Goal: Task Accomplishment & Management: Contribute content

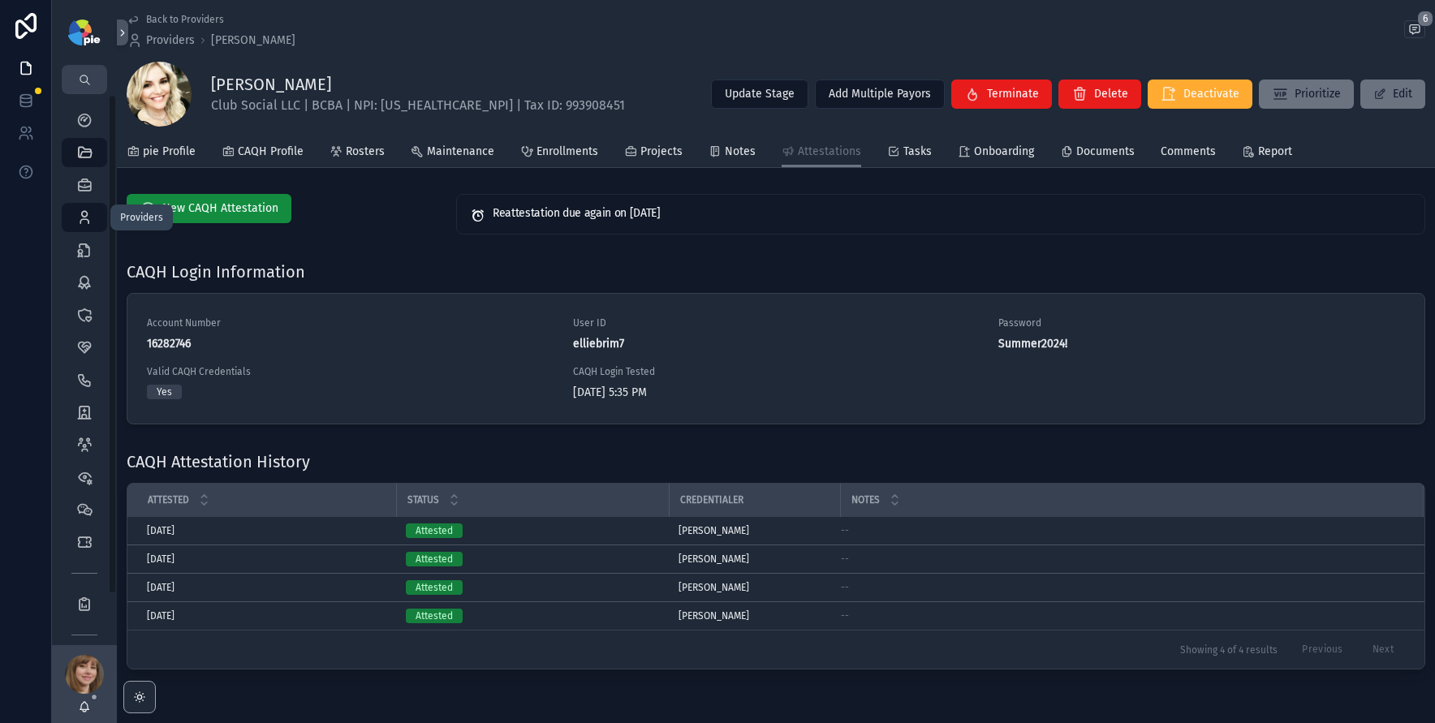
click at [85, 213] on icon "scrollable content" at bounding box center [84, 217] width 16 height 16
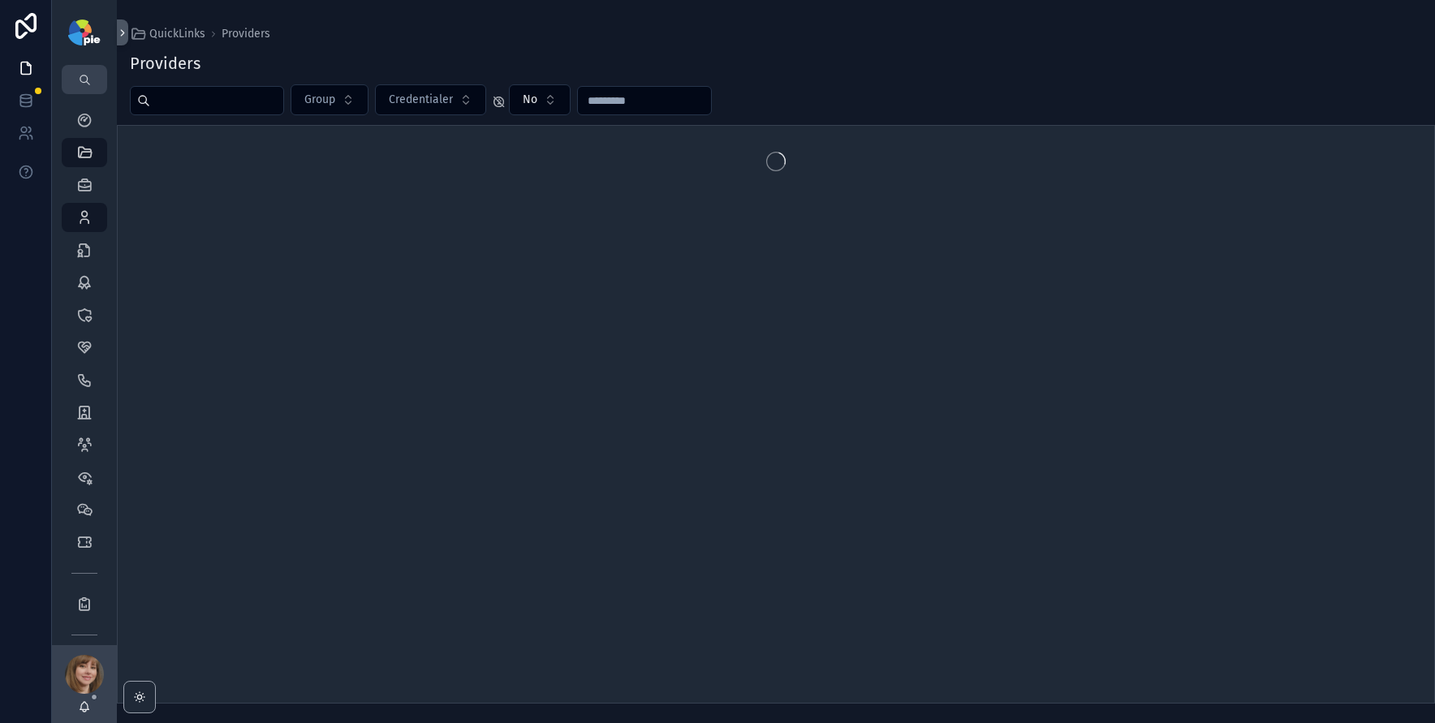
click at [191, 106] on input "scrollable content" at bounding box center [216, 100] width 133 height 23
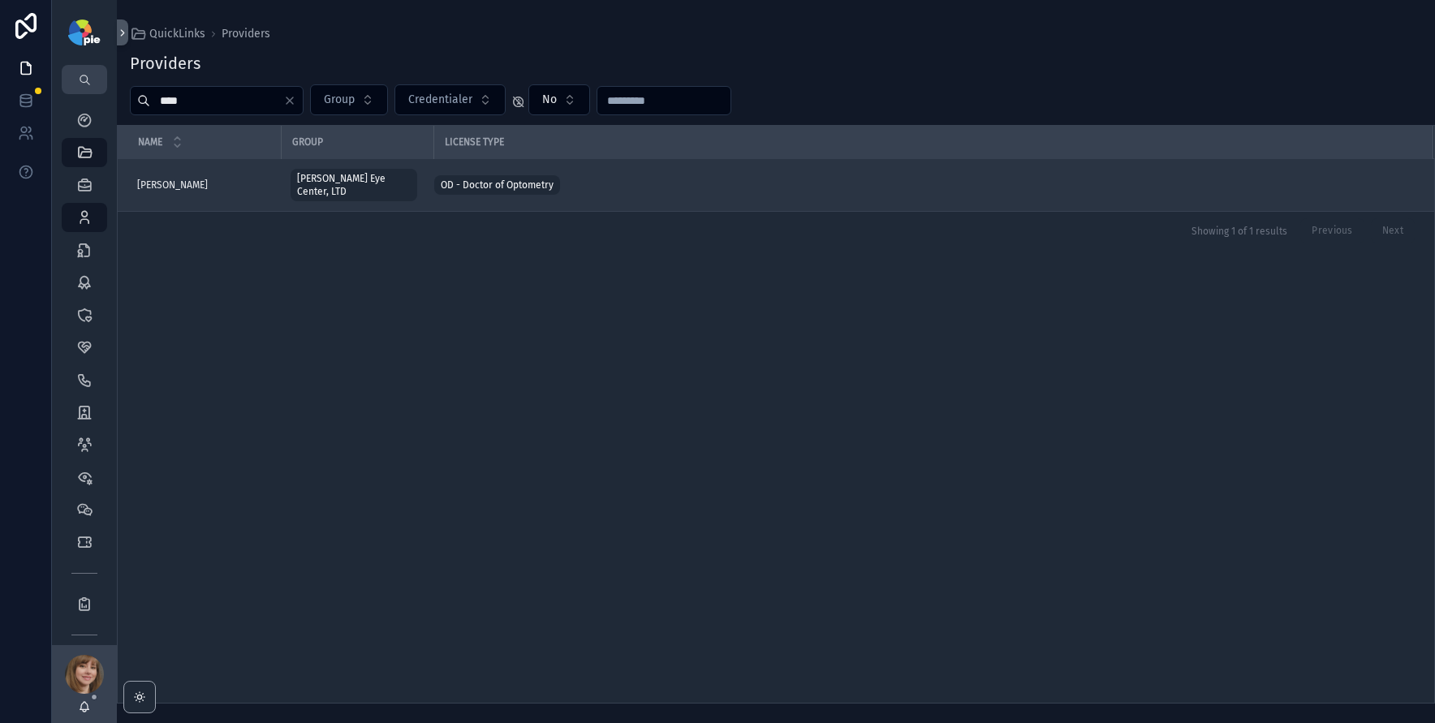
type input "****"
click at [234, 179] on div "[PERSON_NAME] [PERSON_NAME]" at bounding box center [204, 185] width 134 height 13
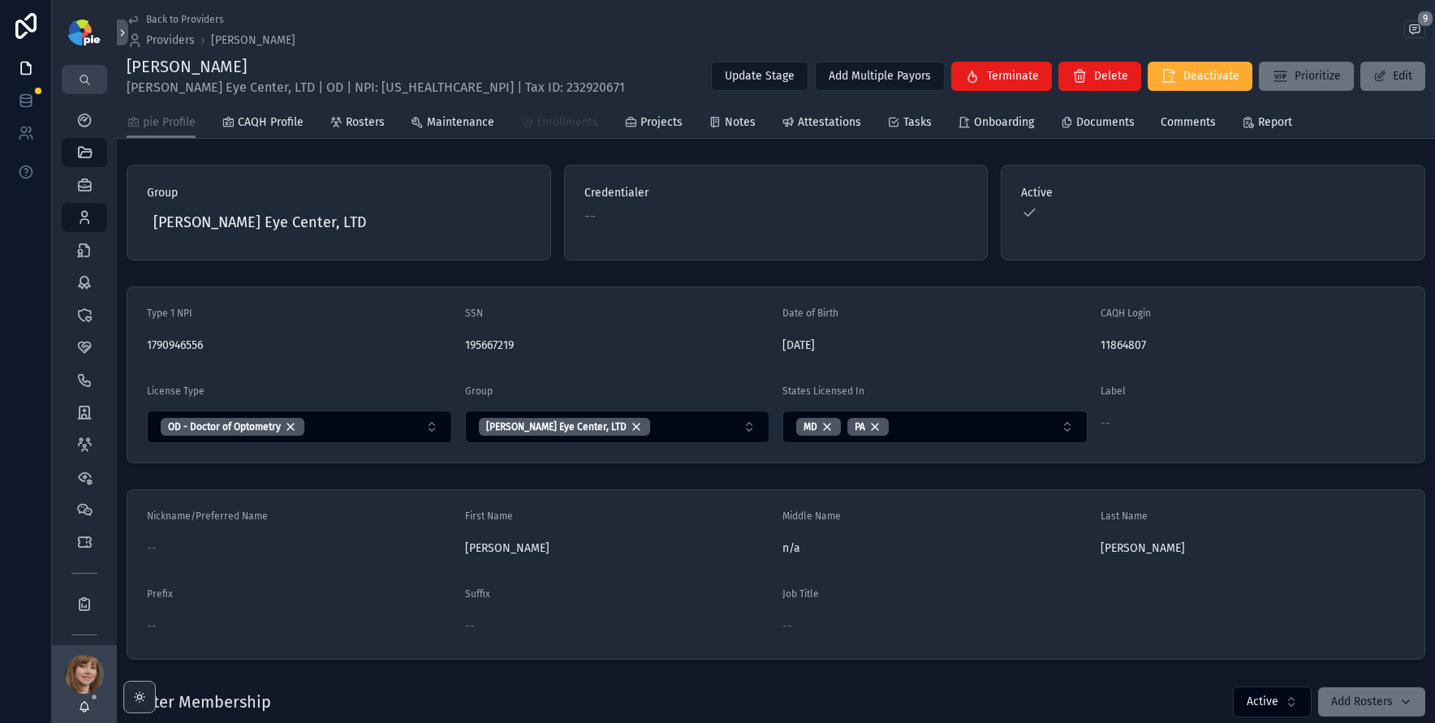
click at [568, 121] on span "Enrollments" at bounding box center [568, 122] width 62 height 16
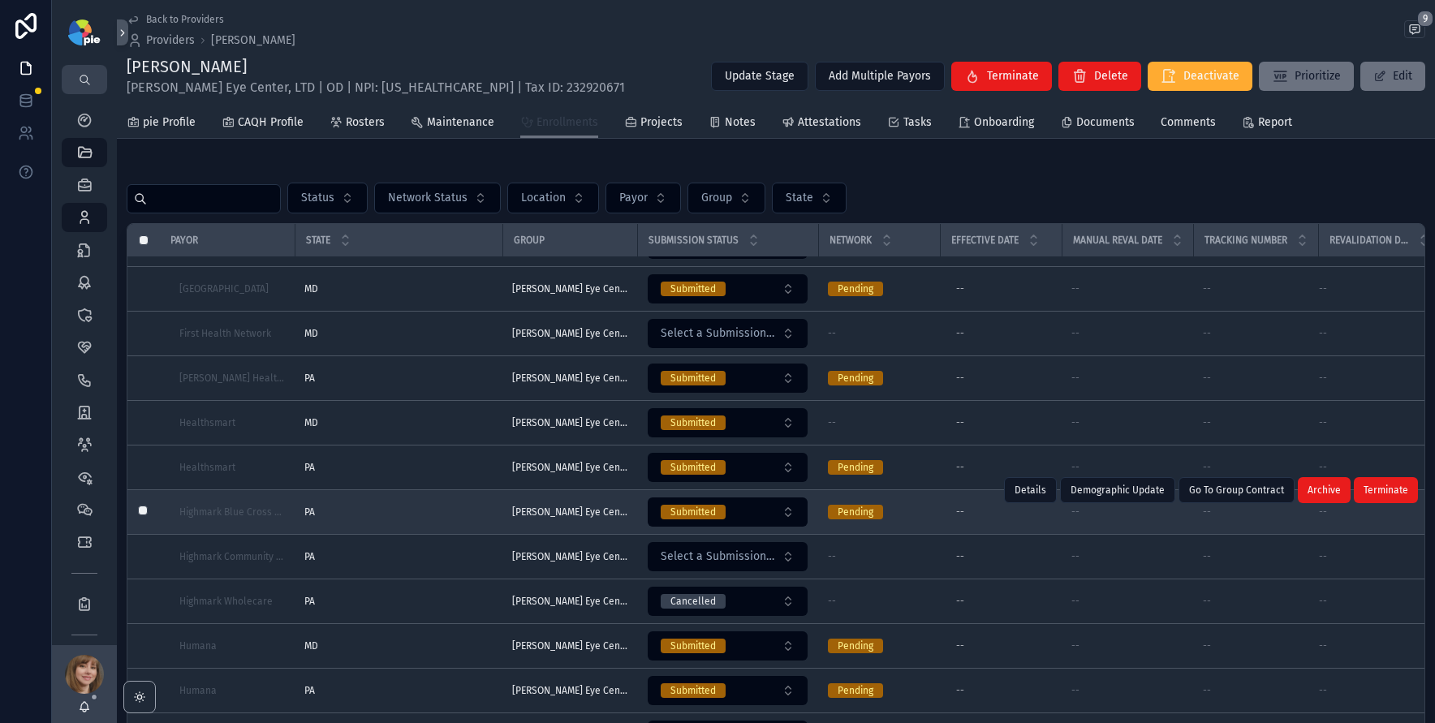
scroll to position [877, 0]
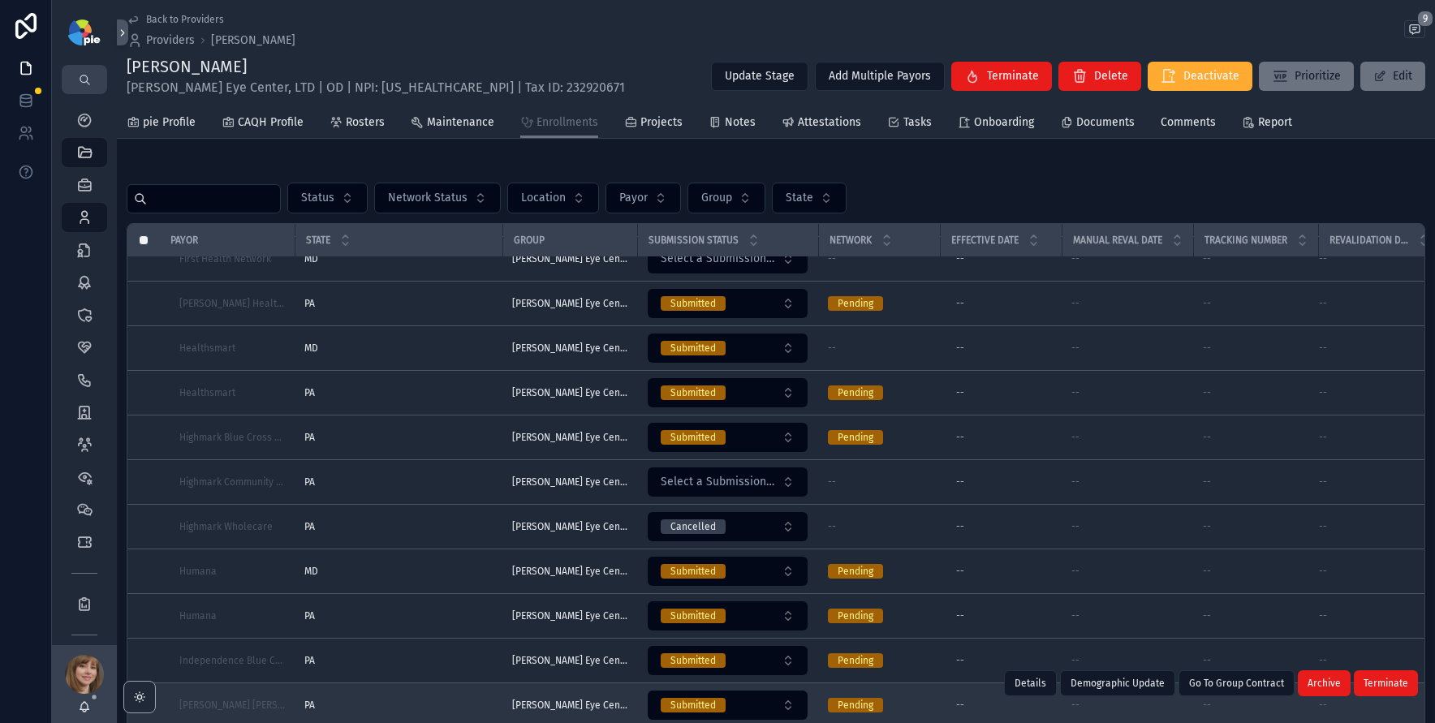
click at [363, 699] on div "PA PA" at bounding box center [398, 705] width 188 height 13
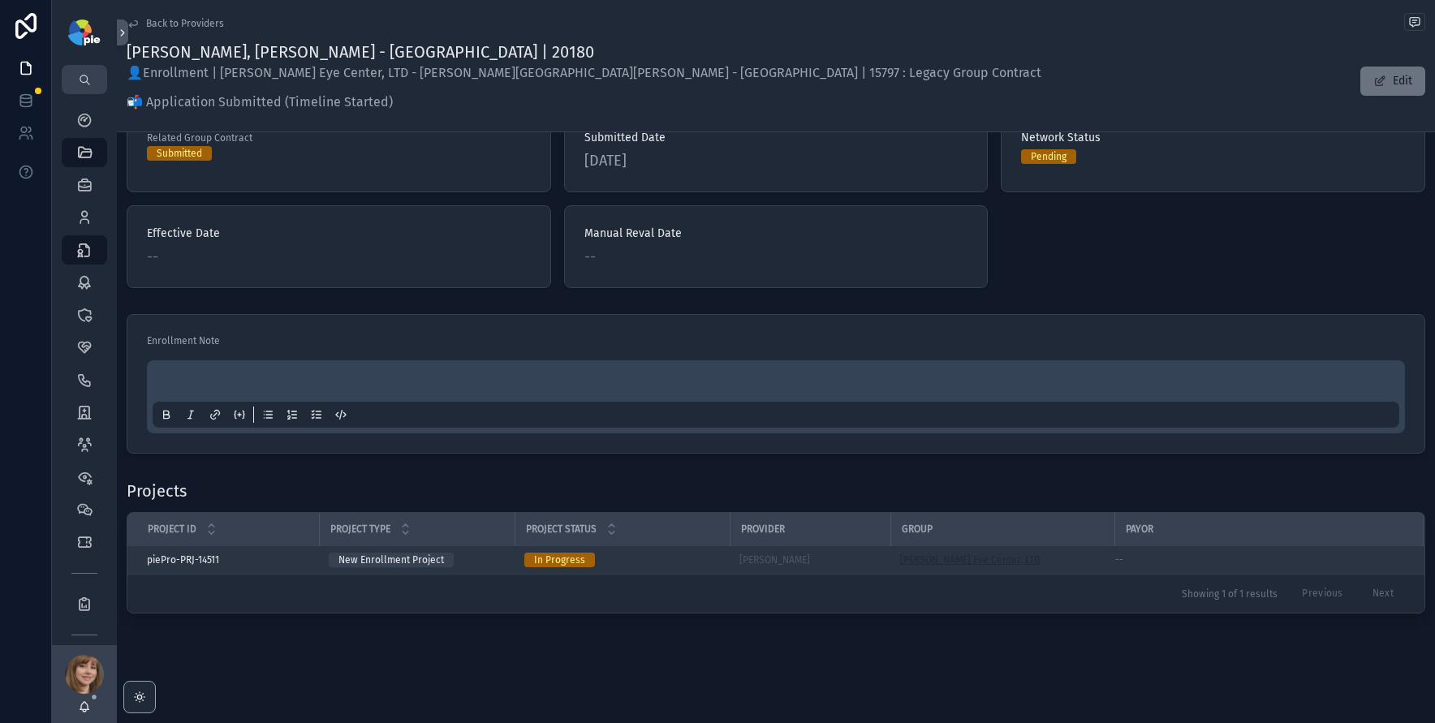
scroll to position [168, 0]
click at [1041, 553] on div "[PERSON_NAME] Eye Center, LTD" at bounding box center [1002, 559] width 205 height 13
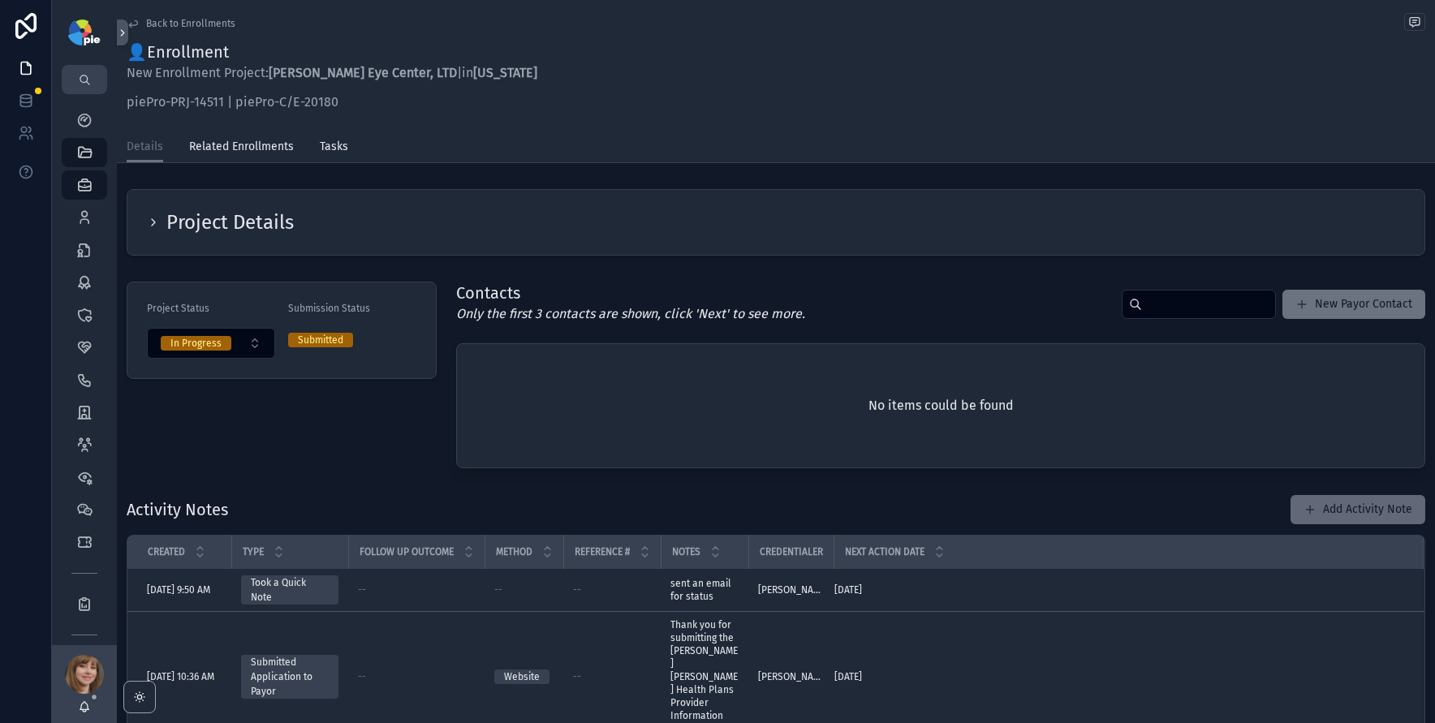
click at [1363, 506] on button "Add Activity Note" at bounding box center [1358, 509] width 135 height 29
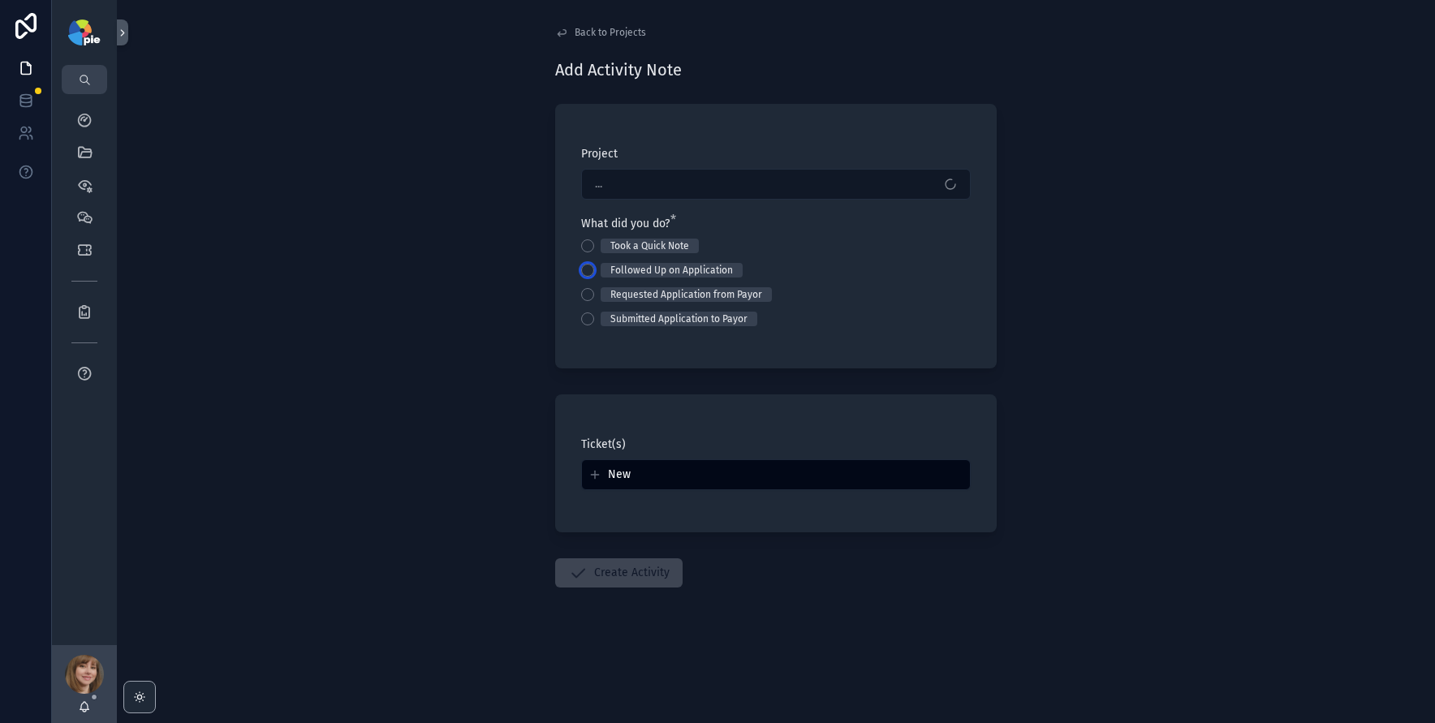
click at [586, 269] on button "Followed Up on Application" at bounding box center [587, 270] width 13 height 13
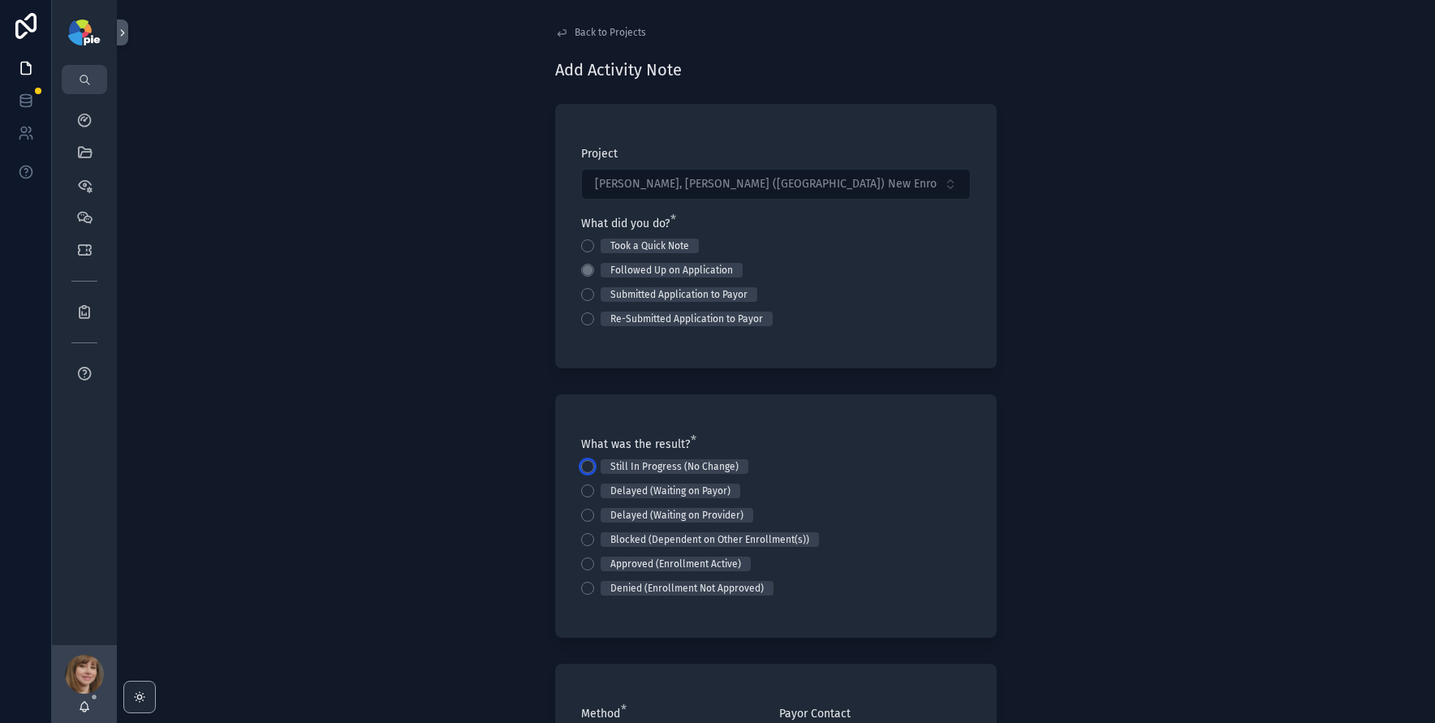
click at [582, 466] on button "Still In Progress (No Change)" at bounding box center [587, 466] width 13 height 13
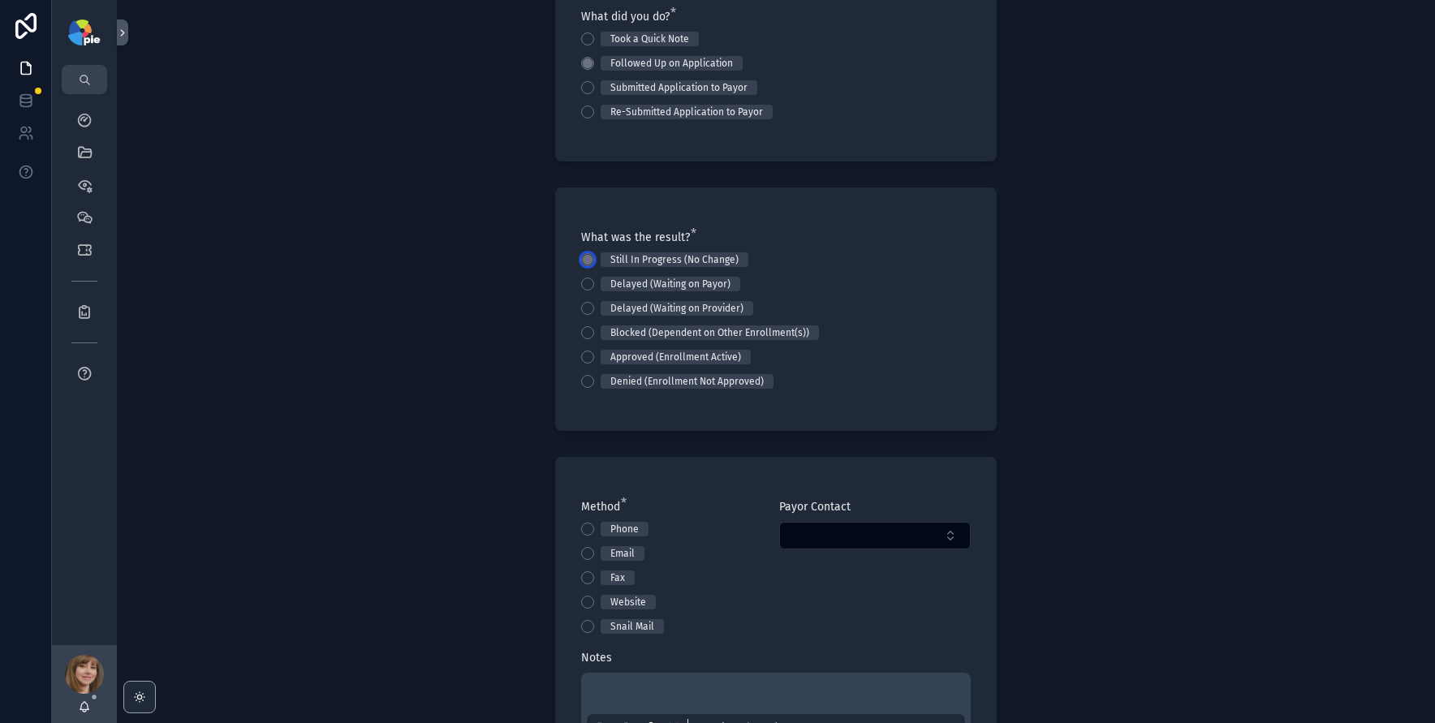
scroll to position [285, 0]
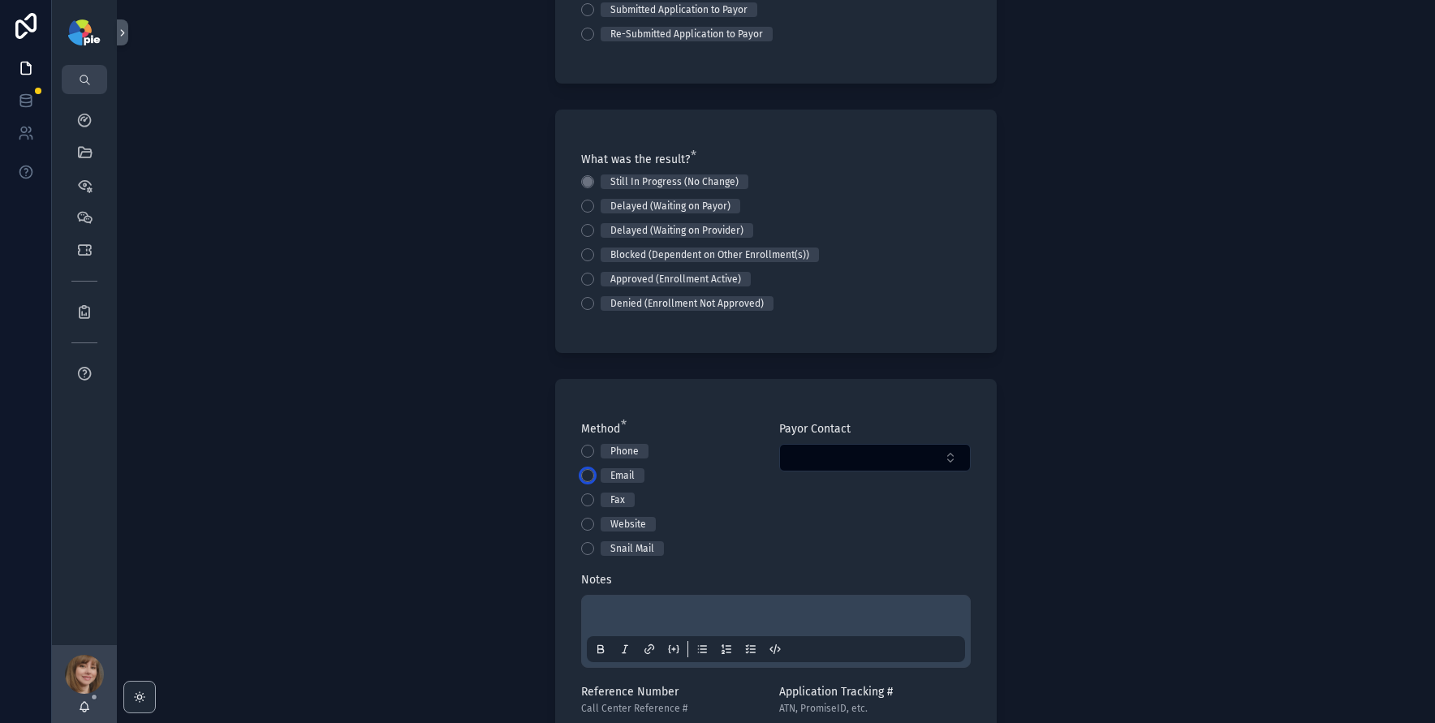
click at [581, 474] on button "Email" at bounding box center [587, 475] width 13 height 13
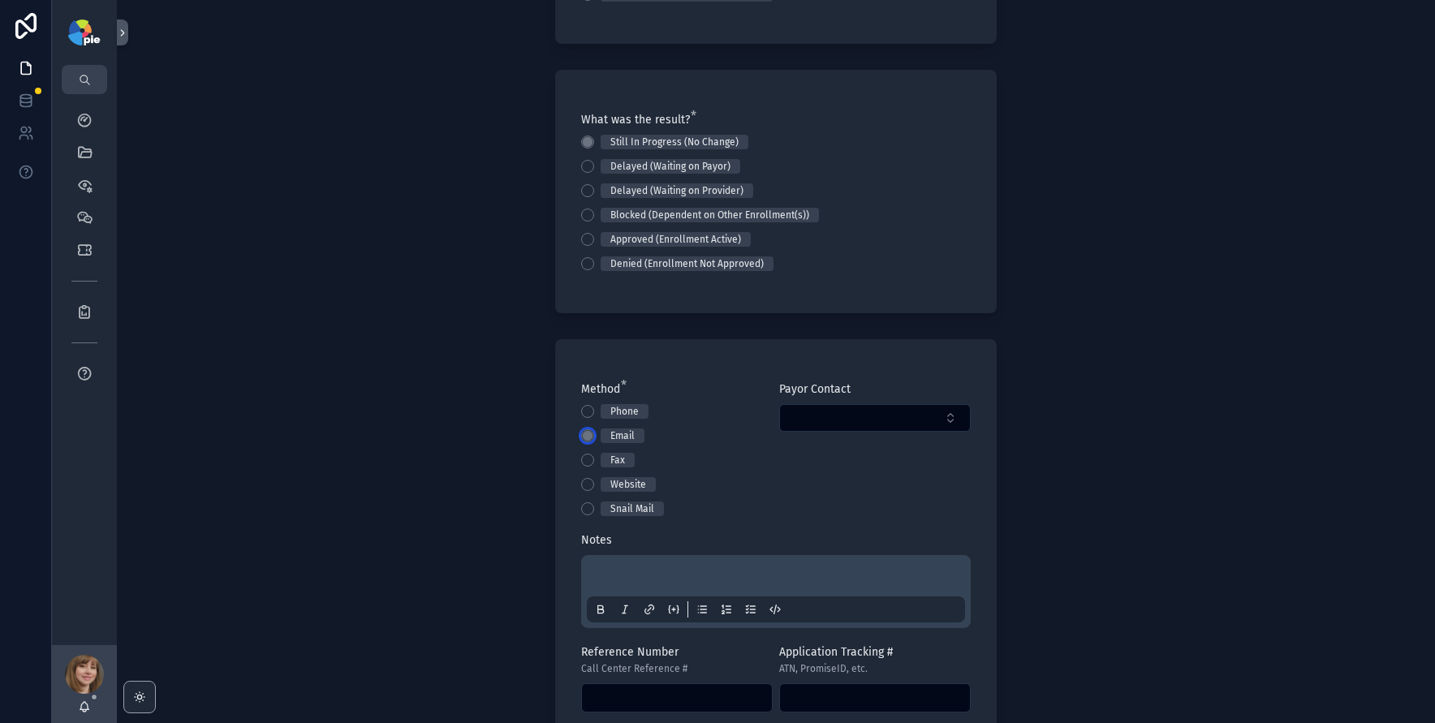
scroll to position [498, 0]
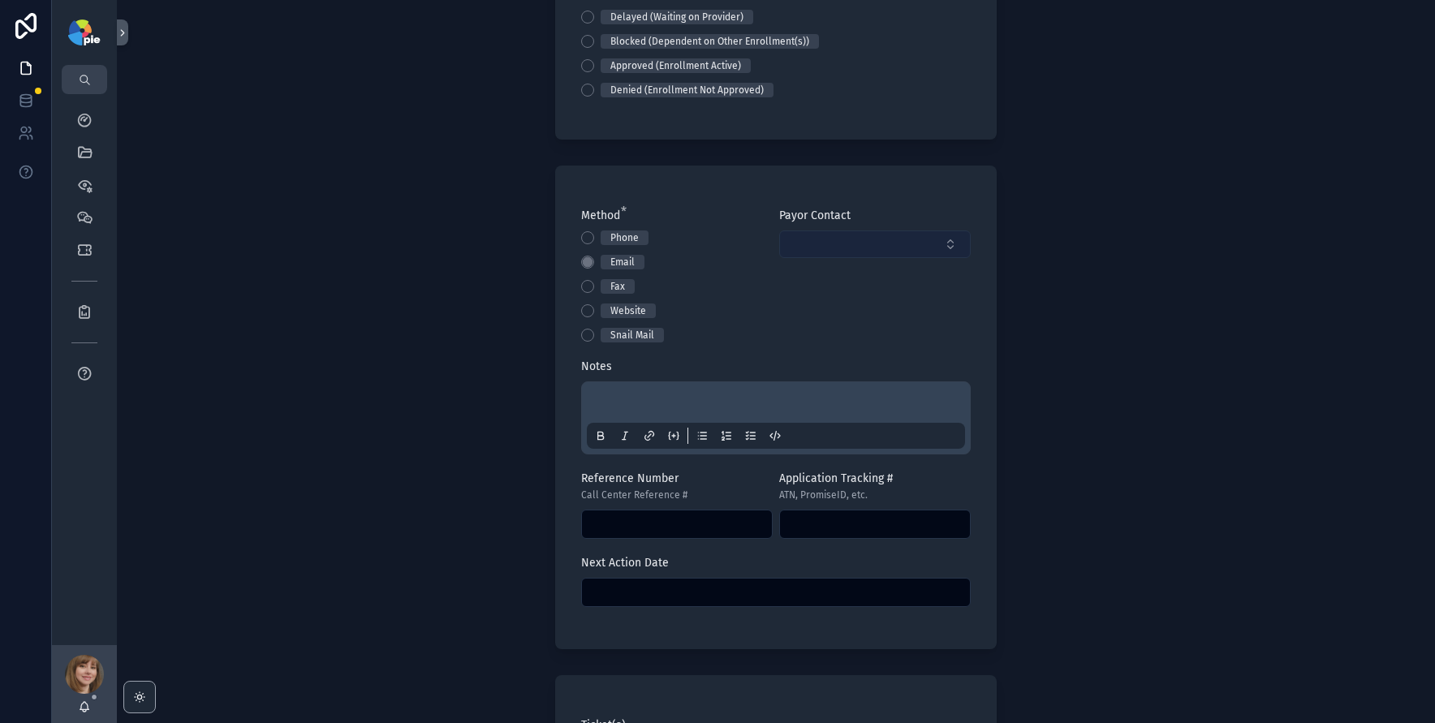
click at [929, 238] on button "Select Button" at bounding box center [875, 245] width 192 height 28
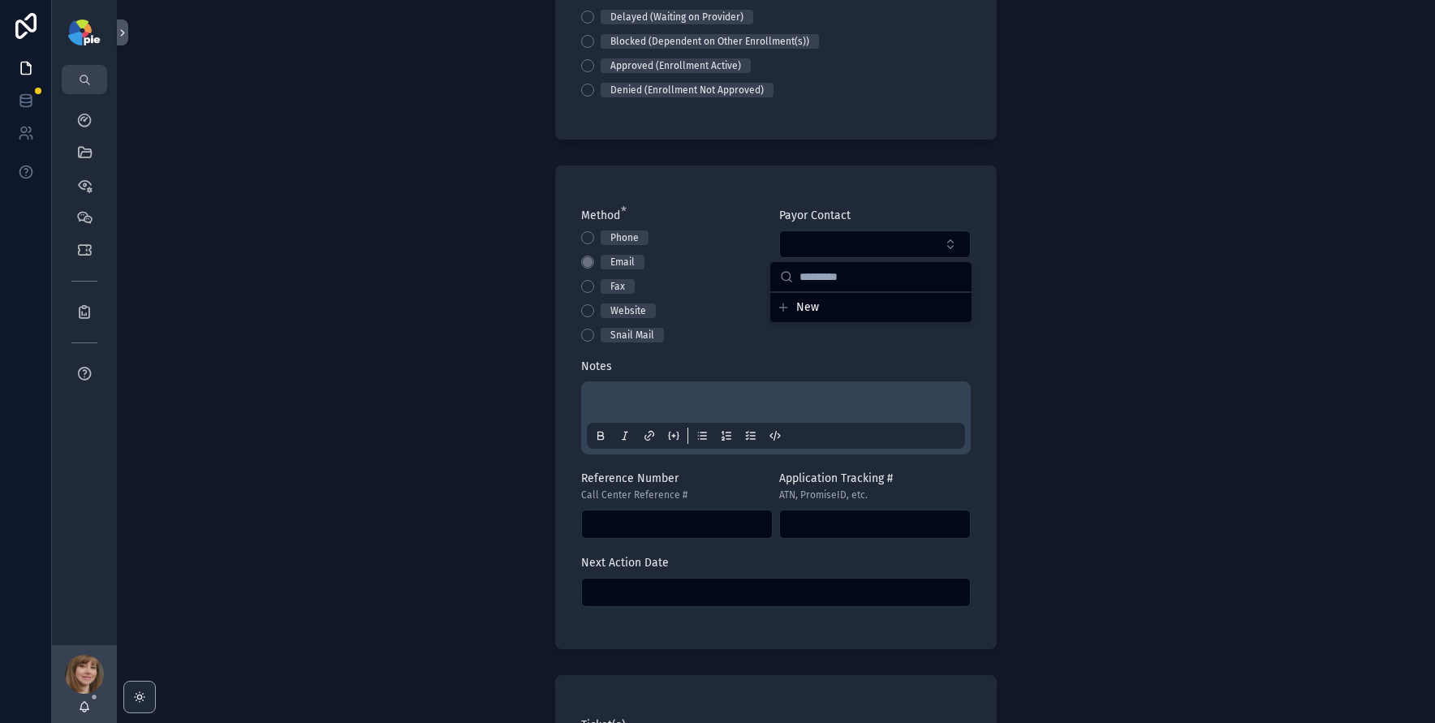
click at [819, 303] on button "New" at bounding box center [871, 308] width 188 height 16
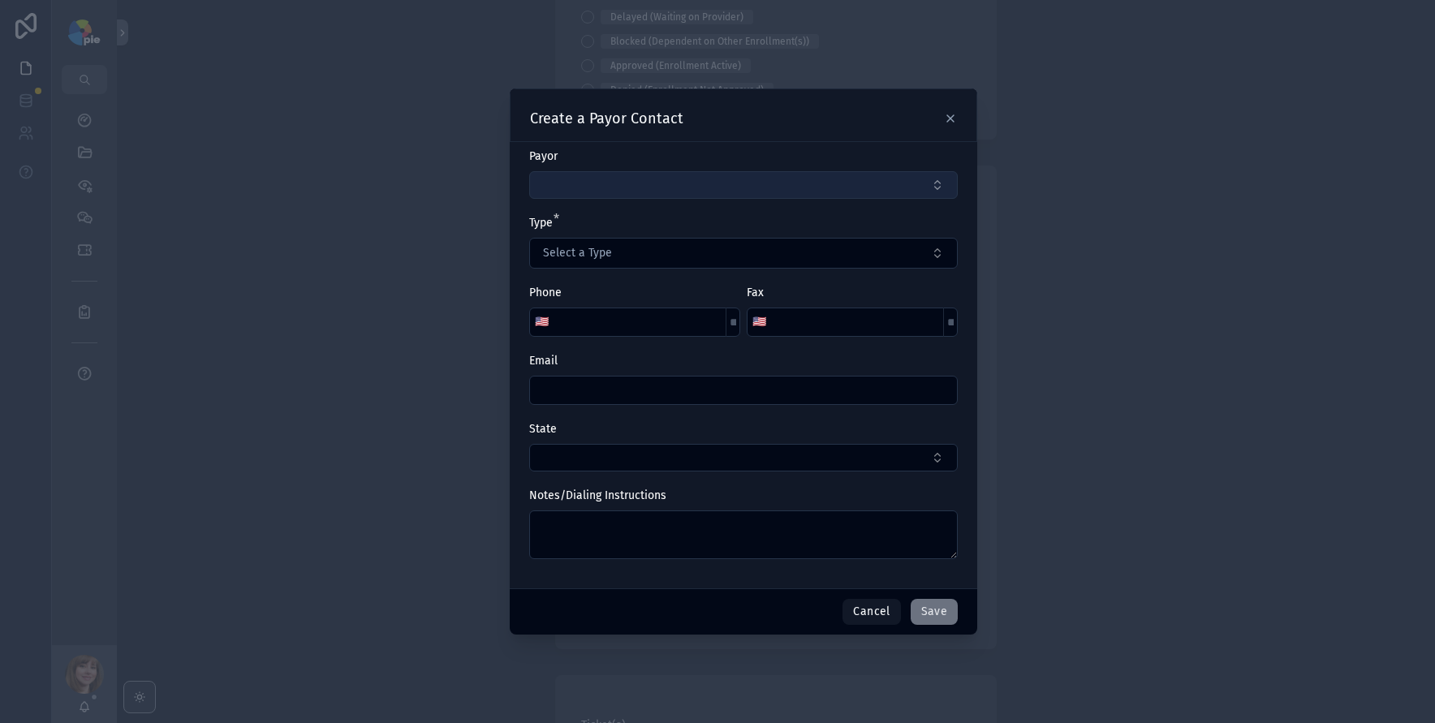
click at [611, 185] on button "Select Button" at bounding box center [743, 185] width 429 height 28
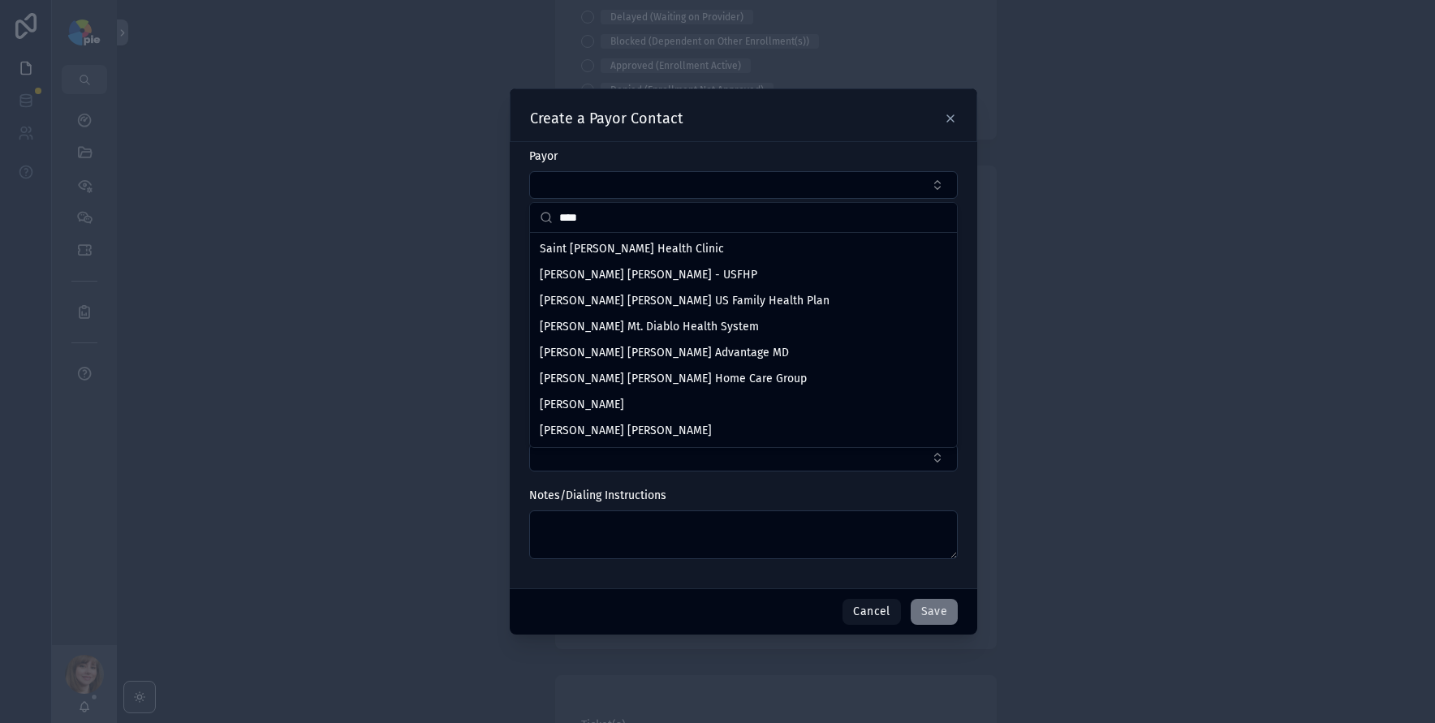
type input "****"
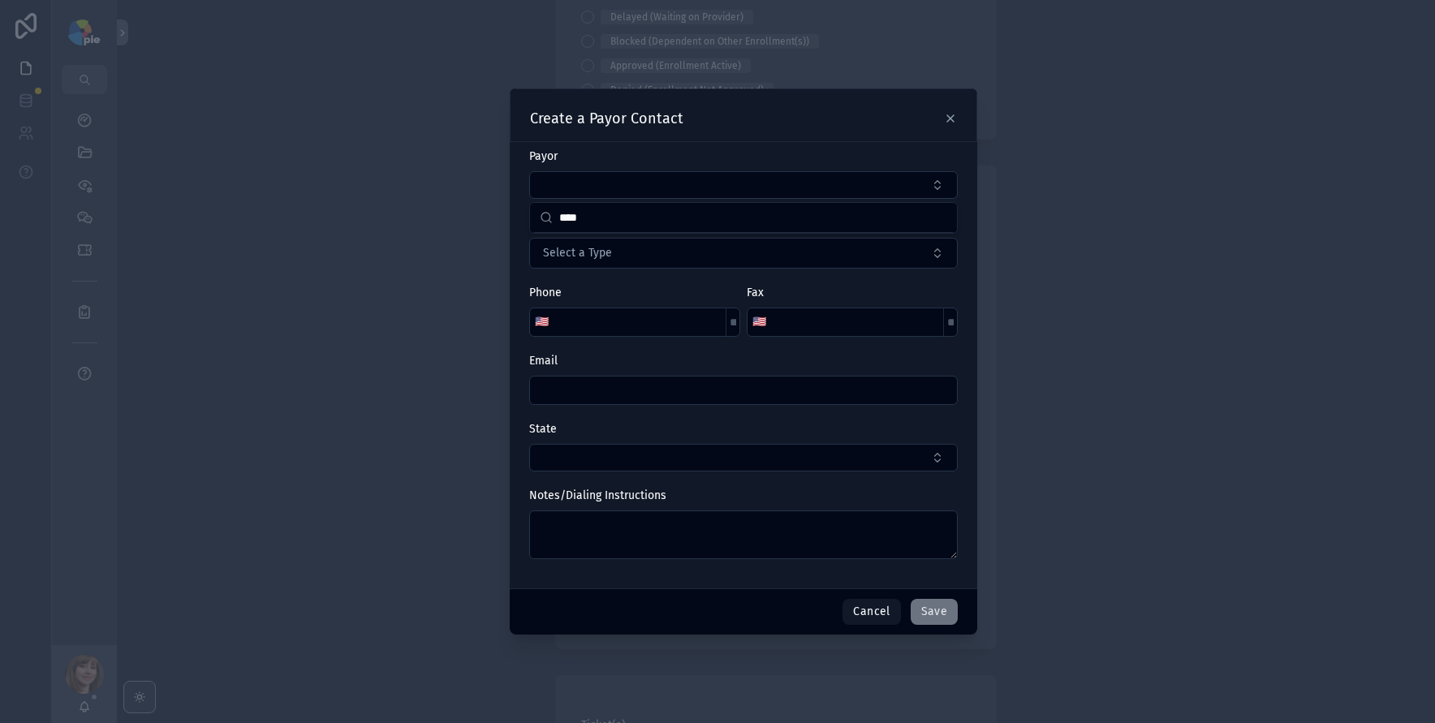
click at [383, 199] on div "scrollable content" at bounding box center [717, 361] width 1435 height 723
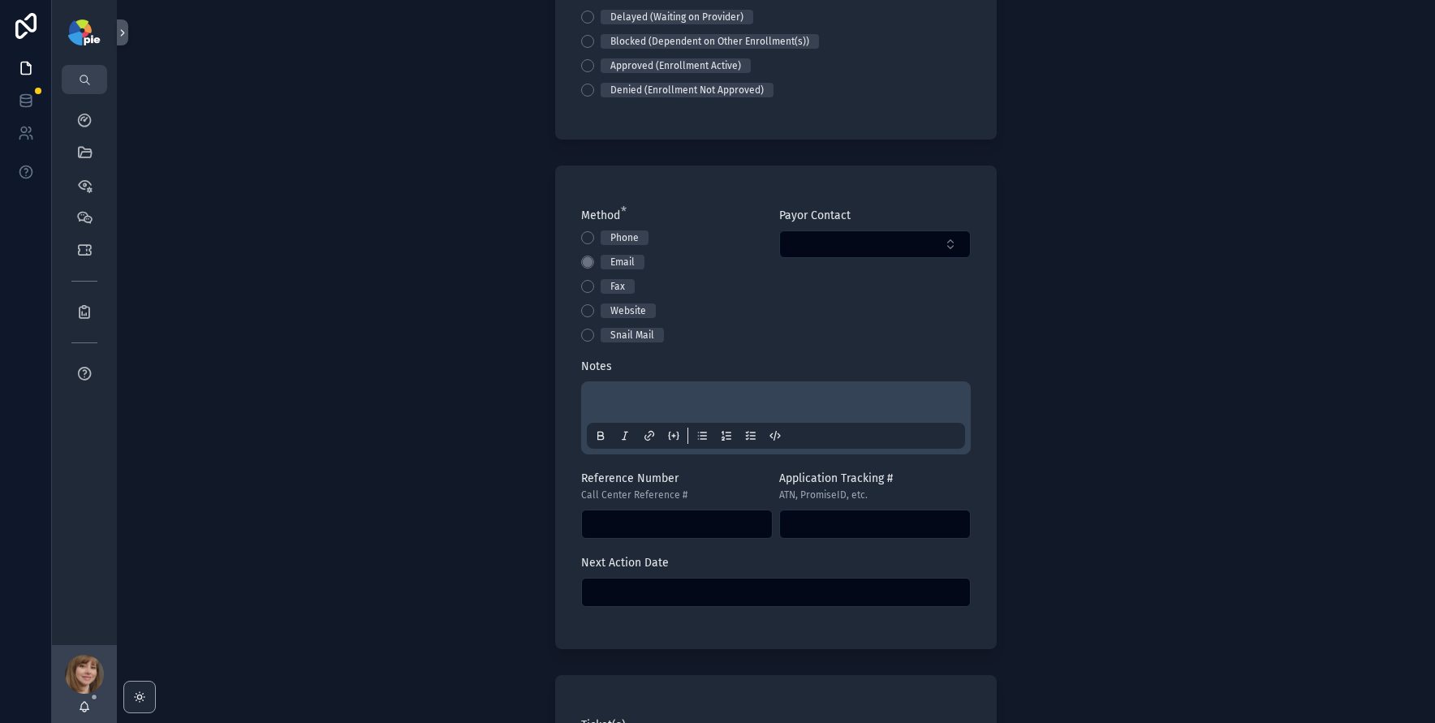
click at [627, 390] on div "scrollable content" at bounding box center [776, 418] width 378 height 62
click at [624, 397] on p "scrollable content" at bounding box center [779, 405] width 378 height 16
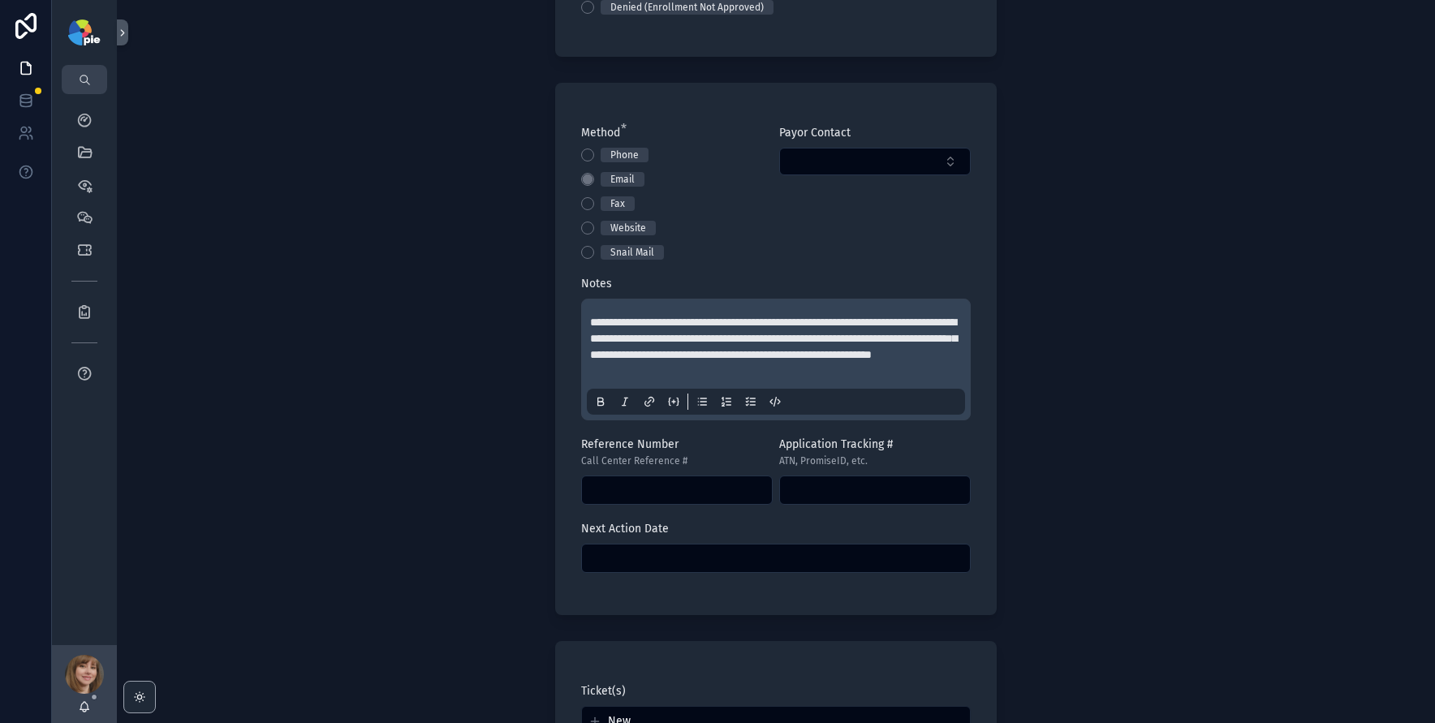
scroll to position [720, 0]
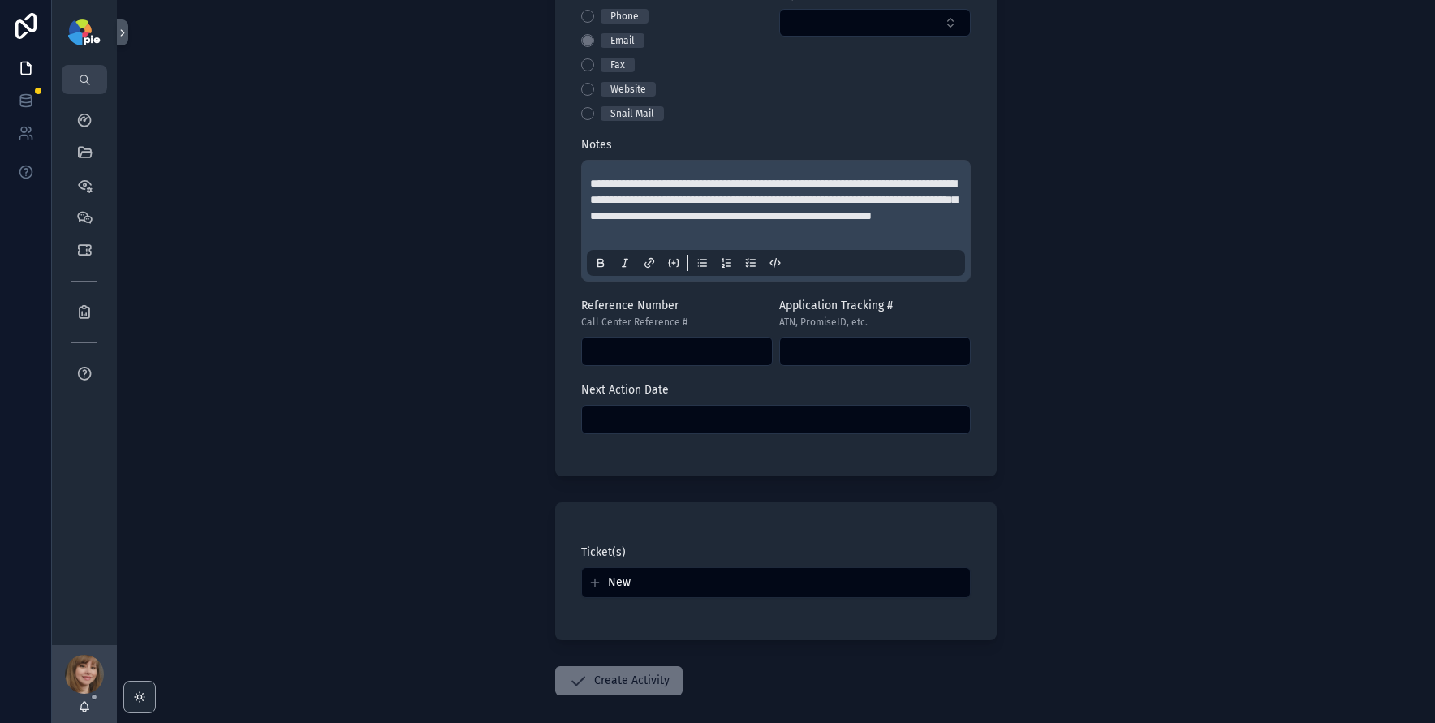
click at [631, 431] on input "scrollable content" at bounding box center [776, 419] width 388 height 23
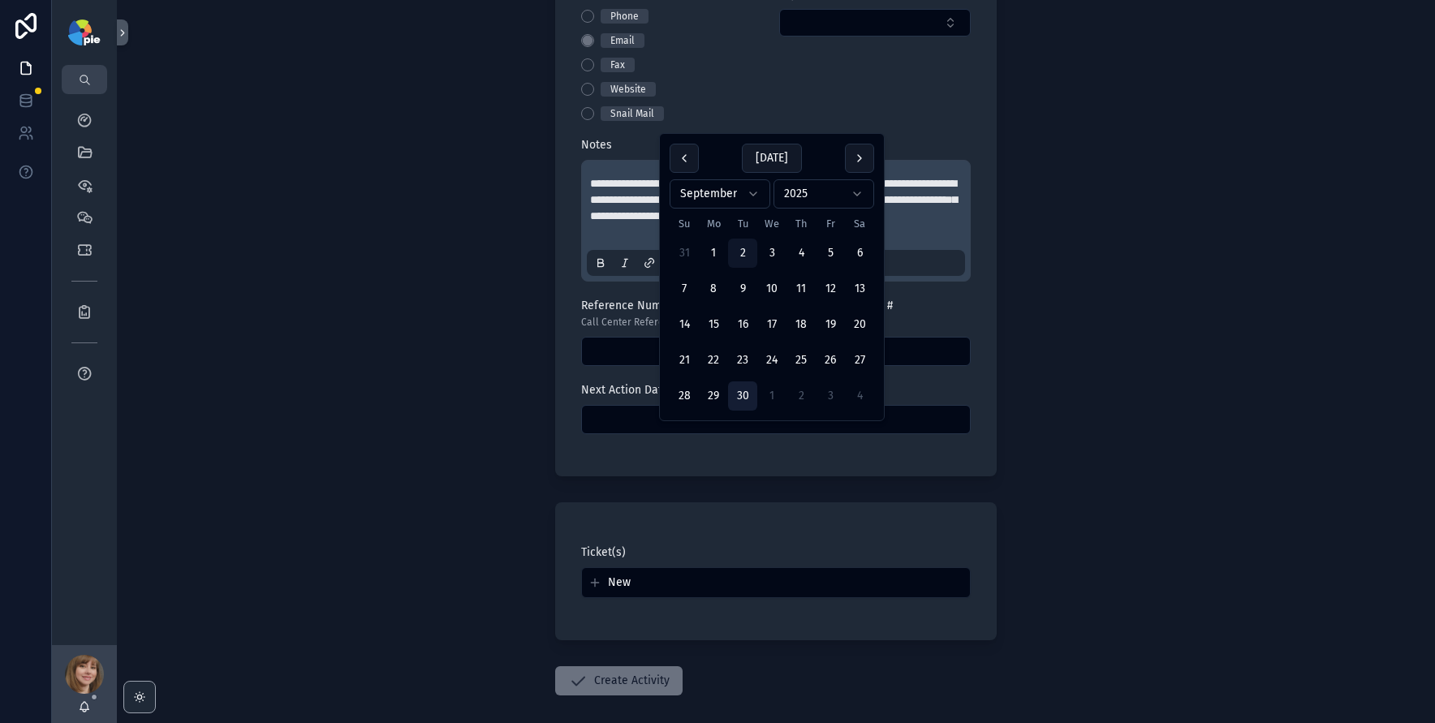
click at [739, 398] on button "30" at bounding box center [742, 395] width 29 height 29
type input "*********"
click at [421, 408] on div "**********" at bounding box center [776, 361] width 1318 height 723
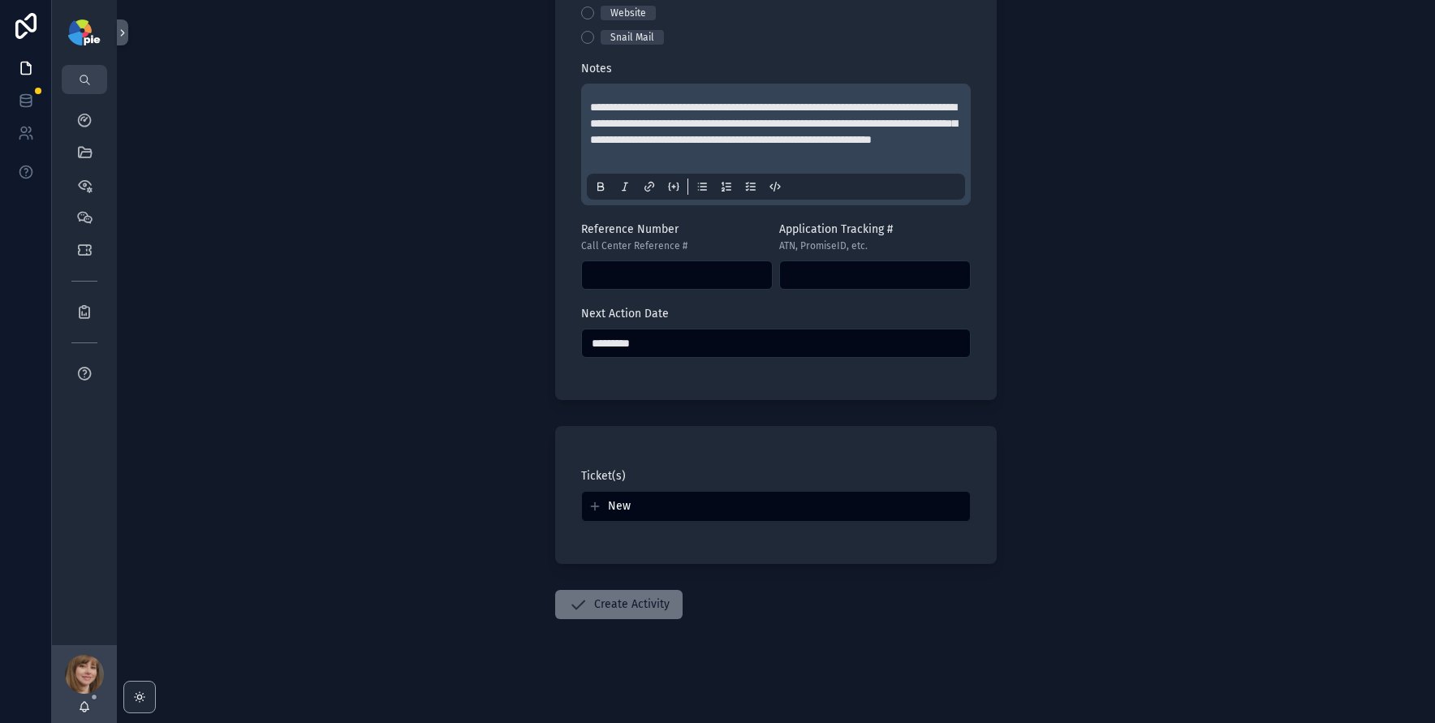
scroll to position [812, 0]
click at [597, 592] on button "Create Activity" at bounding box center [618, 604] width 127 height 29
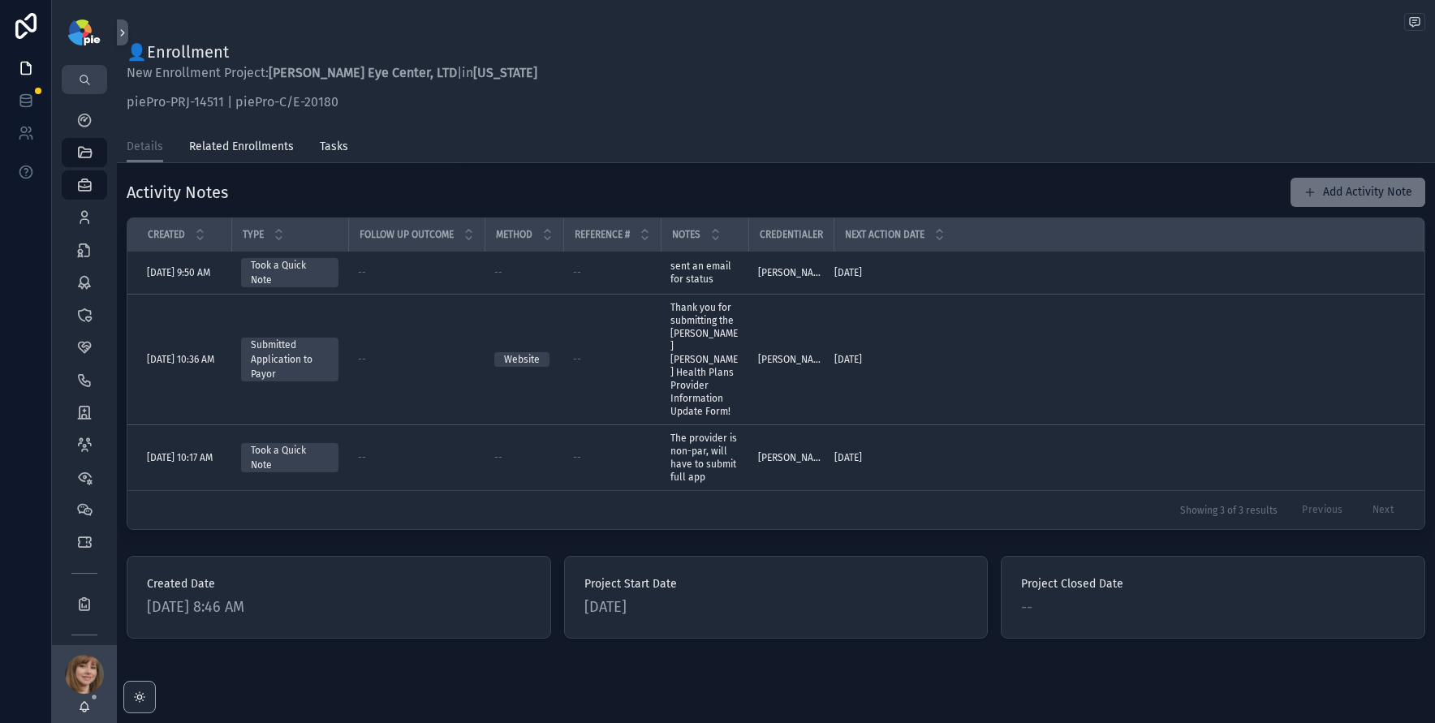
scroll to position [575, 0]
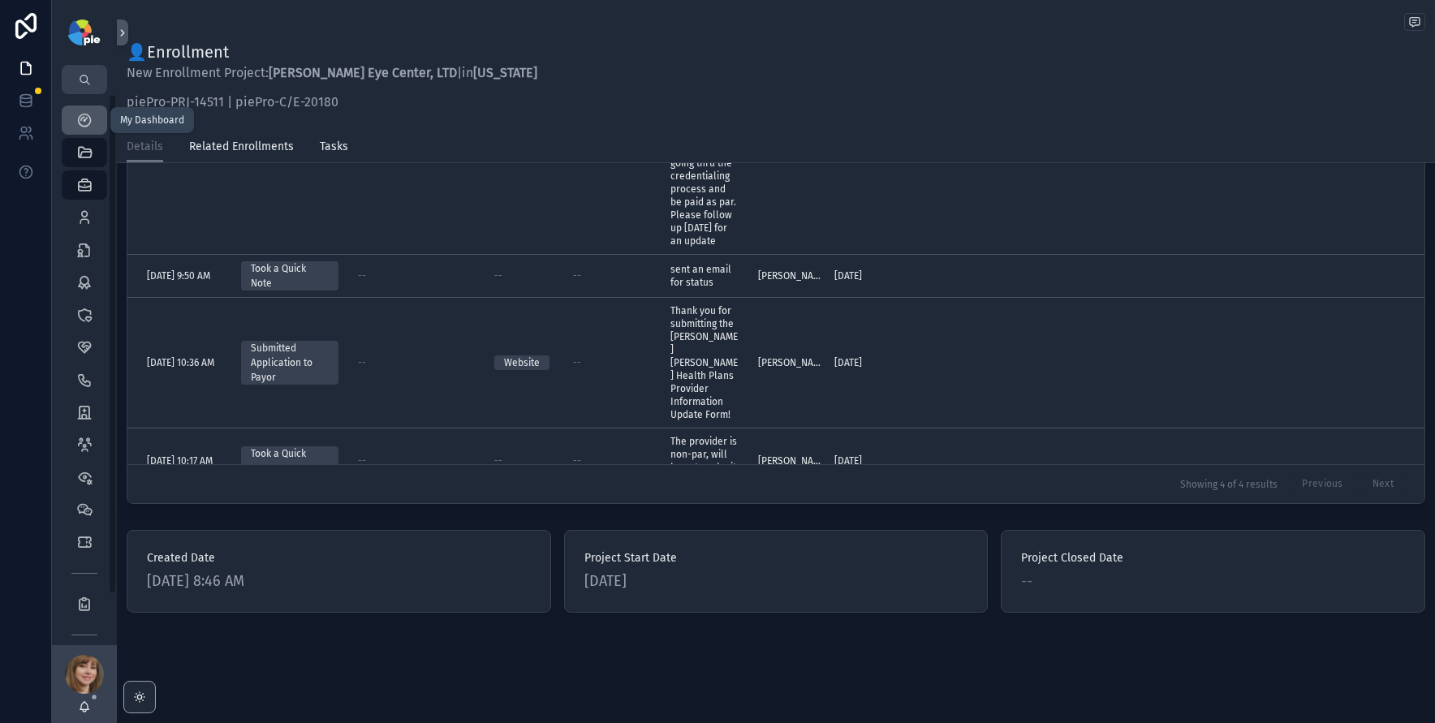
click at [88, 117] on icon "scrollable content" at bounding box center [84, 120] width 16 height 16
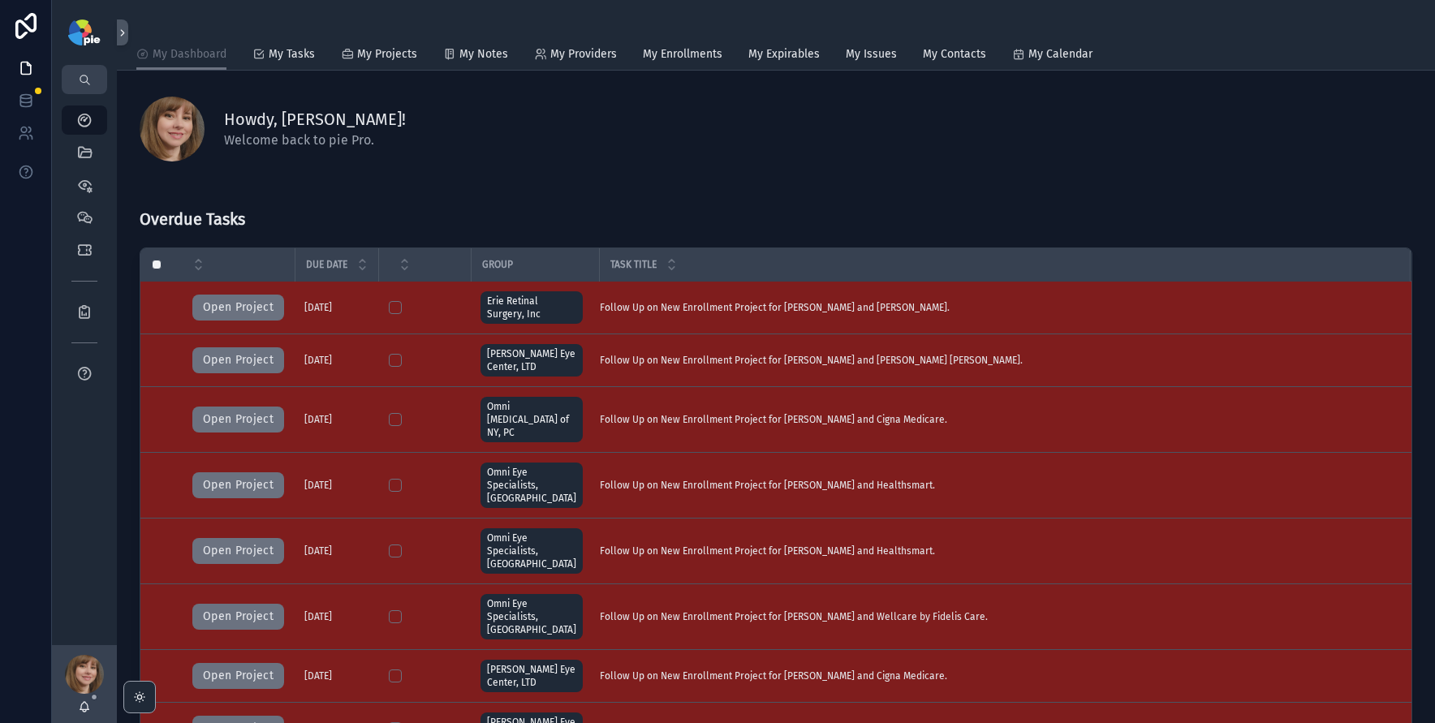
click at [546, 161] on div "Howdy, Shelli! Welcome back to pie Pro." at bounding box center [776, 129] width 1273 height 65
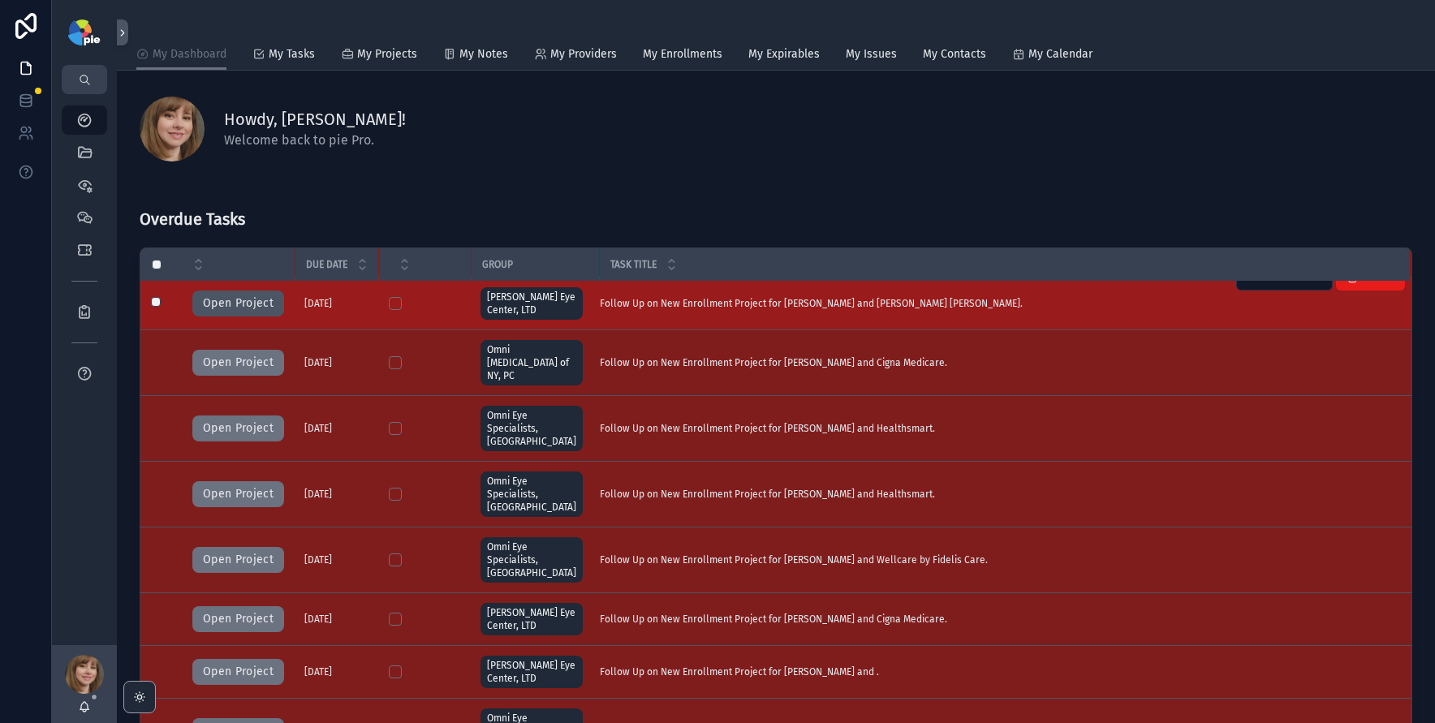
click at [233, 310] on button "Open Project" at bounding box center [238, 304] width 92 height 26
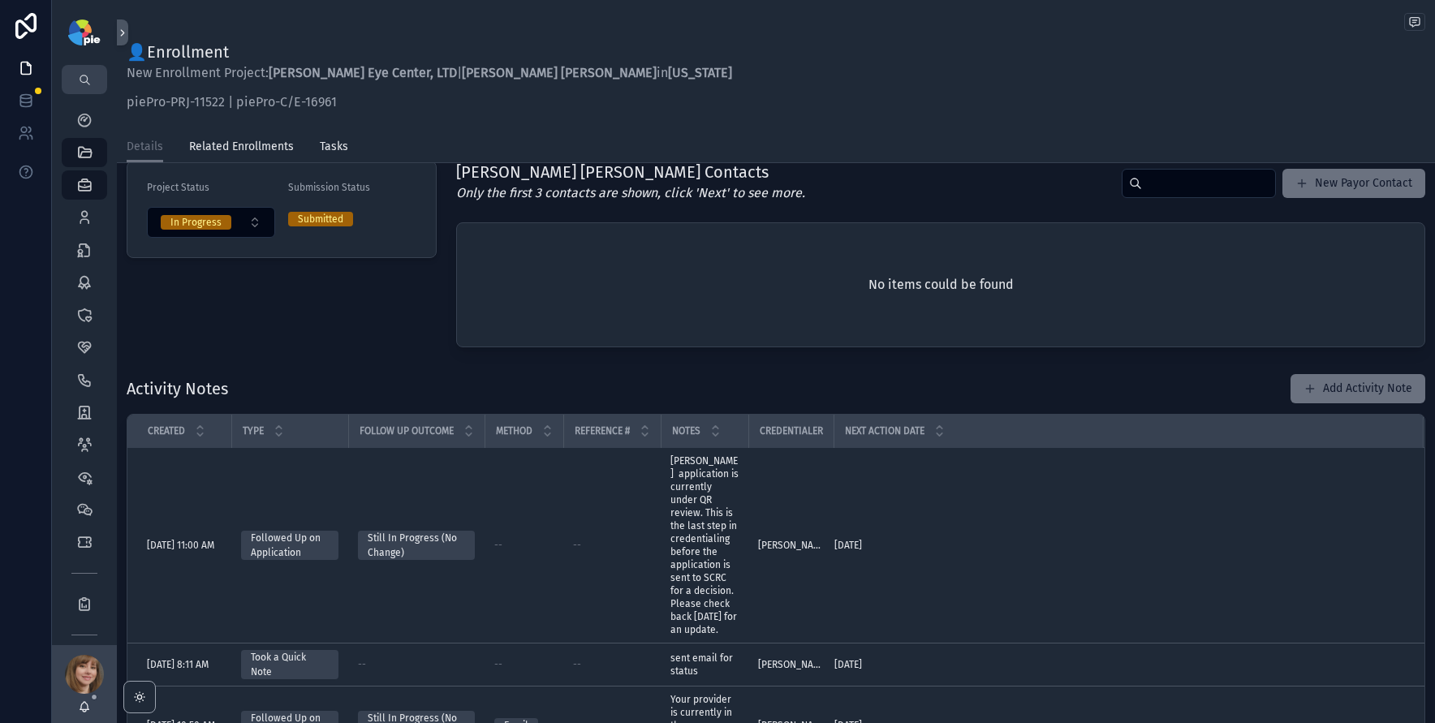
scroll to position [118, 0]
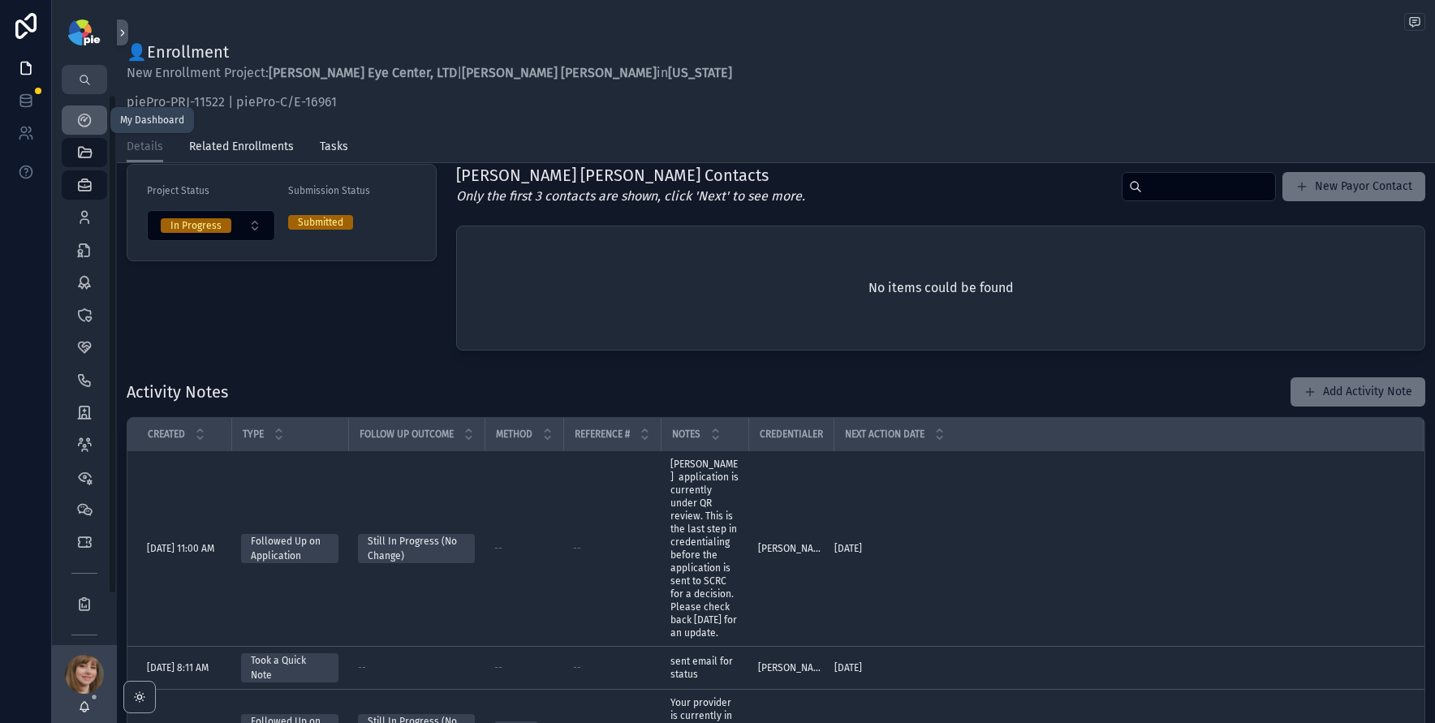
click at [78, 115] on icon "scrollable content" at bounding box center [84, 120] width 16 height 16
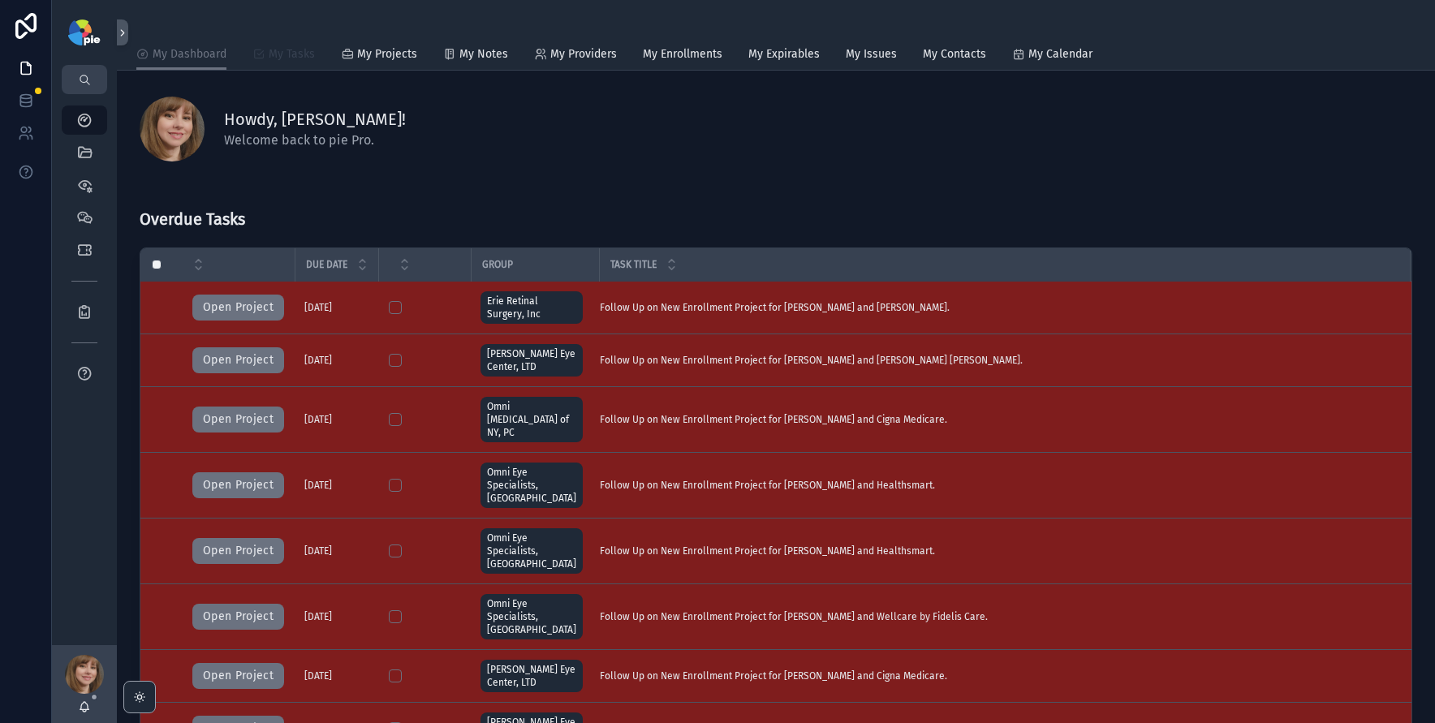
click at [303, 51] on span "My Tasks" at bounding box center [292, 54] width 46 height 16
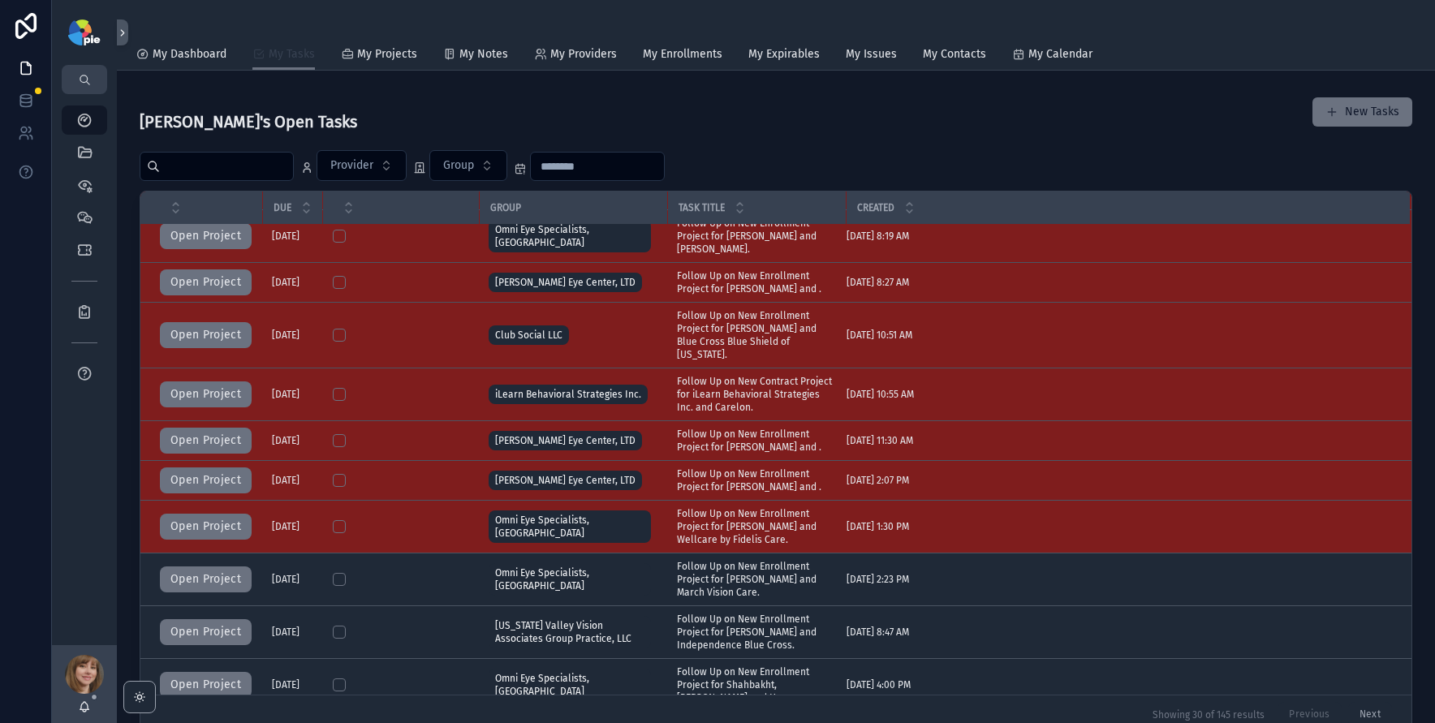
scroll to position [890, 0]
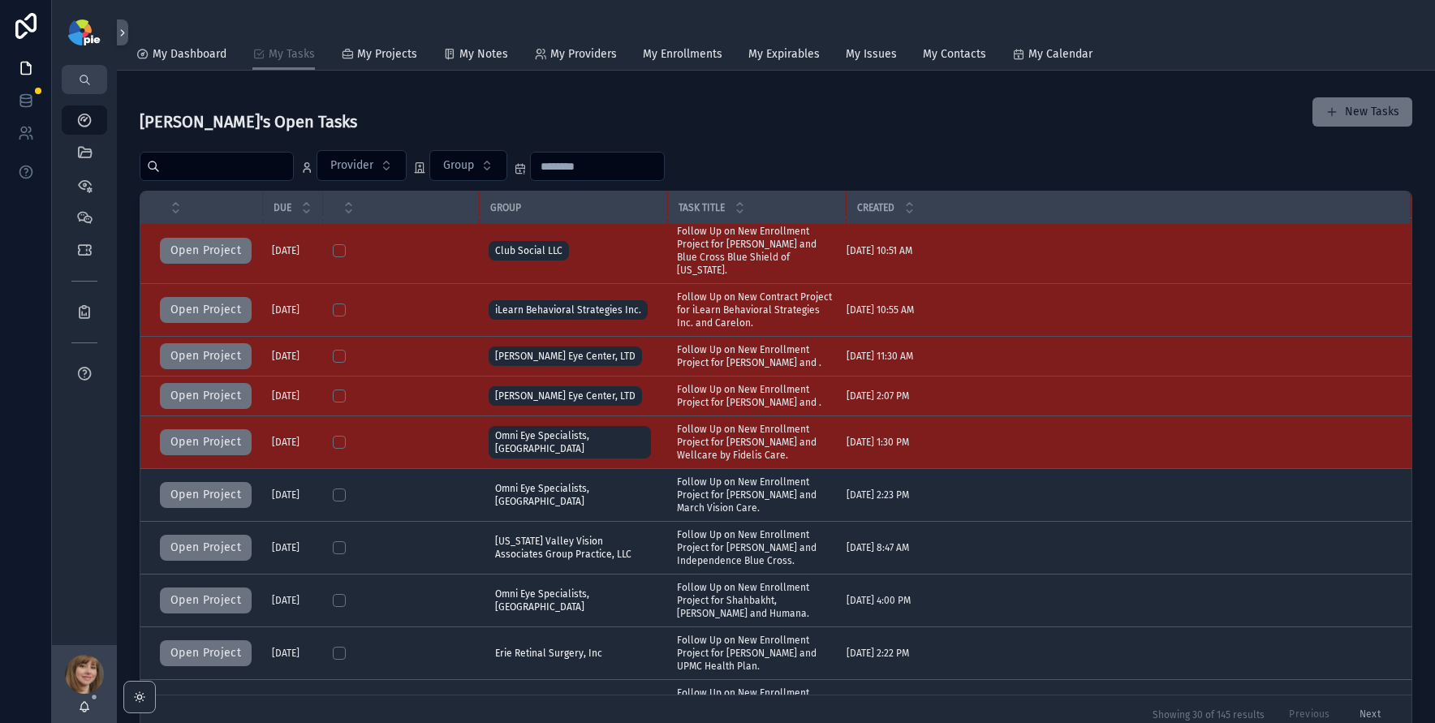
click at [906, 149] on div "Shelli's Open Tasks New Tasks Provider Group Due Group Task Title Created Open …" at bounding box center [776, 412] width 1273 height 644
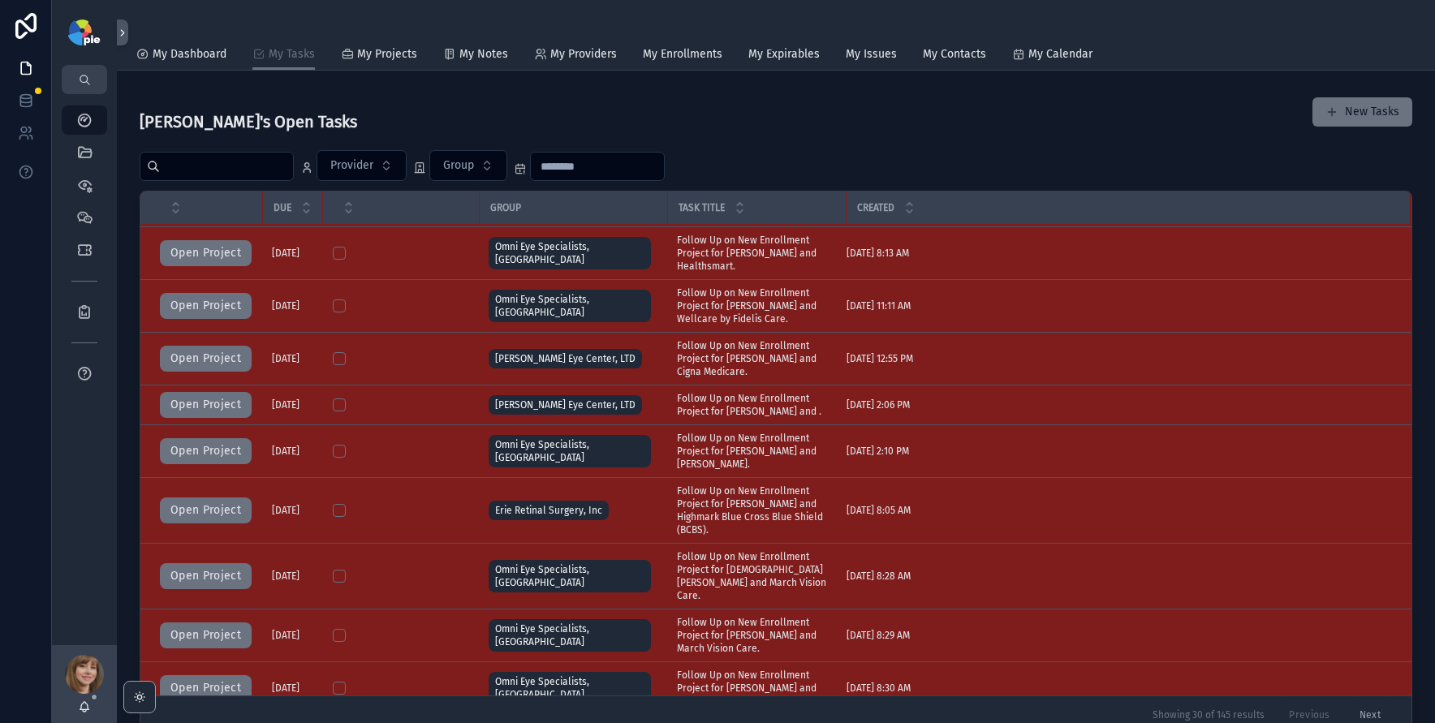
scroll to position [0, 0]
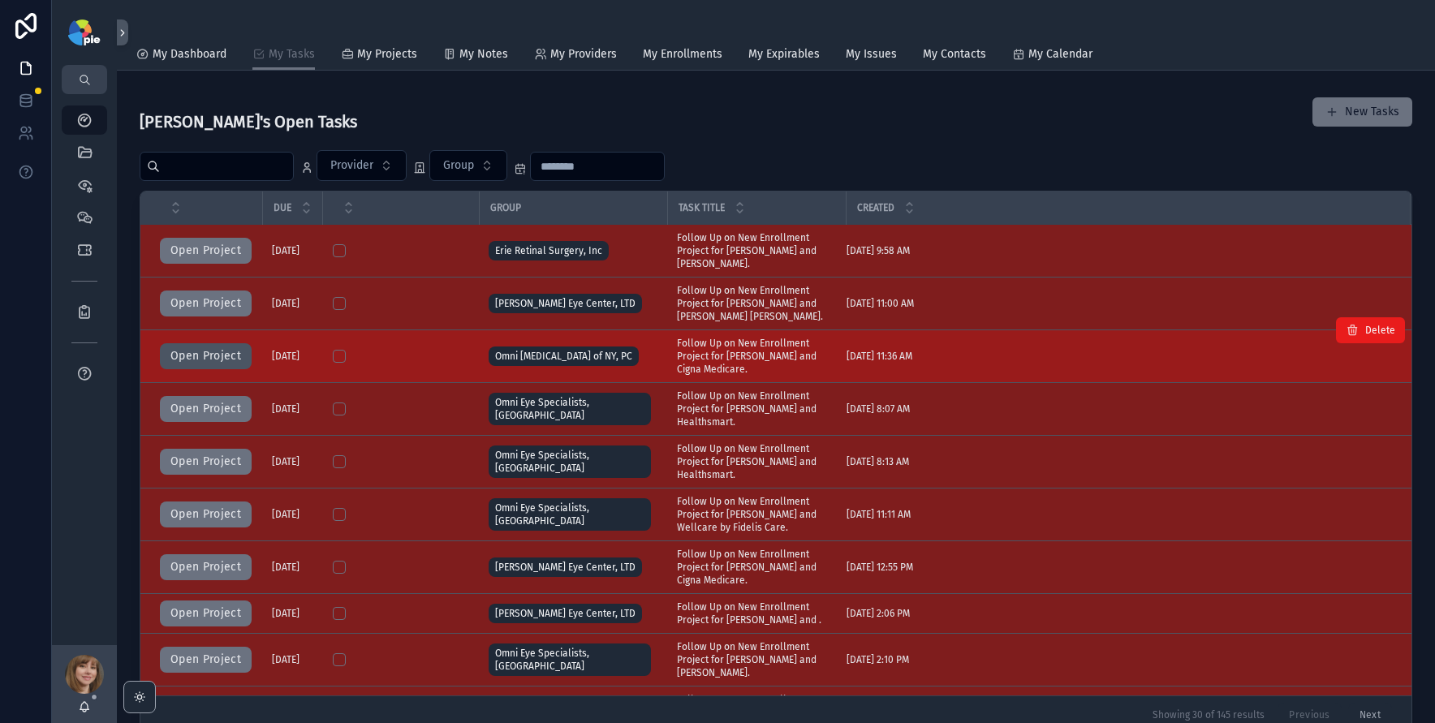
click at [213, 344] on button "Open Project" at bounding box center [206, 356] width 92 height 26
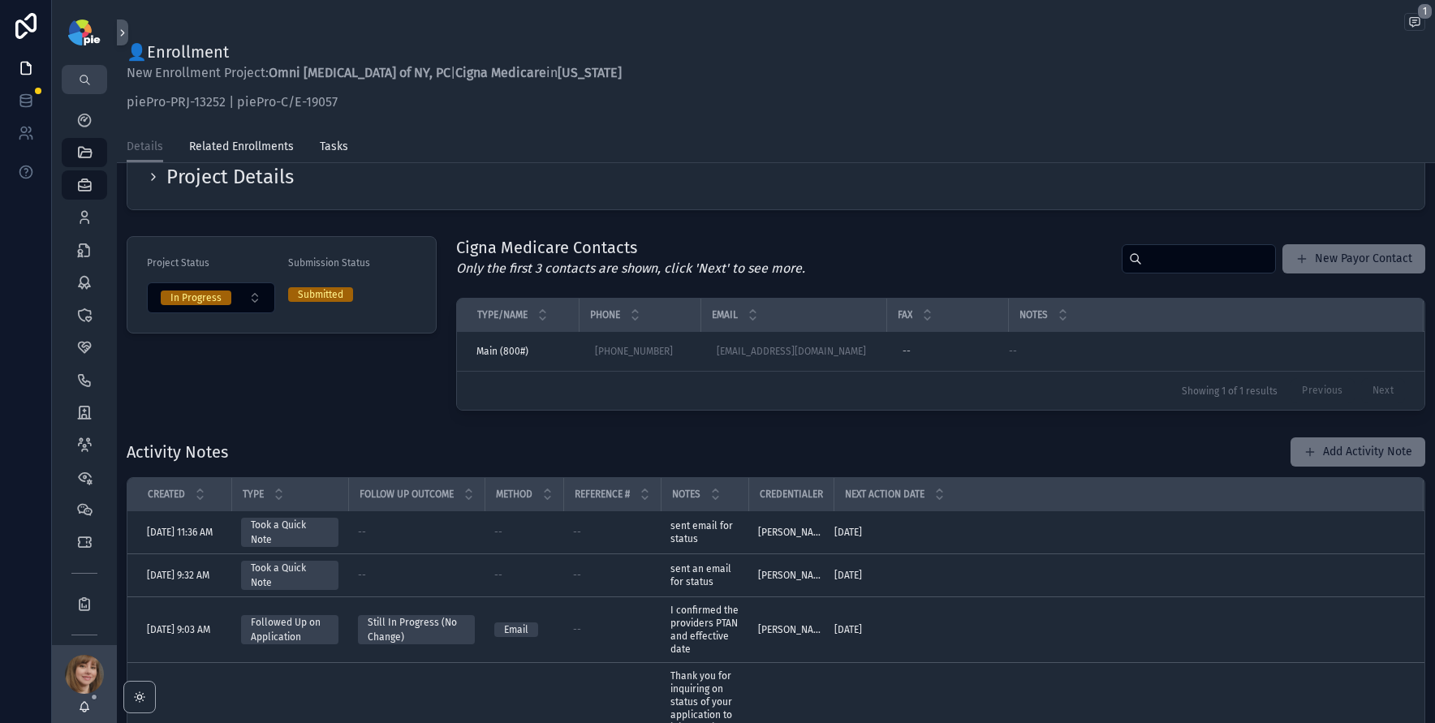
scroll to position [2, 0]
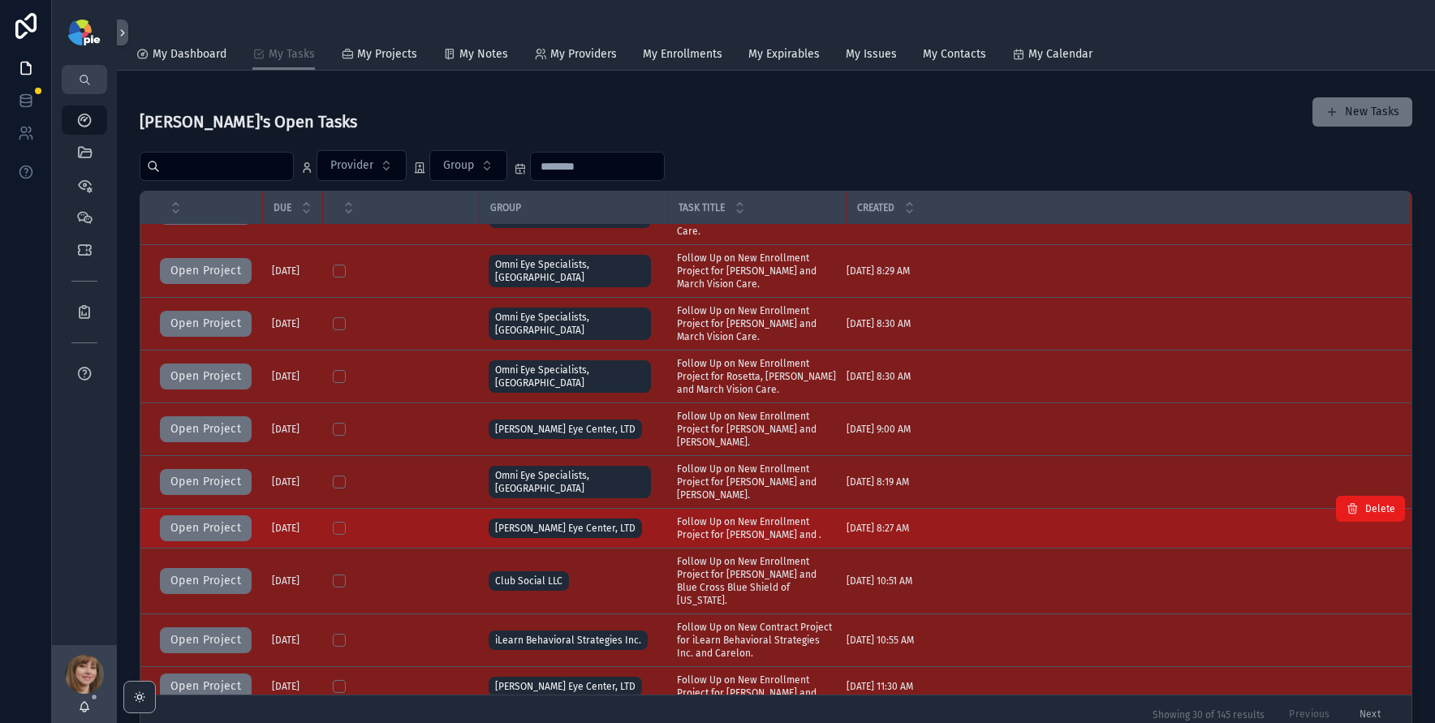
scroll to position [661, 0]
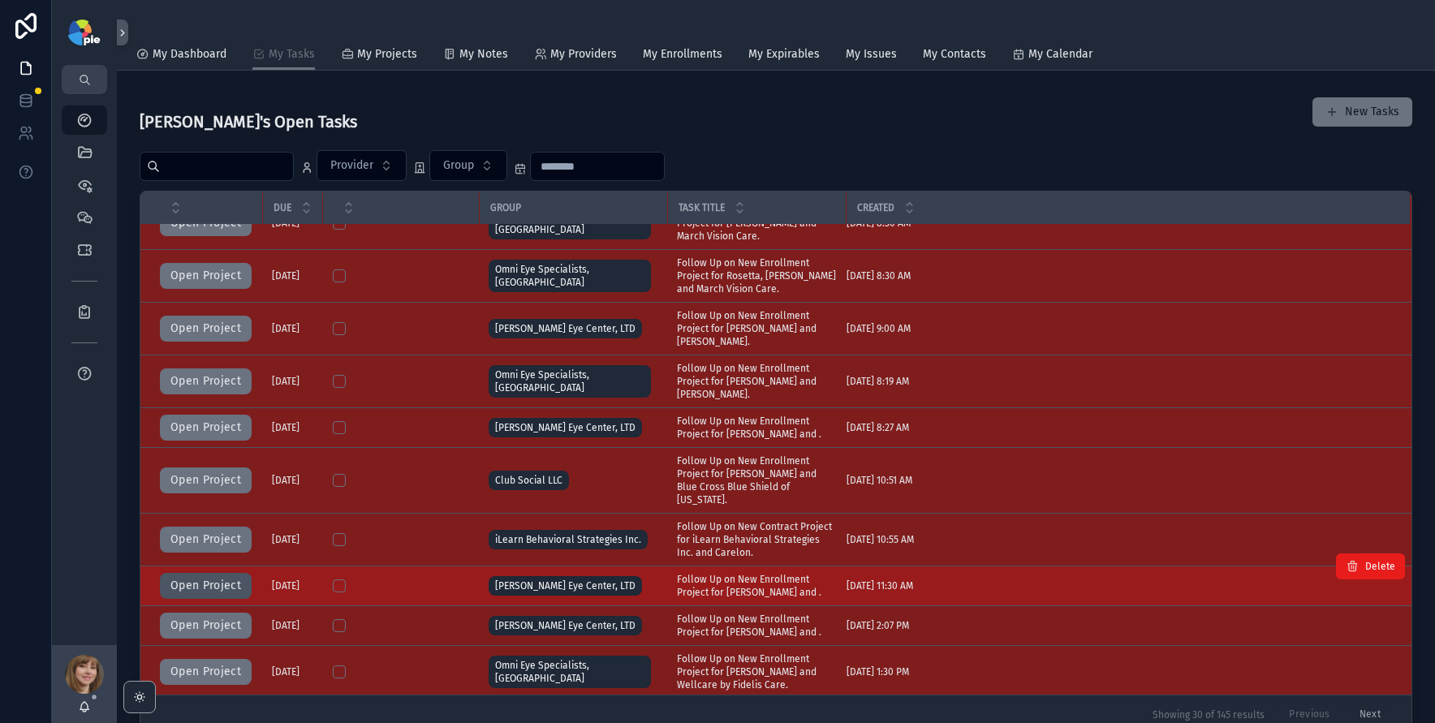
click at [179, 573] on button "Open Project" at bounding box center [206, 586] width 92 height 26
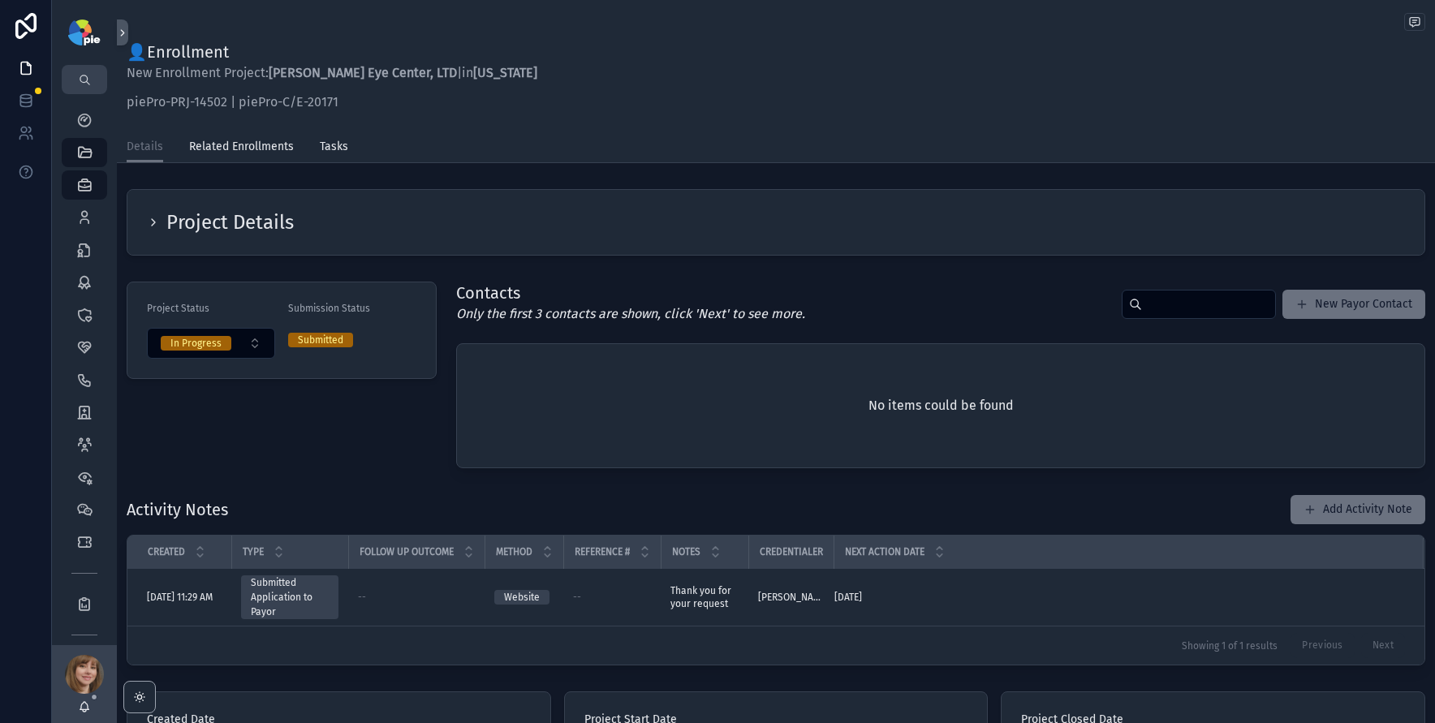
click at [142, 220] on div "Project Details" at bounding box center [775, 222] width 1297 height 65
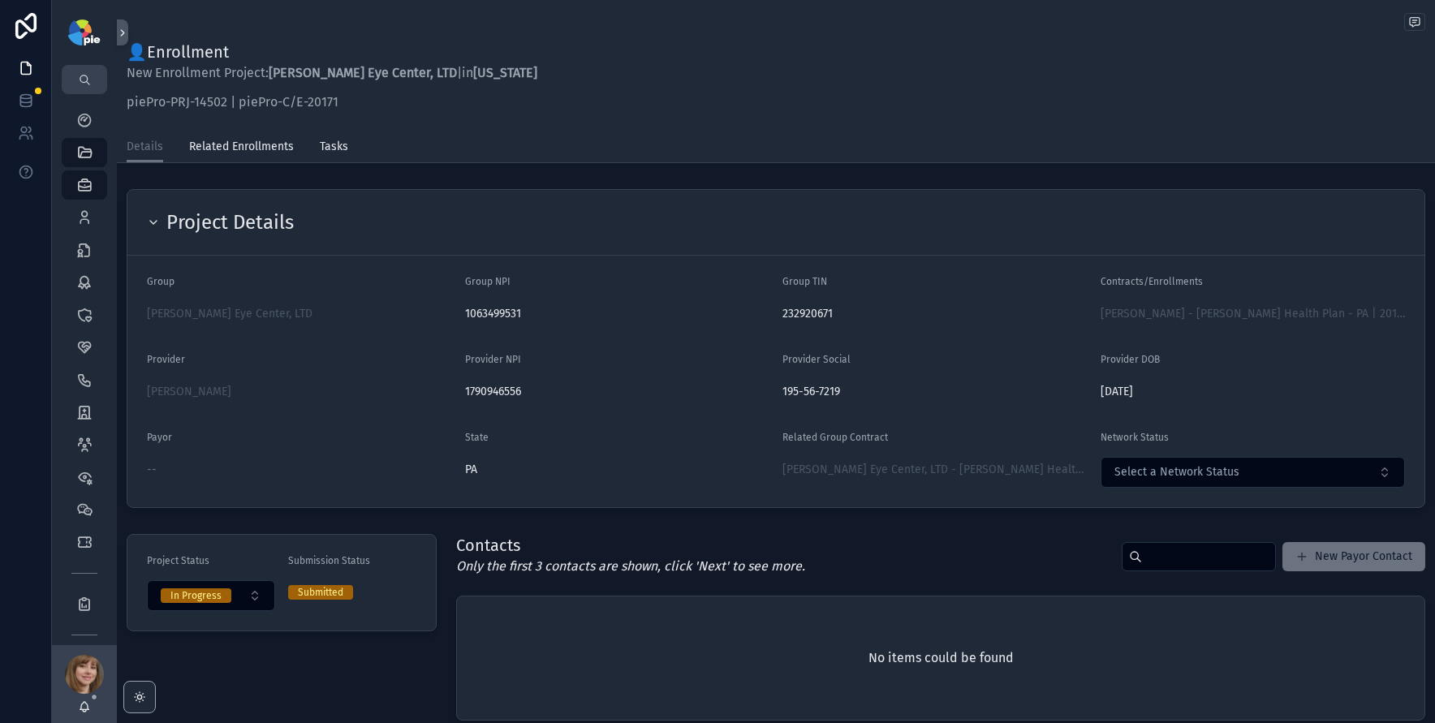
click at [142, 220] on div "Project Details" at bounding box center [775, 223] width 1297 height 66
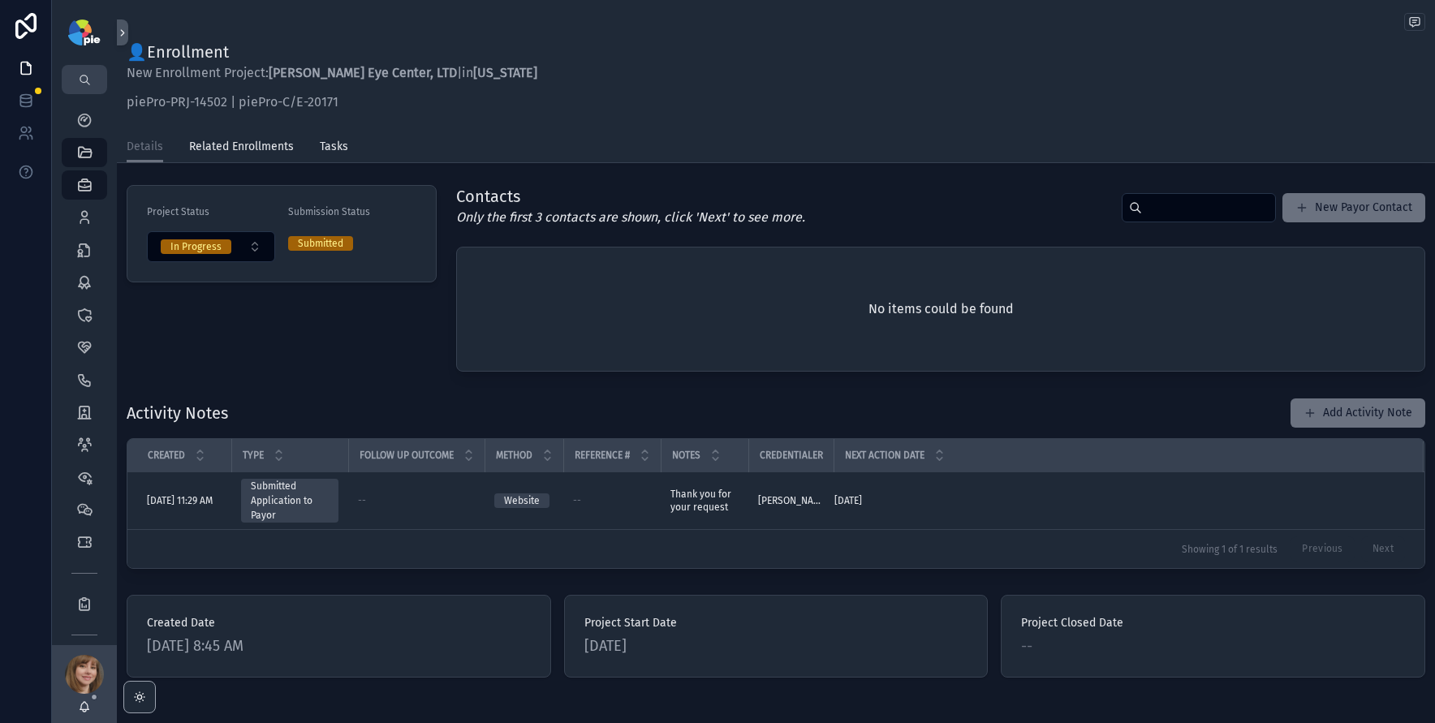
scroll to position [123, 0]
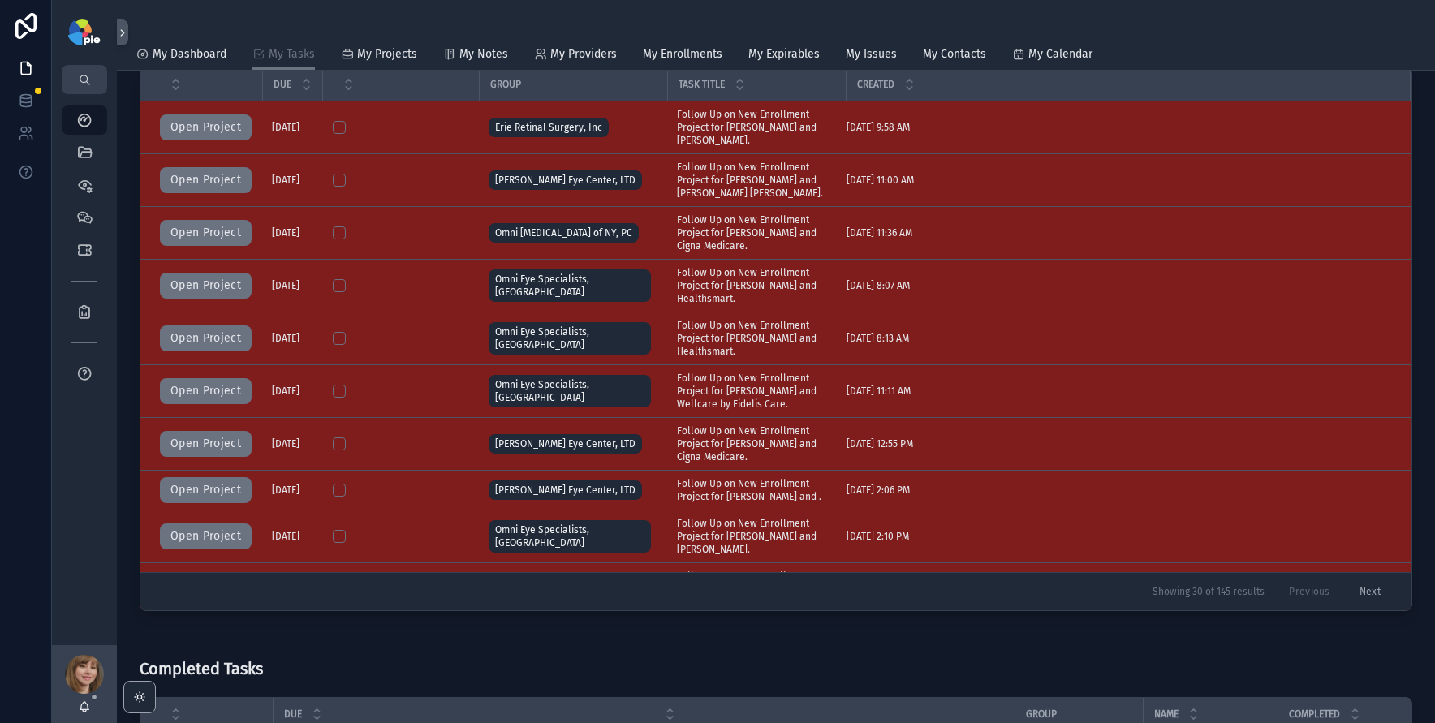
click at [81, 118] on icon "scrollable content" at bounding box center [84, 120] width 16 height 16
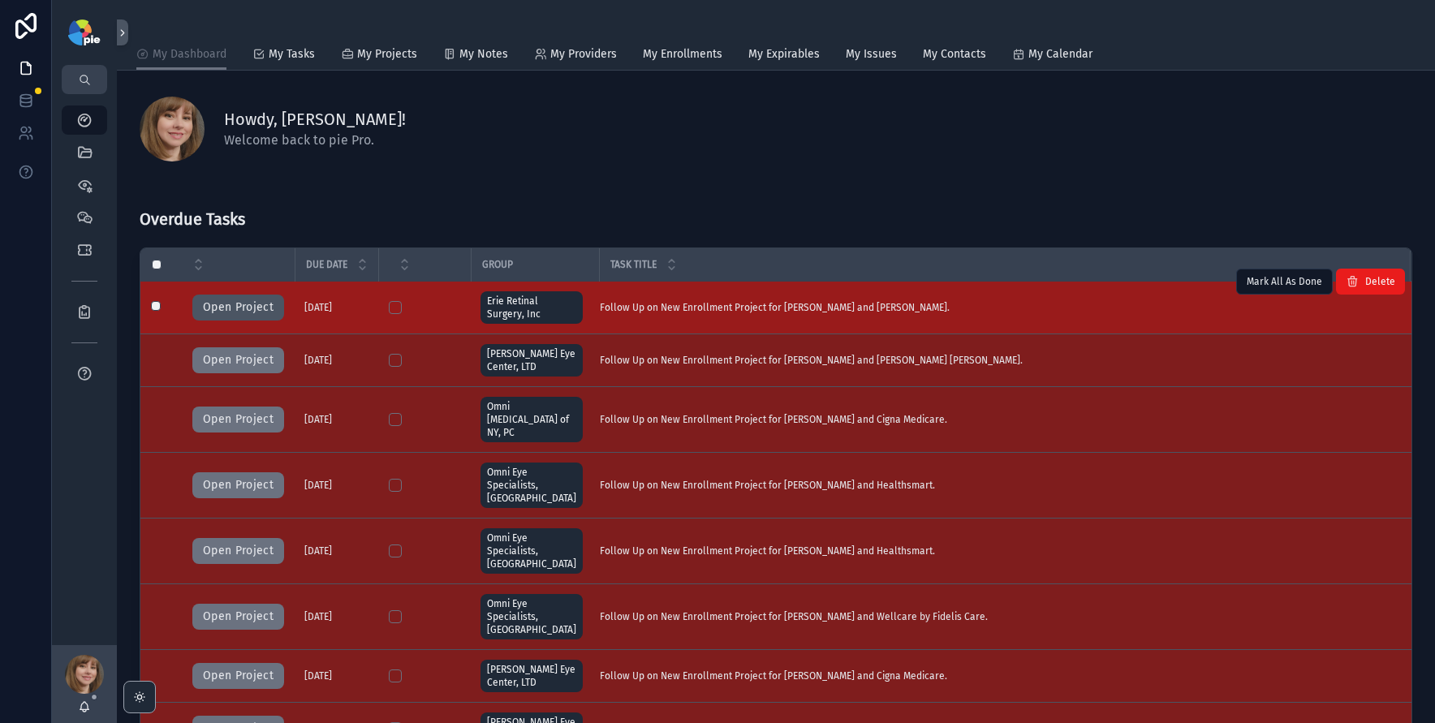
click at [256, 305] on button "Open Project" at bounding box center [238, 308] width 92 height 26
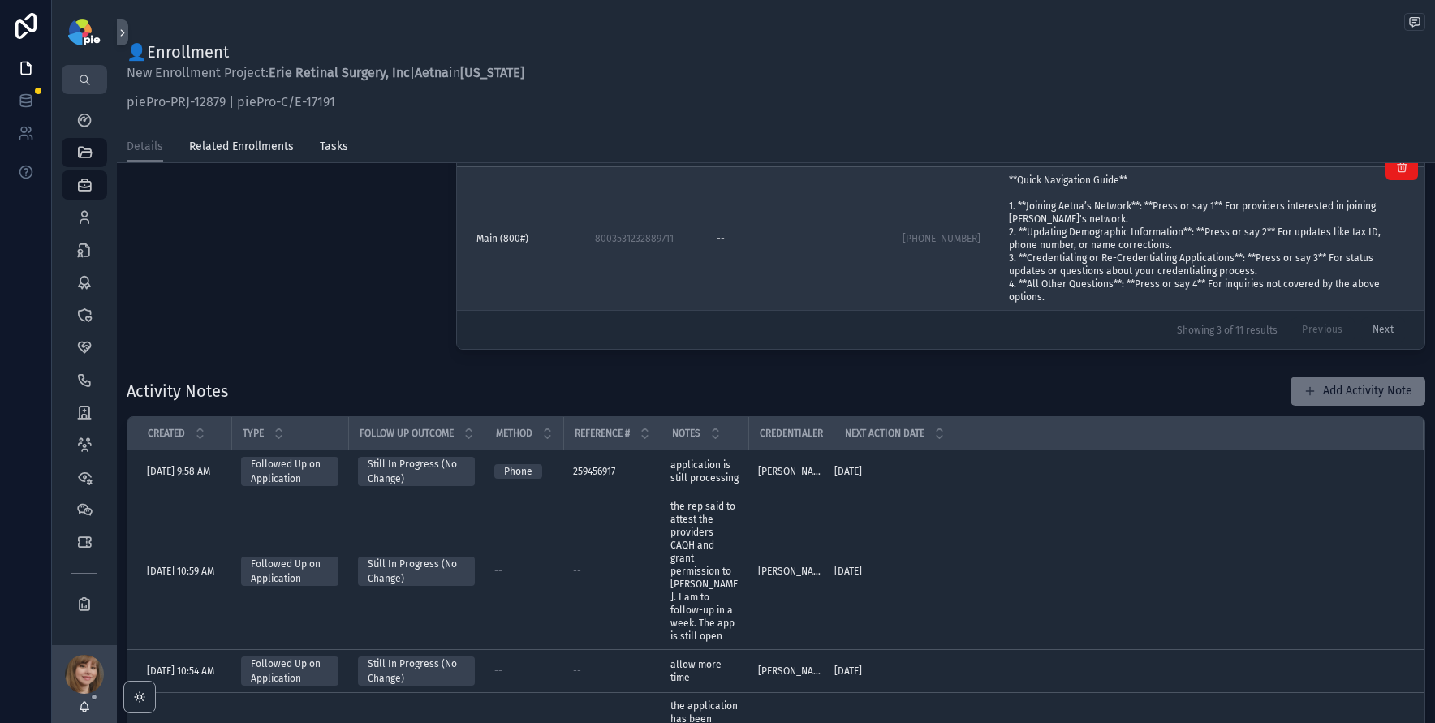
scroll to position [300, 0]
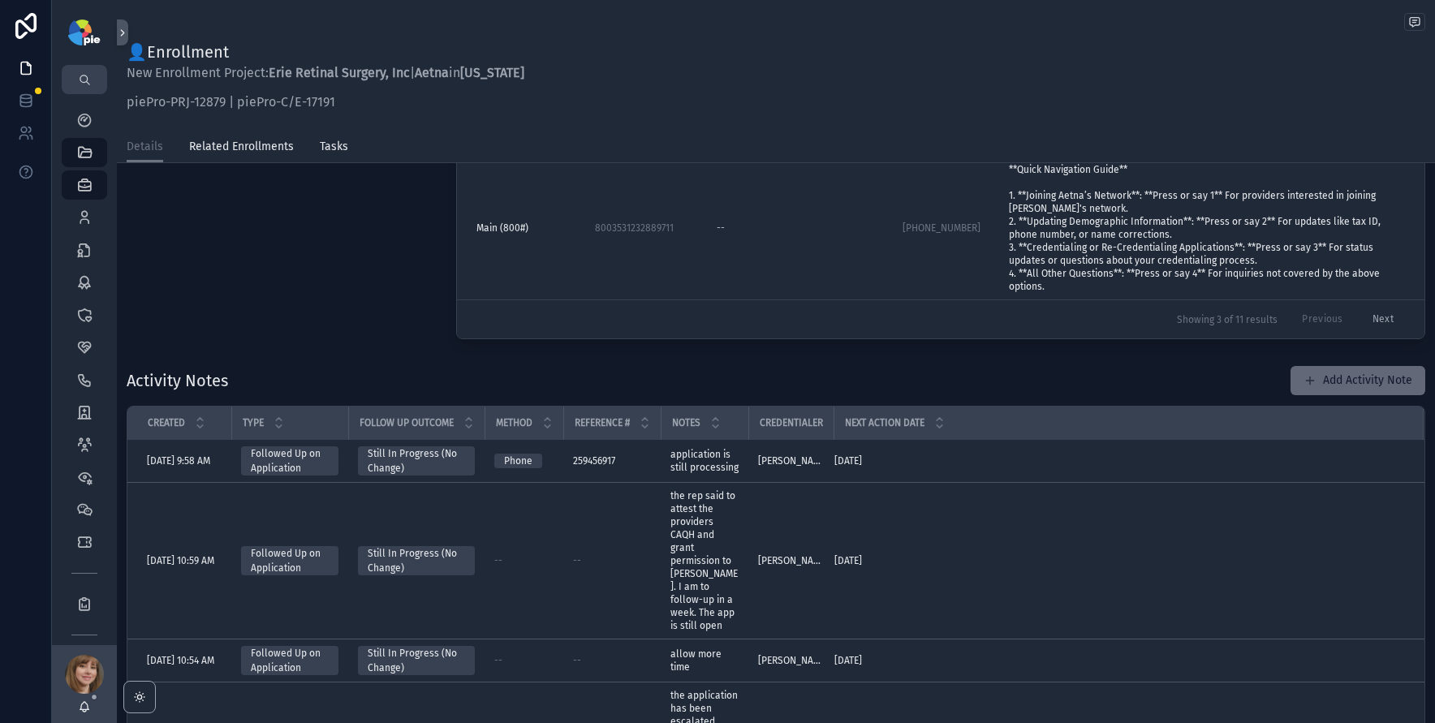
click at [1343, 383] on button "Add Activity Note" at bounding box center [1358, 380] width 135 height 29
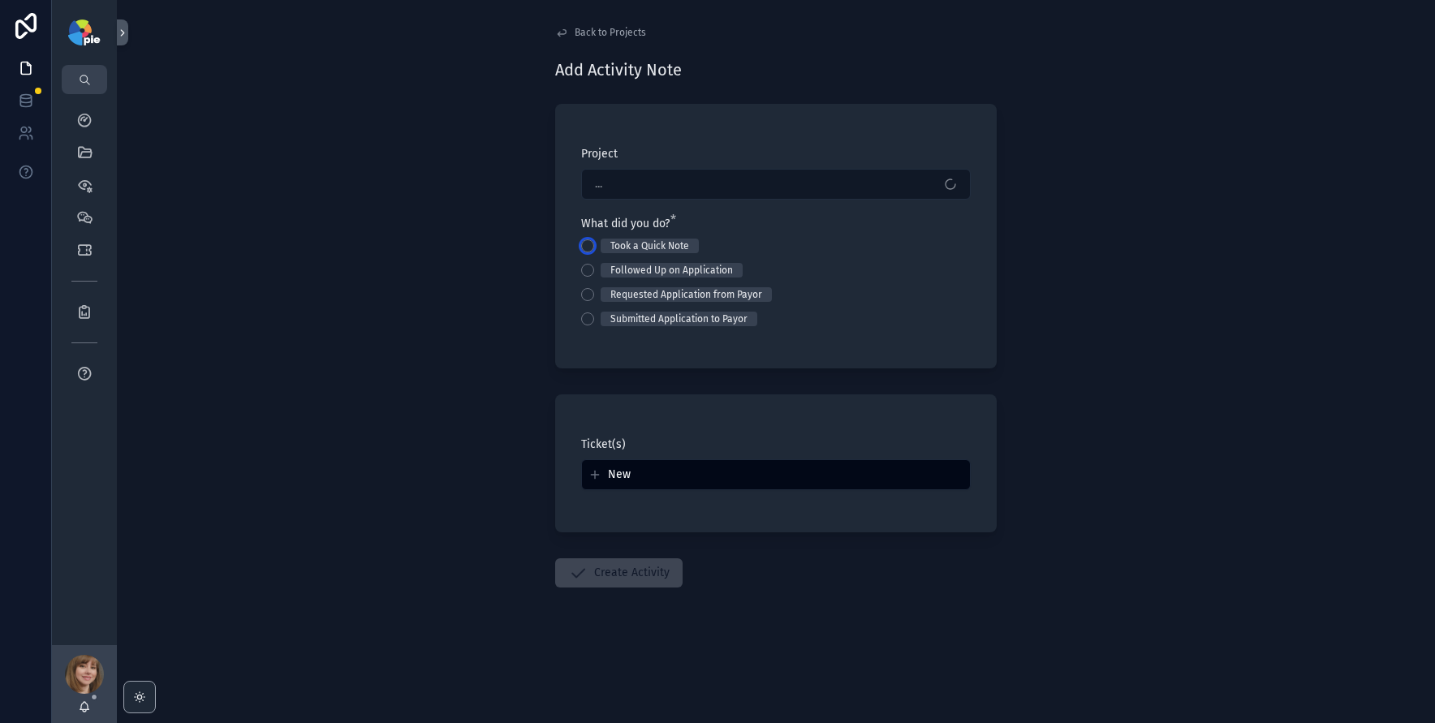
click at [588, 246] on button "Took a Quick Note" at bounding box center [587, 245] width 13 height 13
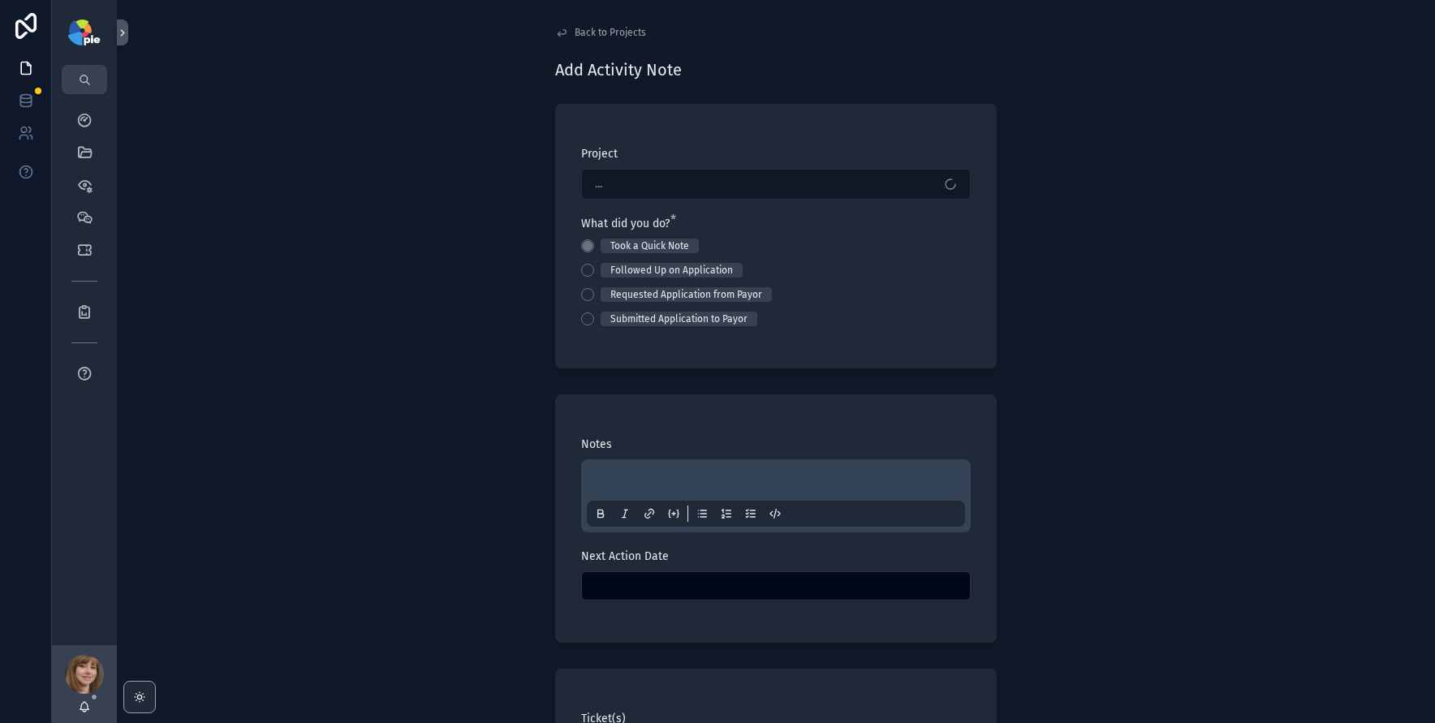
click at [627, 469] on div "scrollable content" at bounding box center [776, 496] width 378 height 62
click at [627, 479] on p "scrollable content" at bounding box center [779, 483] width 378 height 16
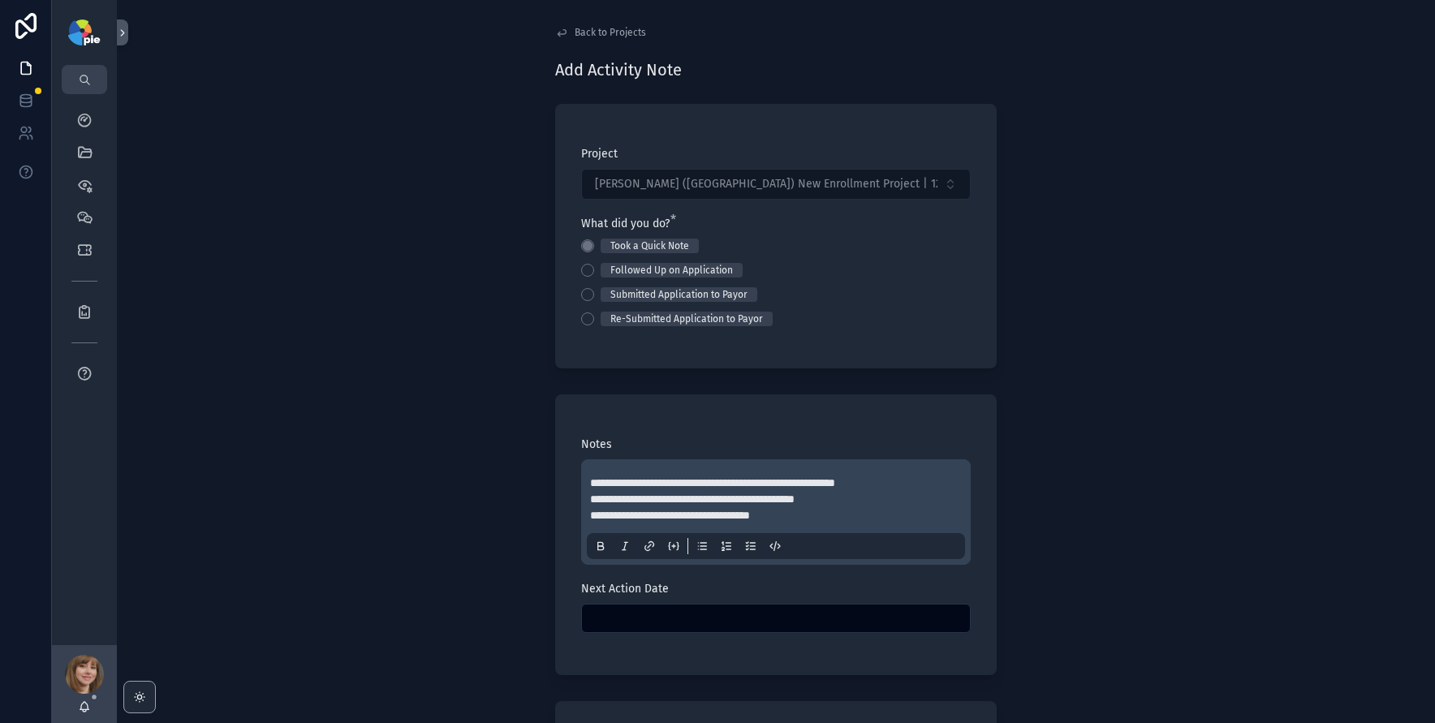
click at [793, 615] on input "scrollable content" at bounding box center [776, 618] width 388 height 23
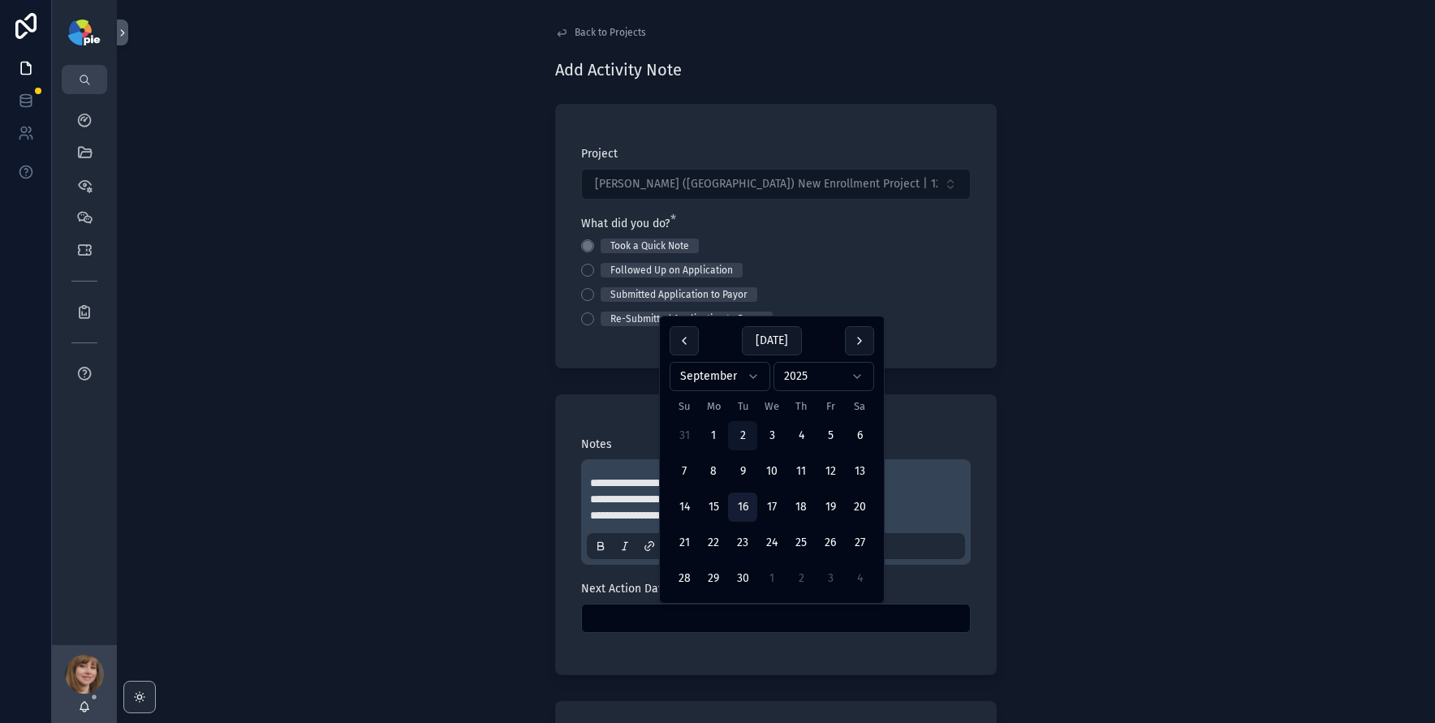
click at [745, 517] on button "16" at bounding box center [742, 507] width 29 height 29
type input "*********"
click at [375, 472] on div "**********" at bounding box center [776, 361] width 1318 height 723
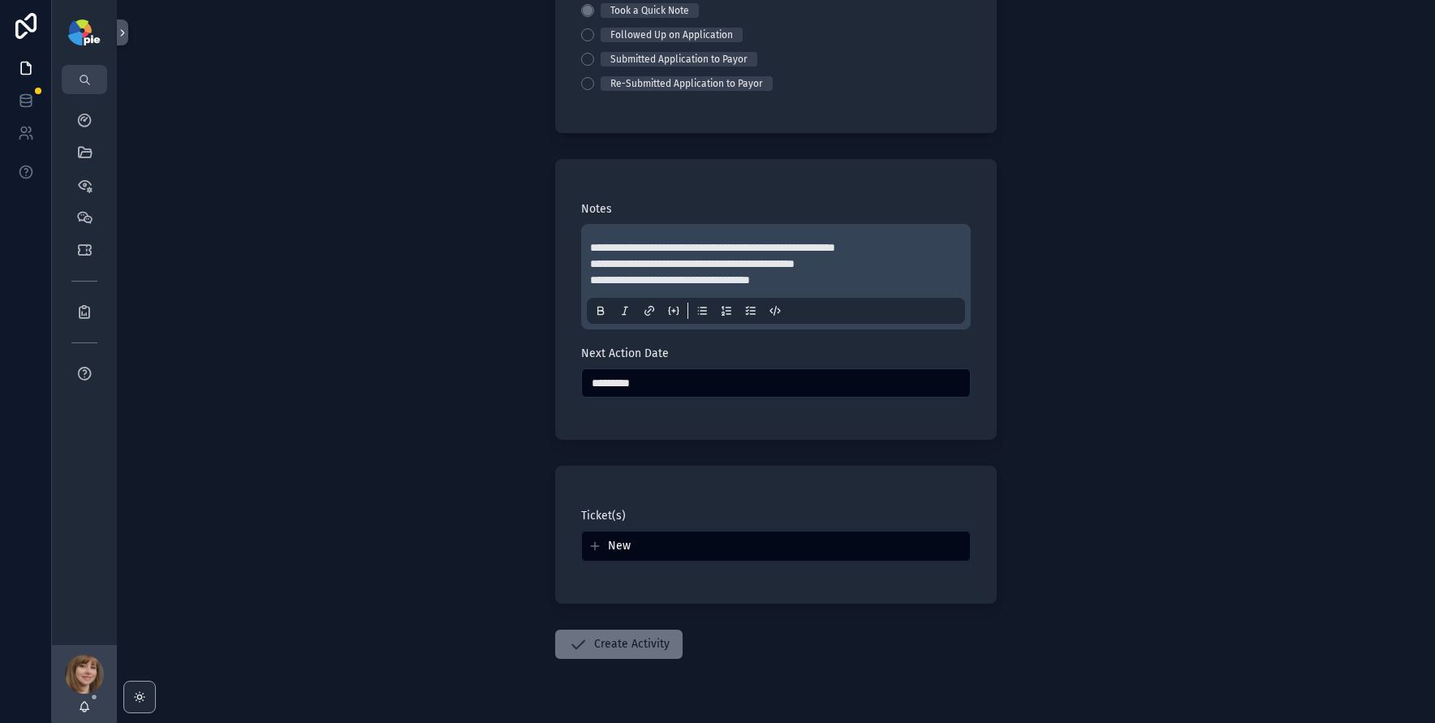
scroll to position [248, 0]
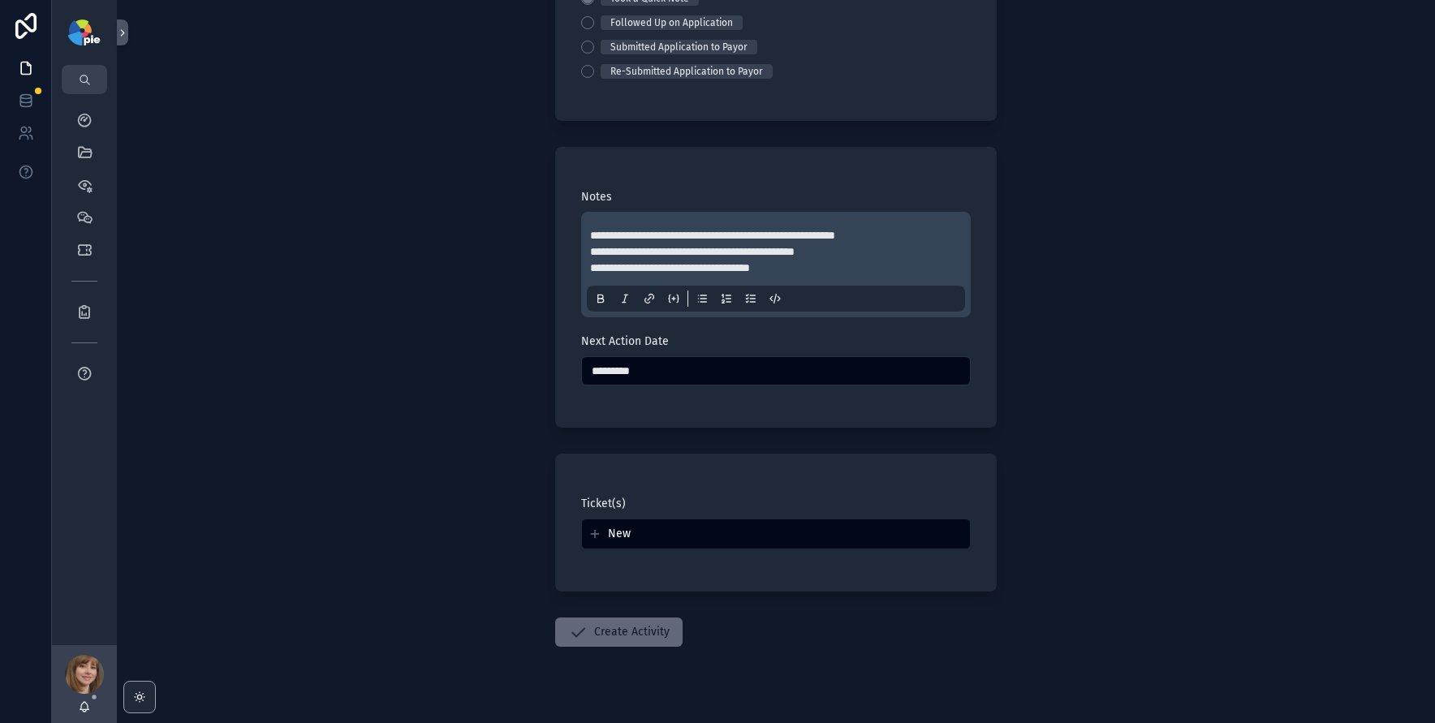
click at [618, 636] on button "Create Activity" at bounding box center [618, 632] width 127 height 29
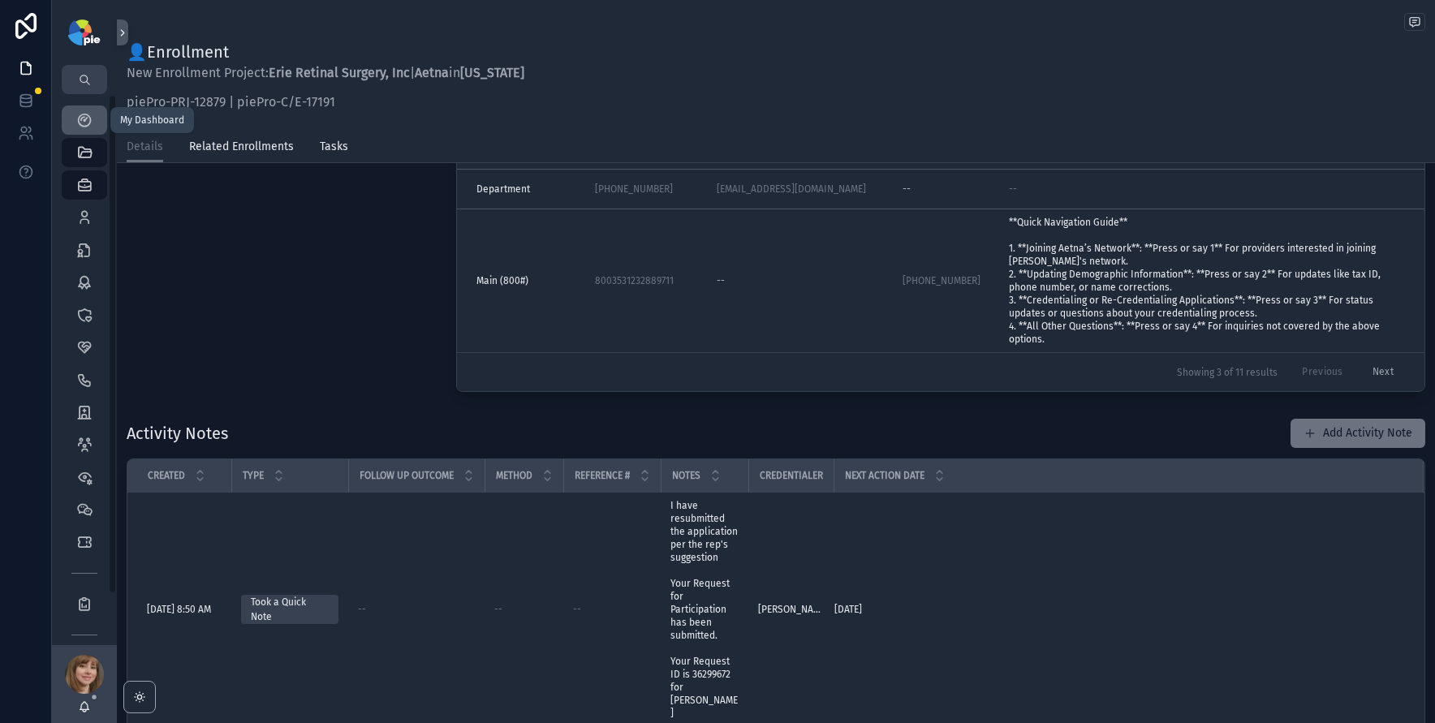
click at [69, 117] on link "My Dashboard" at bounding box center [84, 120] width 45 height 29
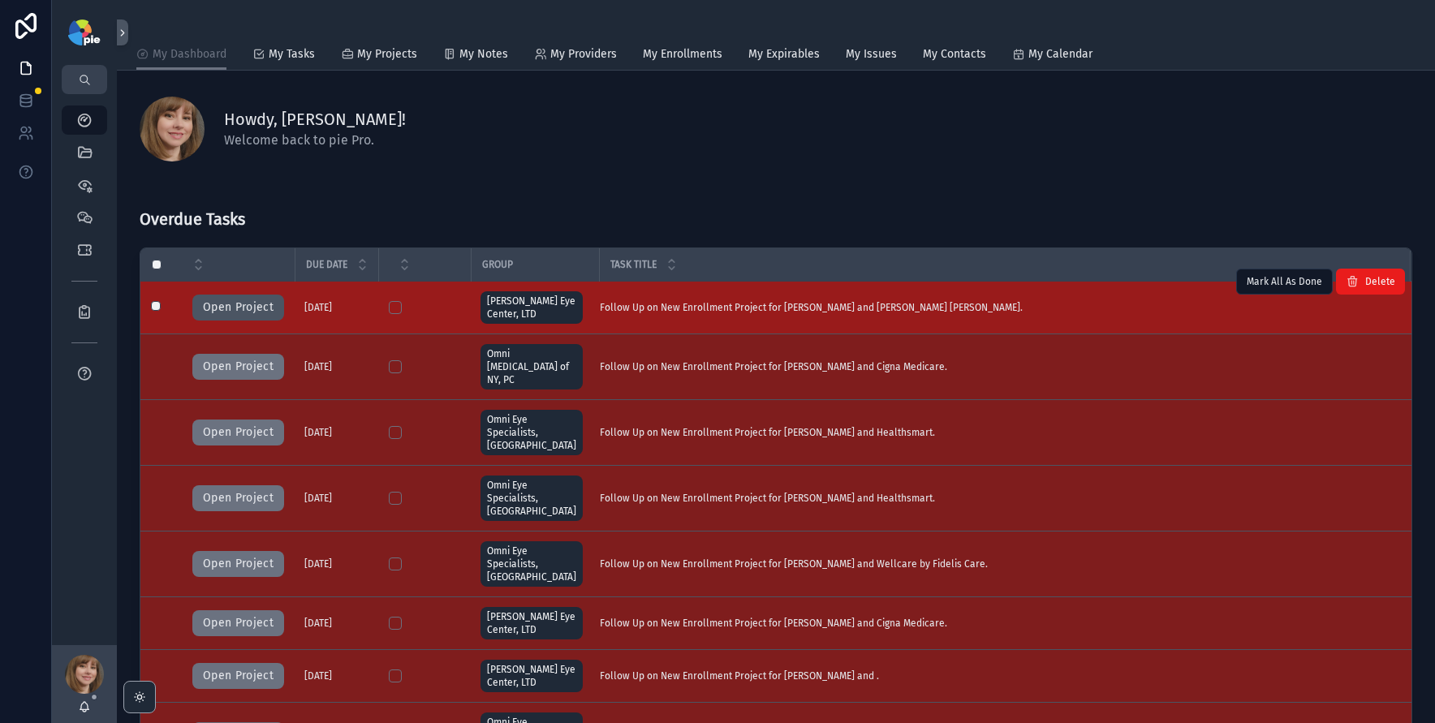
click at [239, 308] on button "Open Project" at bounding box center [238, 308] width 92 height 26
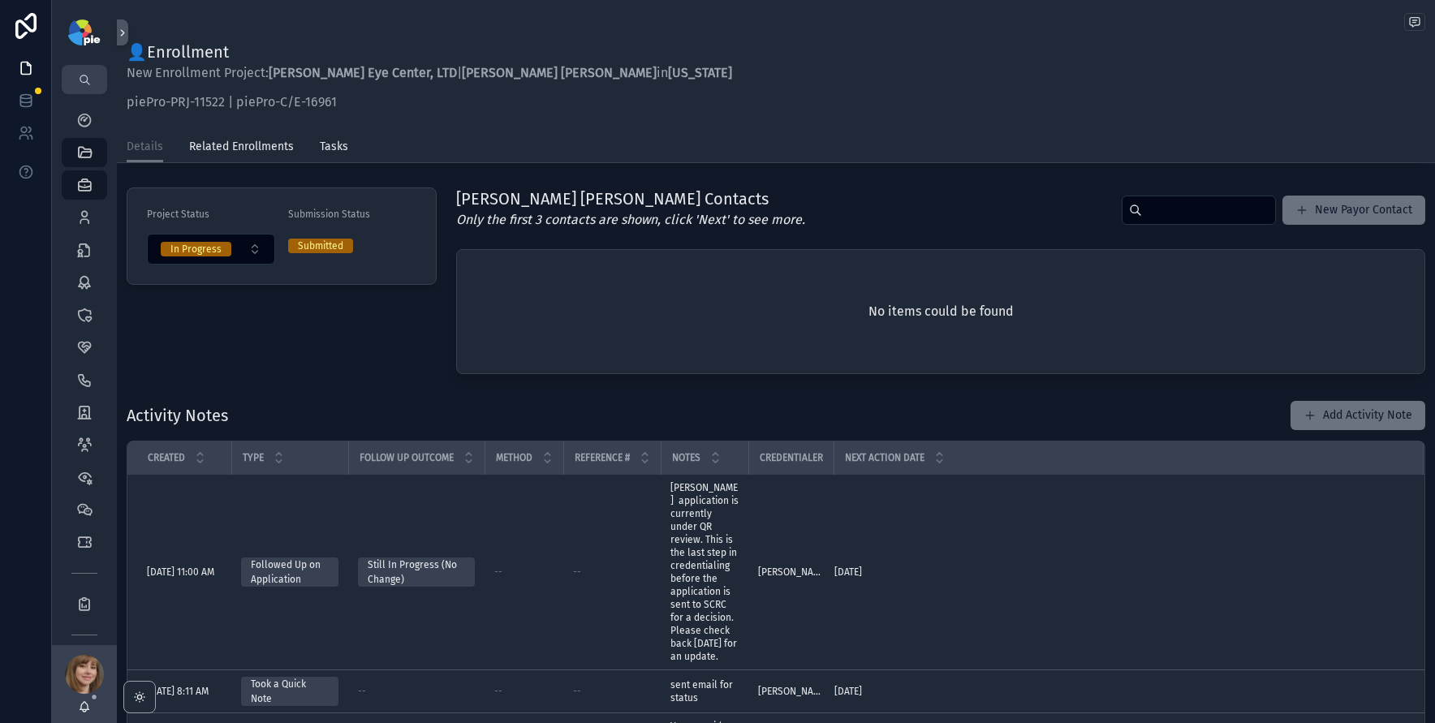
scroll to position [98, 0]
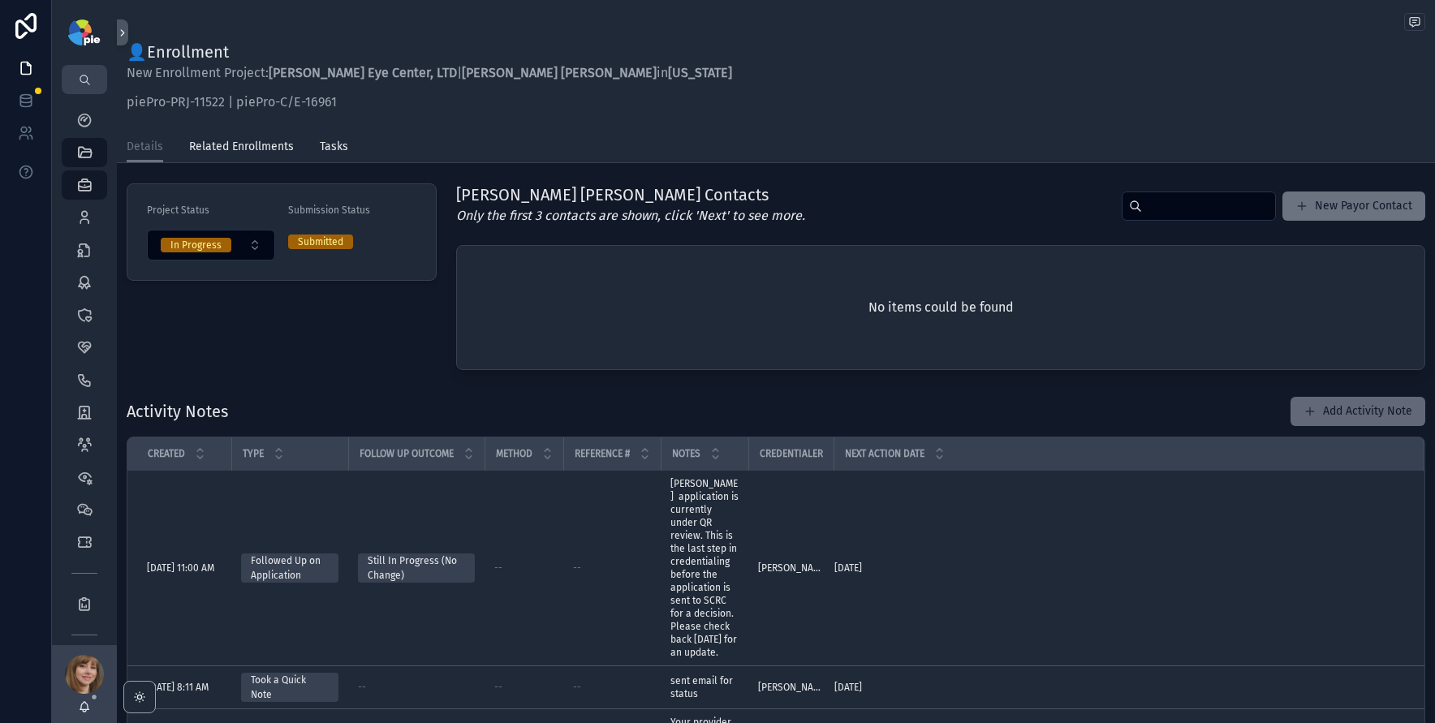
click at [1337, 403] on button "Add Activity Note" at bounding box center [1358, 411] width 135 height 29
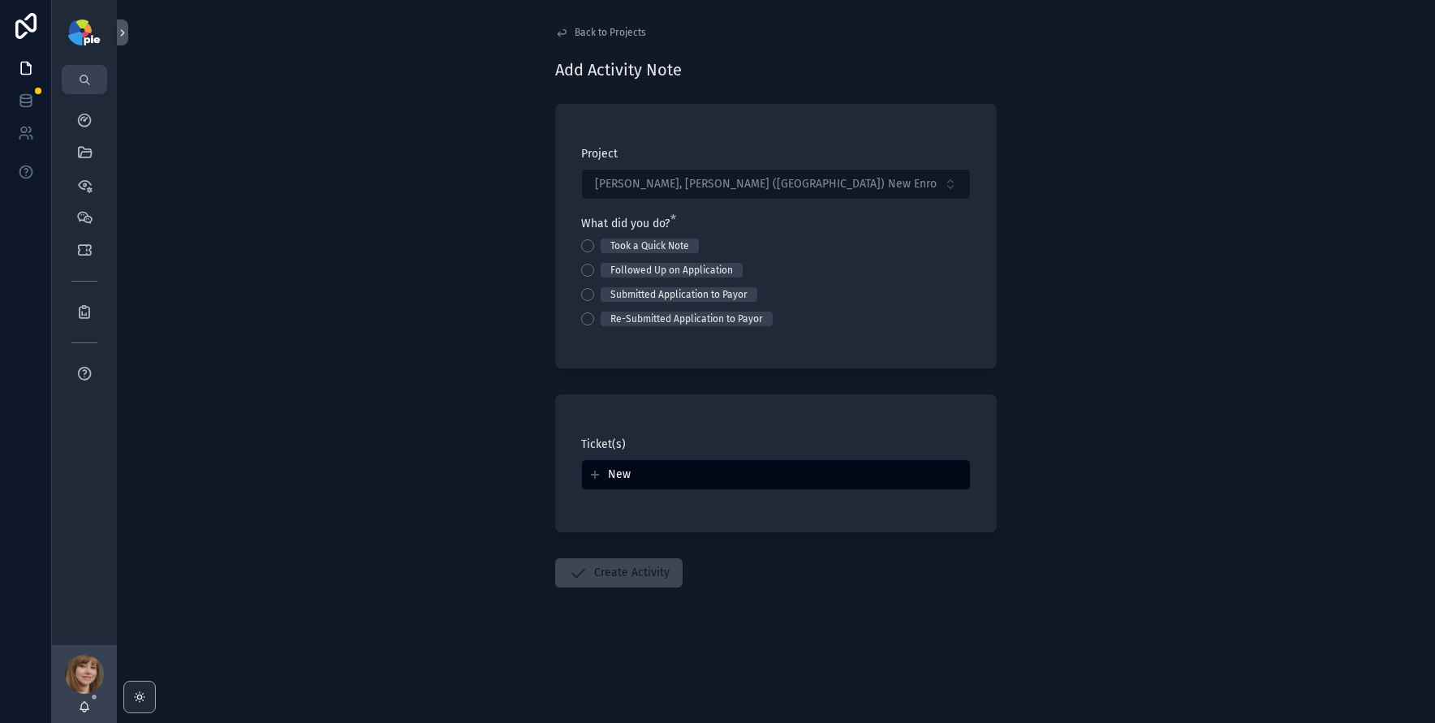
click at [591, 252] on div "Took a Quick Note" at bounding box center [776, 246] width 390 height 15
click at [591, 244] on button "Took a Quick Note" at bounding box center [587, 245] width 13 height 13
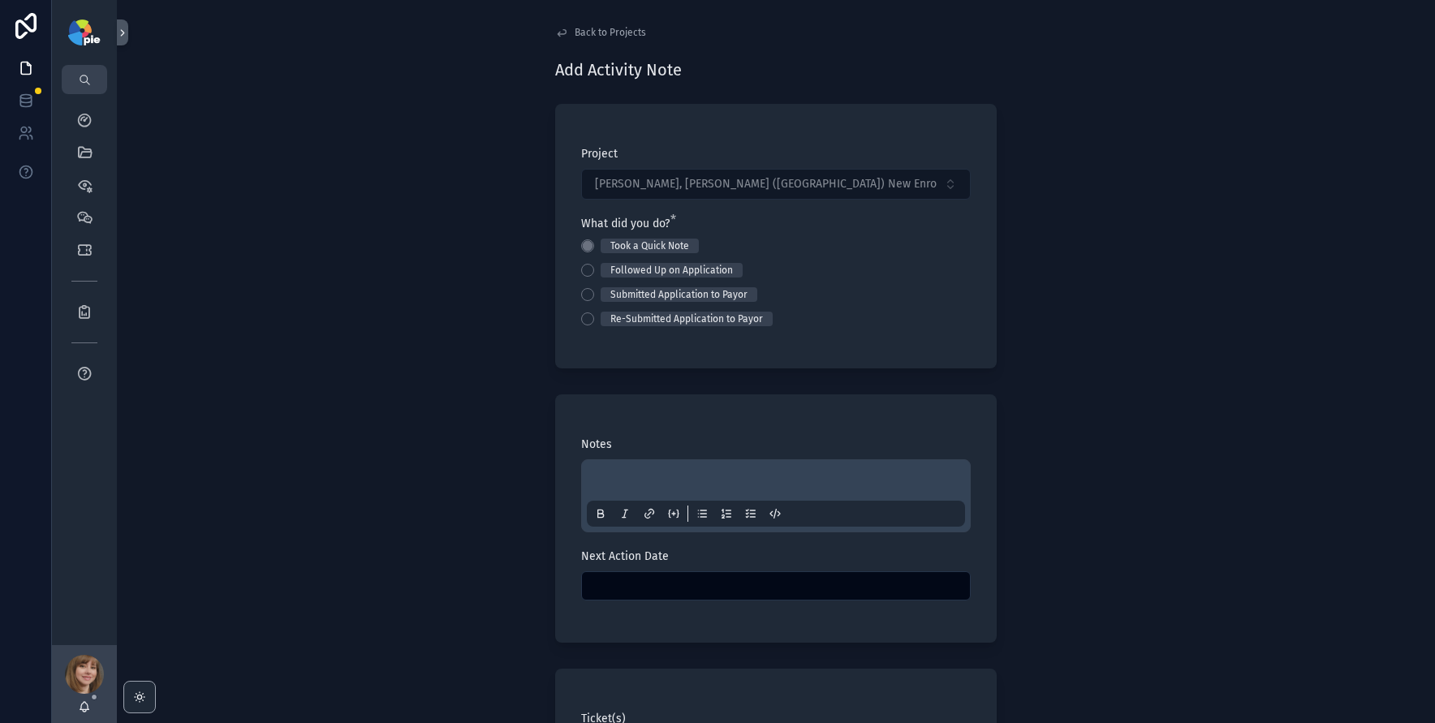
click at [623, 478] on p "scrollable content" at bounding box center [779, 483] width 378 height 16
click at [755, 591] on input "scrollable content" at bounding box center [776, 586] width 388 height 23
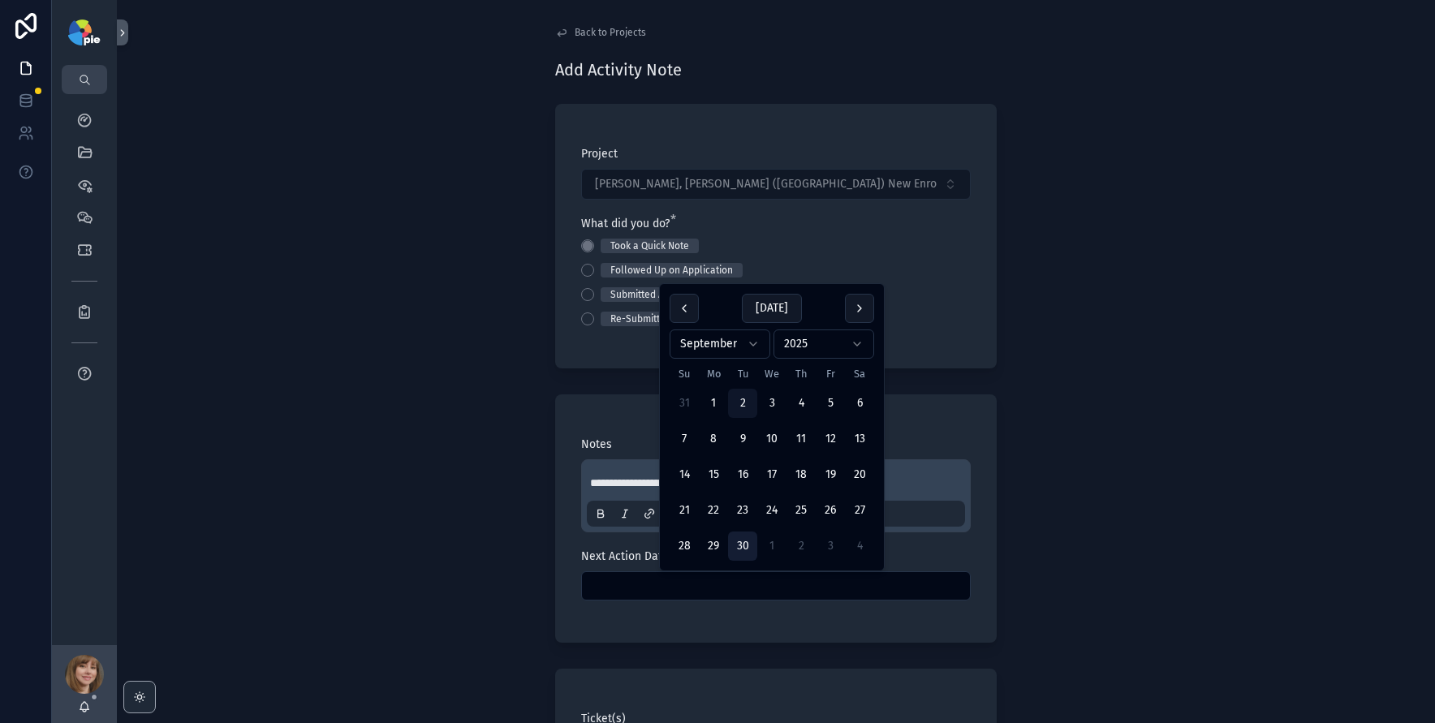
click at [749, 543] on button "30" at bounding box center [742, 546] width 29 height 29
type input "*********"
click at [407, 451] on div "**********" at bounding box center [776, 361] width 1318 height 723
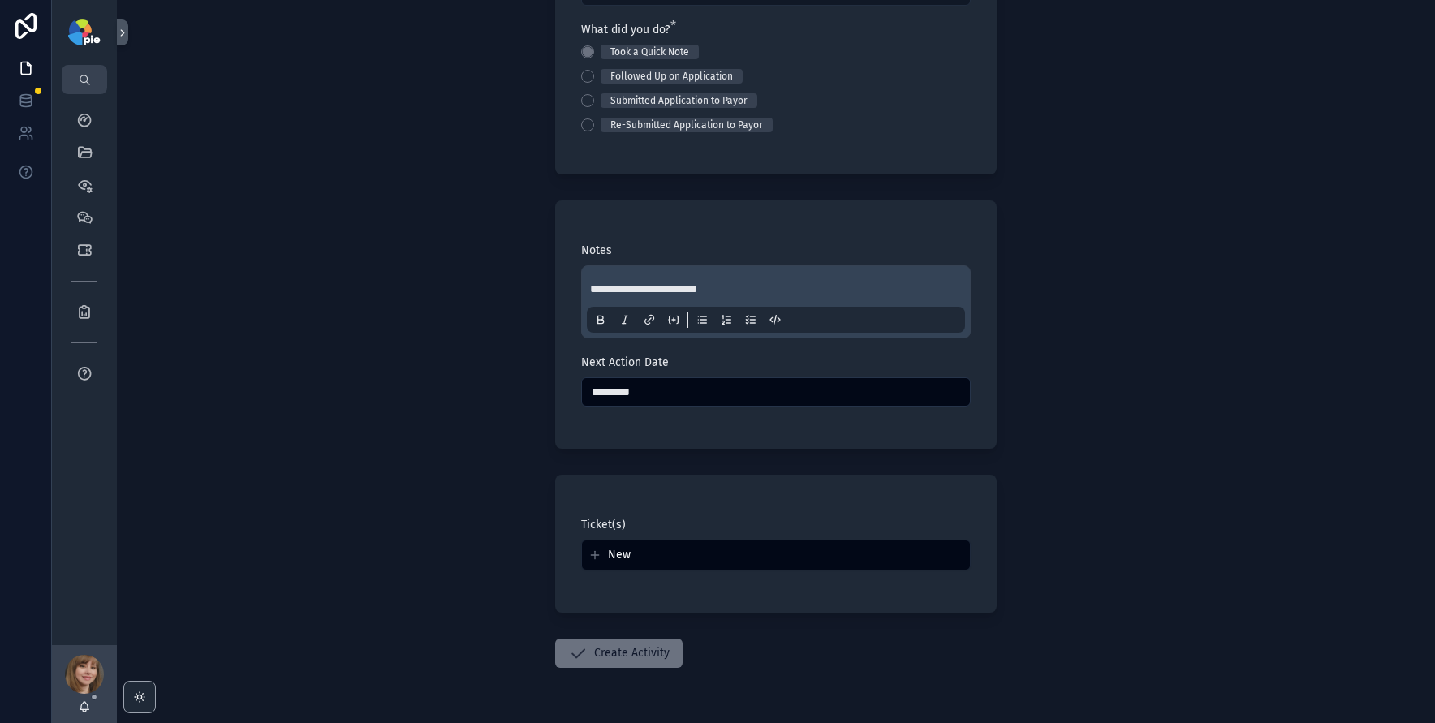
scroll to position [243, 0]
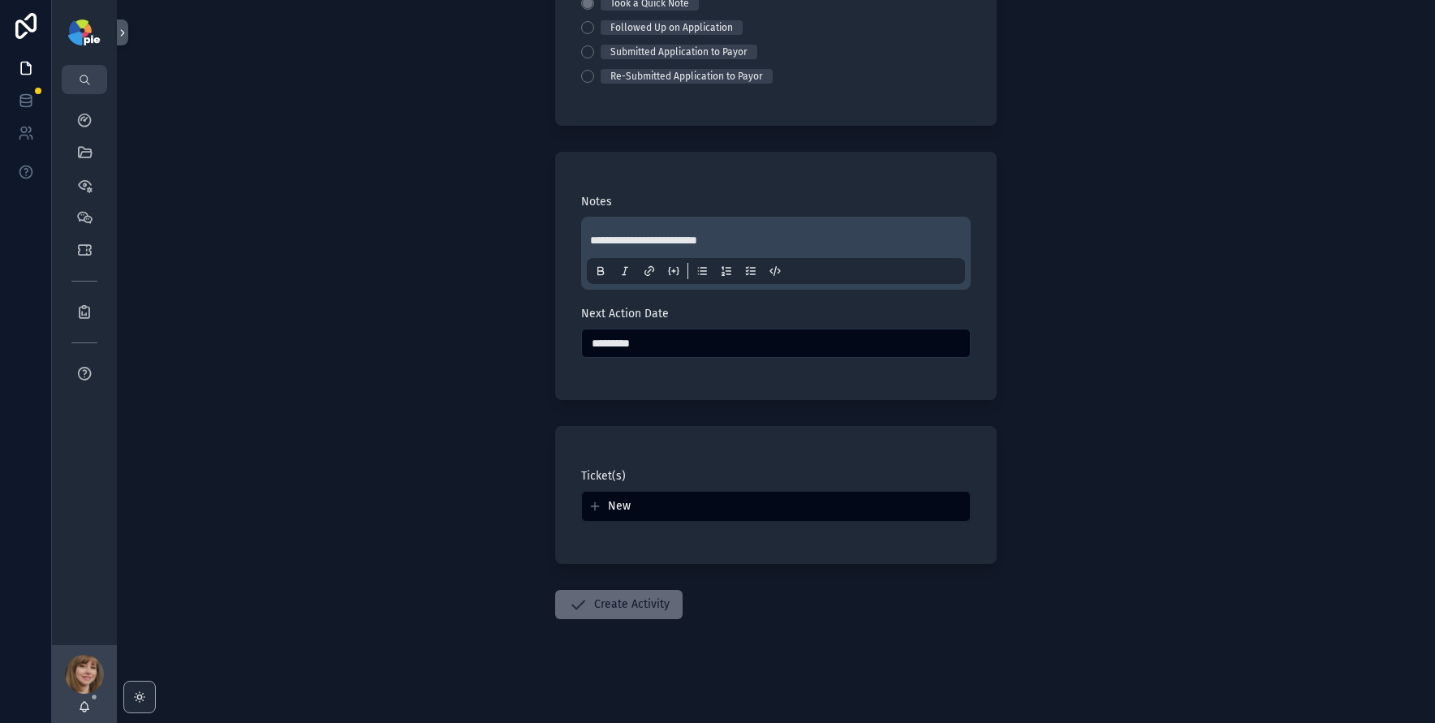
click at [649, 597] on button "Create Activity" at bounding box center [618, 604] width 127 height 29
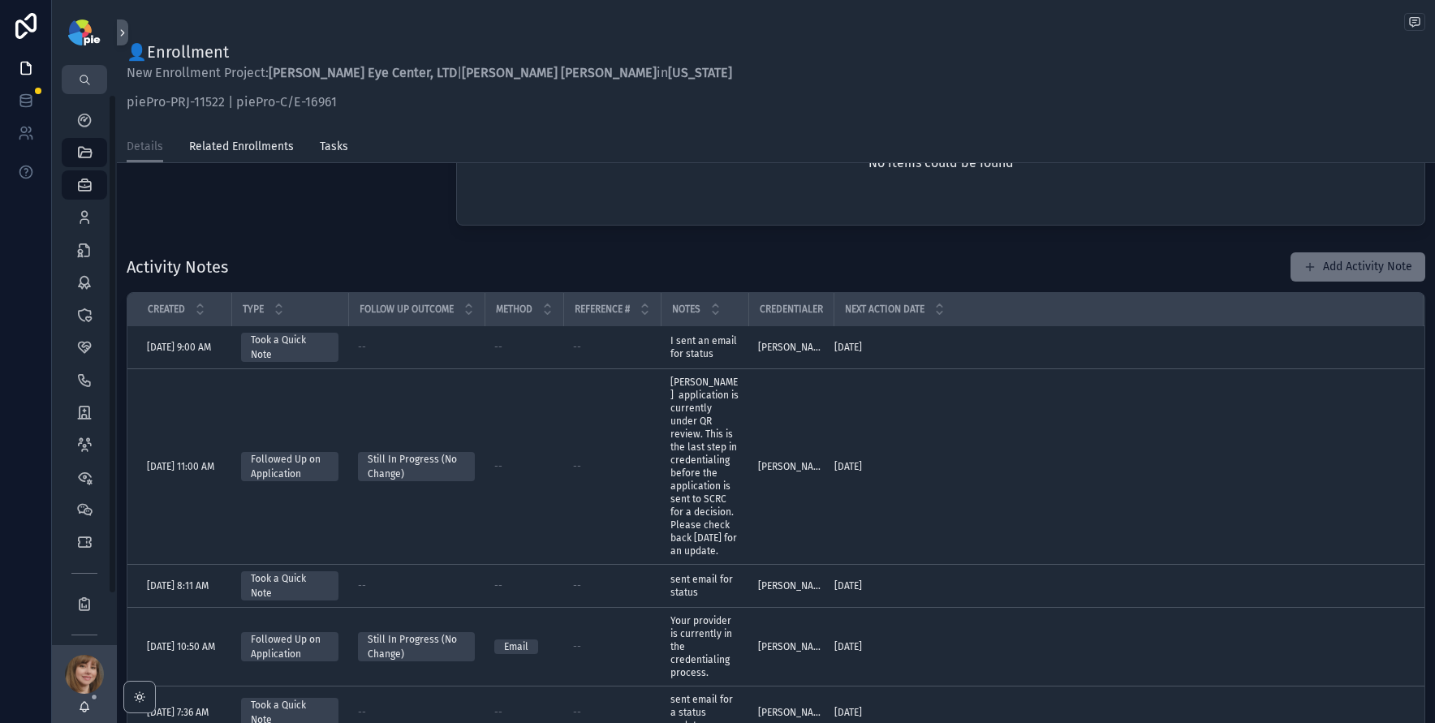
click at [81, 136] on div "QuickLinks Projects 4,145 Providers 295 Enrollments 3,468 Contracts Payors 2,35…" at bounding box center [84, 298] width 65 height 325
click at [81, 130] on div "My Dashboard" at bounding box center [84, 120] width 26 height 26
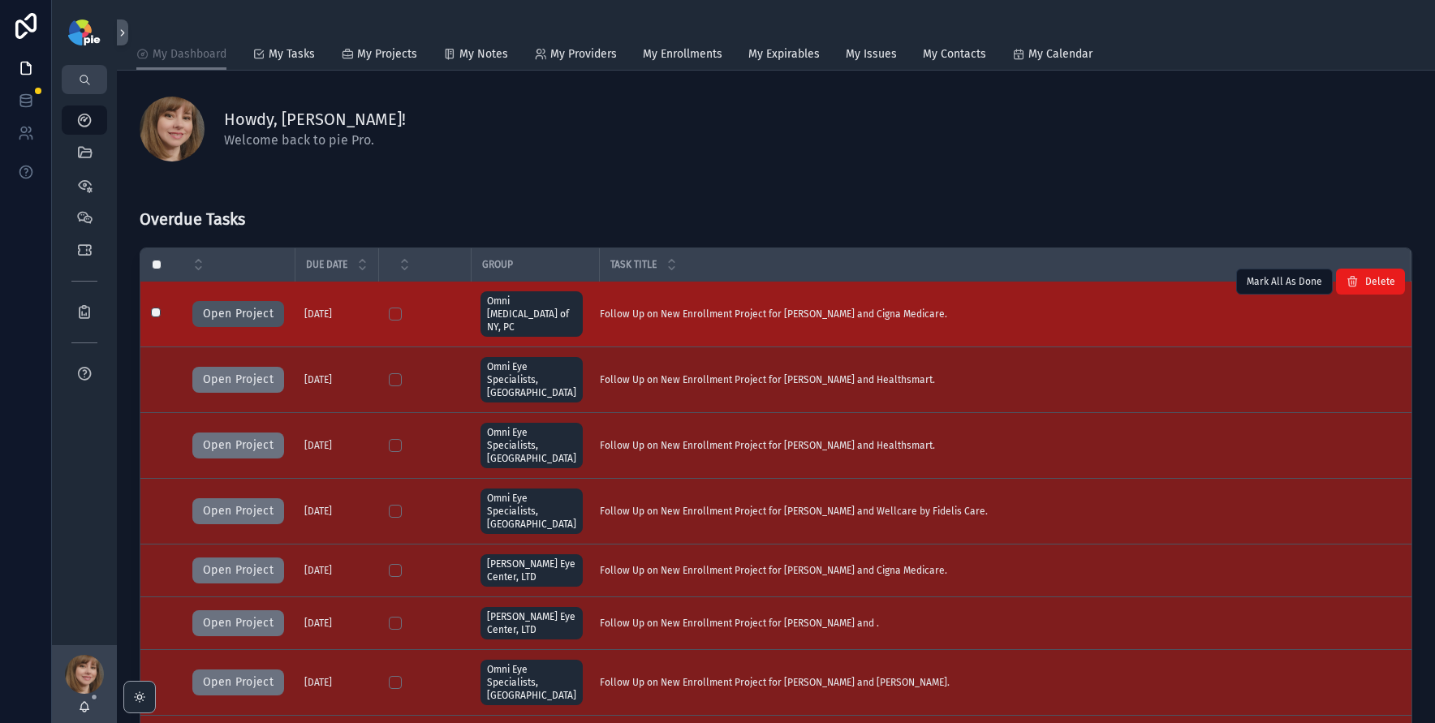
click at [251, 301] on button "Open Project" at bounding box center [238, 314] width 92 height 26
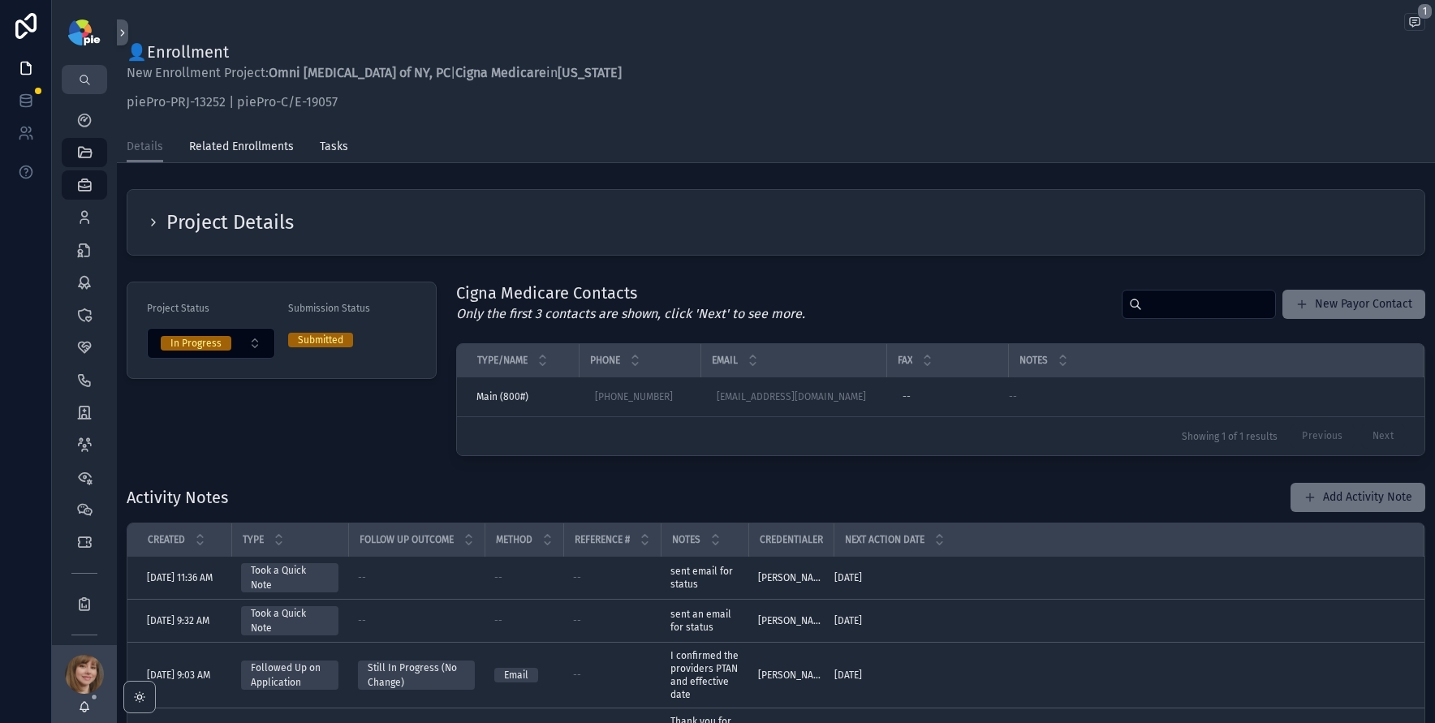
click at [153, 223] on icon "scrollable content" at bounding box center [153, 222] width 3 height 6
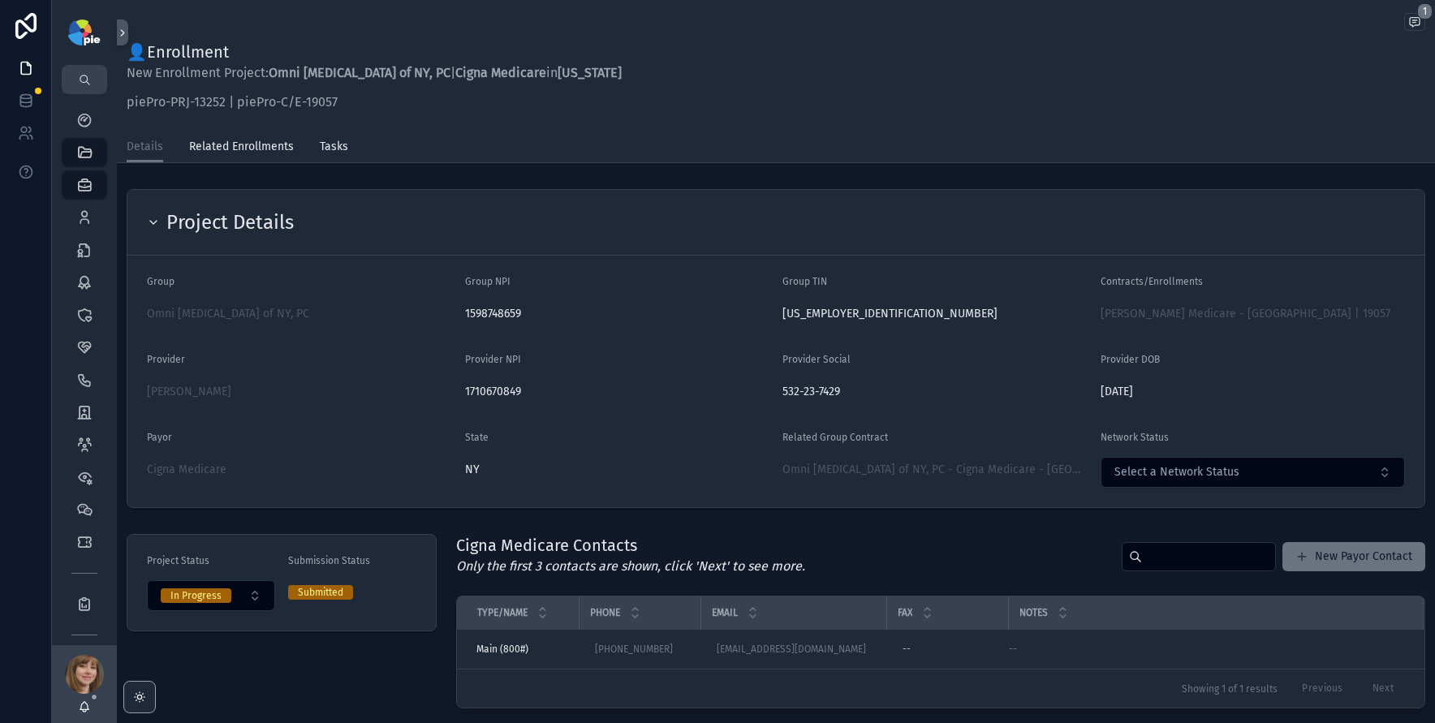
click at [153, 223] on icon "scrollable content" at bounding box center [153, 222] width 6 height 3
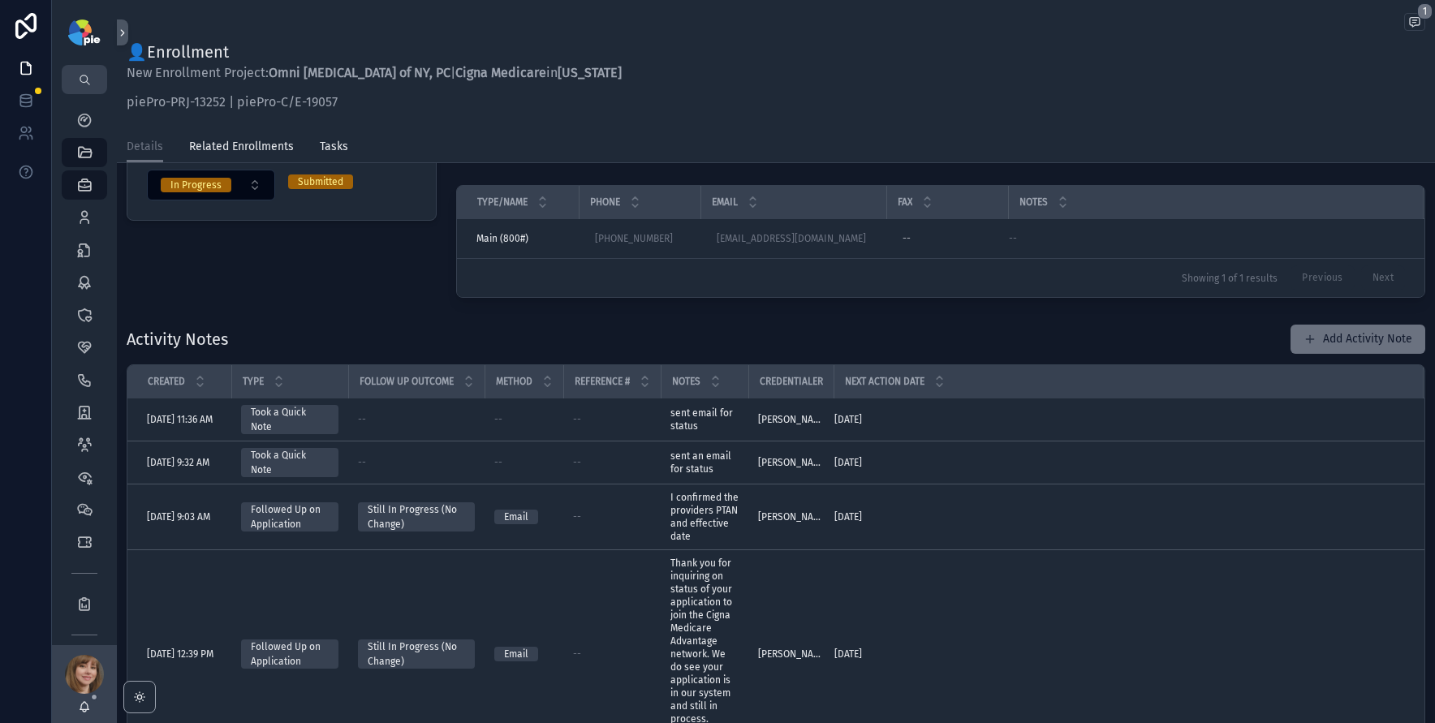
scroll to position [104, 0]
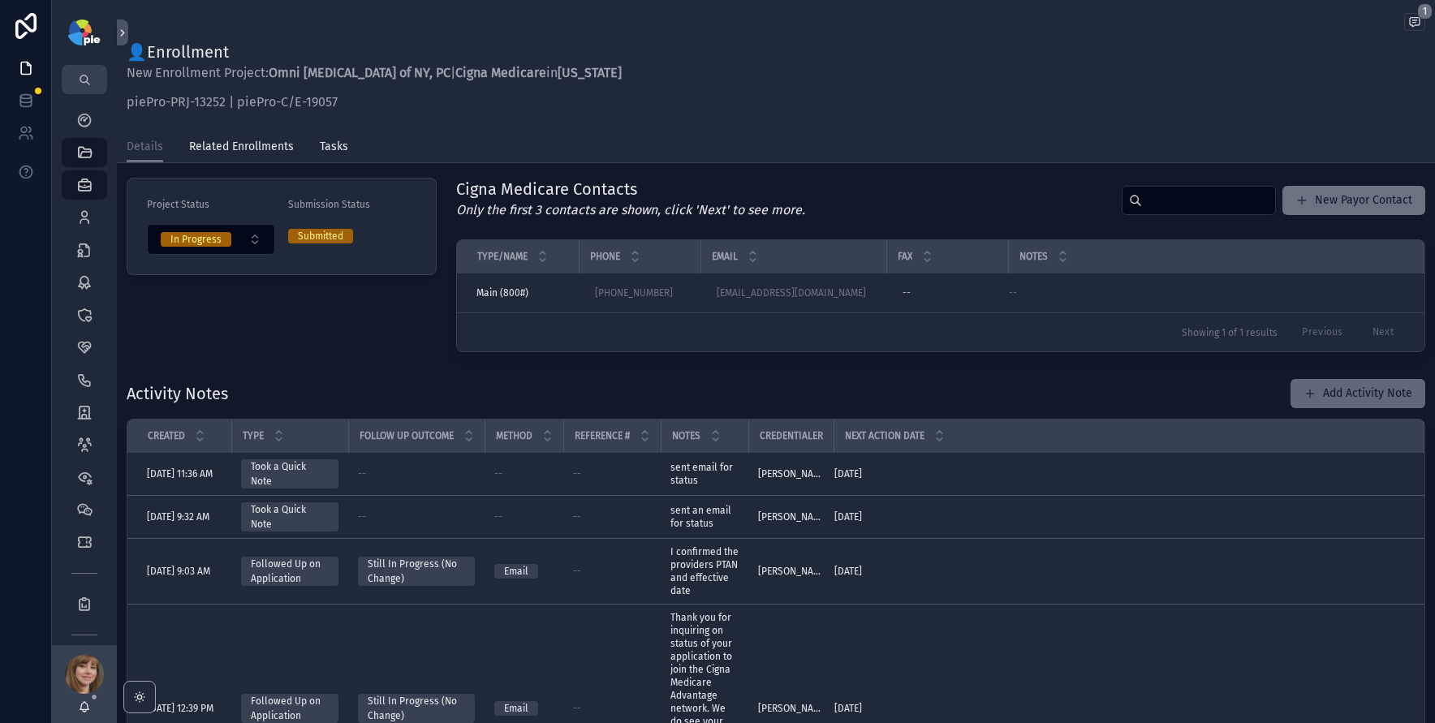
click at [1318, 398] on button "Add Activity Note" at bounding box center [1358, 393] width 135 height 29
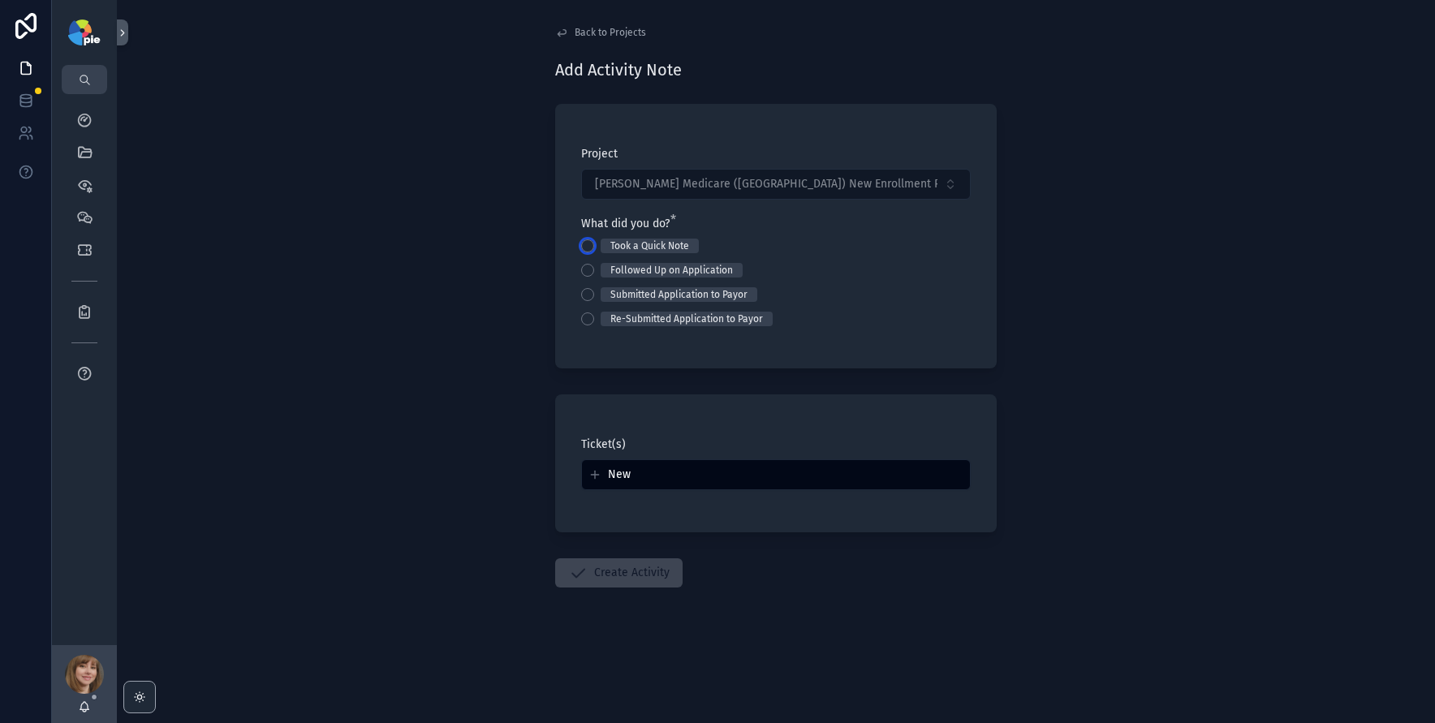
click at [585, 243] on button "Took a Quick Note" at bounding box center [587, 245] width 13 height 13
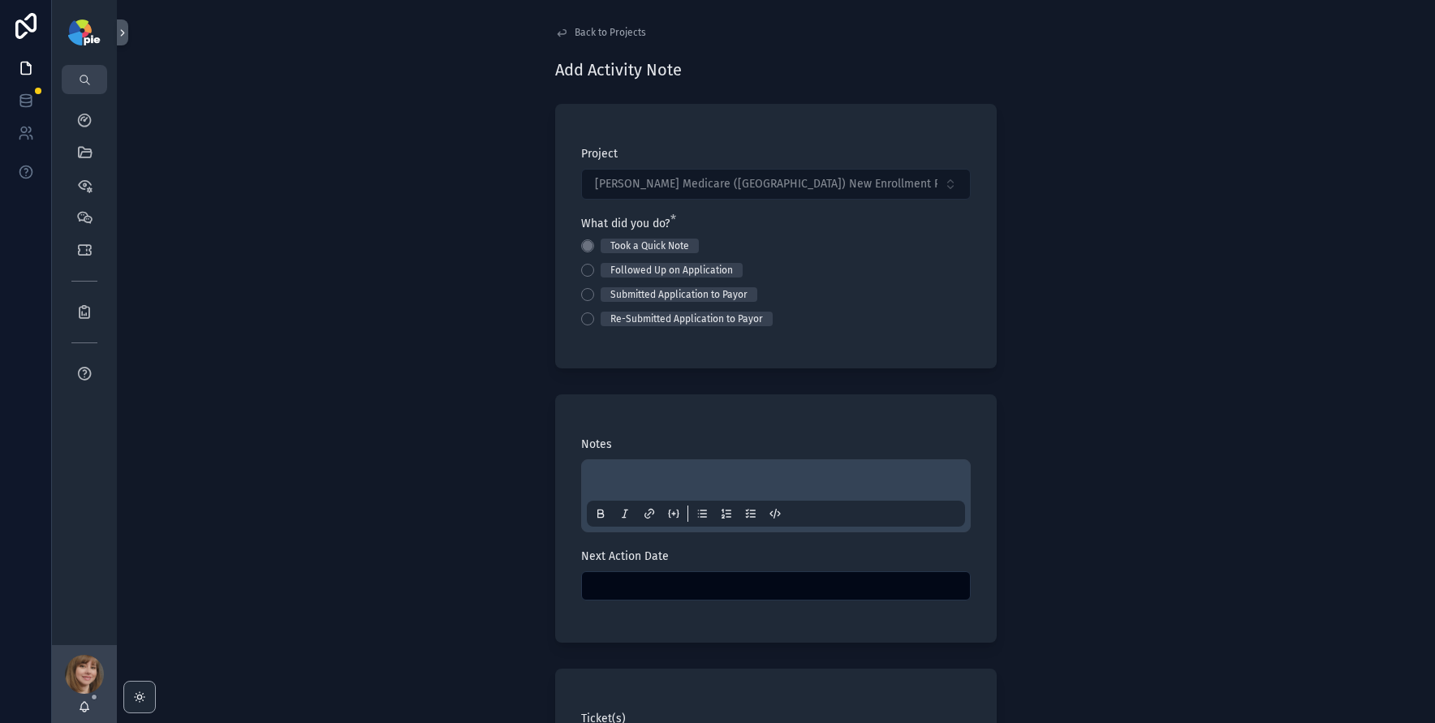
click at [614, 477] on p "scrollable content" at bounding box center [779, 483] width 378 height 16
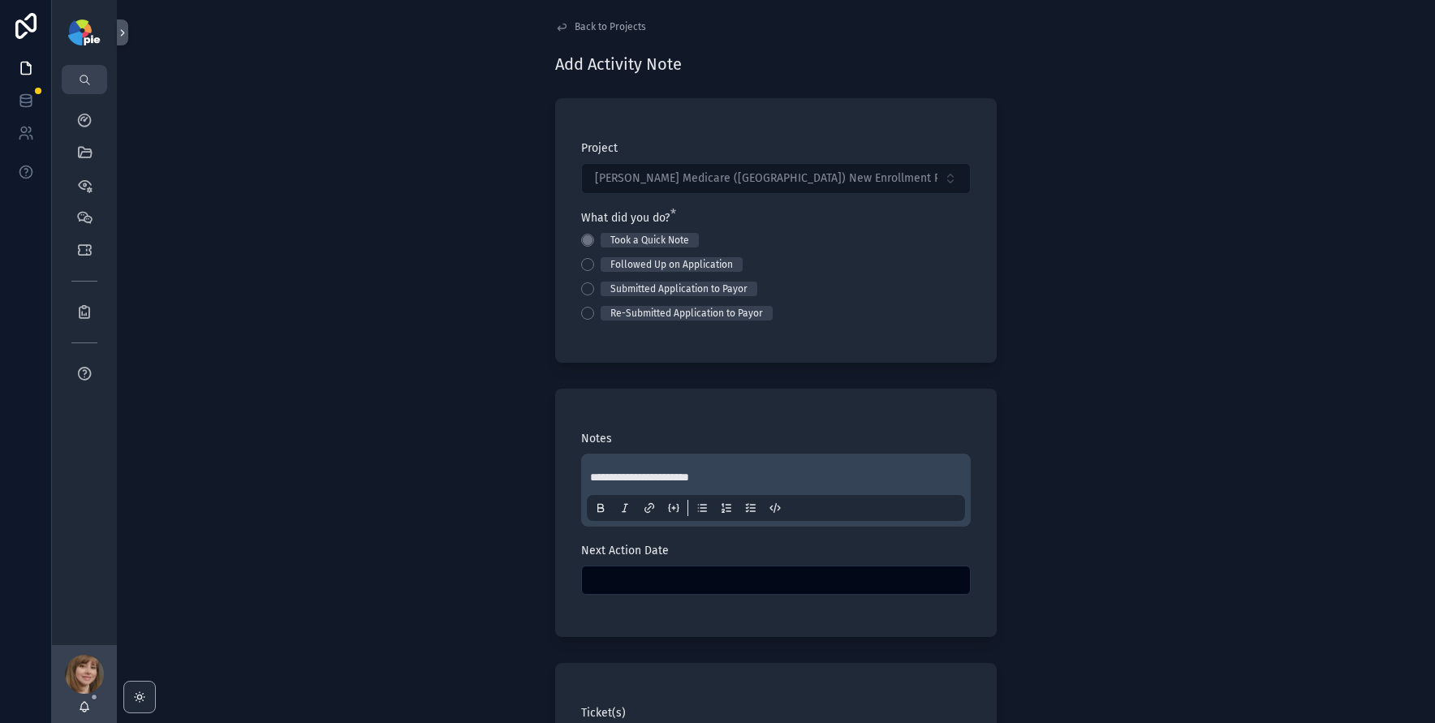
scroll to position [22, 0]
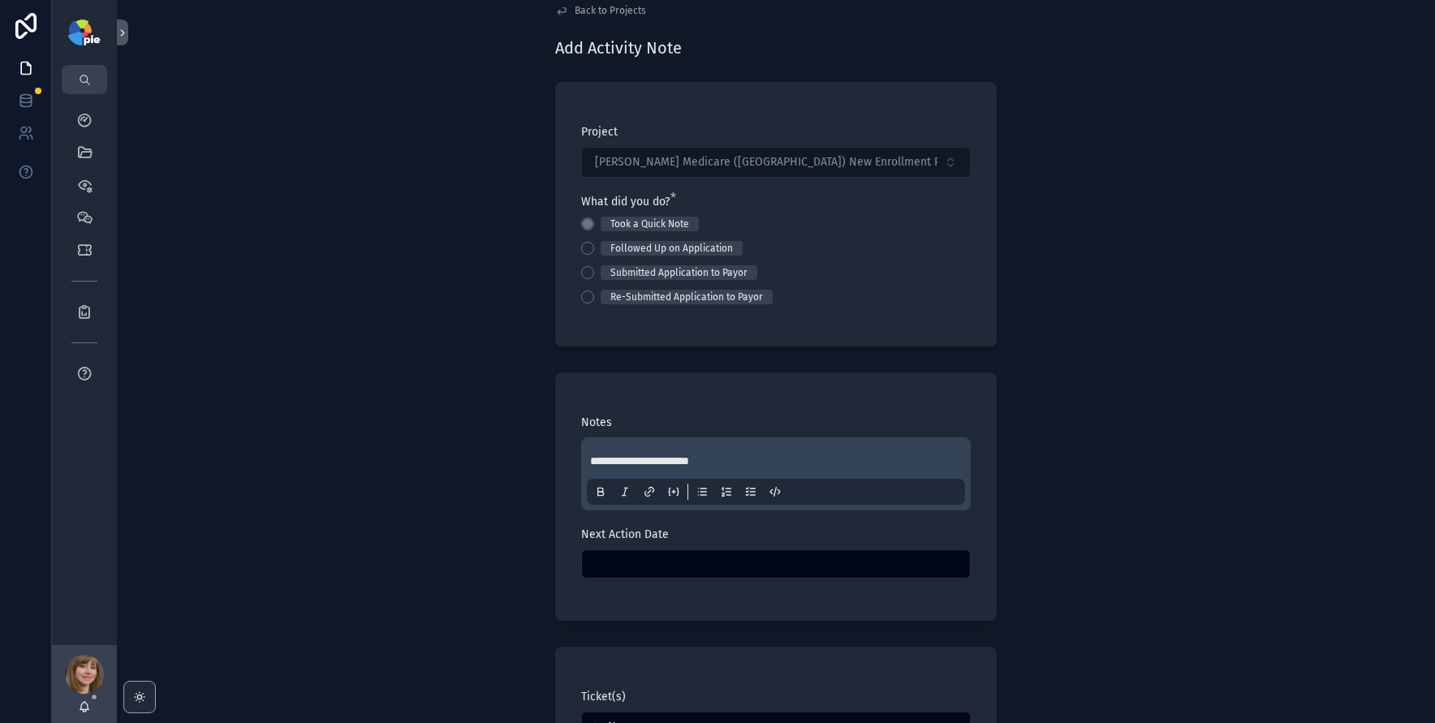
click at [709, 562] on input "scrollable content" at bounding box center [776, 564] width 388 height 23
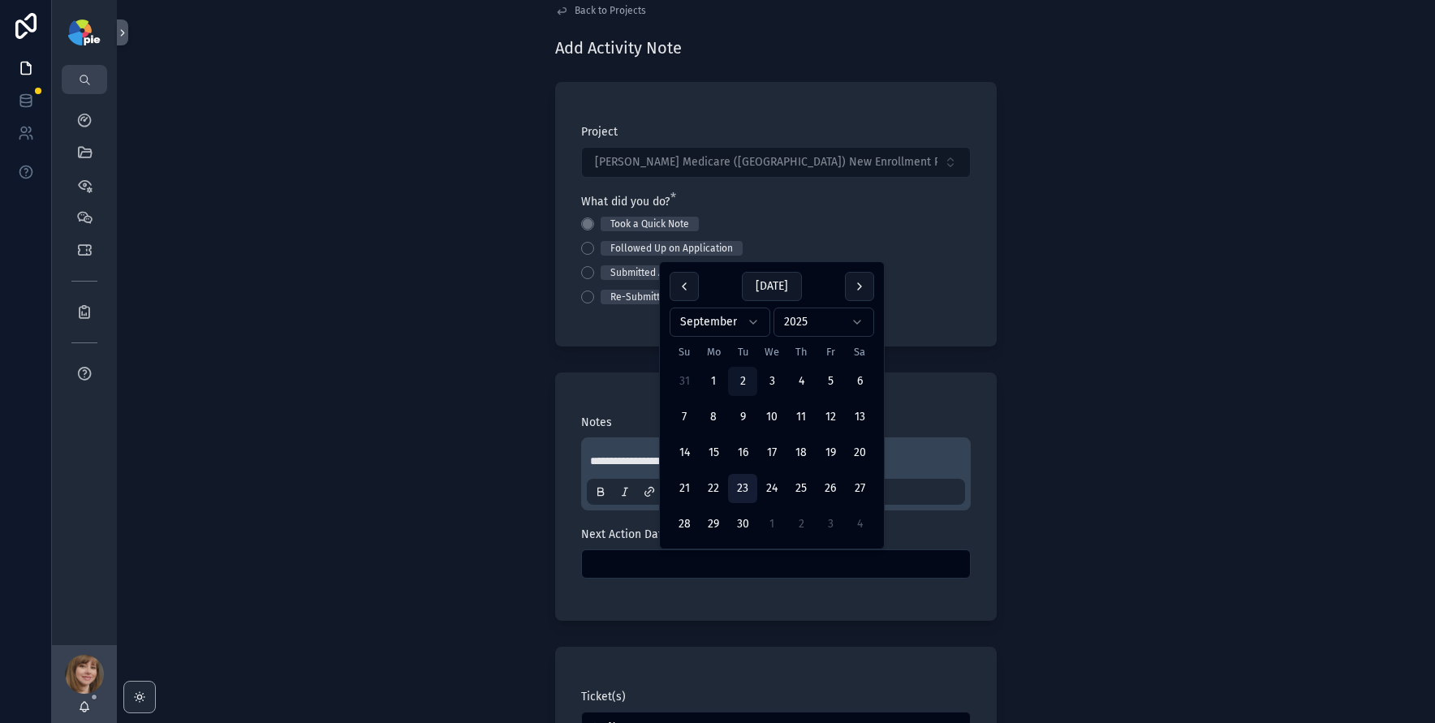
click at [746, 489] on button "23" at bounding box center [742, 488] width 29 height 29
type input "*********"
click at [393, 479] on div "**********" at bounding box center [776, 339] width 1318 height 723
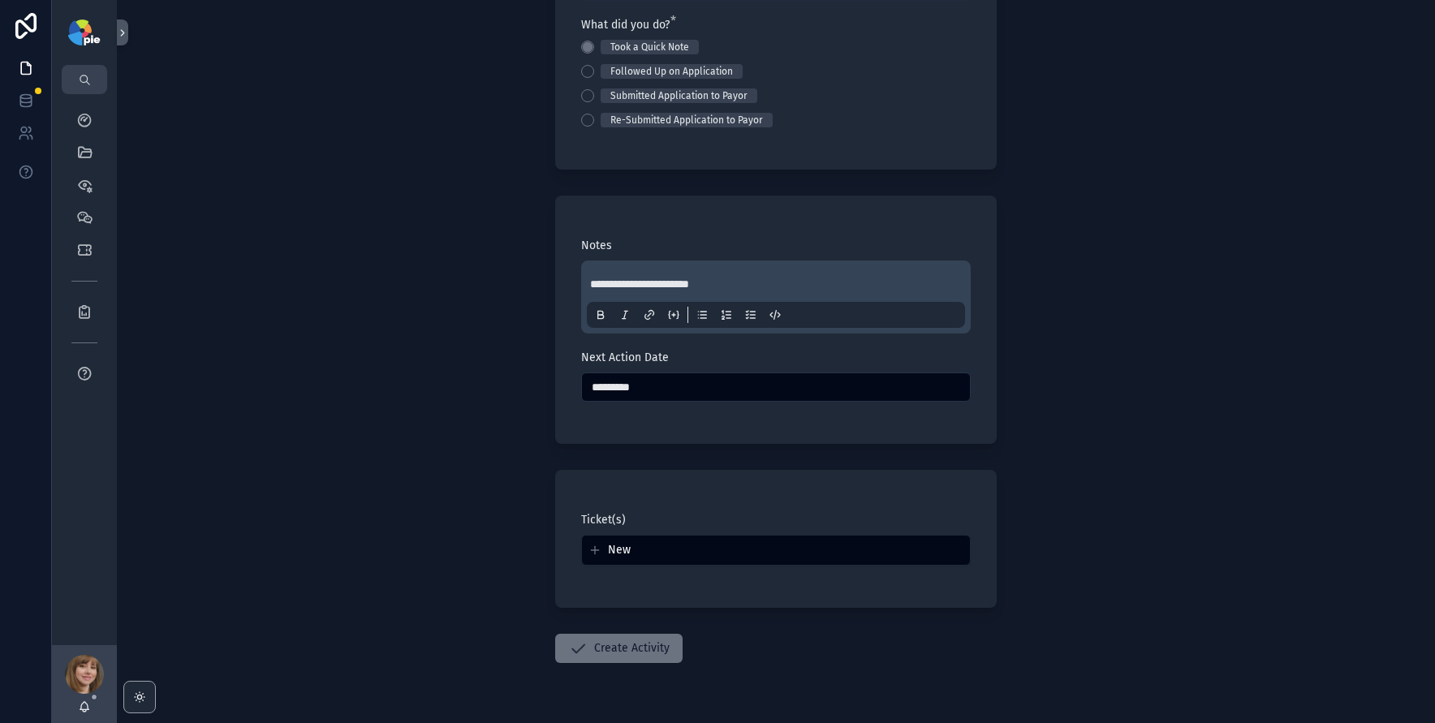
scroll to position [243, 0]
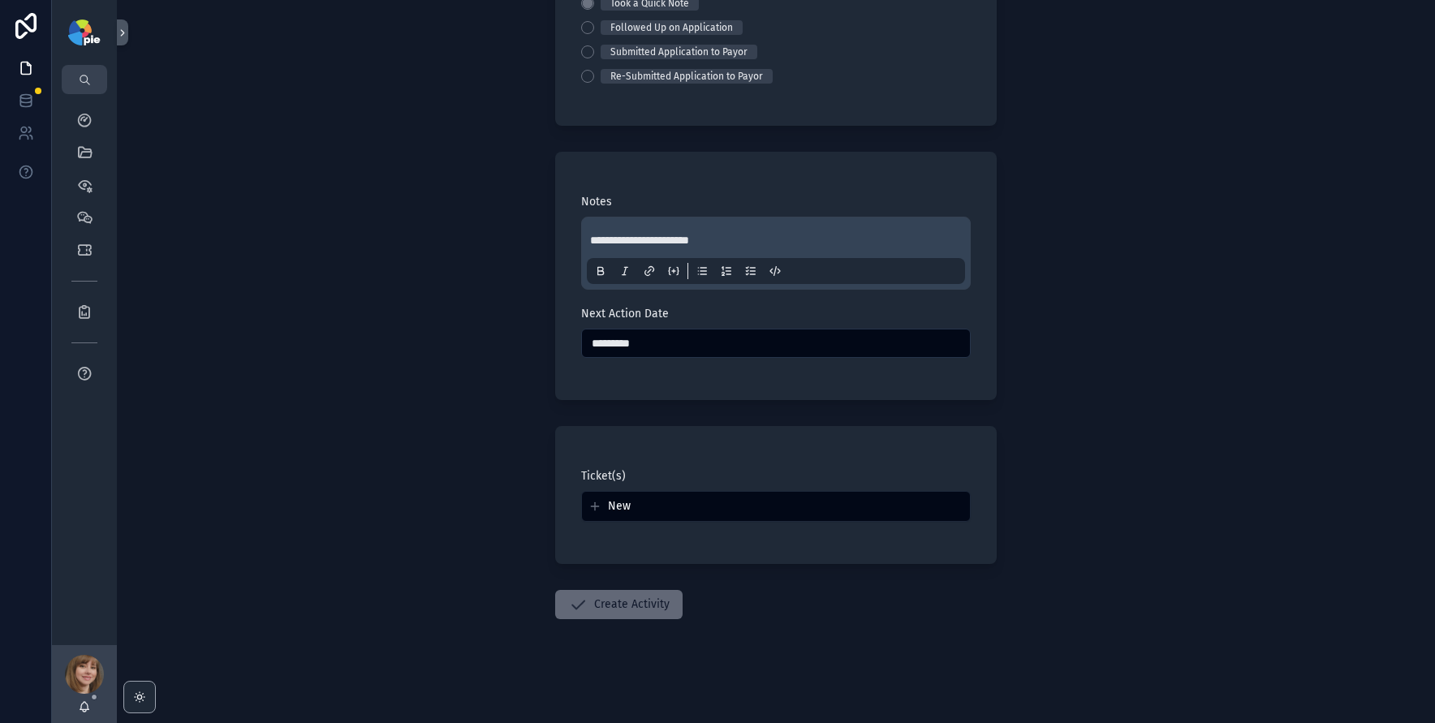
click at [638, 597] on button "Create Activity" at bounding box center [618, 604] width 127 height 29
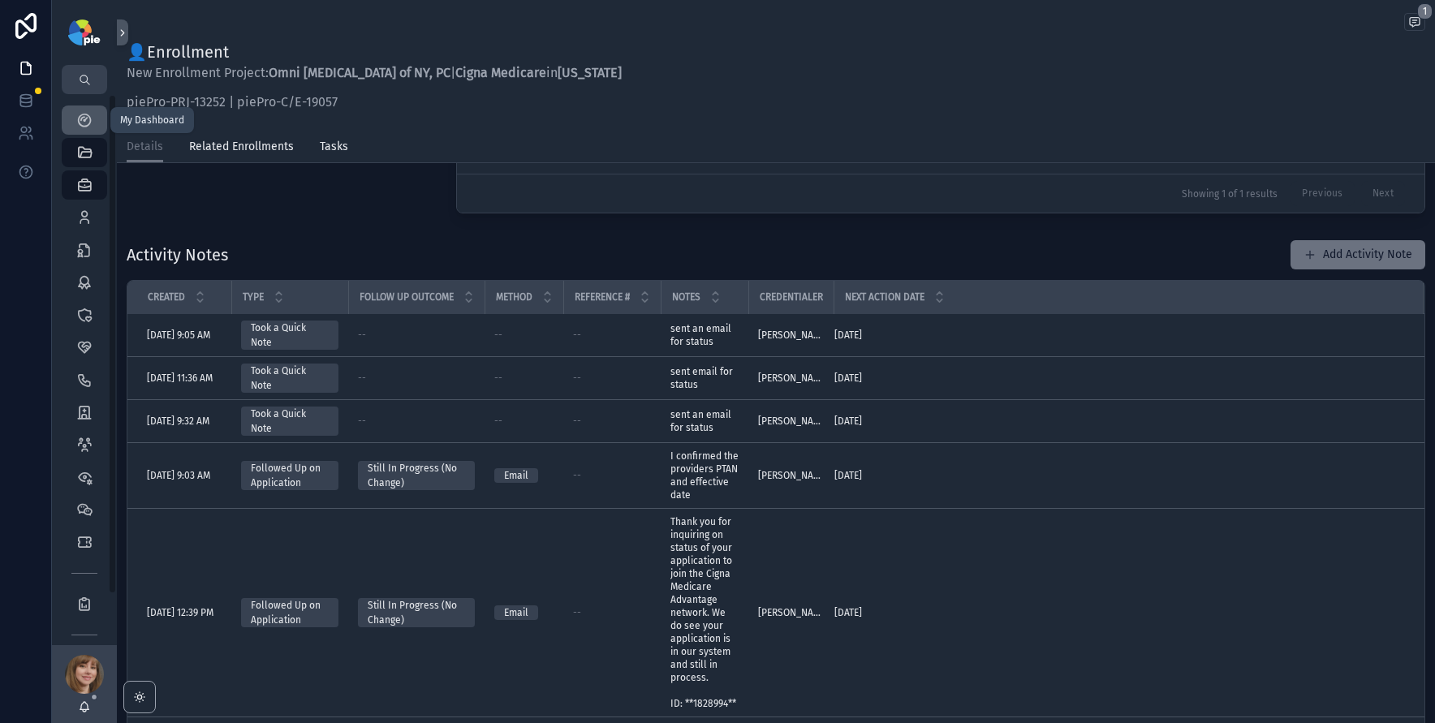
click at [90, 113] on icon "scrollable content" at bounding box center [84, 120] width 16 height 16
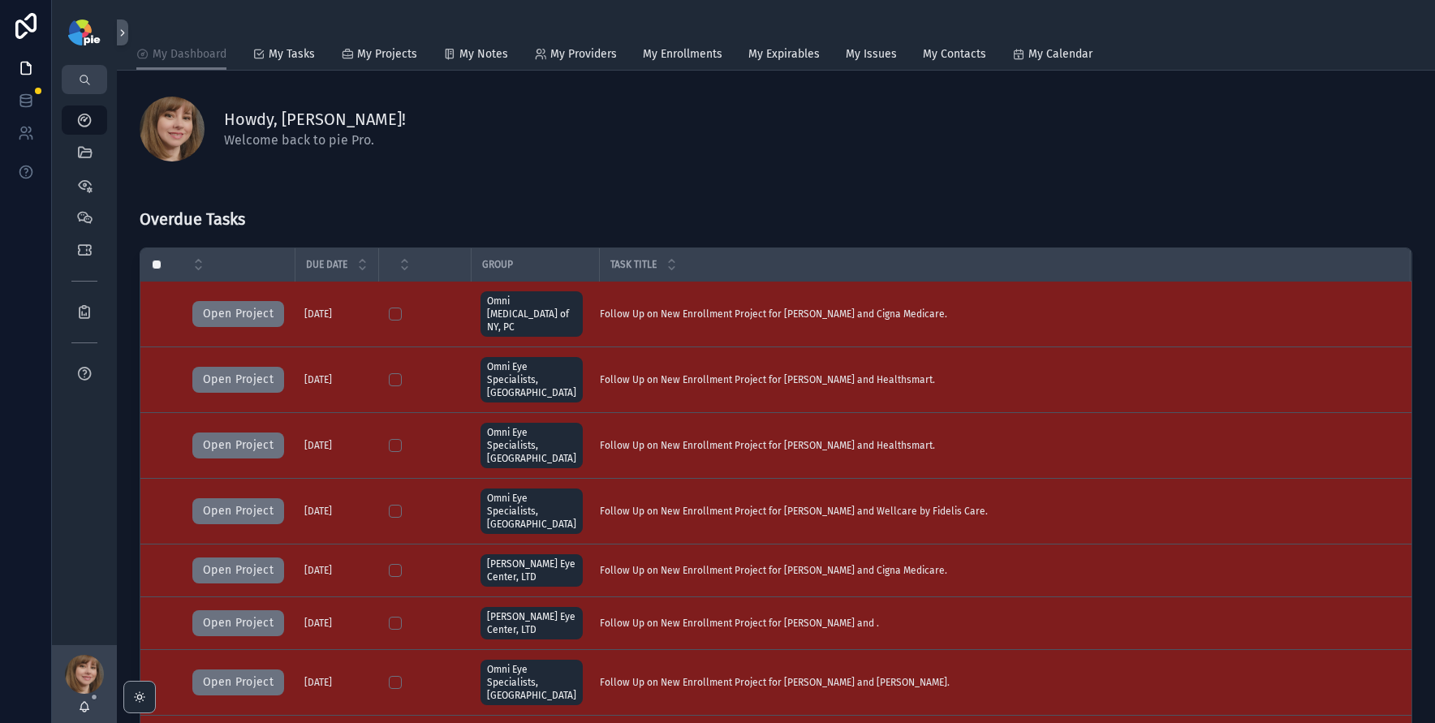
click at [528, 209] on div "Overdue Tasks" at bounding box center [776, 212] width 1273 height 50
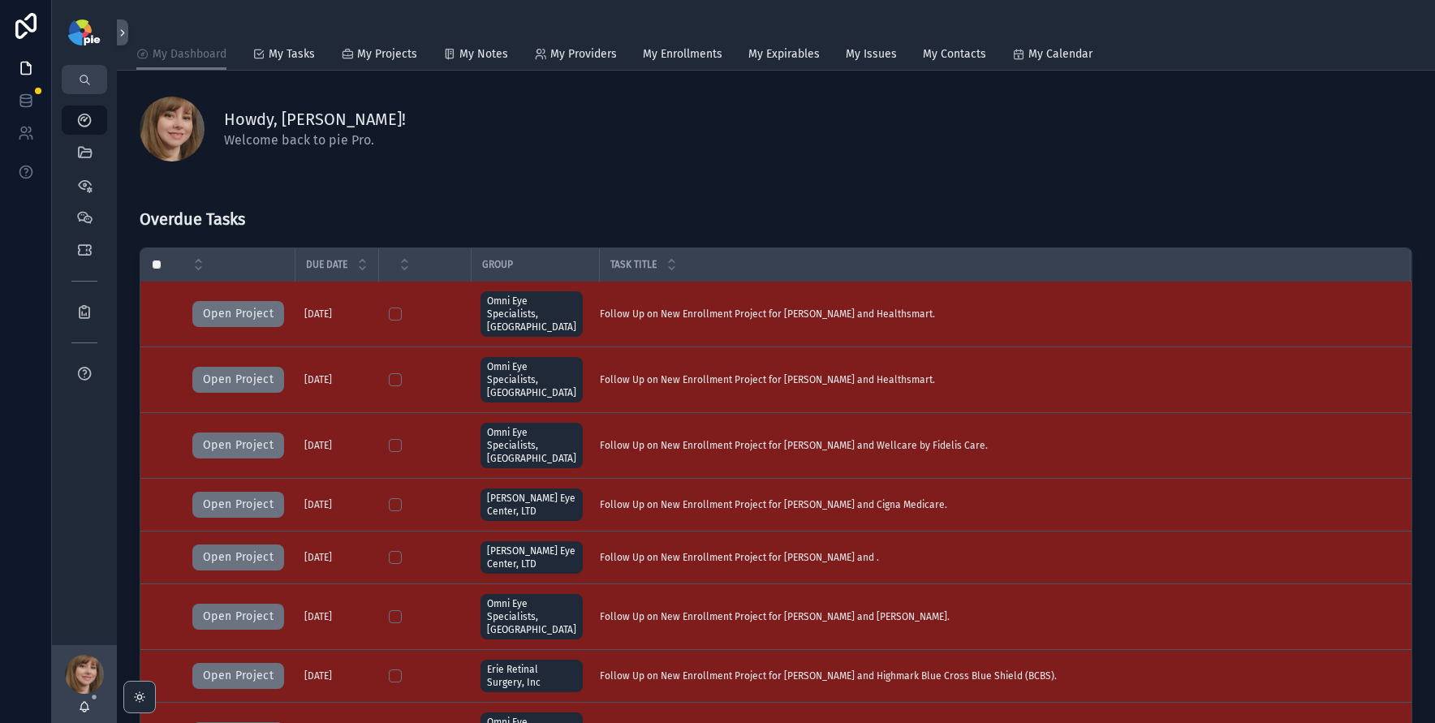
click at [528, 209] on div "Overdue Tasks" at bounding box center [776, 212] width 1273 height 50
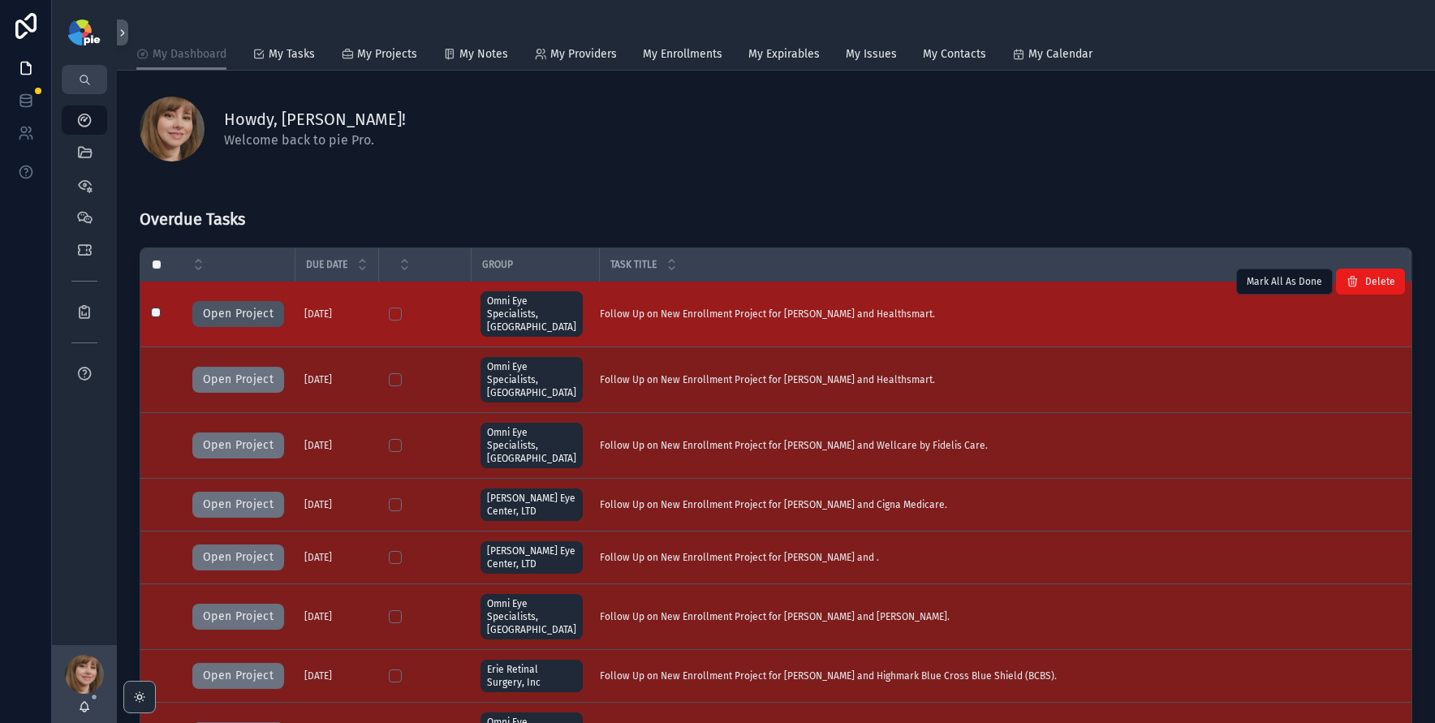
click at [246, 301] on button "Open Project" at bounding box center [238, 314] width 92 height 26
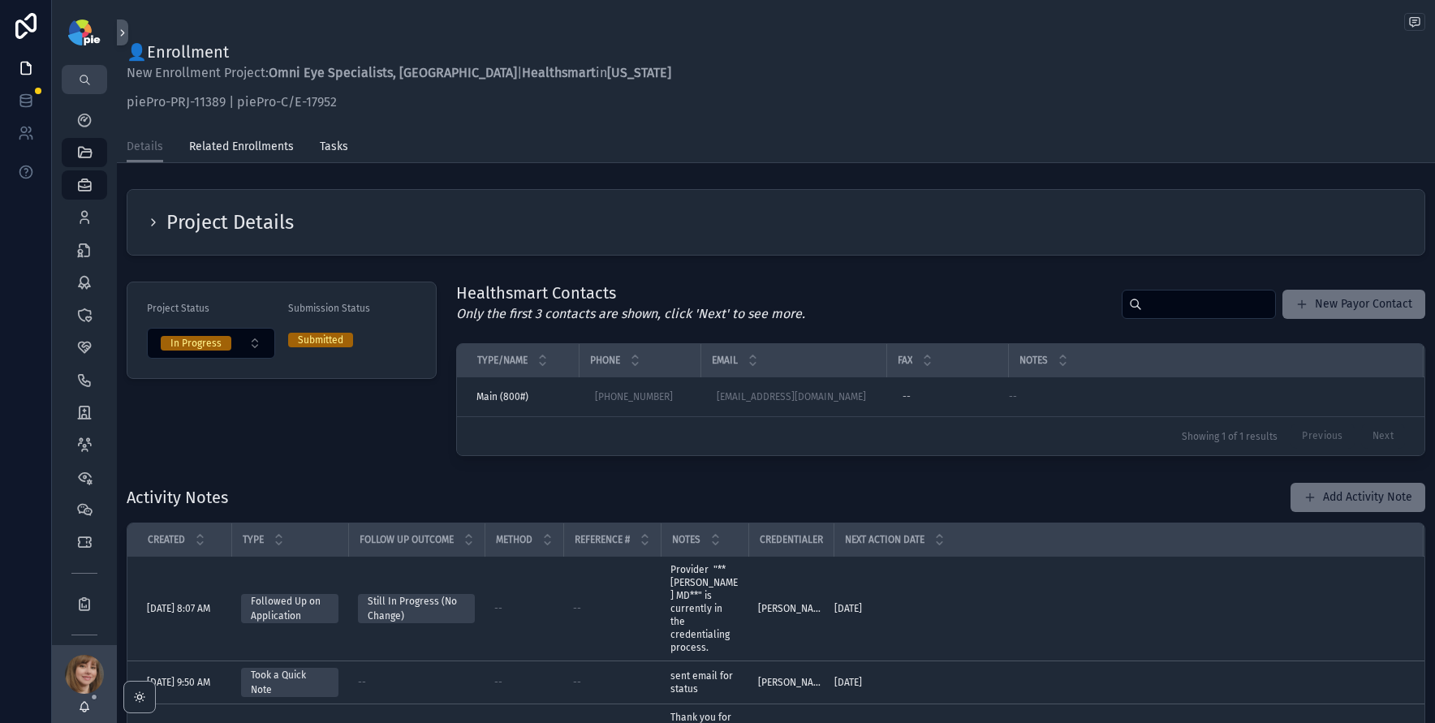
click at [155, 223] on icon "scrollable content" at bounding box center [153, 222] width 13 height 13
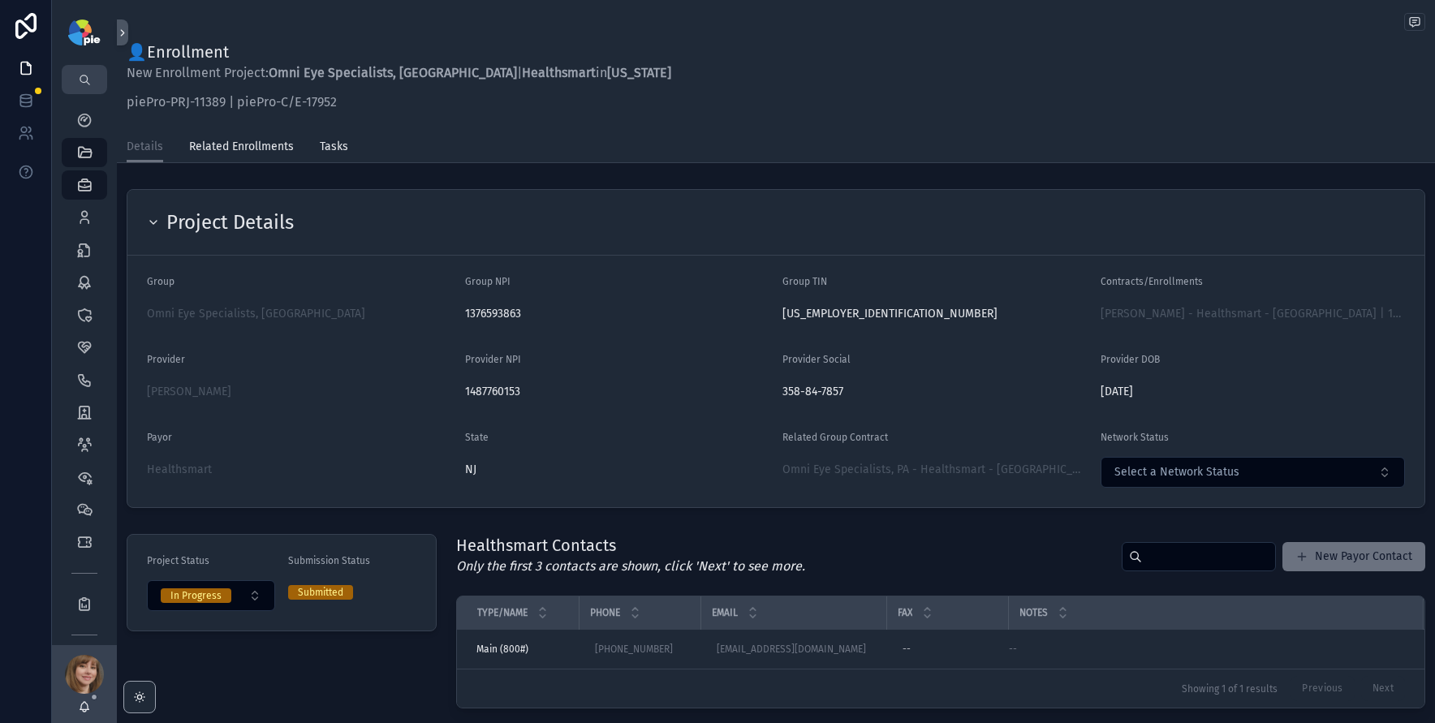
click at [155, 223] on icon "scrollable content" at bounding box center [153, 222] width 13 height 13
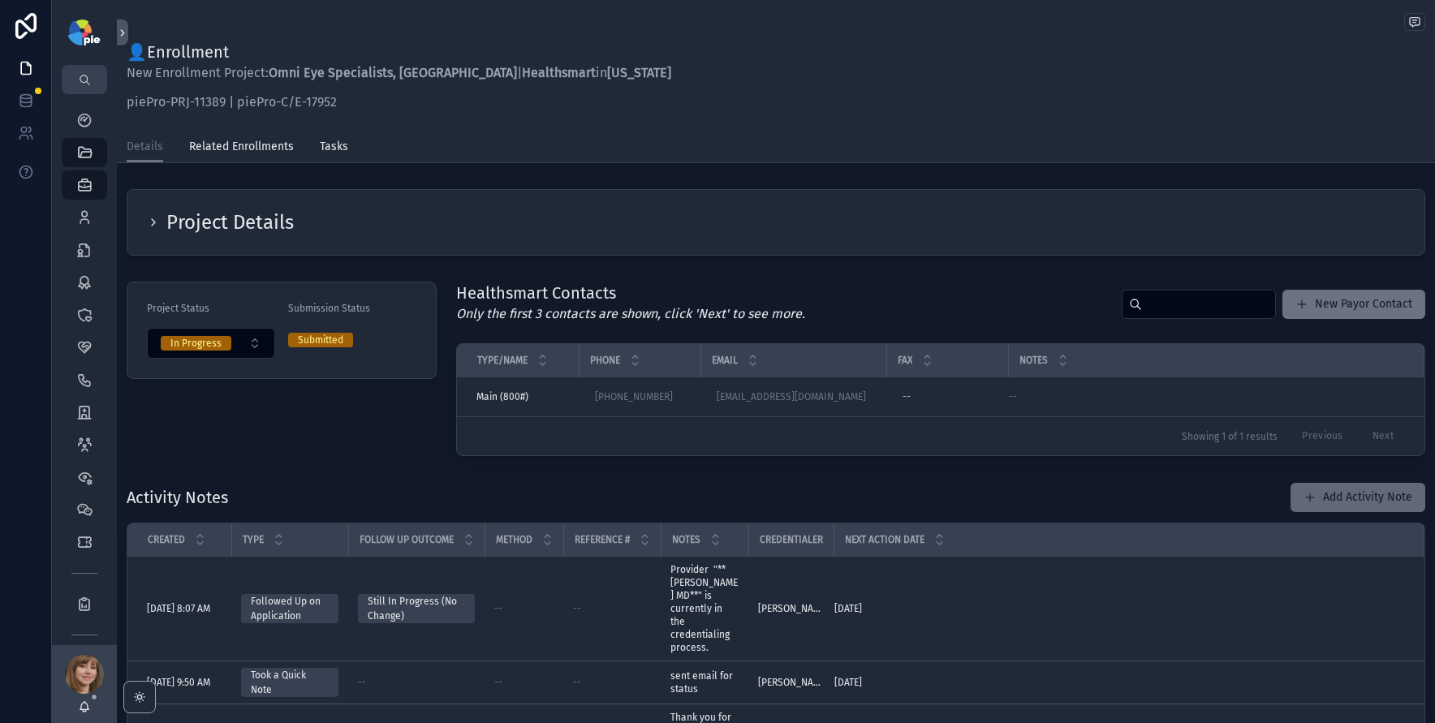
click at [1332, 493] on button "Add Activity Note" at bounding box center [1358, 497] width 135 height 29
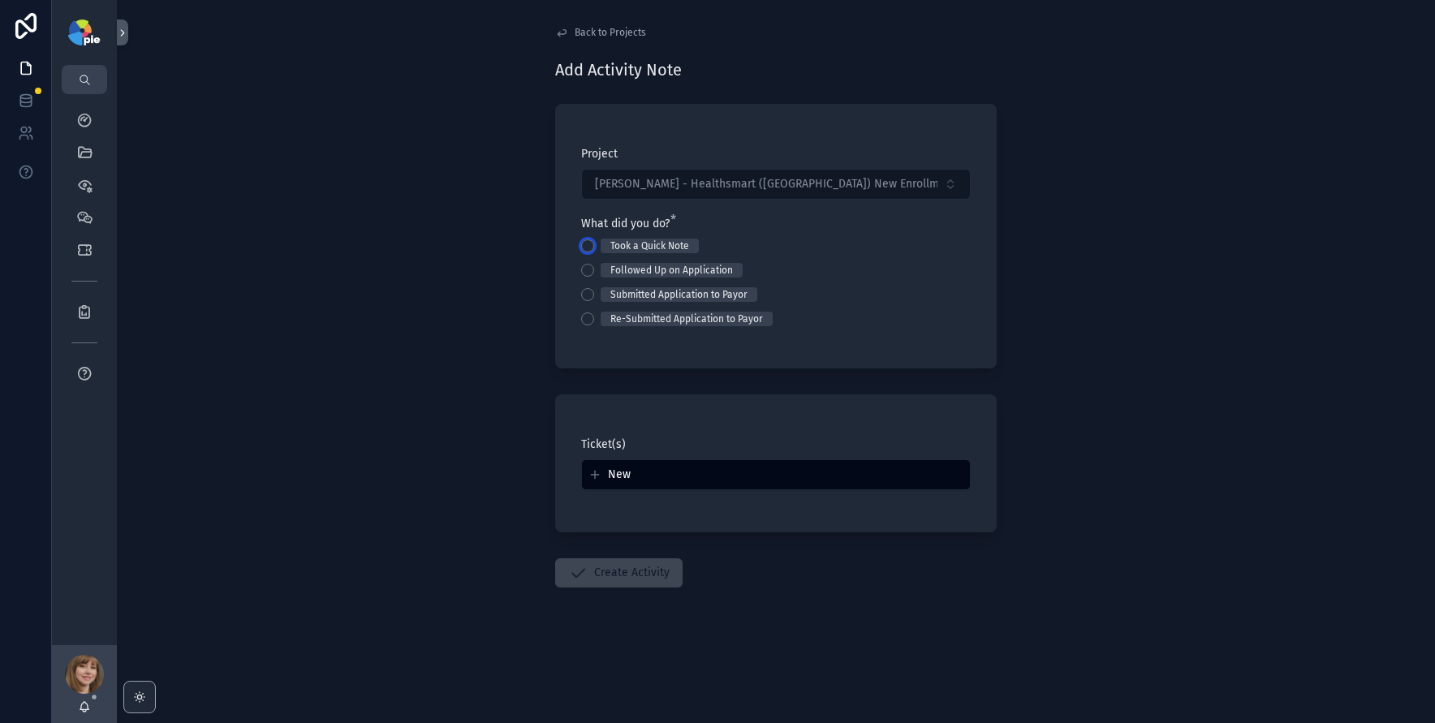
click at [593, 244] on button "Took a Quick Note" at bounding box center [587, 245] width 13 height 13
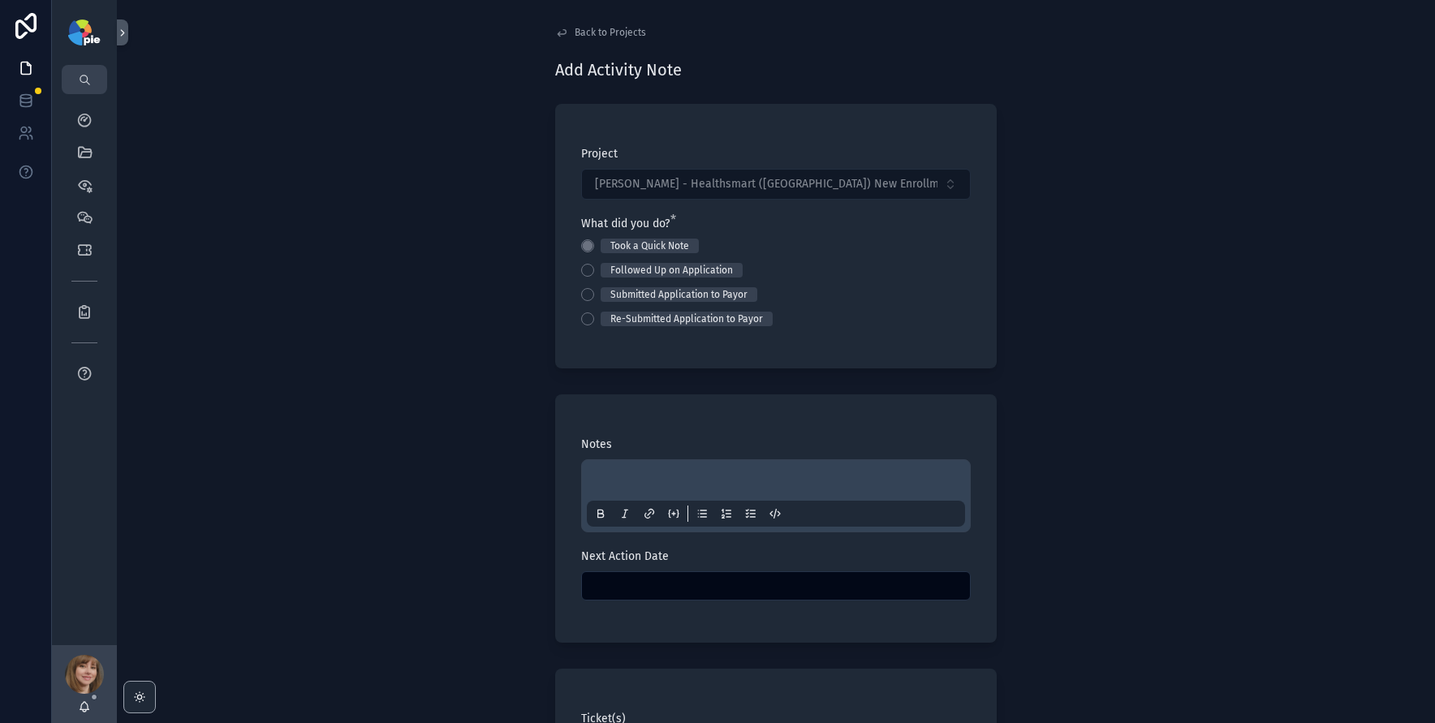
click at [608, 470] on div "scrollable content" at bounding box center [776, 496] width 378 height 62
click at [601, 481] on p "scrollable content" at bounding box center [779, 483] width 378 height 16
click at [382, 376] on div "**********" at bounding box center [776, 361] width 1318 height 723
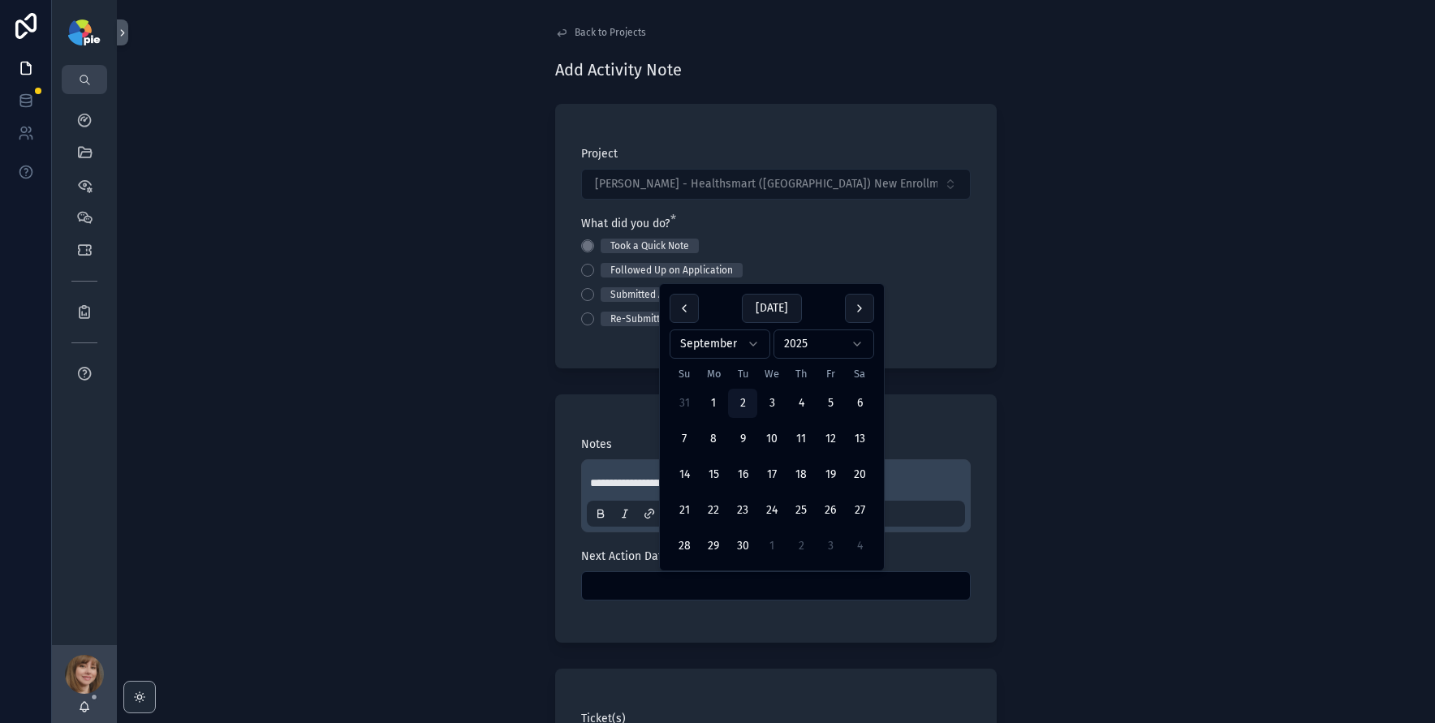
click at [628, 582] on input "scrollable content" at bounding box center [776, 586] width 388 height 23
click at [750, 536] on button "30" at bounding box center [742, 546] width 29 height 29
type input "*********"
click at [349, 494] on div "**********" at bounding box center [776, 361] width 1318 height 723
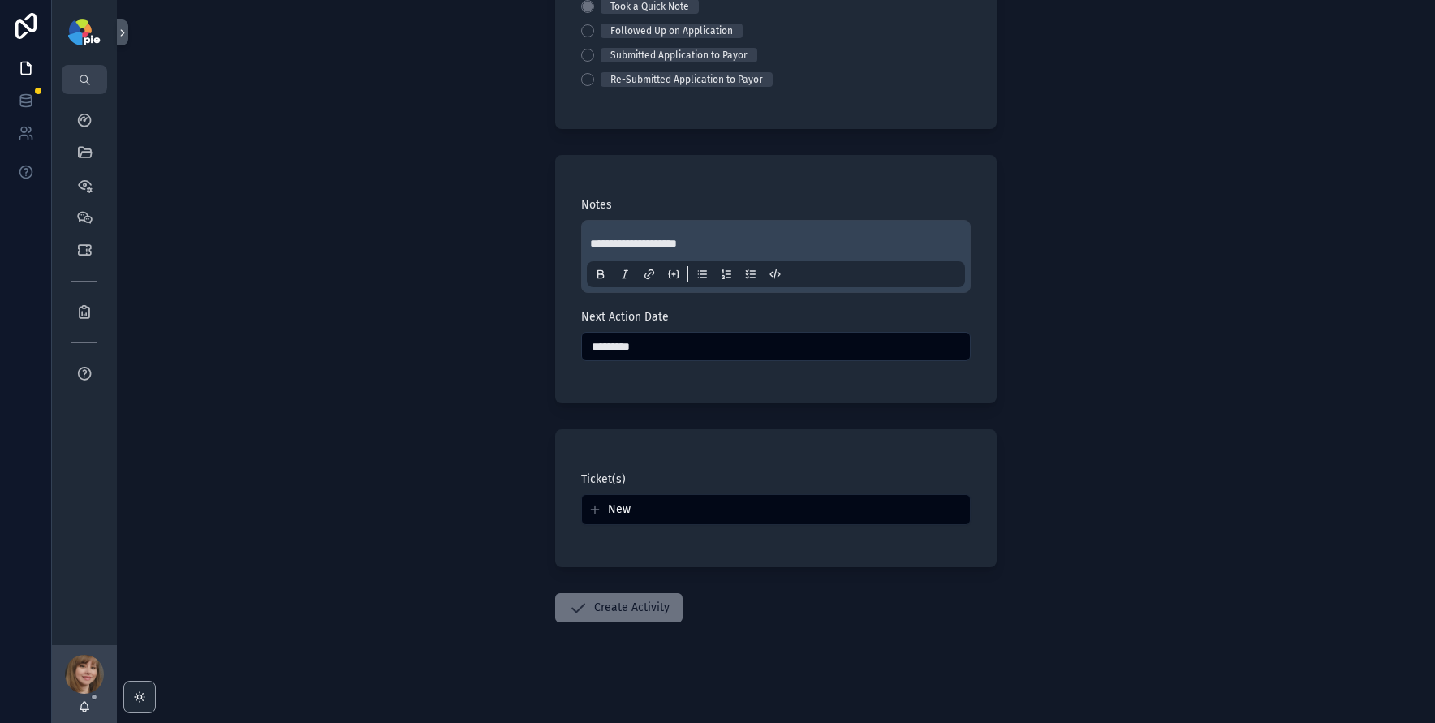
scroll to position [243, 0]
click at [659, 595] on button "Create Activity" at bounding box center [618, 604] width 127 height 29
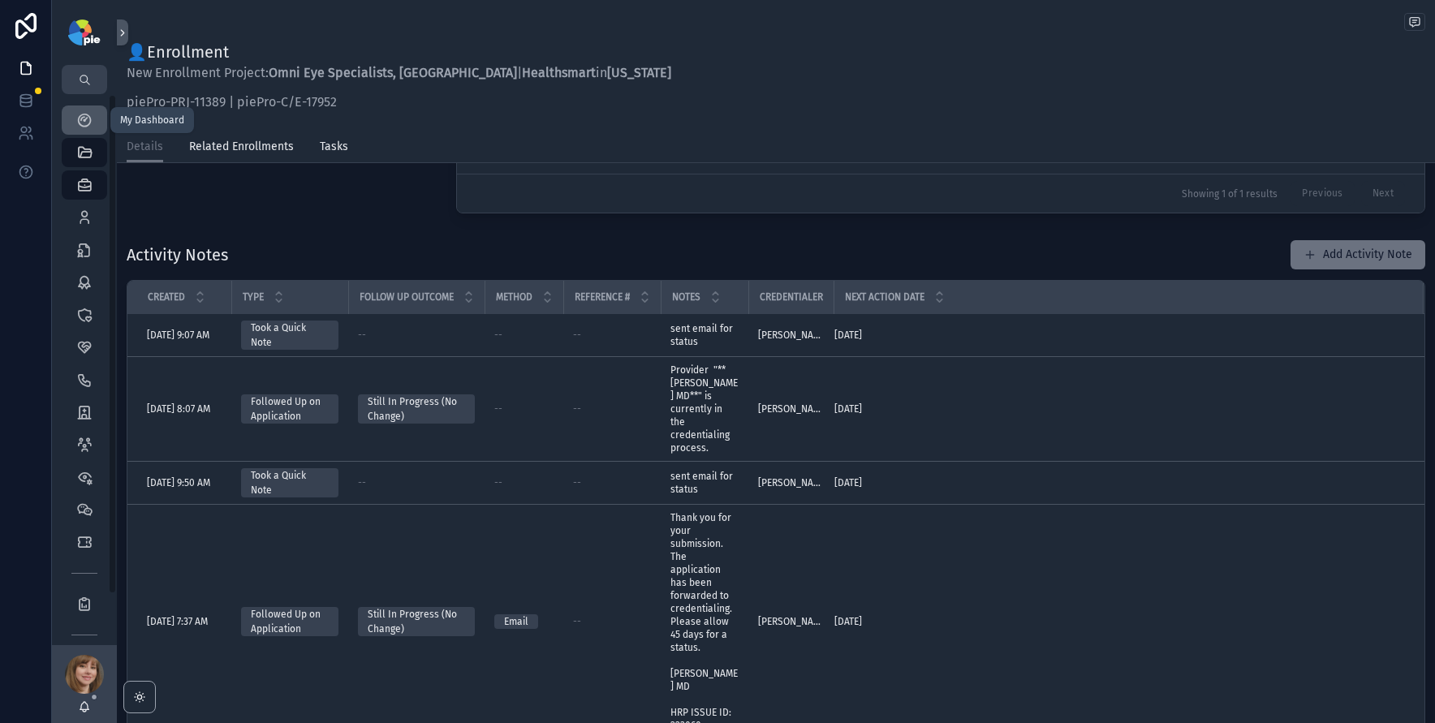
click at [84, 121] on icon "scrollable content" at bounding box center [84, 120] width 16 height 16
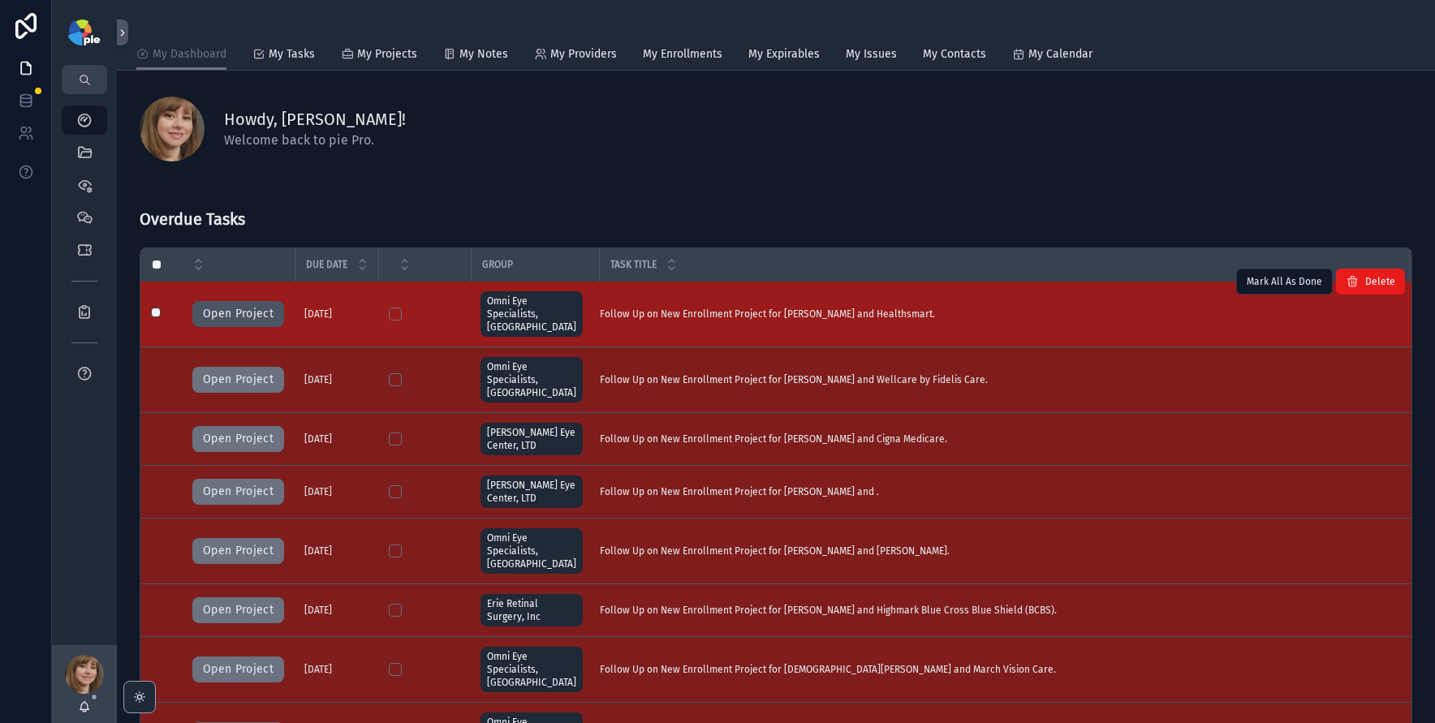
click at [241, 309] on button "Open Project" at bounding box center [238, 314] width 92 height 26
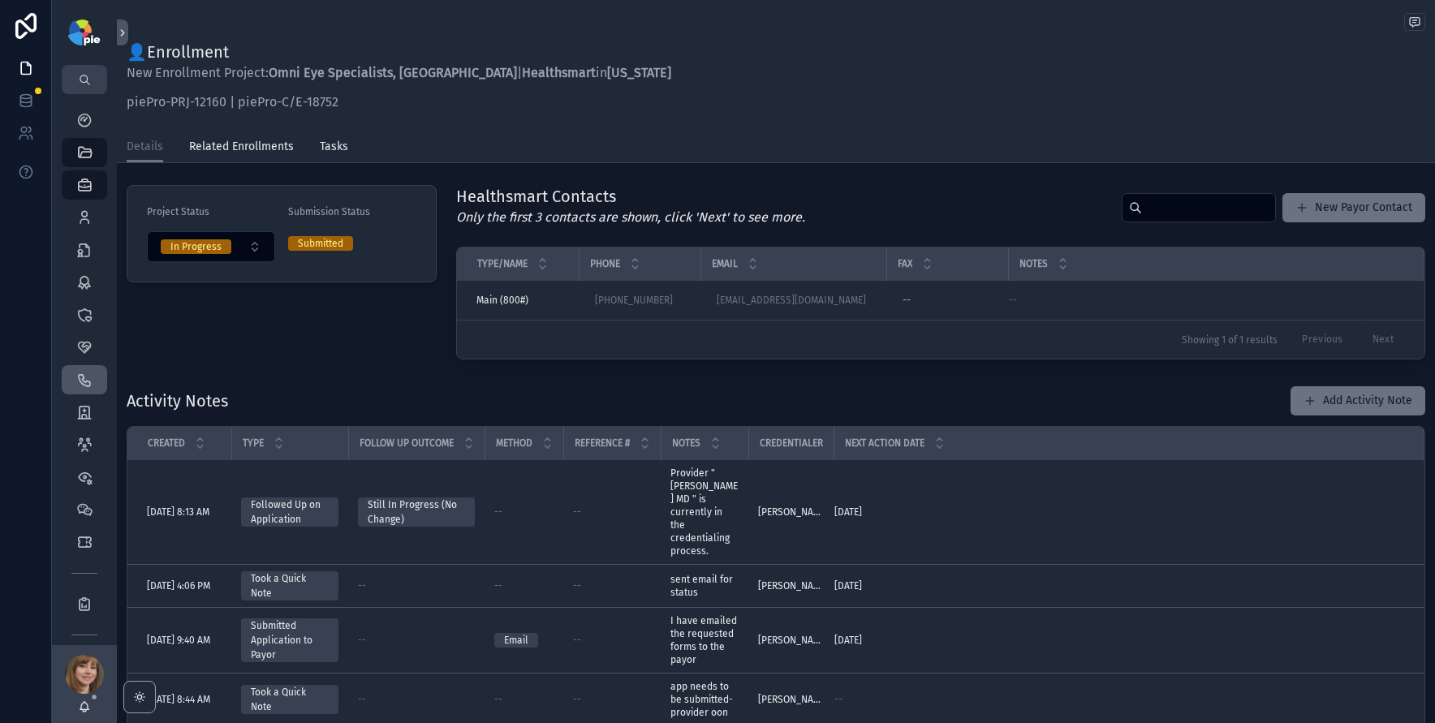
scroll to position [119, 0]
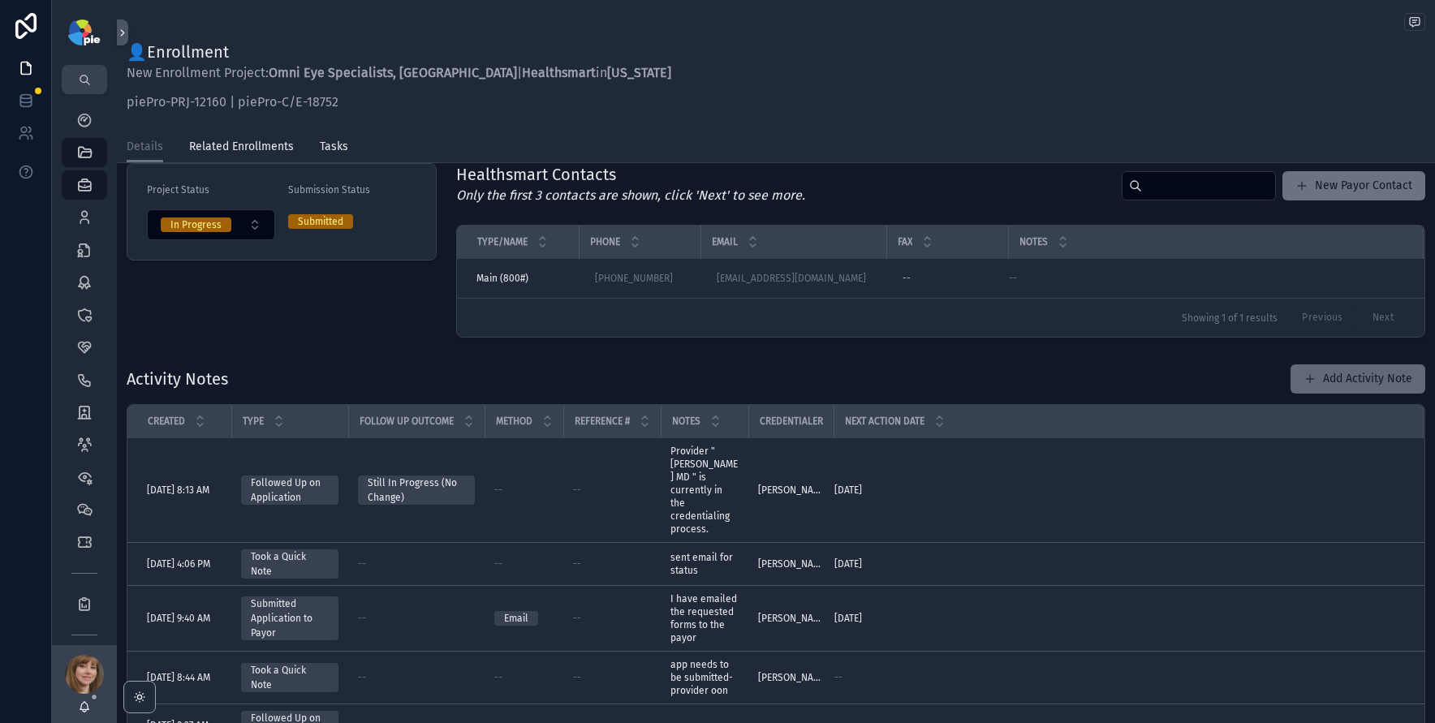
click at [1345, 378] on button "Add Activity Note" at bounding box center [1358, 378] width 135 height 29
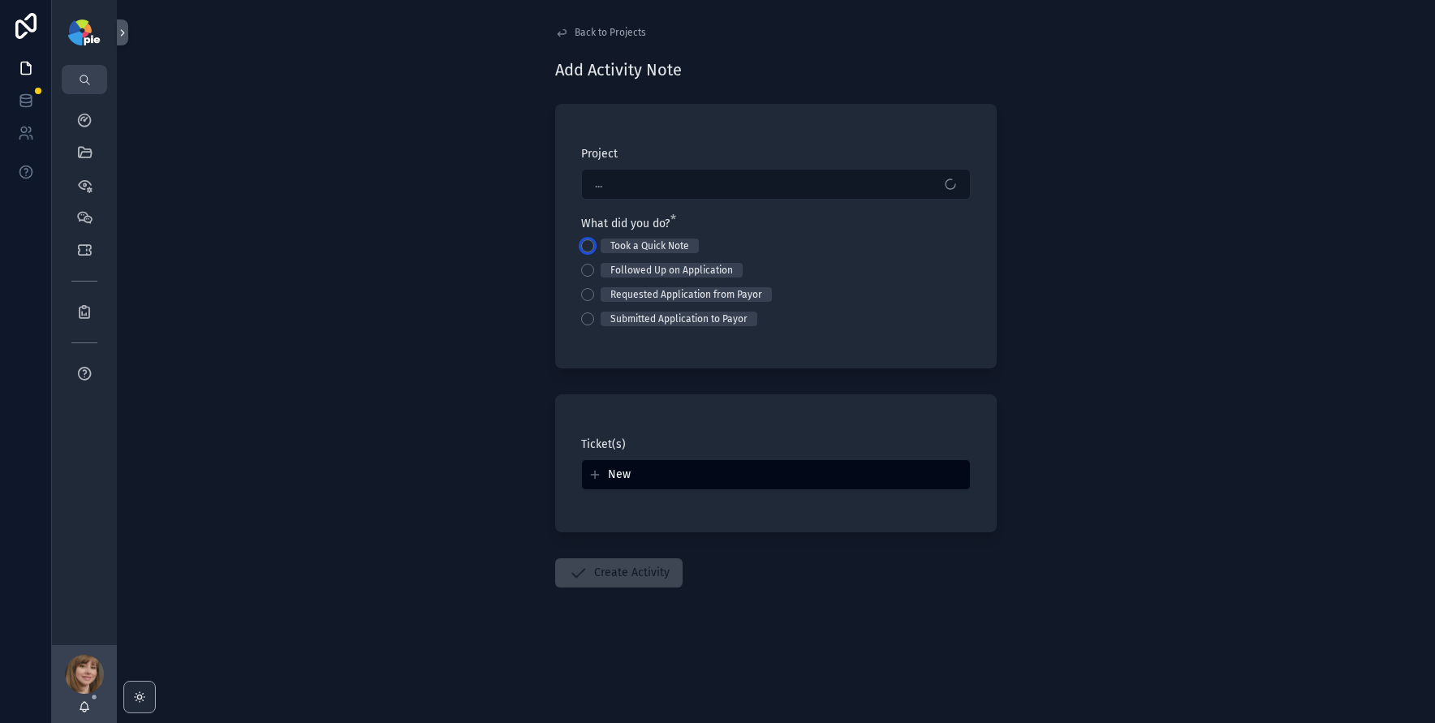
click at [592, 248] on button "Took a Quick Note" at bounding box center [587, 245] width 13 height 13
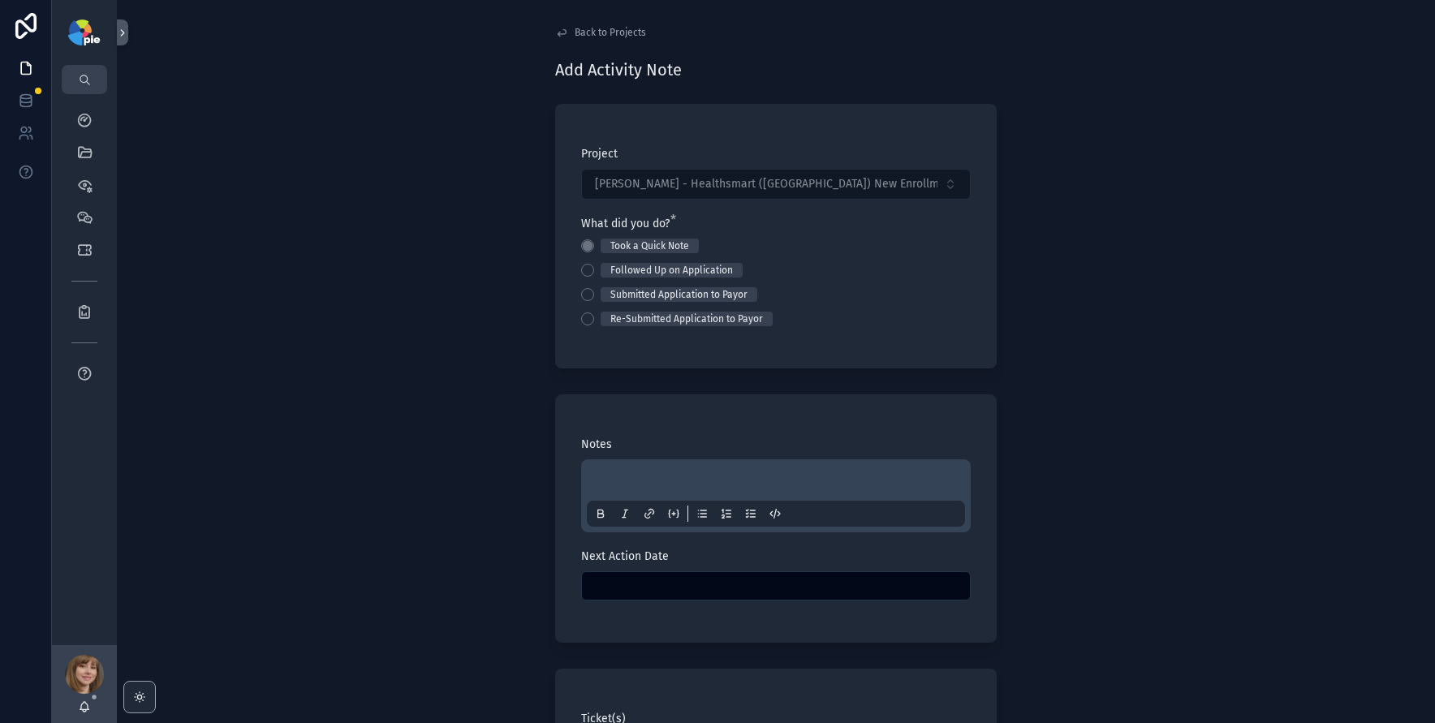
click at [601, 476] on p "scrollable content" at bounding box center [779, 483] width 378 height 16
click at [388, 398] on div "**********" at bounding box center [776, 361] width 1318 height 723
click at [617, 579] on input "scrollable content" at bounding box center [776, 586] width 388 height 23
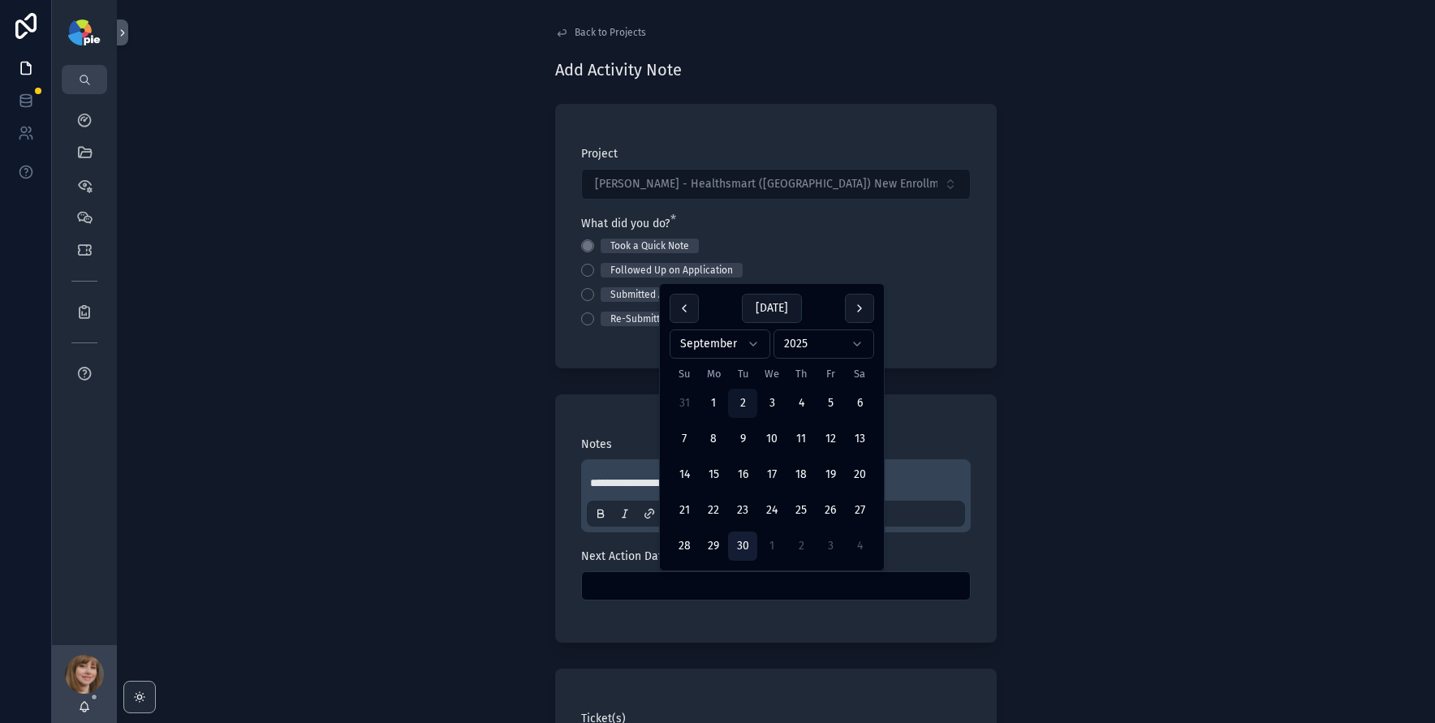
click at [751, 547] on button "30" at bounding box center [742, 546] width 29 height 29
type input "*********"
click at [317, 571] on div "**********" at bounding box center [776, 361] width 1318 height 723
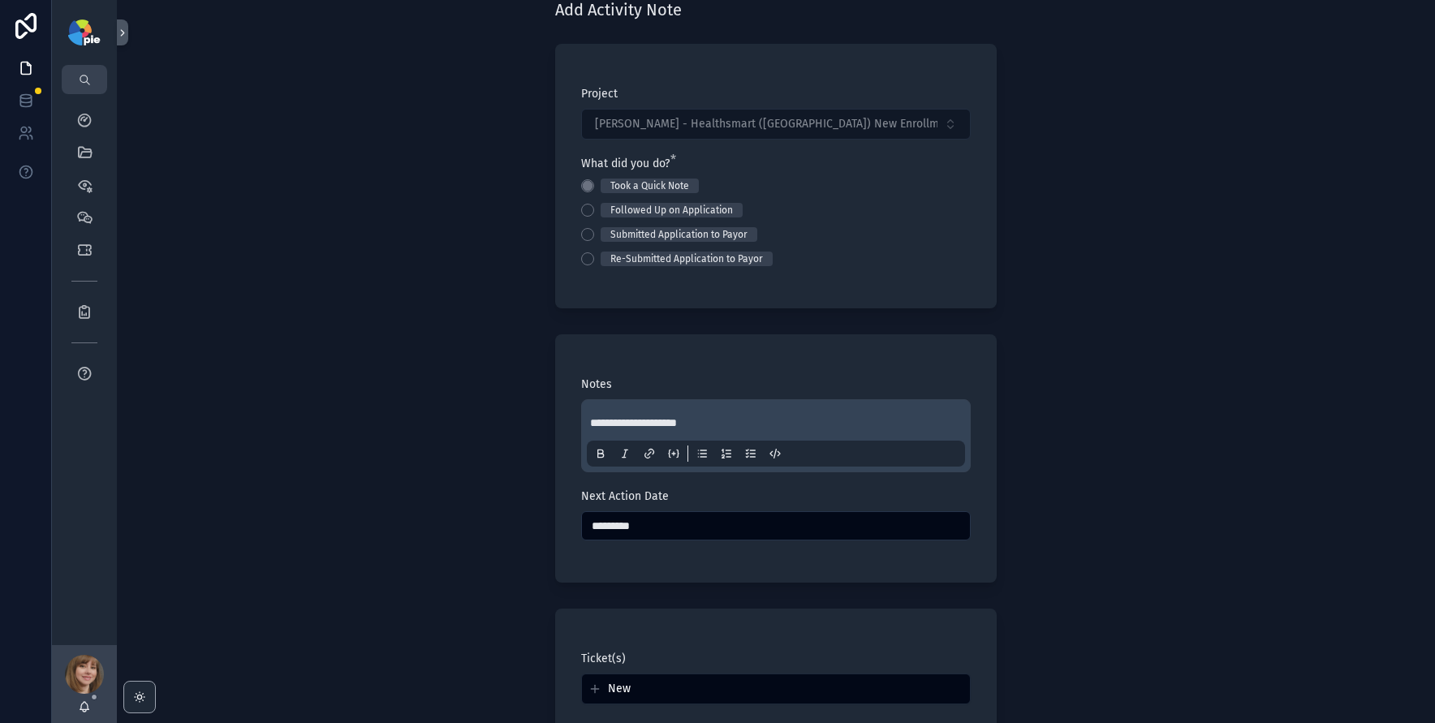
scroll to position [243, 0]
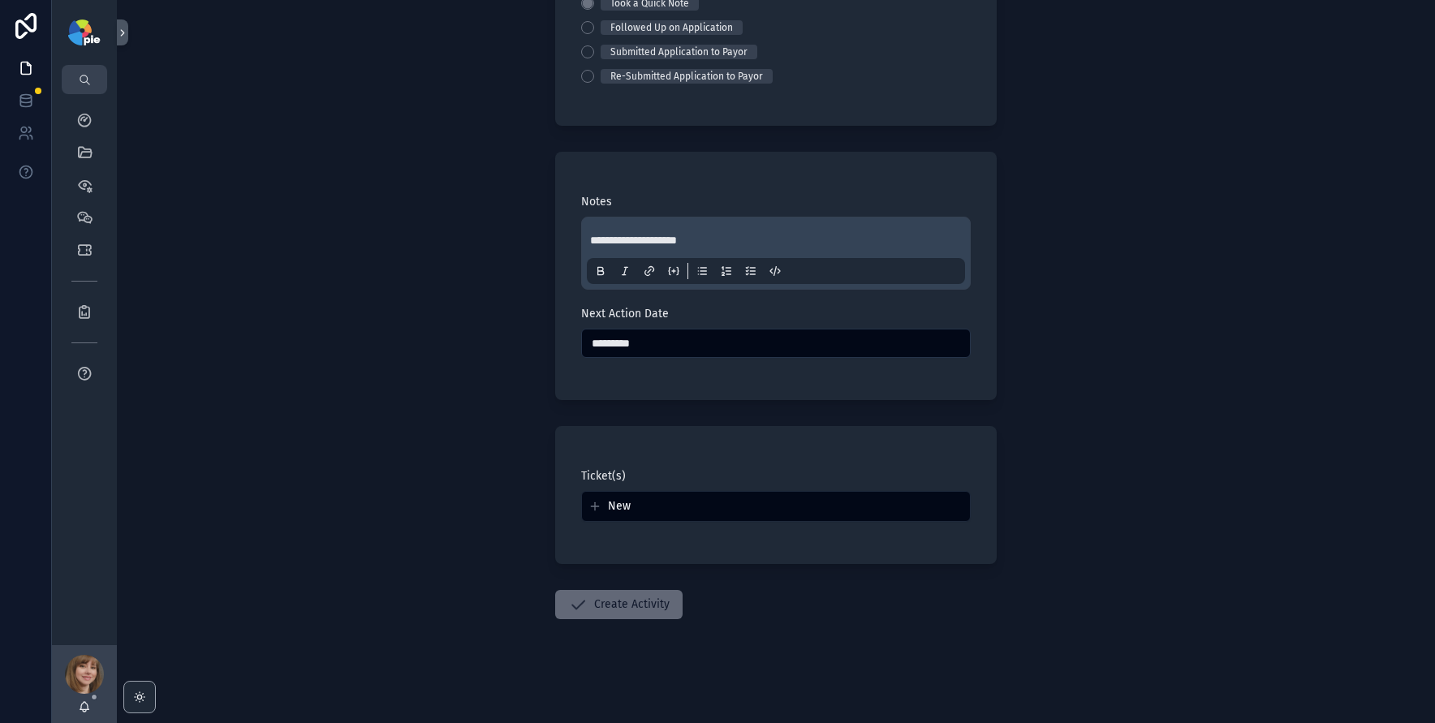
click at [627, 595] on button "Create Activity" at bounding box center [618, 604] width 127 height 29
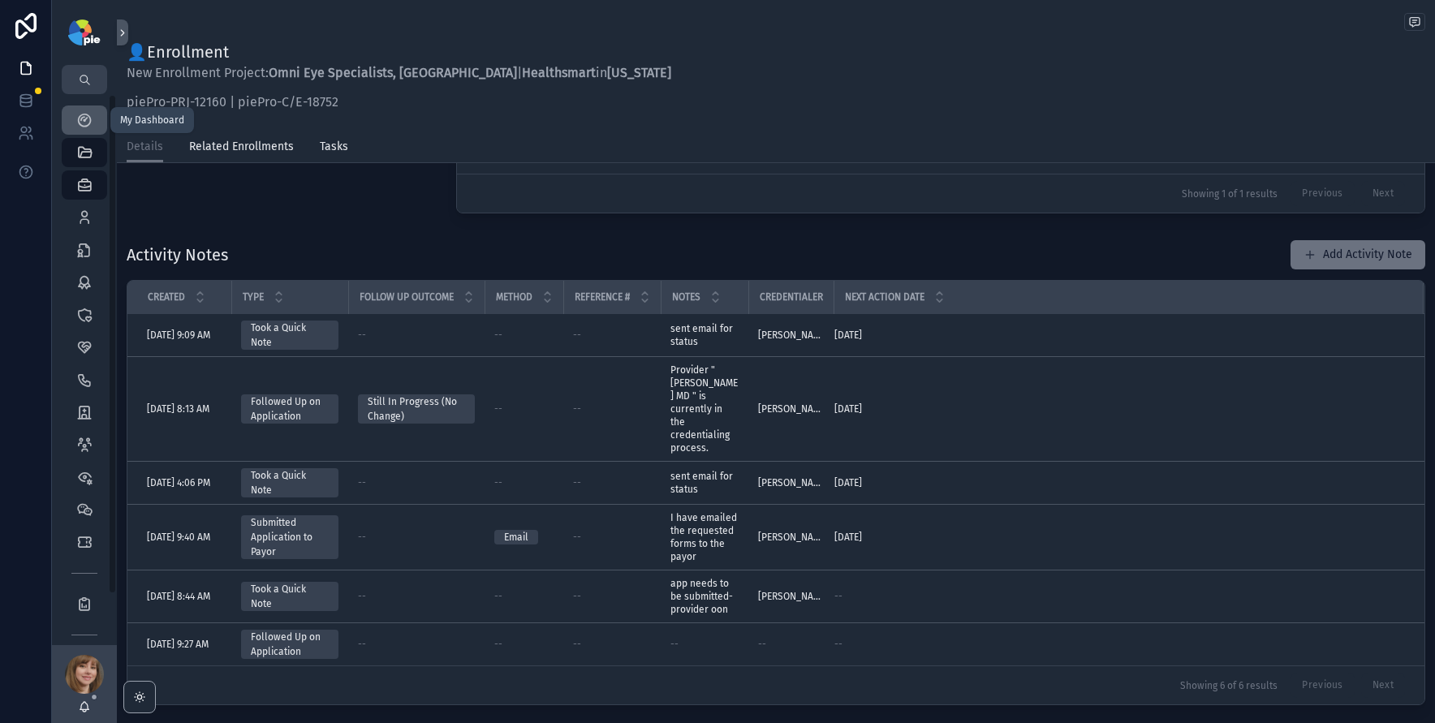
click at [83, 115] on icon "scrollable content" at bounding box center [84, 120] width 16 height 16
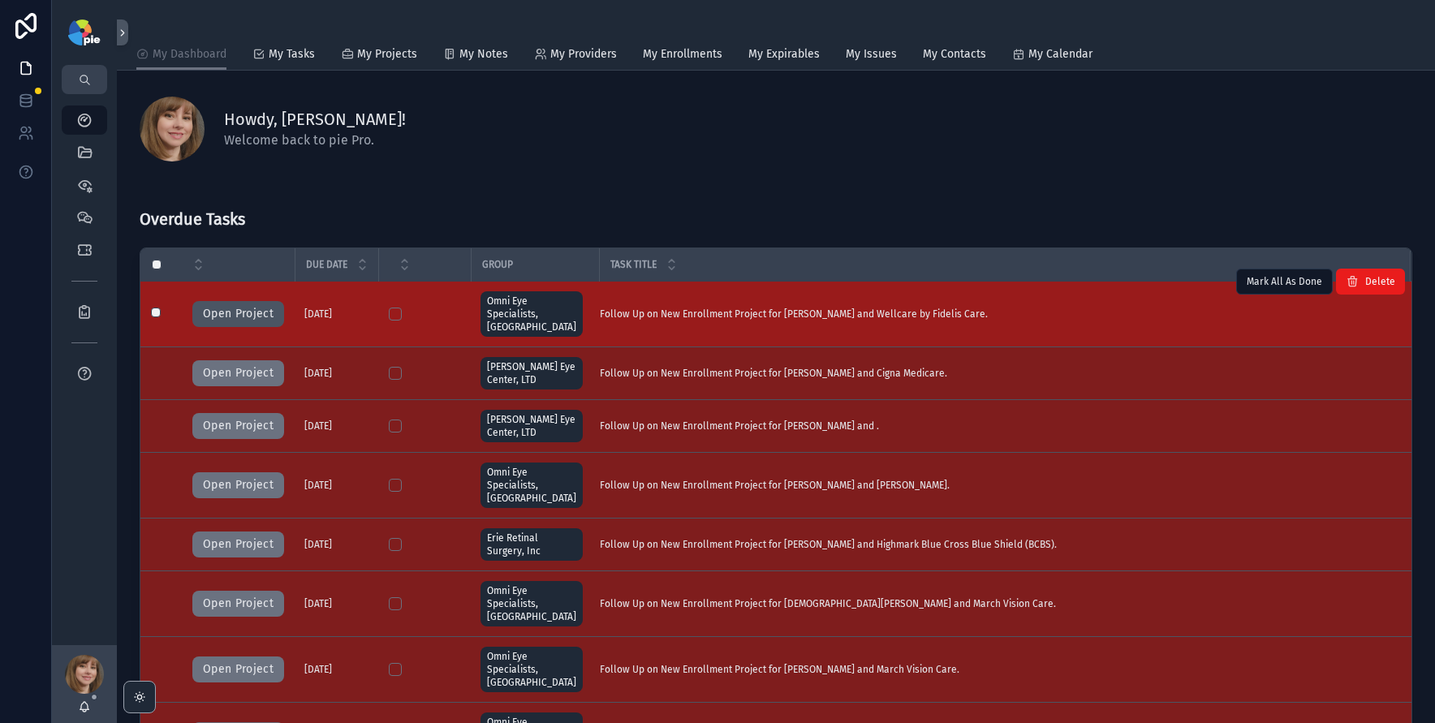
click at [260, 309] on button "Open Project" at bounding box center [238, 314] width 92 height 26
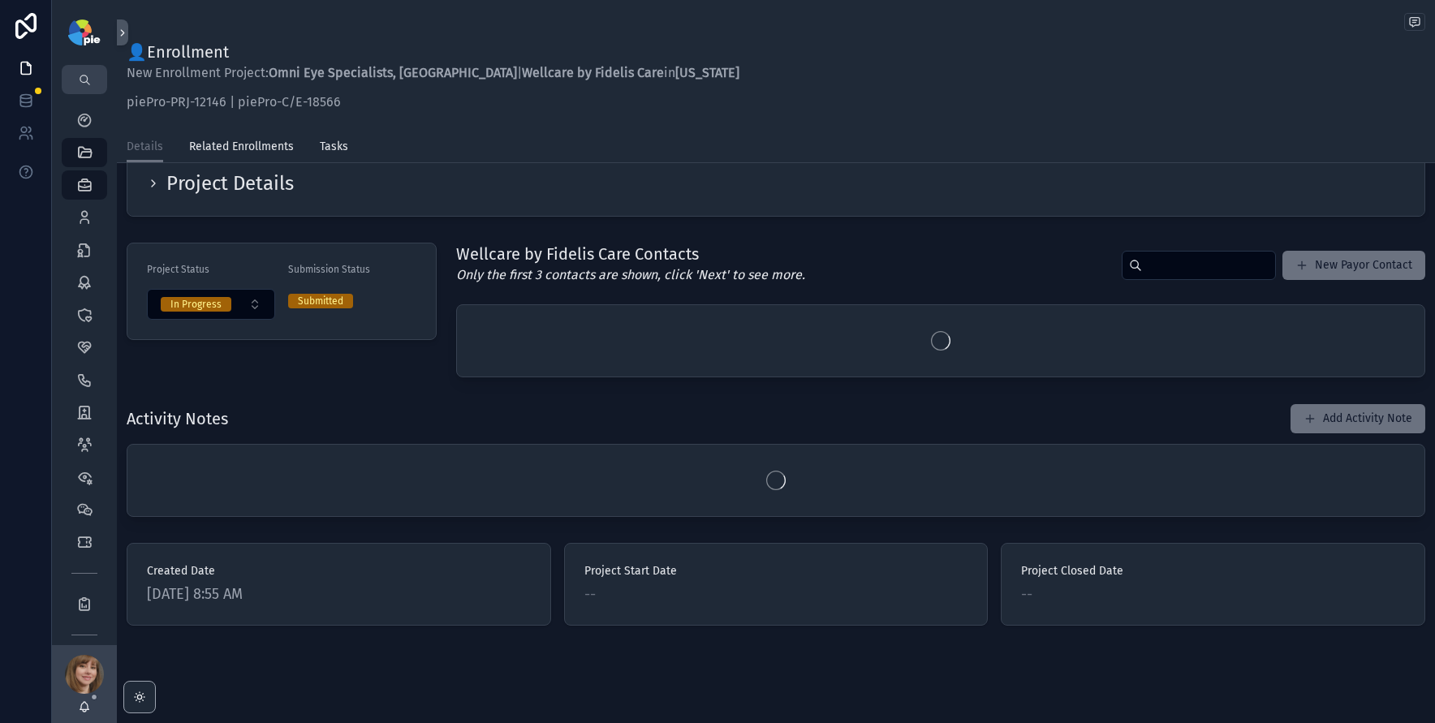
scroll to position [52, 0]
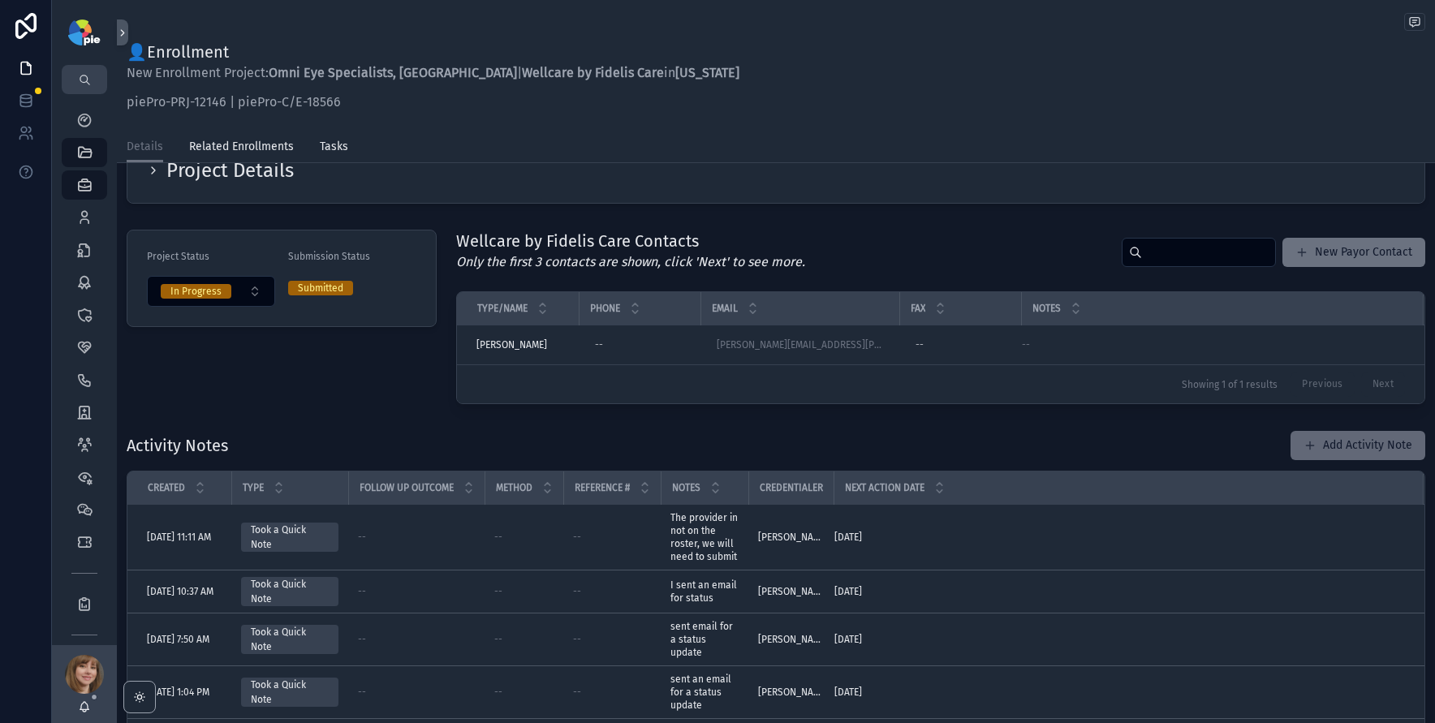
click at [1315, 451] on button "Add Activity Note" at bounding box center [1358, 445] width 135 height 29
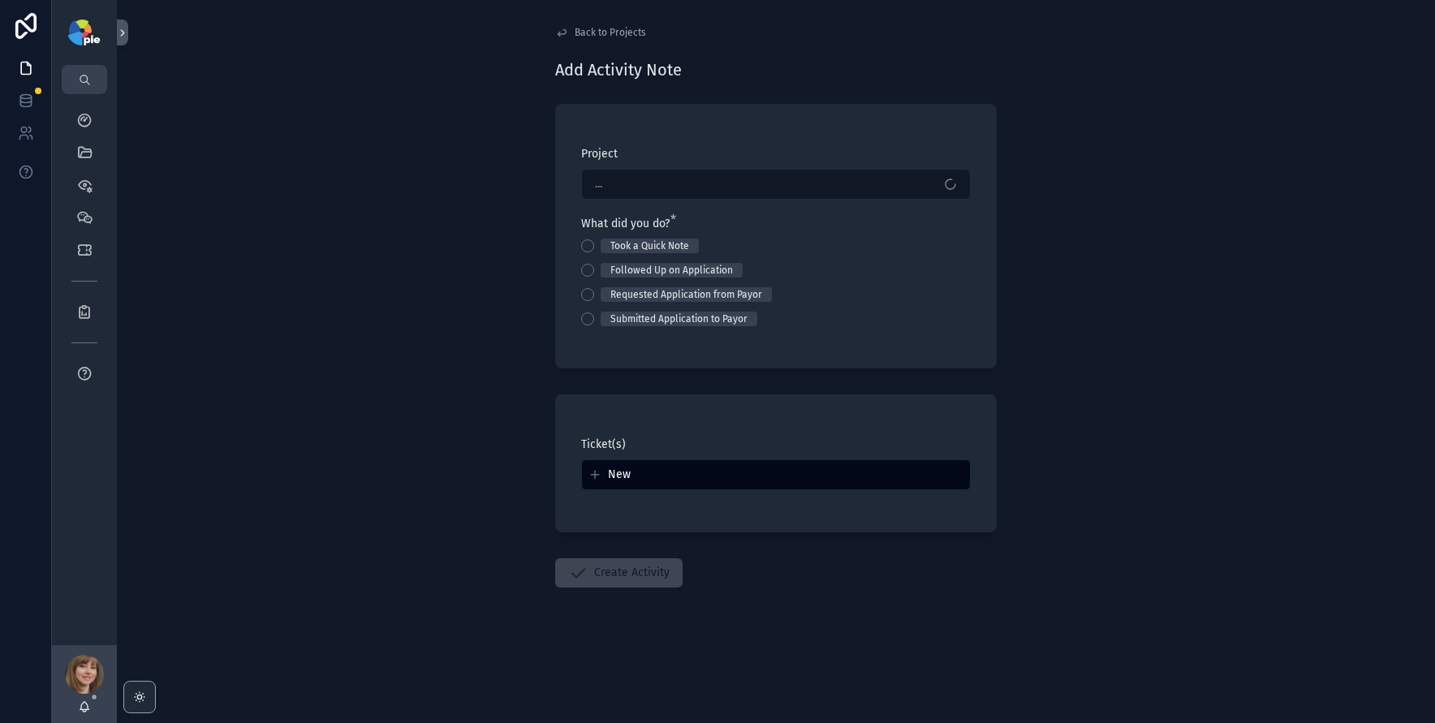
drag, startPoint x: 312, startPoint y: 209, endPoint x: 305, endPoint y: 160, distance: 49.1
click at [311, 209] on div "Back to Projects Add Activity Note Project ... What did you do? * Took a Quick …" at bounding box center [776, 361] width 1318 height 723
click at [601, 37] on span "Back to Projects" at bounding box center [610, 32] width 71 height 13
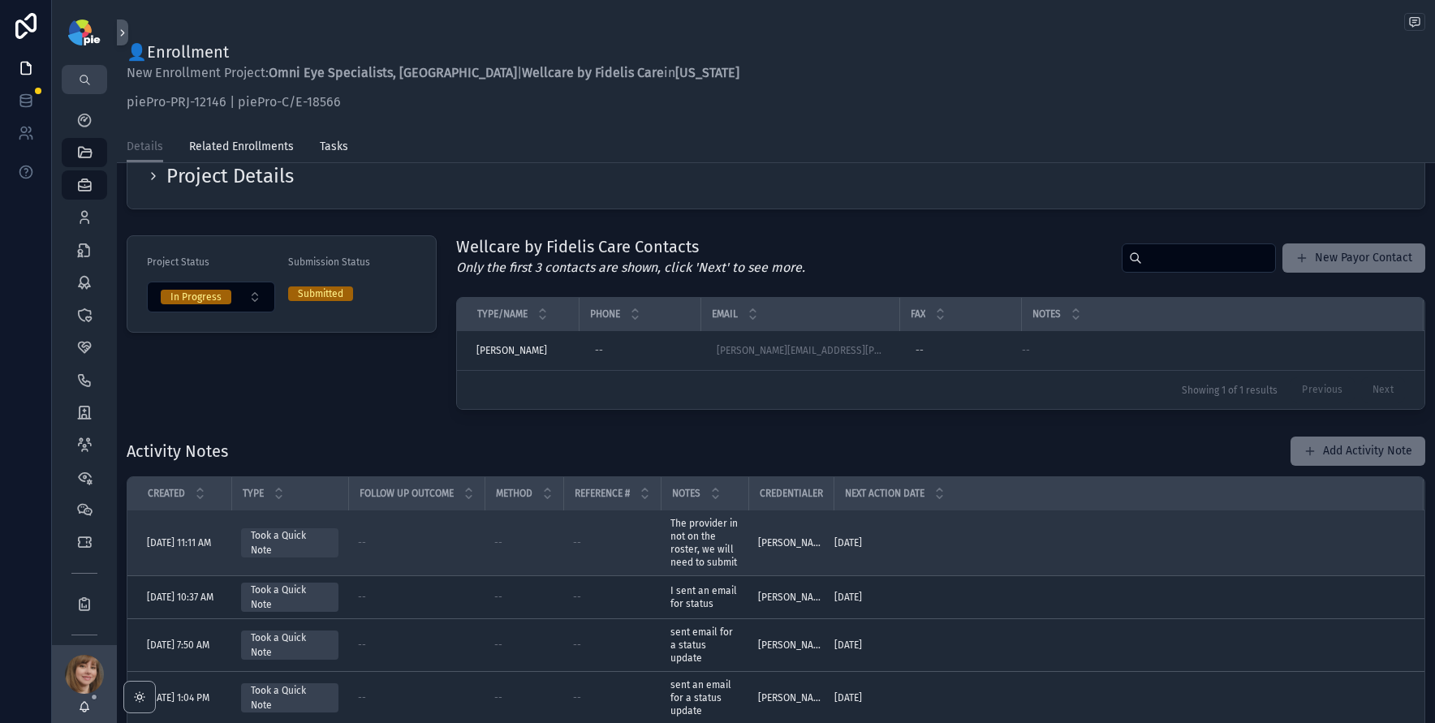
scroll to position [93, 0]
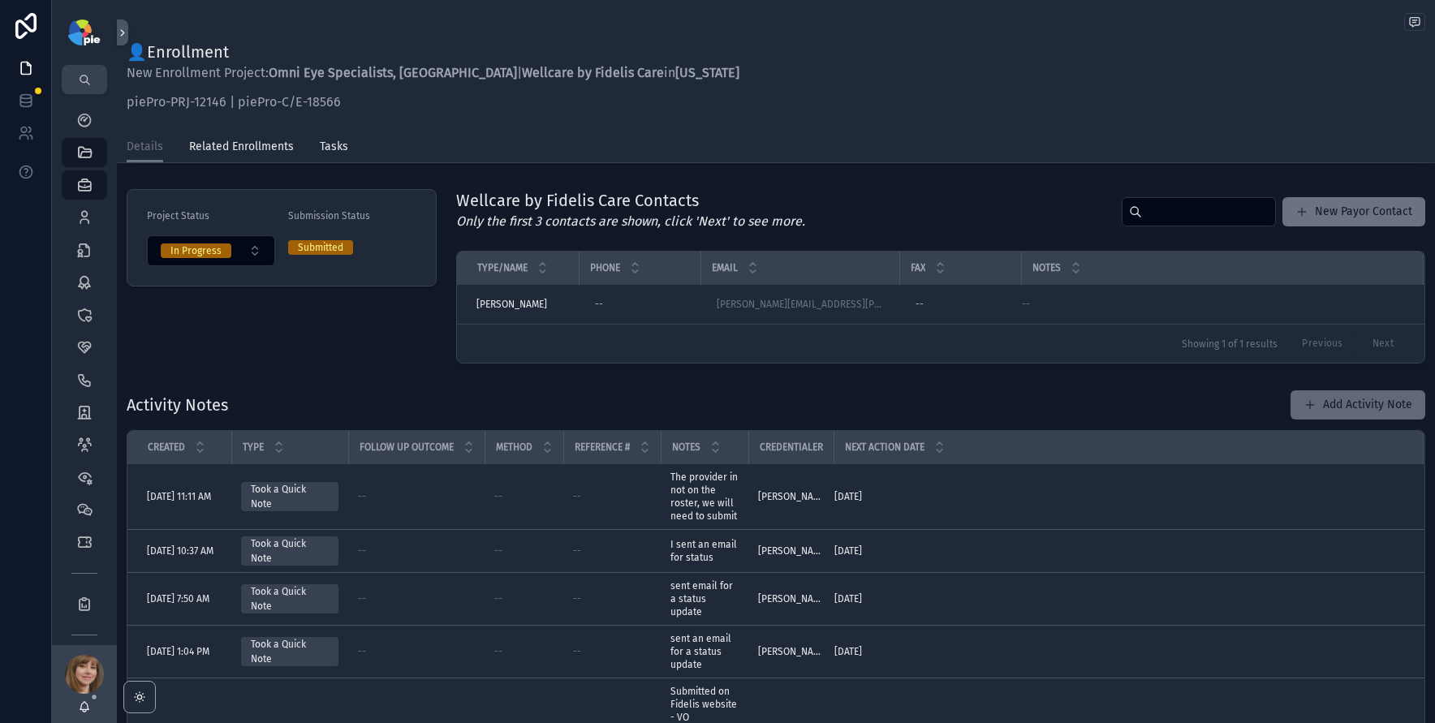
click at [1346, 407] on button "Add Activity Note" at bounding box center [1358, 404] width 135 height 29
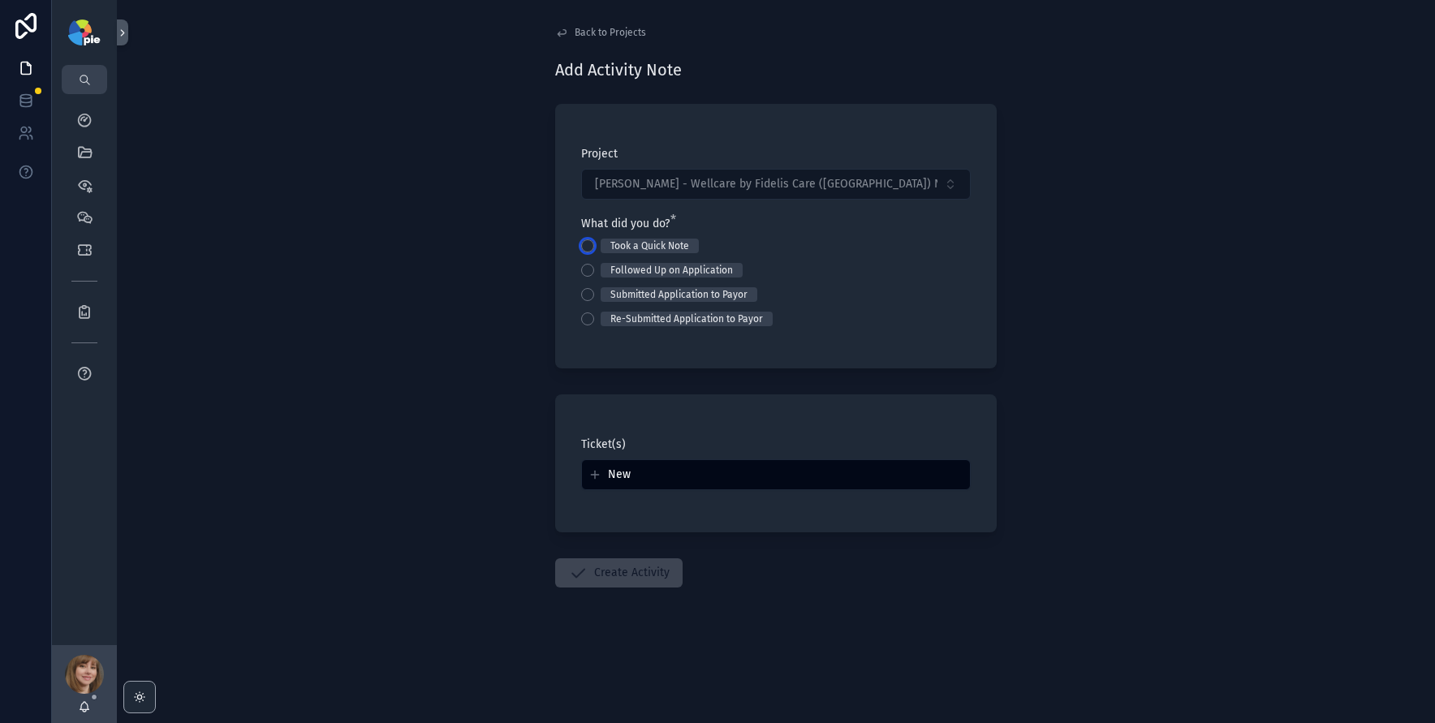
click at [586, 246] on button "Took a Quick Note" at bounding box center [587, 245] width 13 height 13
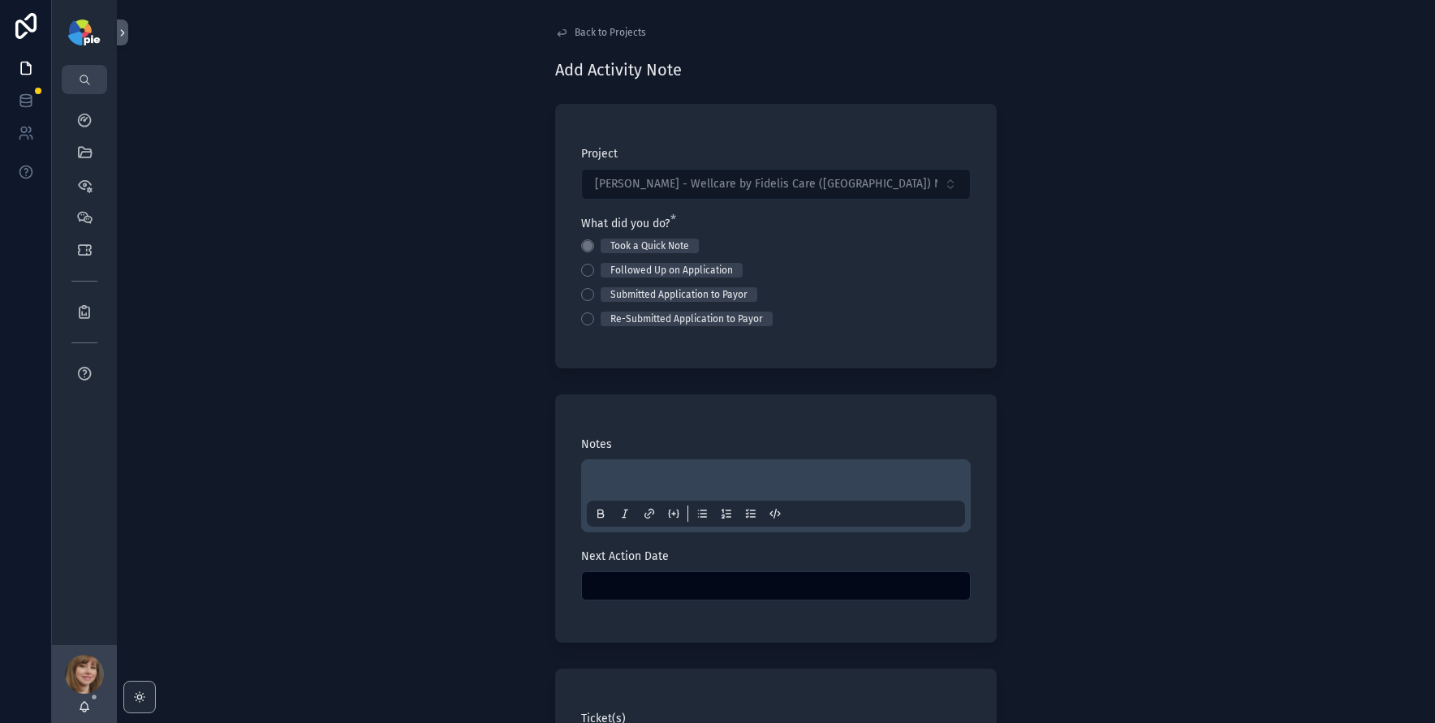
click at [606, 479] on p "scrollable content" at bounding box center [779, 483] width 378 height 16
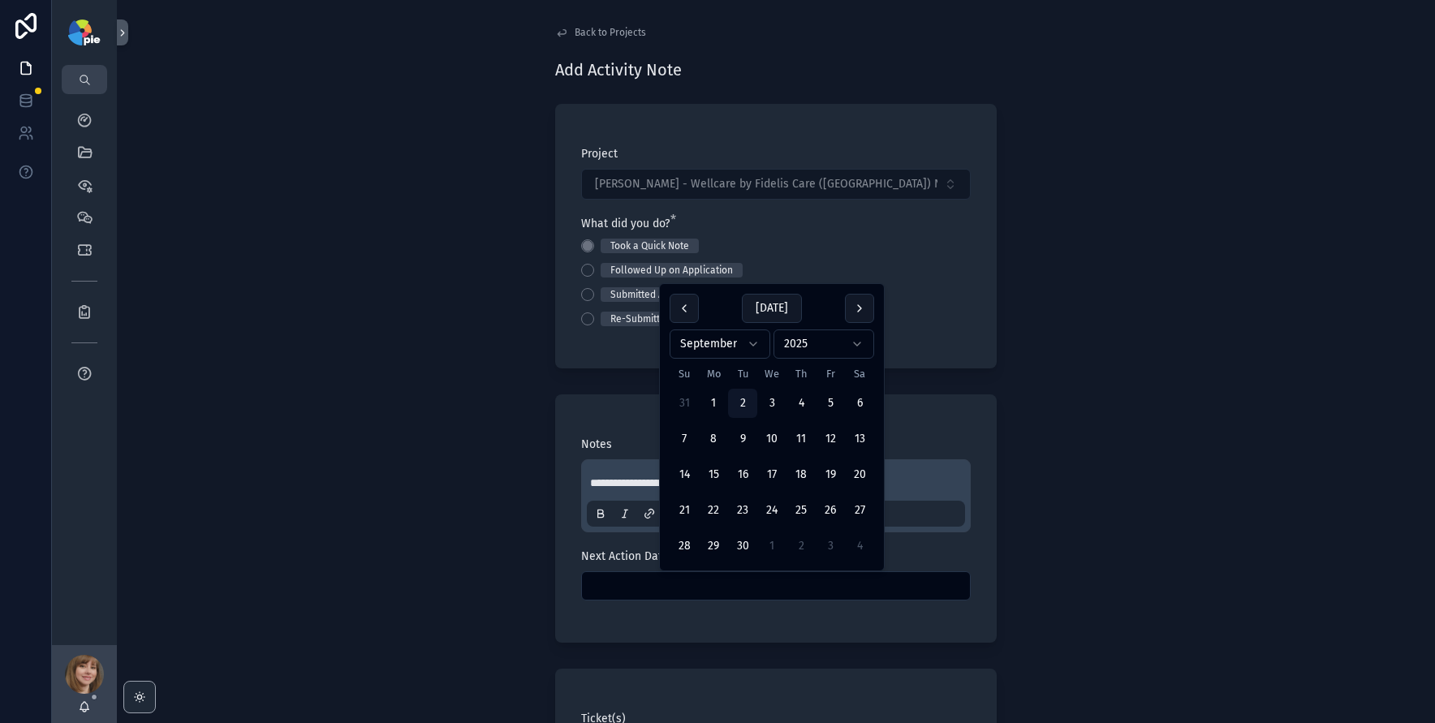
click at [673, 581] on input "scrollable content" at bounding box center [776, 586] width 388 height 23
click at [746, 516] on button "23" at bounding box center [742, 510] width 29 height 29
type input "*********"
click at [307, 548] on div "**********" at bounding box center [776, 361] width 1318 height 723
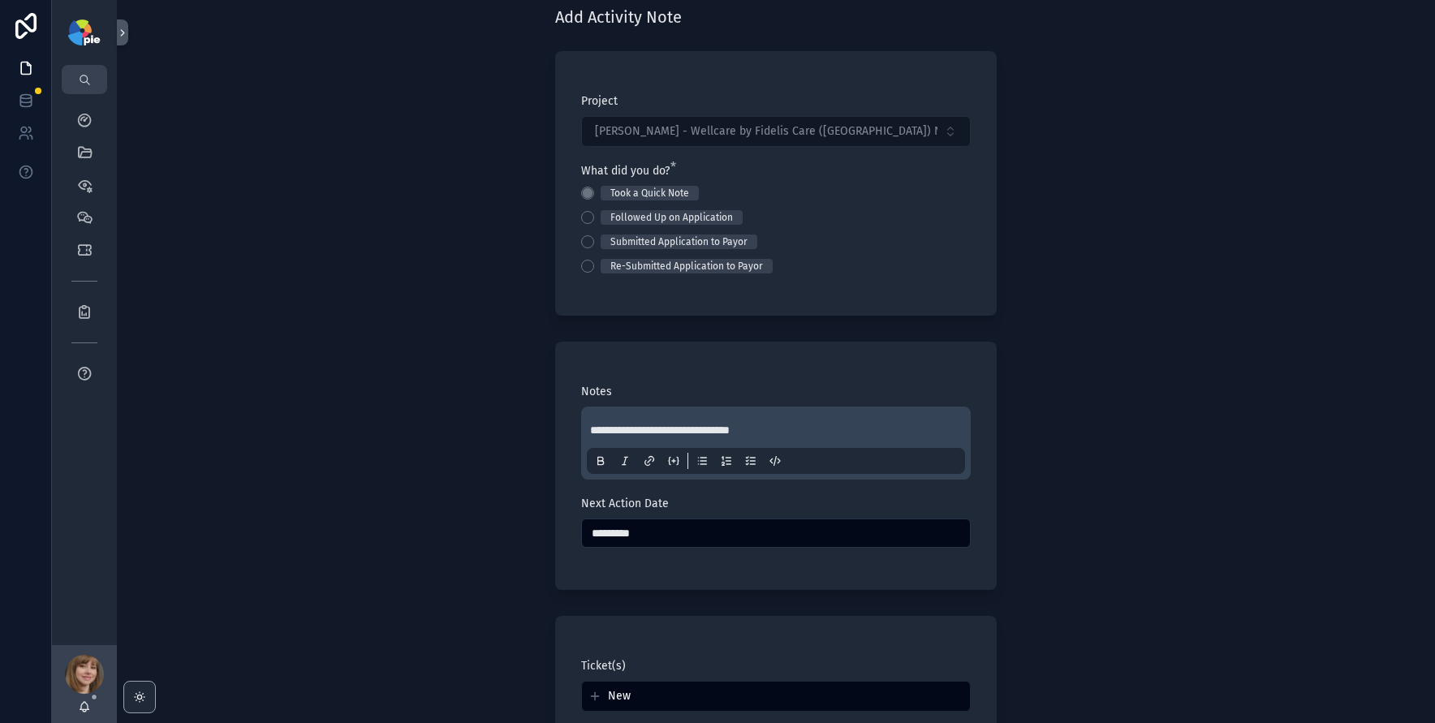
scroll to position [243, 0]
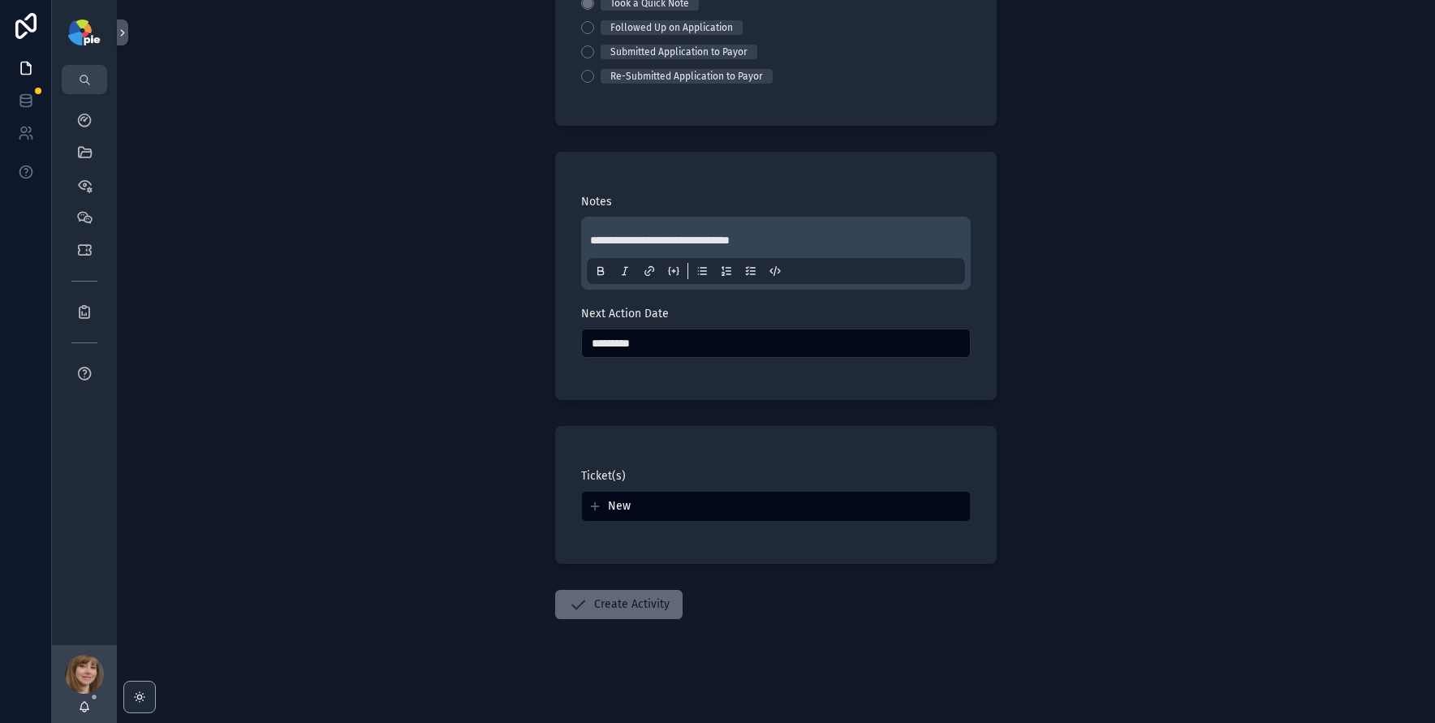
click at [618, 601] on button "Create Activity" at bounding box center [618, 604] width 127 height 29
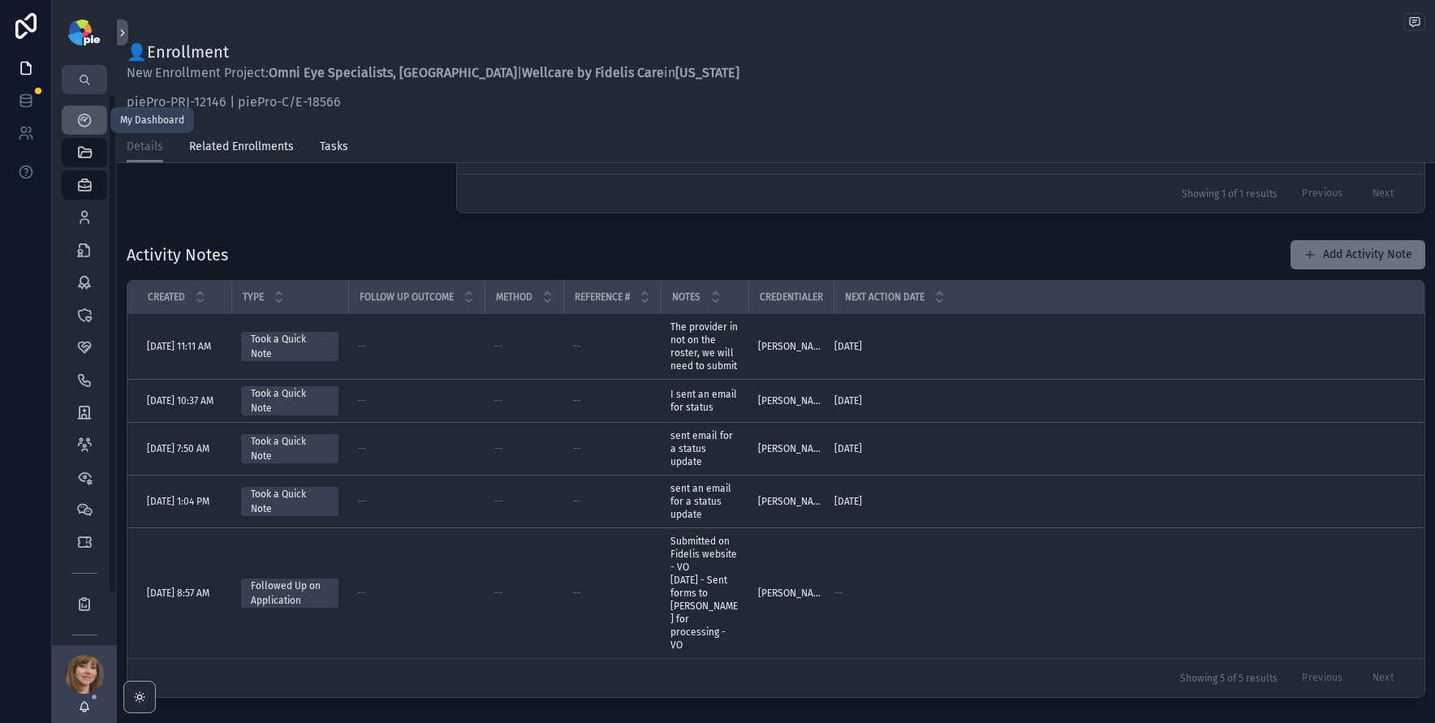
click at [93, 127] on div "My Dashboard" at bounding box center [84, 120] width 26 height 26
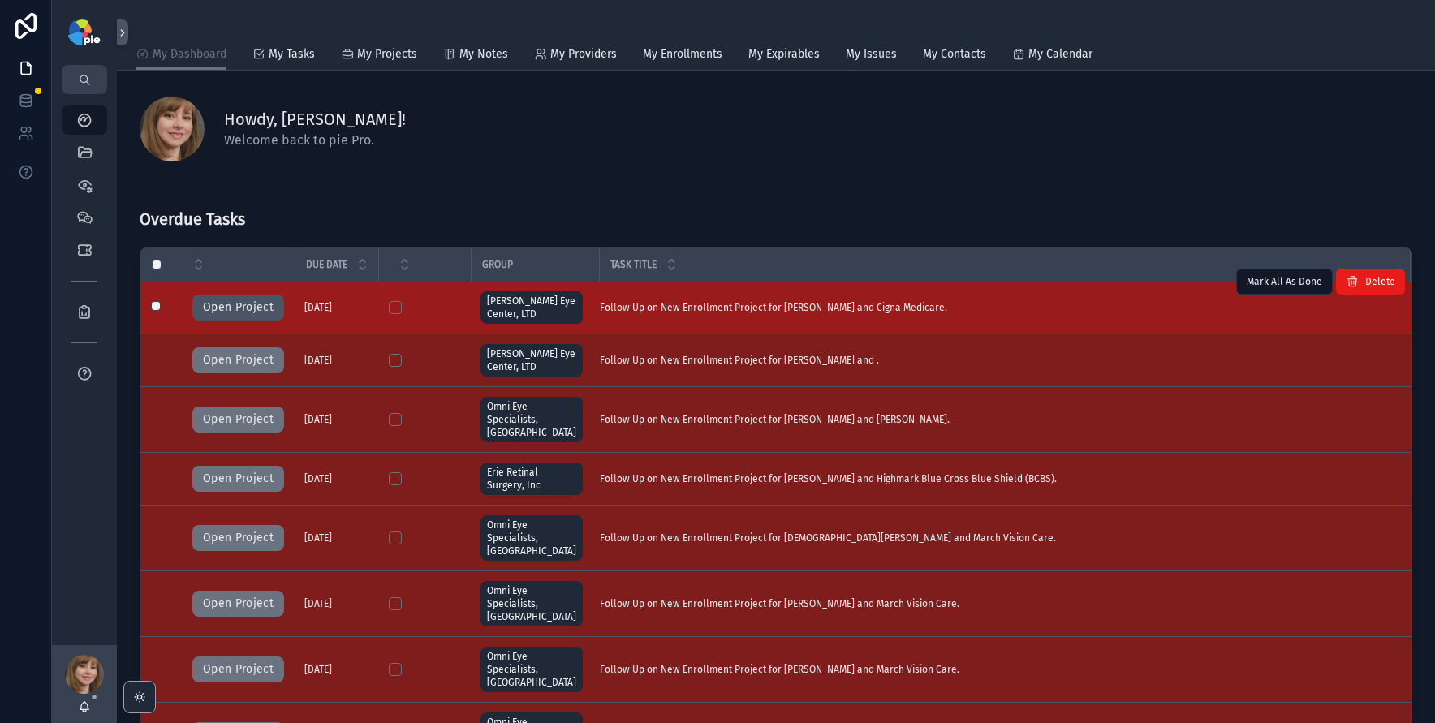
click at [242, 300] on button "Open Project" at bounding box center [238, 308] width 92 height 26
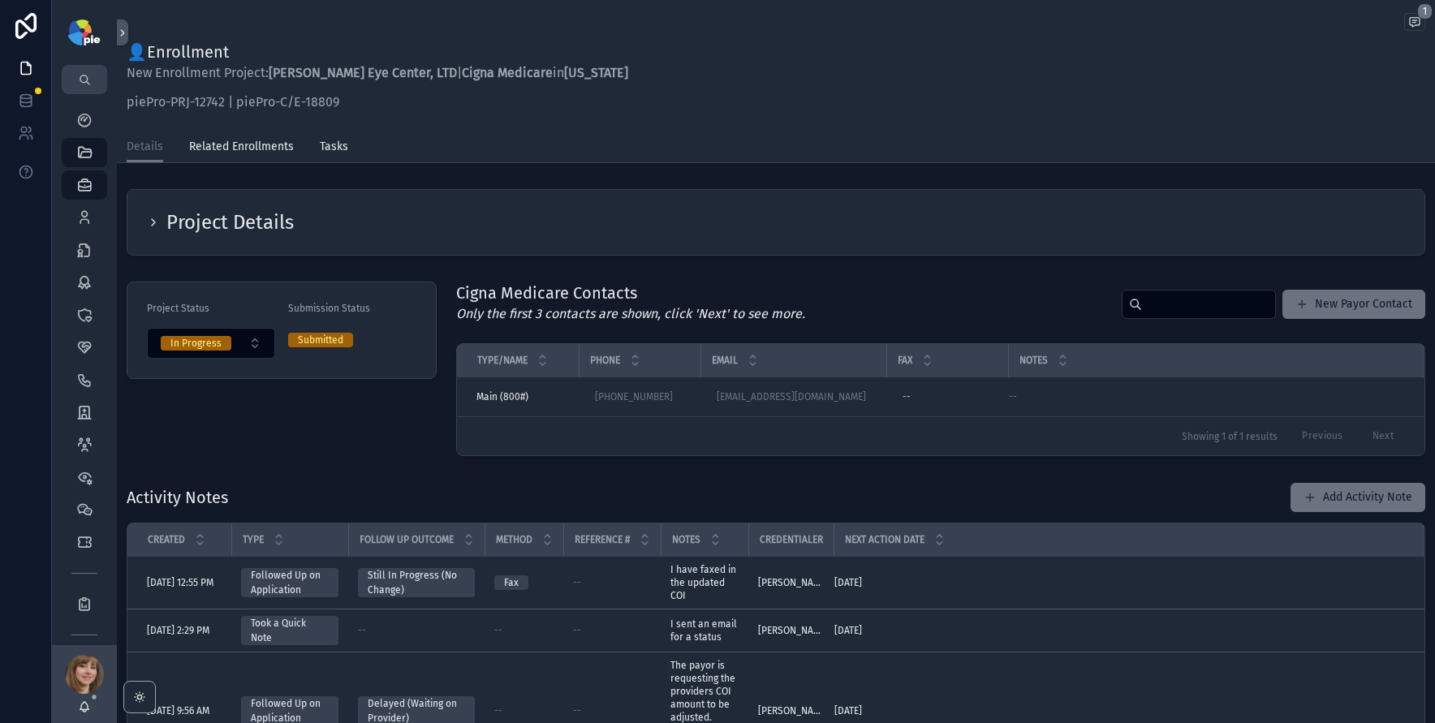
click at [152, 218] on icon "scrollable content" at bounding box center [153, 222] width 13 height 13
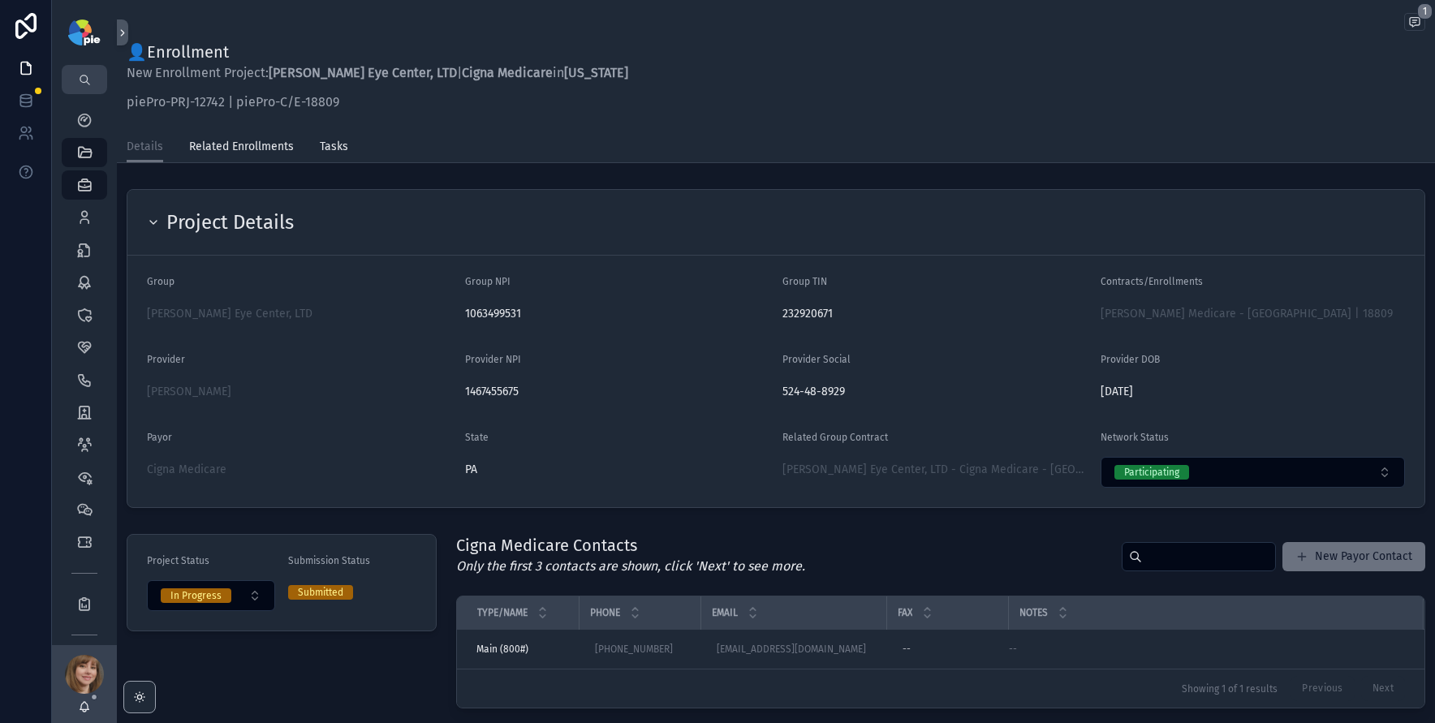
click at [152, 218] on icon "scrollable content" at bounding box center [153, 222] width 13 height 13
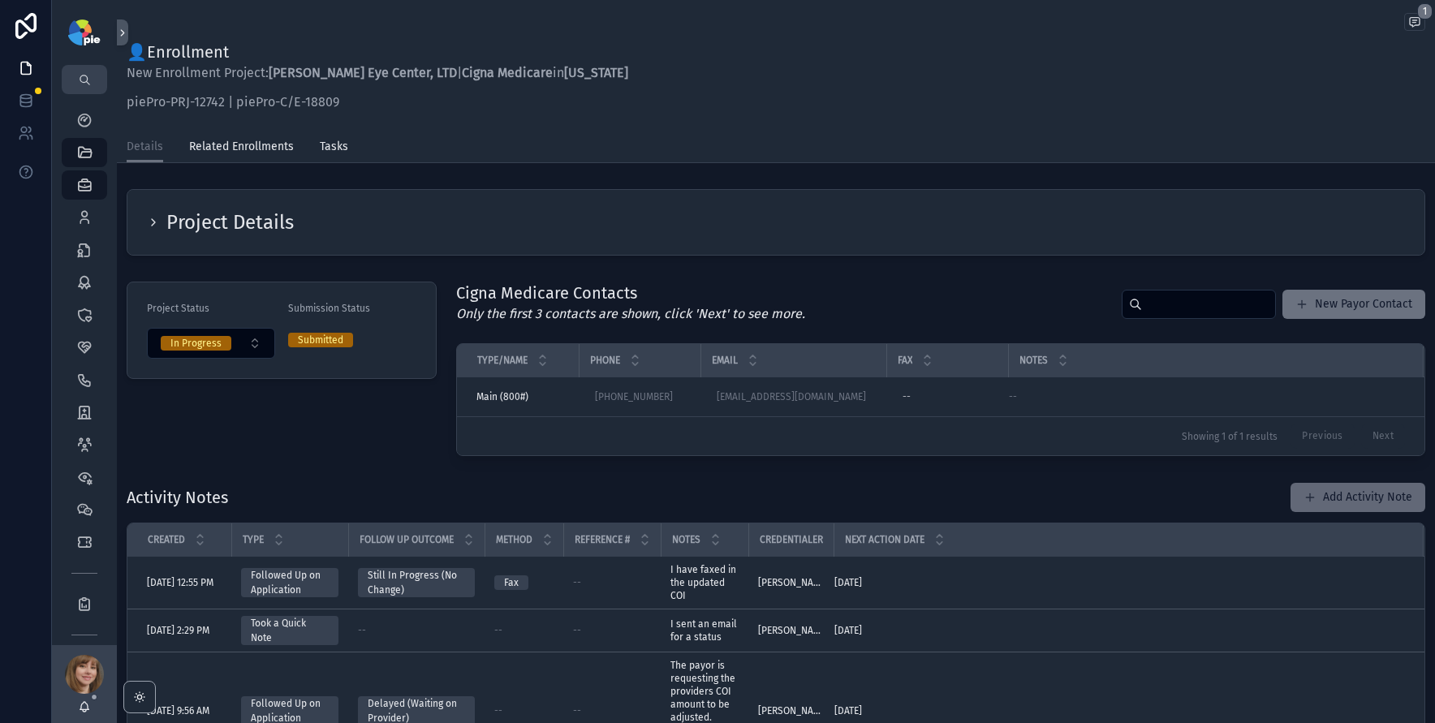
click at [1347, 495] on button "Add Activity Note" at bounding box center [1358, 497] width 135 height 29
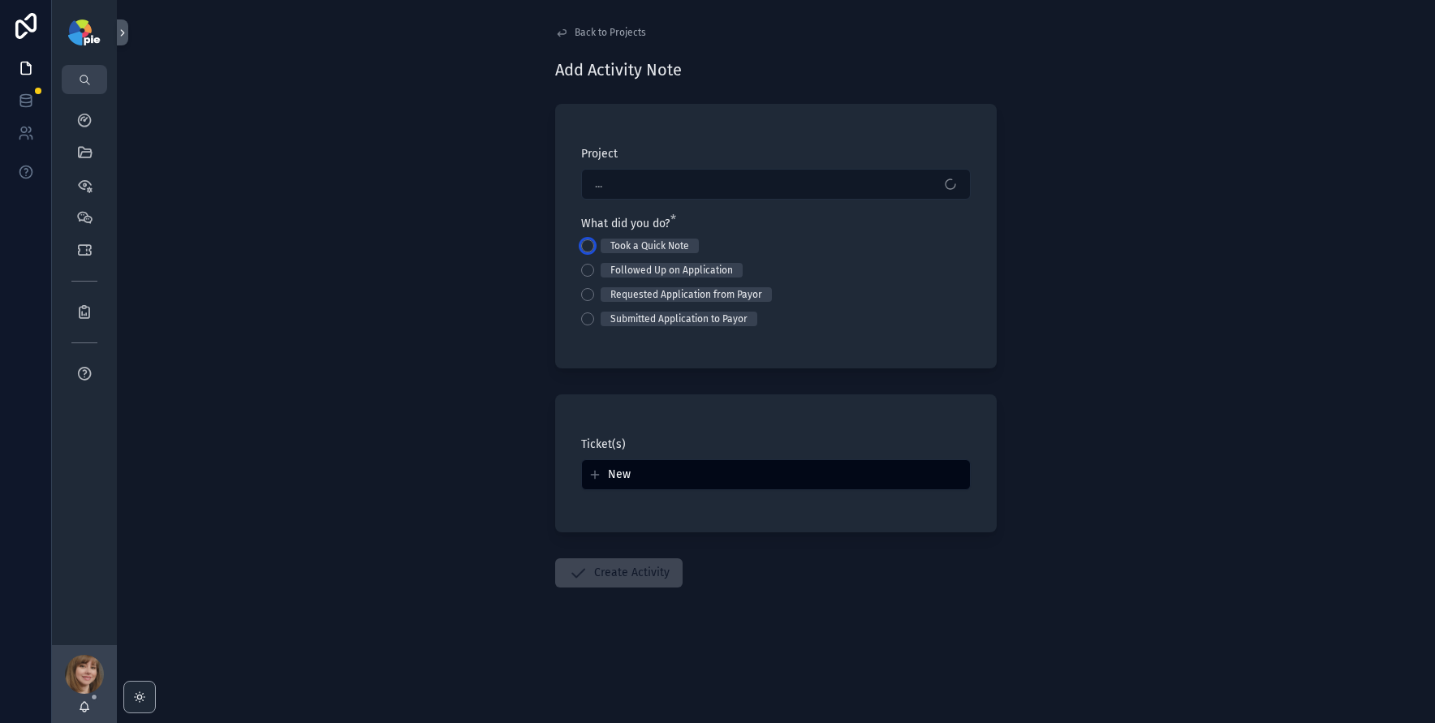
click at [583, 244] on button "Took a Quick Note" at bounding box center [587, 245] width 13 height 13
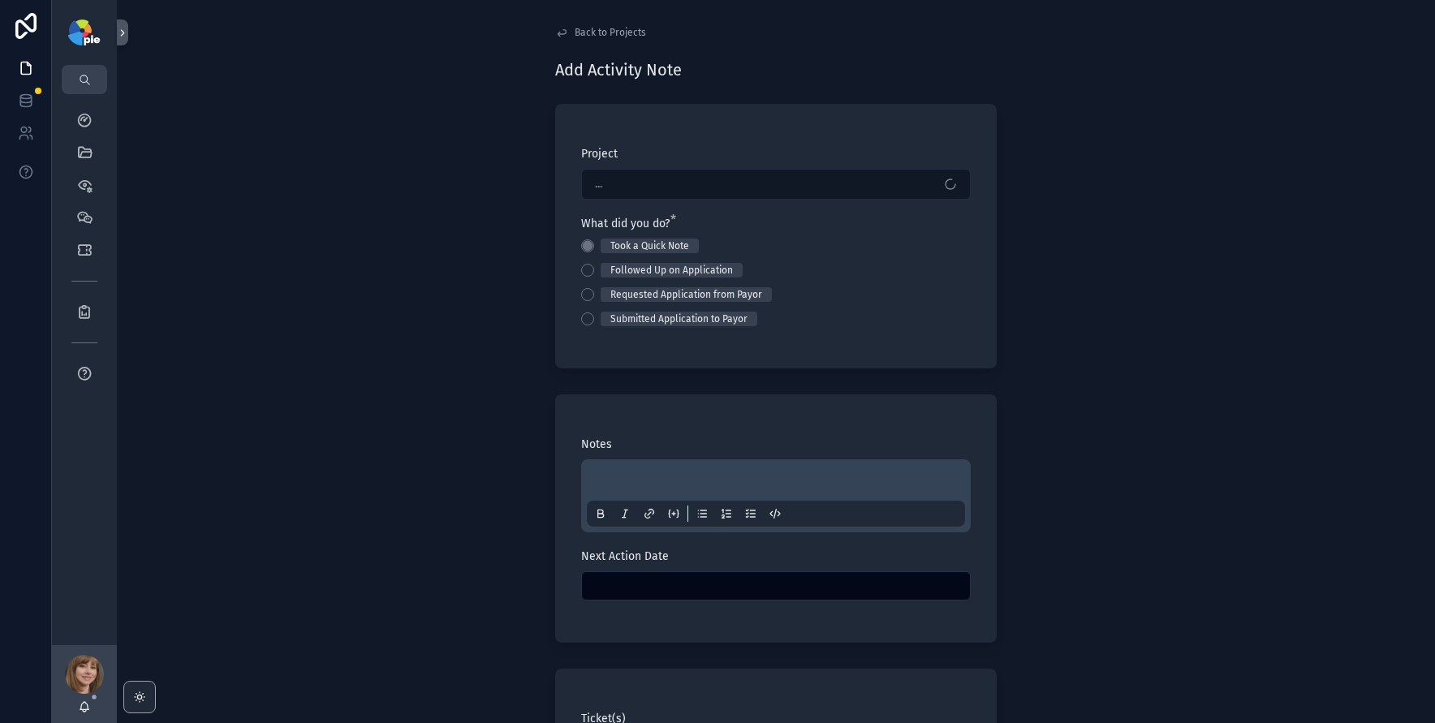
click at [607, 468] on div "scrollable content" at bounding box center [776, 496] width 378 height 62
click at [609, 475] on p "scrollable content" at bounding box center [779, 483] width 378 height 16
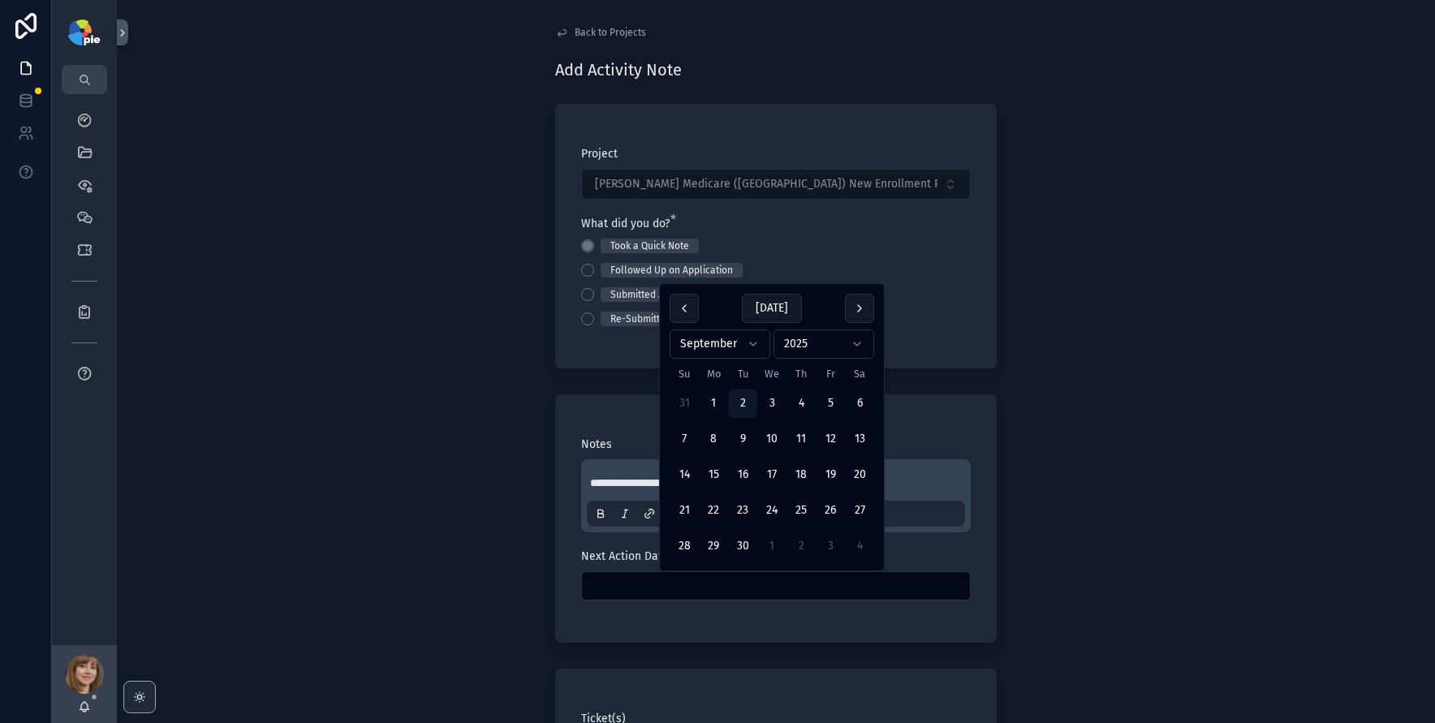
click at [601, 592] on input "scrollable content" at bounding box center [776, 586] width 388 height 23
click at [741, 545] on button "30" at bounding box center [742, 546] width 29 height 29
click at [697, 540] on button "28" at bounding box center [684, 546] width 29 height 29
click at [718, 540] on button "29" at bounding box center [713, 546] width 29 height 29
type input "*********"
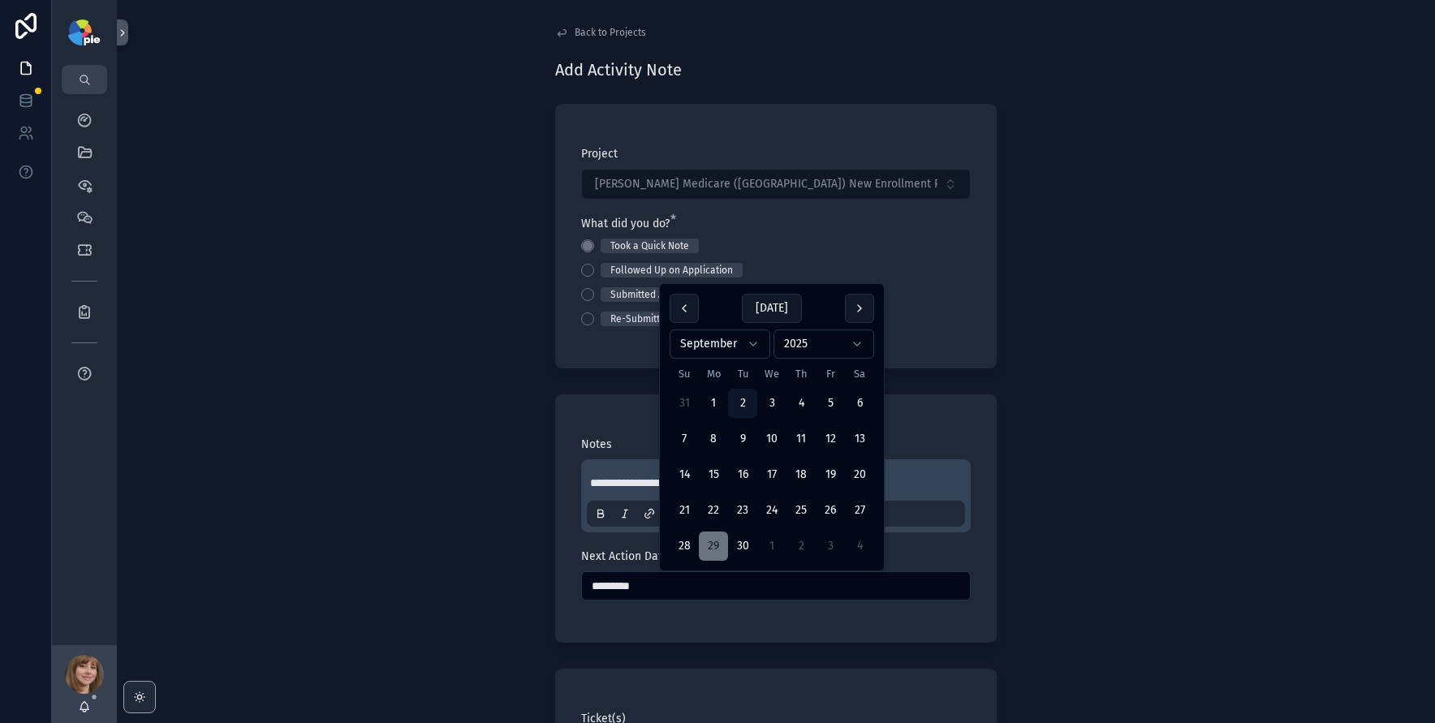
click at [373, 541] on div "**********" at bounding box center [776, 361] width 1318 height 723
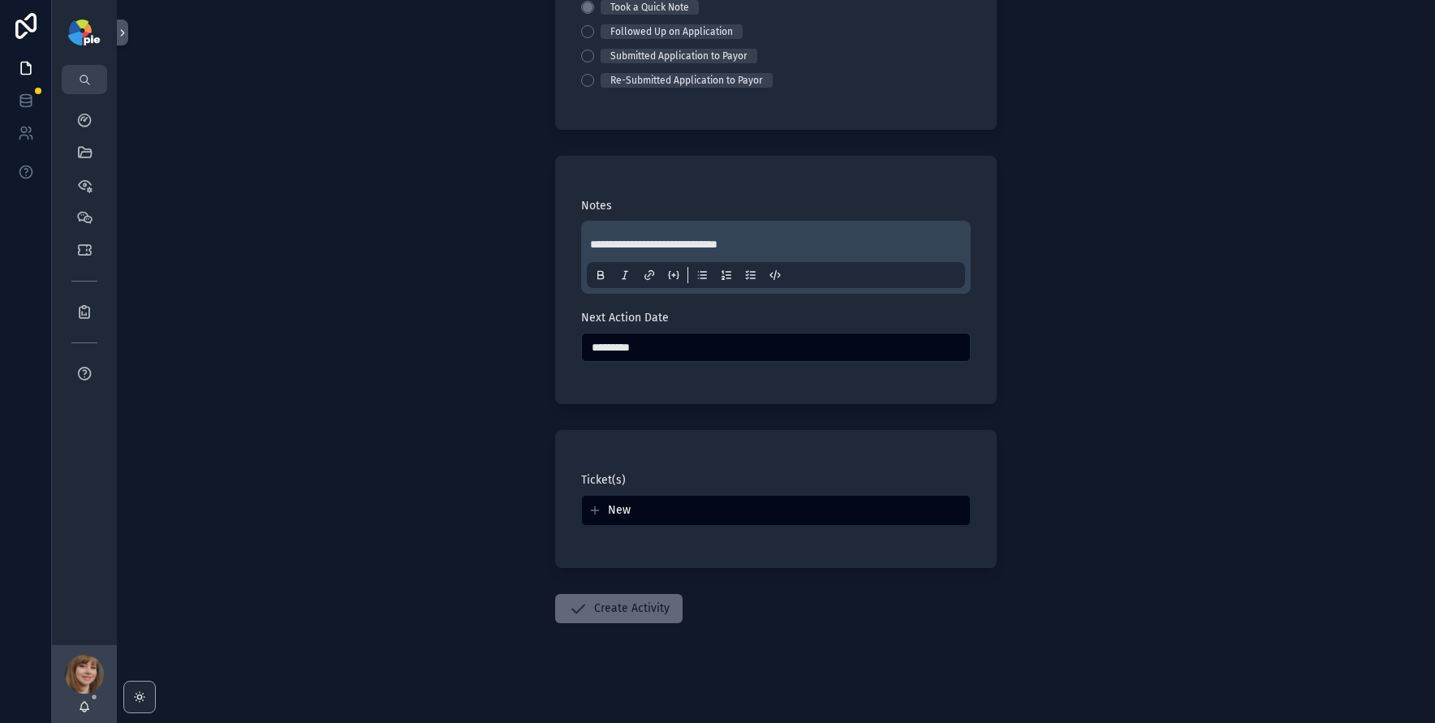
scroll to position [243, 0]
click at [644, 594] on button "Create Activity" at bounding box center [618, 604] width 127 height 29
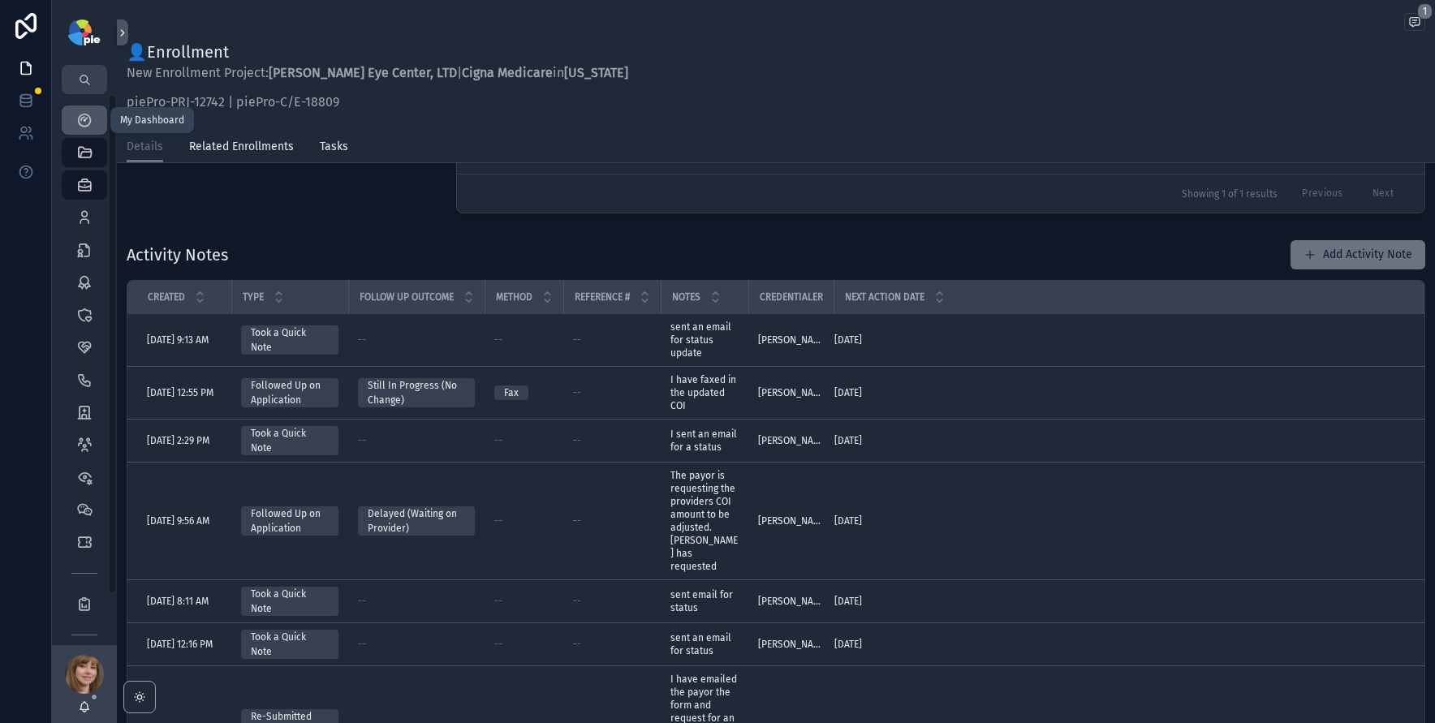
click at [71, 120] on div "My Dashboard" at bounding box center [84, 120] width 26 height 26
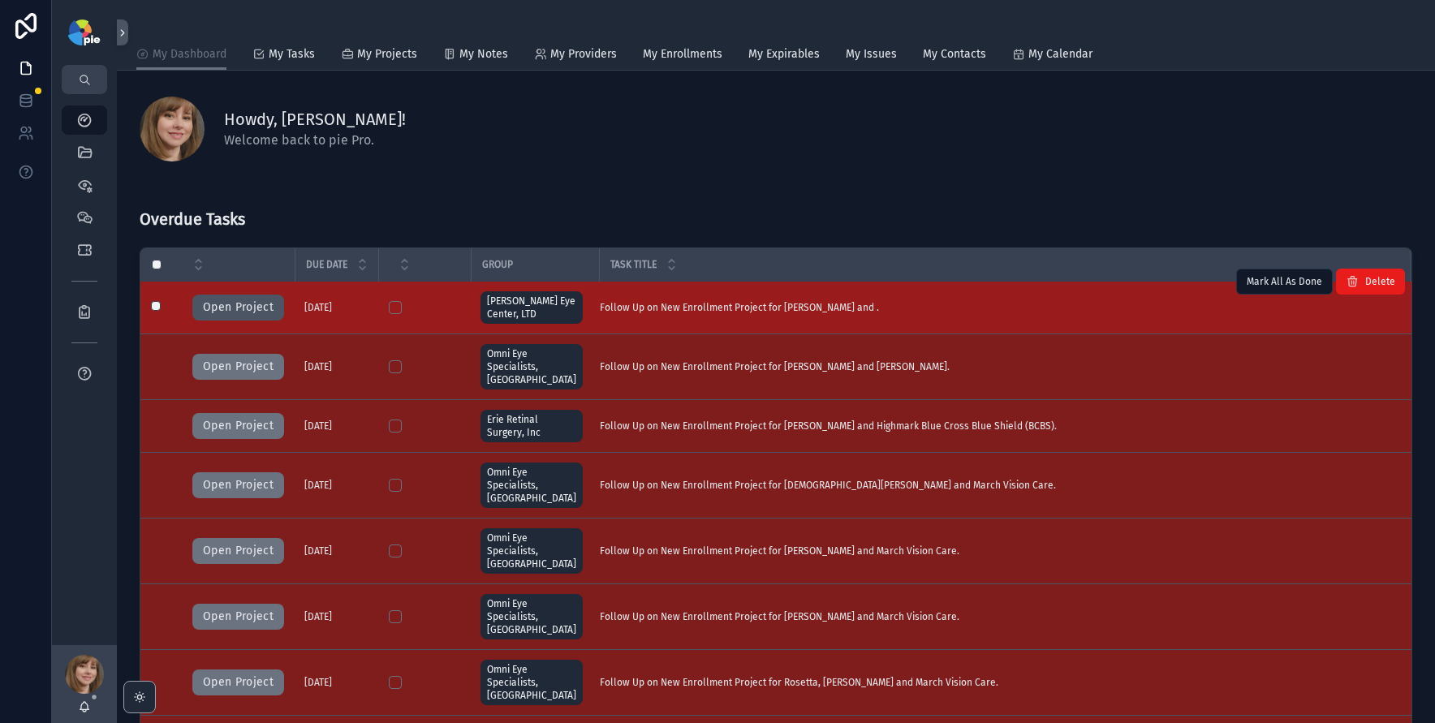
click at [222, 304] on button "Open Project" at bounding box center [238, 308] width 92 height 26
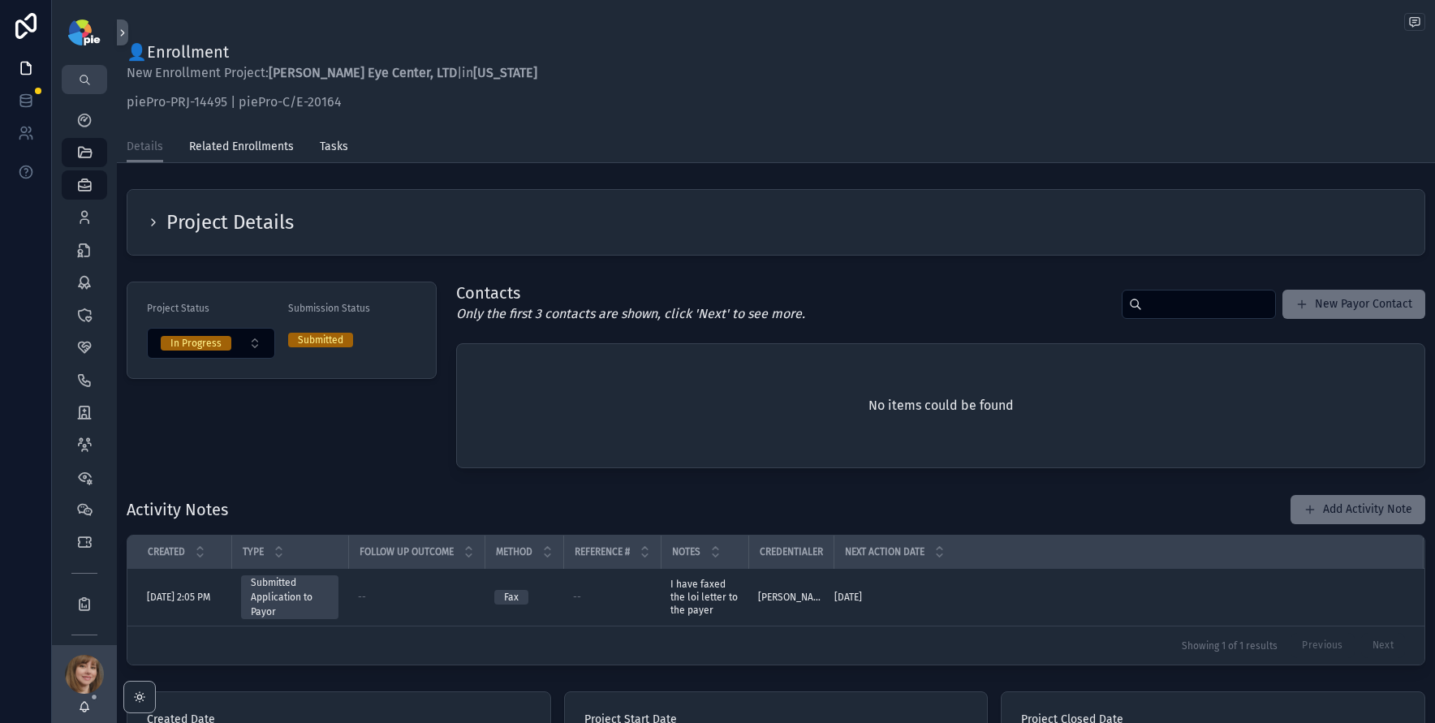
click at [153, 219] on icon "scrollable content" at bounding box center [153, 222] width 13 height 13
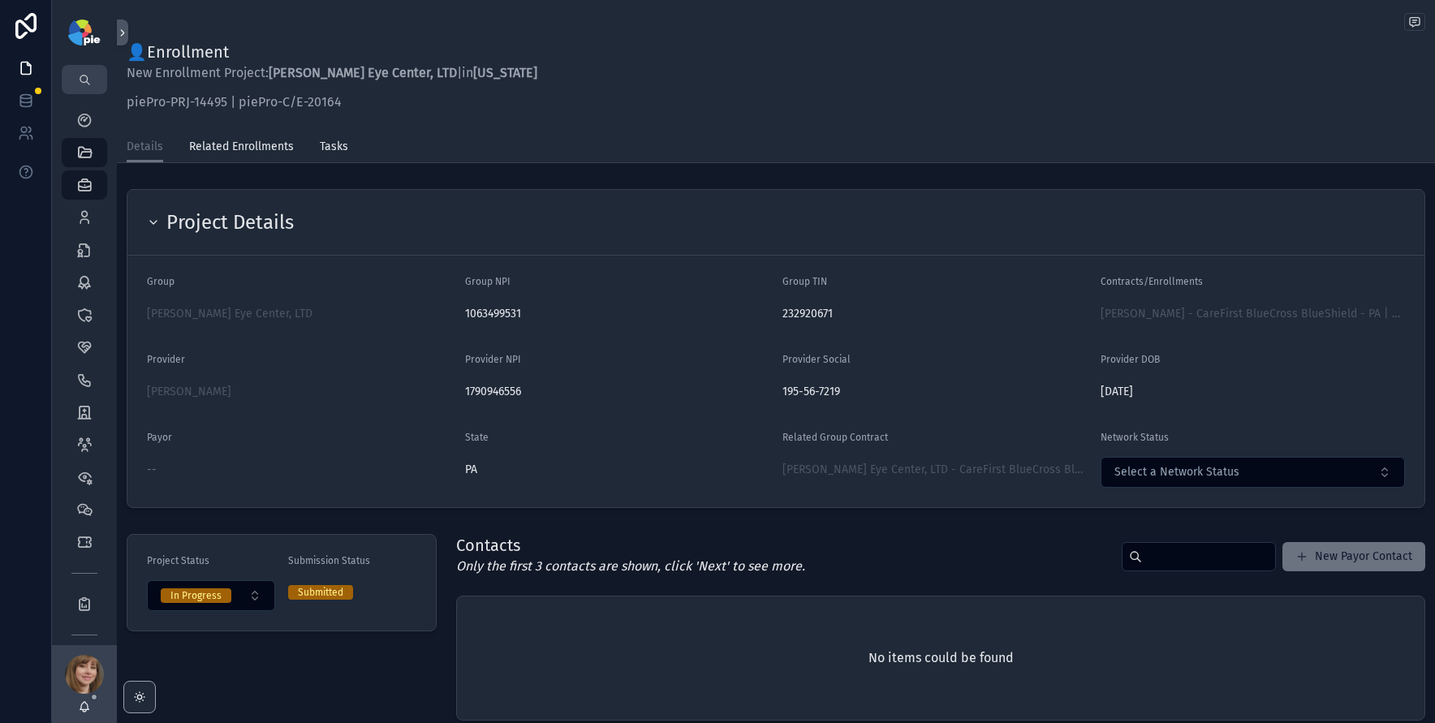
click at [153, 219] on icon "scrollable content" at bounding box center [153, 222] width 13 height 13
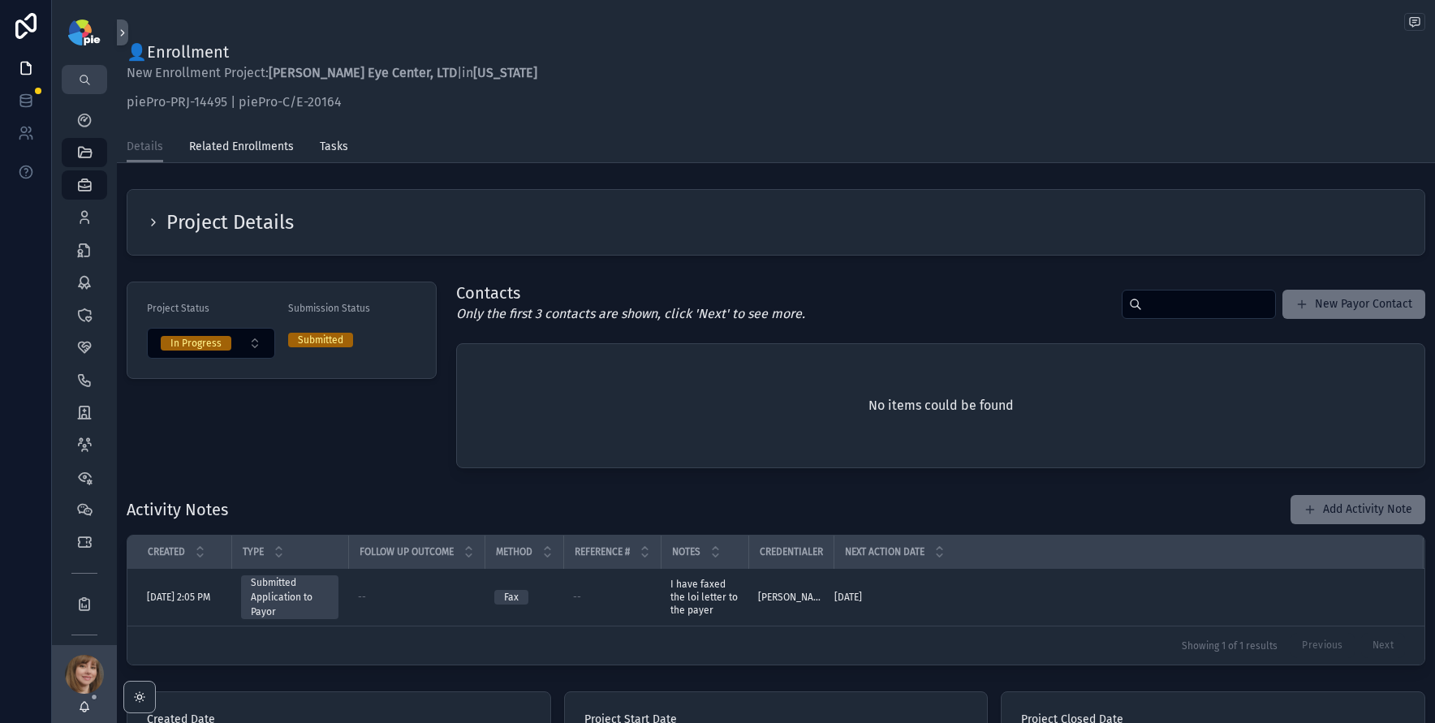
click at [149, 214] on div "Project Details" at bounding box center [220, 222] width 147 height 26
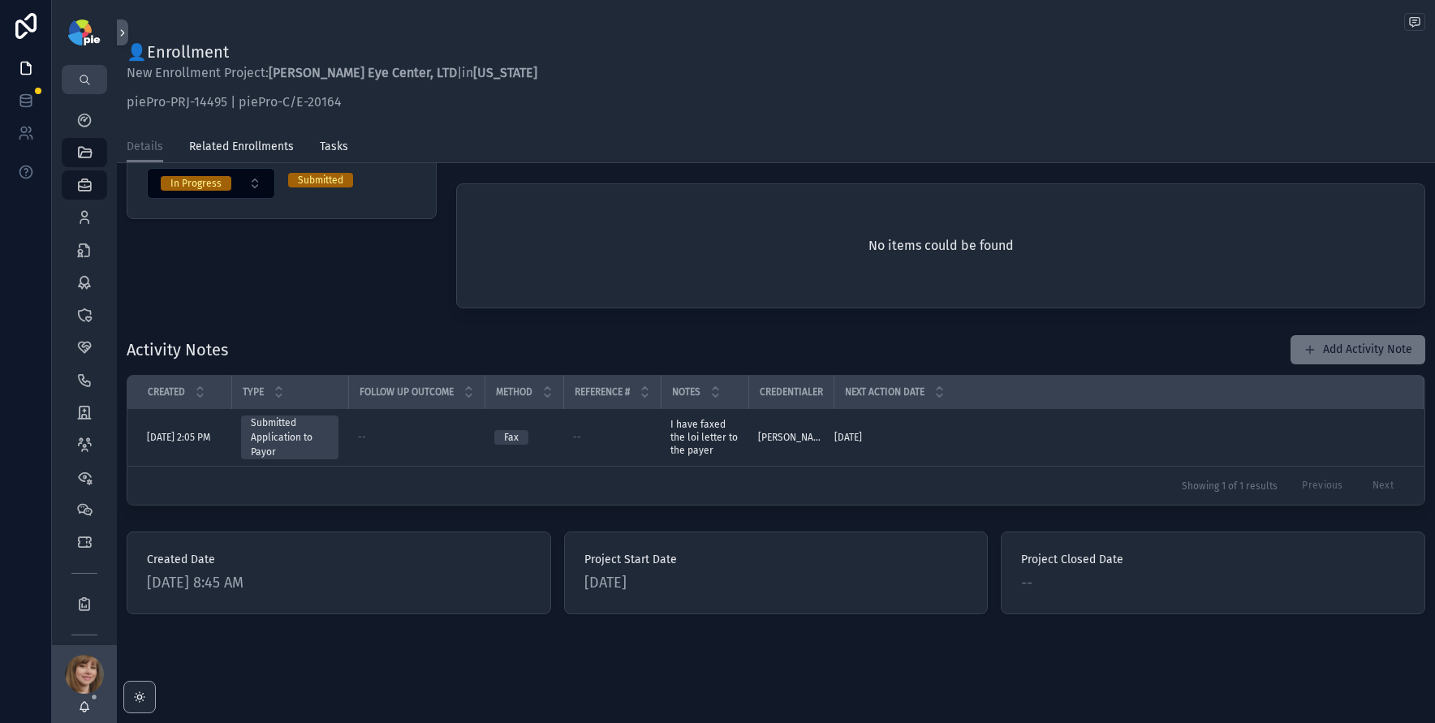
scroll to position [414, 0]
click at [73, 124] on div "My Dashboard" at bounding box center [84, 120] width 26 height 26
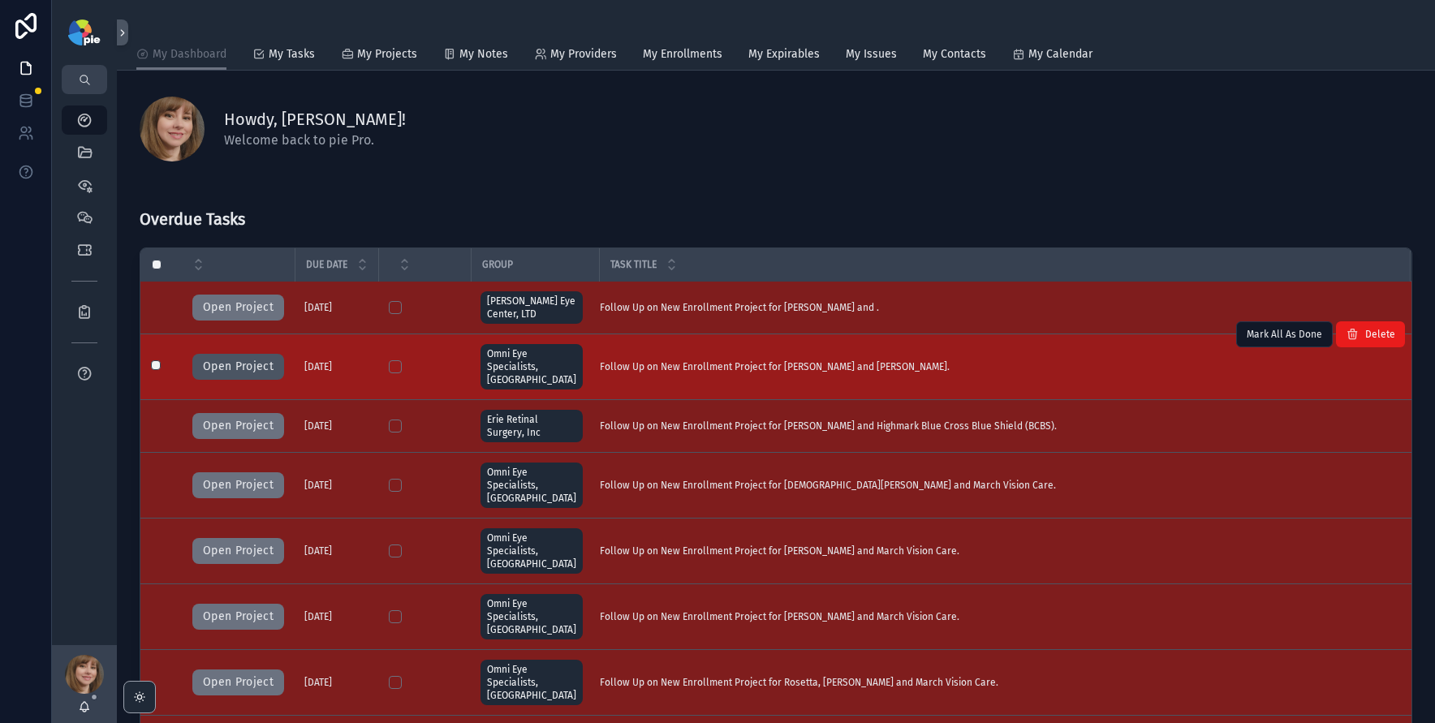
click at [263, 359] on button "Open Project" at bounding box center [238, 367] width 92 height 26
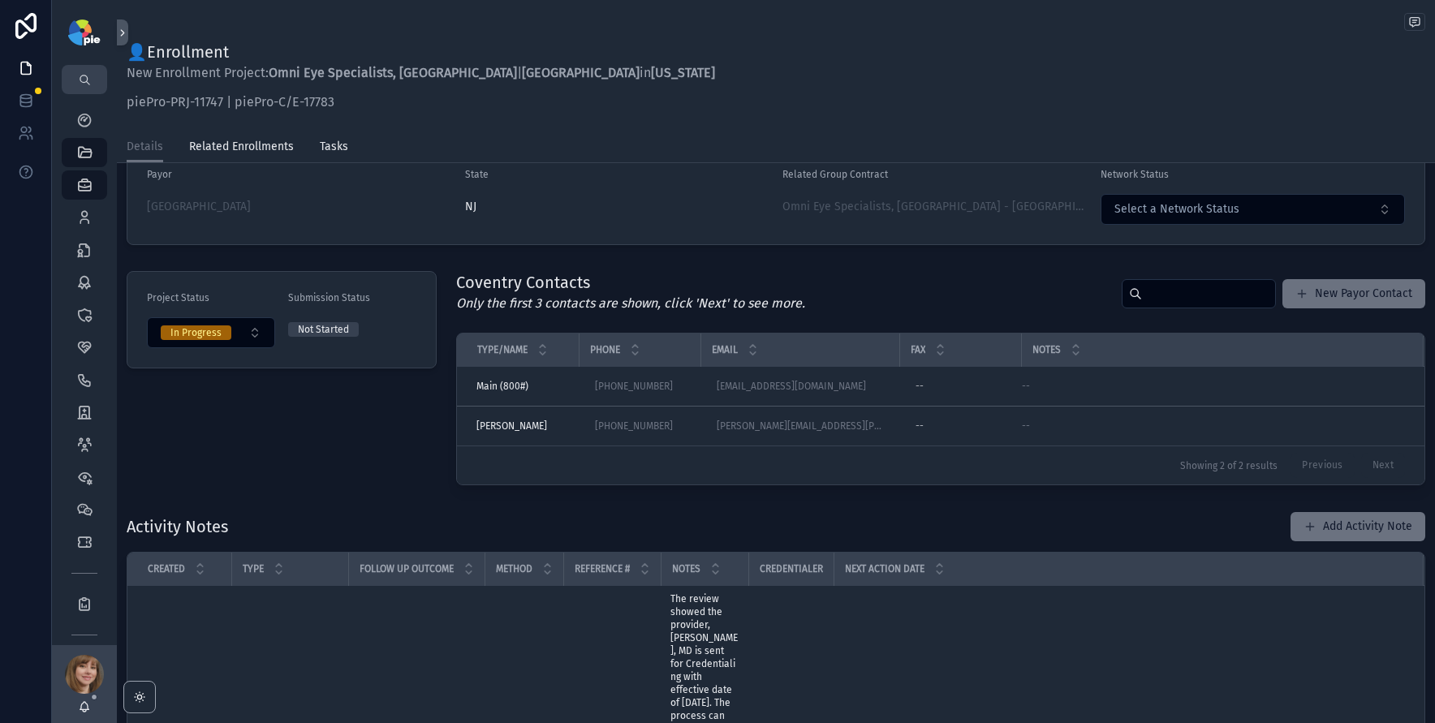
scroll to position [266, 0]
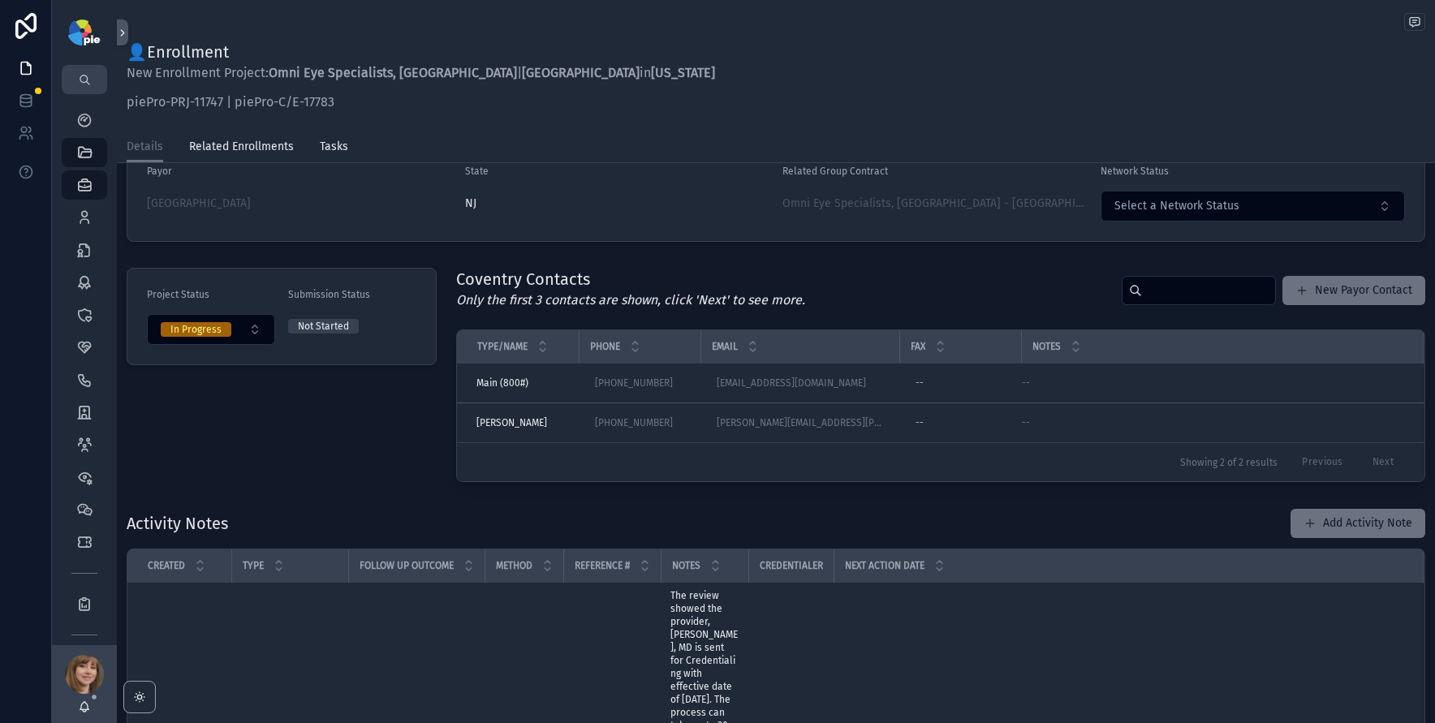
click at [402, 447] on div "Project Status In Progress Submission Status Not Started" at bounding box center [282, 374] width 330 height 227
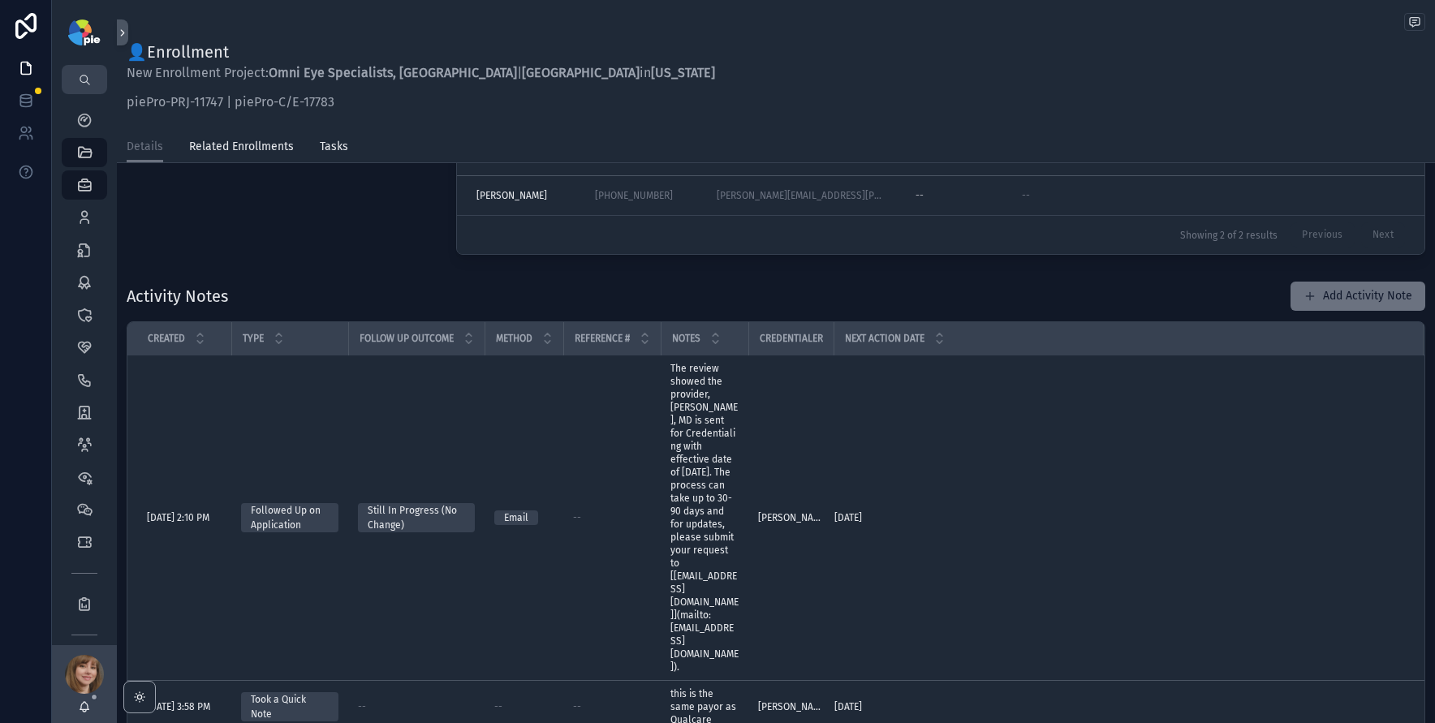
scroll to position [509, 0]
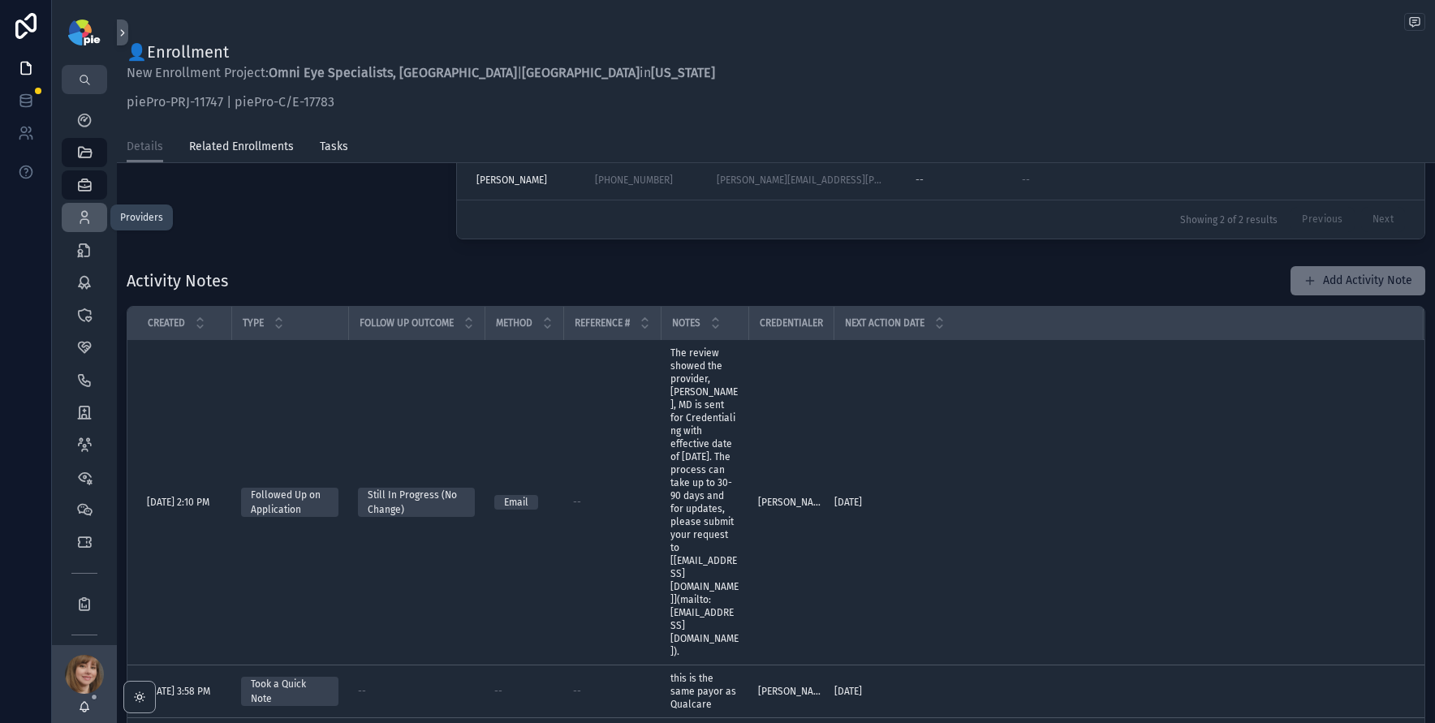
click at [84, 217] on icon "scrollable content" at bounding box center [84, 217] width 16 height 16
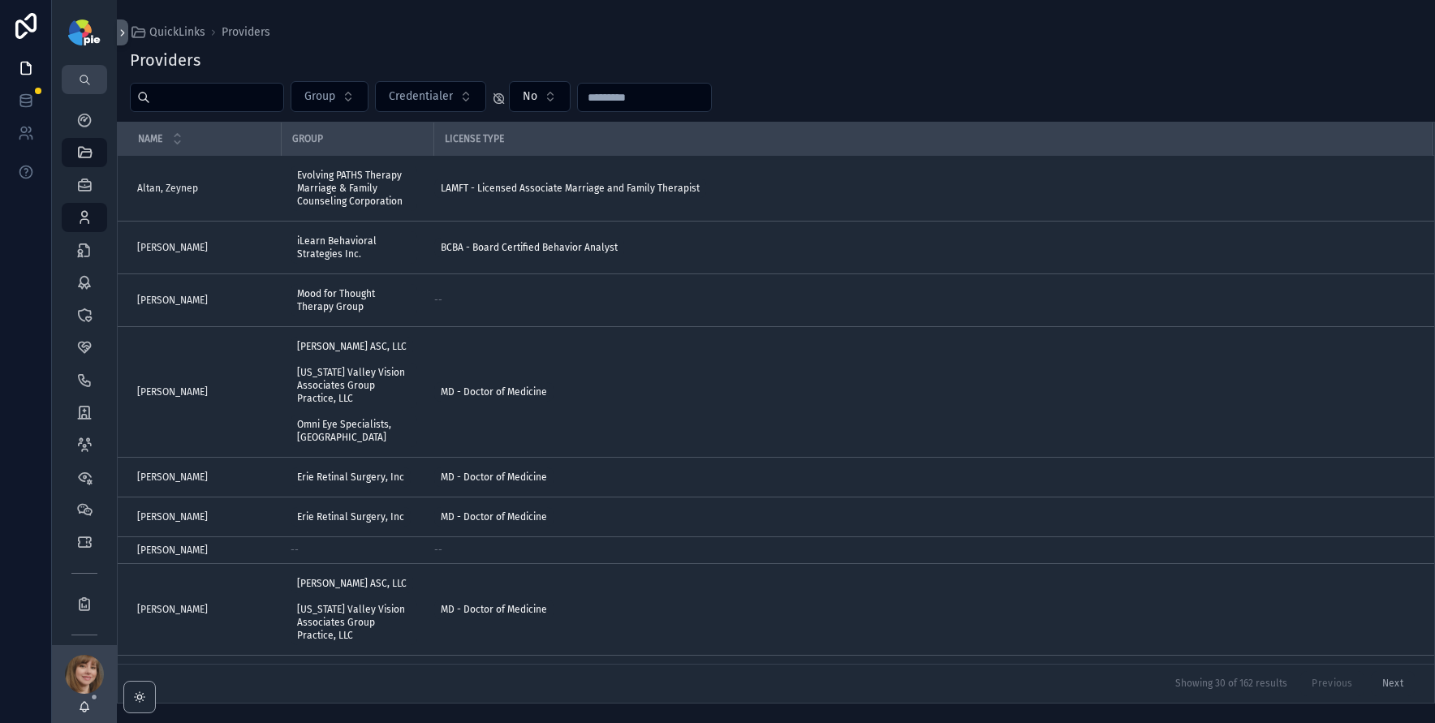
click at [210, 97] on input "scrollable content" at bounding box center [216, 97] width 133 height 23
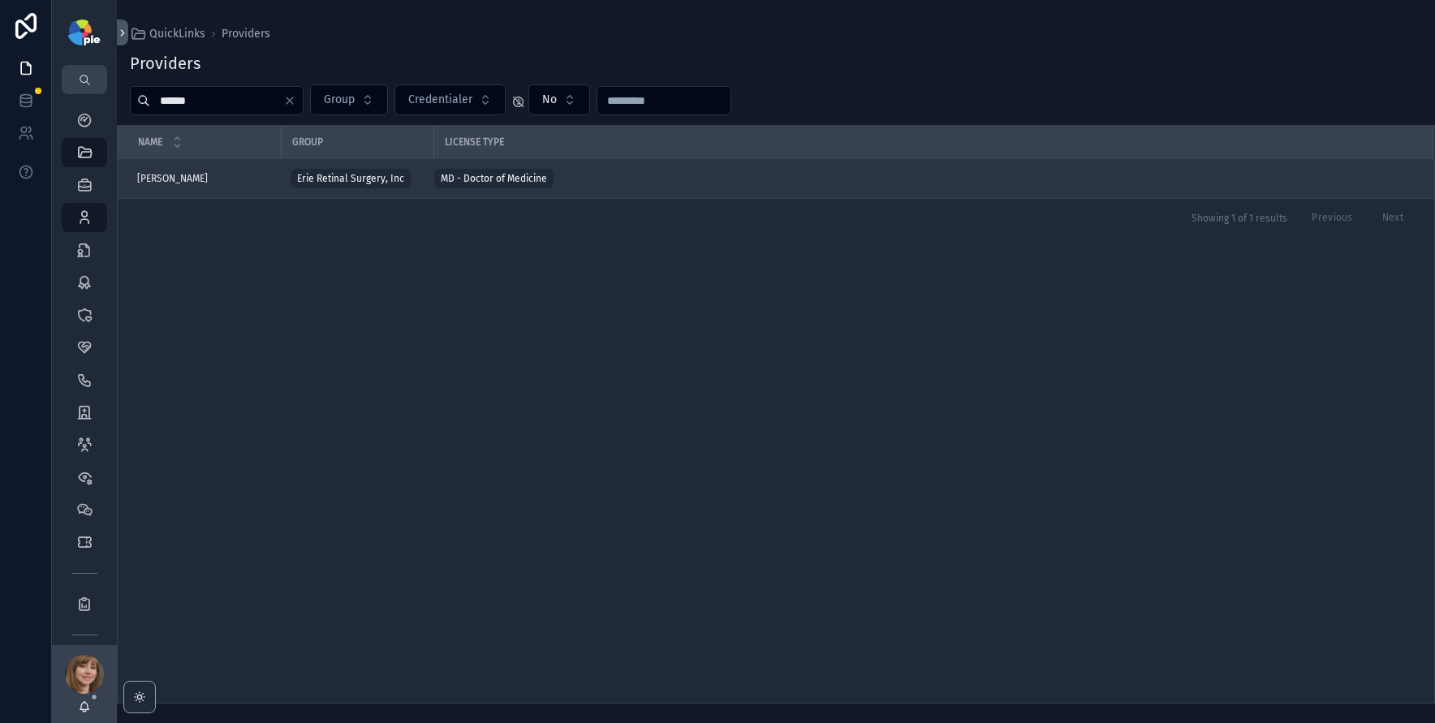
type input "******"
click at [231, 179] on div "Kulits, John Kulits, John" at bounding box center [204, 178] width 134 height 13
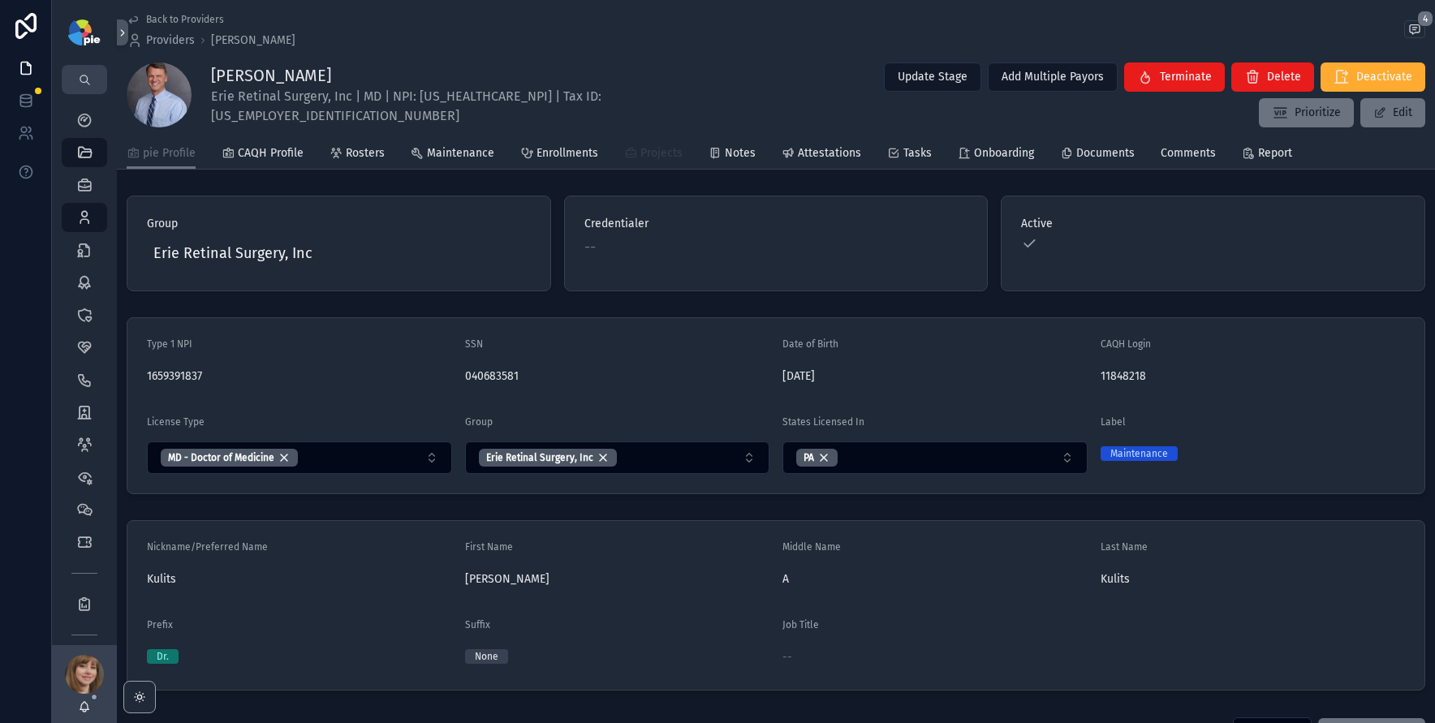
click at [642, 152] on span "Projects" at bounding box center [661, 153] width 42 height 16
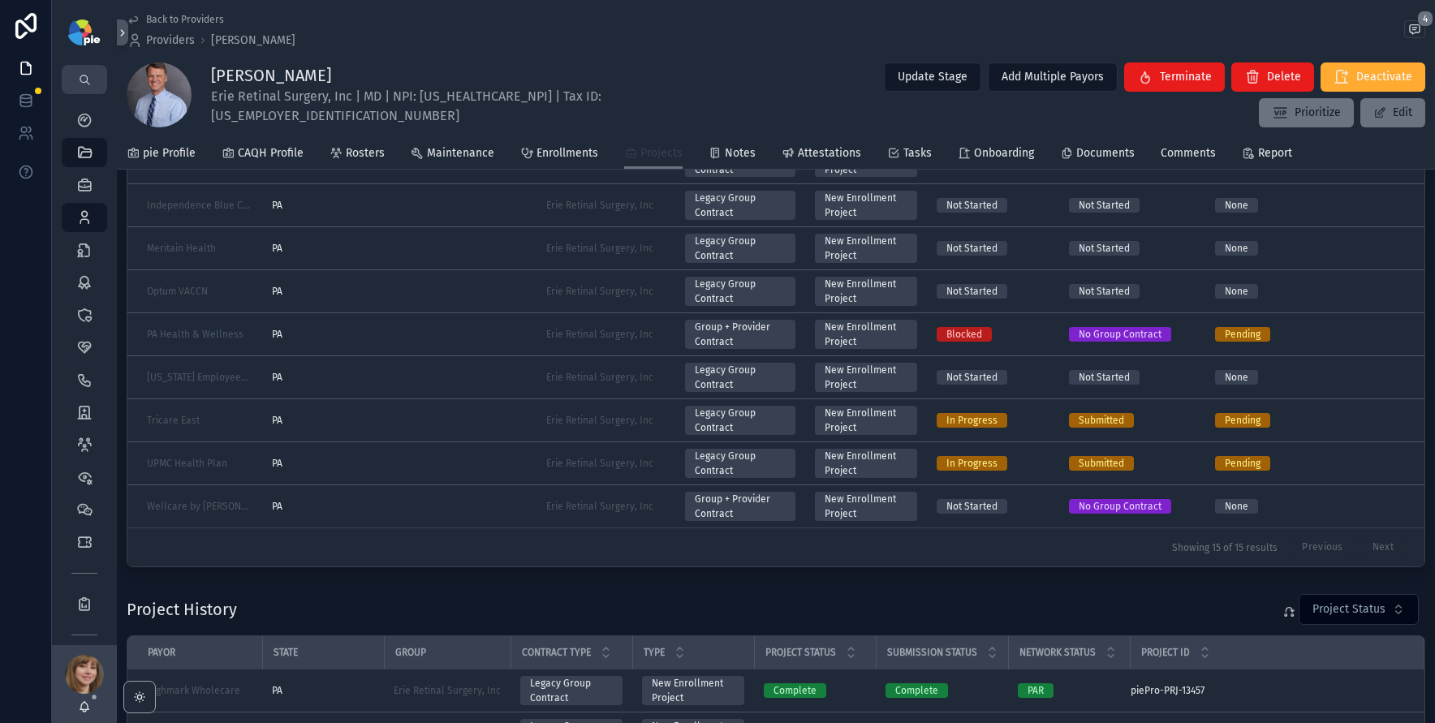
scroll to position [313, 0]
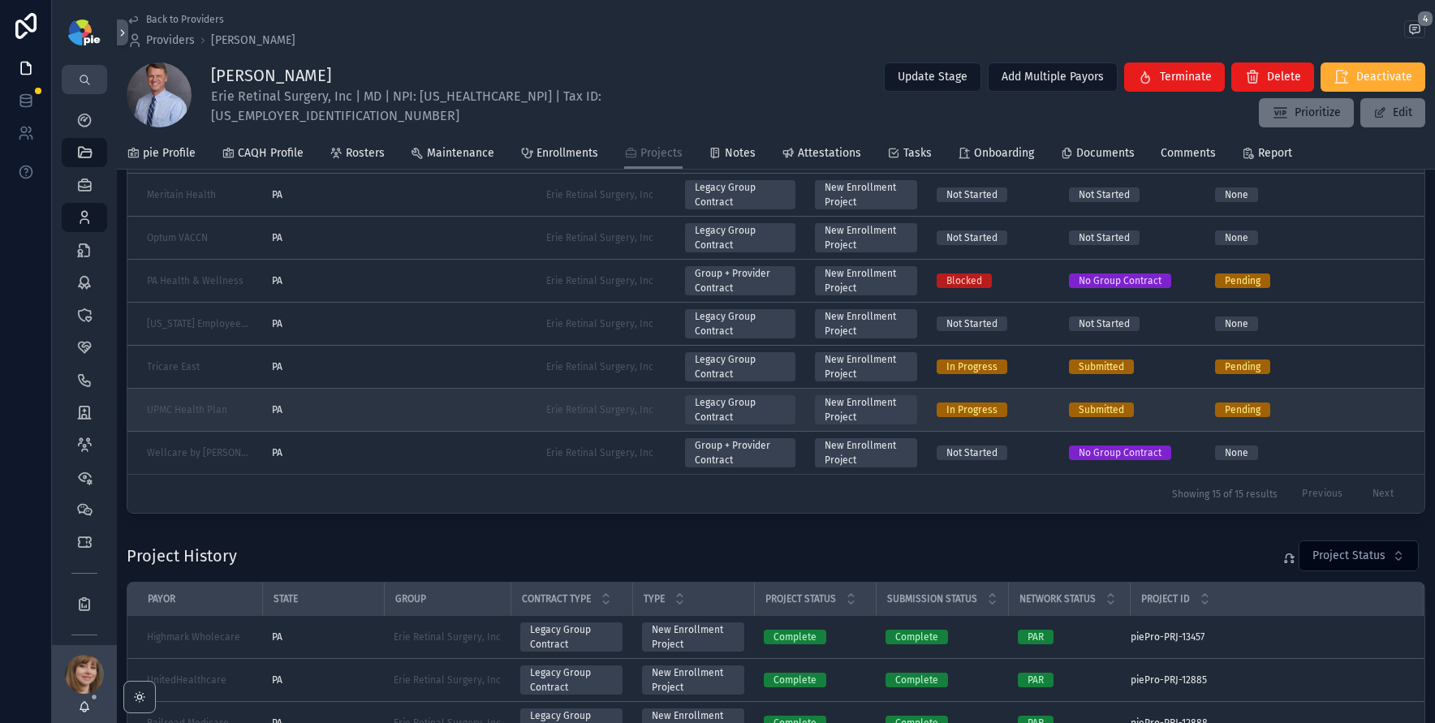
click at [511, 411] on div "PA" at bounding box center [399, 409] width 255 height 13
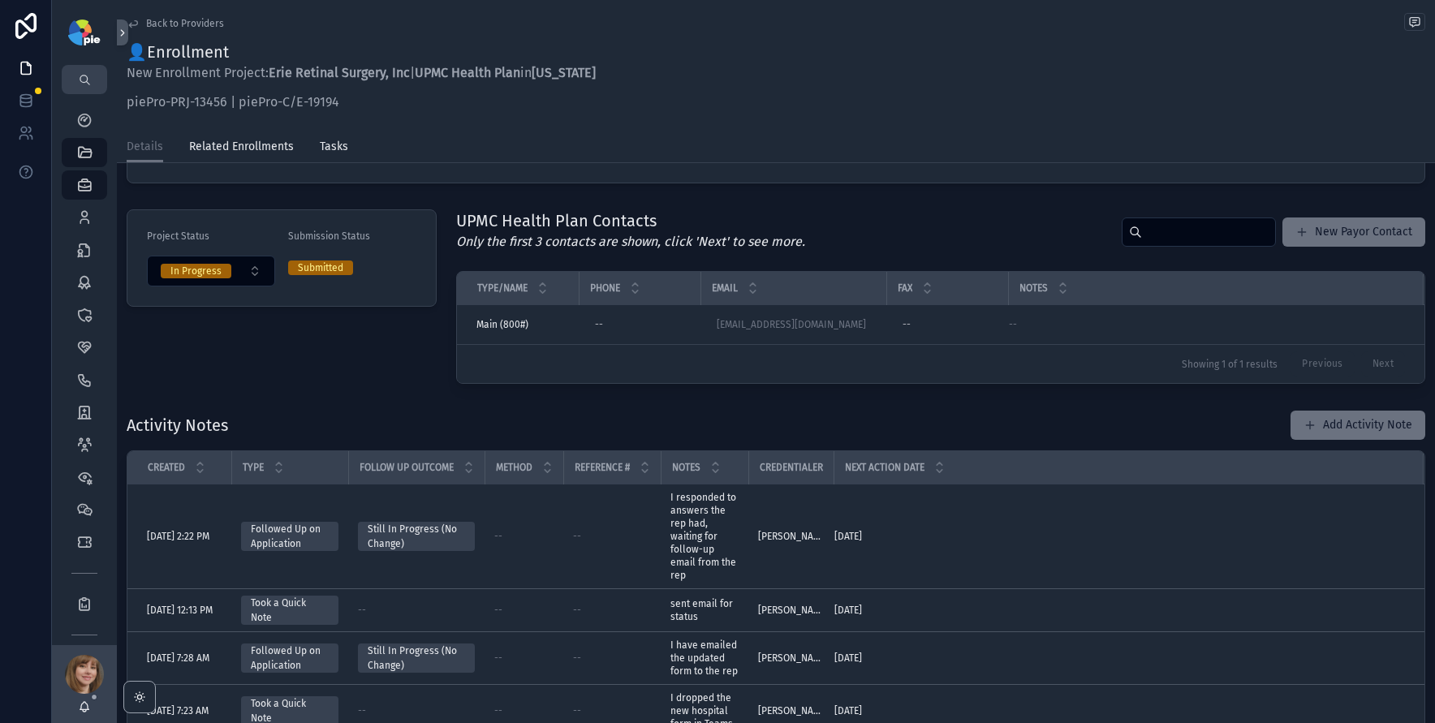
scroll to position [366, 0]
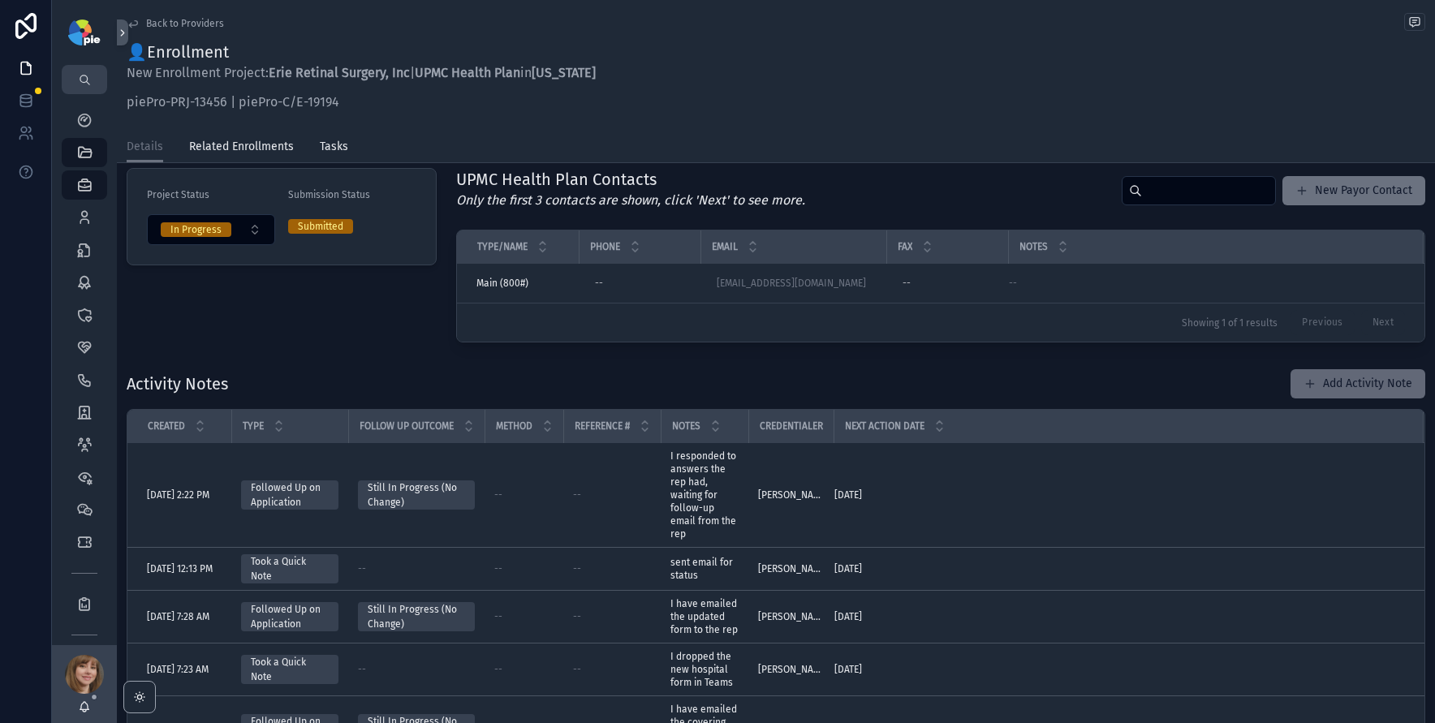
click at [1313, 388] on button "Add Activity Note" at bounding box center [1358, 383] width 135 height 29
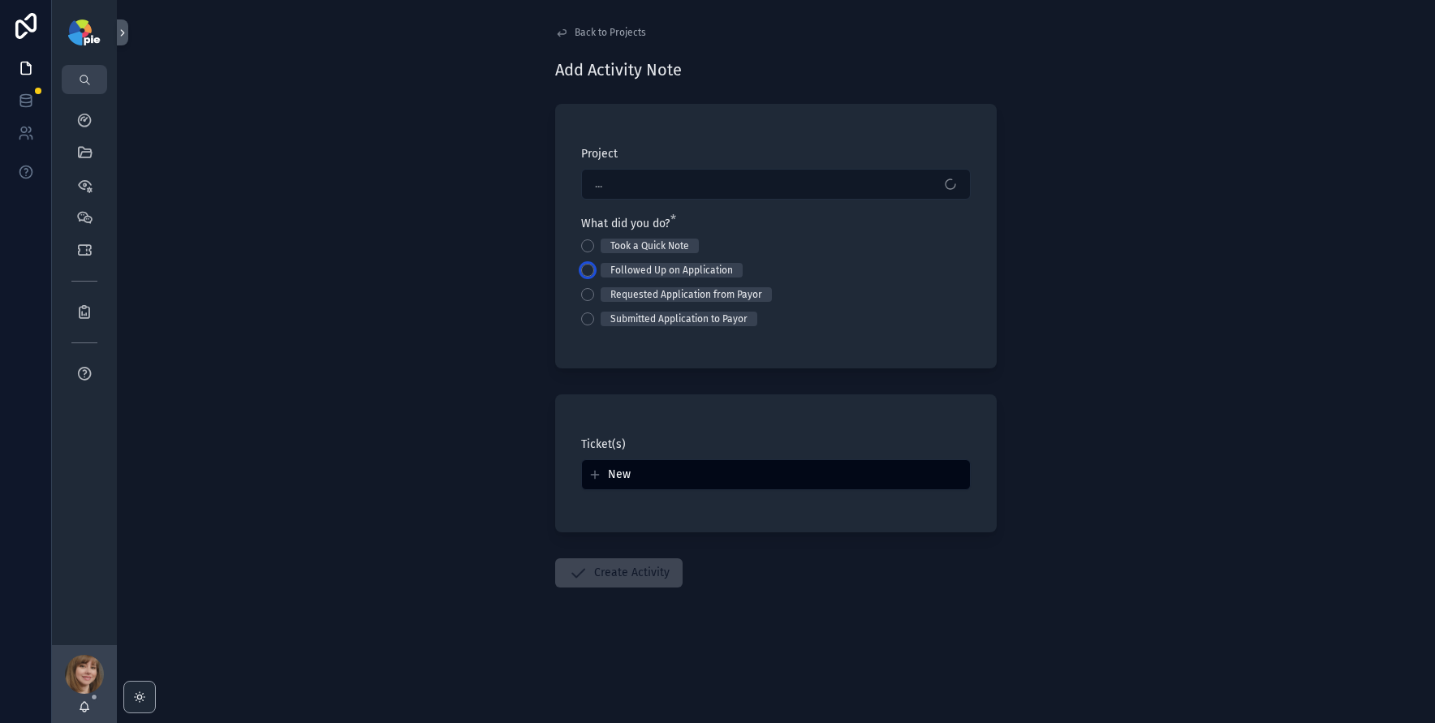
click at [590, 269] on button "Followed Up on Application" at bounding box center [587, 270] width 13 height 13
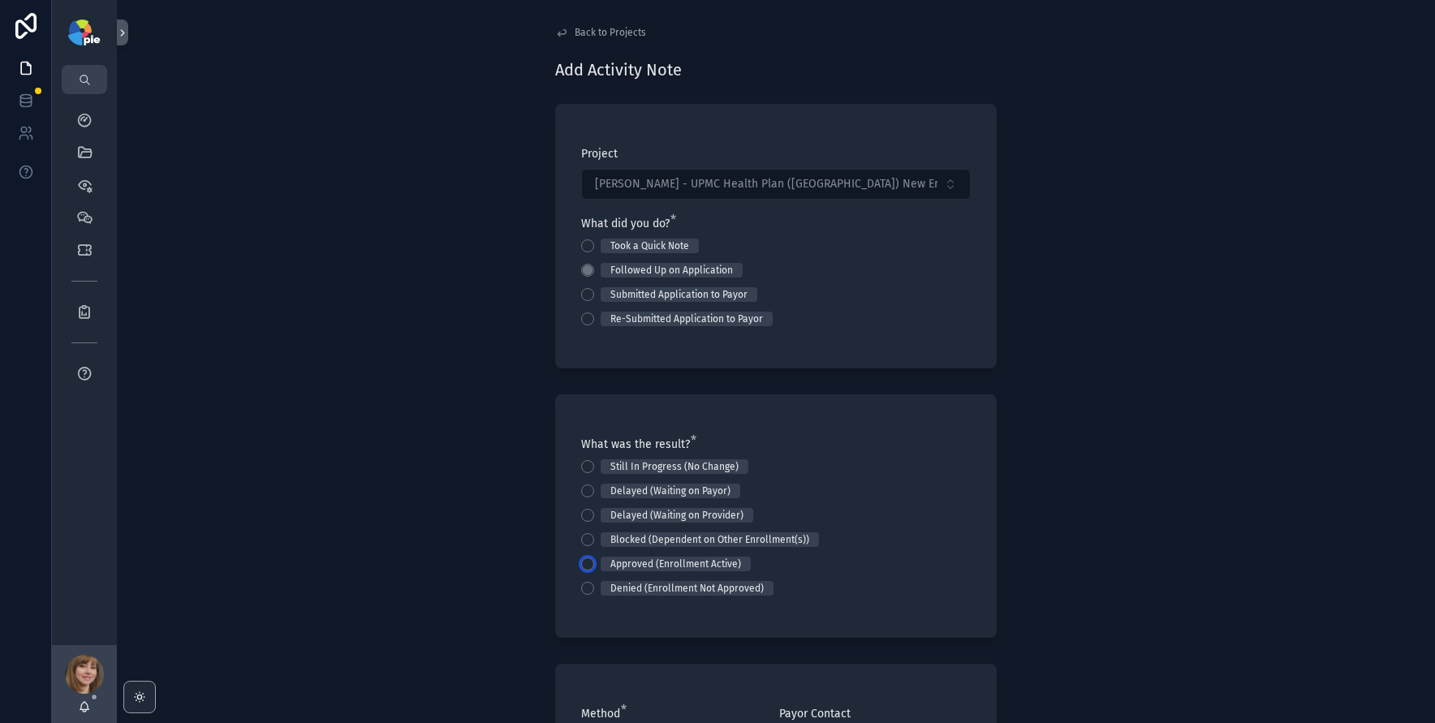
click at [581, 563] on button "Approved (Enrollment Active)" at bounding box center [587, 564] width 13 height 13
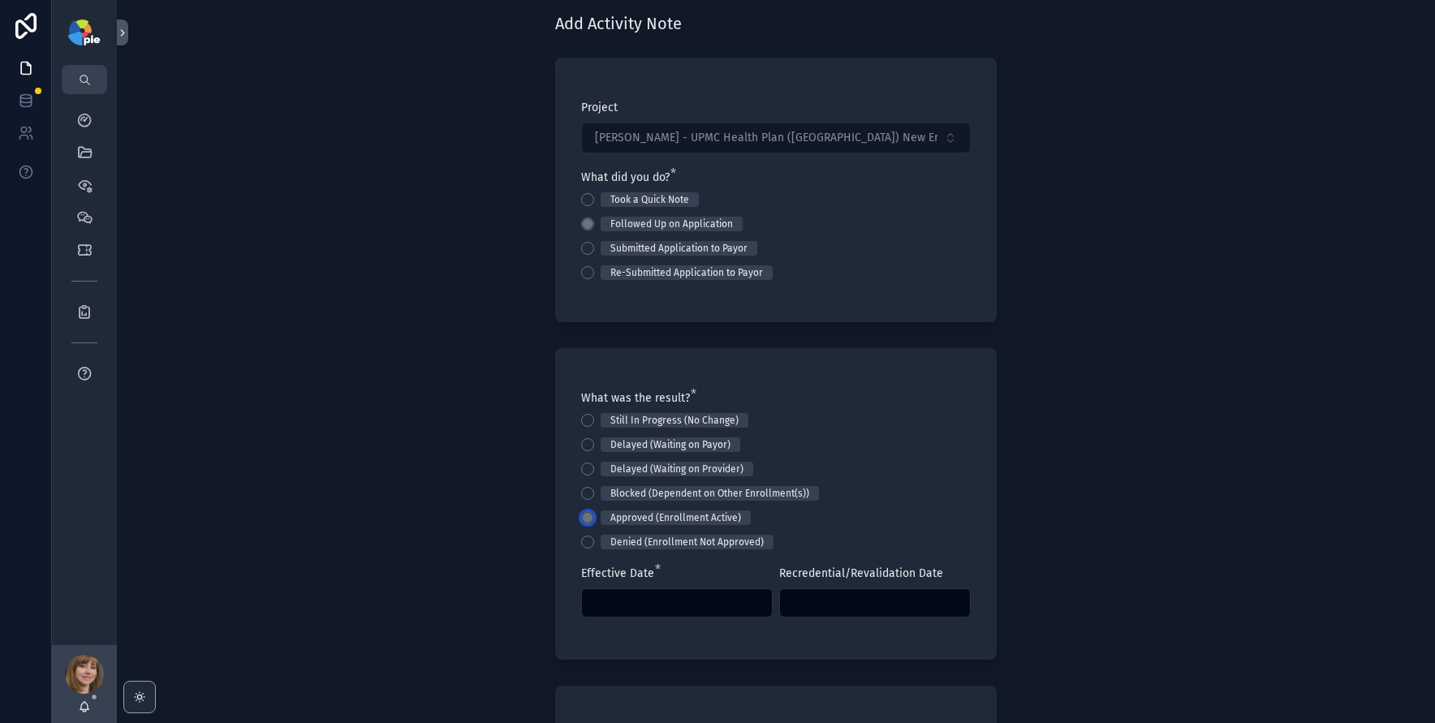
scroll to position [209, 0]
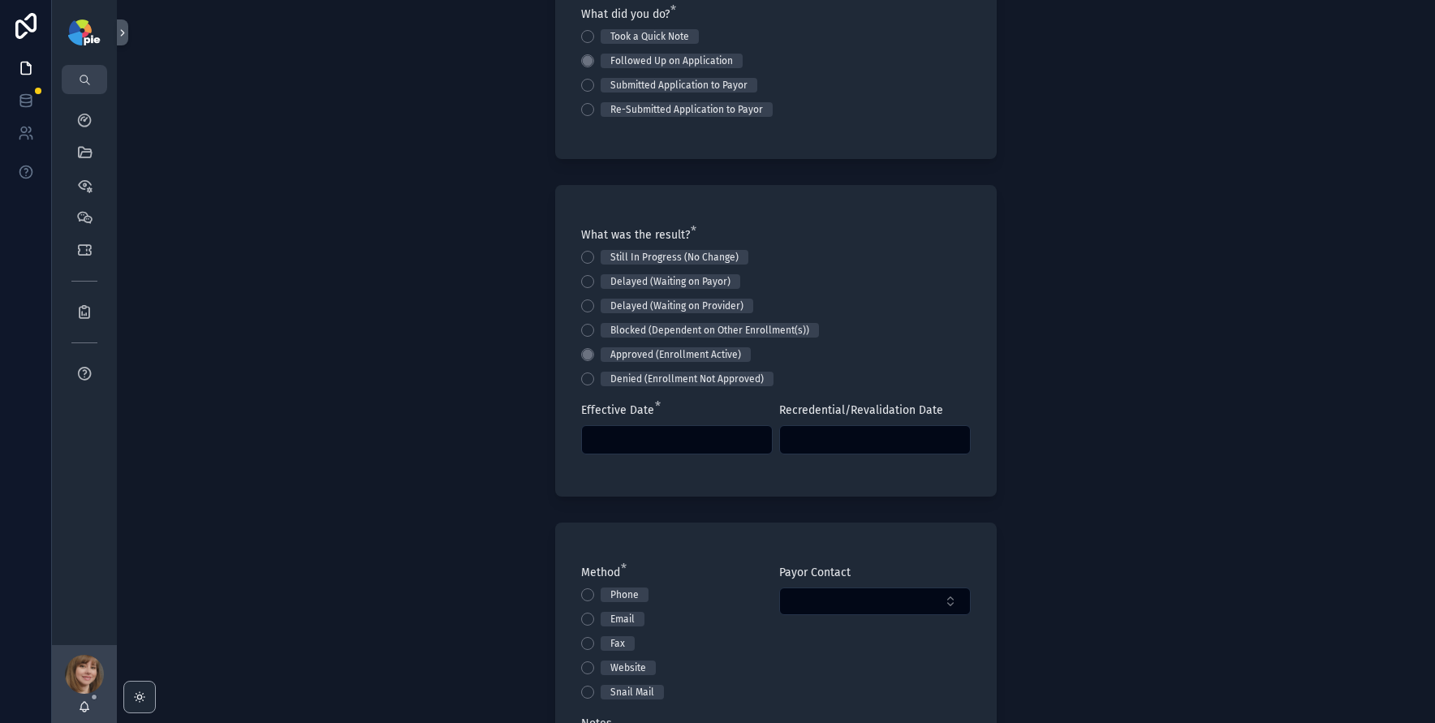
click at [688, 443] on input "scrollable content" at bounding box center [677, 440] width 190 height 23
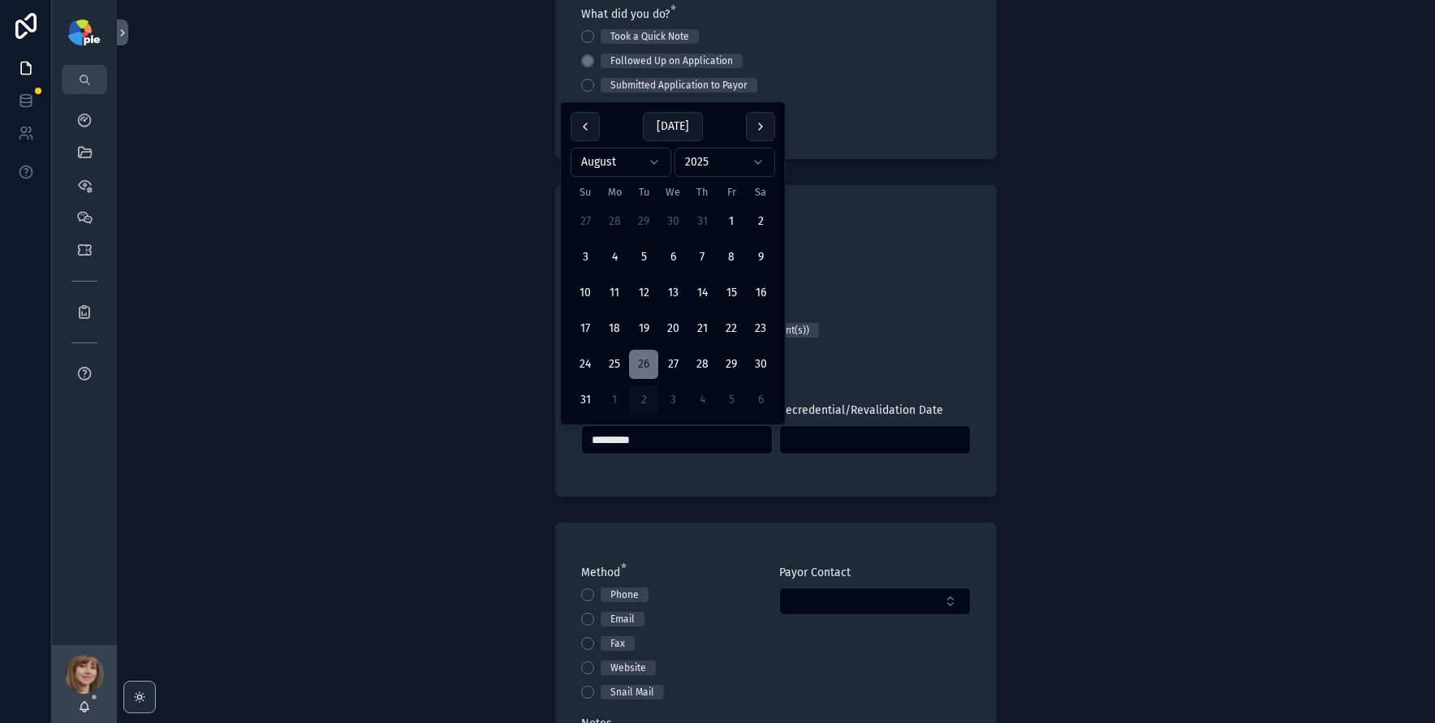
type input "*********"
click at [406, 542] on div "Back to Projects Add Activity Note Project Kulits, John - UPMC Health Plan (PA)…" at bounding box center [776, 361] width 1318 height 723
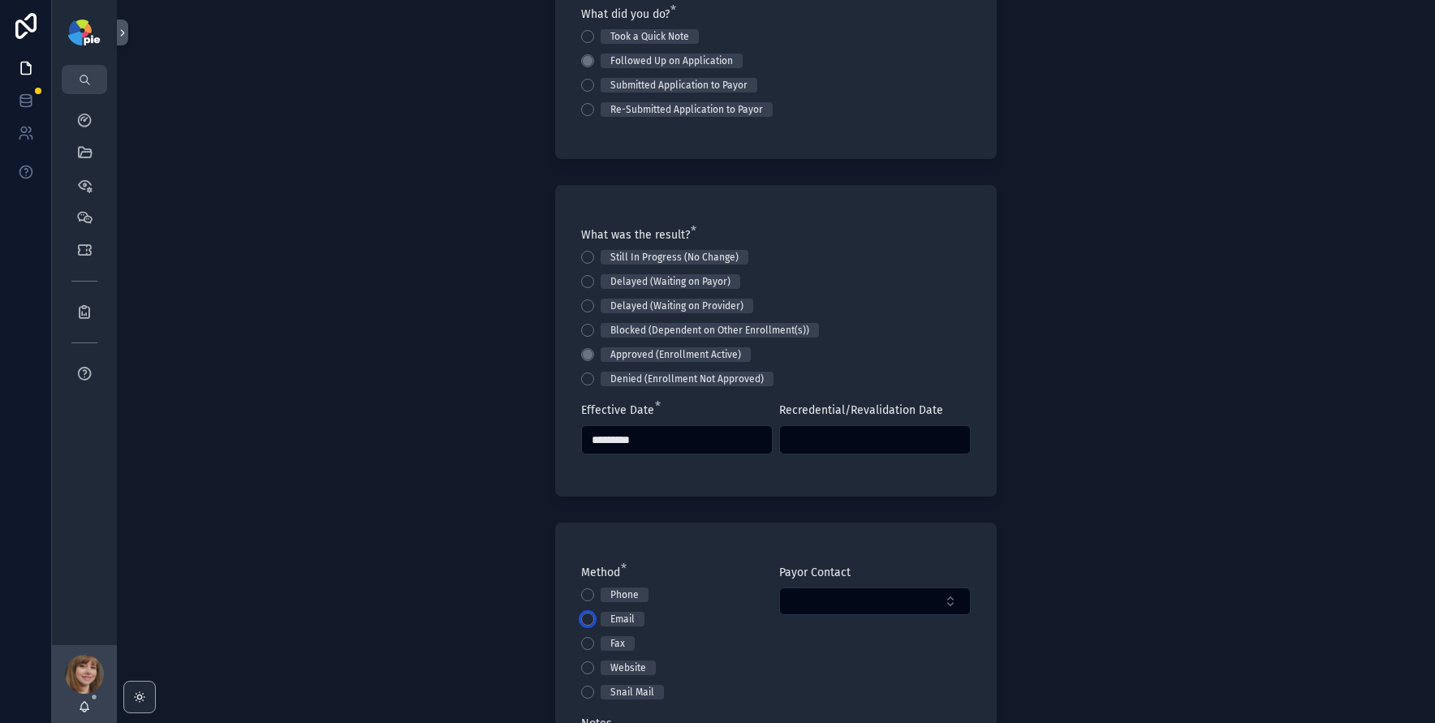
click at [581, 615] on button "Email" at bounding box center [587, 619] width 13 height 13
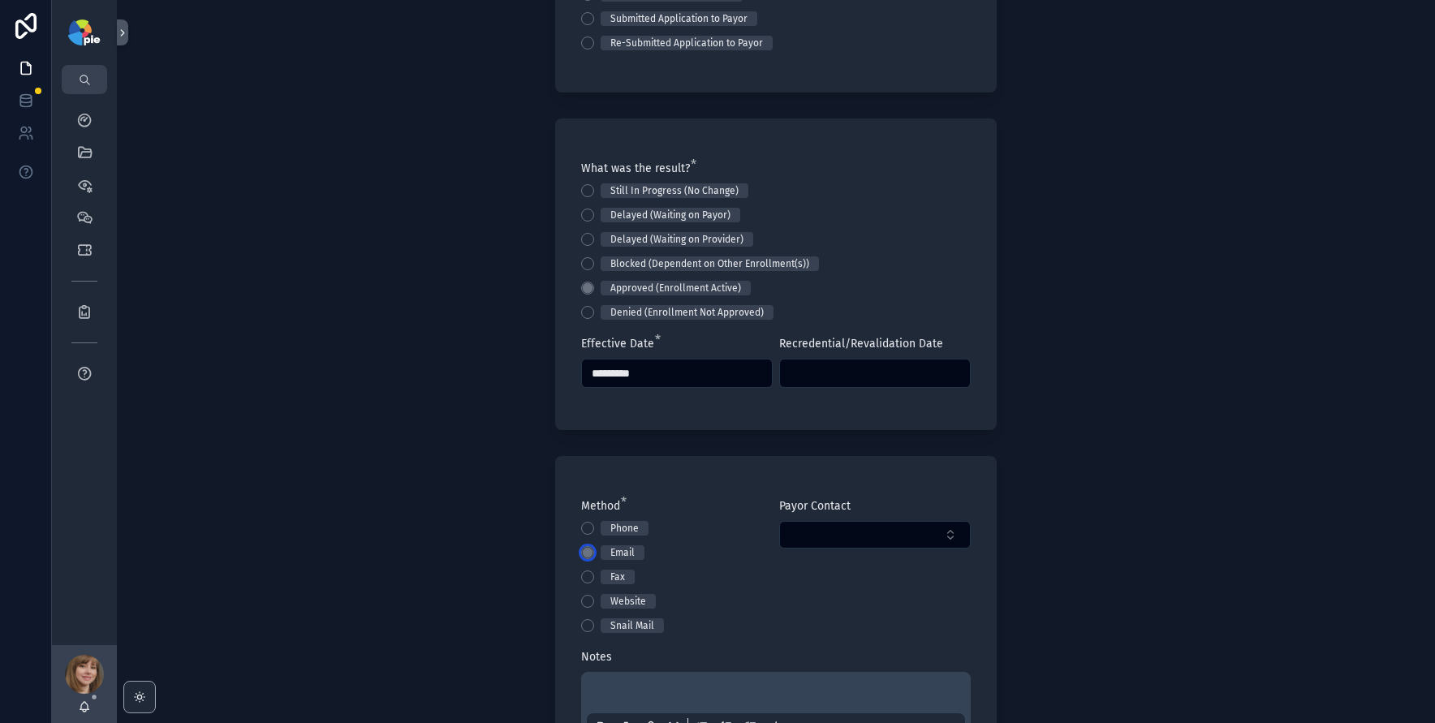
scroll to position [743, 0]
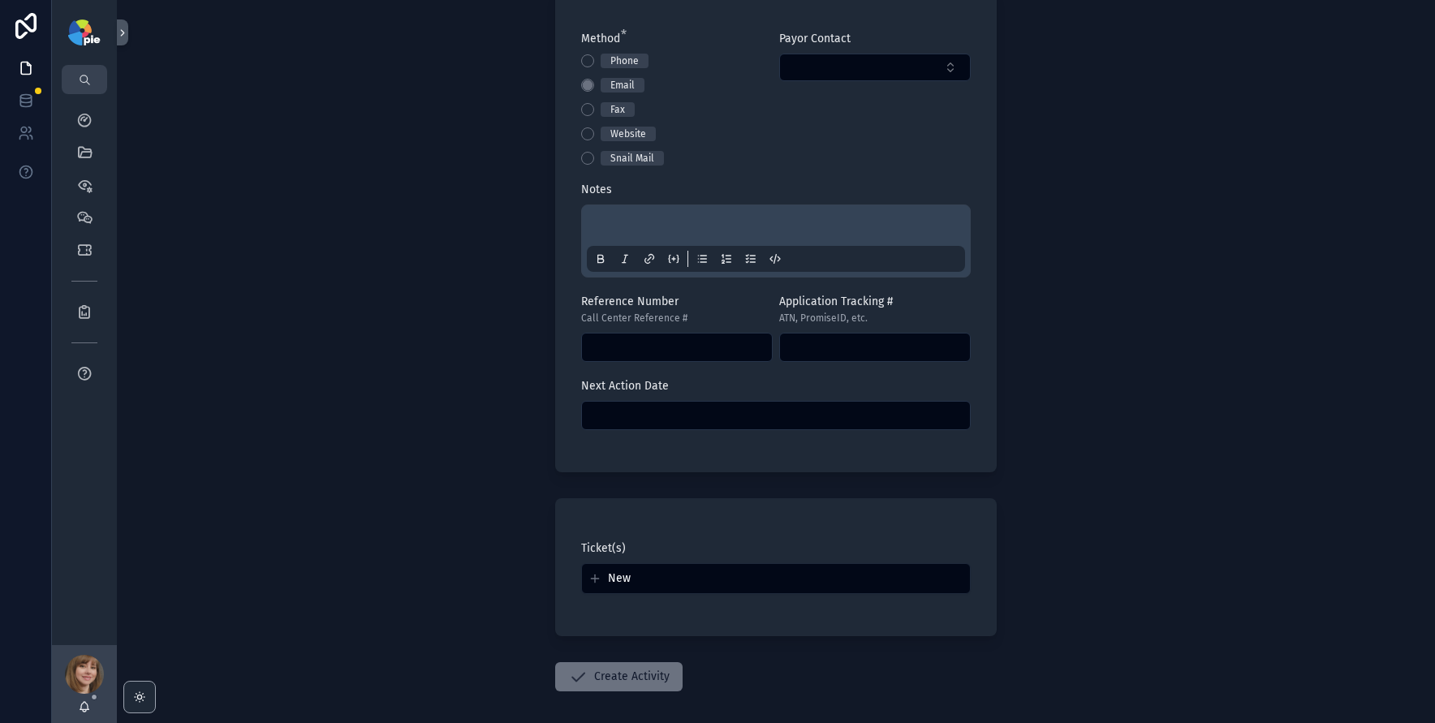
click at [604, 231] on p "scrollable content" at bounding box center [779, 228] width 378 height 16
click at [407, 347] on div "**********" at bounding box center [776, 361] width 1318 height 723
click at [649, 690] on button "Create Activity" at bounding box center [618, 676] width 127 height 29
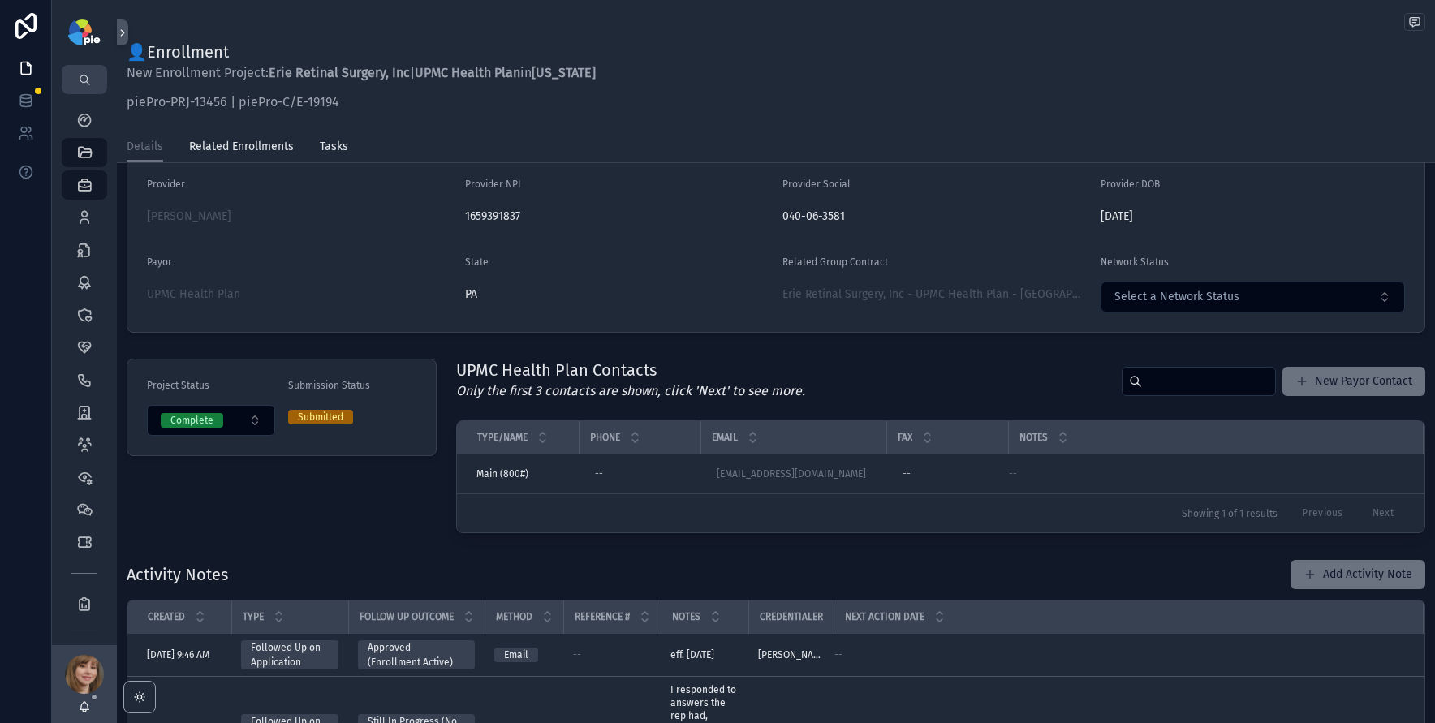
scroll to position [308, 0]
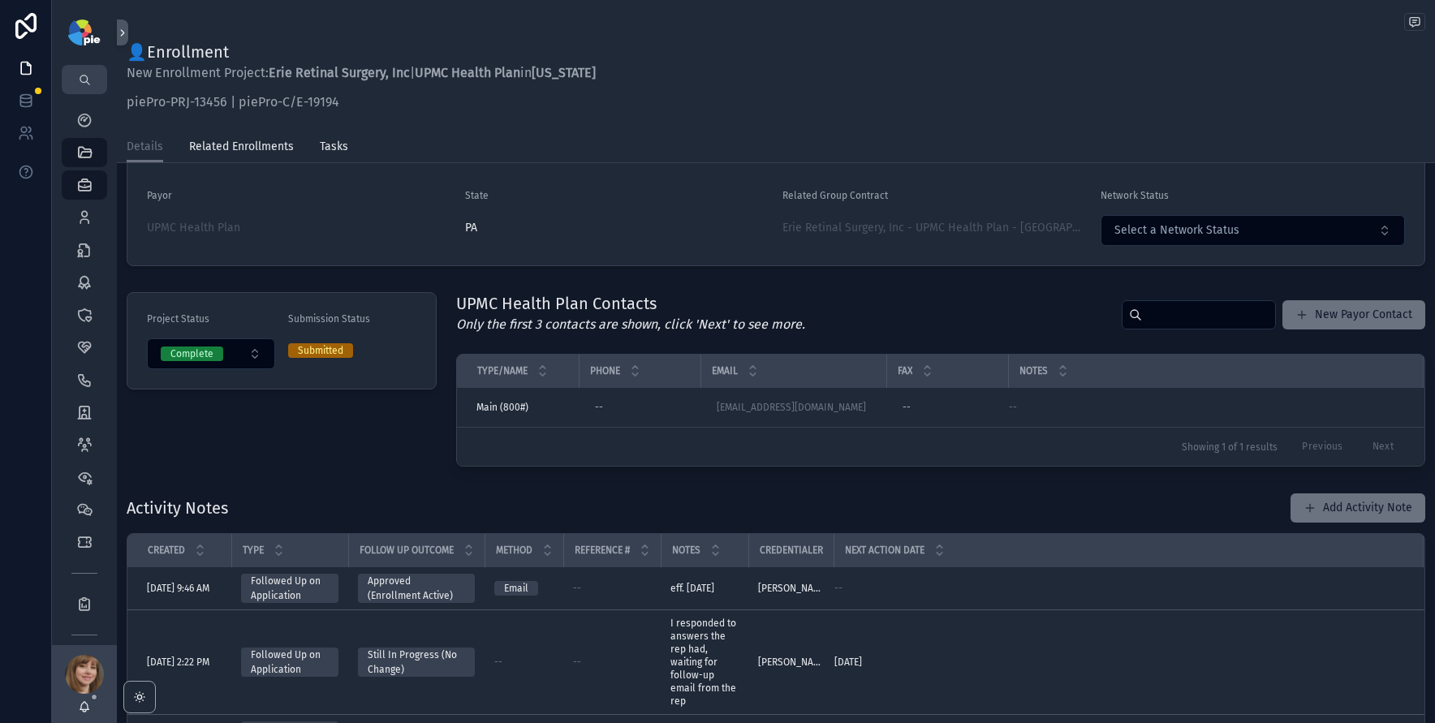
click at [377, 406] on div "Project Status Complete Submission Status Submitted" at bounding box center [282, 379] width 330 height 187
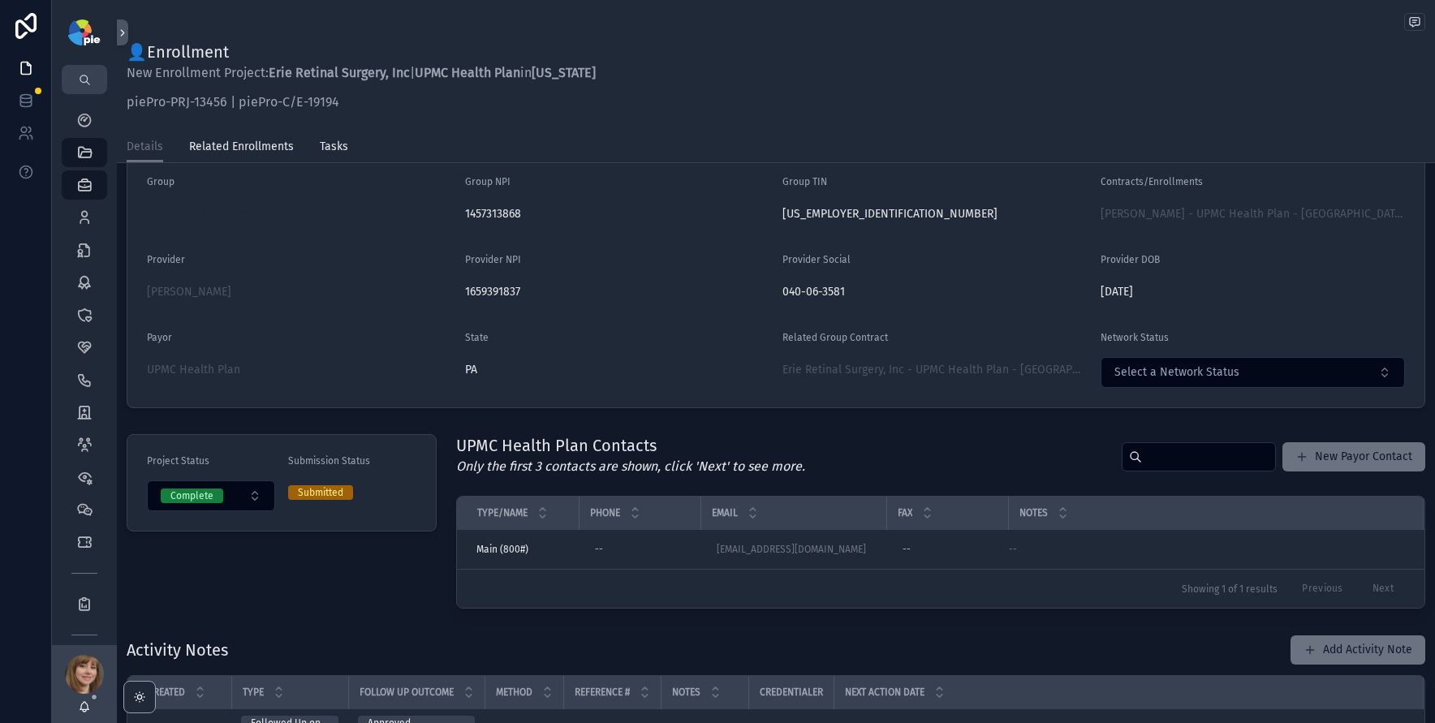
scroll to position [135, 0]
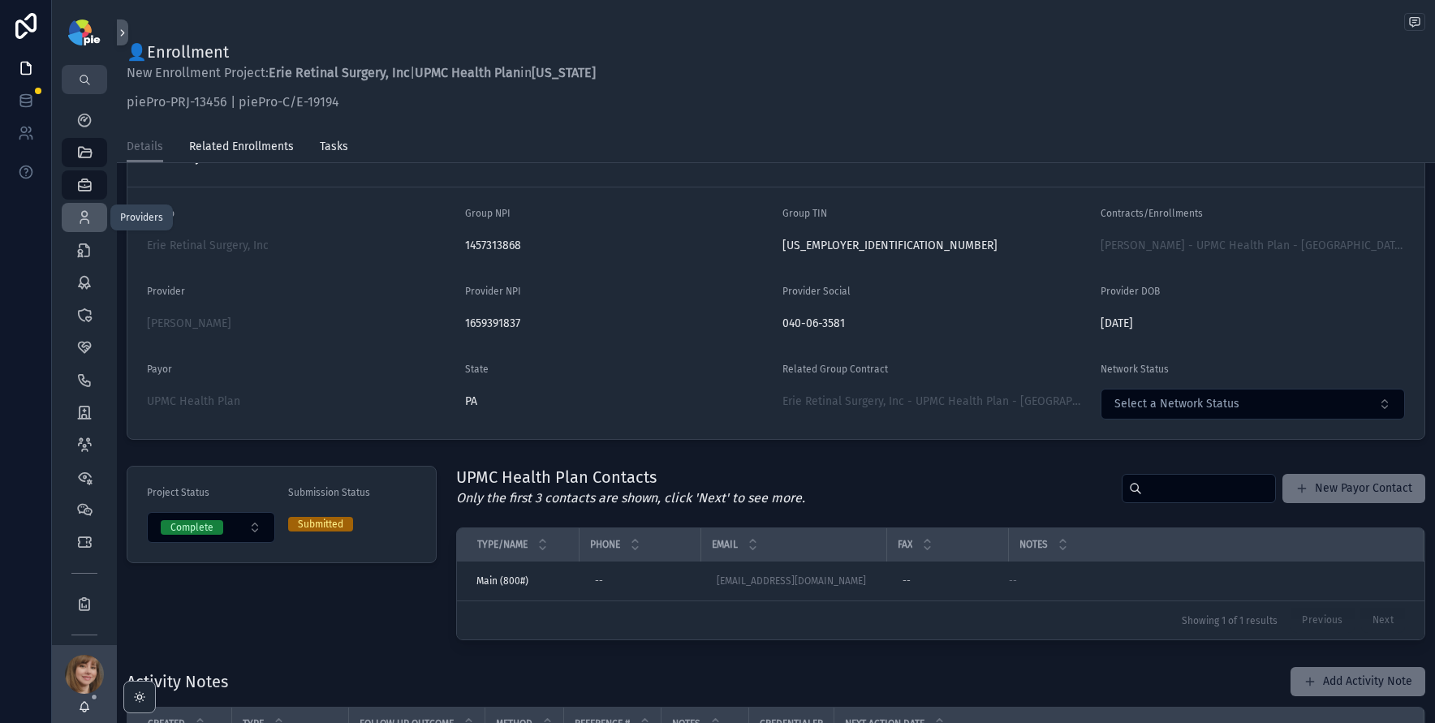
click at [85, 222] on icon "scrollable content" at bounding box center [84, 217] width 16 height 16
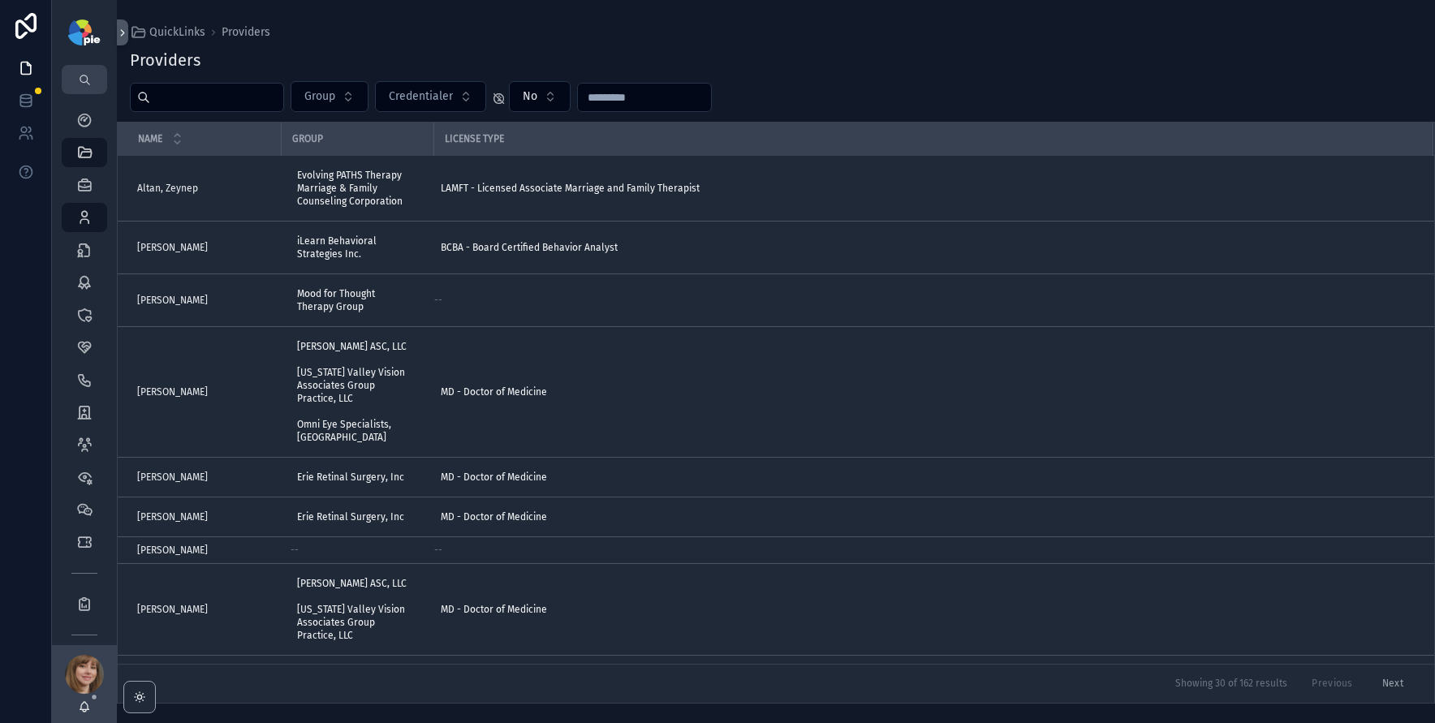
click at [234, 101] on input "scrollable content" at bounding box center [216, 97] width 133 height 23
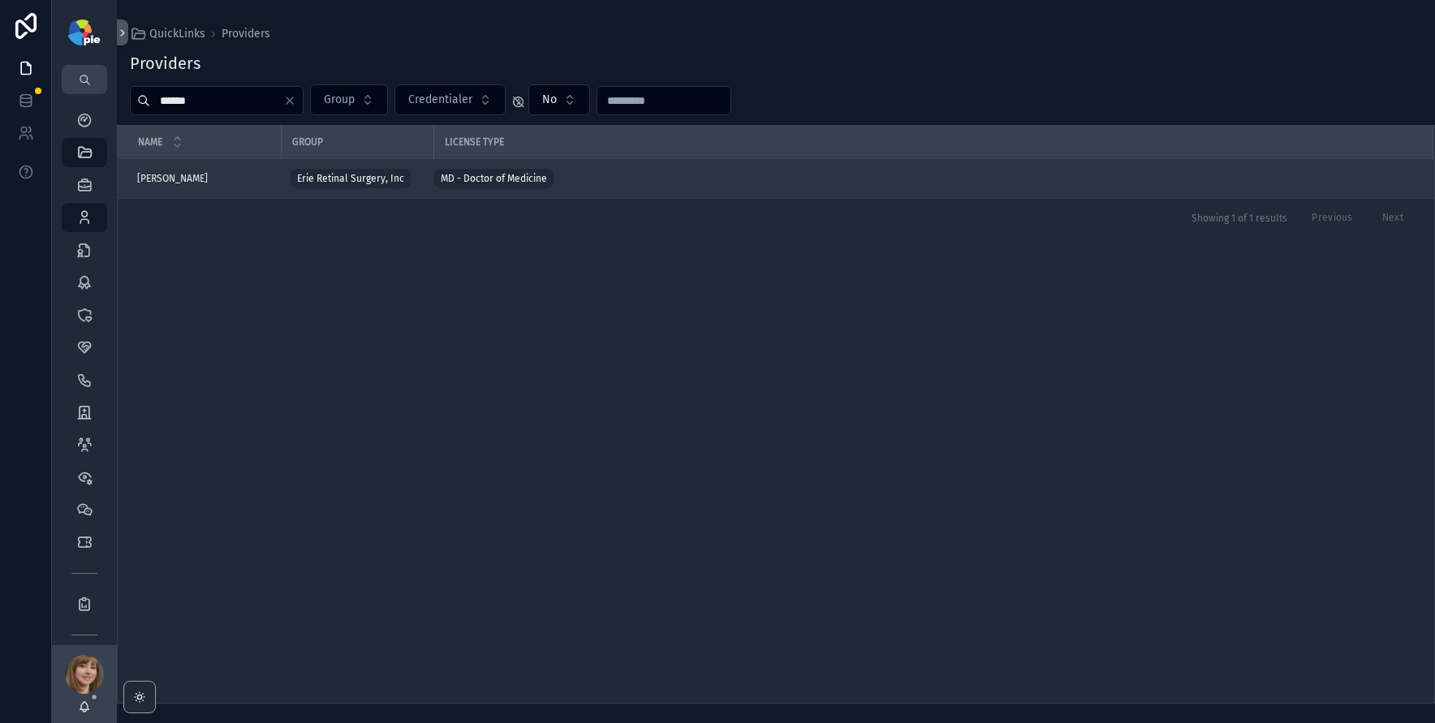
type input "******"
click at [199, 175] on div "Kulits, John Kulits, John" at bounding box center [204, 178] width 134 height 13
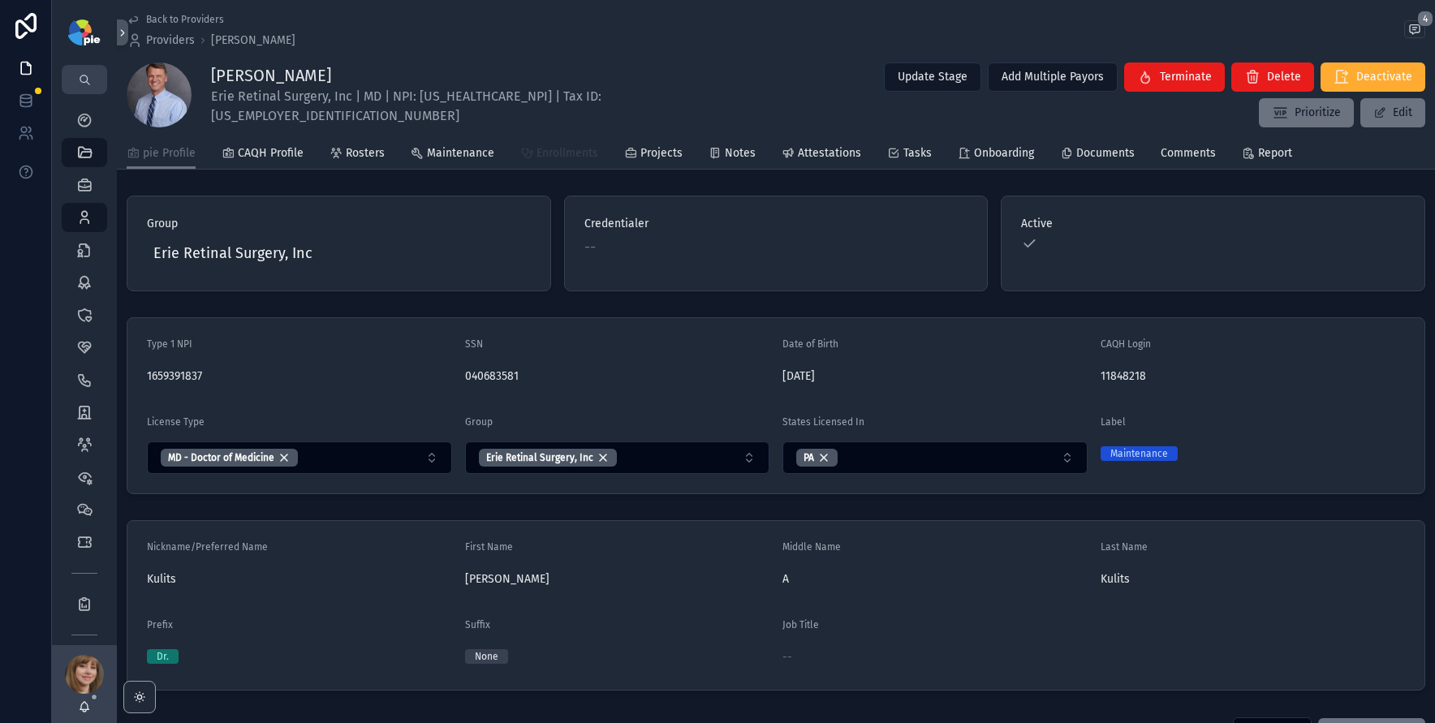
click at [575, 158] on span "Enrollments" at bounding box center [568, 153] width 62 height 16
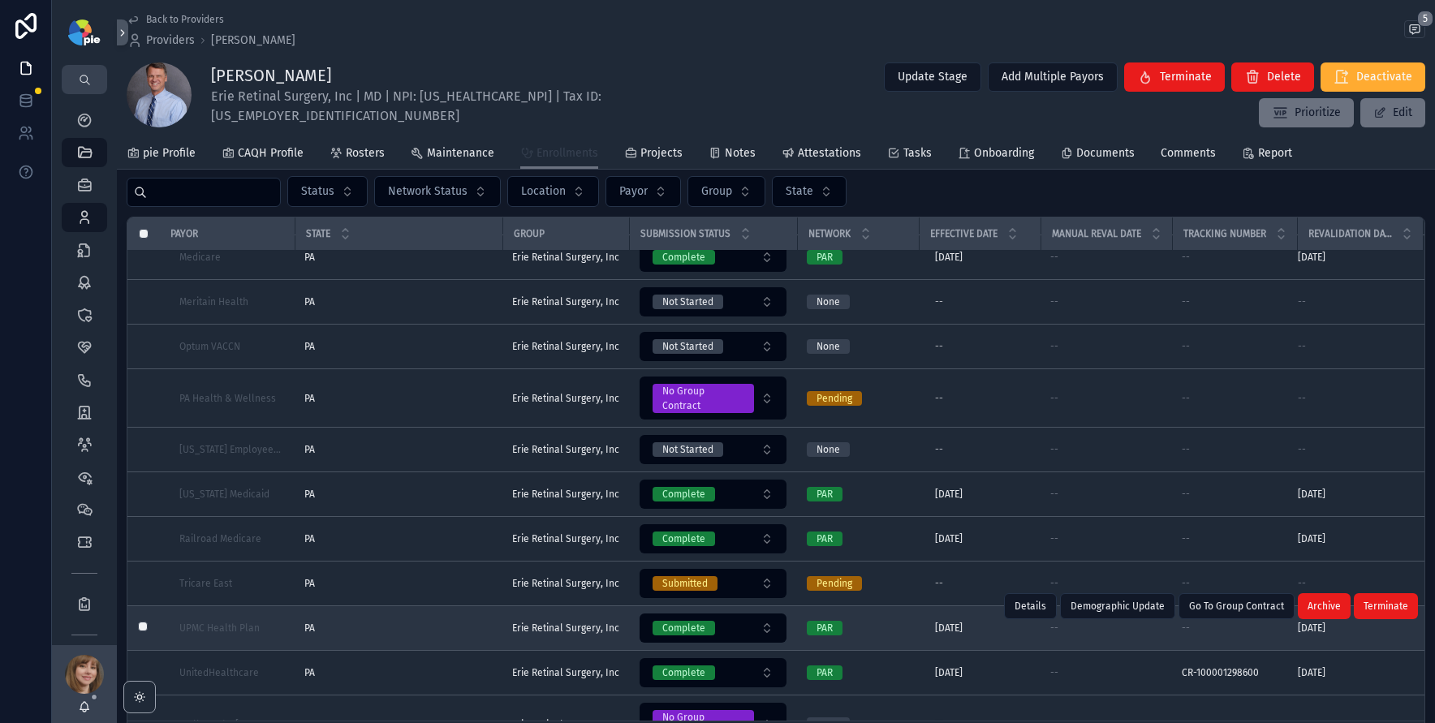
scroll to position [183, 0]
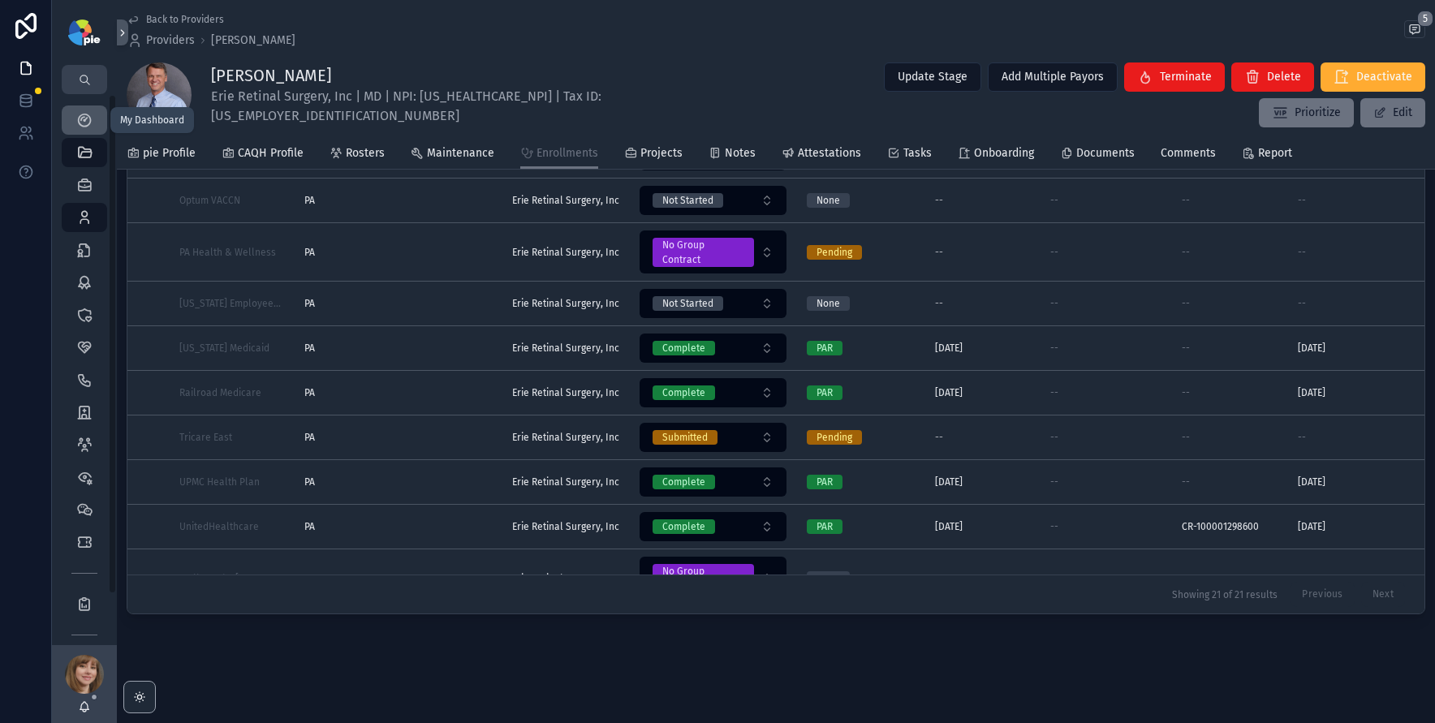
click at [88, 106] on link "My Dashboard" at bounding box center [84, 120] width 45 height 29
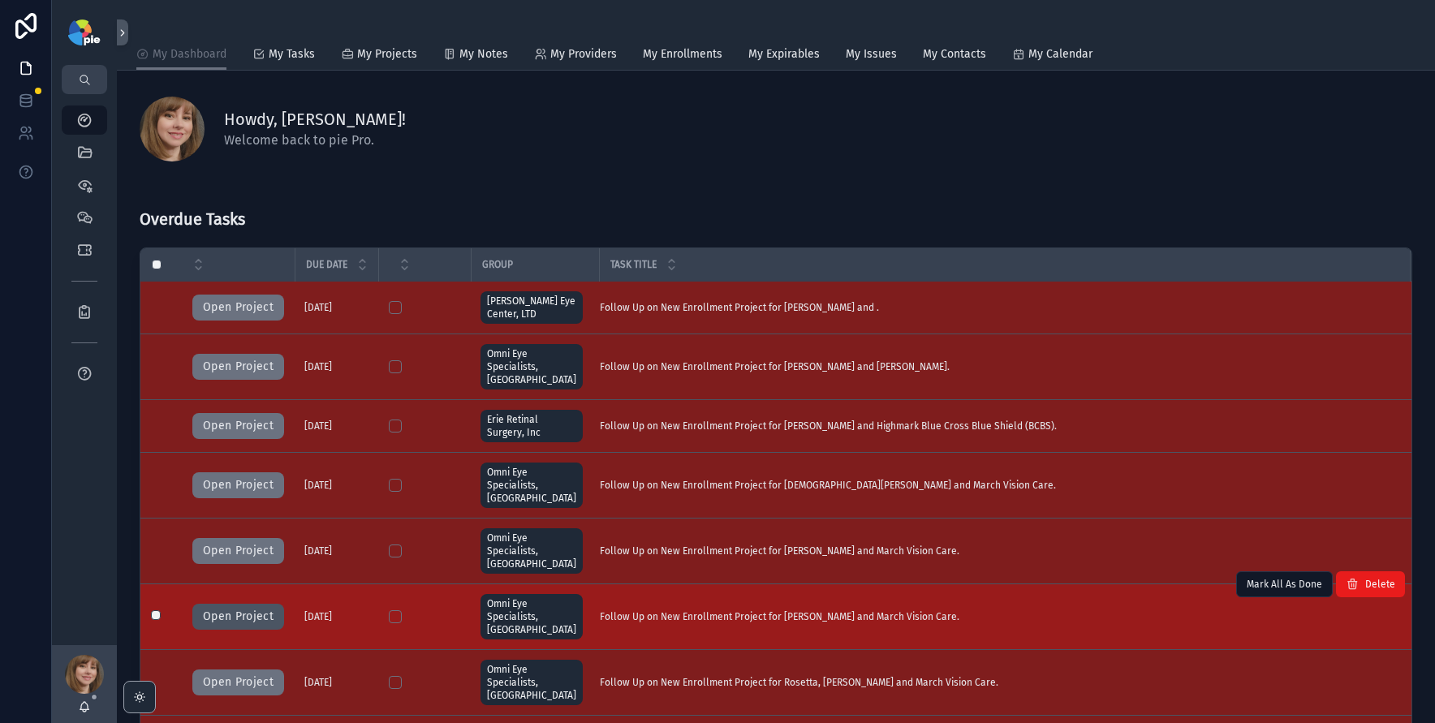
click at [250, 604] on button "Open Project" at bounding box center [238, 617] width 92 height 26
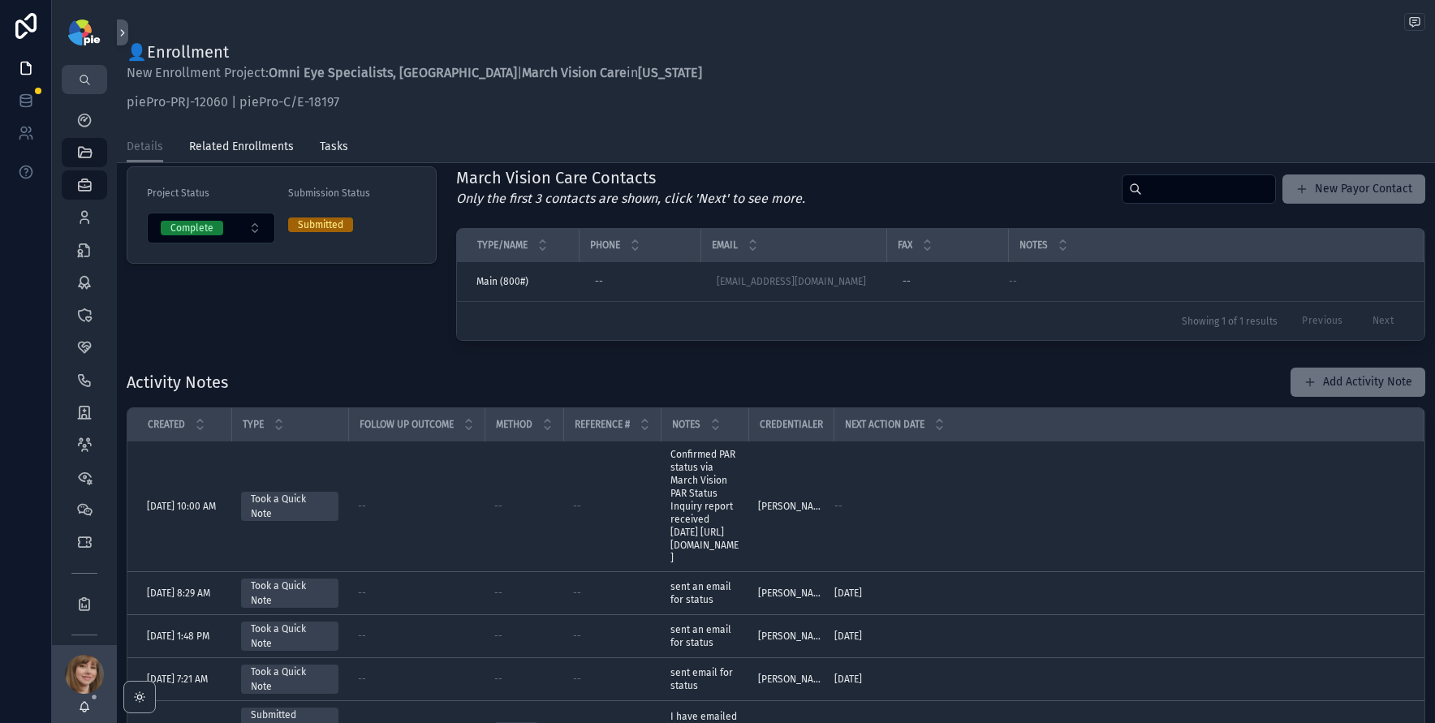
scroll to position [109, 0]
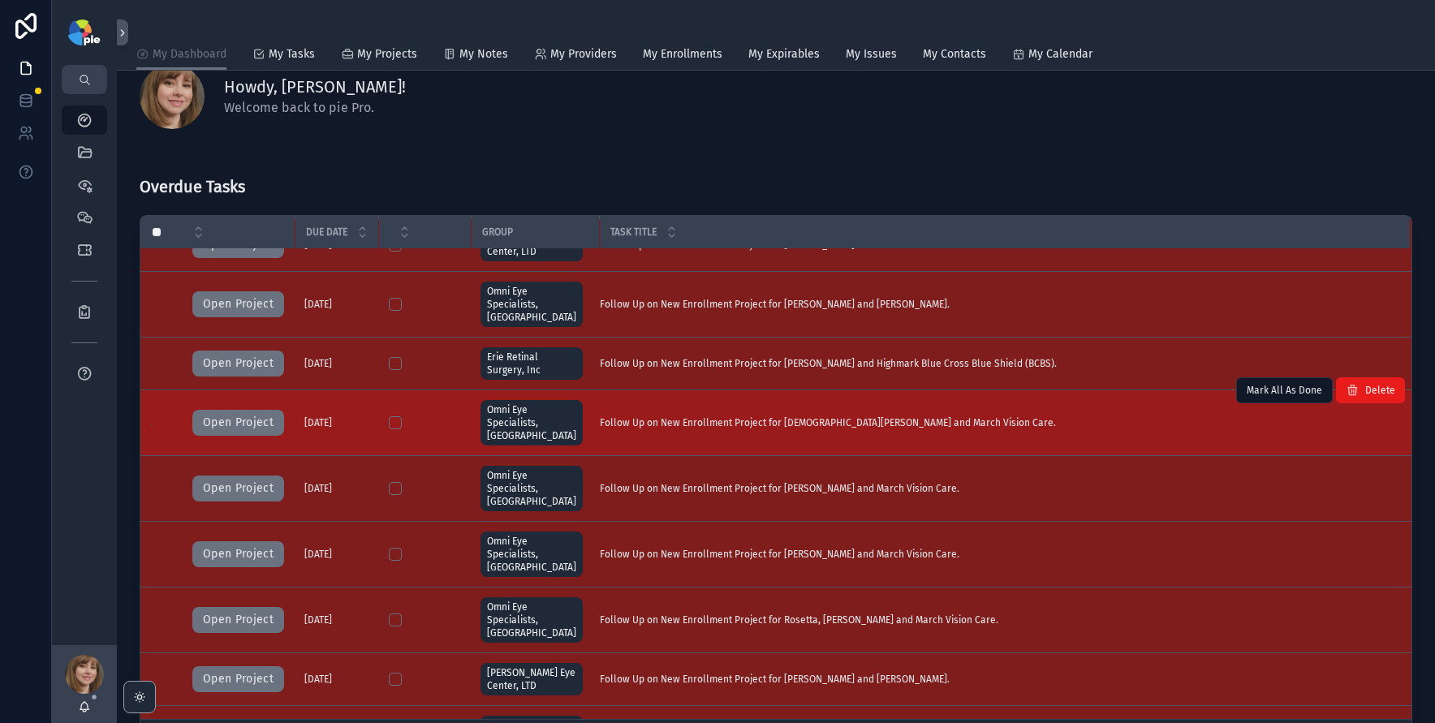
scroll to position [57, 0]
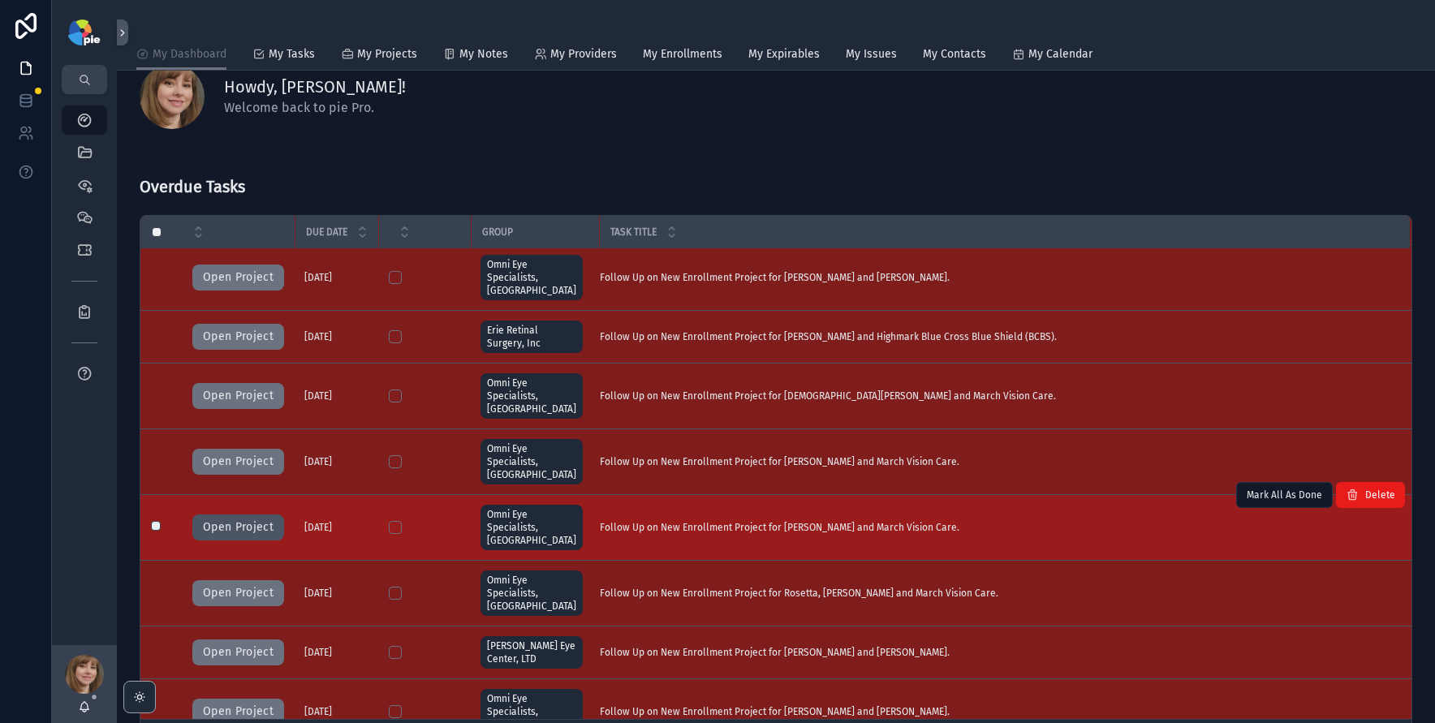
click at [235, 515] on button "Open Project" at bounding box center [238, 528] width 92 height 26
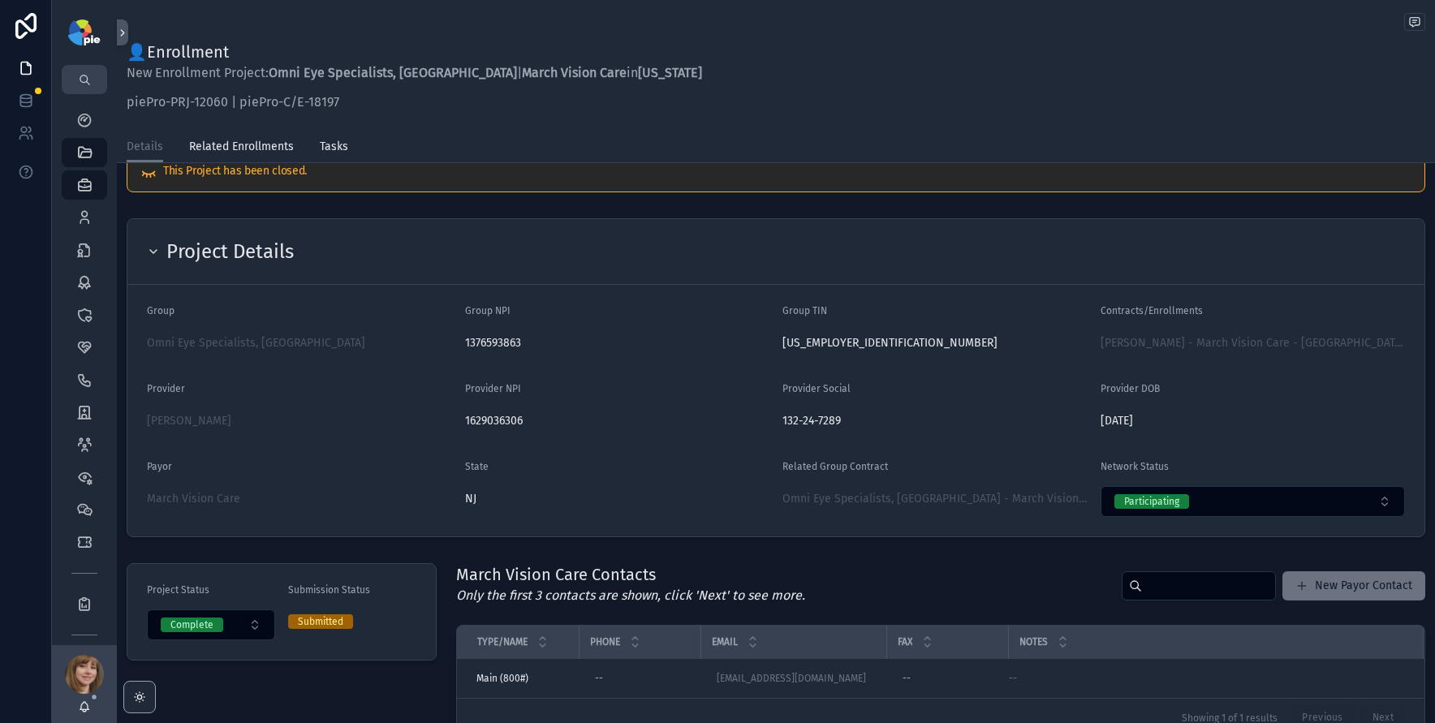
scroll to position [36, 0]
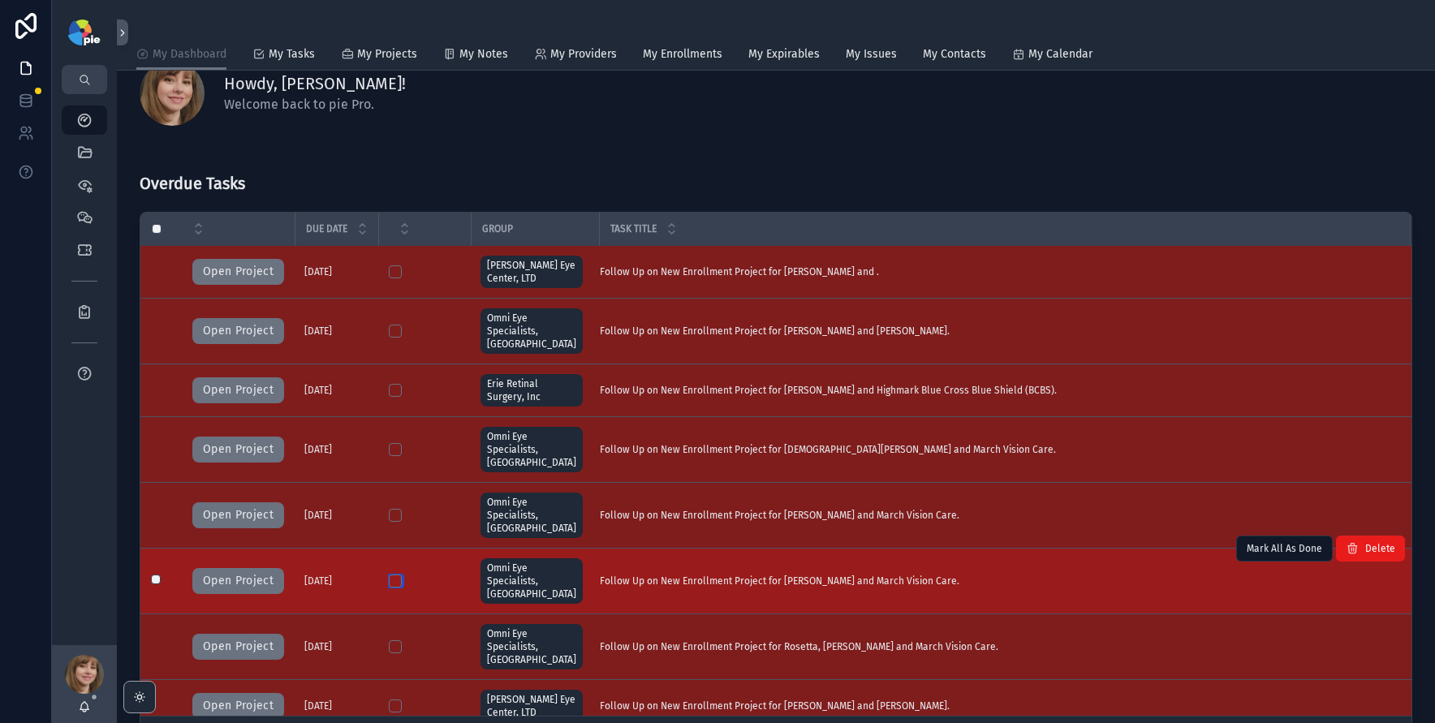
click at [394, 575] on button "scrollable content" at bounding box center [395, 581] width 13 height 13
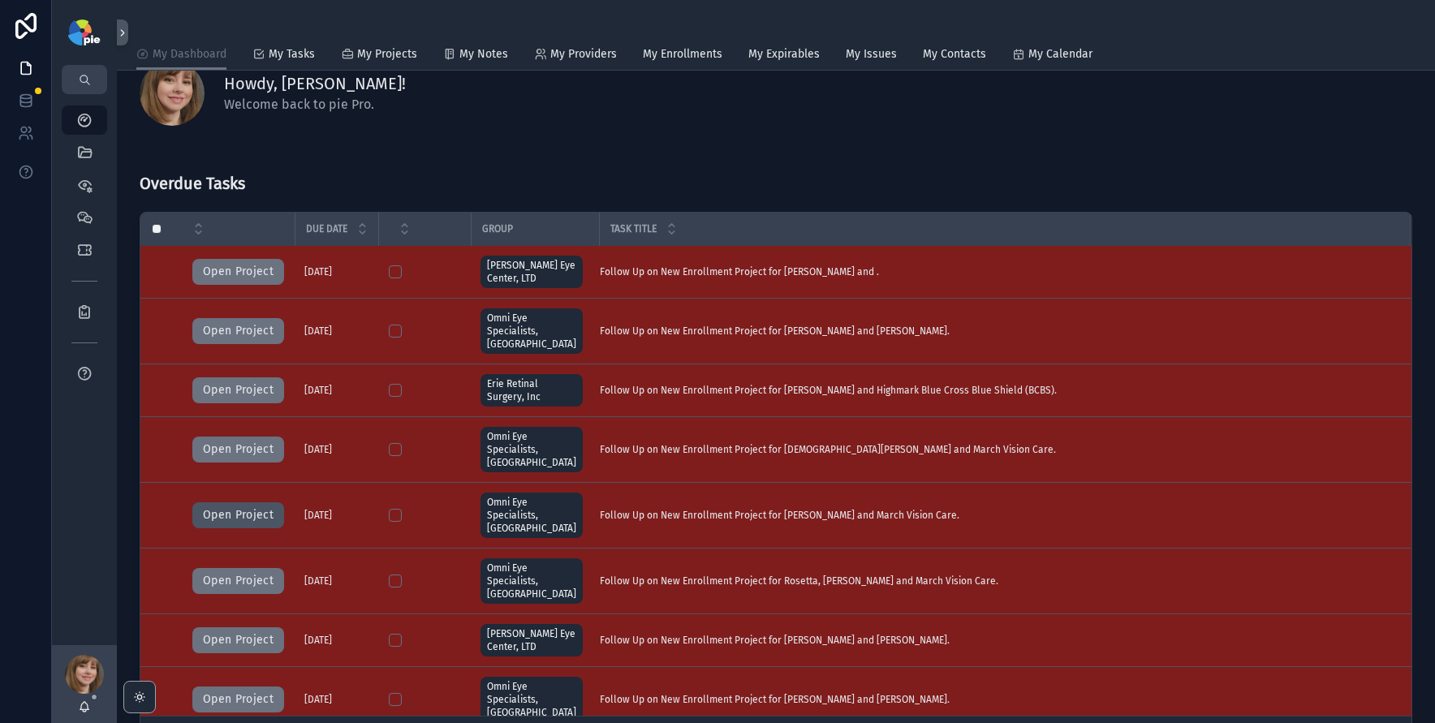
click at [232, 502] on button "Open Project" at bounding box center [238, 515] width 92 height 26
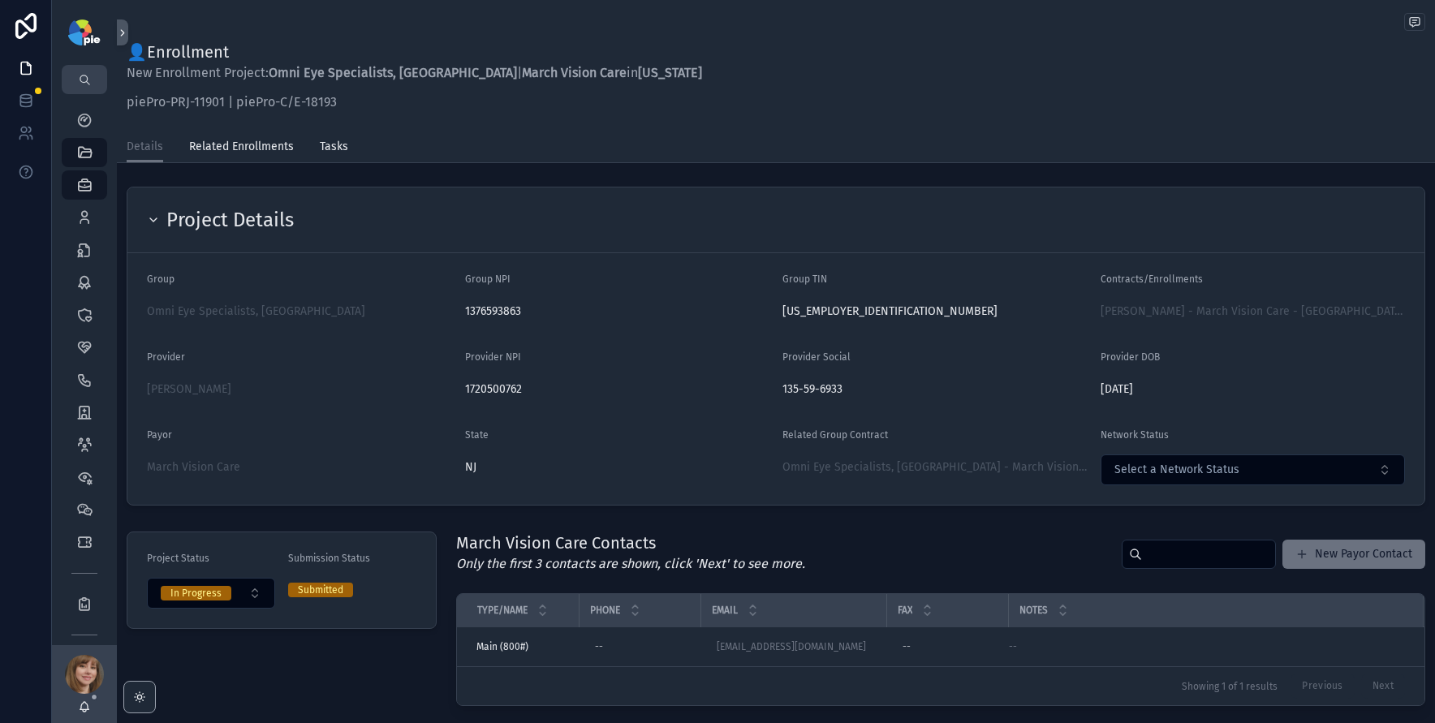
scroll to position [3, 0]
click at [84, 123] on icon "scrollable content" at bounding box center [84, 120] width 16 height 16
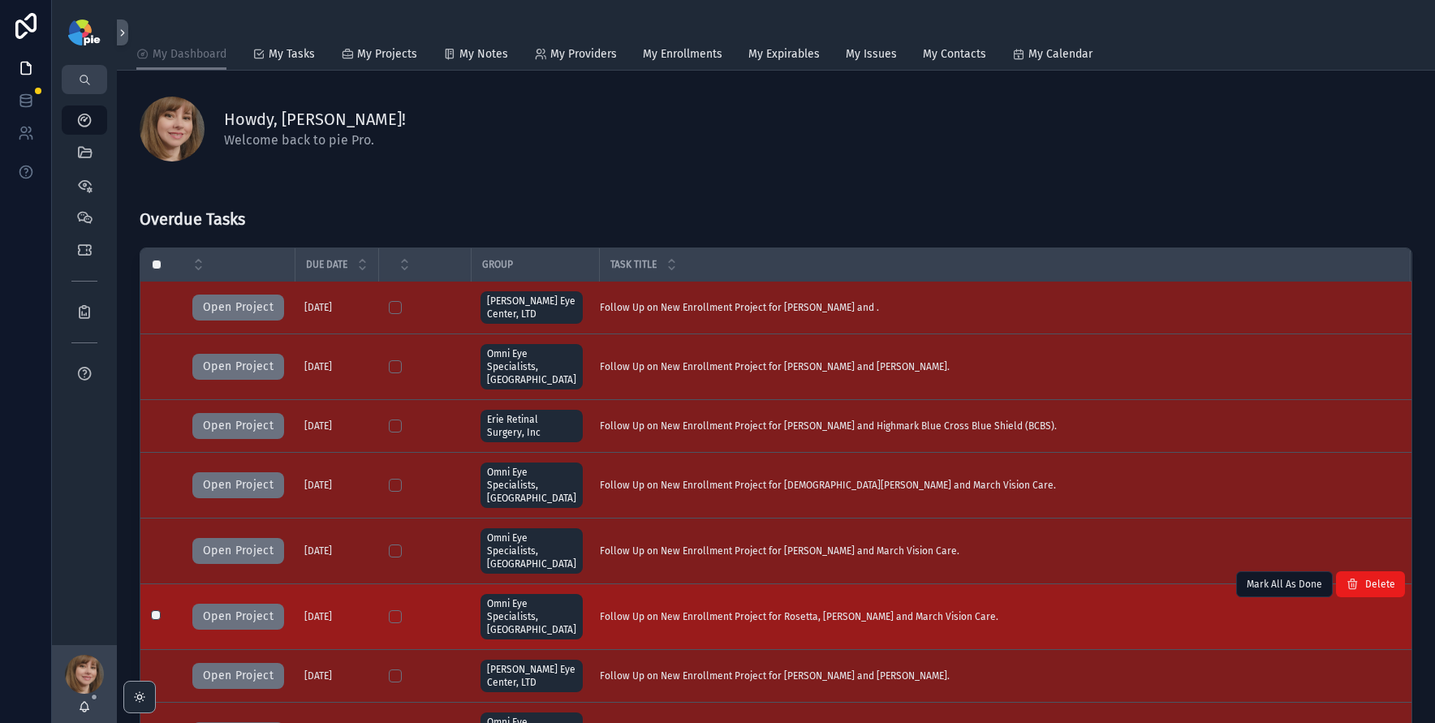
scroll to position [44, 0]
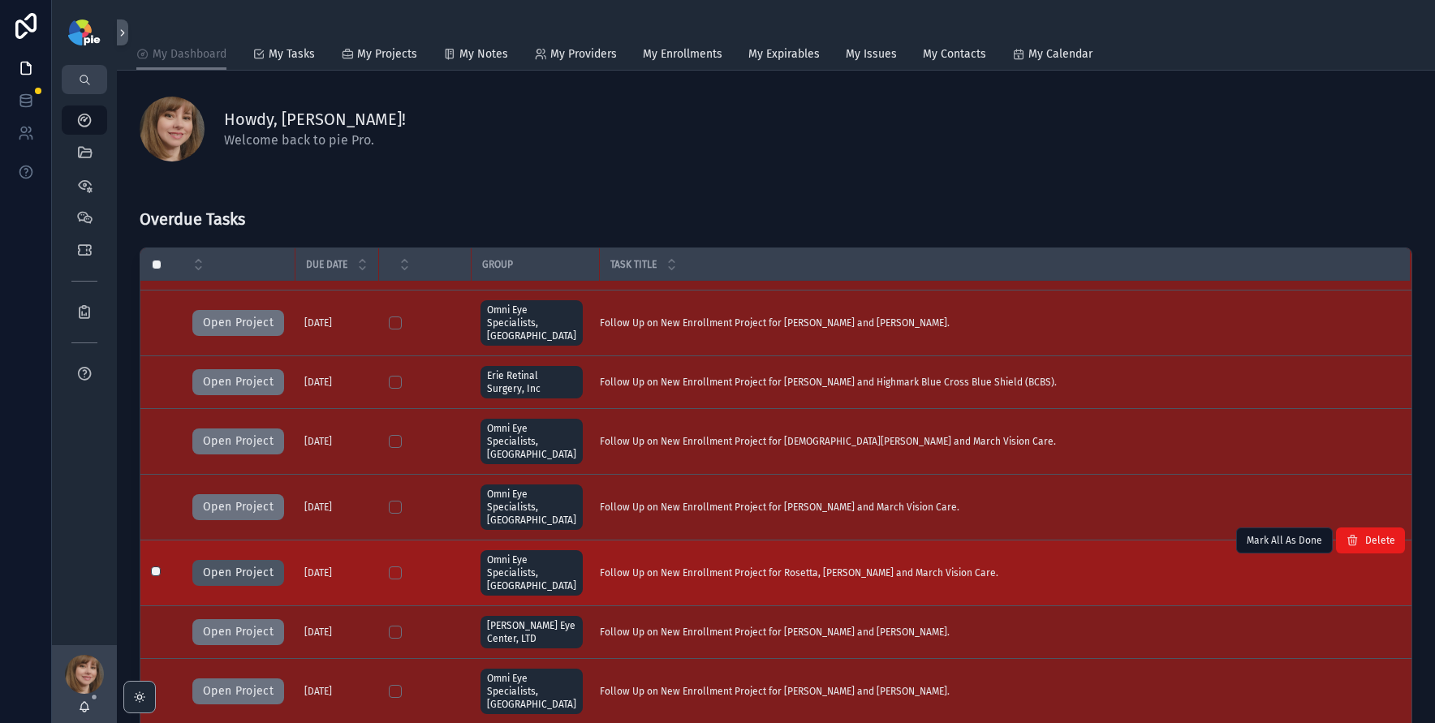
click at [244, 560] on button "Open Project" at bounding box center [238, 573] width 92 height 26
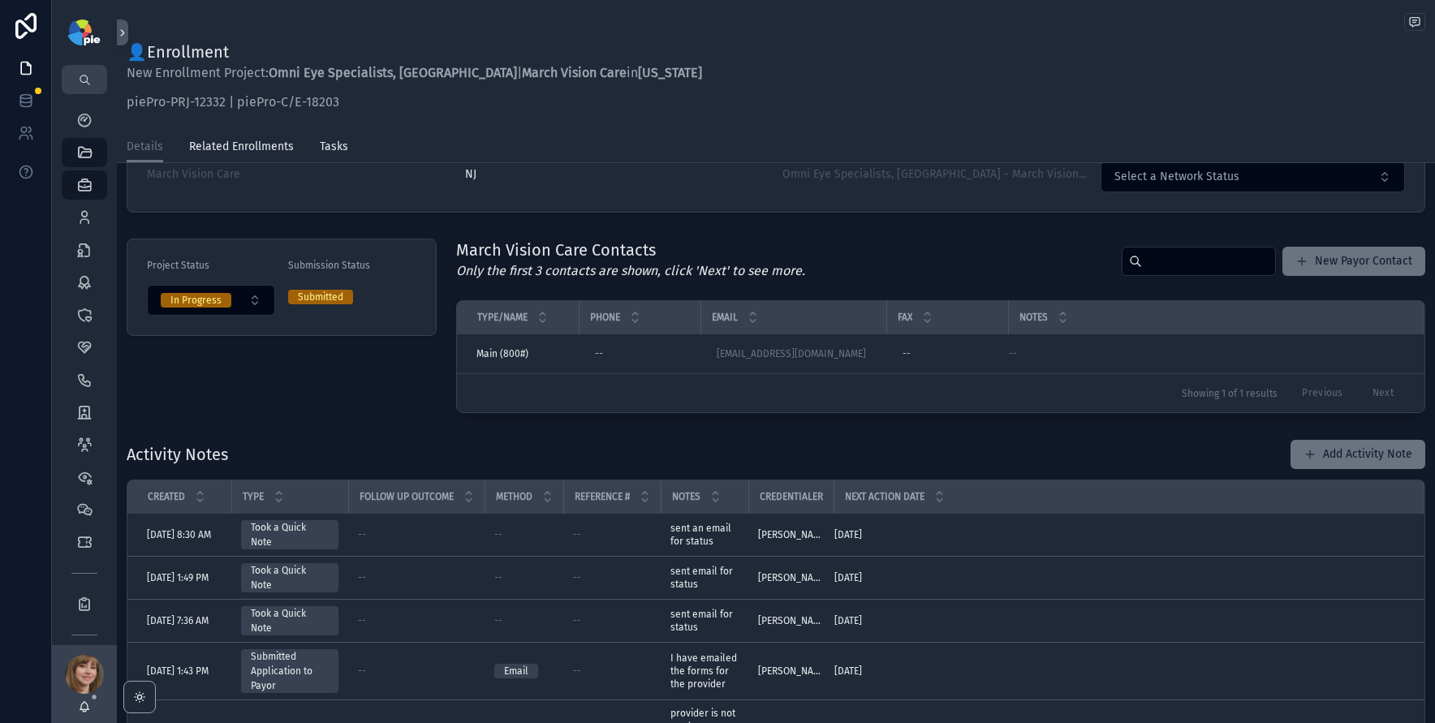
scroll to position [3, 0]
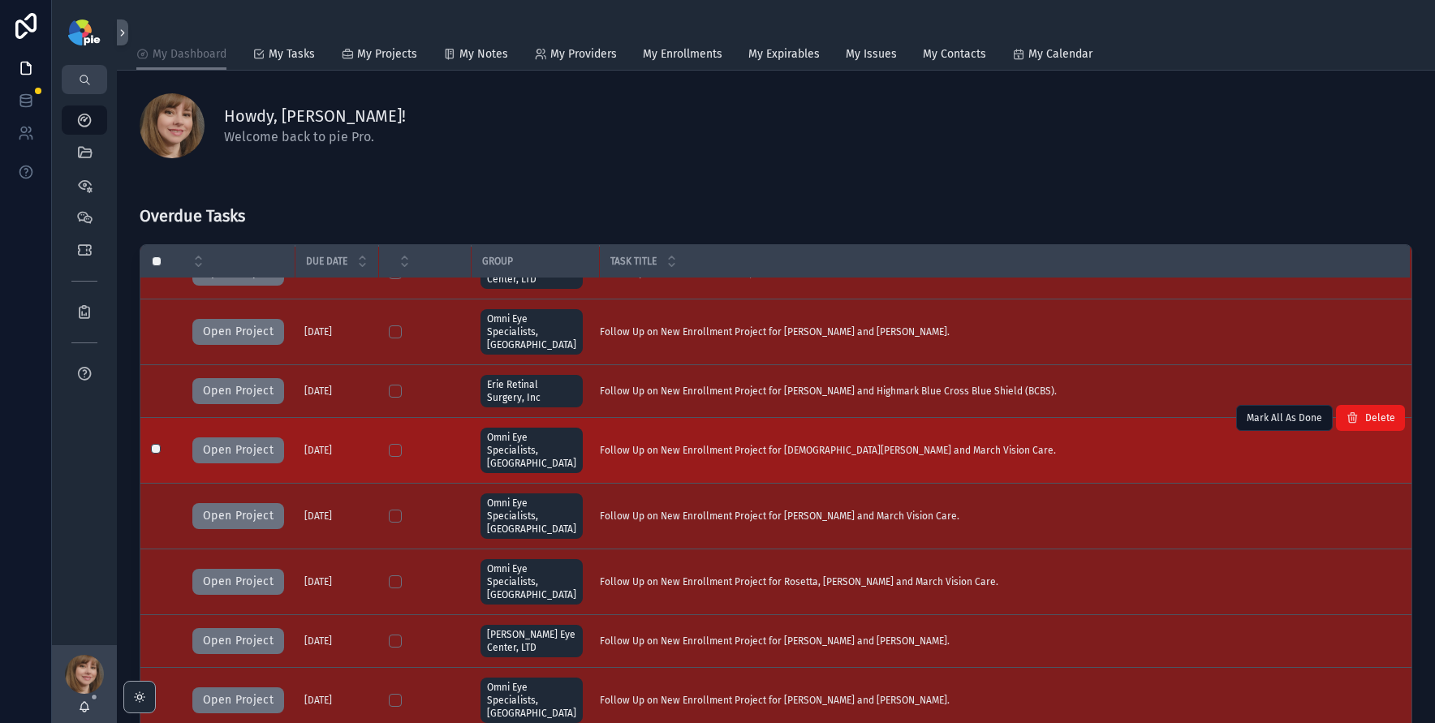
scroll to position [37, 0]
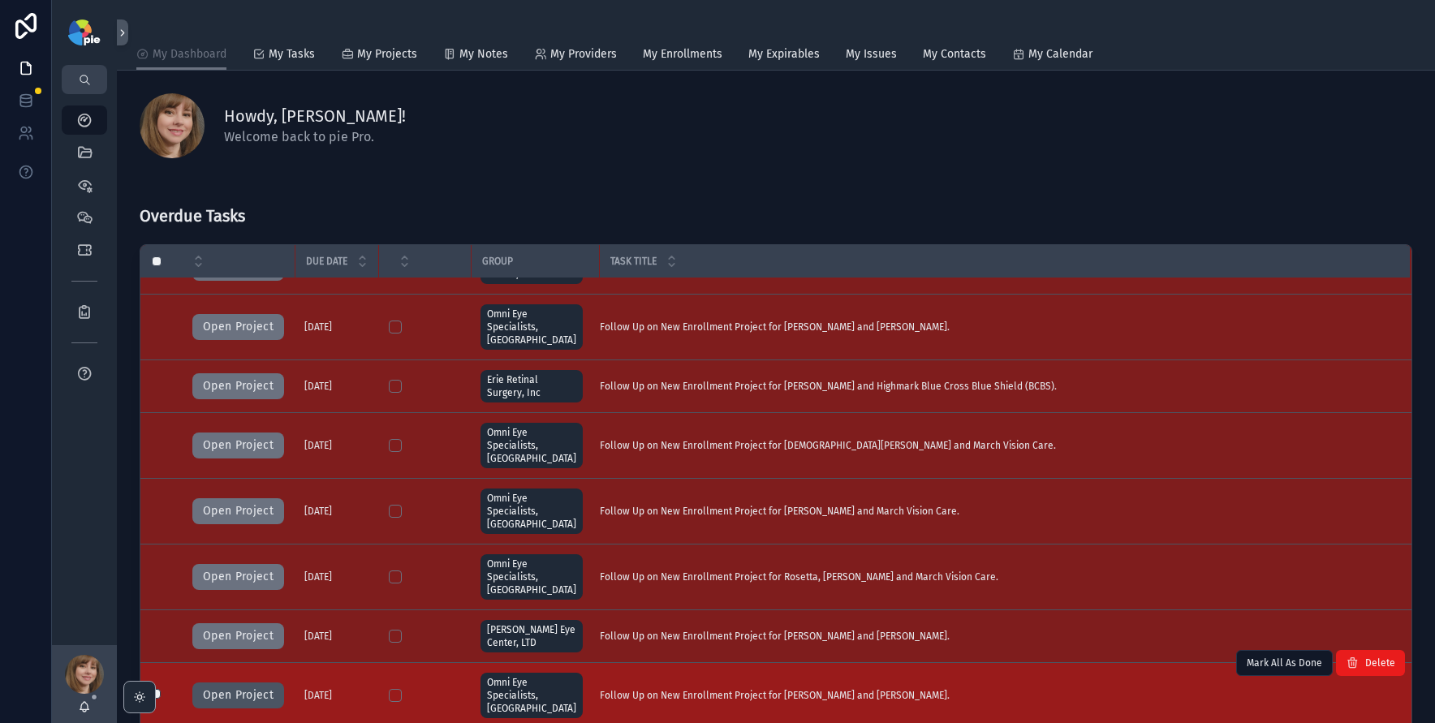
click at [221, 683] on button "Open Project" at bounding box center [238, 696] width 92 height 26
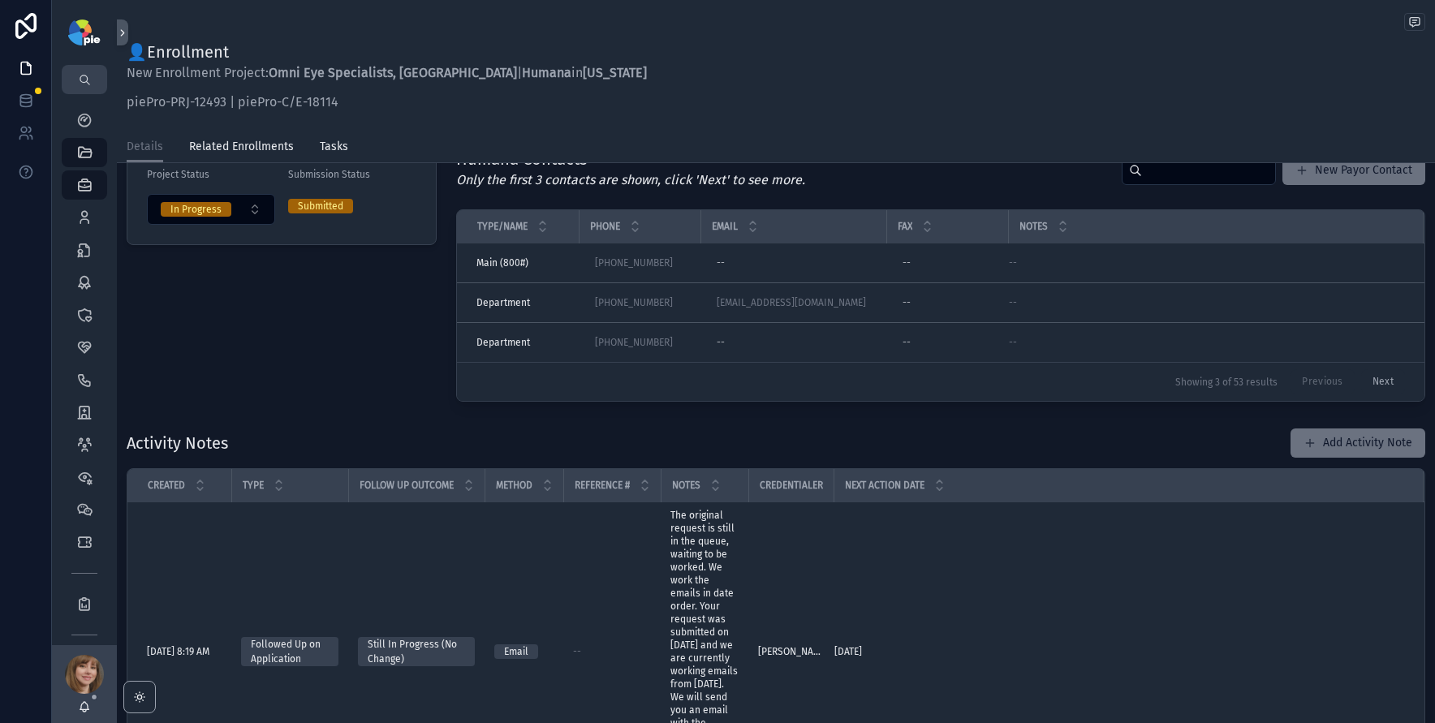
scroll to position [338, 0]
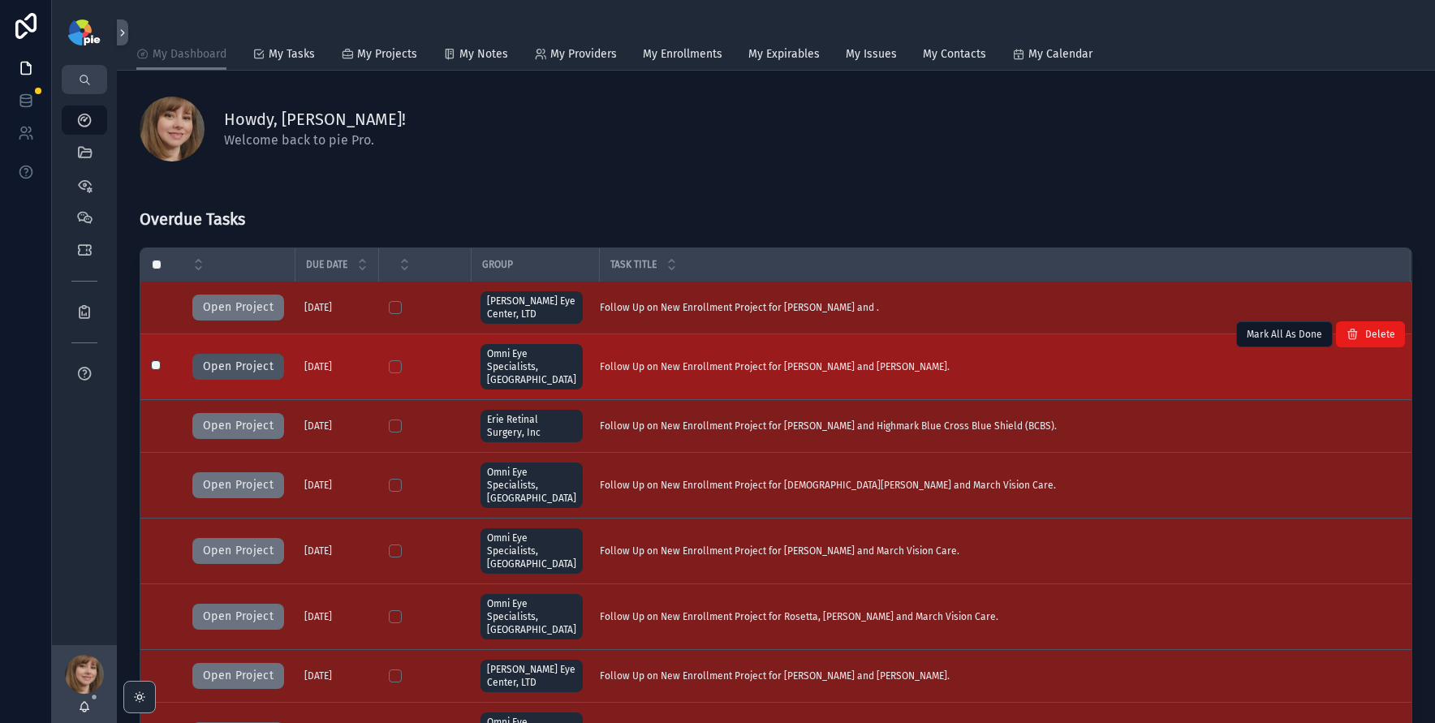
click at [239, 359] on button "Open Project" at bounding box center [238, 367] width 92 height 26
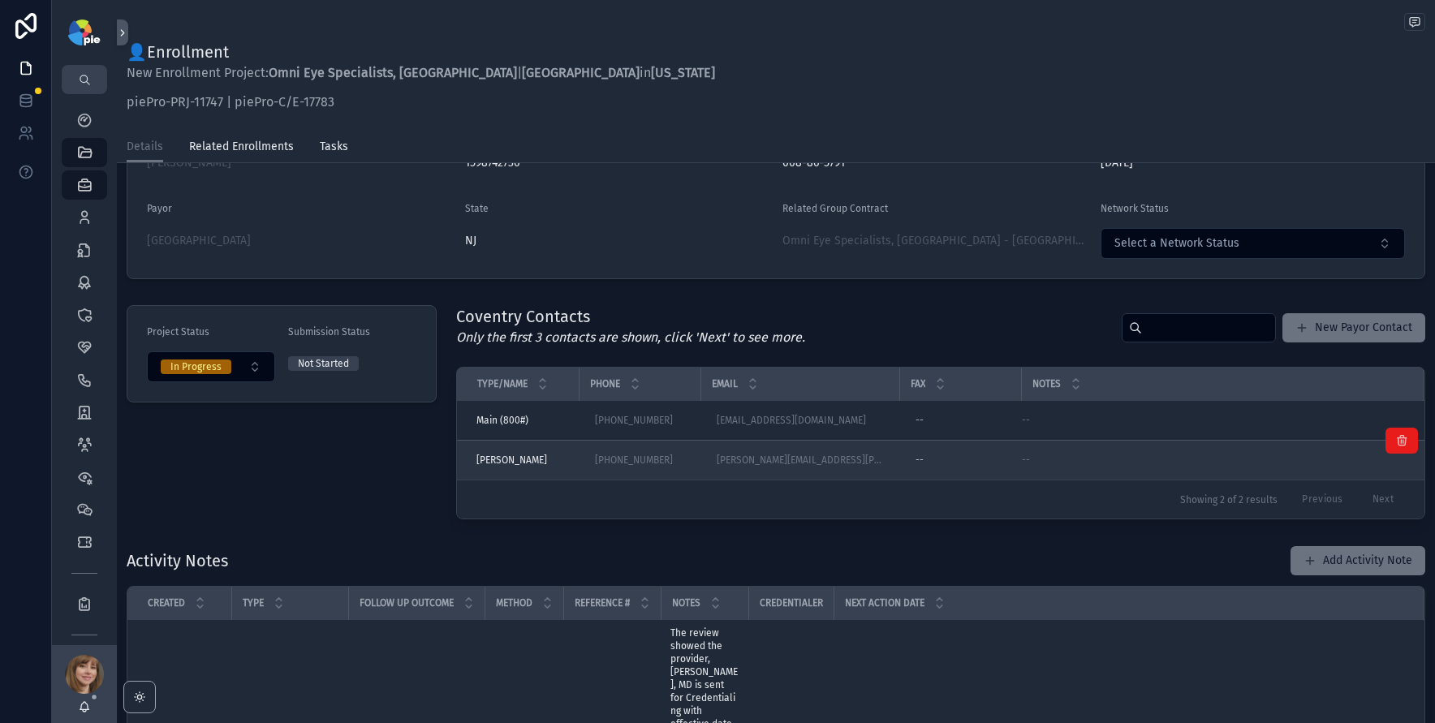
scroll to position [471, 0]
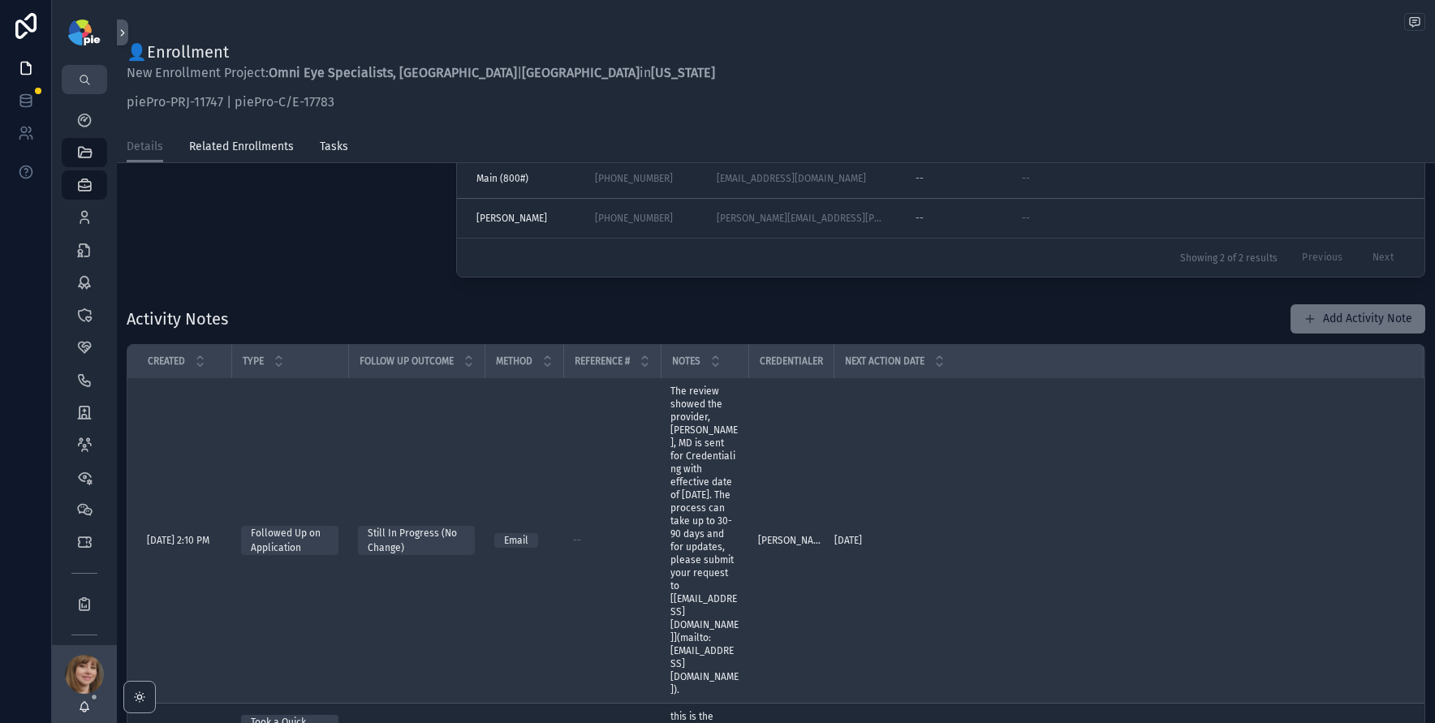
click at [946, 472] on td "8/29/2025 8/29/2025" at bounding box center [1128, 540] width 589 height 325
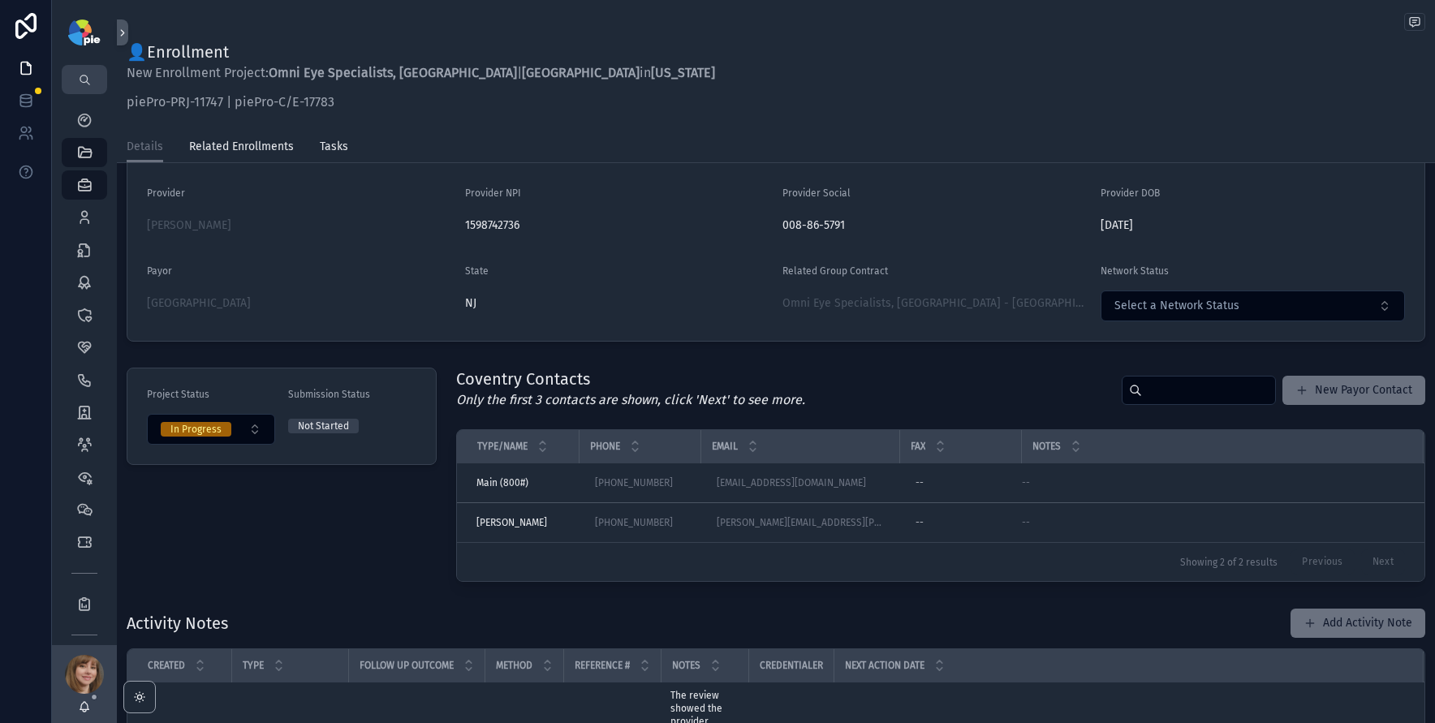
scroll to position [166, 0]
click at [1340, 623] on button "Add Activity Note" at bounding box center [1358, 624] width 135 height 29
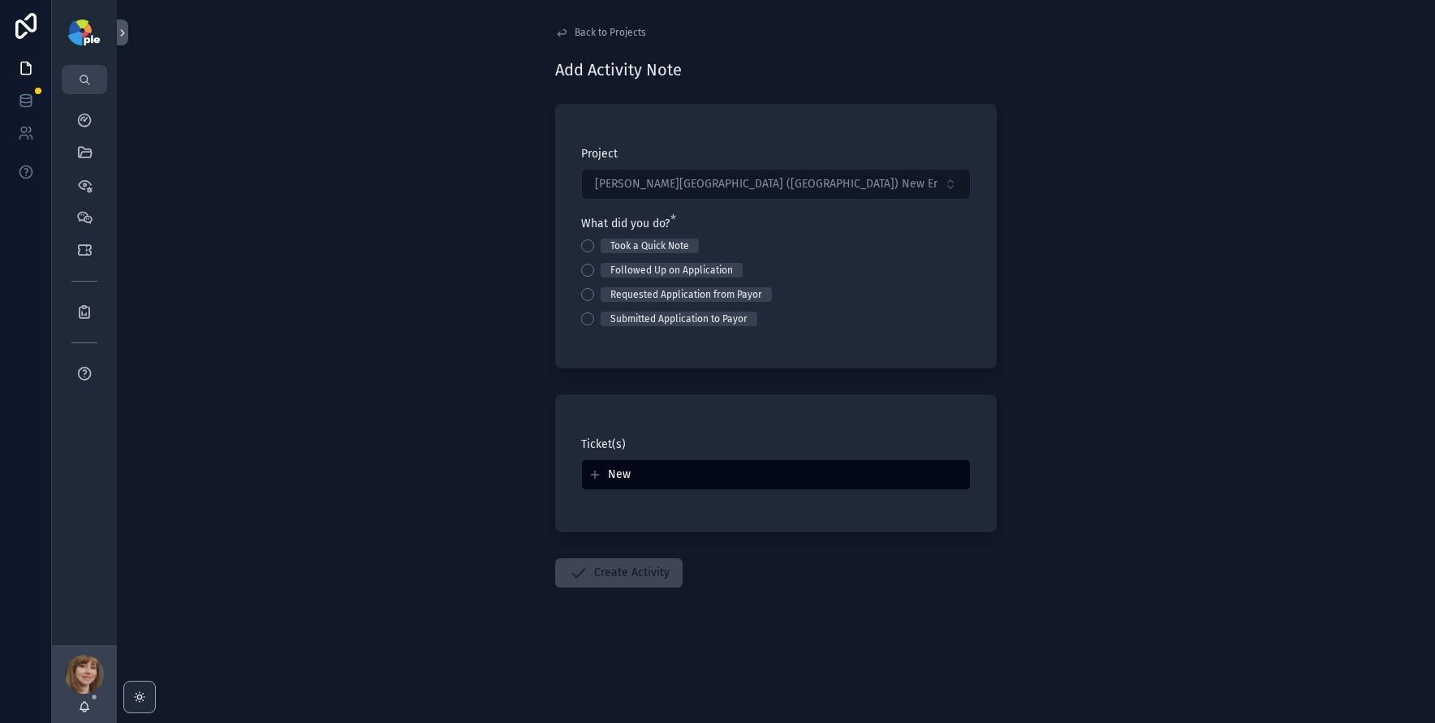
click at [594, 247] on div "Took a Quick Note" at bounding box center [776, 246] width 390 height 15
click at [588, 247] on button "Took a Quick Note" at bounding box center [587, 245] width 13 height 13
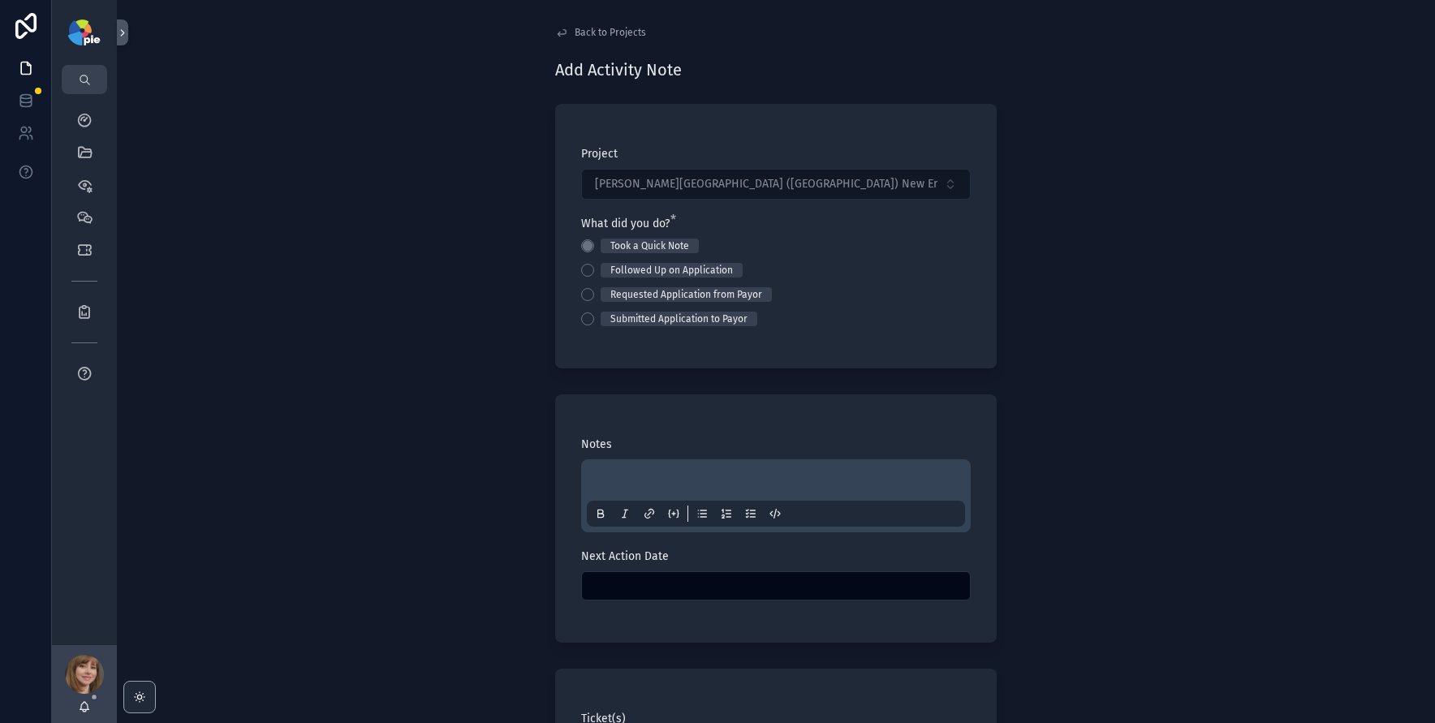
click at [607, 463] on div "scrollable content" at bounding box center [776, 495] width 390 height 73
click at [610, 469] on div "scrollable content" at bounding box center [776, 496] width 378 height 62
click at [602, 476] on p "scrollable content" at bounding box center [779, 483] width 378 height 16
drag, startPoint x: 479, startPoint y: 413, endPoint x: 499, endPoint y: 446, distance: 39.0
click at [478, 414] on div "**********" at bounding box center [776, 361] width 1318 height 723
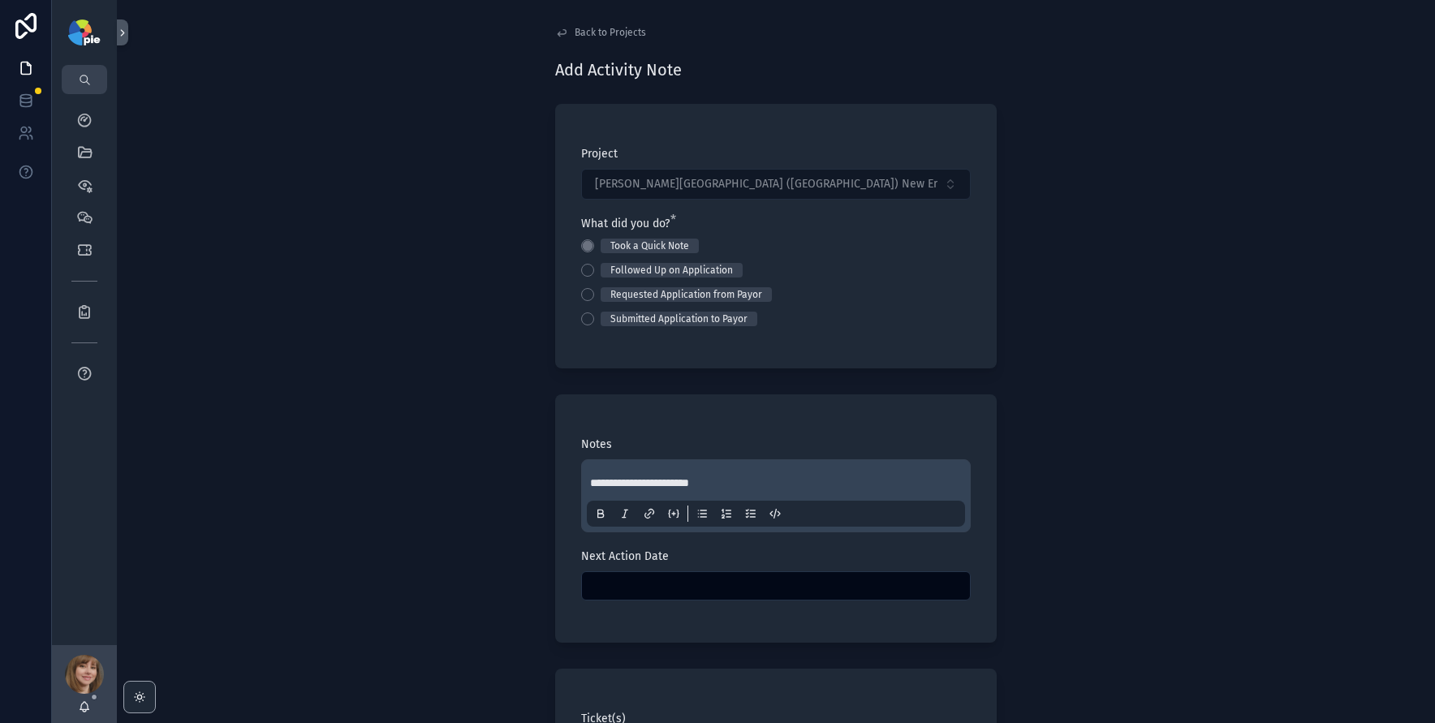
click at [661, 582] on input "scrollable content" at bounding box center [776, 586] width 388 height 23
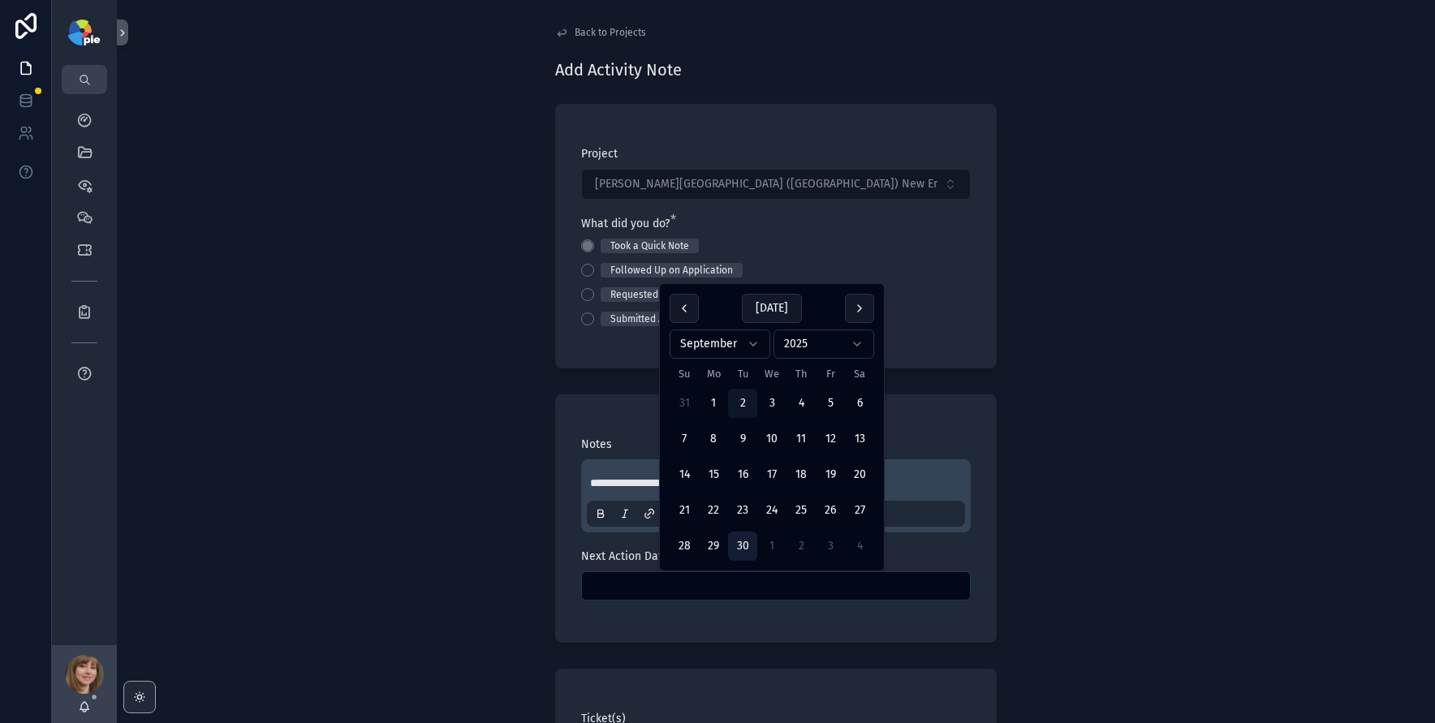
click at [744, 545] on button "30" at bounding box center [742, 546] width 29 height 29
type input "*********"
click at [435, 570] on div "**********" at bounding box center [776, 361] width 1318 height 723
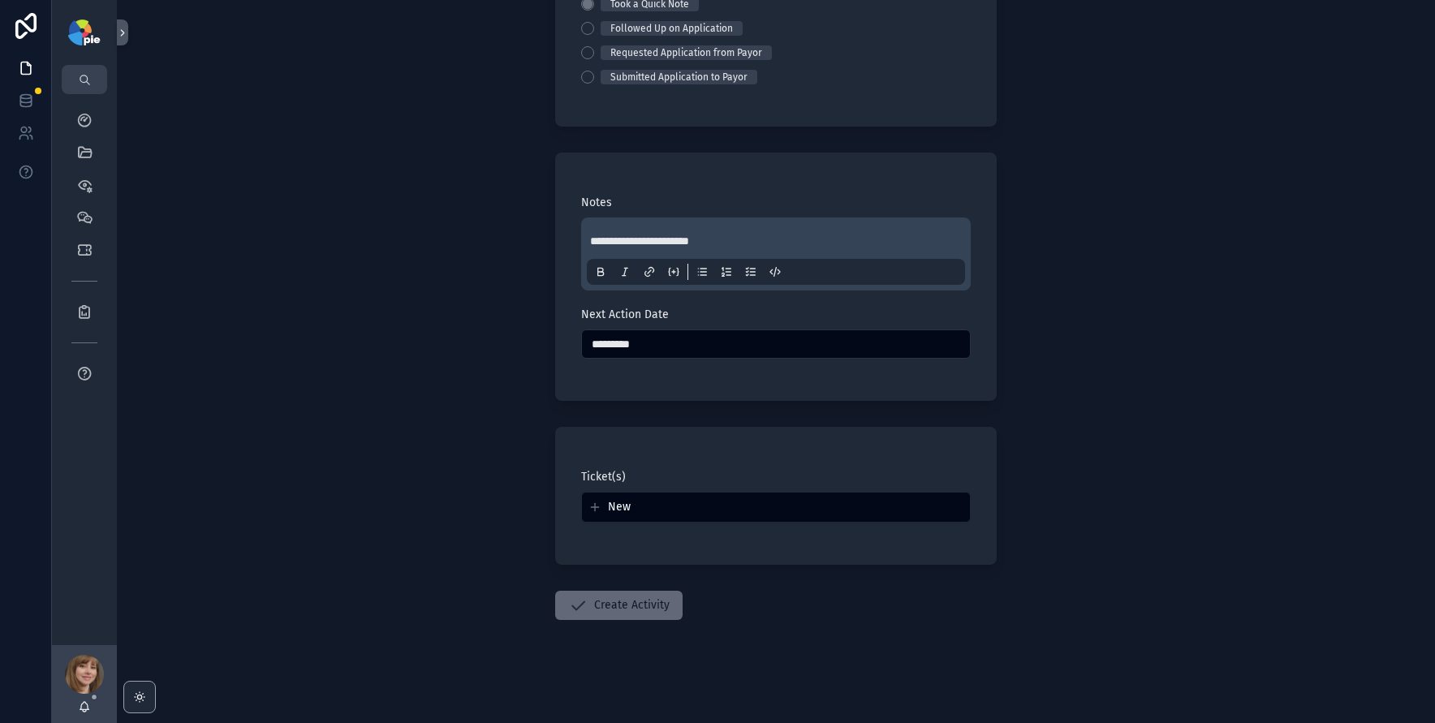
scroll to position [243, 0]
click at [614, 601] on button "Create Activity" at bounding box center [618, 604] width 127 height 29
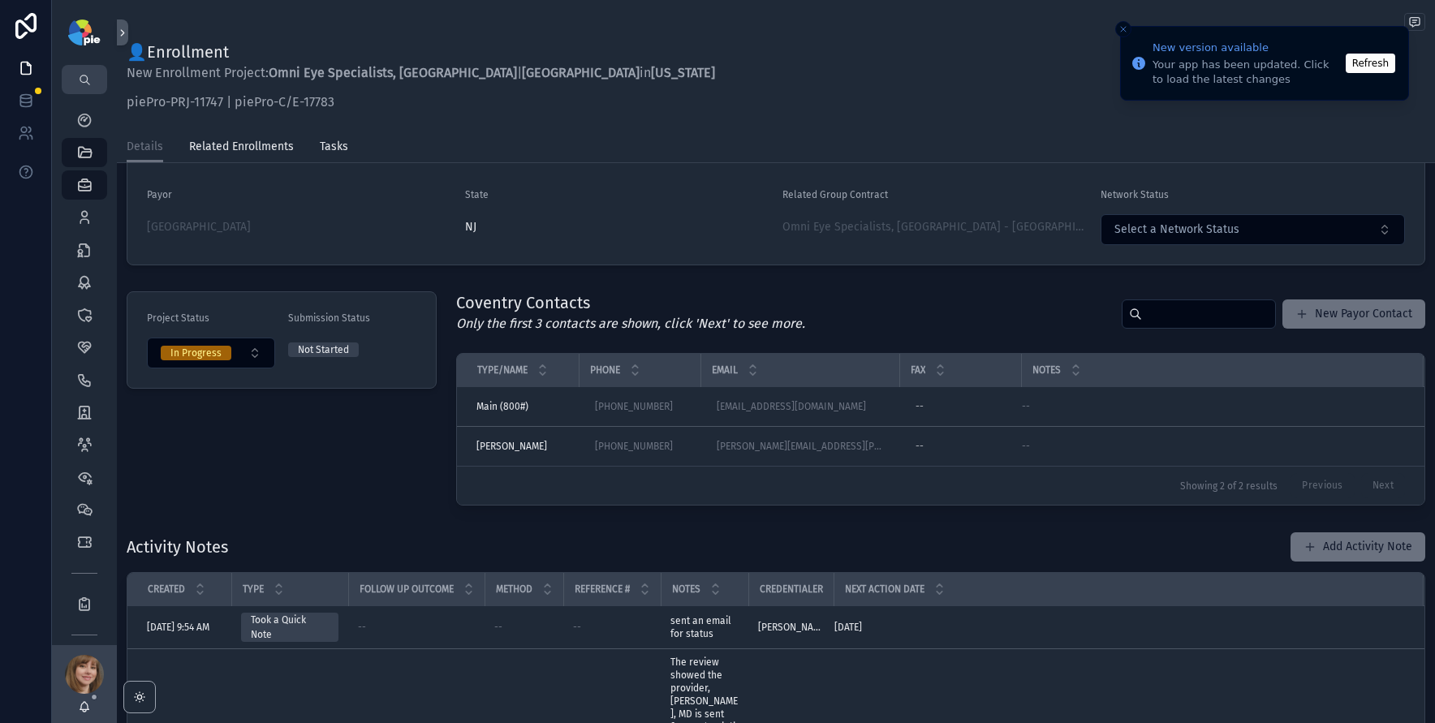
click at [1369, 67] on button "Refresh" at bounding box center [1371, 63] width 50 height 19
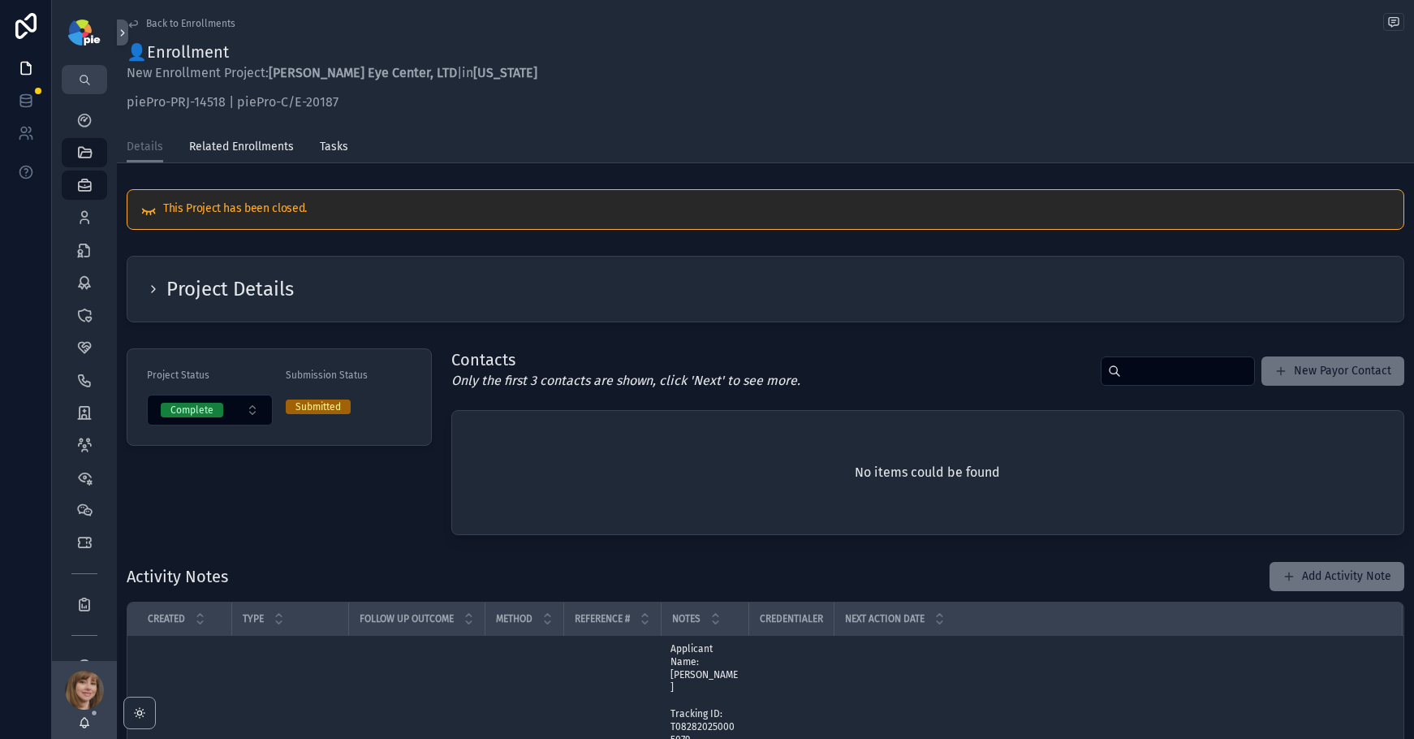
click at [76, 427] on div "Groups 51" at bounding box center [84, 412] width 65 height 32
click at [83, 402] on div "Groups 51" at bounding box center [84, 412] width 26 height 26
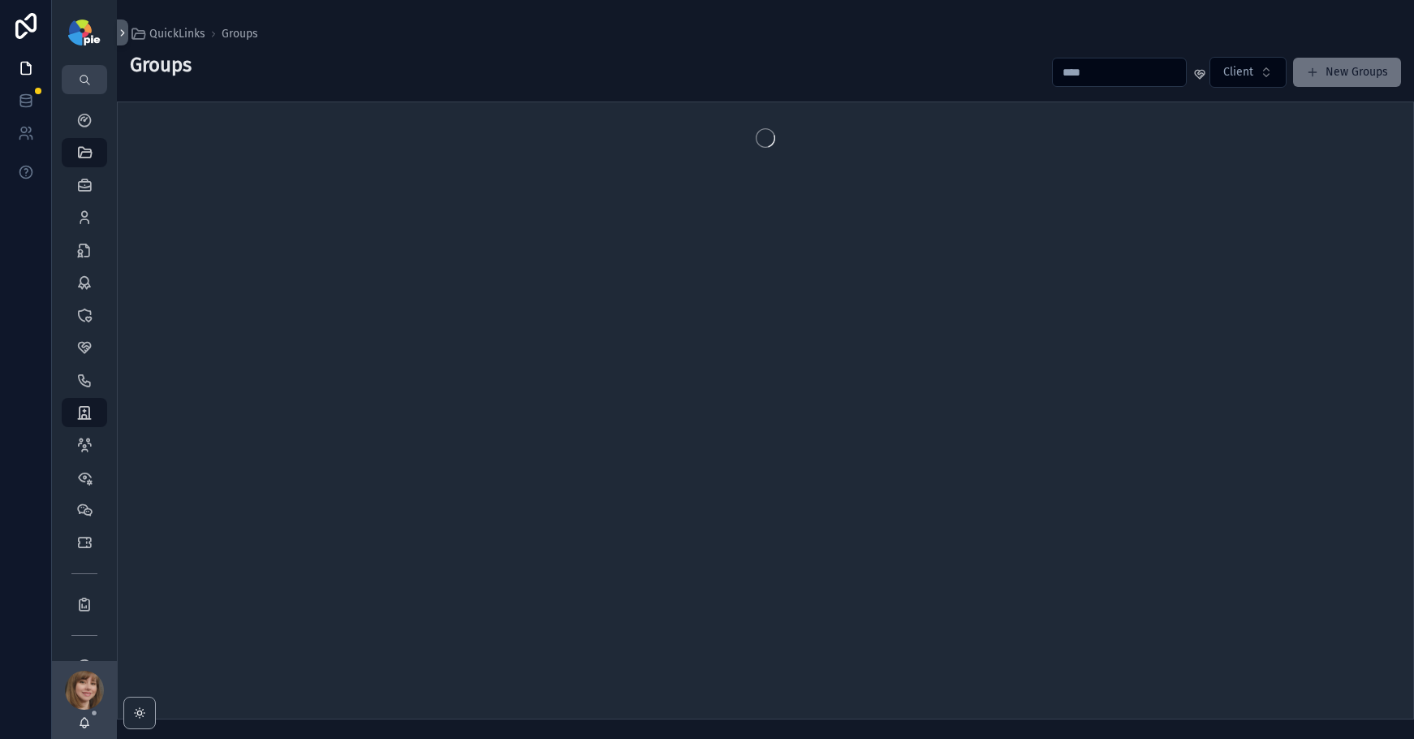
click at [1110, 65] on input "scrollable content" at bounding box center [1119, 72] width 133 height 23
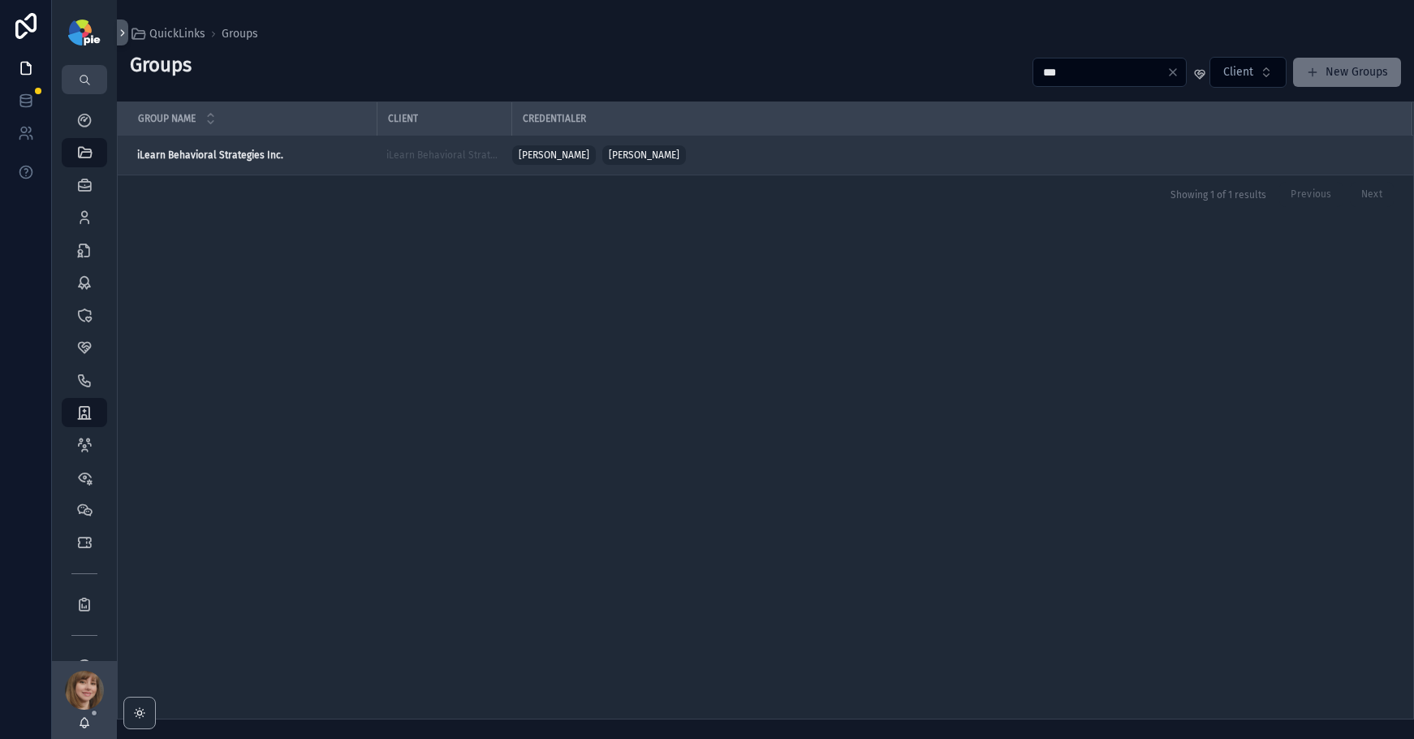
type input "***"
click at [217, 155] on strong "iLearn Behavioral Strategies Inc." at bounding box center [210, 154] width 146 height 11
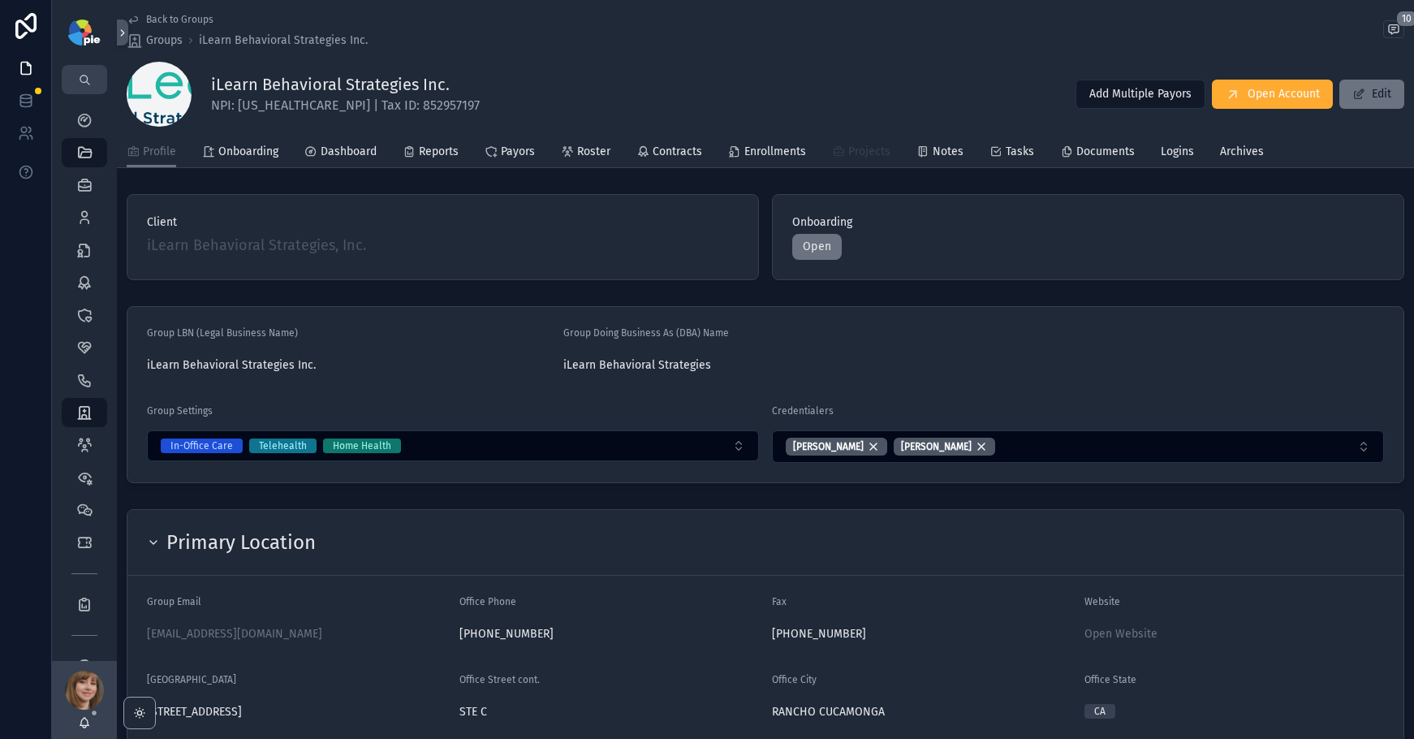
click at [883, 149] on span "Projects" at bounding box center [869, 152] width 42 height 16
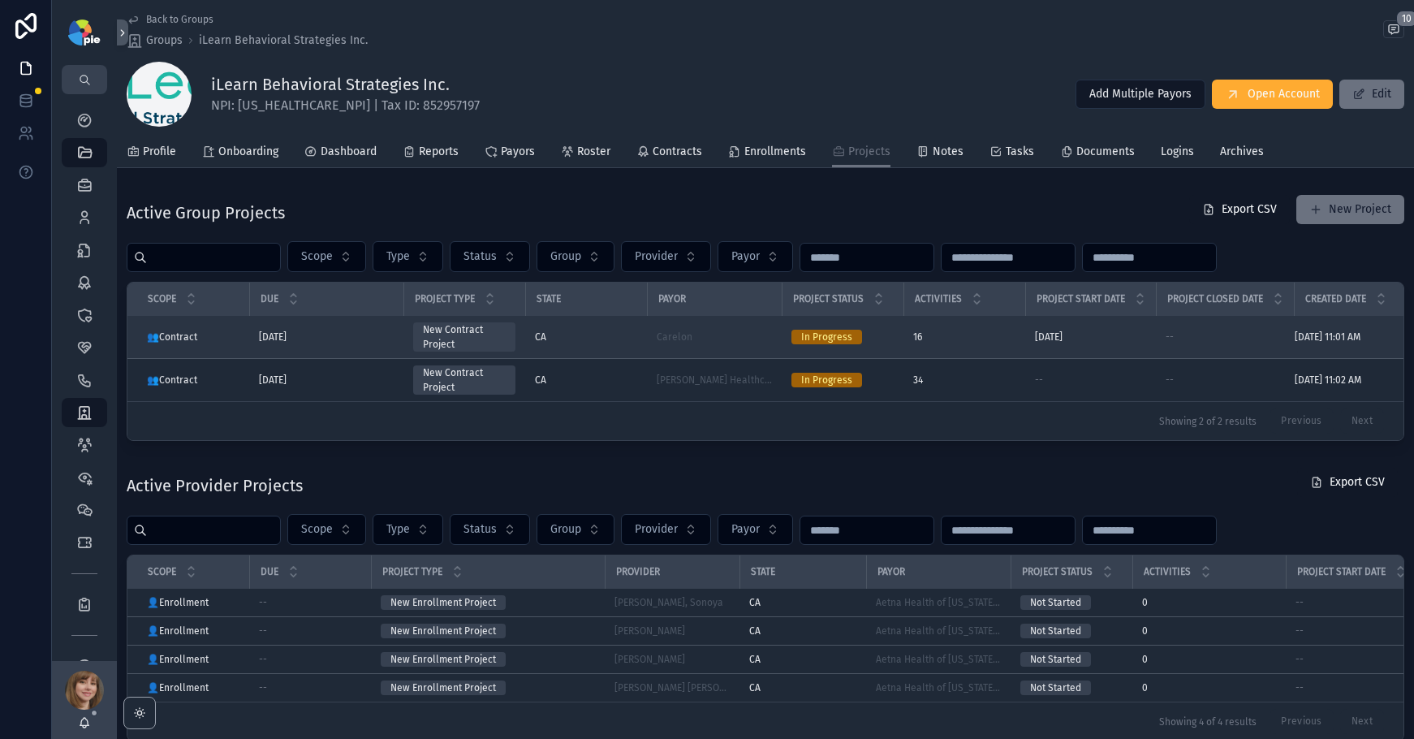
click at [636, 336] on div "CA" at bounding box center [586, 336] width 102 height 13
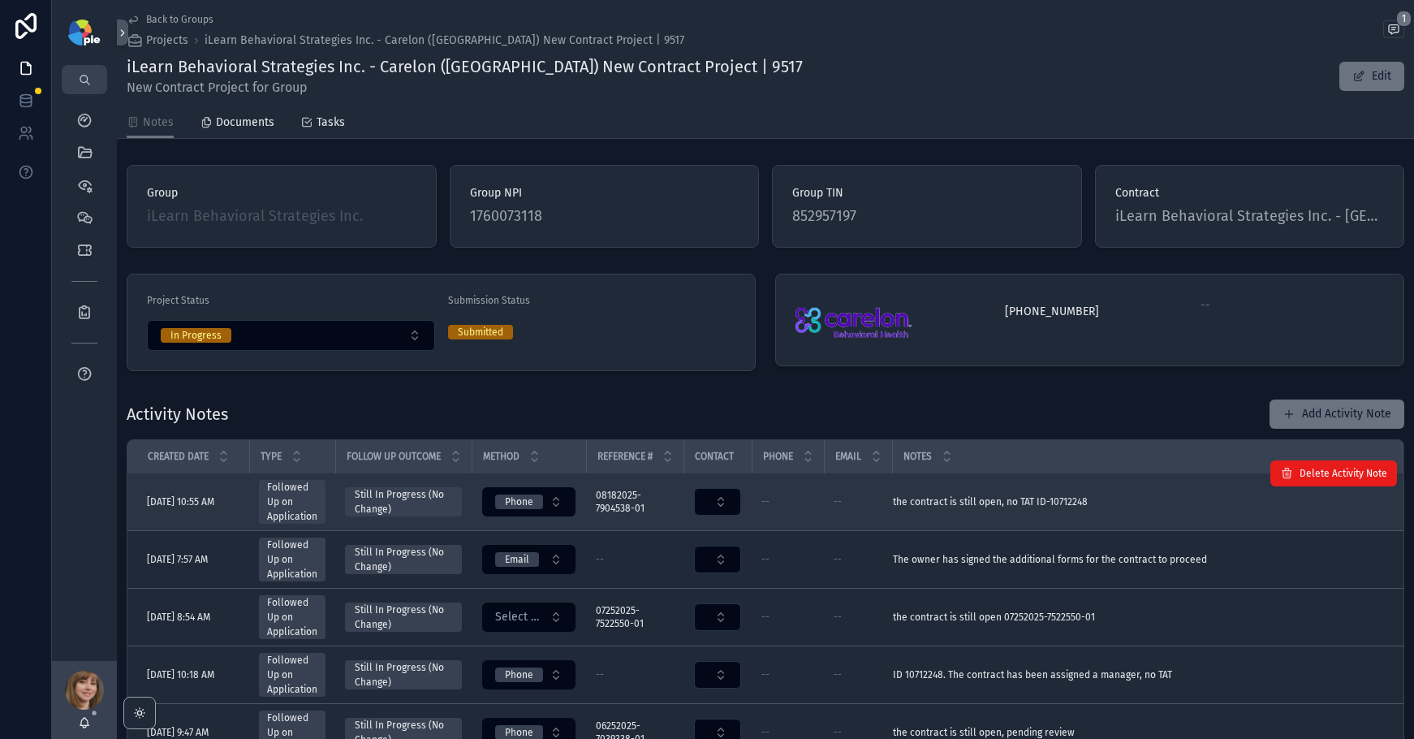
click at [1170, 507] on div "the contract is still open, no TAT ID-10712248 the contract is still open, no T…" at bounding box center [1137, 501] width 489 height 13
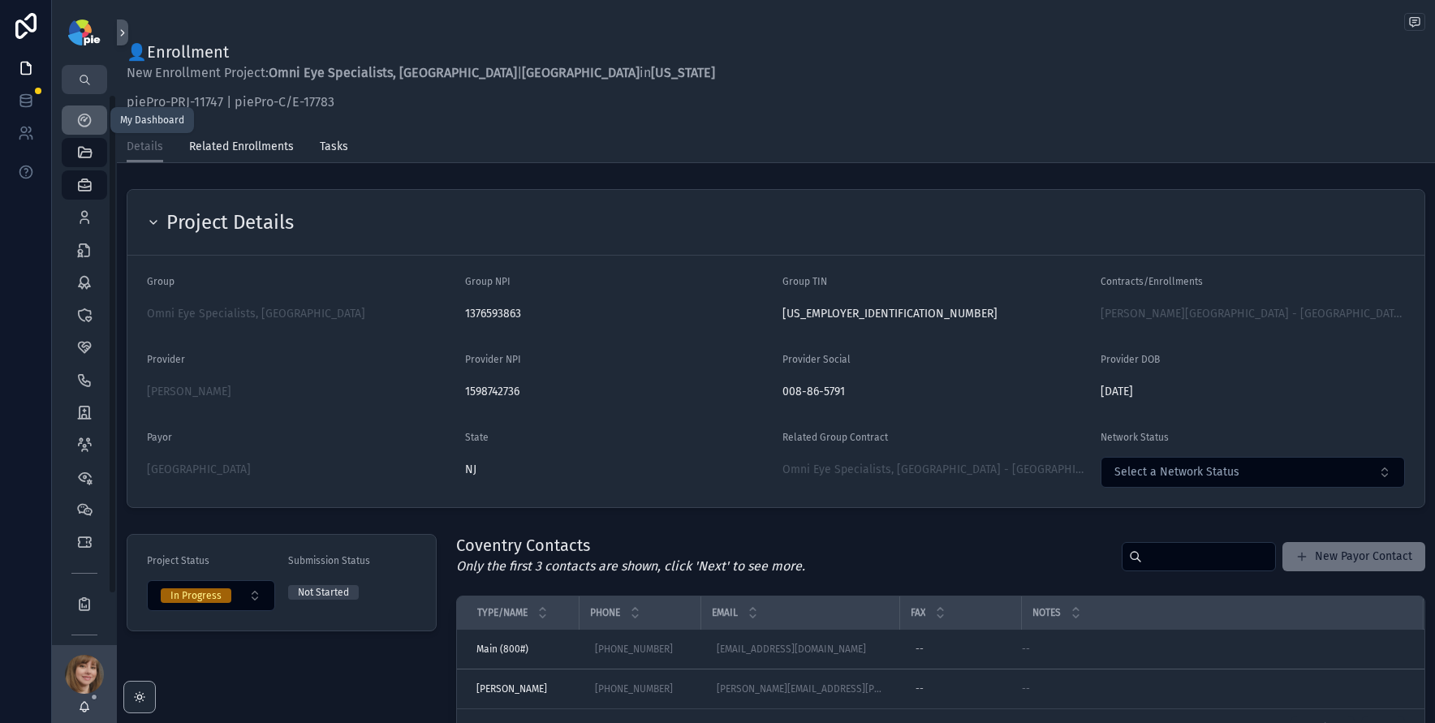
click at [74, 120] on div "My Dashboard" at bounding box center [84, 120] width 26 height 26
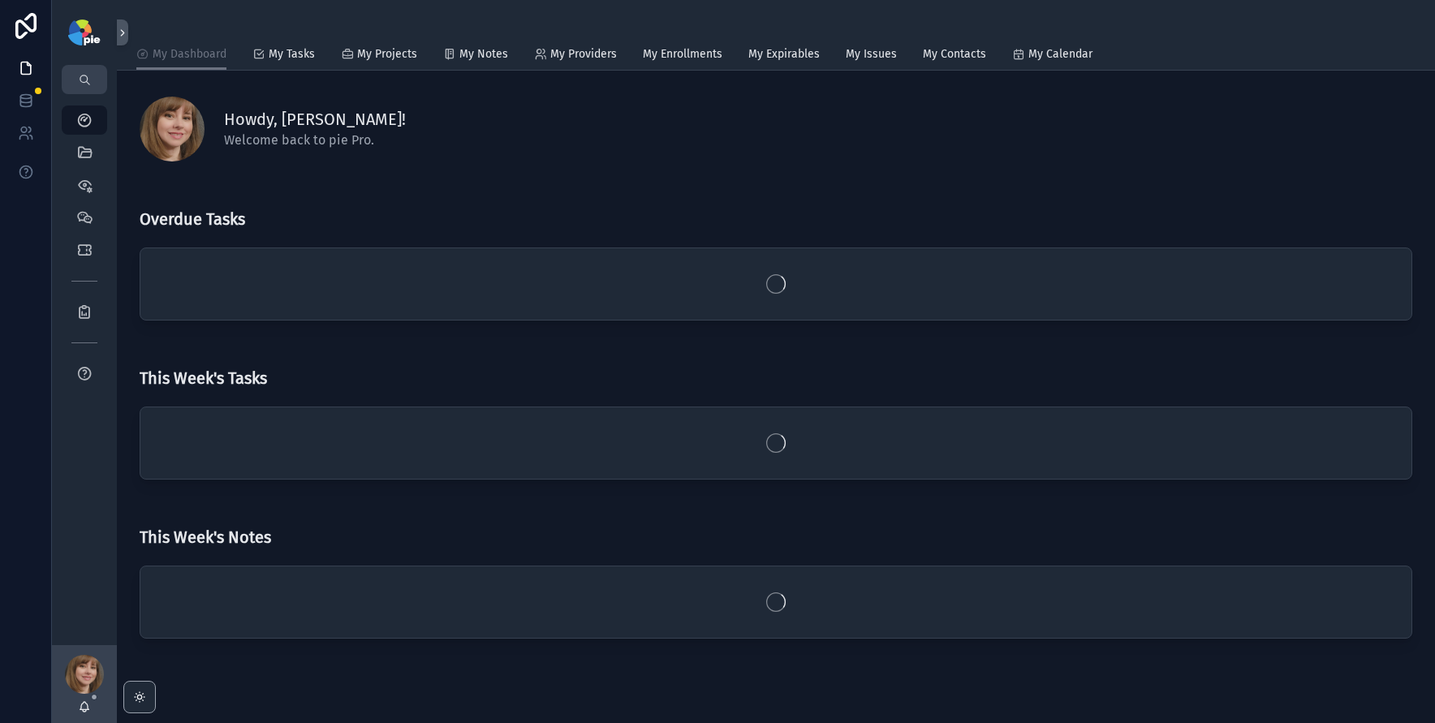
scroll to position [52, 0]
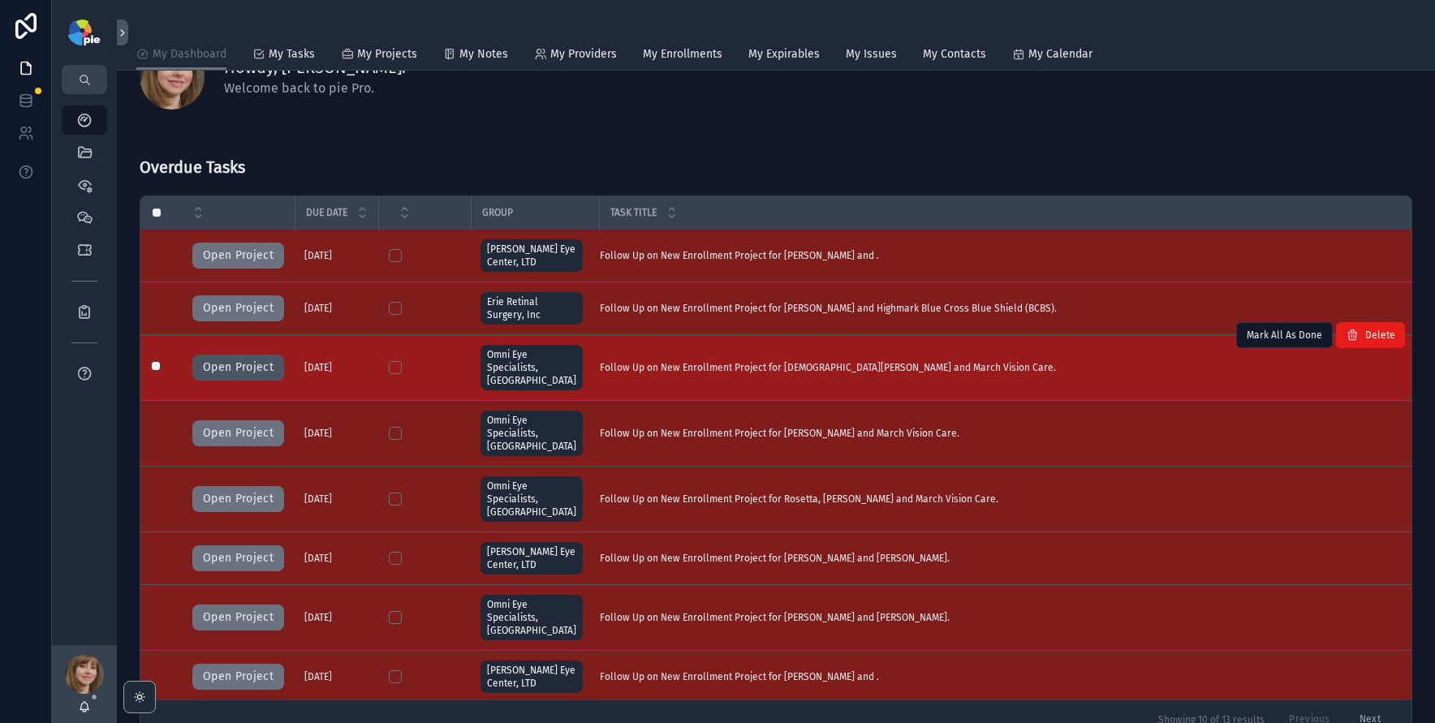
click at [235, 355] on button "Open Project" at bounding box center [238, 368] width 92 height 26
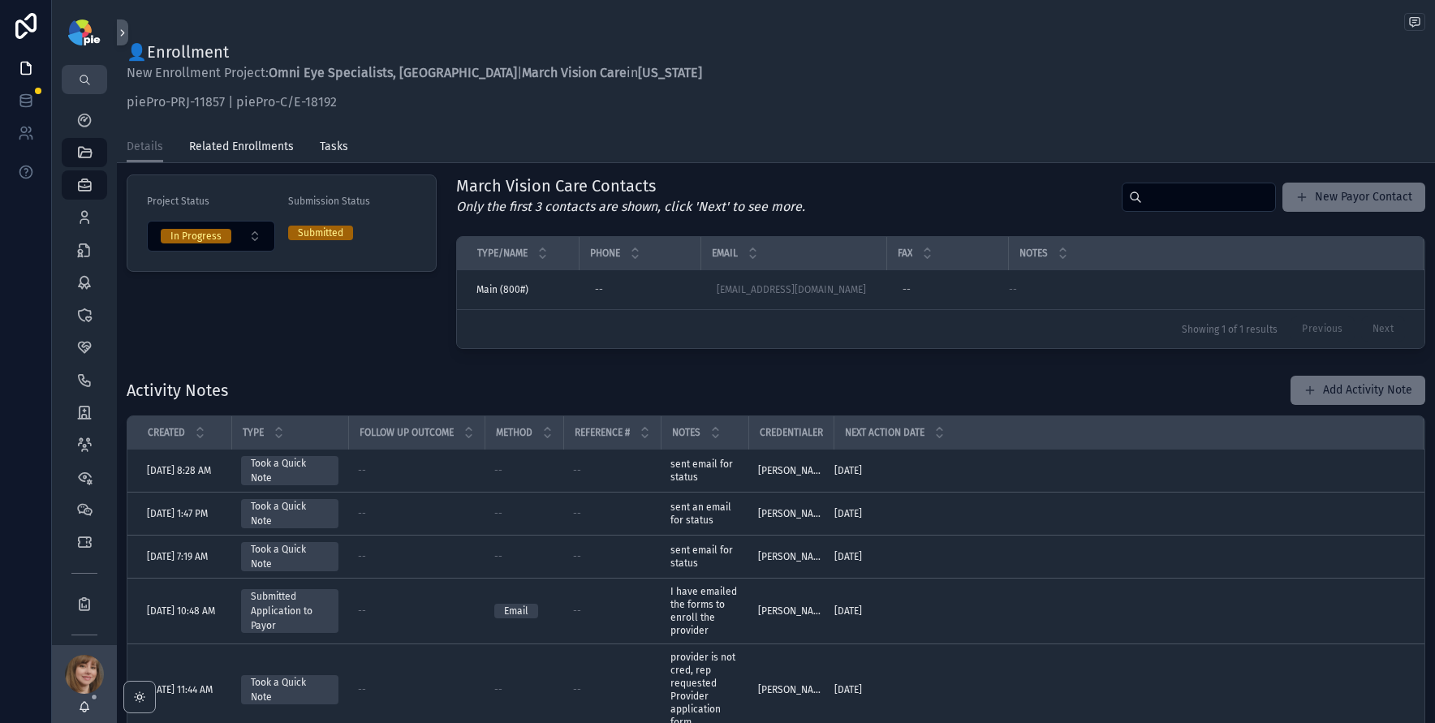
scroll to position [364, 0]
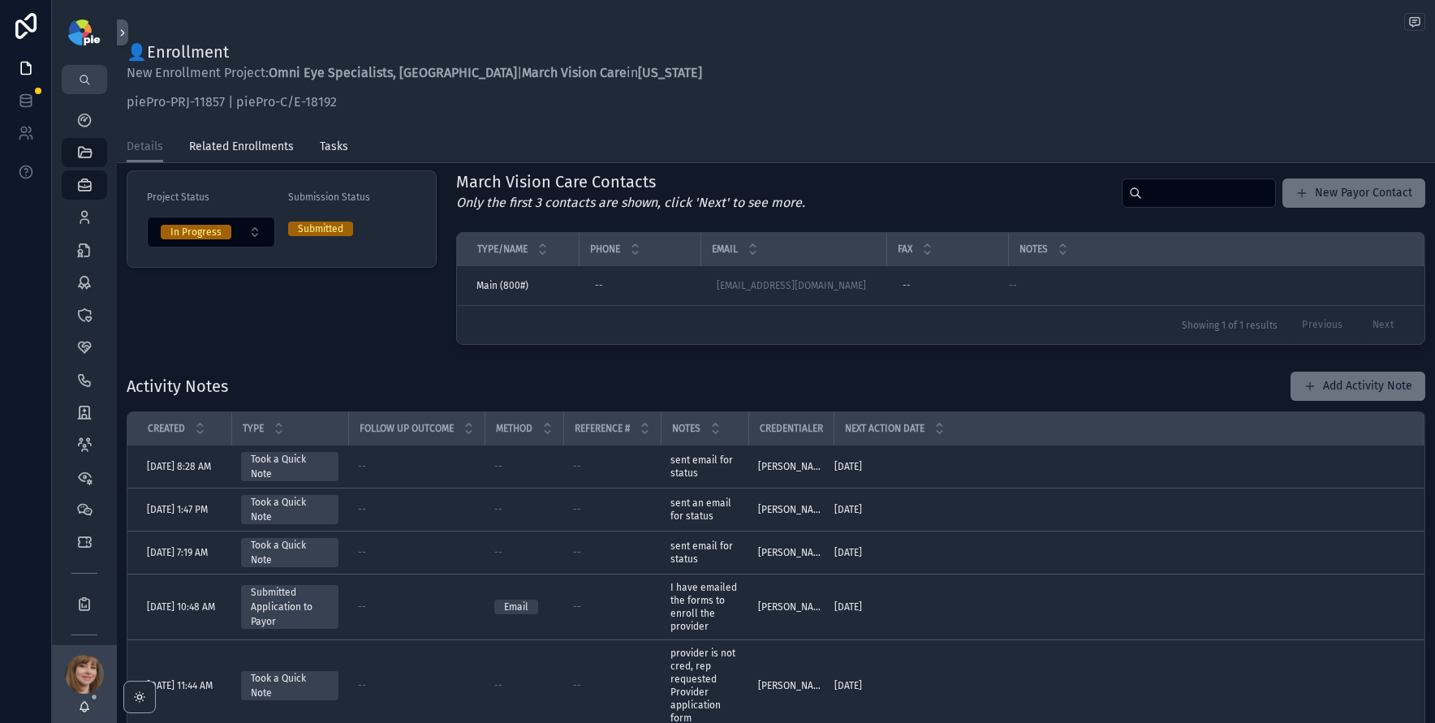
click at [365, 343] on div "Project Status In Progress Submission Status Submitted" at bounding box center [282, 257] width 330 height 187
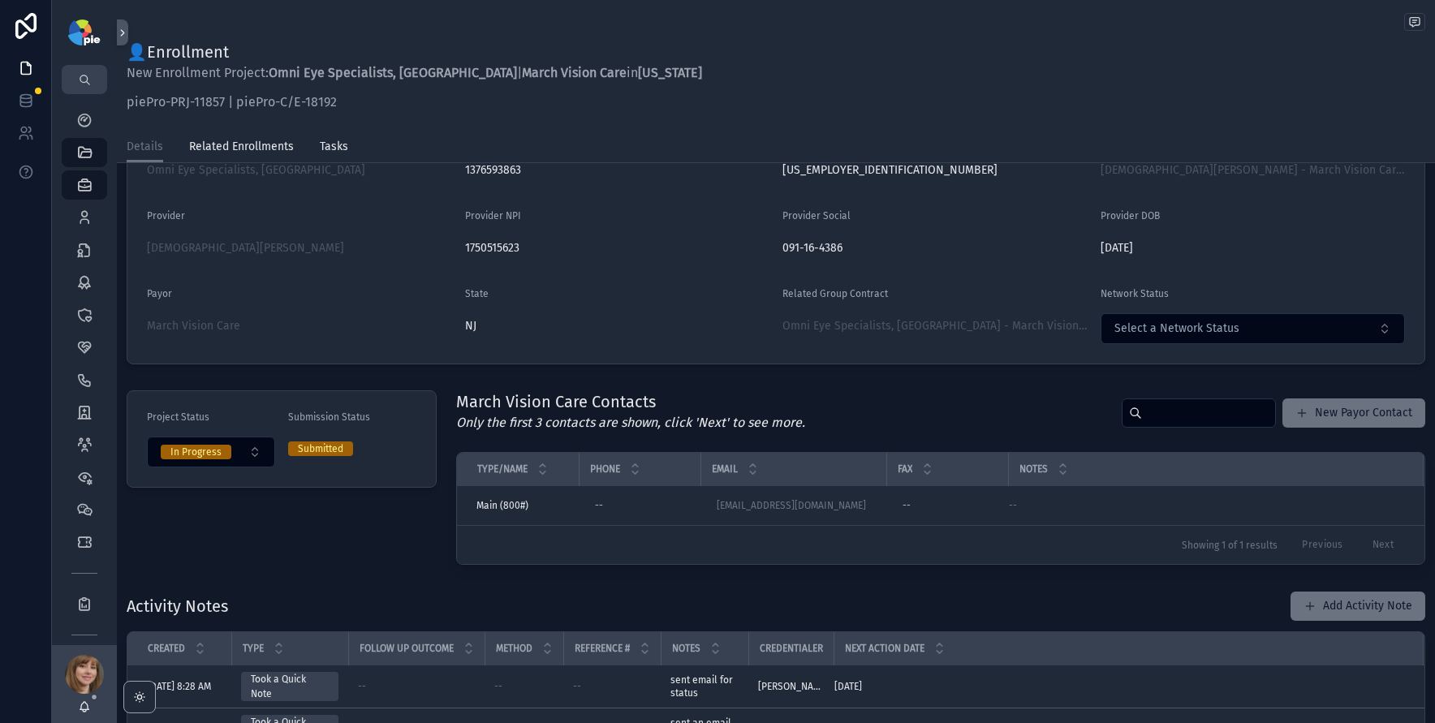
scroll to position [165, 0]
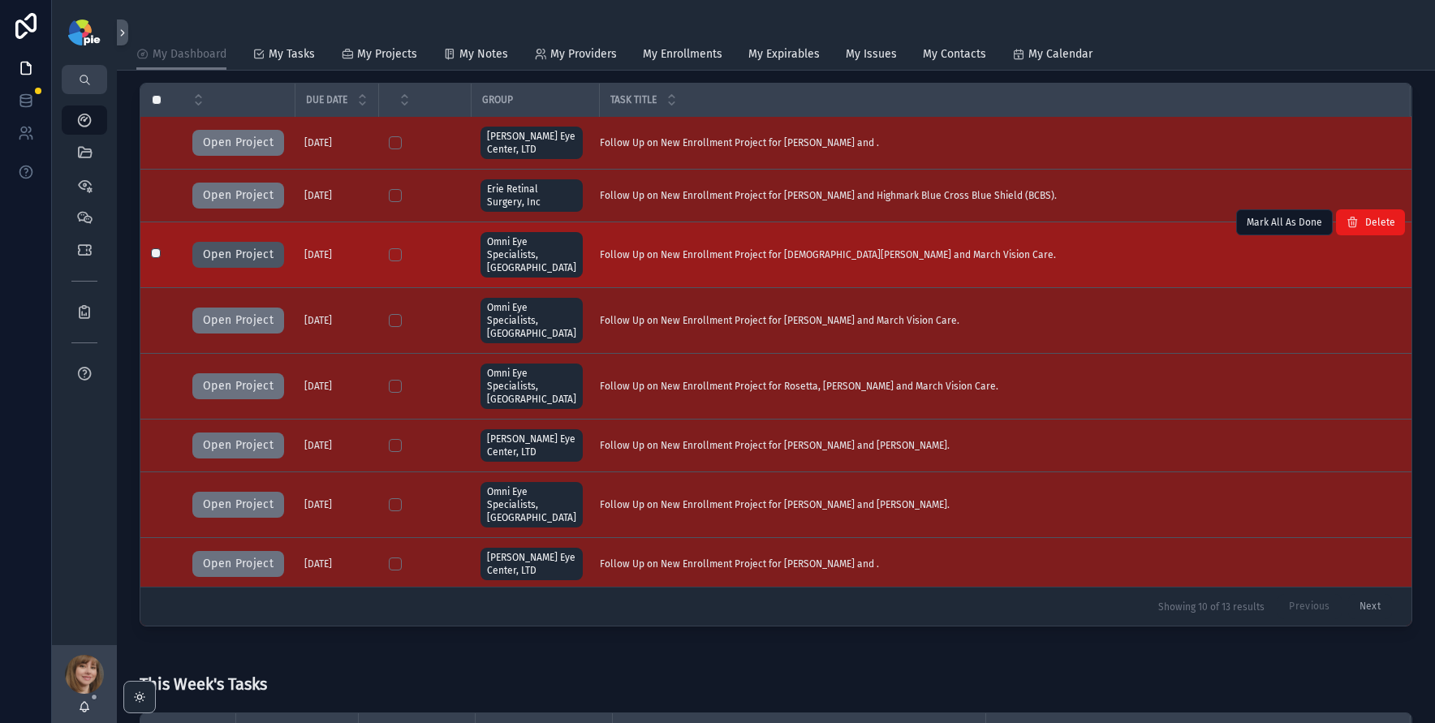
click at [218, 244] on button "Open Project" at bounding box center [238, 255] width 92 height 26
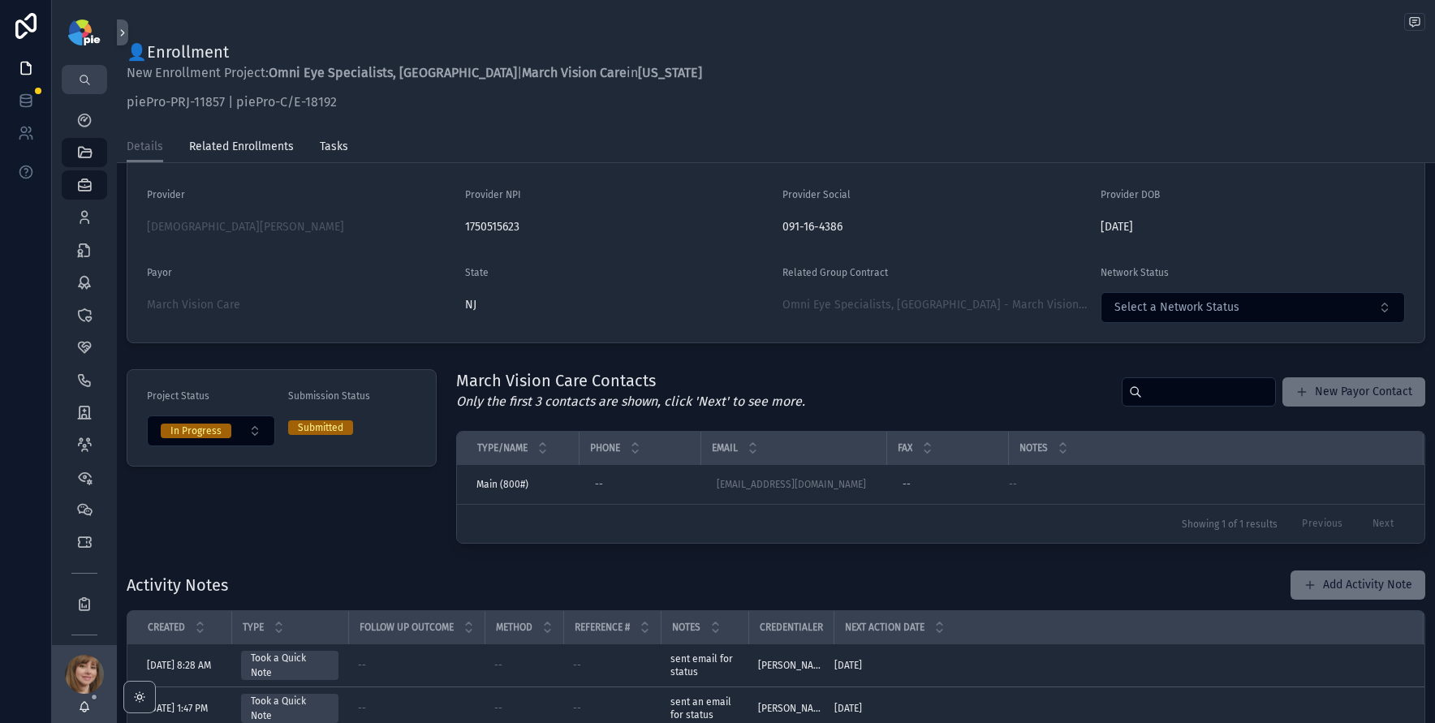
scroll to position [168, 0]
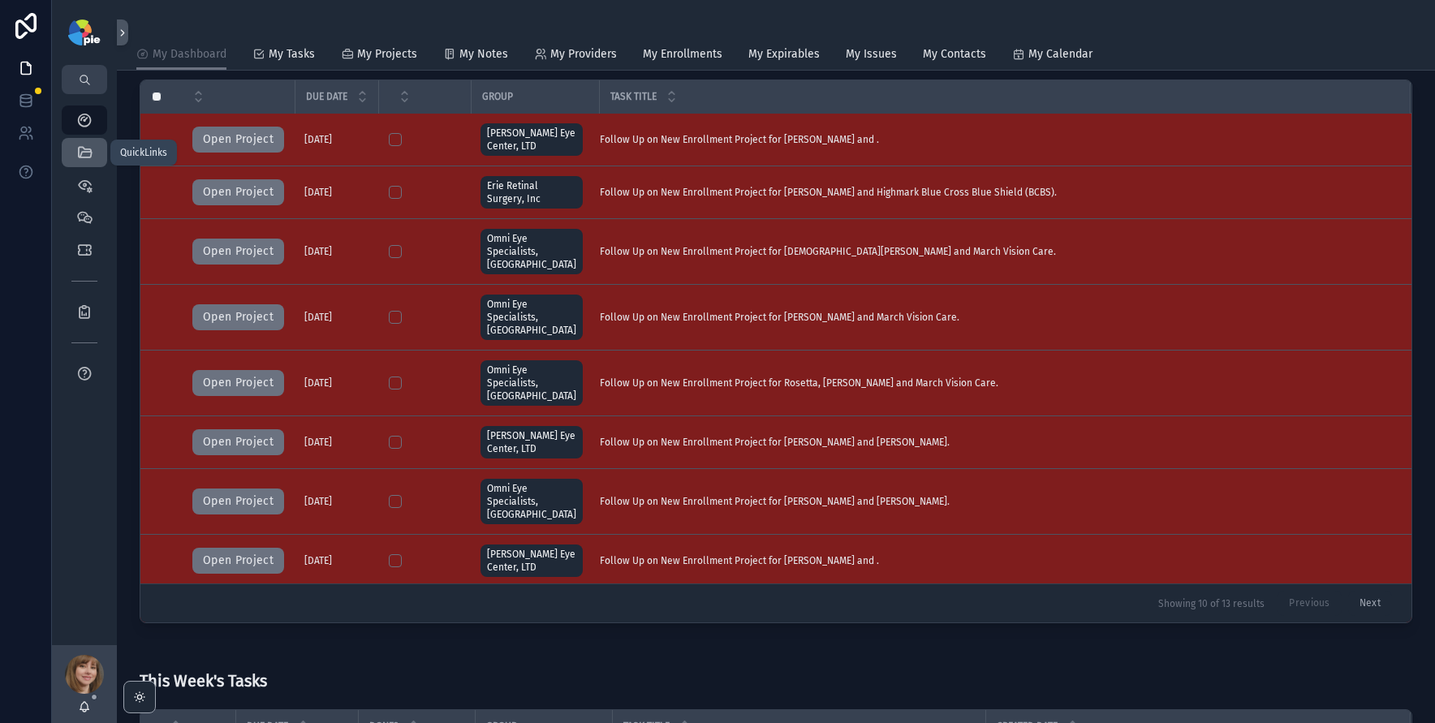
click at [90, 152] on icon "scrollable content" at bounding box center [84, 152] width 16 height 16
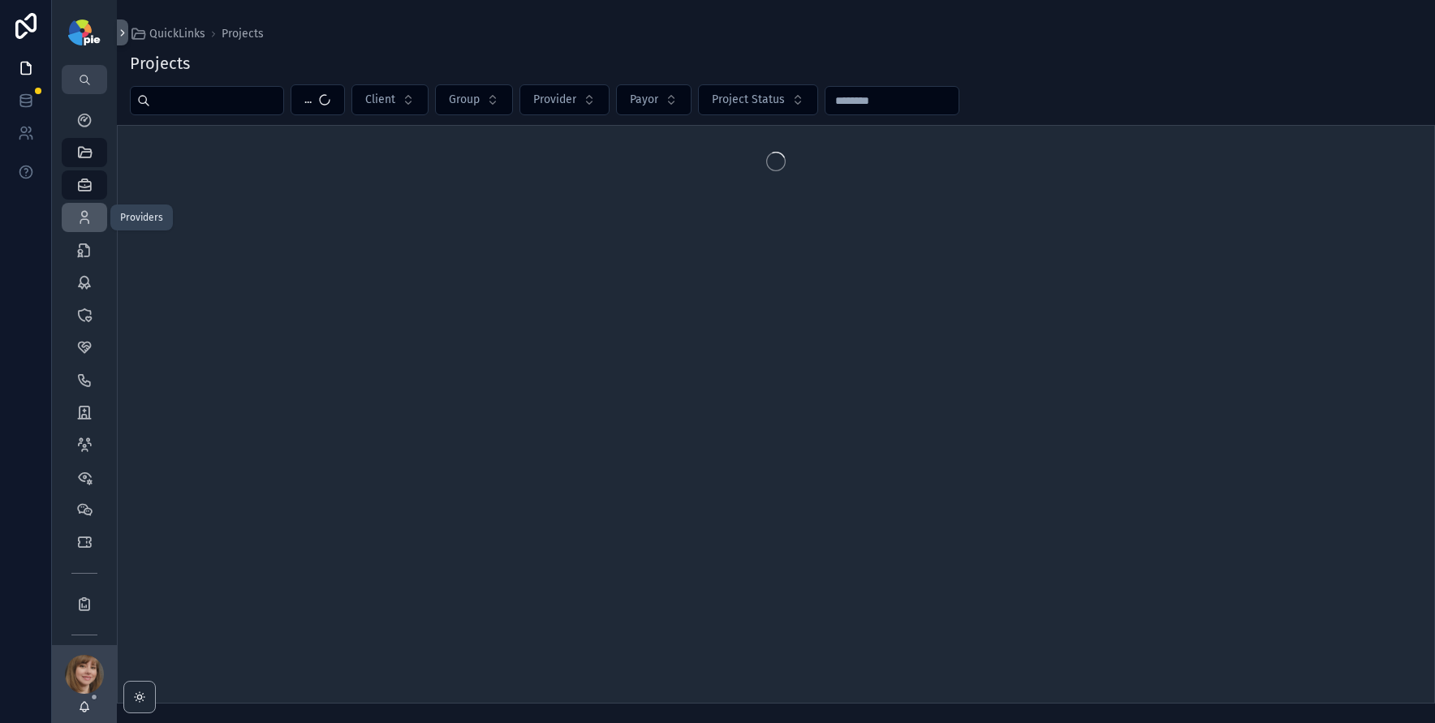
click at [86, 223] on icon "scrollable content" at bounding box center [84, 217] width 16 height 16
click at [229, 104] on input "scrollable content" at bounding box center [216, 100] width 133 height 23
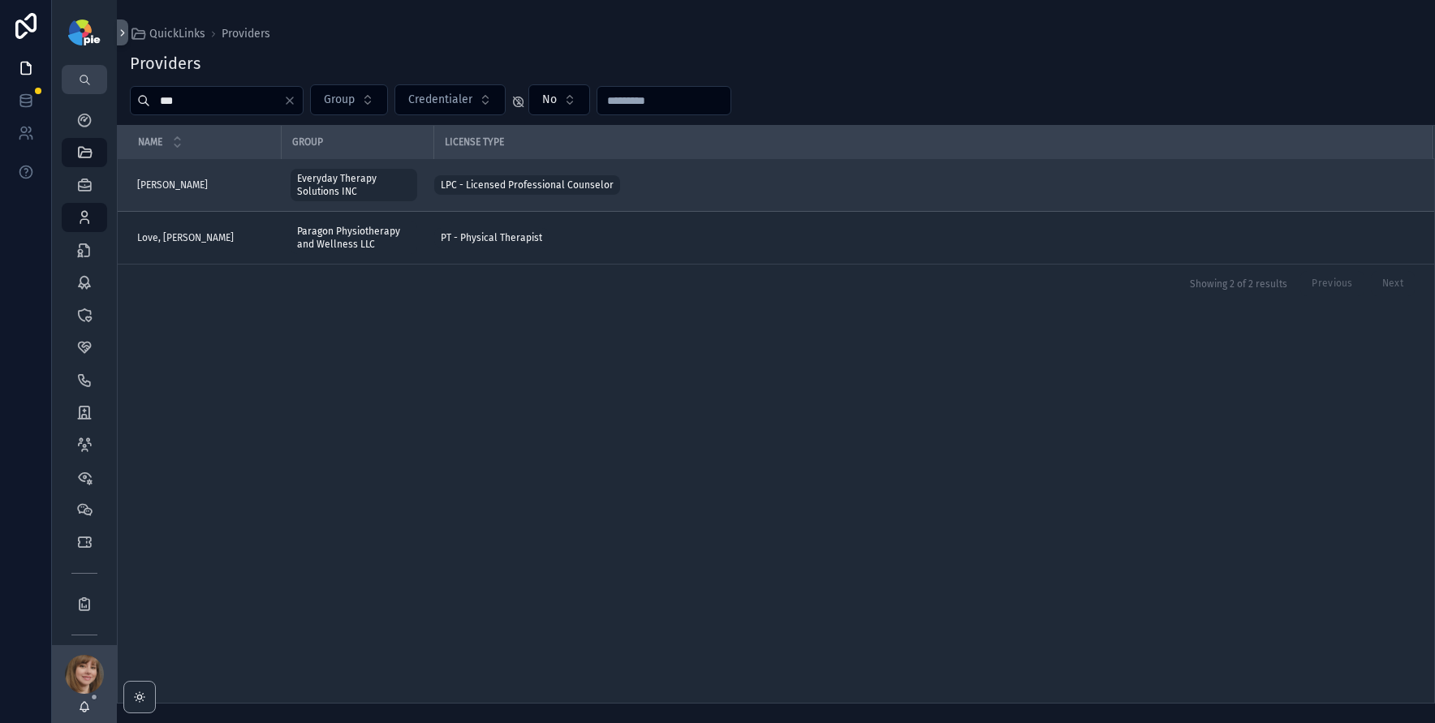
type input "***"
click at [178, 193] on td "Garves, Diane Garves, Diane" at bounding box center [199, 185] width 163 height 53
click at [187, 181] on span "Garves, Diane" at bounding box center [172, 185] width 71 height 13
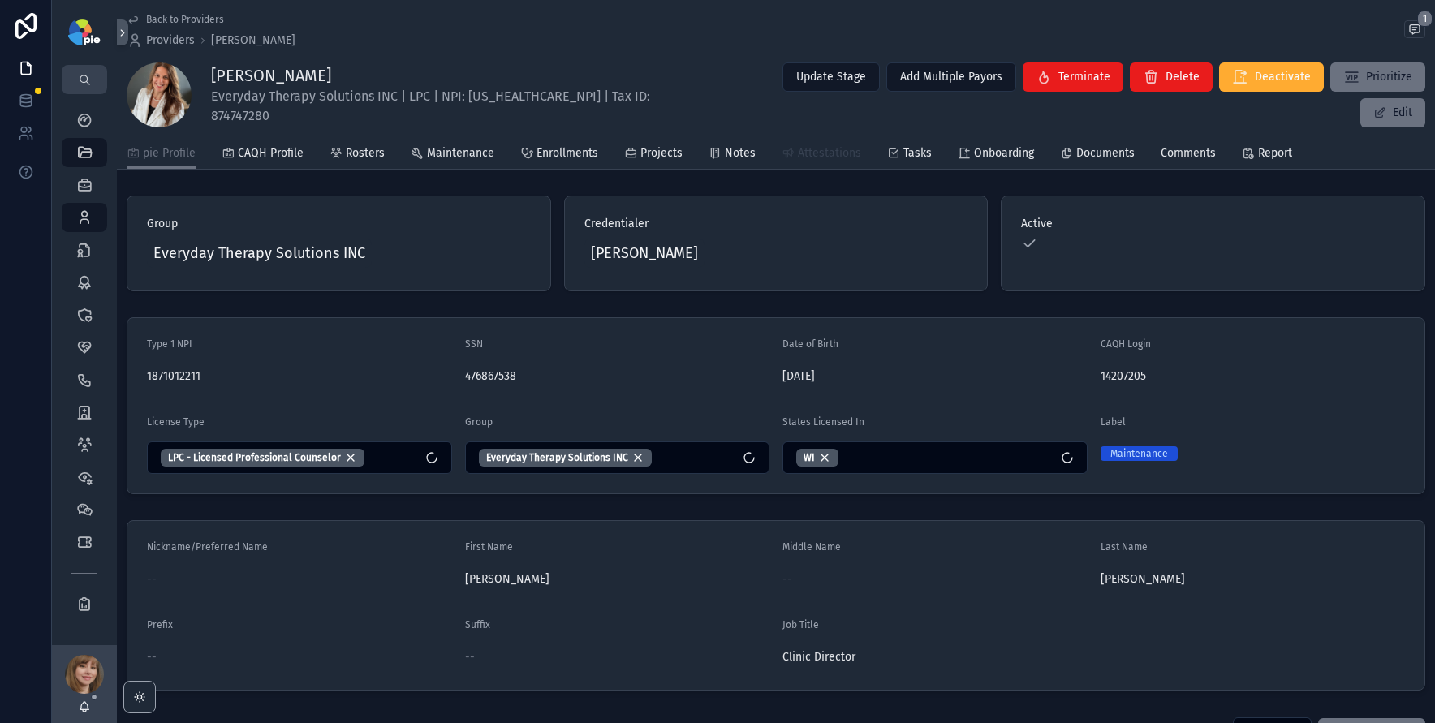
click at [825, 147] on span "Attestations" at bounding box center [829, 153] width 63 height 16
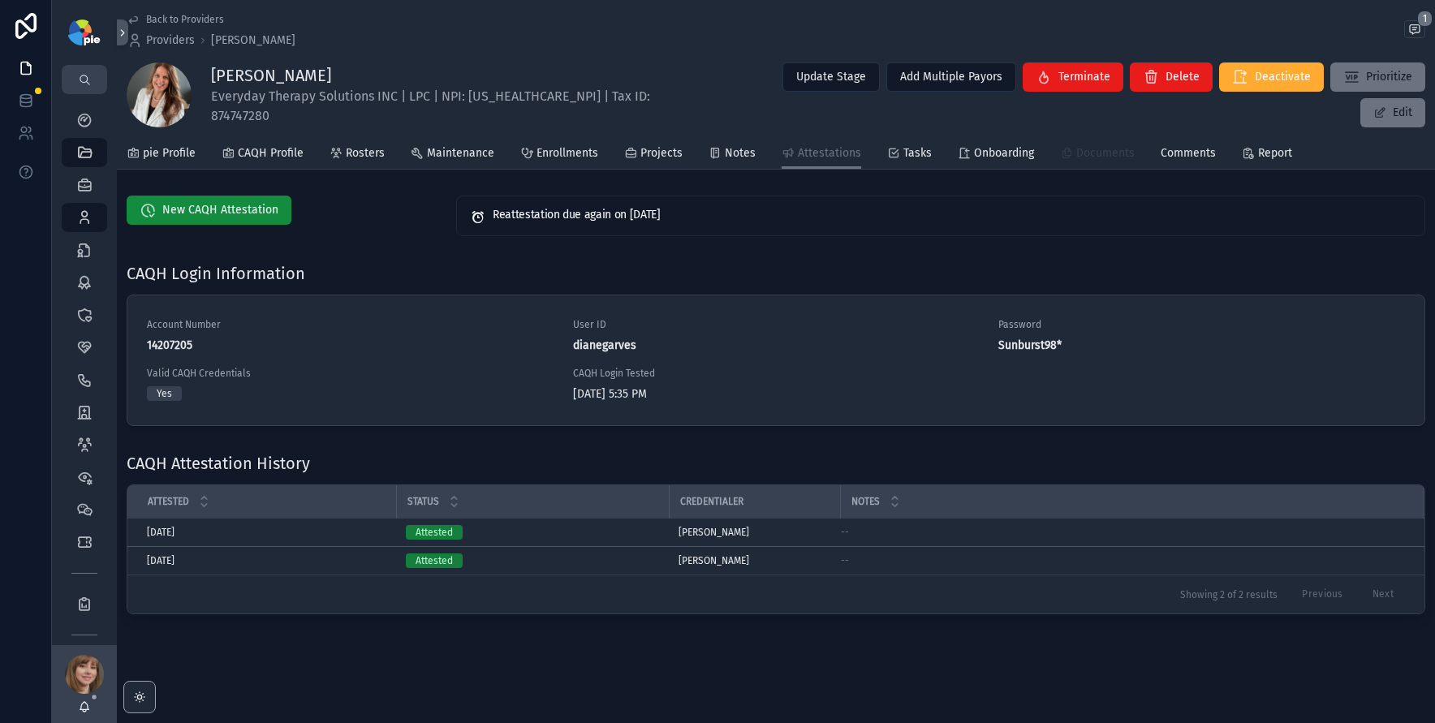
click at [1097, 149] on span "Documents" at bounding box center [1105, 153] width 58 height 16
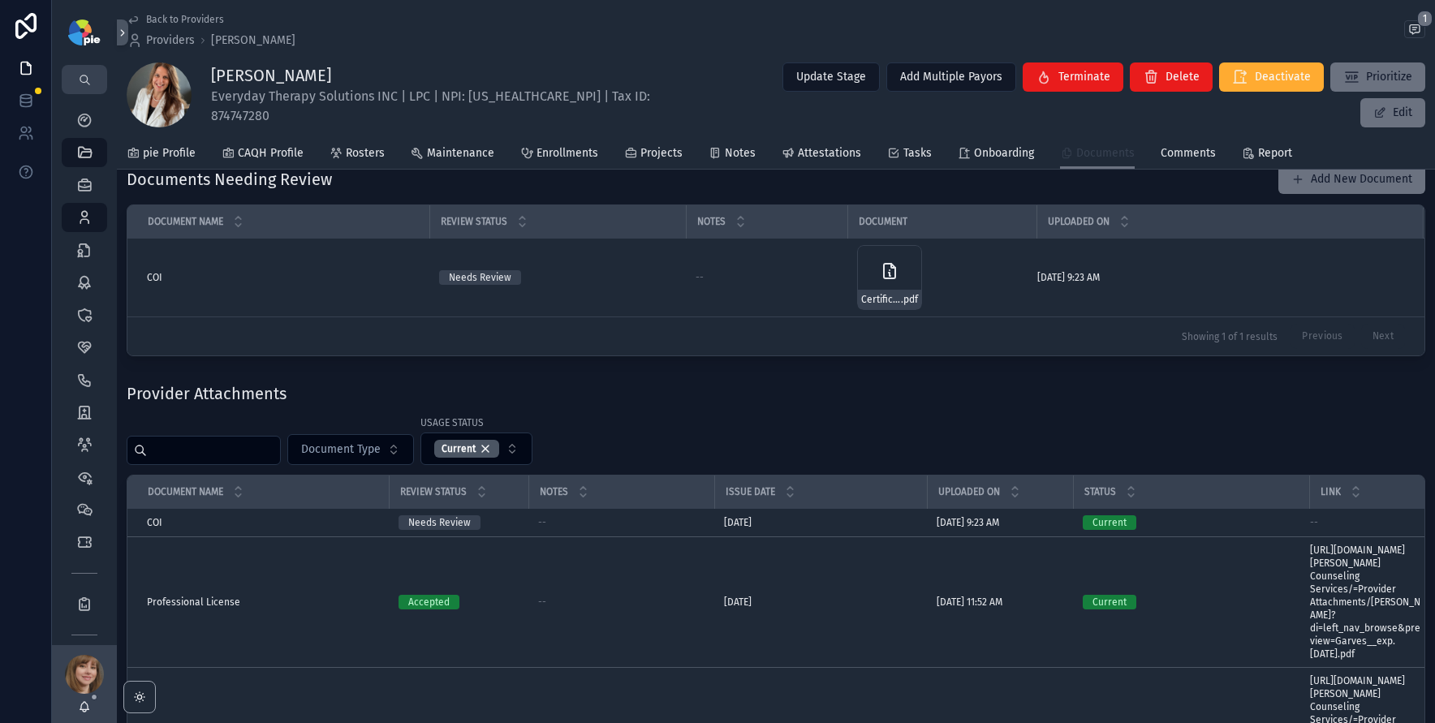
scroll to position [48, 0]
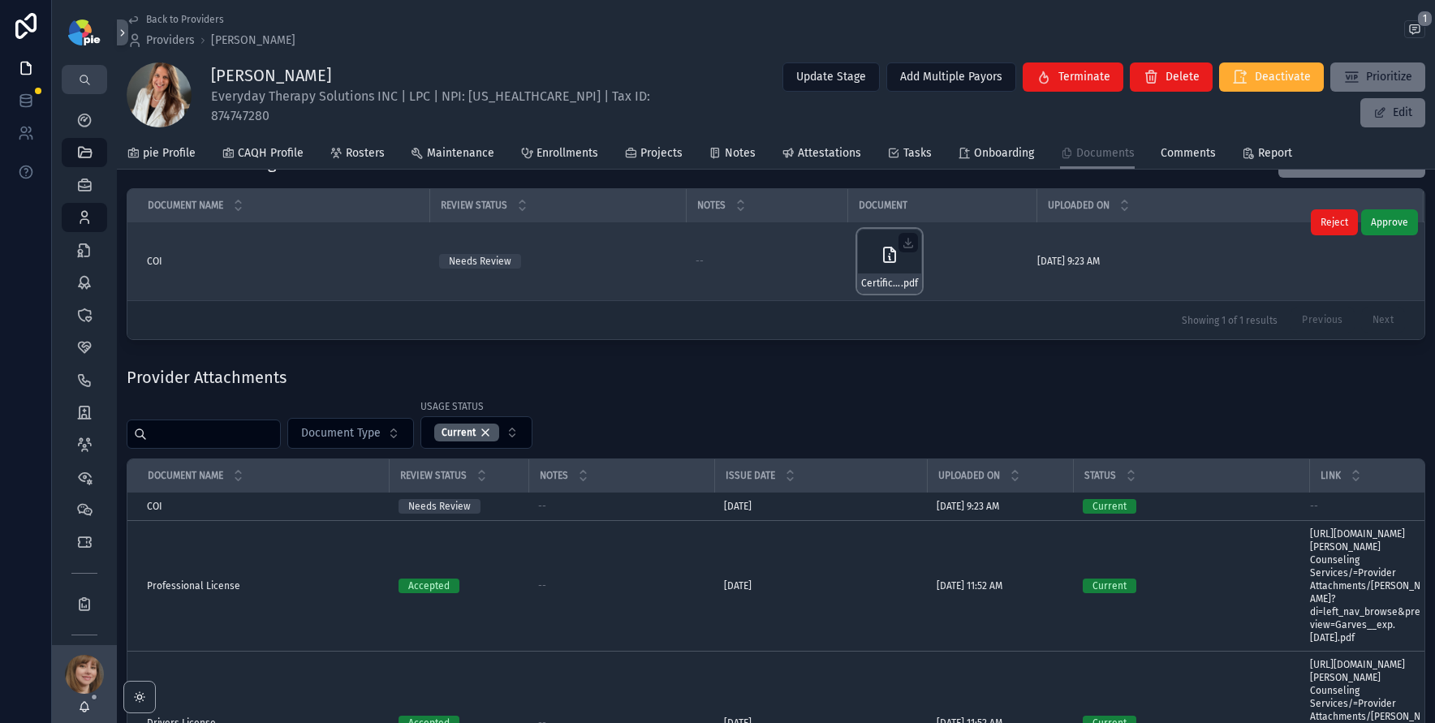
click at [860, 249] on div "Certificate_Diane-Garves-1-(1)-Hudson-Counseling-Services .pdf" at bounding box center [889, 261] width 65 height 65
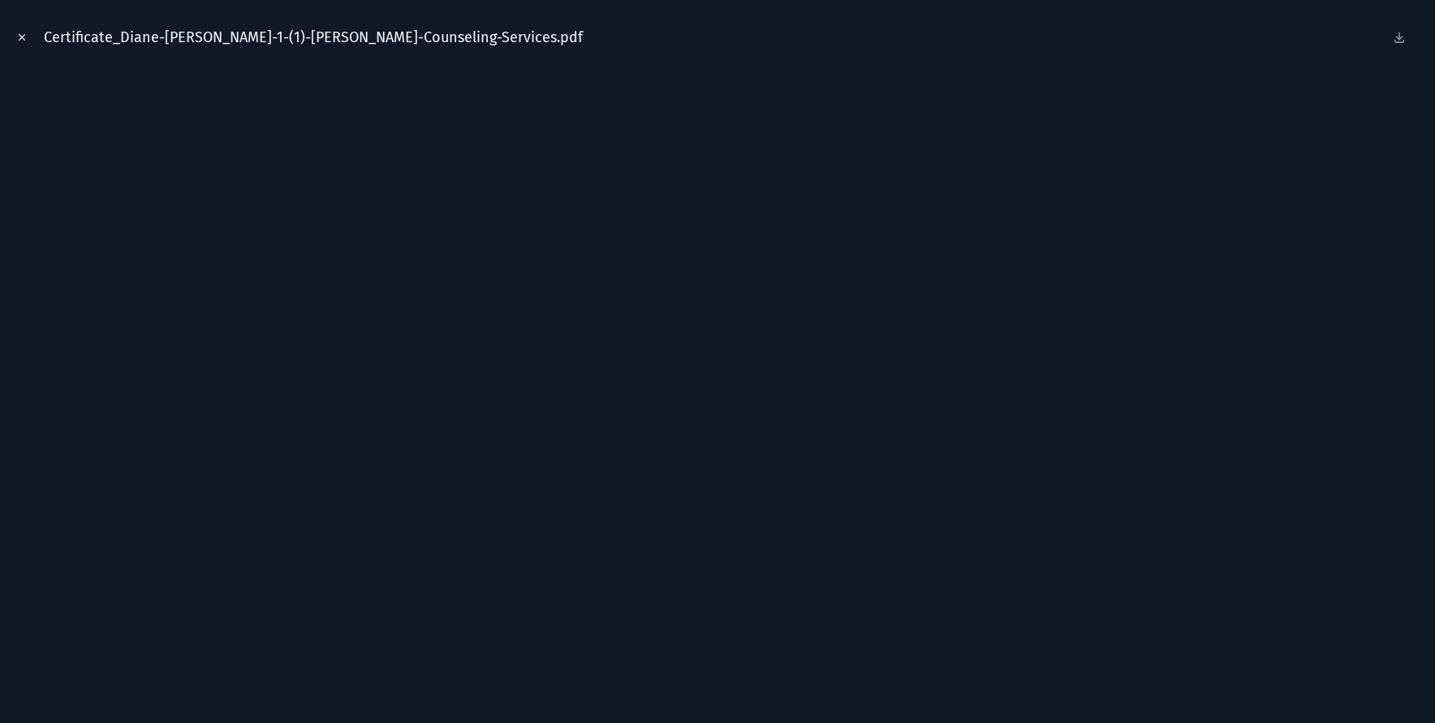
click at [21, 39] on icon "Close modal" at bounding box center [21, 37] width 11 height 11
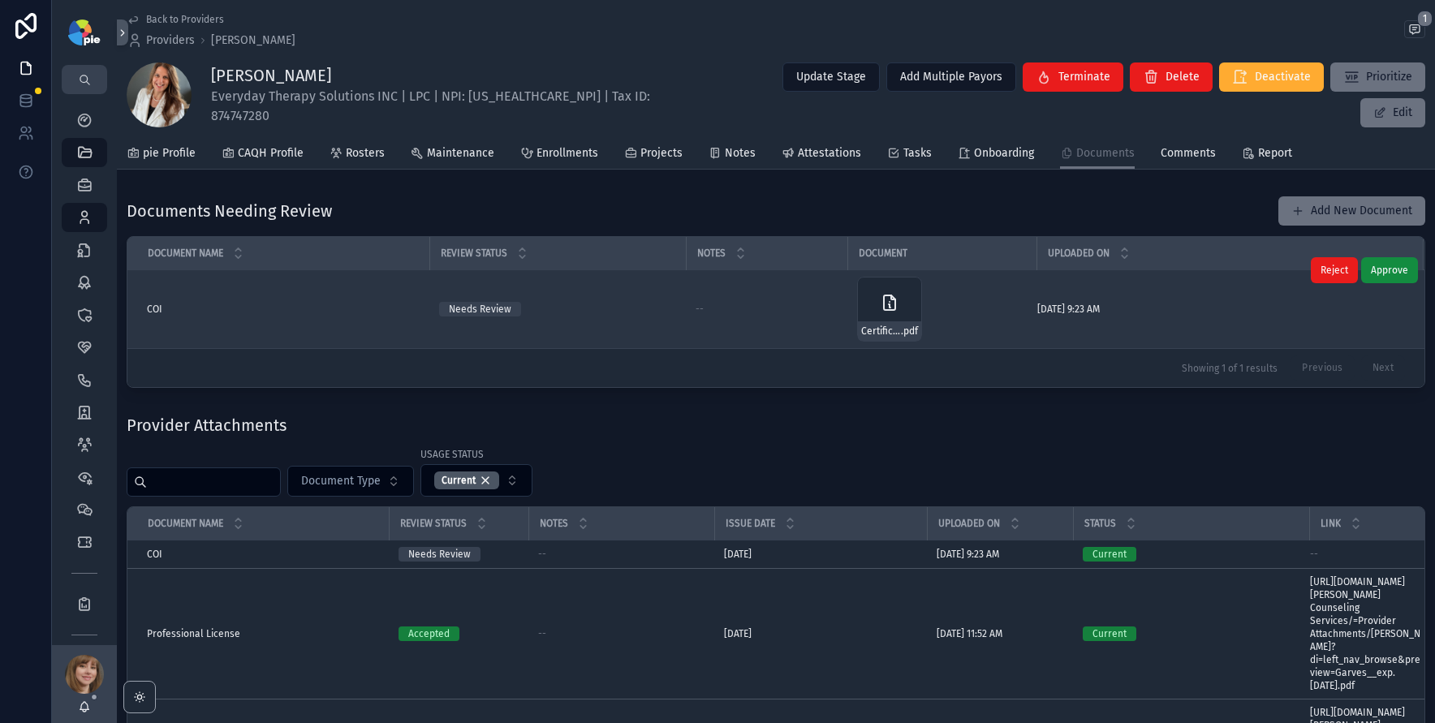
click at [284, 305] on div "COI COI" at bounding box center [283, 309] width 273 height 13
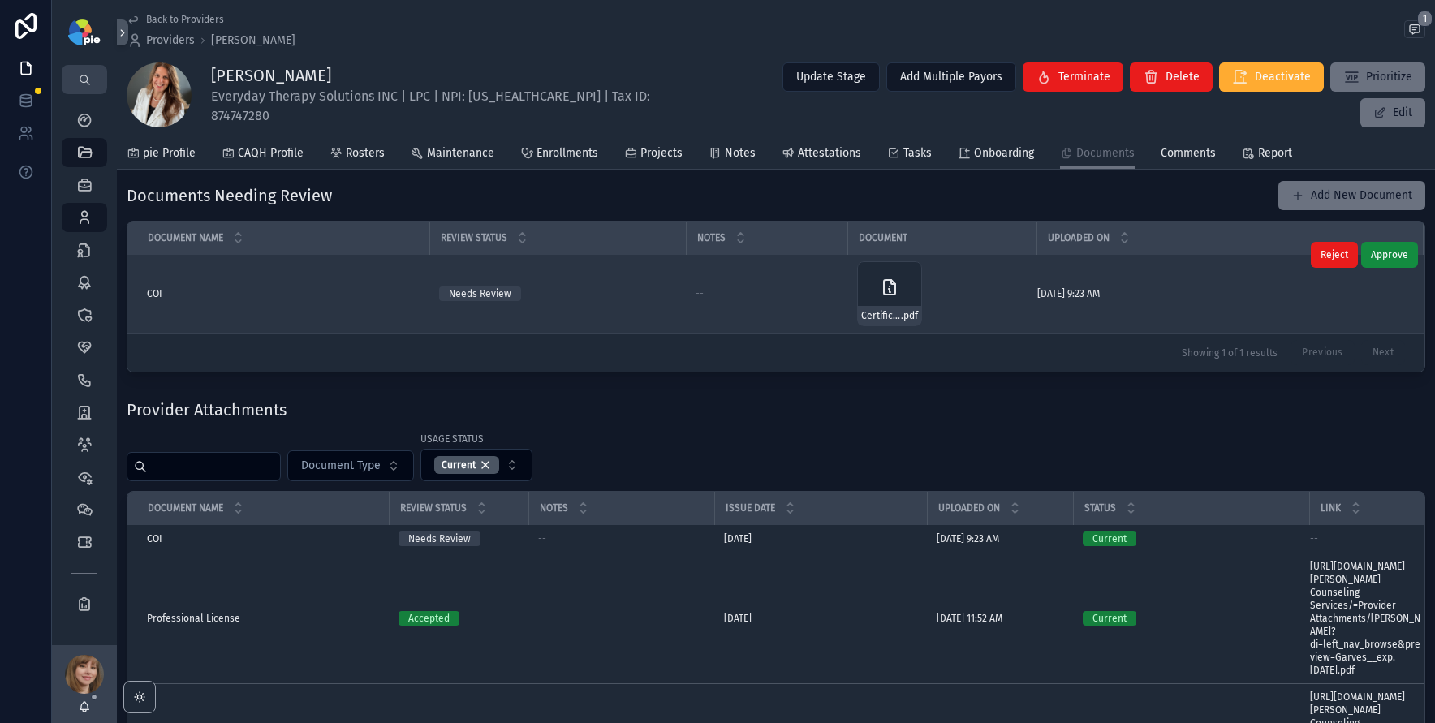
scroll to position [50, 0]
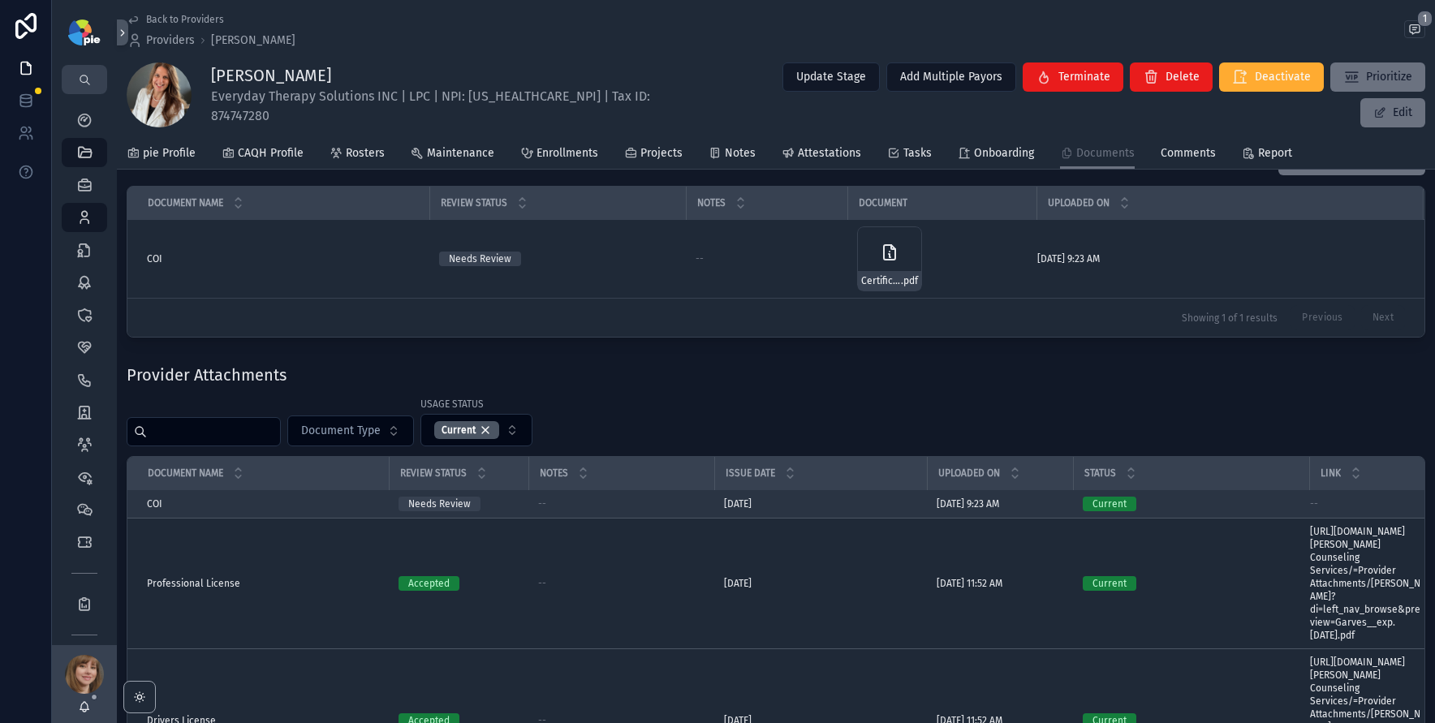
click at [849, 501] on div "8/15/2024 8/15/2024" at bounding box center [820, 504] width 193 height 13
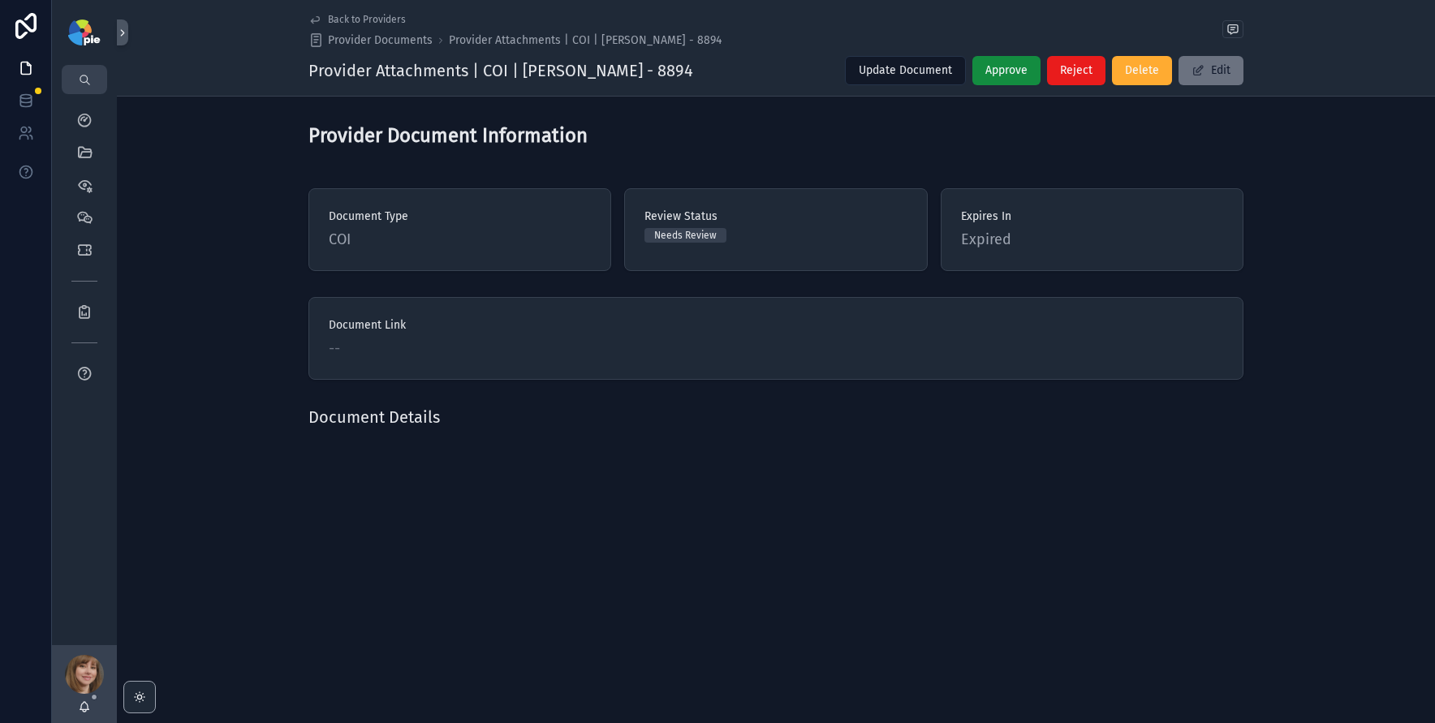
click at [344, 17] on span "Back to Providers" at bounding box center [367, 19] width 78 height 13
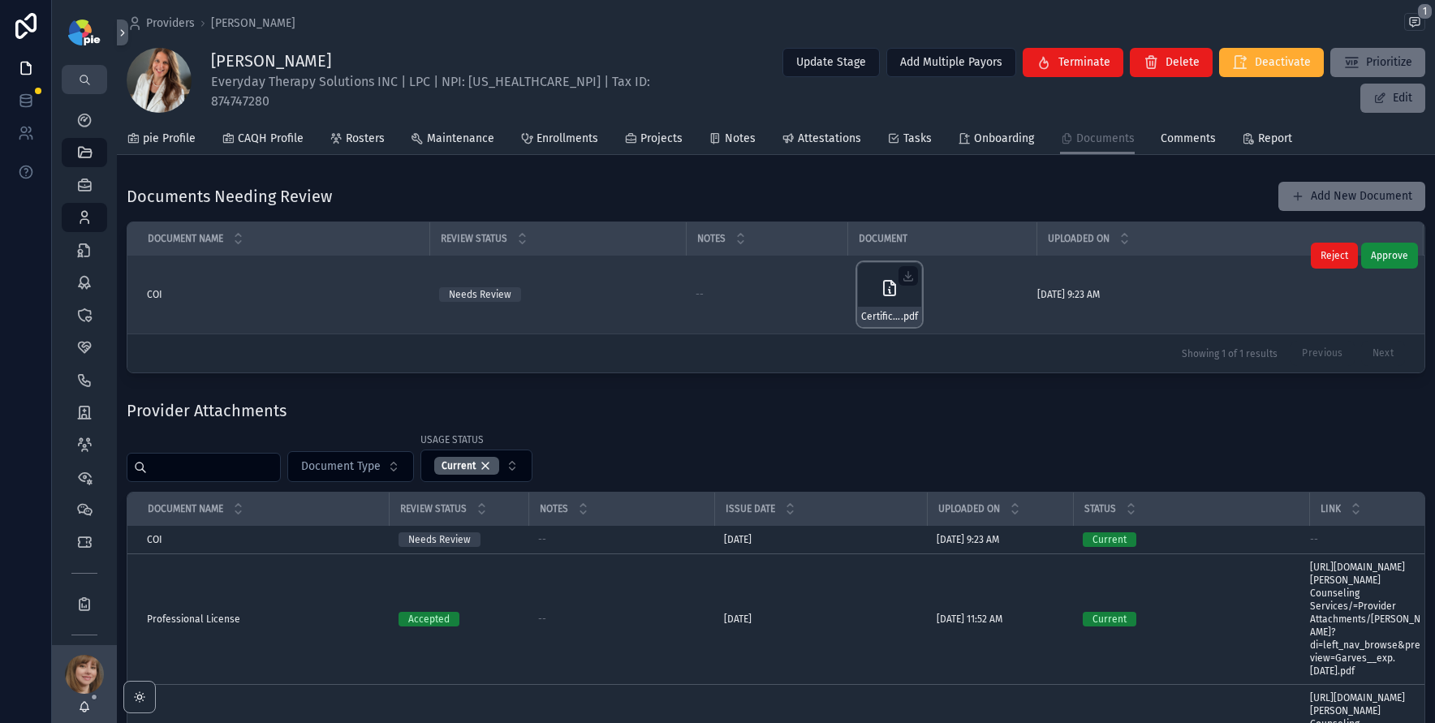
click at [871, 276] on div "Certificate_Diane-Garves-1-(1)-Hudson-Counseling-Services .pdf" at bounding box center [889, 294] width 65 height 65
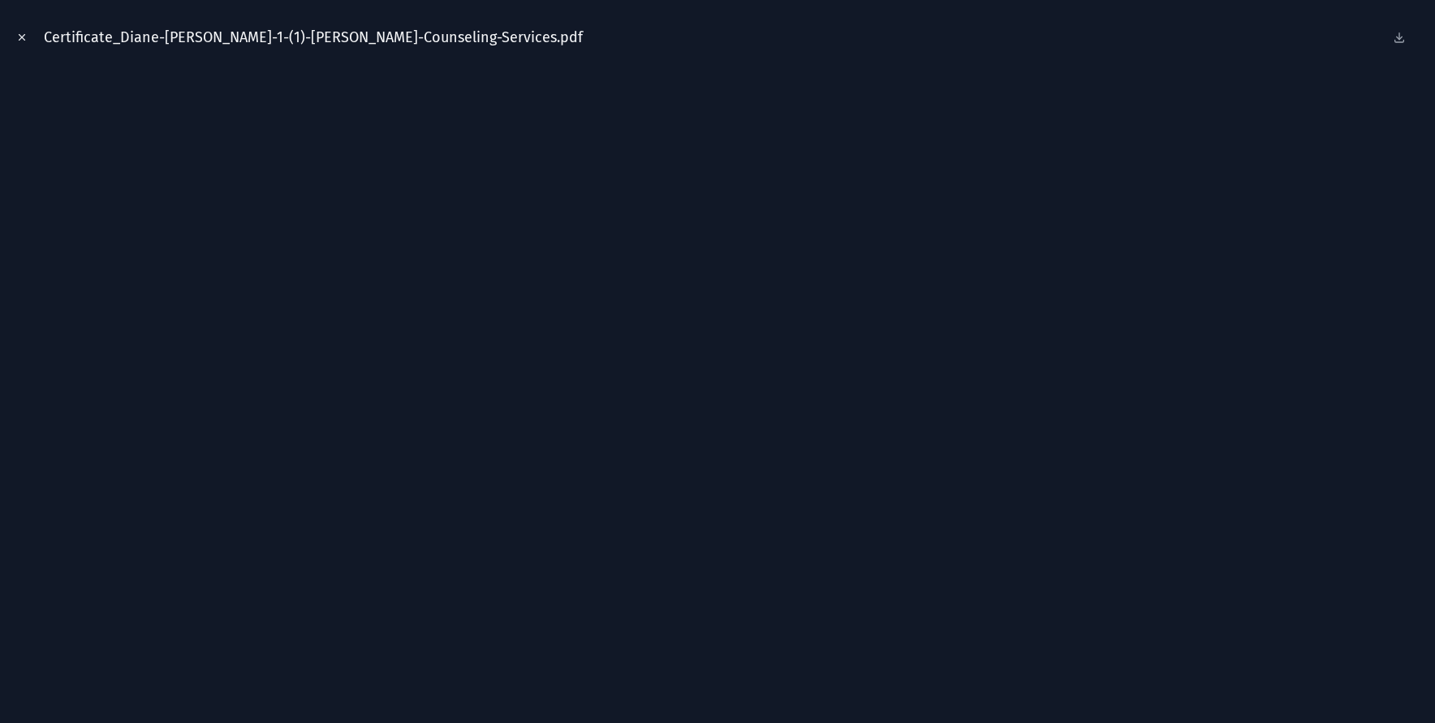
click at [24, 34] on icon "Close modal" at bounding box center [21, 37] width 11 height 11
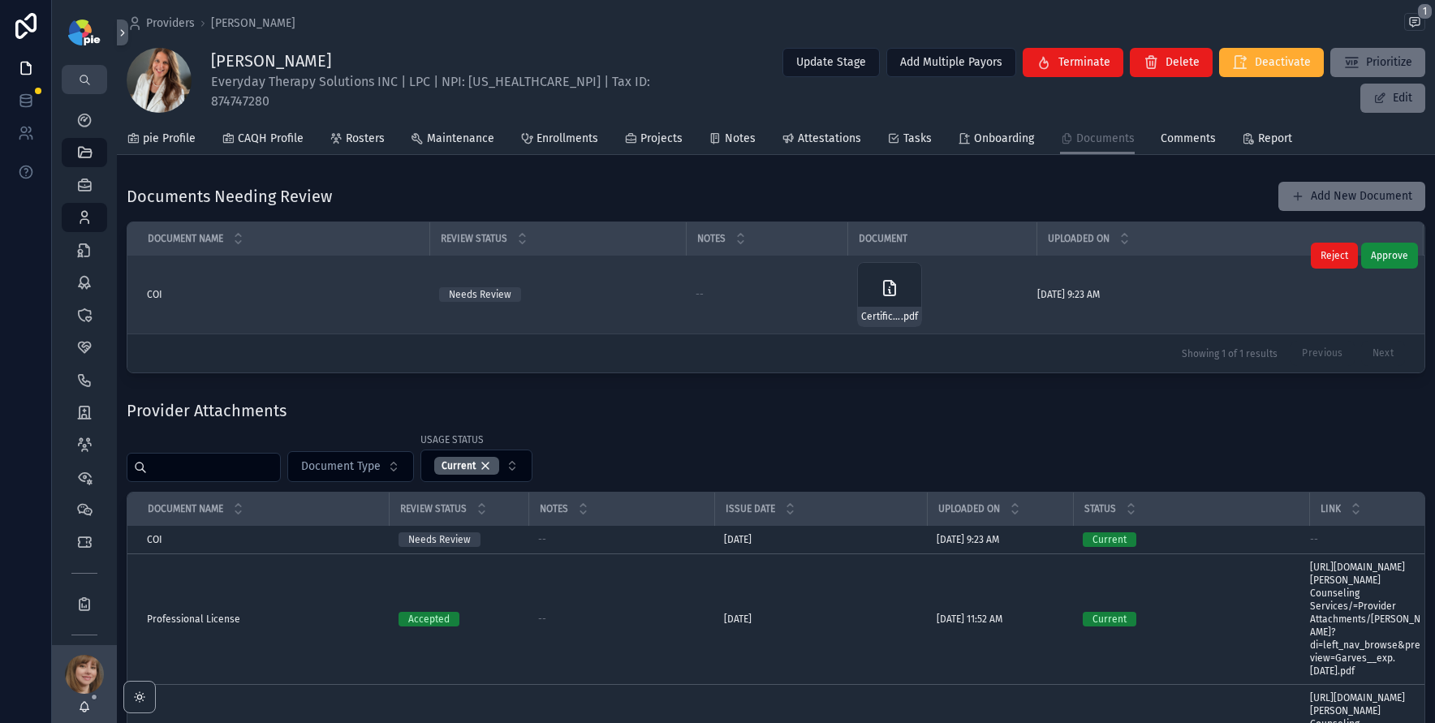
click at [593, 287] on div "Needs Review" at bounding box center [557, 294] width 237 height 15
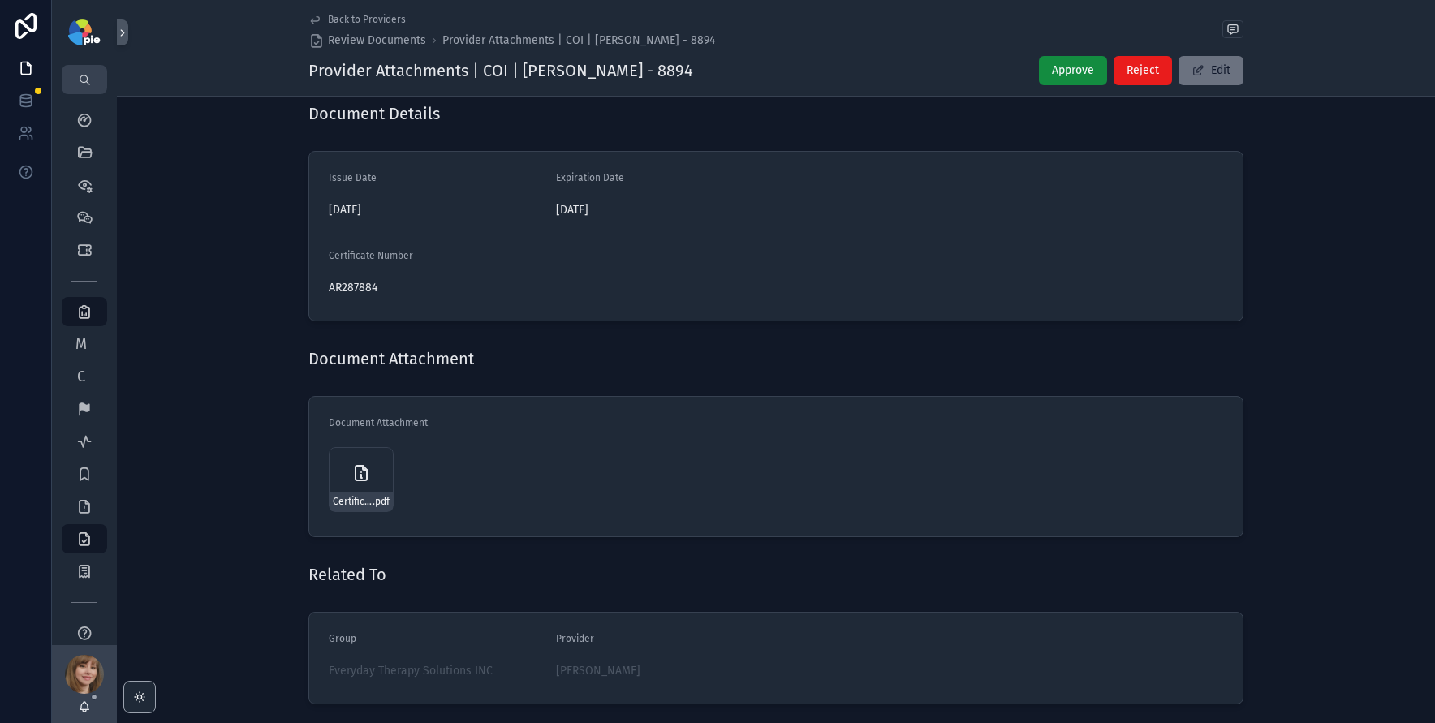
scroll to position [222, 0]
click at [343, 457] on div "Certificate_Diane-Garves-1-(1)-Hudson-Counseling-Services .pdf" at bounding box center [361, 478] width 65 height 65
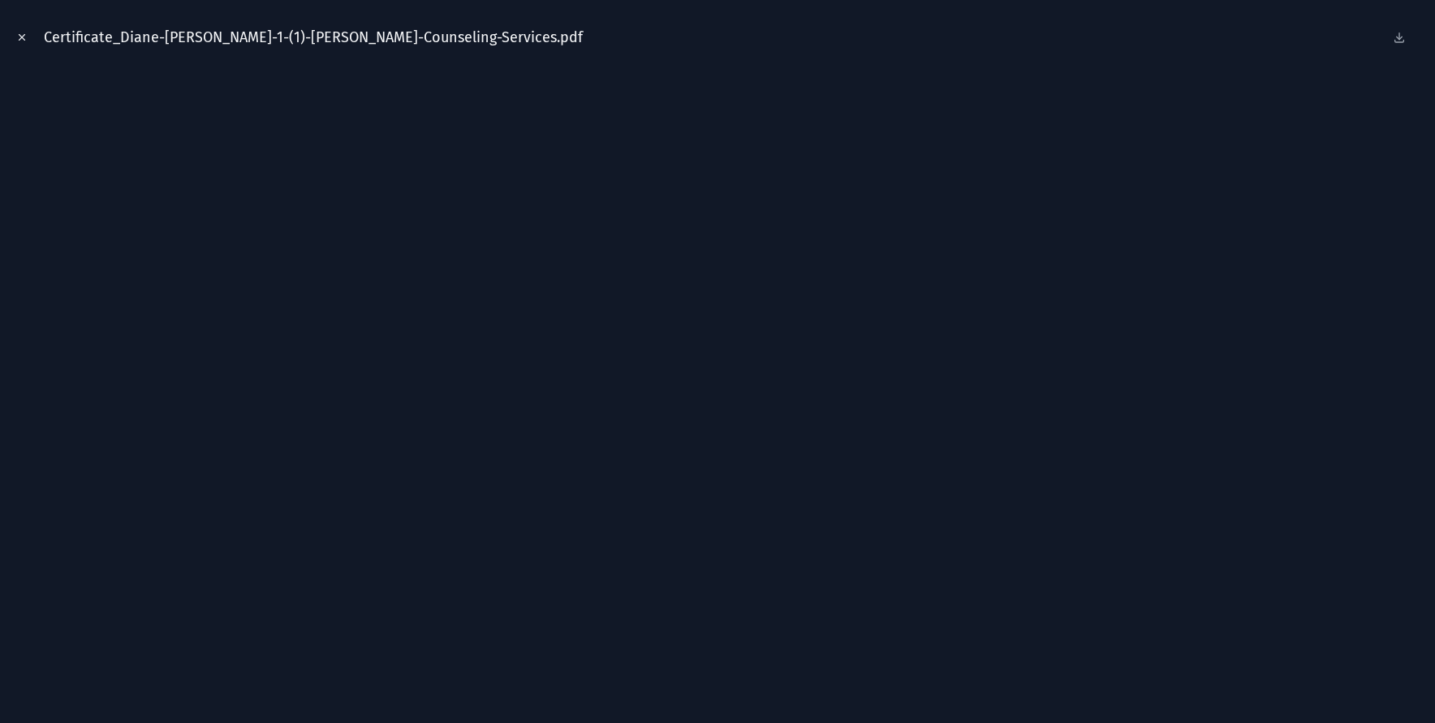
click at [26, 37] on icon "Close modal" at bounding box center [21, 37] width 11 height 11
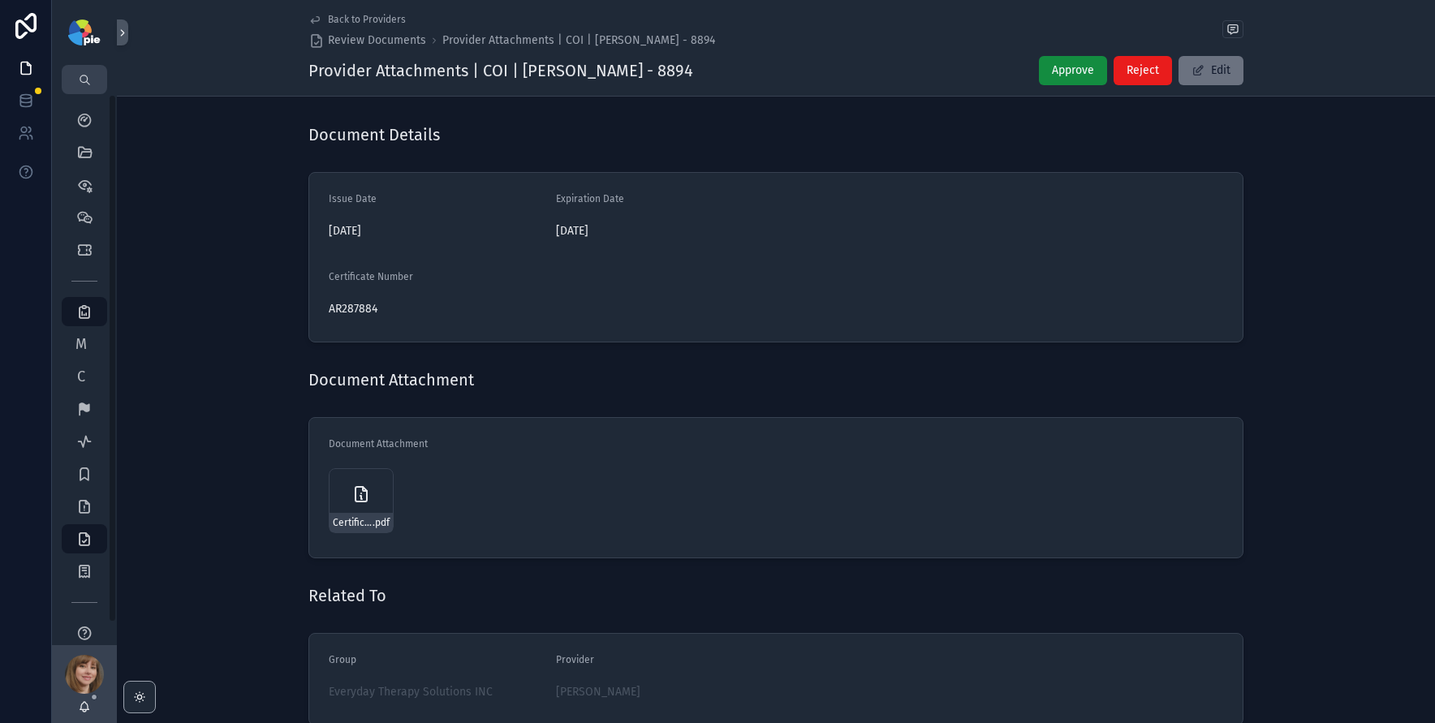
scroll to position [197, 0]
click at [315, 14] on icon "scrollable content" at bounding box center [314, 19] width 13 height 13
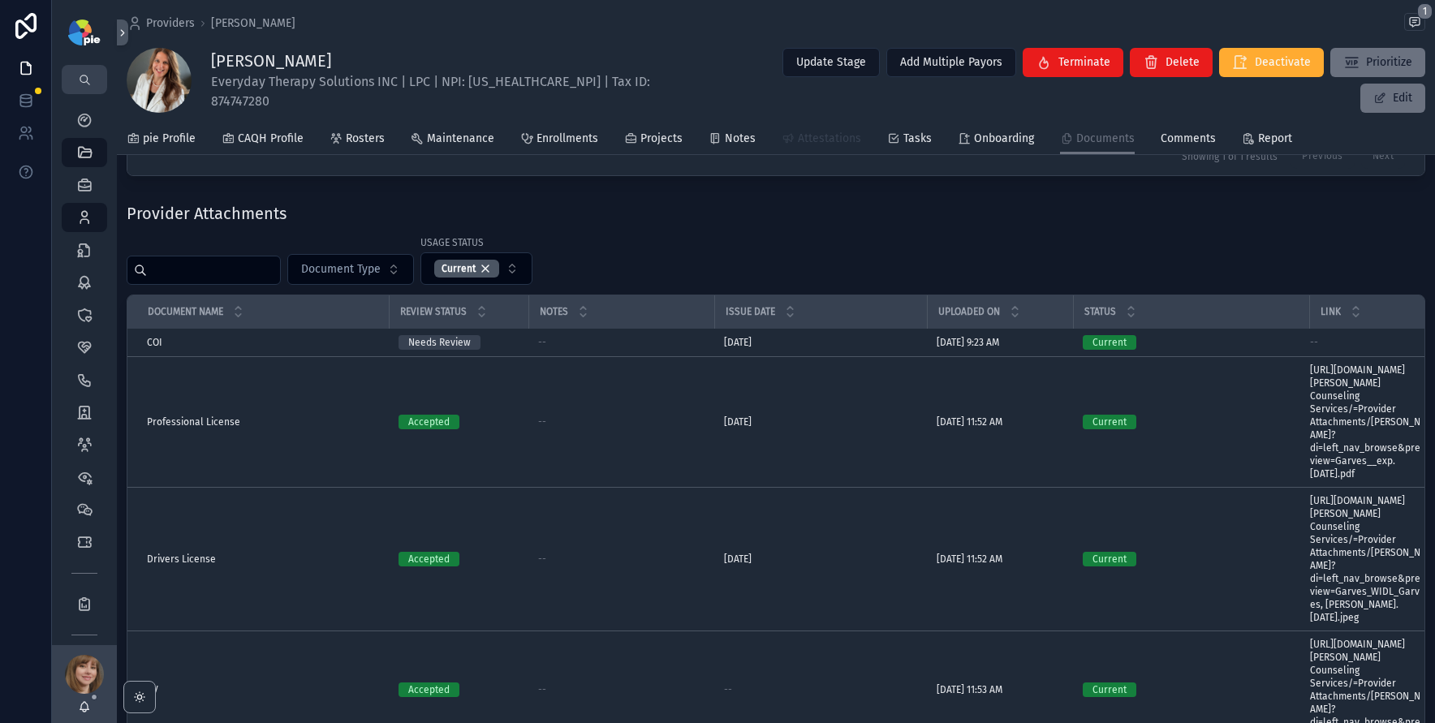
click at [812, 139] on span "Attestations" at bounding box center [829, 139] width 63 height 16
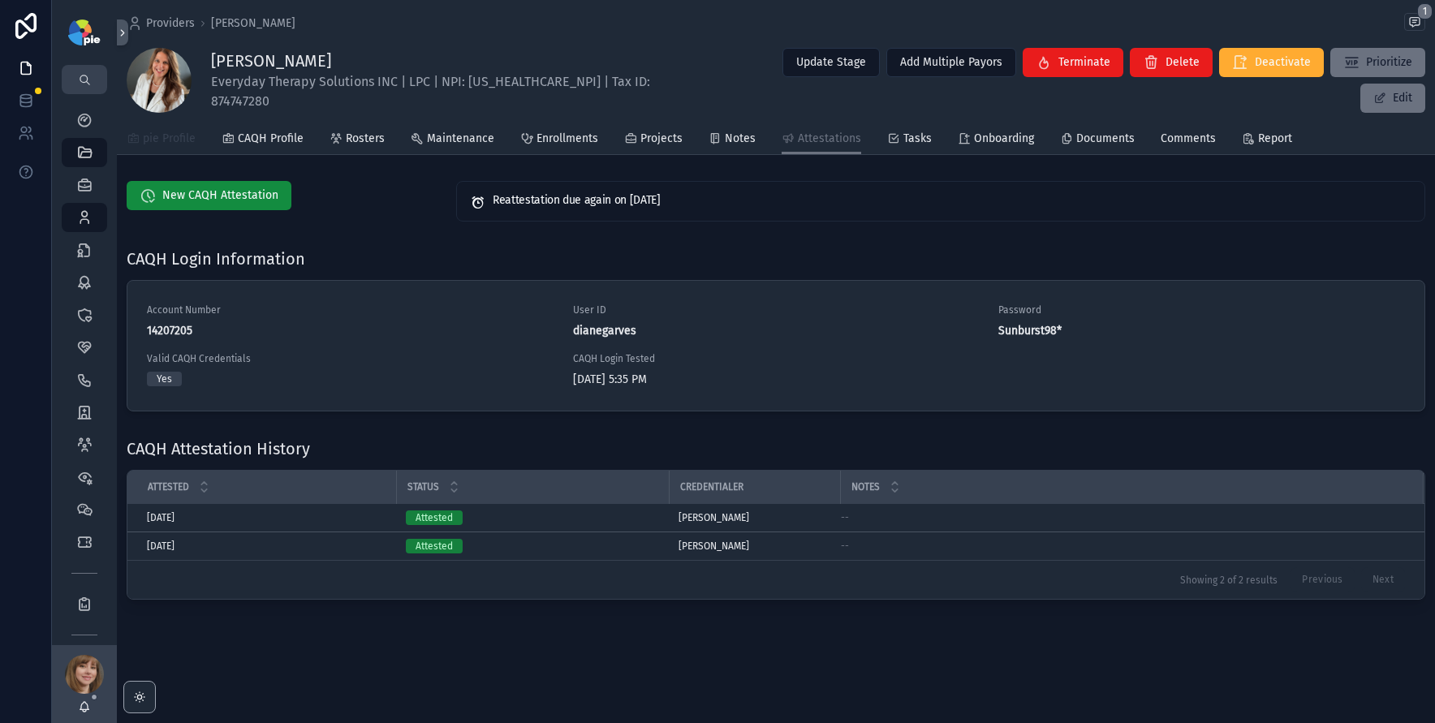
click at [165, 145] on link "pie Profile" at bounding box center [161, 140] width 69 height 32
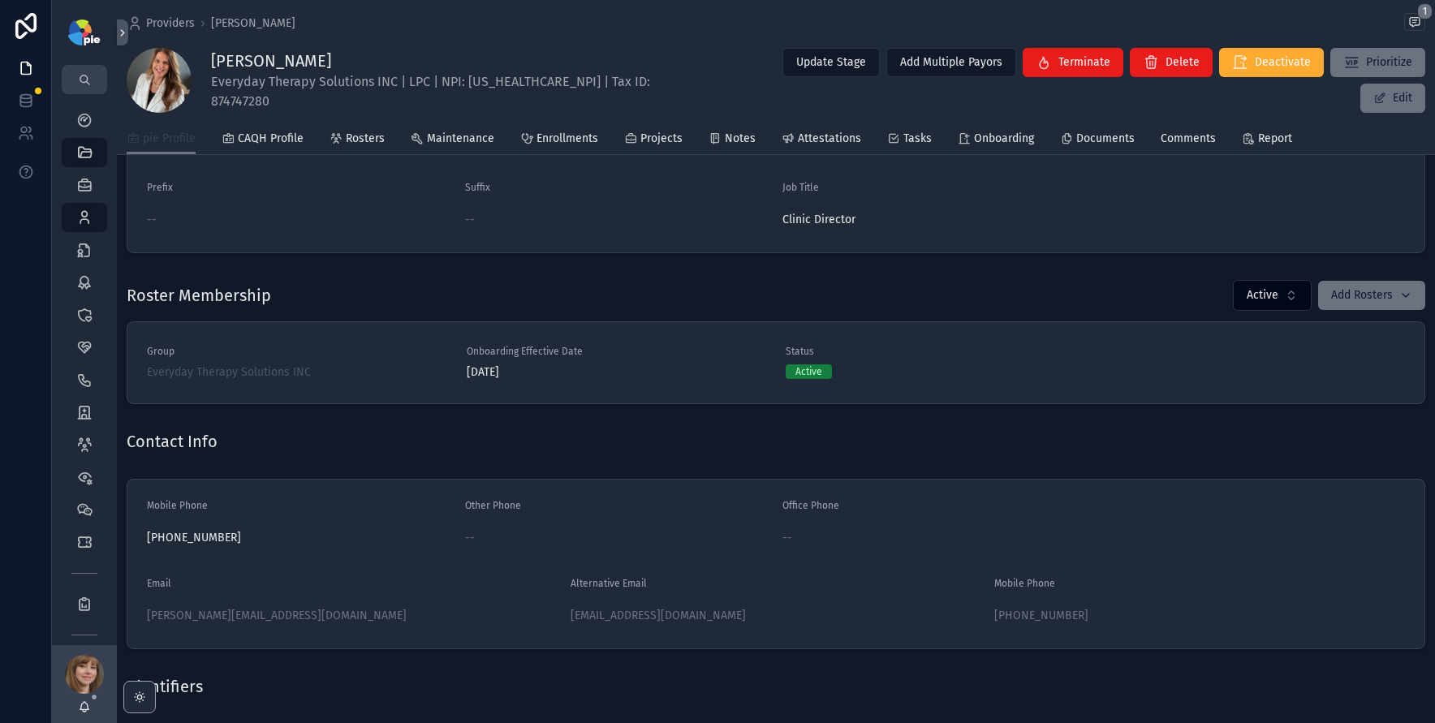
scroll to position [420, 0]
click at [1085, 137] on span "Documents" at bounding box center [1105, 139] width 58 height 16
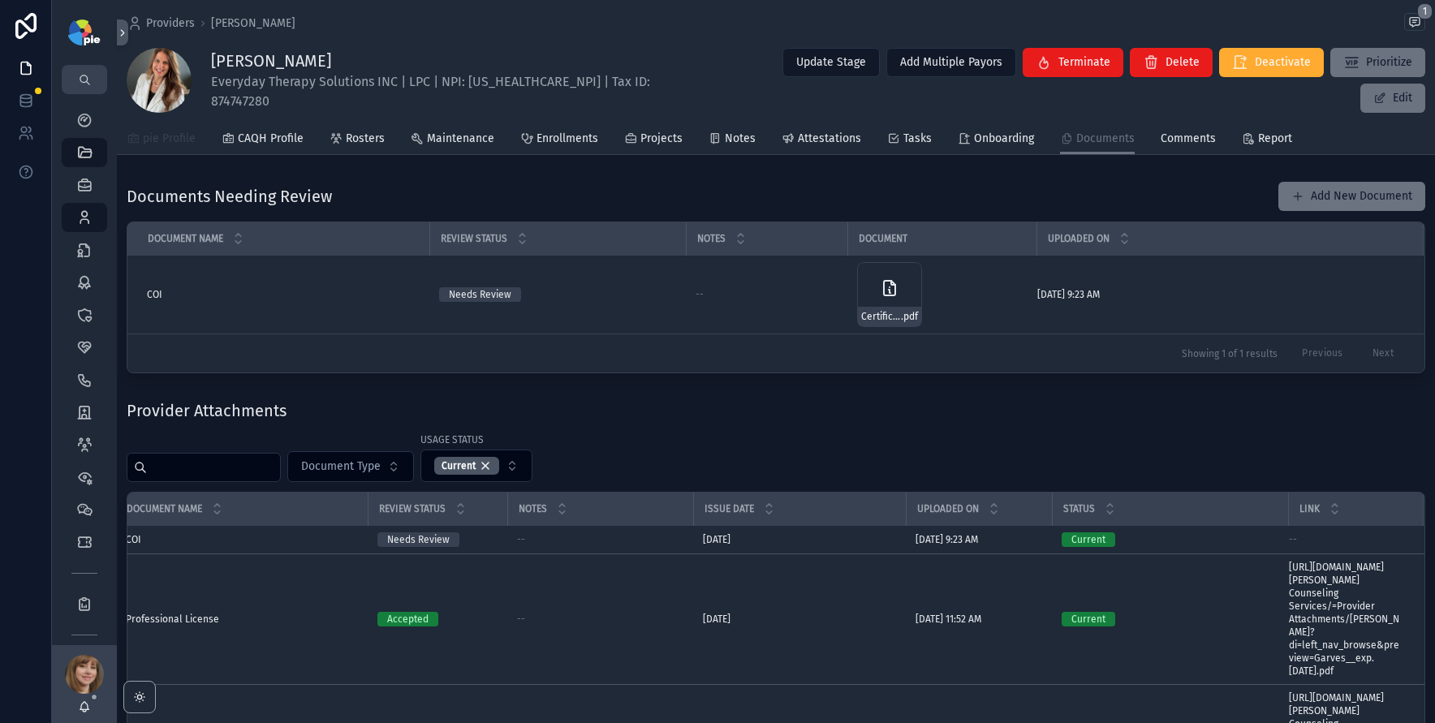
click at [172, 132] on span "pie Profile" at bounding box center [169, 139] width 53 height 16
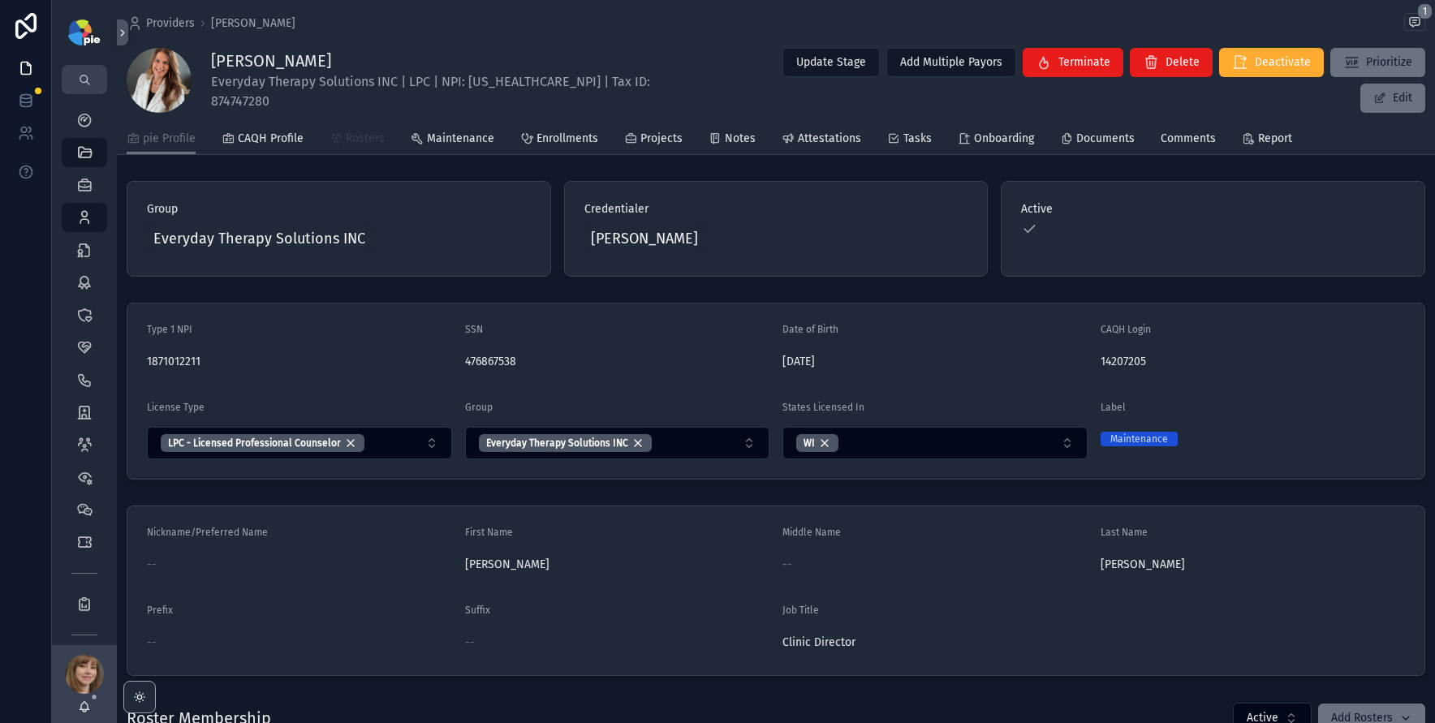
click at [350, 141] on span "Rosters" at bounding box center [365, 139] width 39 height 16
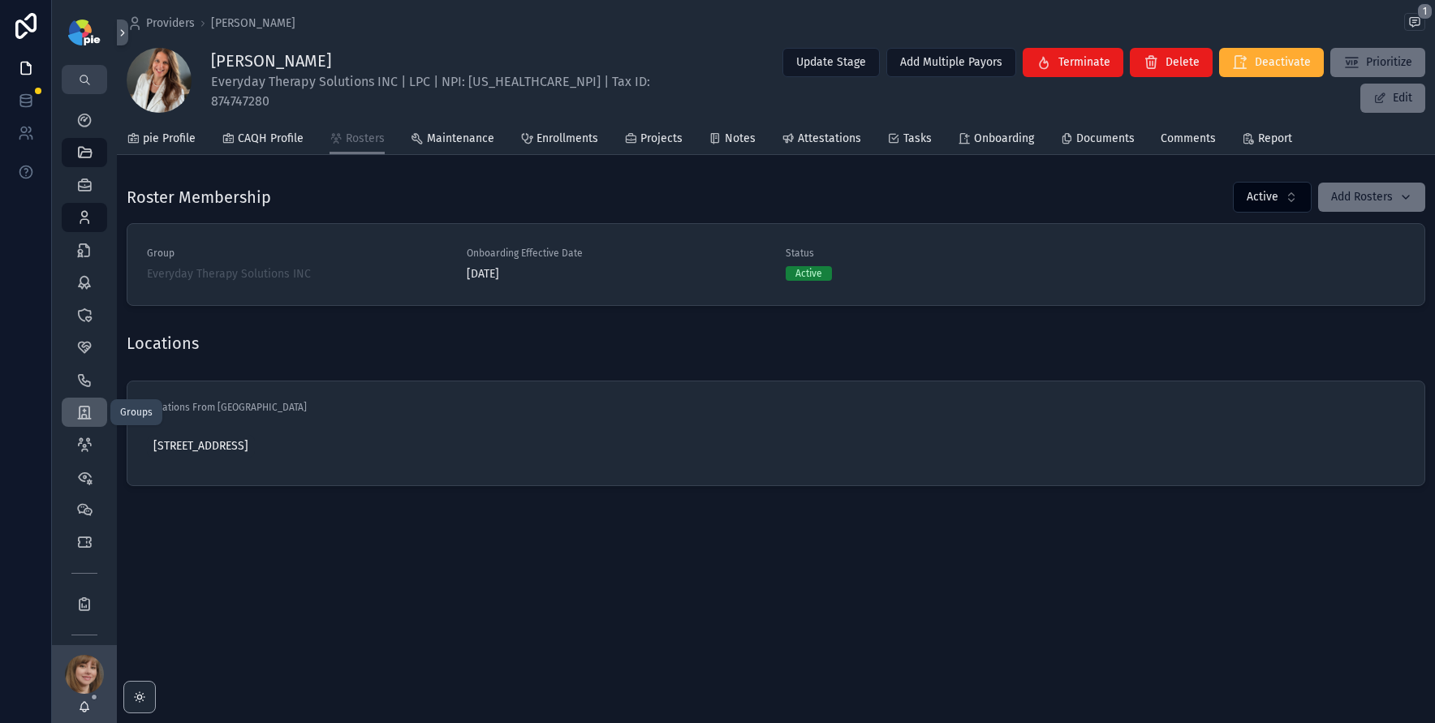
click at [80, 419] on icon "scrollable content" at bounding box center [84, 412] width 16 height 16
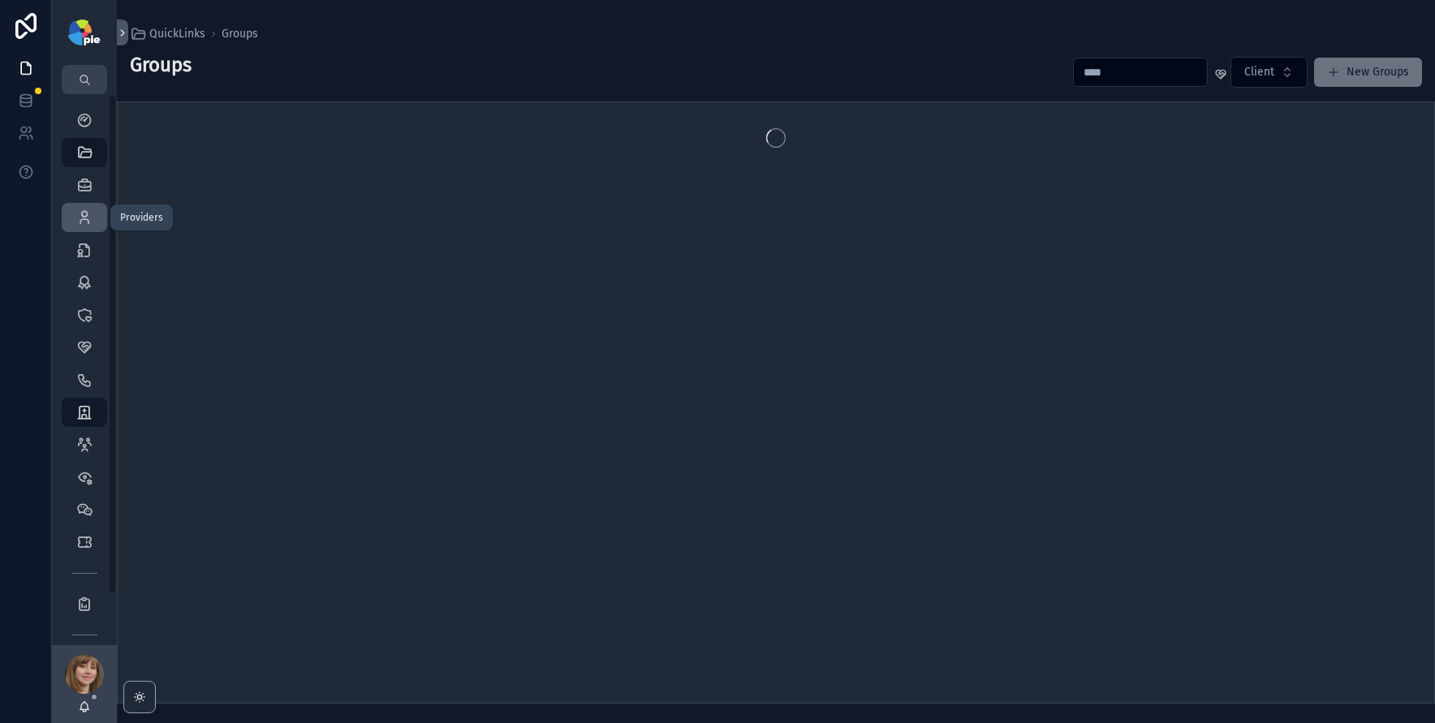
click at [81, 221] on icon "scrollable content" at bounding box center [84, 217] width 16 height 16
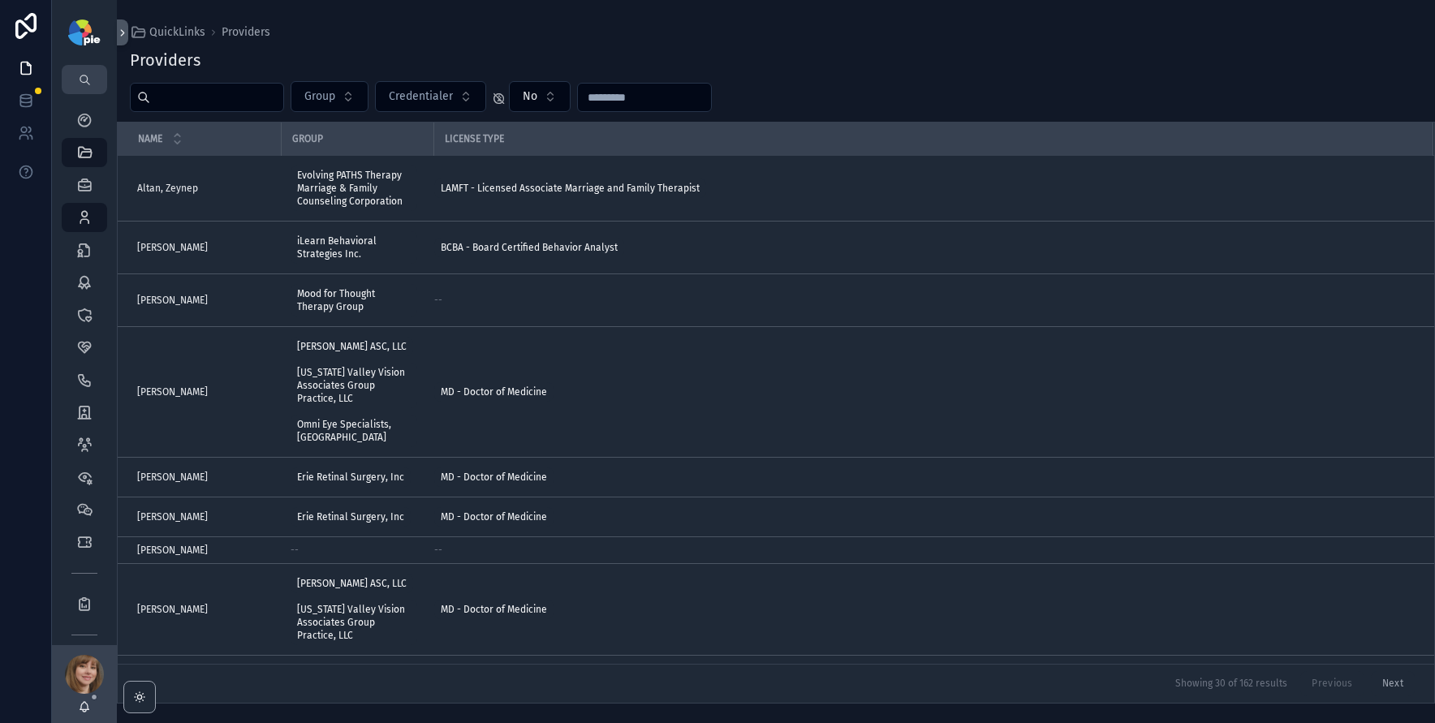
click at [196, 95] on input "scrollable content" at bounding box center [216, 97] width 133 height 23
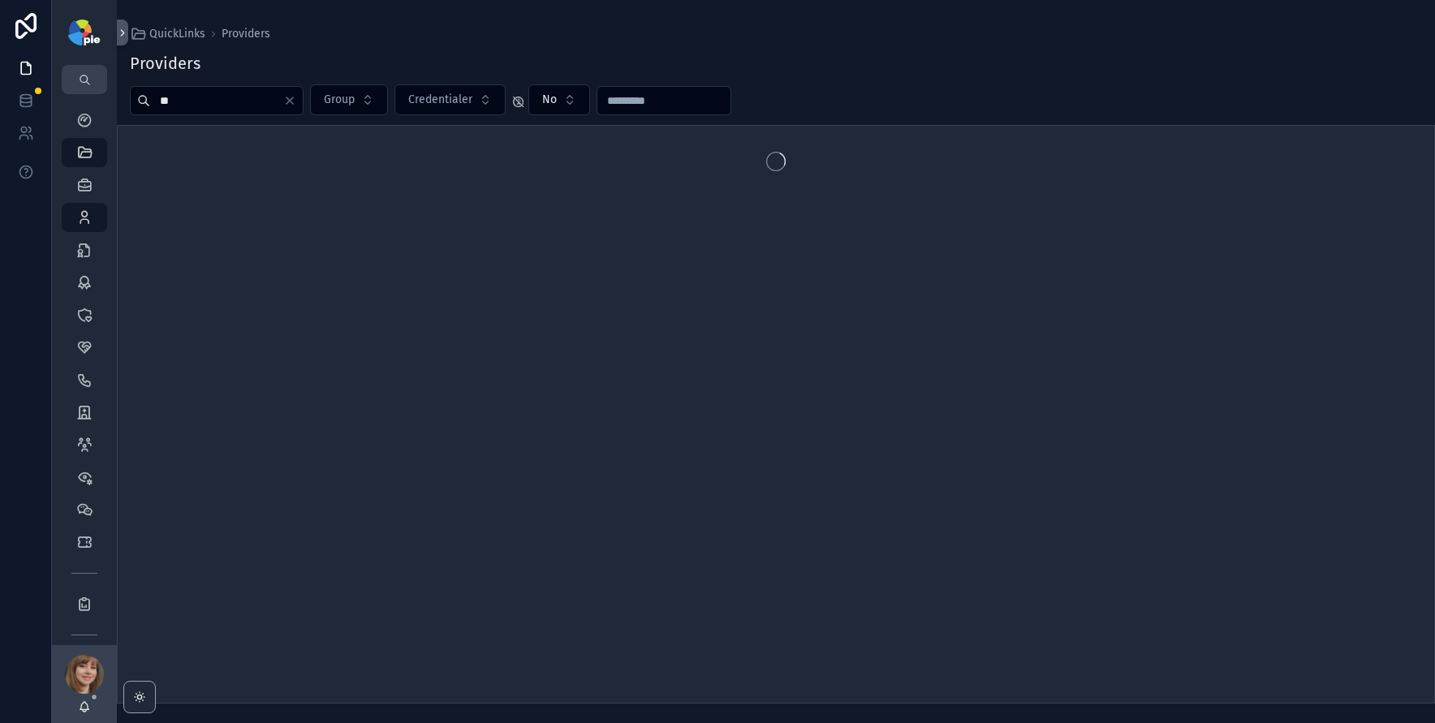
type input "*"
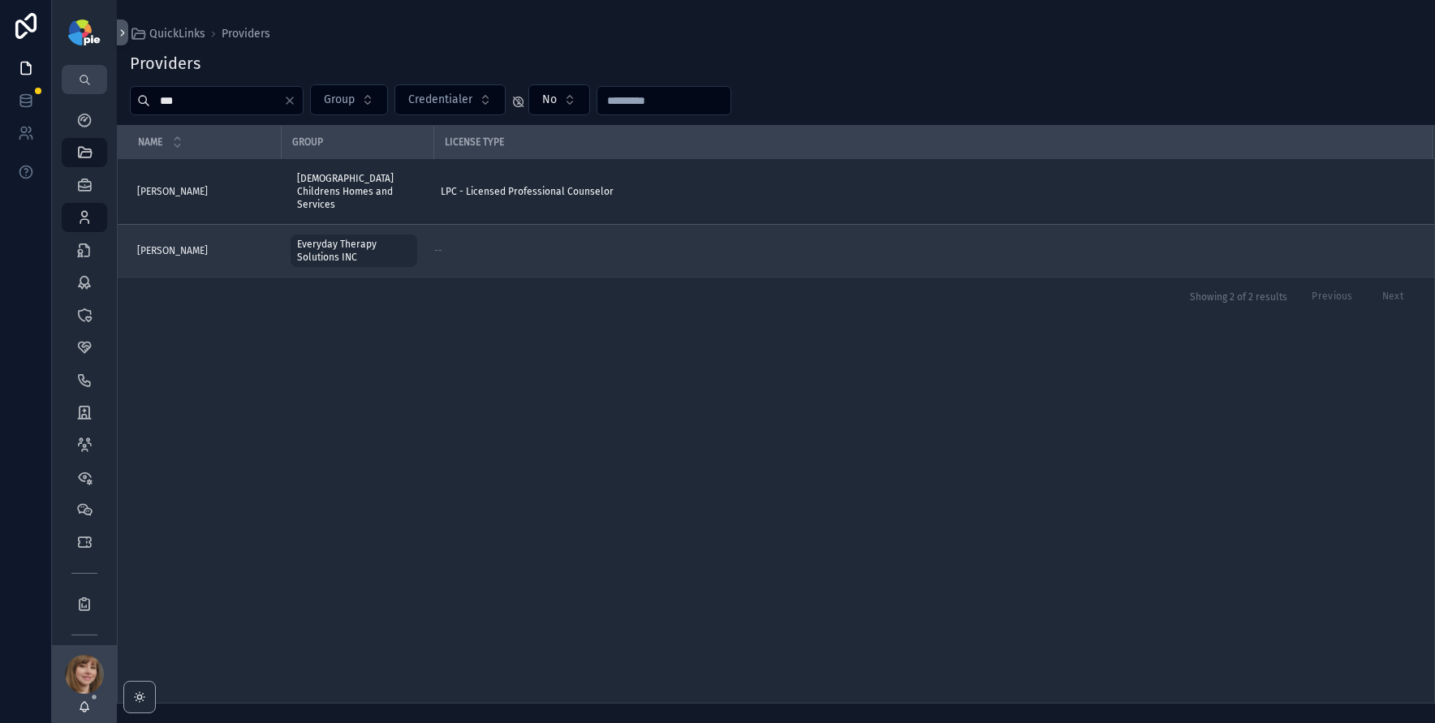
type input "***"
click at [218, 244] on div "Cobian, Sophia Cobian, Sophia" at bounding box center [204, 250] width 134 height 13
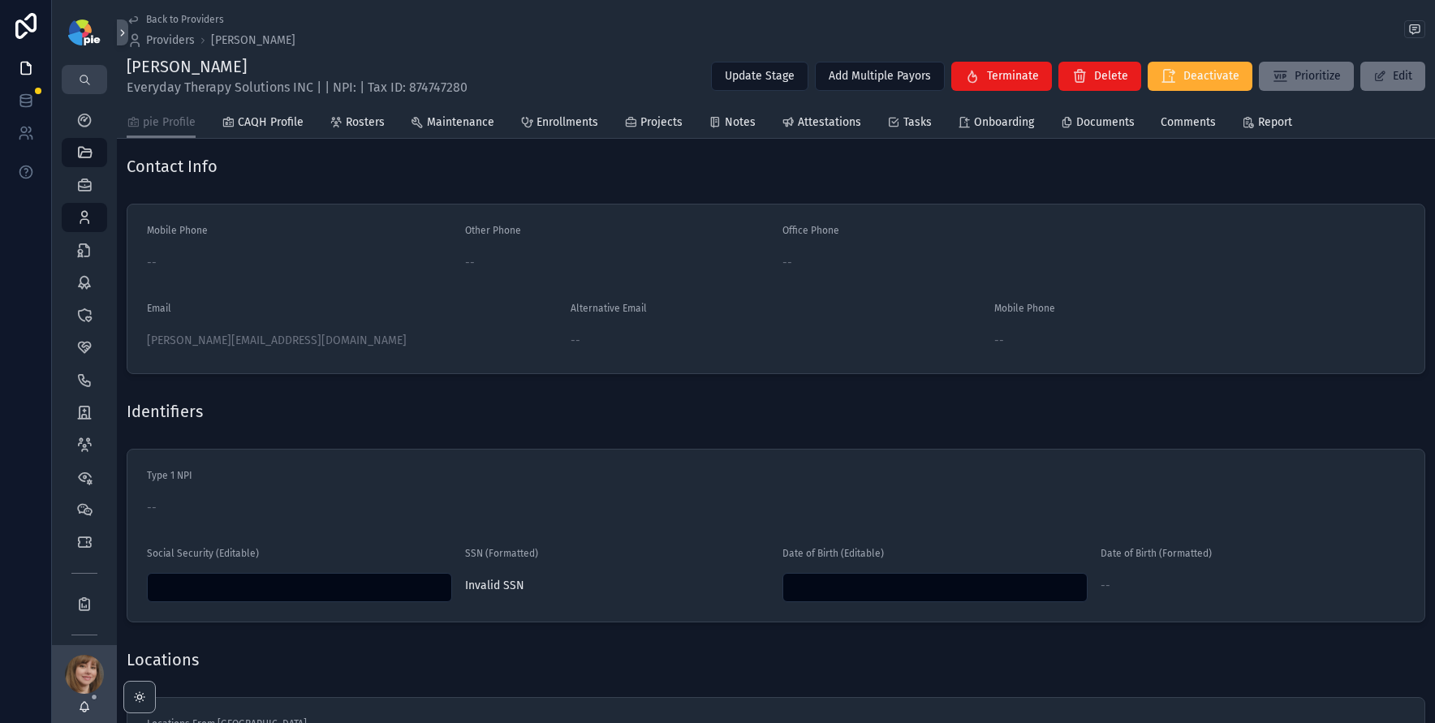
scroll to position [502, 0]
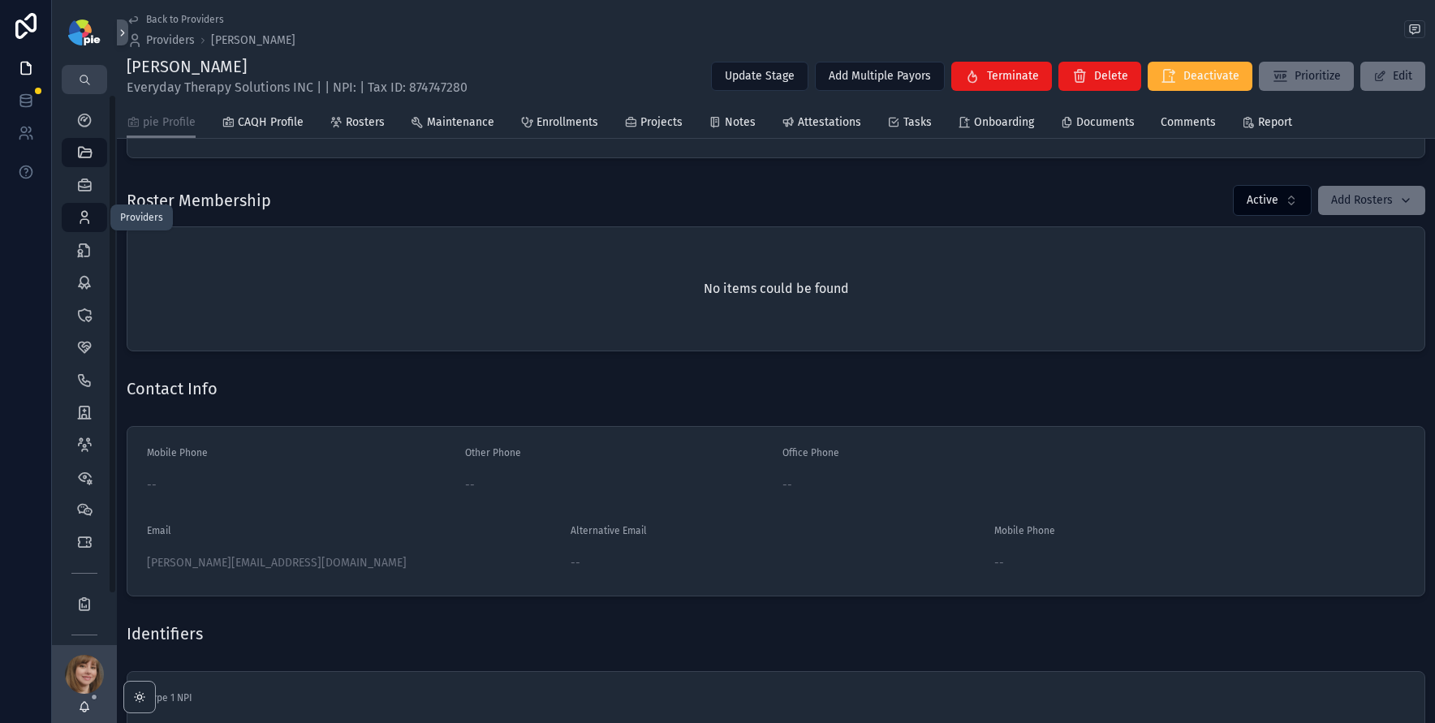
click at [88, 213] on icon "scrollable content" at bounding box center [84, 217] width 16 height 16
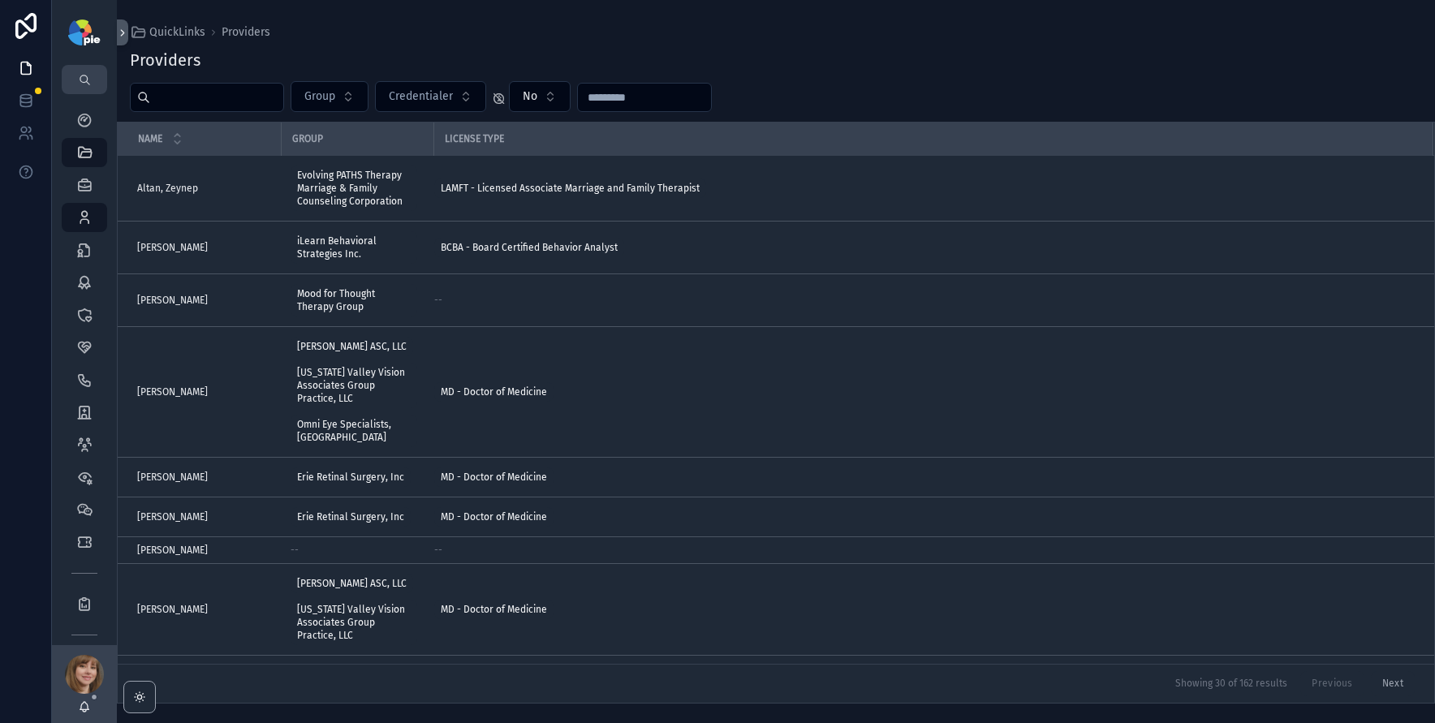
click at [246, 107] on input "scrollable content" at bounding box center [216, 97] width 133 height 23
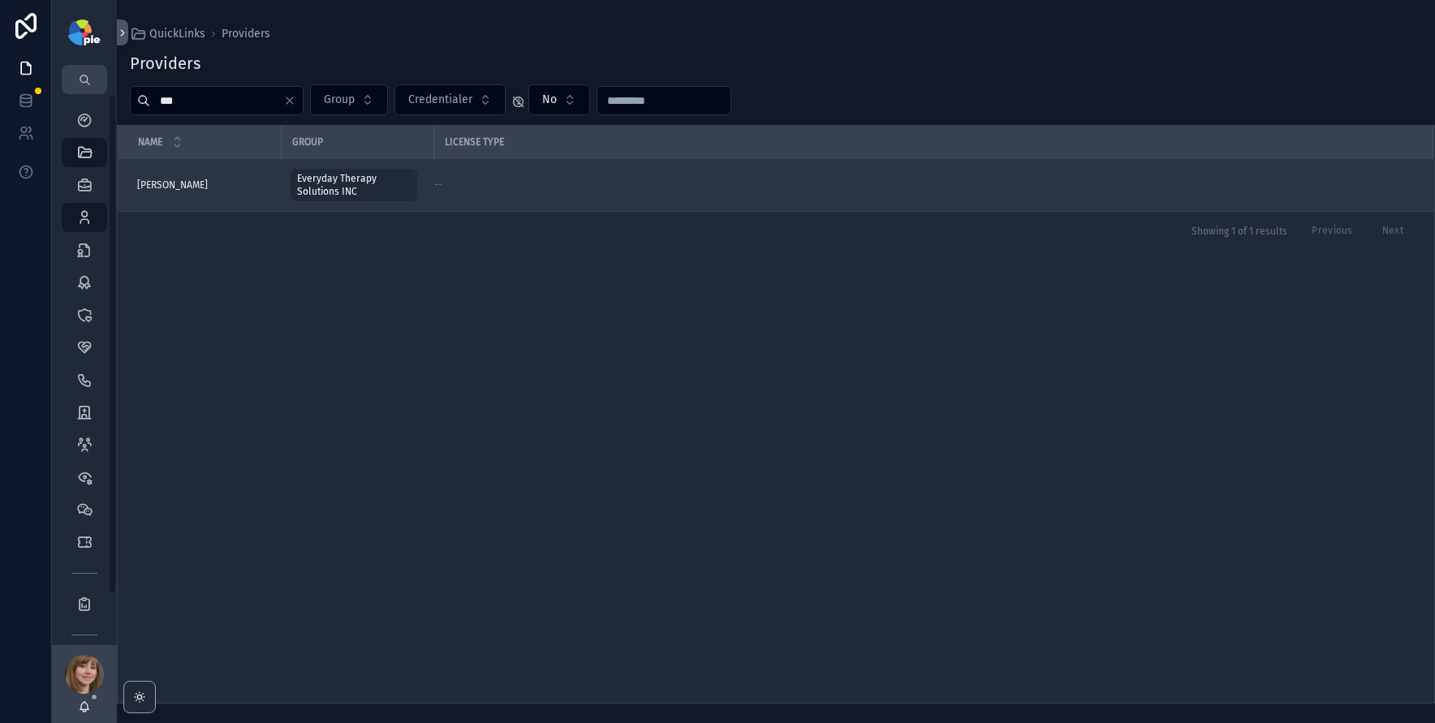
type input "***"
click at [210, 180] on div "McCoy, Eva McCoy, Eva" at bounding box center [204, 185] width 134 height 13
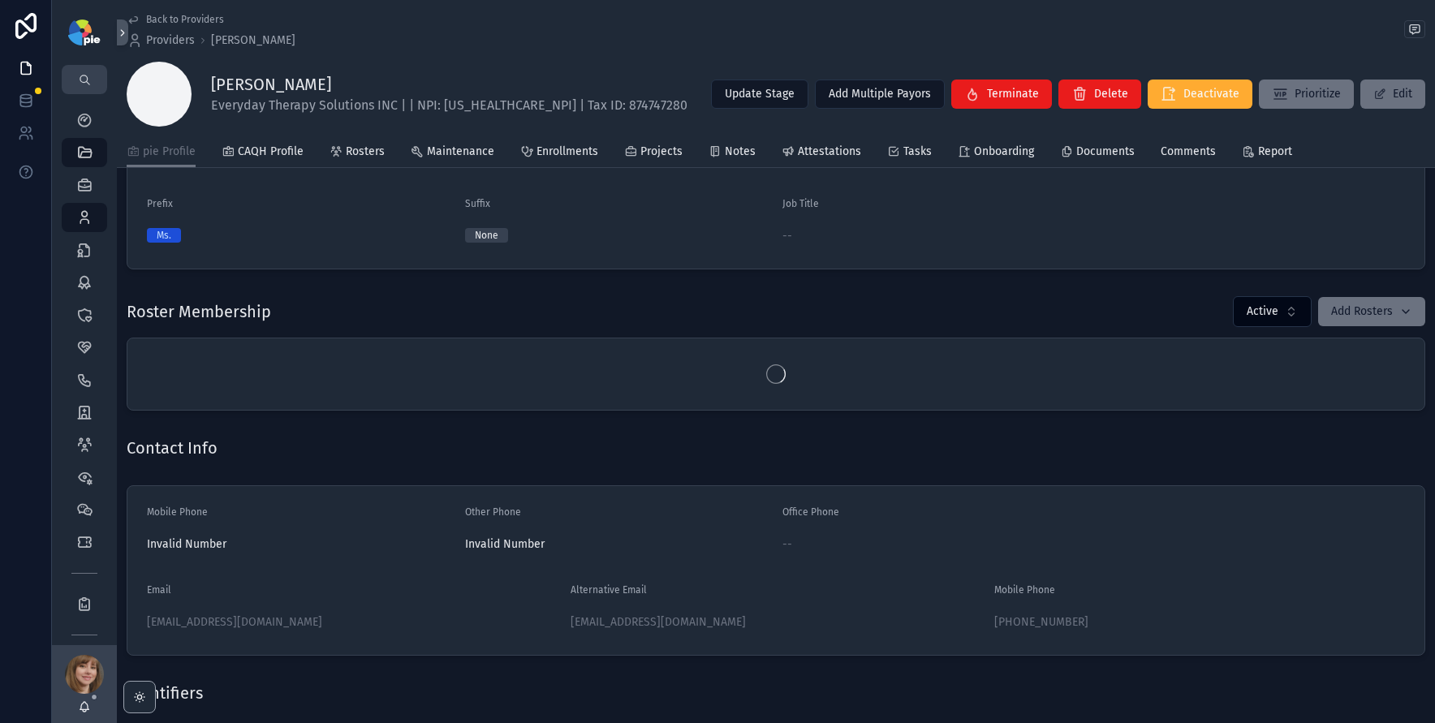
scroll to position [301, 0]
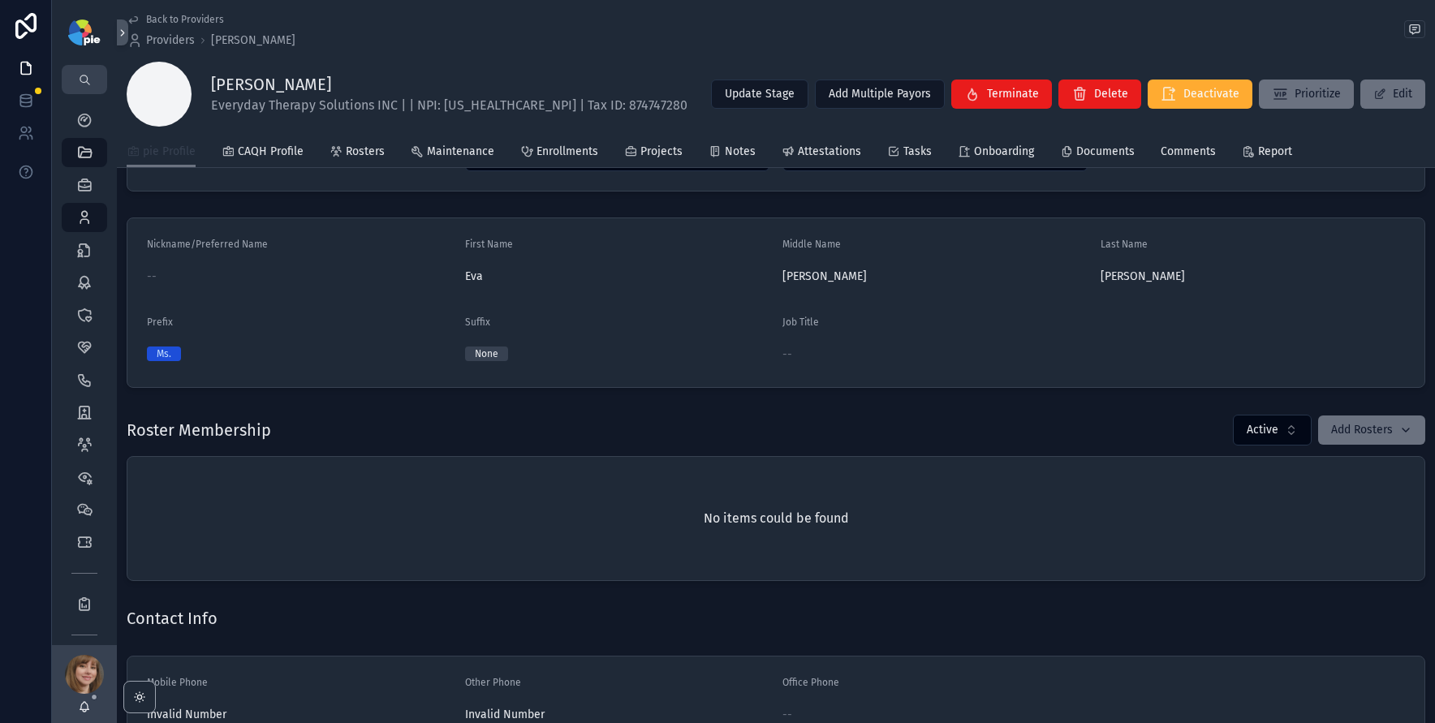
click at [170, 153] on span "pie Profile" at bounding box center [169, 152] width 53 height 16
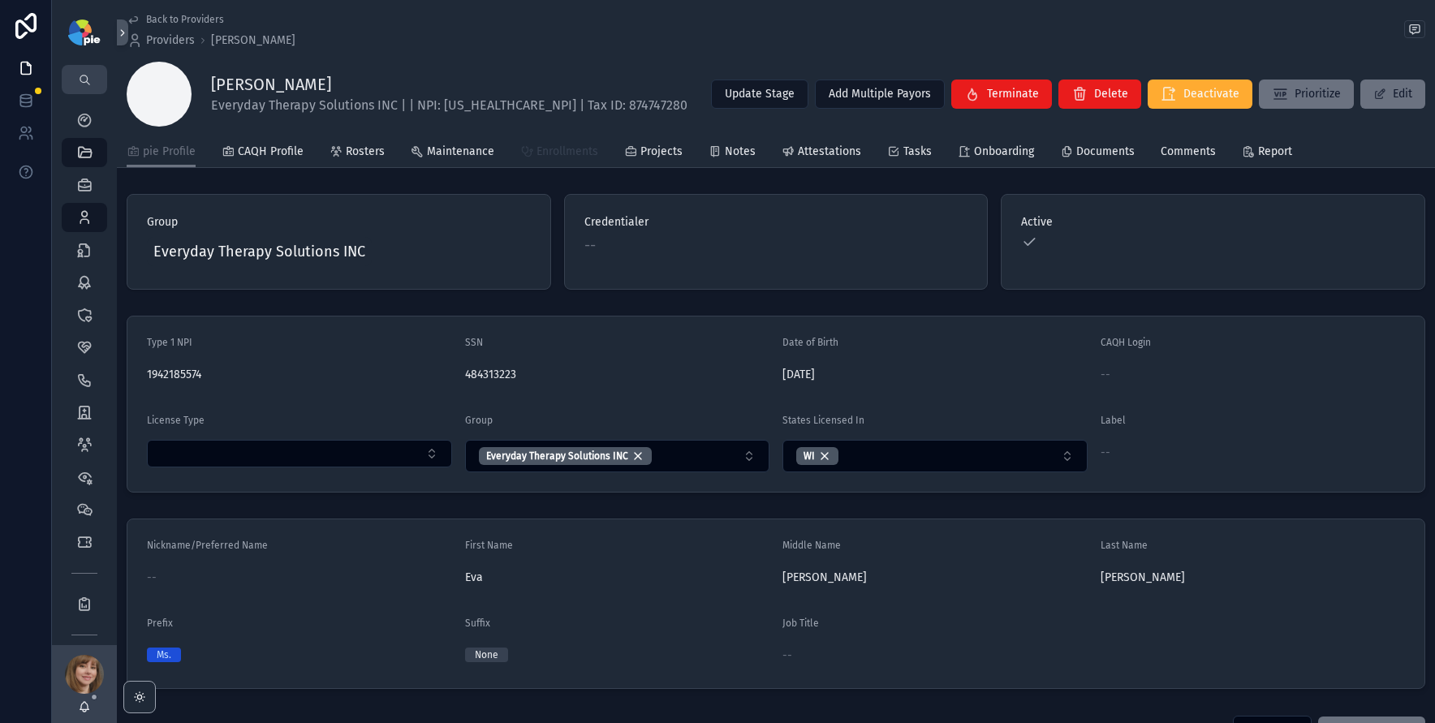
click at [564, 153] on span "Enrollments" at bounding box center [568, 152] width 62 height 16
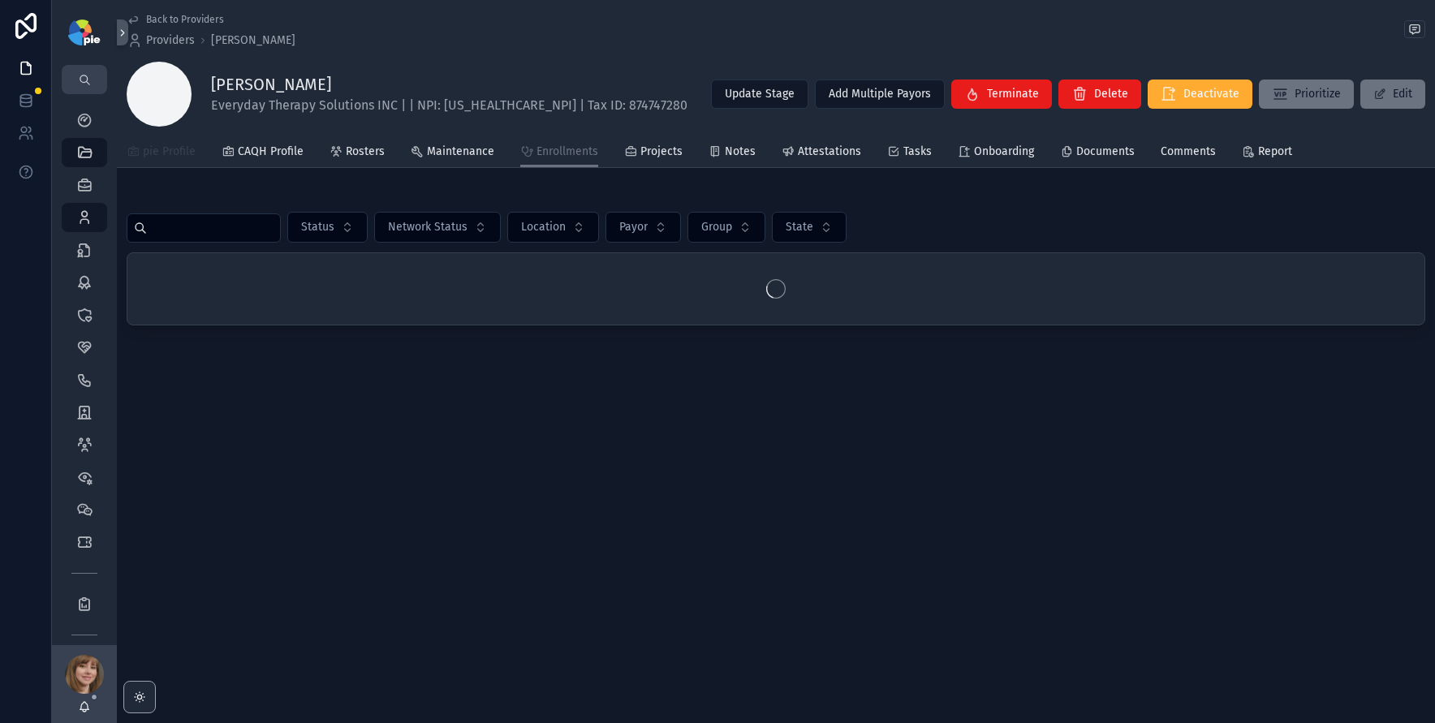
click at [163, 157] on span "pie Profile" at bounding box center [169, 152] width 53 height 16
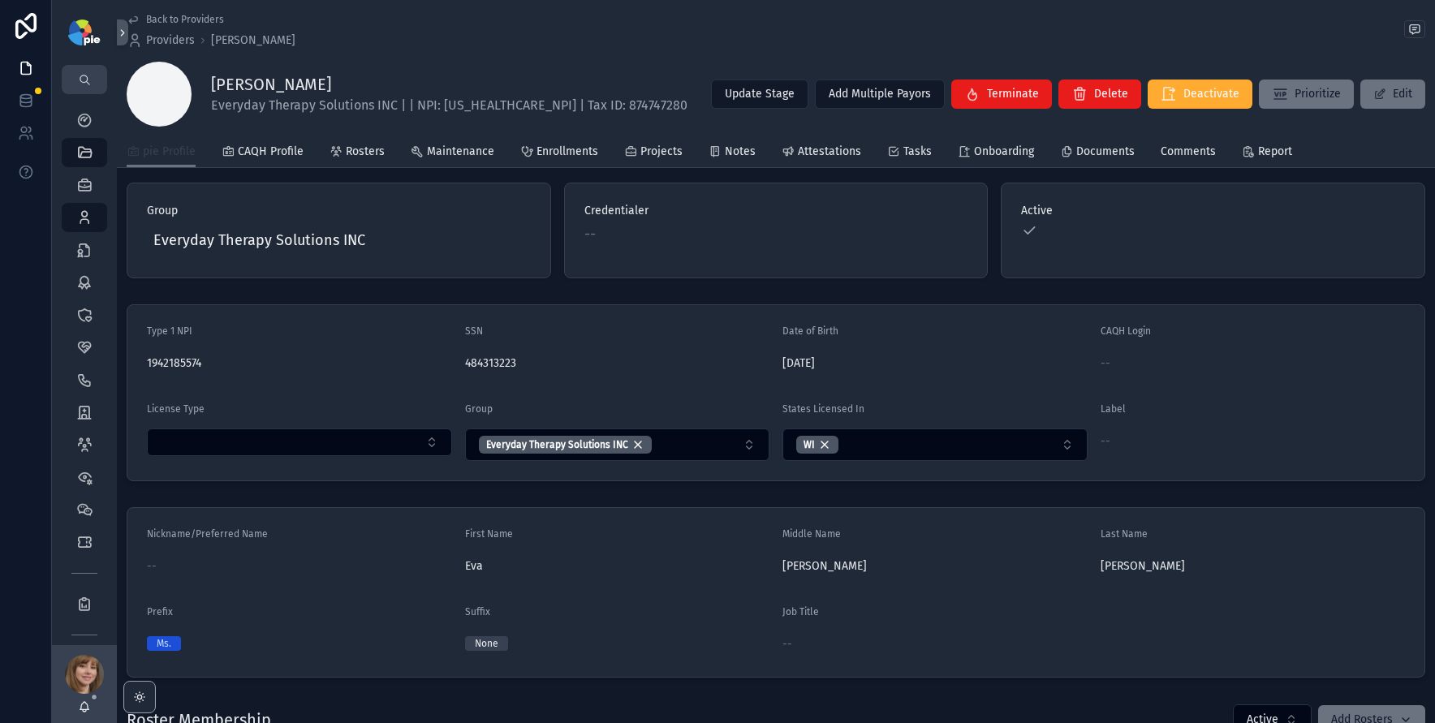
scroll to position [16, 0]
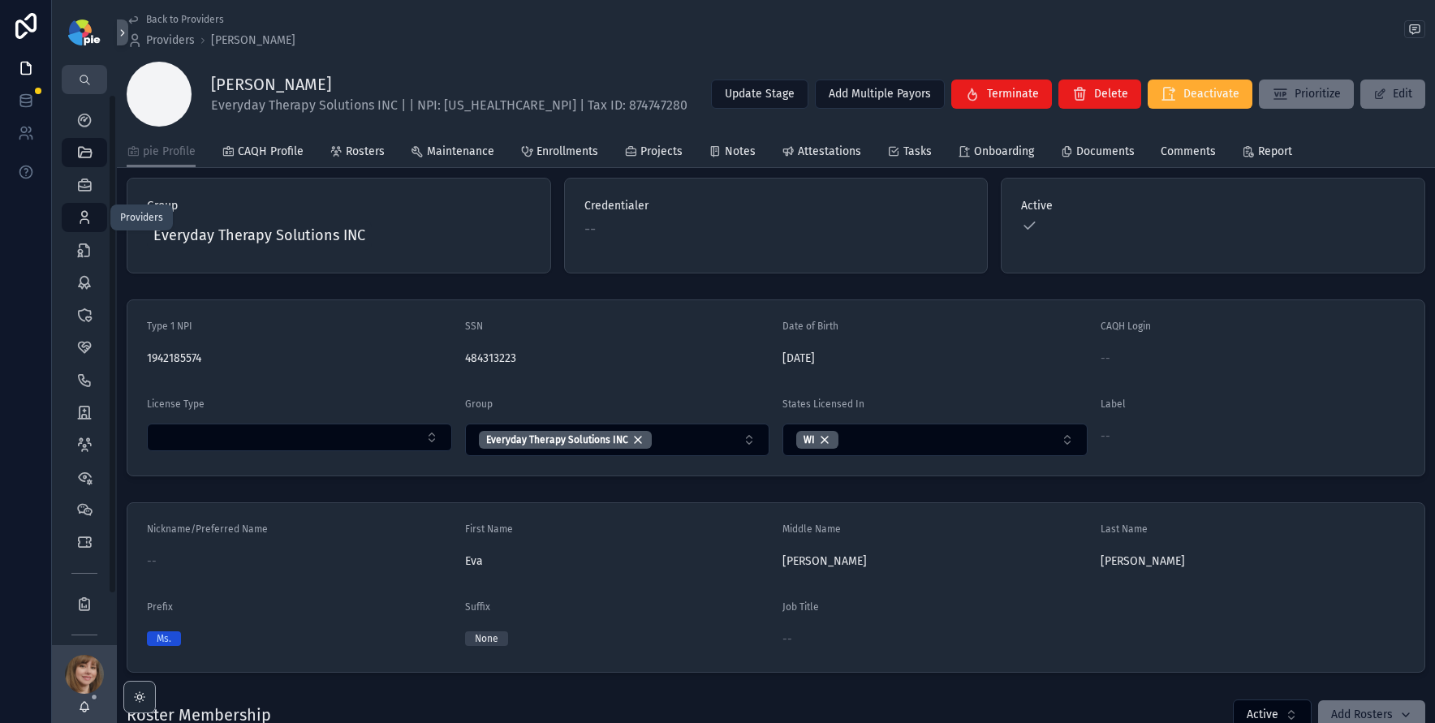
click at [86, 218] on icon "scrollable content" at bounding box center [84, 217] width 16 height 16
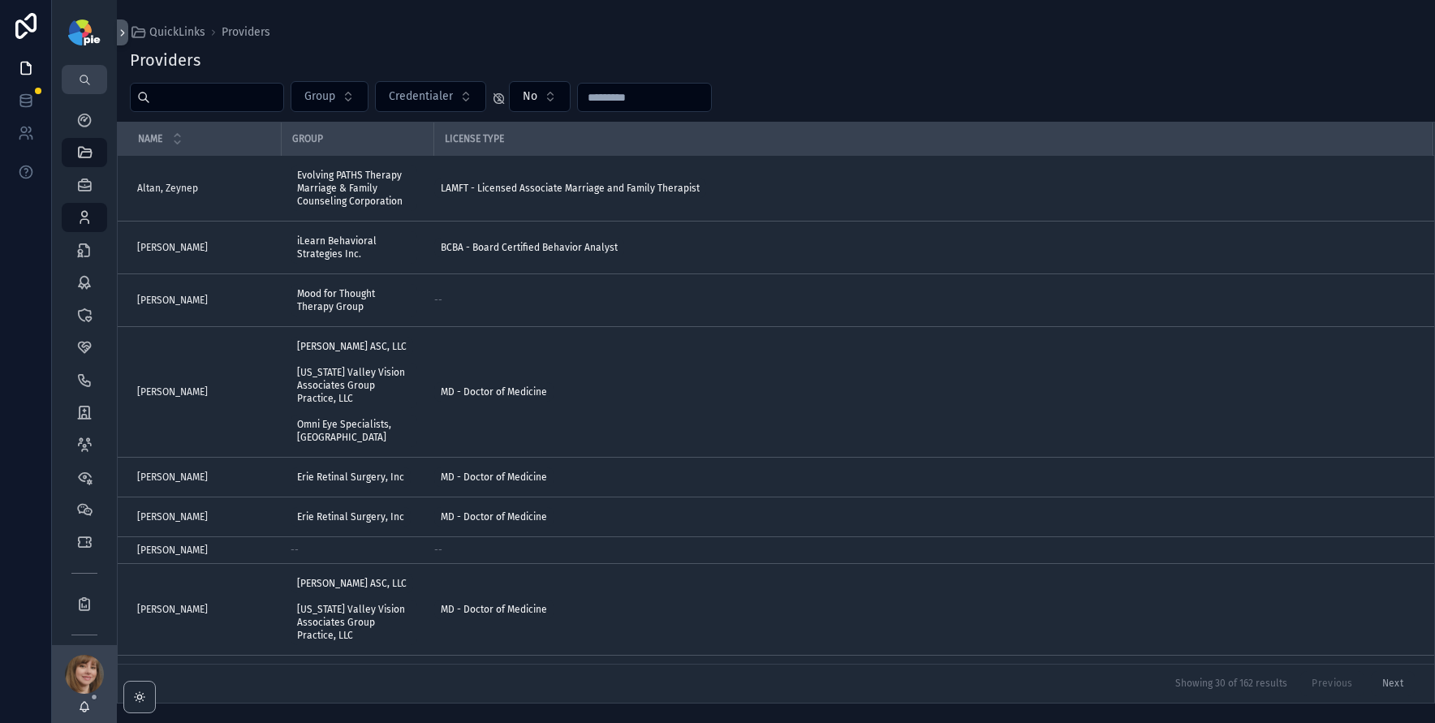
click at [189, 105] on input "scrollable content" at bounding box center [216, 97] width 133 height 23
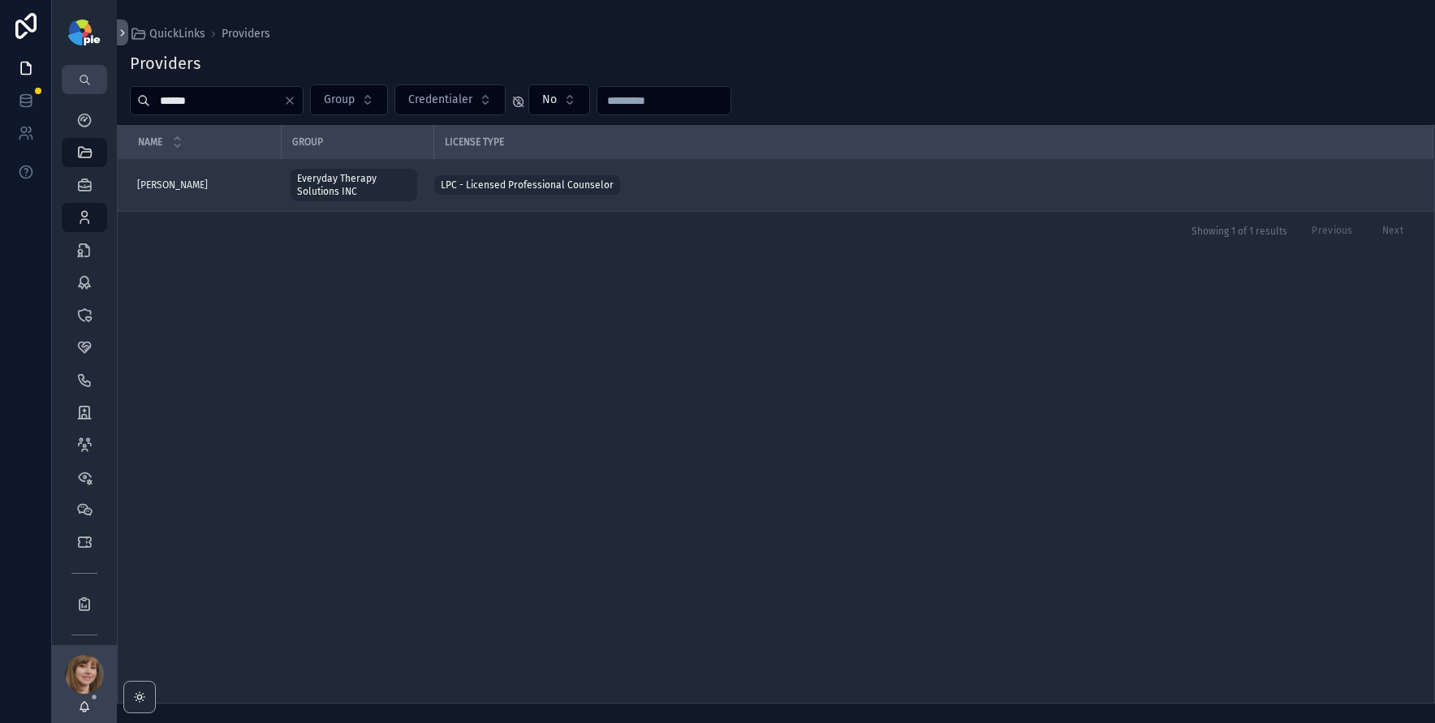
type input "******"
click at [207, 185] on div "Garves, Diane Garves, Diane" at bounding box center [204, 185] width 134 height 13
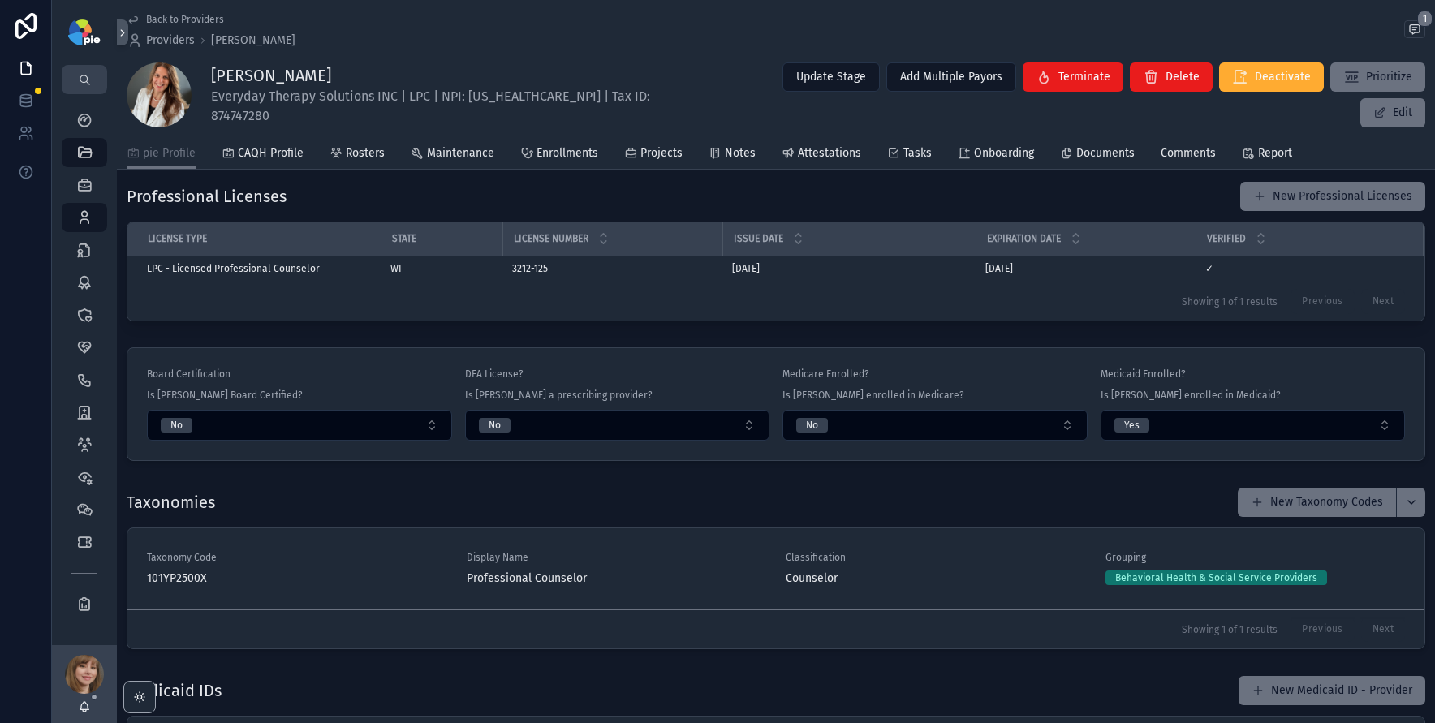
scroll to position [1456, 0]
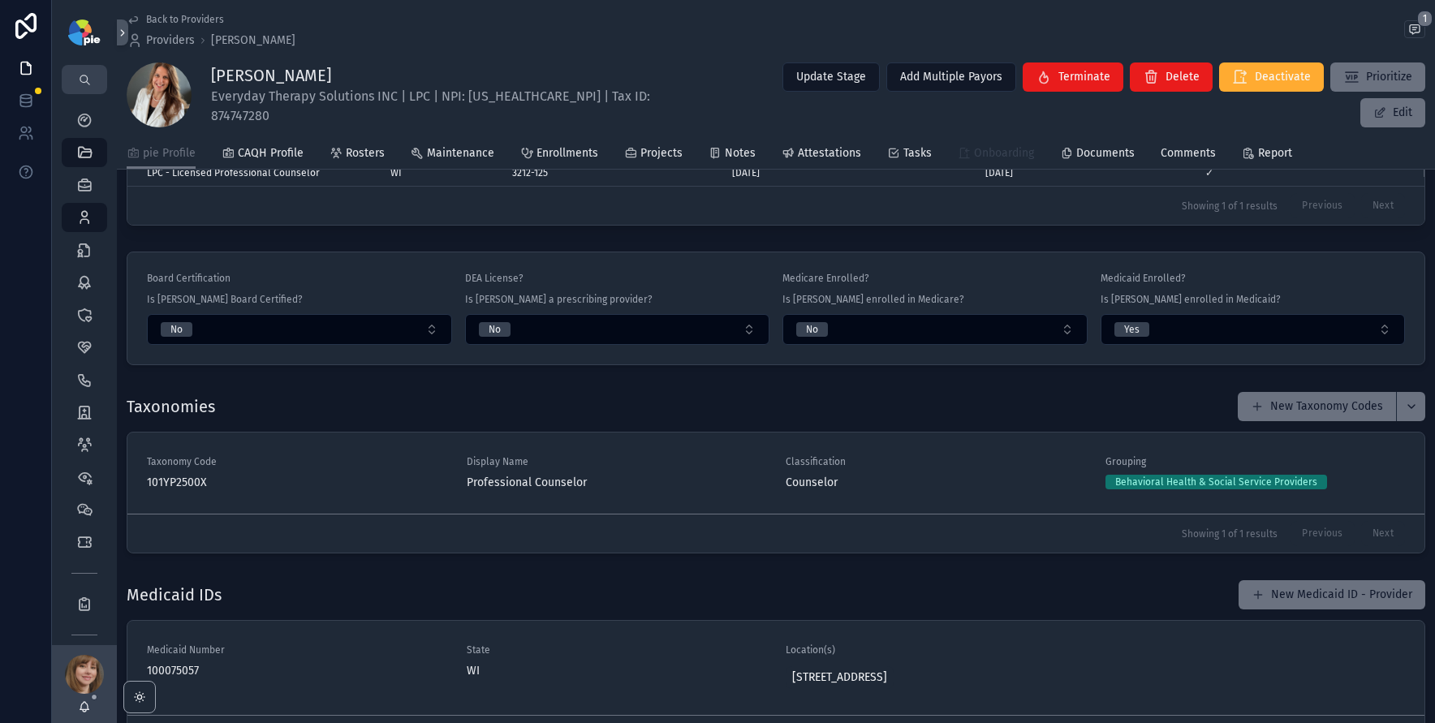
click at [1007, 147] on span "Onboarding" at bounding box center [1004, 153] width 60 height 16
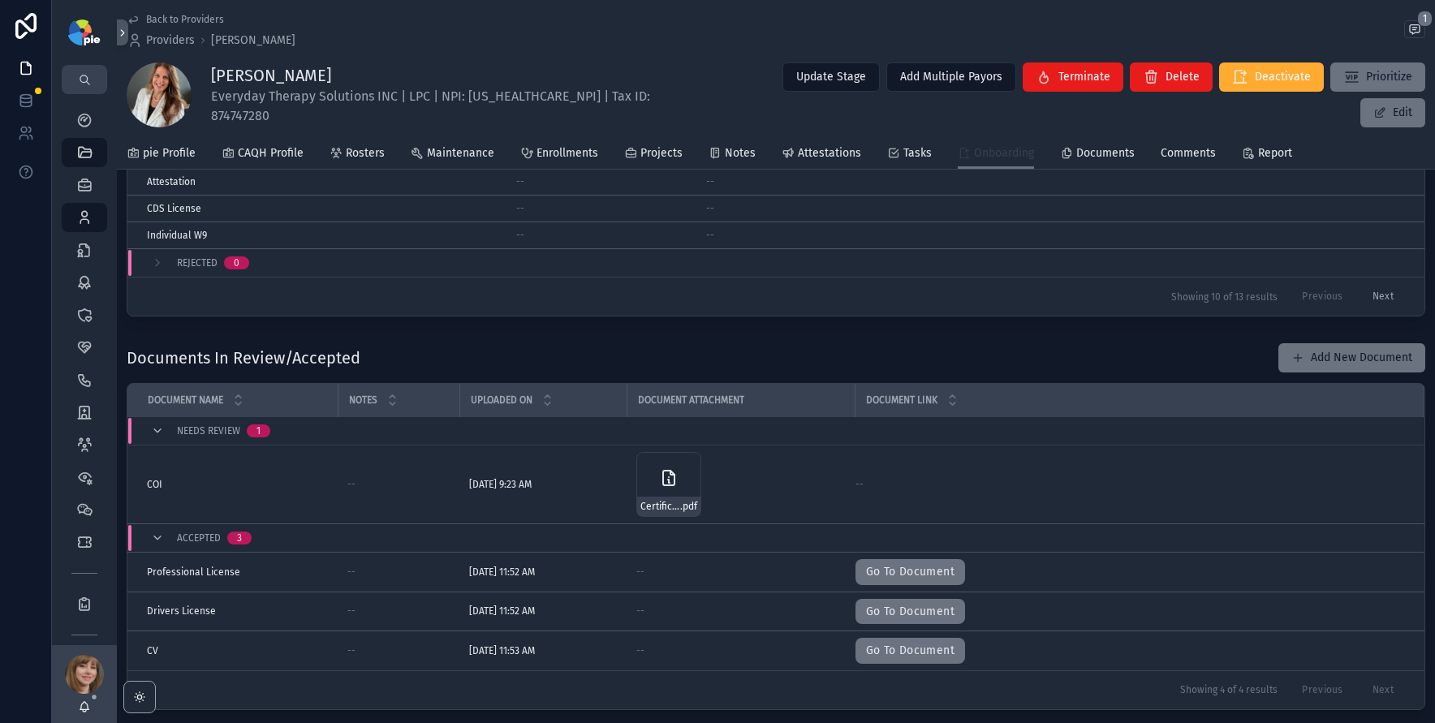
scroll to position [517, 0]
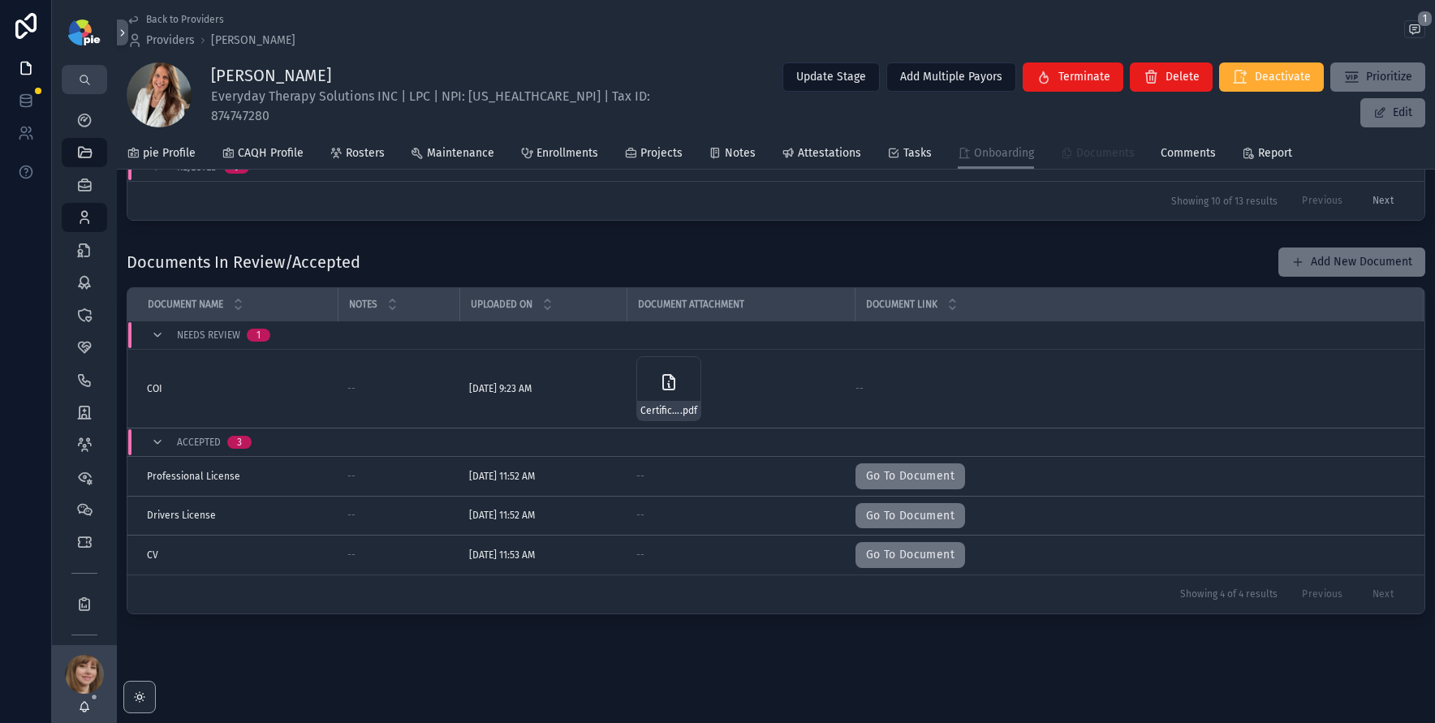
click at [1114, 141] on link "Documents" at bounding box center [1097, 155] width 75 height 32
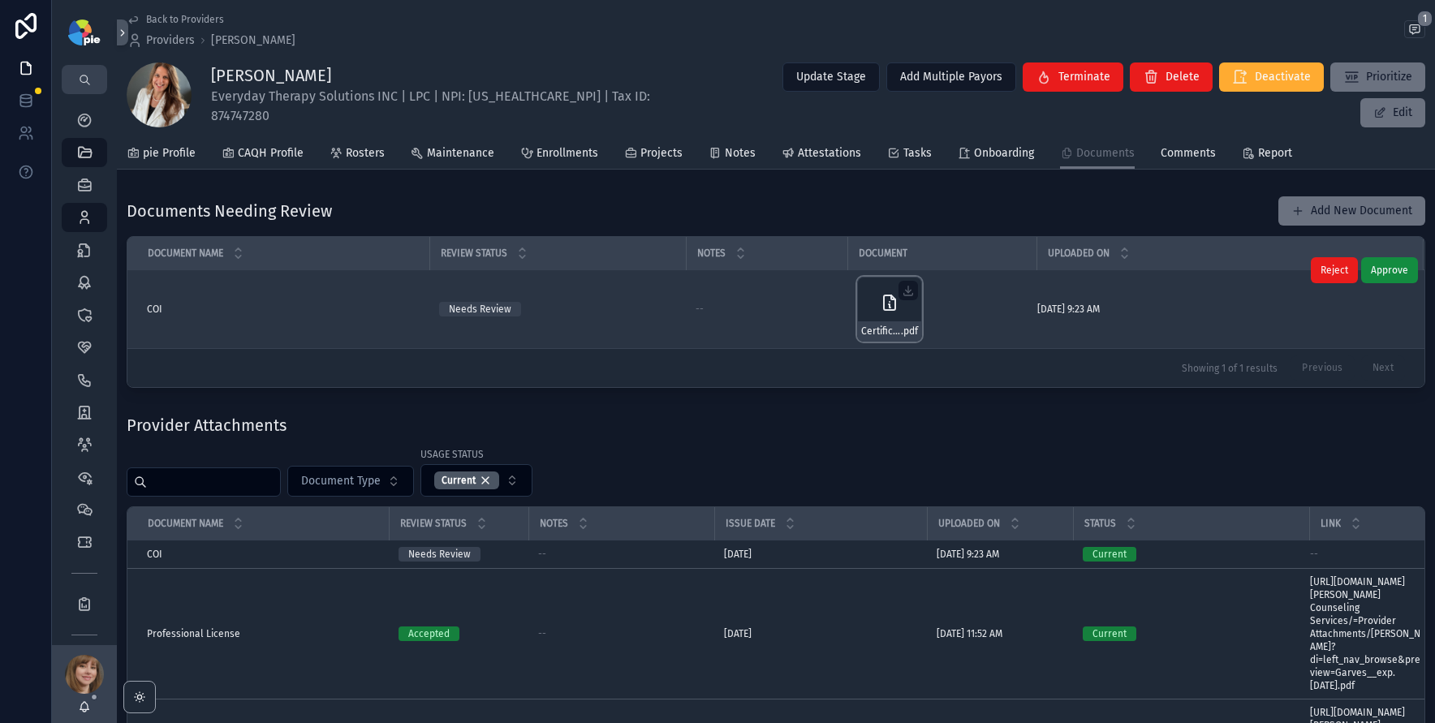
click at [877, 300] on div "Certificate_Diane-Garves-1-(1)-Hudson-Counseling-Services .pdf" at bounding box center [889, 309] width 65 height 65
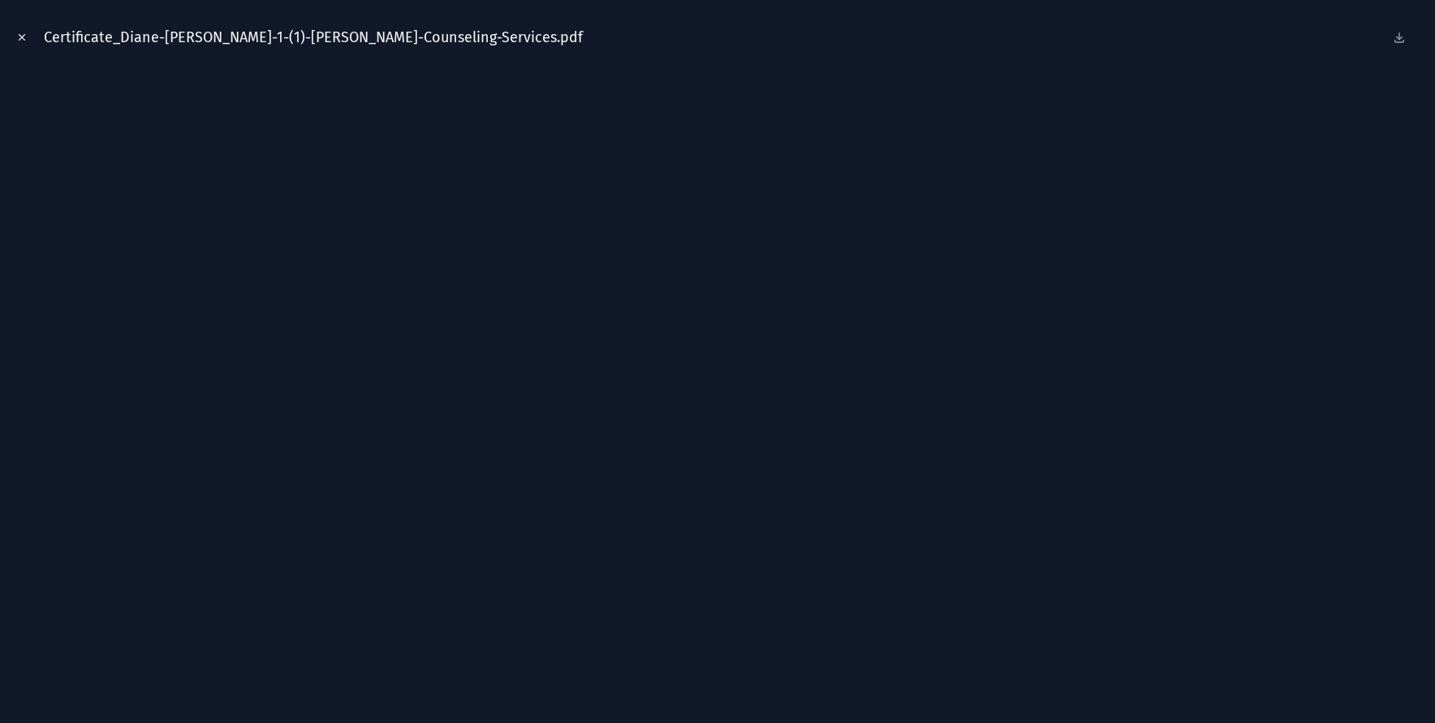
click at [30, 36] on button "Close modal" at bounding box center [22, 37] width 18 height 18
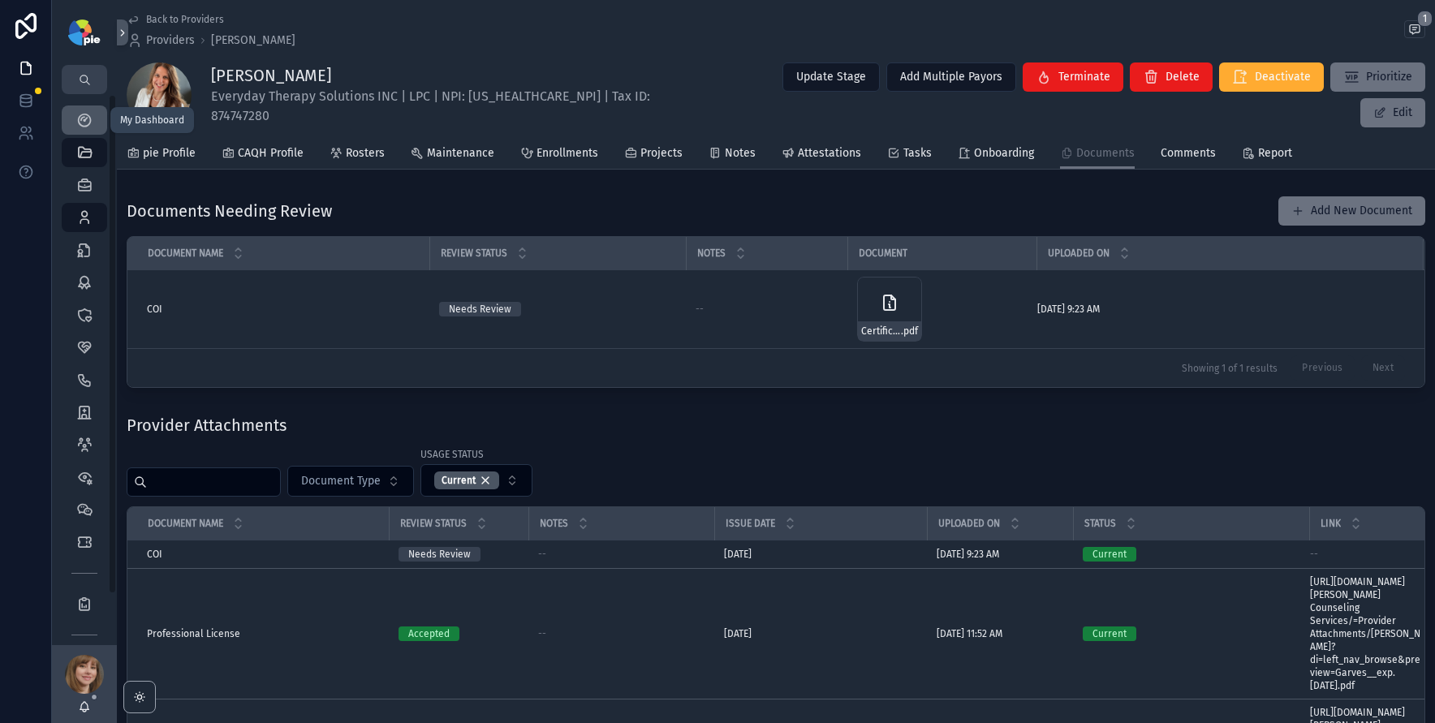
click at [87, 119] on icon "scrollable content" at bounding box center [84, 120] width 16 height 16
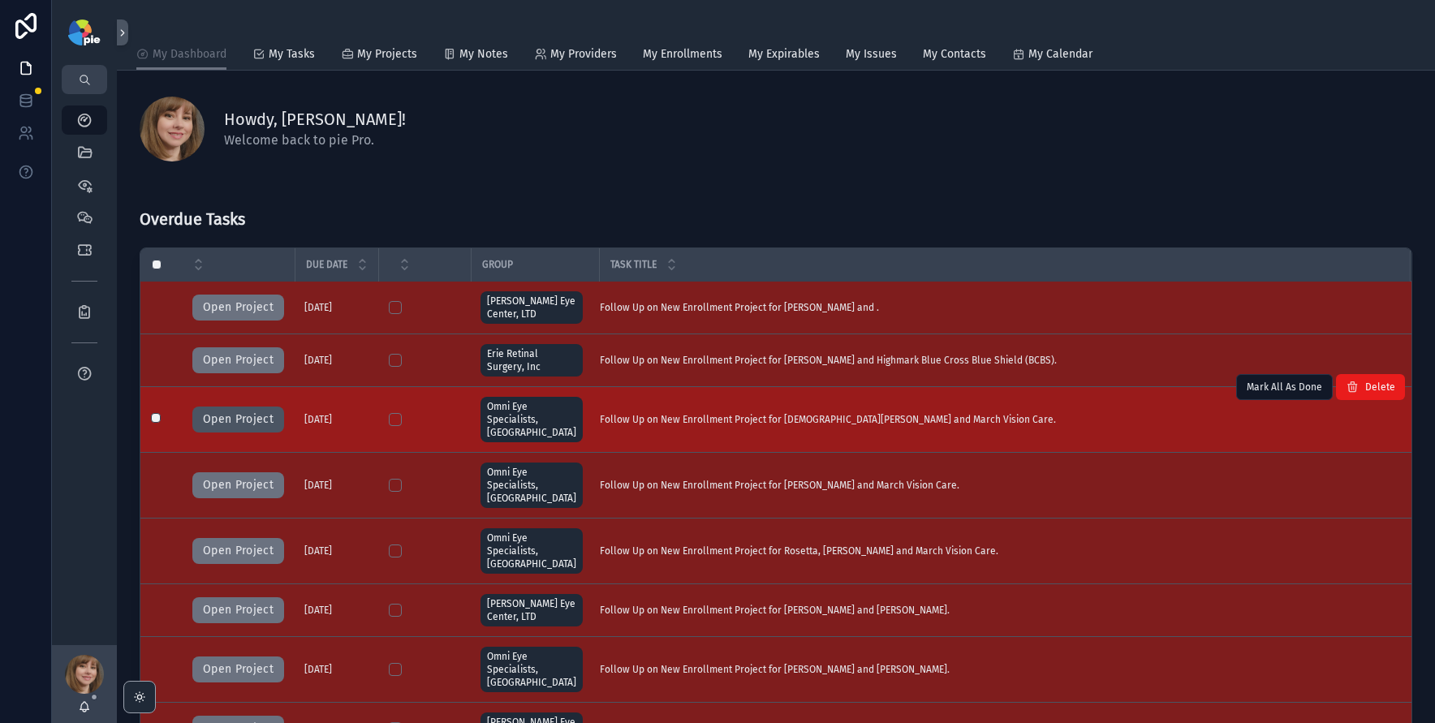
click at [258, 415] on button "Open Project" at bounding box center [238, 420] width 92 height 26
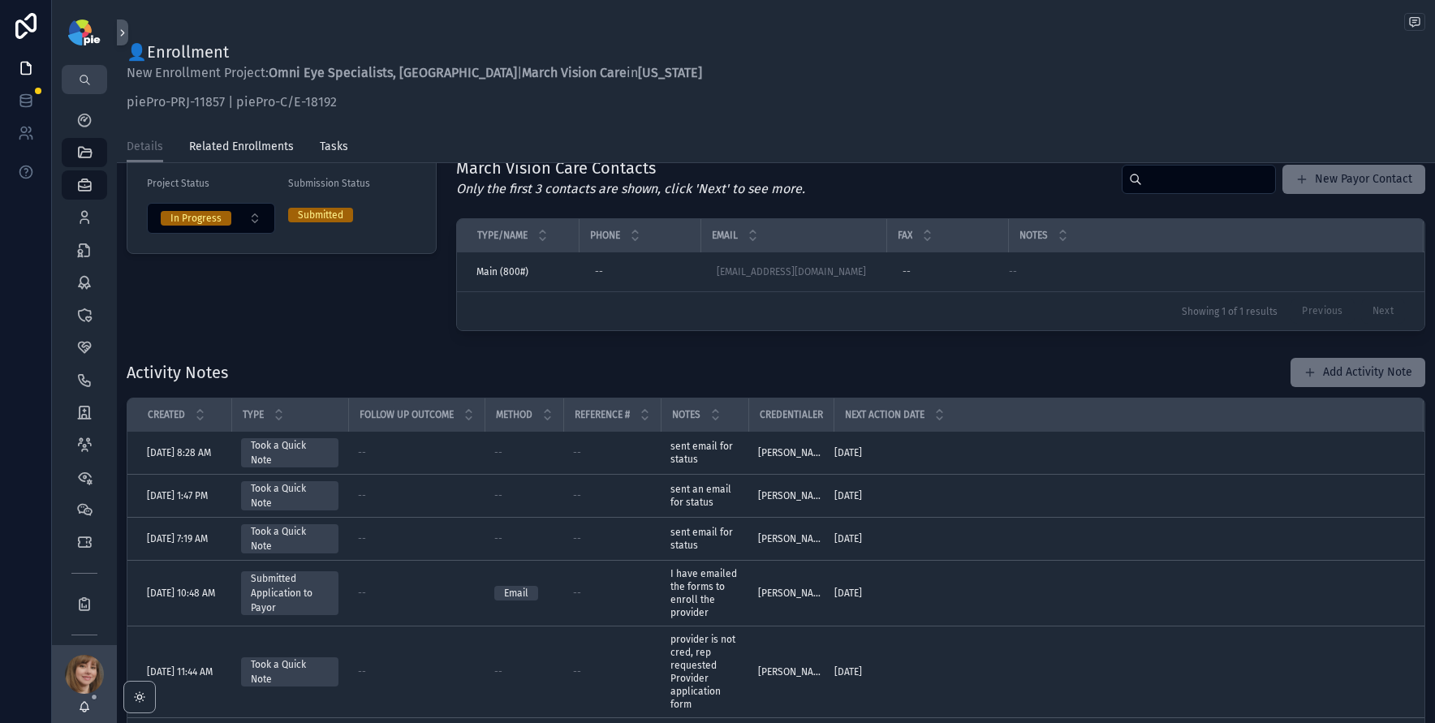
scroll to position [378, 0]
click at [1345, 368] on button "Add Activity Note" at bounding box center [1358, 371] width 135 height 29
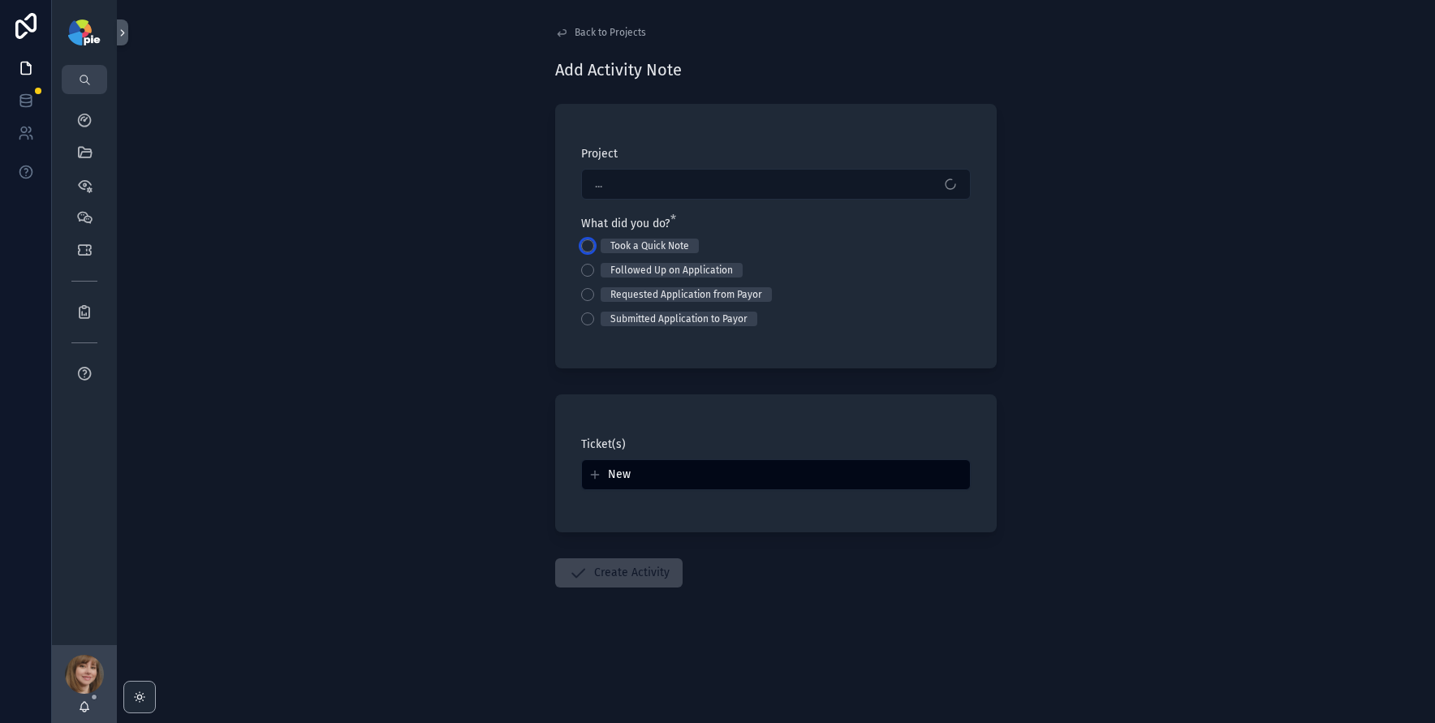
click at [588, 241] on button "Took a Quick Note" at bounding box center [587, 245] width 13 height 13
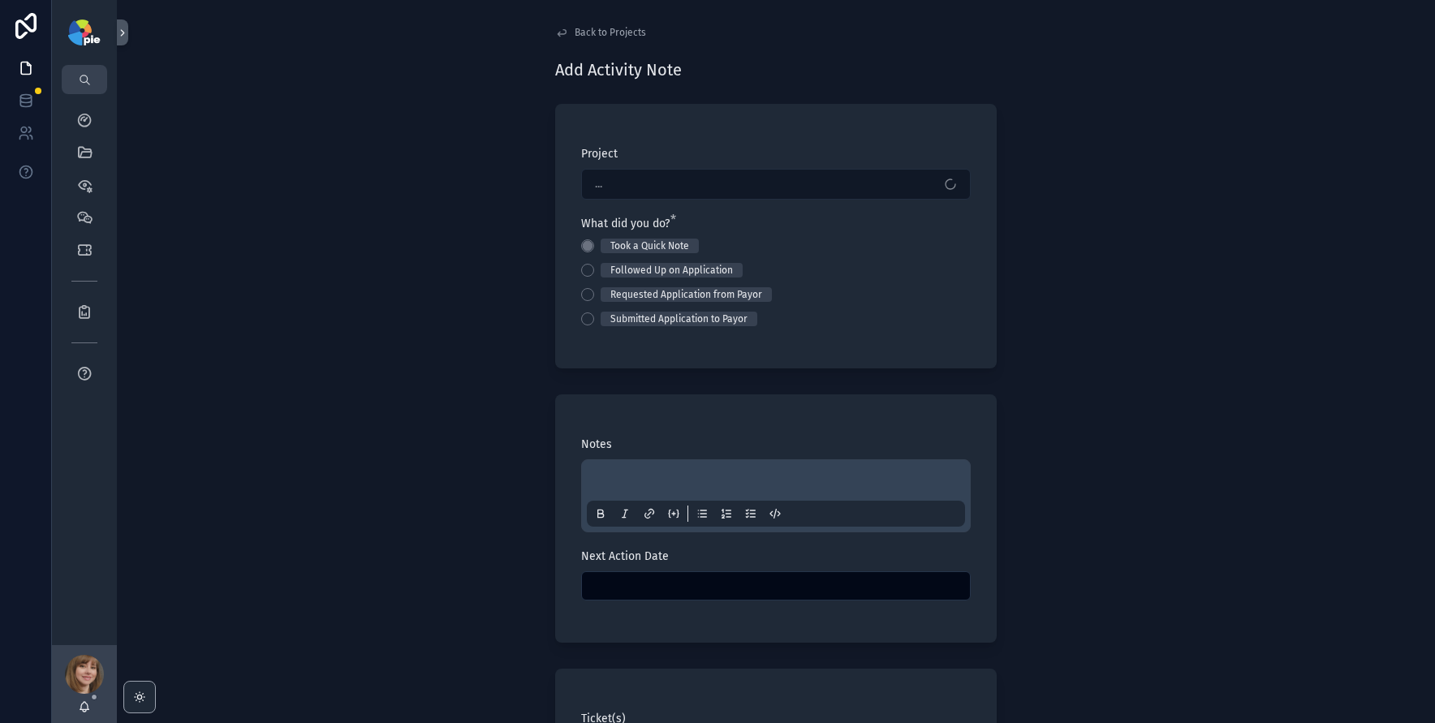
click at [600, 467] on div "scrollable content" at bounding box center [776, 496] width 378 height 62
click at [600, 472] on div "scrollable content" at bounding box center [776, 496] width 378 height 62
click at [601, 478] on p "scrollable content" at bounding box center [779, 483] width 378 height 16
click at [652, 598] on div "scrollable content" at bounding box center [776, 585] width 390 height 29
click at [660, 592] on input "scrollable content" at bounding box center [776, 586] width 388 height 23
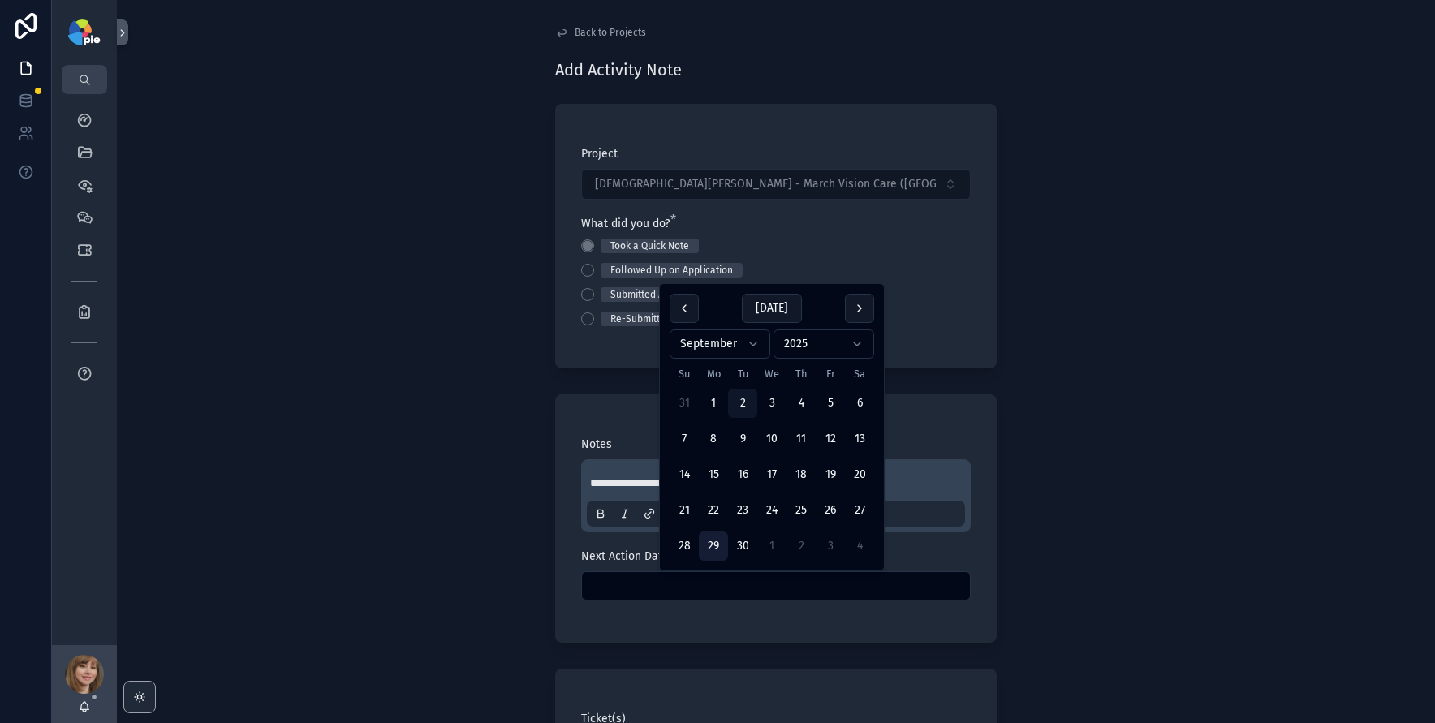
click at [709, 545] on button "29" at bounding box center [713, 546] width 29 height 29
type input "*********"
click at [542, 550] on div "**********" at bounding box center [776, 483] width 468 height 966
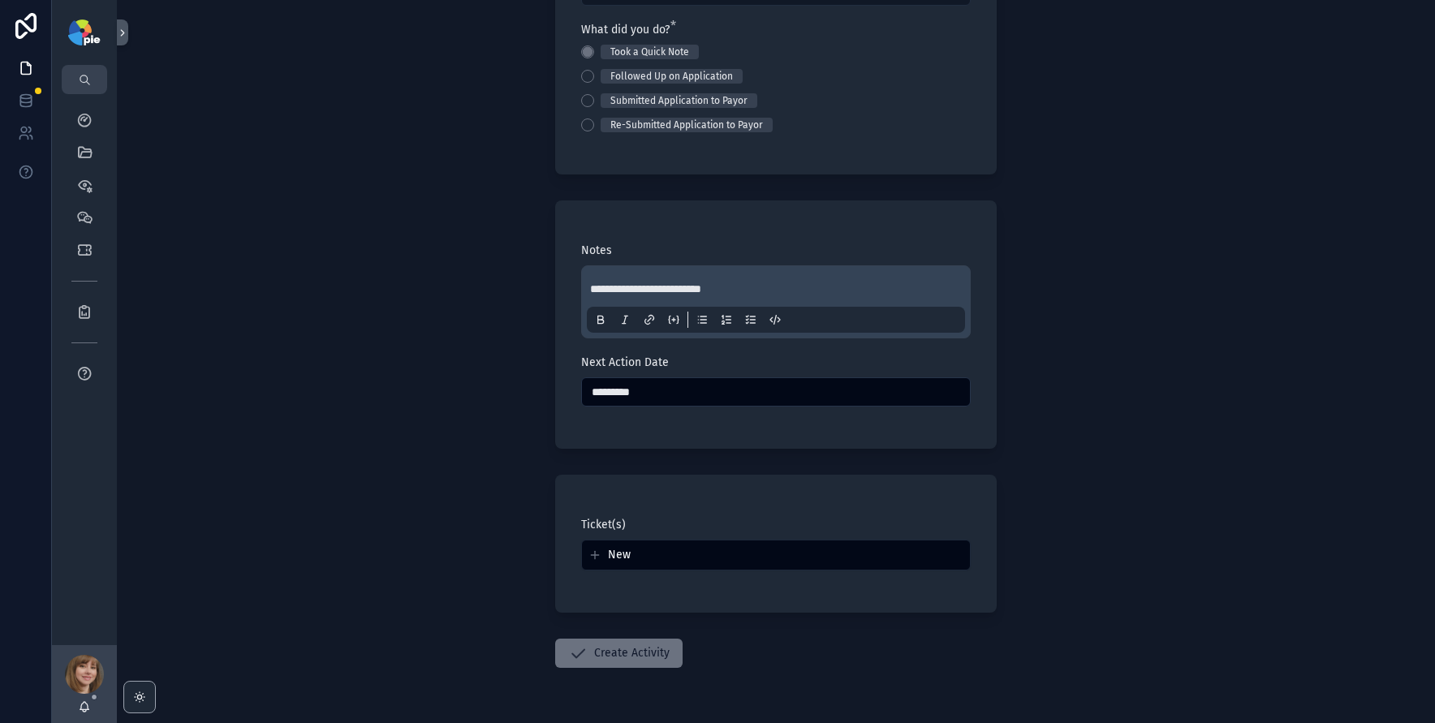
scroll to position [243, 0]
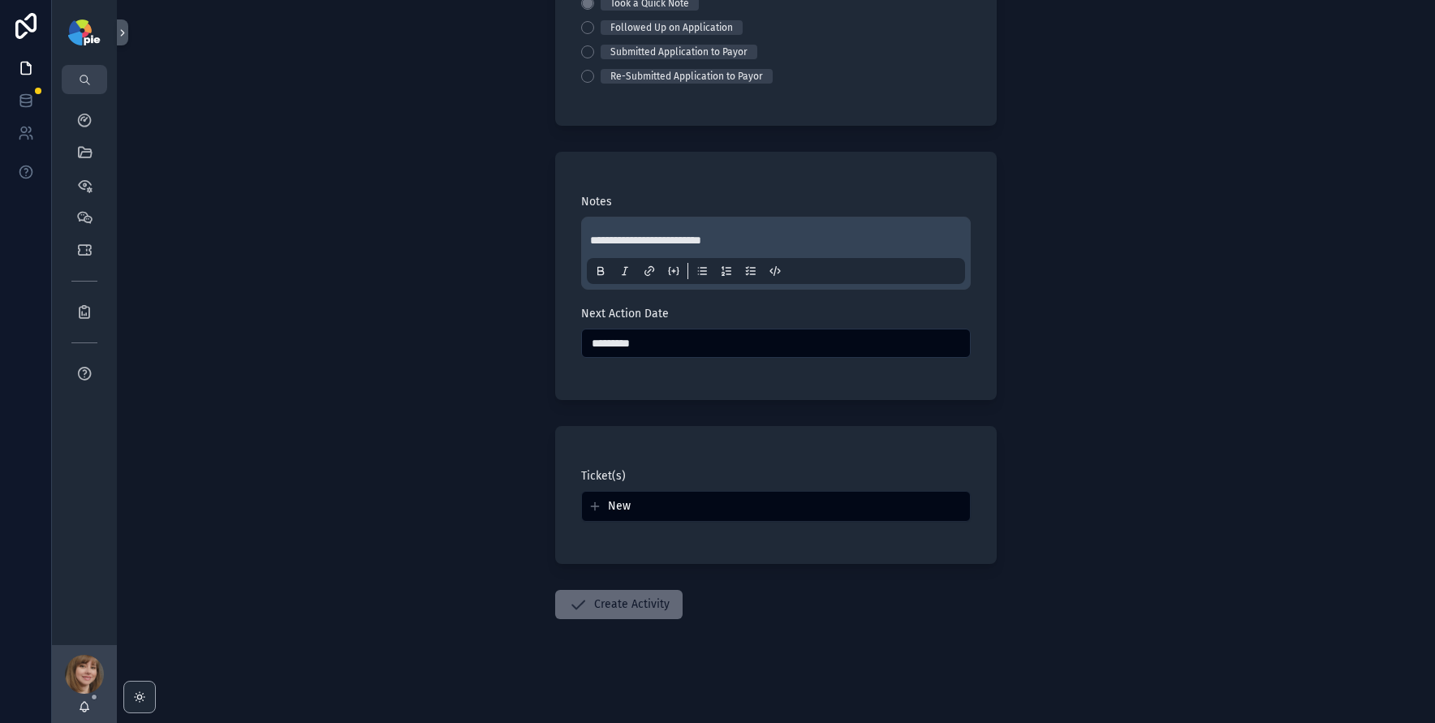
click at [641, 610] on button "Create Activity" at bounding box center [618, 604] width 127 height 29
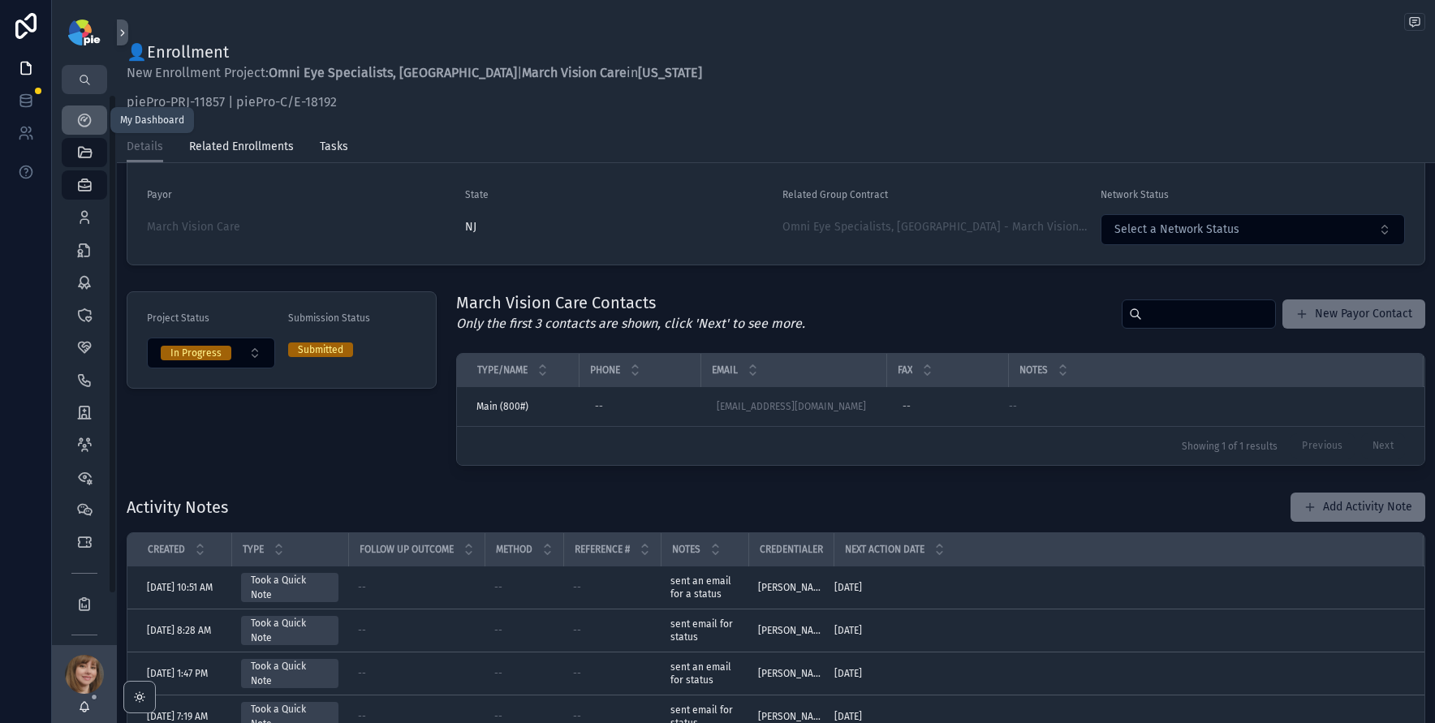
click at [87, 121] on icon "scrollable content" at bounding box center [84, 120] width 16 height 16
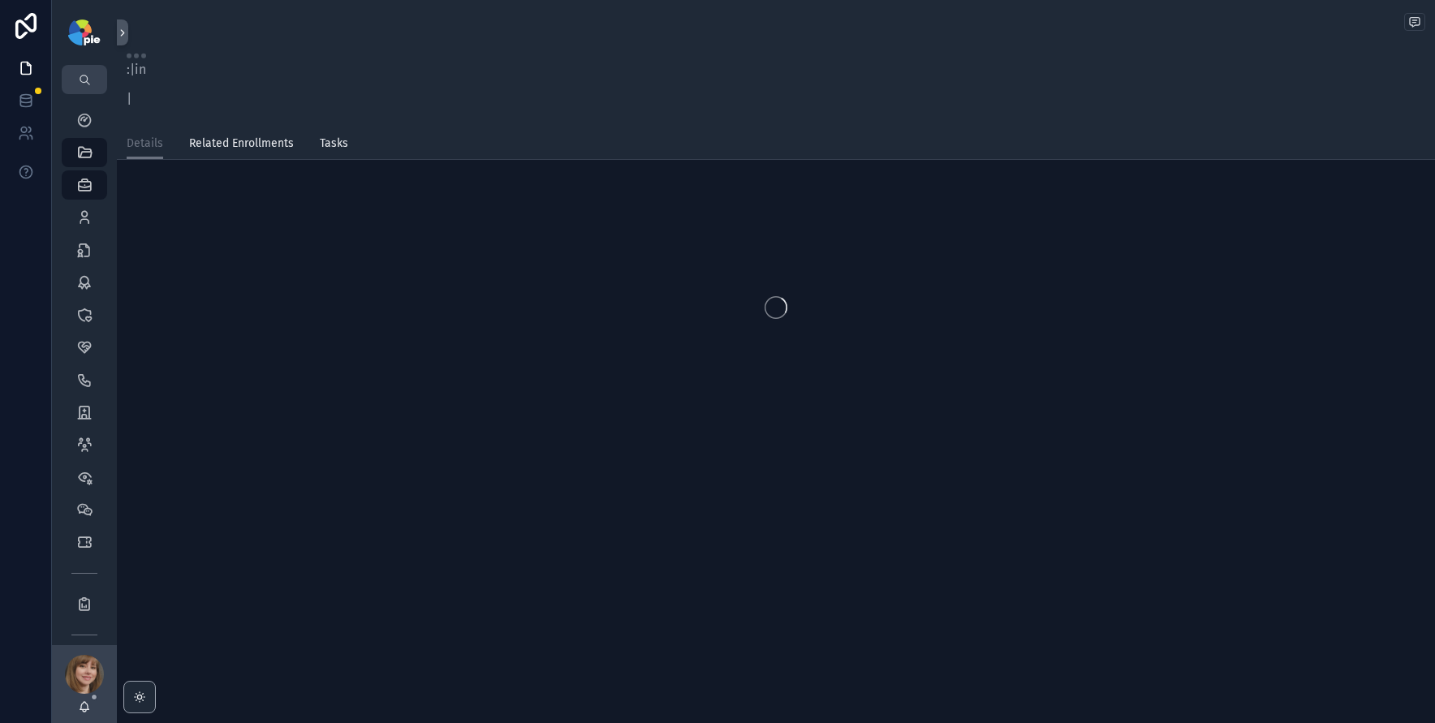
click at [252, 414] on div "scrollable content" at bounding box center [776, 307] width 1318 height 256
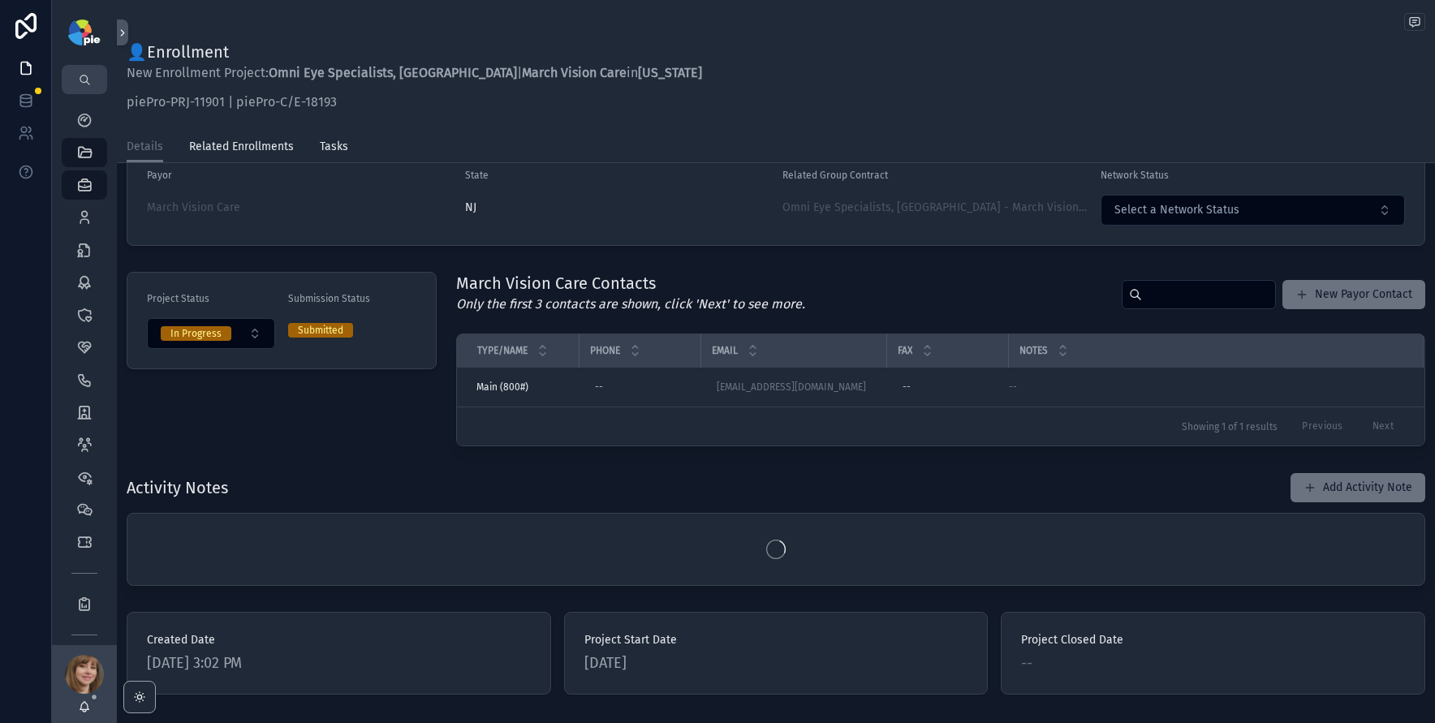
scroll to position [330, 0]
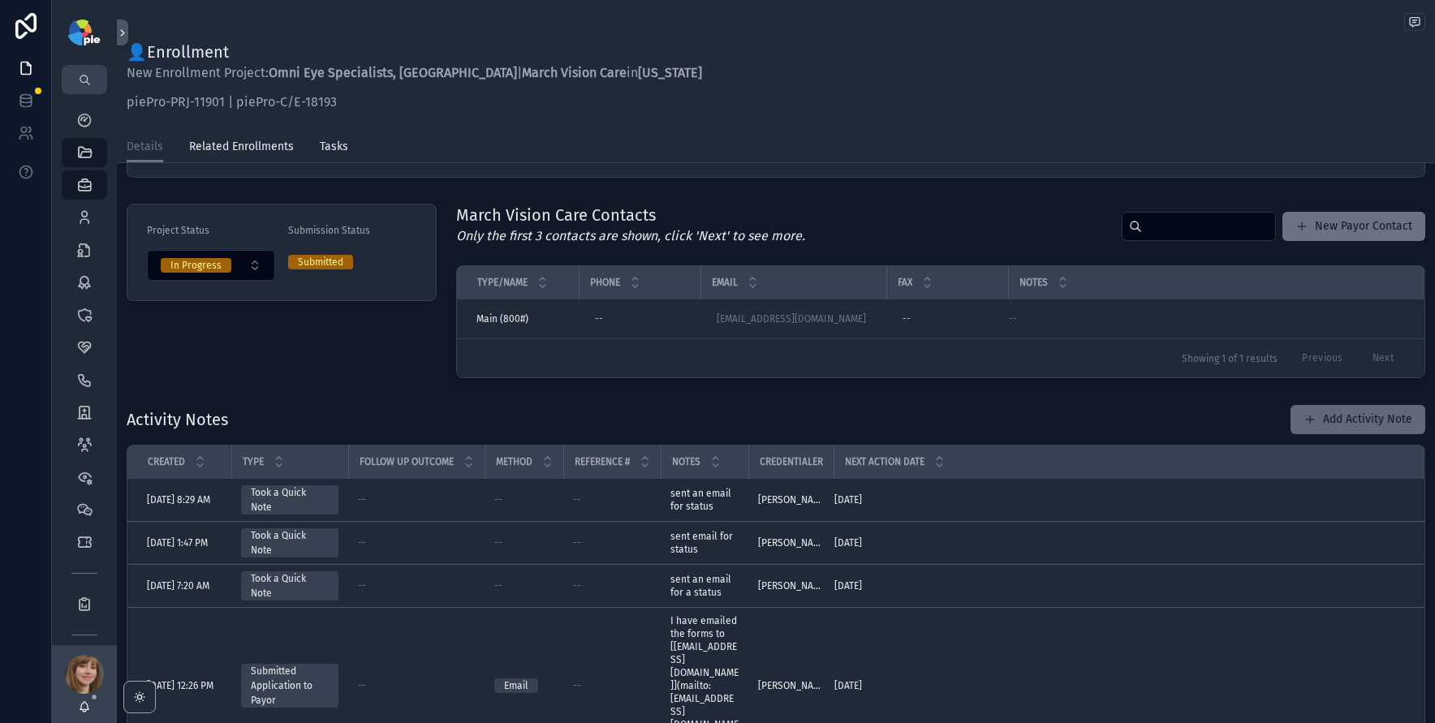
click at [1317, 420] on button "Add Activity Note" at bounding box center [1358, 419] width 135 height 29
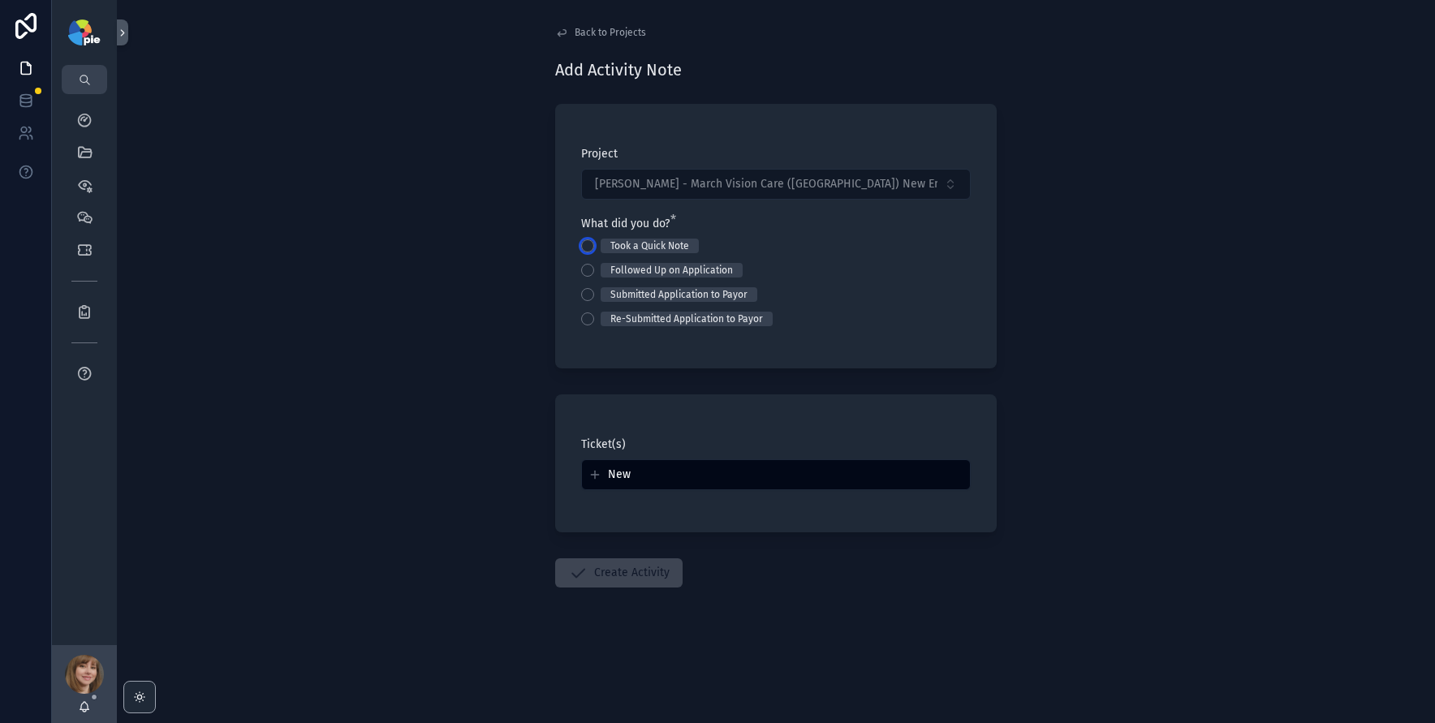
click at [591, 240] on button "Took a Quick Note" at bounding box center [587, 245] width 13 height 13
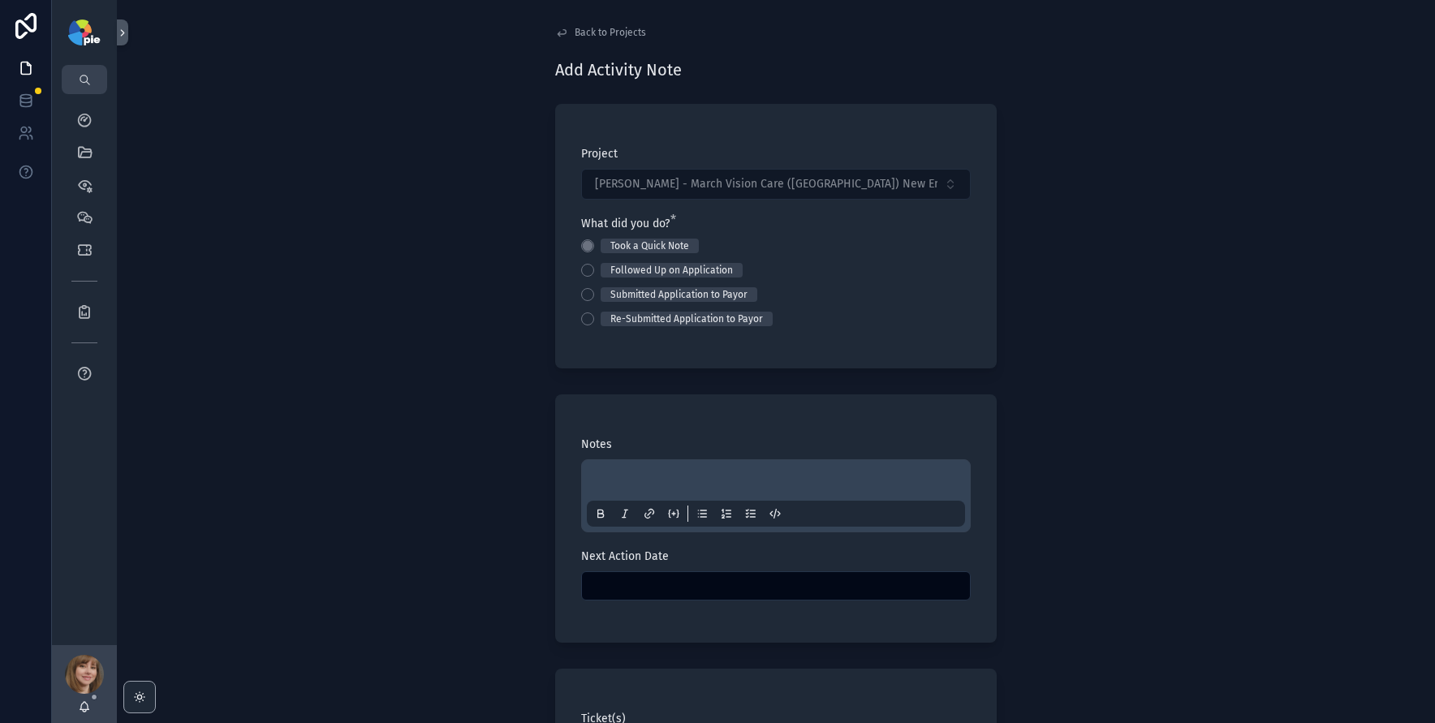
click at [623, 473] on div "scrollable content" at bounding box center [776, 496] width 378 height 62
click at [600, 478] on p "scrollable content" at bounding box center [779, 483] width 378 height 16
click at [660, 580] on input "scrollable content" at bounding box center [776, 586] width 388 height 23
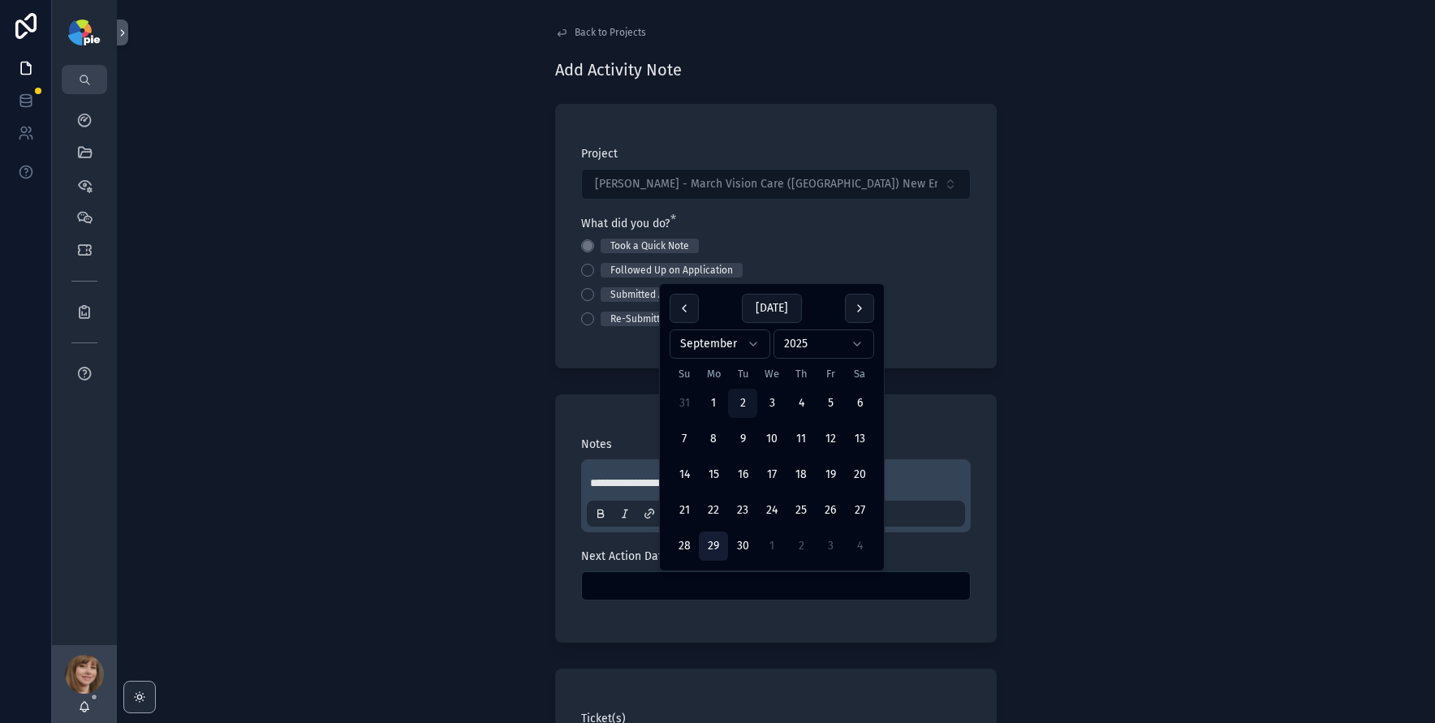
click at [718, 543] on button "29" at bounding box center [713, 546] width 29 height 29
type input "*********"
click at [393, 559] on div "**********" at bounding box center [776, 361] width 1318 height 723
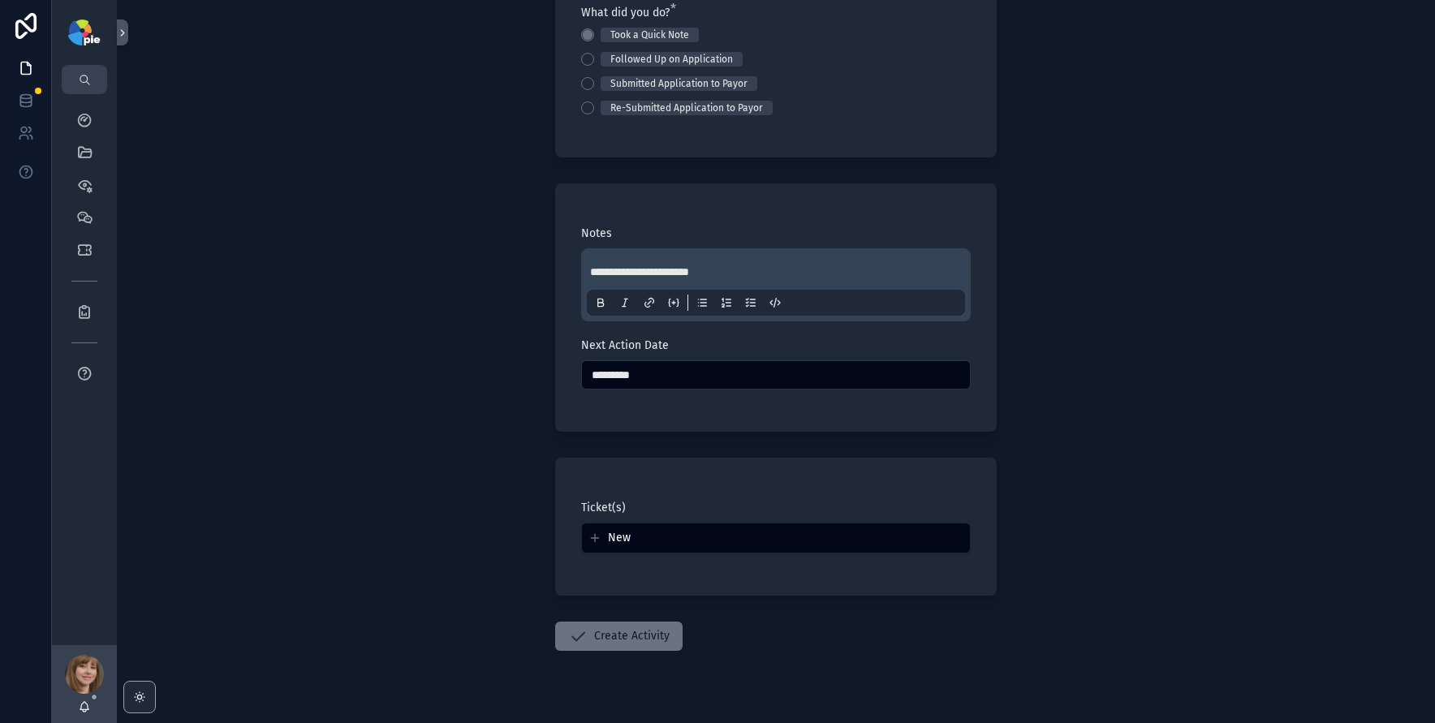
scroll to position [243, 0]
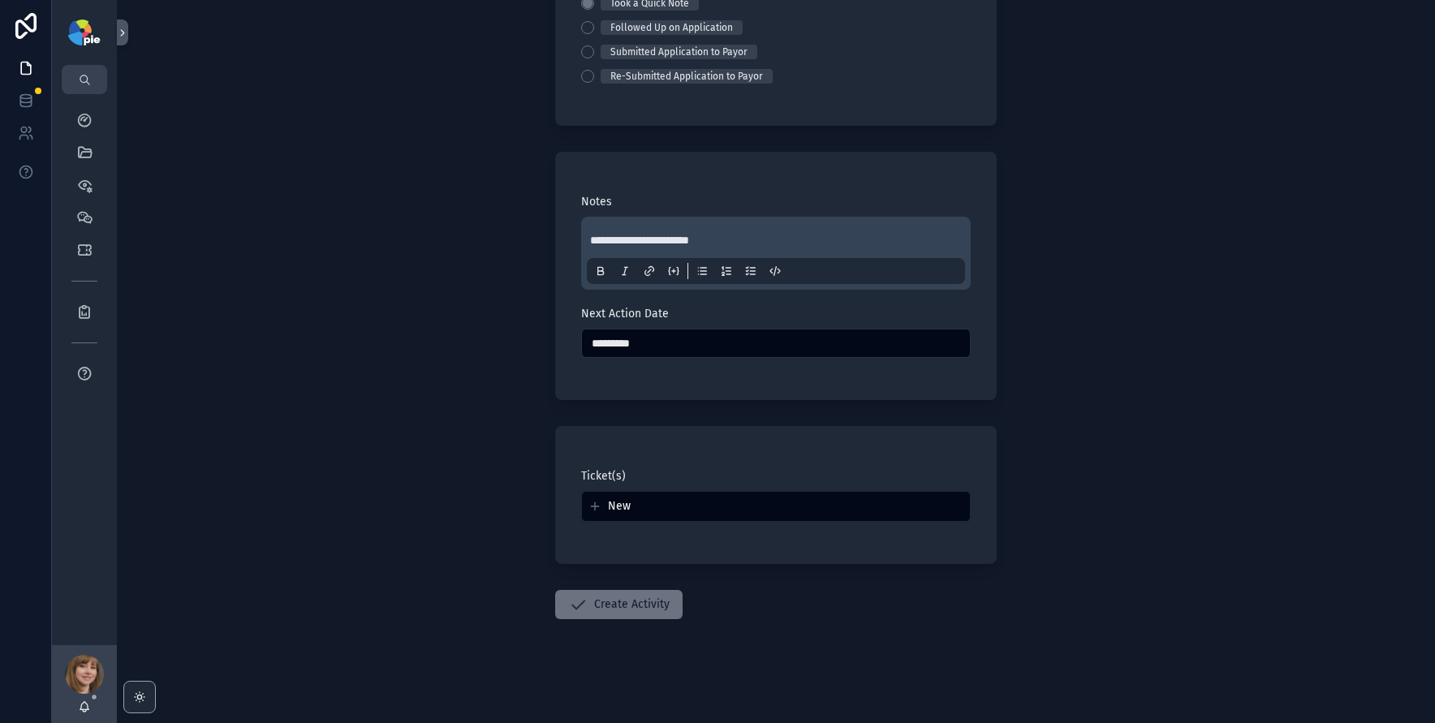
click at [596, 601] on button "Create Activity" at bounding box center [618, 604] width 127 height 29
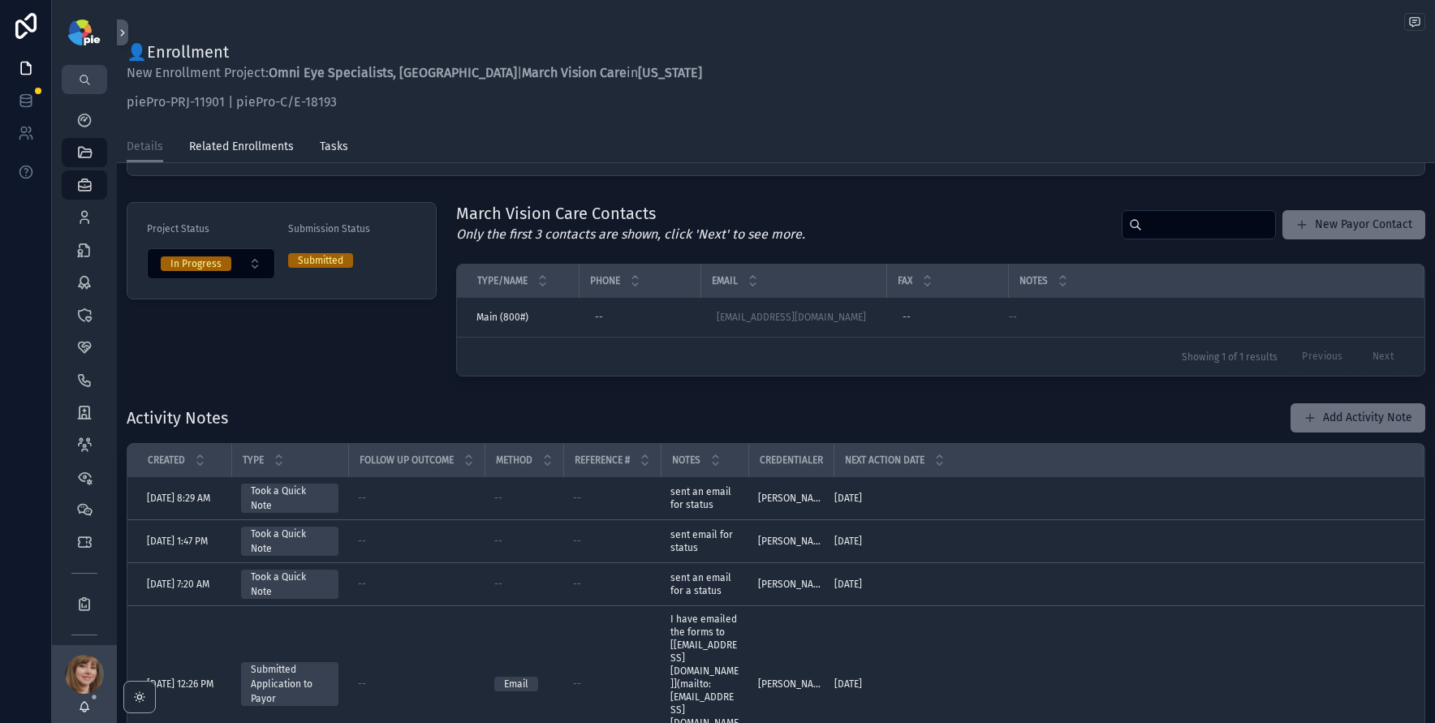
scroll to position [340, 0]
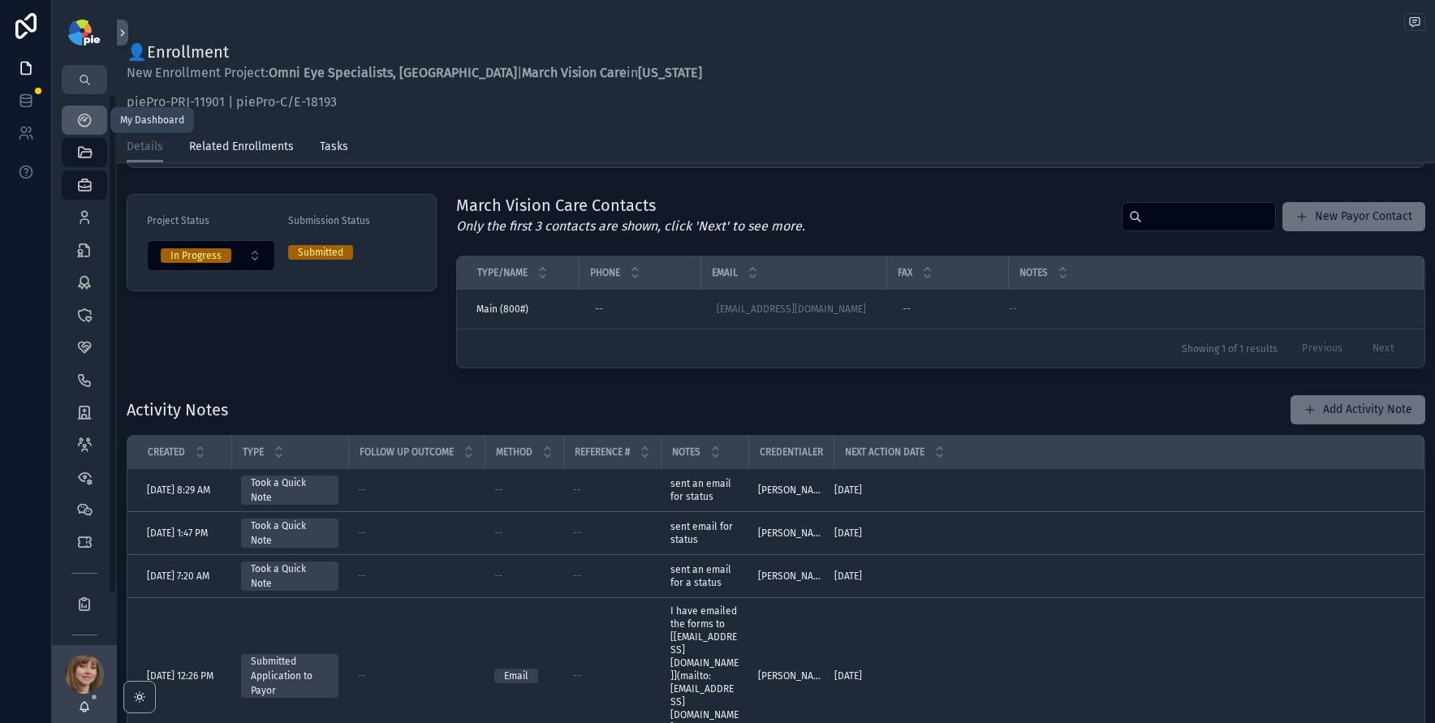
click at [76, 128] on div "My Dashboard" at bounding box center [84, 120] width 26 height 26
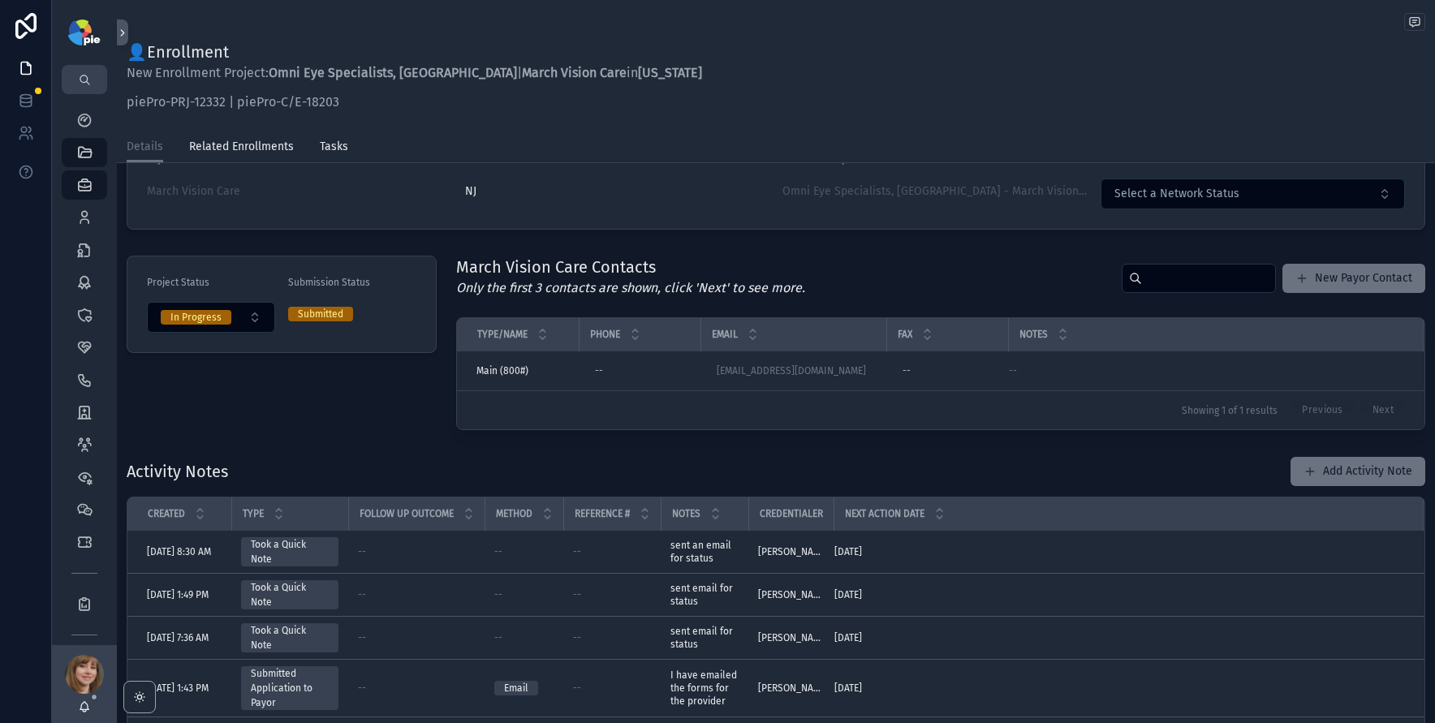
scroll to position [316, 0]
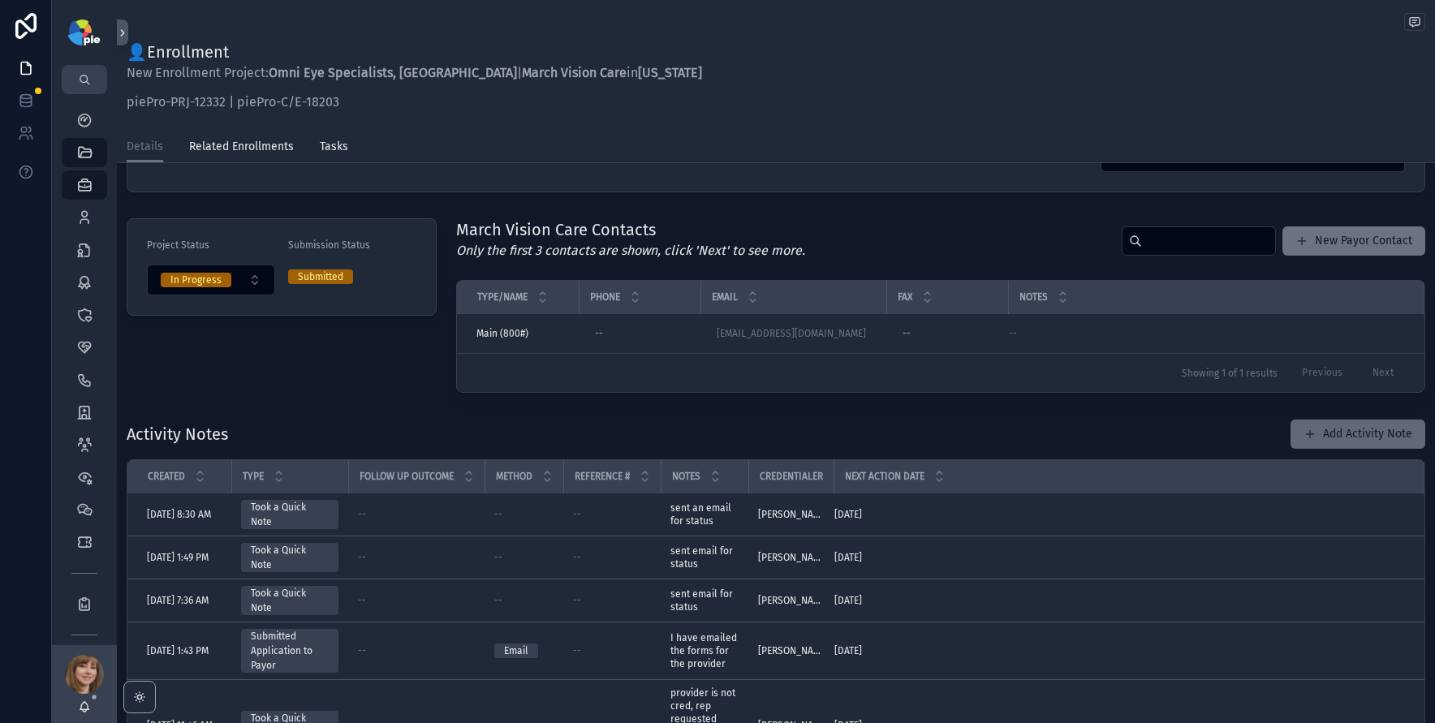
click at [1327, 437] on button "Add Activity Note" at bounding box center [1358, 434] width 135 height 29
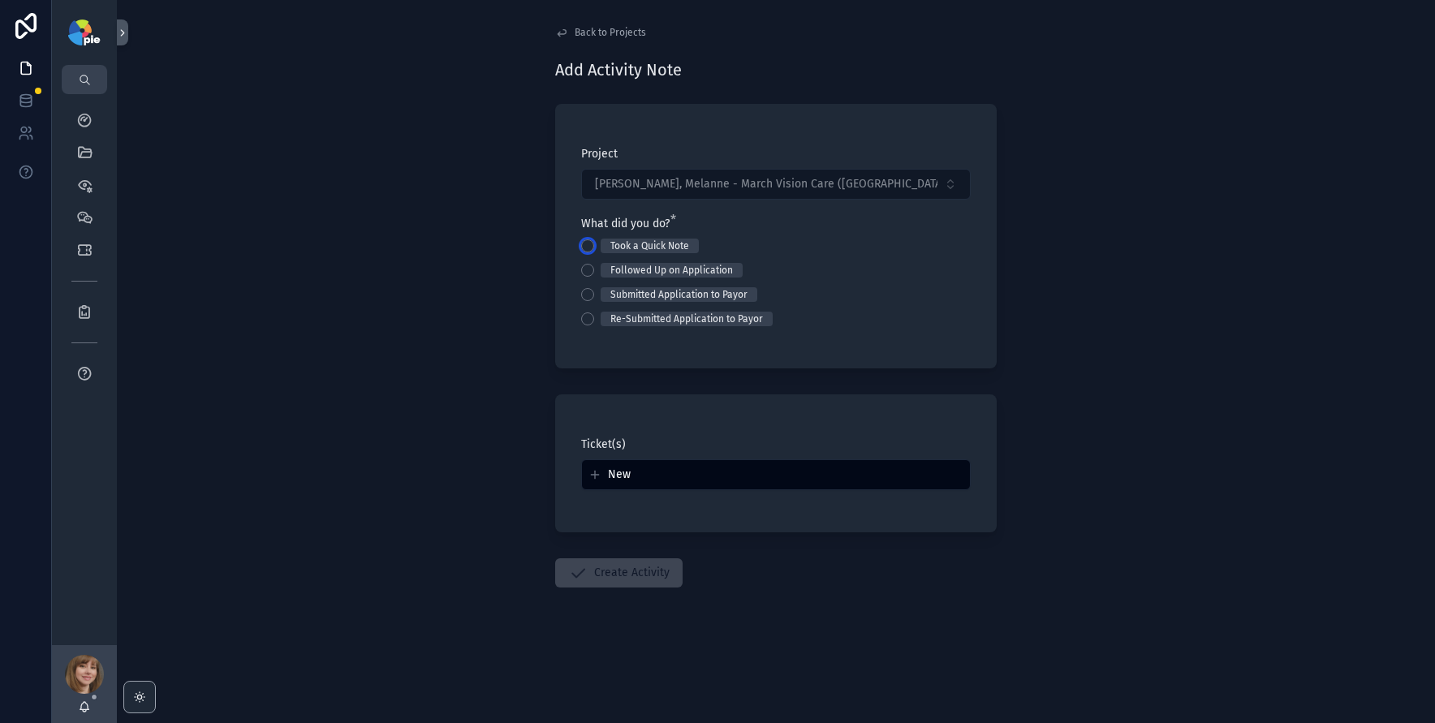
click at [591, 246] on button "Took a Quick Note" at bounding box center [587, 245] width 13 height 13
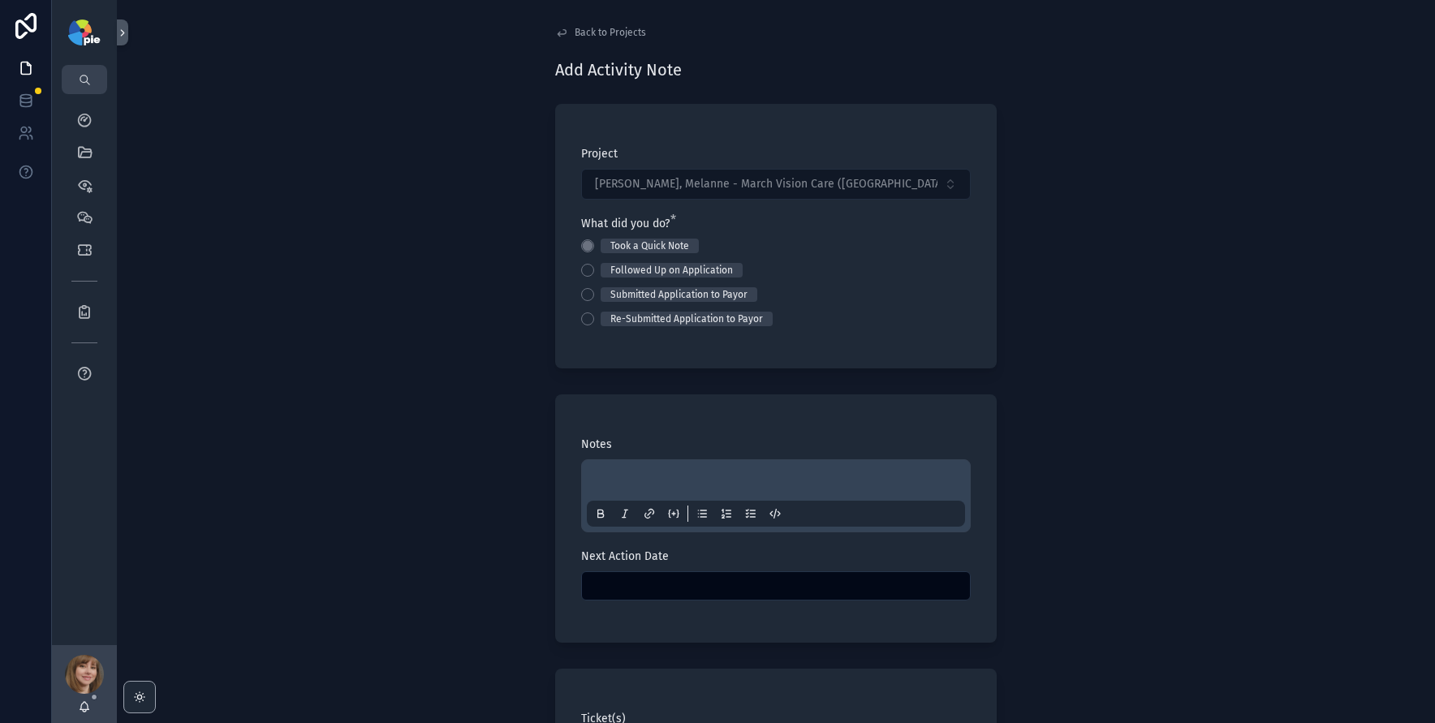
click at [618, 485] on p "scrollable content" at bounding box center [779, 483] width 378 height 16
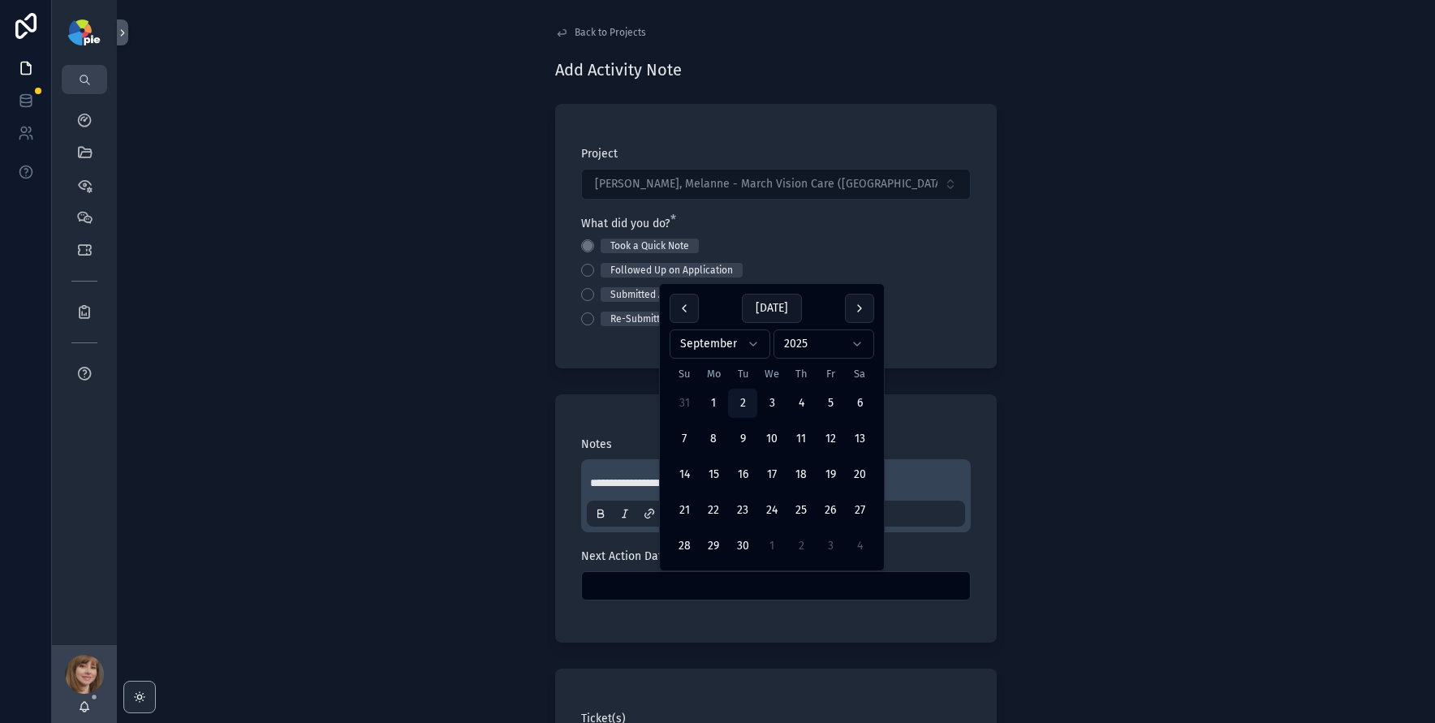
click at [605, 579] on input "scrollable content" at bounding box center [776, 586] width 388 height 23
click at [709, 538] on button "29" at bounding box center [713, 546] width 29 height 29
type input "*********"
click at [295, 531] on div "**********" at bounding box center [776, 361] width 1318 height 723
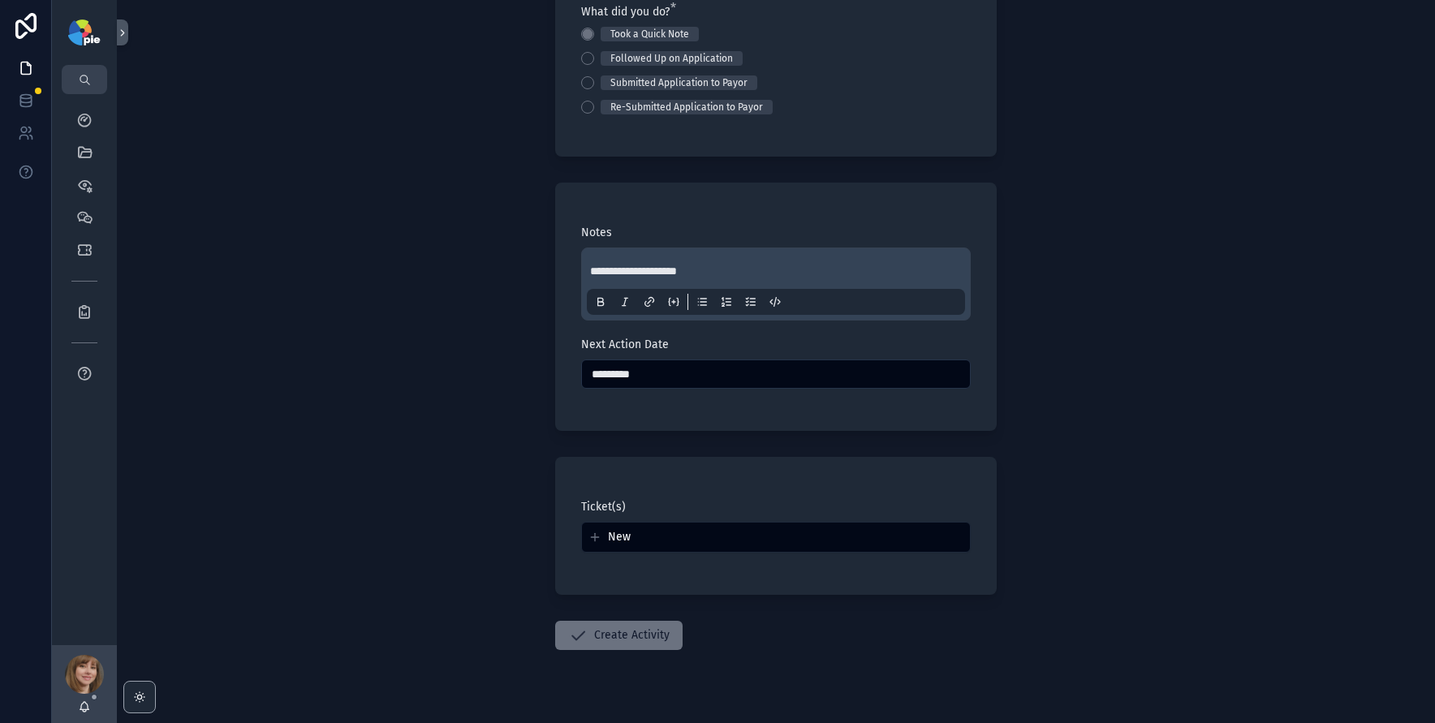
scroll to position [235, 0]
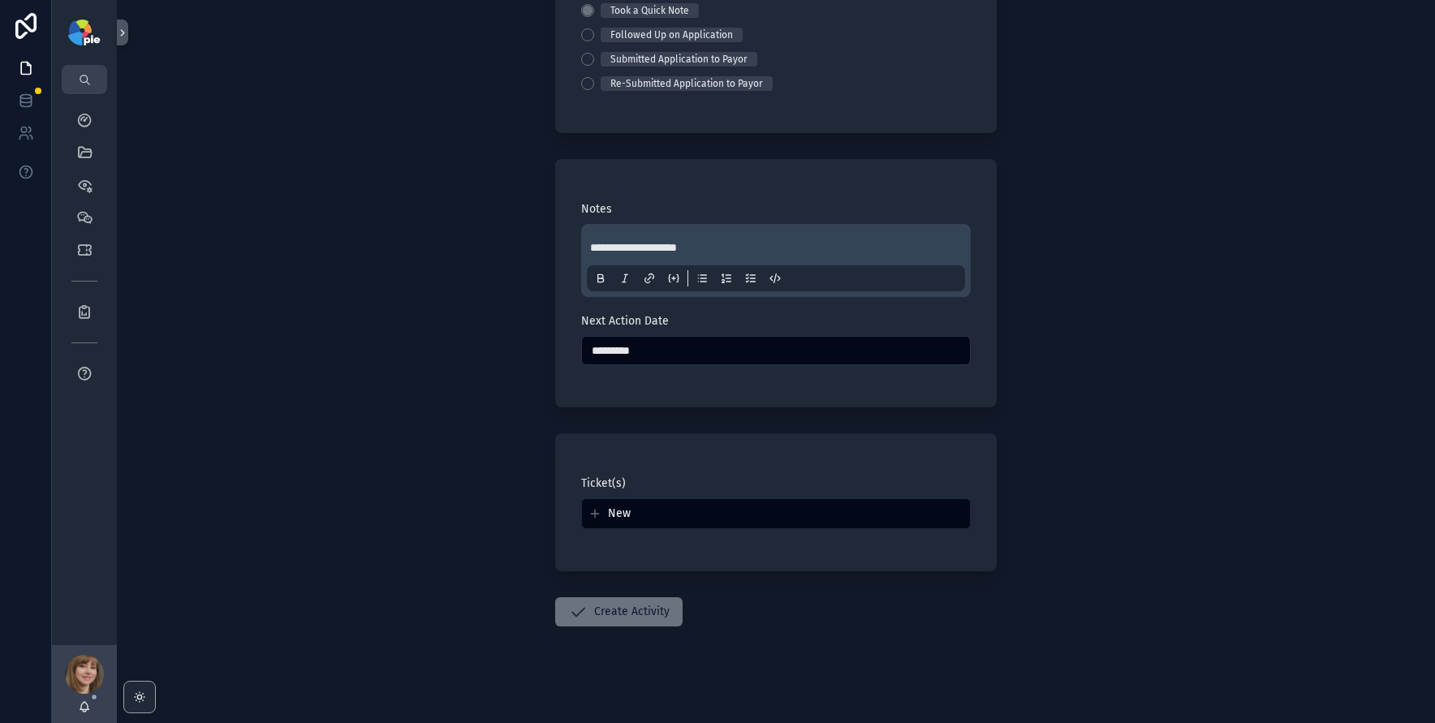
click at [578, 587] on form "**********" at bounding box center [776, 295] width 442 height 872
click at [588, 602] on button "Create Activity" at bounding box center [618, 611] width 127 height 29
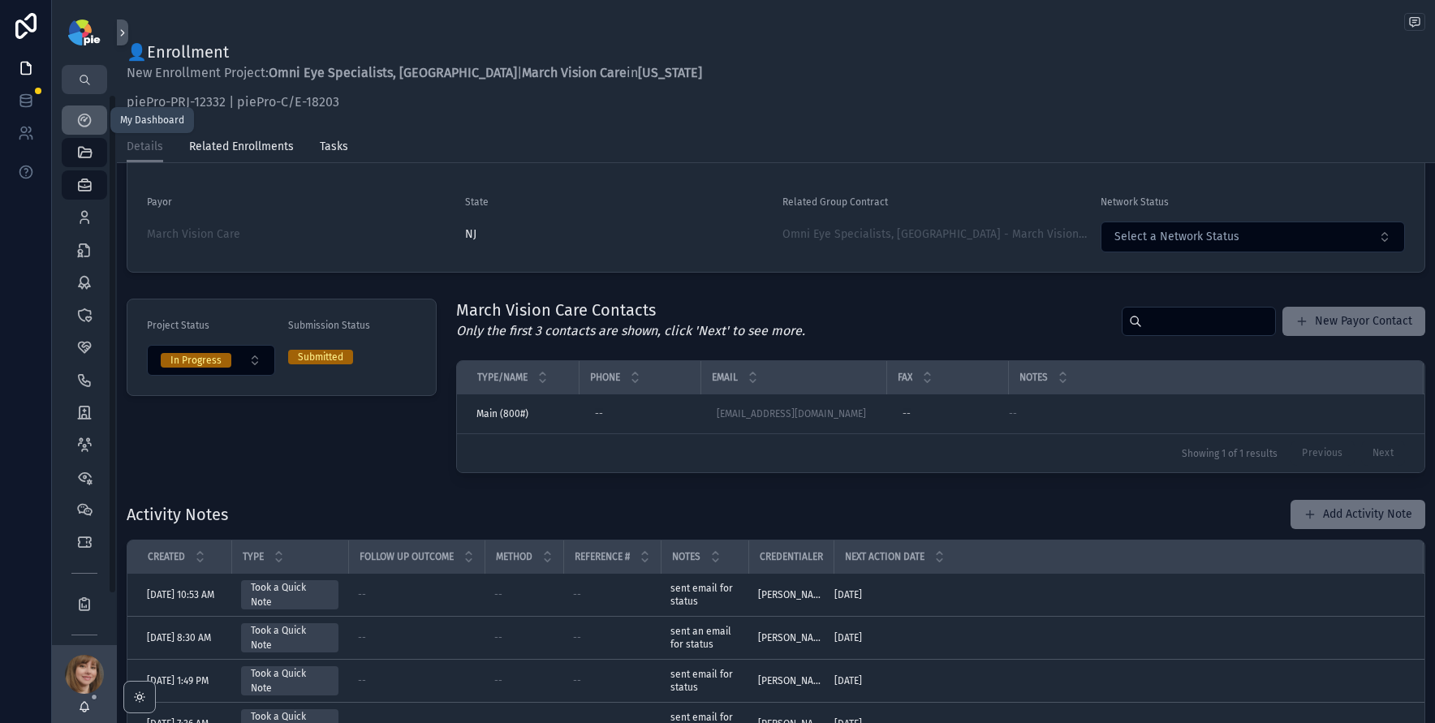
click at [94, 115] on div "My Dashboard" at bounding box center [84, 120] width 26 height 26
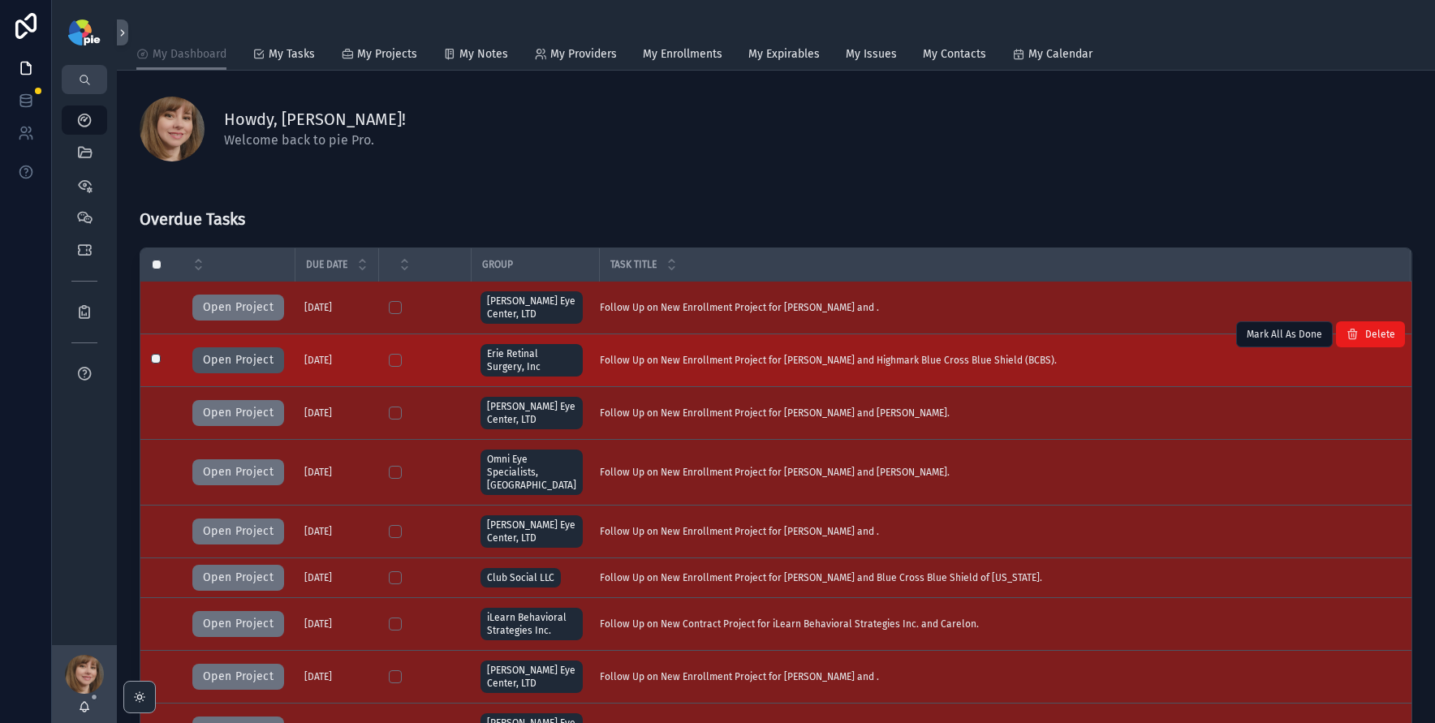
click at [247, 360] on button "Open Project" at bounding box center [238, 360] width 92 height 26
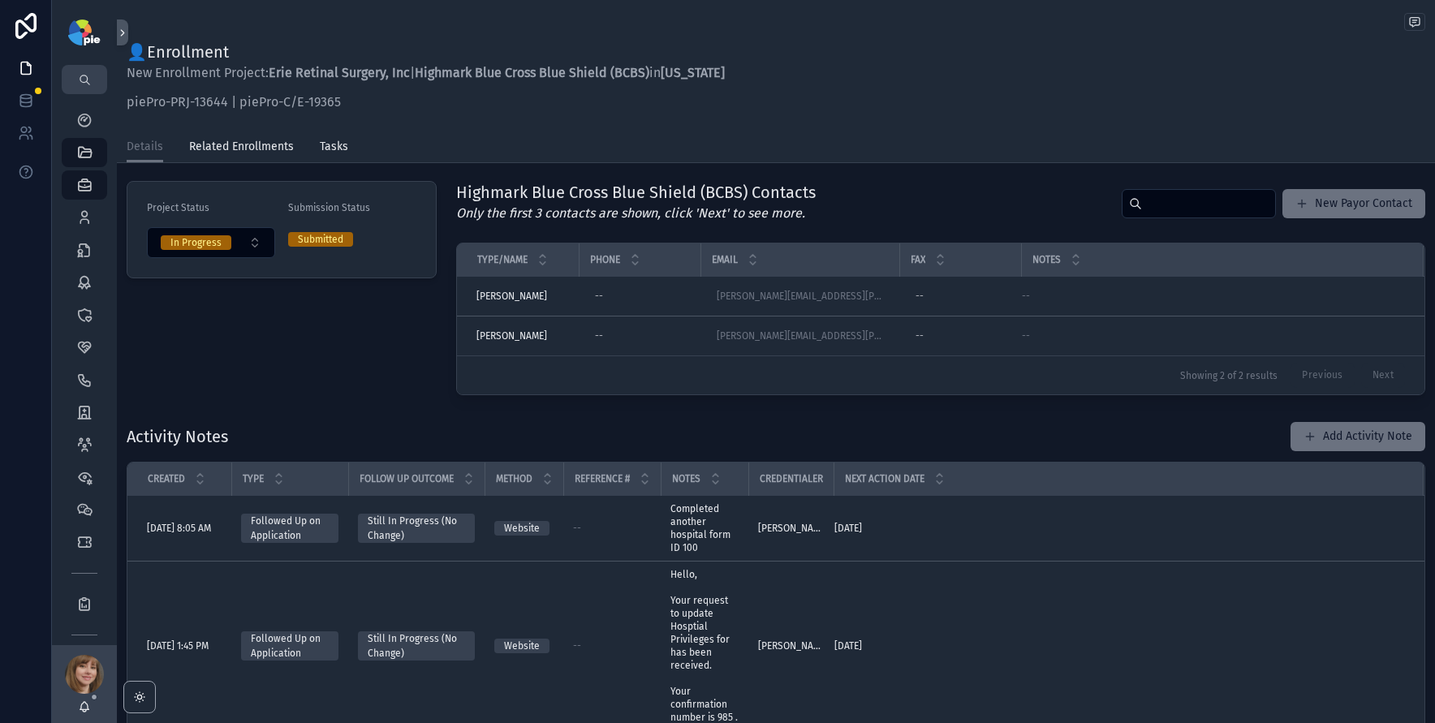
scroll to position [409, 0]
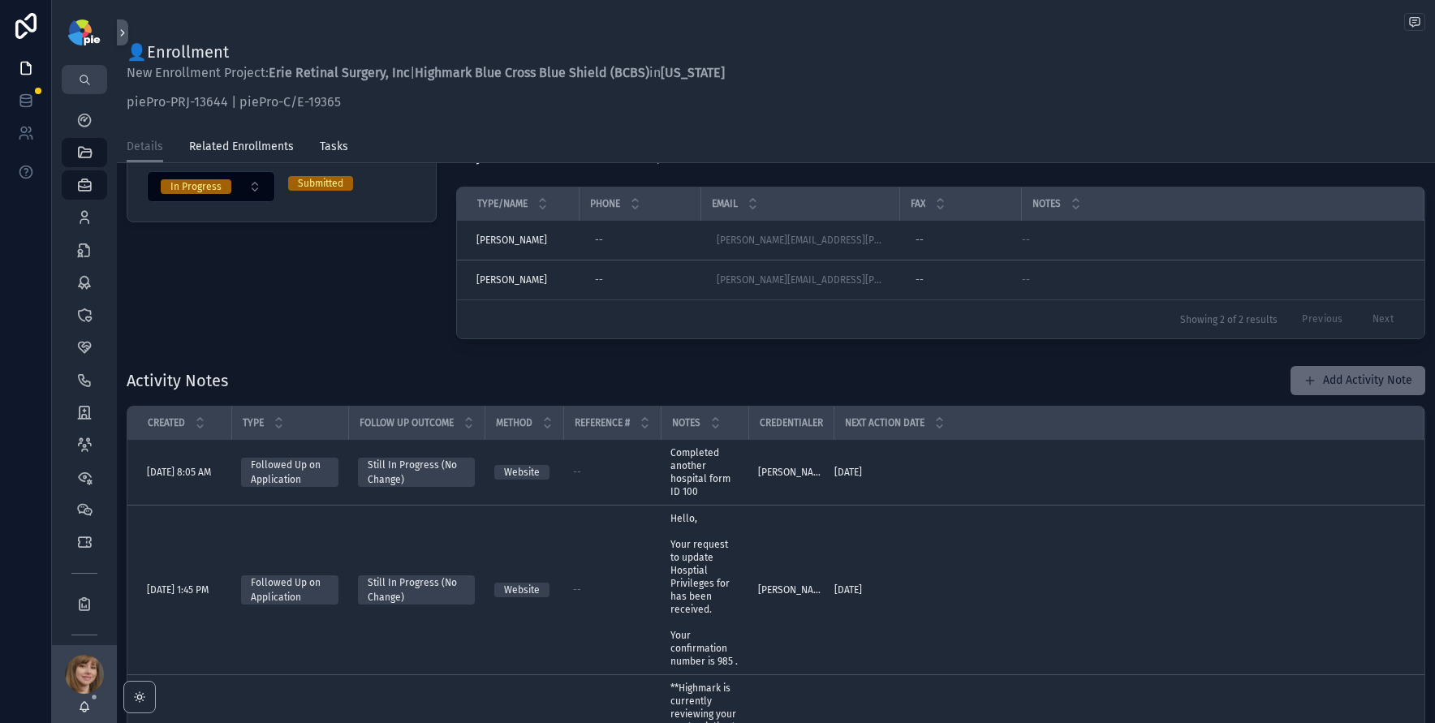
click at [1344, 386] on button "Add Activity Note" at bounding box center [1358, 380] width 135 height 29
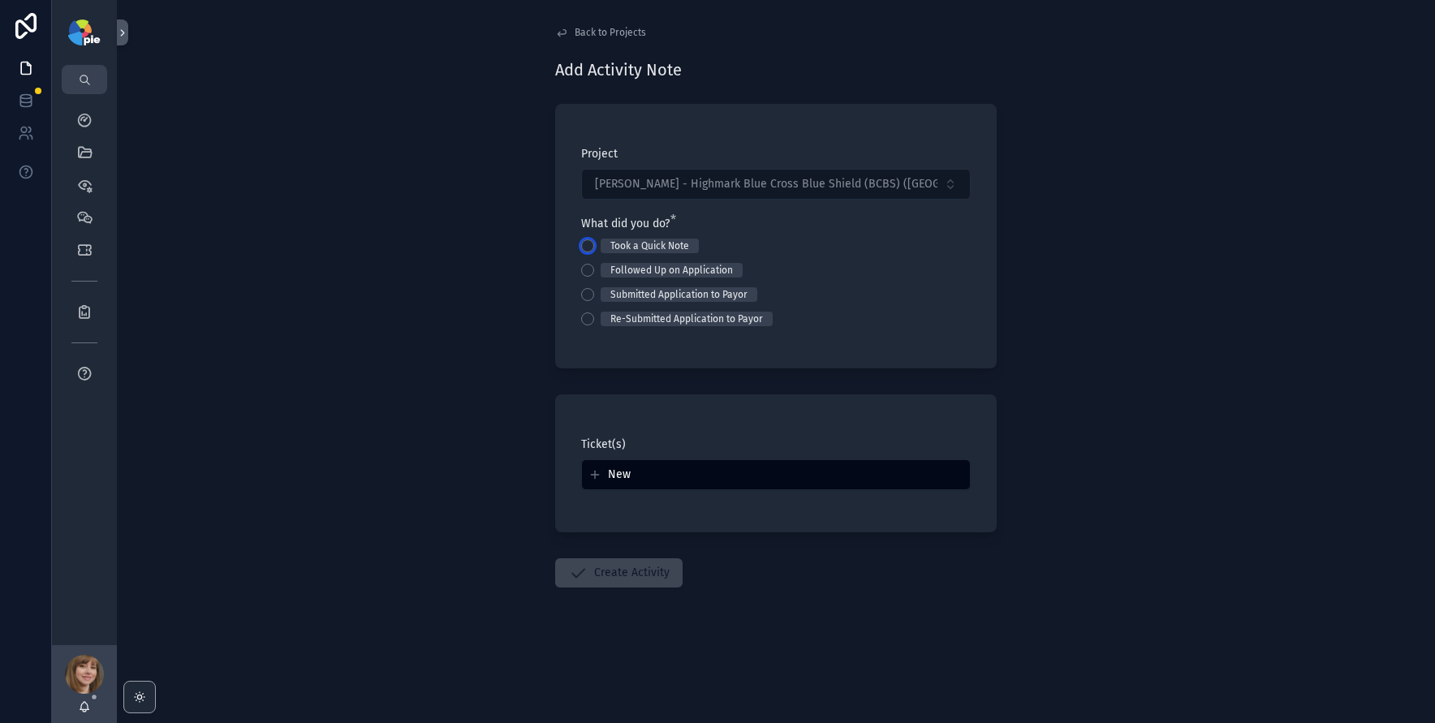
click at [584, 242] on button "Took a Quick Note" at bounding box center [587, 245] width 13 height 13
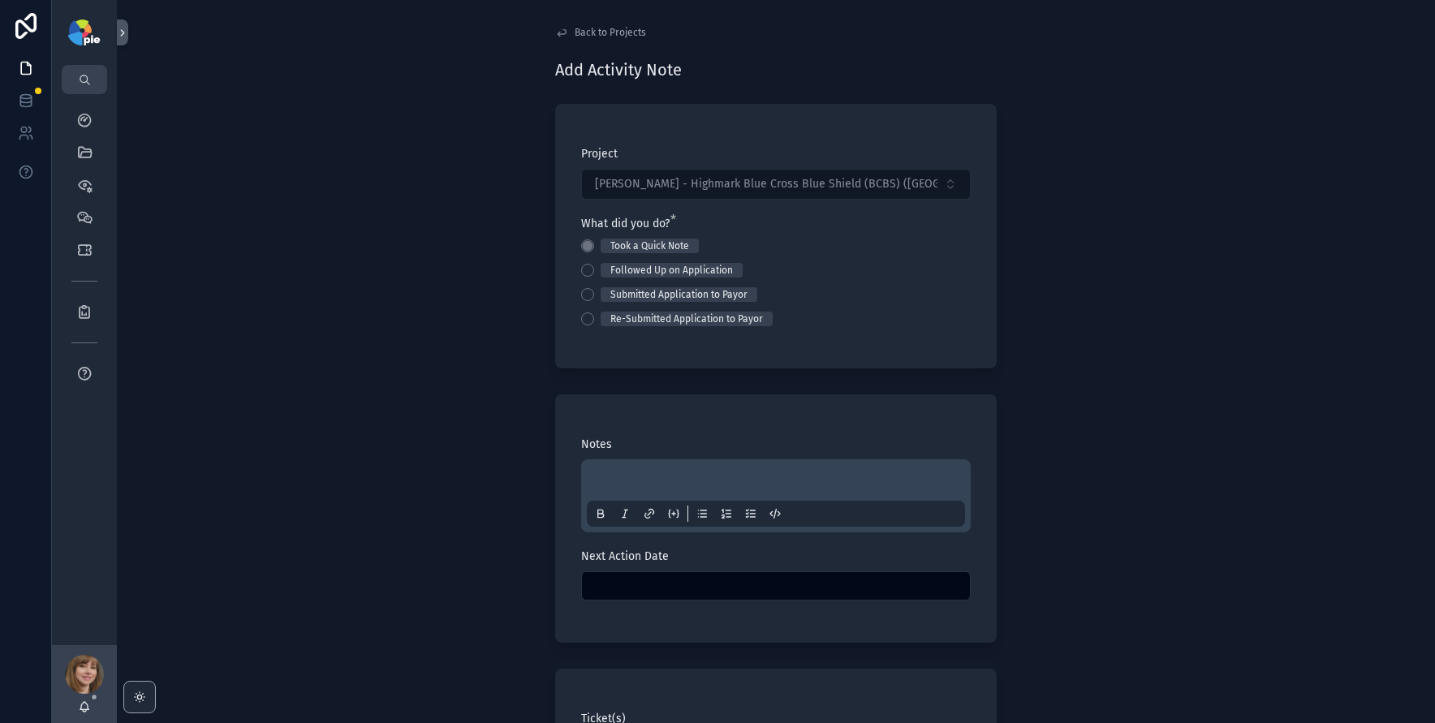
click at [607, 480] on p "scrollable content" at bounding box center [779, 483] width 378 height 16
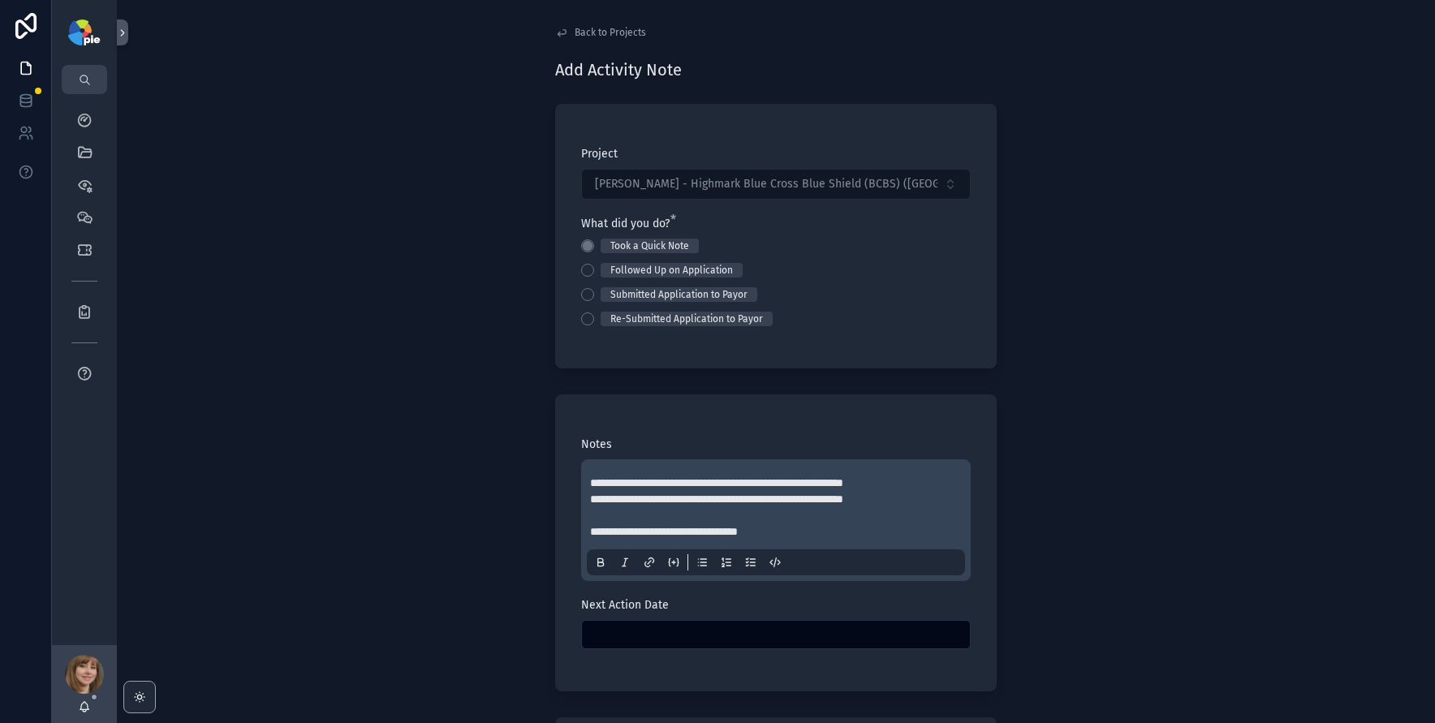
click at [481, 508] on div "**********" at bounding box center [776, 361] width 1318 height 723
click at [636, 640] on input "scrollable content" at bounding box center [776, 634] width 388 height 23
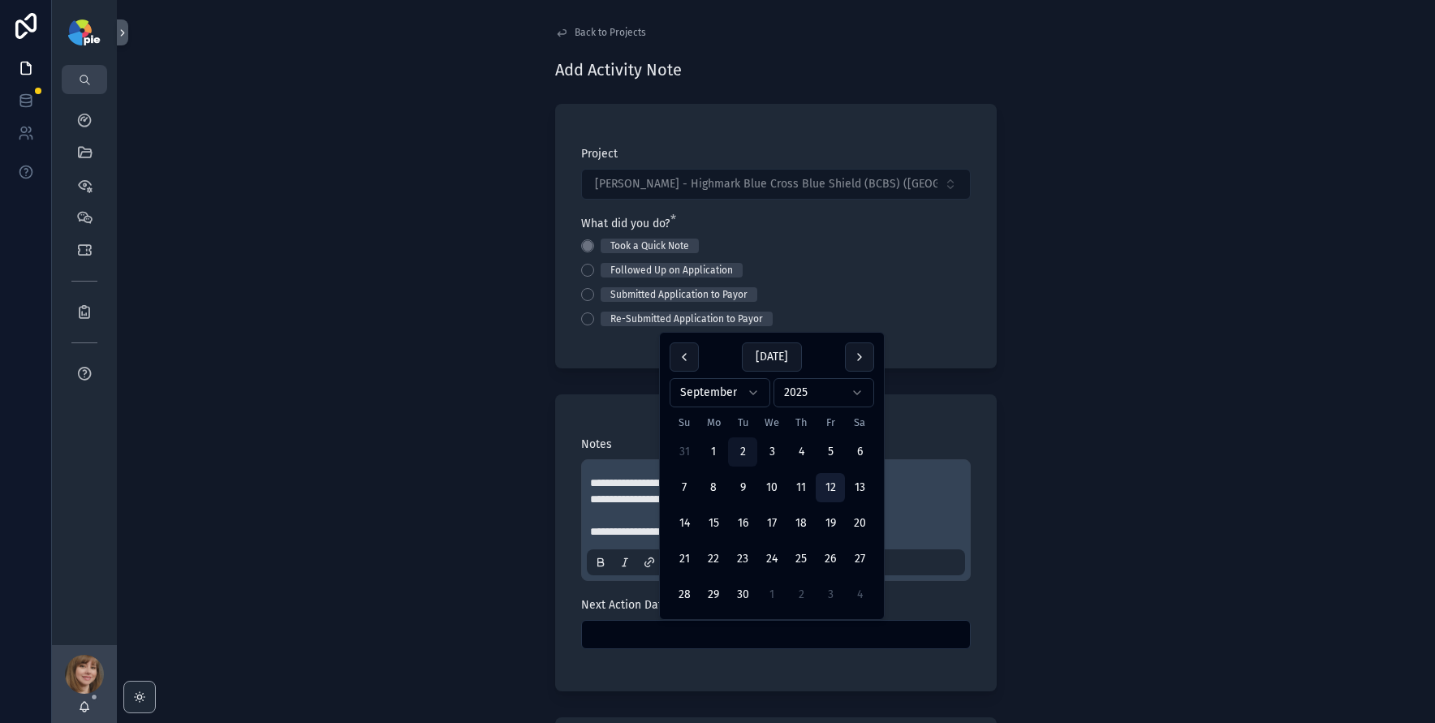
click at [834, 486] on button "12" at bounding box center [830, 487] width 29 height 29
type input "*********"
click at [390, 500] on div "**********" at bounding box center [776, 361] width 1318 height 723
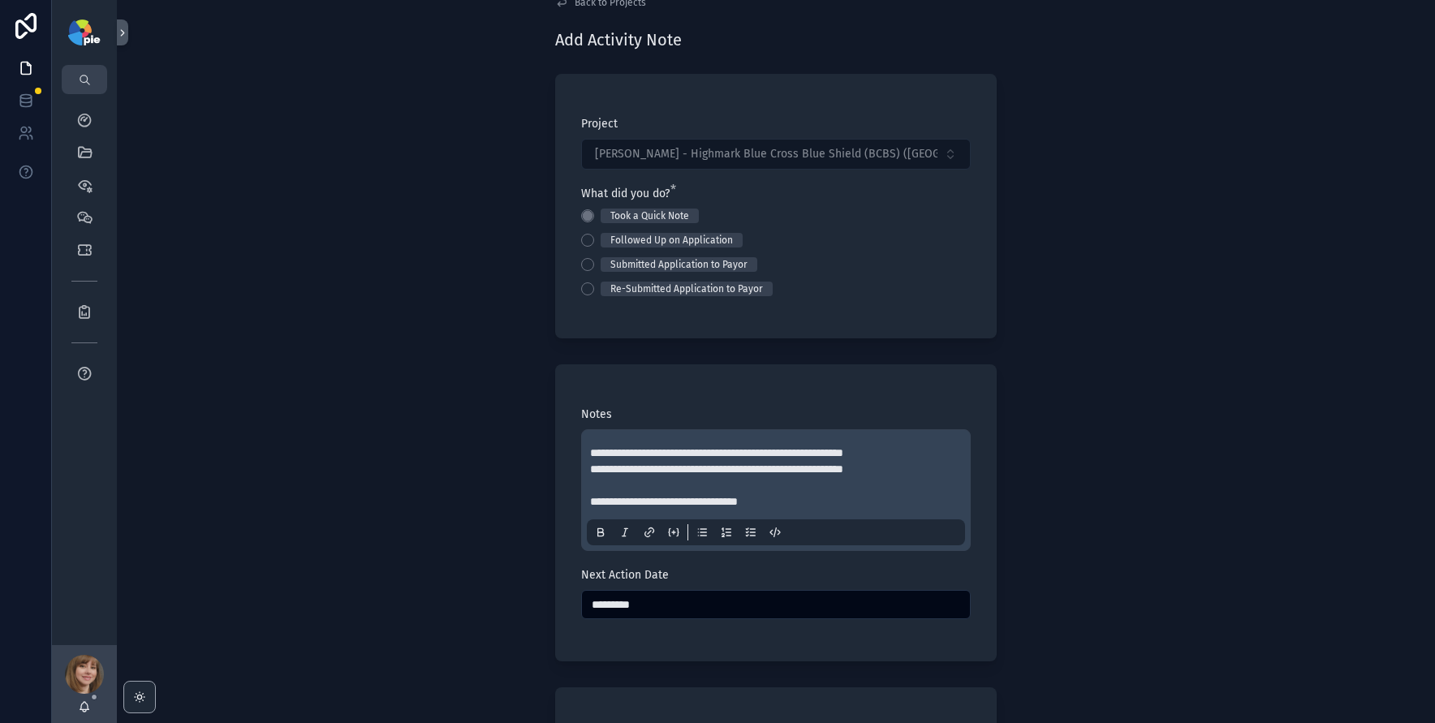
scroll to position [291, 0]
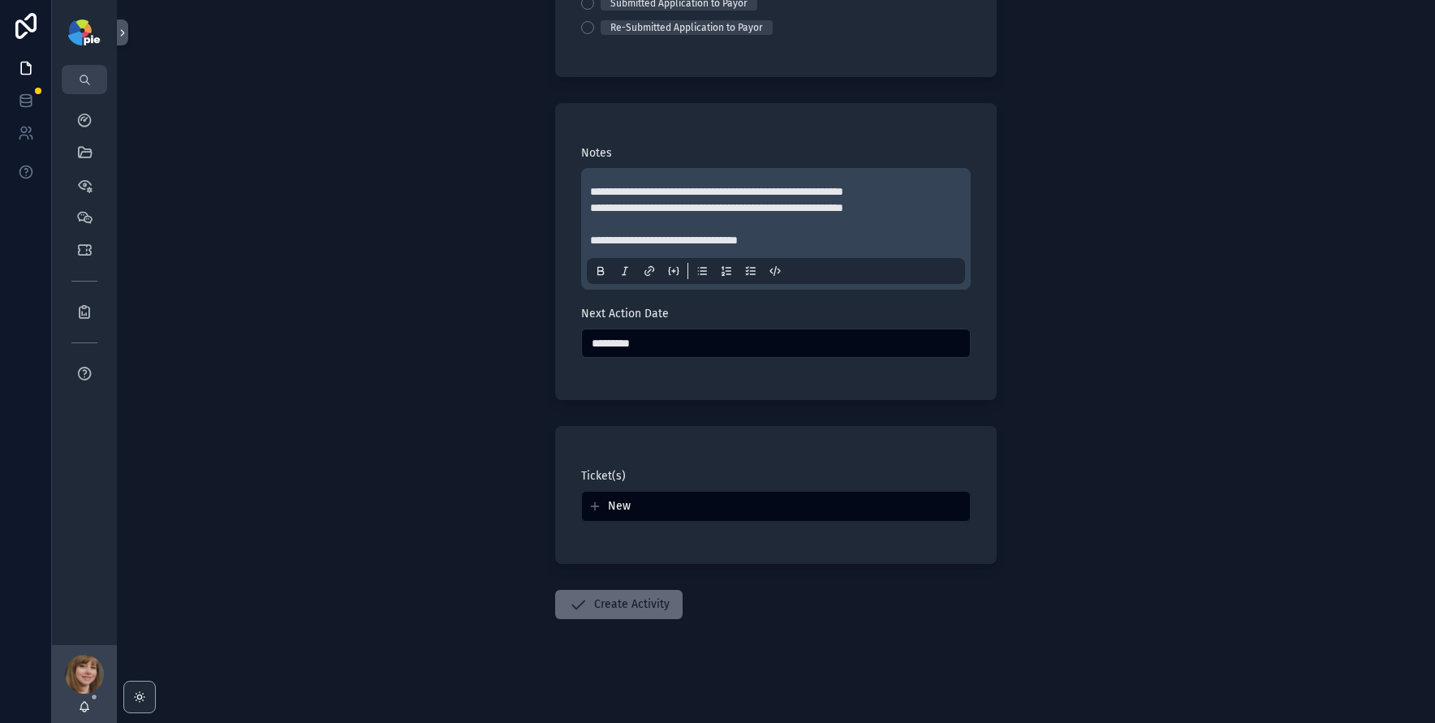
click at [641, 607] on button "Create Activity" at bounding box center [618, 604] width 127 height 29
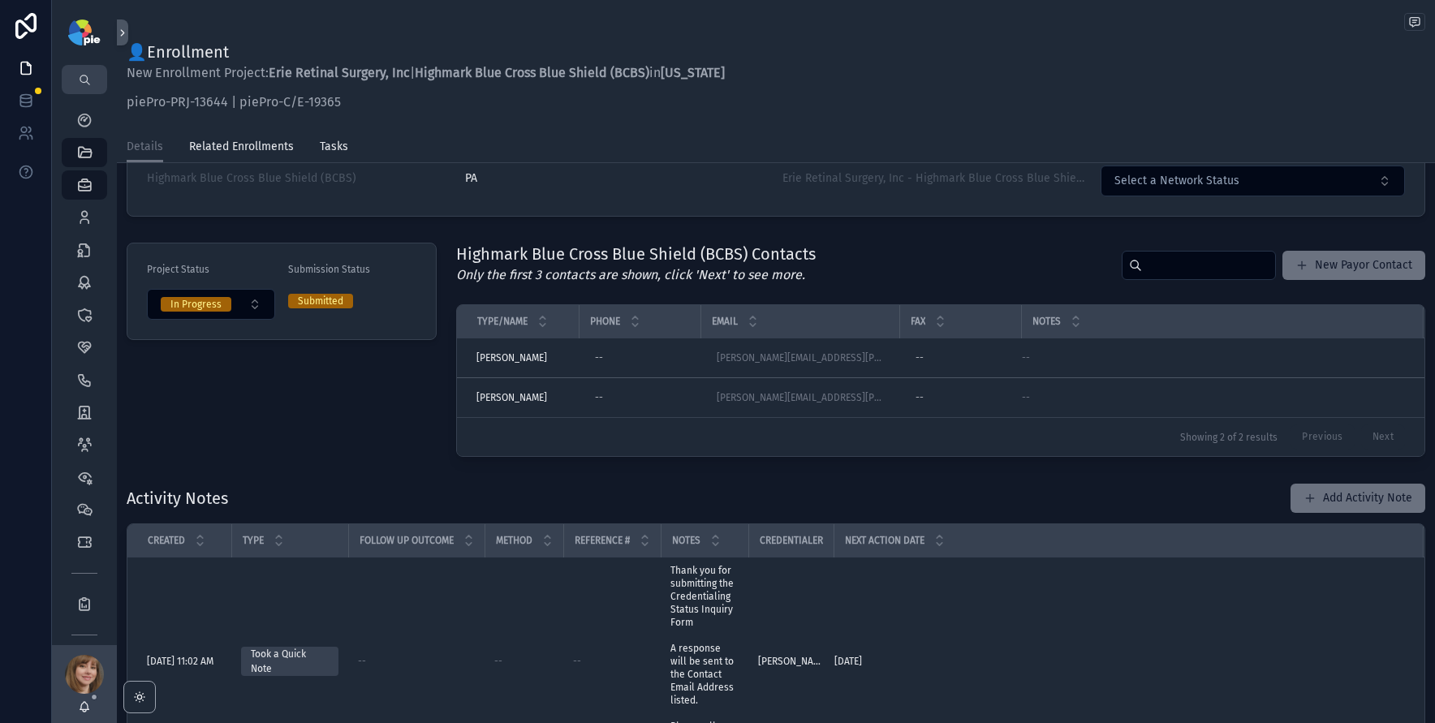
click at [382, 443] on div "Project Status In Progress Submission Status Submitted" at bounding box center [282, 349] width 330 height 227
click at [78, 120] on icon "scrollable content" at bounding box center [84, 120] width 16 height 16
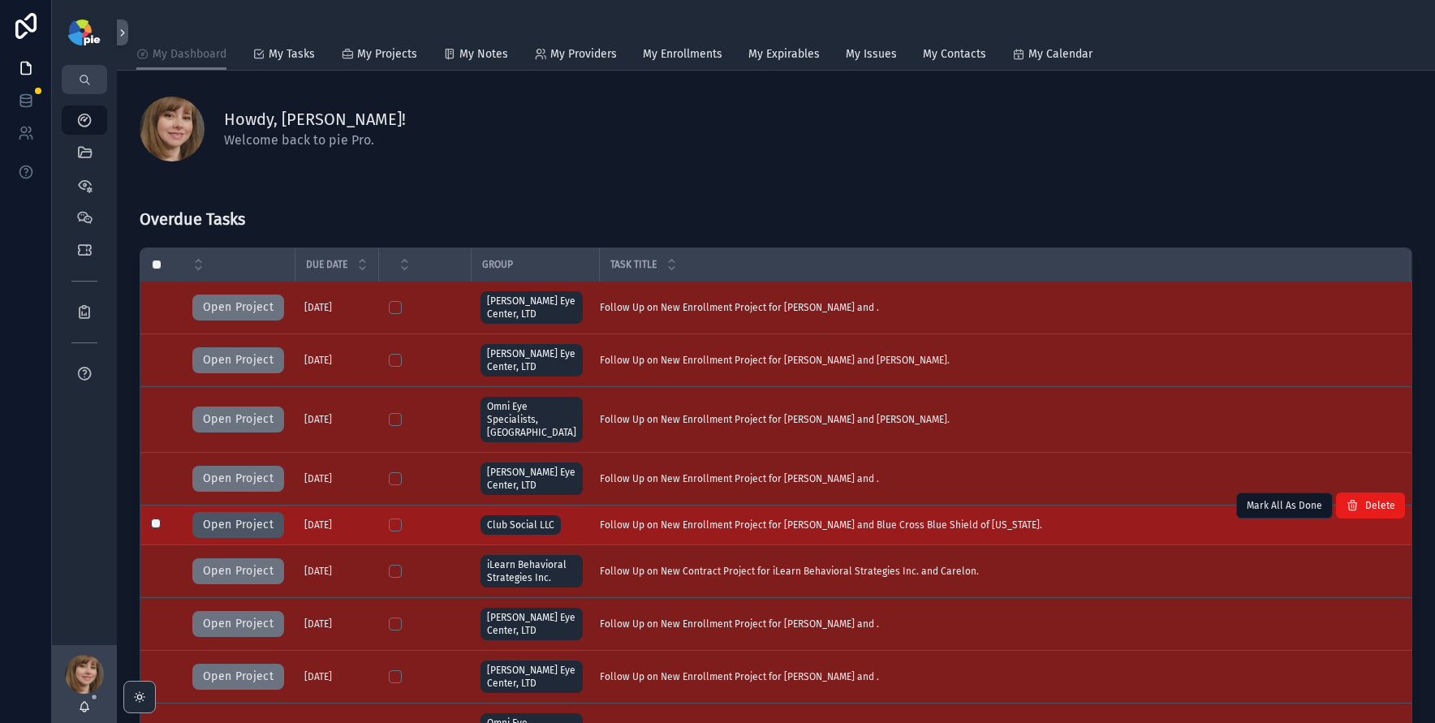
click at [204, 512] on button "Open Project" at bounding box center [238, 525] width 92 height 26
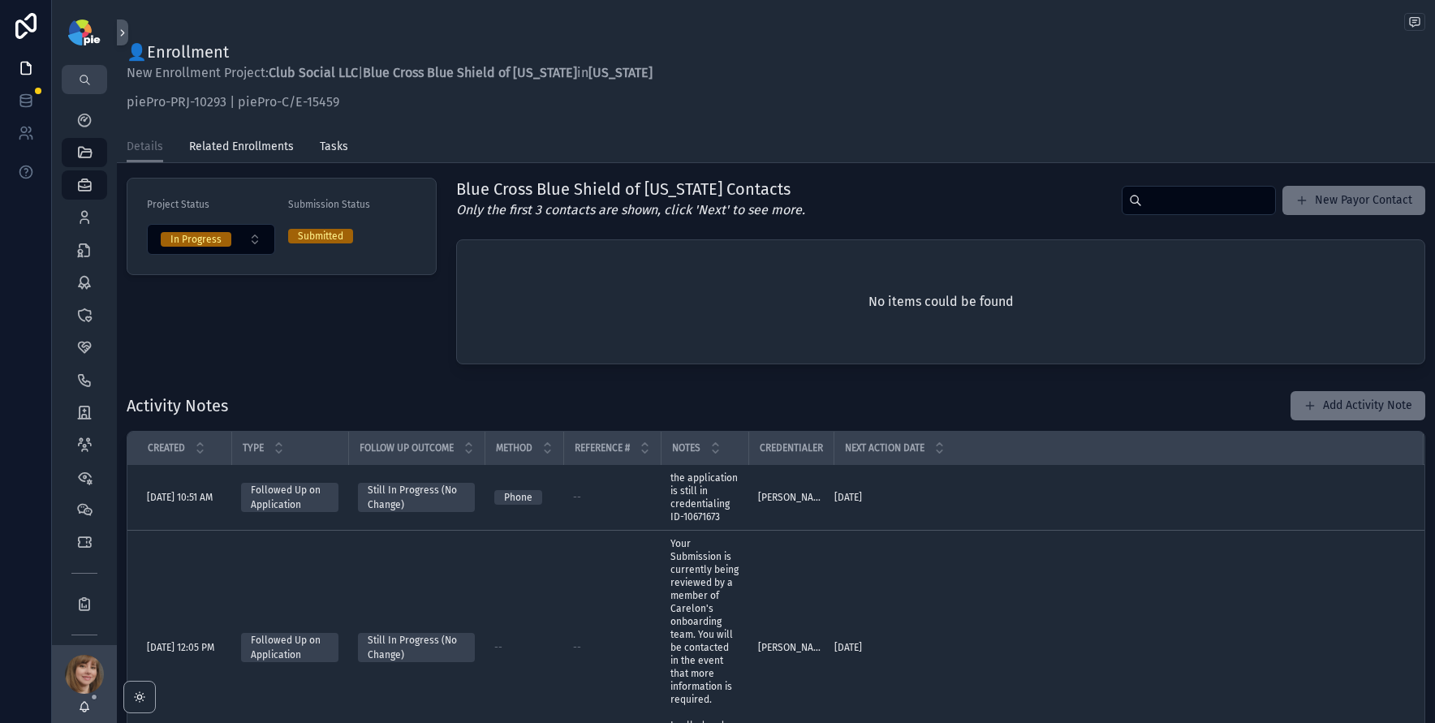
scroll to position [357, 0]
click at [88, 121] on icon "scrollable content" at bounding box center [84, 120] width 16 height 16
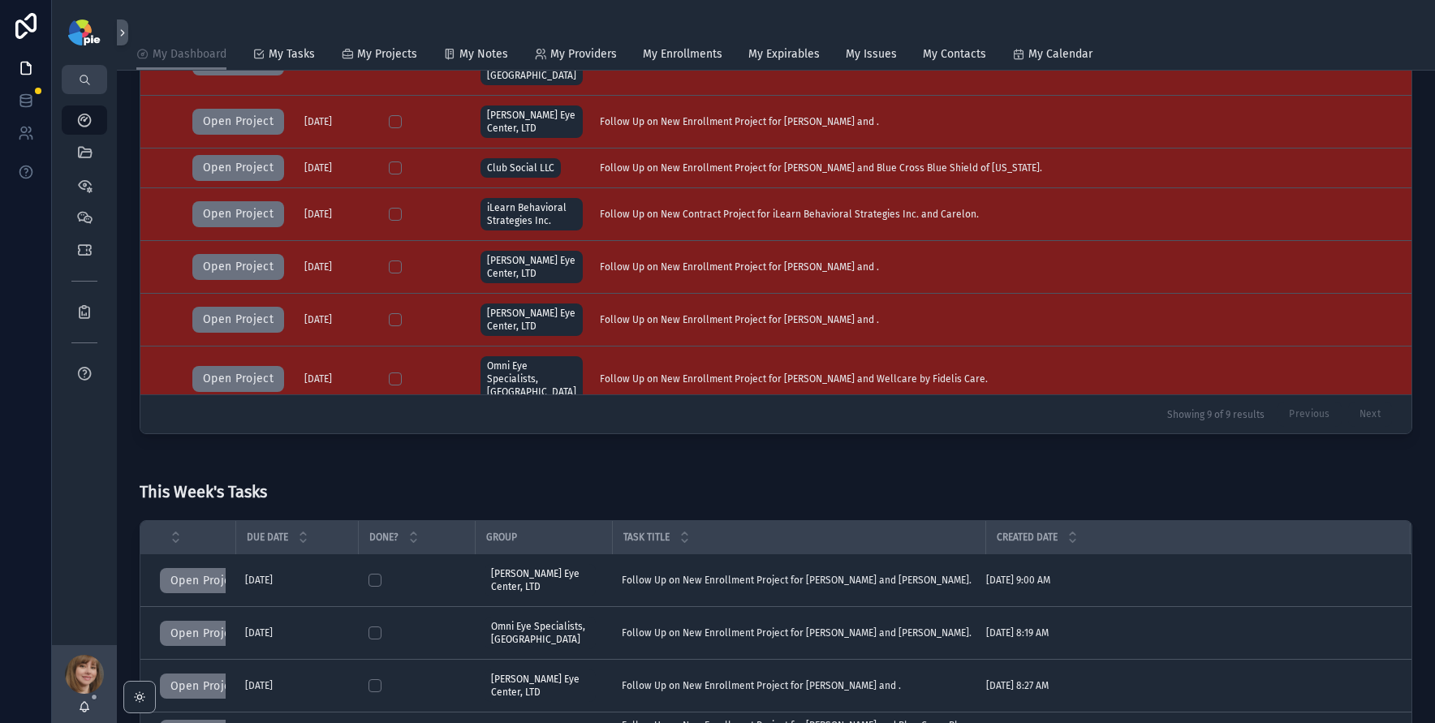
scroll to position [185, 0]
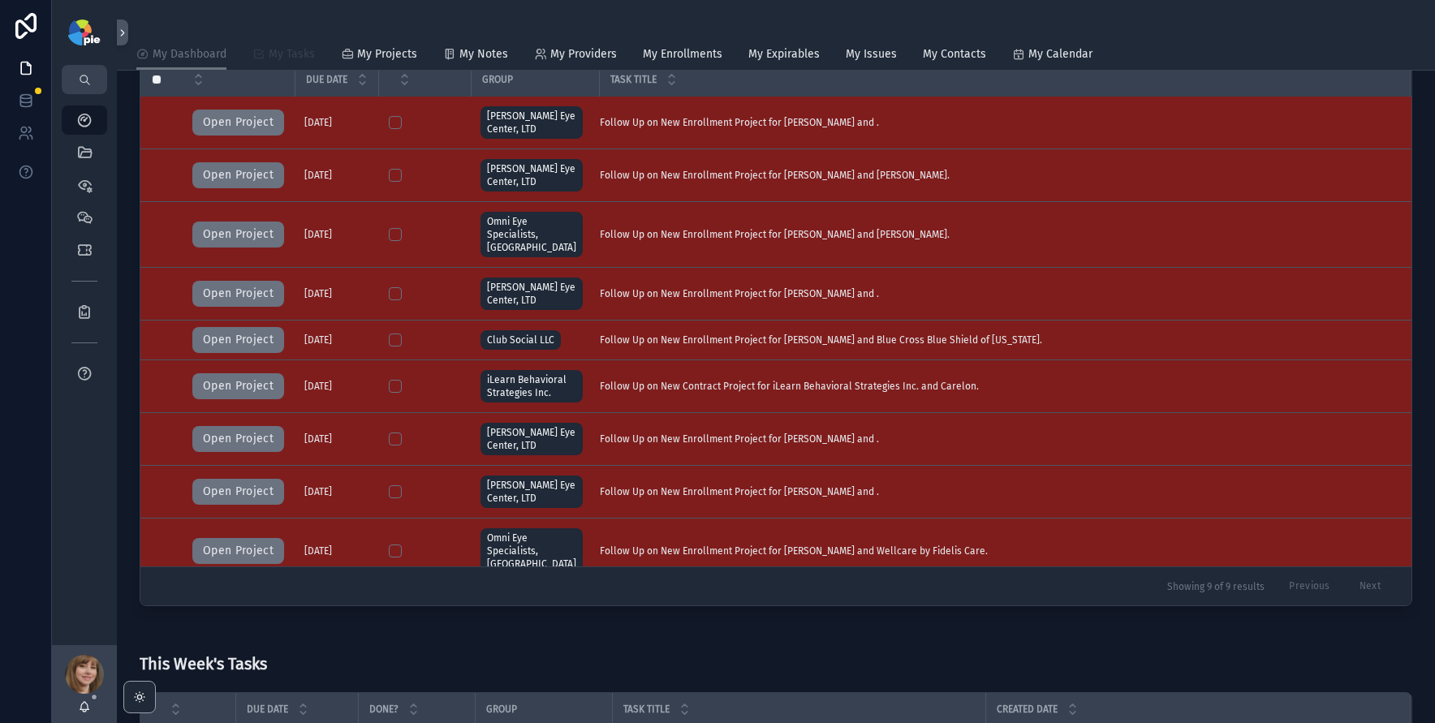
click at [298, 55] on span "My Tasks" at bounding box center [292, 54] width 46 height 16
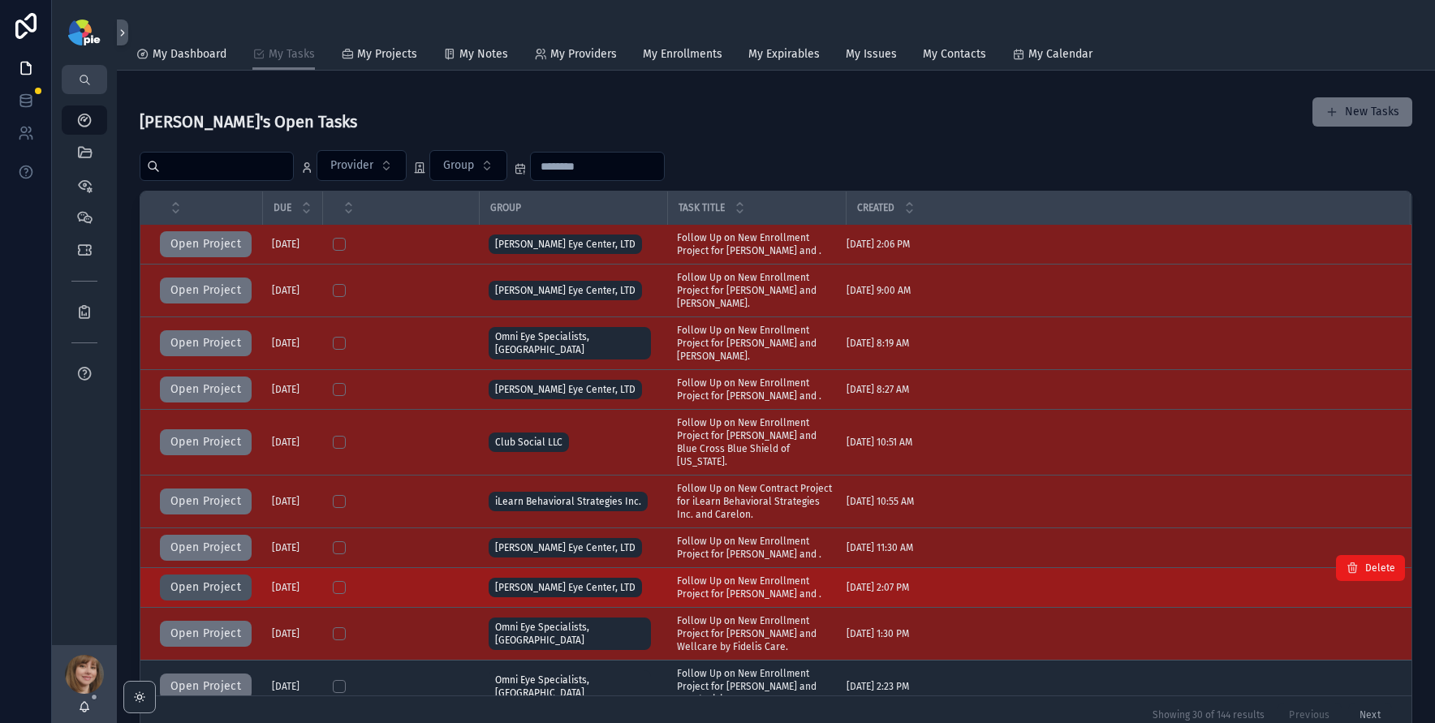
click at [204, 580] on button "Open Project" at bounding box center [206, 588] width 92 height 26
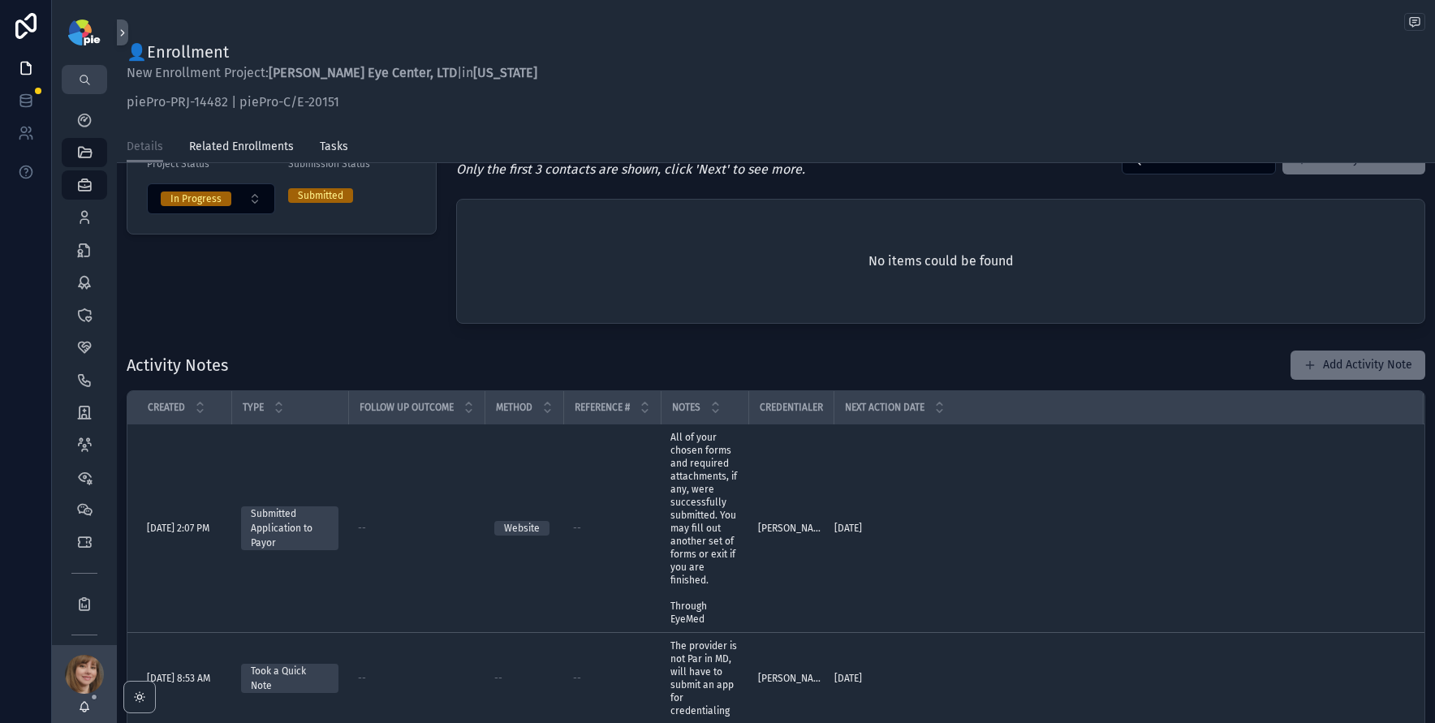
scroll to position [357, 0]
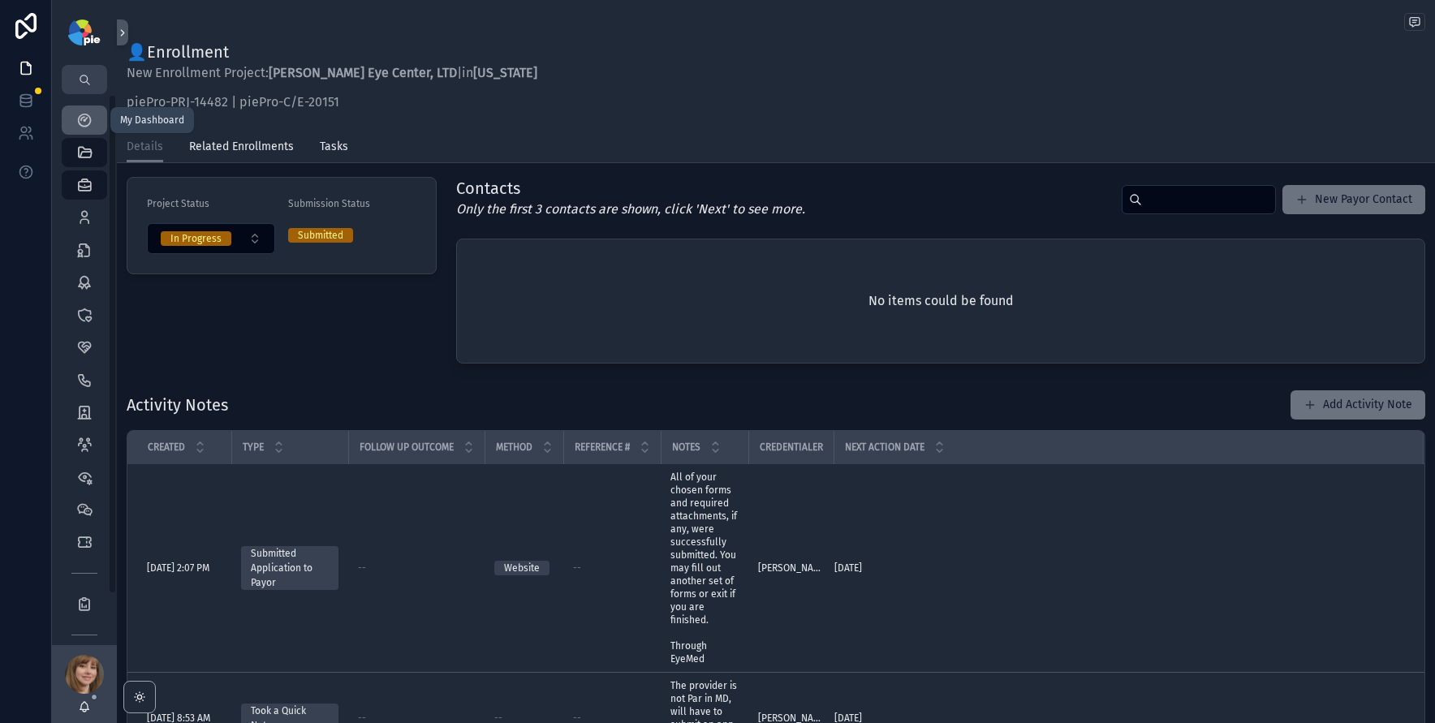
click at [86, 120] on icon "scrollable content" at bounding box center [84, 120] width 16 height 16
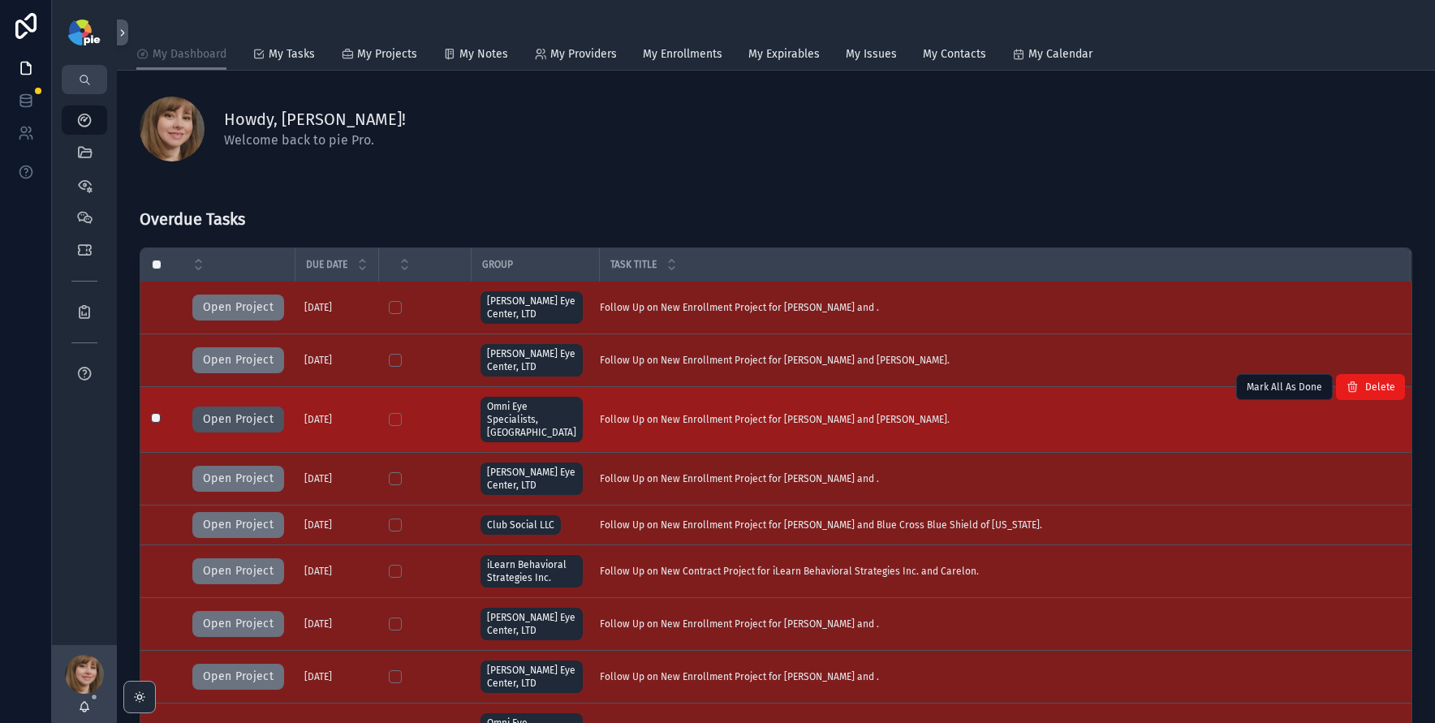
click at [225, 409] on button "Open Project" at bounding box center [238, 420] width 92 height 26
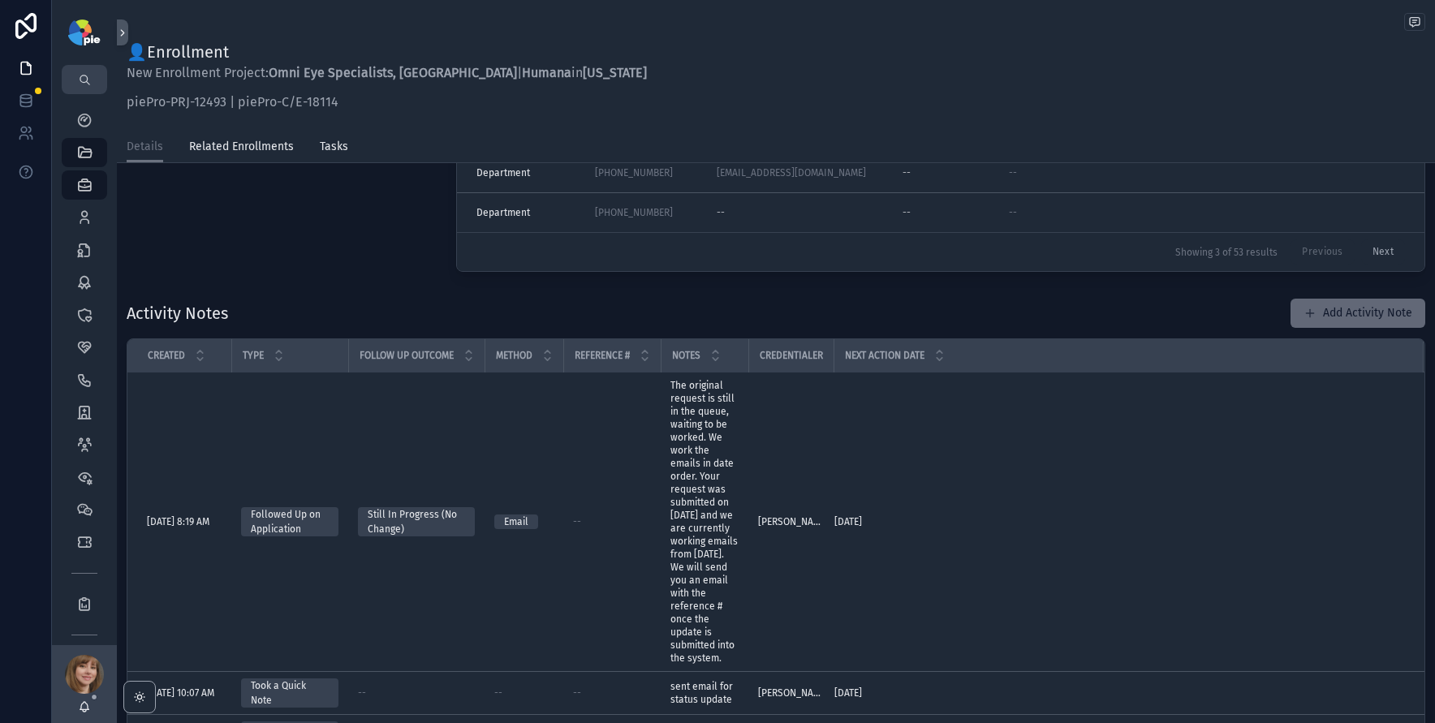
click at [1343, 321] on button "Add Activity Note" at bounding box center [1358, 313] width 135 height 29
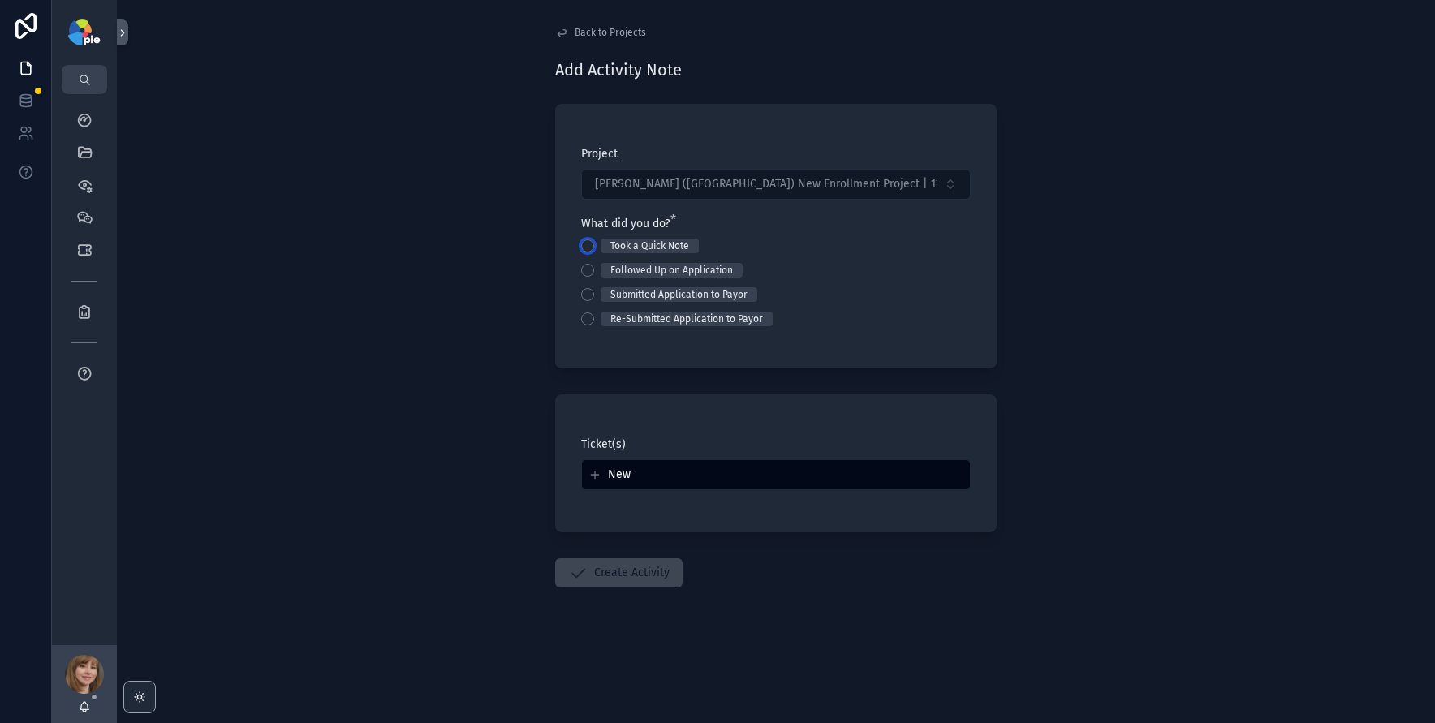
click at [589, 246] on button "Took a Quick Note" at bounding box center [587, 245] width 13 height 13
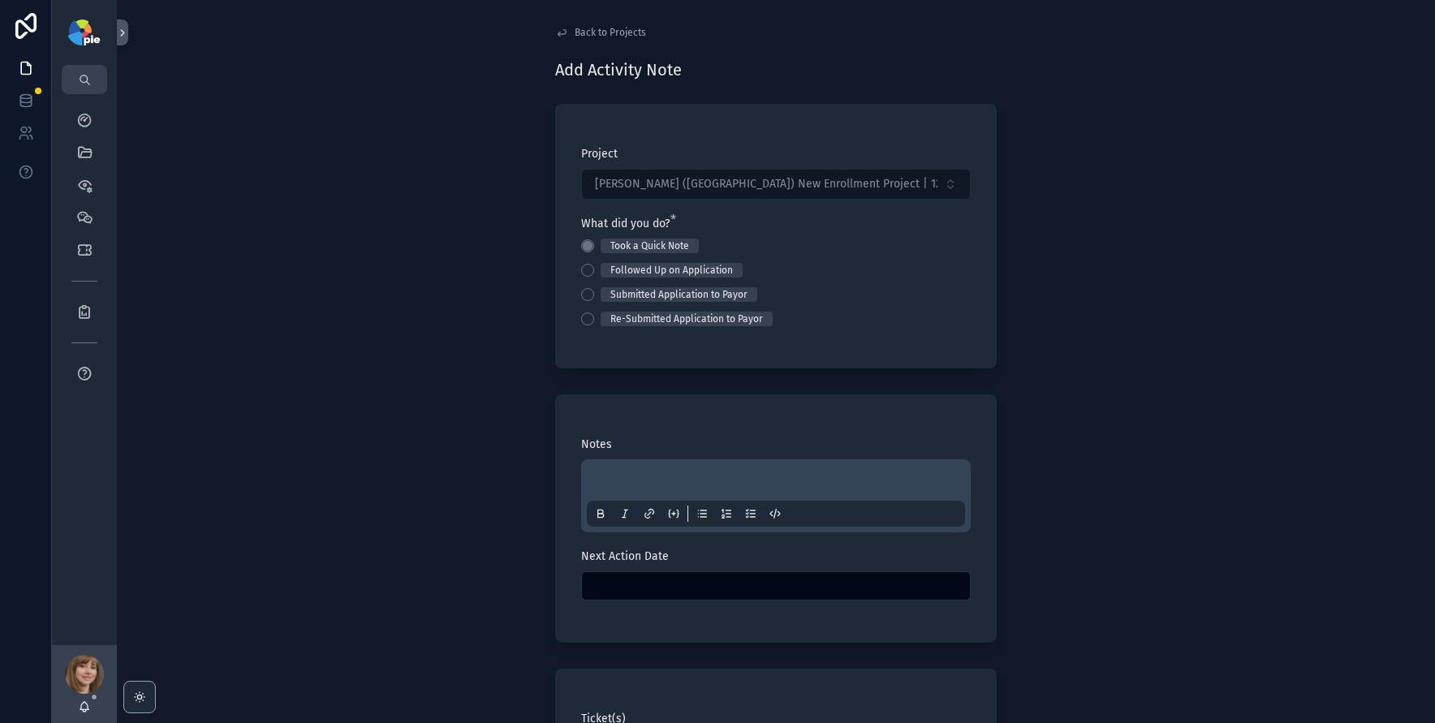
click at [636, 471] on div "scrollable content" at bounding box center [776, 496] width 378 height 62
click at [634, 481] on p "scrollable content" at bounding box center [779, 483] width 378 height 16
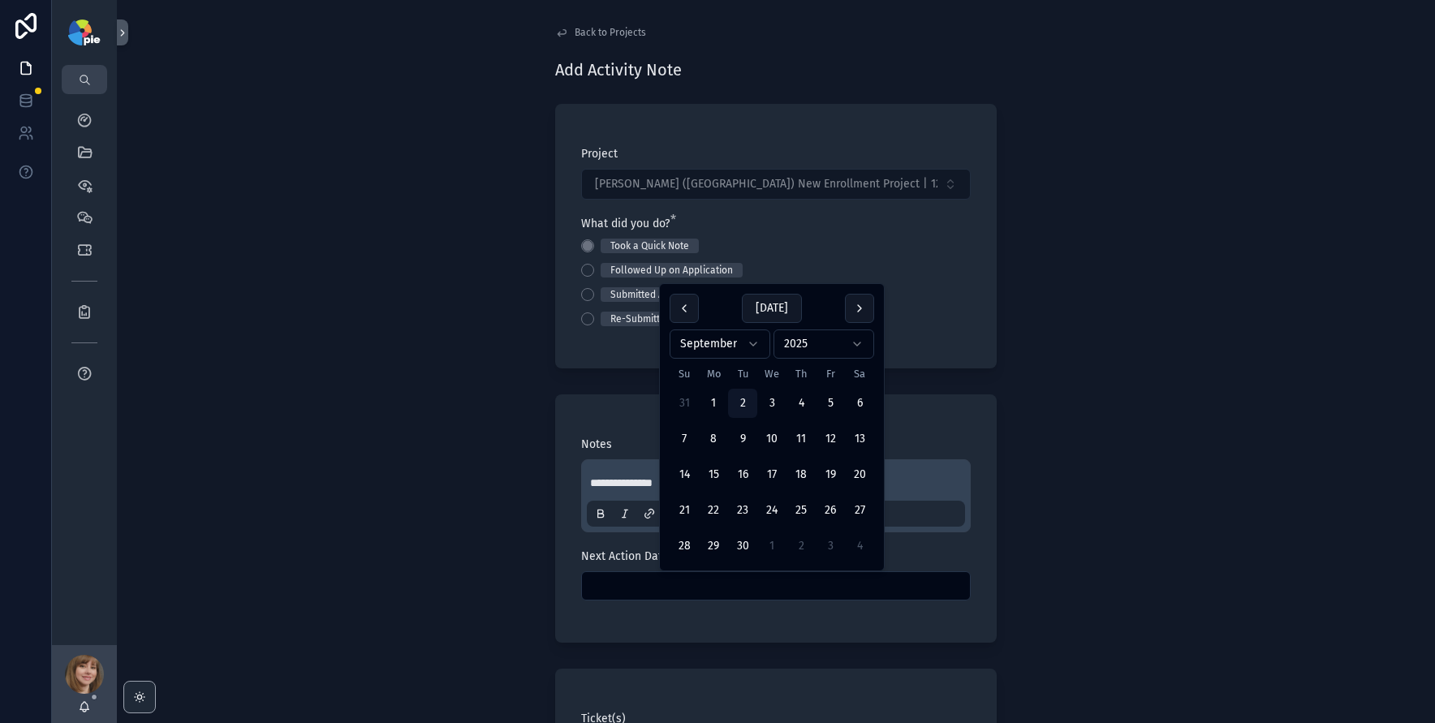
click at [664, 580] on input "scrollable content" at bounding box center [776, 586] width 388 height 23
click at [739, 460] on button "16" at bounding box center [742, 474] width 29 height 29
type input "*********"
click at [395, 503] on div "**********" at bounding box center [776, 361] width 1318 height 723
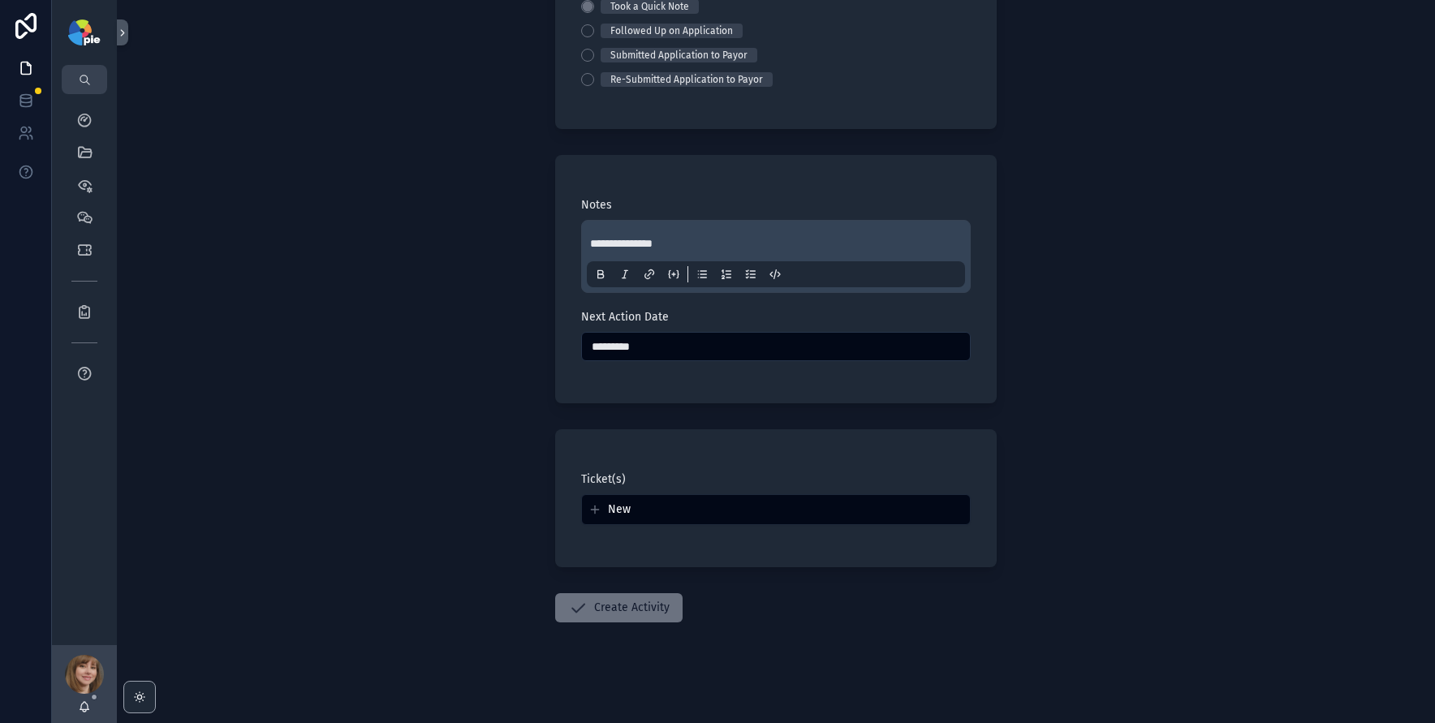
scroll to position [243, 0]
click at [601, 601] on button "Create Activity" at bounding box center [618, 604] width 127 height 29
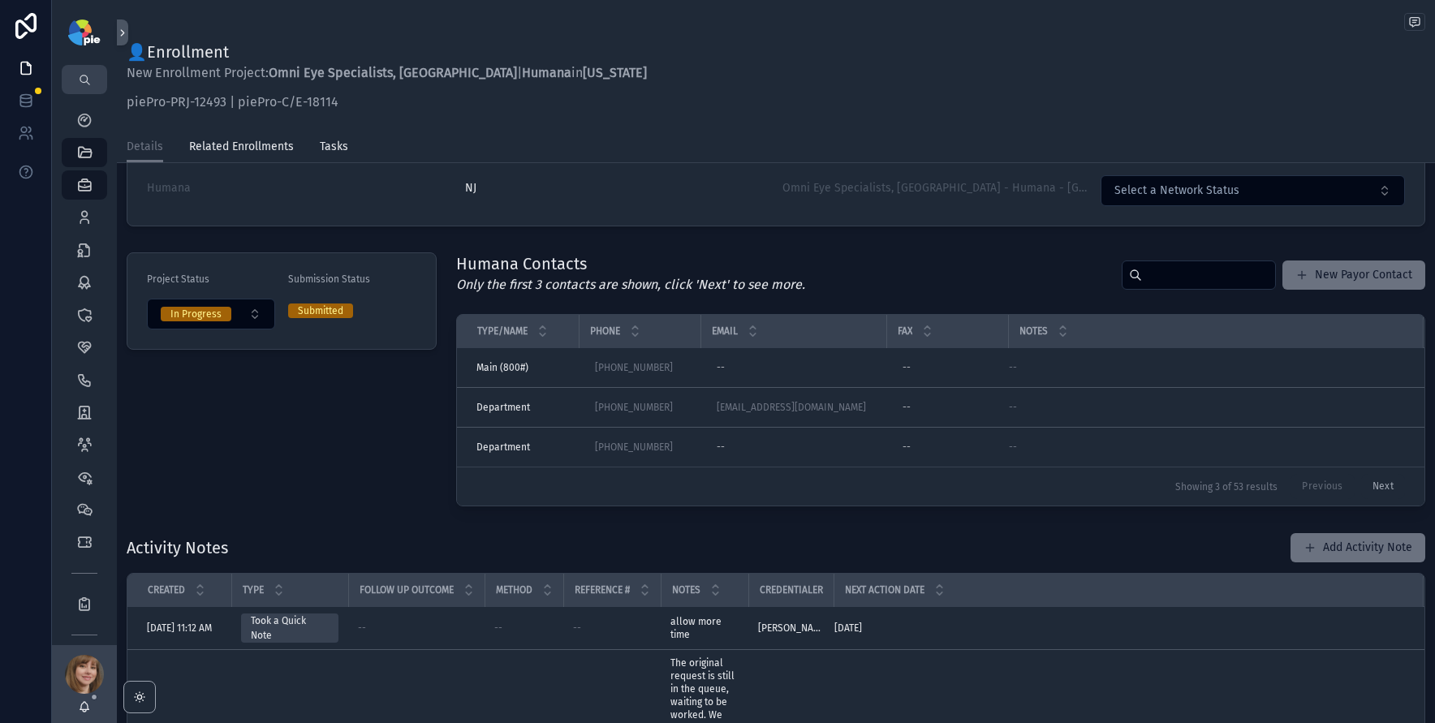
scroll to position [550, 0]
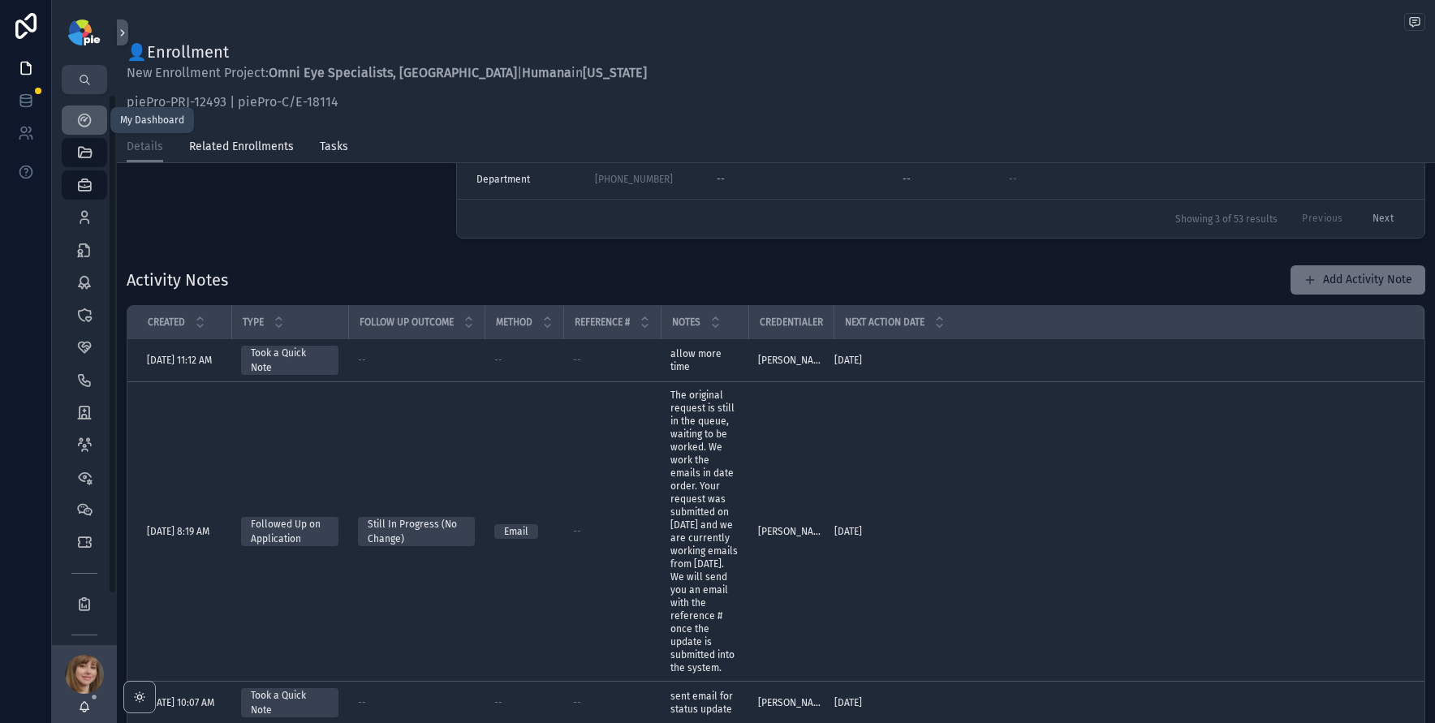
click at [101, 123] on link "My Dashboard" at bounding box center [84, 120] width 45 height 29
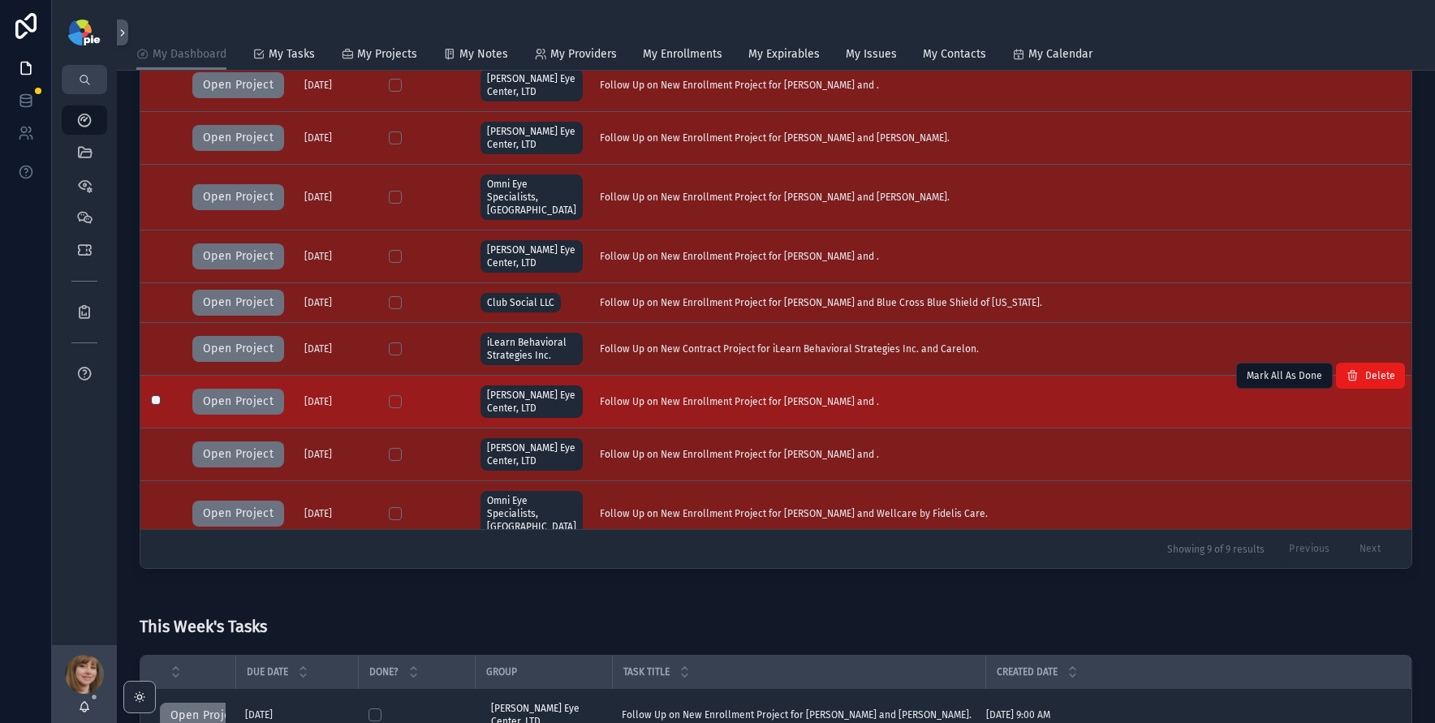
scroll to position [228, 0]
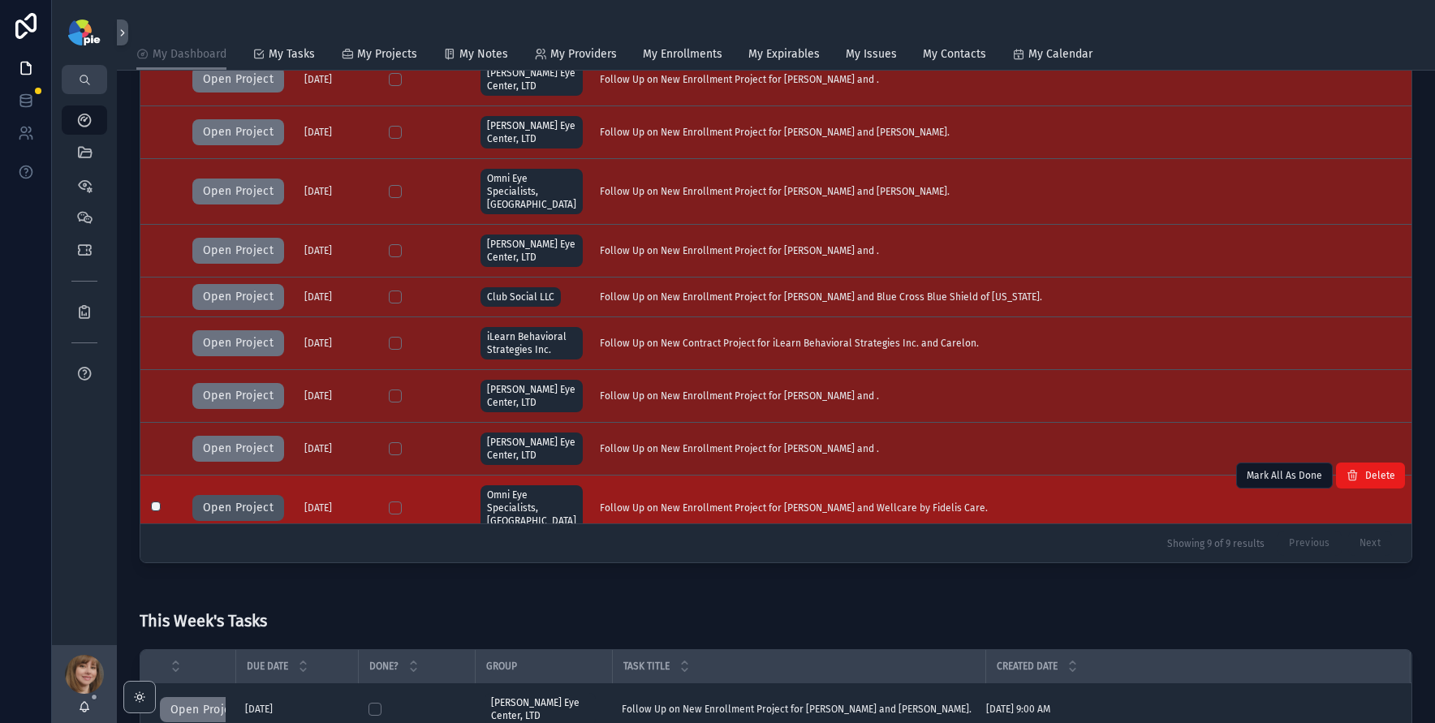
click at [231, 495] on button "Open Project" at bounding box center [238, 508] width 92 height 26
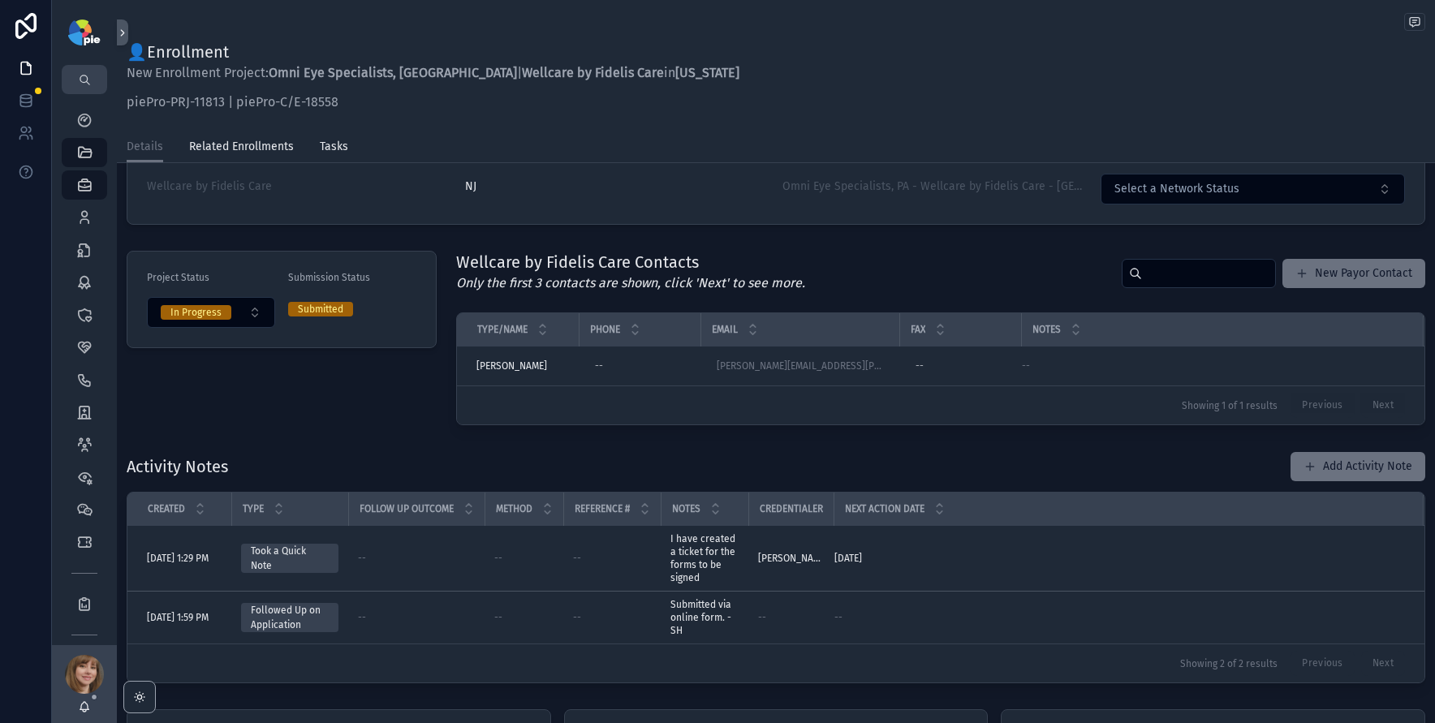
scroll to position [289, 0]
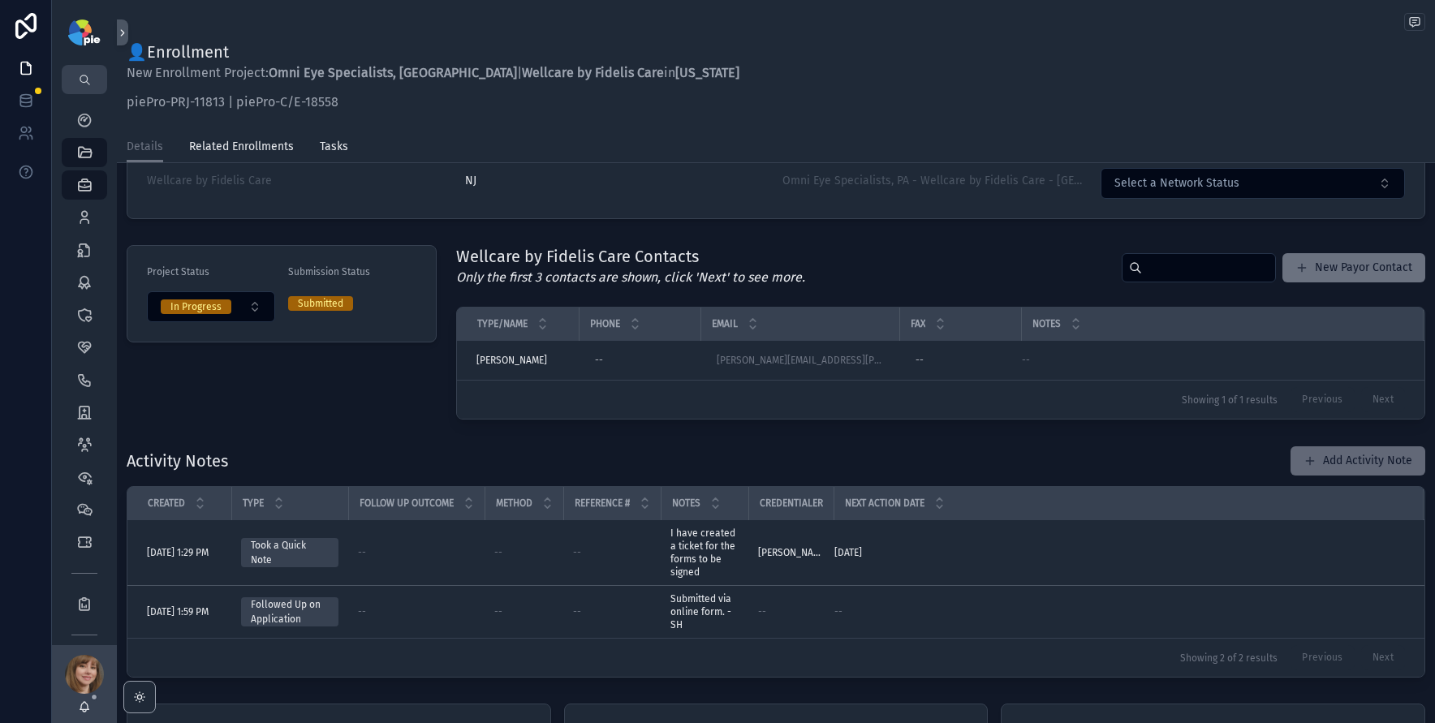
click at [1327, 463] on button "Add Activity Note" at bounding box center [1358, 460] width 135 height 29
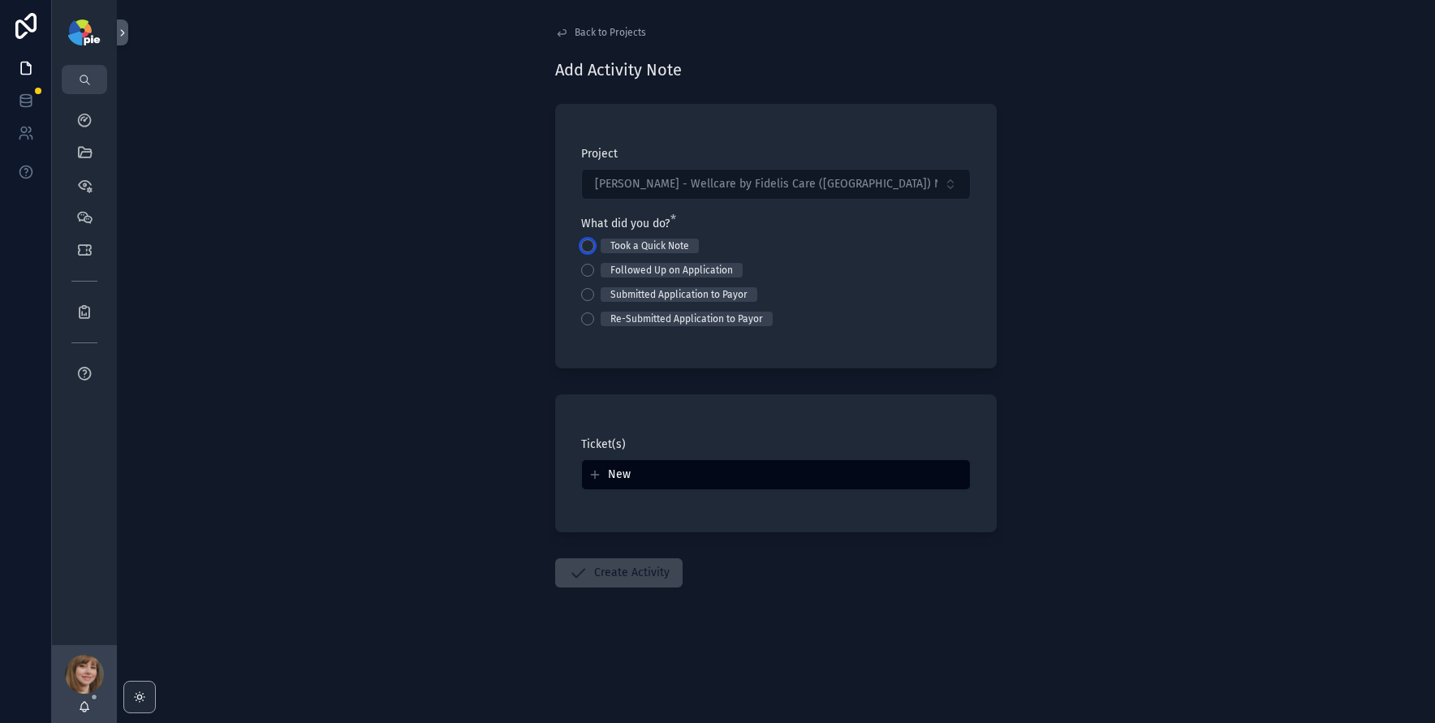
click at [588, 246] on button "Took a Quick Note" at bounding box center [587, 245] width 13 height 13
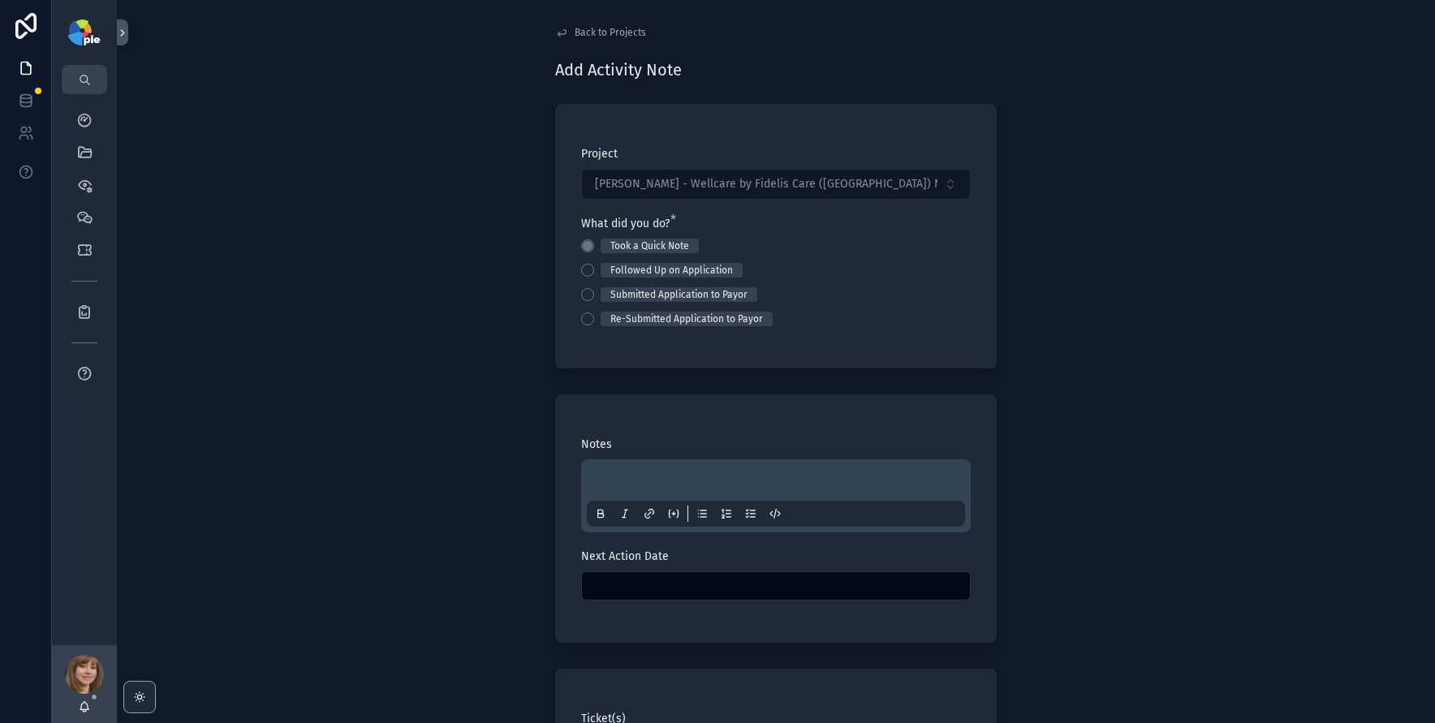
click at [625, 493] on div "scrollable content" at bounding box center [776, 496] width 378 height 62
click at [626, 475] on p "scrollable content" at bounding box center [779, 483] width 378 height 16
click at [674, 566] on div "Next Action Date" at bounding box center [776, 575] width 390 height 52
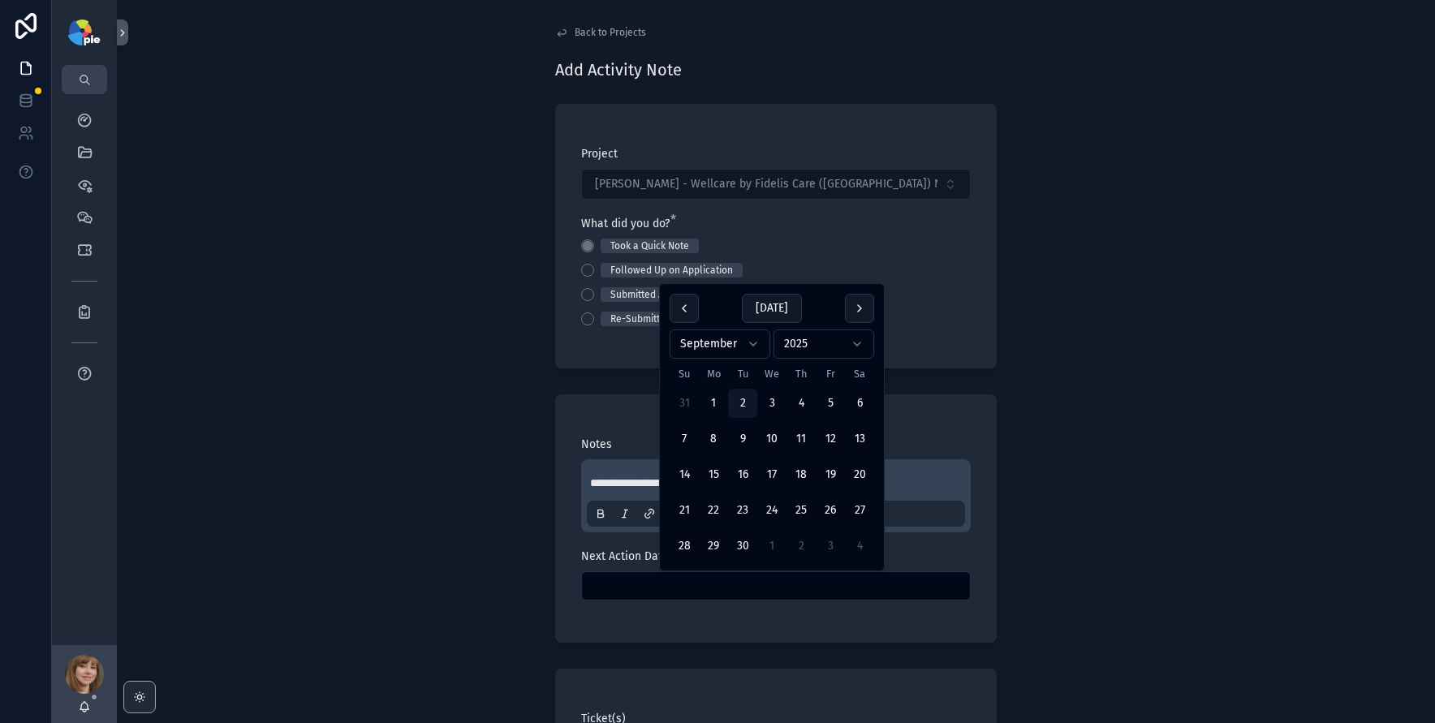
click at [691, 595] on input "scrollable content" at bounding box center [776, 586] width 388 height 23
click at [805, 433] on button "11" at bounding box center [801, 439] width 29 height 29
type input "*********"
click at [421, 479] on div "**********" at bounding box center [776, 361] width 1318 height 723
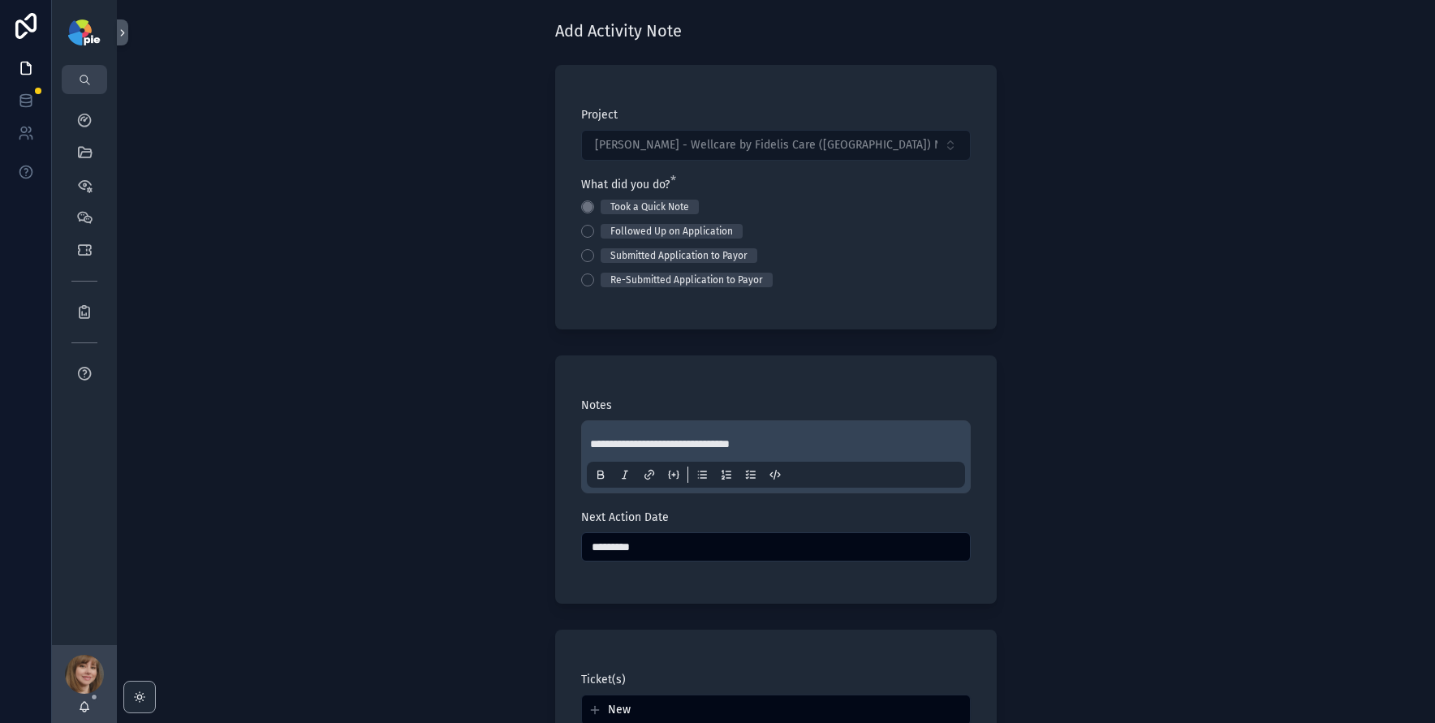
scroll to position [210, 0]
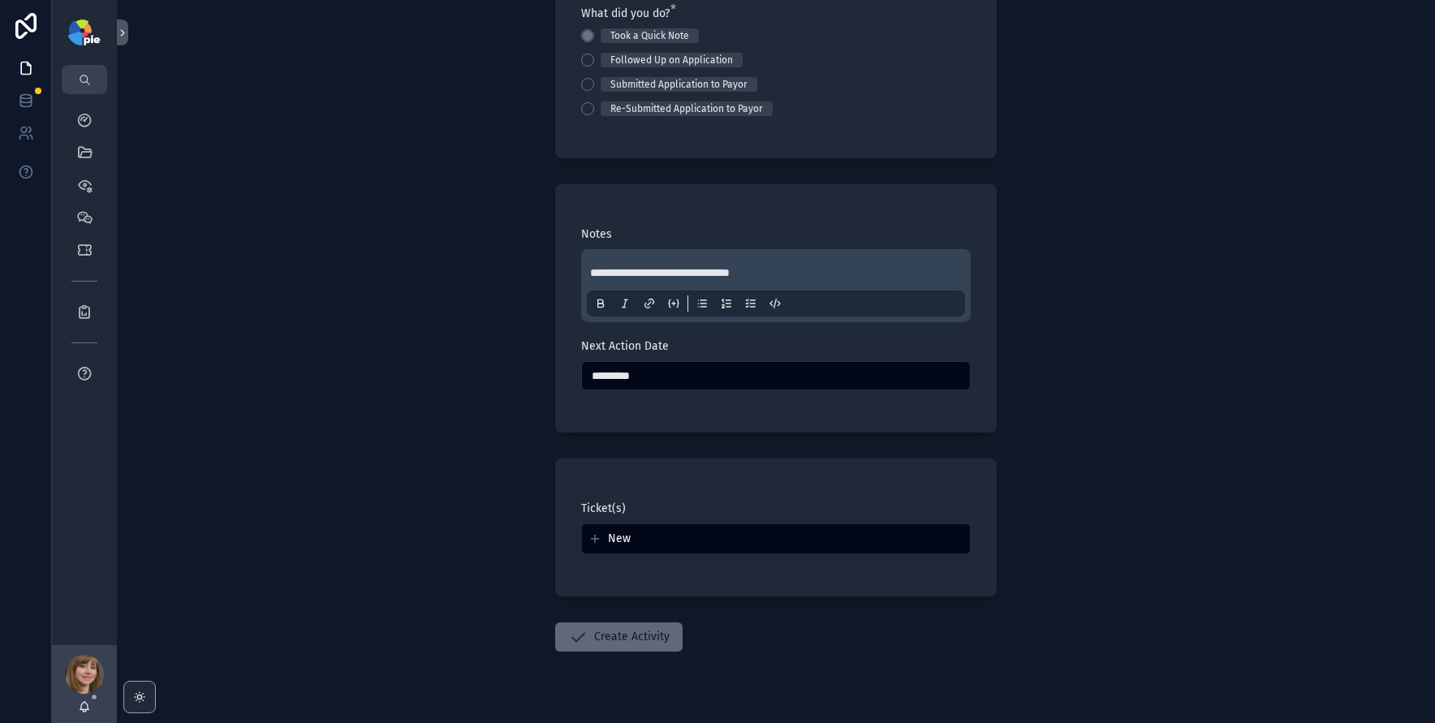
click at [628, 643] on button "Create Activity" at bounding box center [618, 637] width 127 height 29
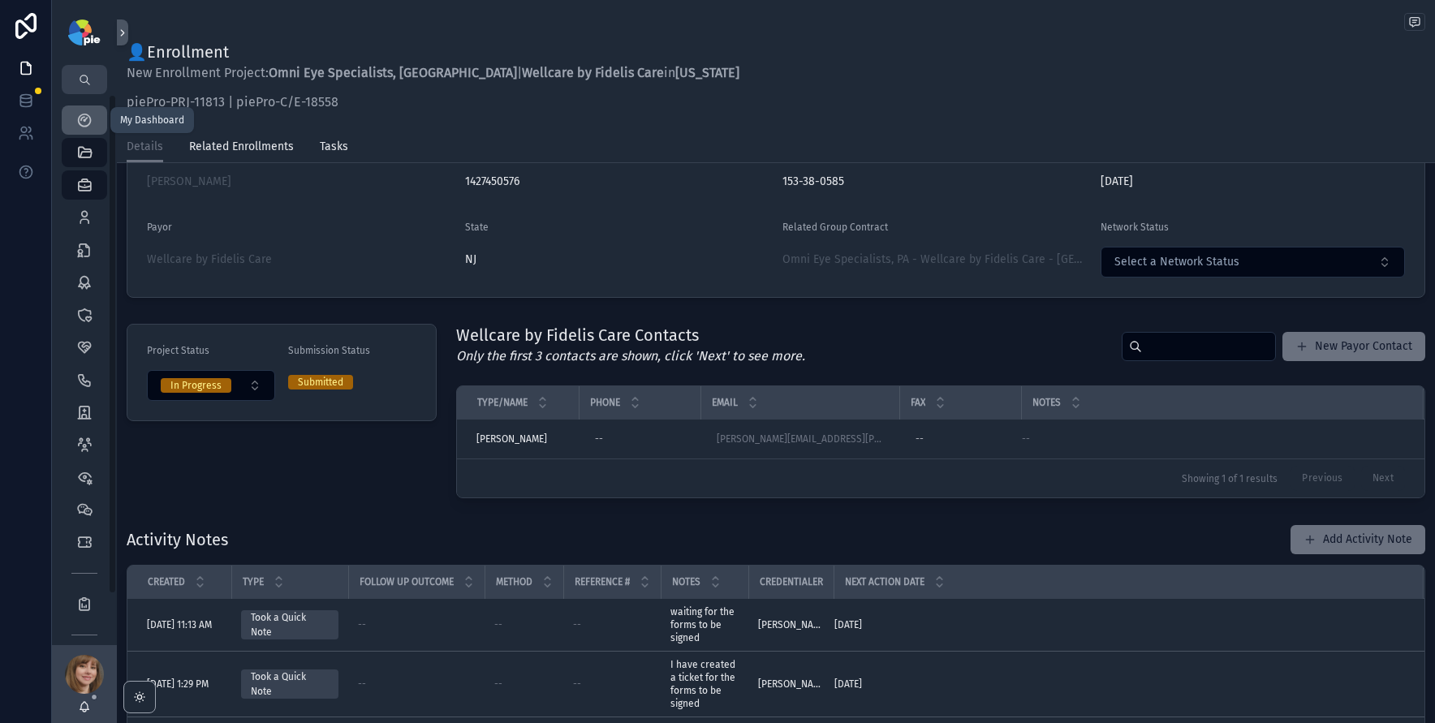
click at [92, 112] on icon "scrollable content" at bounding box center [84, 120] width 16 height 16
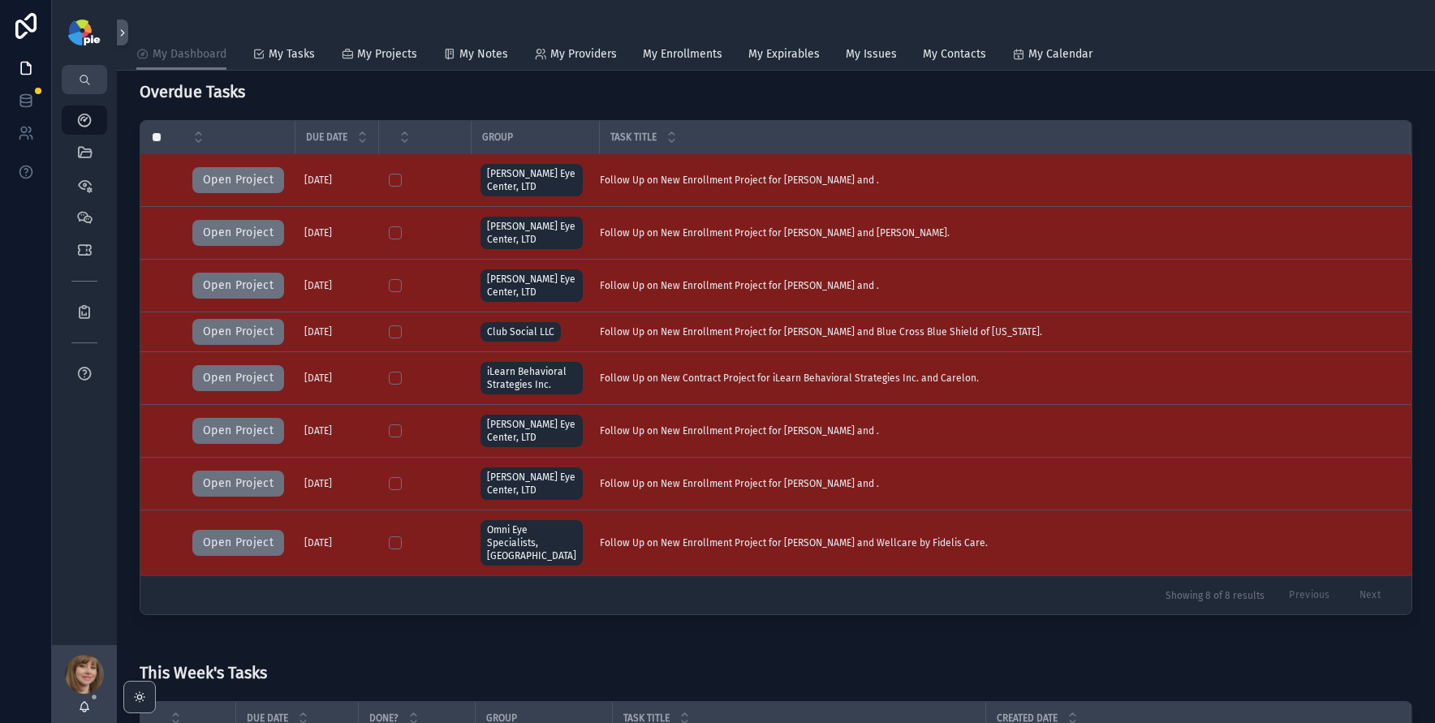
scroll to position [134, 0]
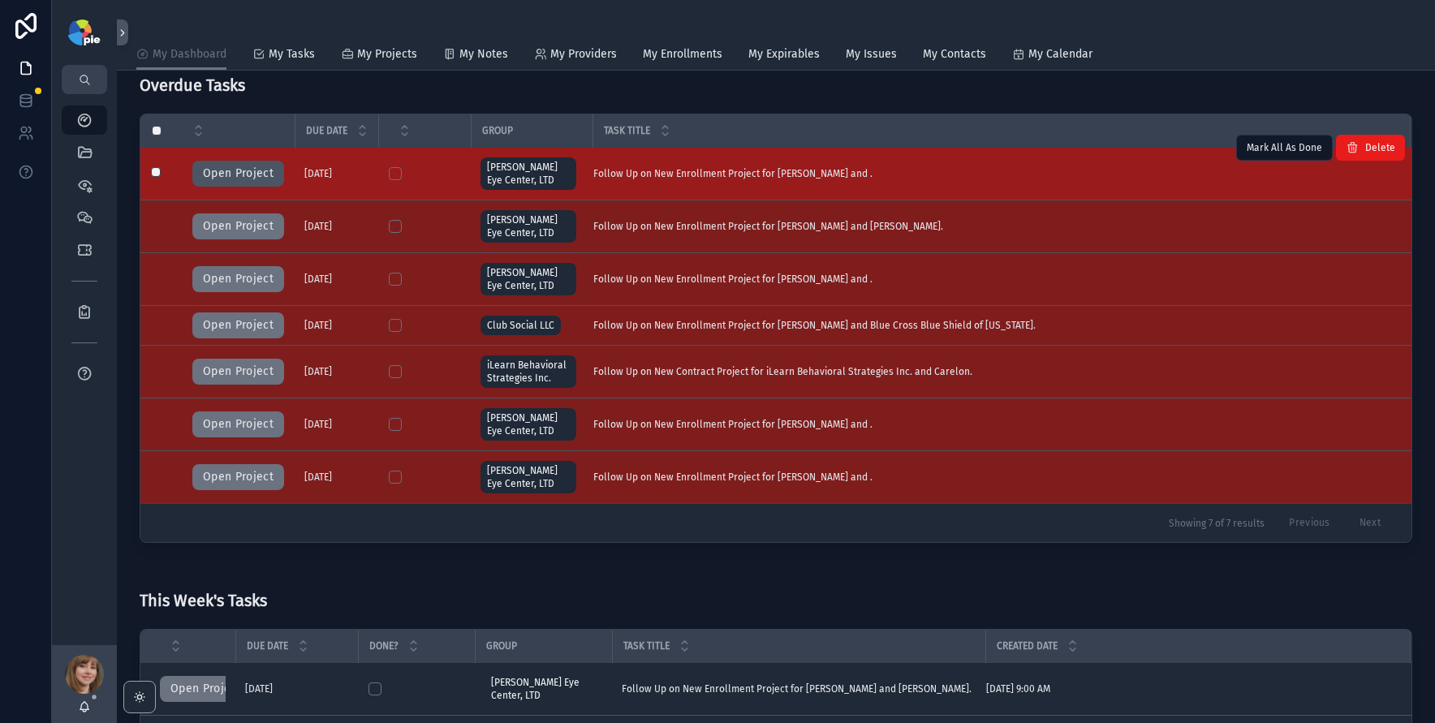
click at [259, 169] on button "Open Project" at bounding box center [238, 174] width 92 height 26
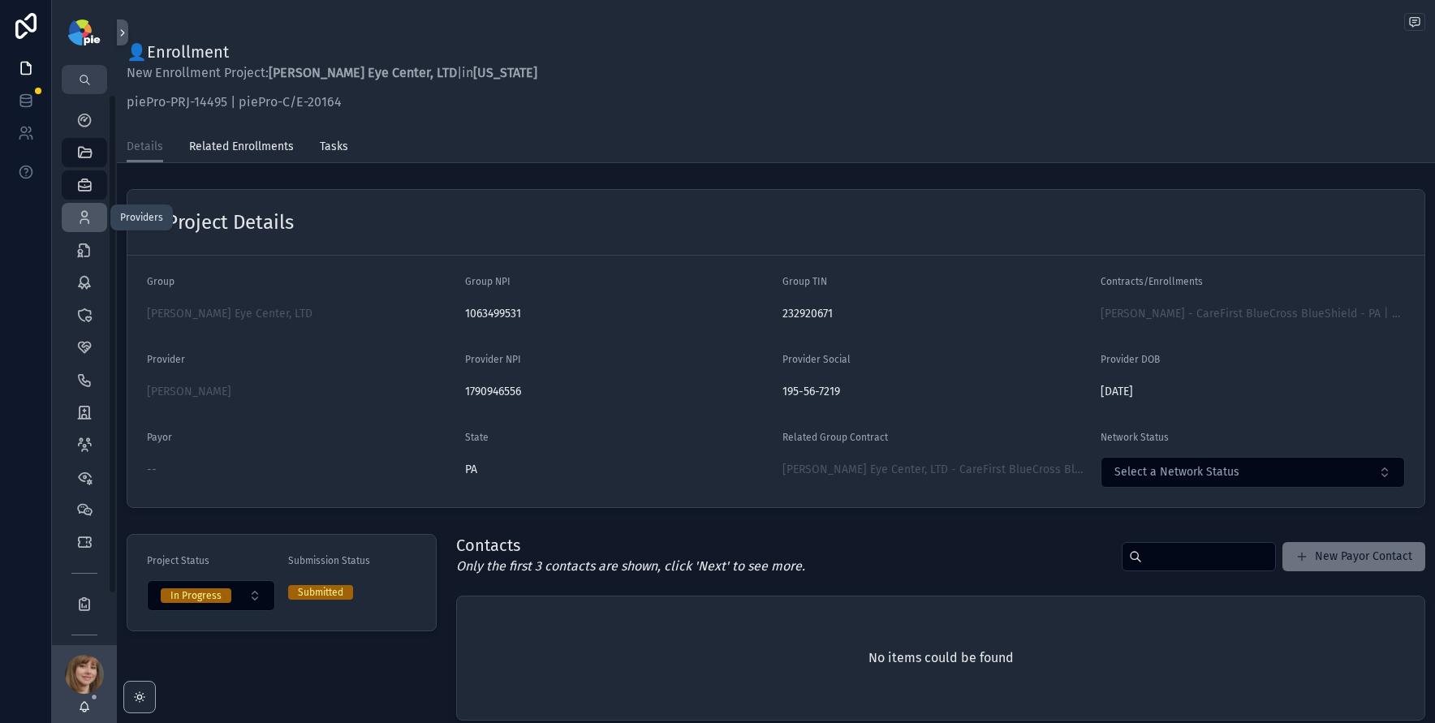
click at [89, 220] on icon "scrollable content" at bounding box center [84, 217] width 16 height 16
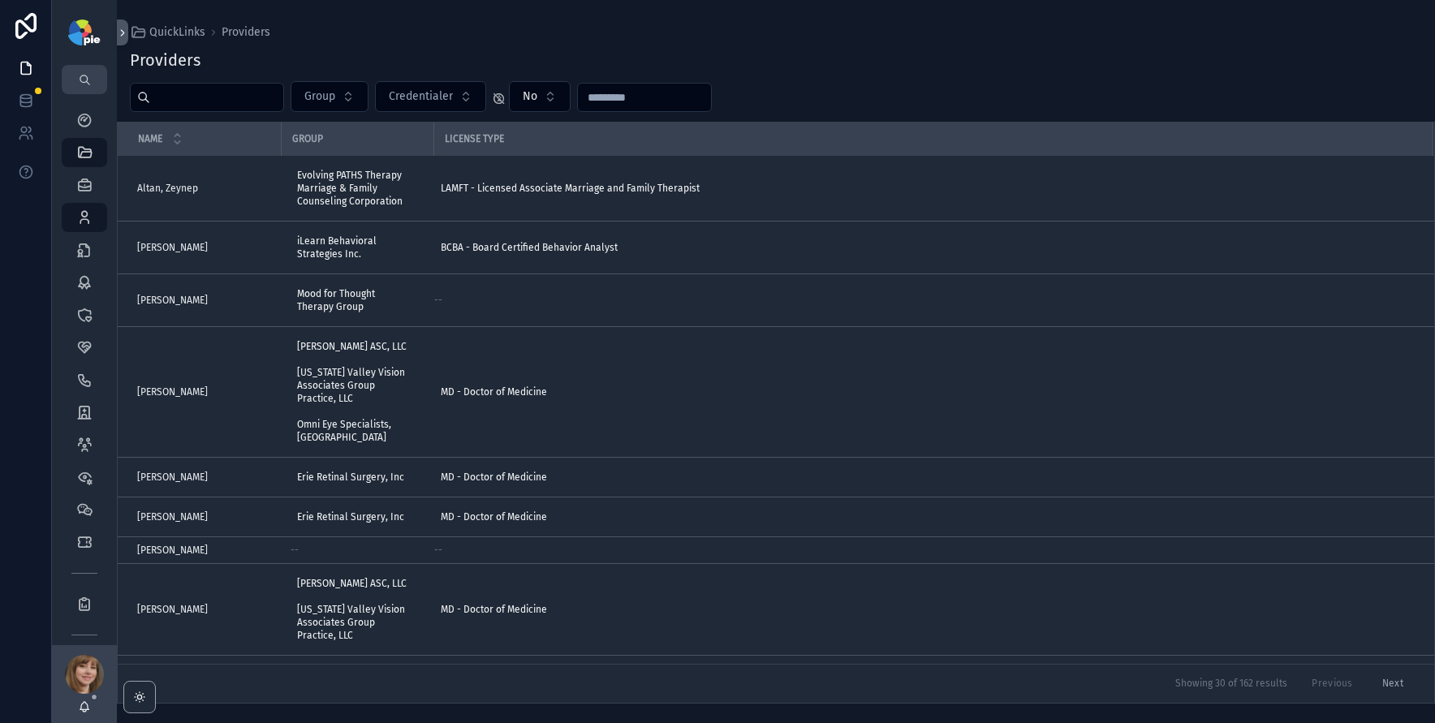
click at [207, 97] on input "scrollable content" at bounding box center [216, 97] width 133 height 23
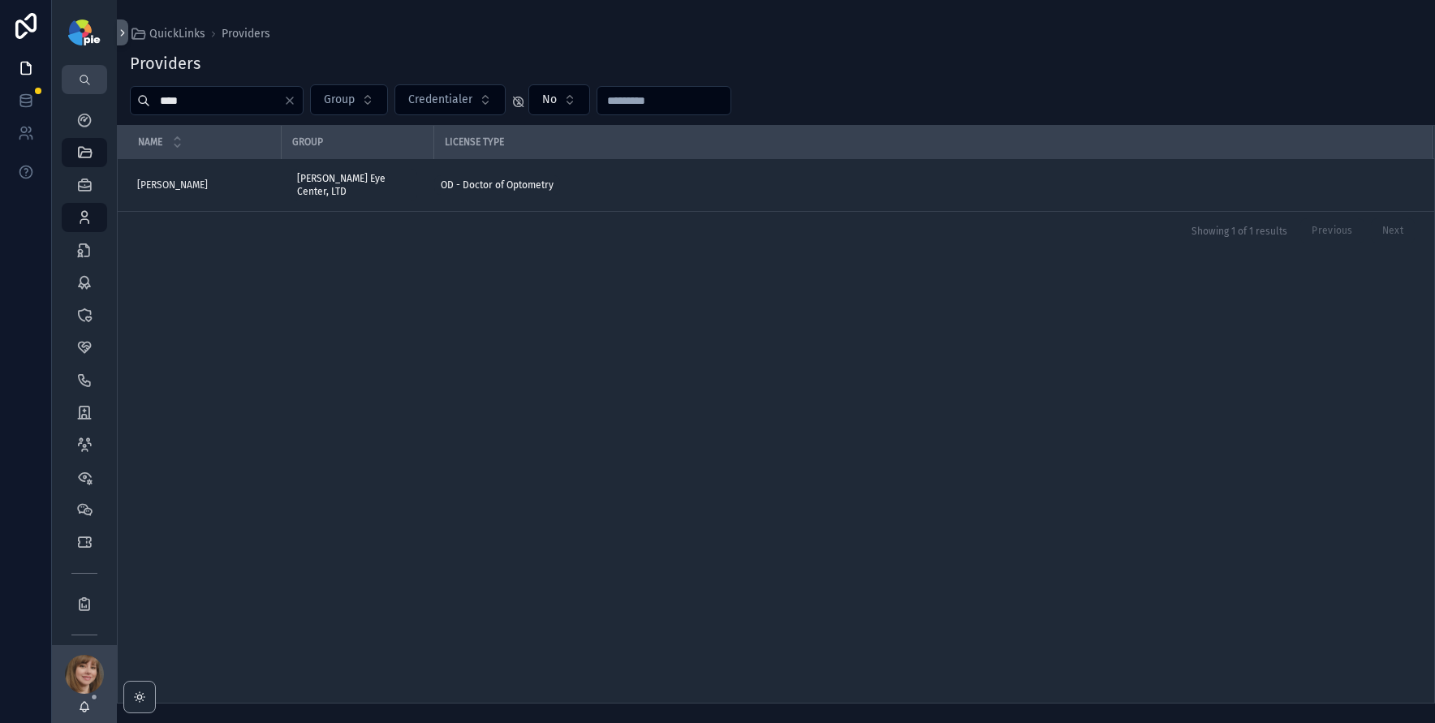
type input "****"
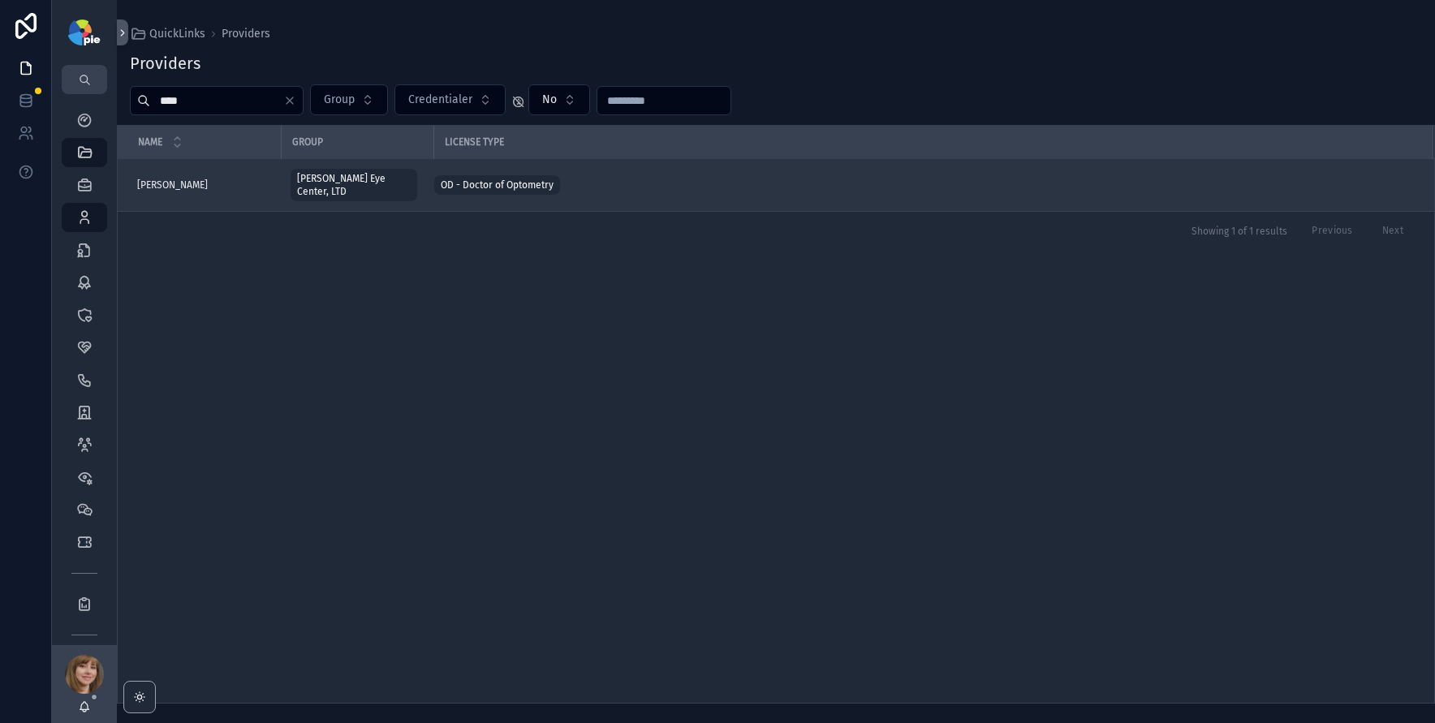
click at [199, 179] on div "Frey, Tiffany Frey, Tiffany" at bounding box center [204, 185] width 134 height 13
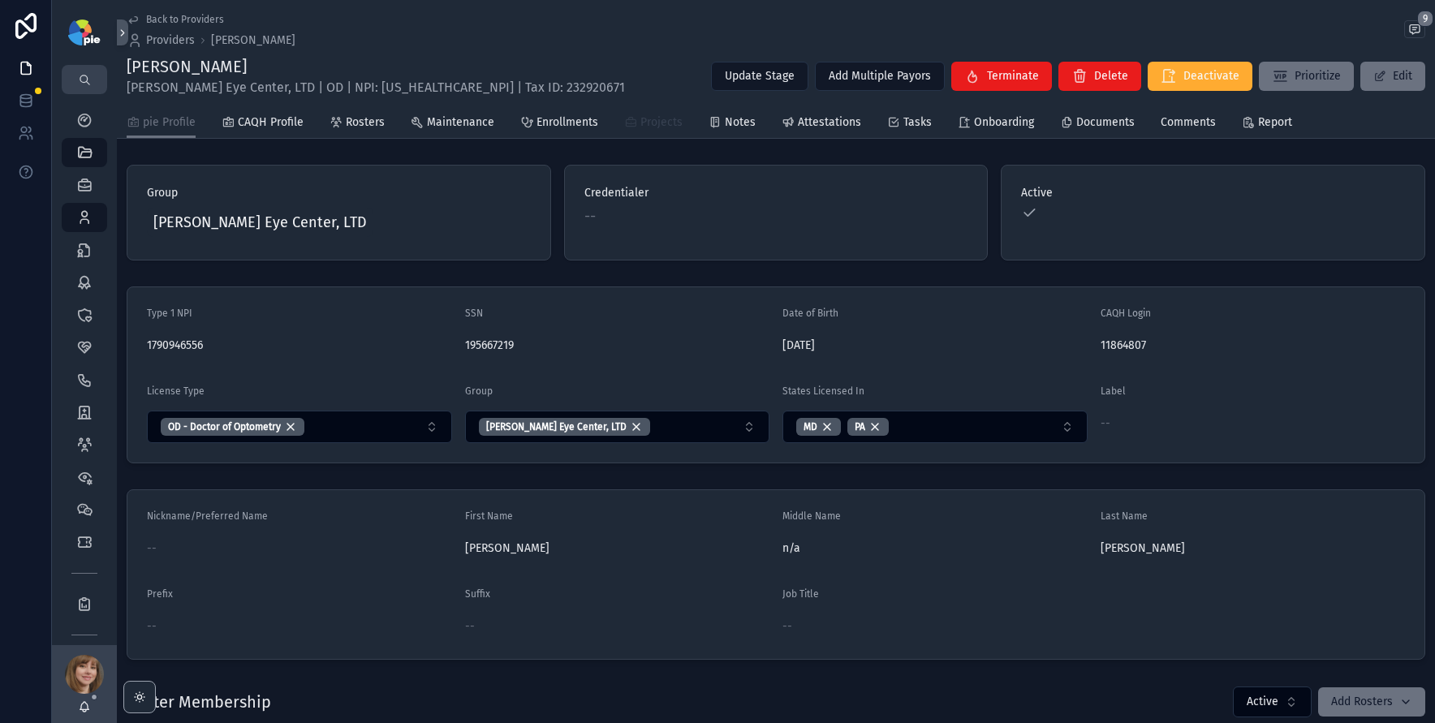
click at [644, 124] on span "Projects" at bounding box center [661, 122] width 42 height 16
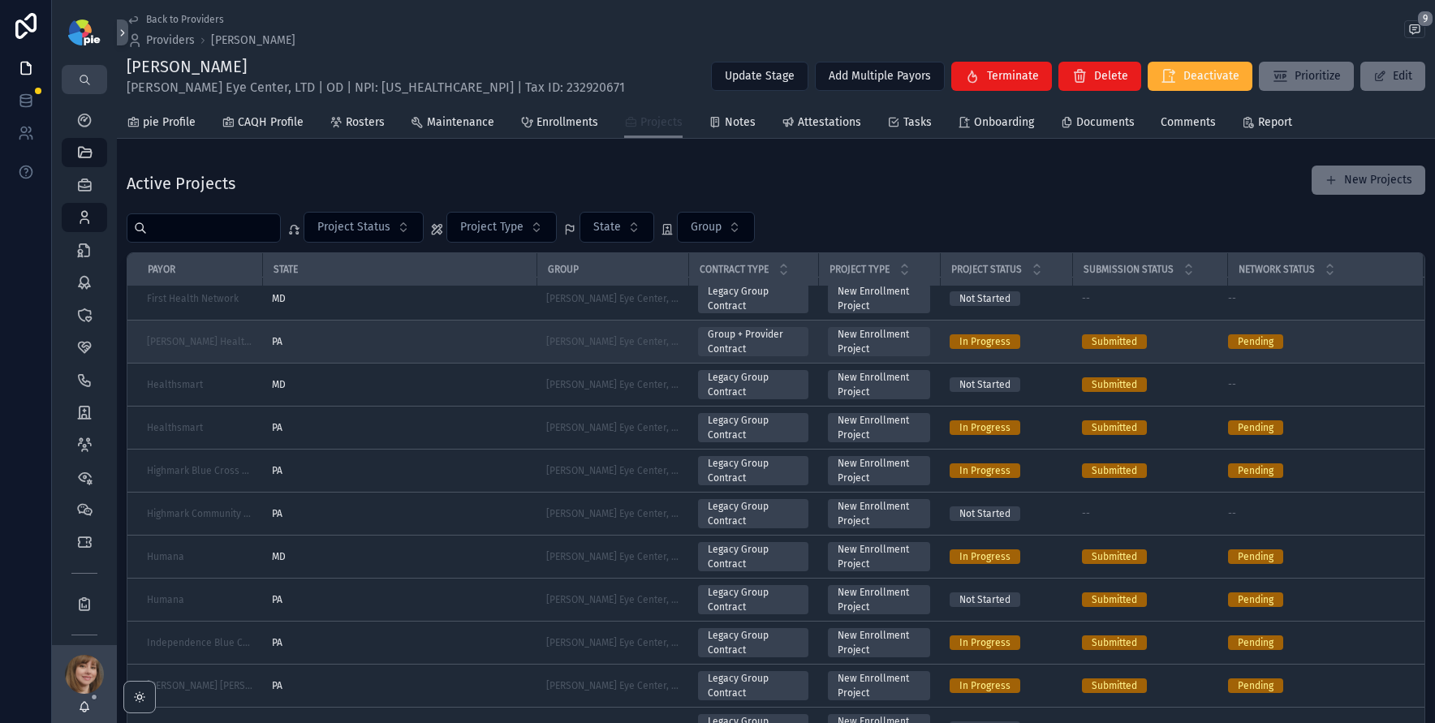
scroll to position [742, 0]
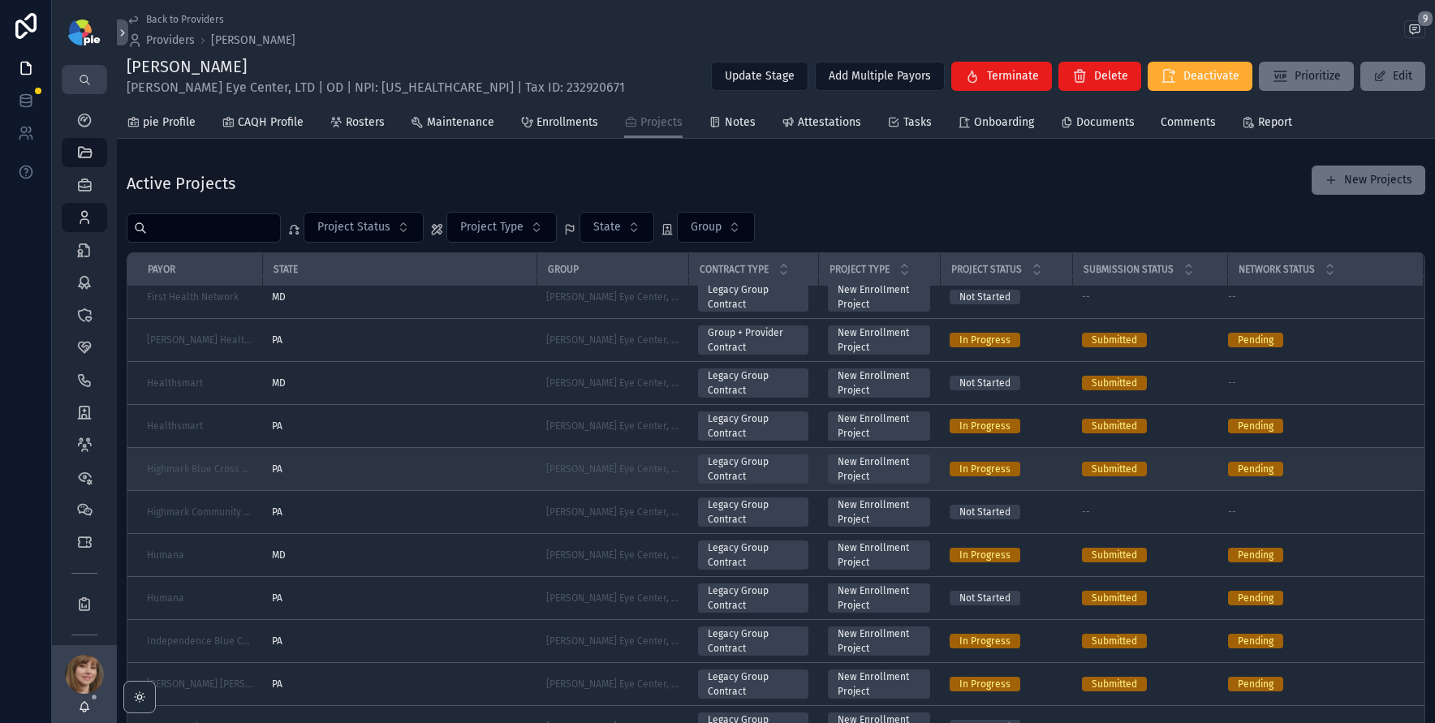
click at [408, 471] on div "PA" at bounding box center [399, 469] width 255 height 13
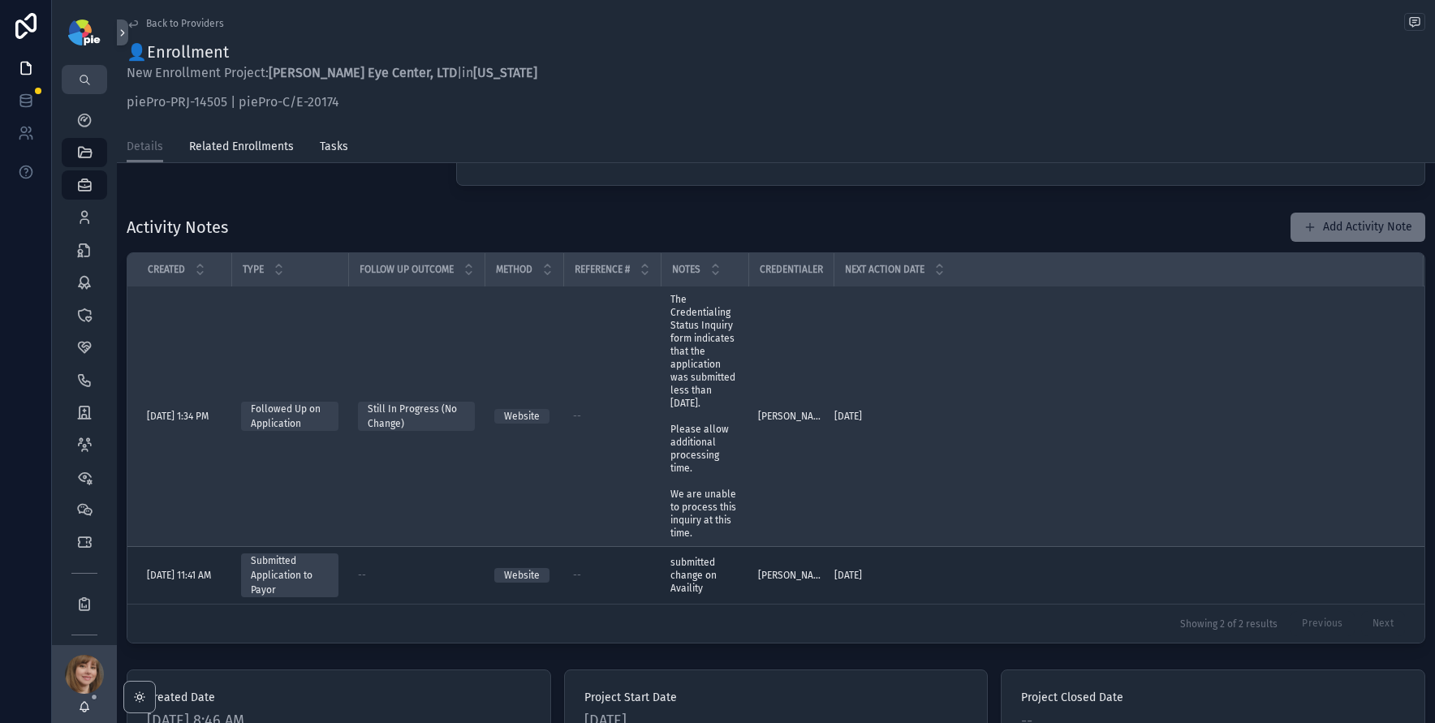
scroll to position [522, 0]
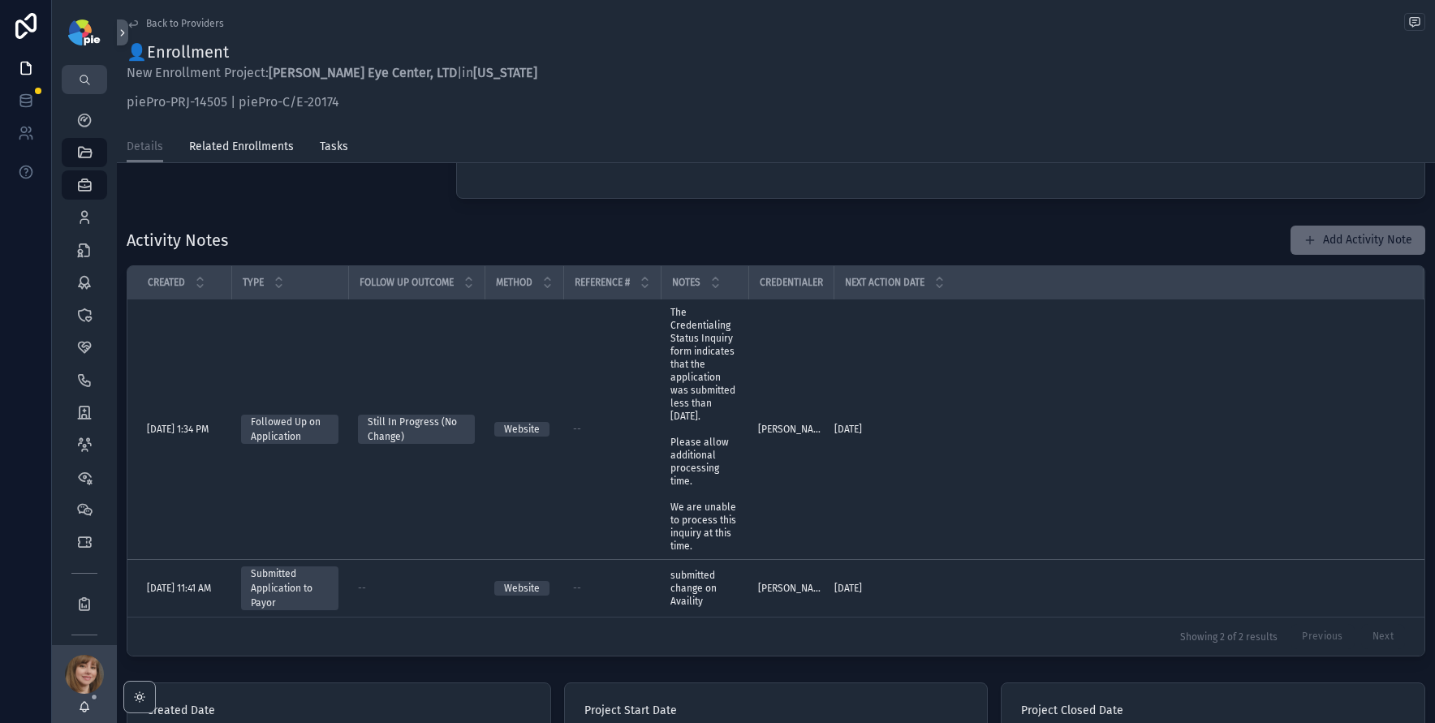
click at [1352, 239] on button "Add Activity Note" at bounding box center [1358, 240] width 135 height 29
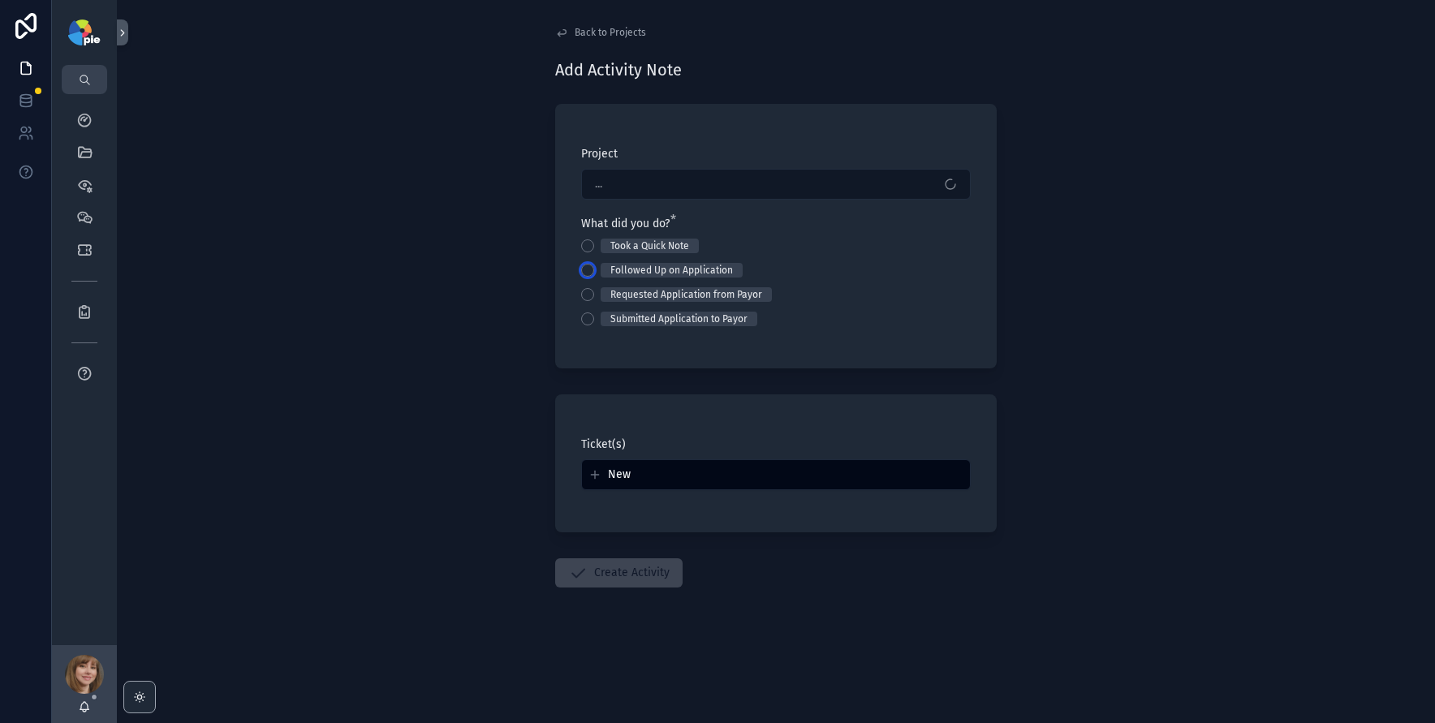
click at [589, 267] on button "Followed Up on Application" at bounding box center [587, 270] width 13 height 13
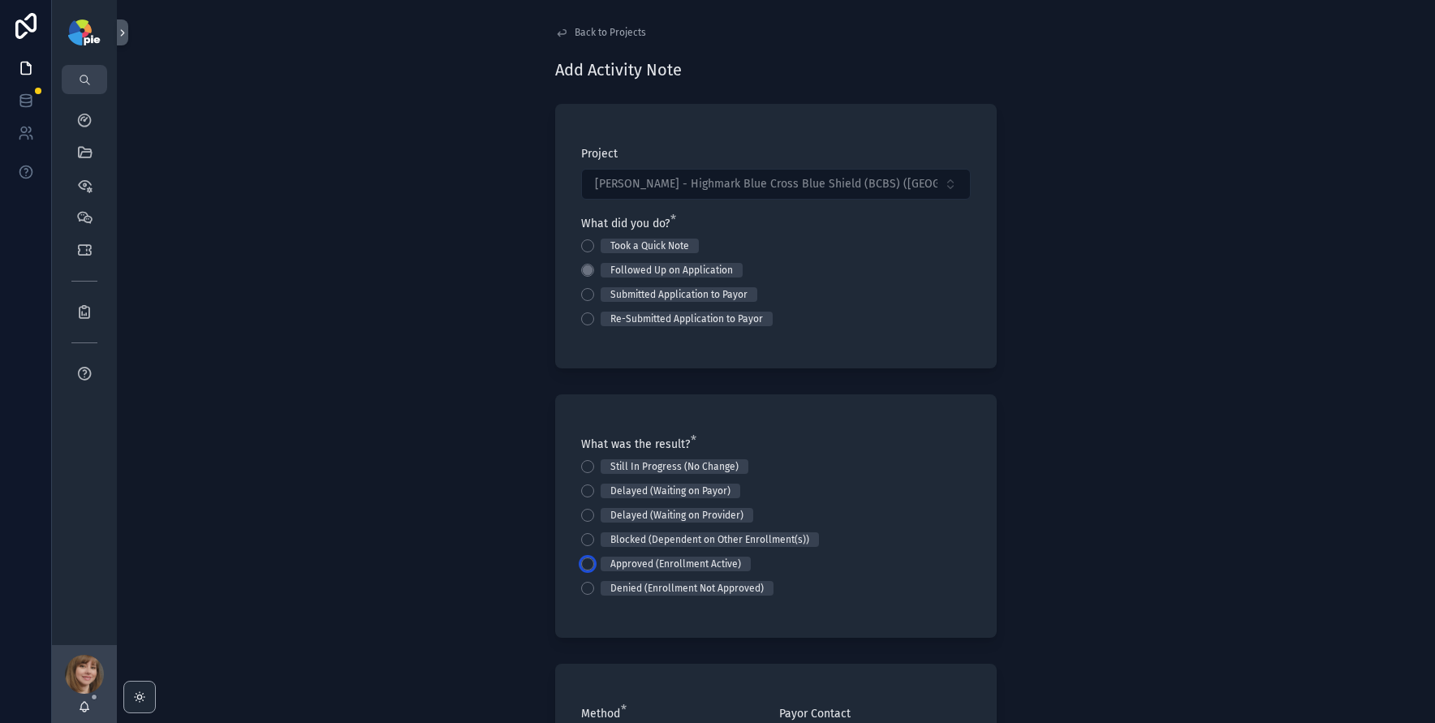
click at [581, 561] on button "Approved (Enrollment Active)" at bounding box center [587, 564] width 13 height 13
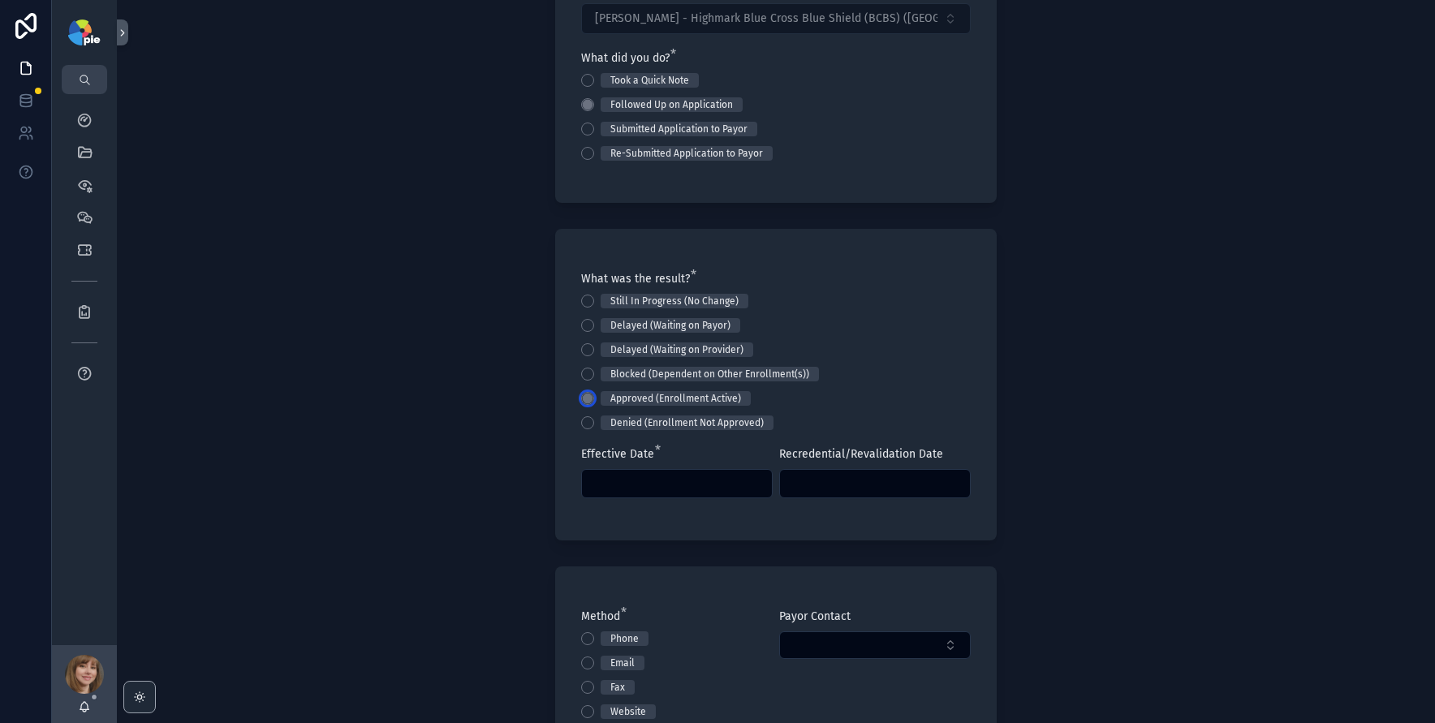
scroll to position [174, 0]
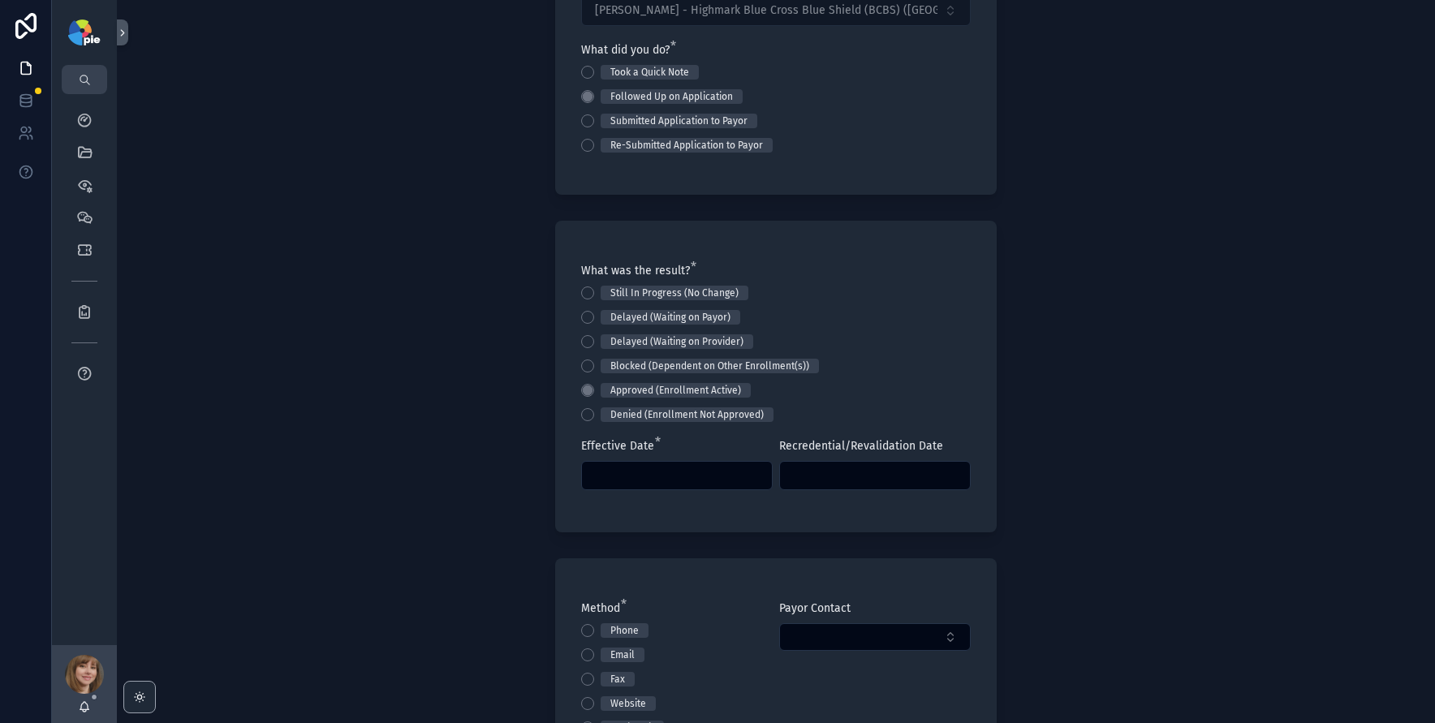
click at [646, 468] on input "scrollable content" at bounding box center [677, 475] width 190 height 23
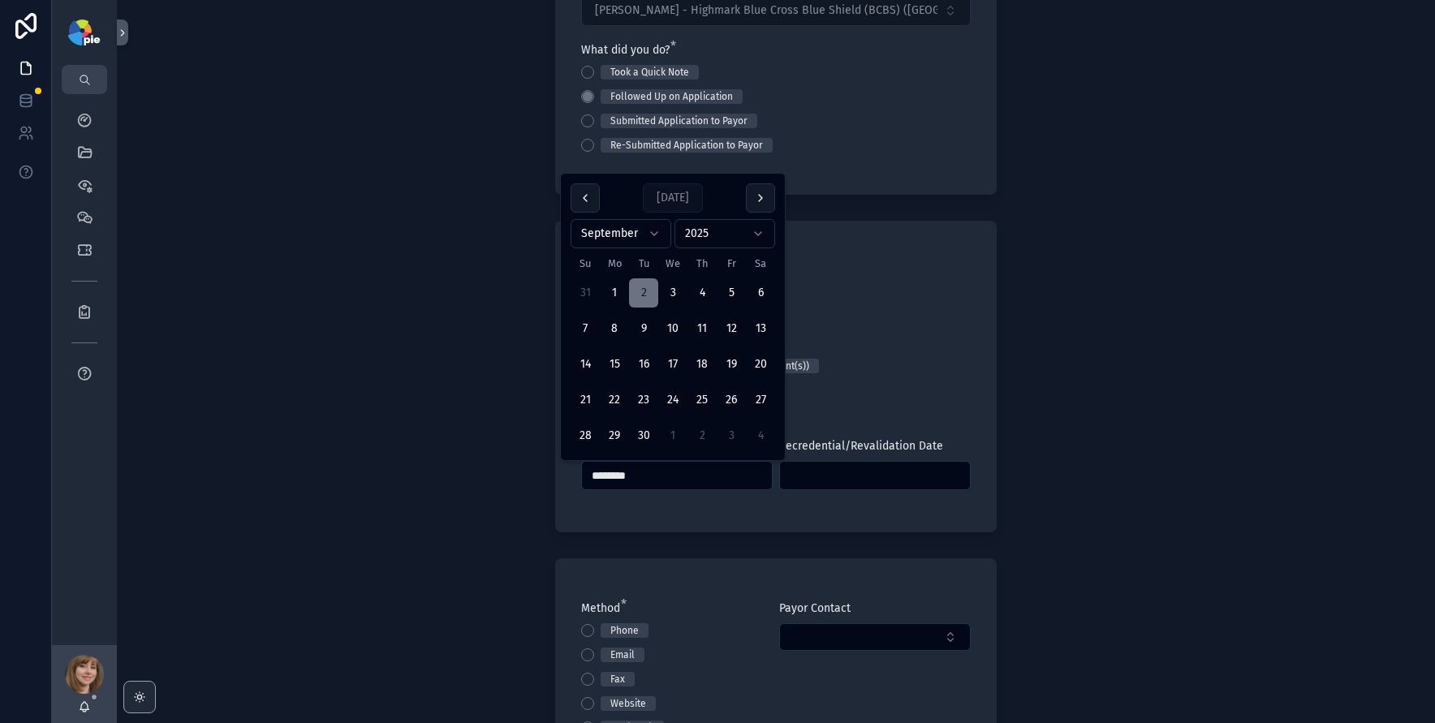
type input "********"
click at [408, 494] on div "Back to Projects Add Activity Note Project Frey, Tiffany - Highmark Blue Cross …" at bounding box center [776, 187] width 1318 height 723
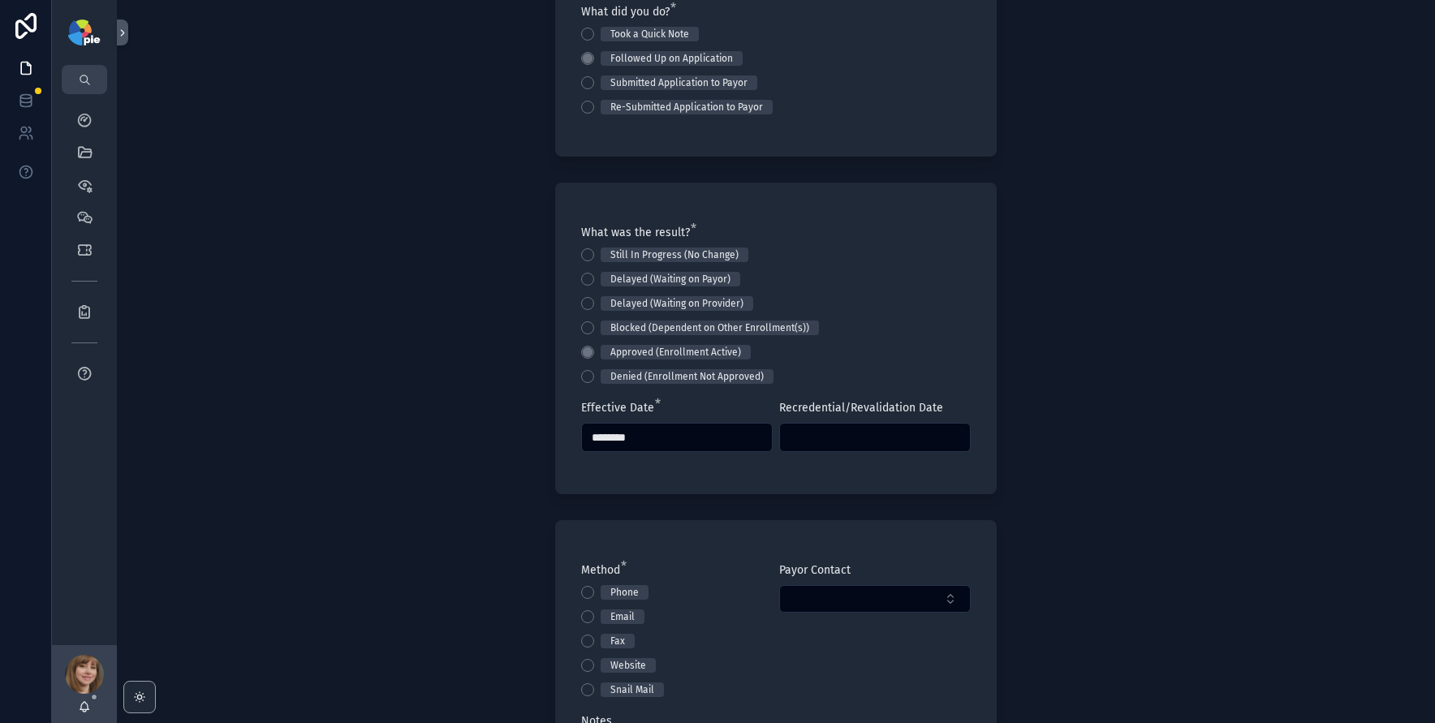
scroll to position [218, 0]
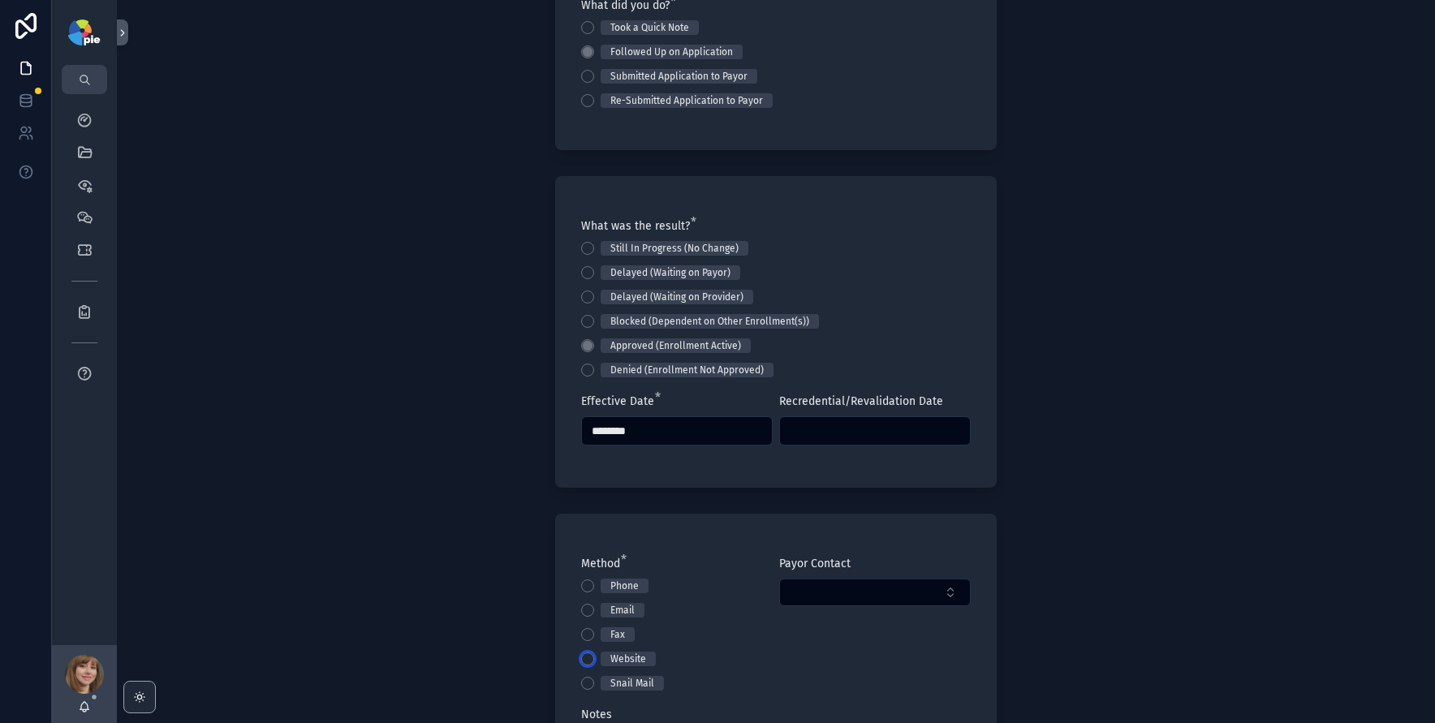
click at [581, 661] on button "Website" at bounding box center [587, 659] width 13 height 13
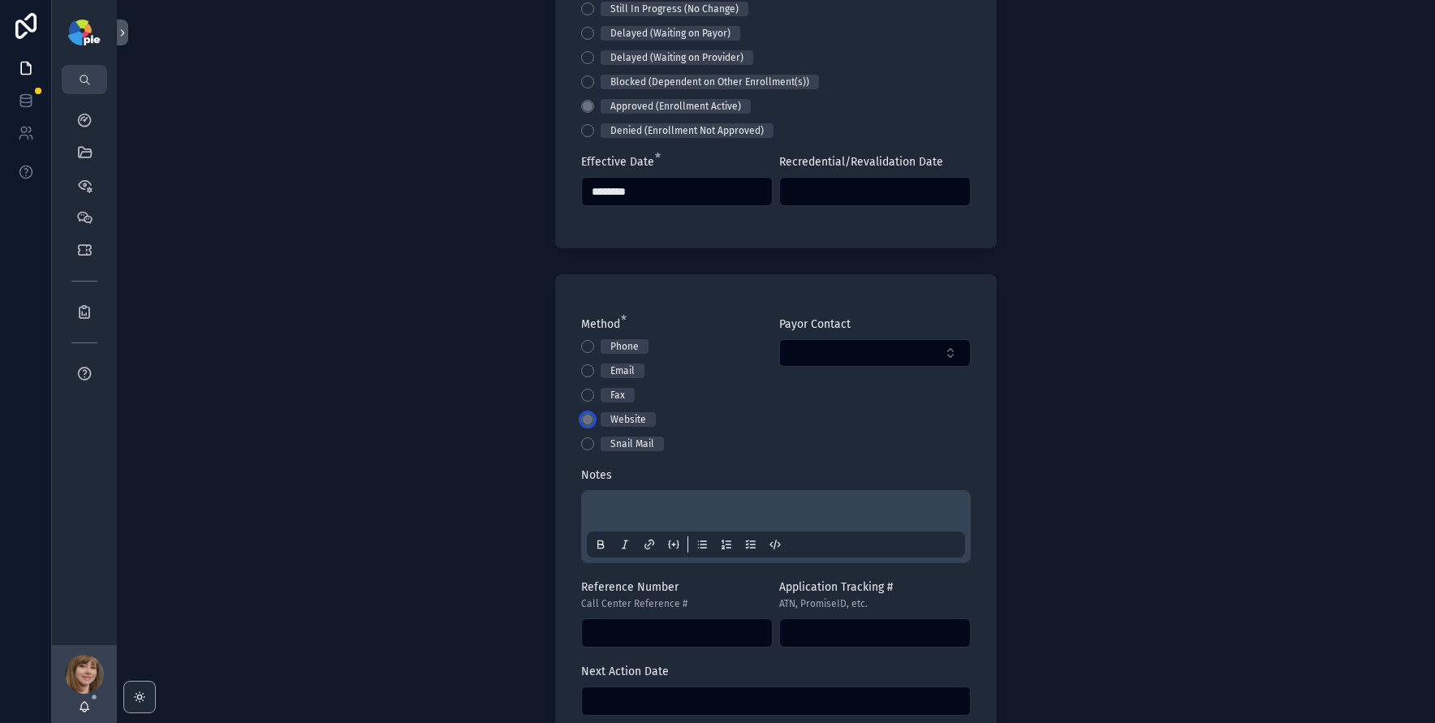
scroll to position [530, 0]
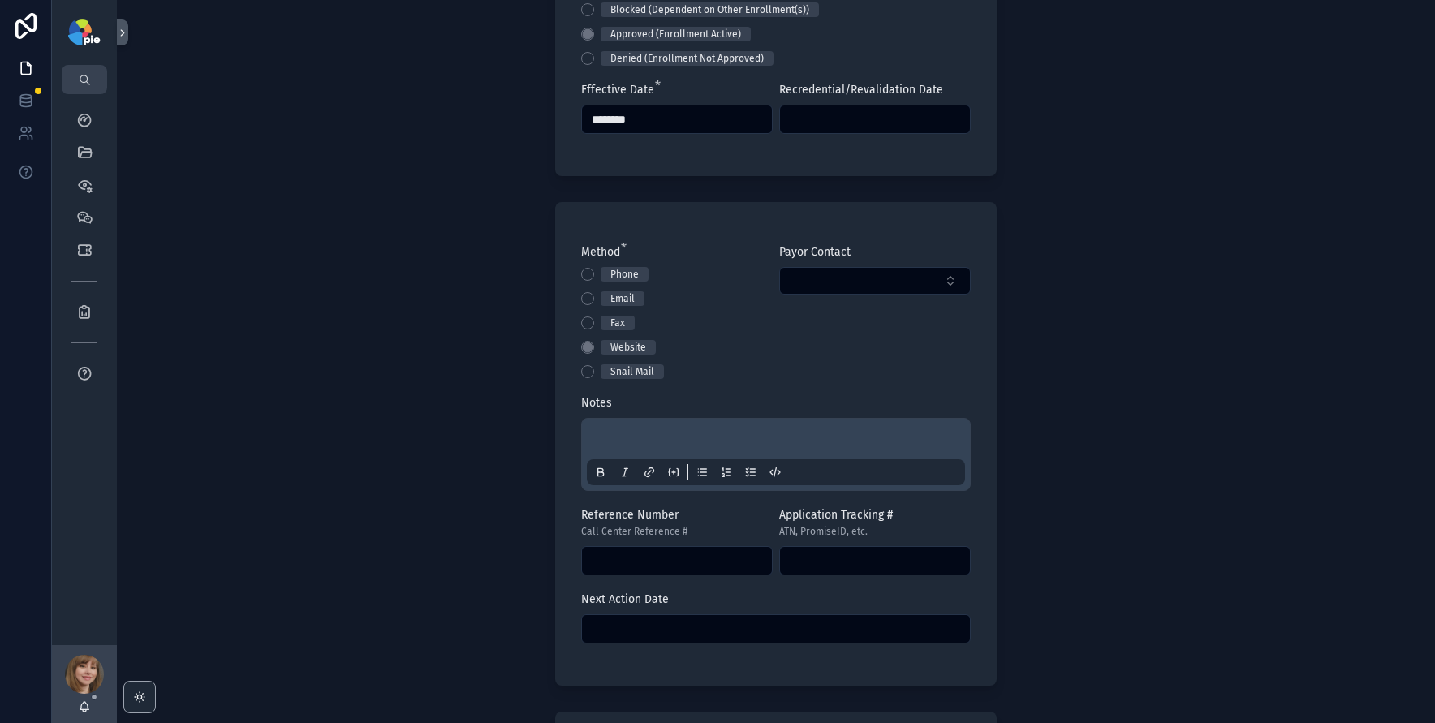
click at [605, 429] on div "scrollable content" at bounding box center [776, 455] width 378 height 62
click at [607, 437] on p "scrollable content" at bounding box center [779, 441] width 378 height 16
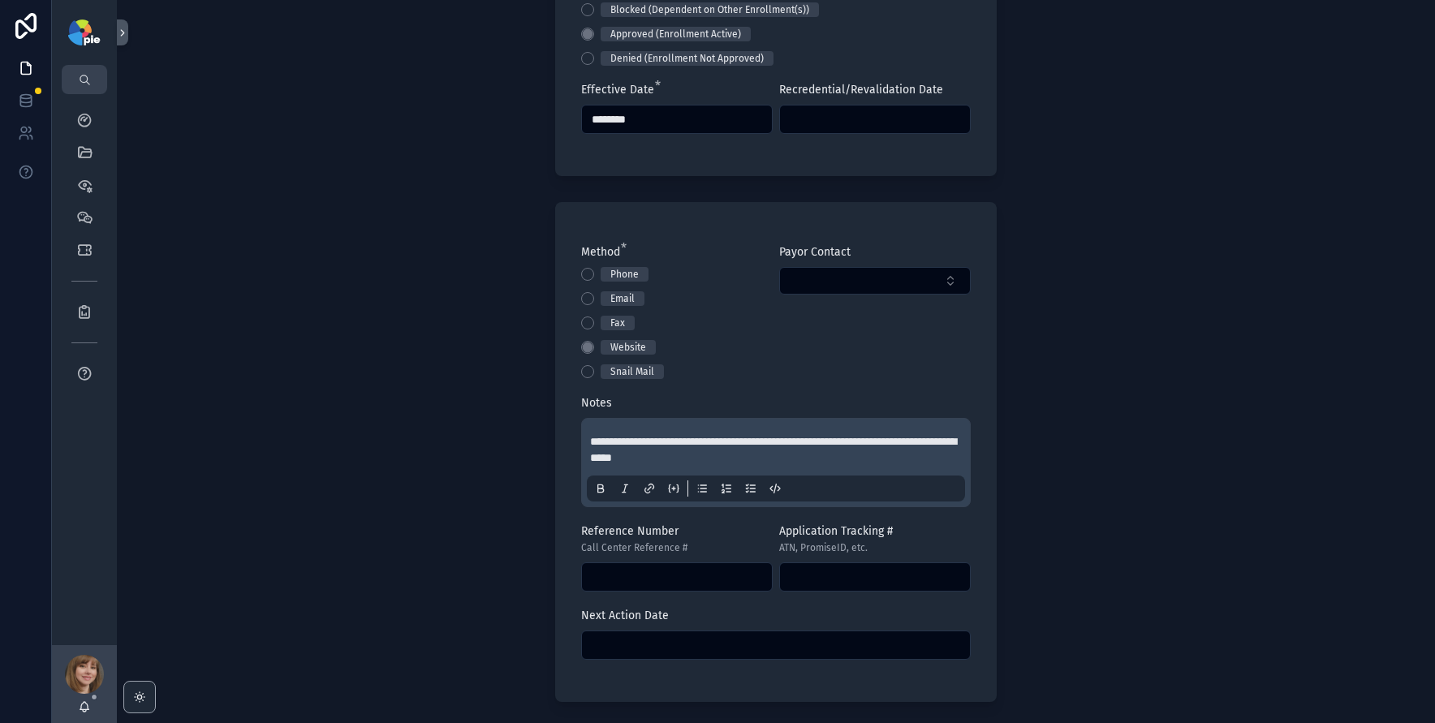
click at [403, 536] on div "**********" at bounding box center [776, 361] width 1318 height 723
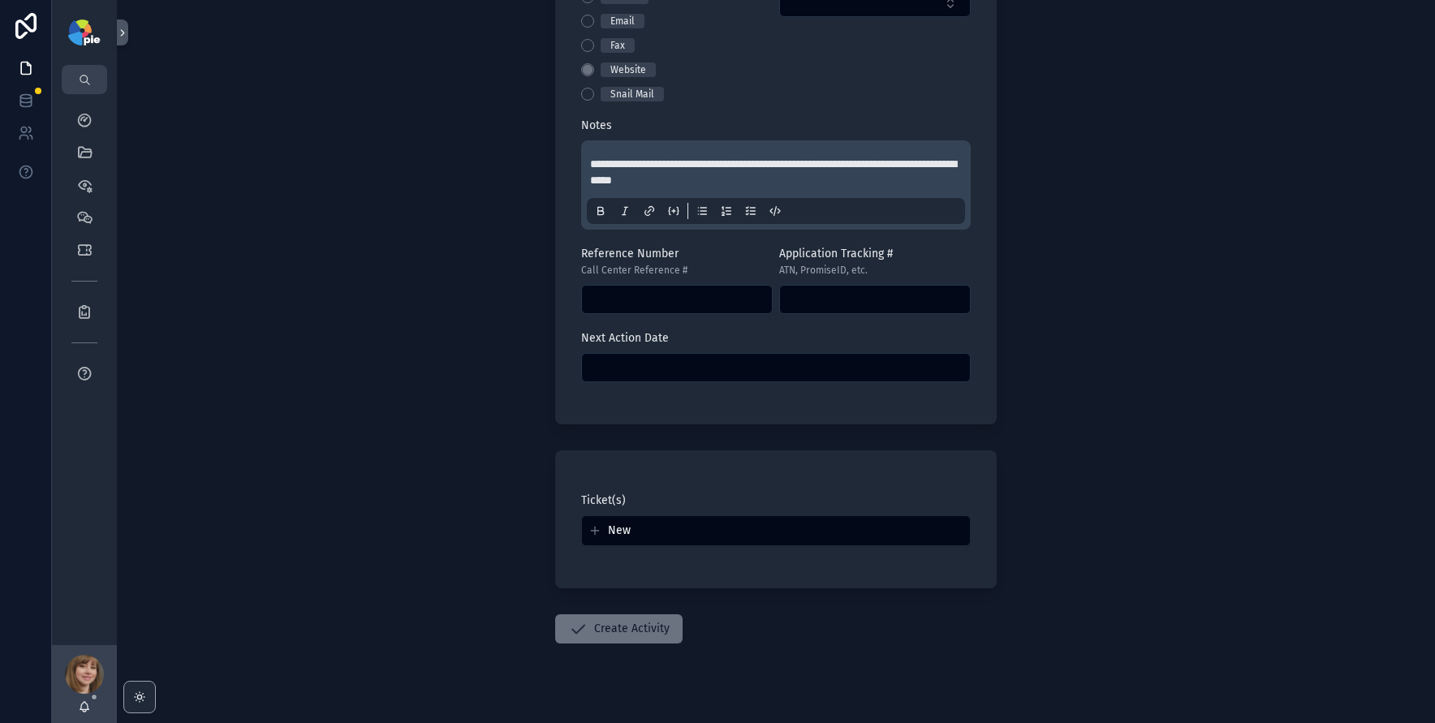
scroll to position [832, 0]
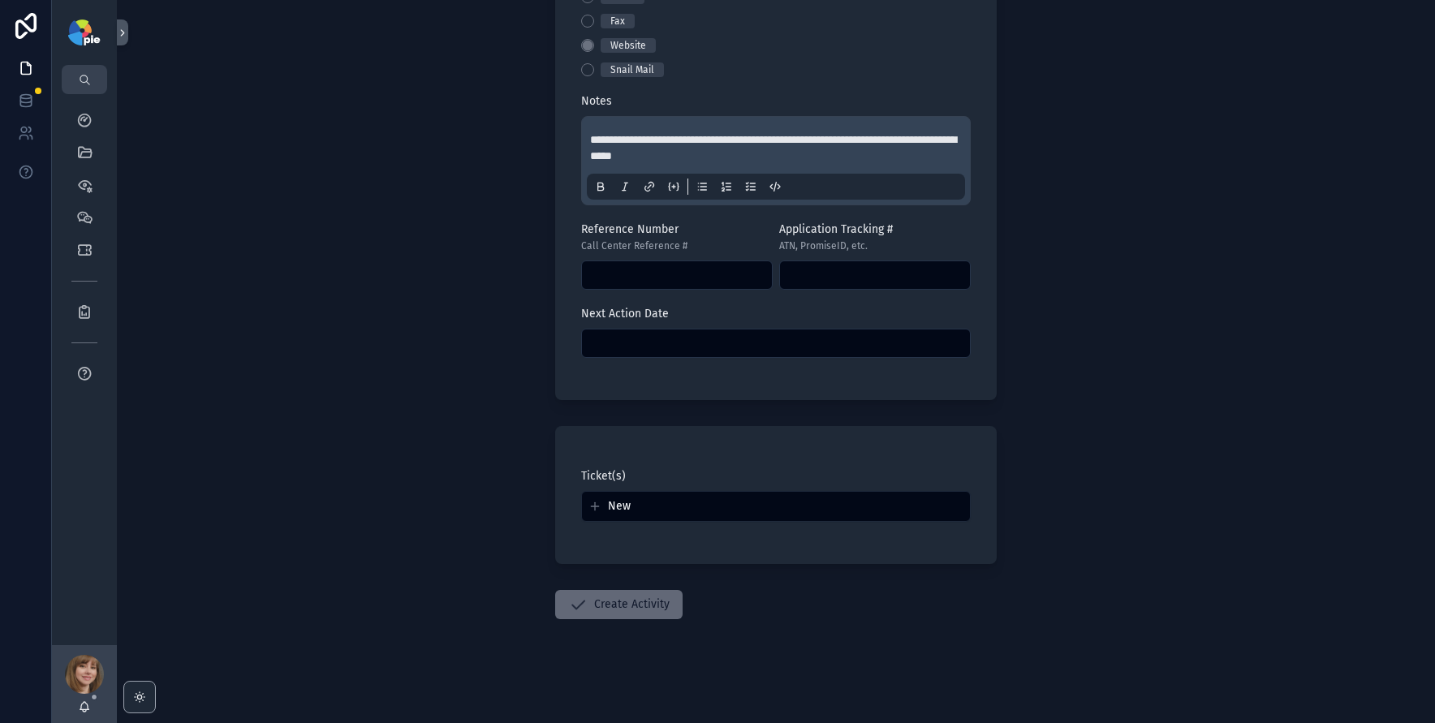
click at [627, 612] on button "Create Activity" at bounding box center [618, 604] width 127 height 29
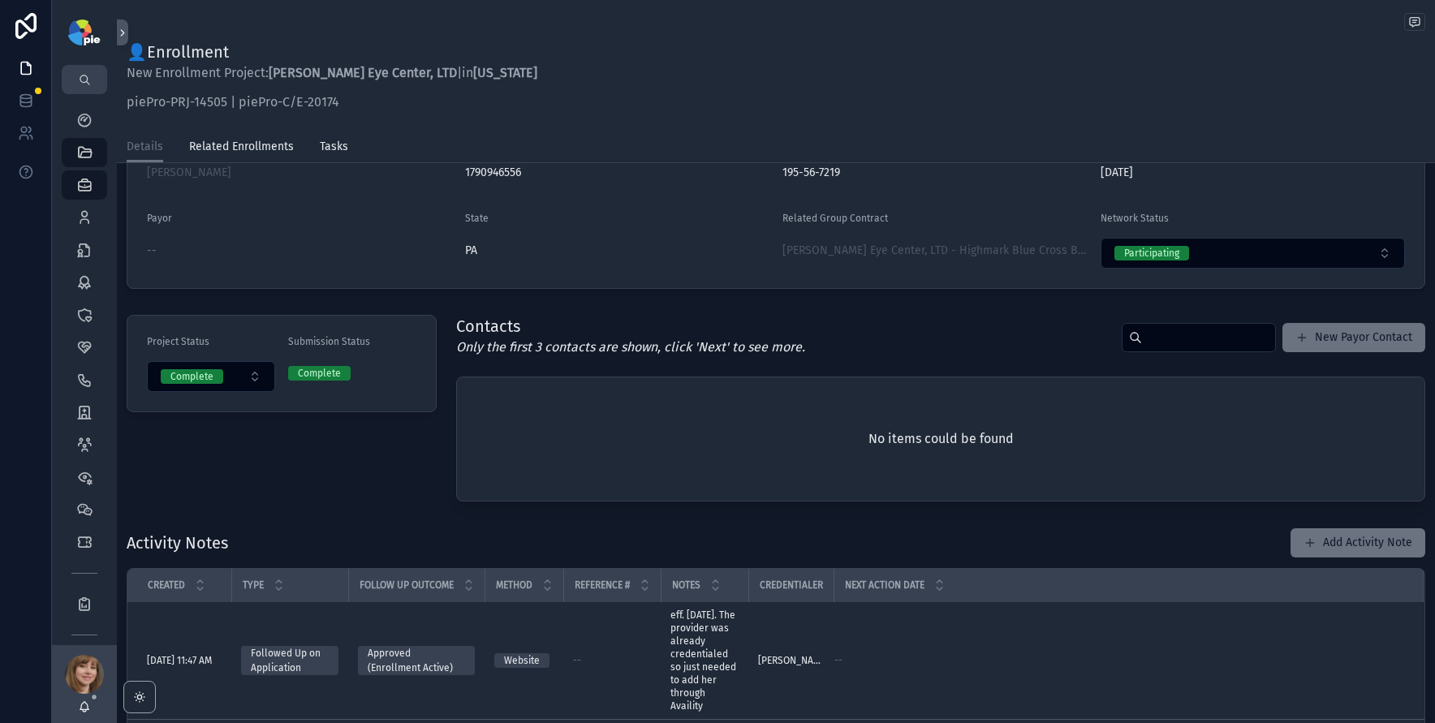
scroll to position [251, 0]
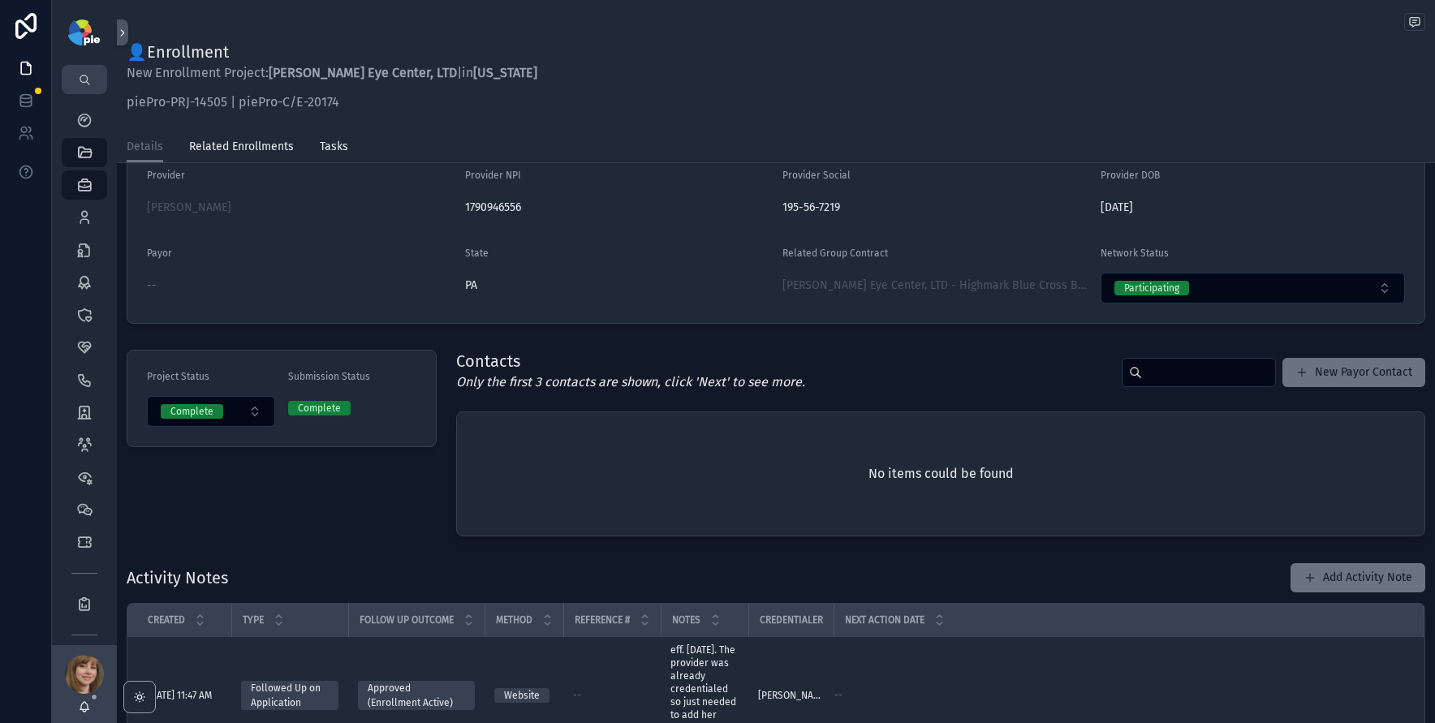
click at [338, 335] on div "This Project has been closed. Project Details Group Ludwick Eye Center, LTD Gro…" at bounding box center [776, 579] width 1318 height 1295
click at [81, 220] on icon "scrollable content" at bounding box center [84, 217] width 16 height 16
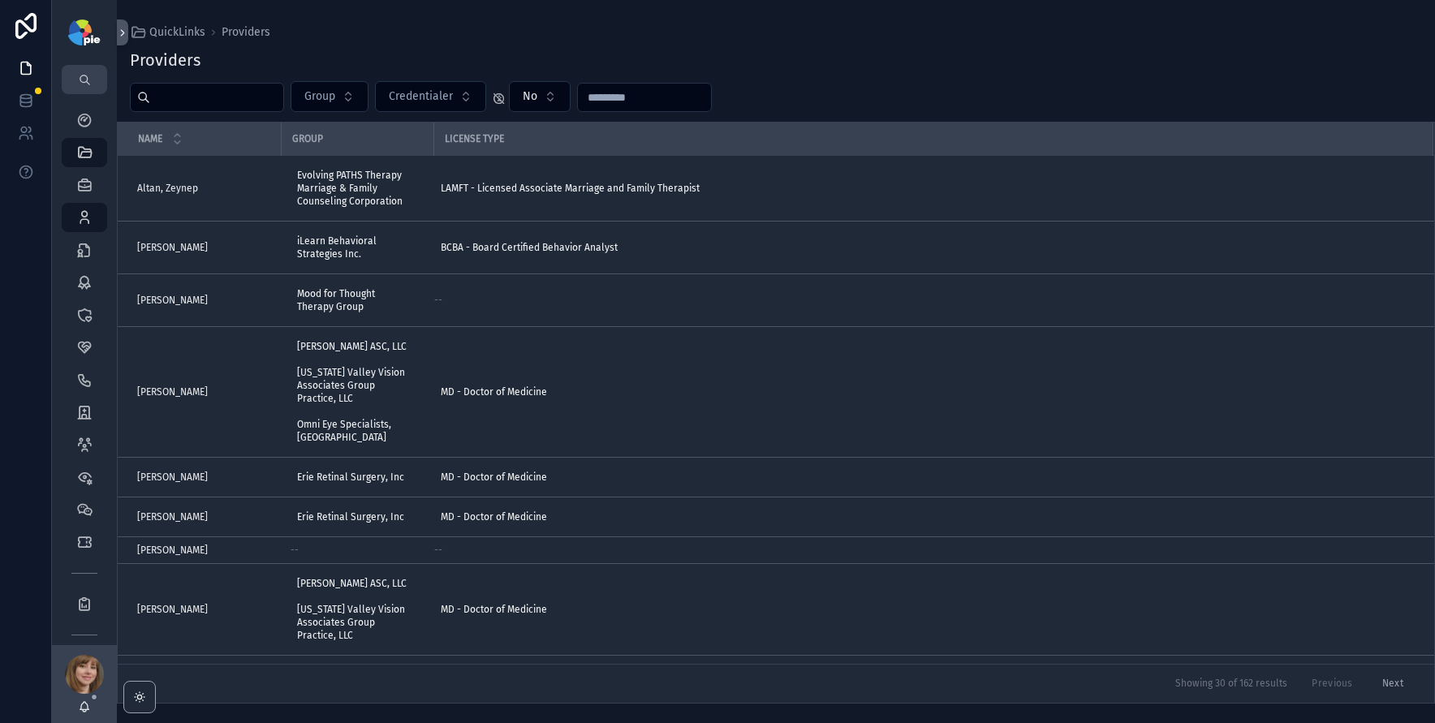
click at [225, 97] on input "scrollable content" at bounding box center [216, 97] width 133 height 23
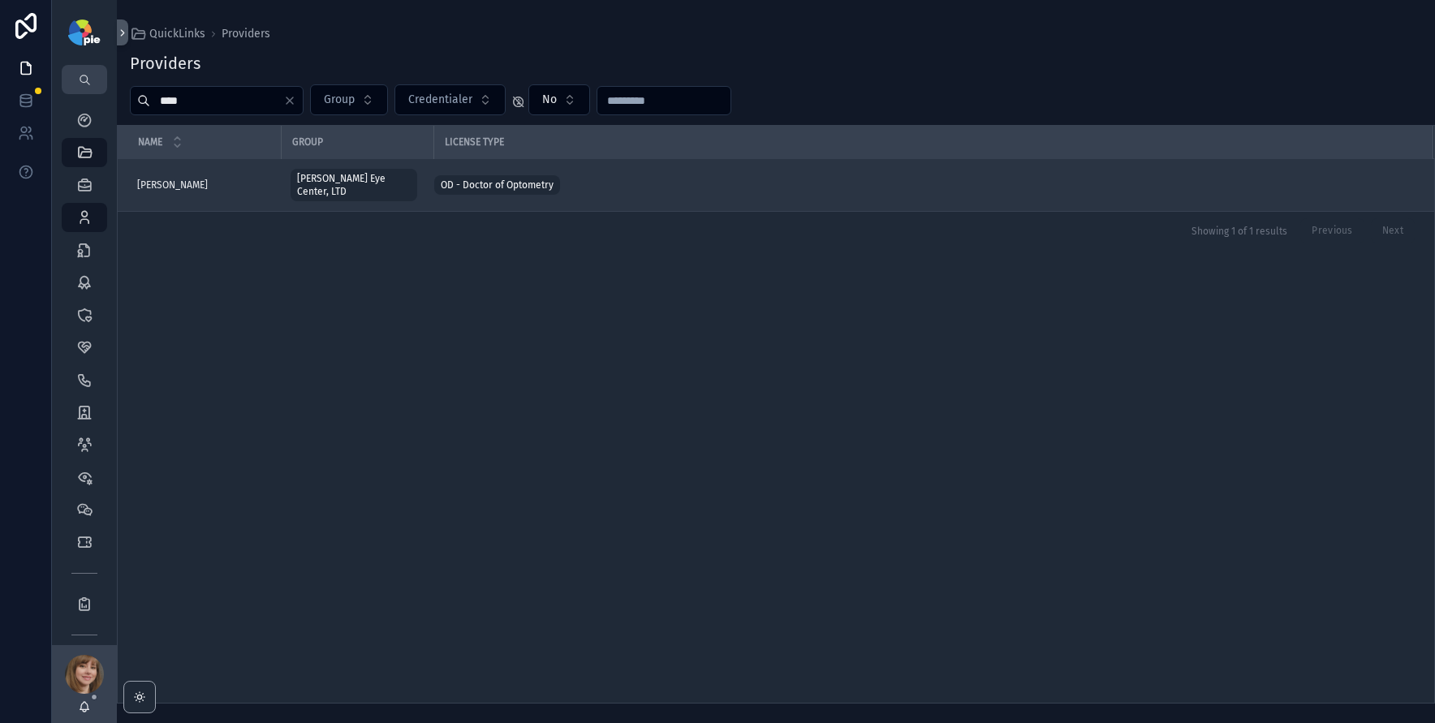
type input "****"
click at [215, 184] on div "Frey, Tiffany Frey, Tiffany" at bounding box center [204, 185] width 134 height 13
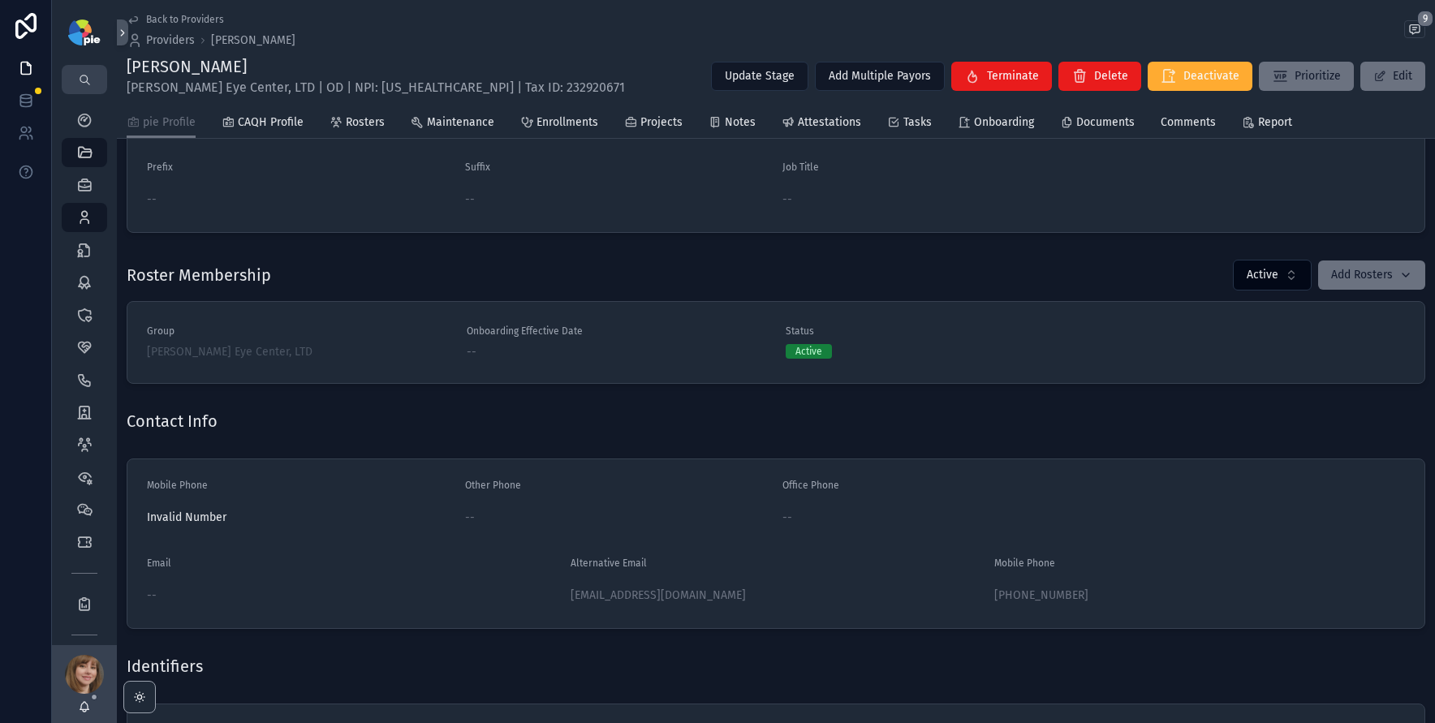
scroll to position [452, 0]
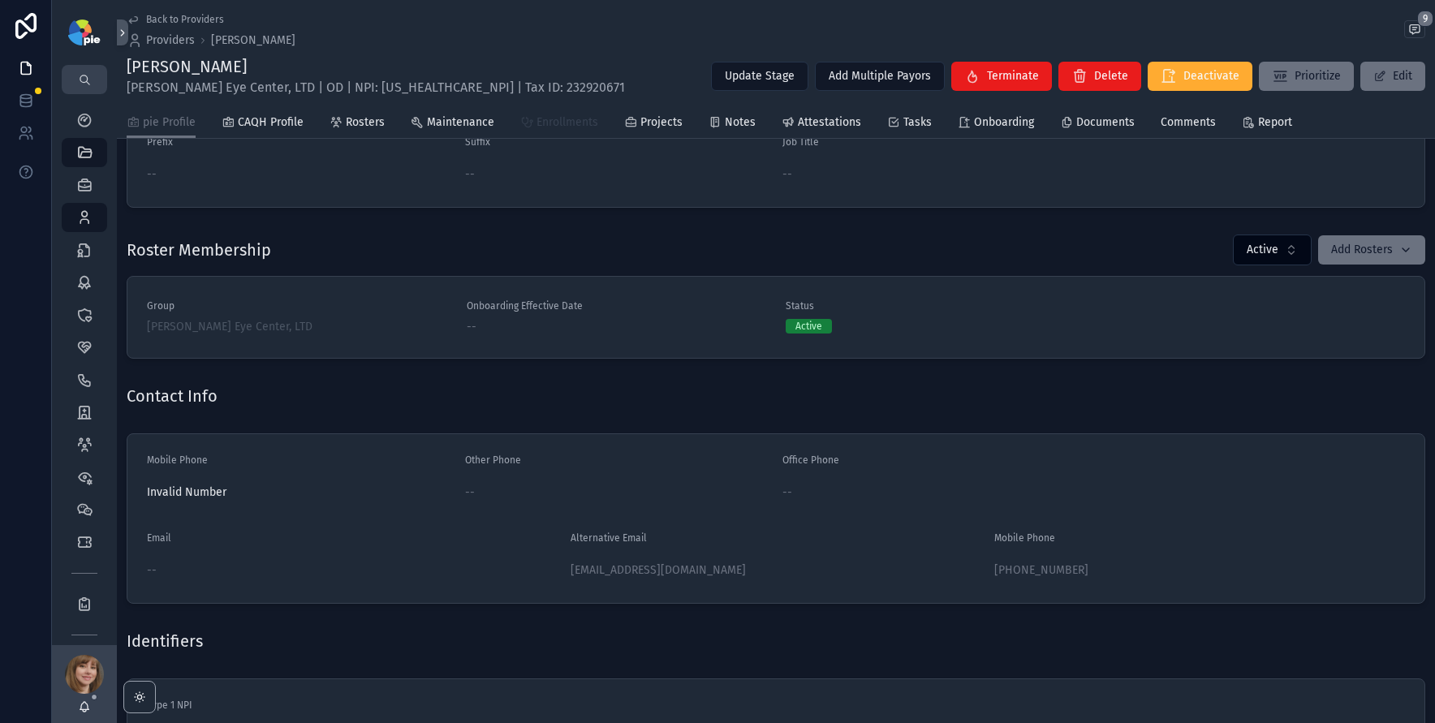
click at [565, 123] on span "Enrollments" at bounding box center [568, 122] width 62 height 16
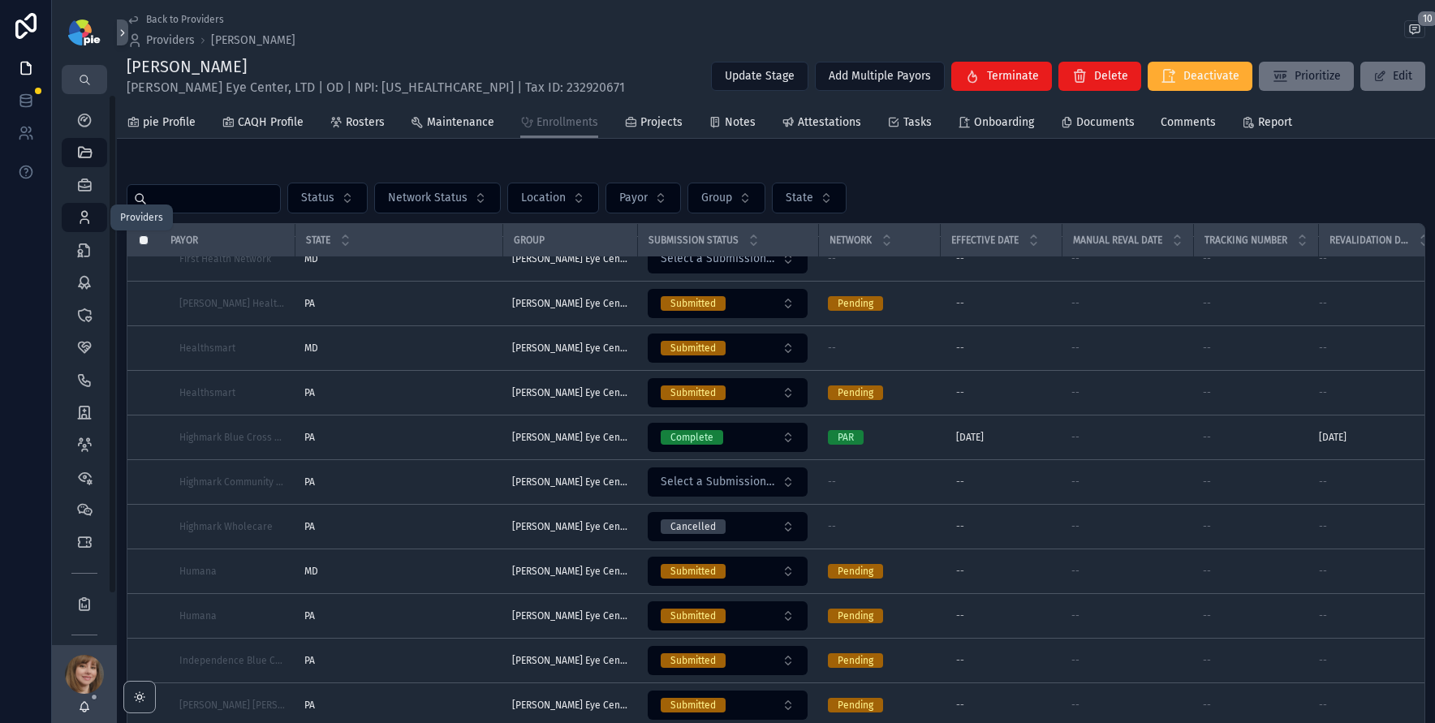
click at [76, 212] on icon "scrollable content" at bounding box center [84, 217] width 16 height 16
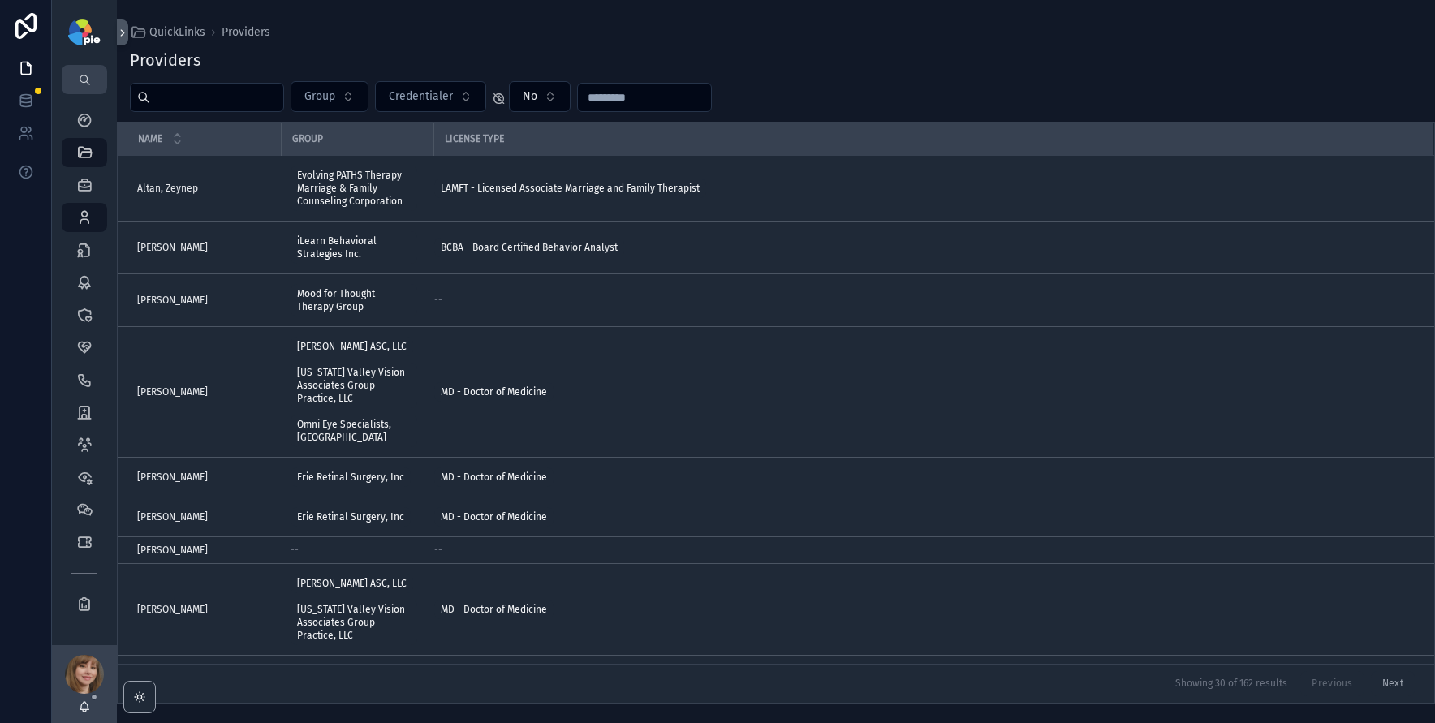
click at [166, 100] on input "scrollable content" at bounding box center [216, 97] width 133 height 23
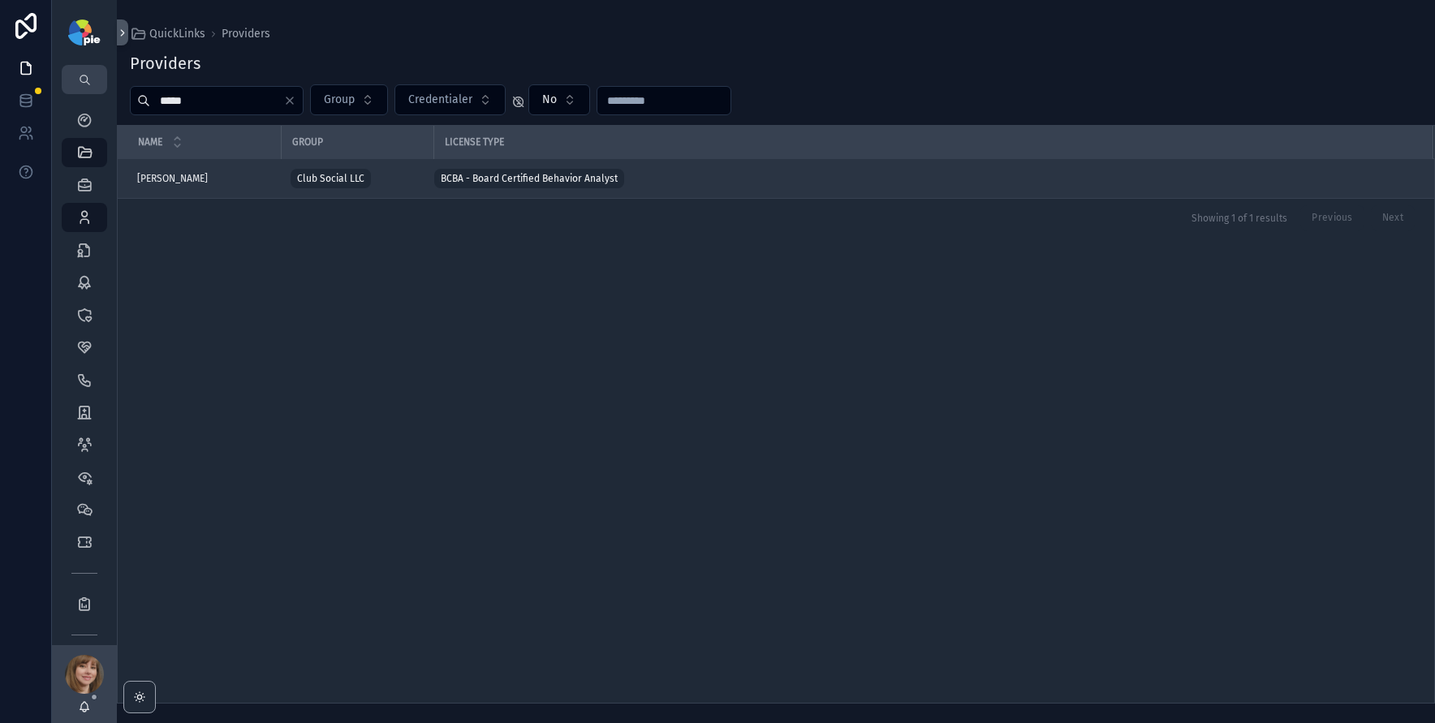
type input "*****"
click at [199, 181] on div "Brim, Ellie Brim, Ellie" at bounding box center [204, 178] width 134 height 13
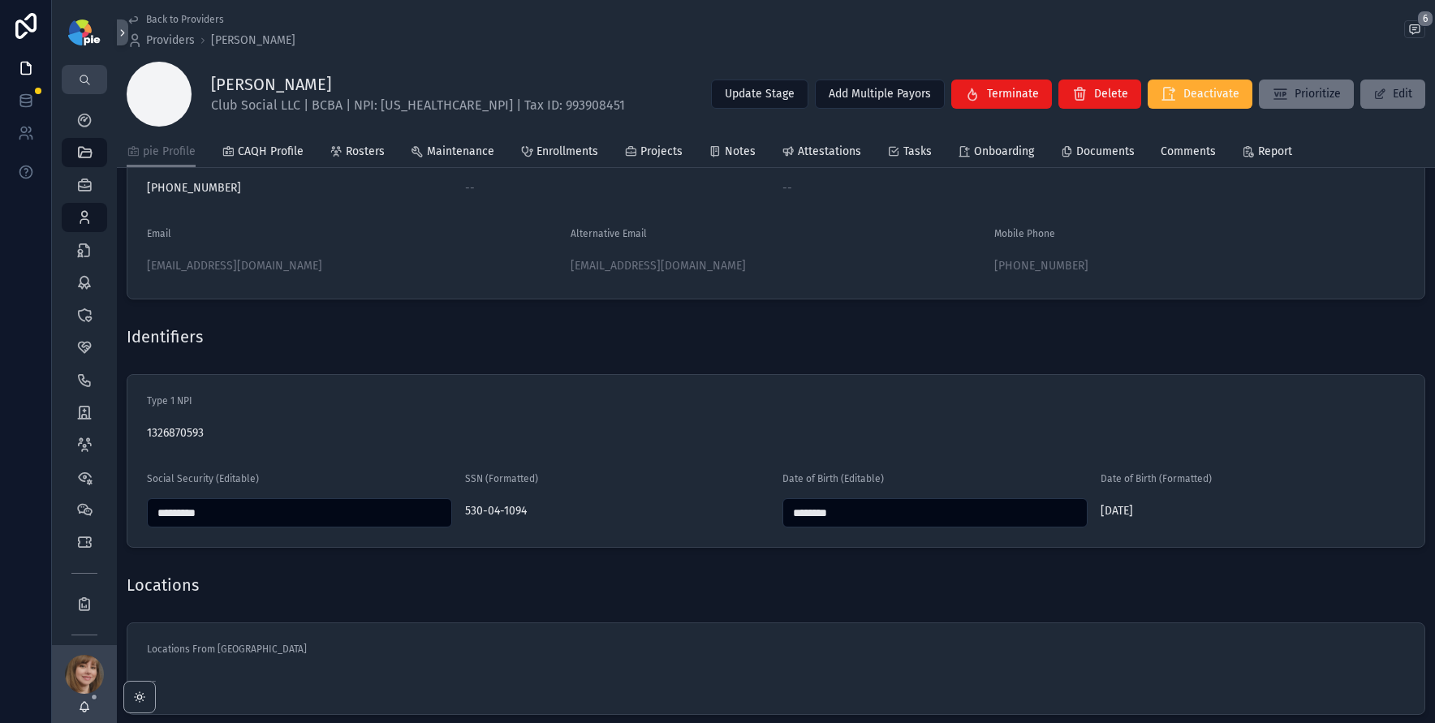
scroll to position [861, 0]
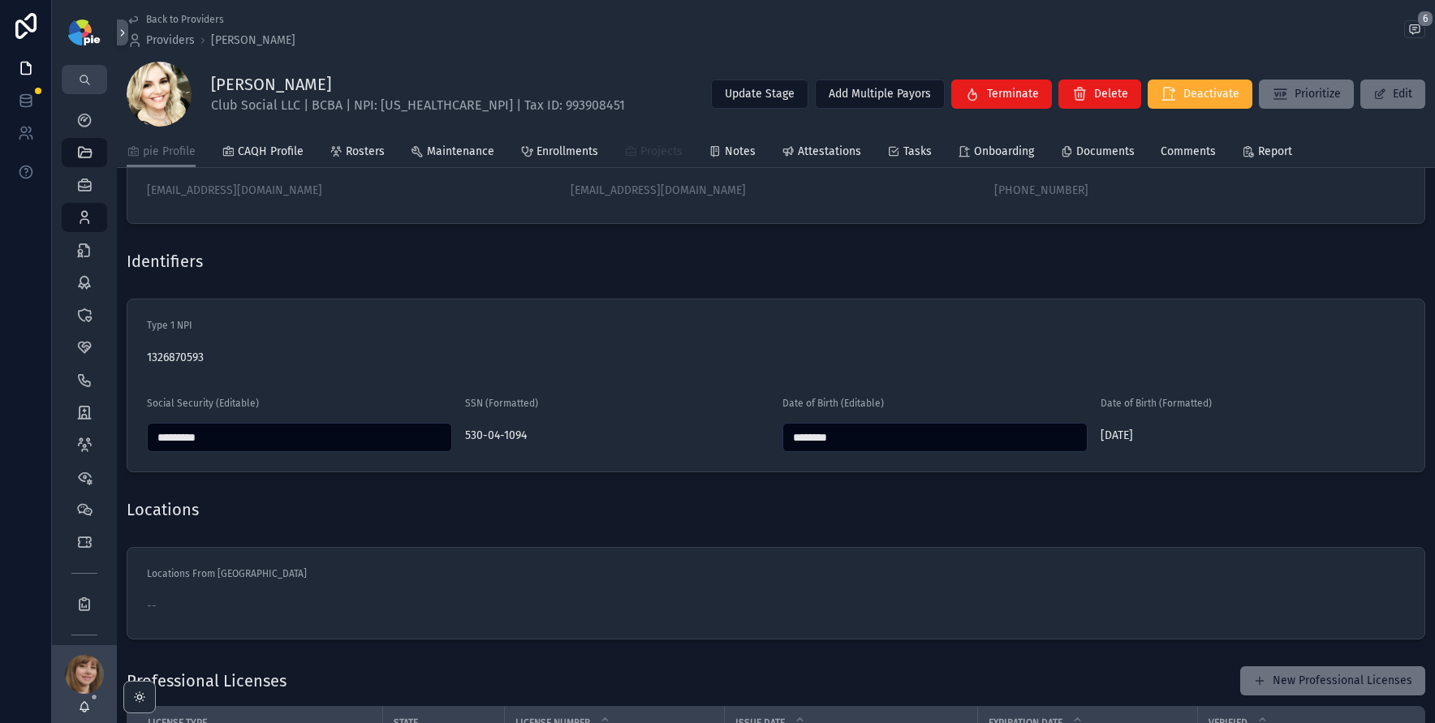
click at [640, 150] on span "Projects" at bounding box center [661, 152] width 42 height 16
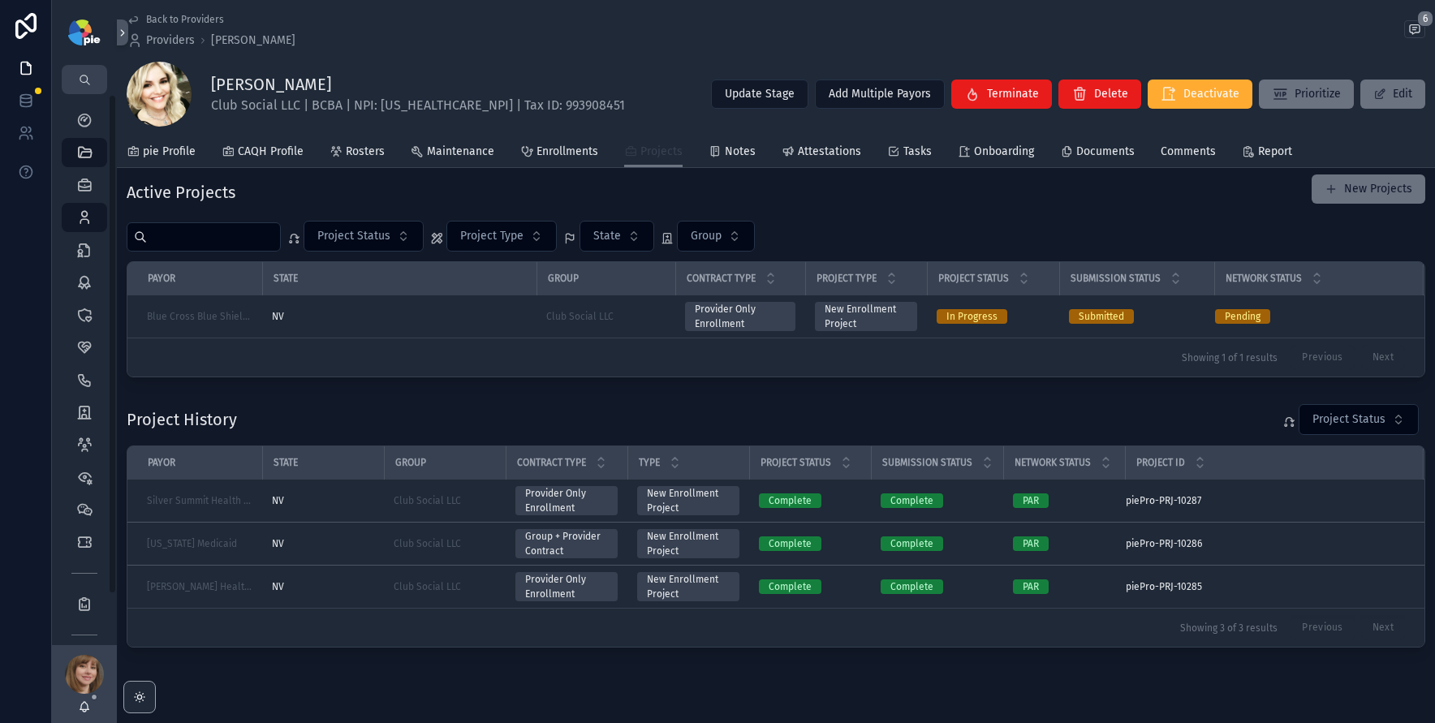
scroll to position [55, 0]
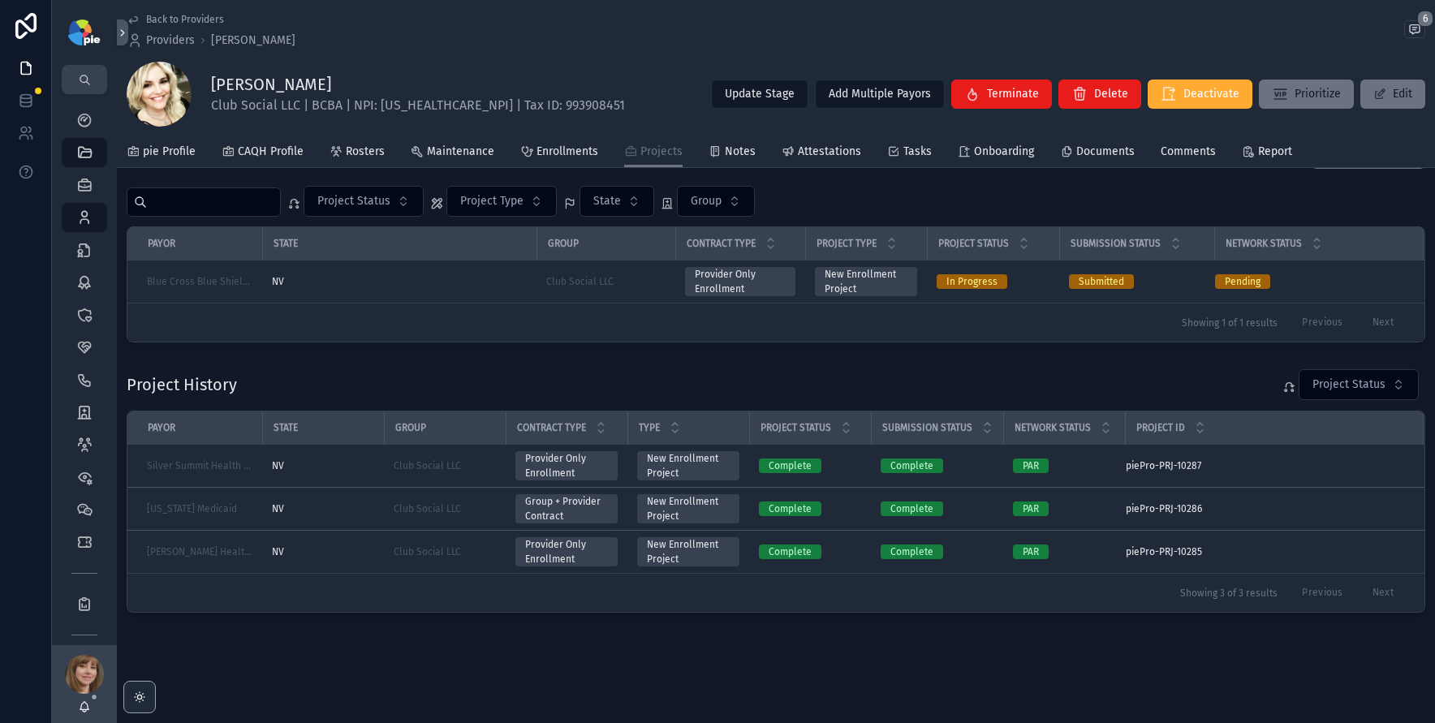
click at [508, 380] on div "Project History Project Status" at bounding box center [776, 385] width 1299 height 32
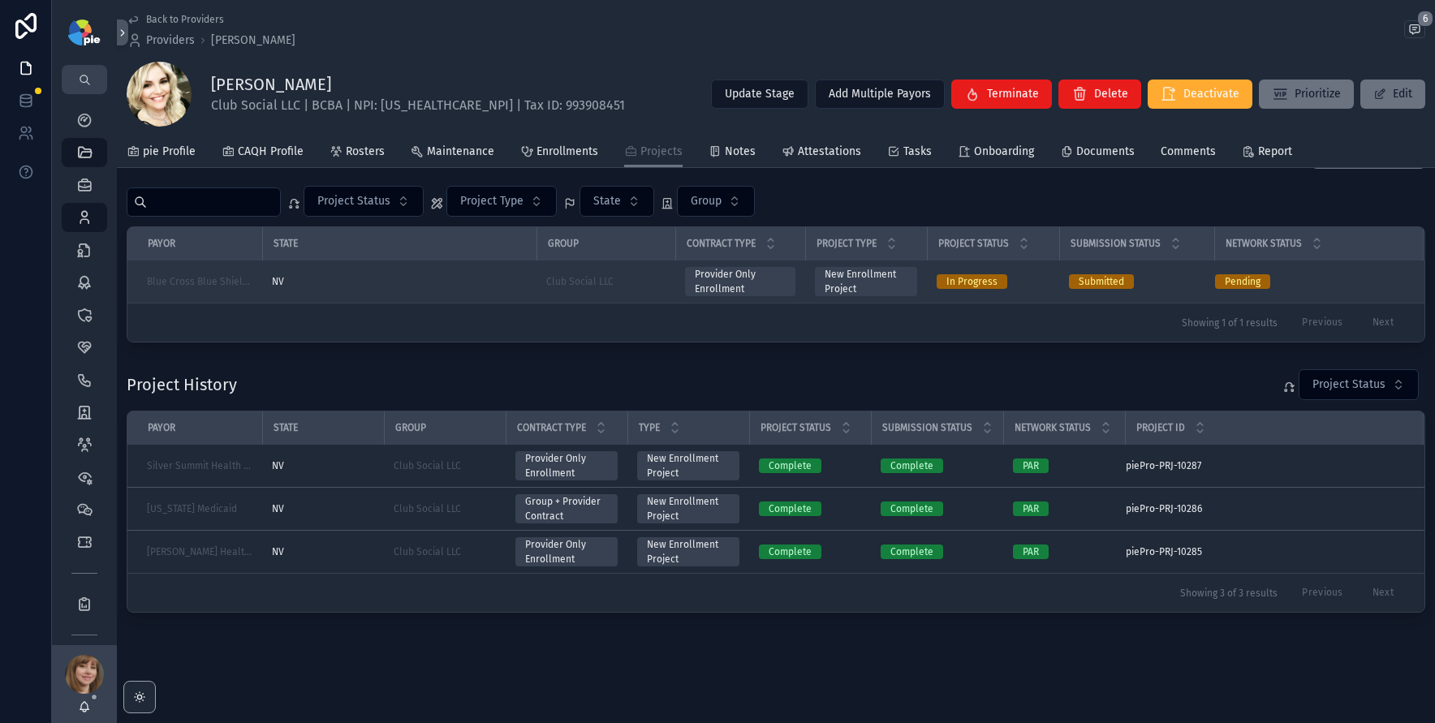
click at [519, 282] on div "NV" at bounding box center [399, 281] width 255 height 13
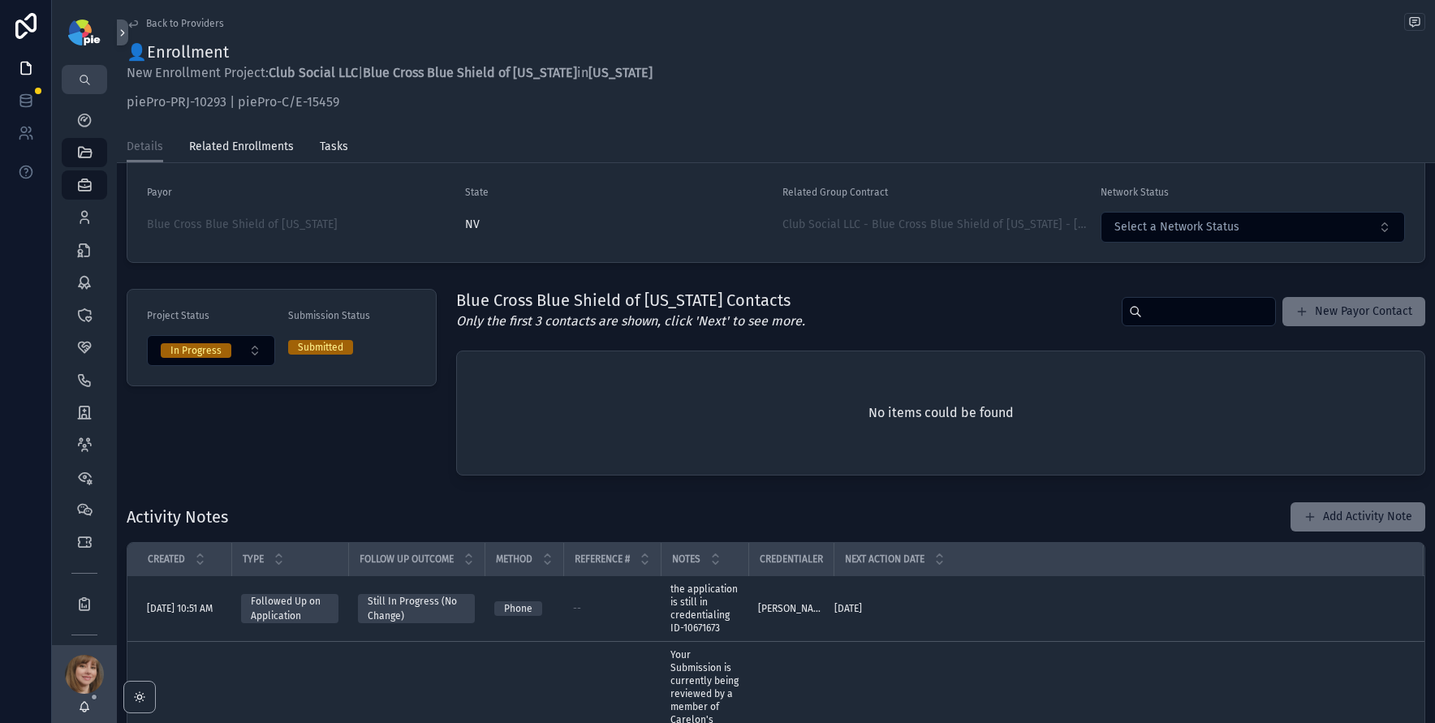
scroll to position [235, 0]
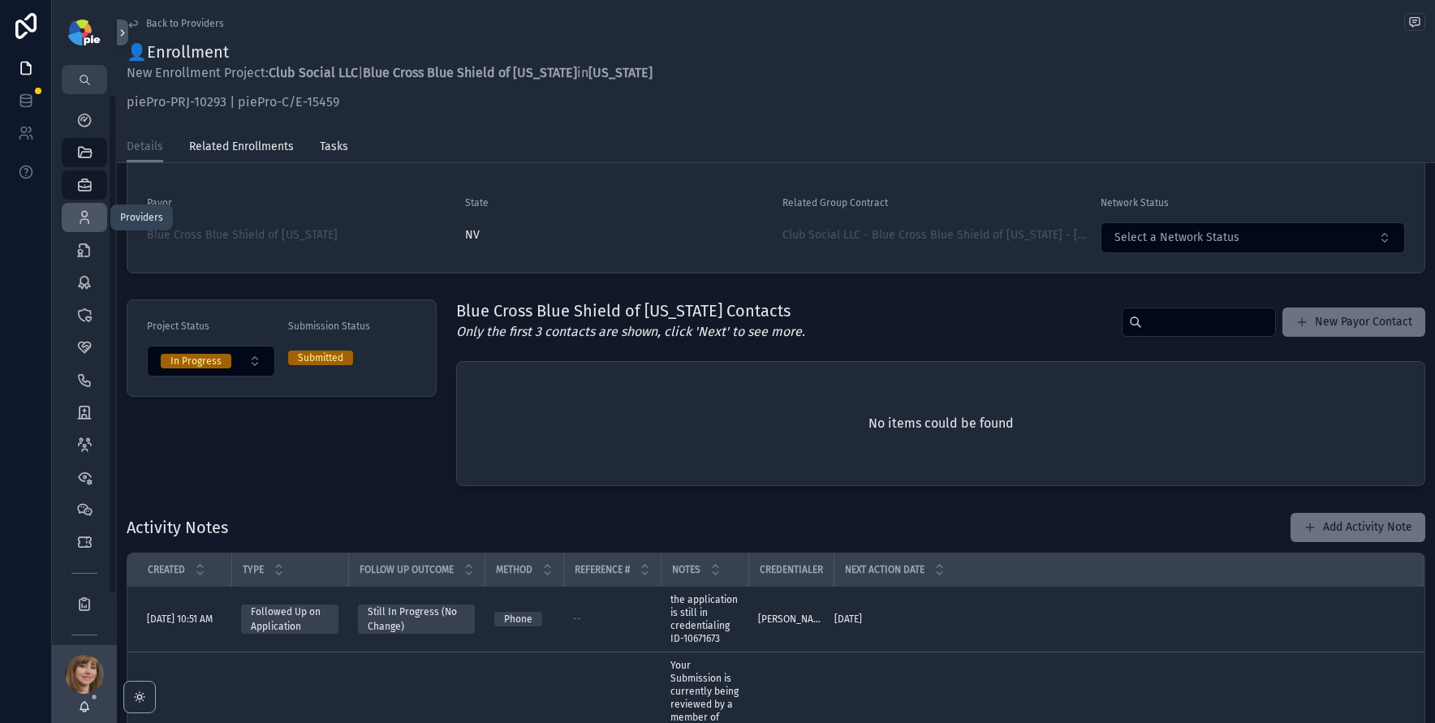
click at [84, 216] on icon "scrollable content" at bounding box center [84, 217] width 16 height 16
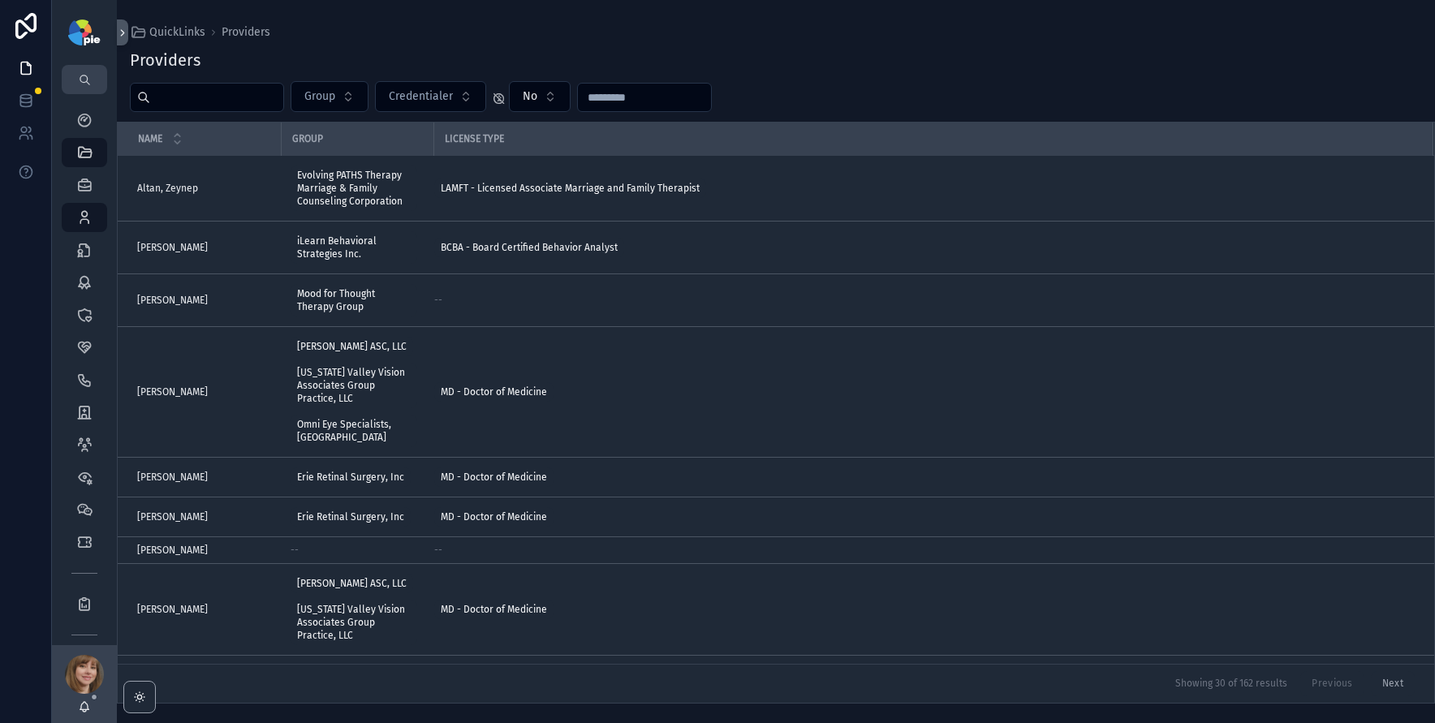
click at [263, 93] on input "scrollable content" at bounding box center [216, 97] width 133 height 23
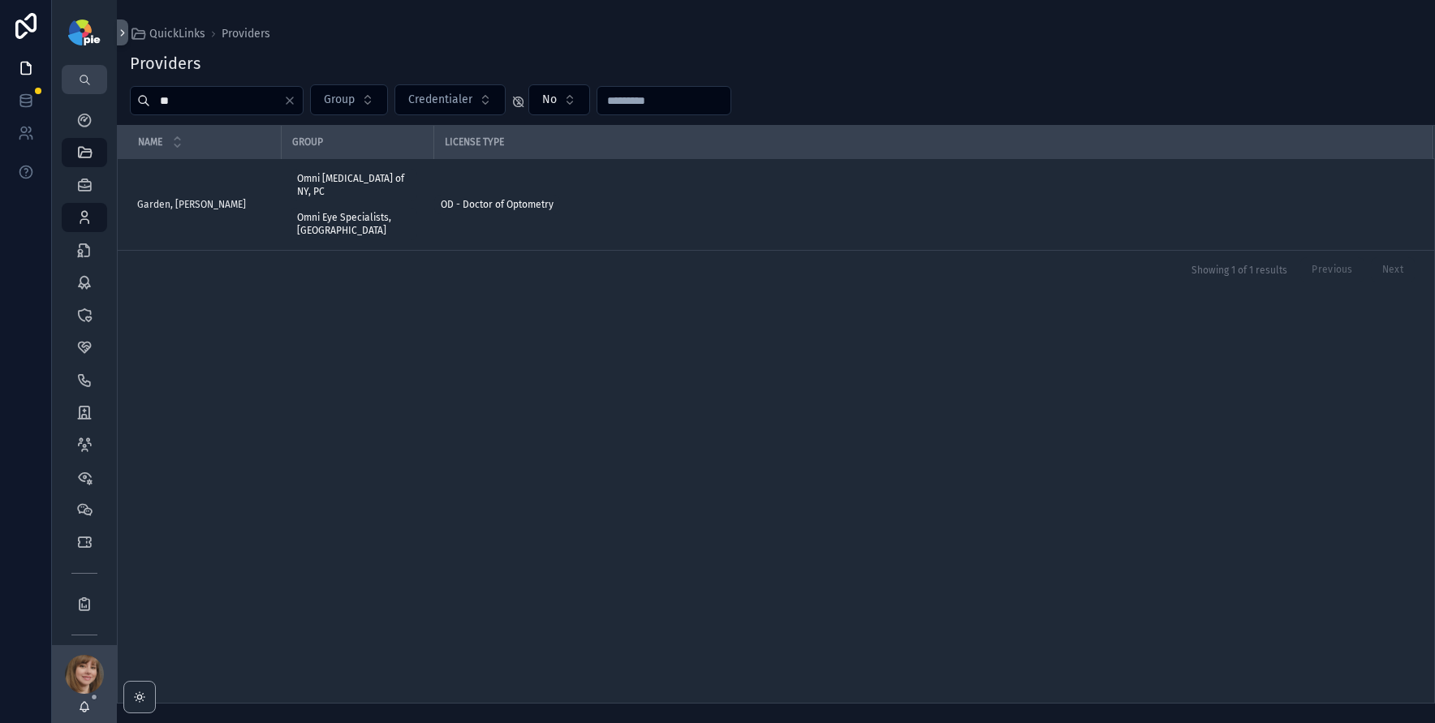
type input "*"
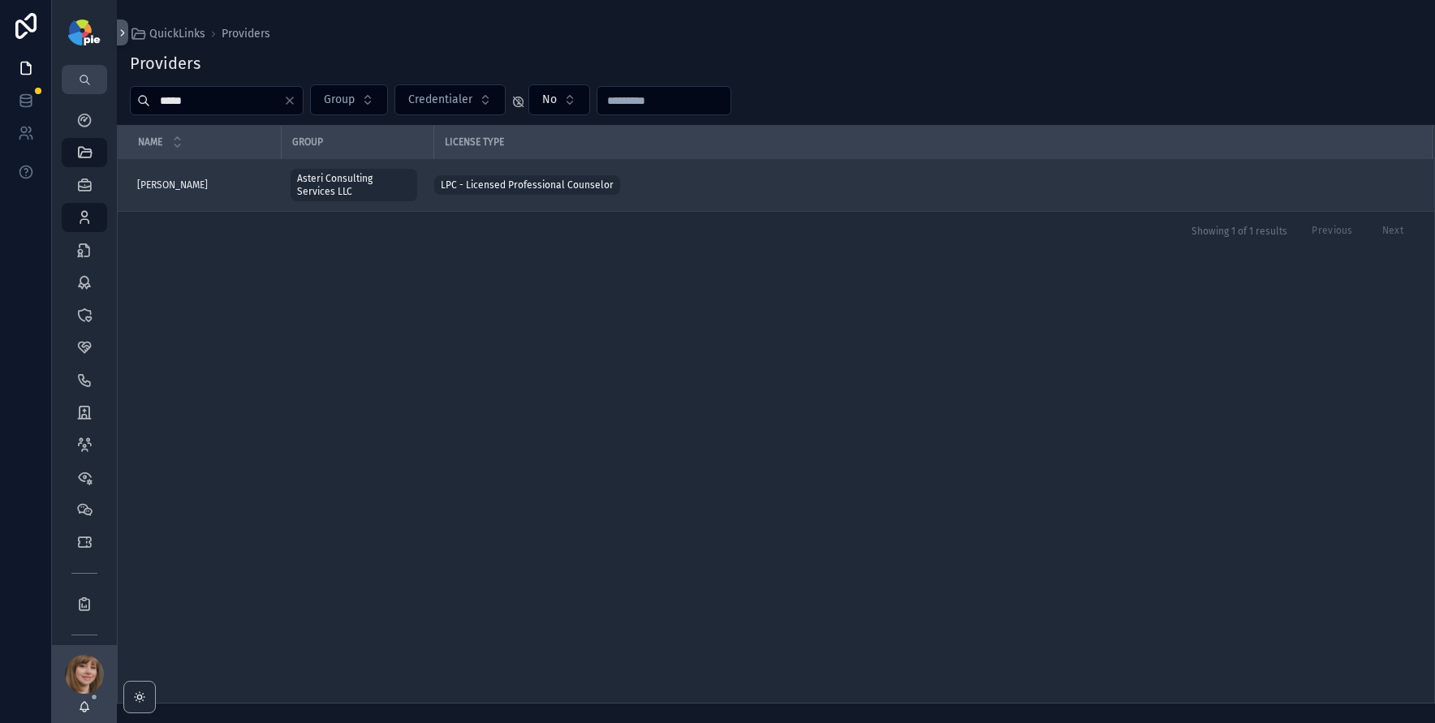
type input "*****"
click at [208, 187] on div "Belaire, Kirsten Belaire, Kirsten" at bounding box center [204, 185] width 134 height 13
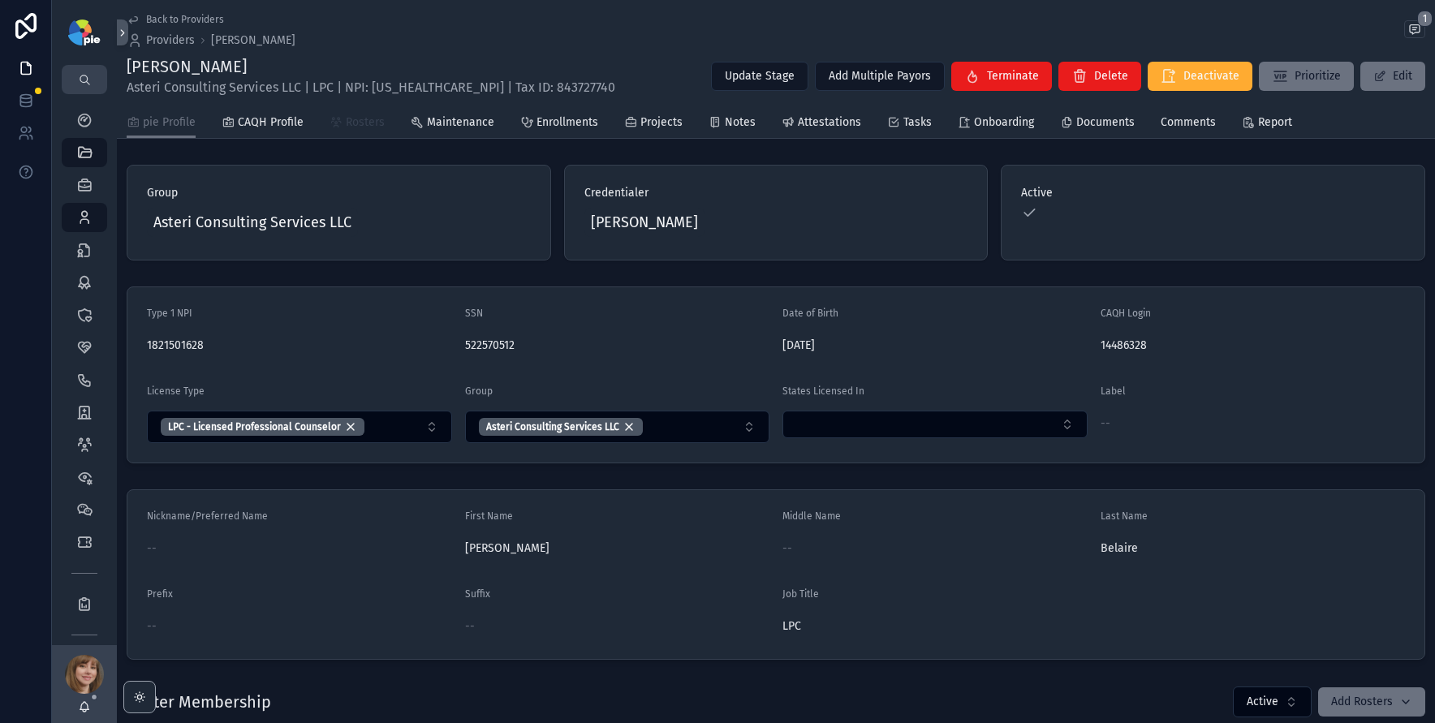
click at [377, 128] on span "Rosters" at bounding box center [365, 122] width 39 height 16
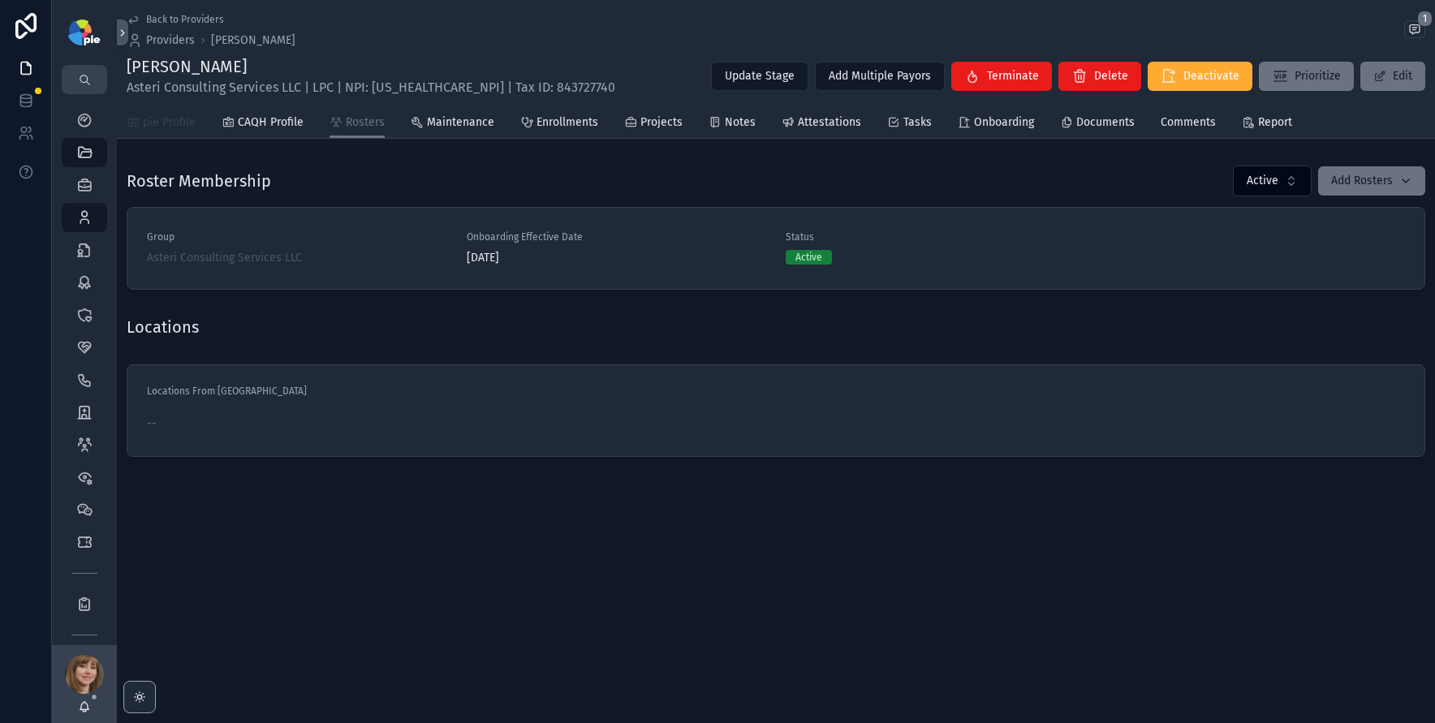
click at [184, 122] on span "pie Profile" at bounding box center [169, 122] width 53 height 16
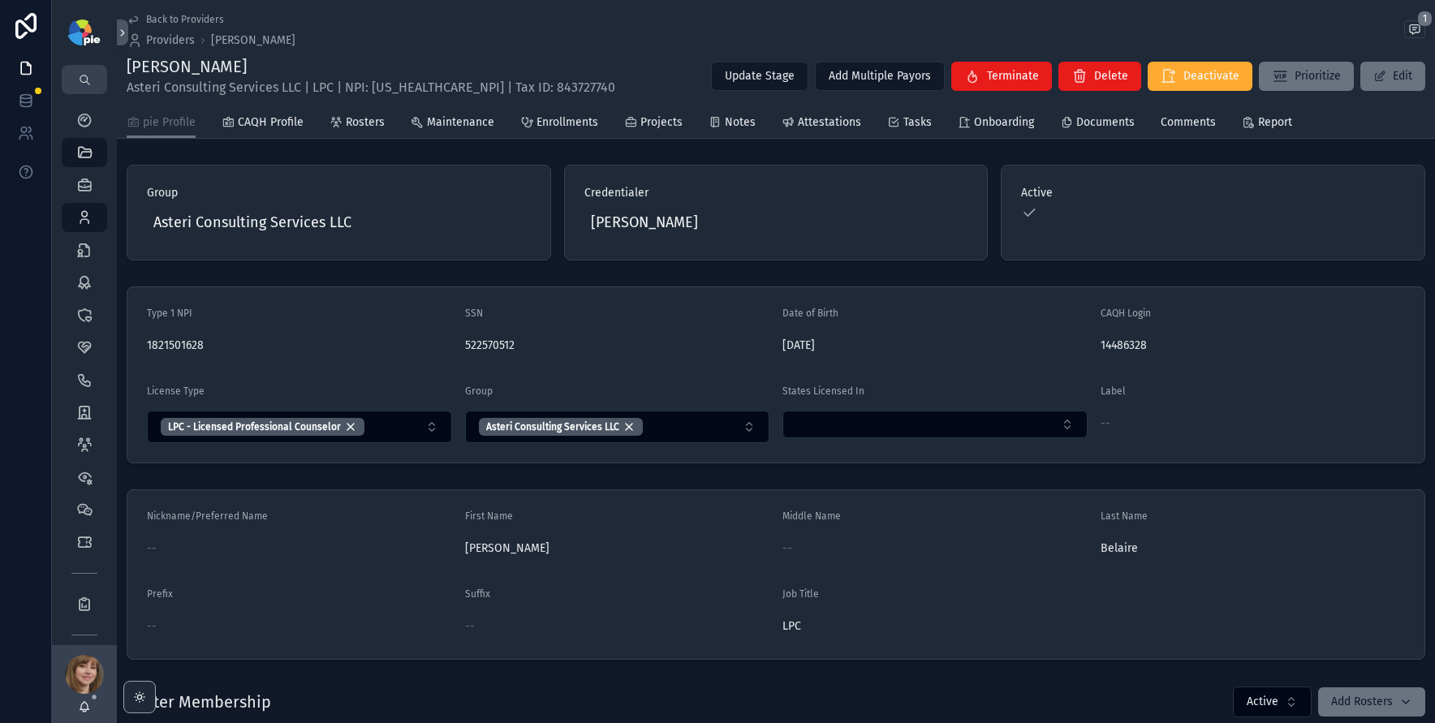
click at [263, 281] on div "Type 1 NPI 1821501628 SSN 522570512 Date of Birth 12/27/1977 CAQH Login 1448632…" at bounding box center [776, 375] width 1318 height 190
click at [273, 221] on span "Asteri Consulting Services LLC" at bounding box center [252, 222] width 198 height 23
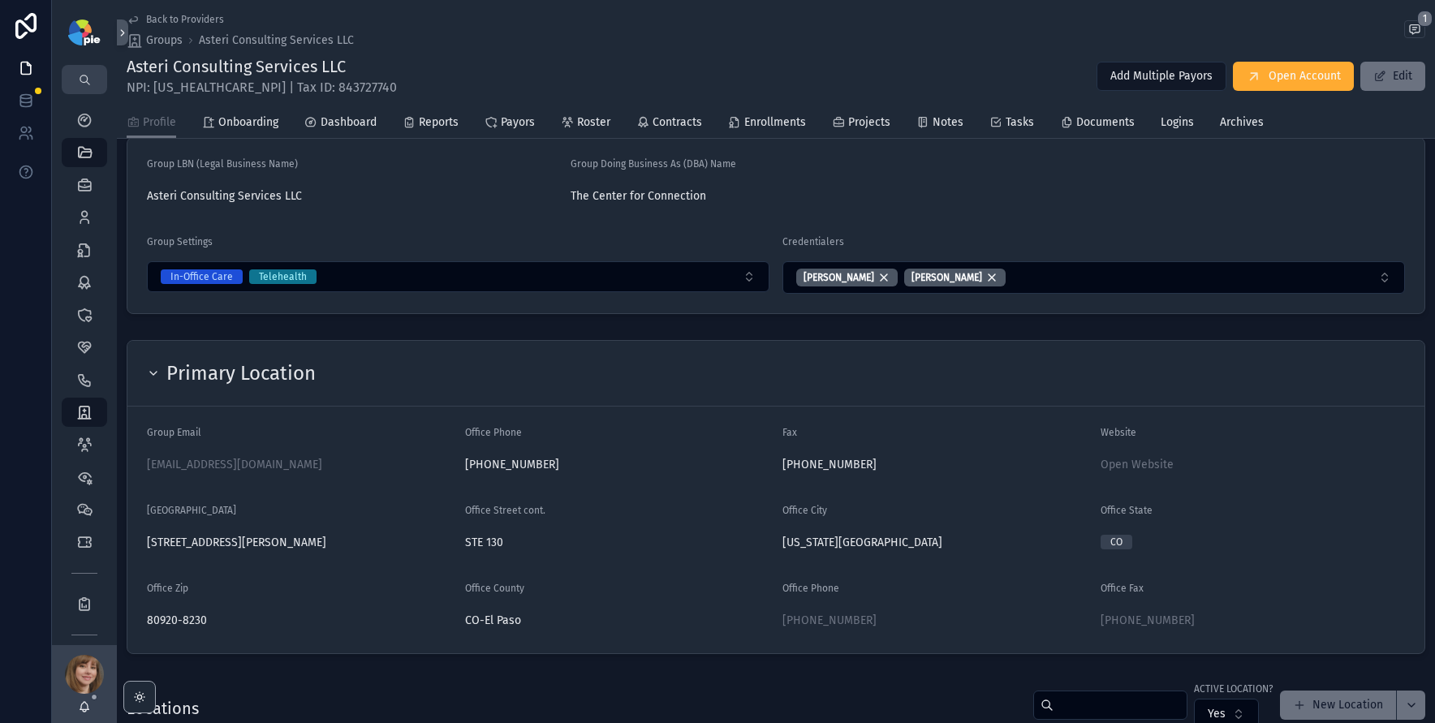
scroll to position [158, 0]
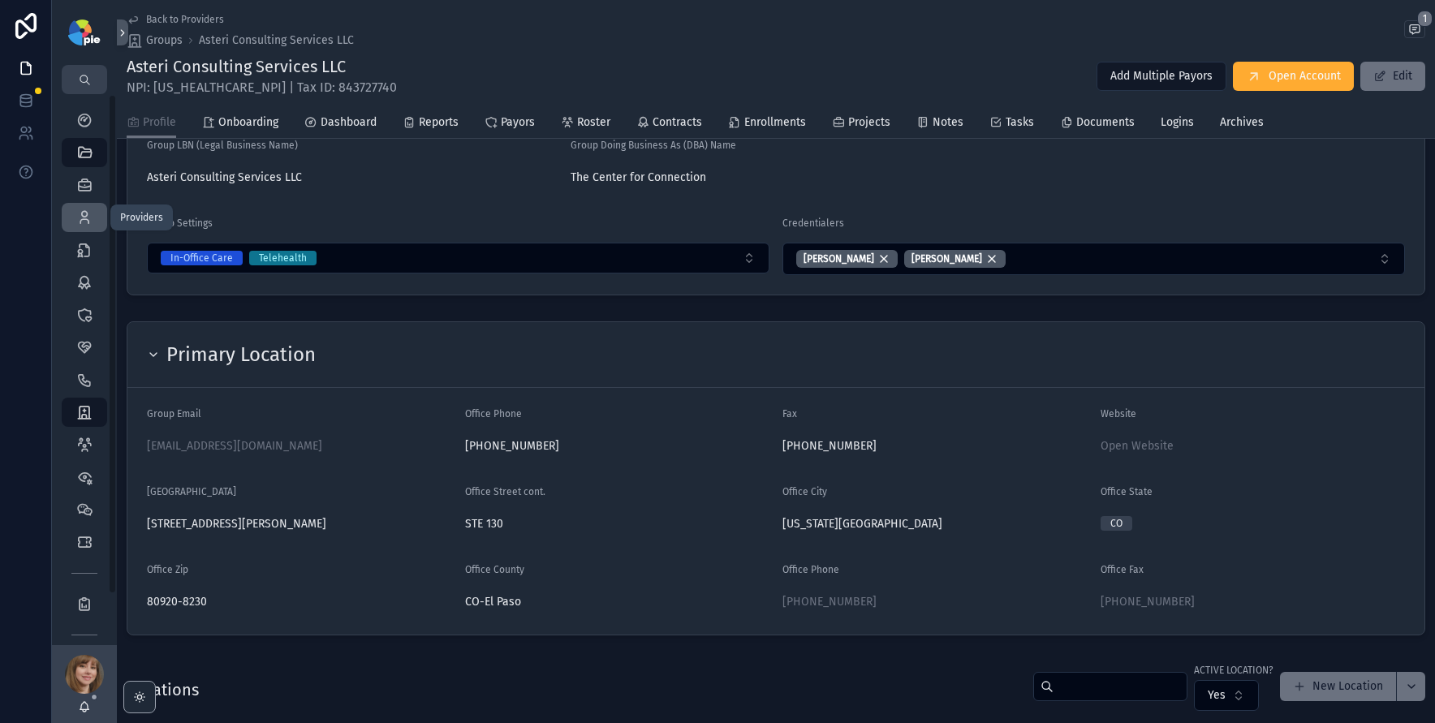
click at [80, 218] on icon "scrollable content" at bounding box center [84, 217] width 16 height 16
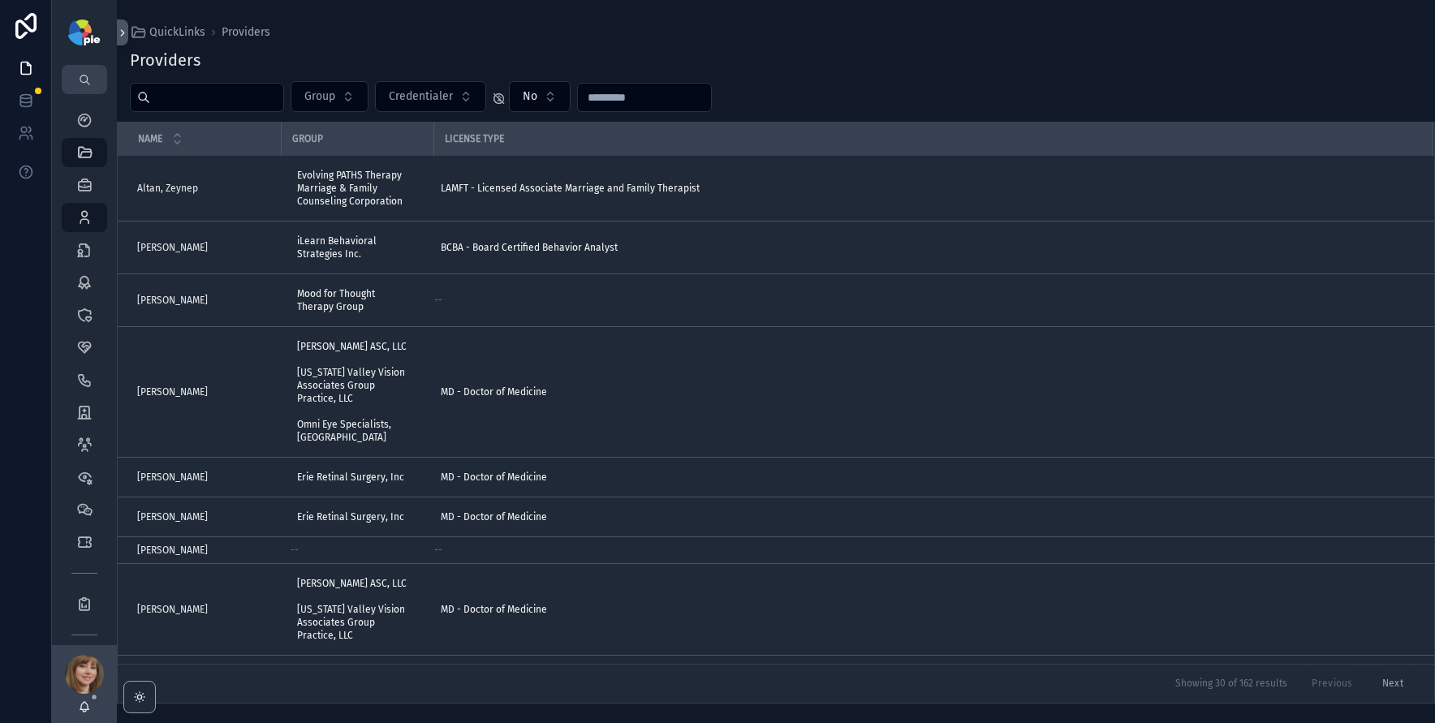
click at [235, 101] on input "scrollable content" at bounding box center [216, 97] width 133 height 23
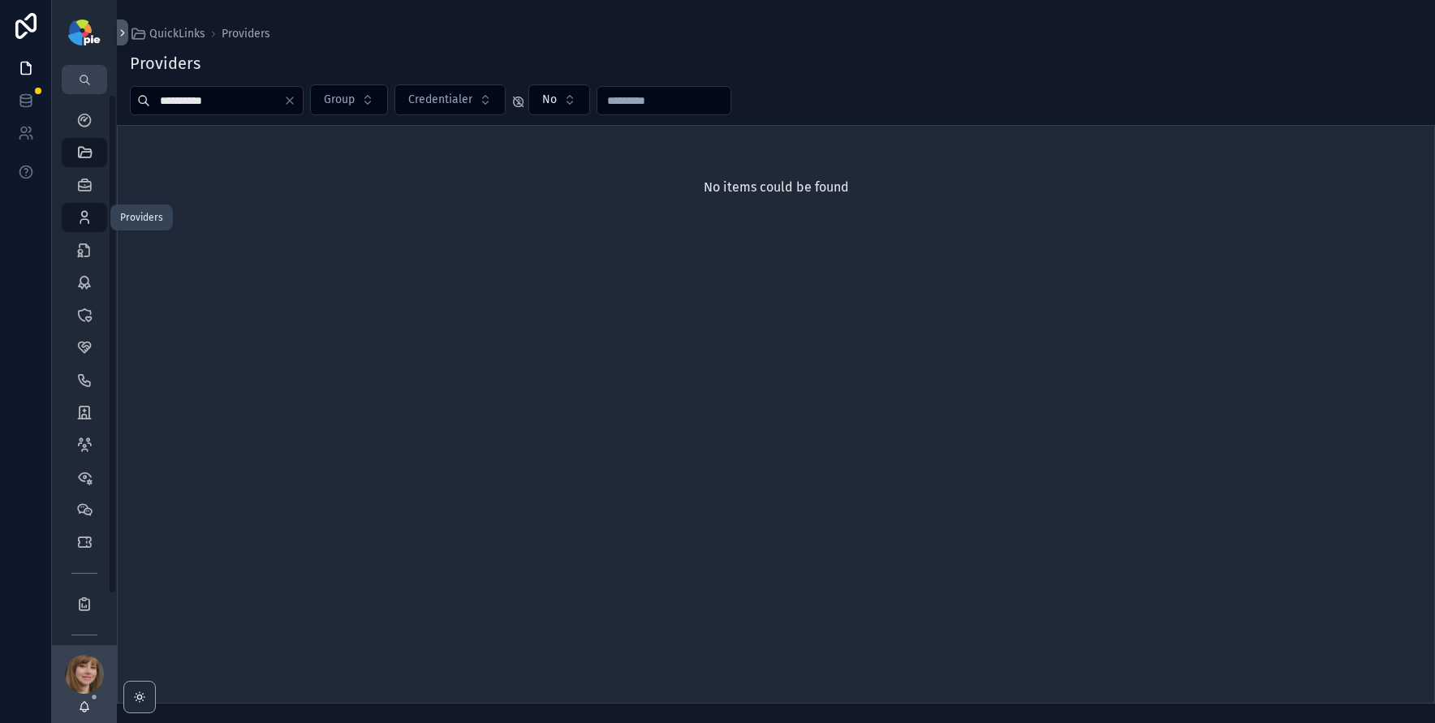
click at [91, 218] on icon "scrollable content" at bounding box center [84, 217] width 16 height 16
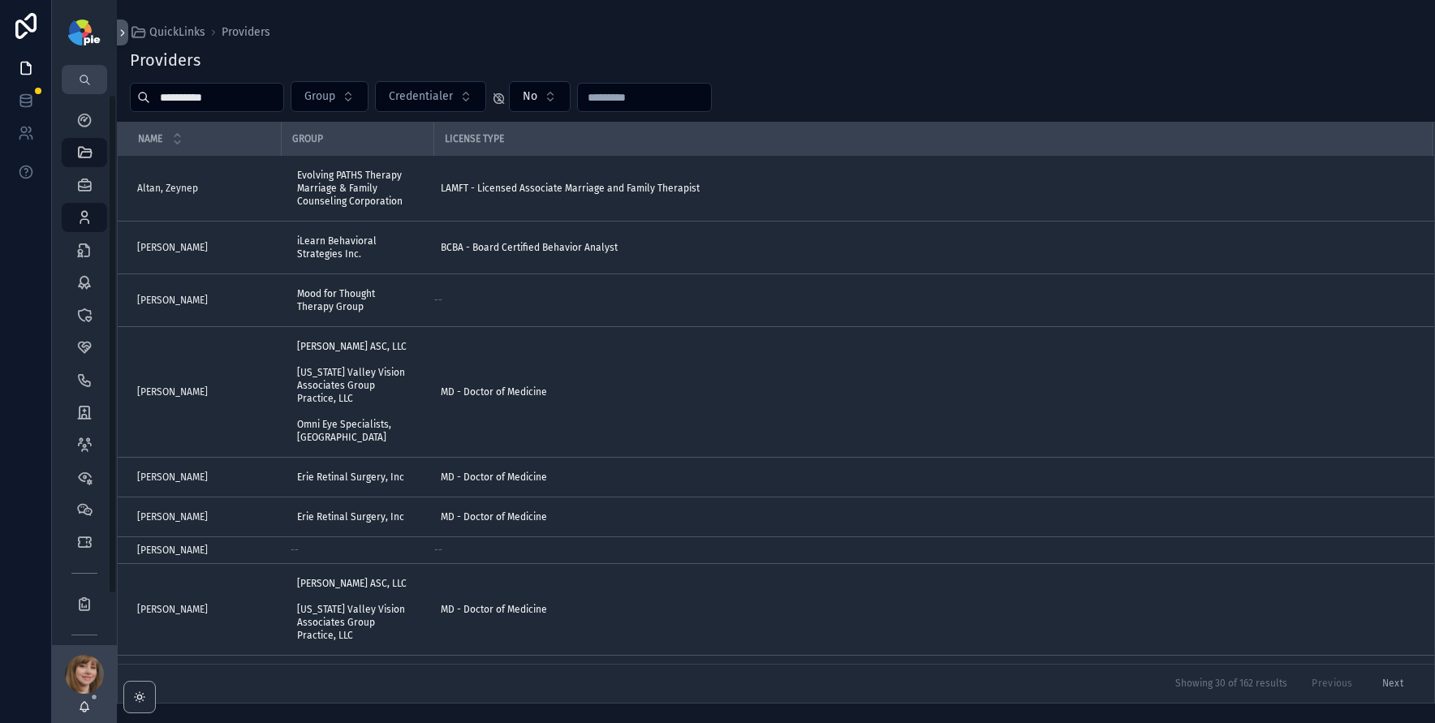
click at [412, 37] on div "QuickLinks Providers" at bounding box center [776, 32] width 1292 height 13
click at [243, 94] on input "**********" at bounding box center [216, 97] width 133 height 23
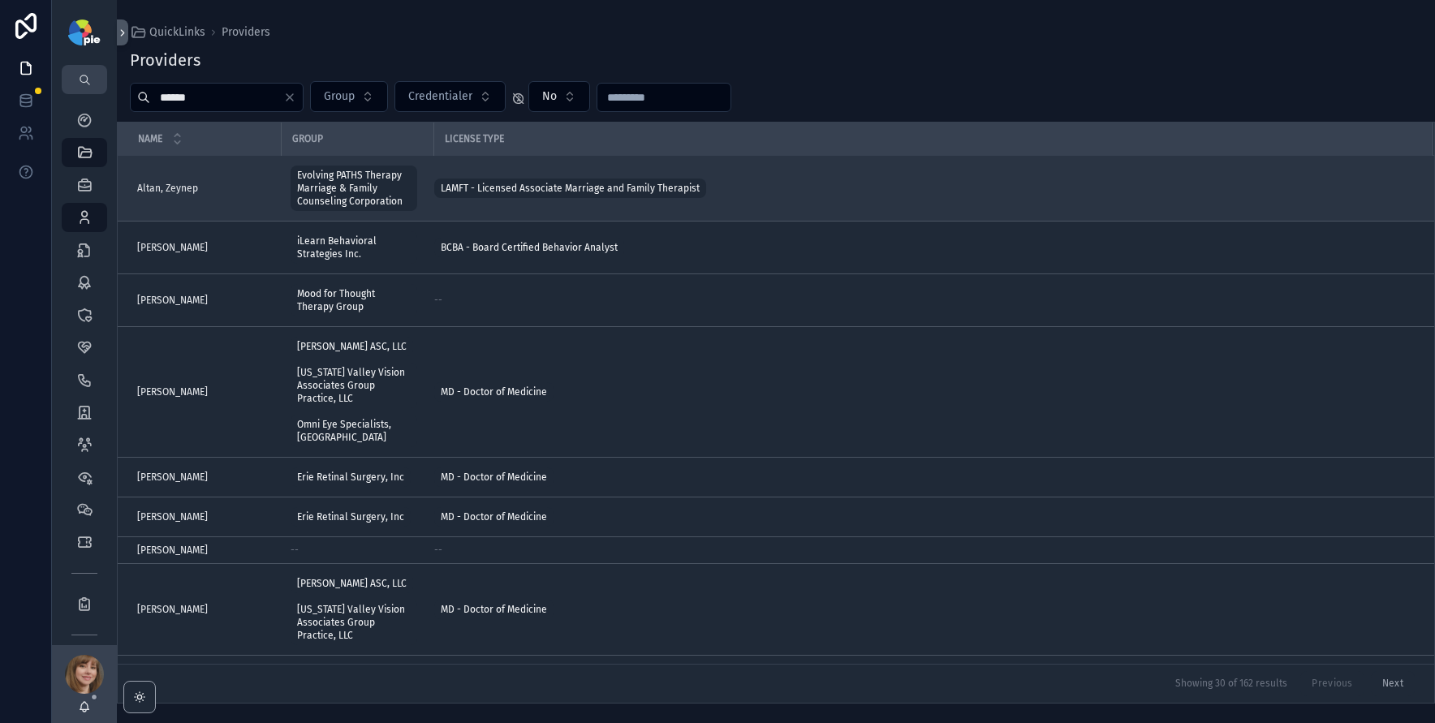
type input "*****"
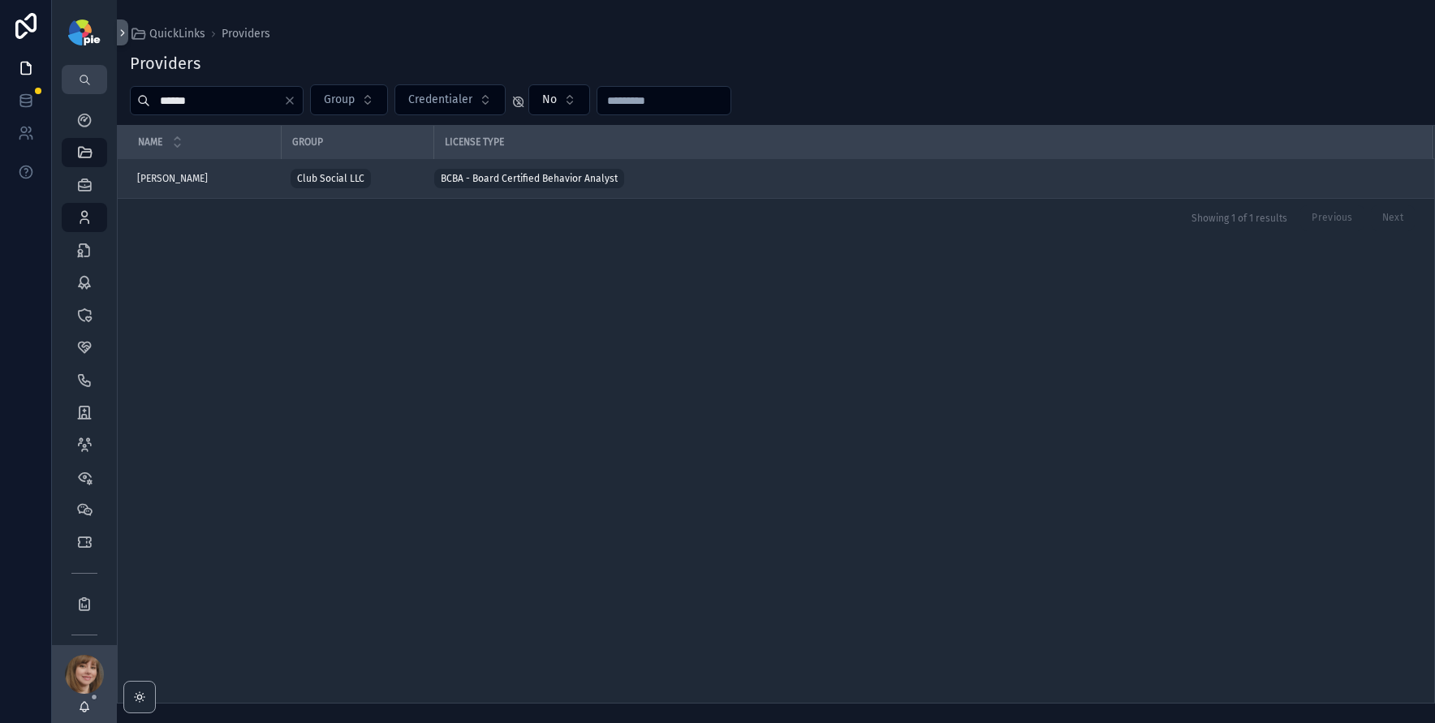
click at [211, 177] on div "Brim, Ellie Brim, Ellie" at bounding box center [204, 178] width 134 height 13
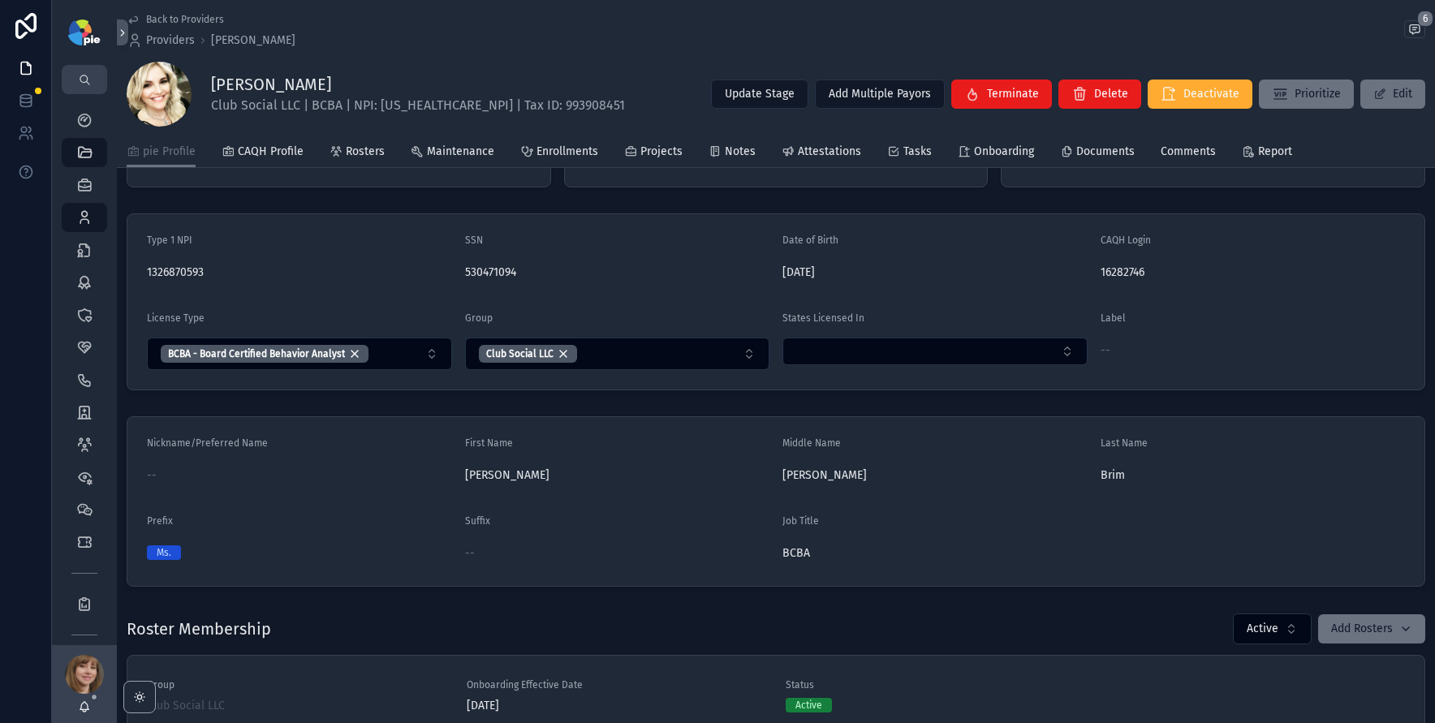
scroll to position [2, 0]
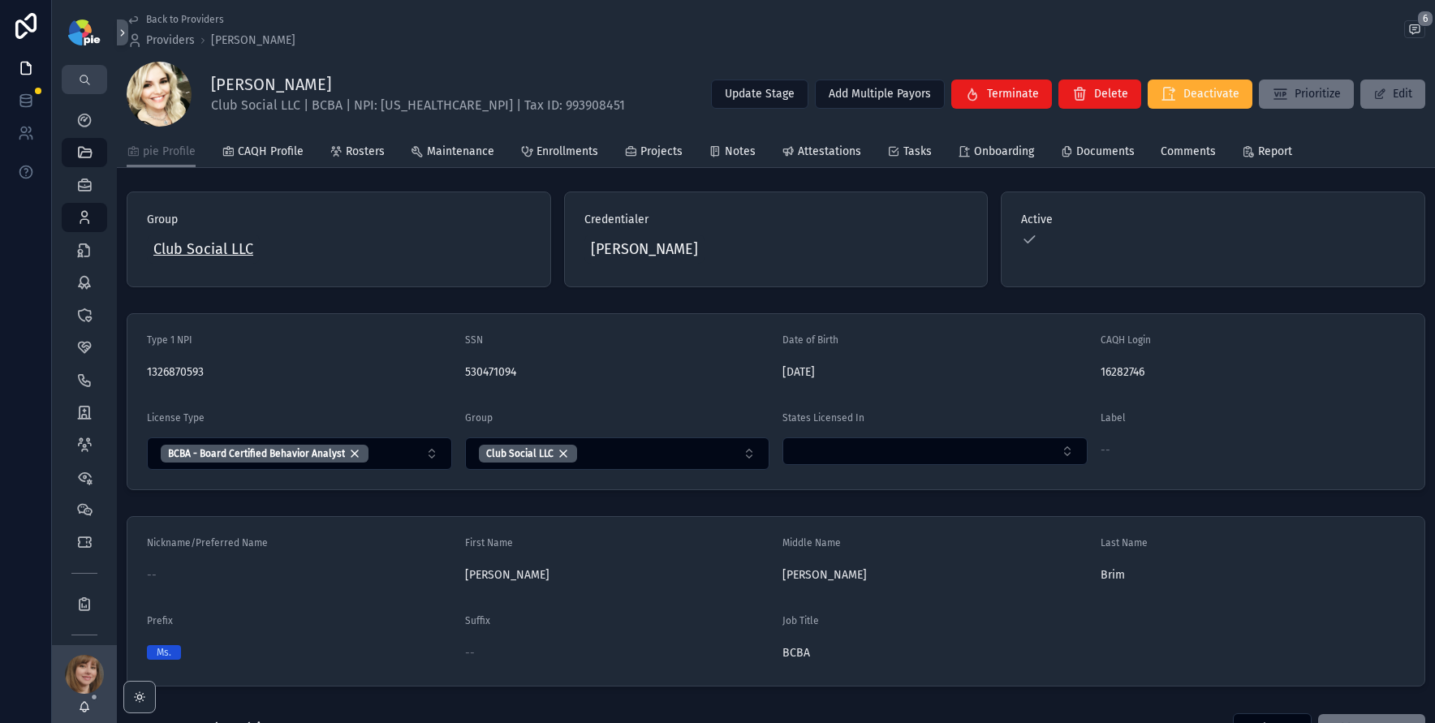
click at [217, 248] on span "Club Social LLC" at bounding box center [203, 249] width 100 height 23
click at [660, 142] on link "Projects" at bounding box center [653, 153] width 58 height 32
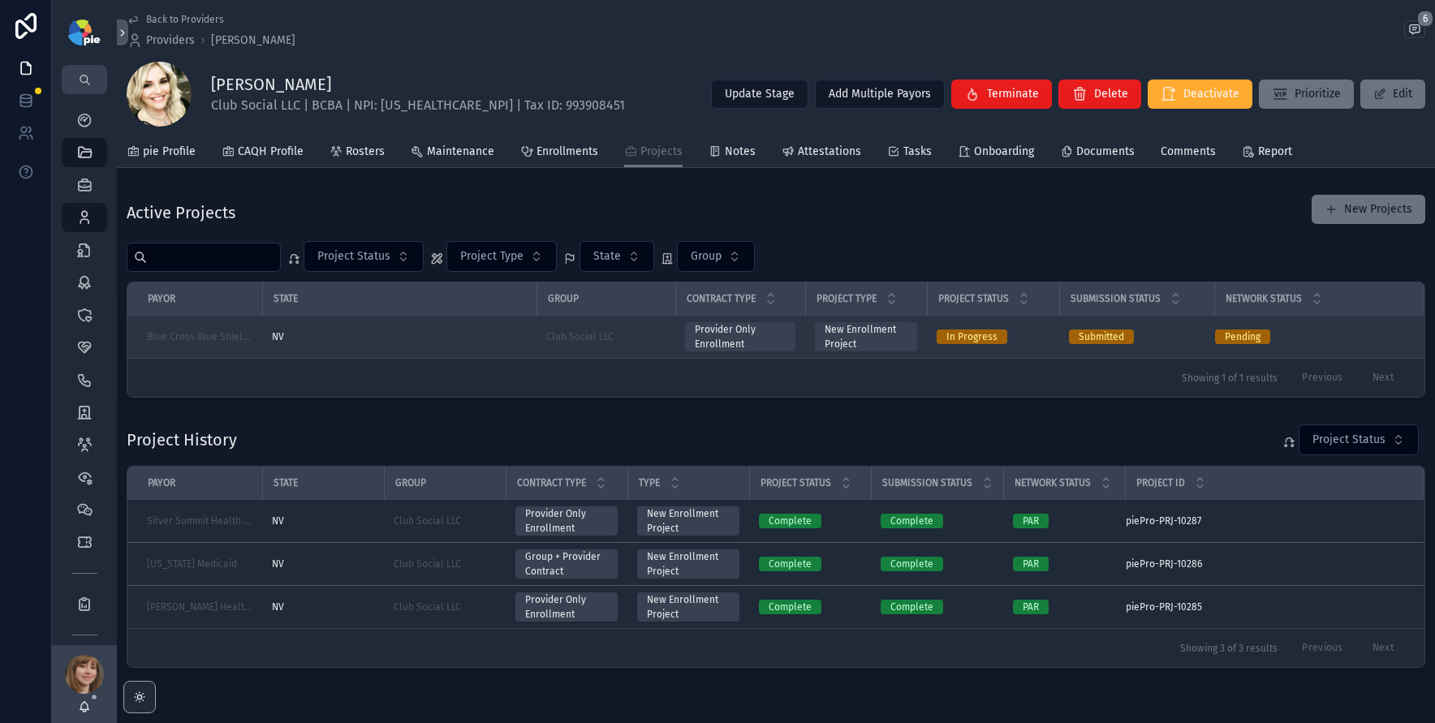
click at [523, 337] on div "NV" at bounding box center [399, 336] width 255 height 13
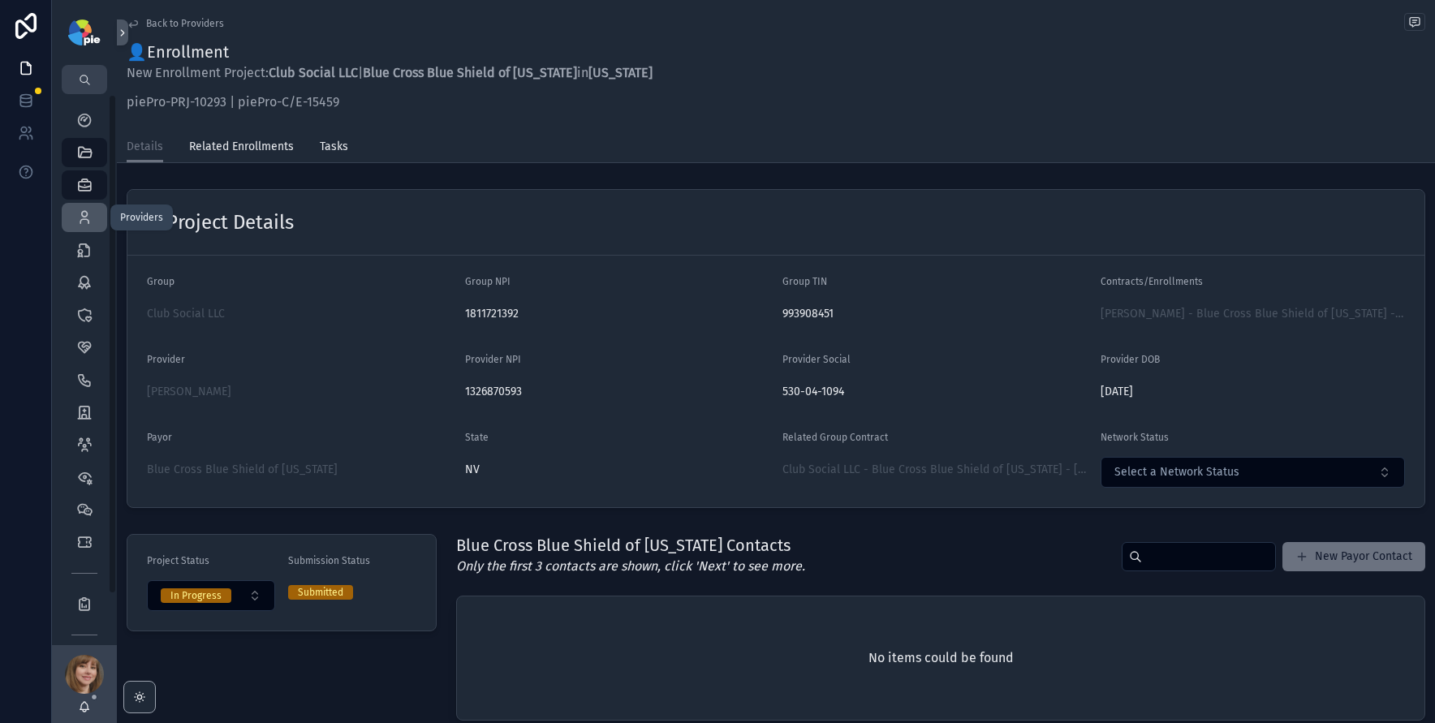
click at [76, 223] on icon "scrollable content" at bounding box center [84, 217] width 16 height 16
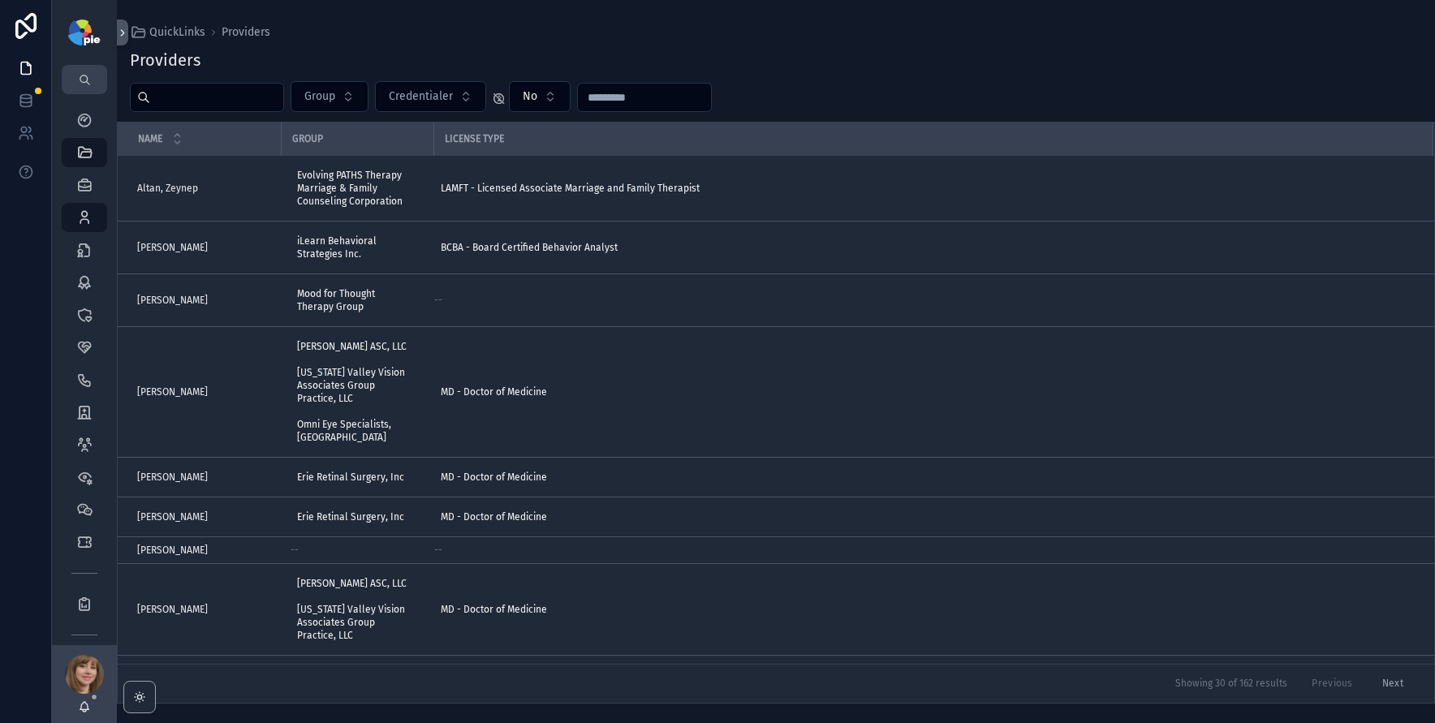
click at [227, 106] on input "scrollable content" at bounding box center [216, 97] width 133 height 23
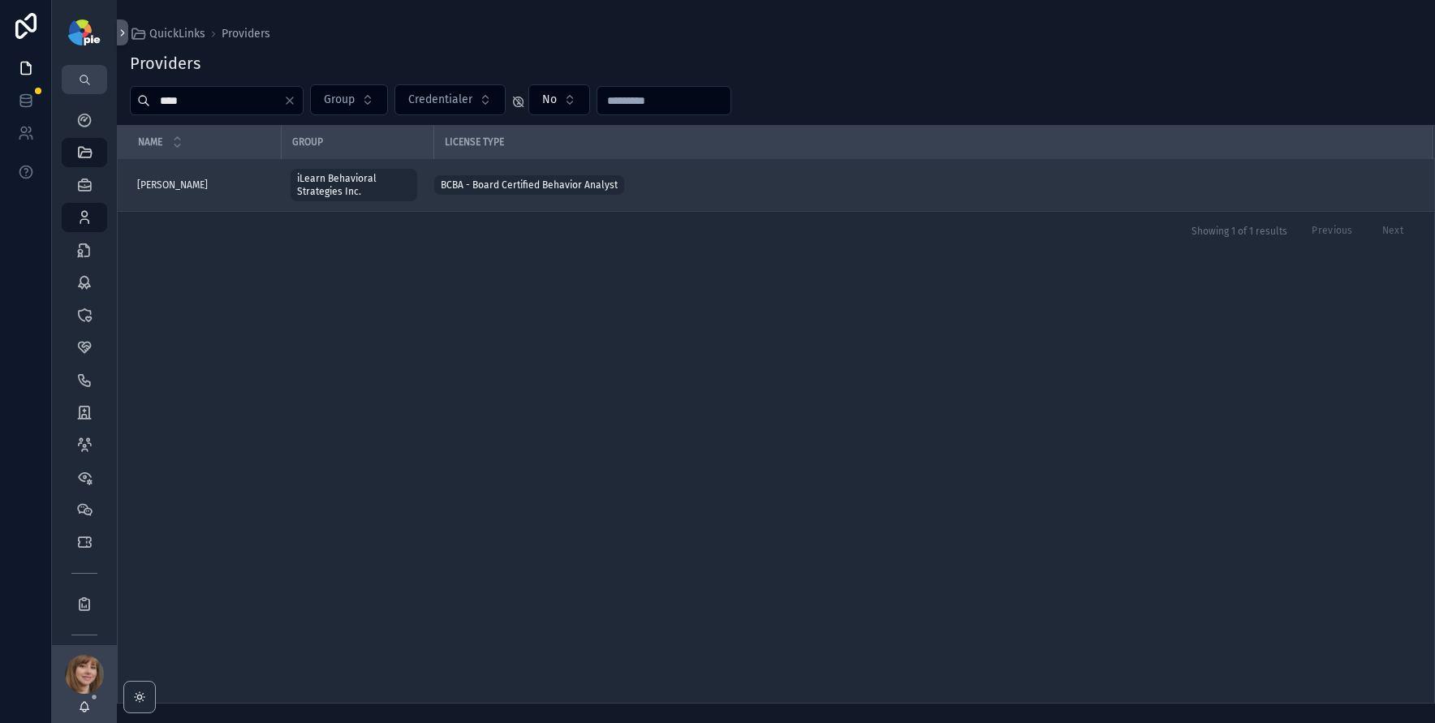
type input "****"
click at [207, 193] on td "Andrada, Margarita Andrada, Margarita" at bounding box center [199, 185] width 163 height 53
click at [208, 179] on span "Andrada, Margarita" at bounding box center [172, 185] width 71 height 13
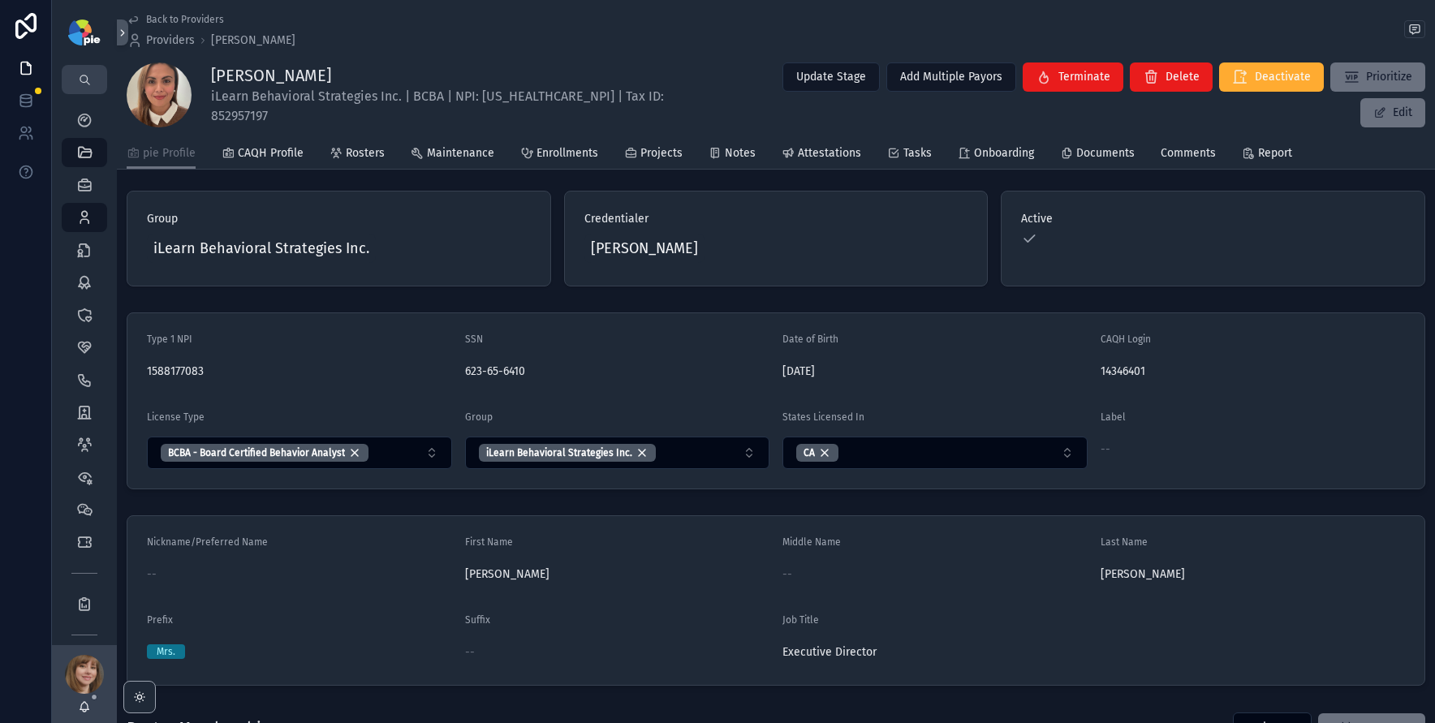
scroll to position [9, 0]
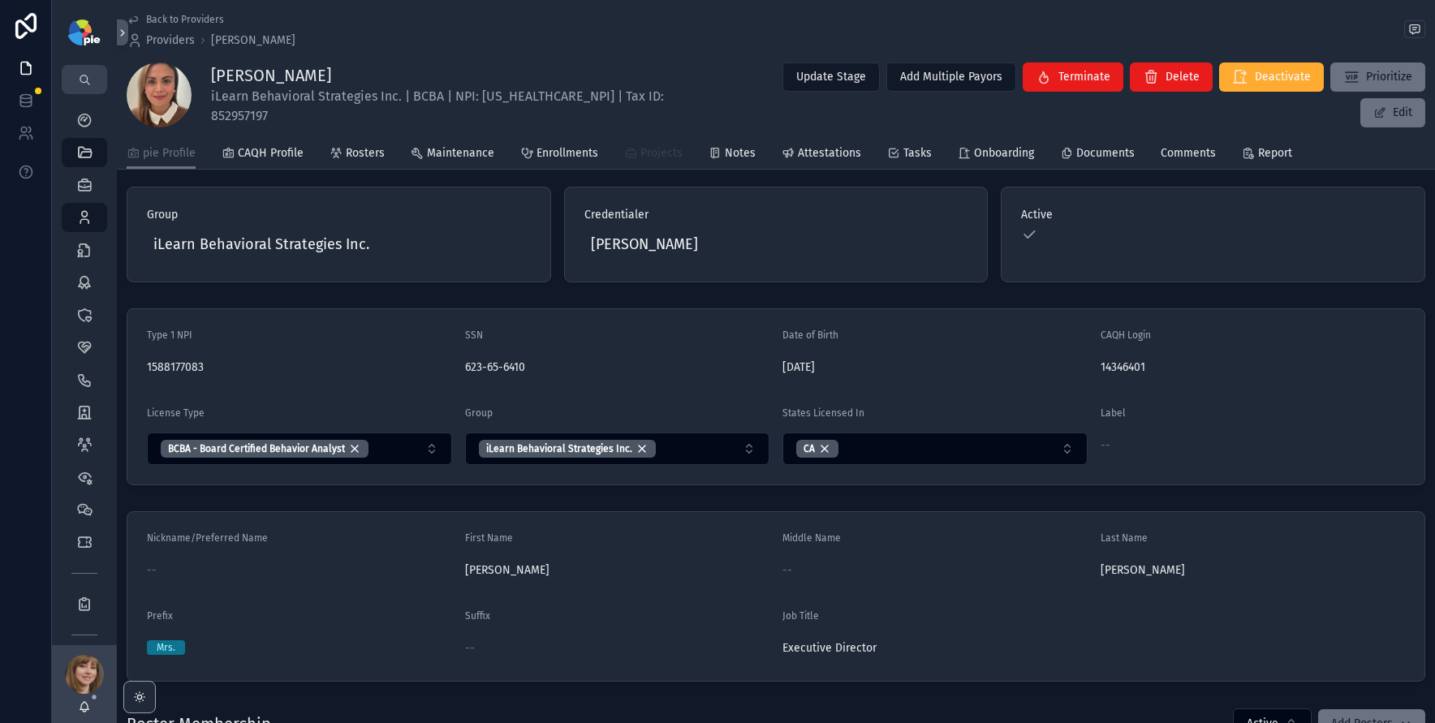
click at [659, 148] on span "Projects" at bounding box center [661, 153] width 42 height 16
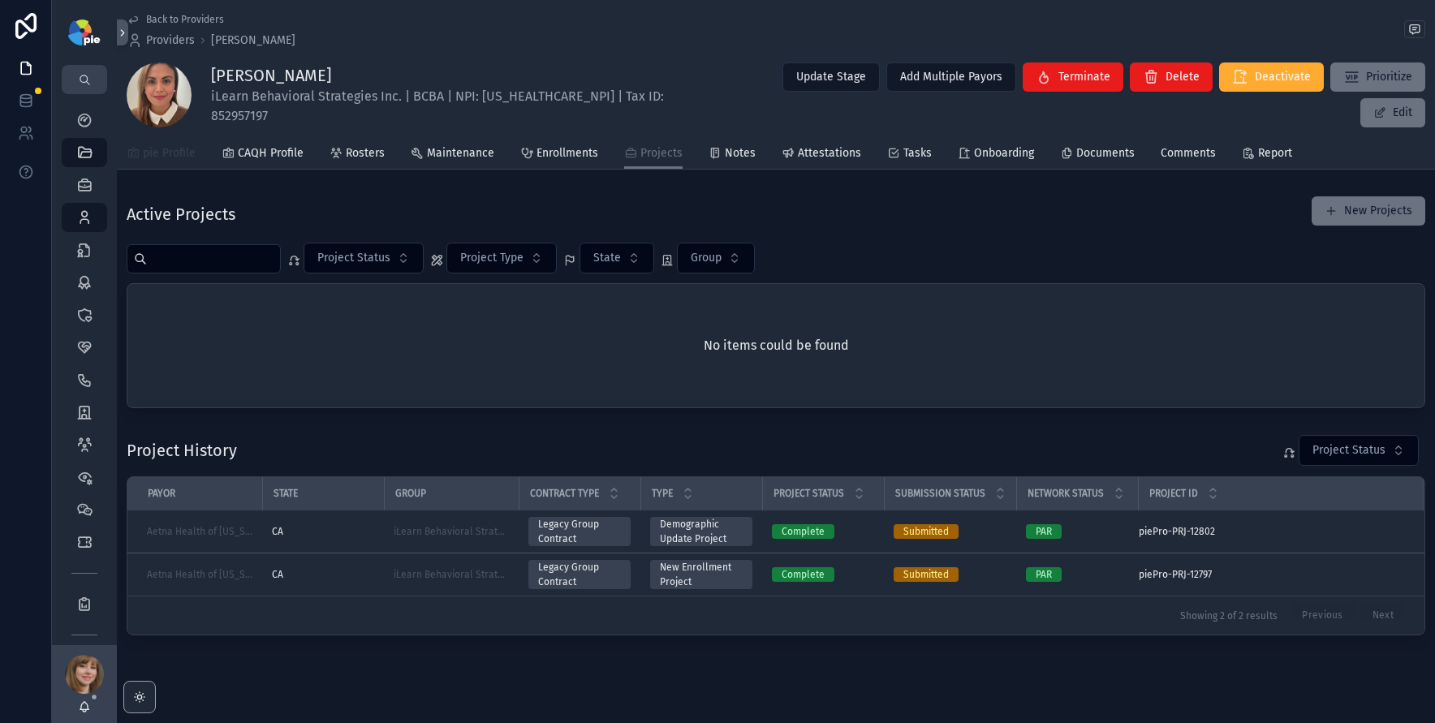
click at [179, 157] on span "pie Profile" at bounding box center [169, 153] width 53 height 16
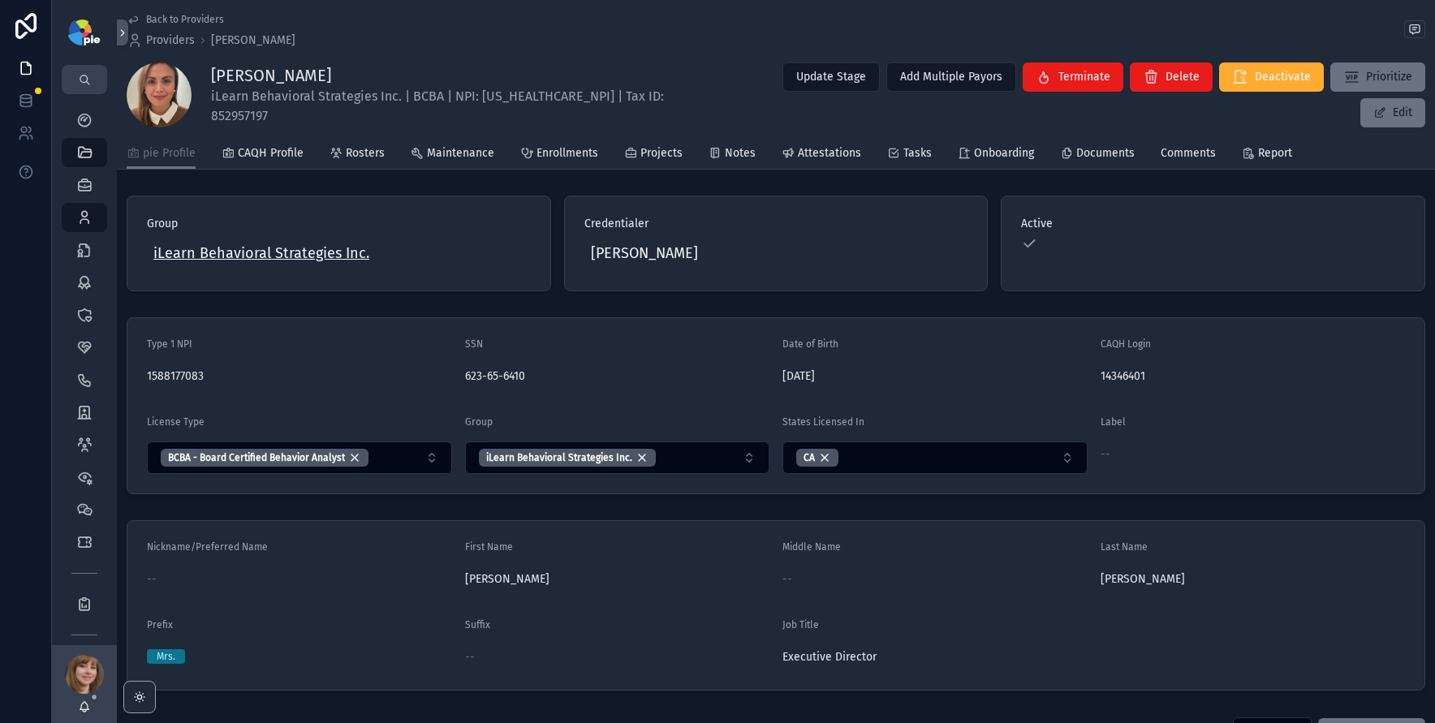
click at [232, 252] on span "iLearn Behavioral Strategies Inc." at bounding box center [261, 253] width 216 height 23
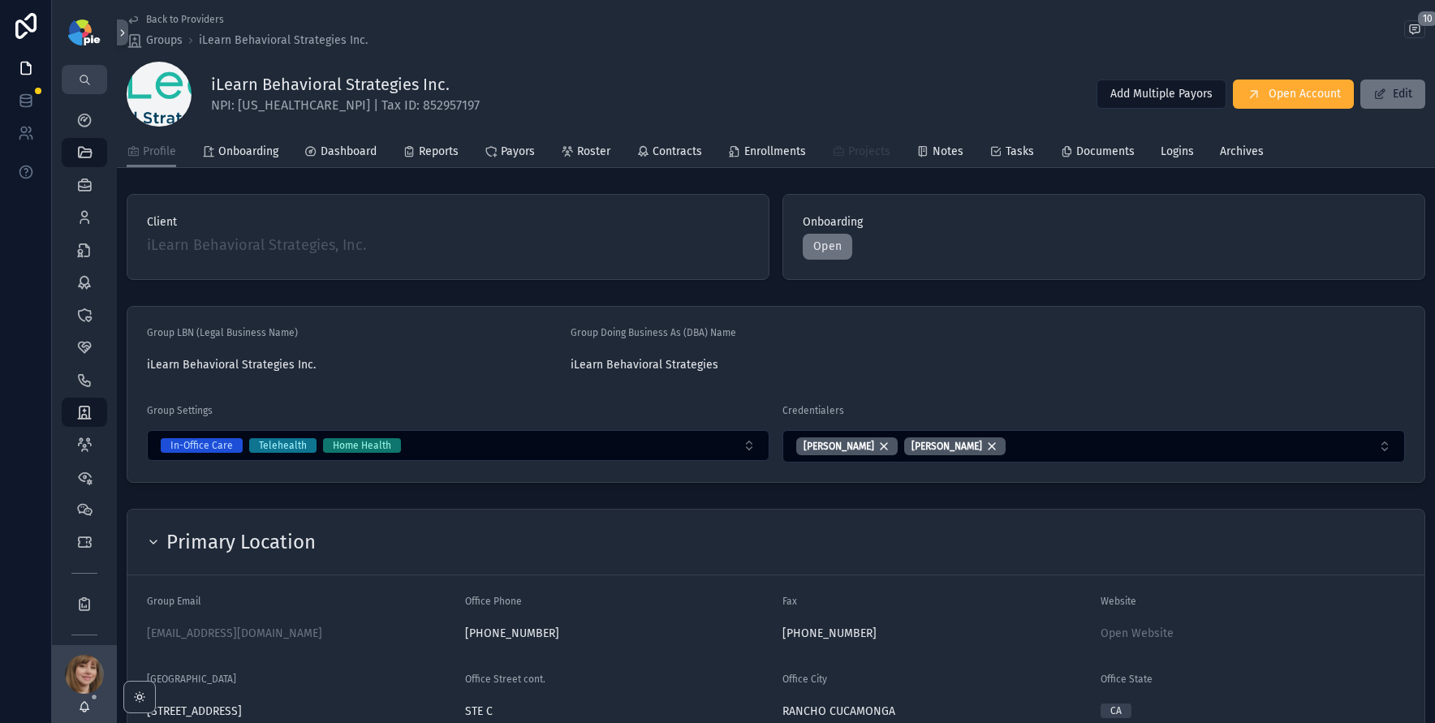
click at [873, 153] on span "Projects" at bounding box center [869, 152] width 42 height 16
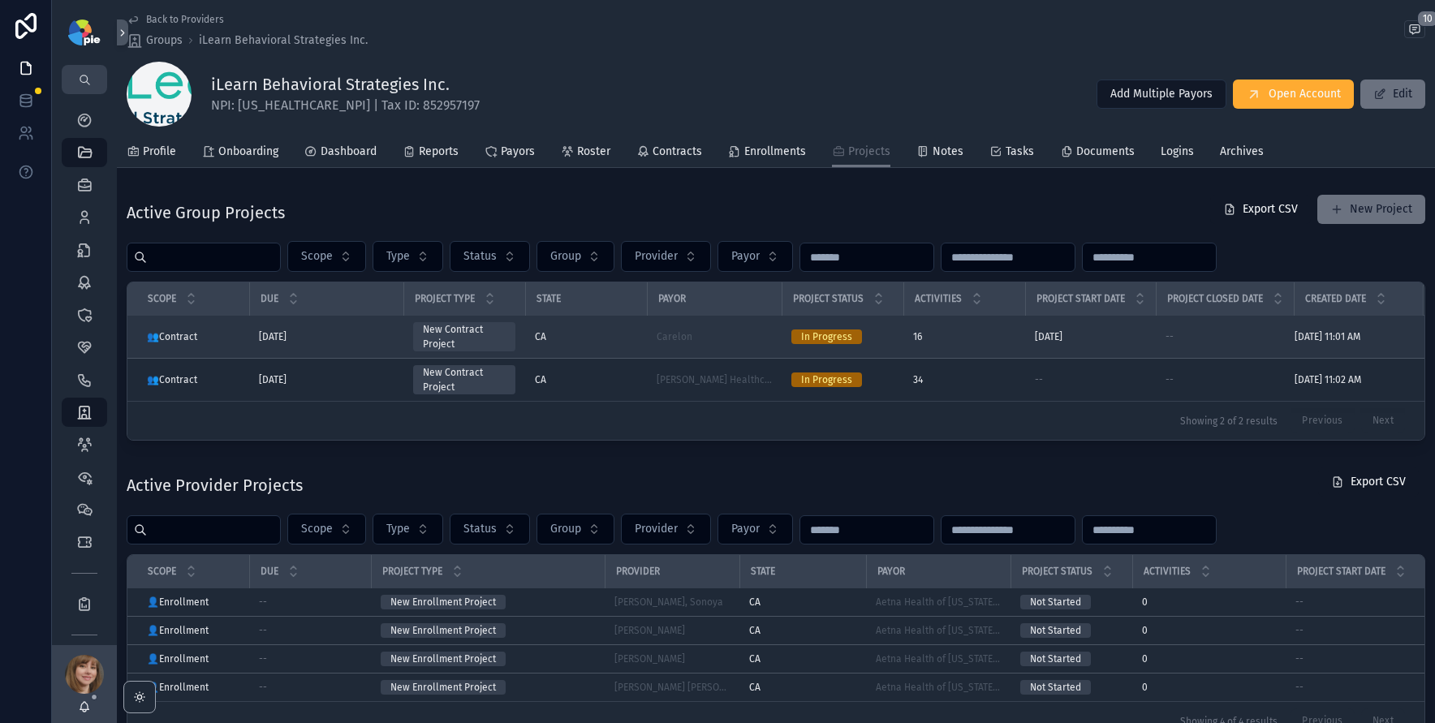
click at [604, 338] on div "CA" at bounding box center [586, 336] width 102 height 13
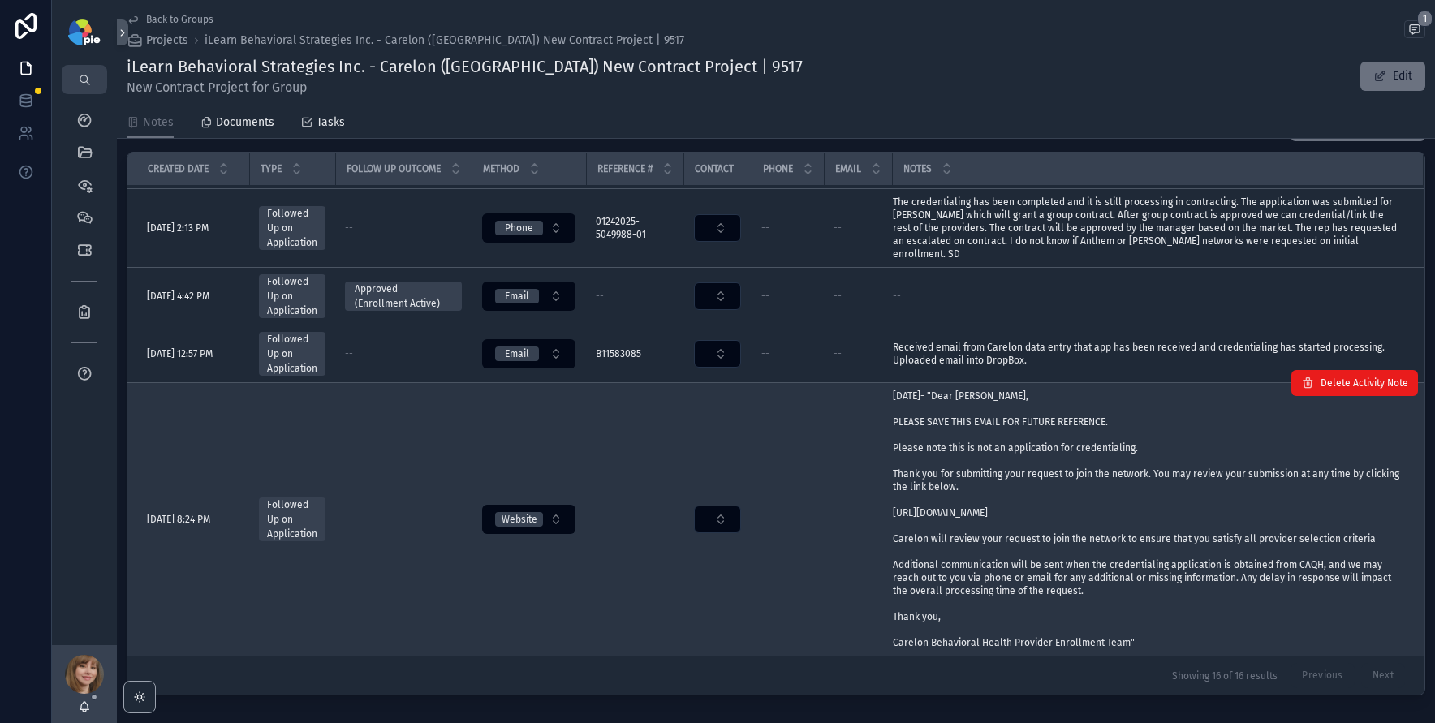
scroll to position [370, 0]
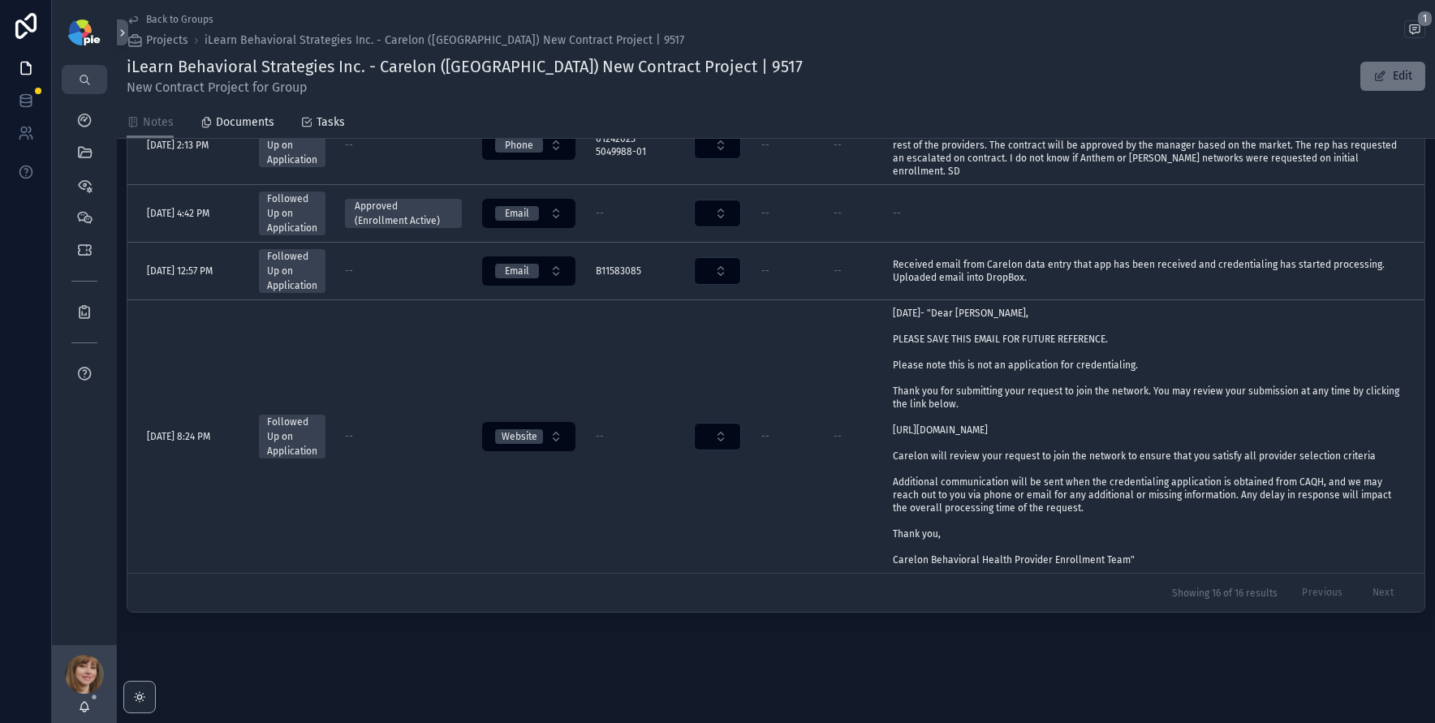
click at [1371, 587] on div "Previous Next" at bounding box center [1348, 592] width 114 height 25
click at [1367, 590] on div "Previous Next" at bounding box center [1348, 592] width 114 height 25
click at [1365, 590] on div "Previous Next" at bounding box center [1348, 592] width 114 height 25
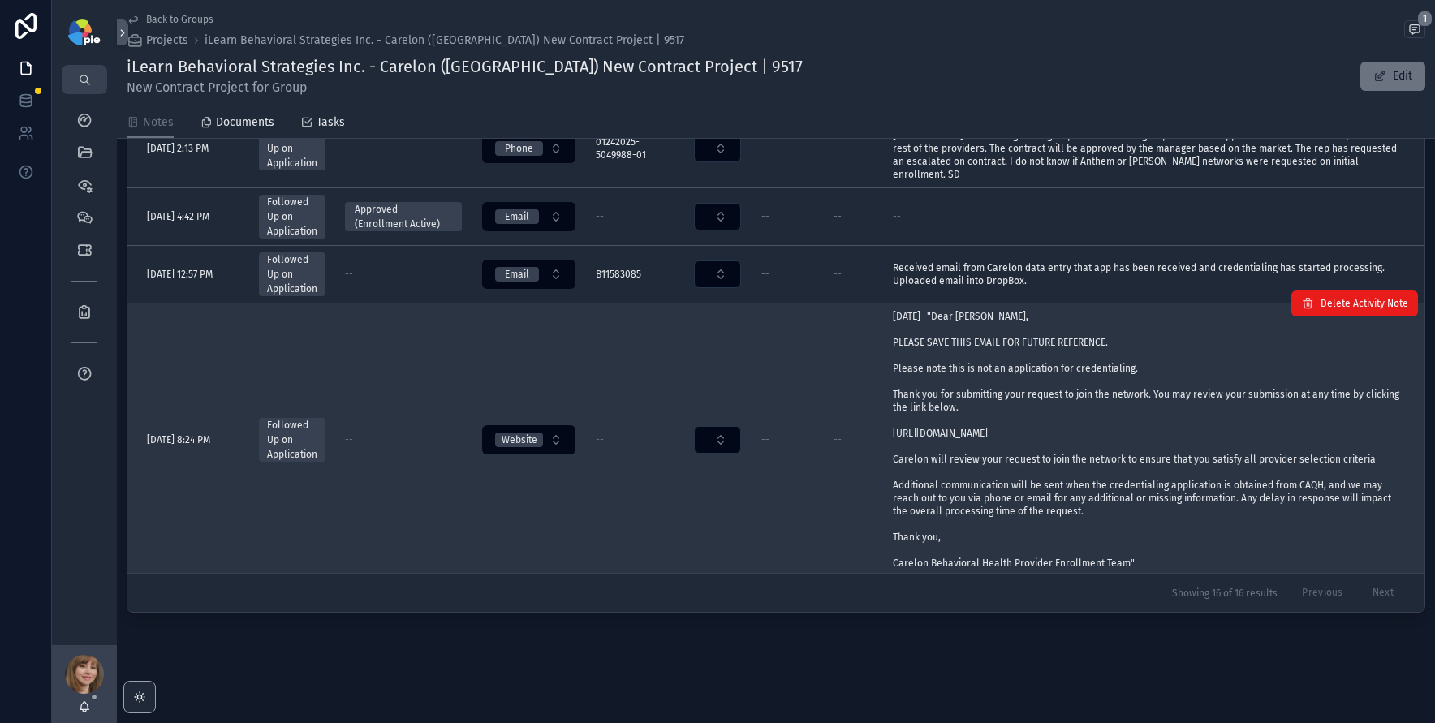
scroll to position [688, 0]
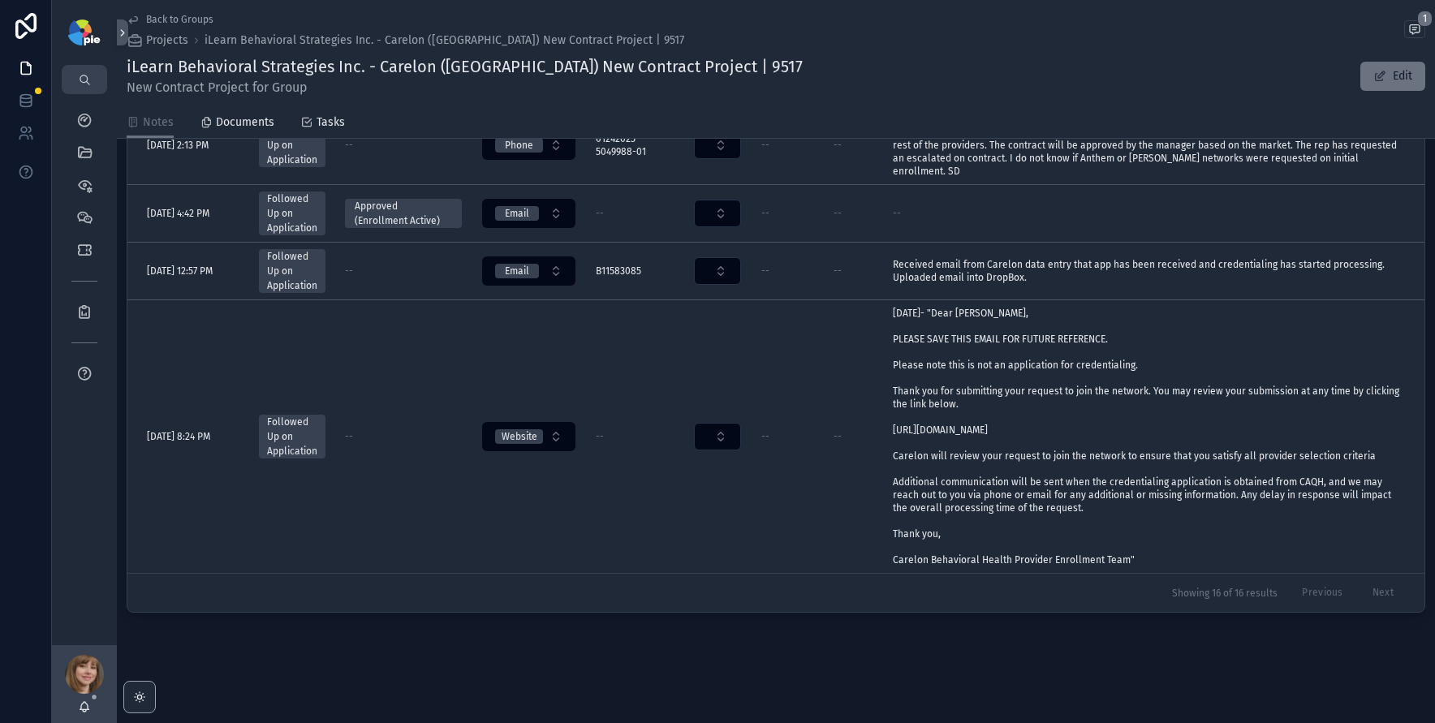
click at [1365, 586] on div "Previous Next" at bounding box center [1348, 592] width 114 height 25
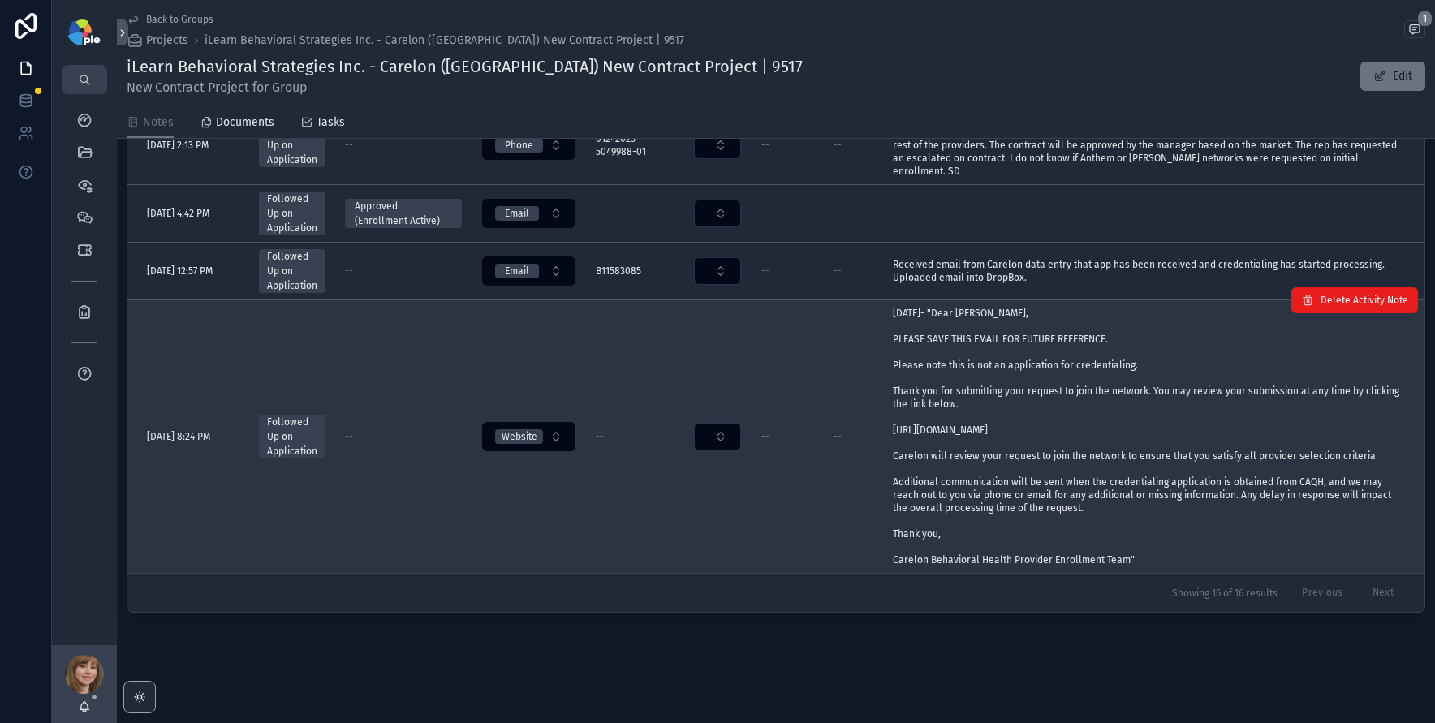
click at [426, 545] on td "--" at bounding box center [403, 437] width 136 height 274
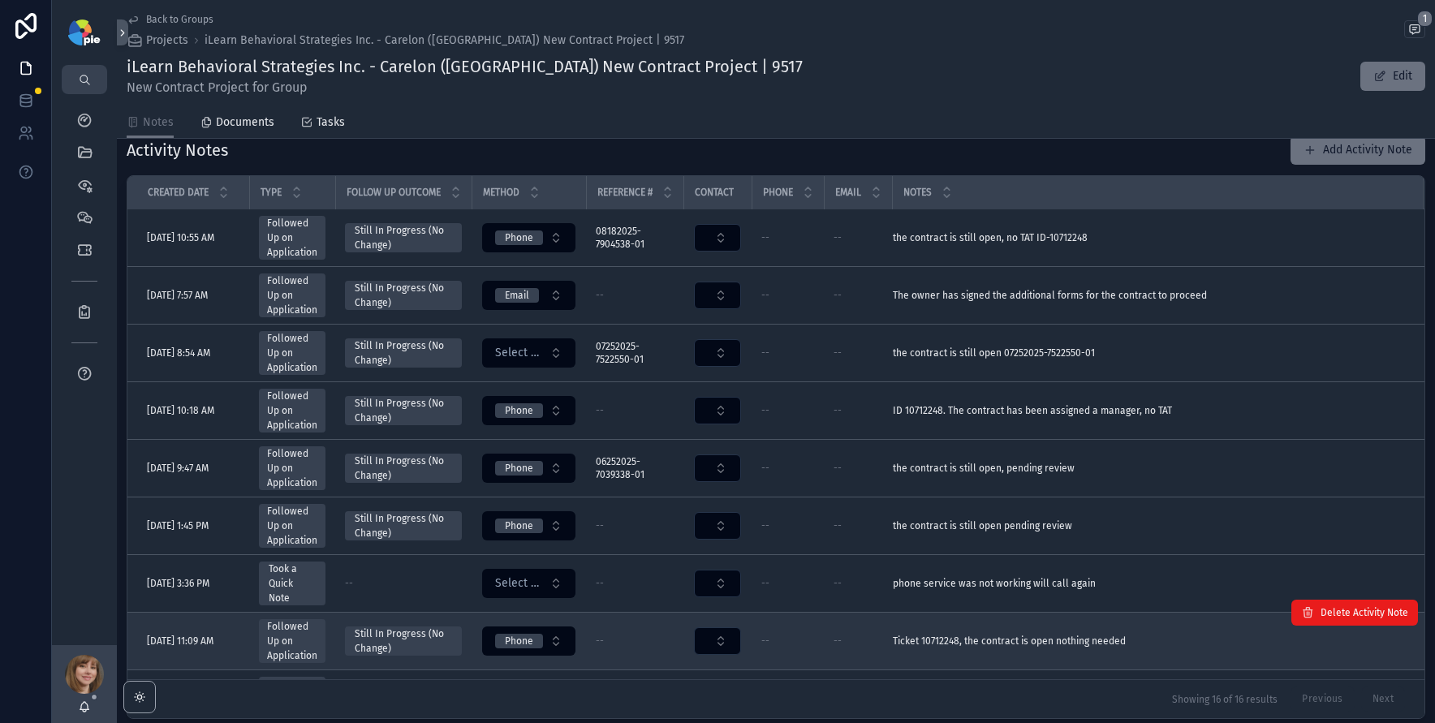
scroll to position [0, 0]
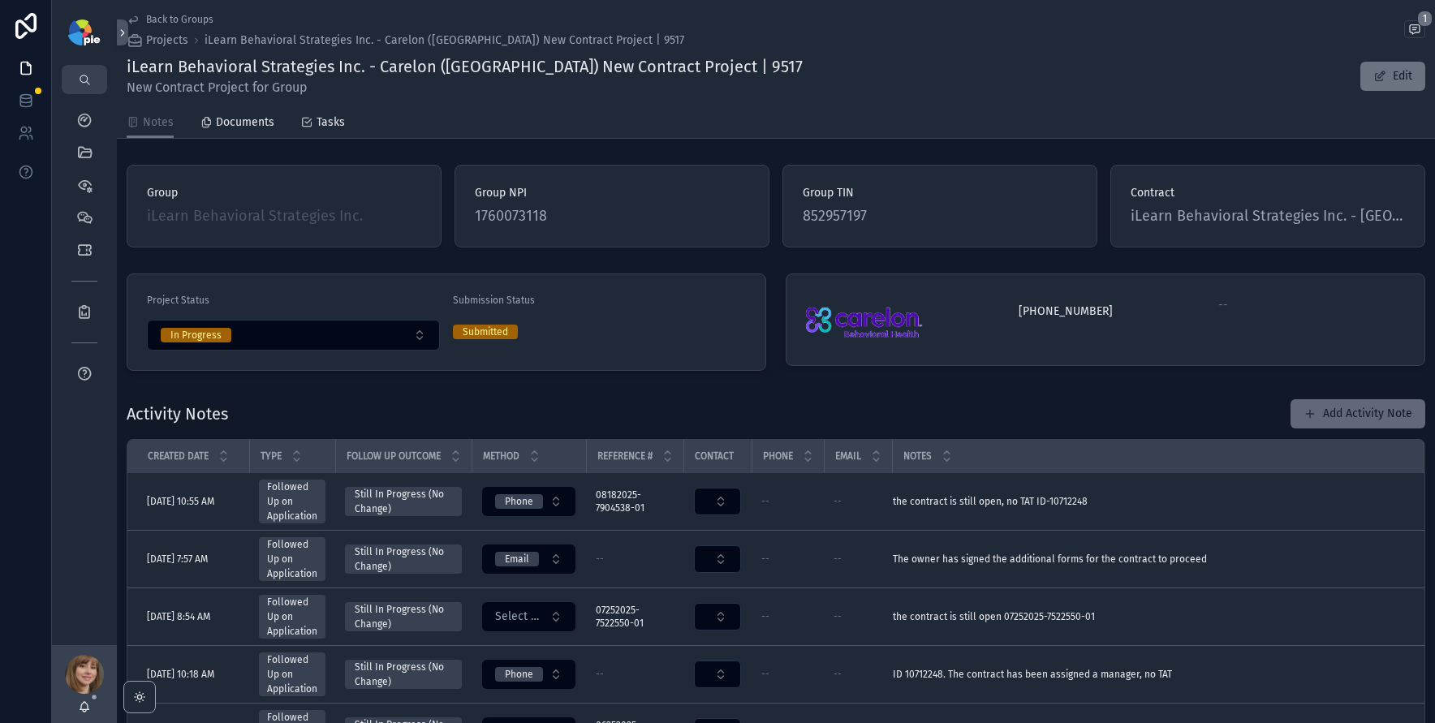
click at [1307, 411] on span "scrollable content" at bounding box center [1310, 413] width 13 height 13
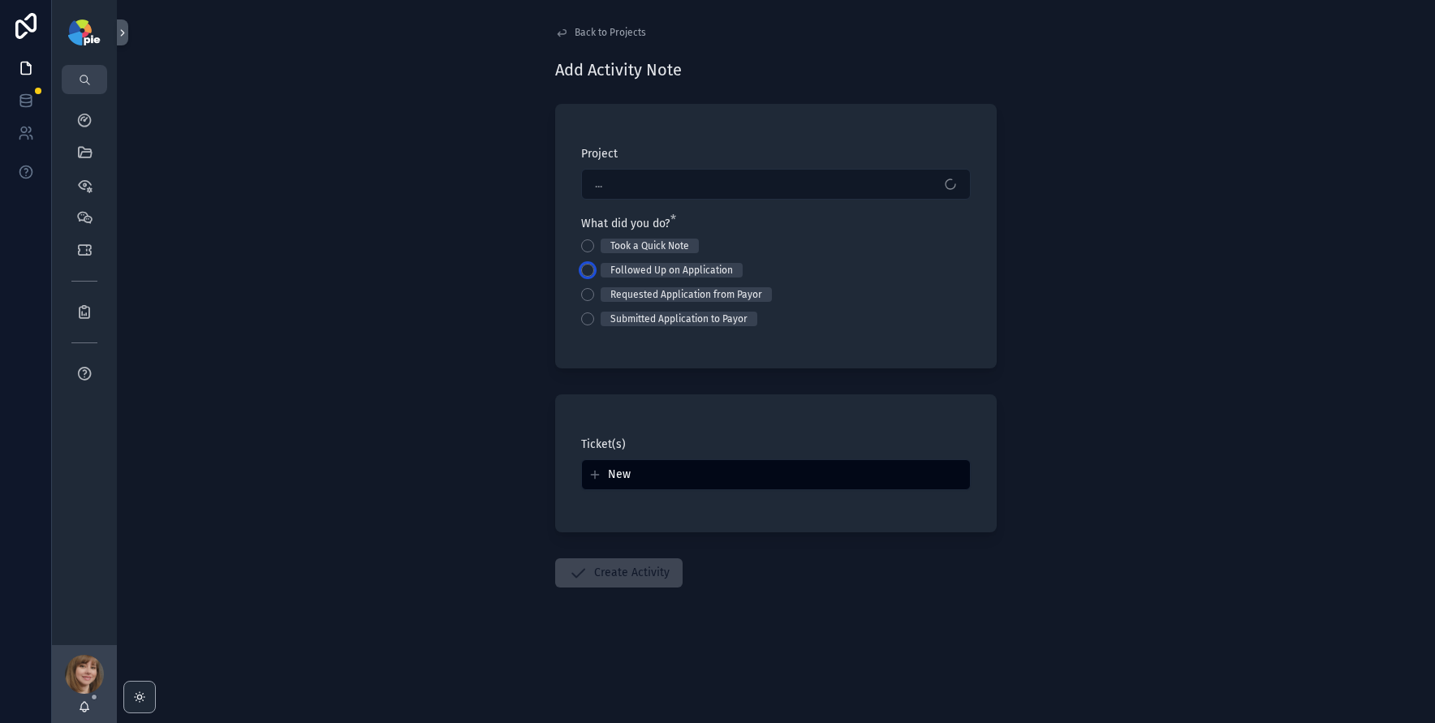
click at [587, 271] on button "Followed Up on Application" at bounding box center [587, 270] width 13 height 13
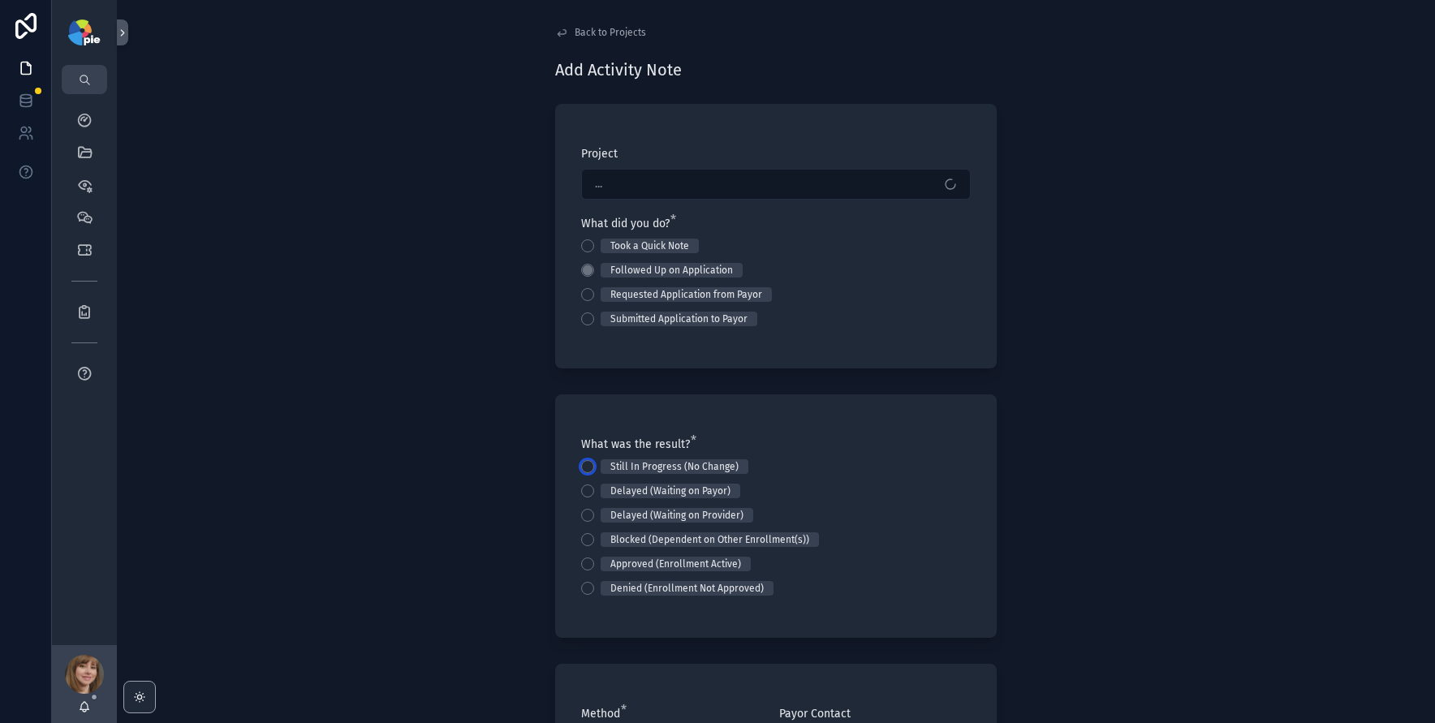
click at [588, 467] on button "Still In Progress (No Change)" at bounding box center [587, 466] width 13 height 13
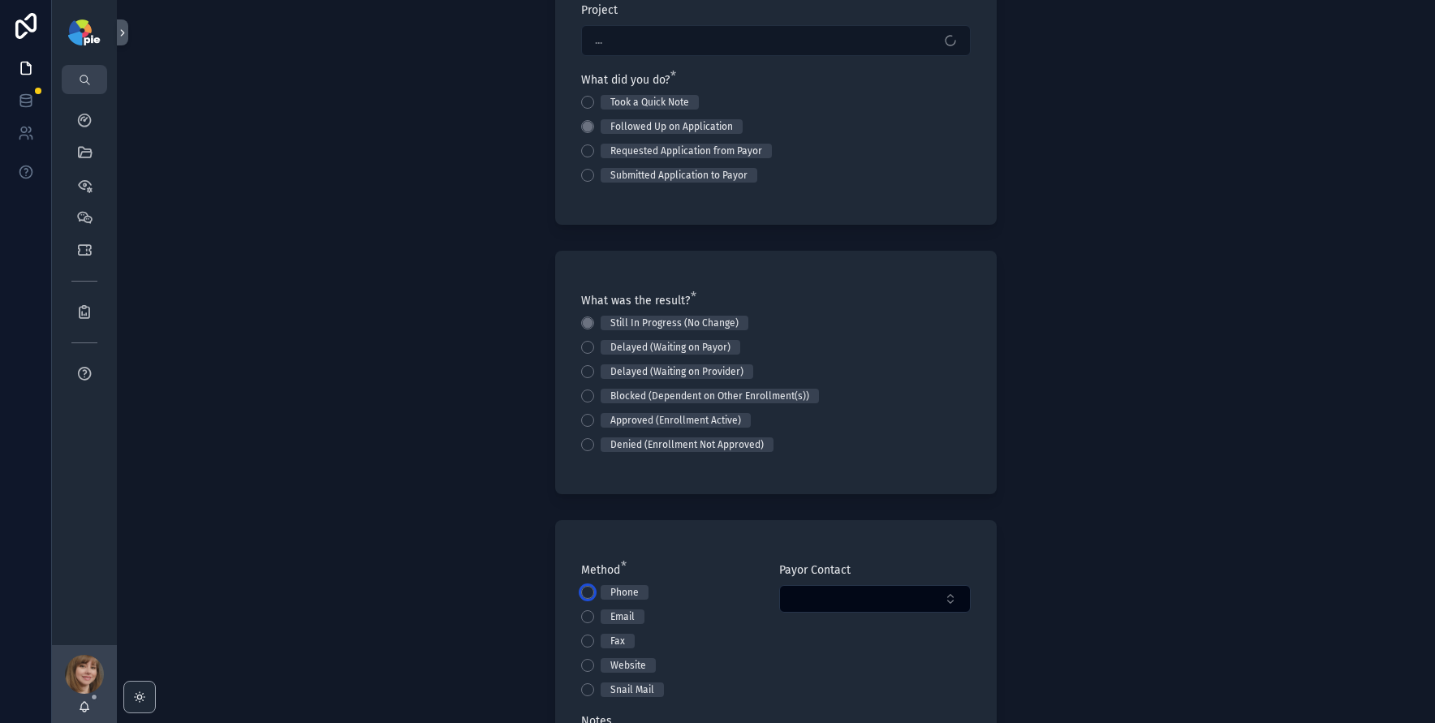
click at [581, 591] on button "Phone" at bounding box center [587, 592] width 13 height 13
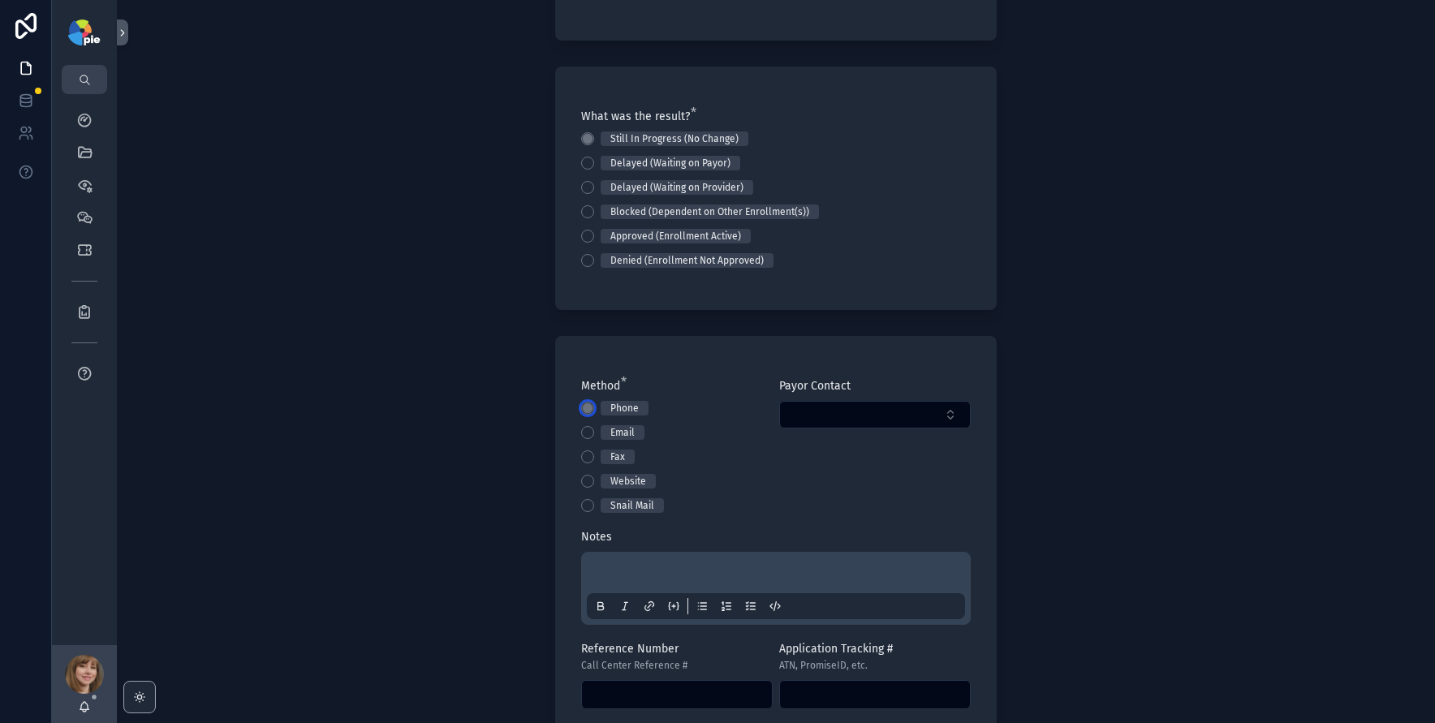
scroll to position [446, 0]
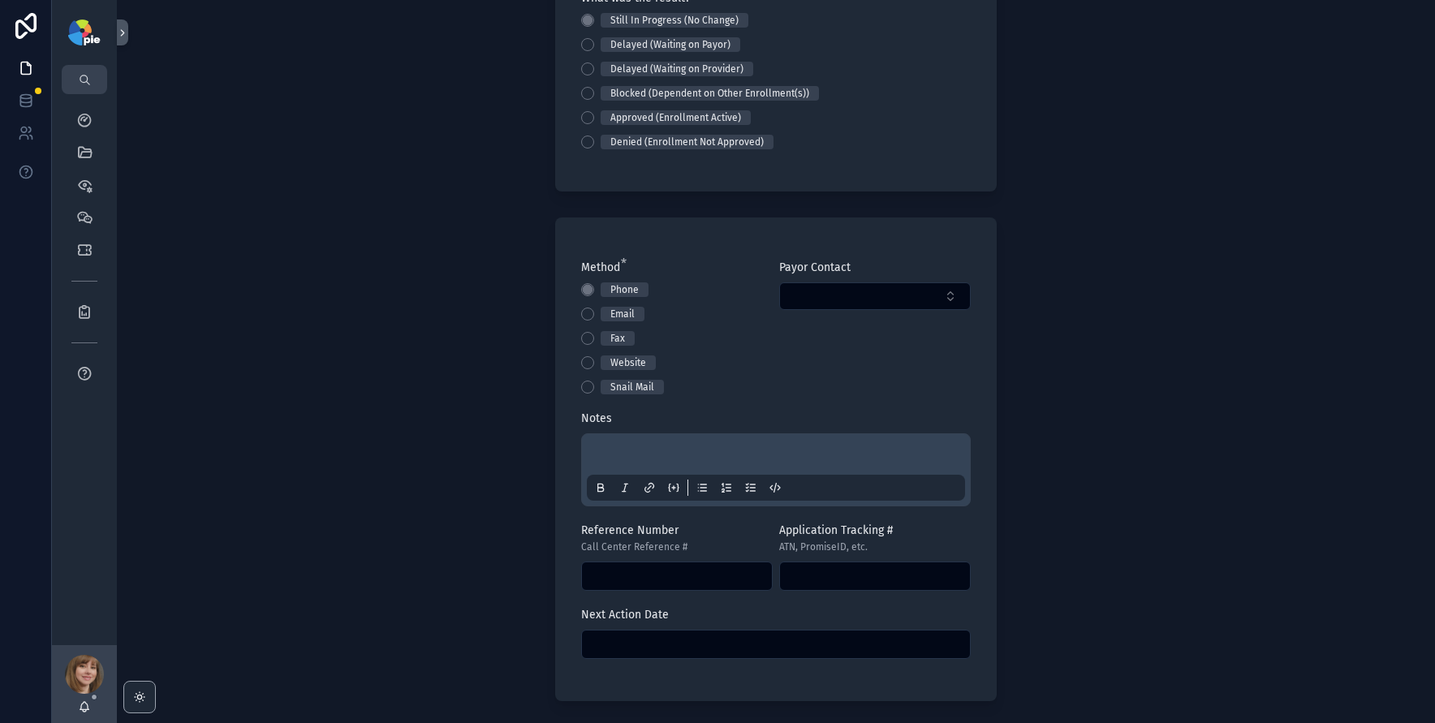
click at [652, 442] on div "scrollable content" at bounding box center [776, 470] width 378 height 62
click at [643, 462] on p "scrollable content" at bounding box center [779, 457] width 378 height 16
click at [665, 631] on div "scrollable content" at bounding box center [776, 644] width 390 height 29
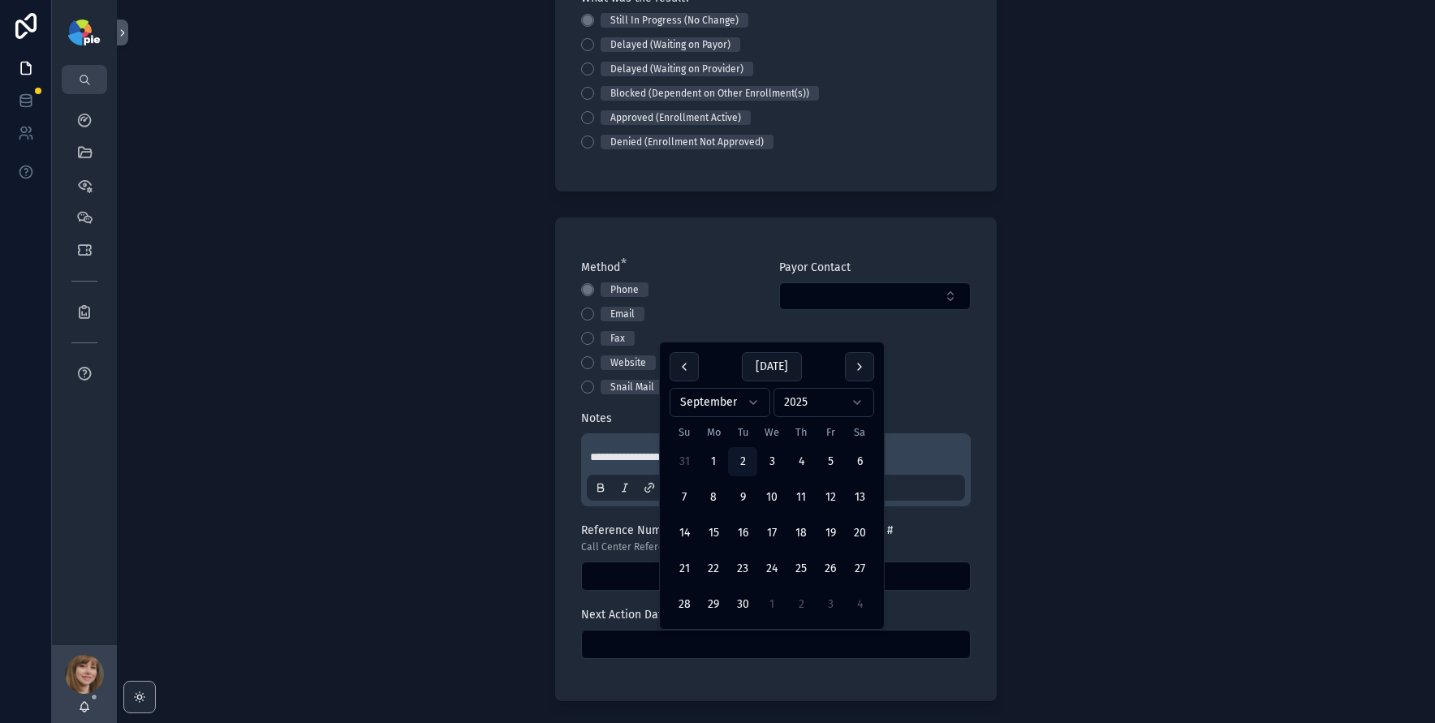
click at [670, 642] on input "scrollable content" at bounding box center [776, 644] width 388 height 23
click at [743, 532] on button "16" at bounding box center [742, 533] width 29 height 29
type input "*********"
click at [470, 537] on div "**********" at bounding box center [776, 361] width 1318 height 723
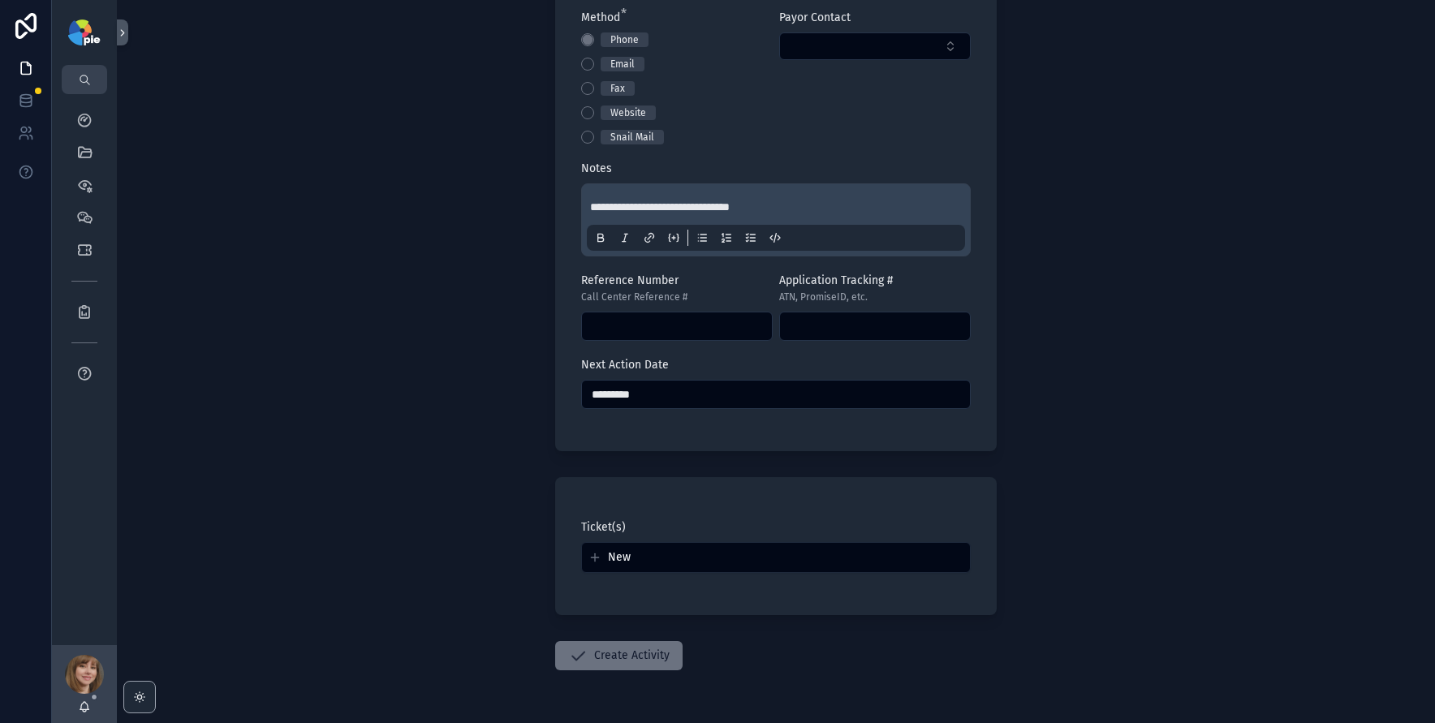
scroll to position [700, 0]
click at [626, 648] on button "Create Activity" at bounding box center [618, 652] width 127 height 29
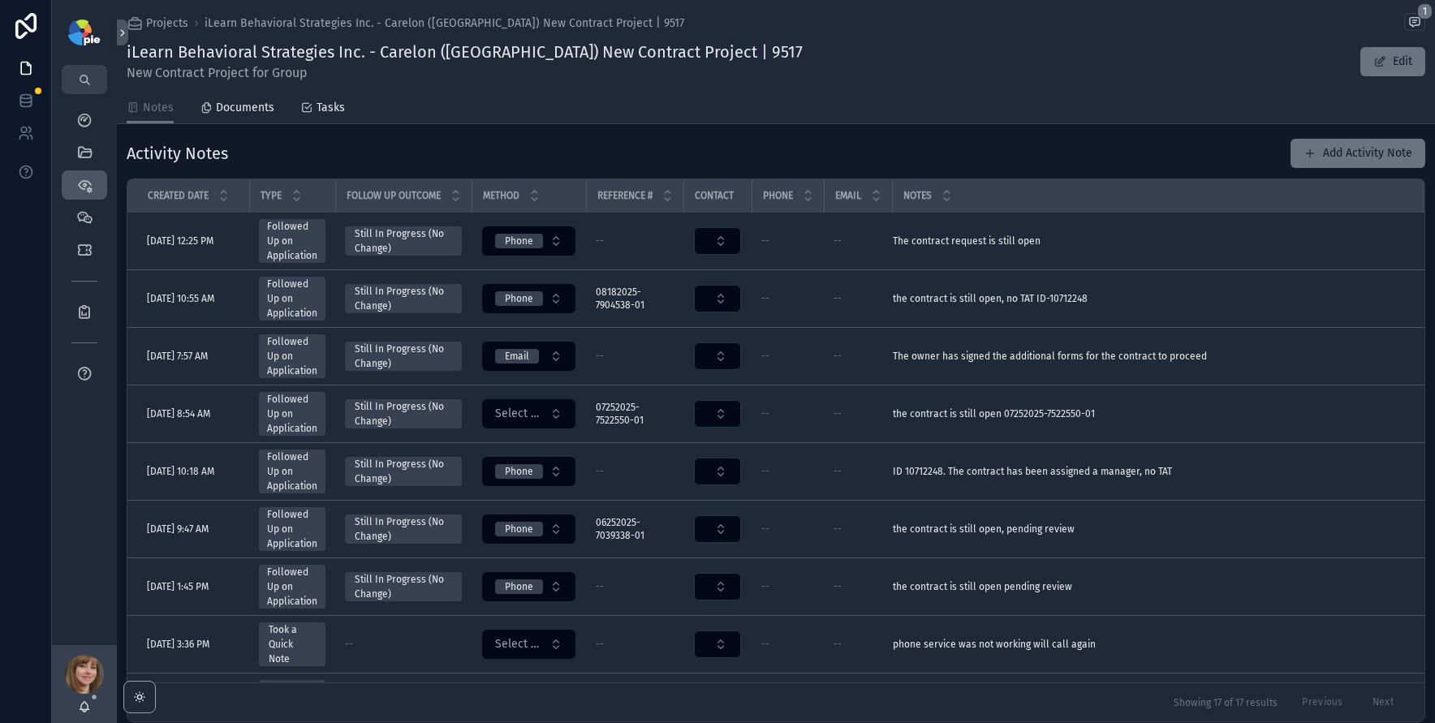
scroll to position [218, 0]
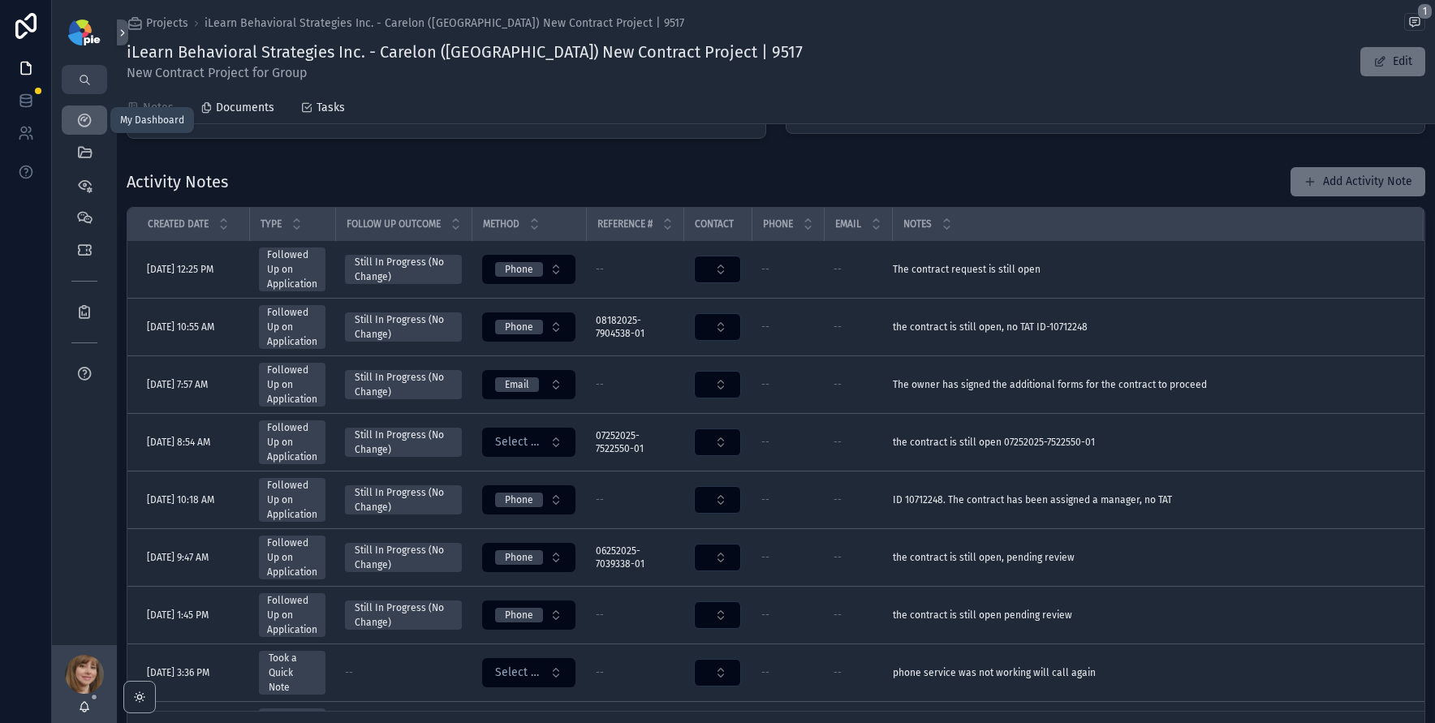
click at [83, 114] on icon "scrollable content" at bounding box center [84, 120] width 16 height 16
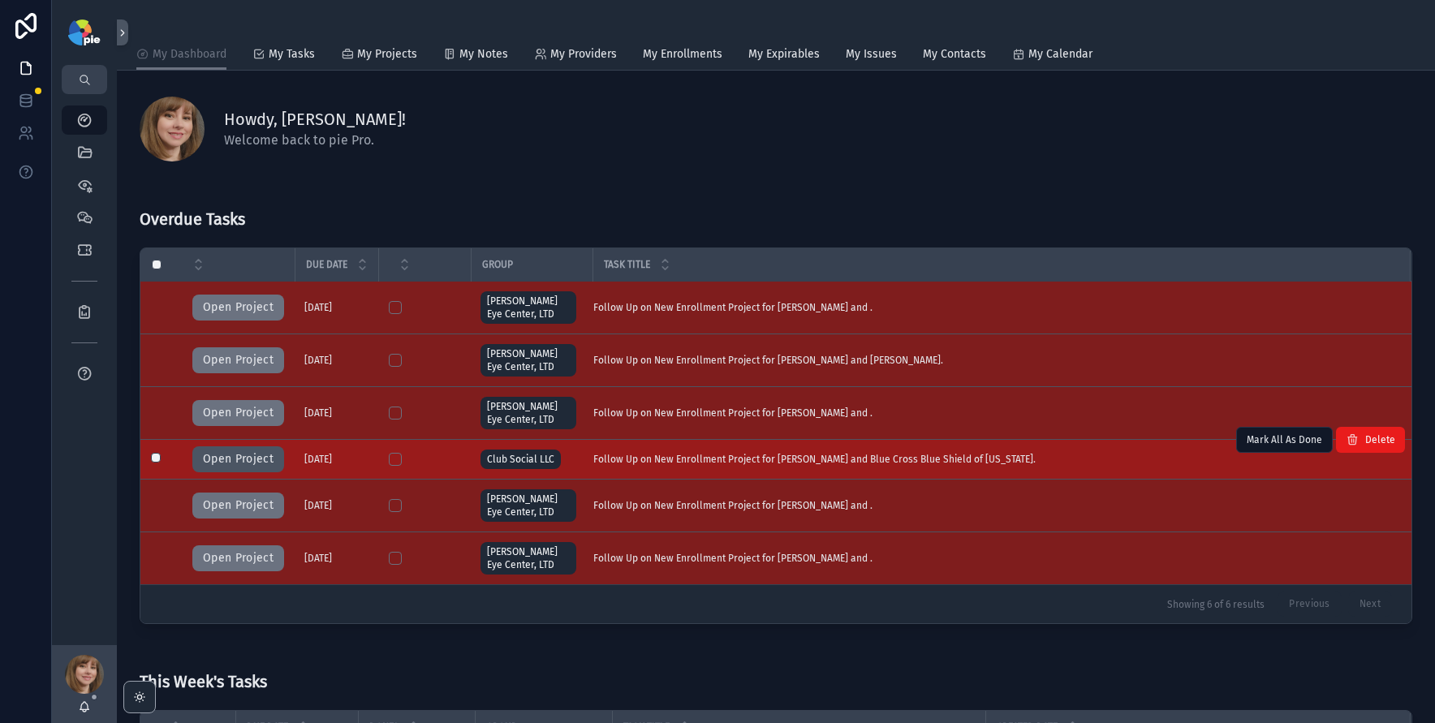
click at [251, 463] on button "Open Project" at bounding box center [238, 459] width 92 height 26
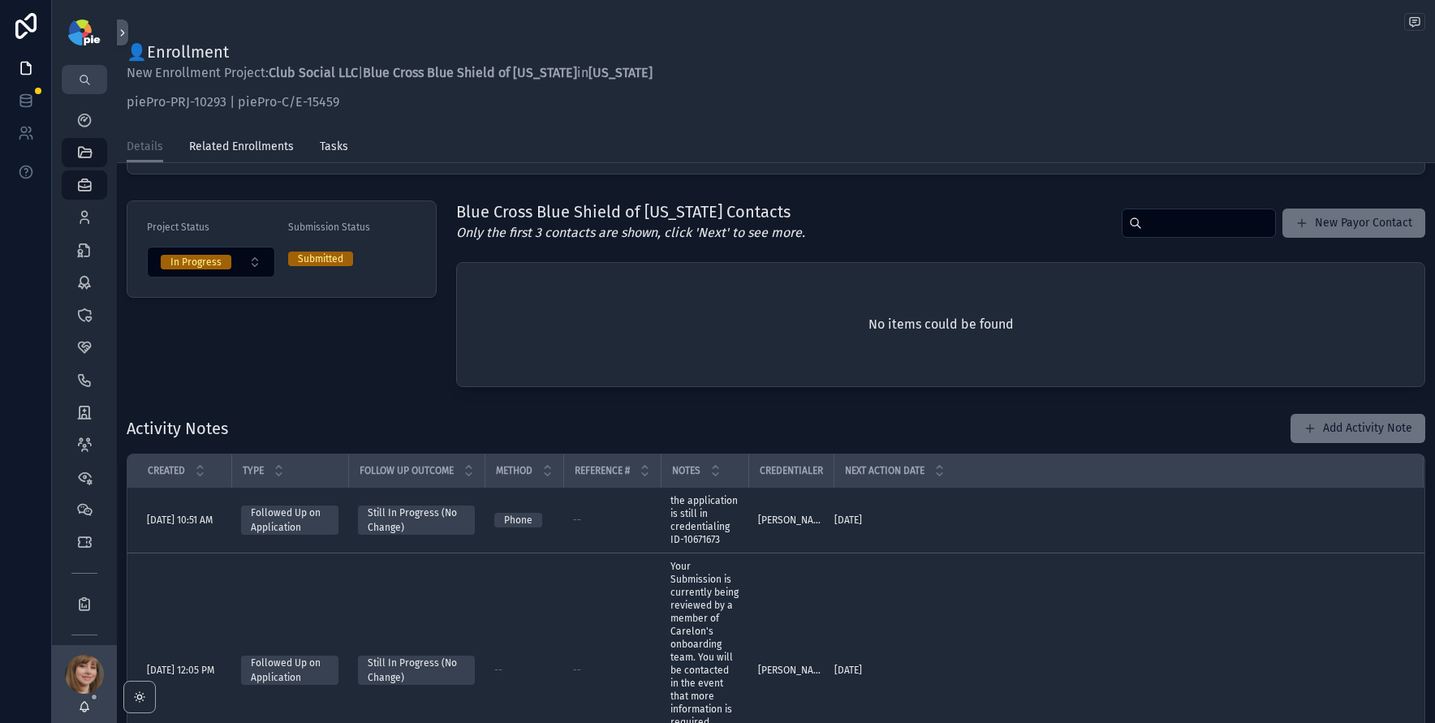
scroll to position [338, 0]
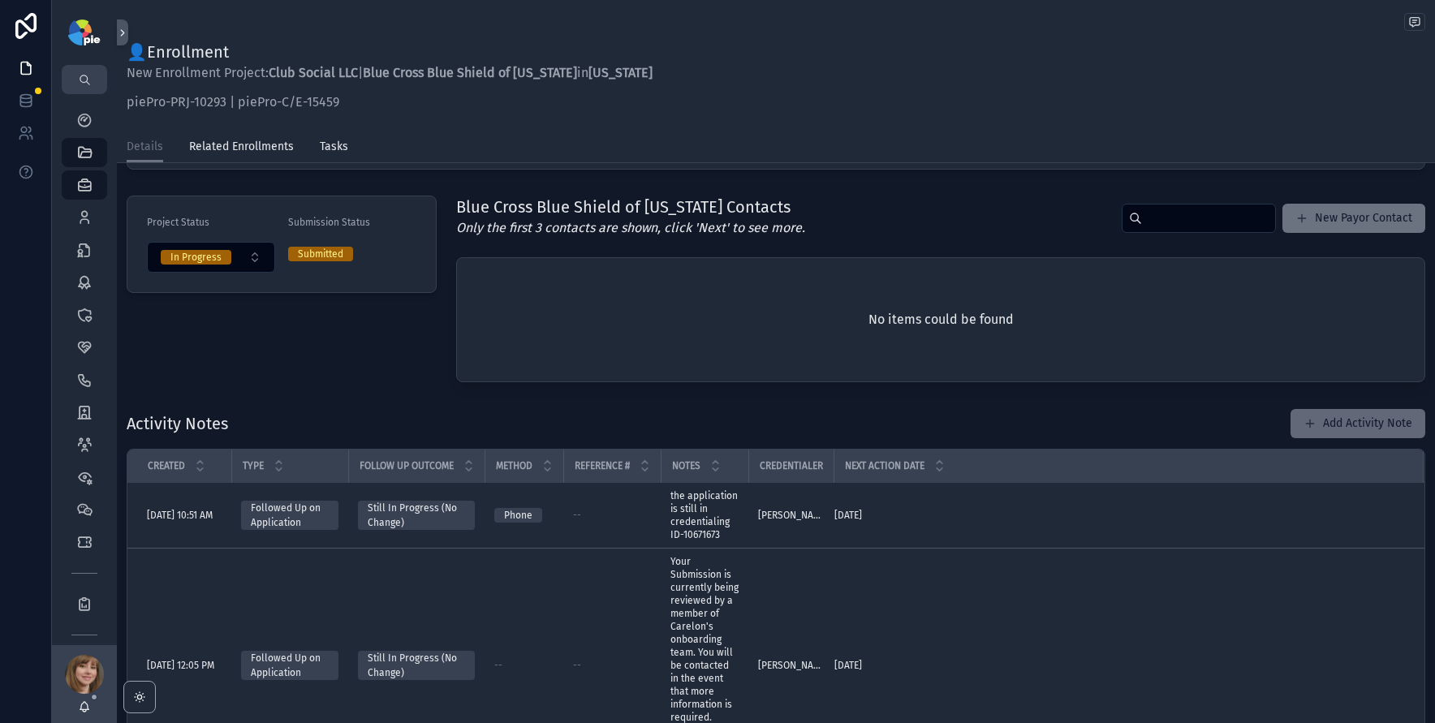
click at [1353, 429] on button "Add Activity Note" at bounding box center [1358, 423] width 135 height 29
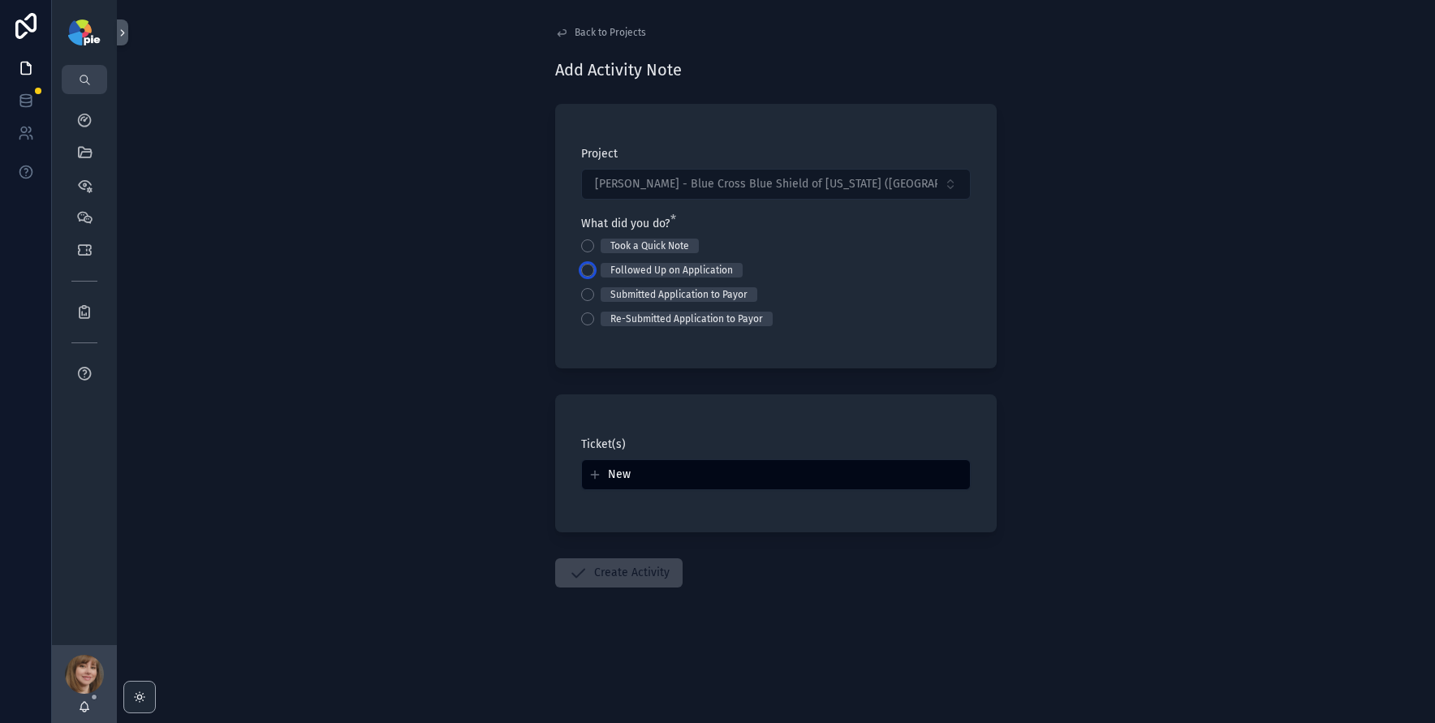
click at [583, 270] on button "Followed Up on Application" at bounding box center [587, 270] width 13 height 13
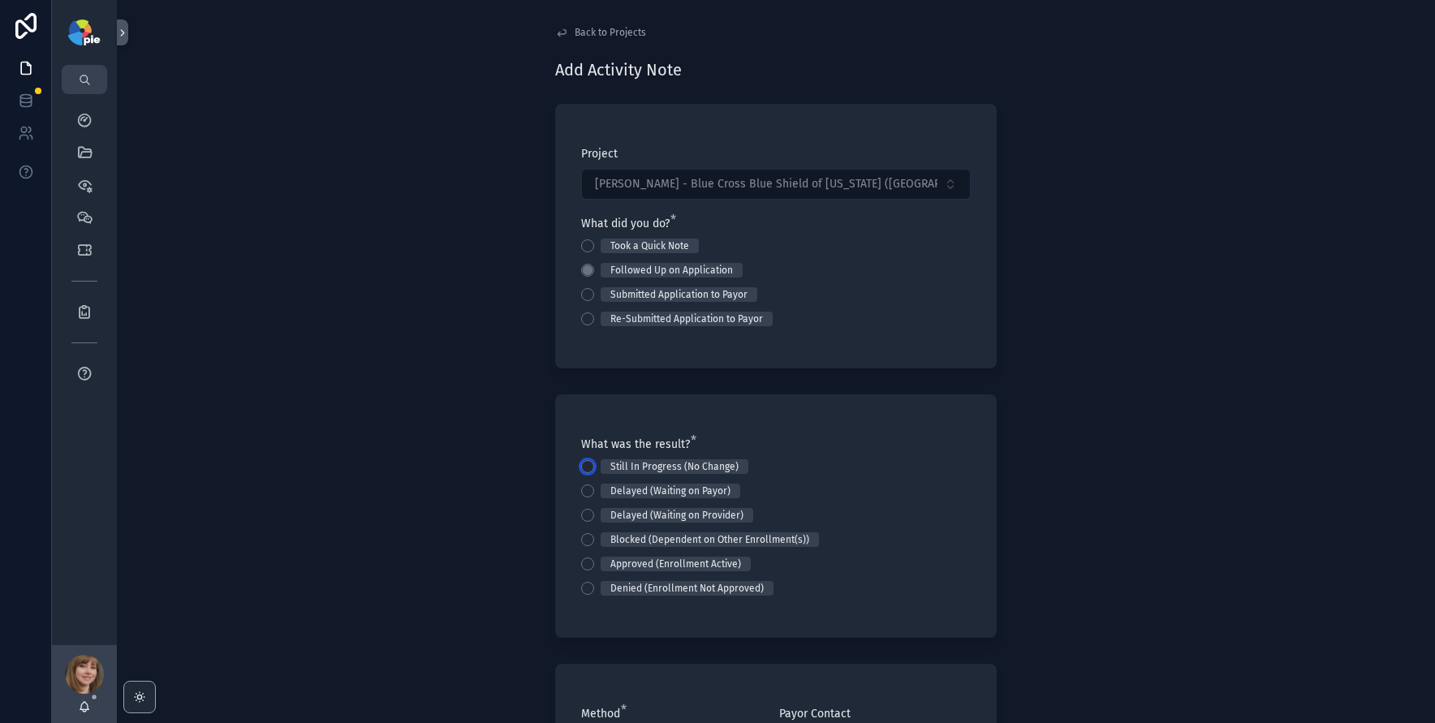
click at [589, 465] on button "Still In Progress (No Change)" at bounding box center [587, 466] width 13 height 13
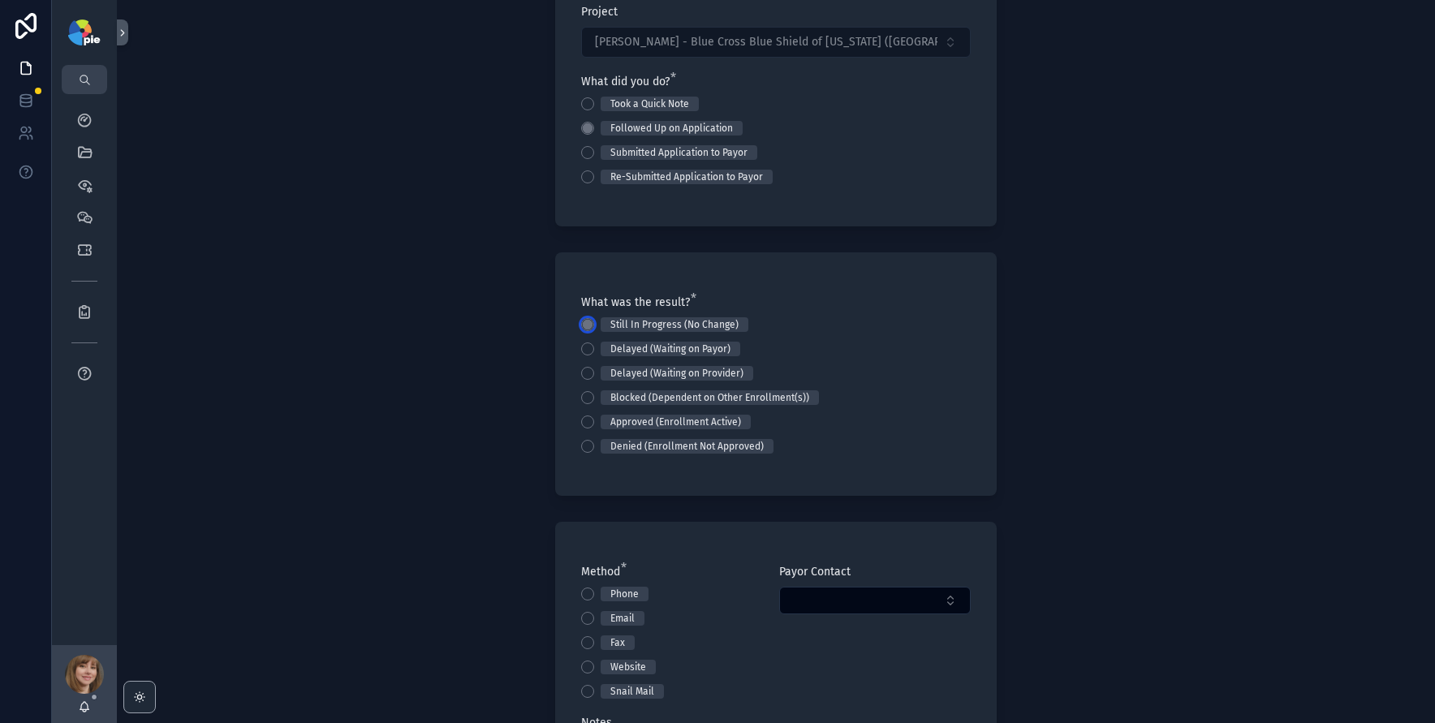
scroll to position [269, 0]
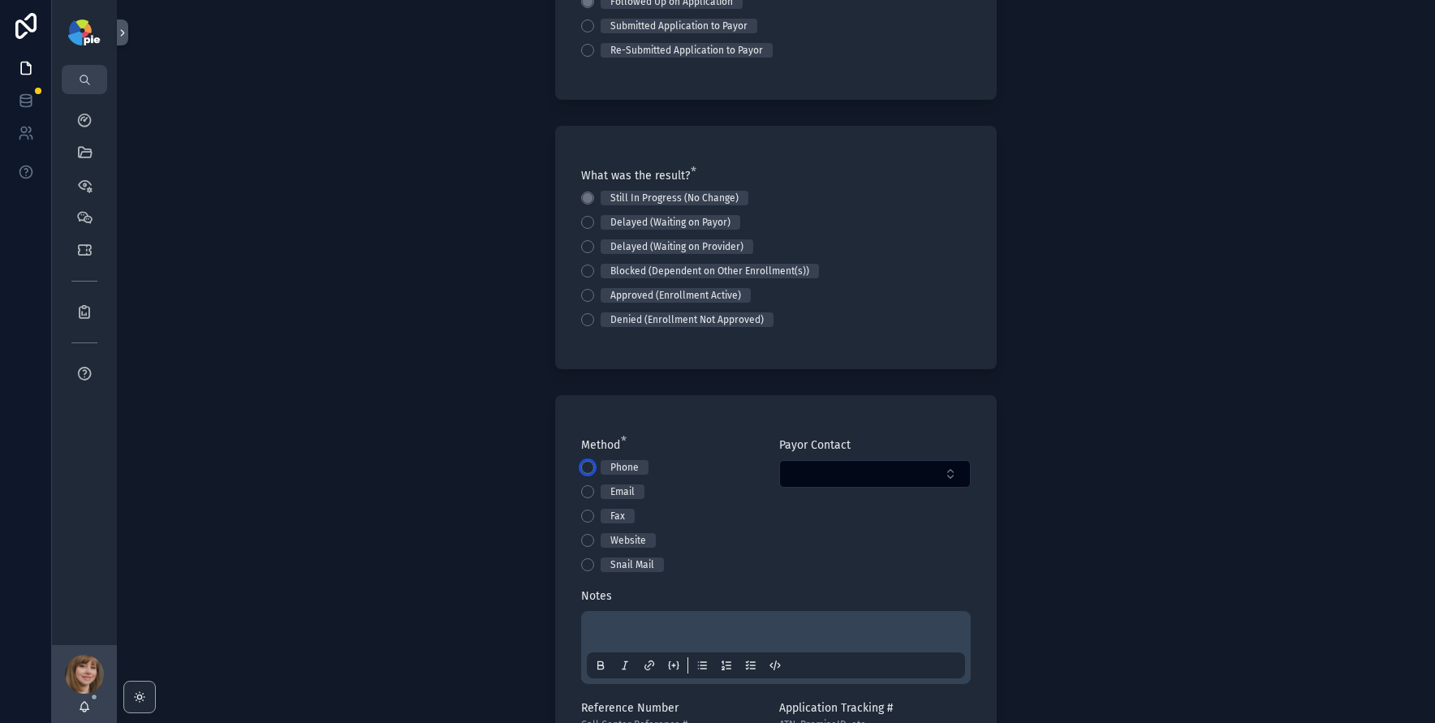
click at [581, 468] on button "Phone" at bounding box center [587, 467] width 13 height 13
click at [263, 504] on div "Back to Projects Add Activity Note Project Brim, Ellie - Blue Cross Blue Shield…" at bounding box center [776, 361] width 1318 height 723
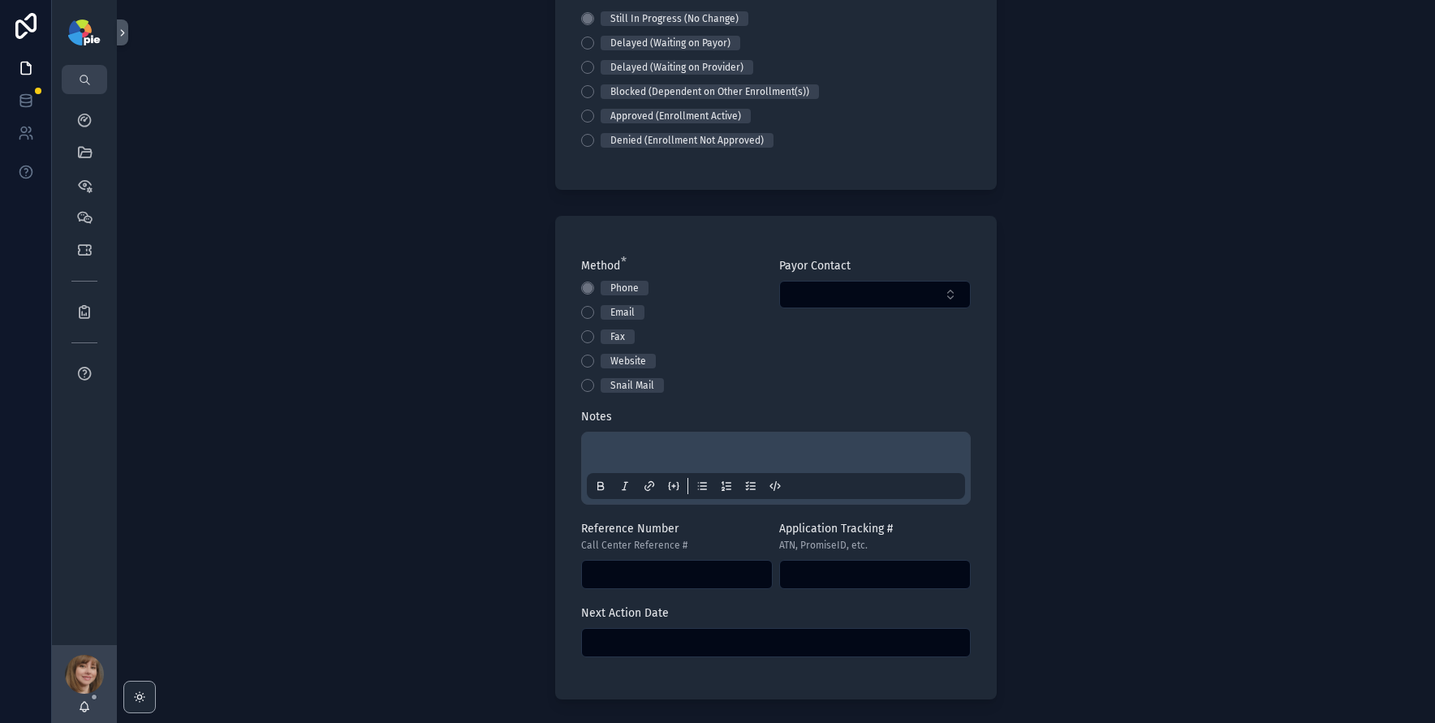
scroll to position [488, 0]
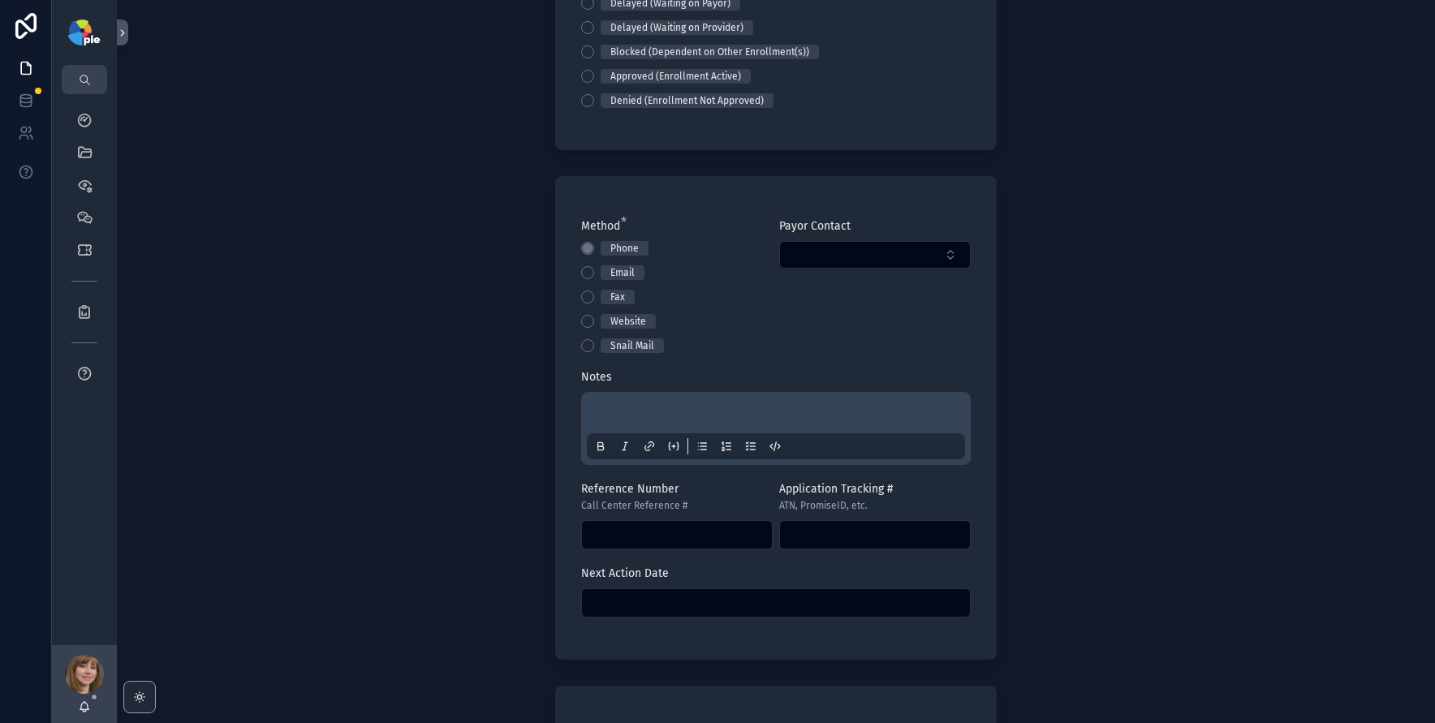
click at [611, 409] on p "scrollable content" at bounding box center [779, 415] width 378 height 16
click at [449, 434] on div "**********" at bounding box center [776, 361] width 1318 height 723
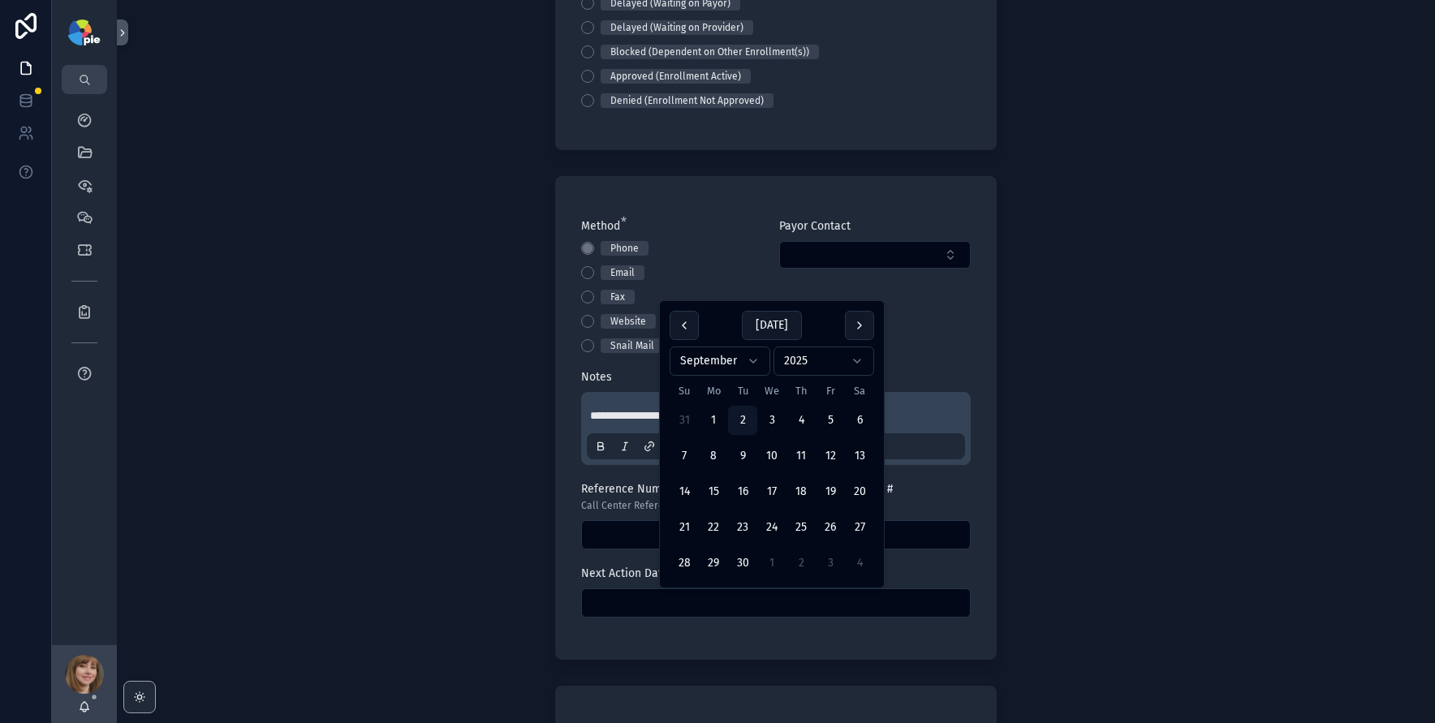
click at [651, 614] on input "scrollable content" at bounding box center [776, 603] width 388 height 23
click at [749, 486] on button "16" at bounding box center [742, 491] width 29 height 29
type input "*********"
click at [476, 473] on div "**********" at bounding box center [776, 361] width 1318 height 723
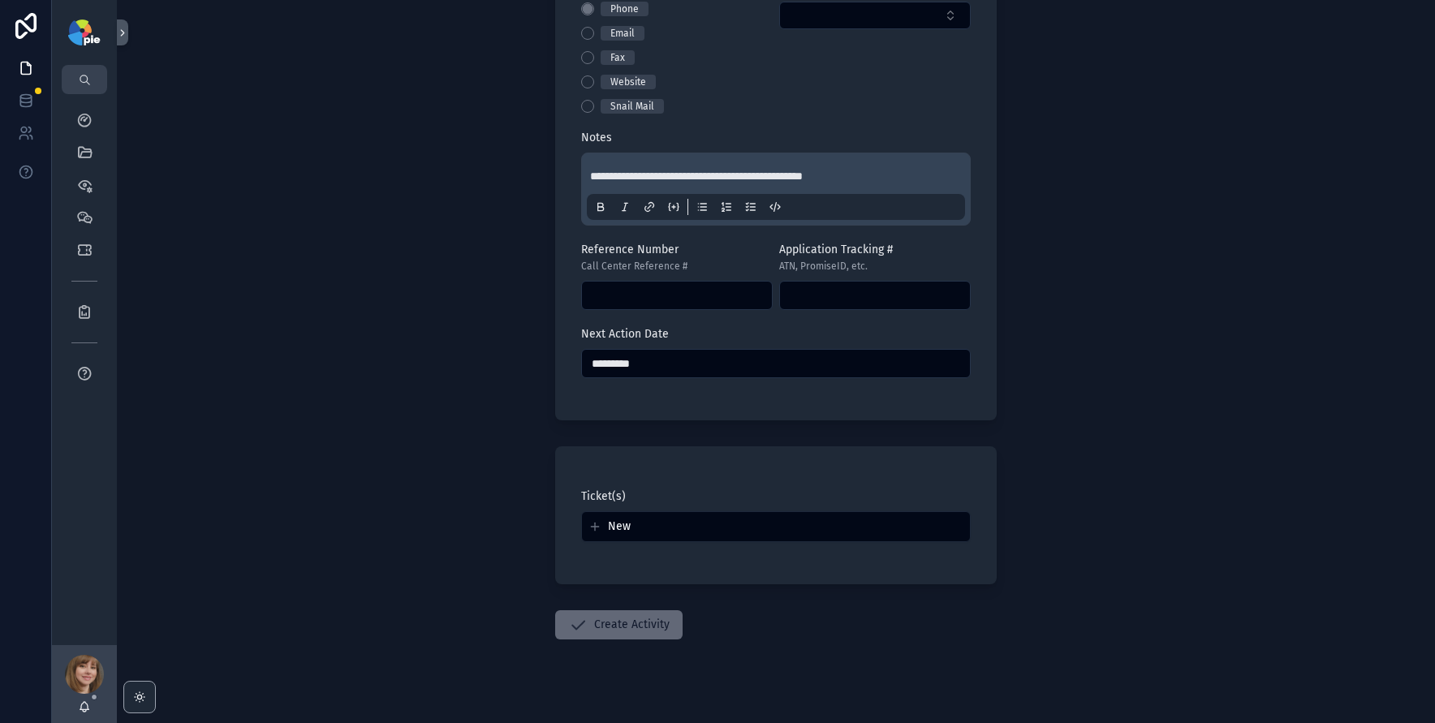
scroll to position [748, 0]
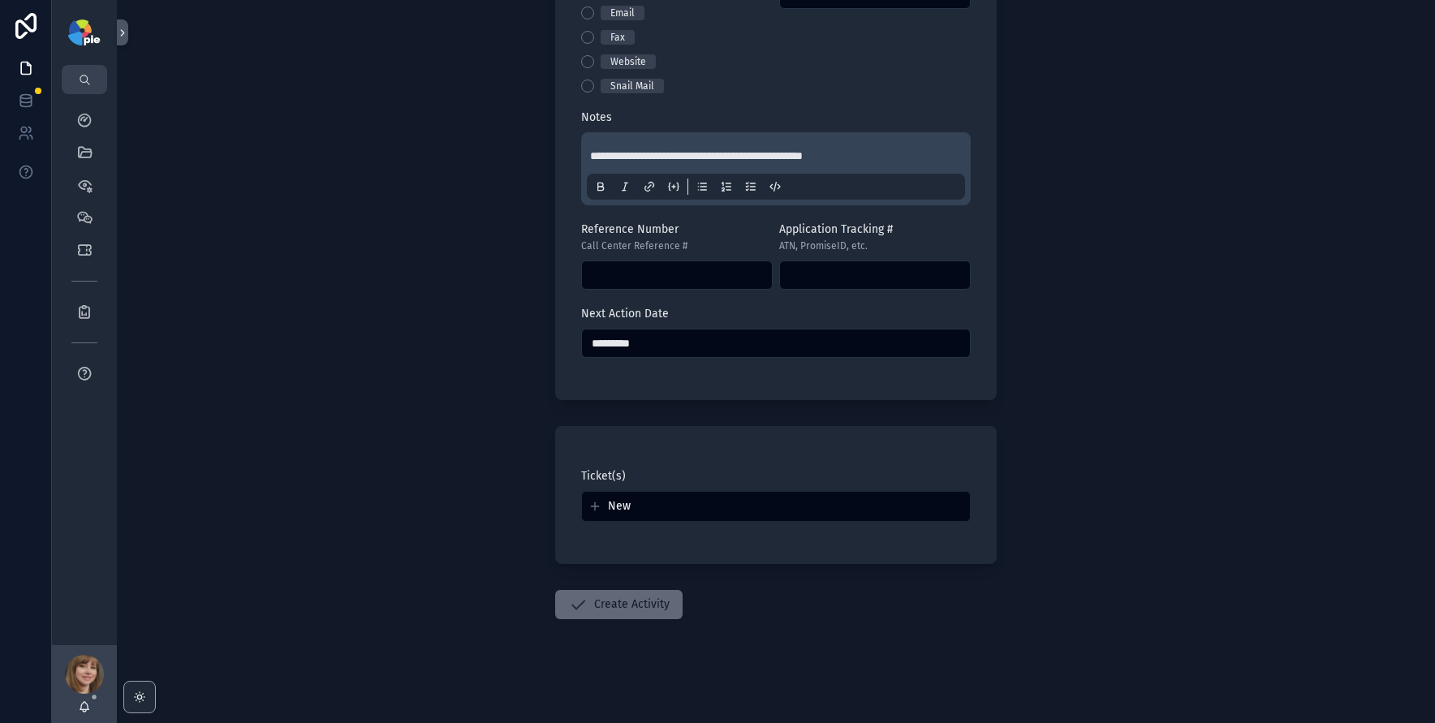
click at [651, 604] on button "Create Activity" at bounding box center [618, 604] width 127 height 29
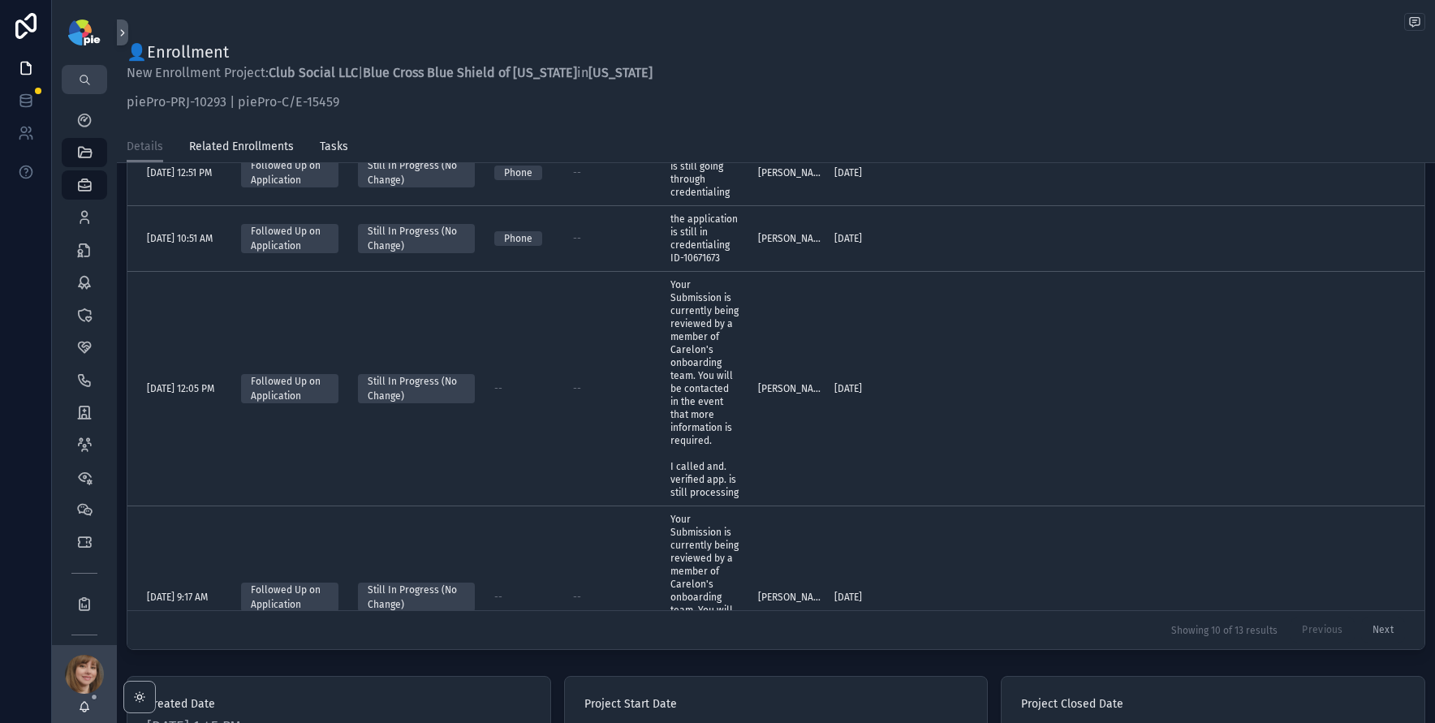
scroll to position [602, 0]
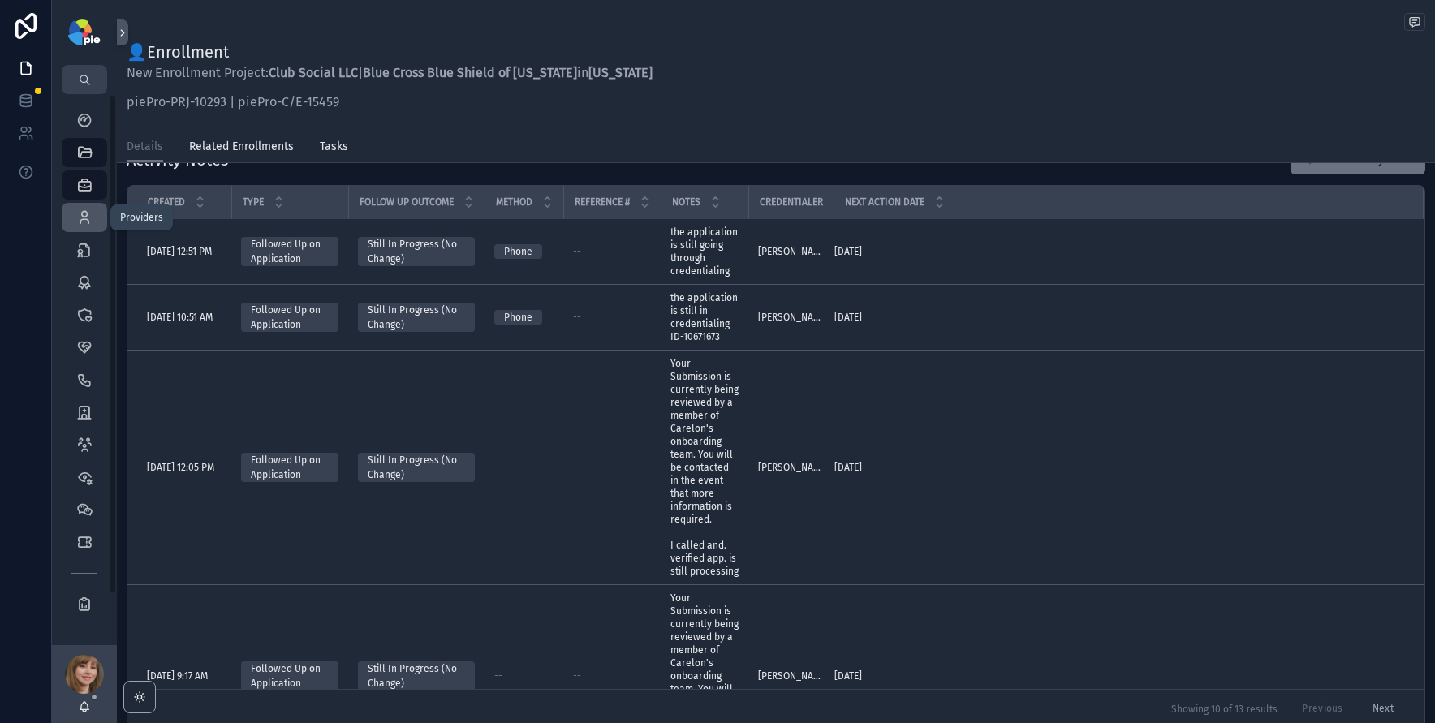
click at [94, 221] on div "Providers 295" at bounding box center [84, 218] width 26 height 26
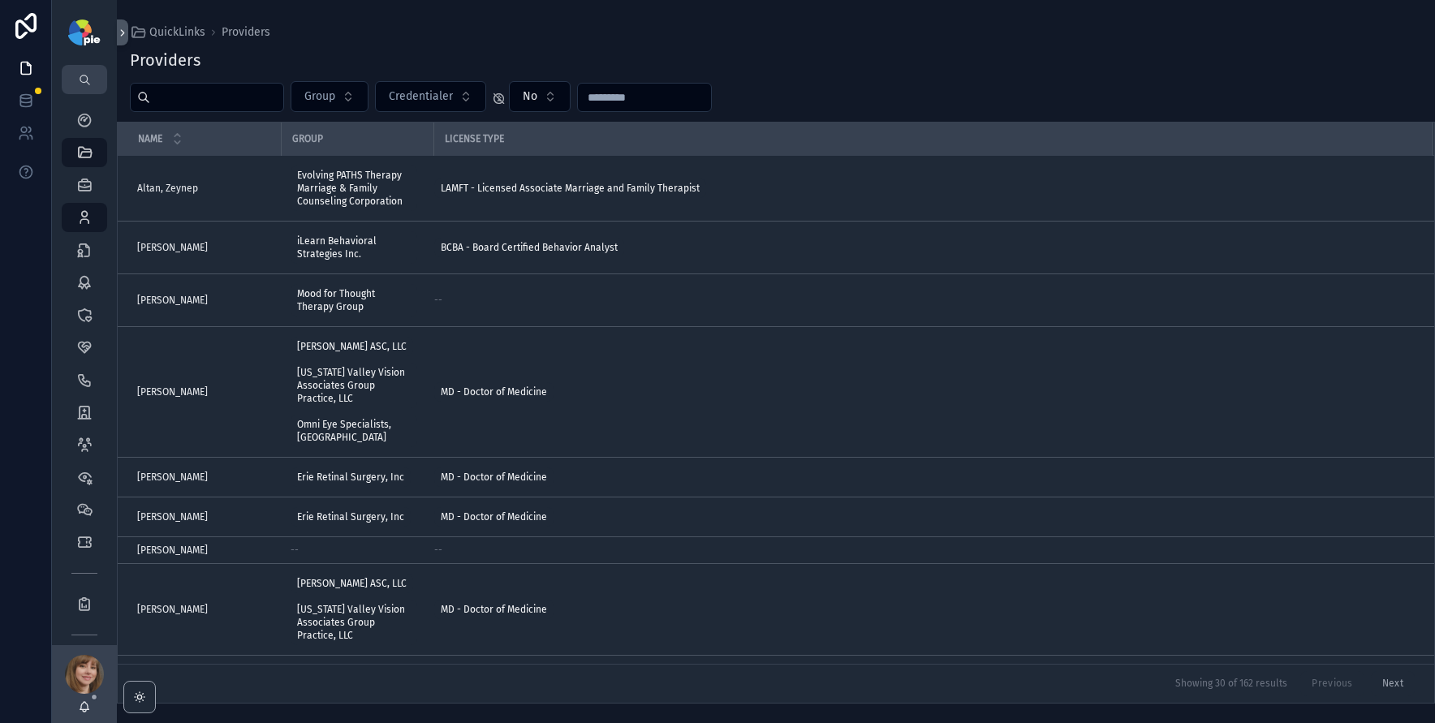
click at [234, 100] on input "scrollable content" at bounding box center [216, 97] width 133 height 23
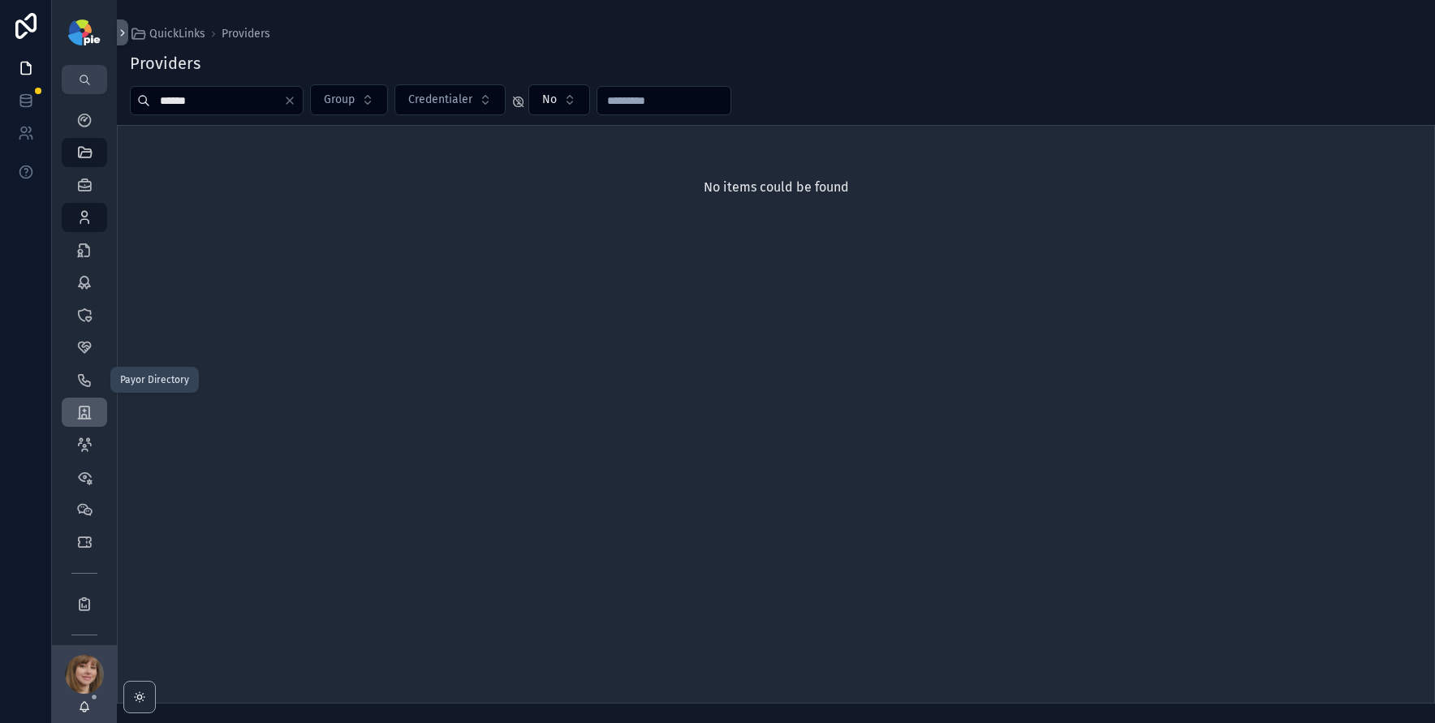
type input "******"
click at [85, 404] on icon "scrollable content" at bounding box center [84, 412] width 16 height 16
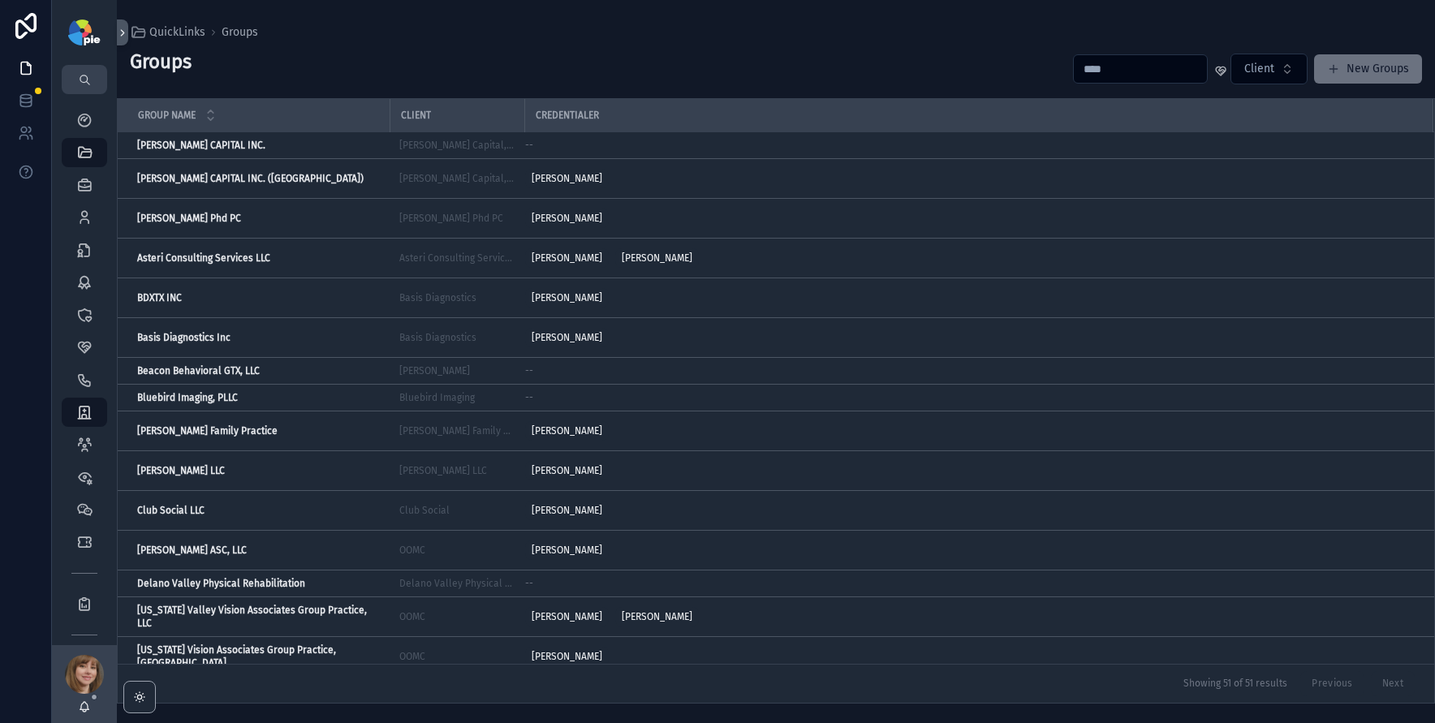
click at [1149, 69] on input "scrollable content" at bounding box center [1140, 69] width 133 height 23
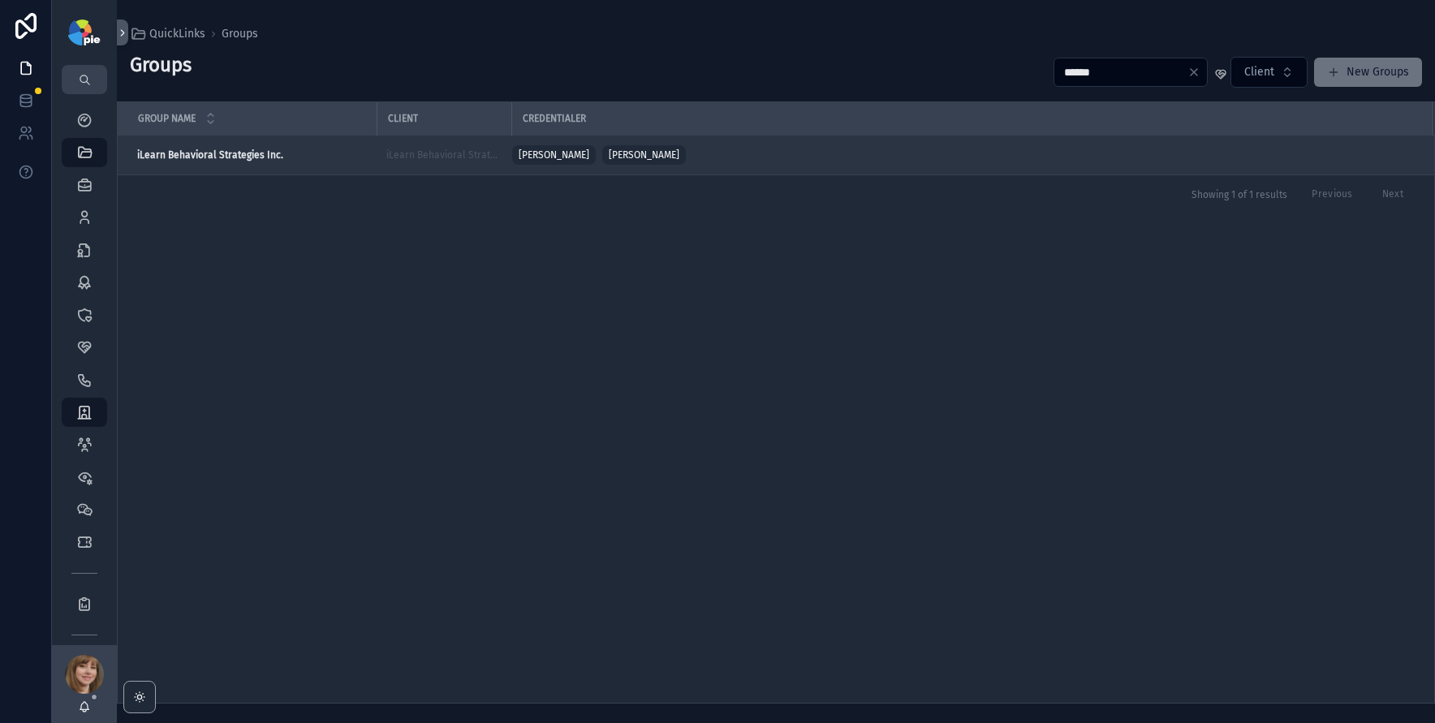
type input "******"
click at [308, 155] on div "iLearn Behavioral Strategies Inc. iLearn Behavioral Strategies Inc." at bounding box center [252, 155] width 230 height 13
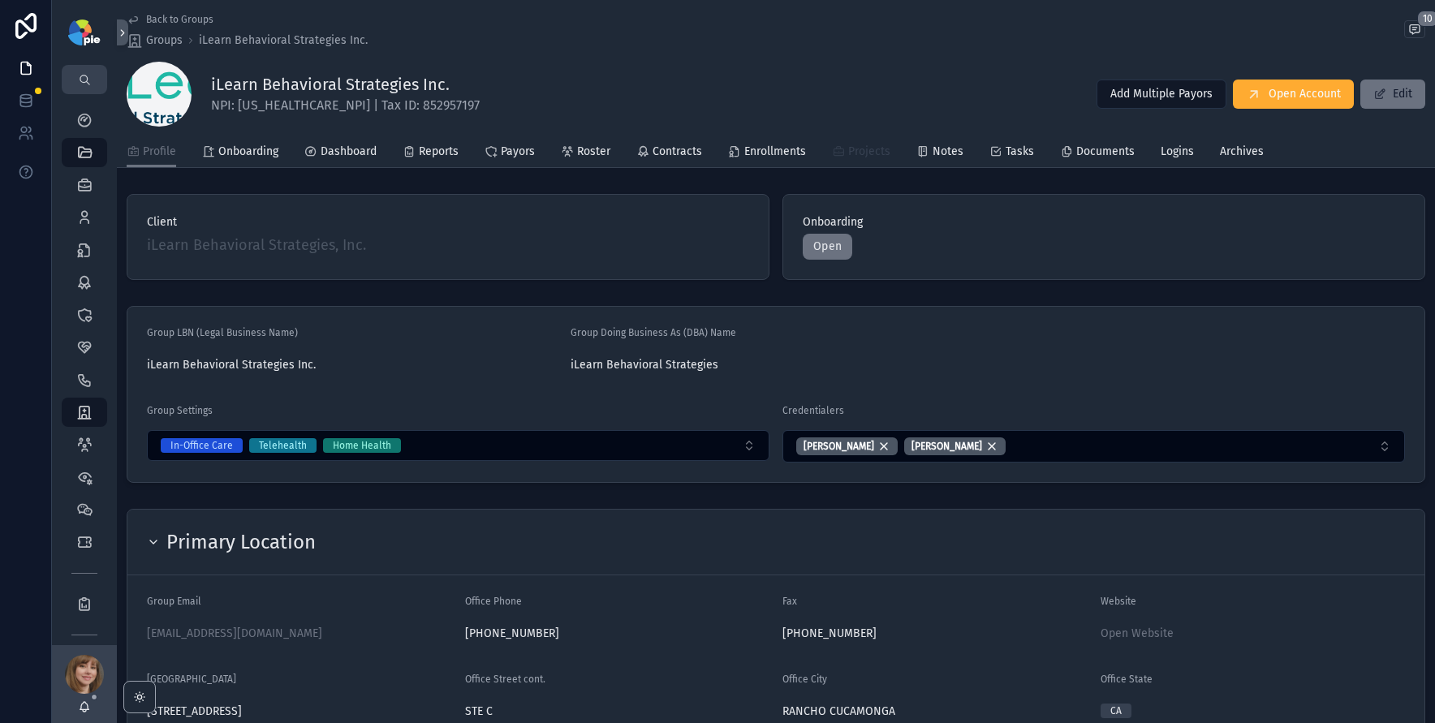
click at [843, 149] on icon "scrollable content" at bounding box center [838, 151] width 13 height 13
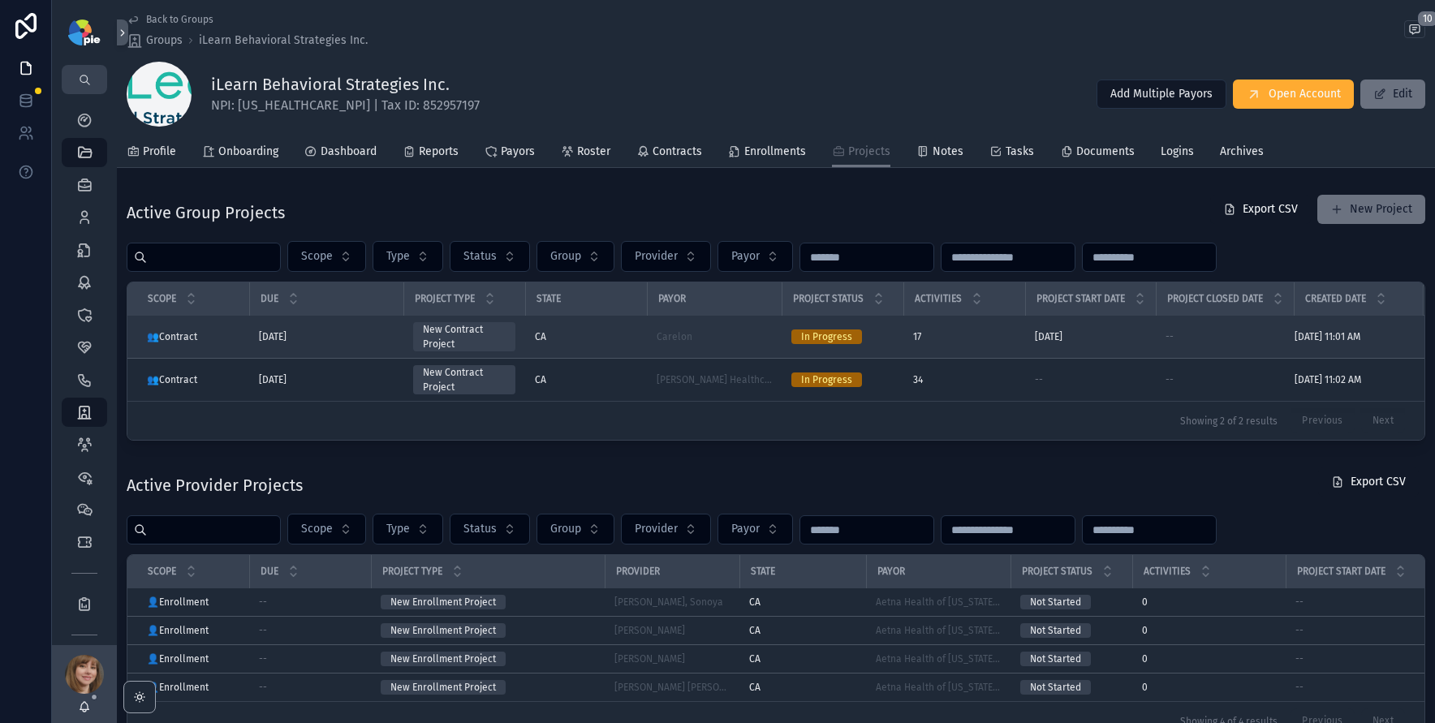
click at [596, 338] on div "CA" at bounding box center [586, 336] width 102 height 13
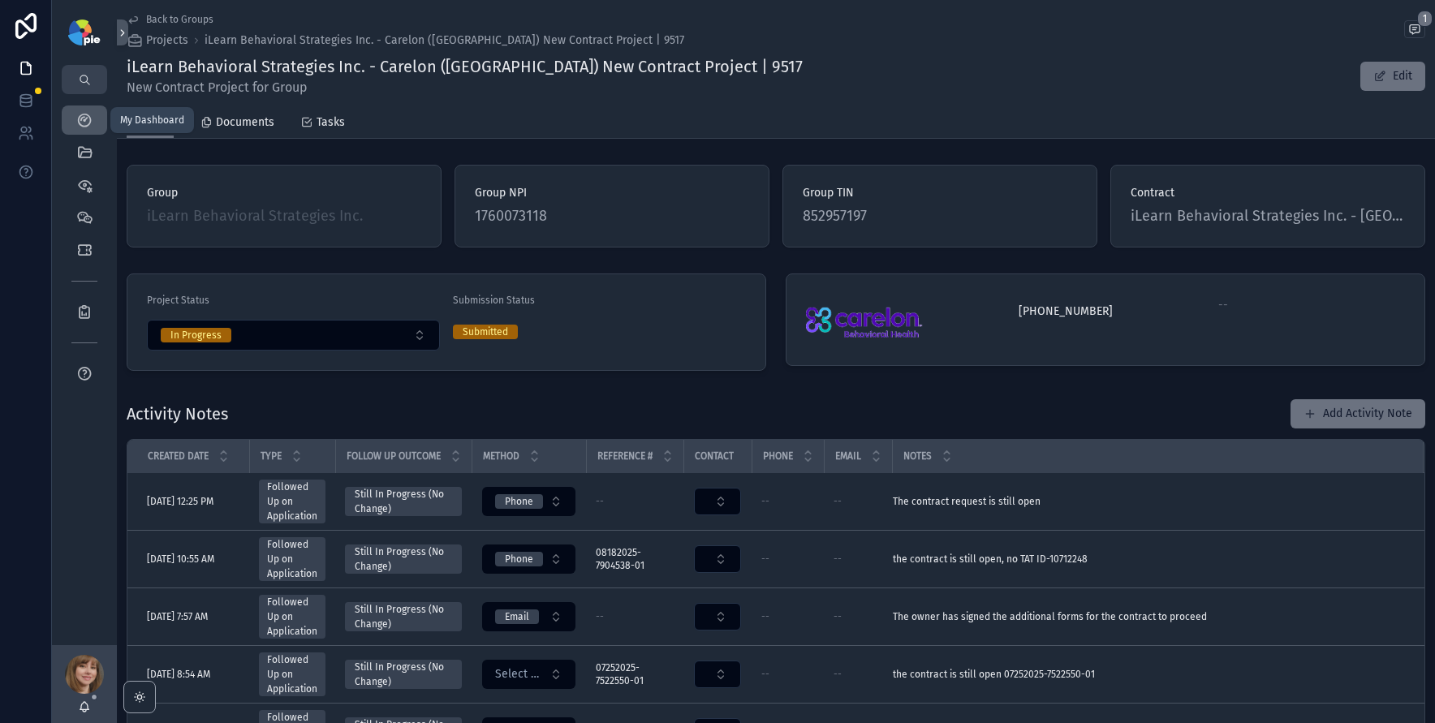
click at [93, 123] on div "My Dashboard" at bounding box center [84, 120] width 26 height 26
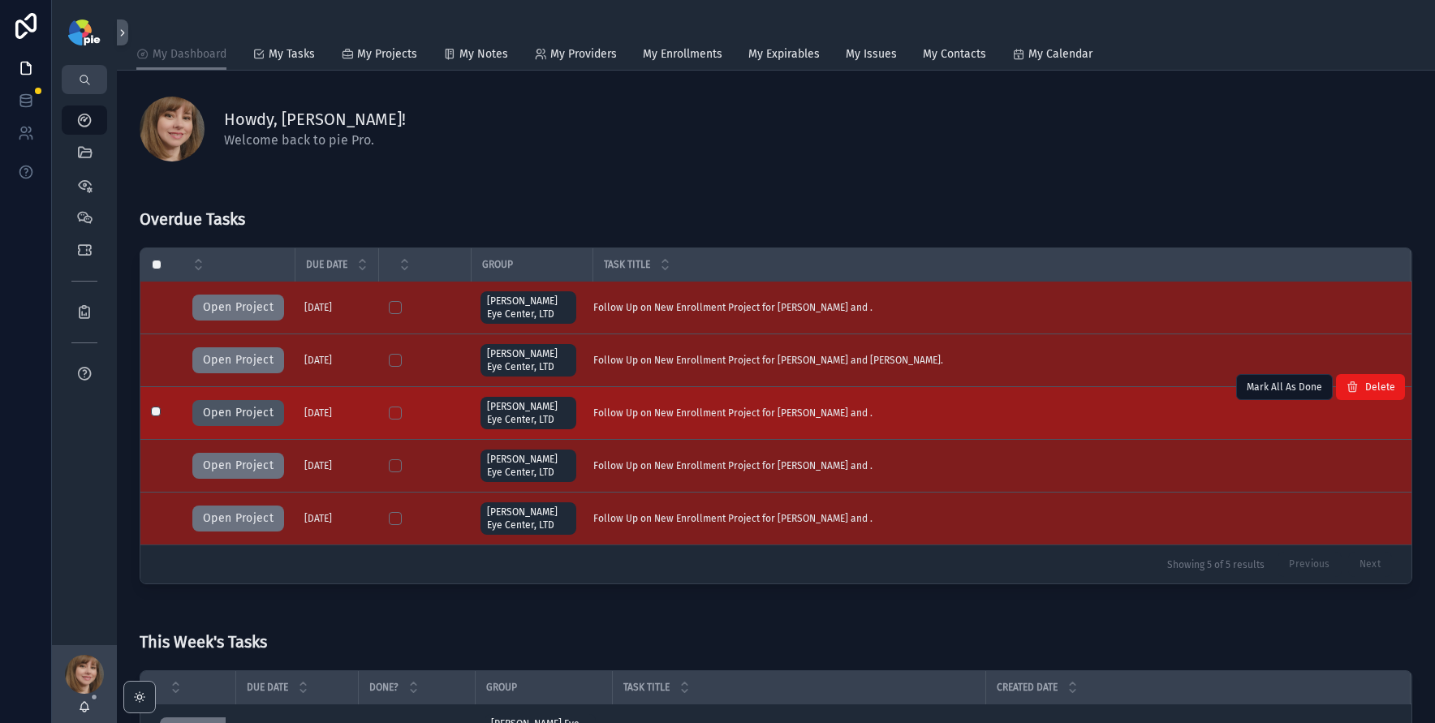
click at [236, 411] on button "Open Project" at bounding box center [238, 413] width 92 height 26
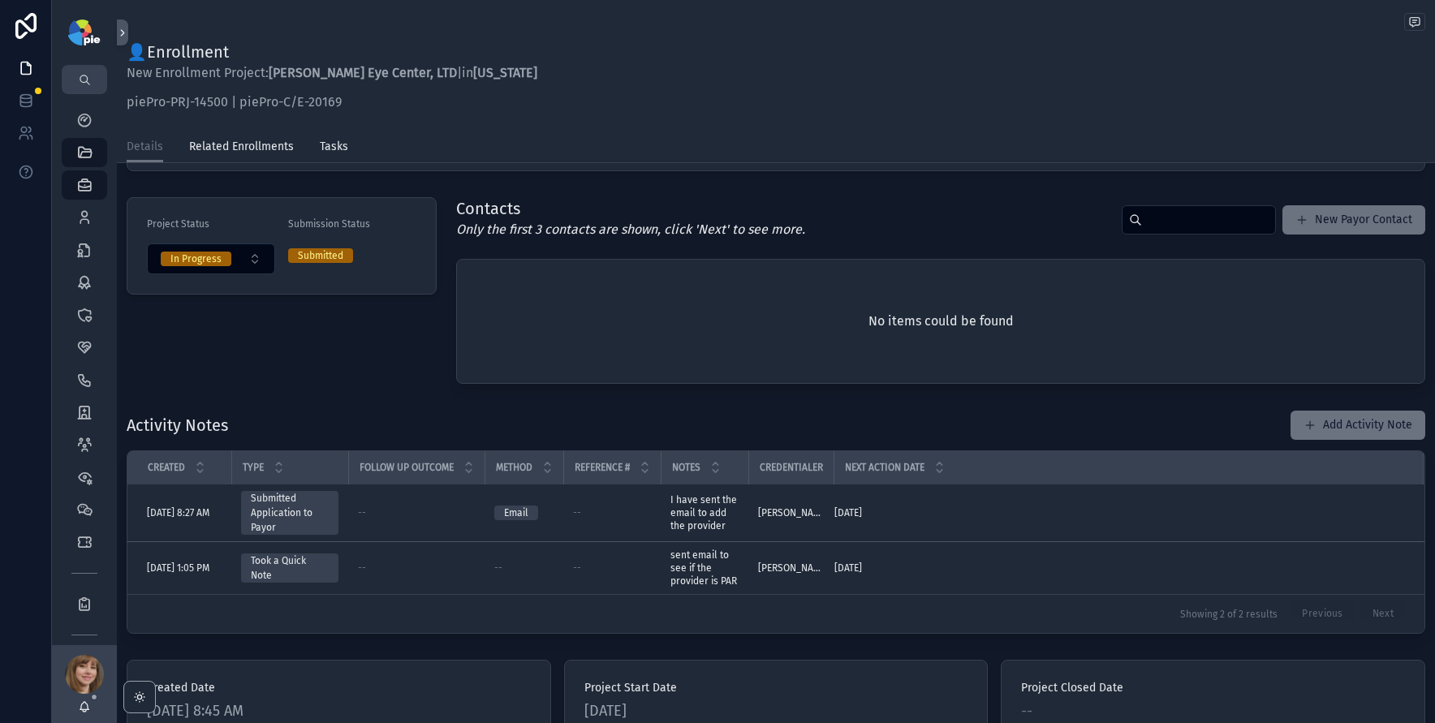
scroll to position [403, 0]
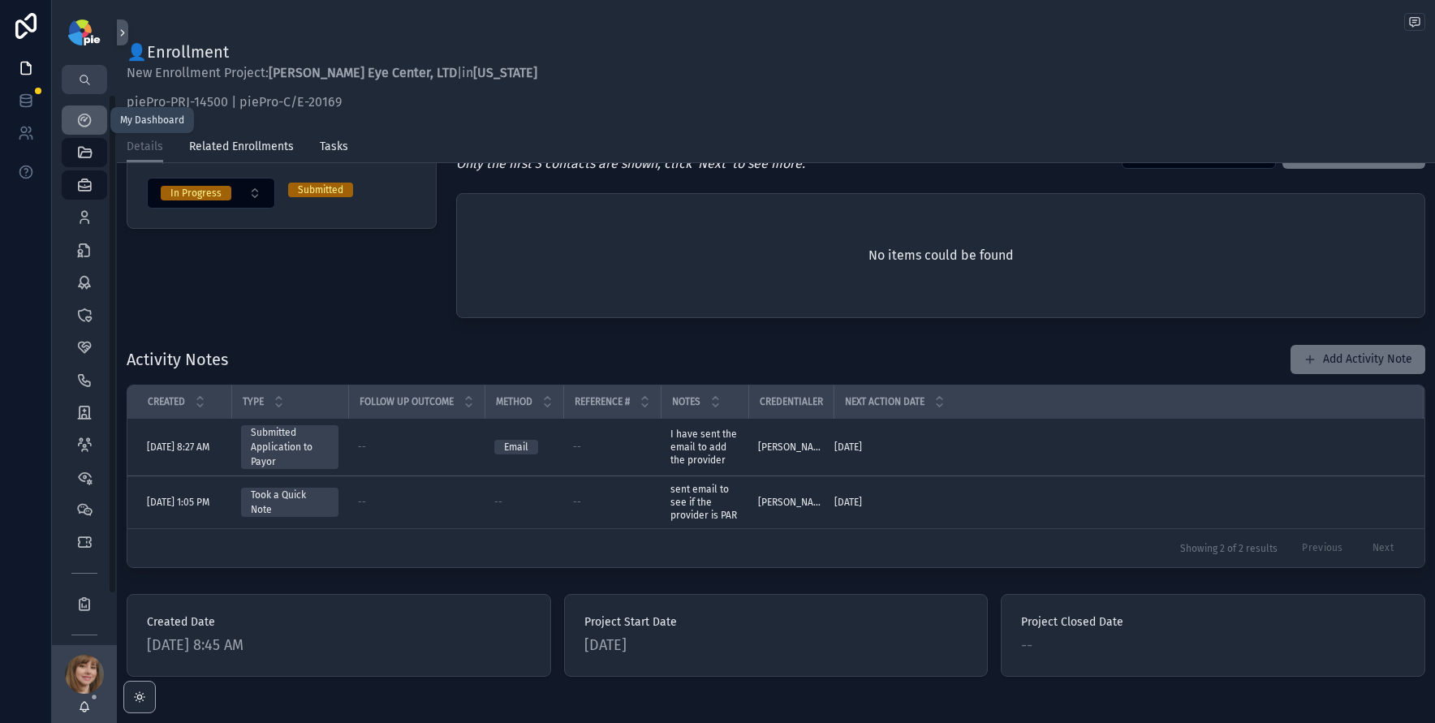
click at [76, 123] on icon "scrollable content" at bounding box center [84, 120] width 16 height 16
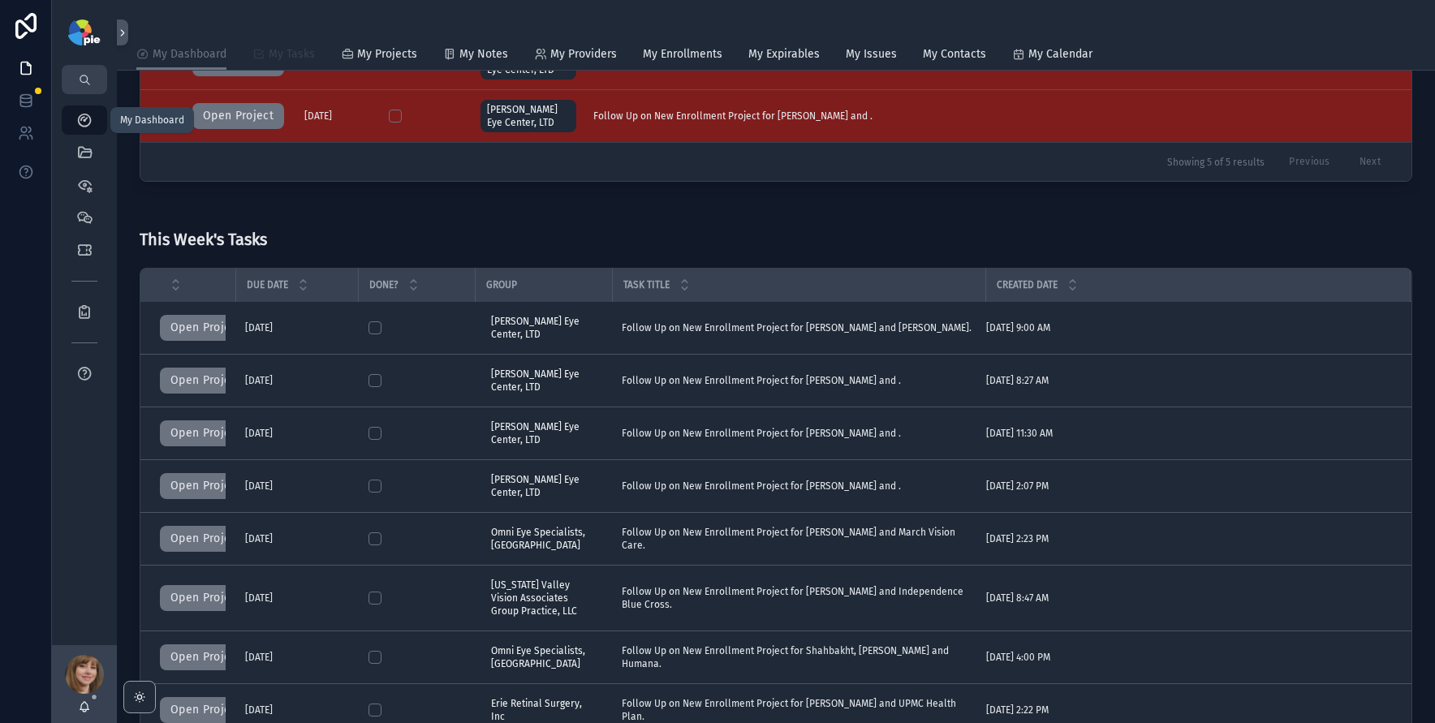
click at [262, 53] on icon "scrollable content" at bounding box center [258, 54] width 13 height 13
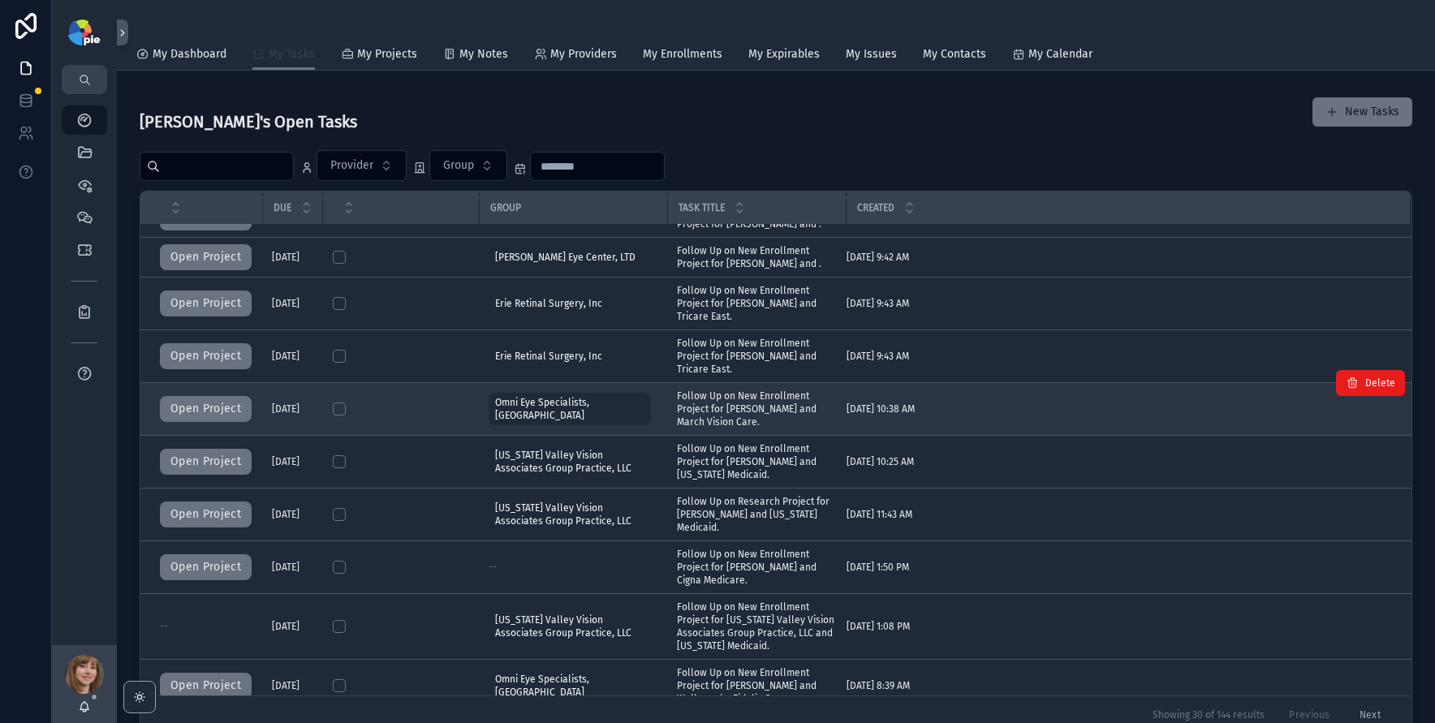
scroll to position [351, 0]
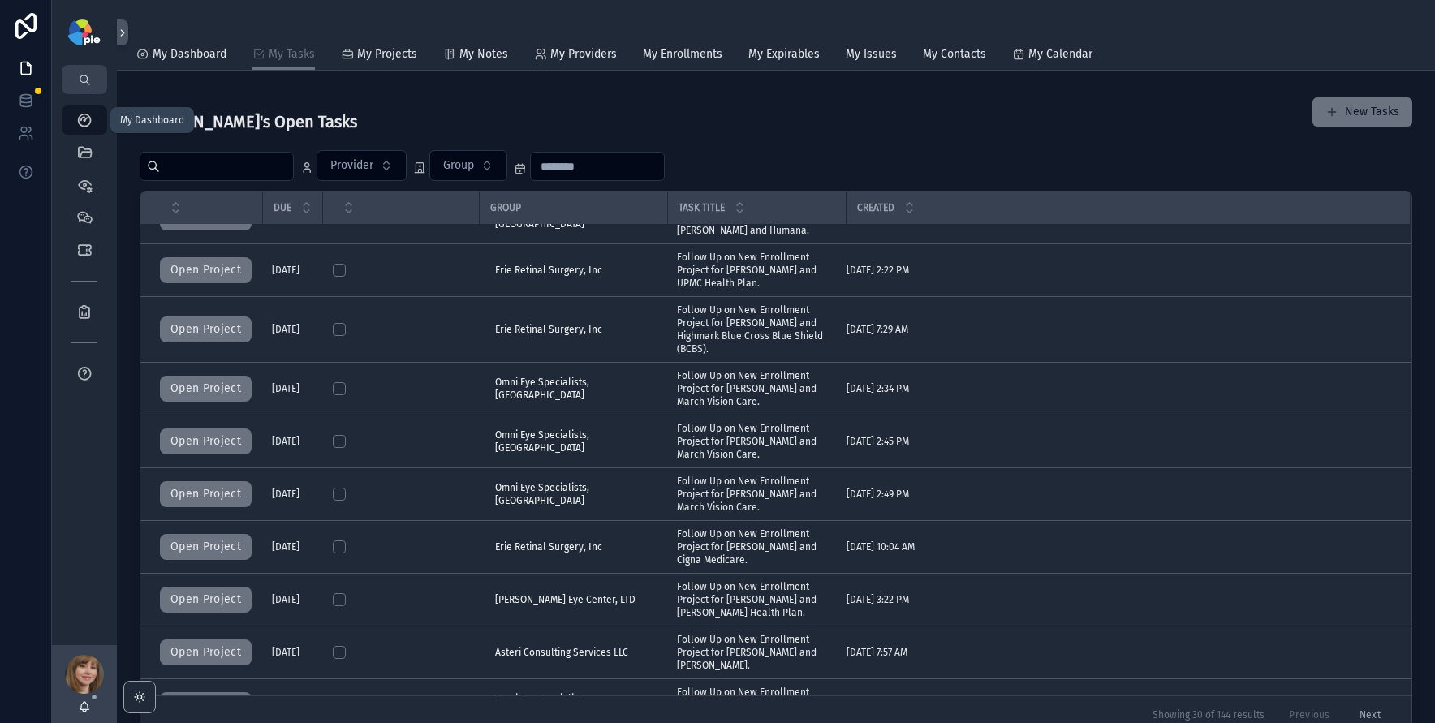
click at [83, 122] on icon "scrollable content" at bounding box center [84, 120] width 16 height 16
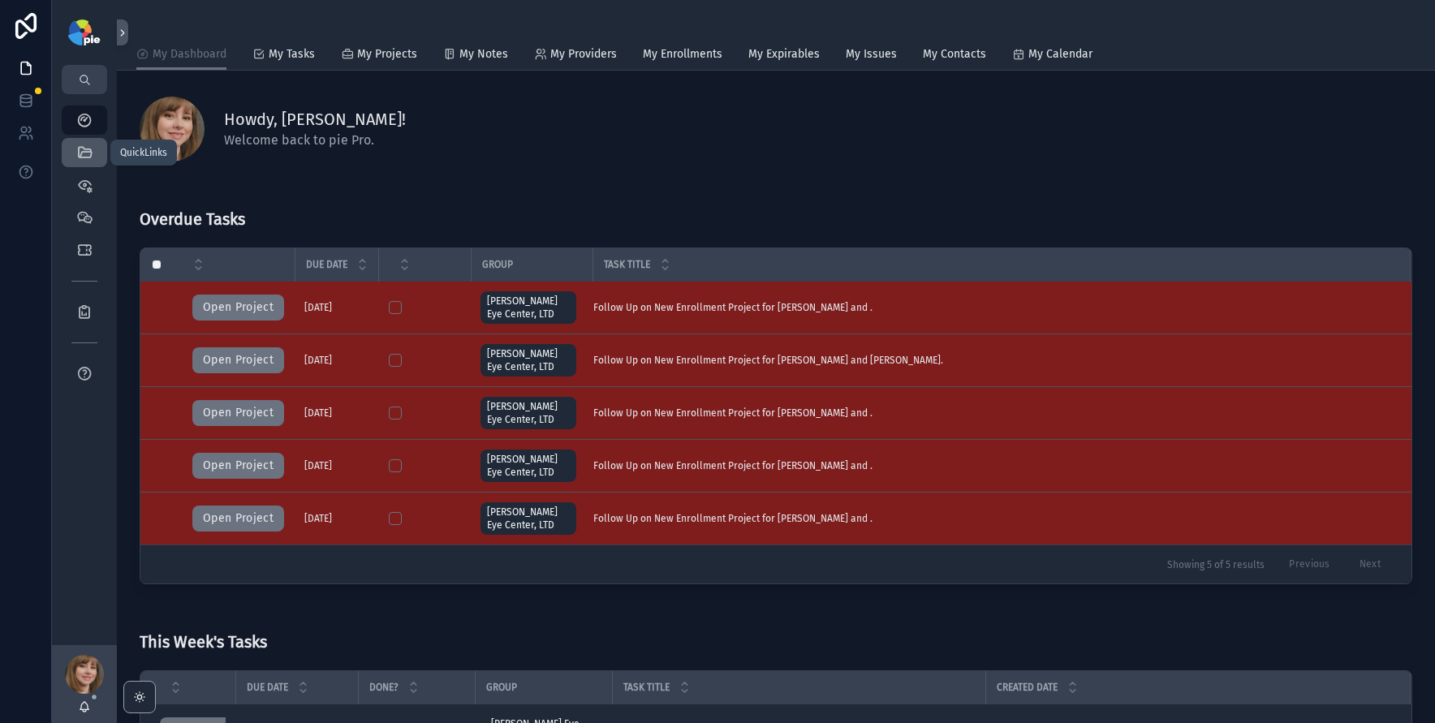
click at [84, 159] on icon "scrollable content" at bounding box center [84, 152] width 16 height 16
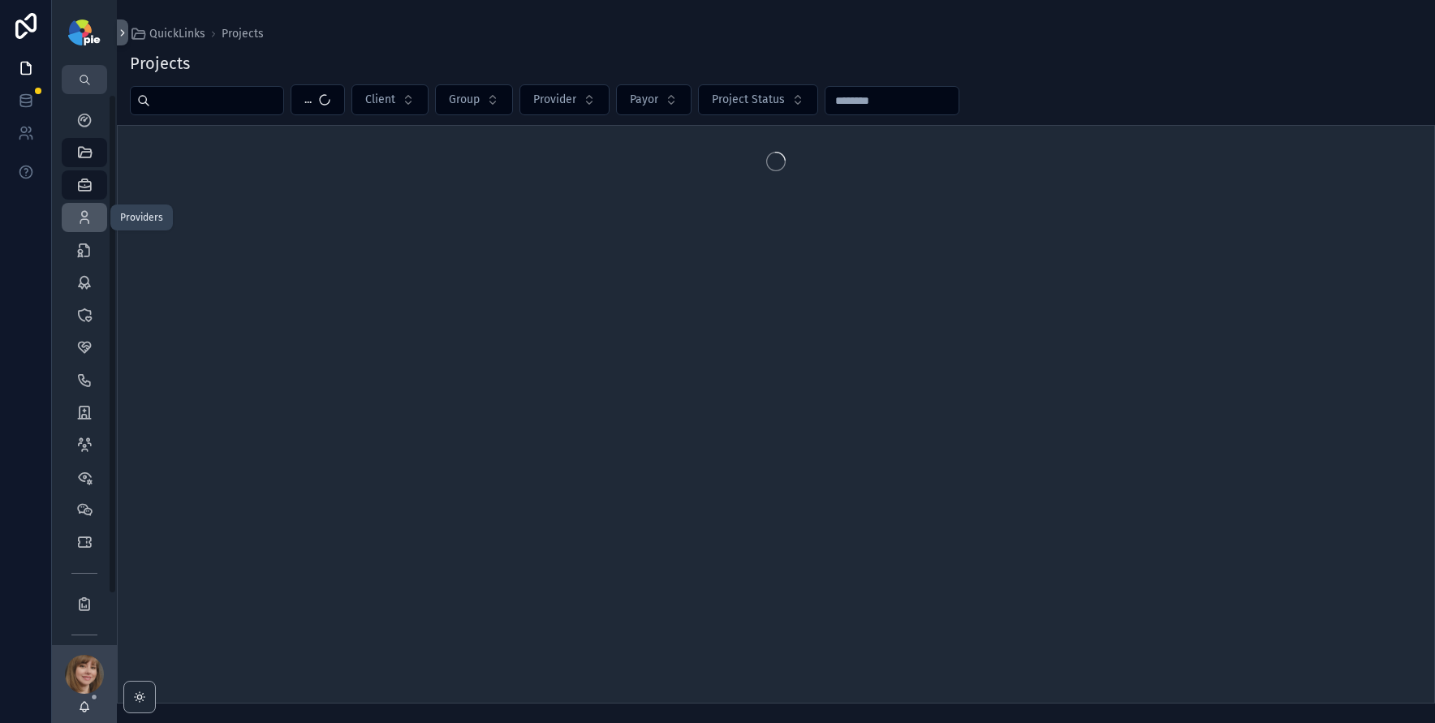
click at [89, 226] on div "Providers 295" at bounding box center [84, 218] width 26 height 26
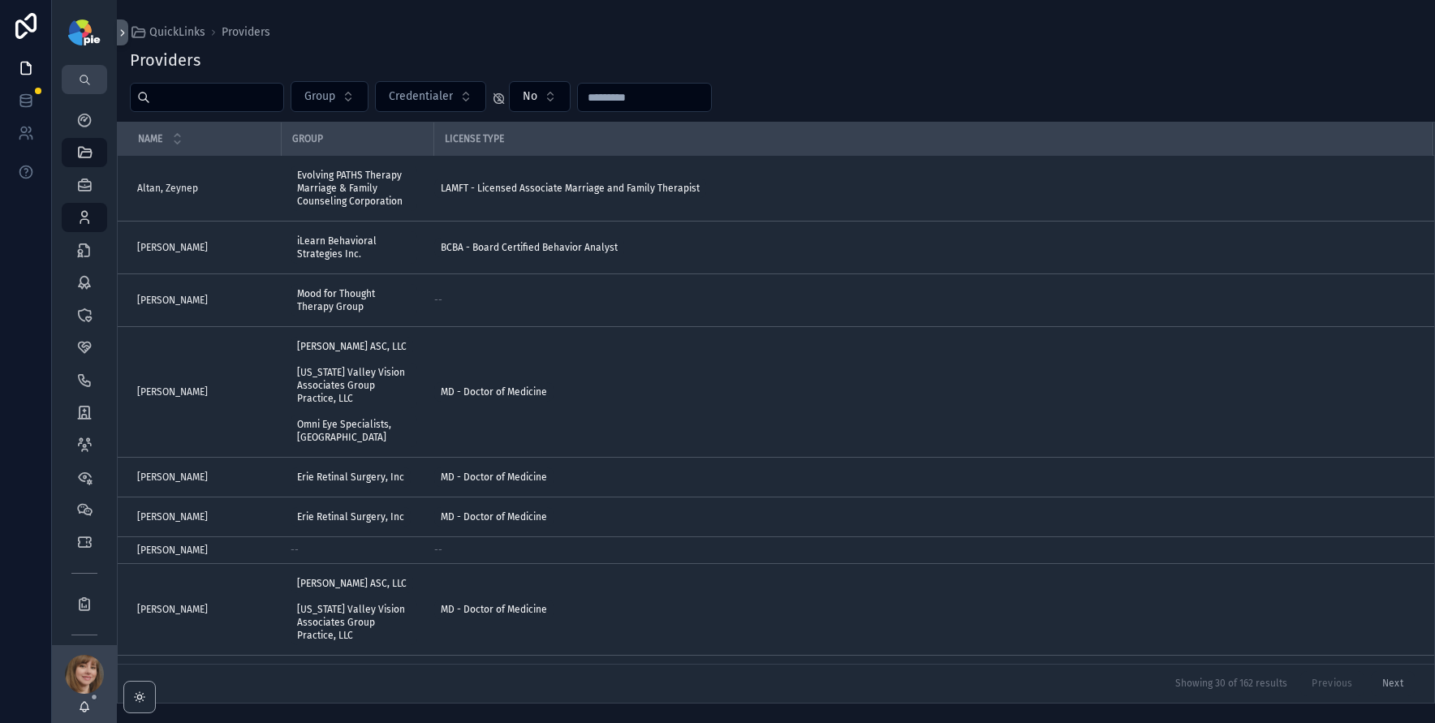
click at [233, 98] on input "scrollable content" at bounding box center [216, 97] width 133 height 23
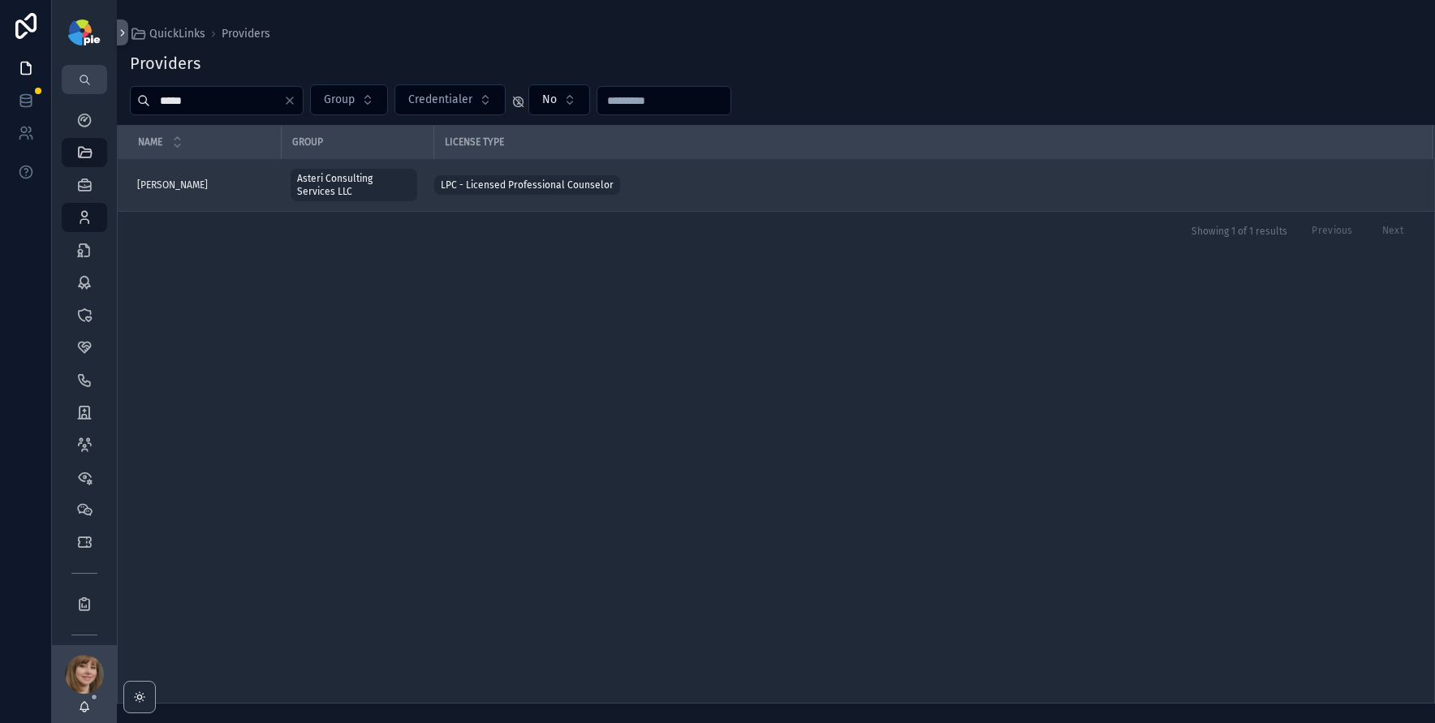
type input "*****"
click at [215, 180] on div "Belaire, Kirsten Belaire, Kirsten" at bounding box center [204, 185] width 134 height 13
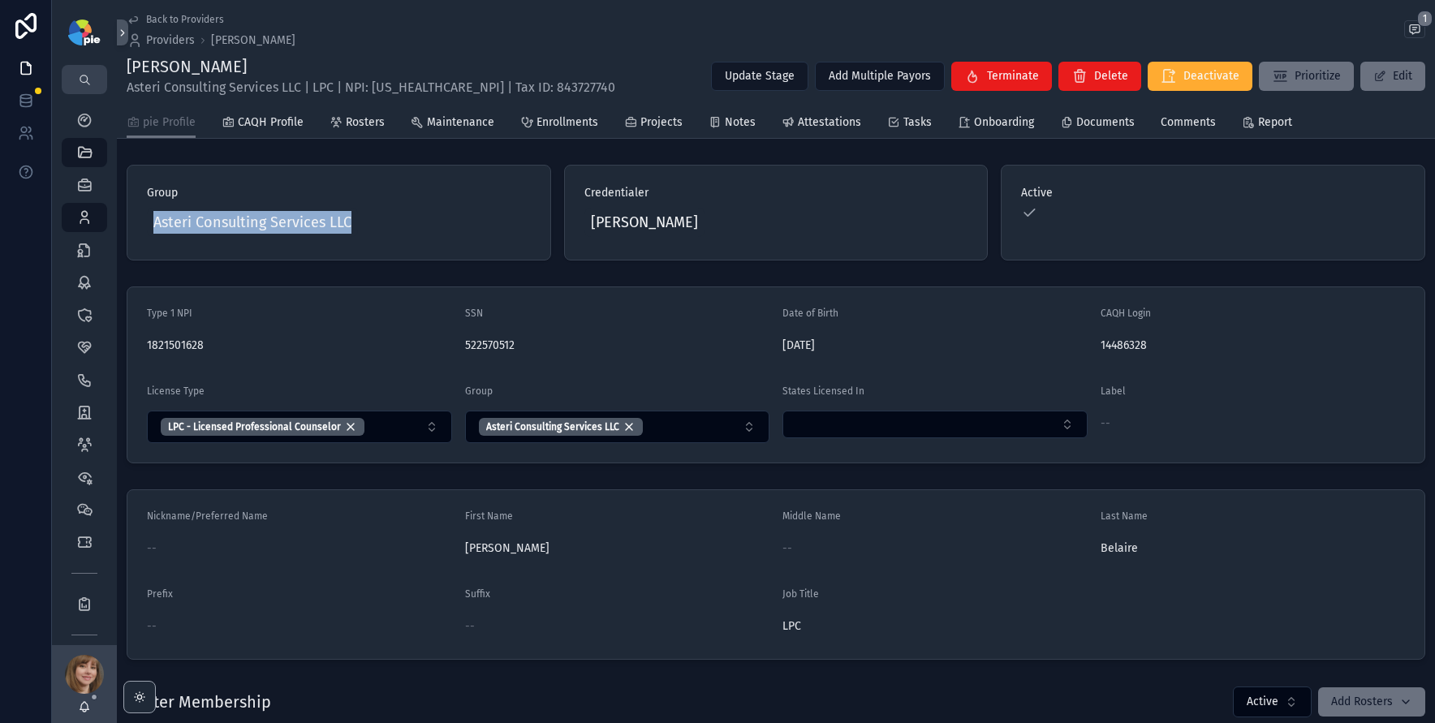
drag, startPoint x: 364, startPoint y: 222, endPoint x: 141, endPoint y: 225, distance: 223.2
click at [141, 225] on div "Group Asteri Consulting Services LLC" at bounding box center [339, 213] width 425 height 96
copy span "Asteri Consulting Services LLC"
click at [657, 117] on span "Projects" at bounding box center [661, 122] width 42 height 16
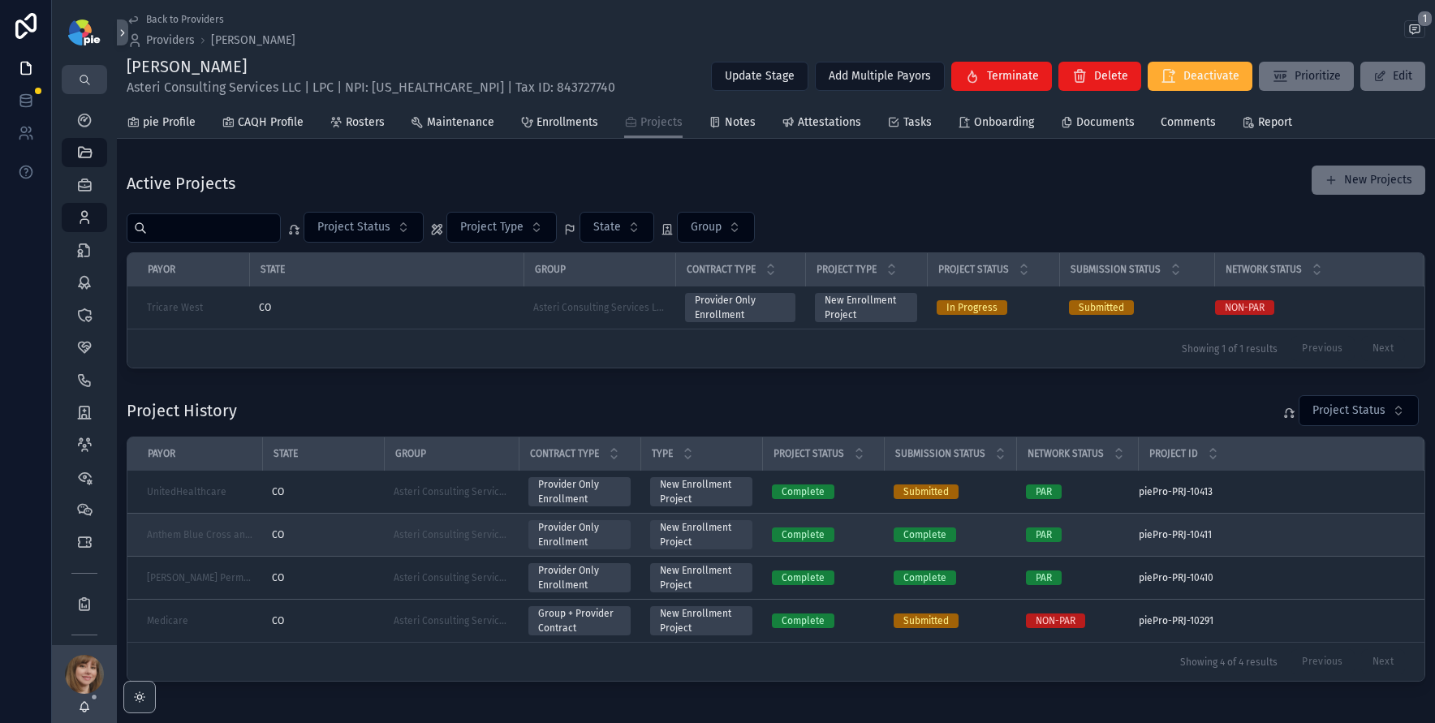
click at [353, 540] on div "CO" at bounding box center [323, 534] width 102 height 13
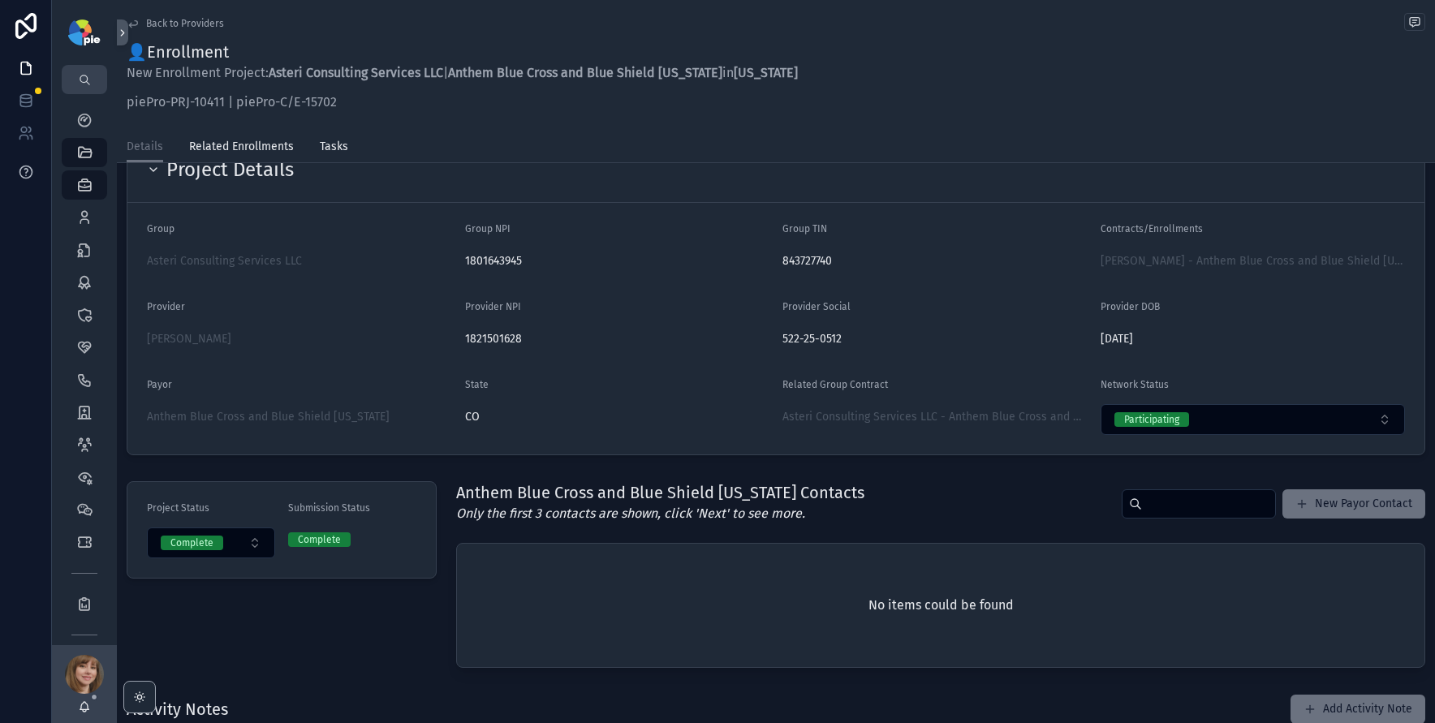
scroll to position [42, 0]
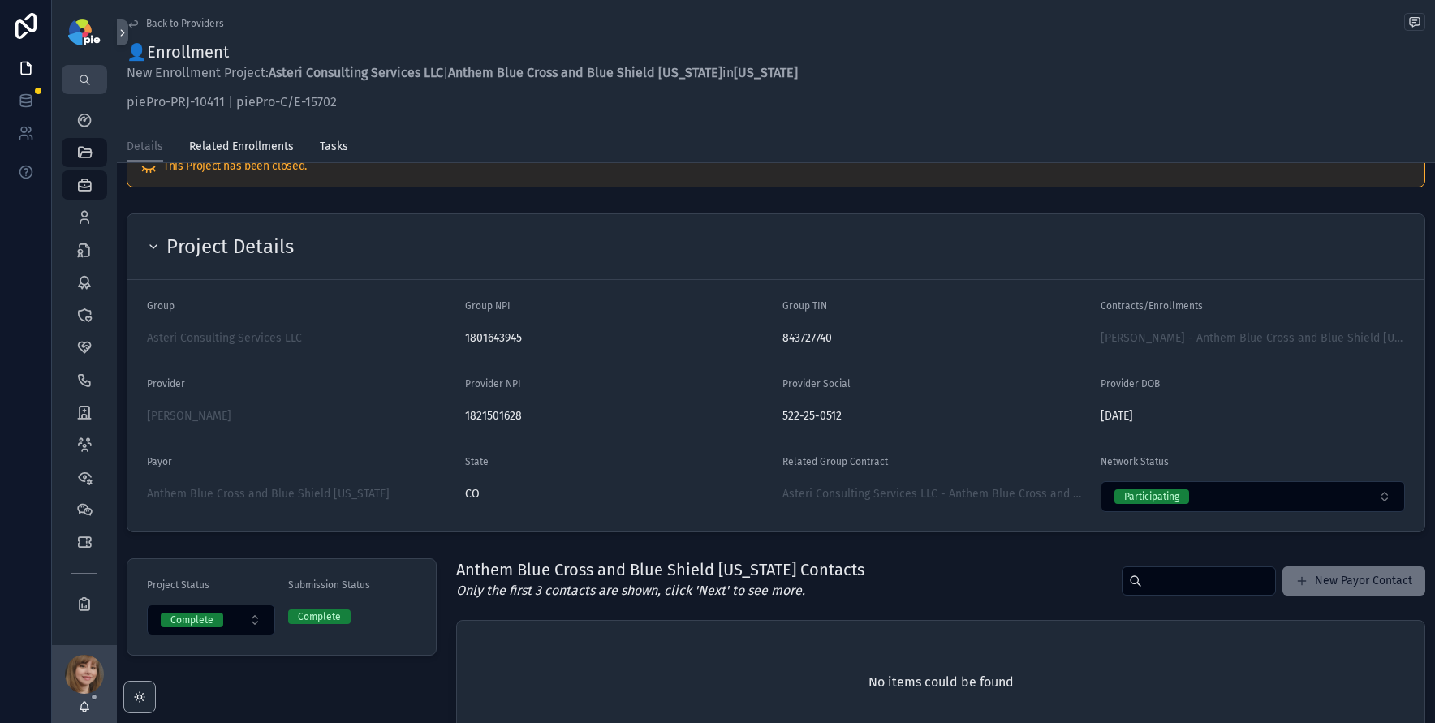
click at [801, 338] on span "843727740" at bounding box center [934, 338] width 305 height 16
click at [501, 412] on span "1821501628" at bounding box center [617, 416] width 305 height 16
click at [188, 23] on span "Back to Providers" at bounding box center [185, 23] width 78 height 13
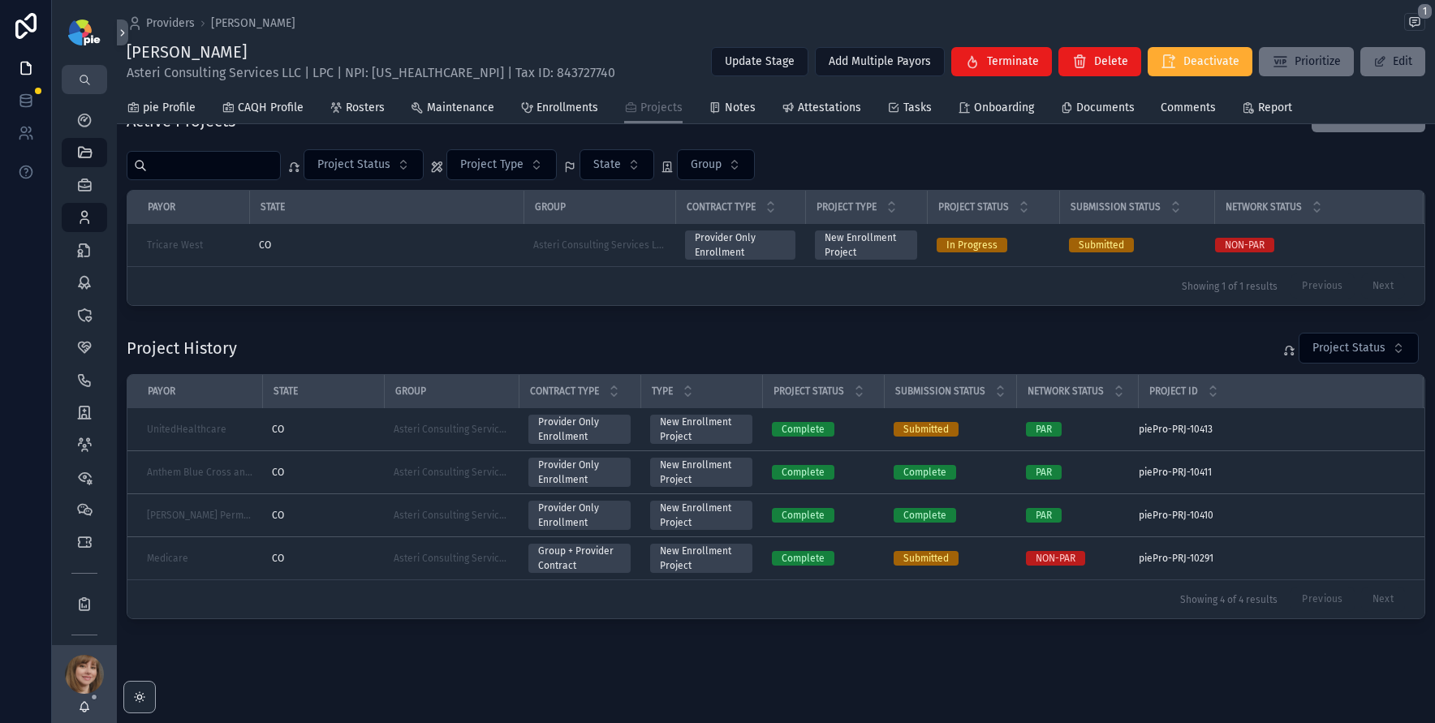
scroll to position [54, 0]
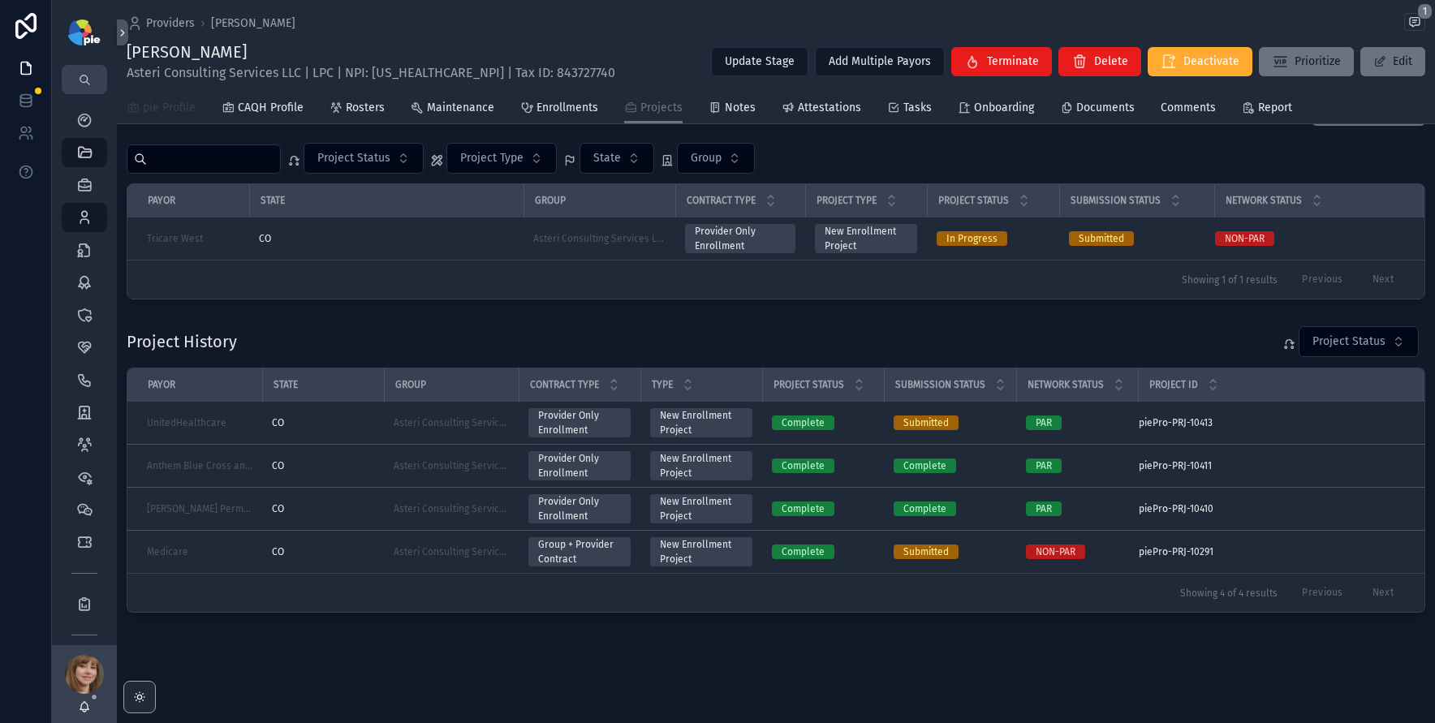
click at [176, 109] on span "pie Profile" at bounding box center [169, 108] width 53 height 16
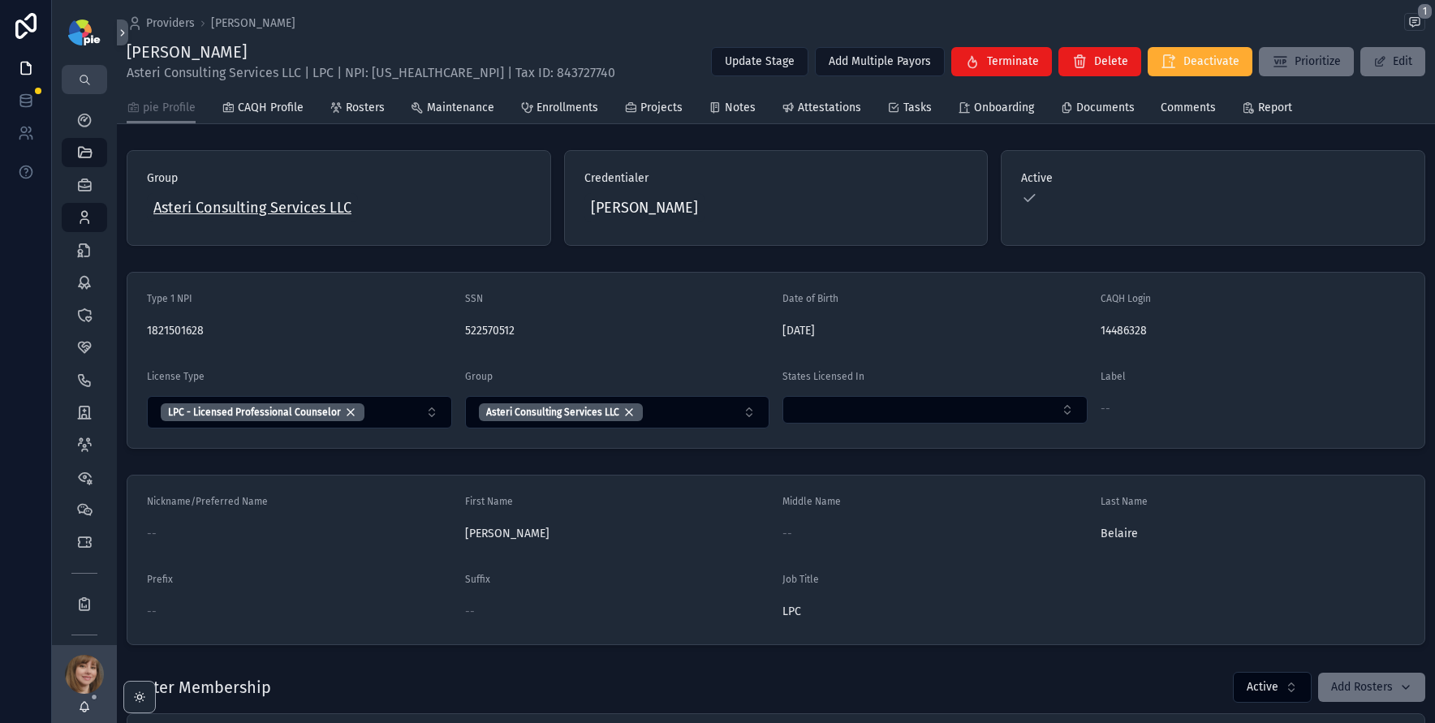
click at [246, 213] on span "Asteri Consulting Services LLC" at bounding box center [252, 207] width 198 height 23
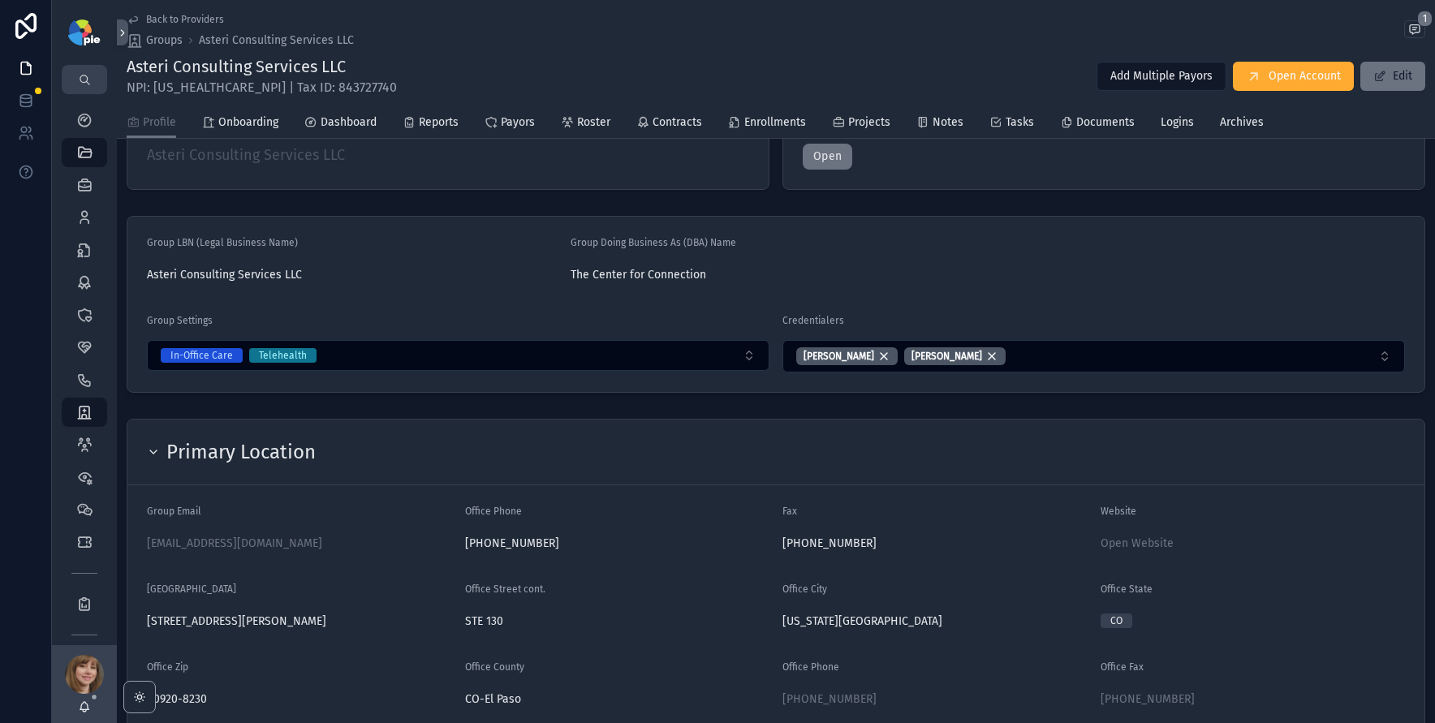
scroll to position [211, 0]
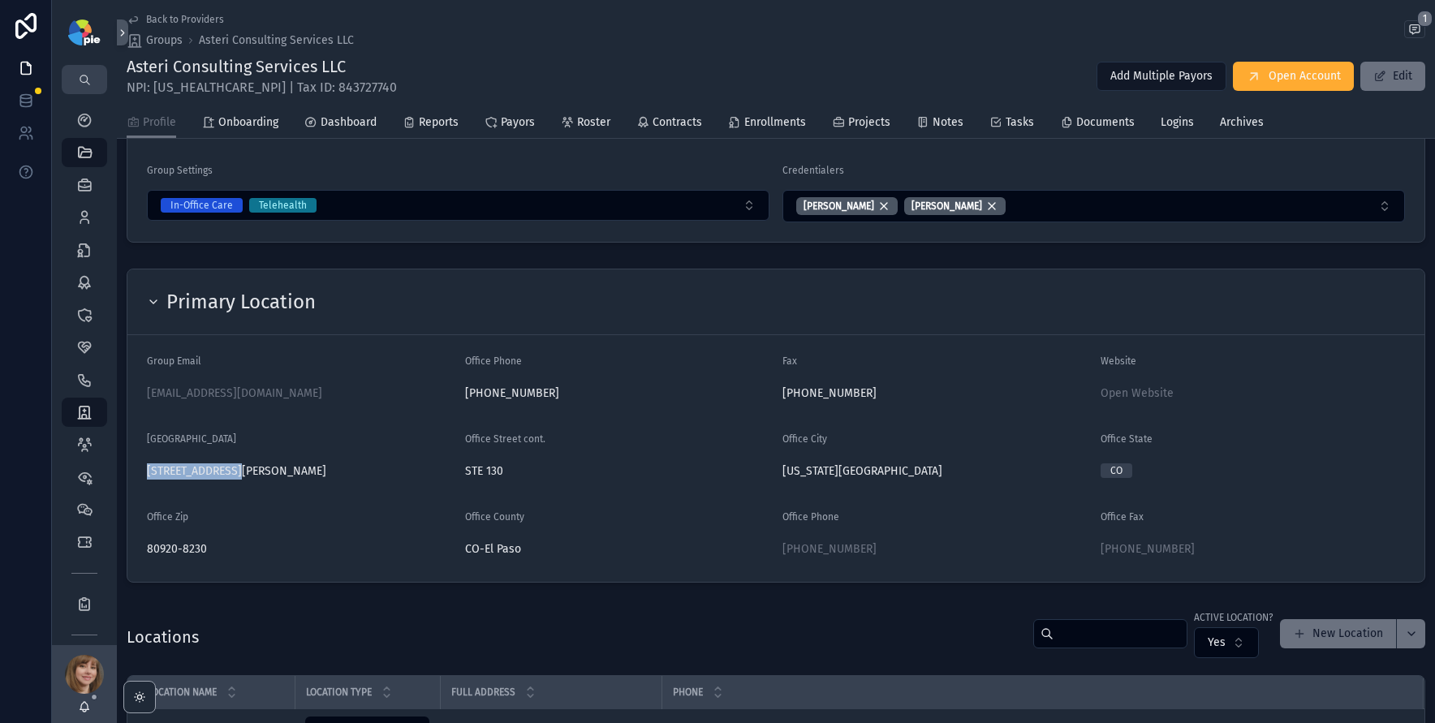
drag, startPoint x: 223, startPoint y: 470, endPoint x: 140, endPoint y: 473, distance: 82.9
click at [140, 473] on form "Group Email lbuckman@asteriems.com Office Phone 719-370-0710 Fax 719-399-0390 W…" at bounding box center [775, 458] width 1297 height 247
copy span "7660 Goddard St."
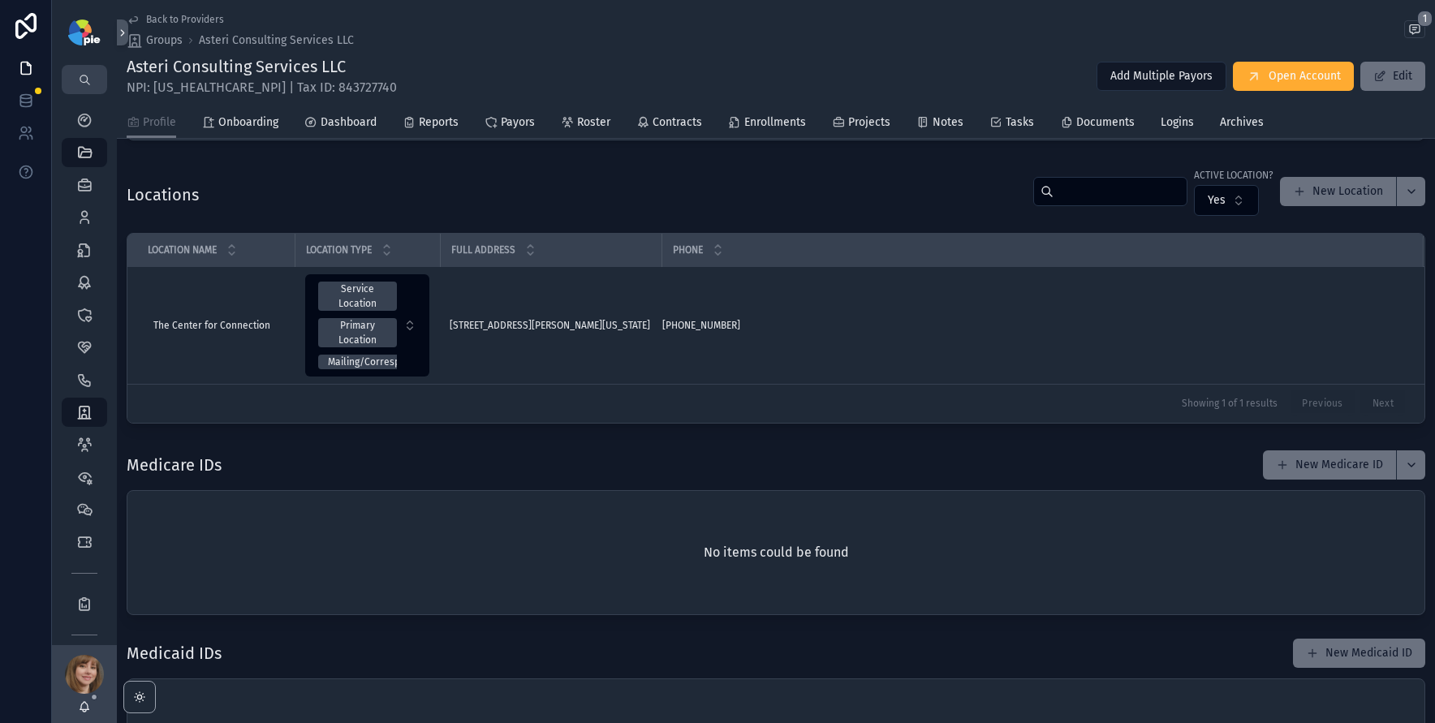
scroll to position [120, 0]
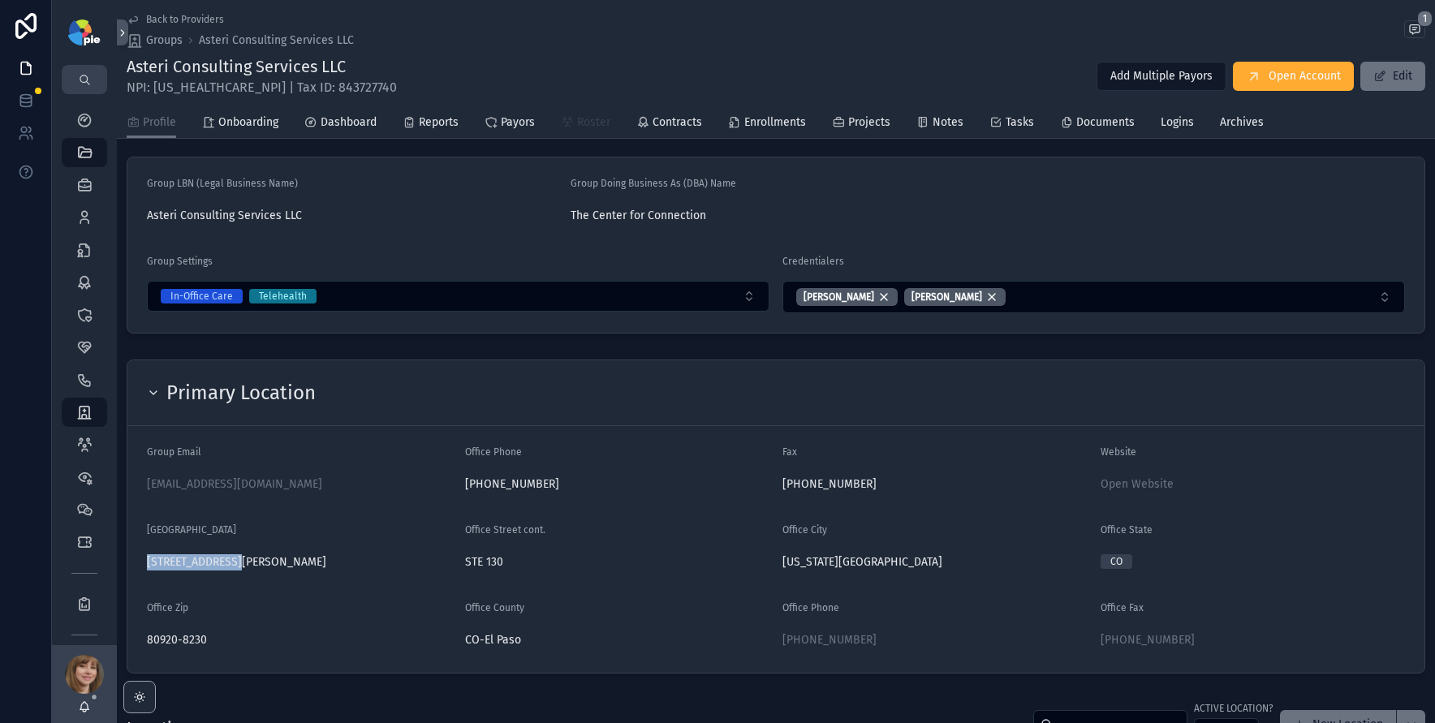
click at [594, 123] on span "Roster" at bounding box center [593, 122] width 33 height 16
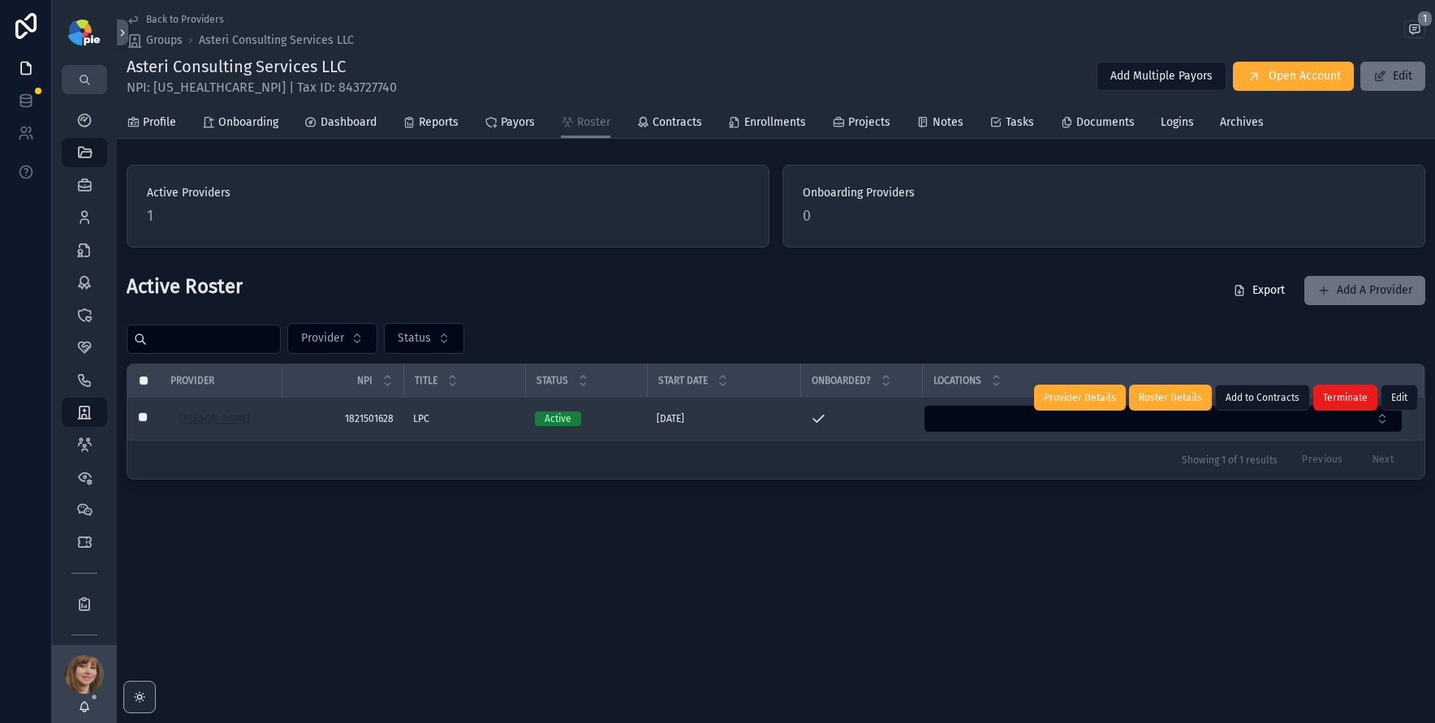
click at [239, 422] on span "Belaire, Kirsten" at bounding box center [214, 418] width 71 height 13
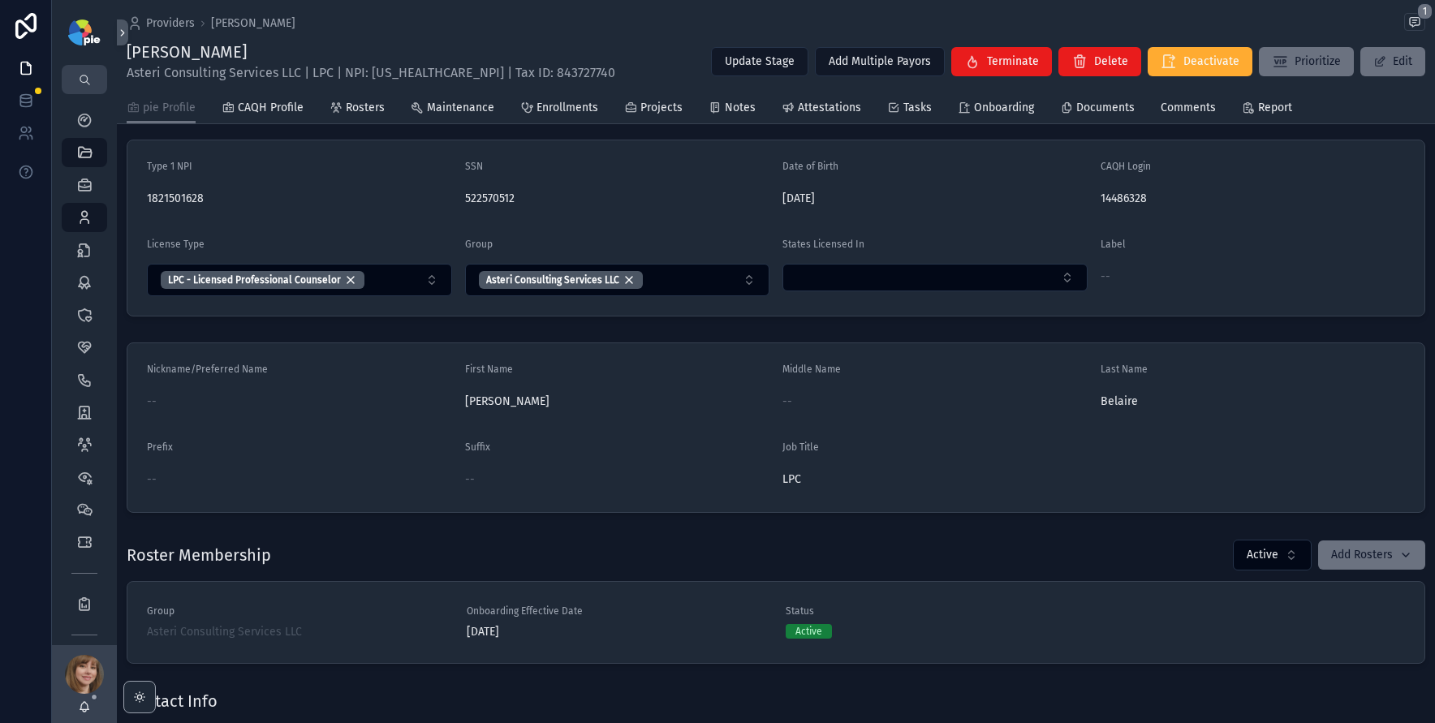
scroll to position [95, 0]
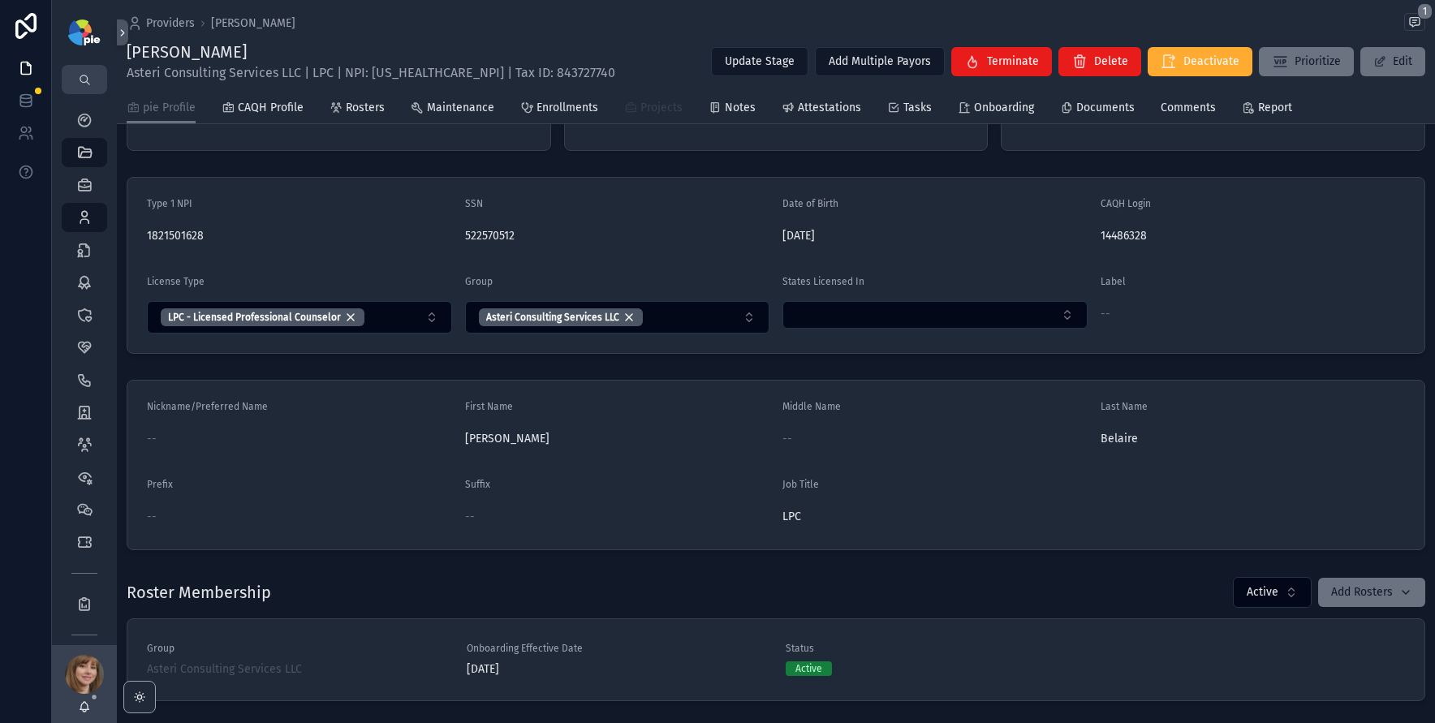
click at [652, 110] on span "Projects" at bounding box center [661, 108] width 42 height 16
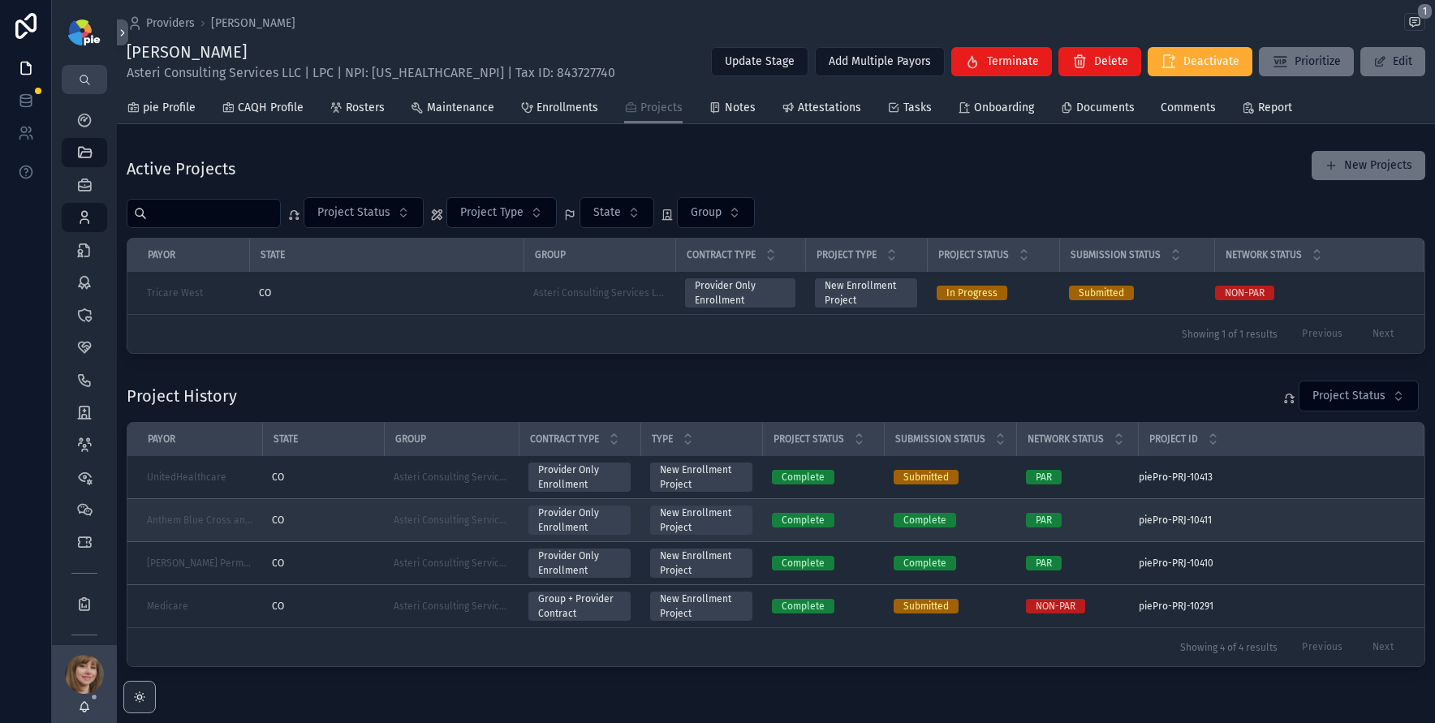
click at [312, 526] on div "CO" at bounding box center [323, 520] width 102 height 13
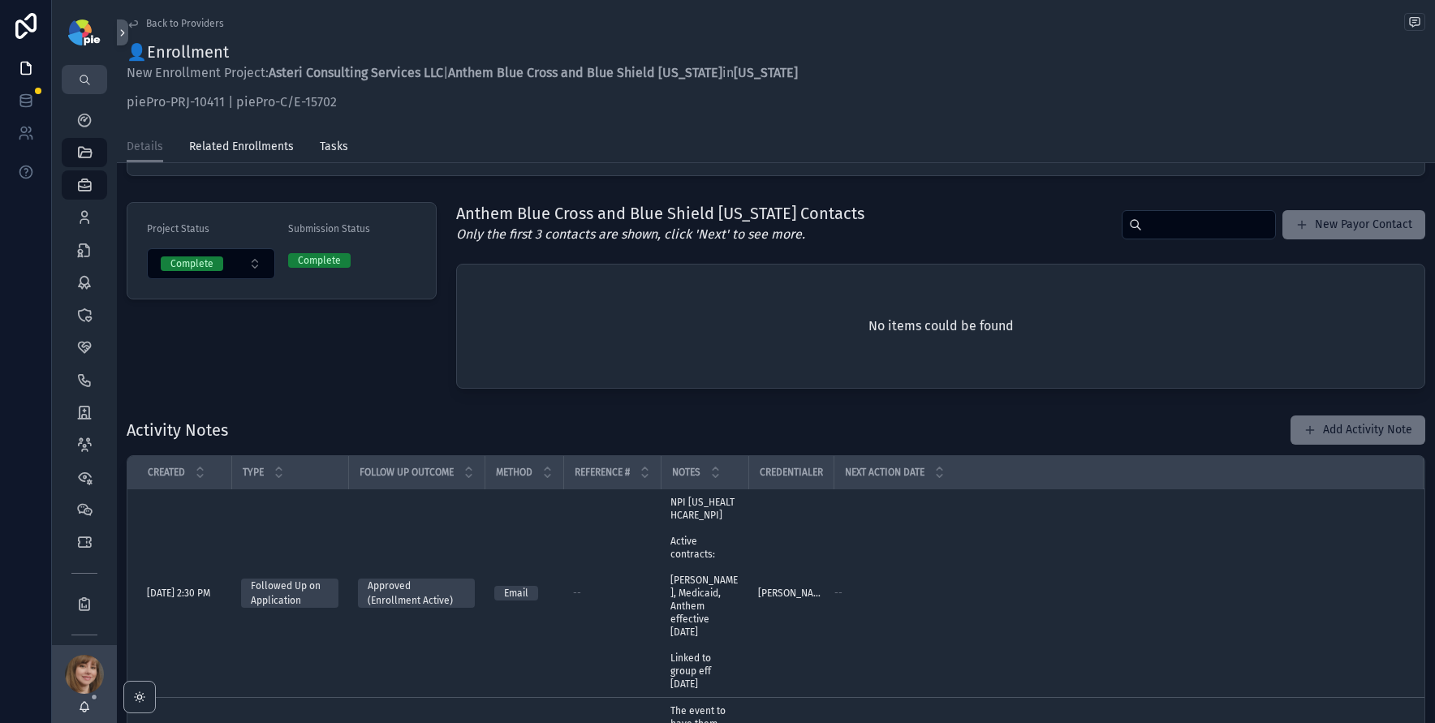
click at [166, 21] on span "Back to Providers" at bounding box center [185, 23] width 78 height 13
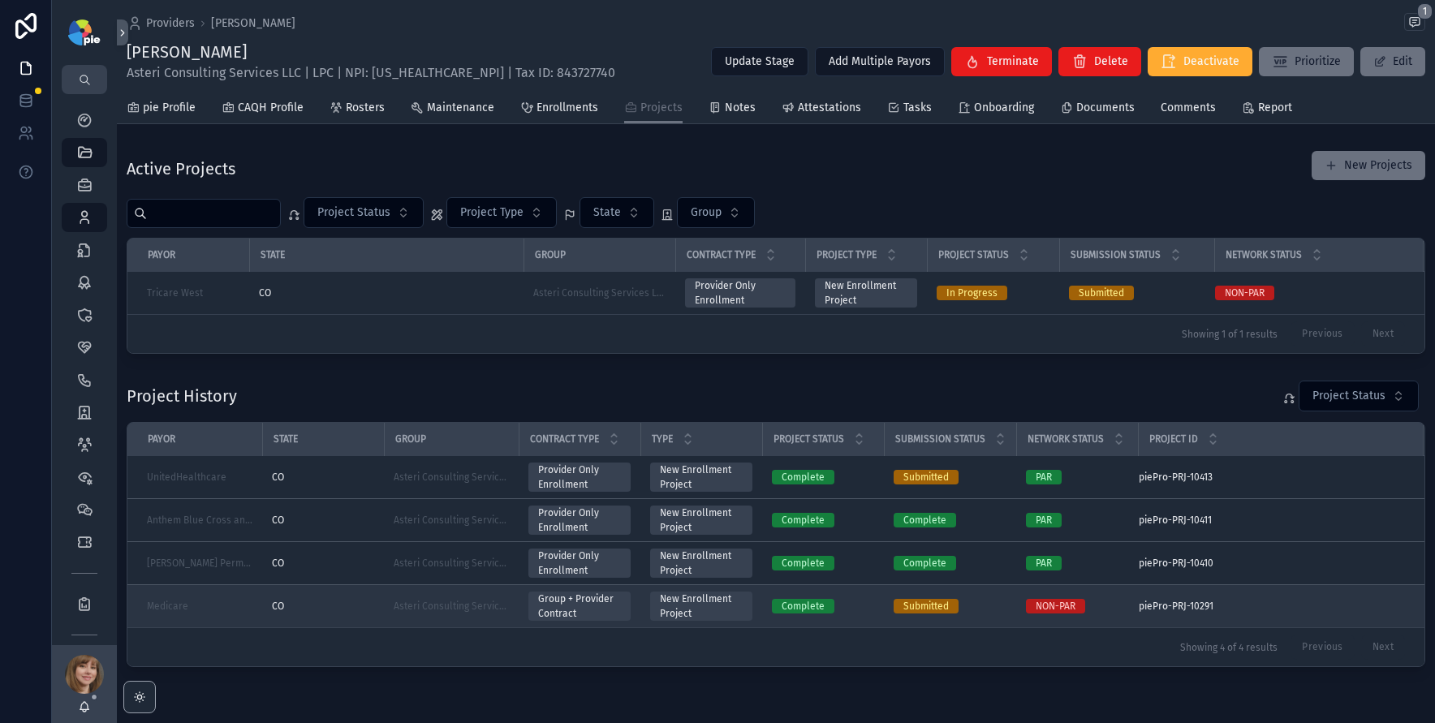
click at [345, 610] on div "CO" at bounding box center [323, 606] width 102 height 13
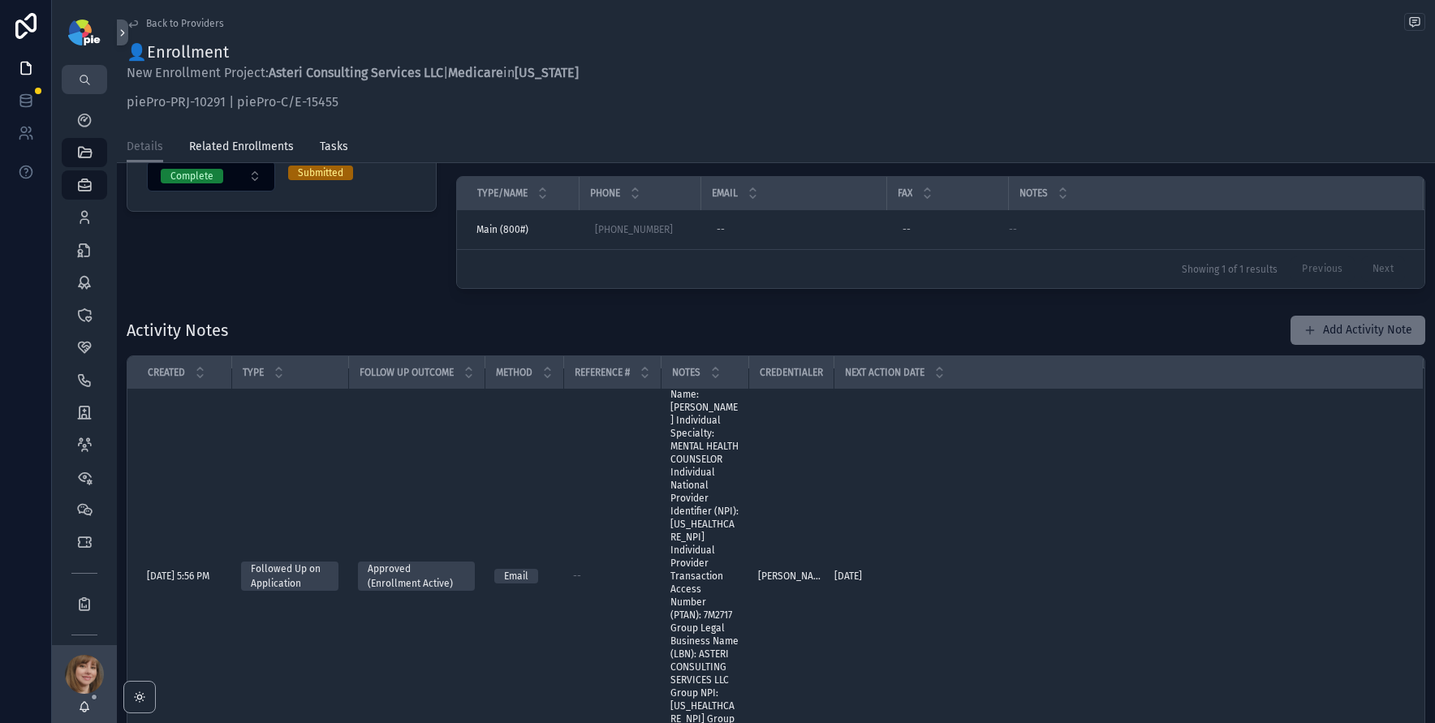
scroll to position [23, 0]
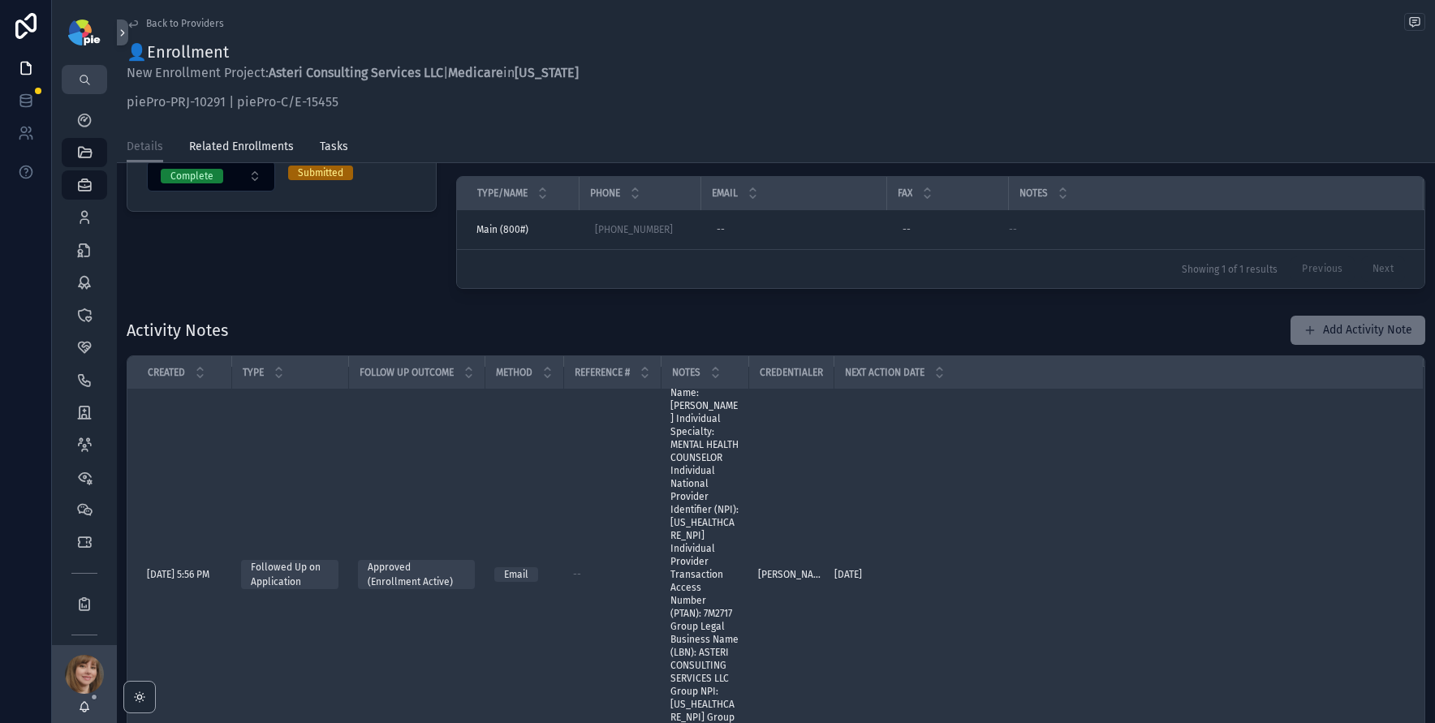
click at [834, 604] on td "[PERSON_NAME]" at bounding box center [790, 575] width 85 height 416
click at [812, 497] on td "[PERSON_NAME]" at bounding box center [790, 575] width 85 height 416
click at [704, 527] on span "Individual Name: KIRSTEN BELAIRE Individual Specialty: MENTAL HEALTH COUNSELOR …" at bounding box center [704, 574] width 68 height 403
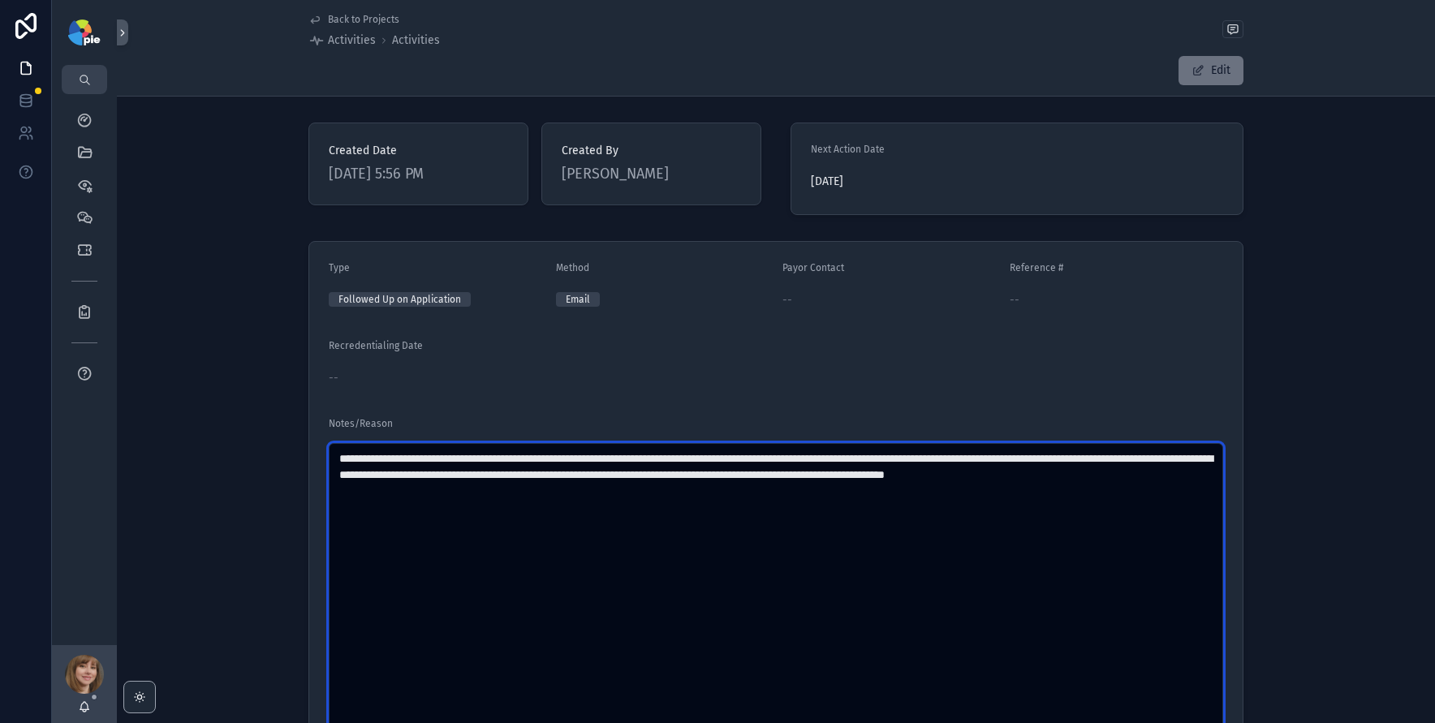
drag, startPoint x: 554, startPoint y: 472, endPoint x: 518, endPoint y: 476, distance: 36.0
click at [518, 476] on textarea "**********" at bounding box center [776, 596] width 894 height 307
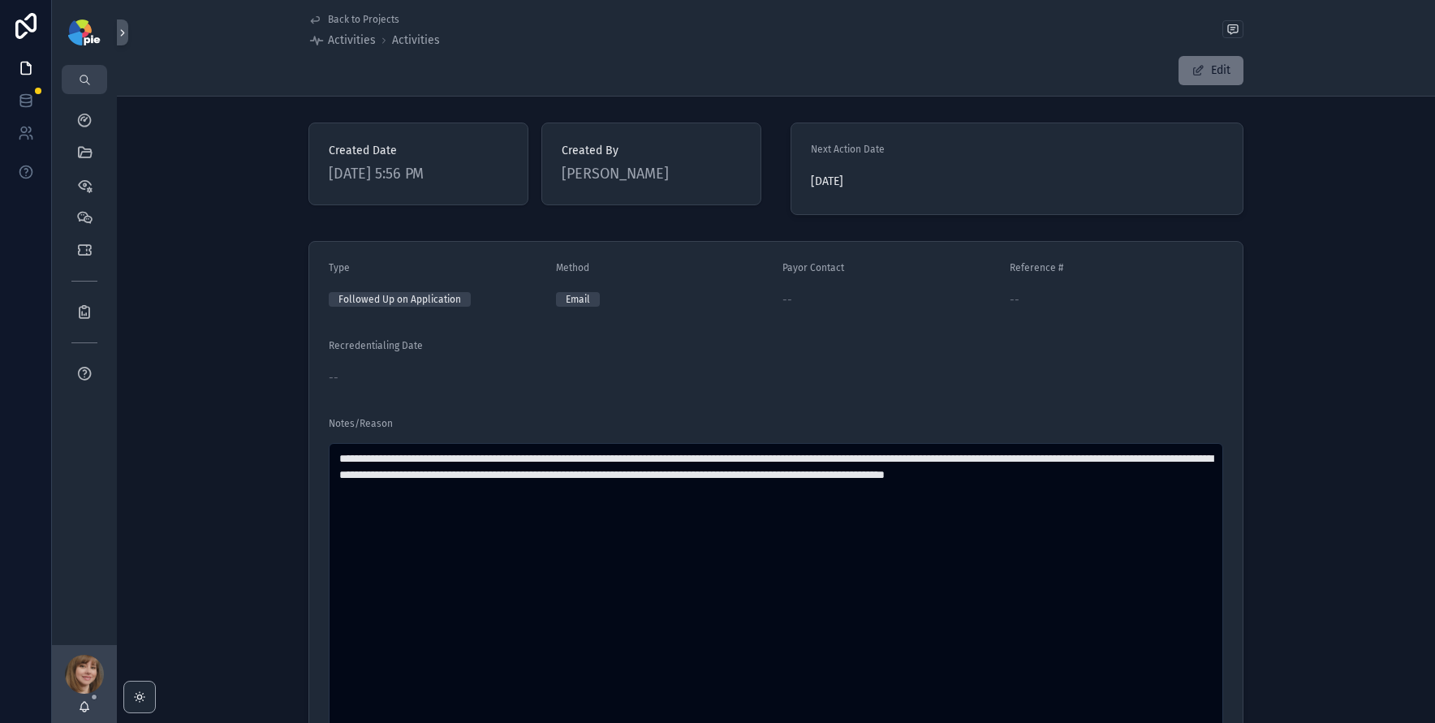
click at [293, 240] on div "**********" at bounding box center [776, 506] width 1318 height 542
click at [373, 16] on span "Back to Projects" at bounding box center [363, 19] width 71 height 13
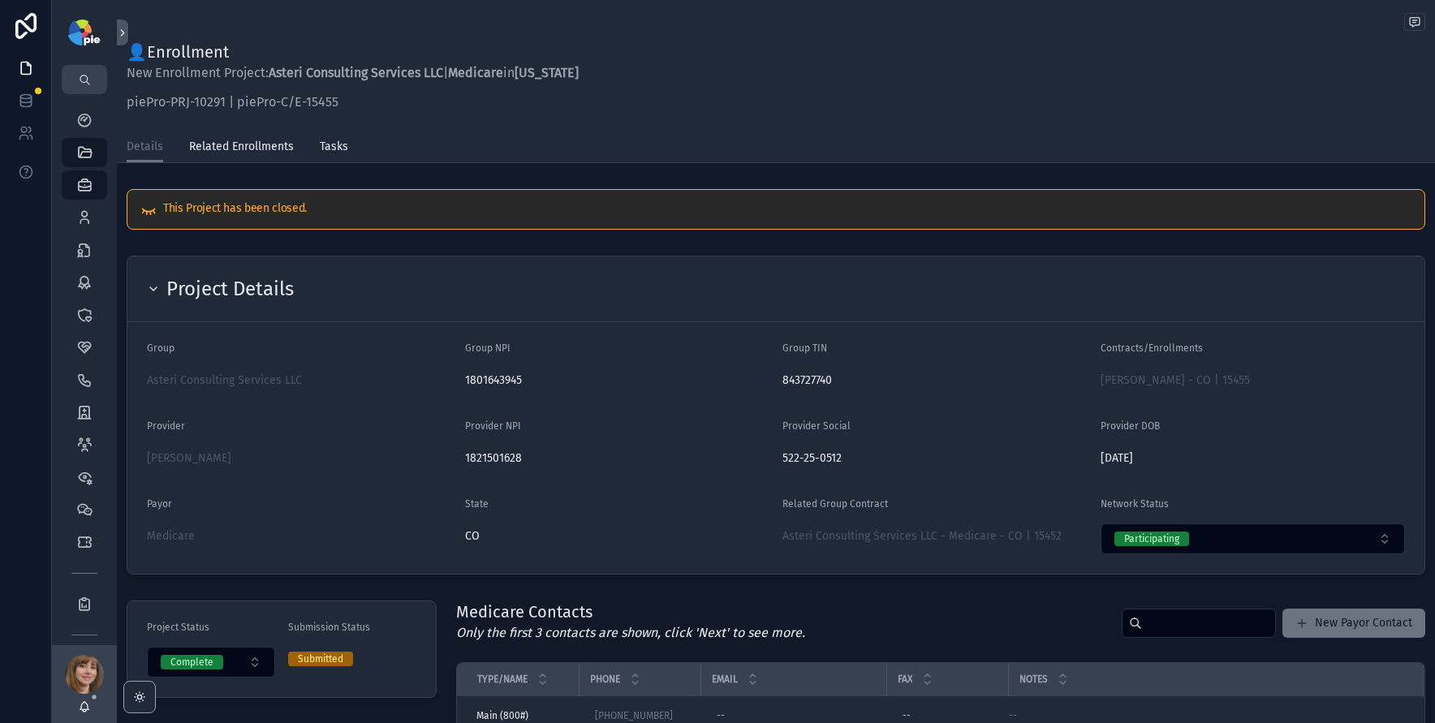
click at [491, 455] on span "1821501628" at bounding box center [617, 458] width 305 height 16
drag, startPoint x: 313, startPoint y: 385, endPoint x: 139, endPoint y: 381, distance: 174.6
click at [139, 381] on form "Group Asteri Consulting Services LLC Group NPI 1801643945 Group TIN 843727740 C…" at bounding box center [775, 448] width 1297 height 252
copy span "Asteri Consulting Services LLC"
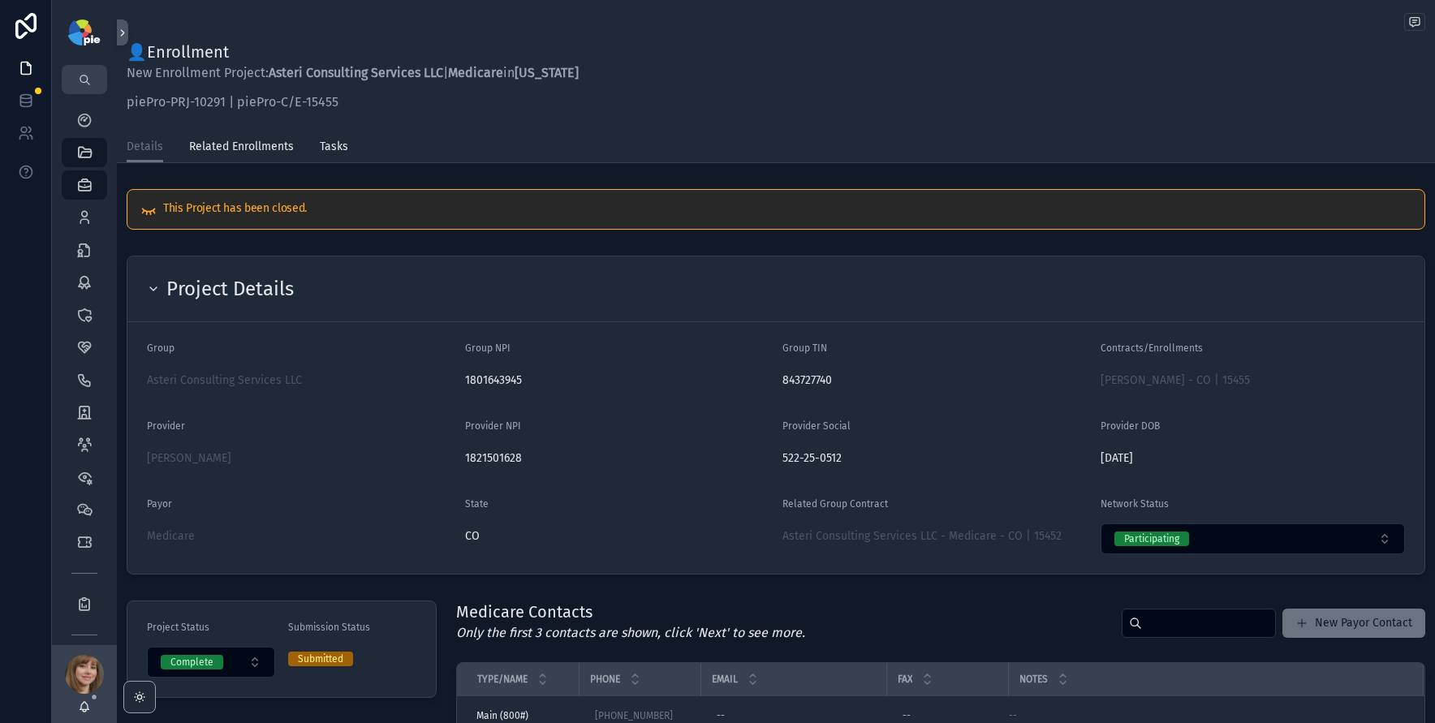
click at [804, 374] on span "843727740" at bounding box center [934, 381] width 305 height 16
click at [804, 377] on span "843727740" at bounding box center [934, 381] width 305 height 16
copy span "843727740"
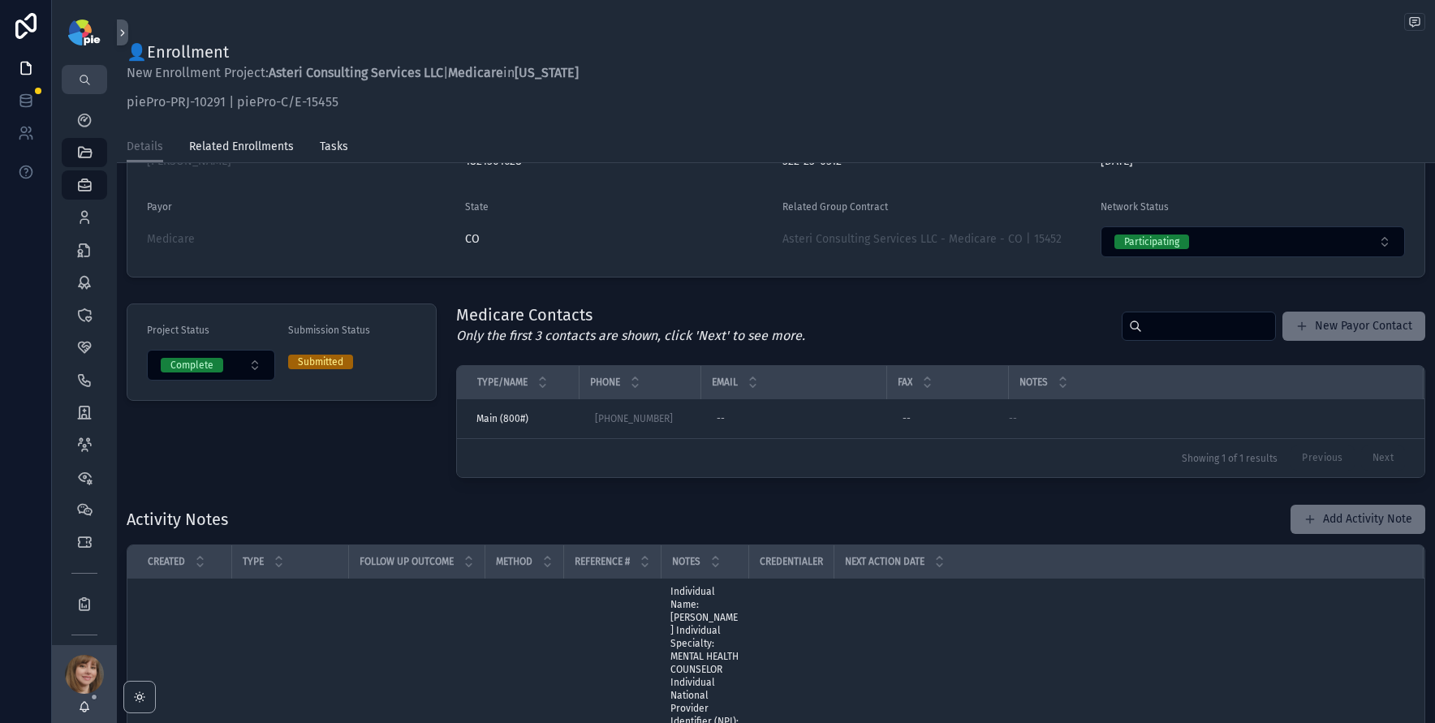
scroll to position [348, 0]
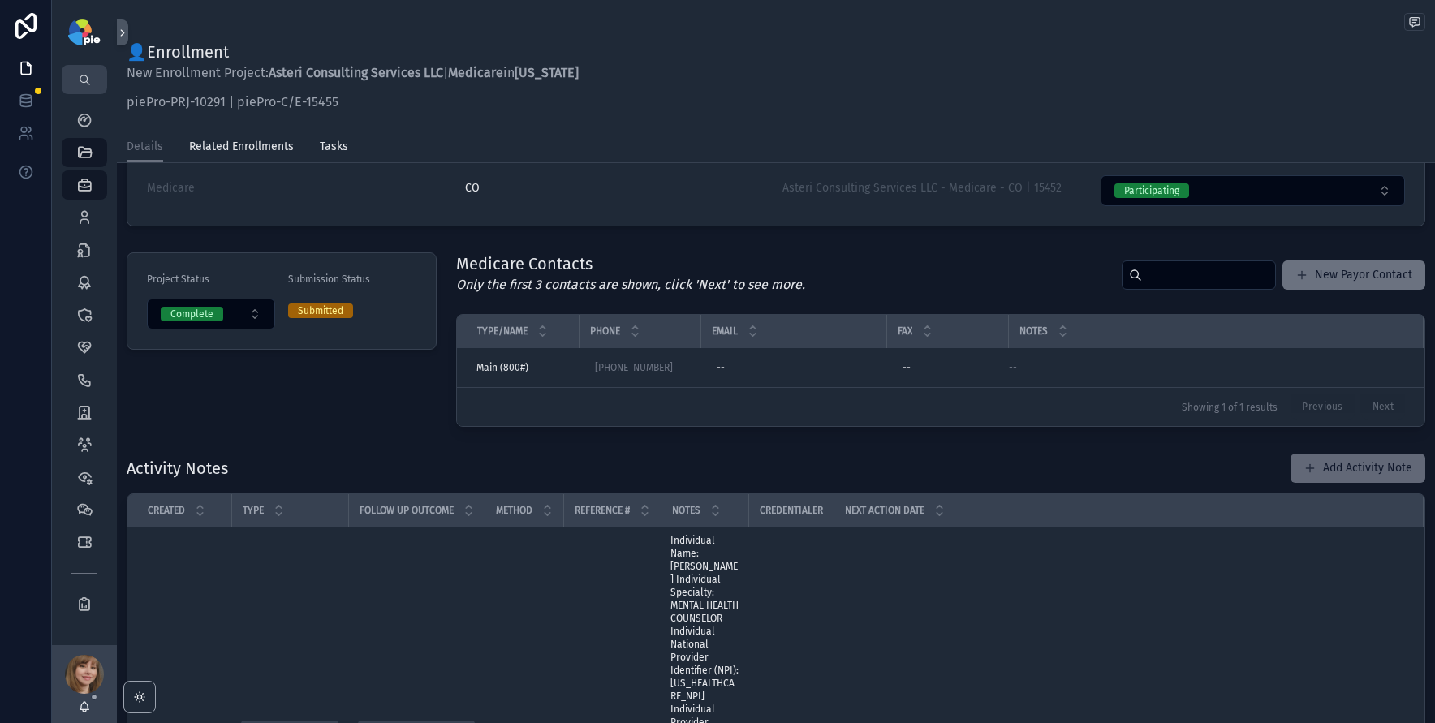
click at [1325, 464] on button "Add Activity Note" at bounding box center [1358, 468] width 135 height 29
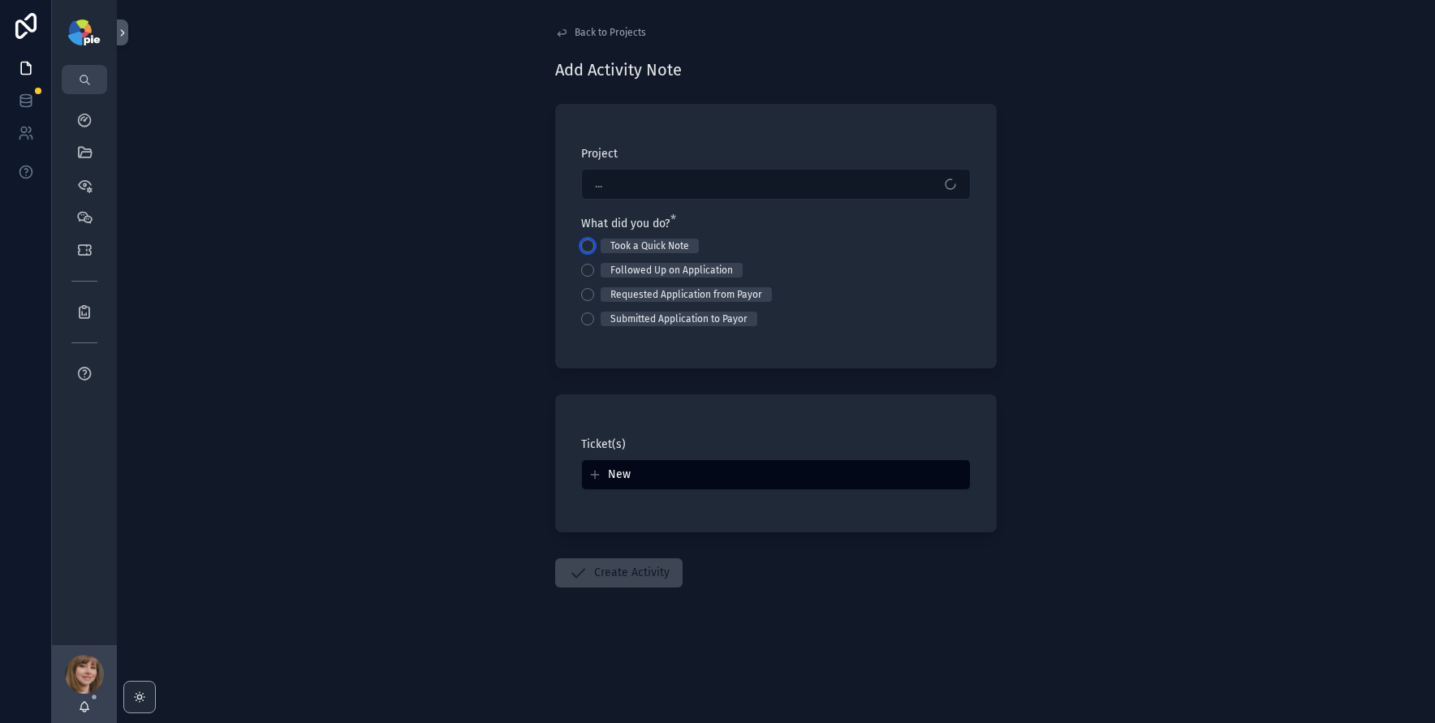
click at [584, 248] on button "Took a Quick Note" at bounding box center [587, 245] width 13 height 13
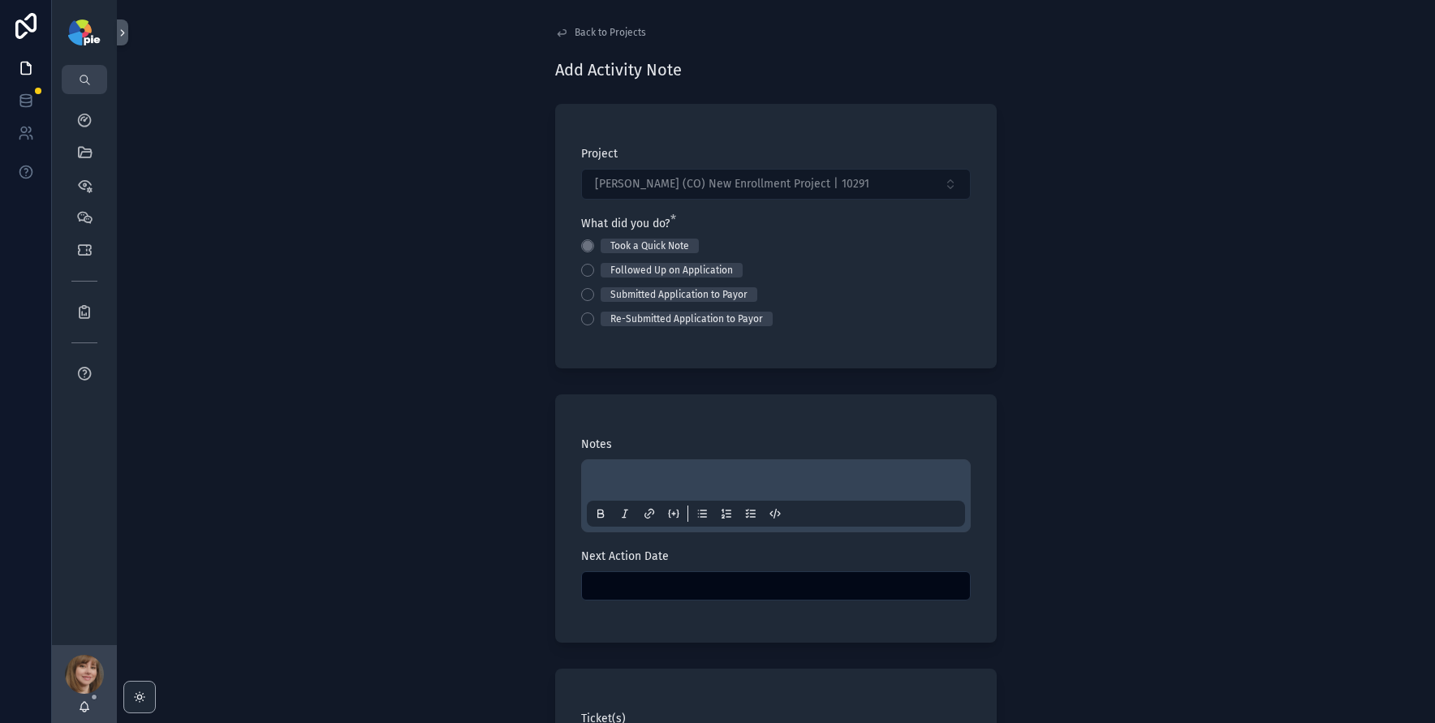
click at [602, 475] on div "scrollable content" at bounding box center [776, 496] width 378 height 62
click at [605, 479] on p "scrollable content" at bounding box center [779, 483] width 378 height 16
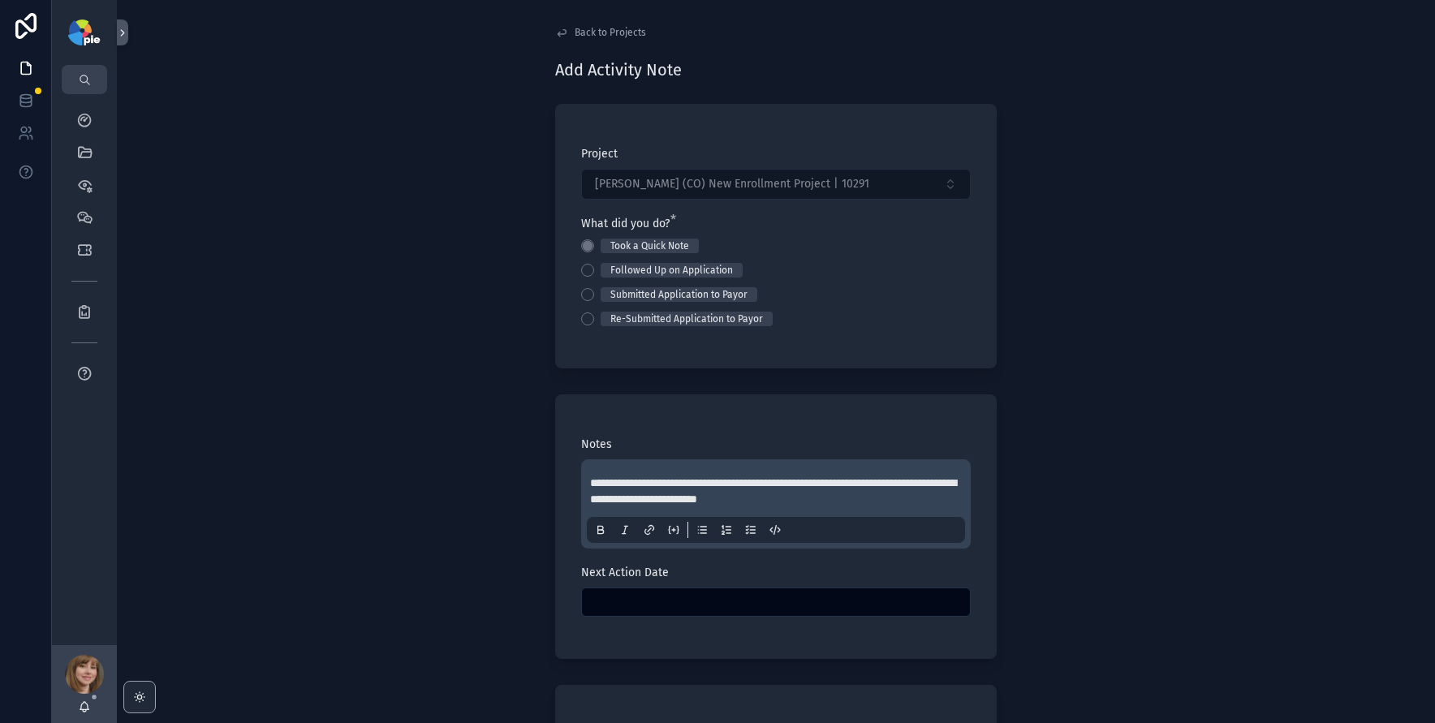
click at [748, 501] on span "**********" at bounding box center [773, 491] width 366 height 28
click at [828, 501] on p "**********" at bounding box center [779, 491] width 378 height 32
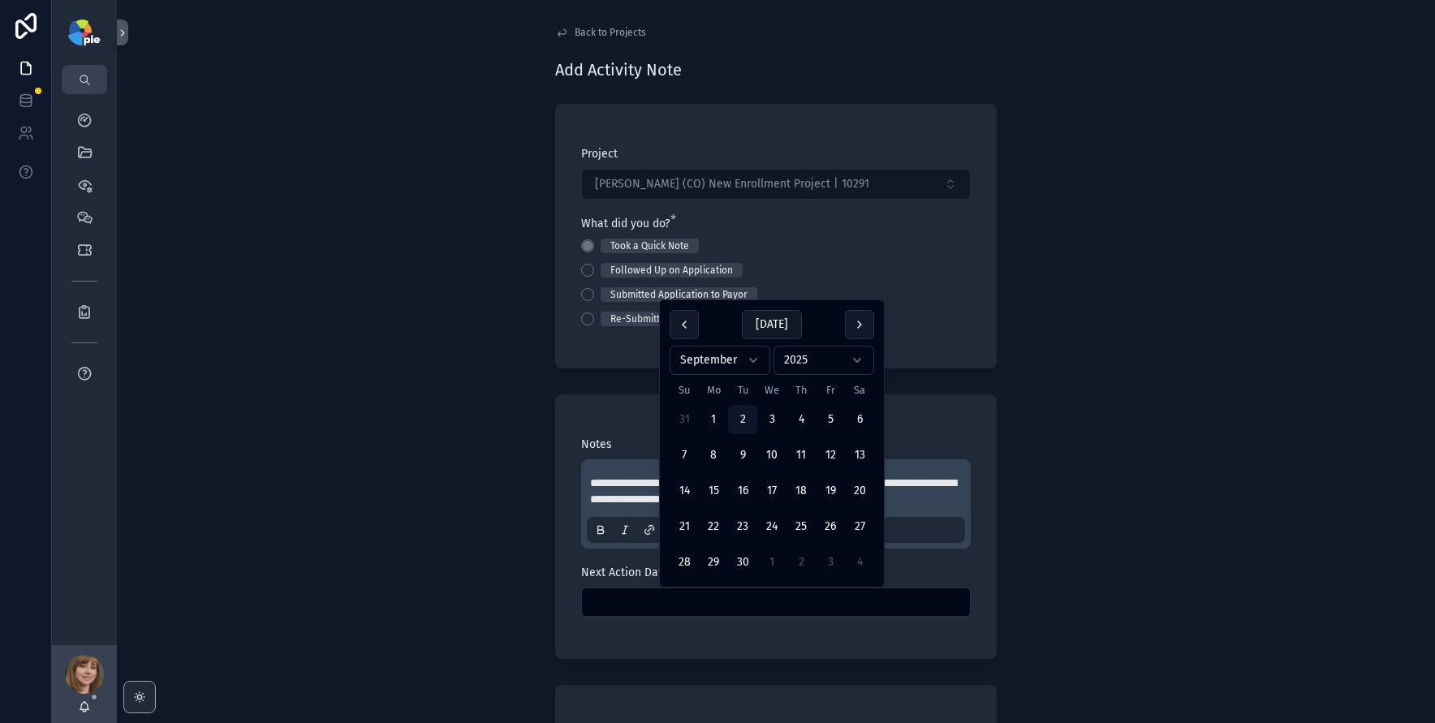
click at [788, 608] on input "scrollable content" at bounding box center [776, 602] width 388 height 23
click at [734, 482] on button "16" at bounding box center [742, 490] width 29 height 29
type input "*********"
click at [425, 519] on div "**********" at bounding box center [776, 361] width 1318 height 723
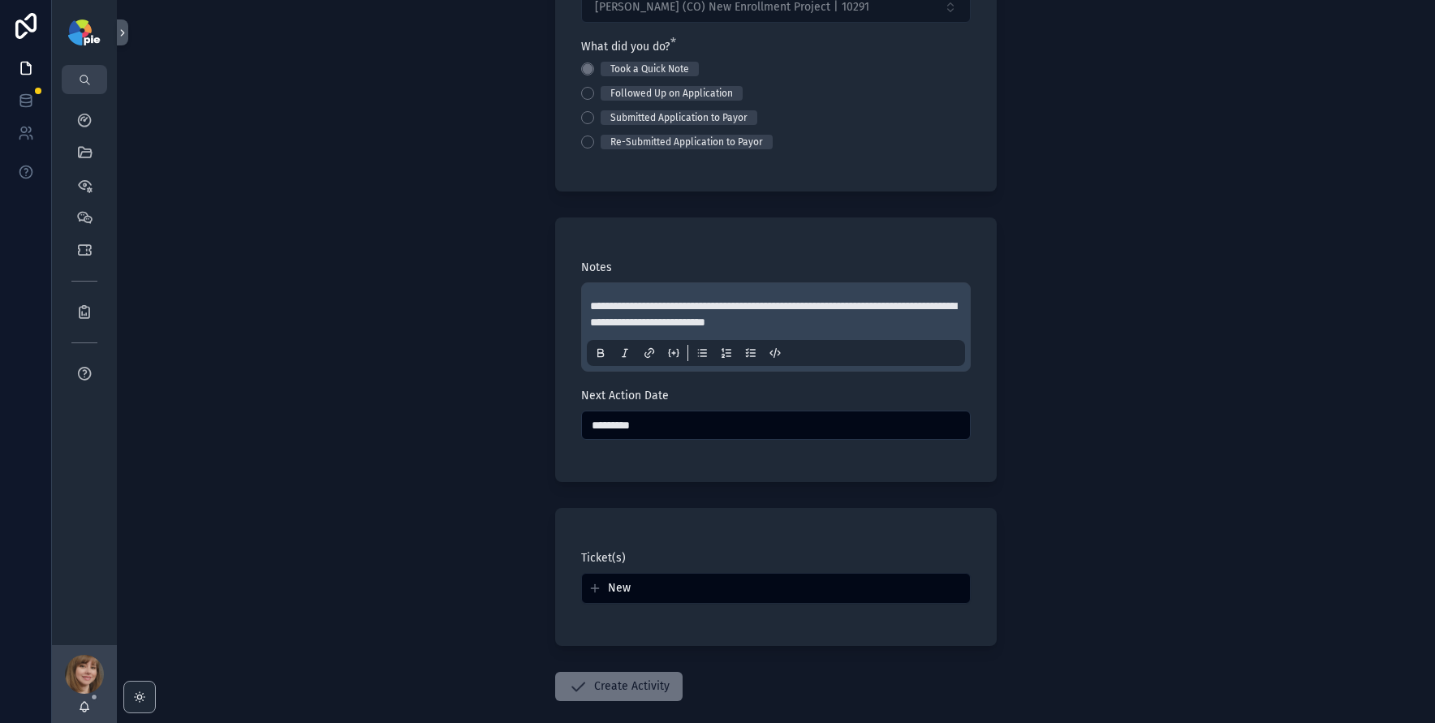
scroll to position [259, 0]
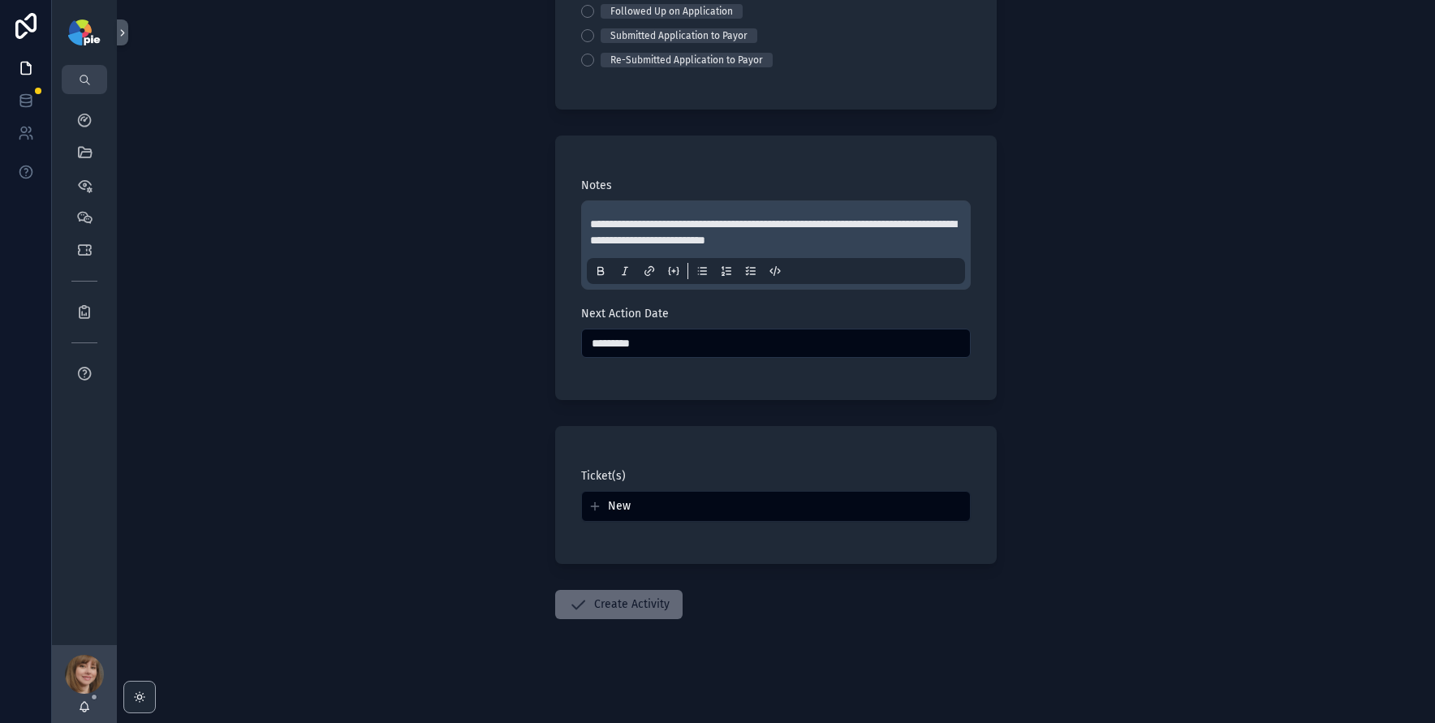
click at [605, 614] on button "Create Activity" at bounding box center [618, 604] width 127 height 29
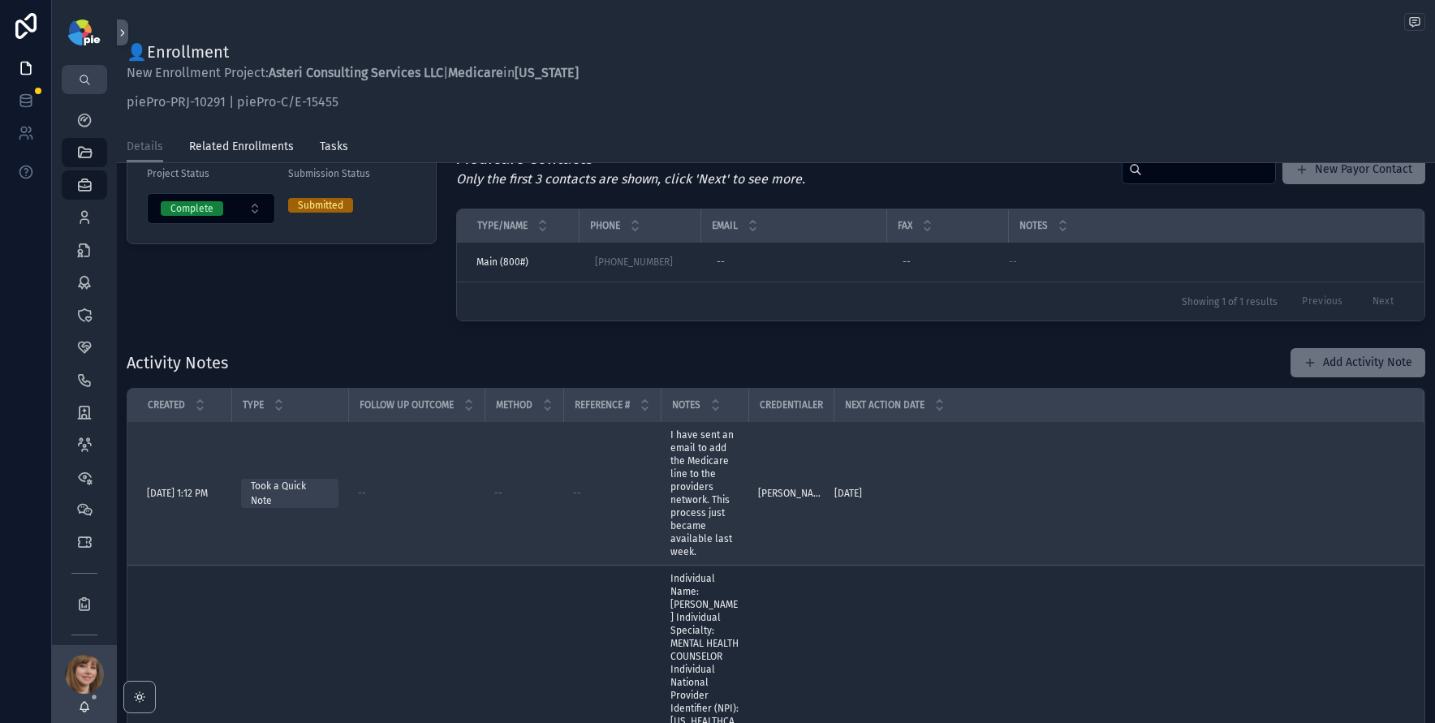
scroll to position [467, 0]
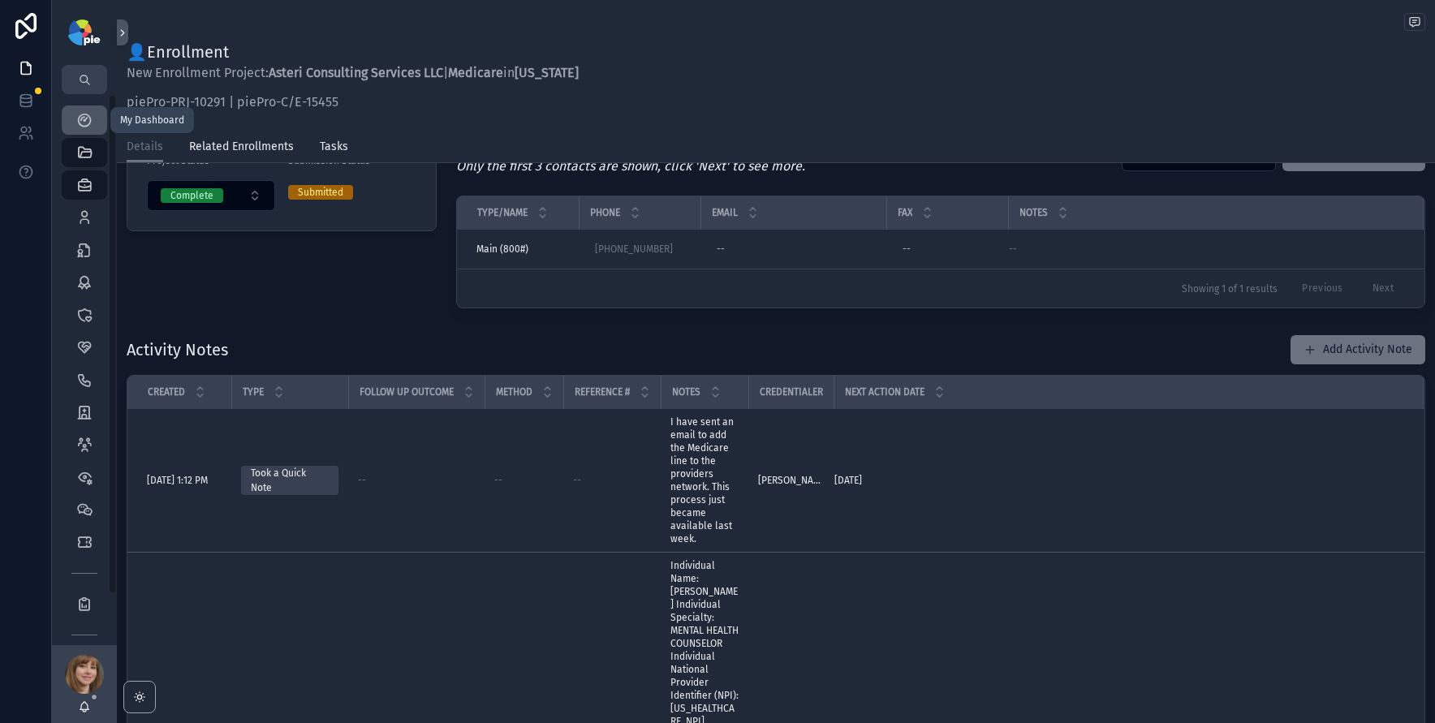
click at [88, 123] on icon "scrollable content" at bounding box center [84, 120] width 16 height 16
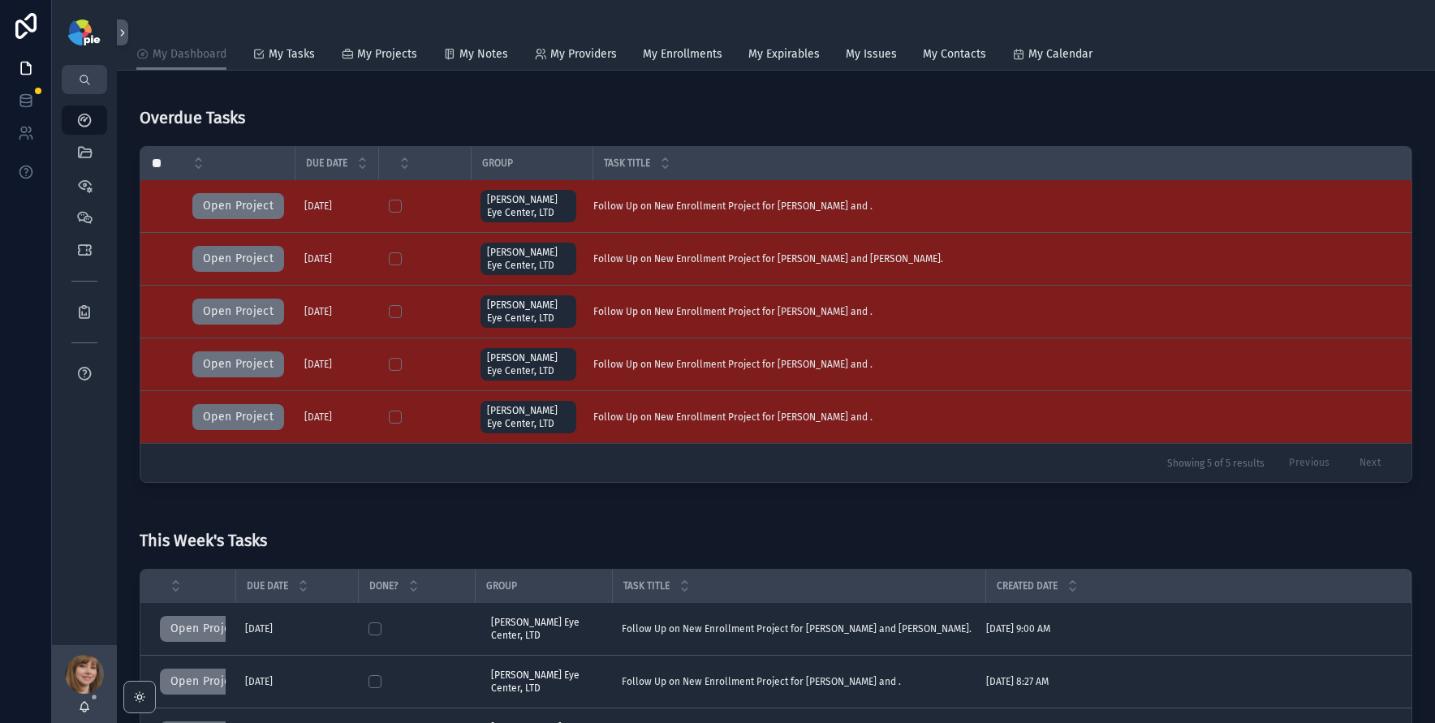
scroll to position [100, 0]
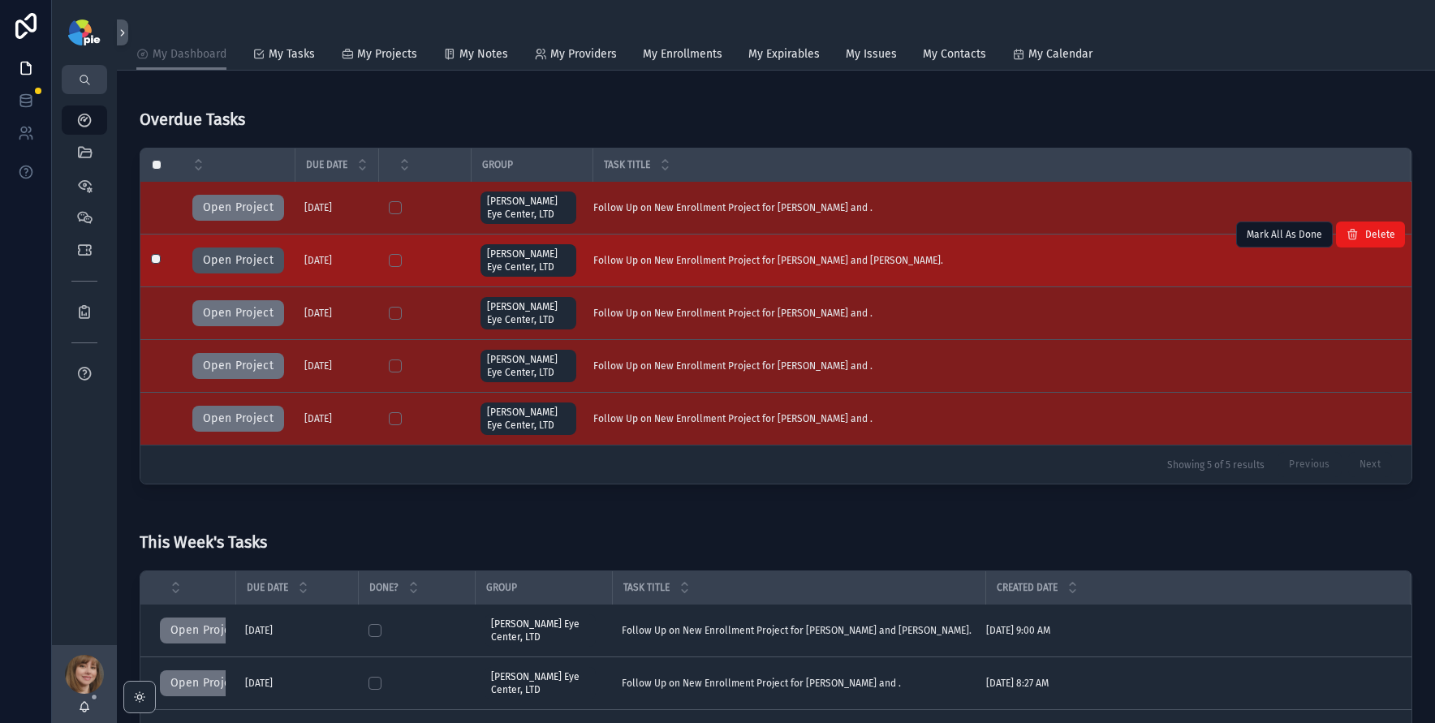
click at [229, 264] on button "Open Project" at bounding box center [238, 261] width 92 height 26
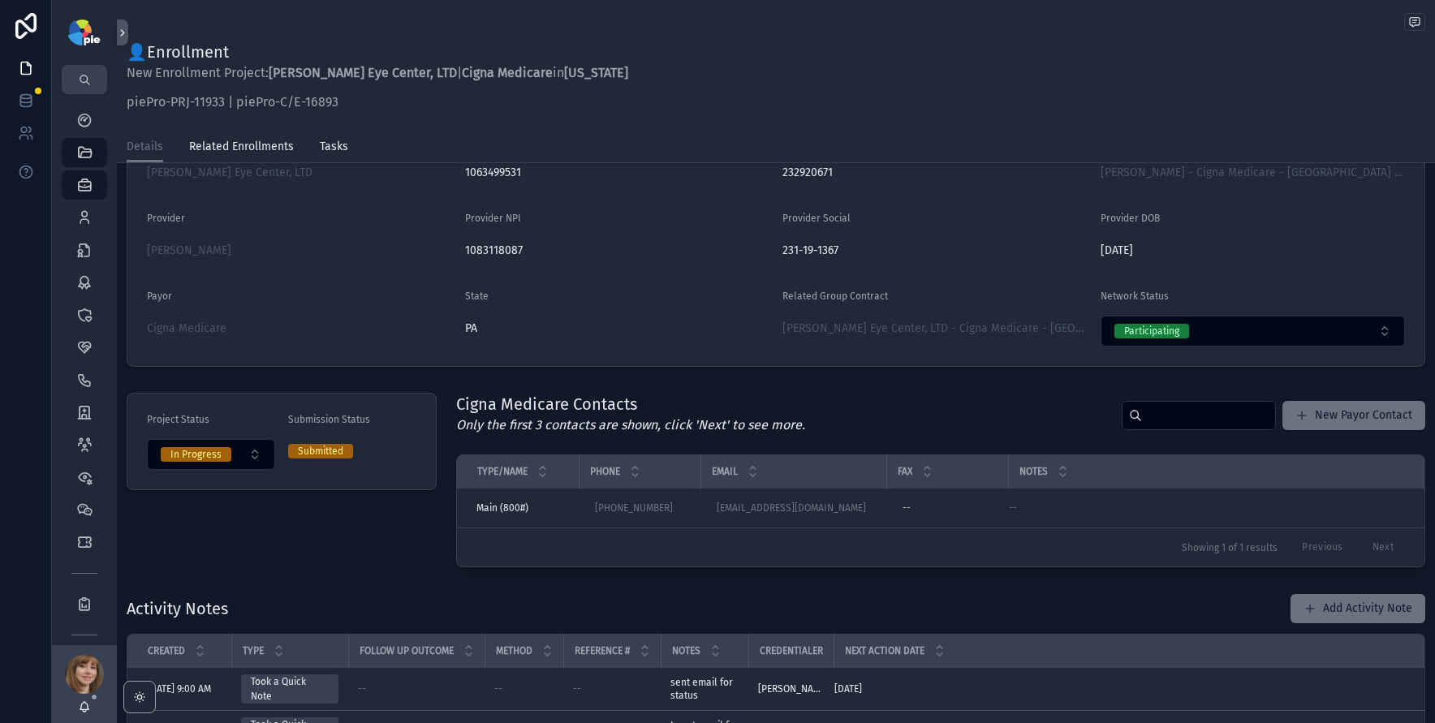
scroll to position [268, 0]
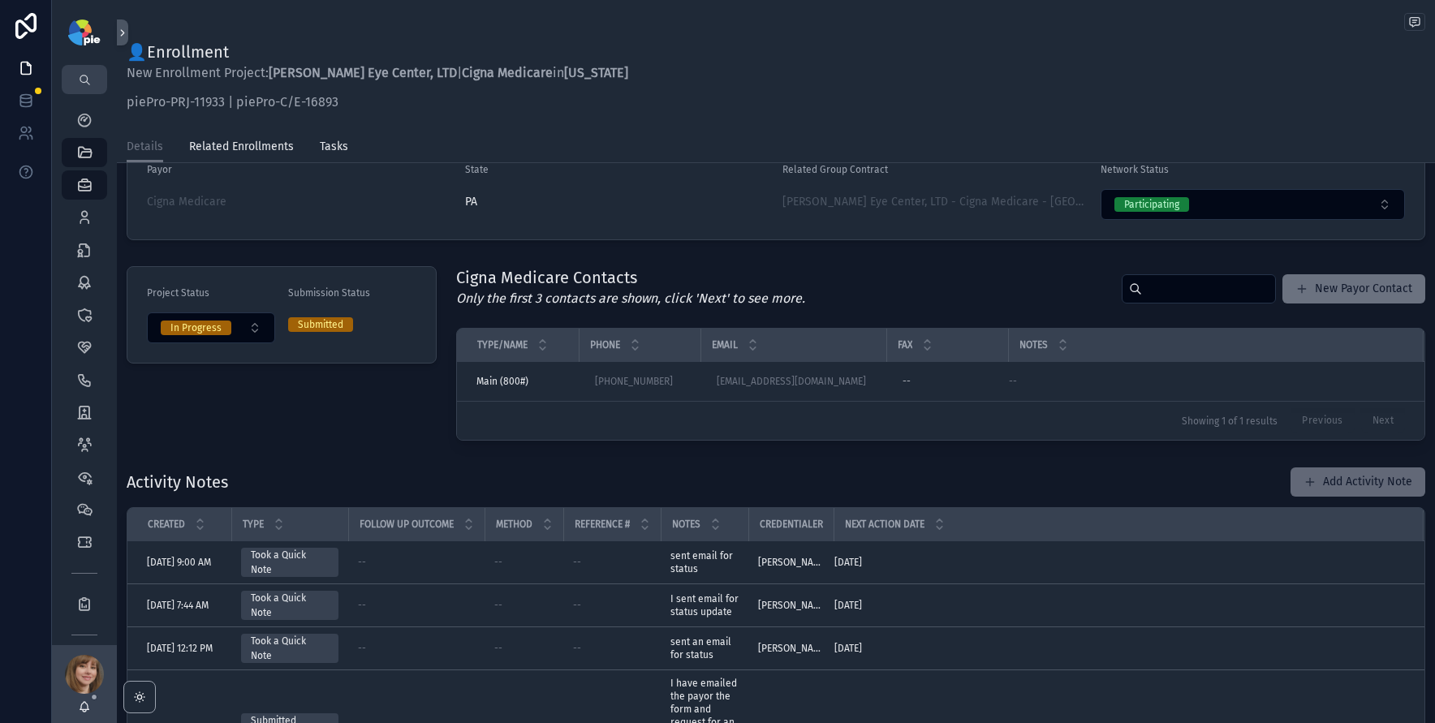
click at [1338, 484] on button "Add Activity Note" at bounding box center [1358, 482] width 135 height 29
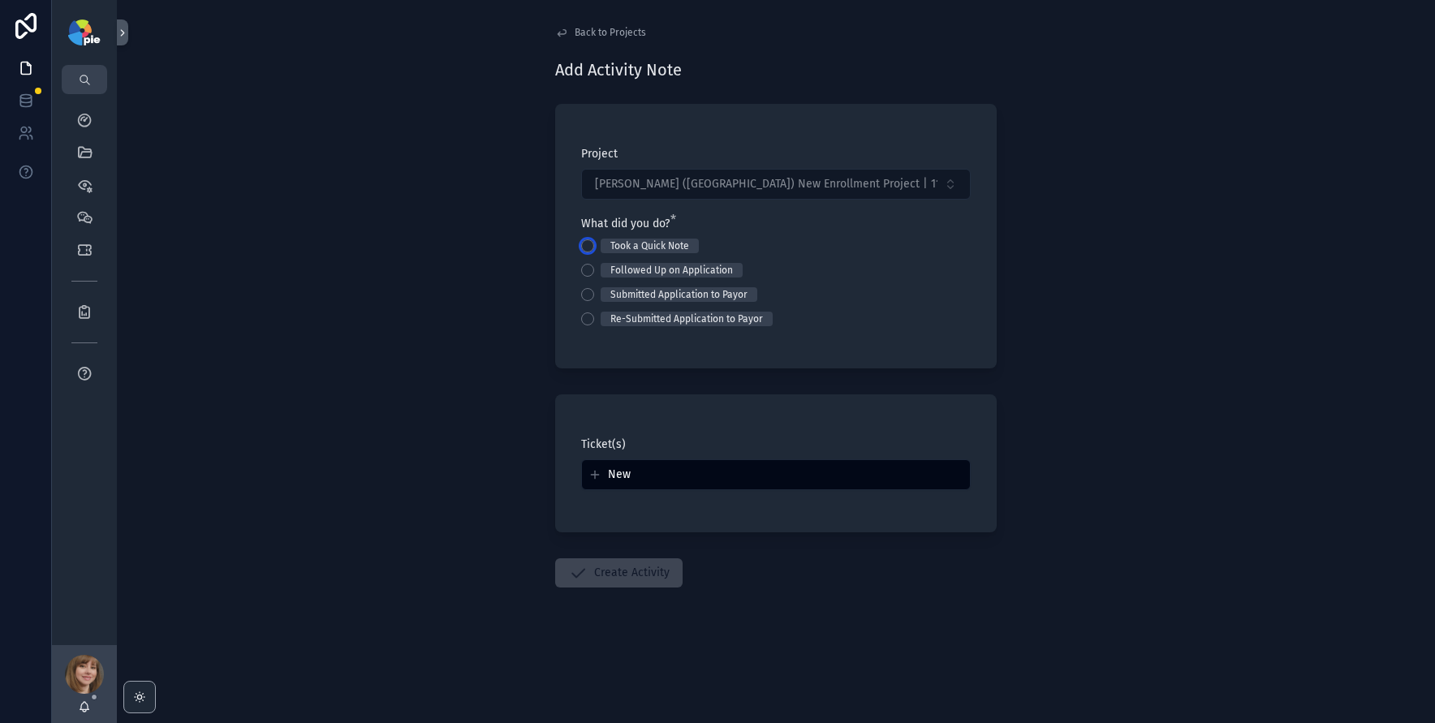
click at [591, 243] on button "Took a Quick Note" at bounding box center [587, 245] width 13 height 13
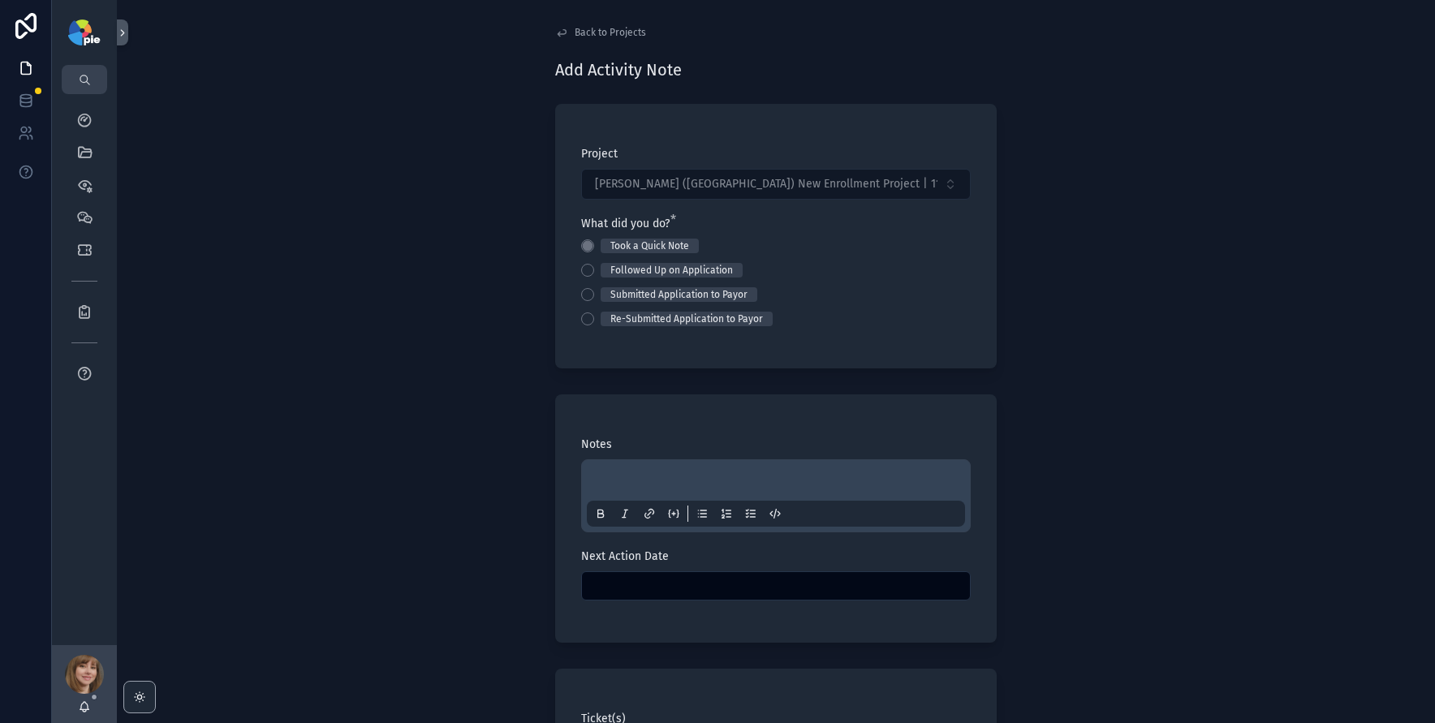
click at [614, 484] on p "scrollable content" at bounding box center [779, 483] width 378 height 16
click at [616, 589] on input "scrollable content" at bounding box center [776, 586] width 388 height 23
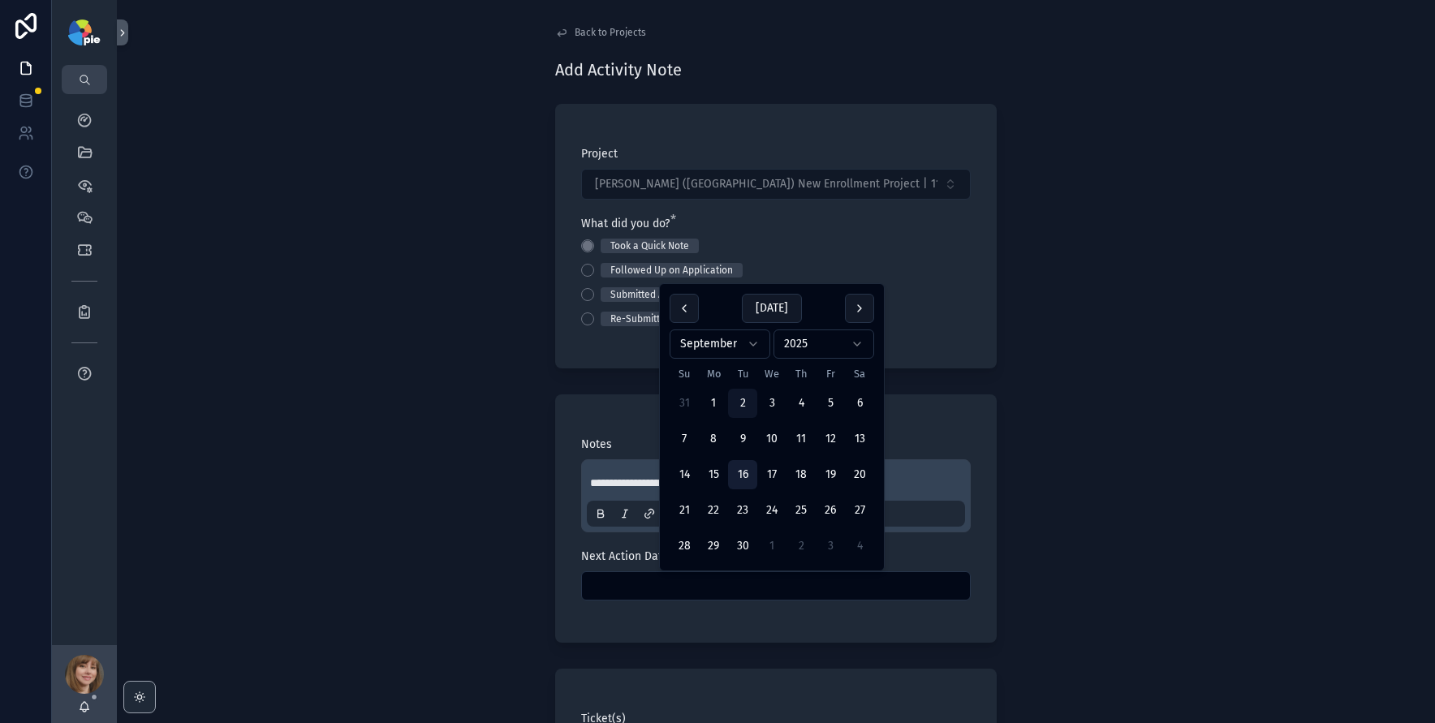
click at [734, 476] on button "16" at bounding box center [742, 474] width 29 height 29
type input "*********"
click at [434, 496] on div "**********" at bounding box center [776, 361] width 1318 height 723
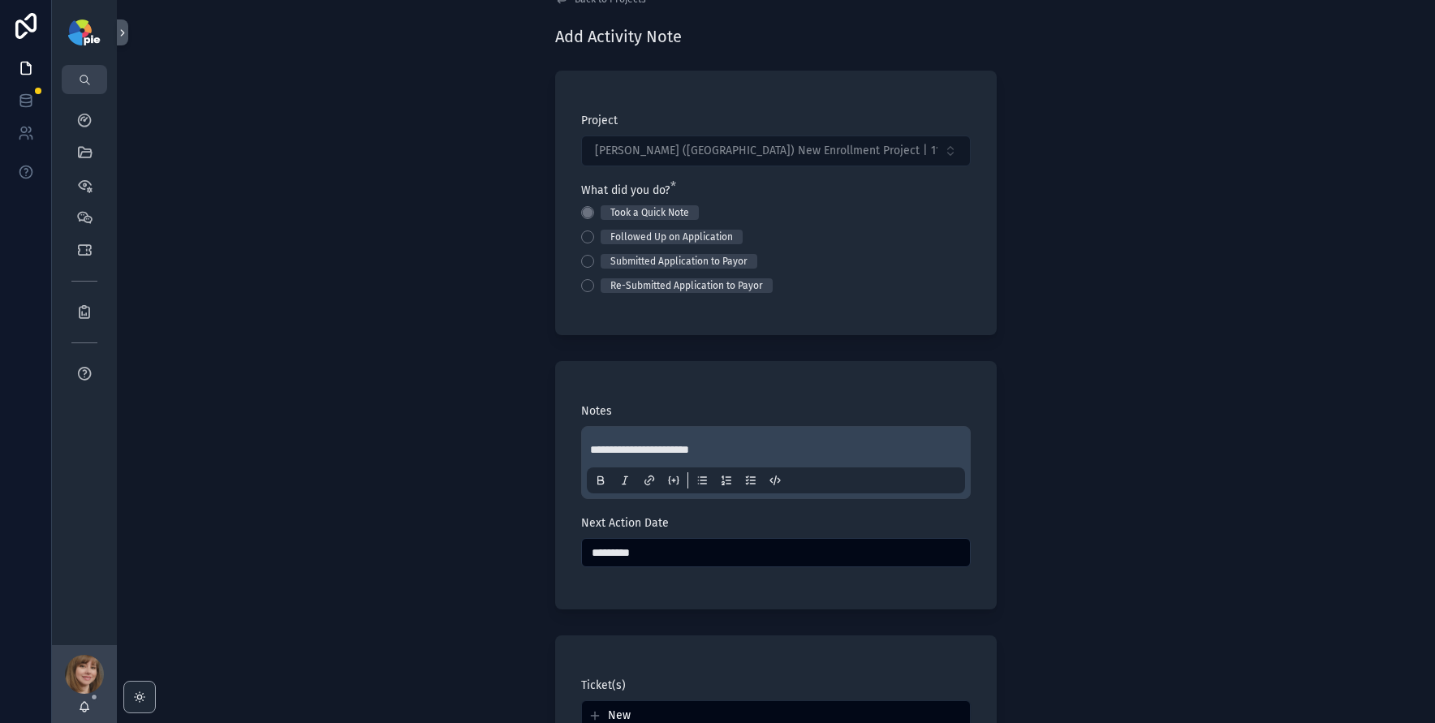
scroll to position [243, 0]
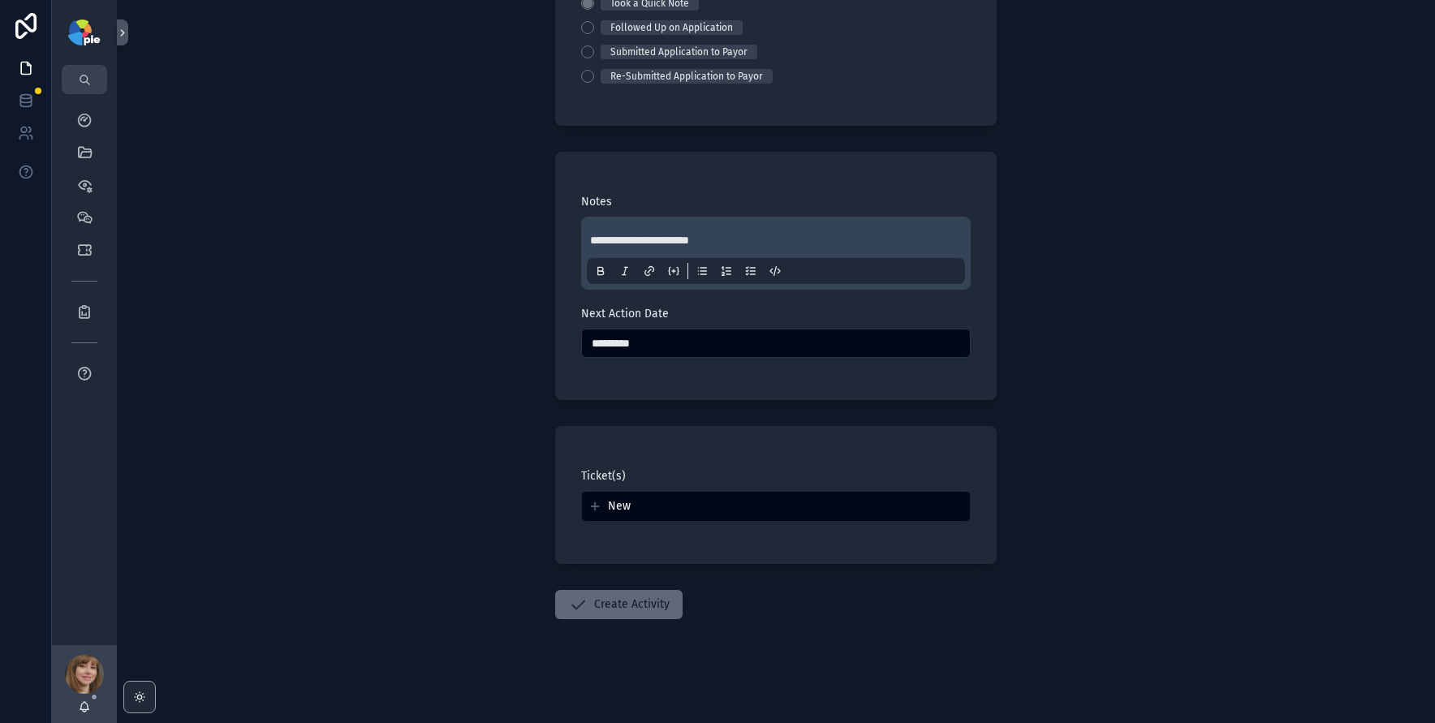
click at [568, 607] on icon "scrollable content" at bounding box center [577, 604] width 19 height 19
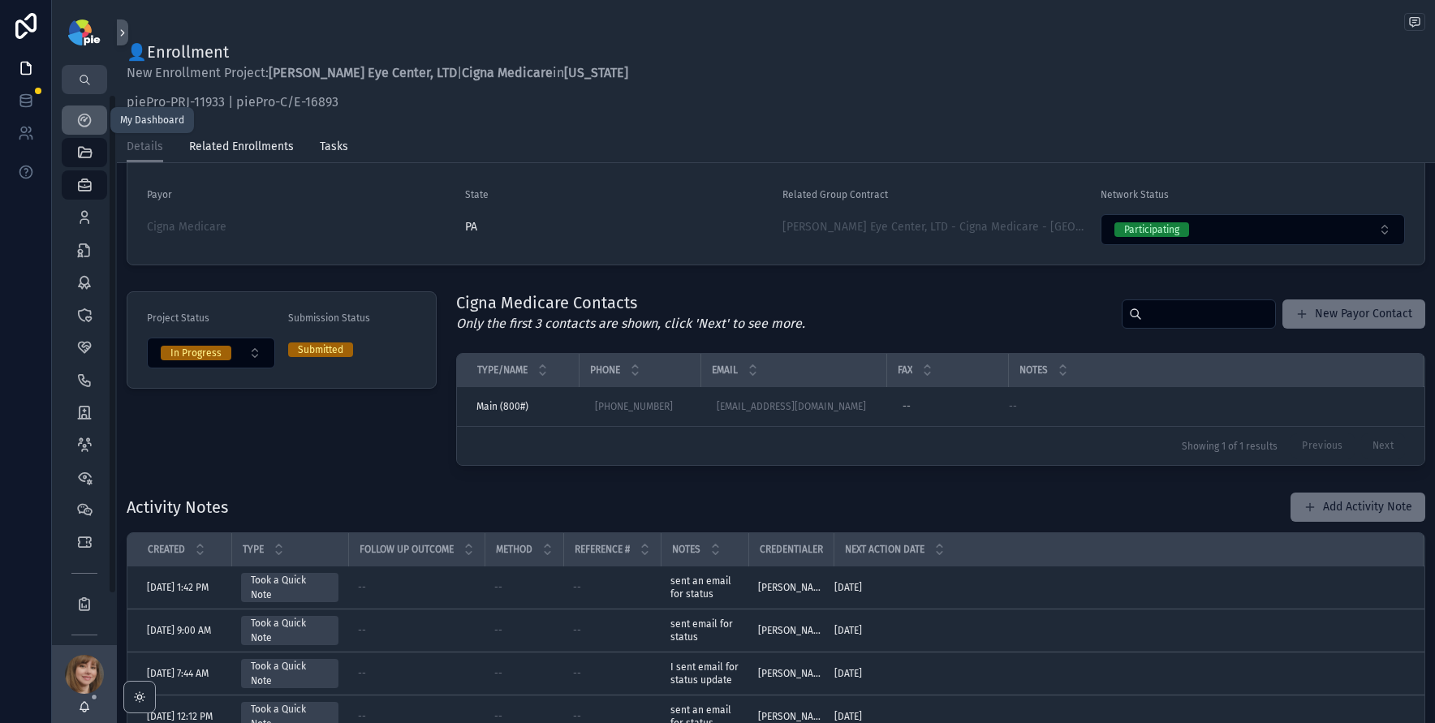
click at [93, 118] on div "My Dashboard" at bounding box center [84, 120] width 26 height 26
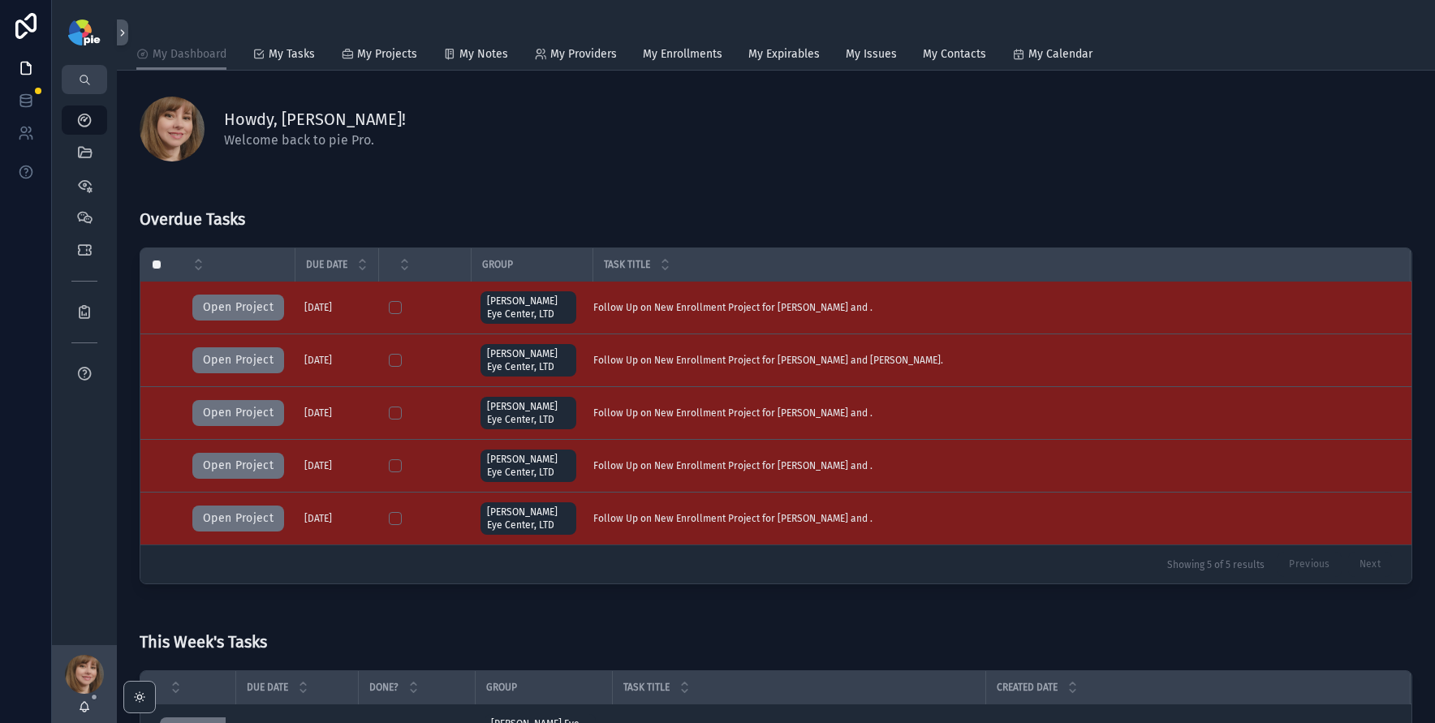
click at [494, 146] on div "Howdy, Shelli! Welcome back to pie Pro." at bounding box center [818, 129] width 1188 height 42
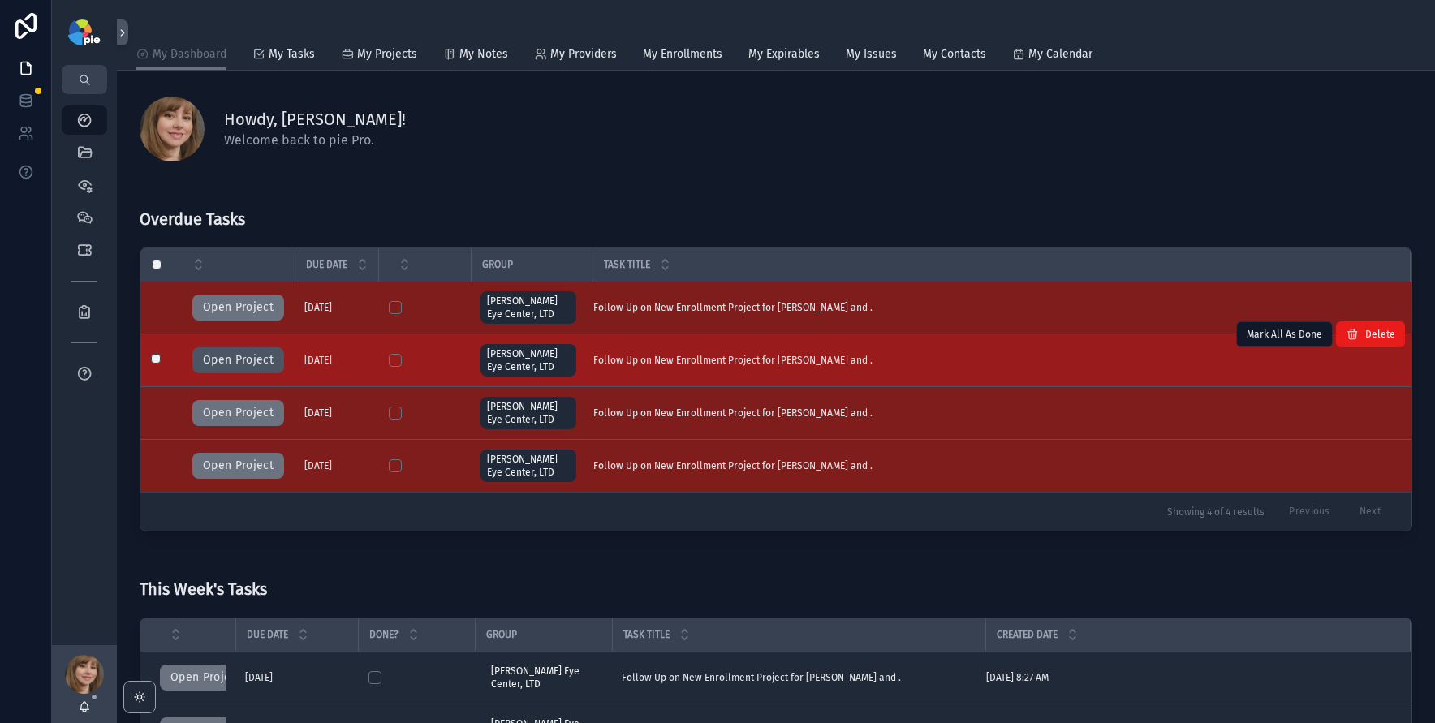
click at [241, 356] on button "Open Project" at bounding box center [238, 360] width 92 height 26
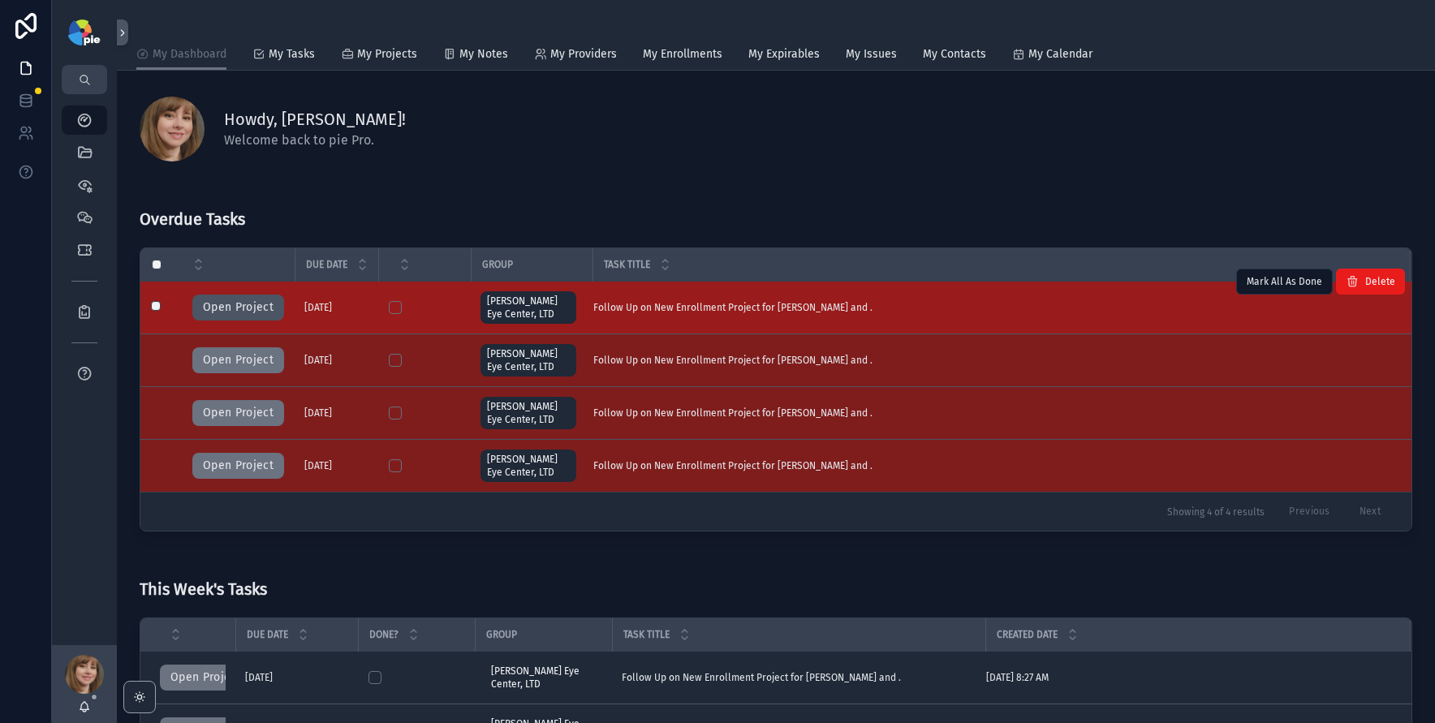
click at [242, 303] on button "Open Project" at bounding box center [238, 308] width 92 height 26
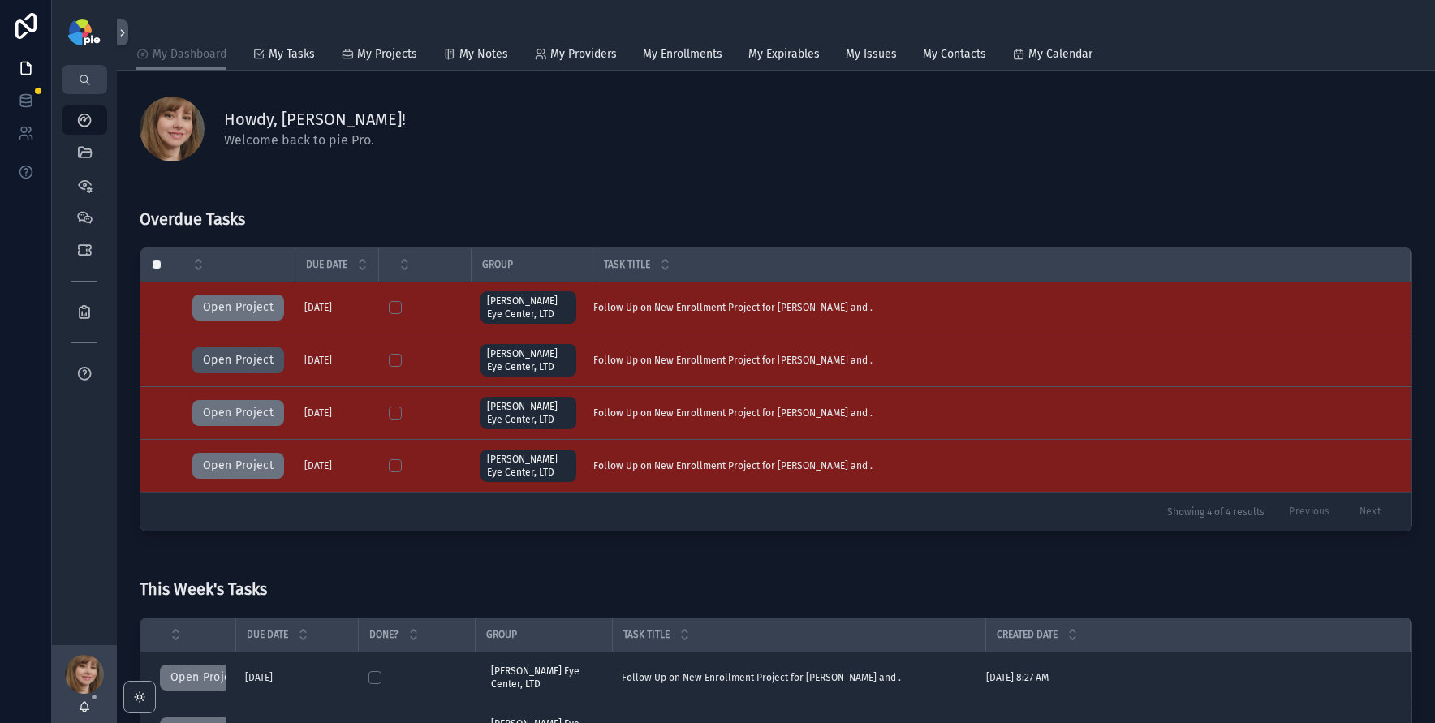
click at [252, 357] on button "Open Project" at bounding box center [238, 360] width 92 height 26
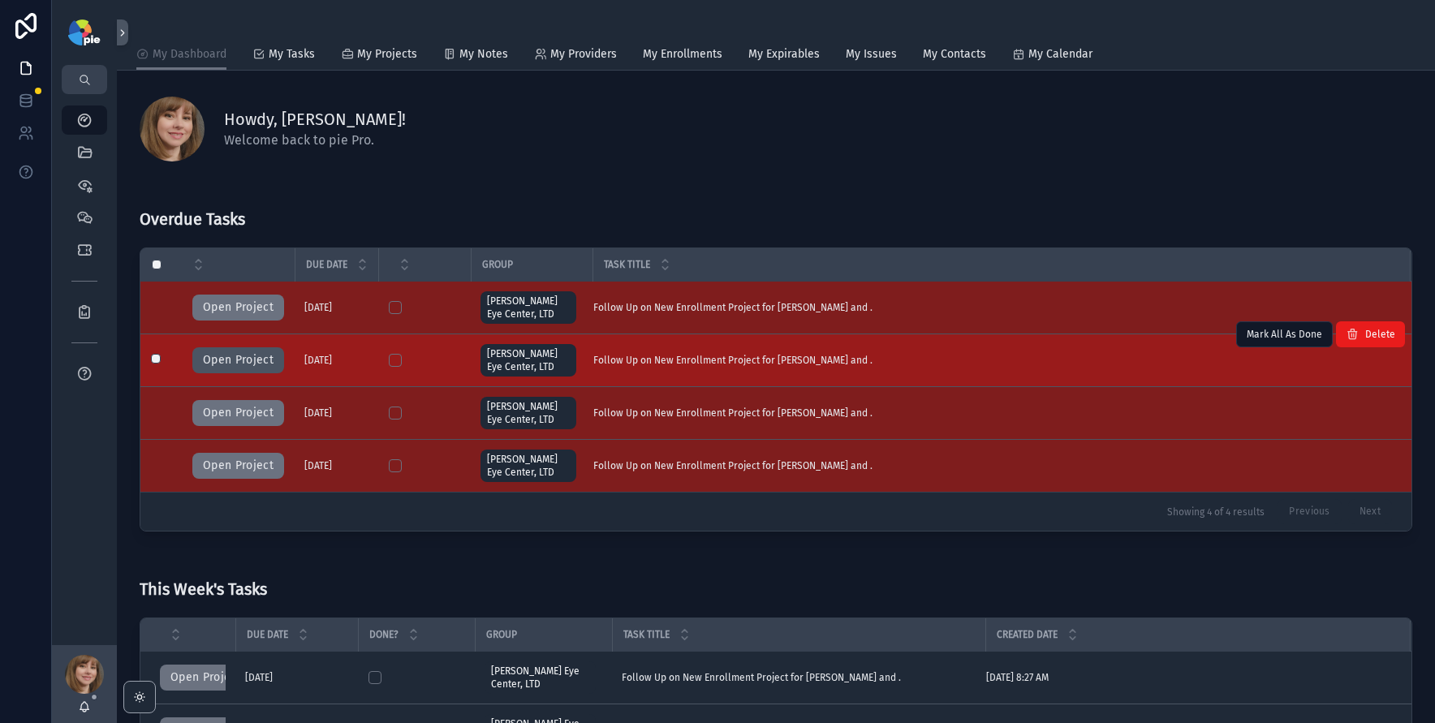
click at [213, 360] on button "Open Project" at bounding box center [238, 360] width 92 height 26
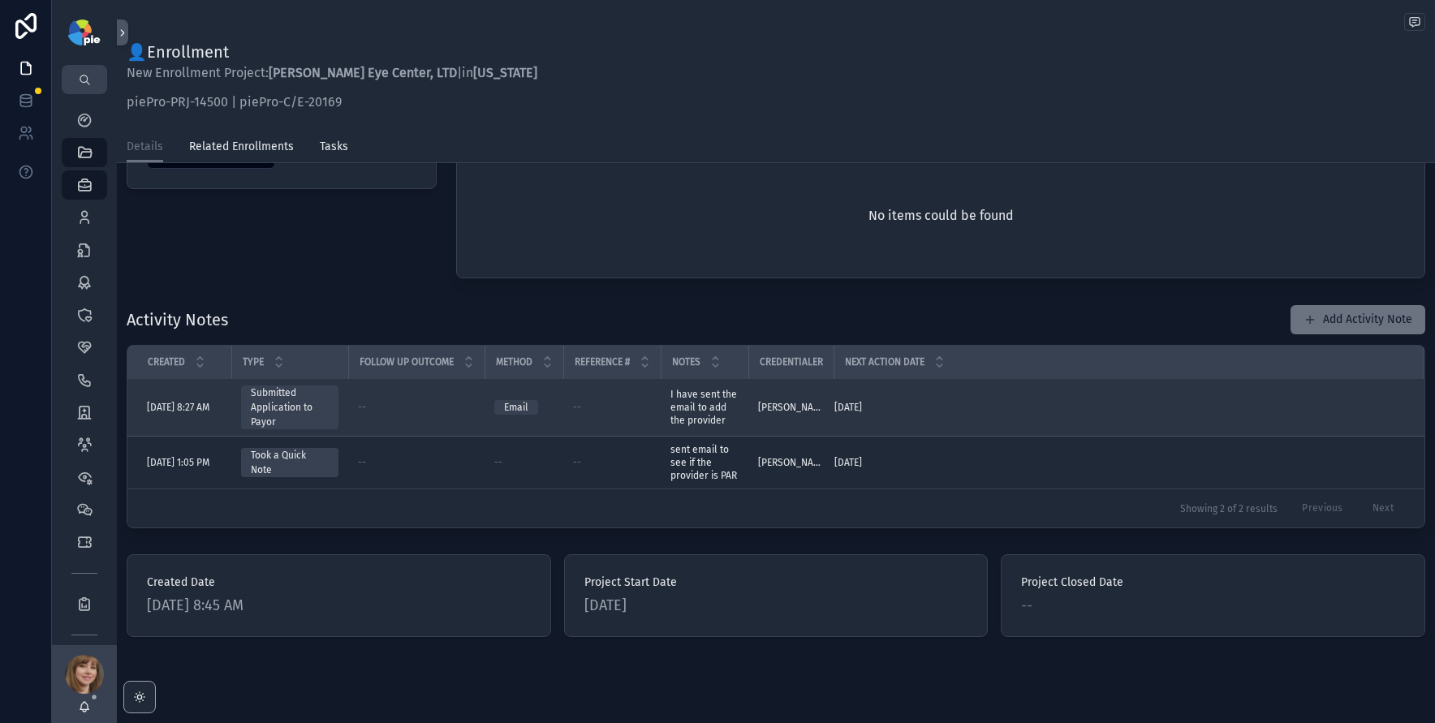
scroll to position [467, 0]
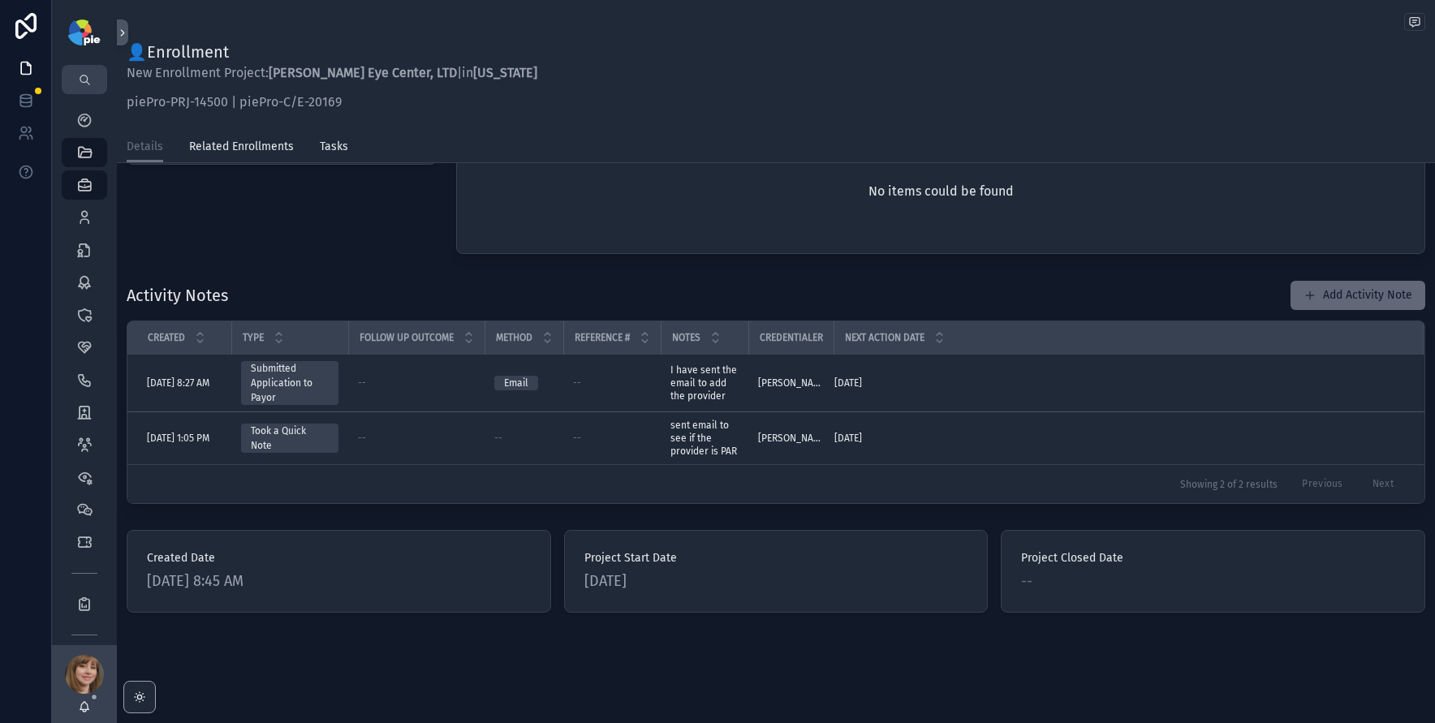
click at [1353, 291] on button "Add Activity Note" at bounding box center [1358, 295] width 135 height 29
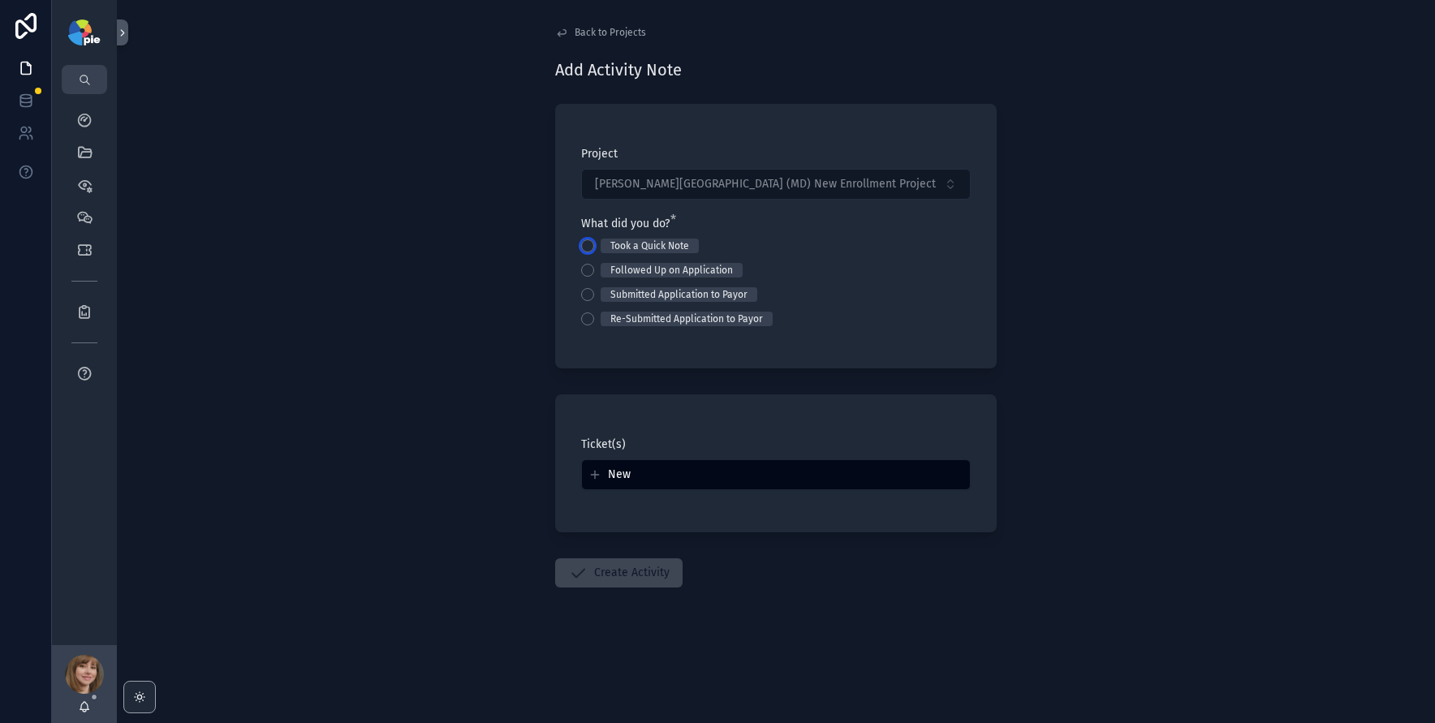
click at [587, 249] on button "Took a Quick Note" at bounding box center [587, 245] width 13 height 13
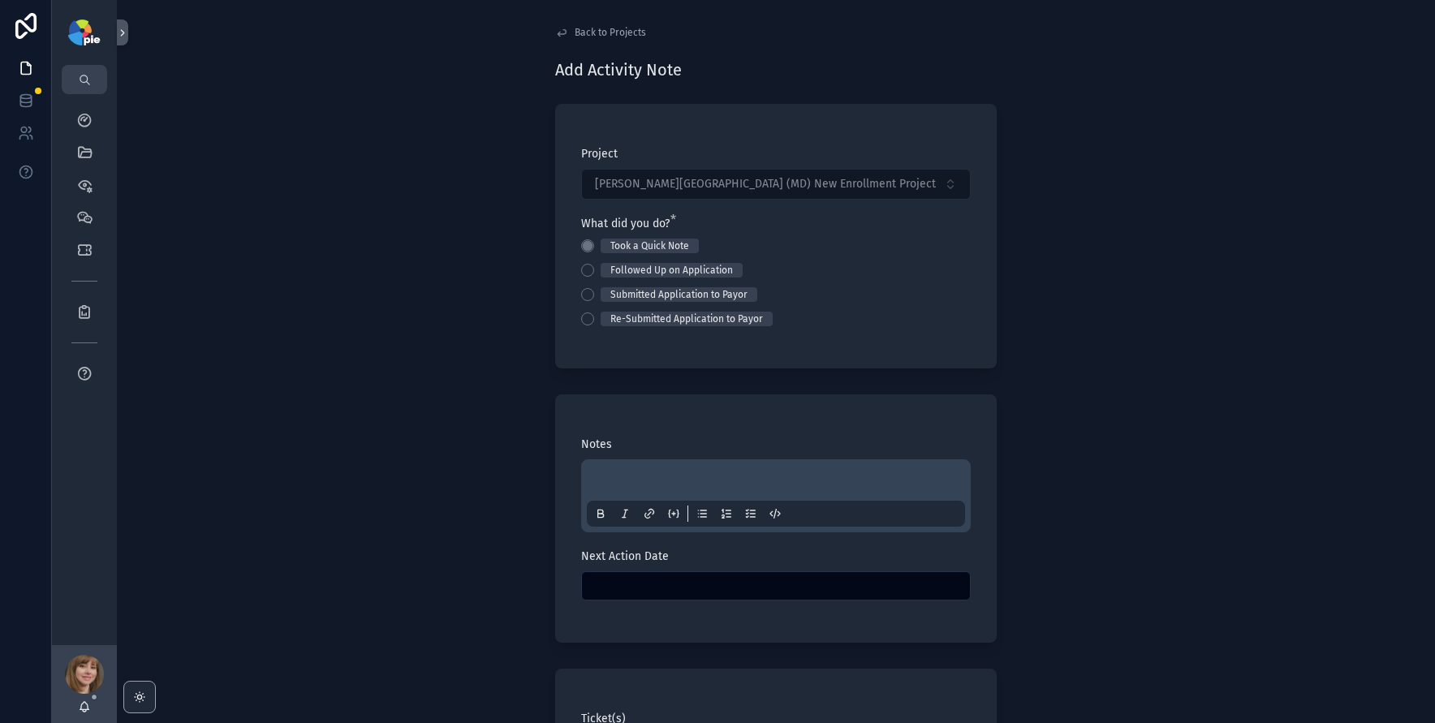
click at [599, 489] on p "scrollable content" at bounding box center [779, 483] width 378 height 16
click at [640, 582] on input "scrollable content" at bounding box center [776, 586] width 388 height 23
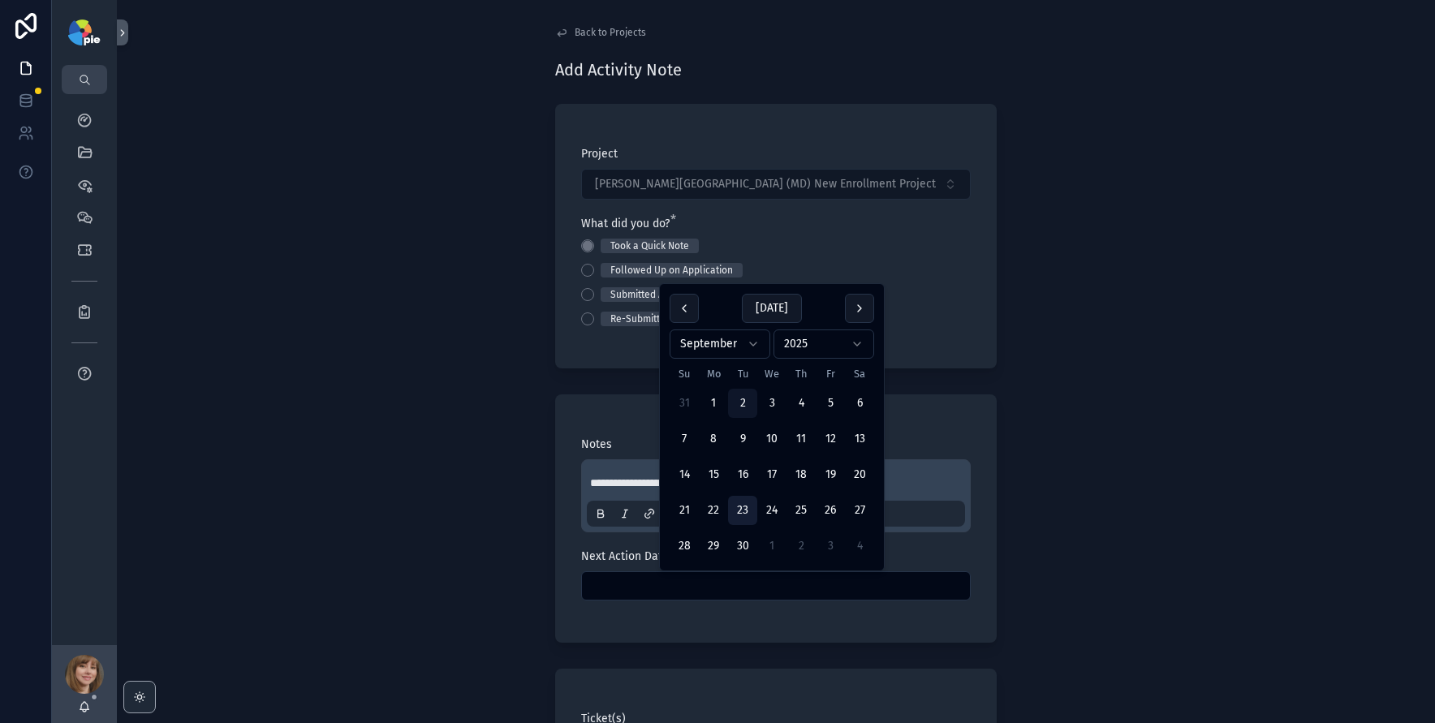
click at [742, 505] on button "23" at bounding box center [742, 510] width 29 height 29
type input "*********"
click at [389, 491] on div "**********" at bounding box center [776, 361] width 1318 height 723
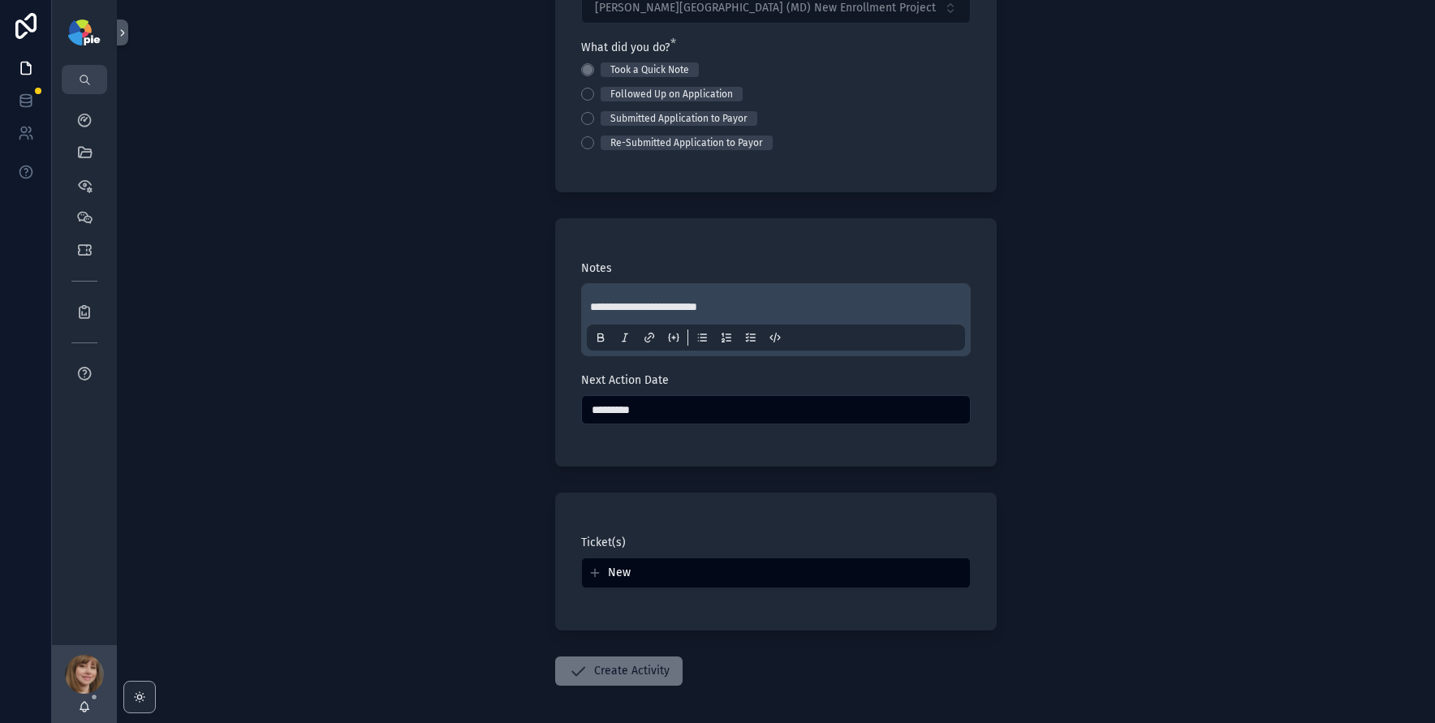
scroll to position [243, 0]
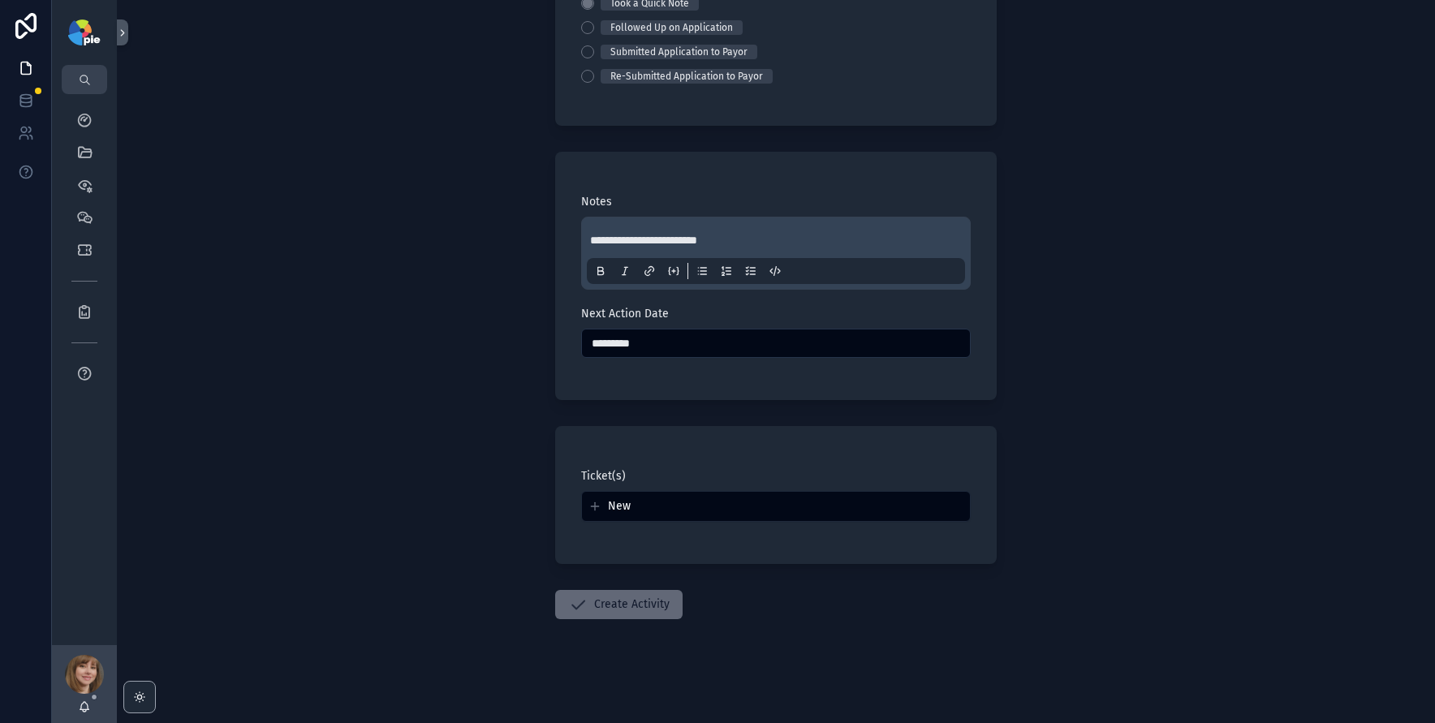
click at [625, 611] on button "Create Activity" at bounding box center [618, 604] width 127 height 29
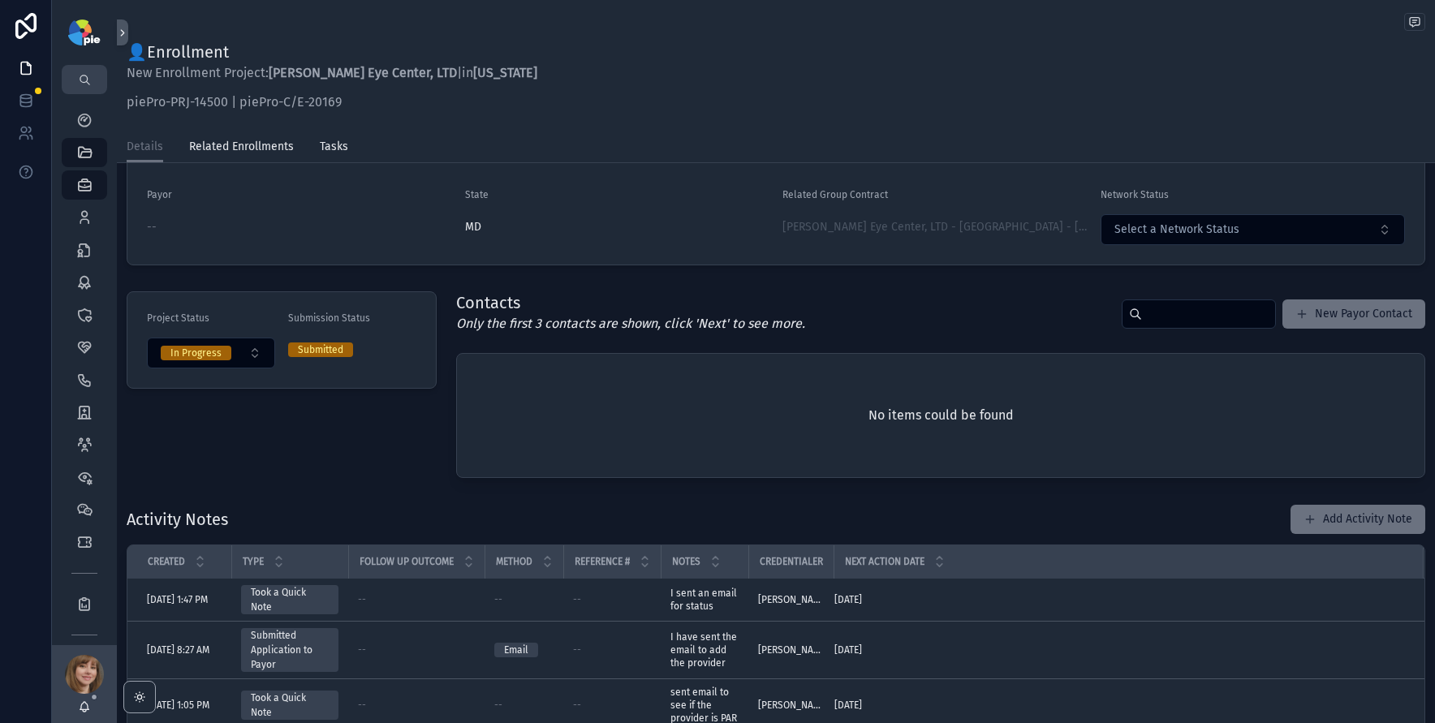
click at [203, 425] on div "Project Status In Progress Submission Status Submitted" at bounding box center [282, 385] width 330 height 200
drag, startPoint x: 75, startPoint y: 120, endPoint x: 428, endPoint y: 238, distance: 371.4
click at [76, 119] on icon "scrollable content" at bounding box center [84, 120] width 16 height 16
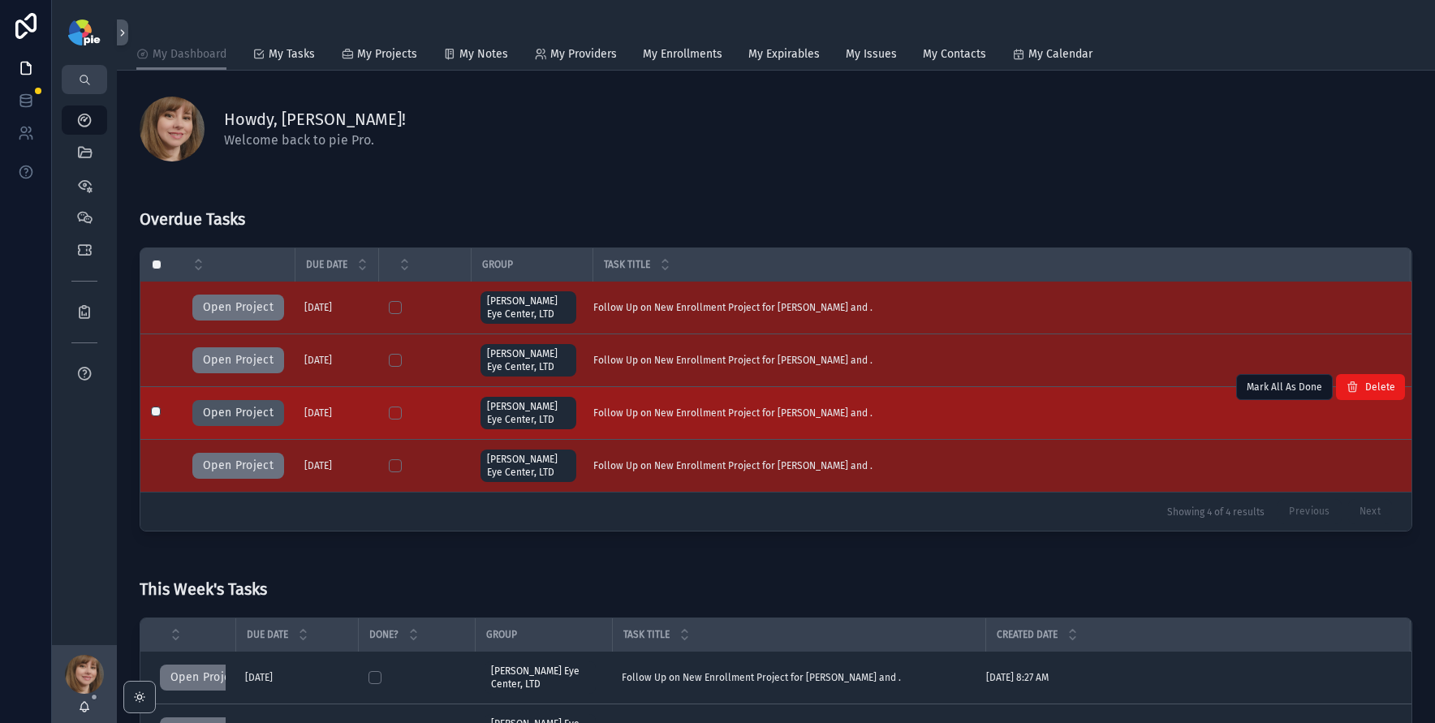
click at [257, 416] on button "Open Project" at bounding box center [238, 413] width 92 height 26
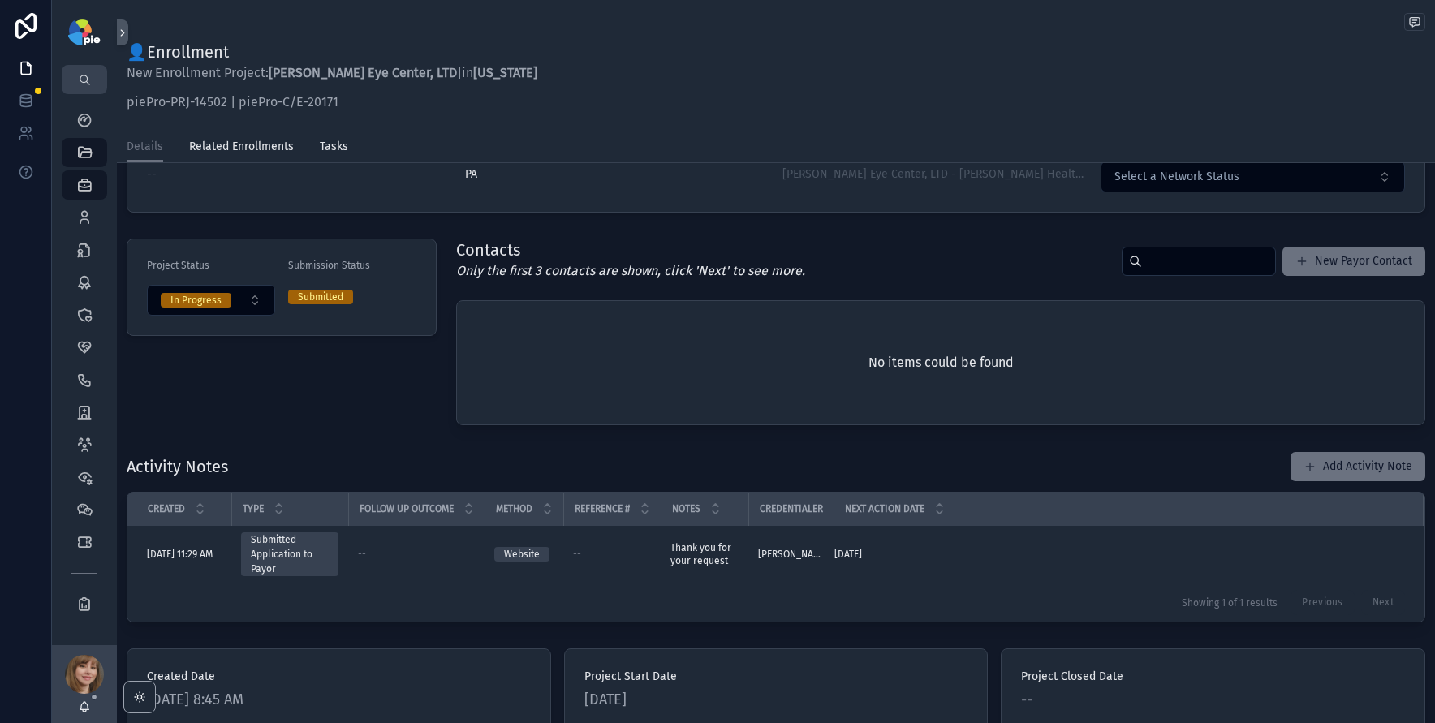
scroll to position [414, 0]
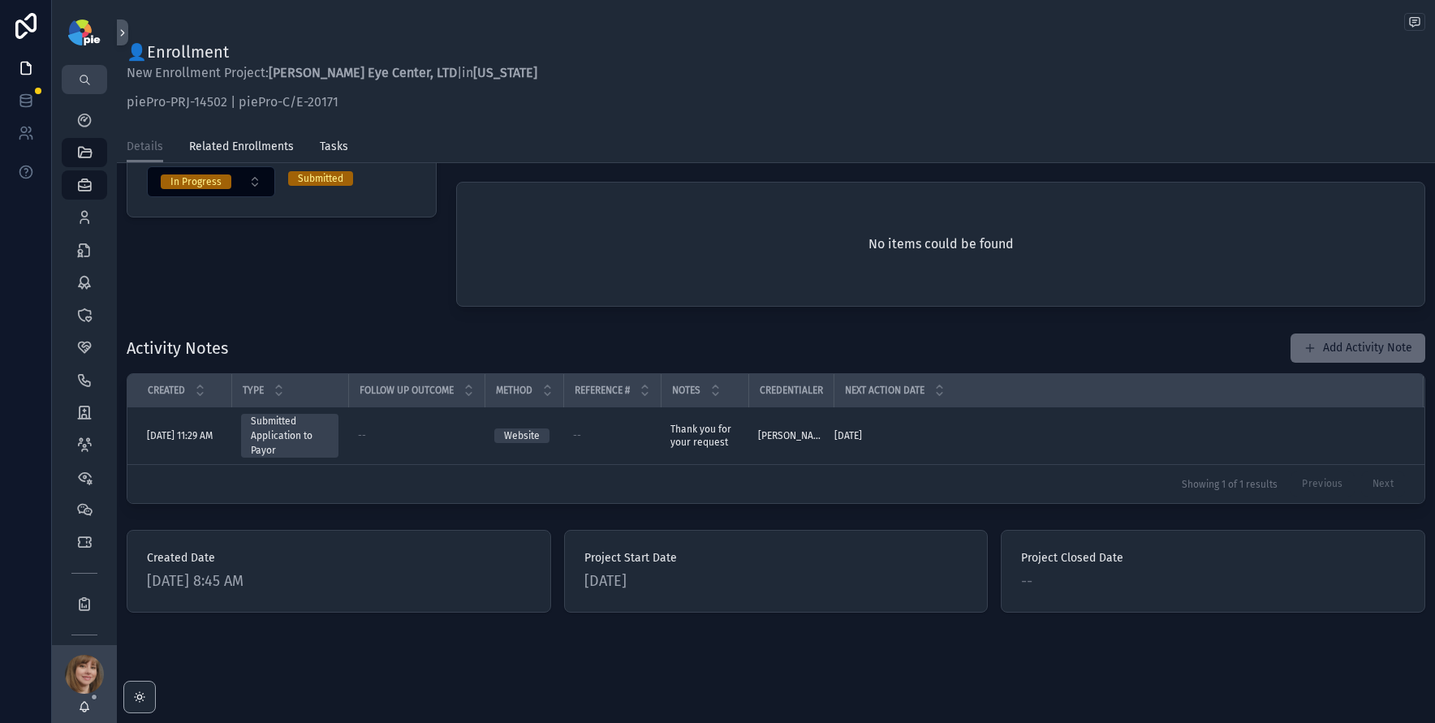
click at [1308, 351] on button "Add Activity Note" at bounding box center [1358, 348] width 135 height 29
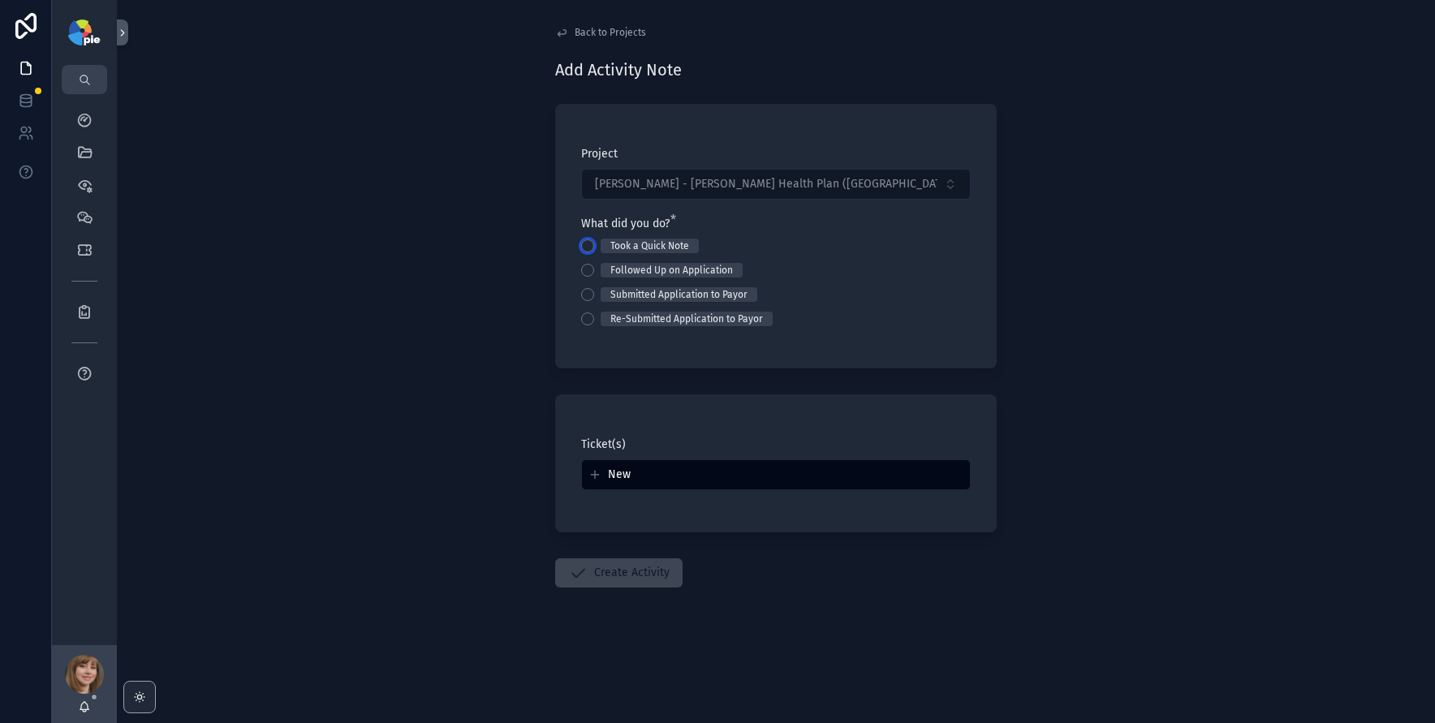
click at [588, 243] on button "Took a Quick Note" at bounding box center [587, 245] width 13 height 13
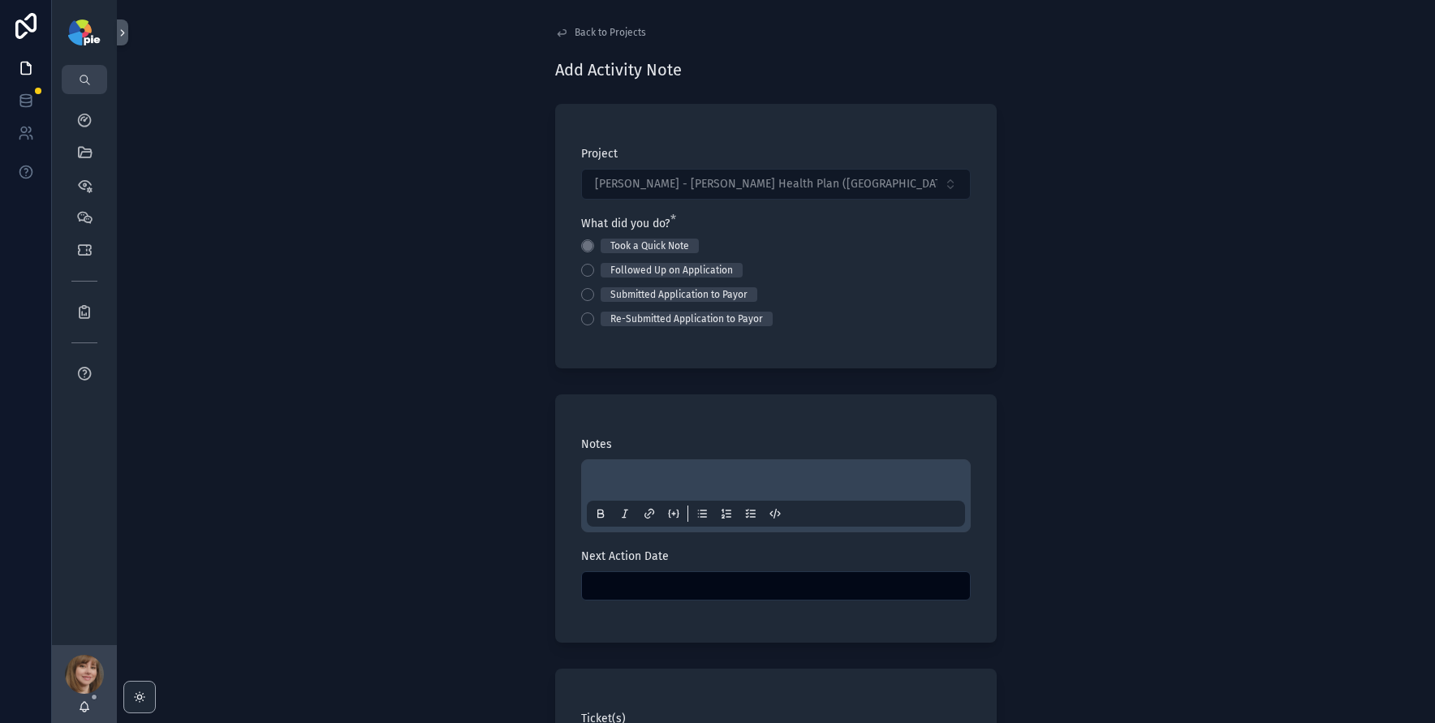
click at [610, 472] on div "scrollable content" at bounding box center [776, 496] width 378 height 62
click at [612, 476] on p "scrollable content" at bounding box center [779, 483] width 378 height 16
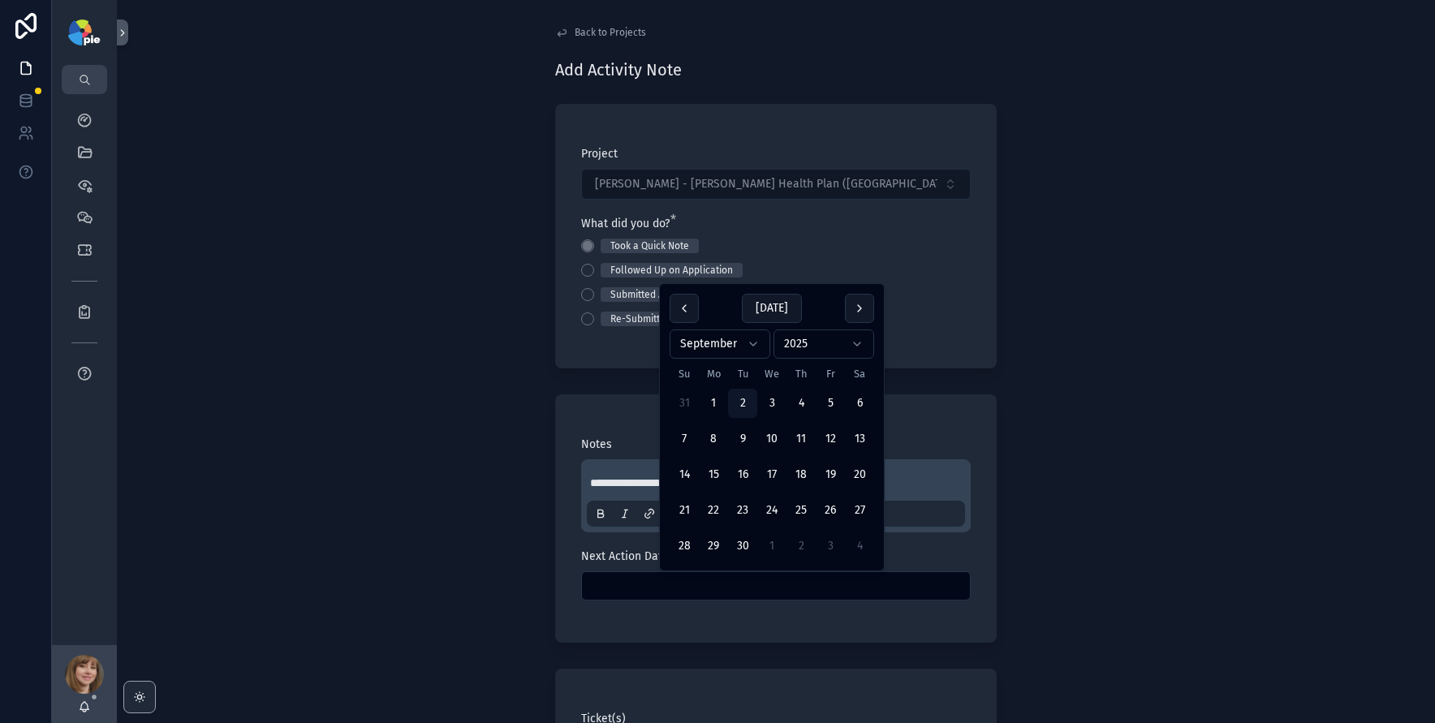
click at [653, 579] on input "scrollable content" at bounding box center [776, 586] width 388 height 23
click at [742, 504] on button "23" at bounding box center [742, 510] width 29 height 29
type input "*********"
click at [382, 553] on div "**********" at bounding box center [776, 361] width 1318 height 723
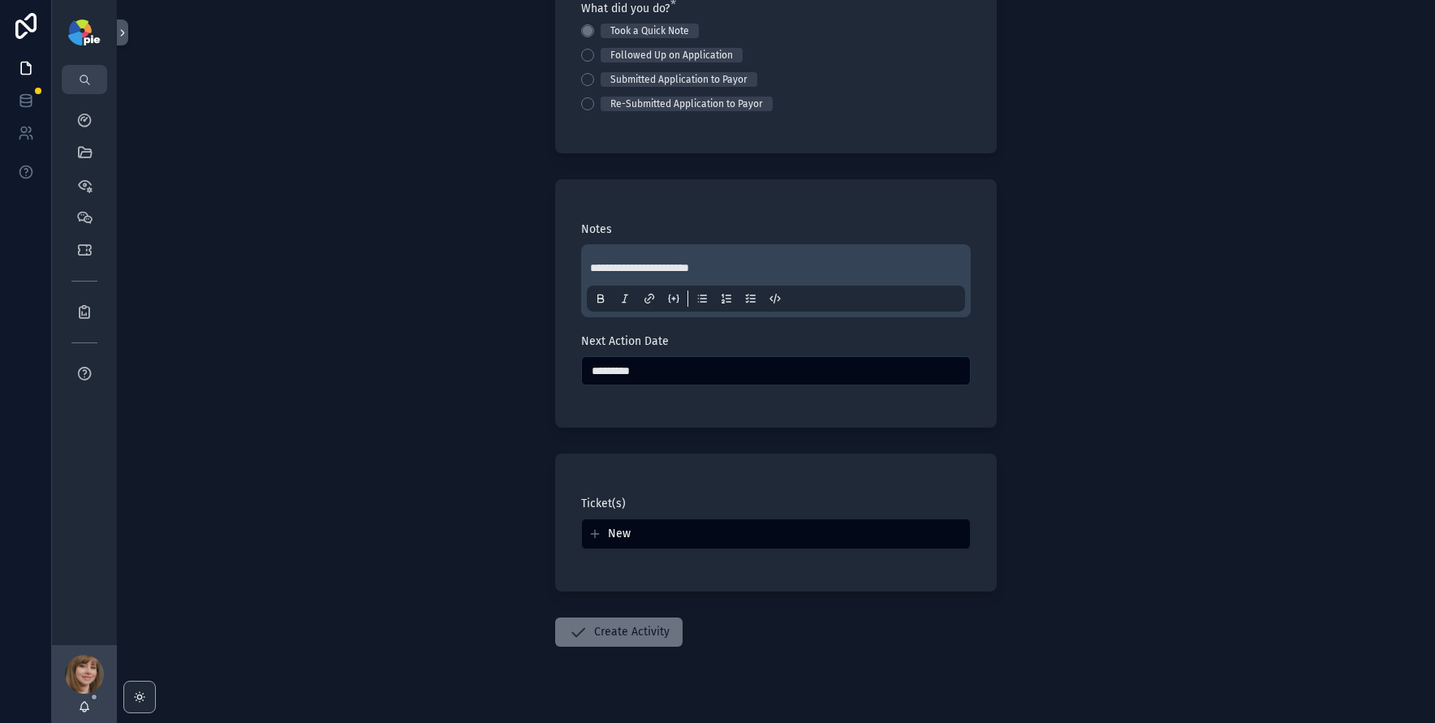
scroll to position [243, 0]
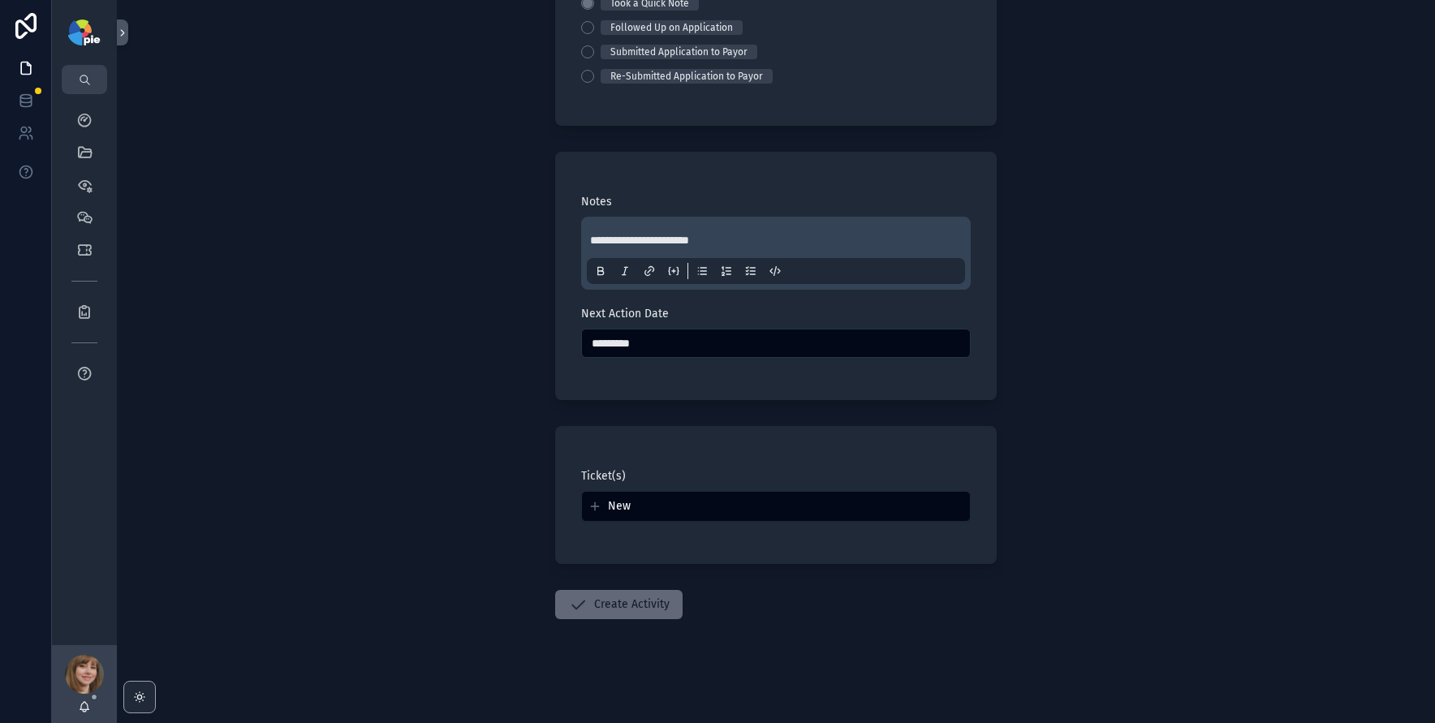
click at [623, 606] on button "Create Activity" at bounding box center [618, 604] width 127 height 29
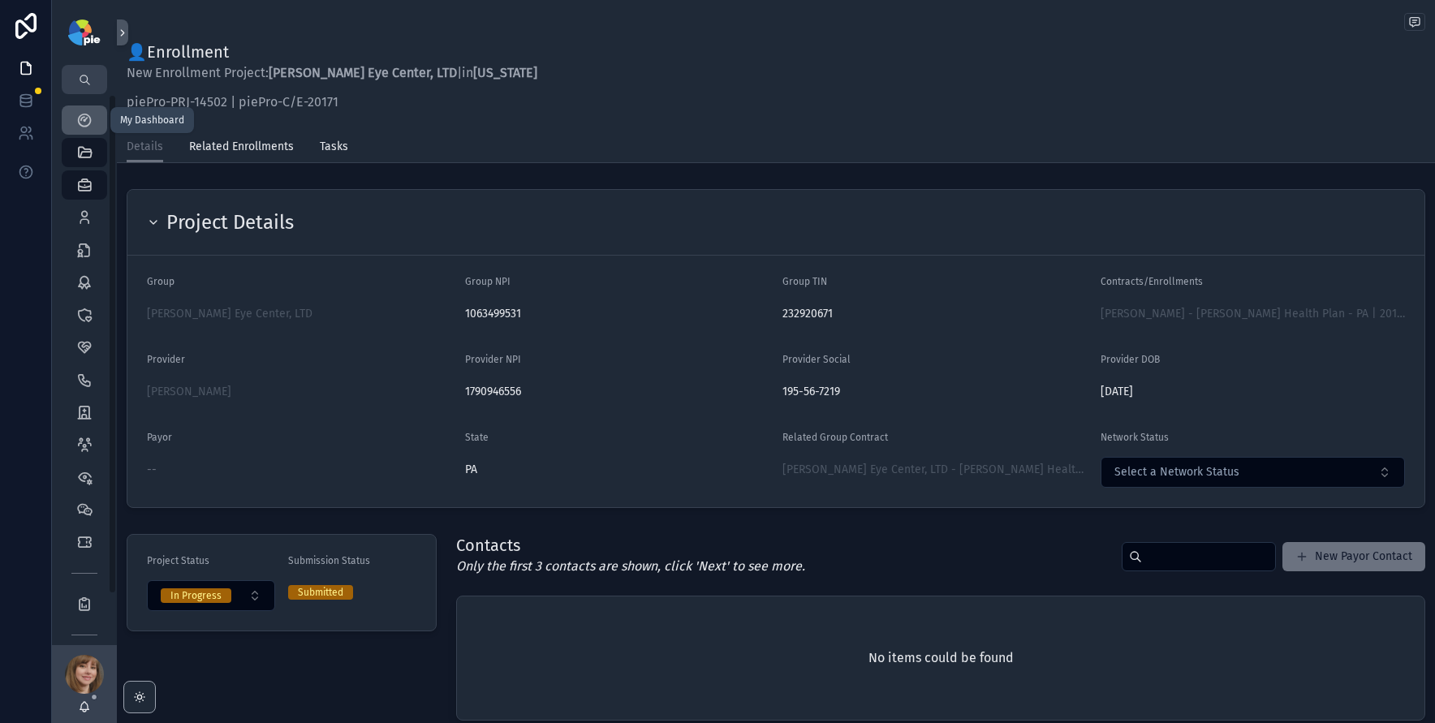
drag, startPoint x: 88, startPoint y: 120, endPoint x: 11, endPoint y: 361, distance: 252.9
click at [88, 120] on icon "scrollable content" at bounding box center [84, 120] width 16 height 16
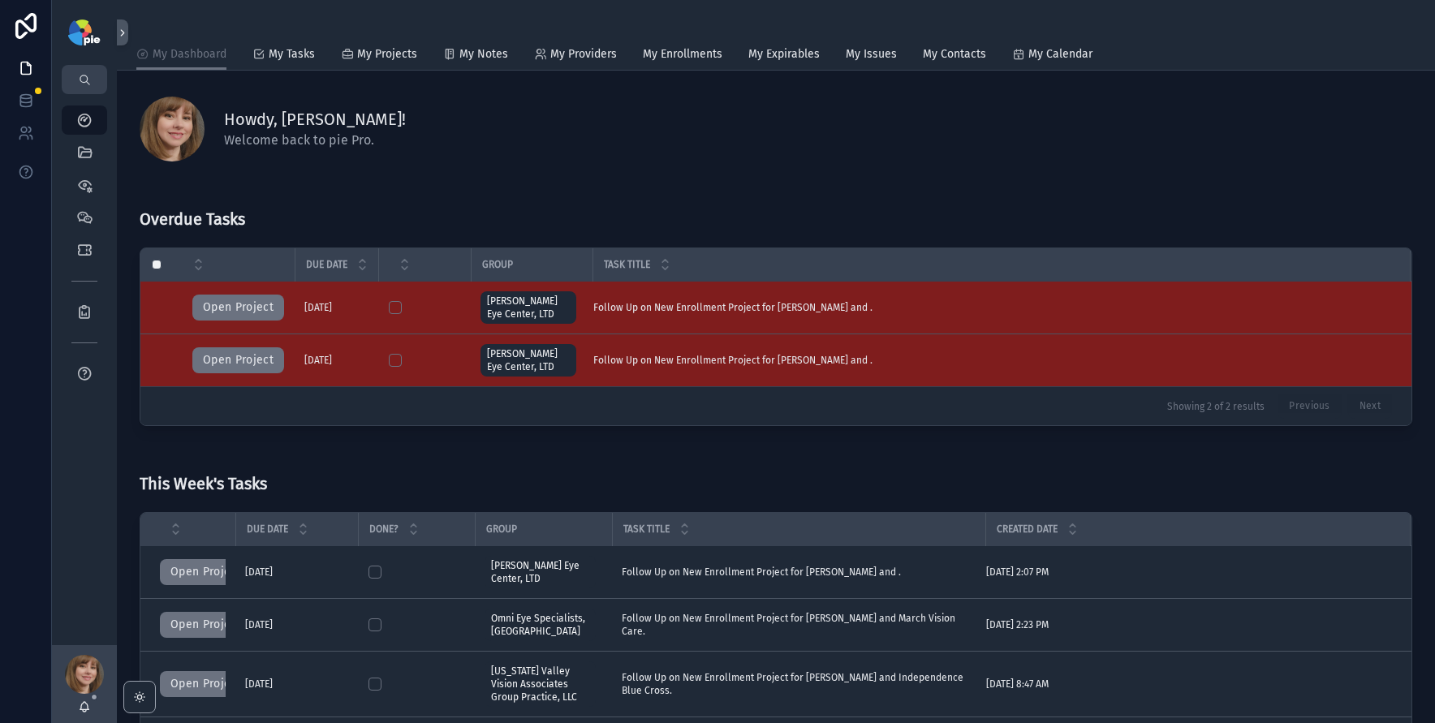
click at [244, 456] on div "This Week's Tasks" at bounding box center [203, 477] width 127 height 50
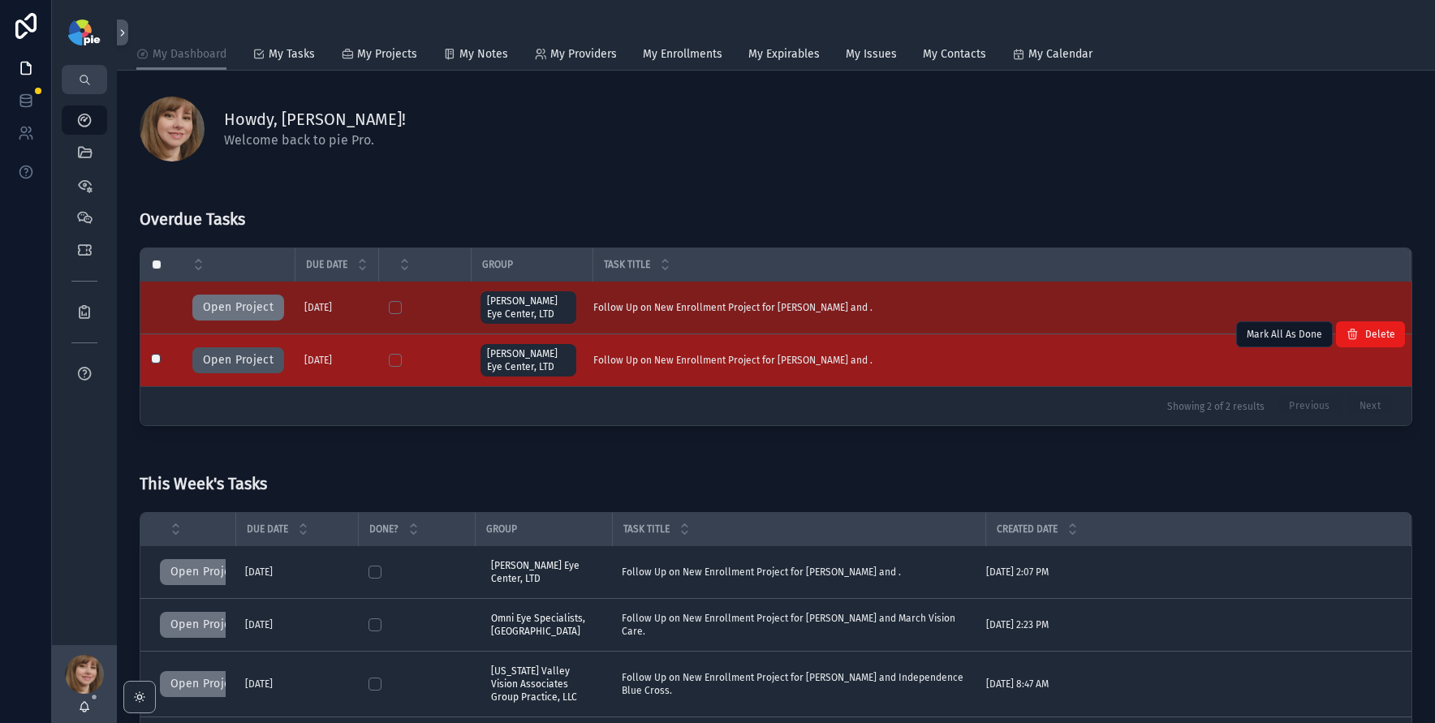
click at [241, 362] on button "Open Project" at bounding box center [238, 360] width 92 height 26
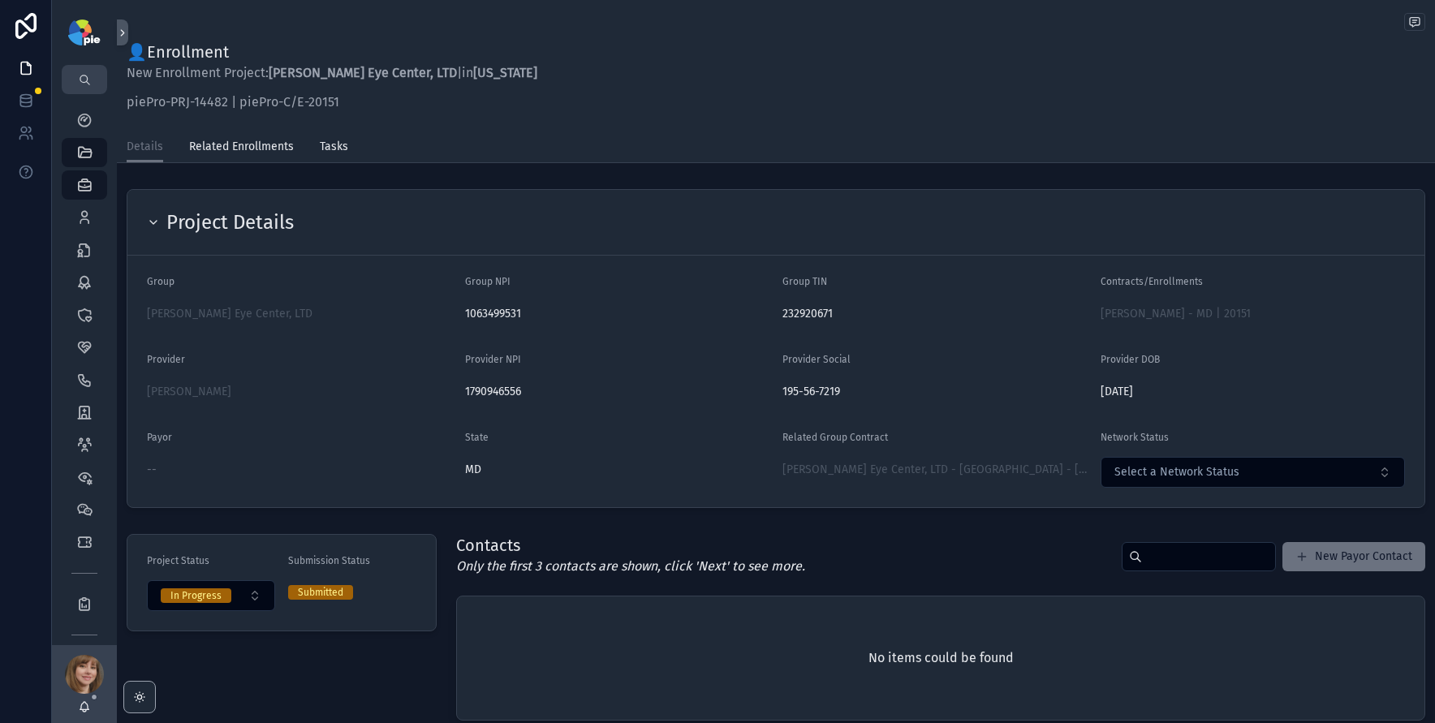
click at [461, 172] on div "👤Enrollment New Enrollment Project: Ludwick Eye Center, LTD | in Maryland piePr…" at bounding box center [776, 690] width 1318 height 1380
click at [92, 119] on icon "scrollable content" at bounding box center [84, 120] width 16 height 16
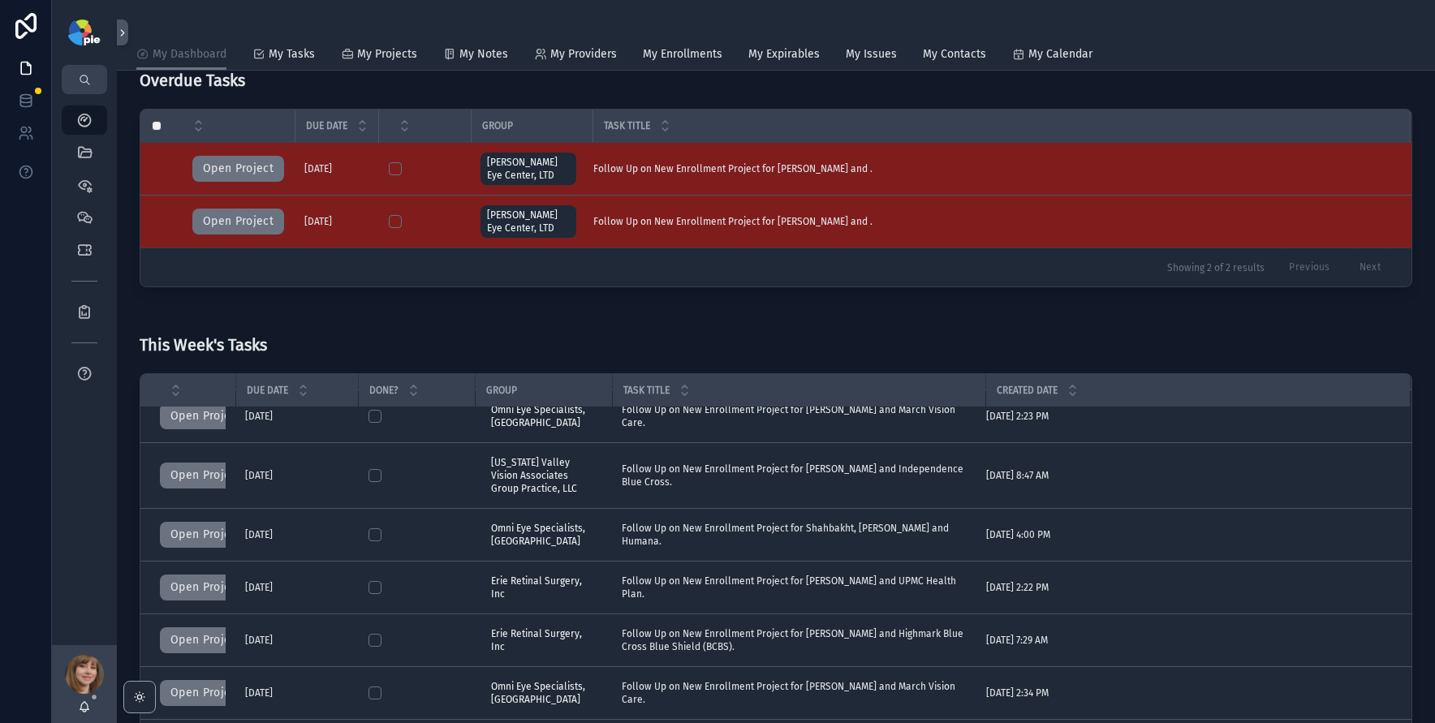
scroll to position [140, 0]
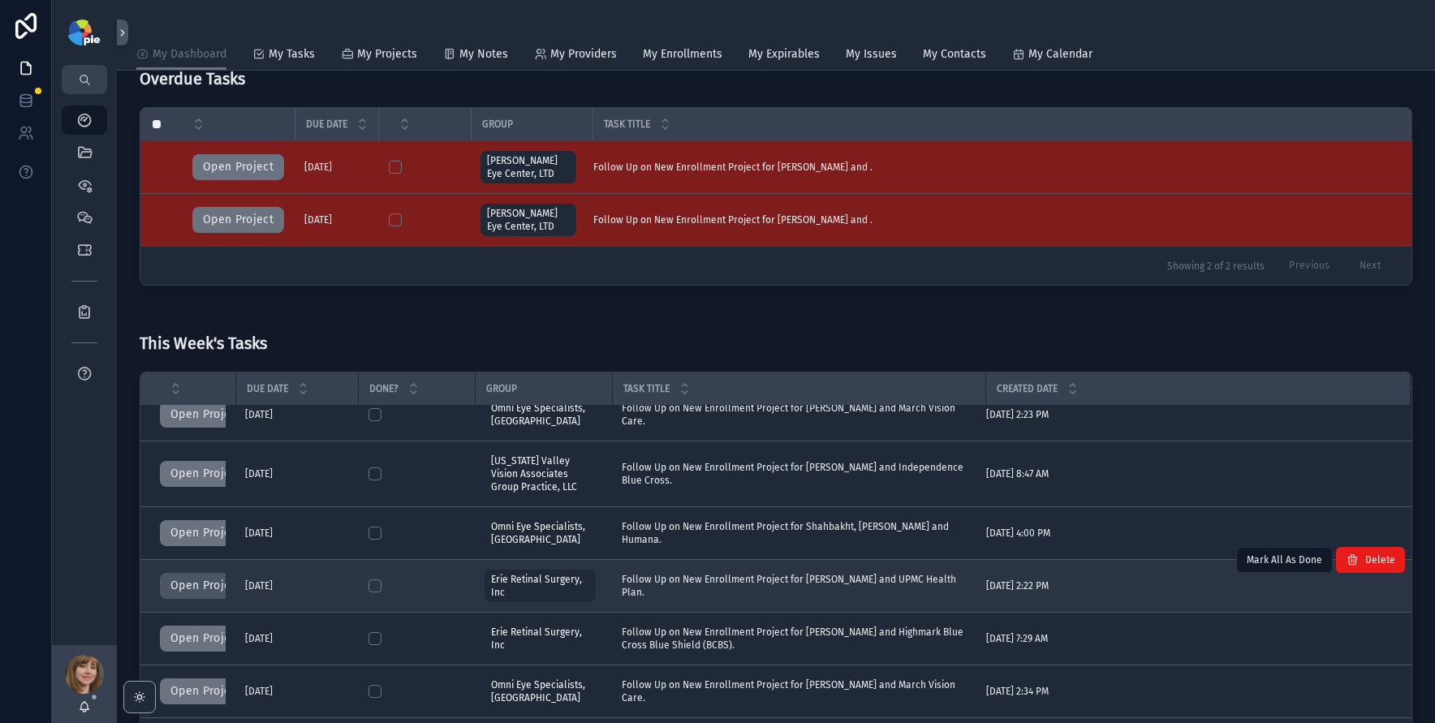
click at [196, 581] on button "Open Project" at bounding box center [206, 586] width 92 height 26
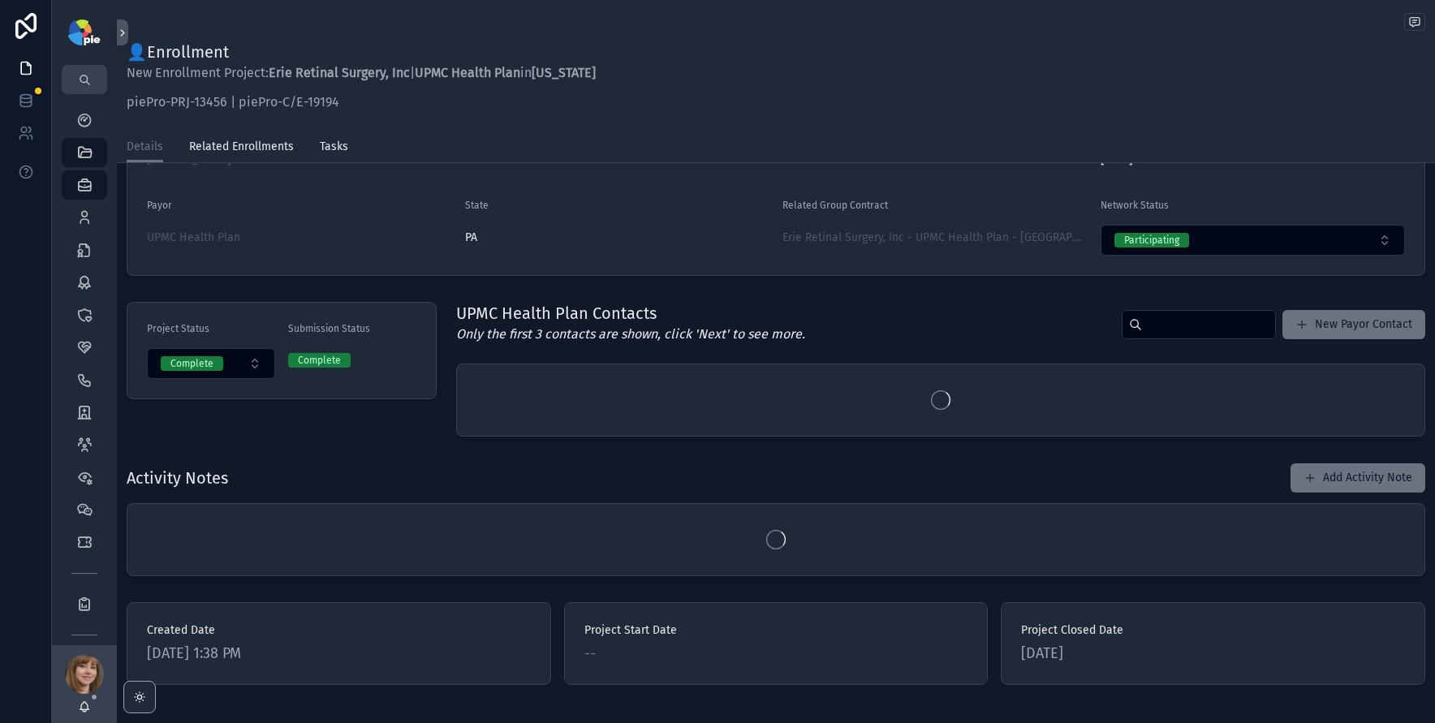
scroll to position [300, 0]
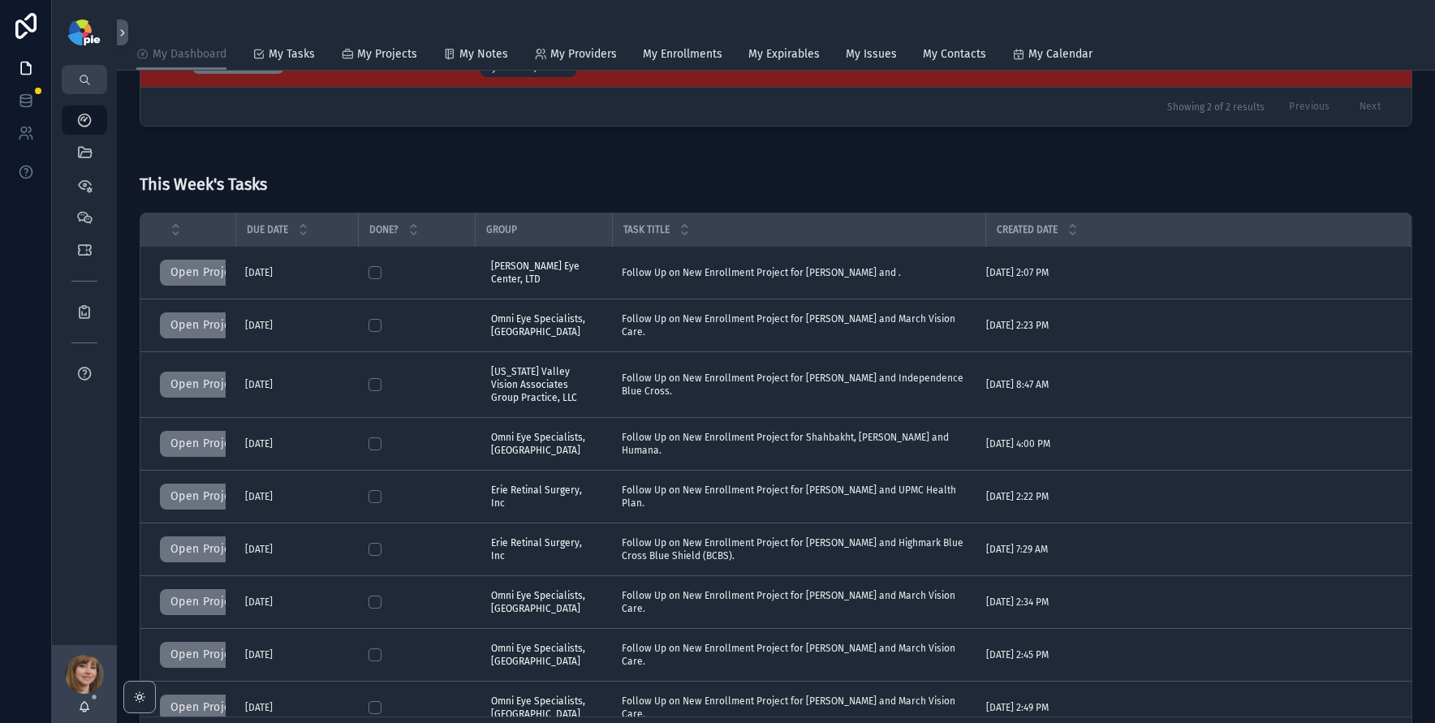
scroll to position [70, 0]
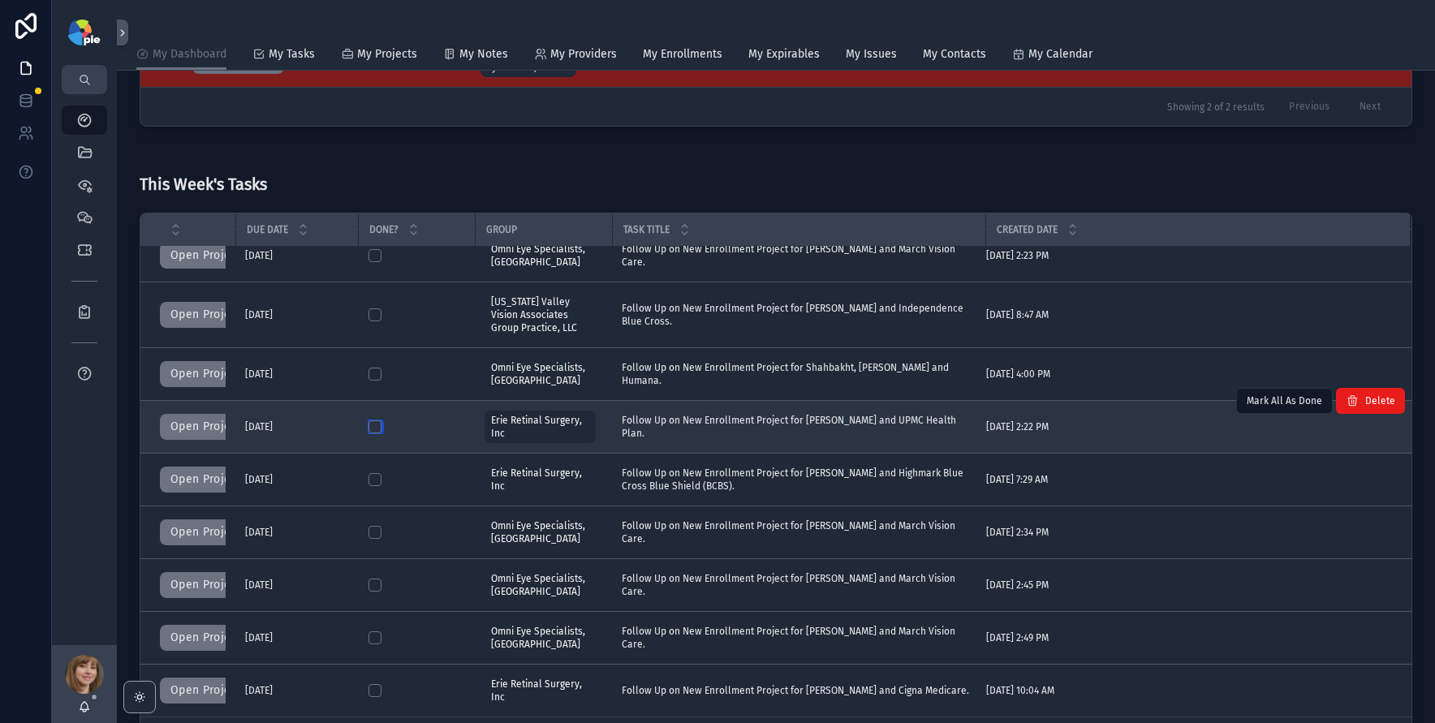
click at [369, 425] on button "scrollable content" at bounding box center [375, 426] width 13 height 13
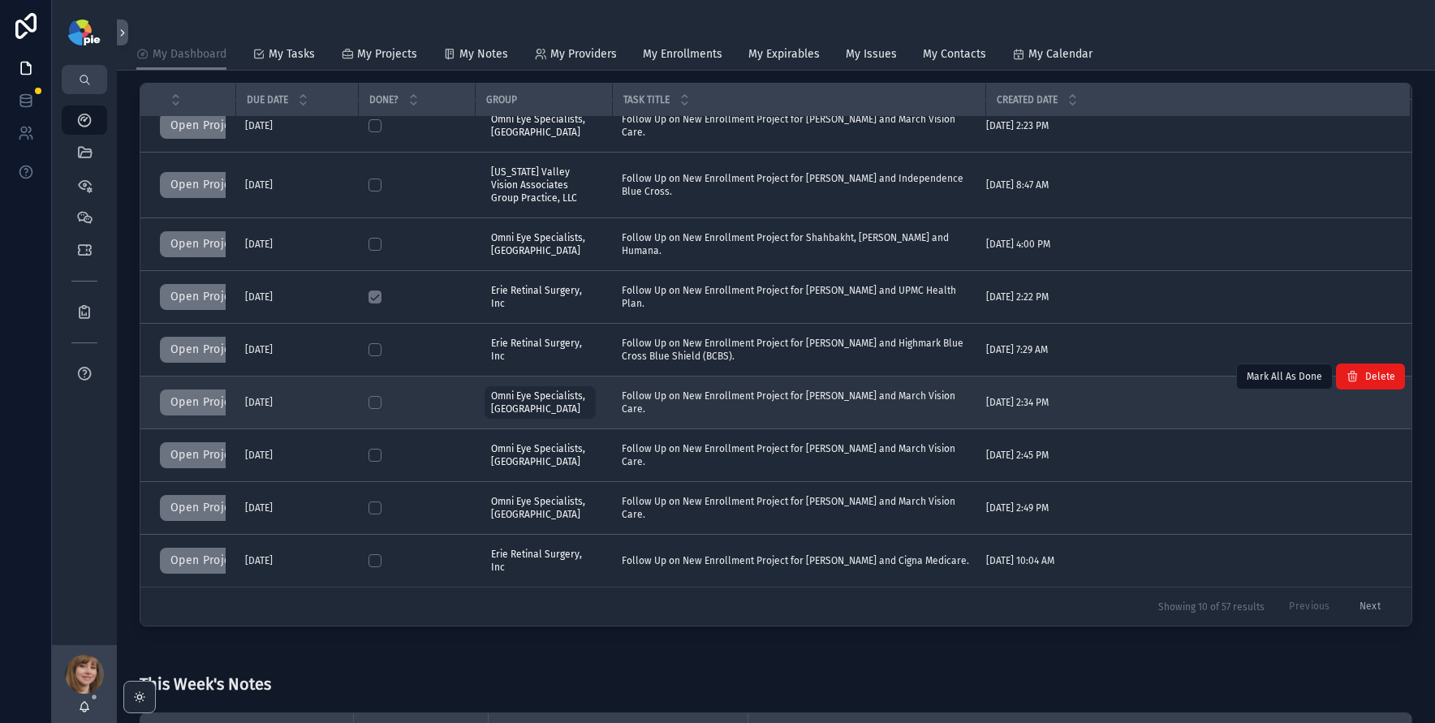
scroll to position [575, 0]
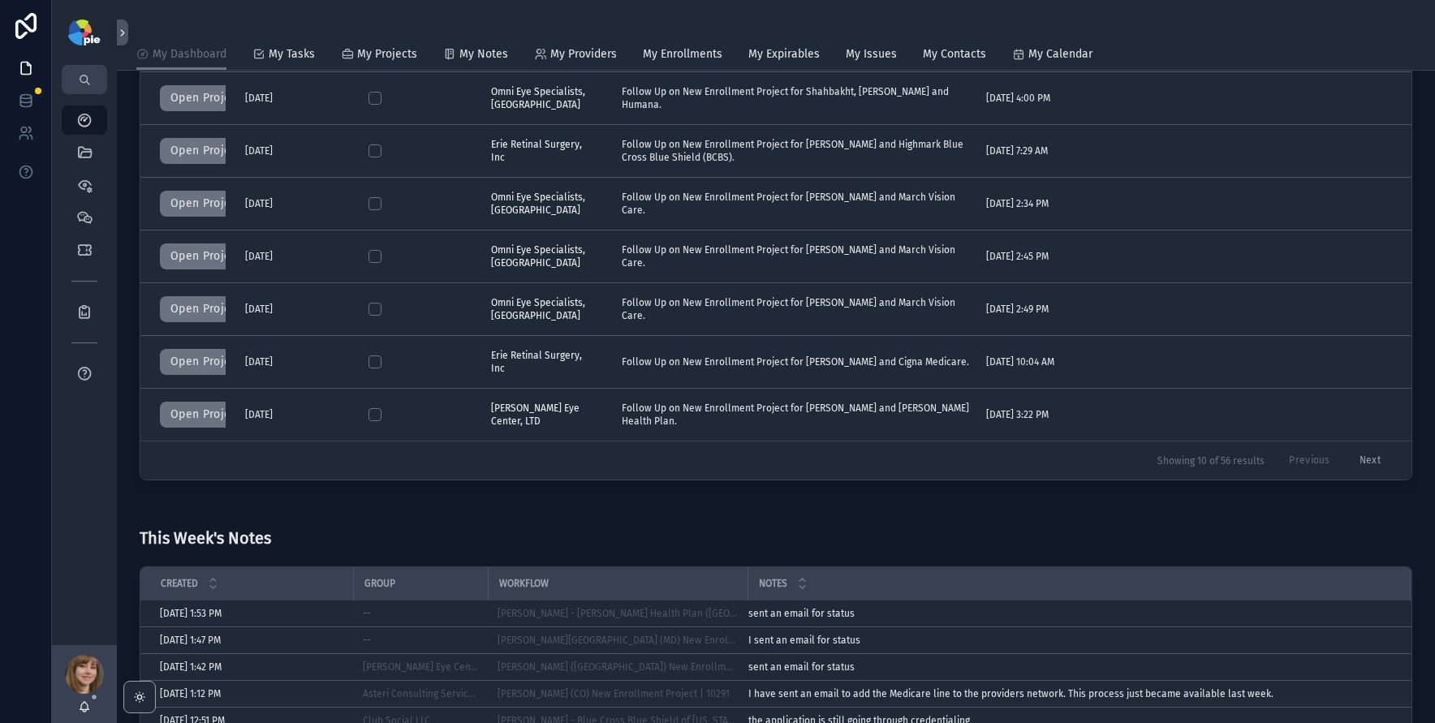
click at [299, 512] on div "This Week's Notes" at bounding box center [776, 531] width 1273 height 50
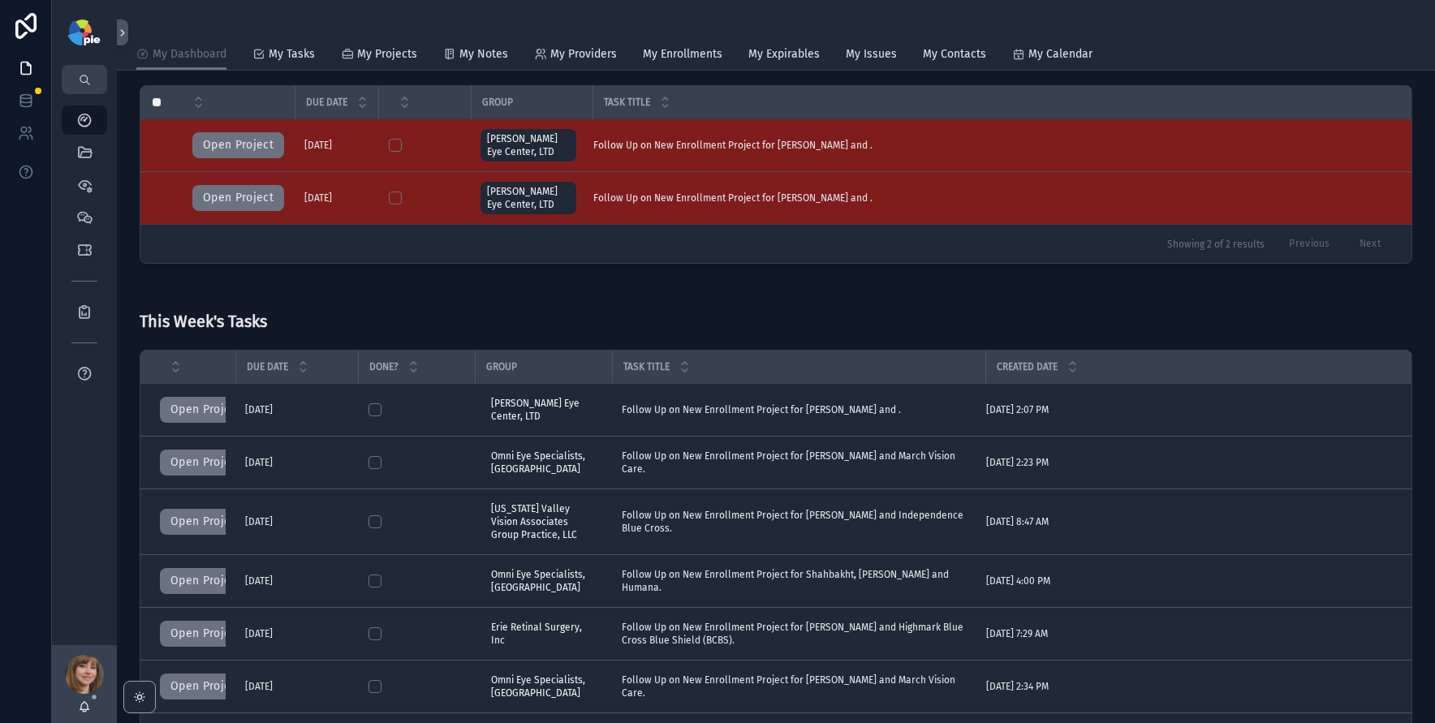
scroll to position [0, 0]
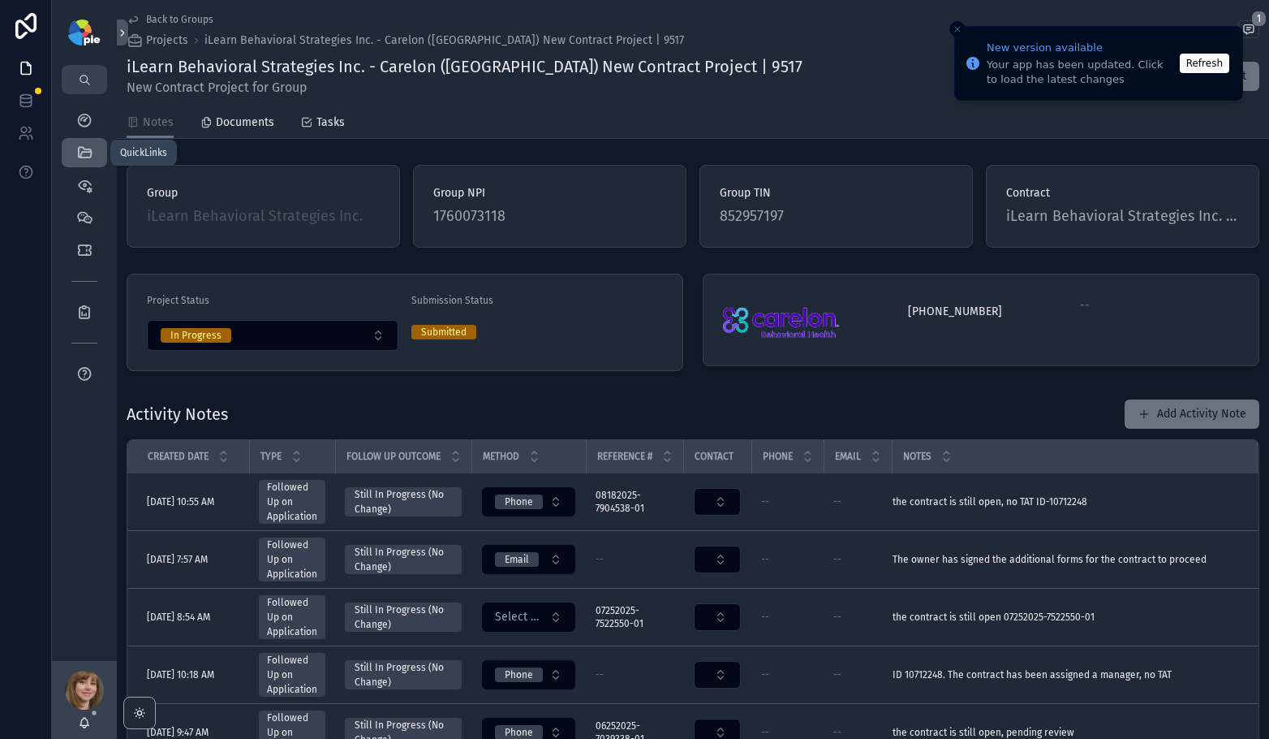
click at [81, 154] on icon "scrollable content" at bounding box center [84, 152] width 16 height 16
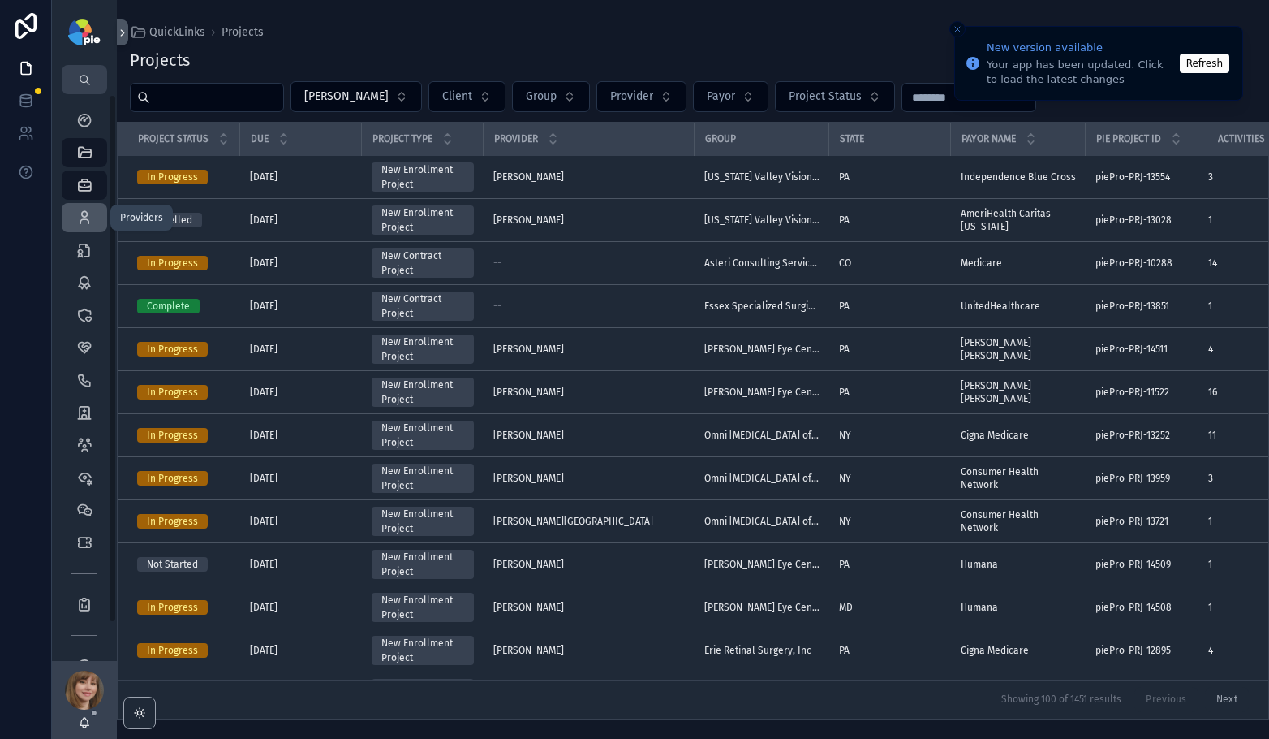
click at [89, 218] on icon "scrollable content" at bounding box center [84, 217] width 16 height 16
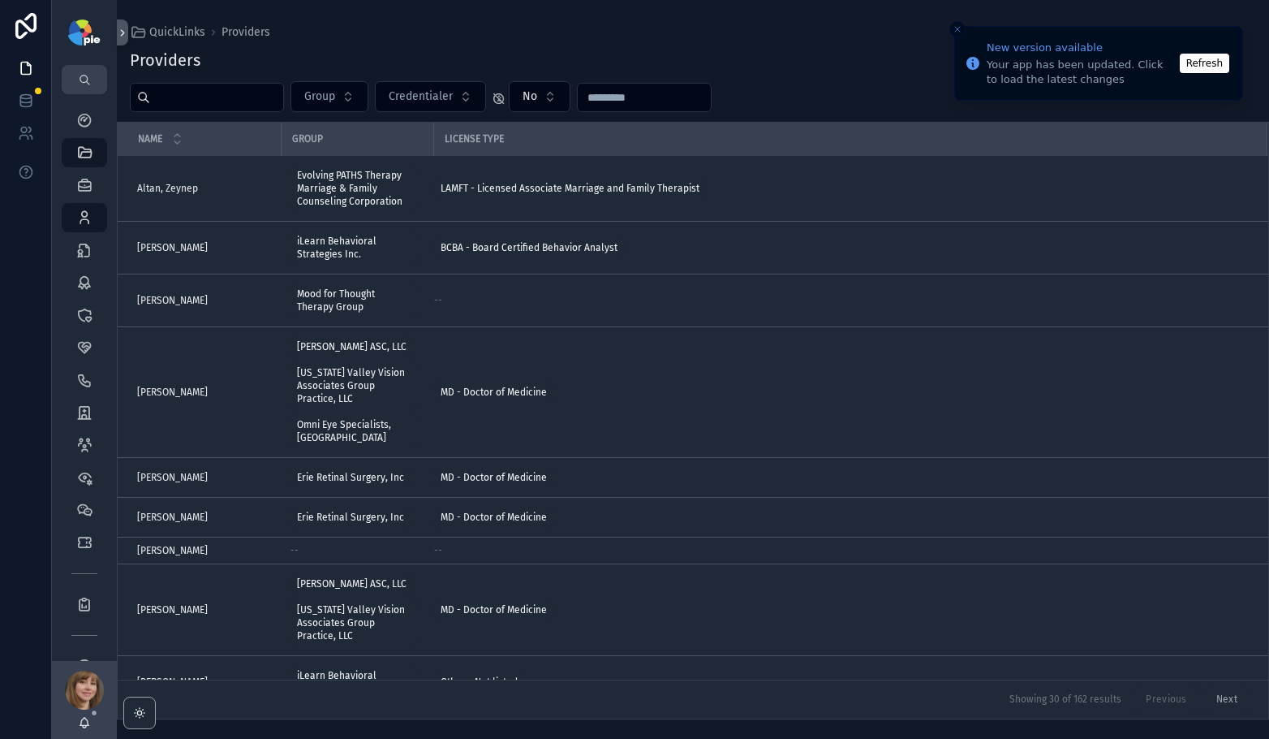
click at [250, 101] on input "scrollable content" at bounding box center [216, 97] width 133 height 23
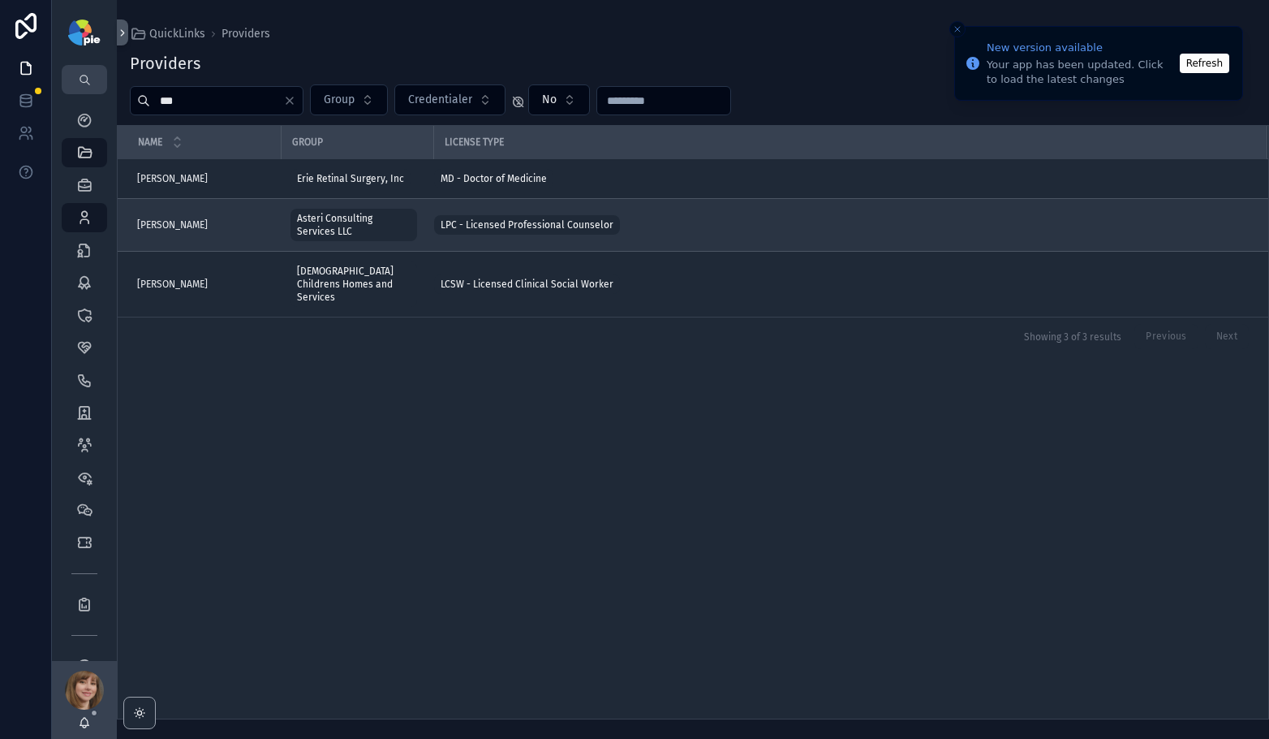
type input "***"
click at [187, 223] on span "[PERSON_NAME]" at bounding box center [172, 224] width 71 height 13
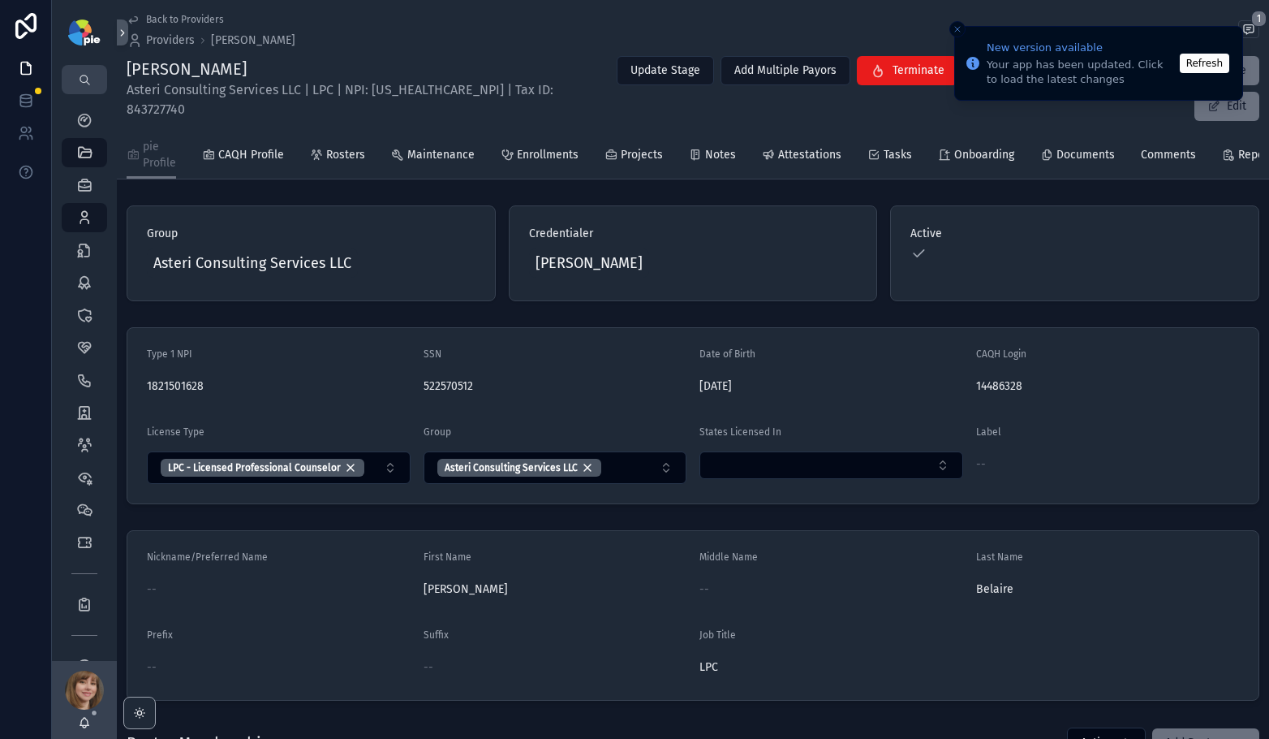
drag, startPoint x: 238, startPoint y: 66, endPoint x: 128, endPoint y: 63, distance: 109.6
click at [128, 63] on h1 "[PERSON_NAME]" at bounding box center [354, 69] width 455 height 23
copy h1 "[PERSON_NAME]"
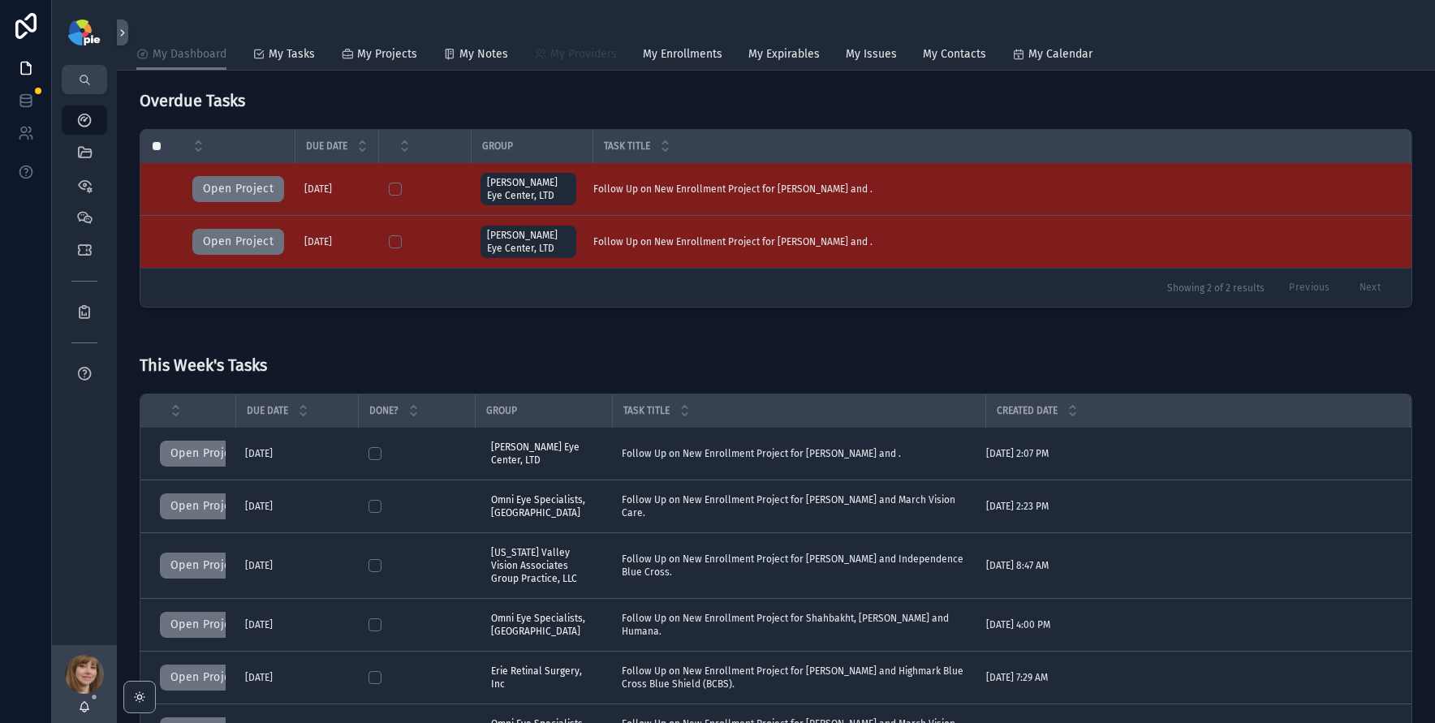
scroll to position [146, 0]
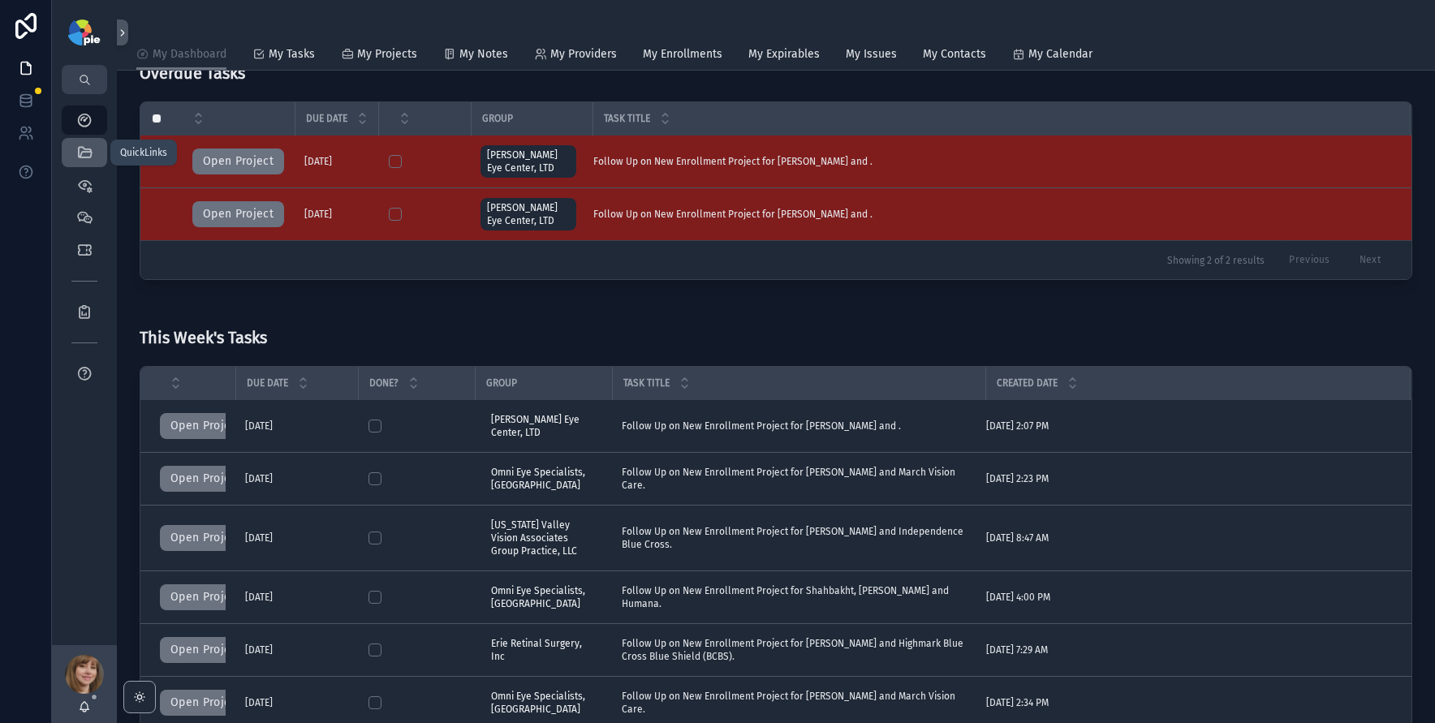
click at [80, 153] on icon "scrollable content" at bounding box center [84, 152] width 16 height 16
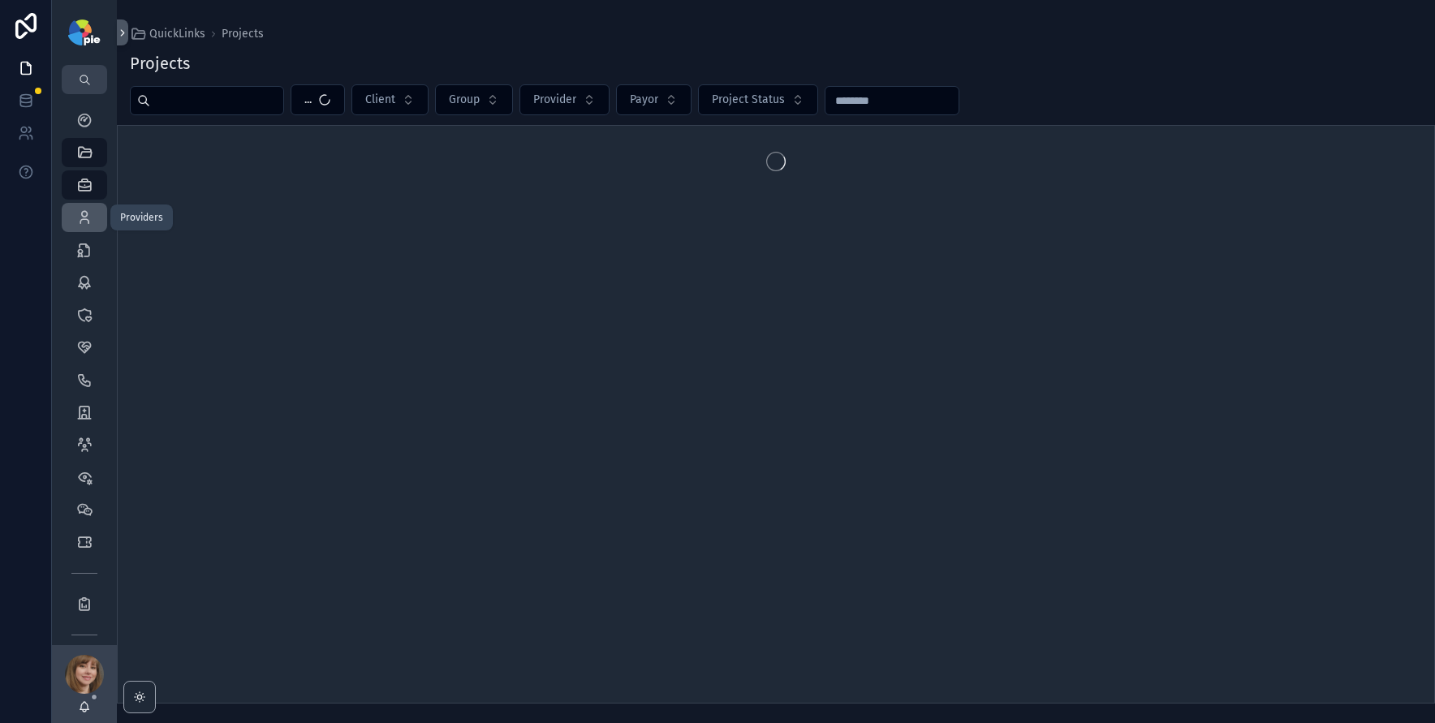
click at [86, 221] on icon "scrollable content" at bounding box center [84, 217] width 16 height 16
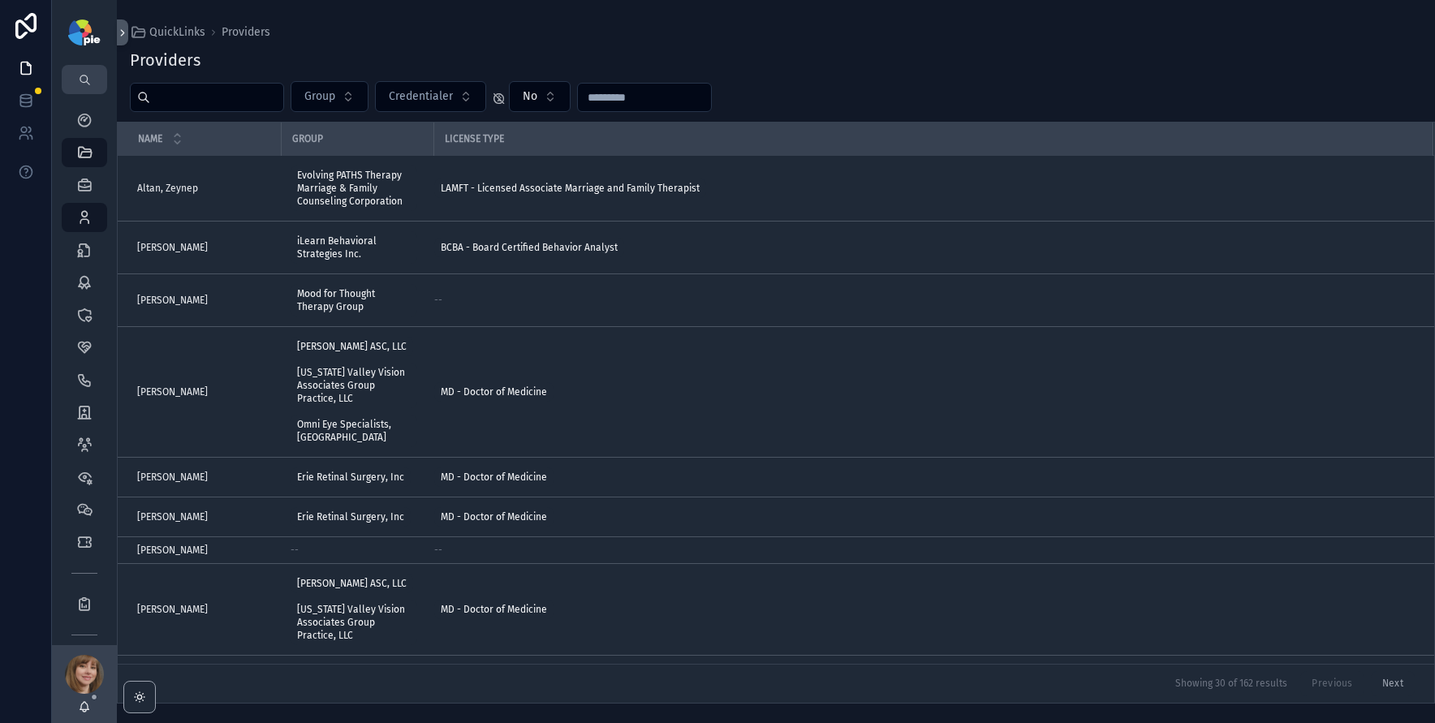
click at [209, 103] on input "scrollable content" at bounding box center [216, 97] width 133 height 23
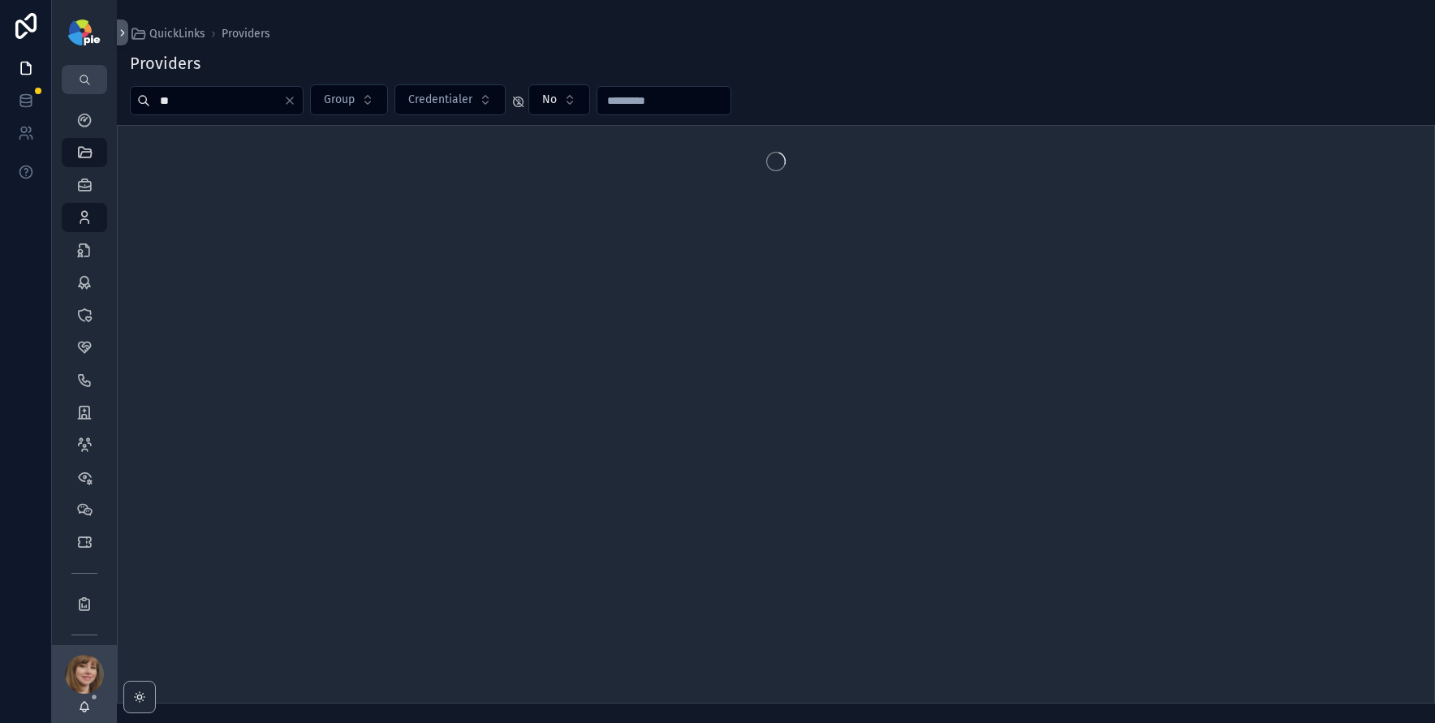
type input "*"
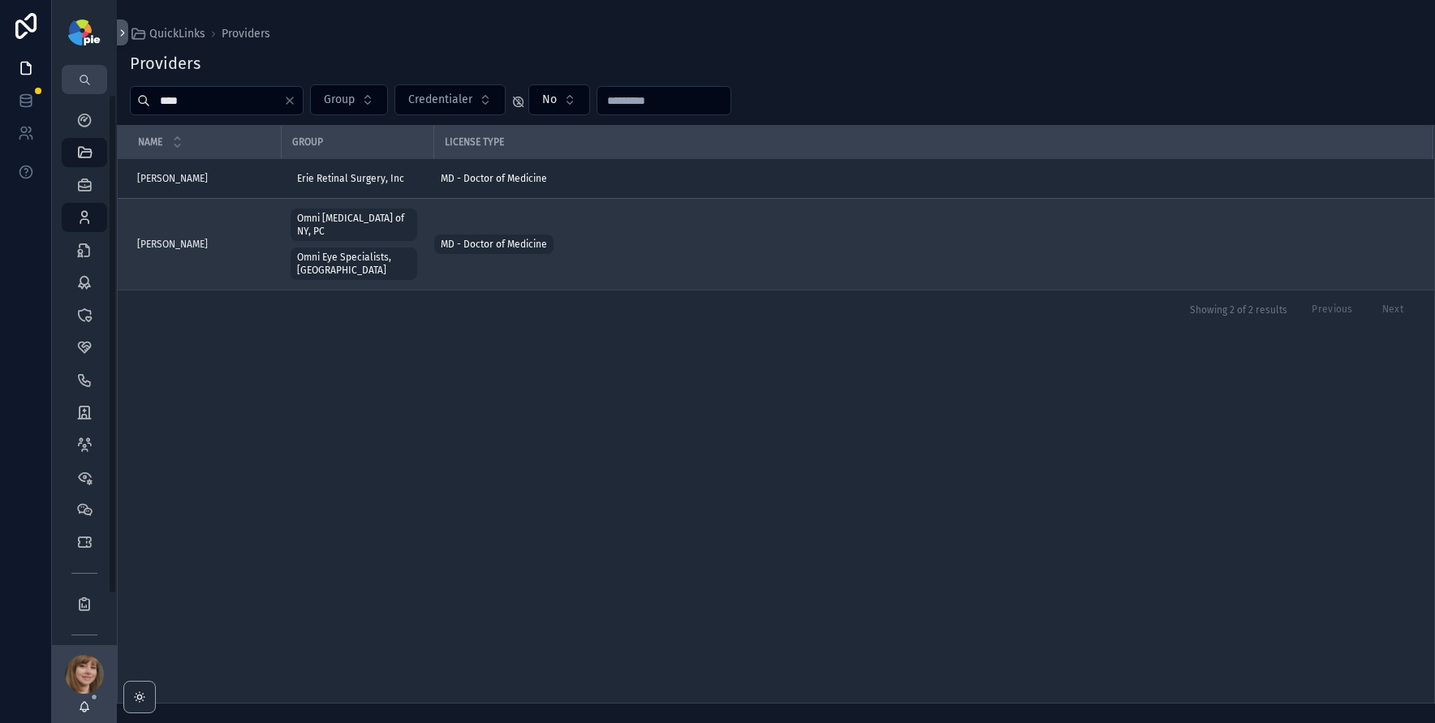
type input "****"
click at [196, 238] on span "[PERSON_NAME]" at bounding box center [172, 244] width 71 height 13
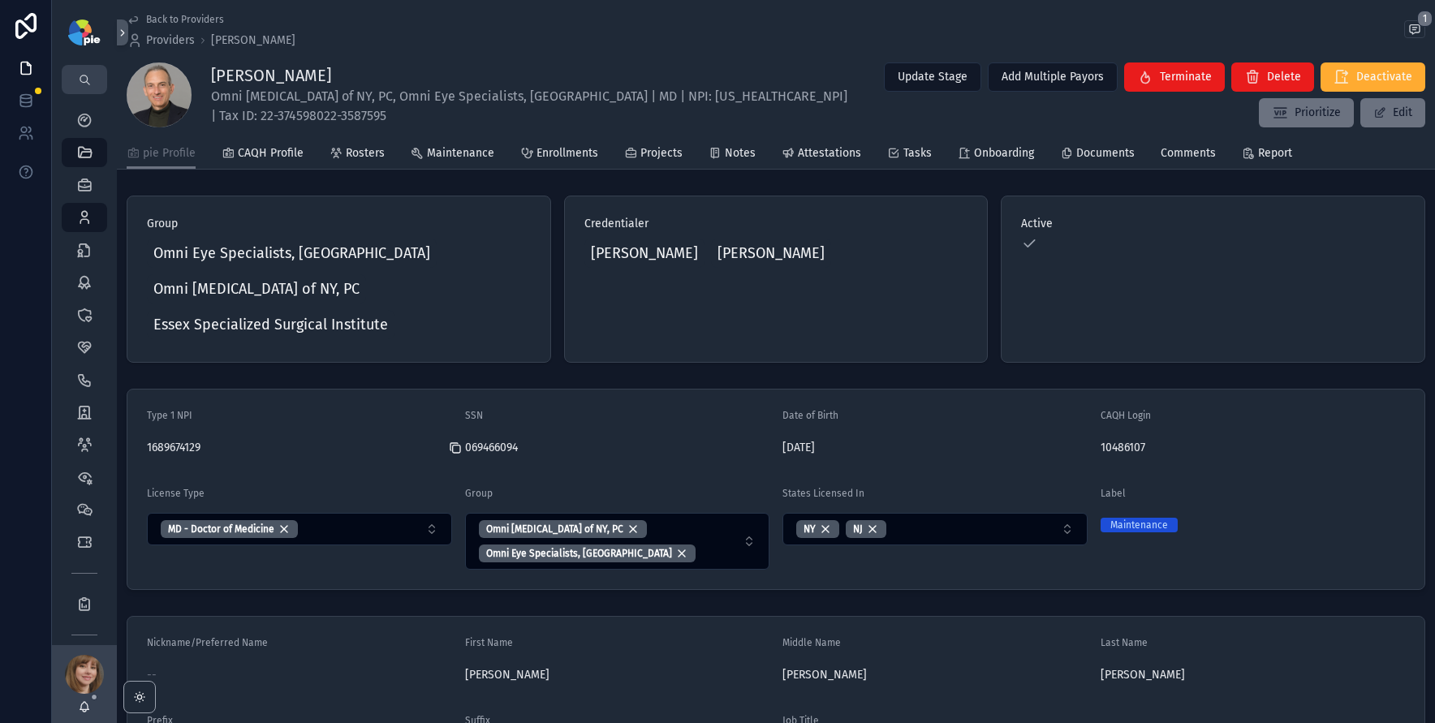
click at [453, 442] on icon "scrollable content" at bounding box center [455, 448] width 13 height 13
click at [452, 442] on icon "scrollable content" at bounding box center [455, 448] width 13 height 13
click at [85, 342] on icon "scrollable content" at bounding box center [84, 347] width 16 height 16
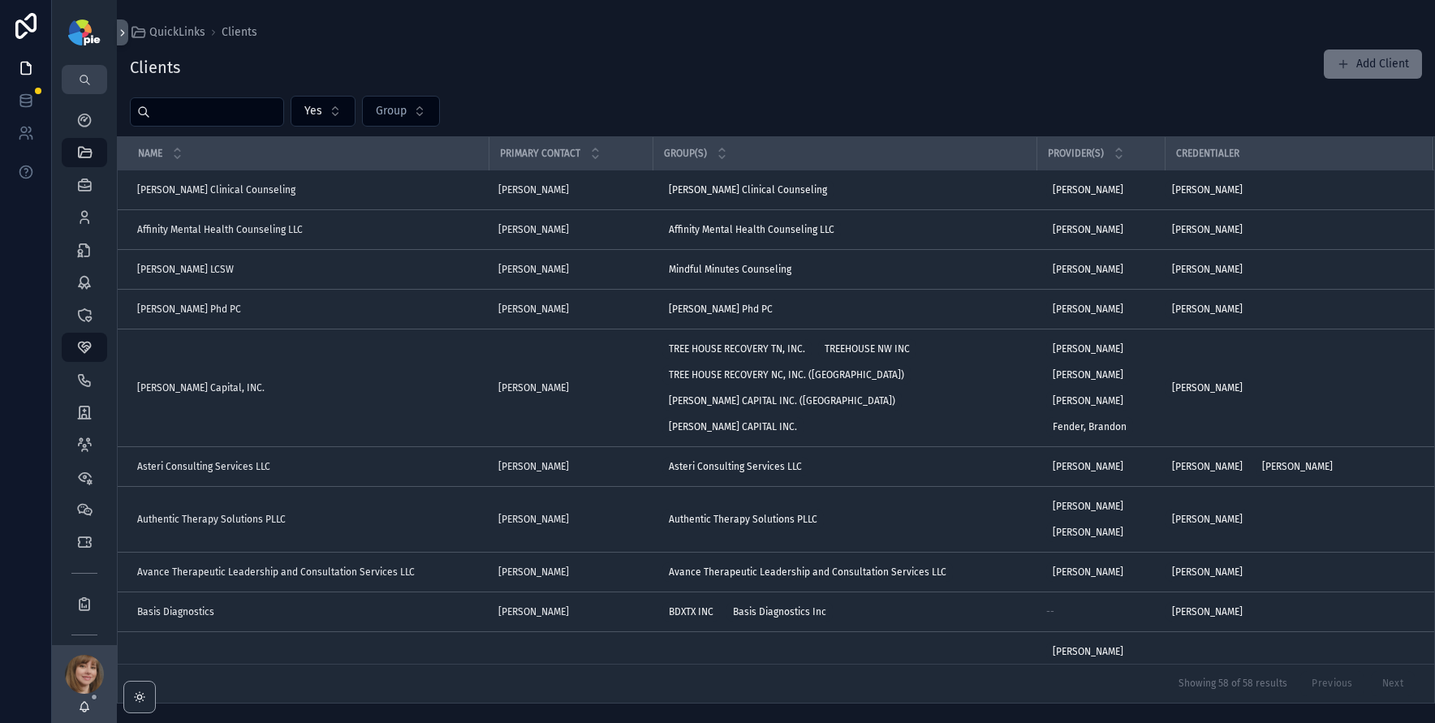
click at [189, 110] on input "scrollable content" at bounding box center [216, 112] width 133 height 23
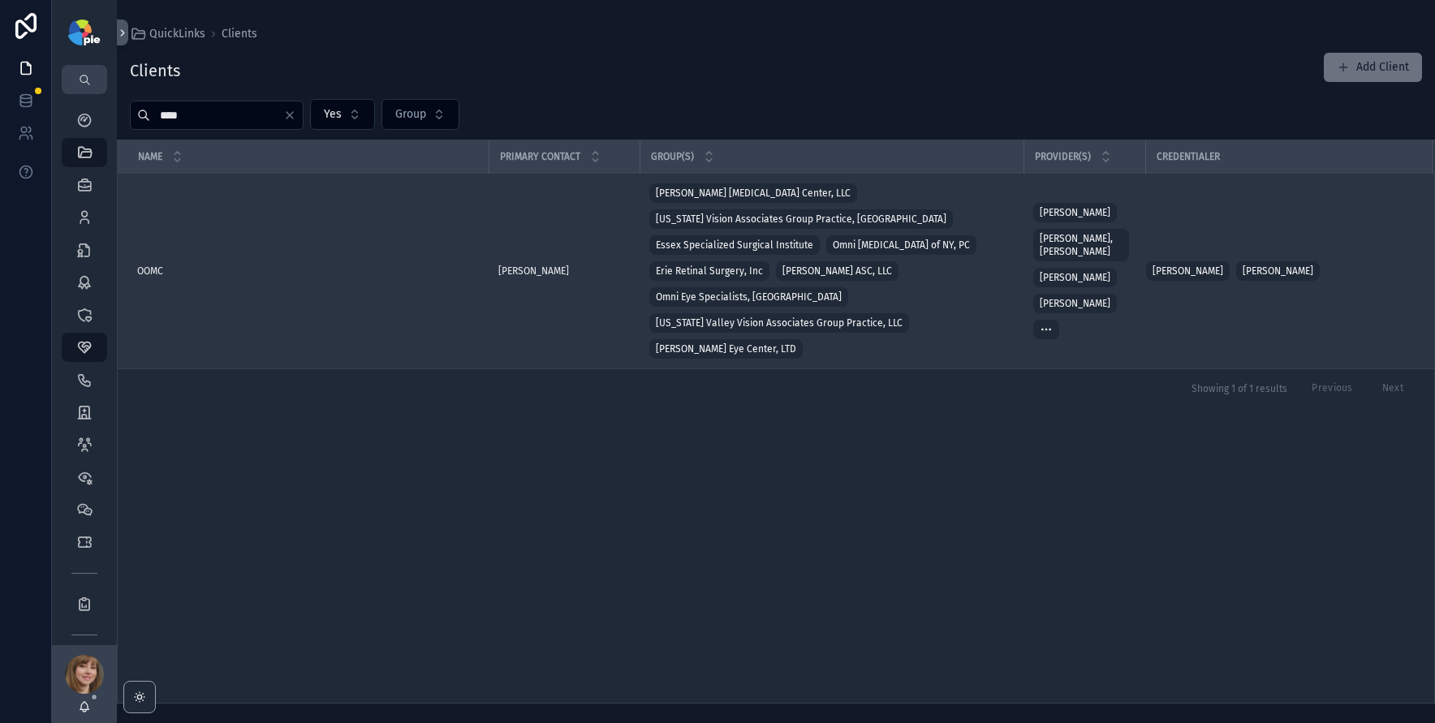
type input "****"
click at [149, 265] on span "OOMC" at bounding box center [150, 271] width 26 height 13
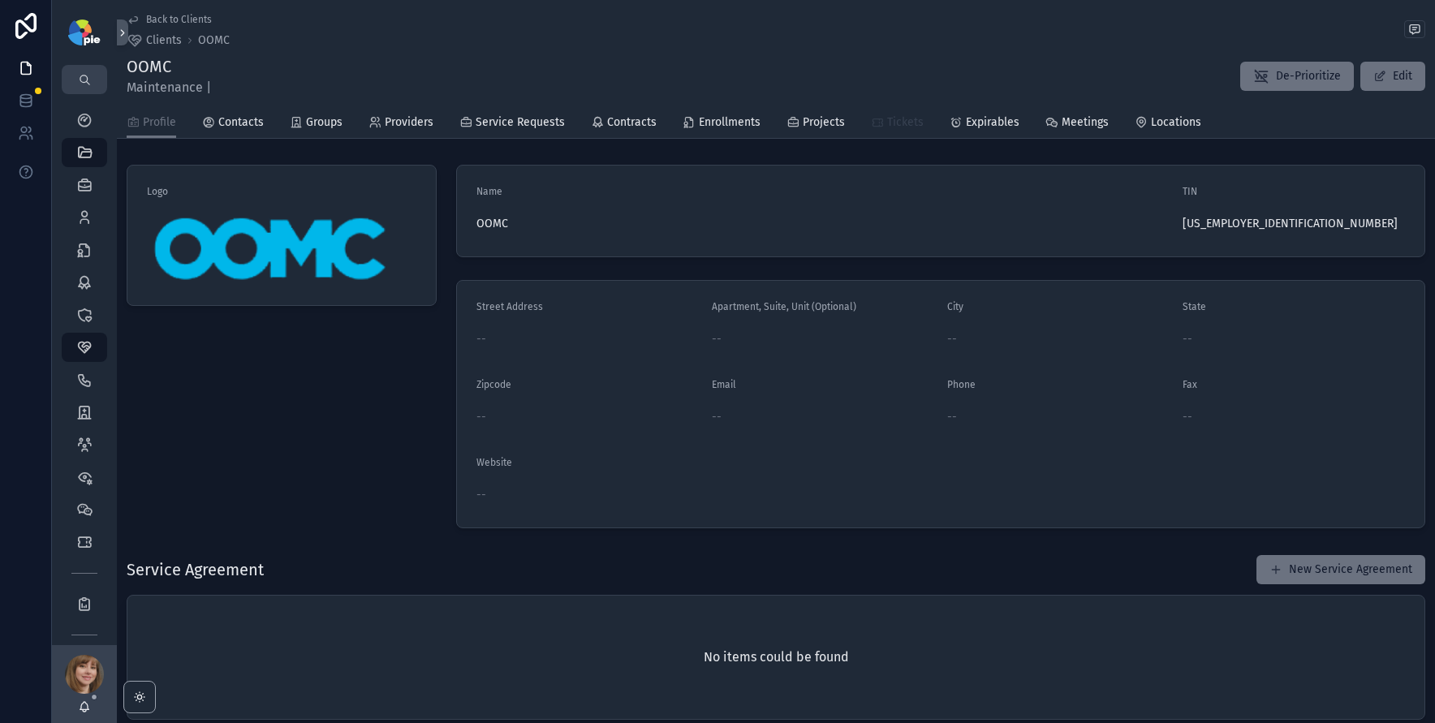
click at [887, 117] on span "Tickets" at bounding box center [905, 122] width 37 height 16
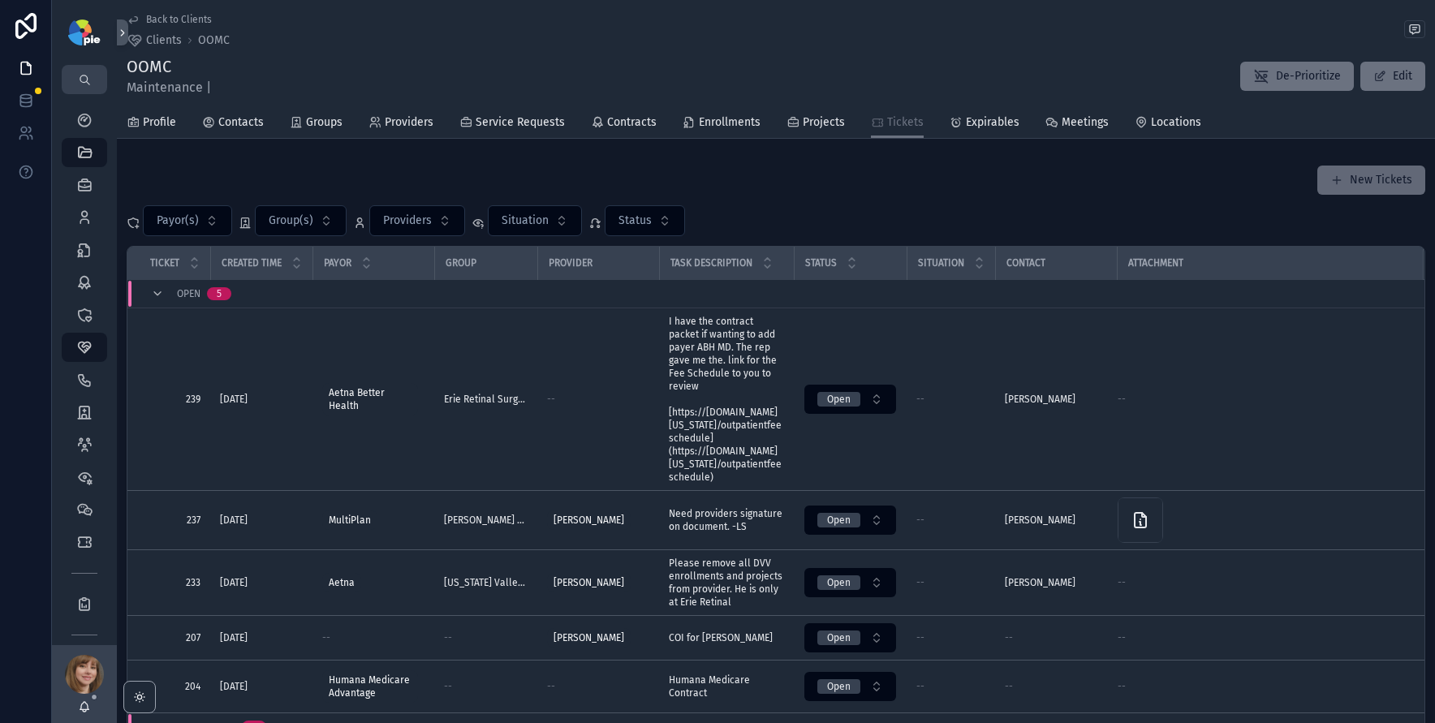
click at [1352, 179] on button "New Tickets" at bounding box center [1371, 180] width 108 height 29
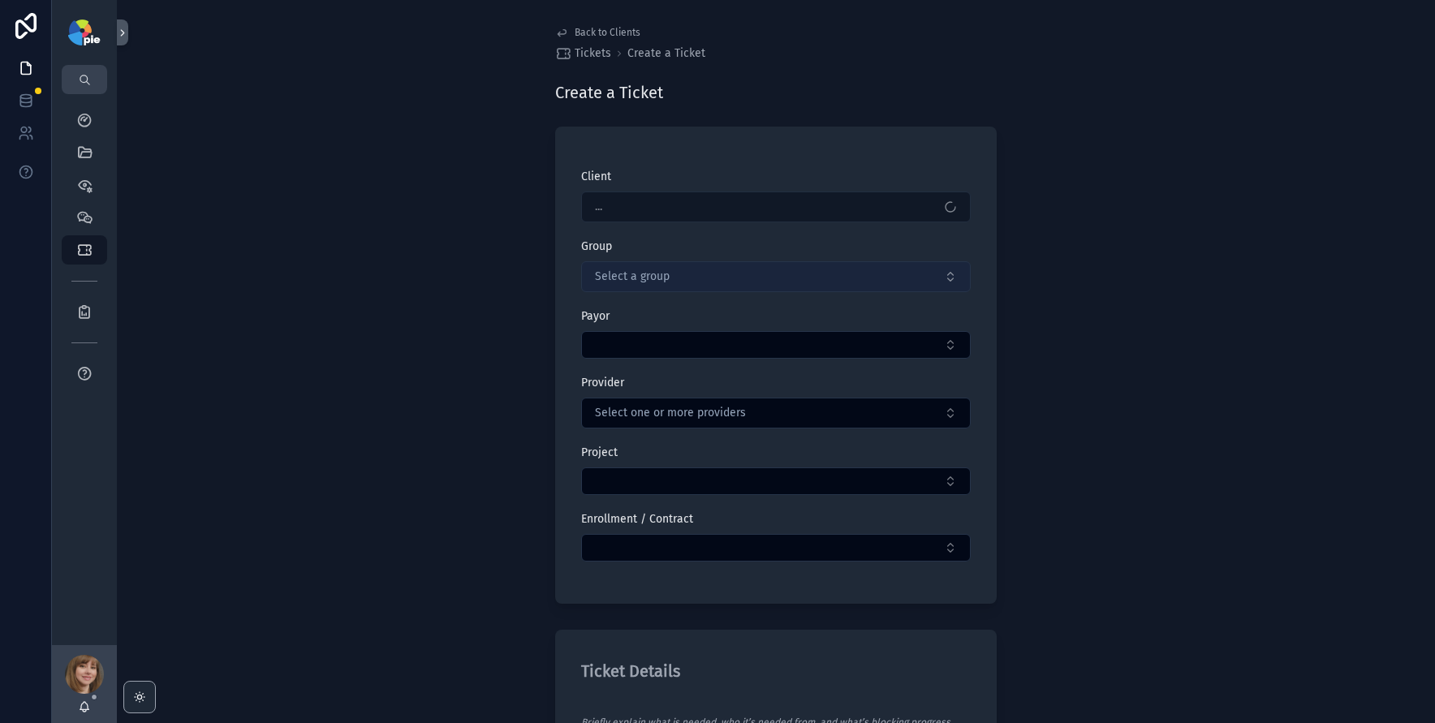
click at [734, 277] on button "Select a group" at bounding box center [776, 276] width 390 height 31
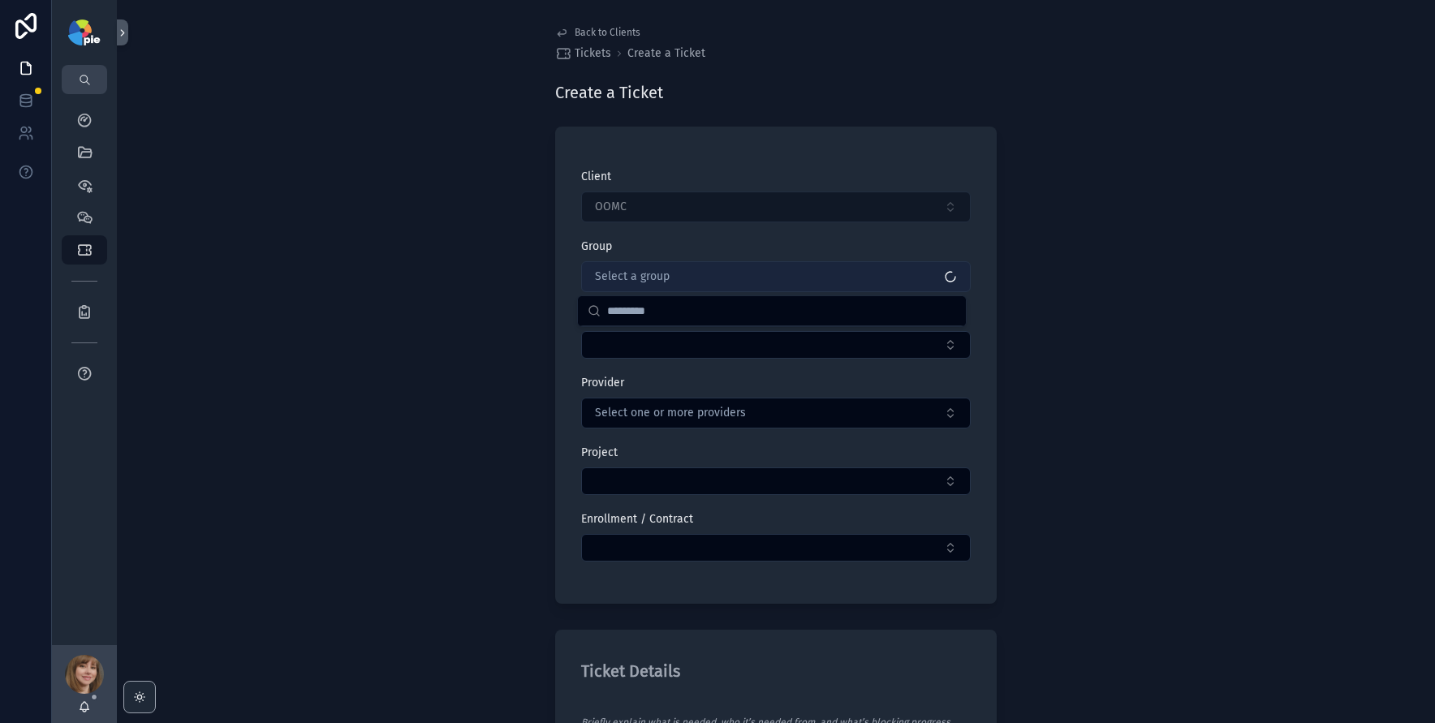
click at [734, 277] on button "Select a group" at bounding box center [776, 276] width 390 height 31
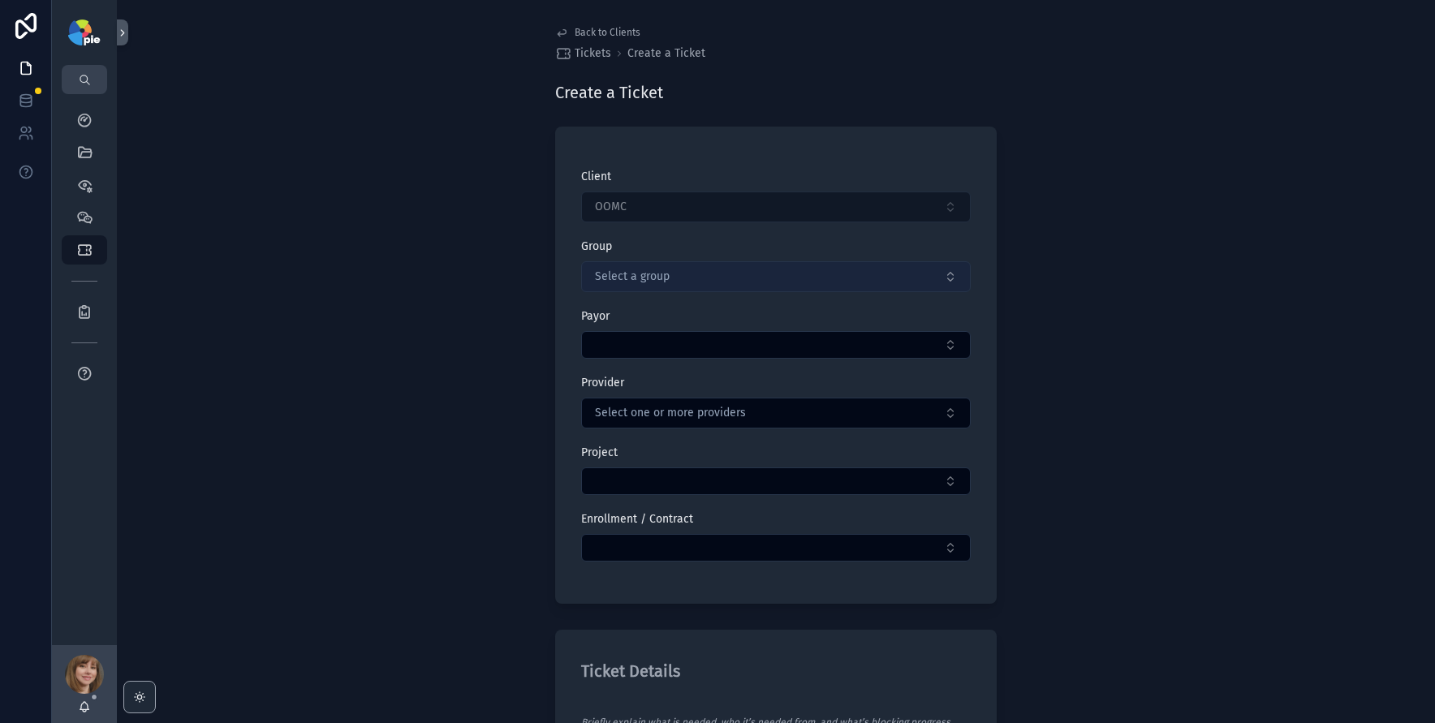
click at [734, 277] on button "Select a group" at bounding box center [776, 276] width 390 height 31
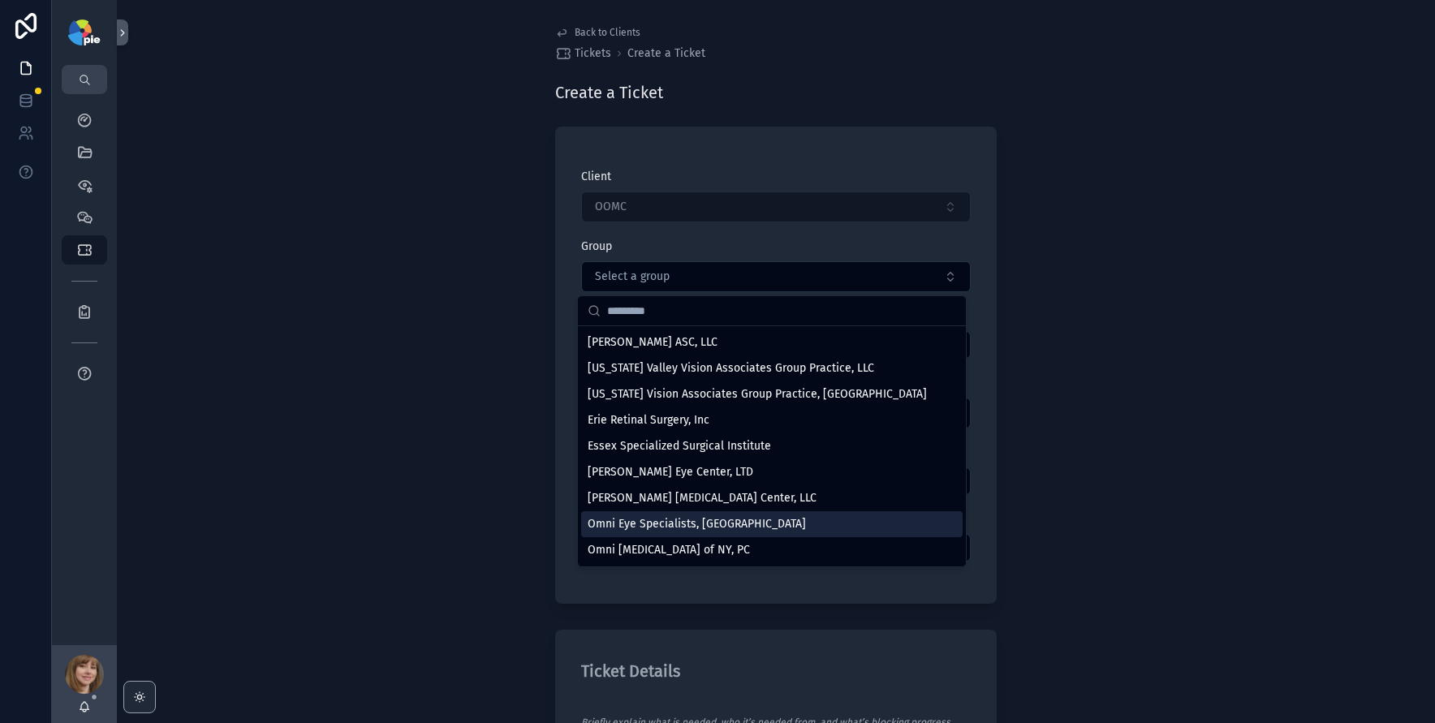
click at [670, 523] on span "Omni Eye Specialists, [GEOGRAPHIC_DATA]" at bounding box center [697, 524] width 218 height 16
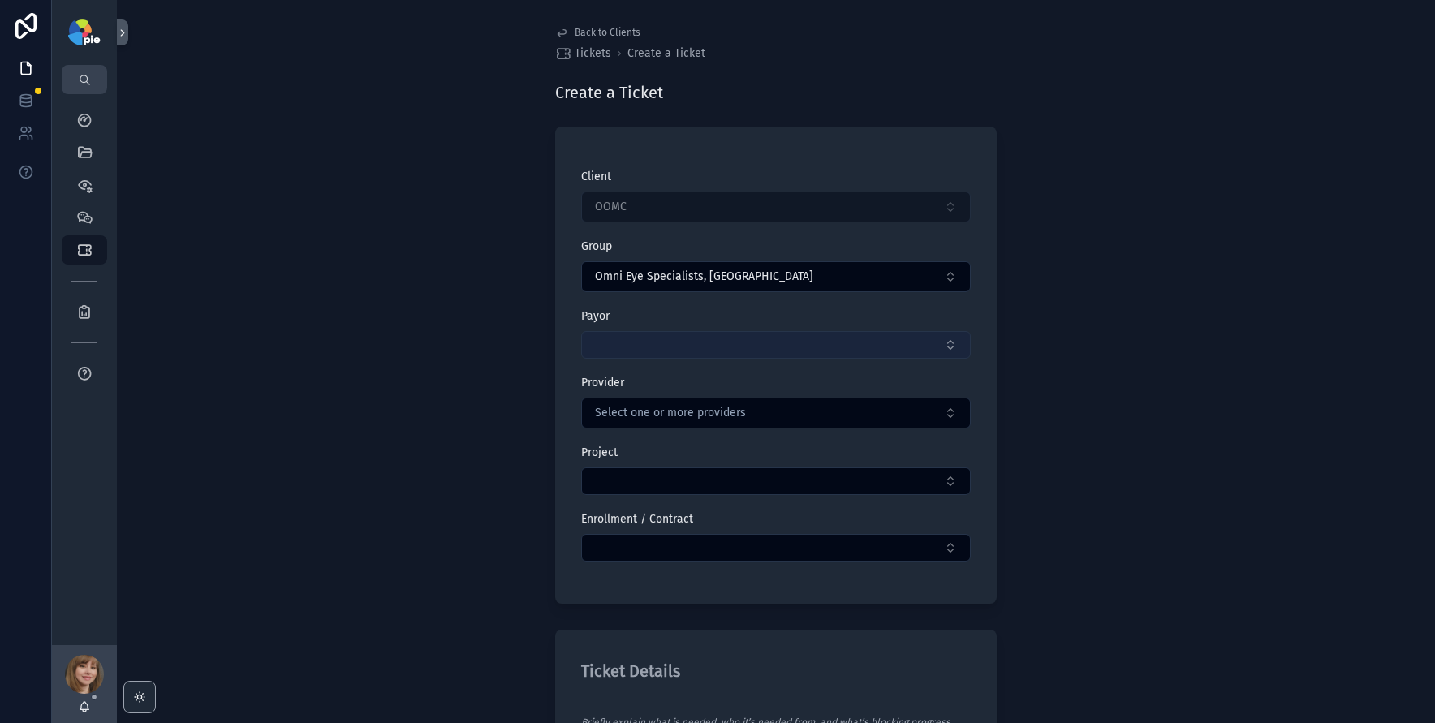
click at [651, 335] on button "Select Button" at bounding box center [776, 345] width 390 height 28
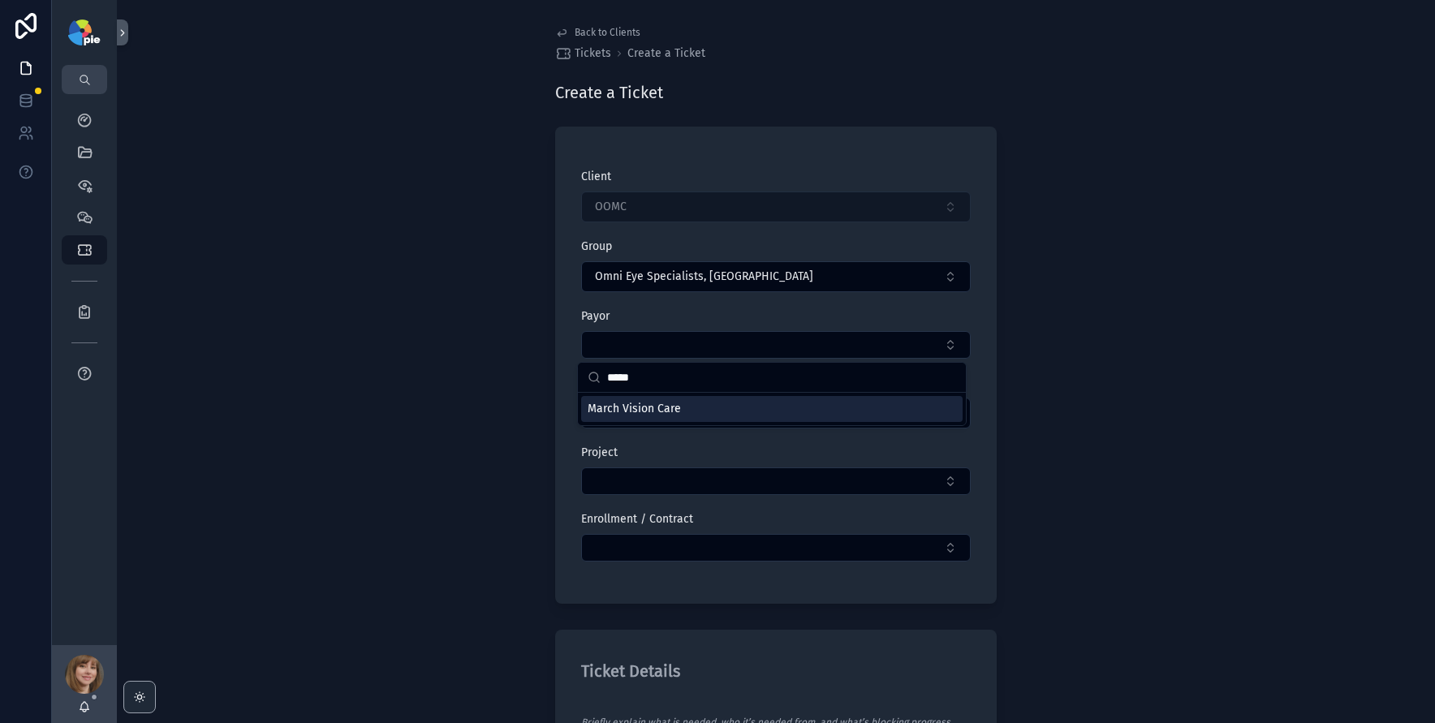
type input "*****"
click at [634, 408] on span "March Vision Care" at bounding box center [634, 409] width 93 height 16
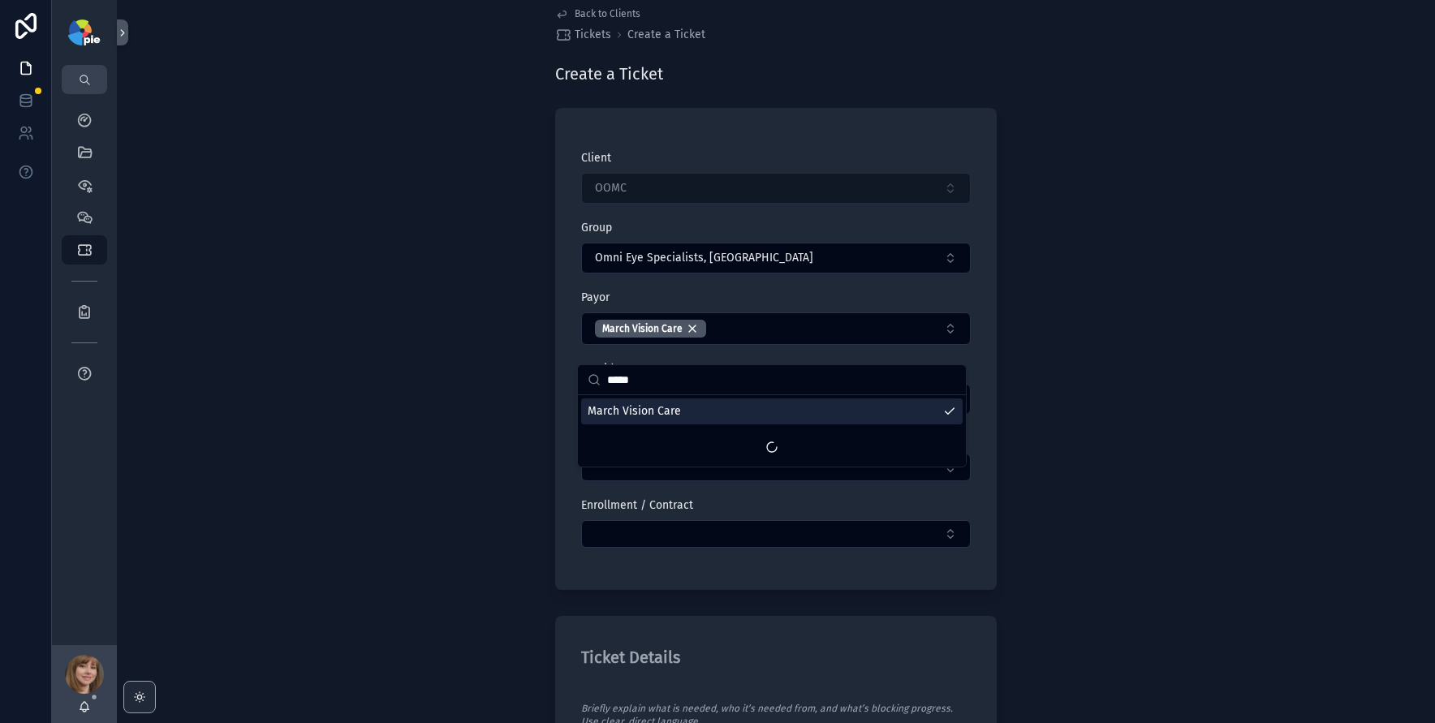
scroll to position [63, 0]
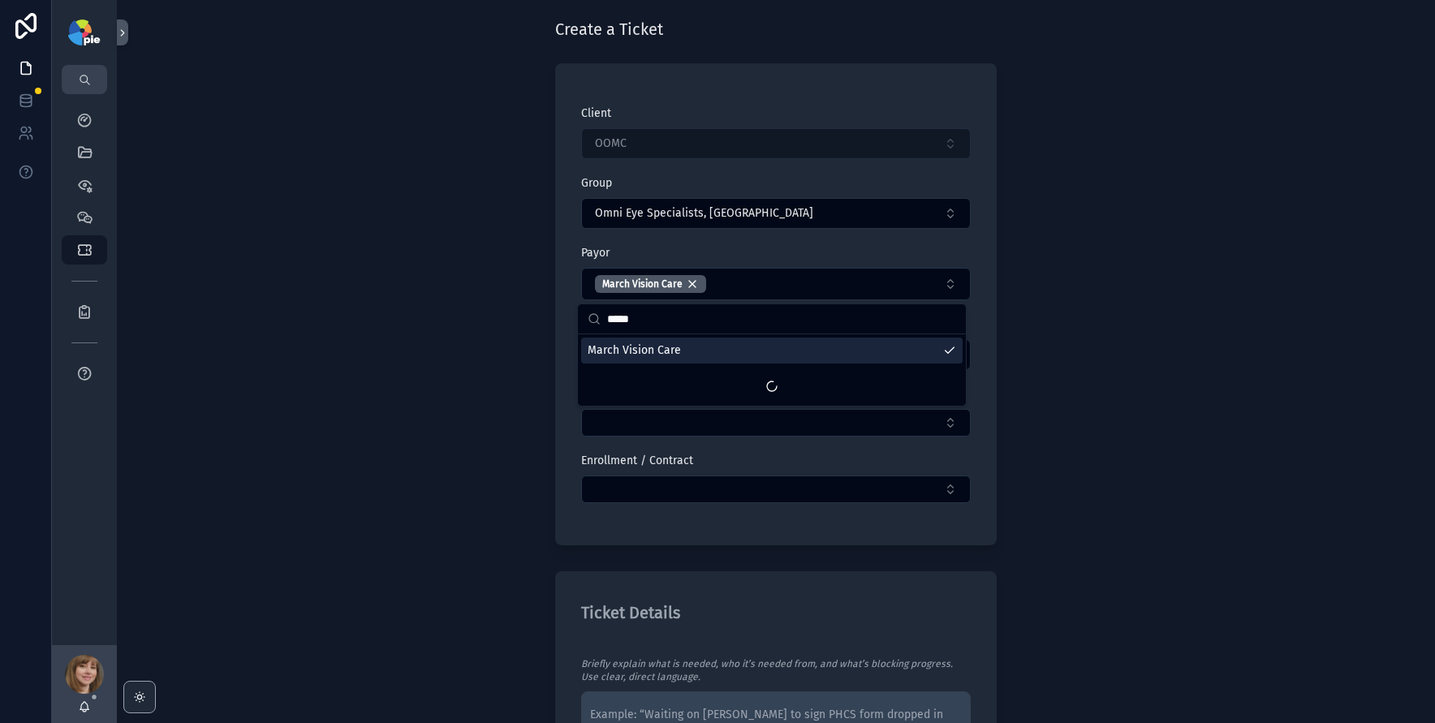
click at [881, 450] on div "Client OOMC Group Omni Eye Specialists, PA Payor March Vision Care Provider Sel…" at bounding box center [776, 313] width 390 height 414
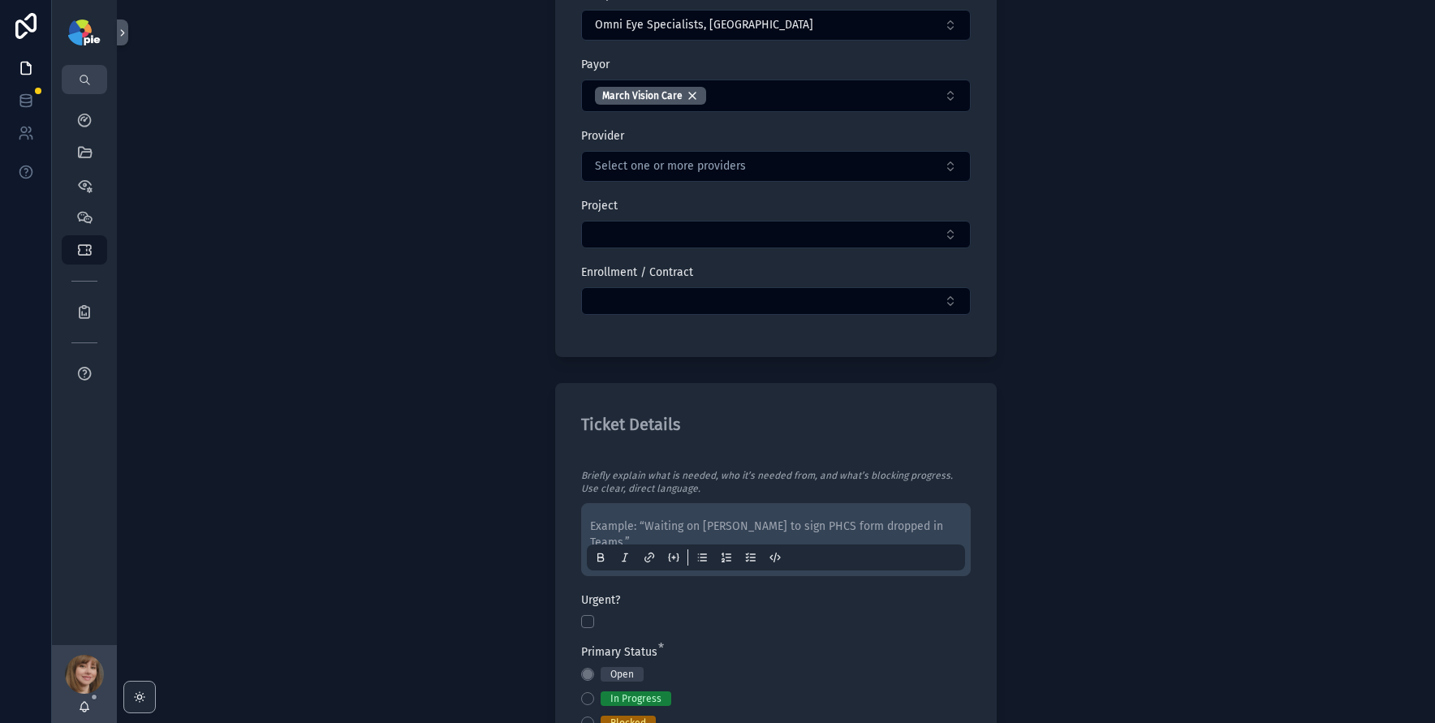
scroll to position [360, 0]
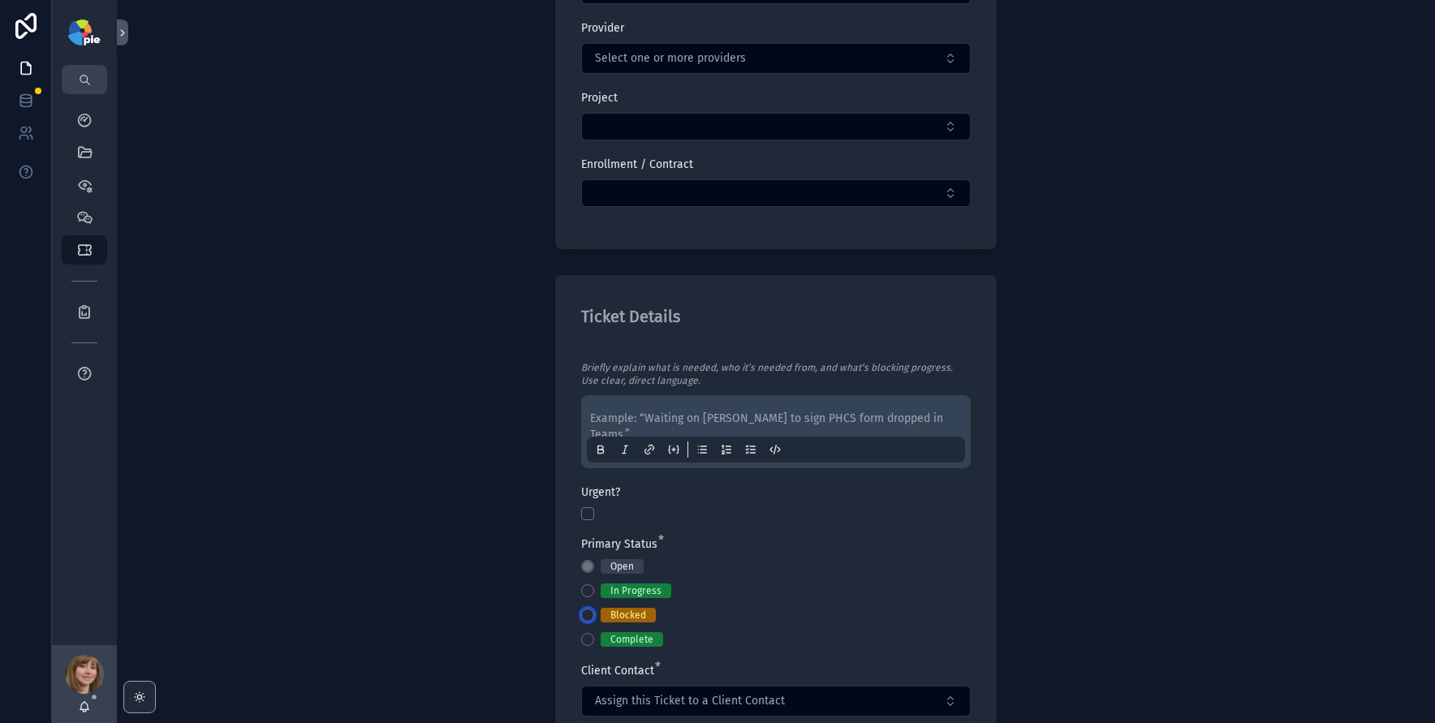
click at [583, 615] on button "Blocked" at bounding box center [587, 615] width 13 height 13
click at [610, 406] on div "Example: “Waiting on Jessie to sign PHCS form dropped in Teams.”" at bounding box center [776, 432] width 378 height 62
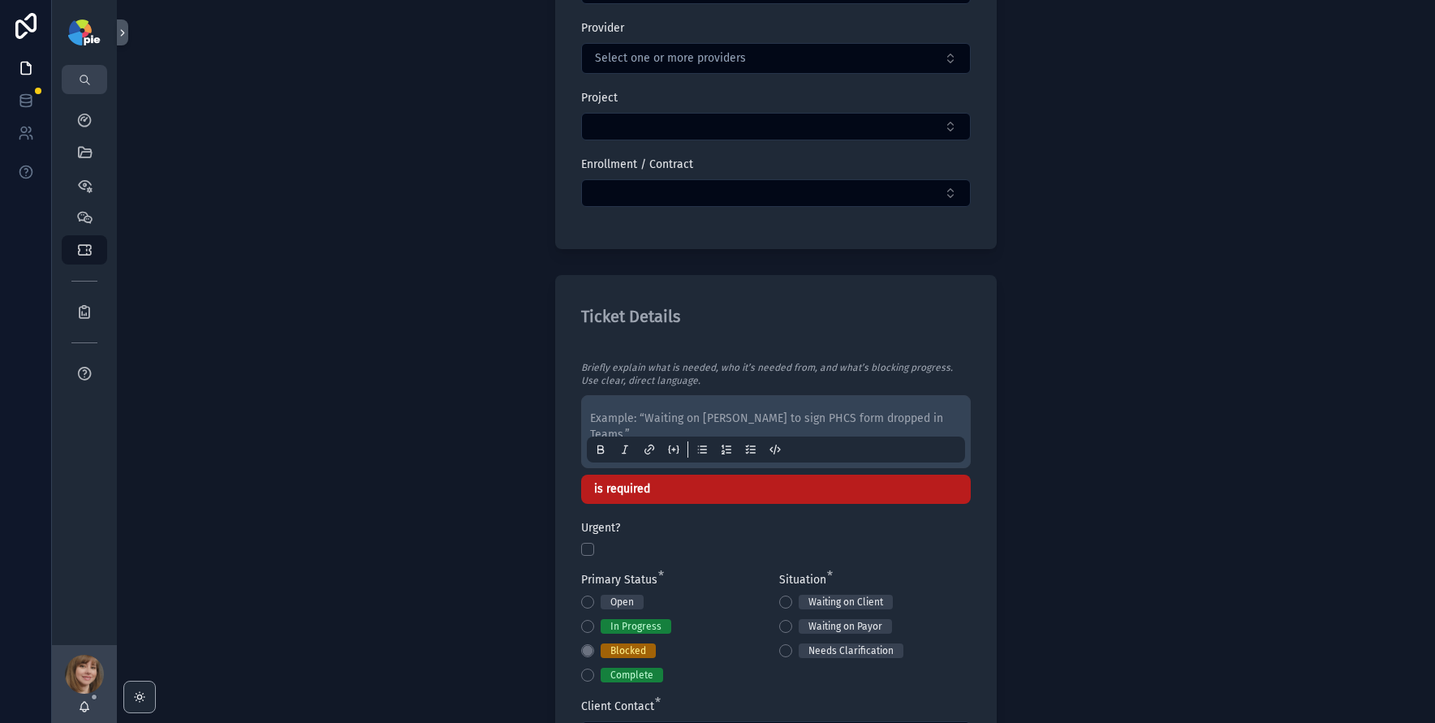
click at [608, 415] on p "scrollable content" at bounding box center [779, 419] width 378 height 16
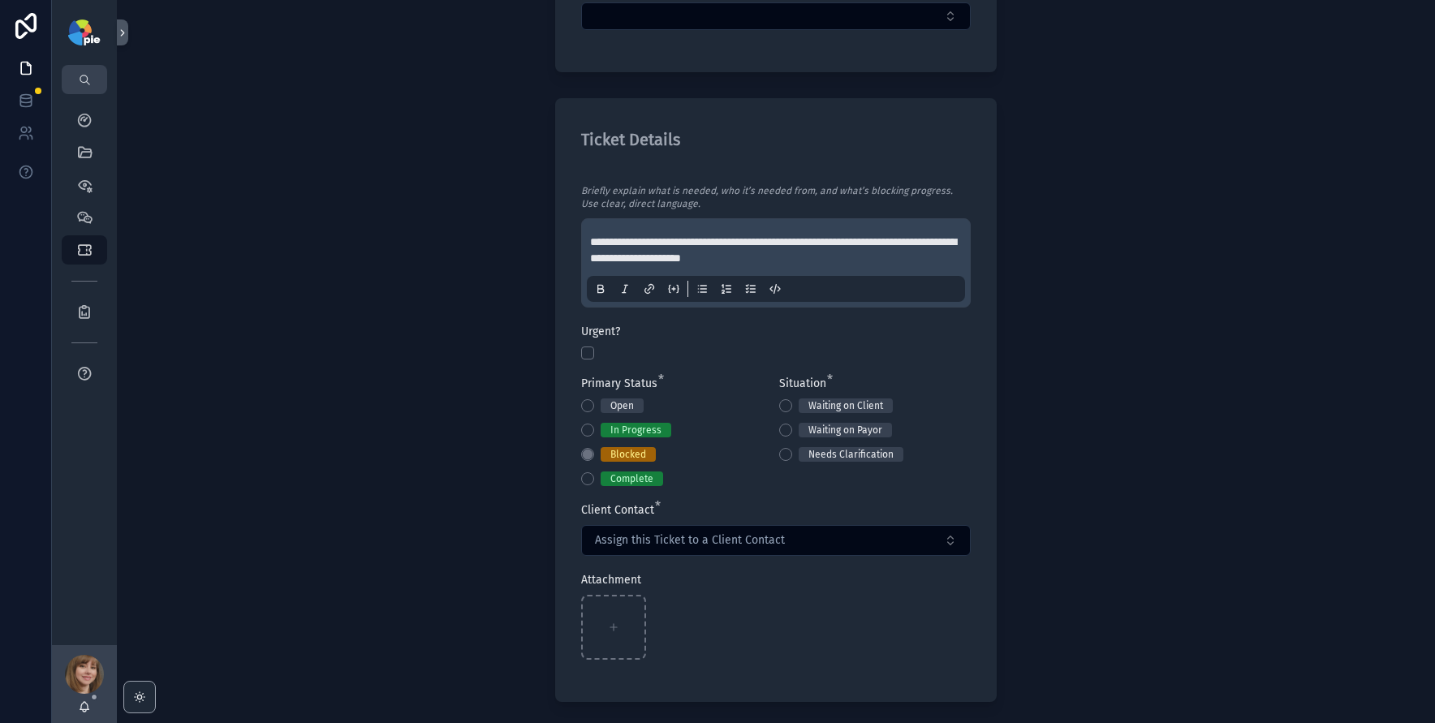
scroll to position [537, 0]
click at [784, 408] on button "Waiting on Client" at bounding box center [785, 405] width 13 height 13
click at [669, 541] on span "Assign this Ticket to a Client Contact" at bounding box center [690, 540] width 190 height 16
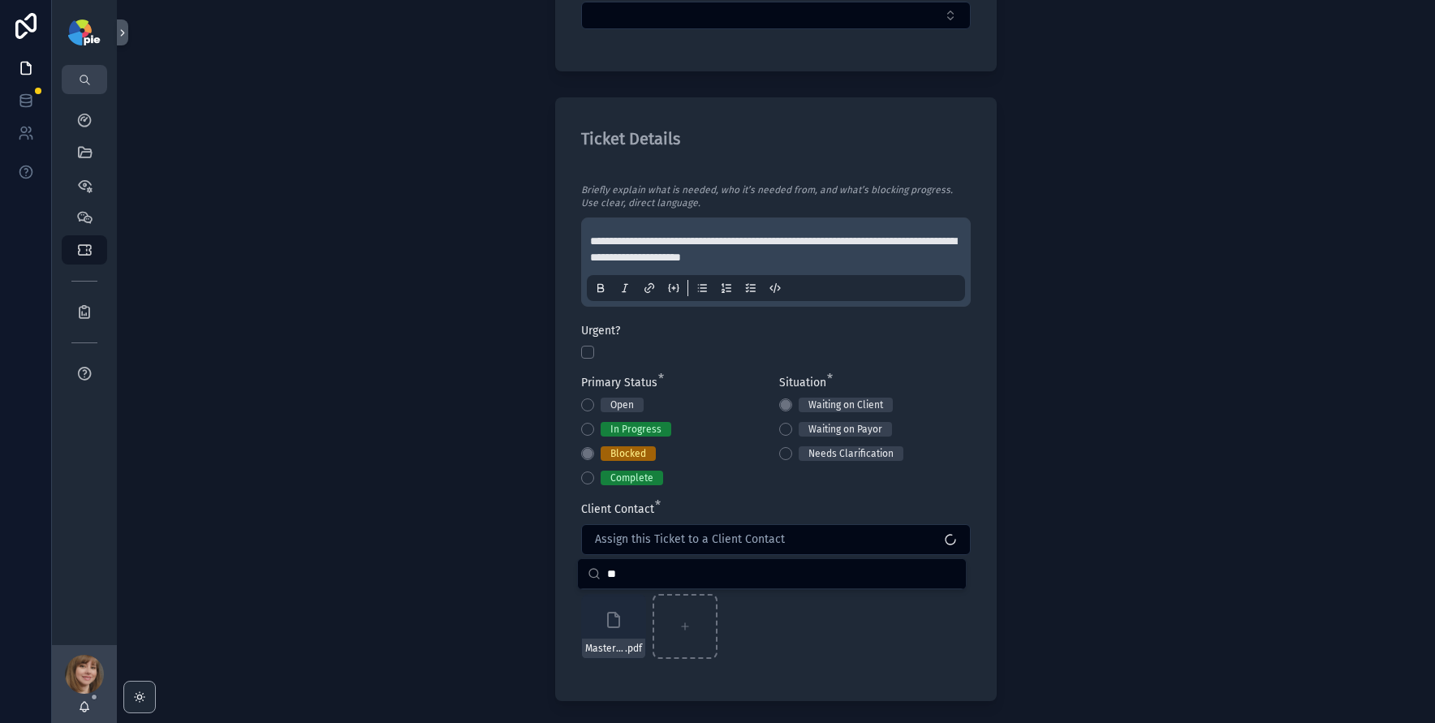
type input "*"
type input "***"
click at [656, 601] on span "Yesenia Ramos" at bounding box center [630, 605] width 84 height 16
click at [1063, 514] on div "**********" at bounding box center [776, 361] width 1318 height 723
click at [755, 258] on span "**********" at bounding box center [773, 249] width 366 height 28
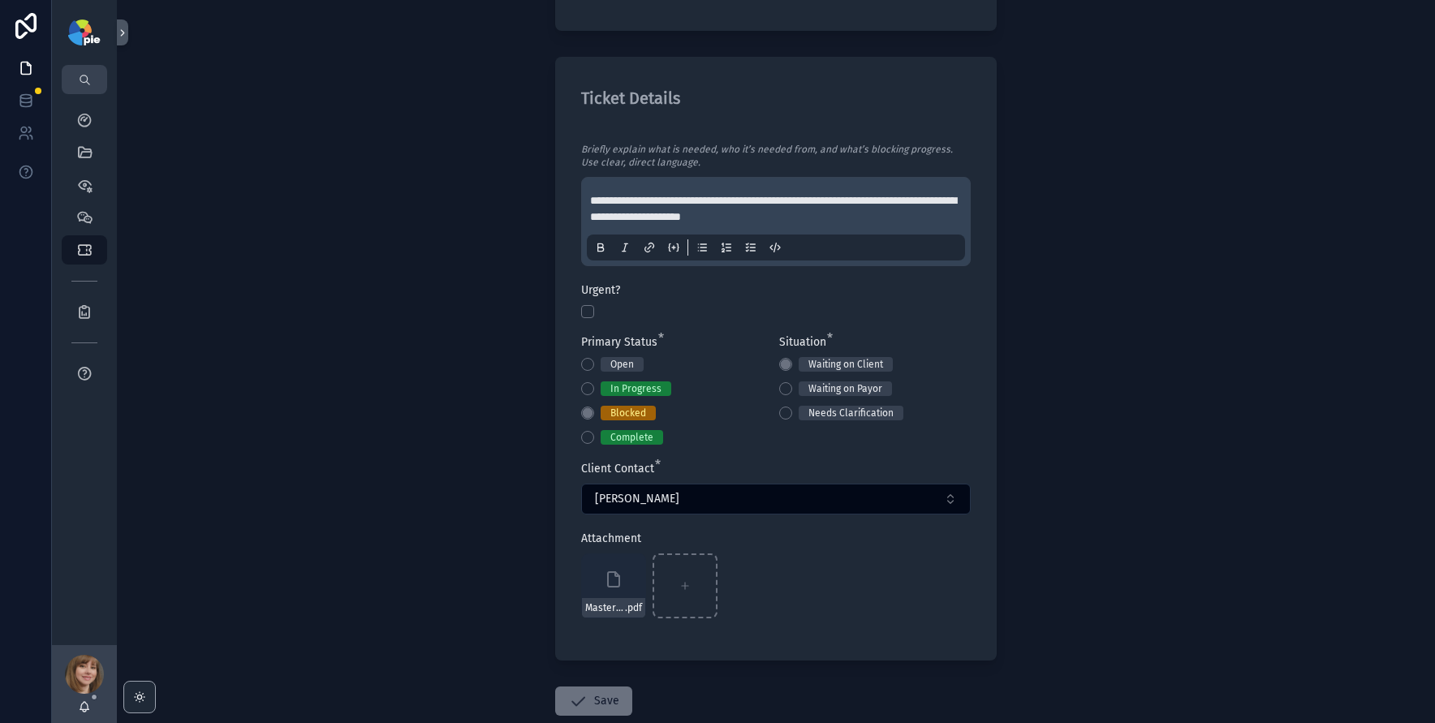
scroll to position [675, 0]
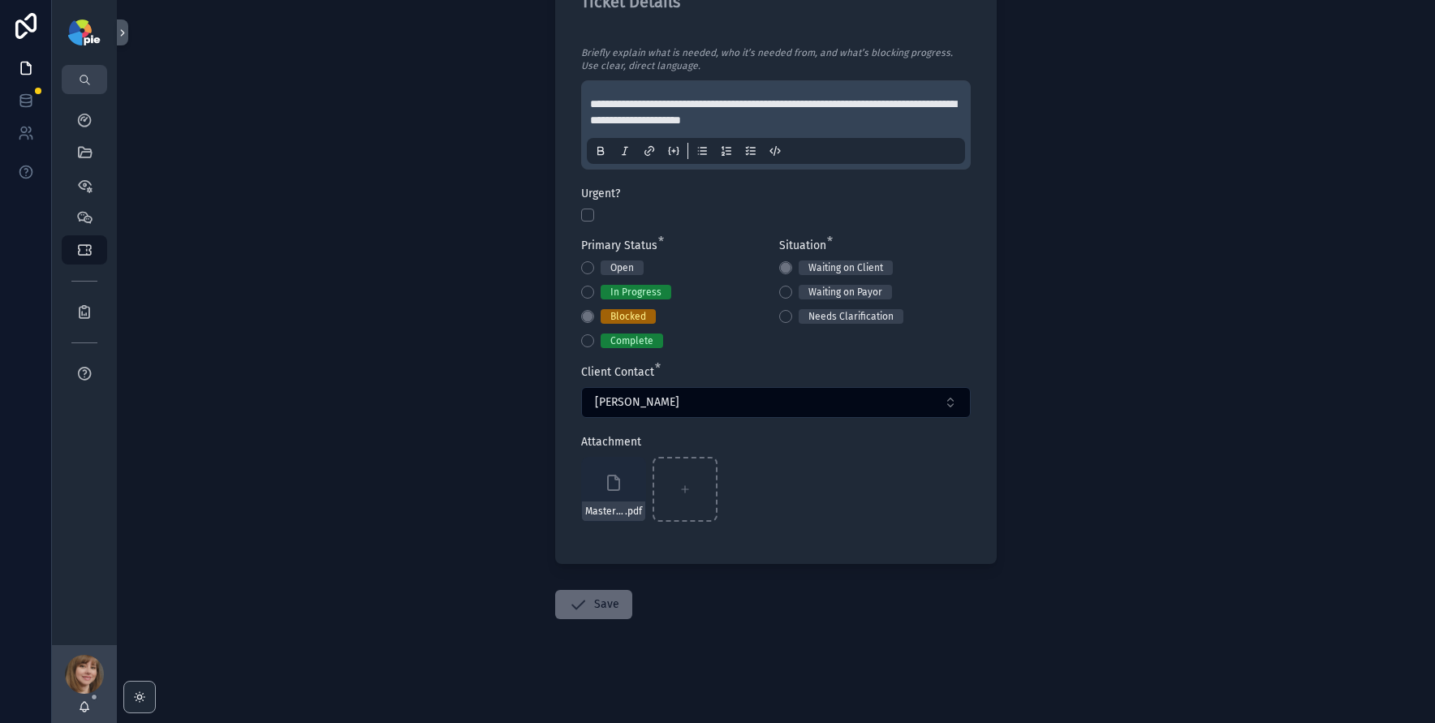
click at [611, 601] on button "Save" at bounding box center [593, 604] width 77 height 29
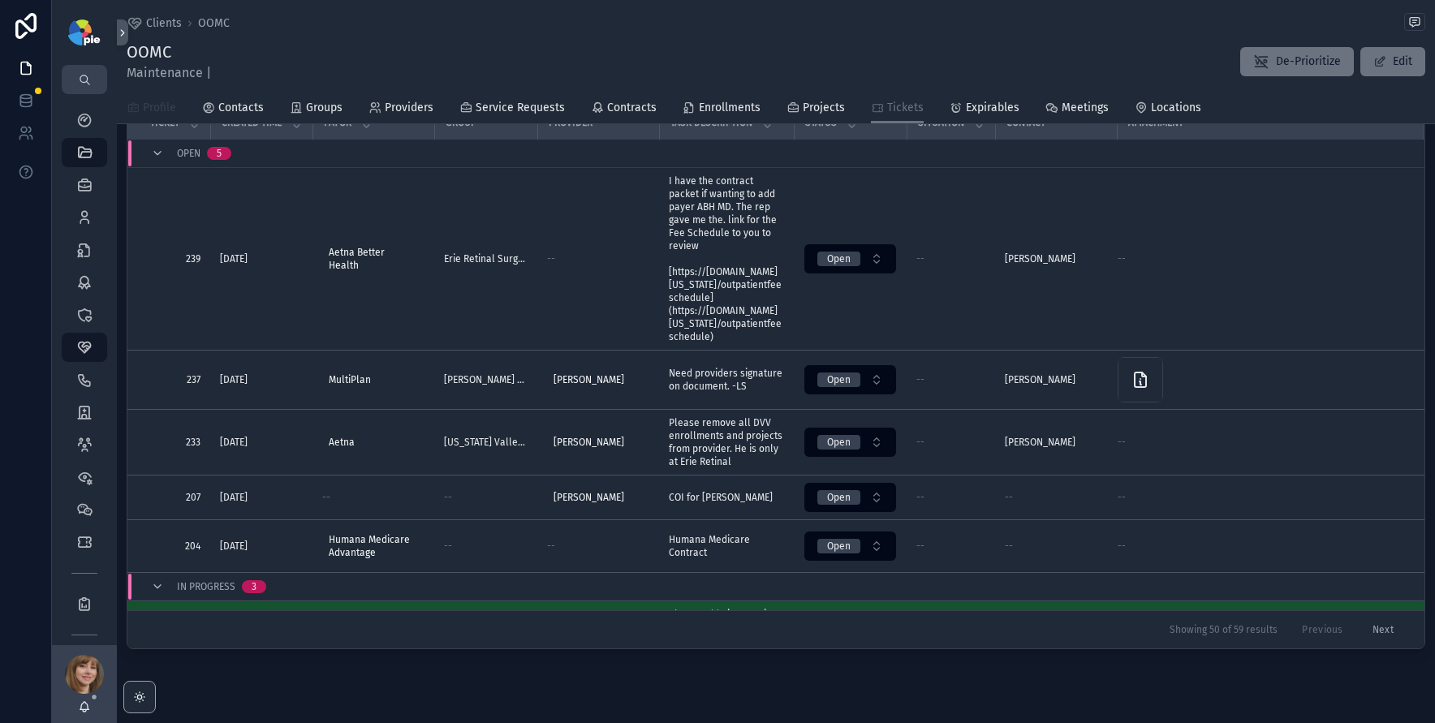
scroll to position [124, 0]
click at [84, 217] on icon "scrollable content" at bounding box center [84, 217] width 16 height 16
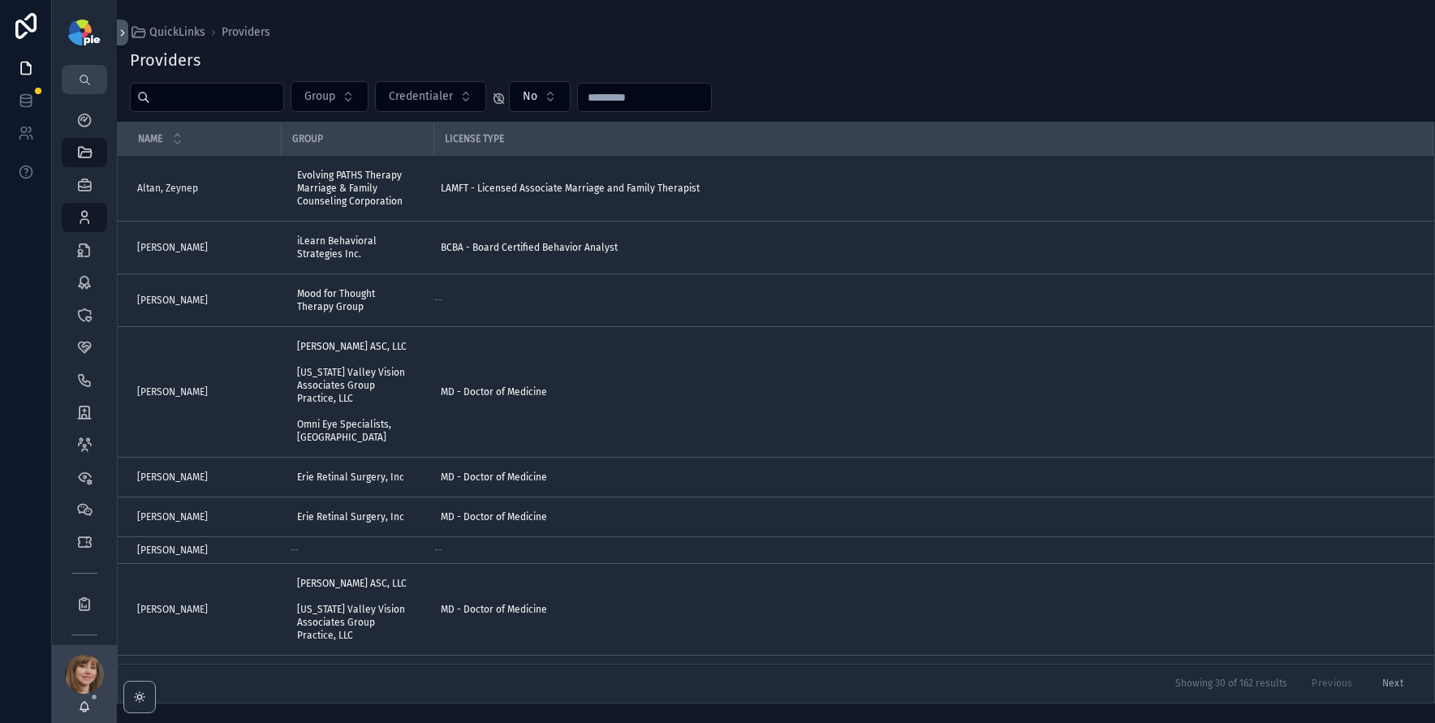
click at [217, 101] on input "scrollable content" at bounding box center [216, 97] width 133 height 23
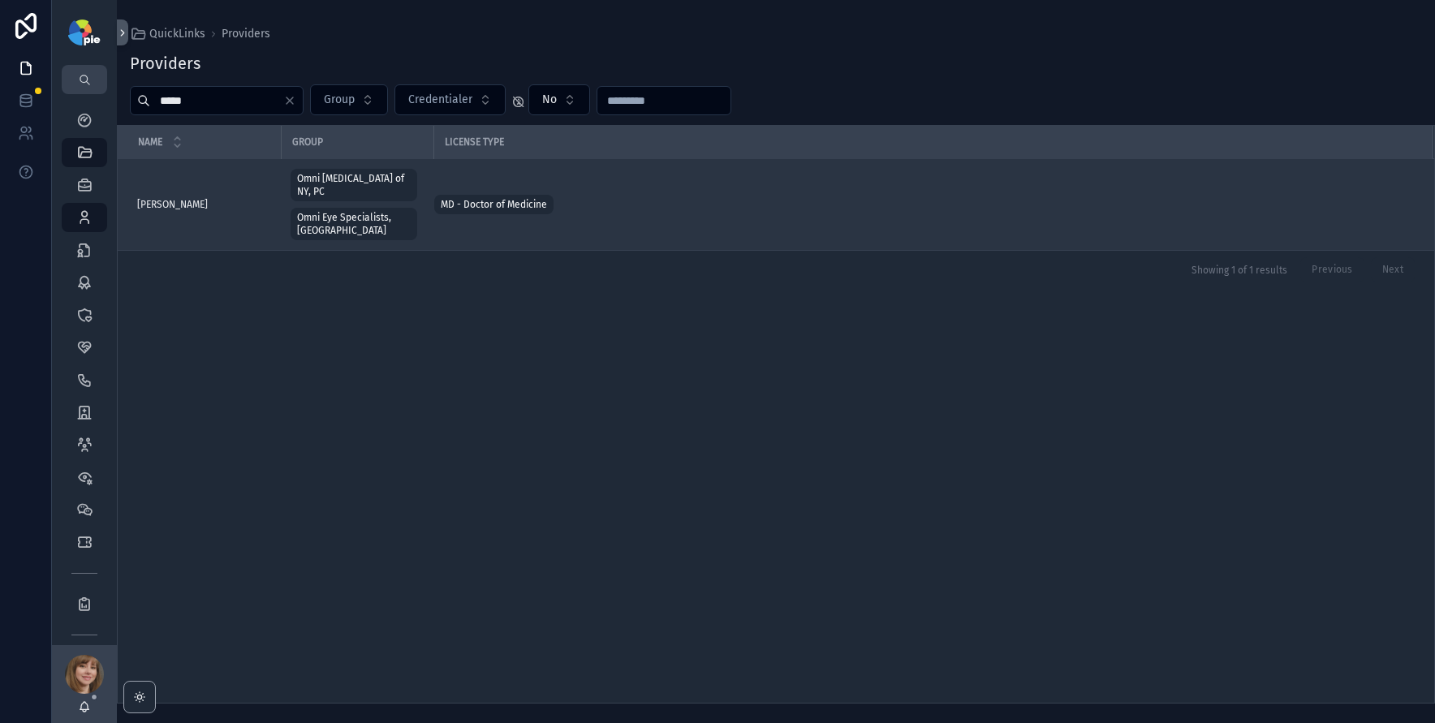
type input "*****"
click at [214, 198] on div "Grayson, Douglas Grayson, Douglas" at bounding box center [204, 204] width 134 height 13
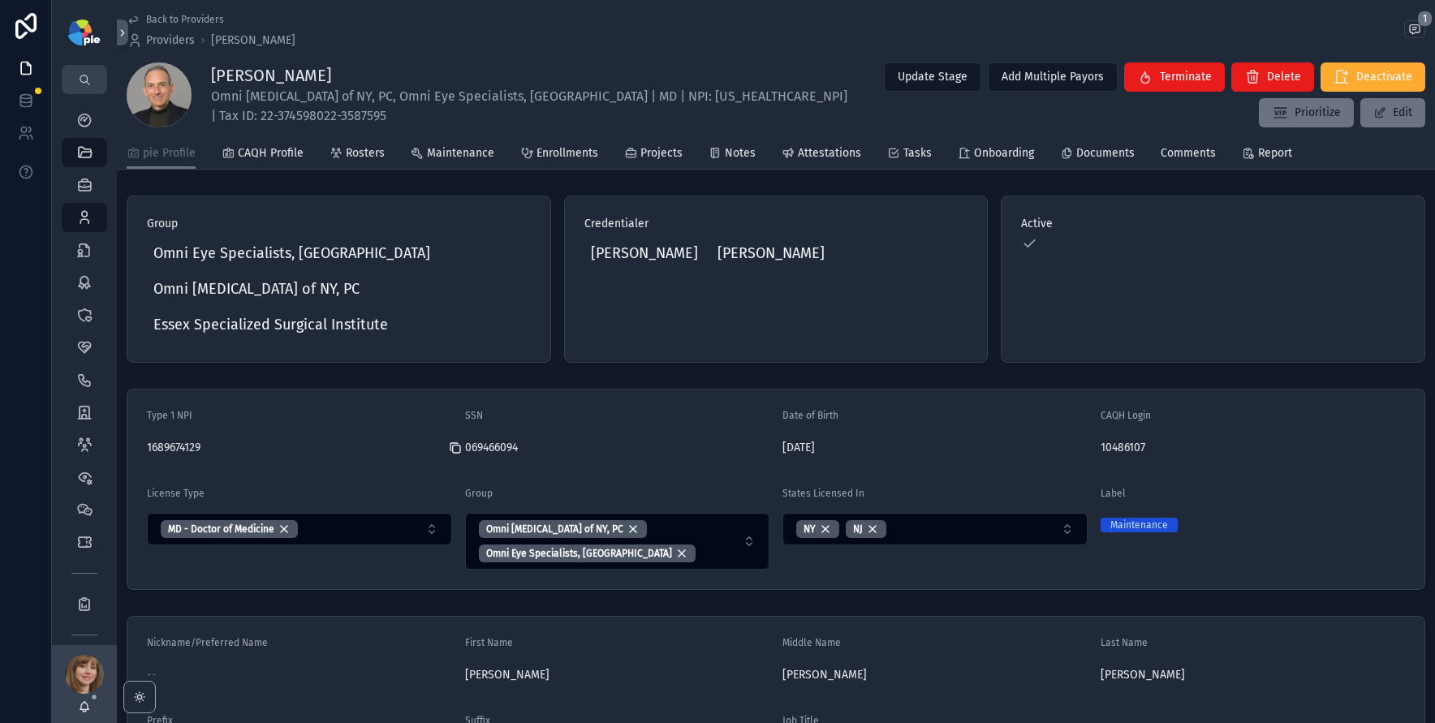
click at [452, 446] on icon "scrollable content" at bounding box center [455, 449] width 7 height 7
click at [82, 222] on icon "scrollable content" at bounding box center [84, 217] width 16 height 16
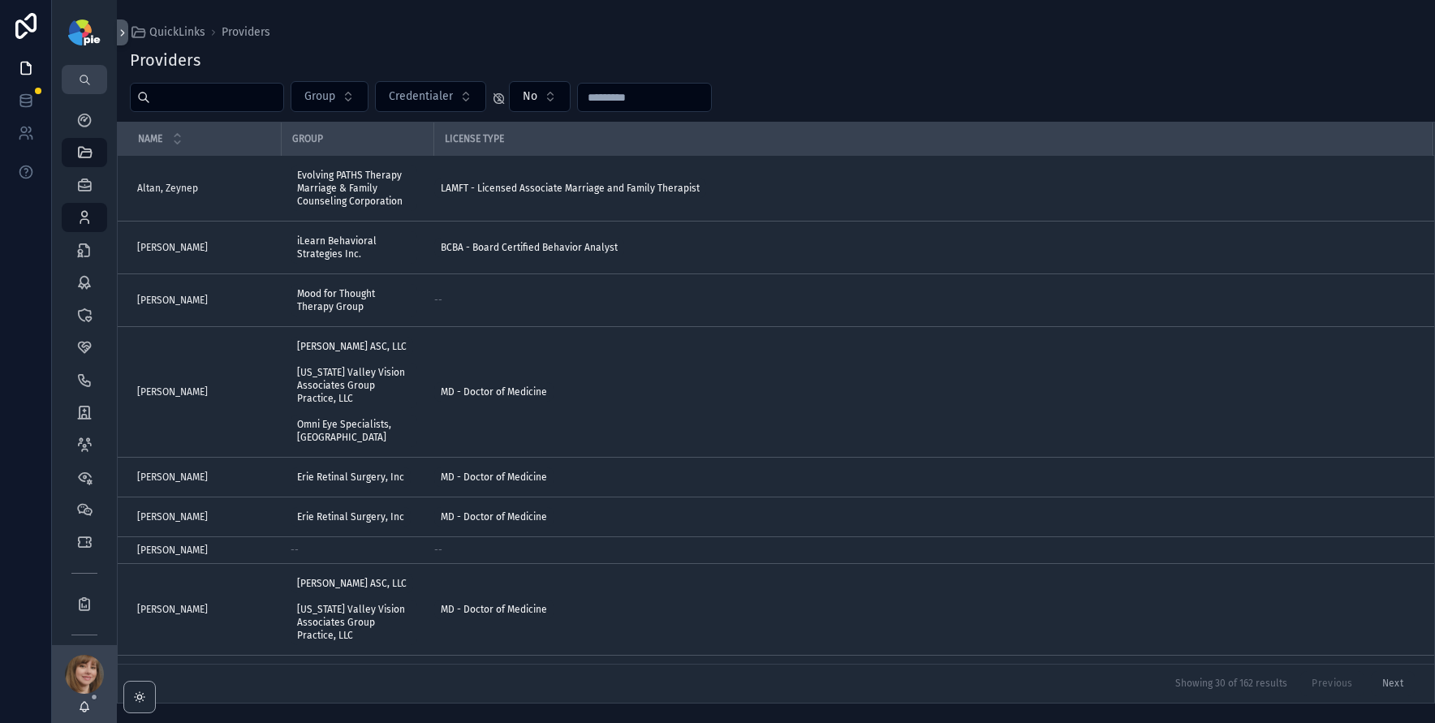
click at [232, 112] on div "Providers Group Credentialer No Name Group License Type Altan, Zeynep Altan, Ze…" at bounding box center [776, 371] width 1318 height 665
click at [233, 103] on input "scrollable content" at bounding box center [216, 97] width 133 height 23
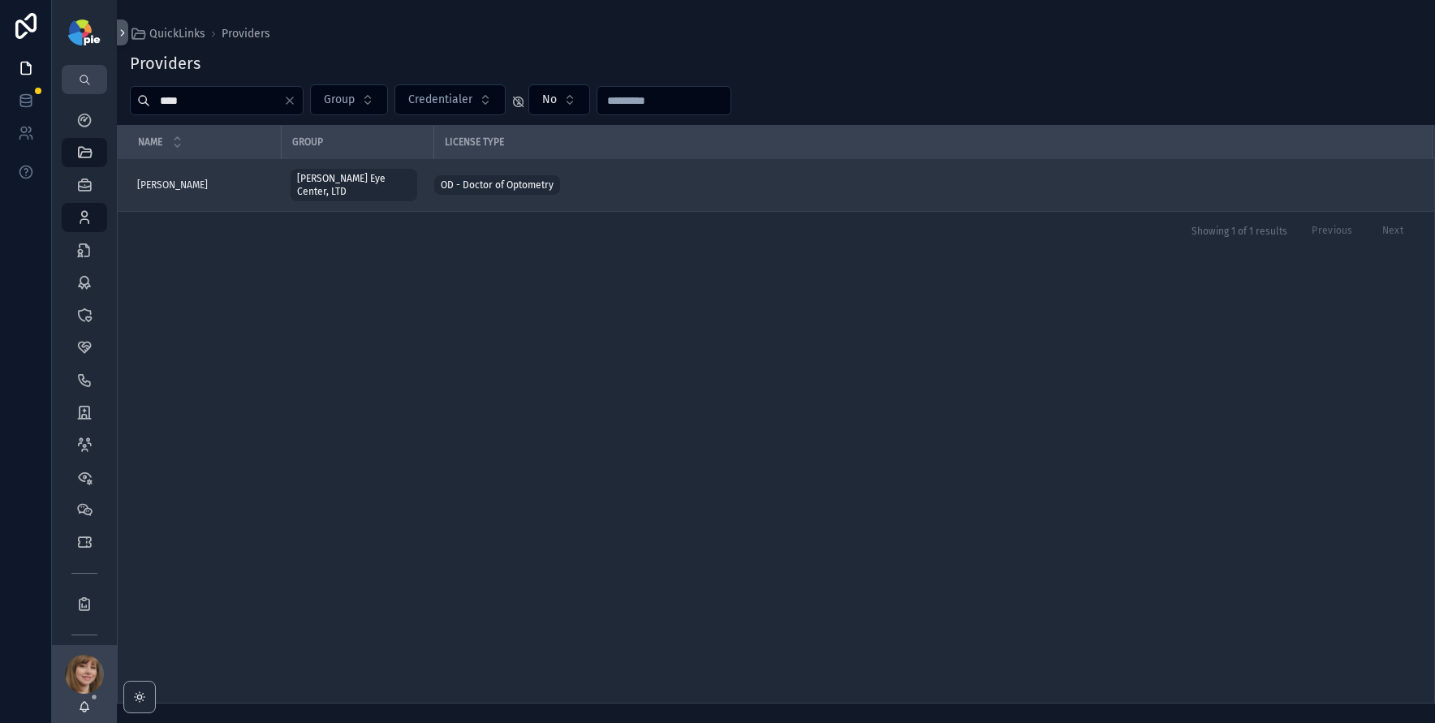
type input "****"
click at [218, 183] on div "Frey, Tiffany Frey, Tiffany" at bounding box center [204, 185] width 134 height 13
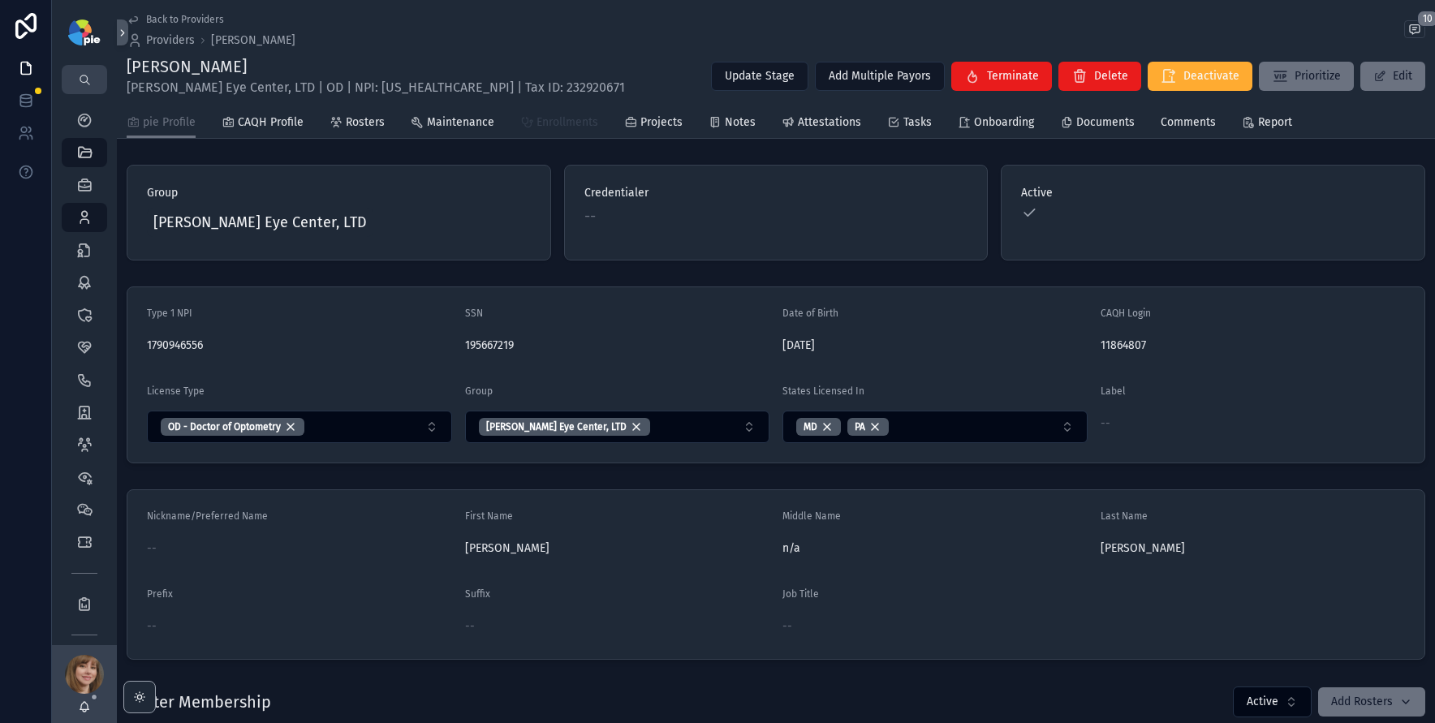
click at [558, 121] on span "Enrollments" at bounding box center [568, 122] width 62 height 16
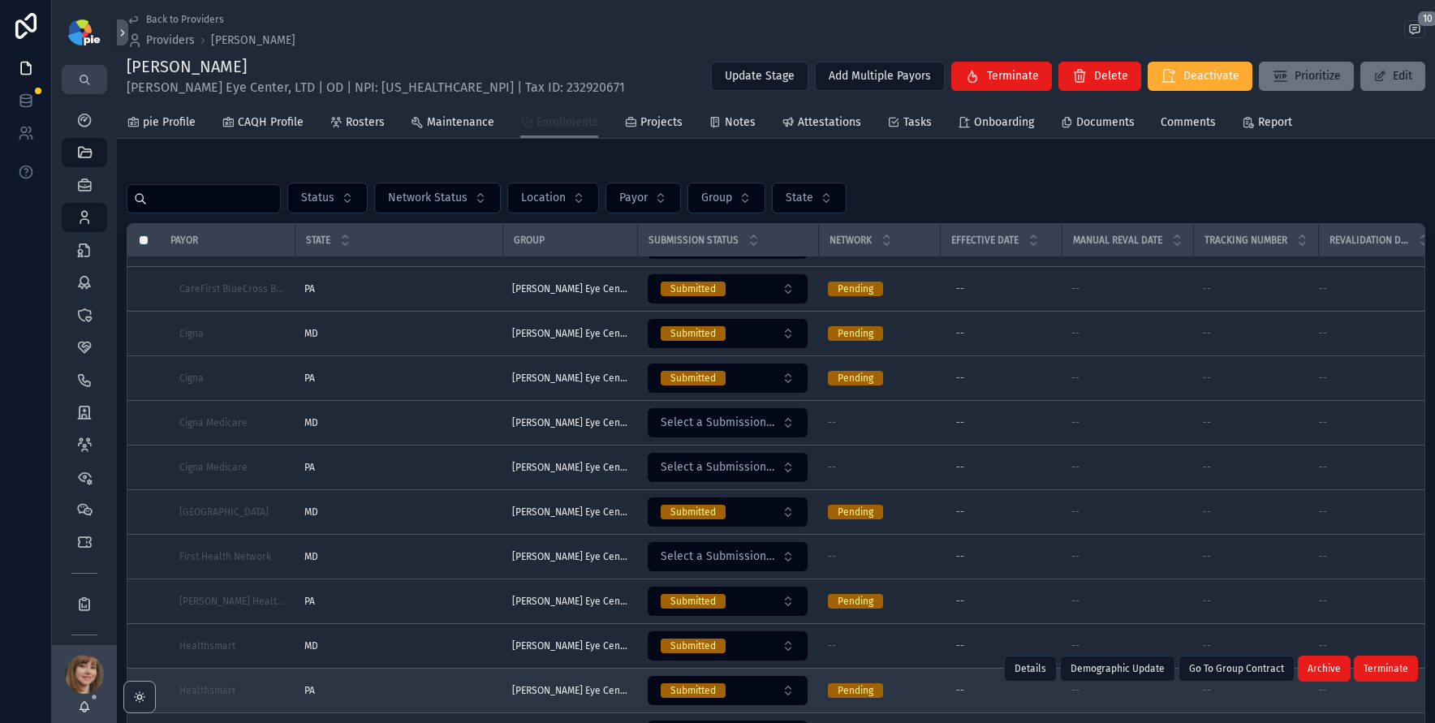
scroll to position [756, 0]
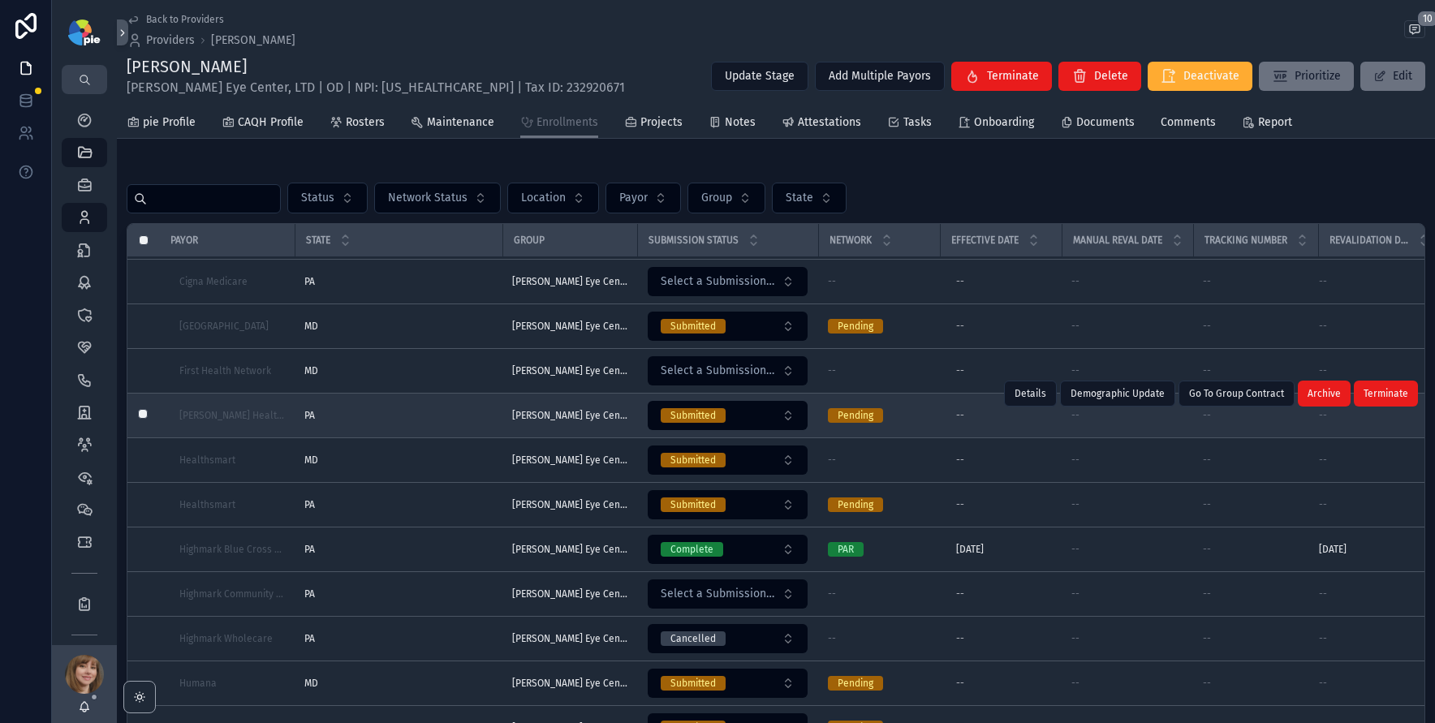
click at [372, 415] on div "PA PA" at bounding box center [398, 415] width 188 height 13
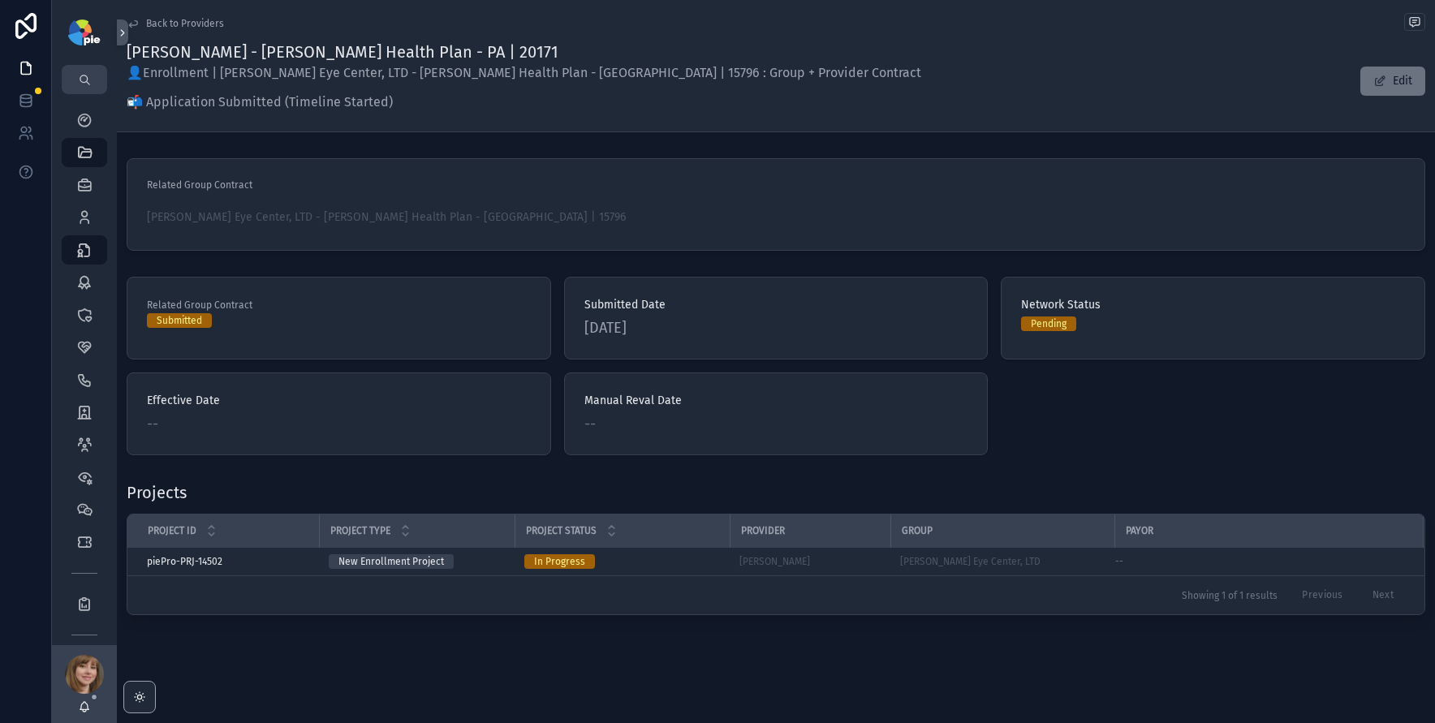
scroll to position [2, 0]
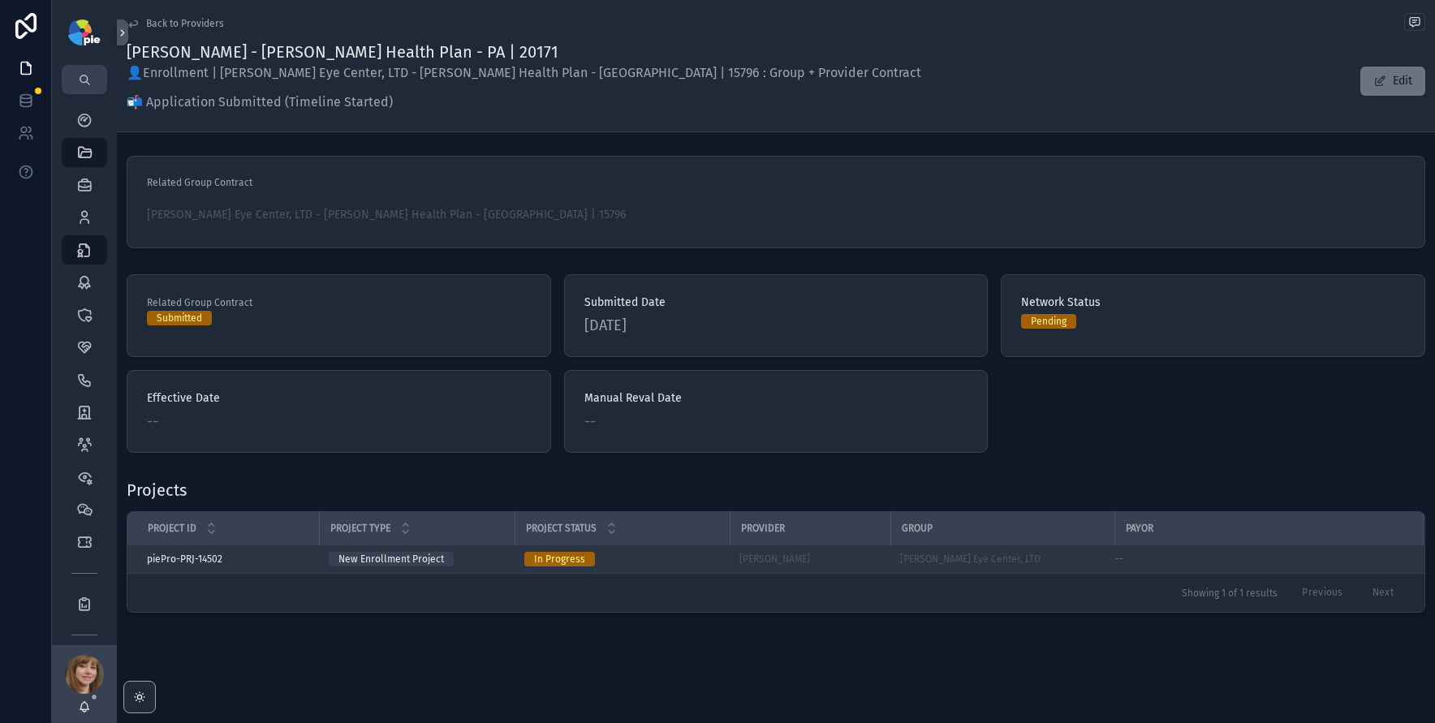
click at [662, 559] on div "In Progress" at bounding box center [622, 559] width 196 height 15
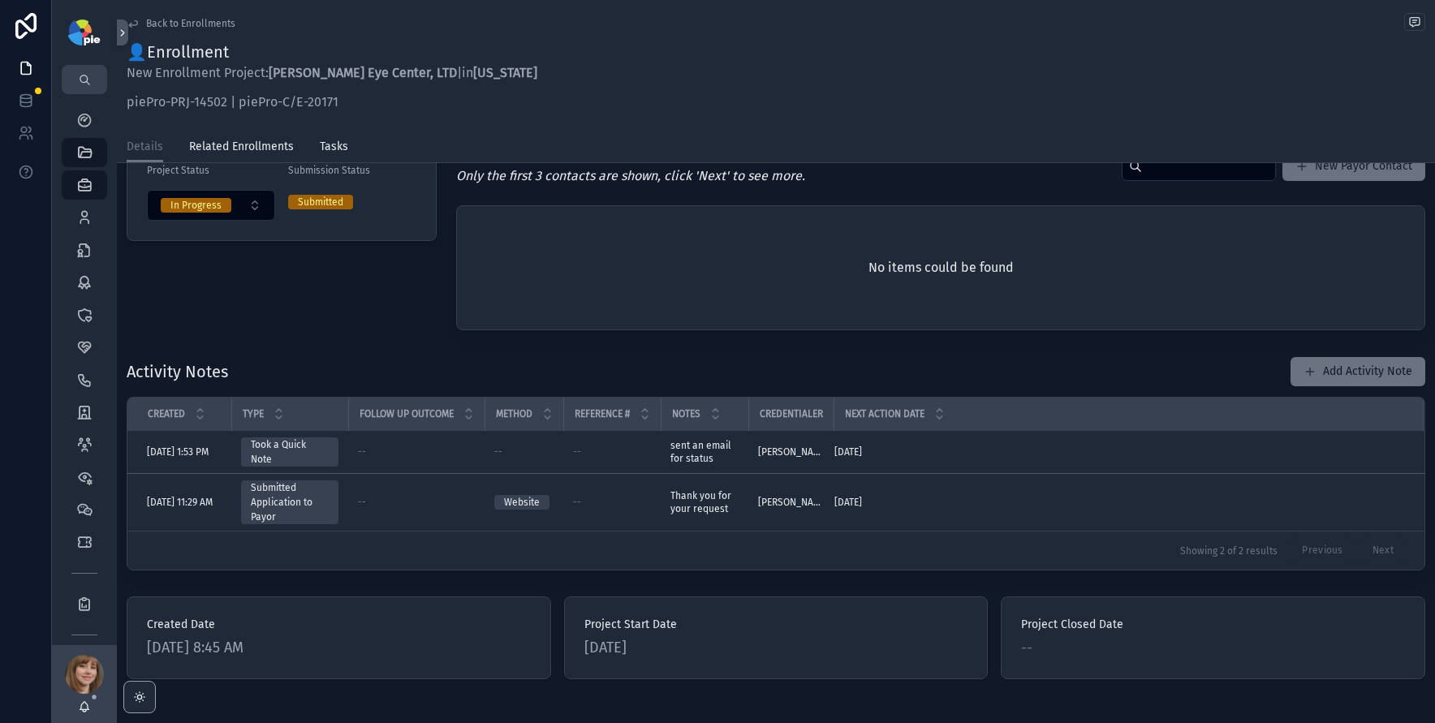
scroll to position [399, 0]
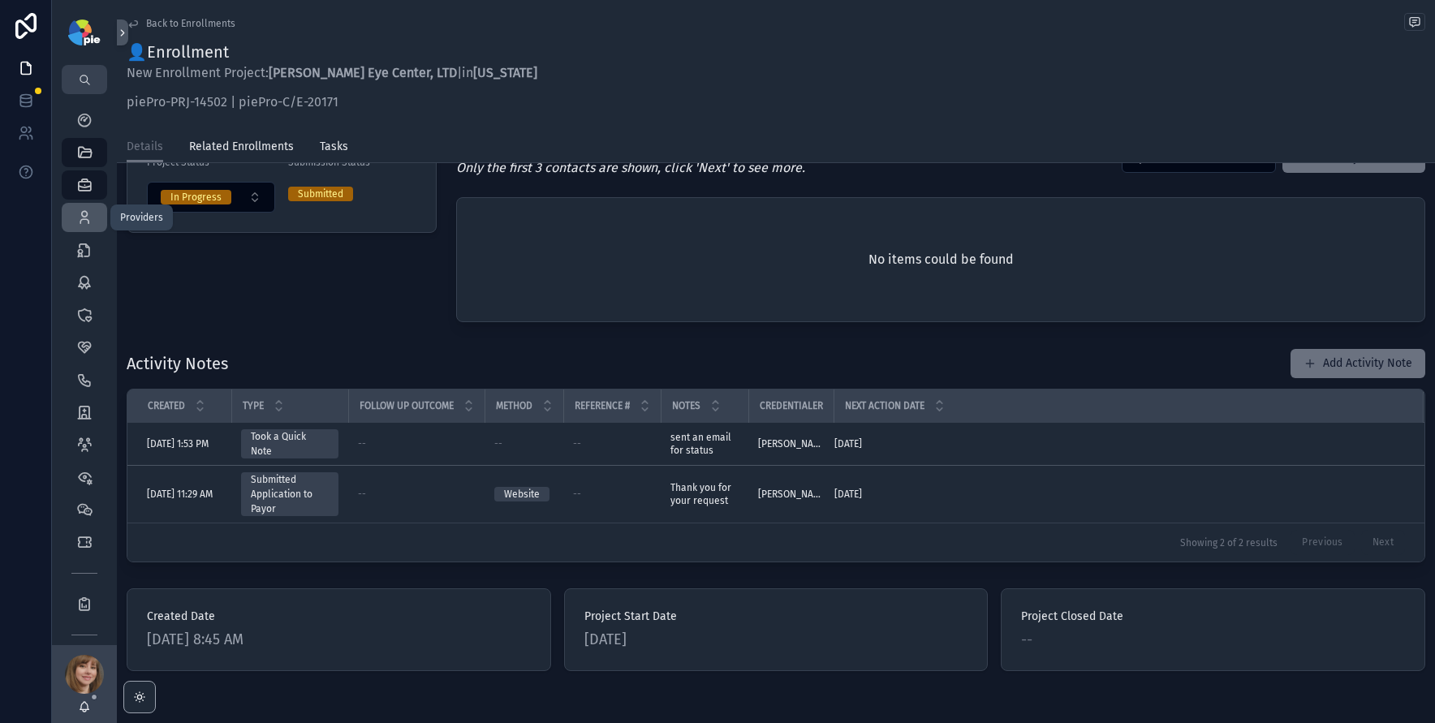
click at [81, 217] on icon "scrollable content" at bounding box center [84, 217] width 16 height 16
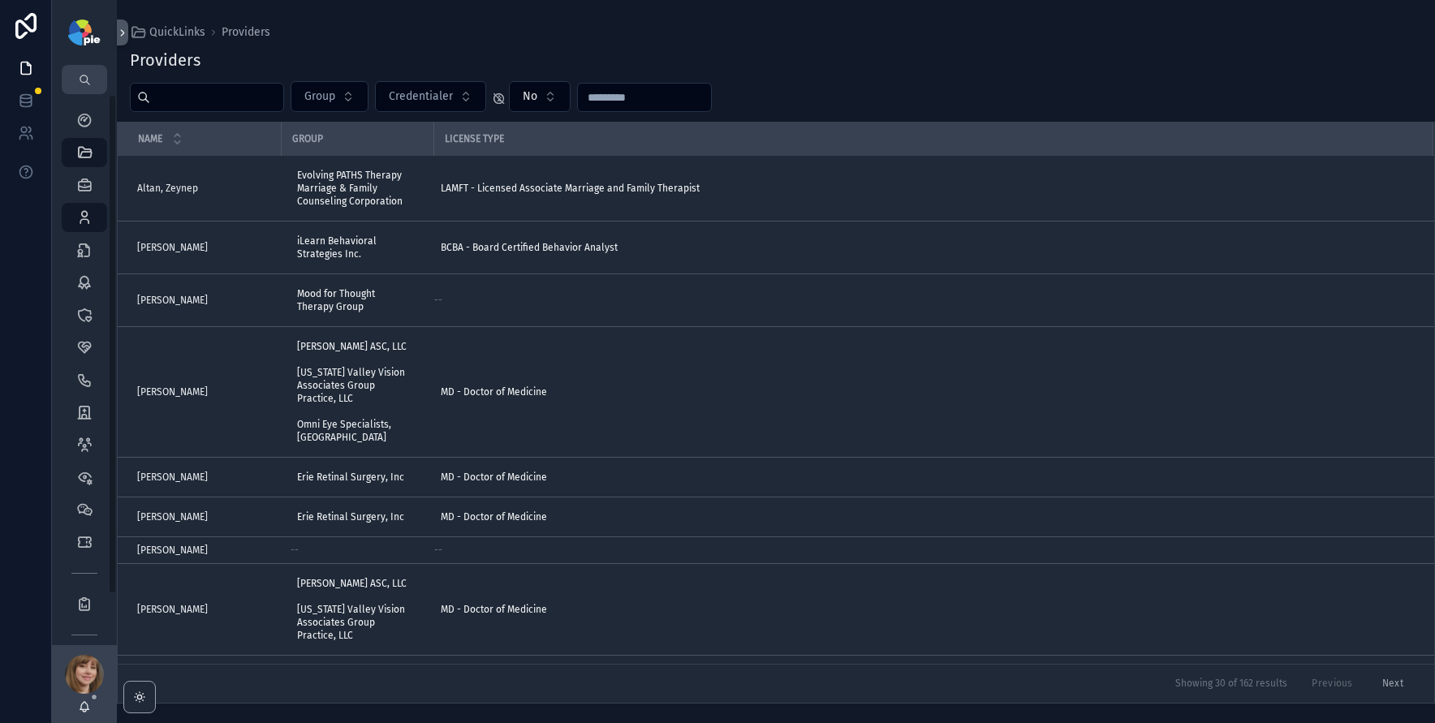
click at [243, 106] on input "scrollable content" at bounding box center [216, 97] width 133 height 23
type input "*"
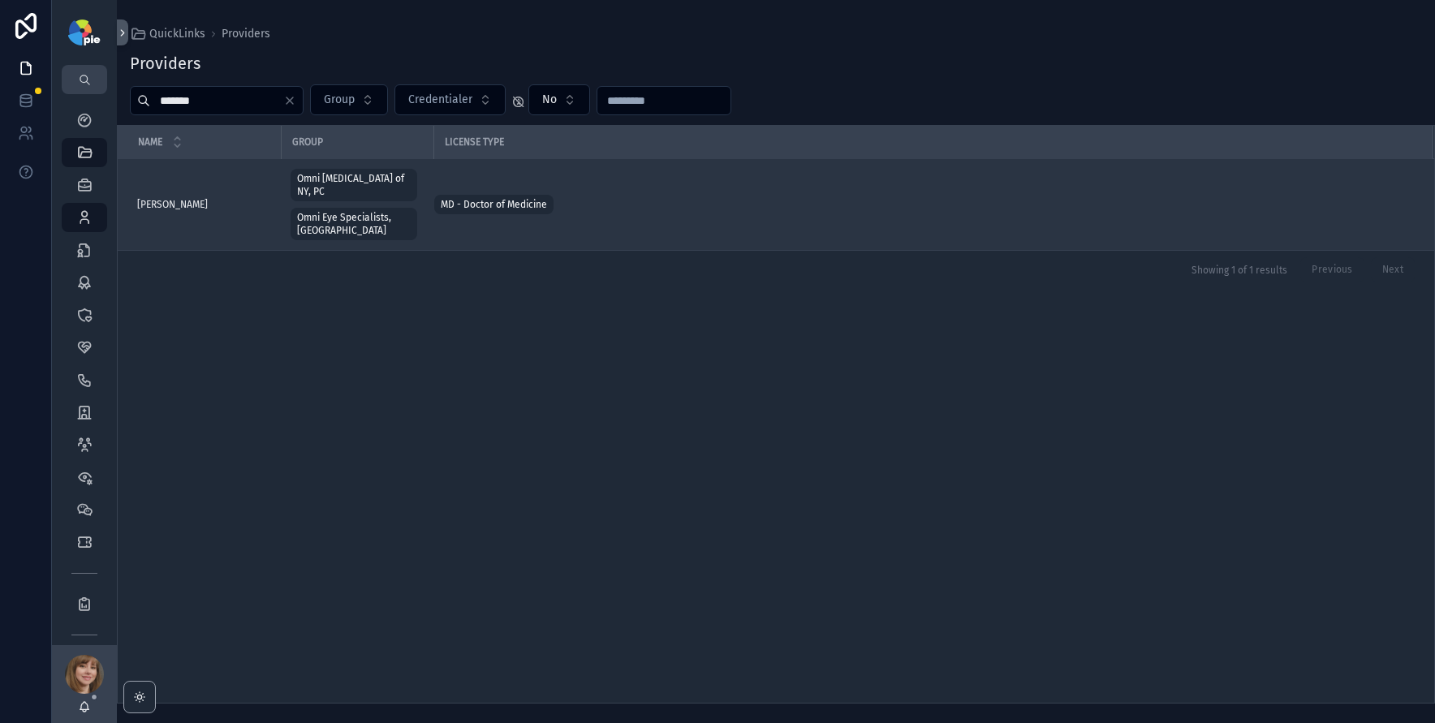
type input "*******"
click at [194, 198] on span "[PERSON_NAME]" at bounding box center [172, 204] width 71 height 13
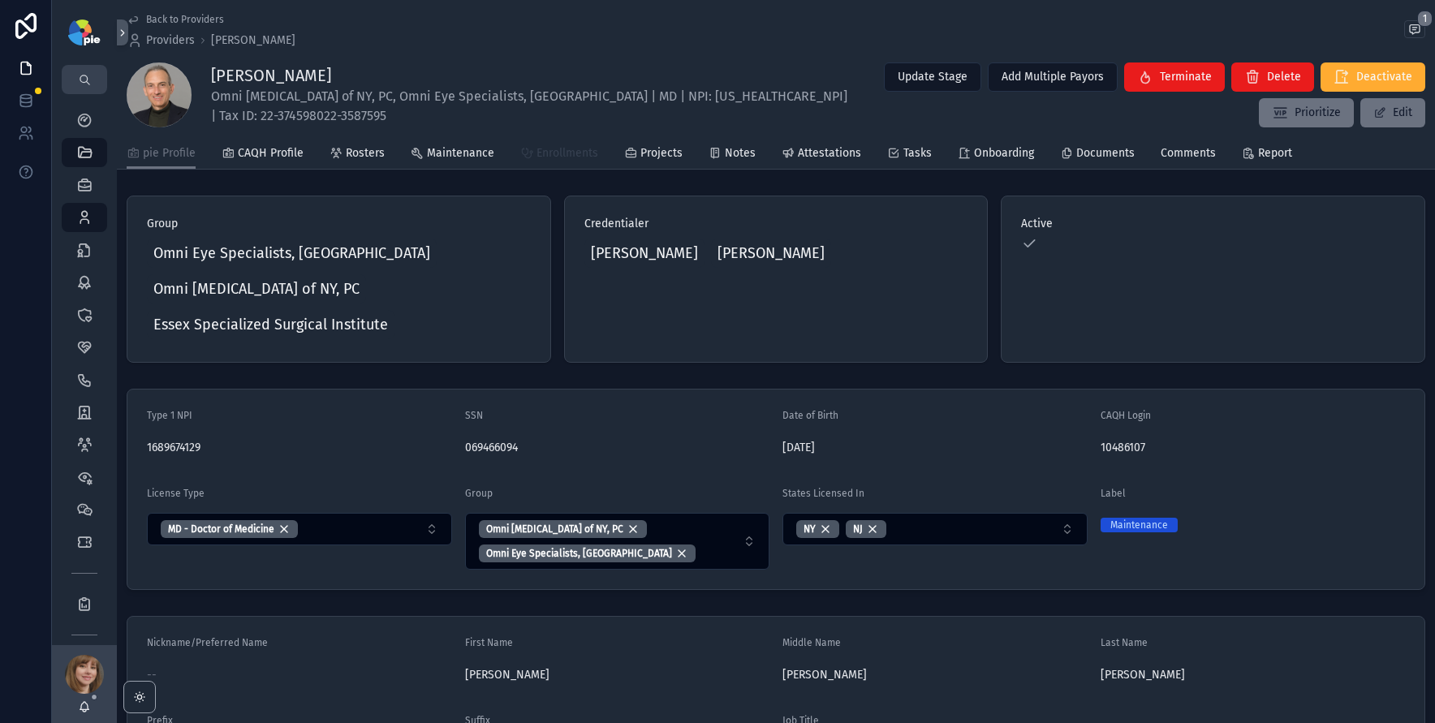
click at [559, 147] on span "Enrollments" at bounding box center [568, 153] width 62 height 16
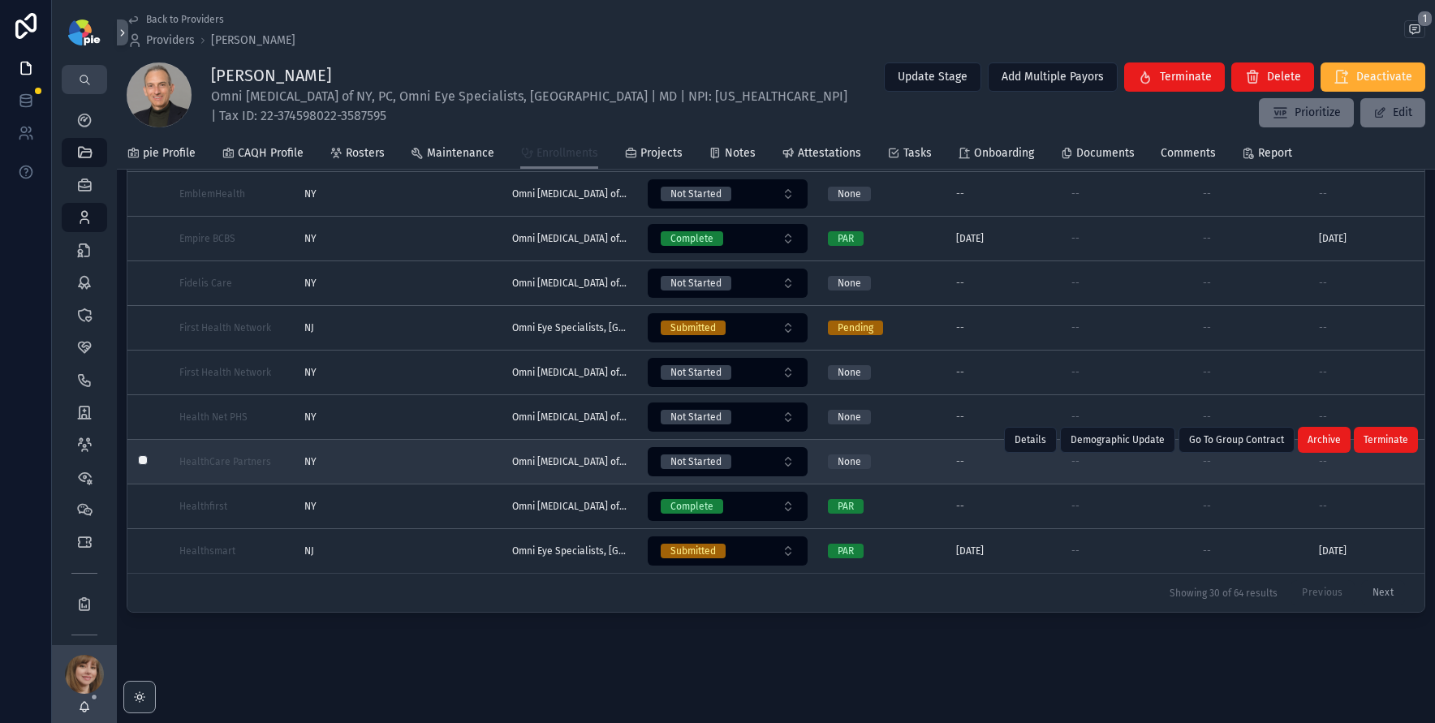
scroll to position [877, 0]
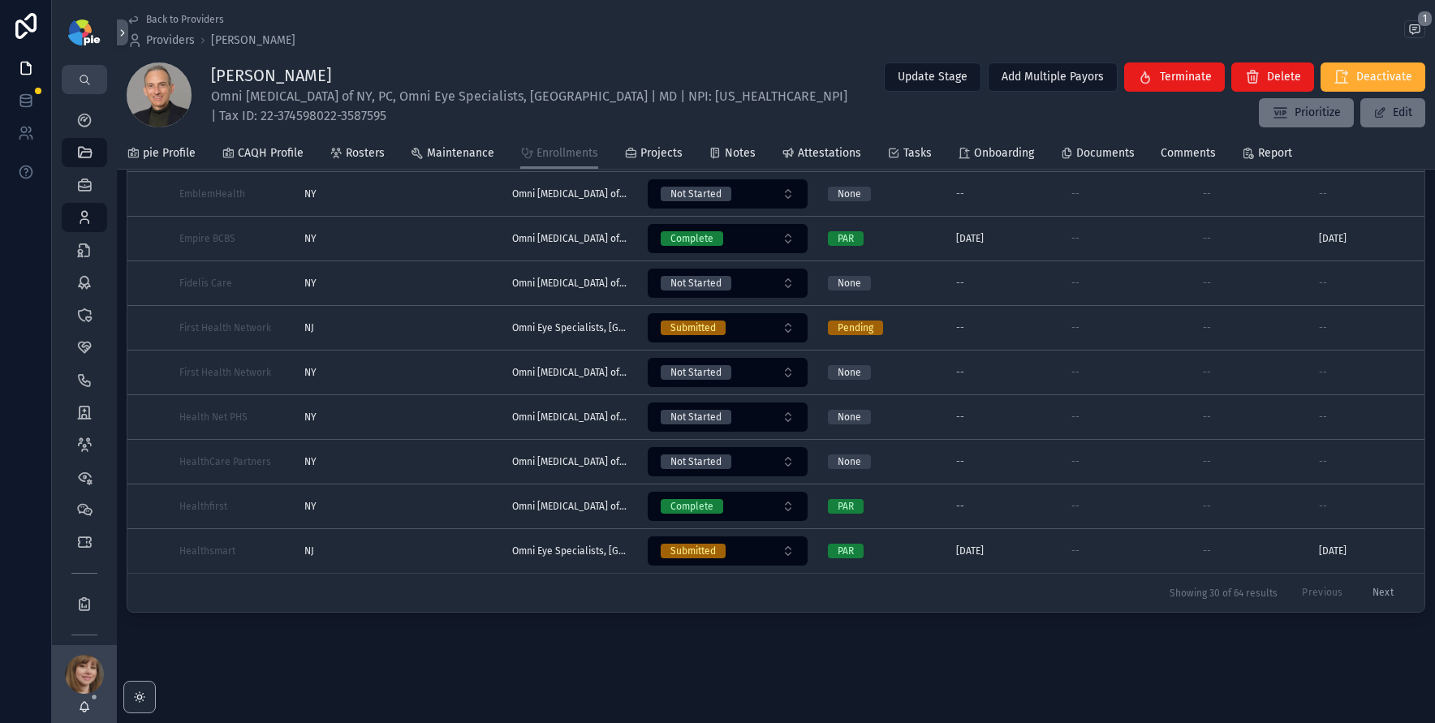
click at [1370, 582] on button "Next" at bounding box center [1383, 592] width 44 height 25
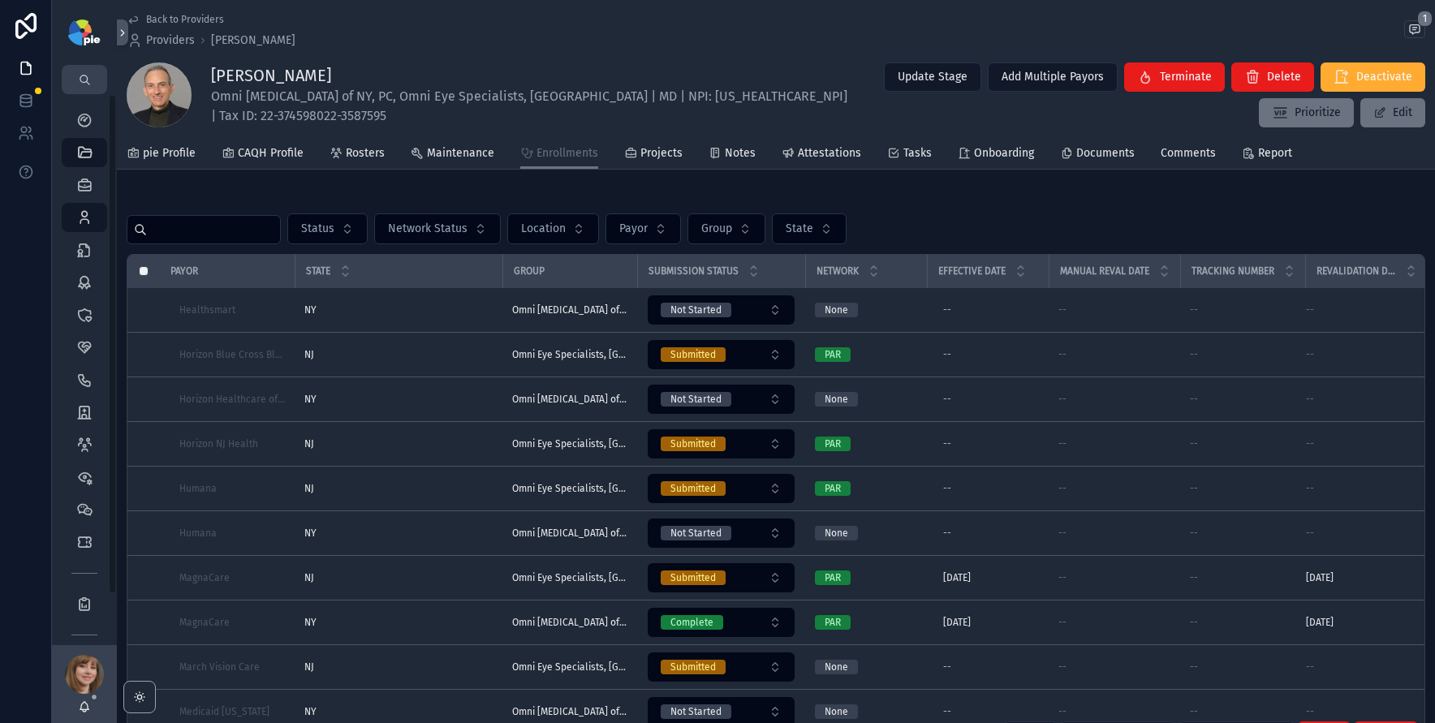
scroll to position [283, 0]
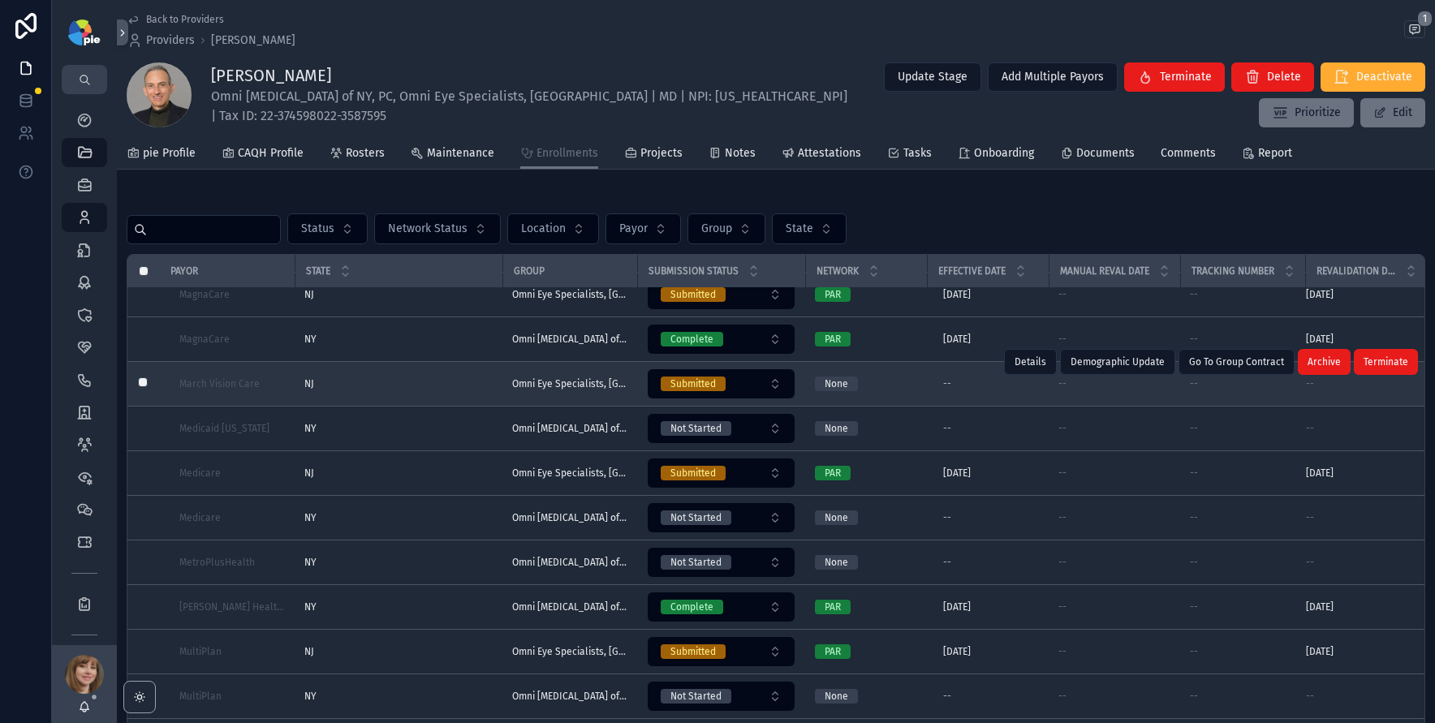
click at [372, 383] on div "NJ NJ" at bounding box center [398, 383] width 188 height 13
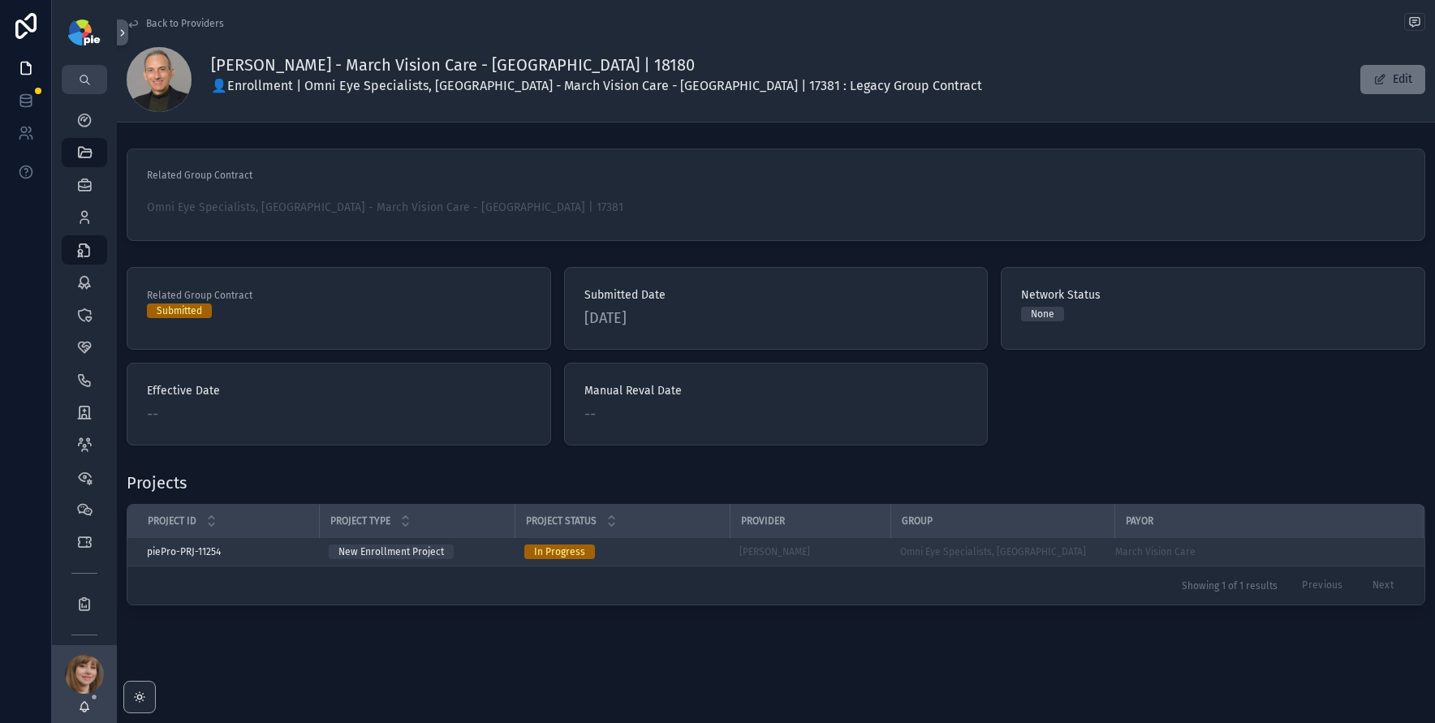
click at [636, 550] on div "In Progress" at bounding box center [622, 552] width 196 height 15
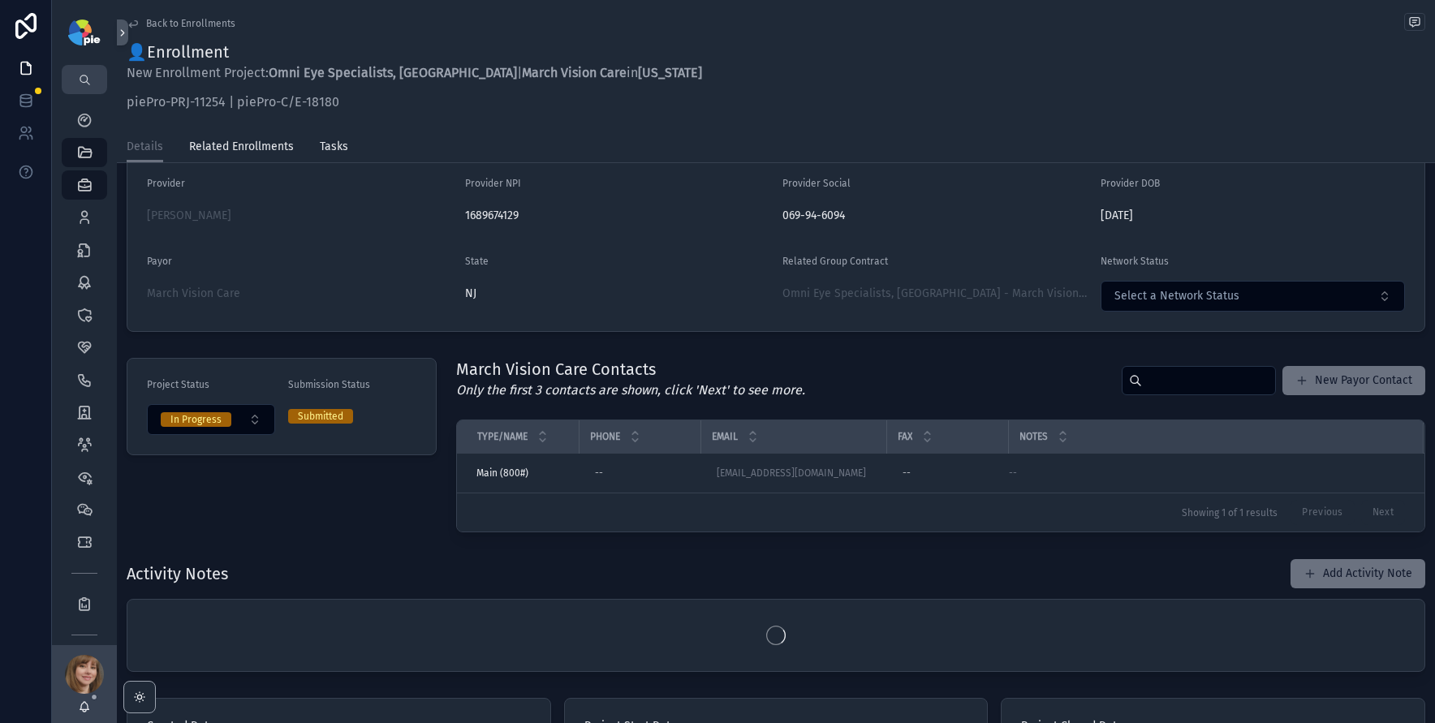
scroll to position [269, 0]
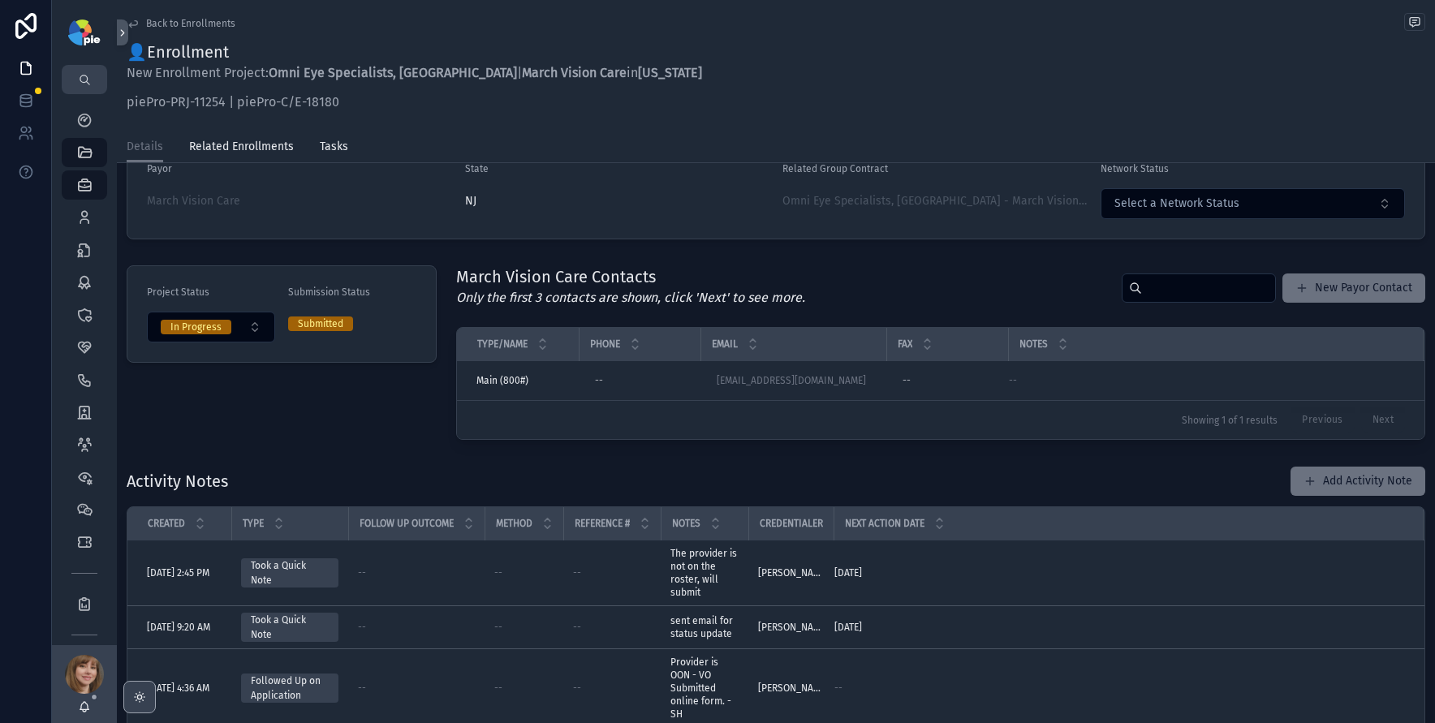
click at [125, 702] on div "scrollable content" at bounding box center [139, 697] width 32 height 32
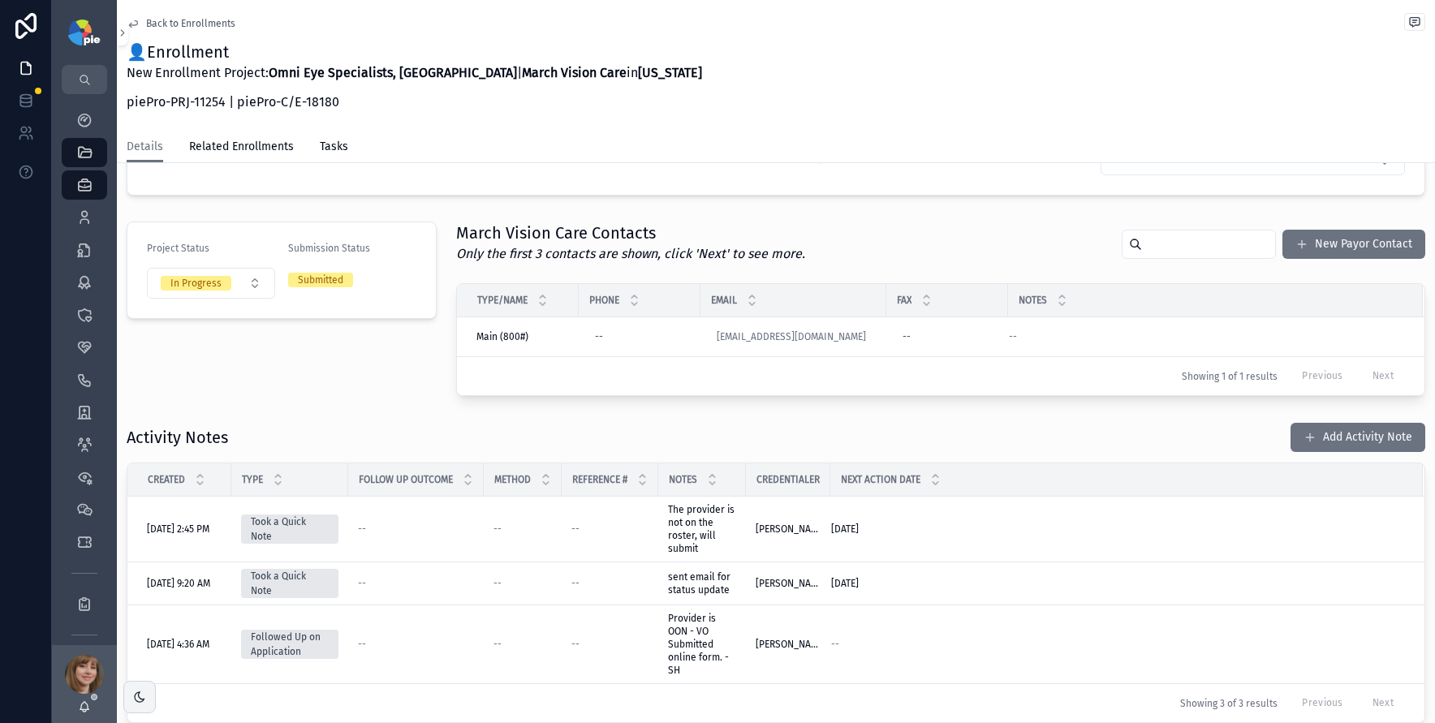
scroll to position [356, 0]
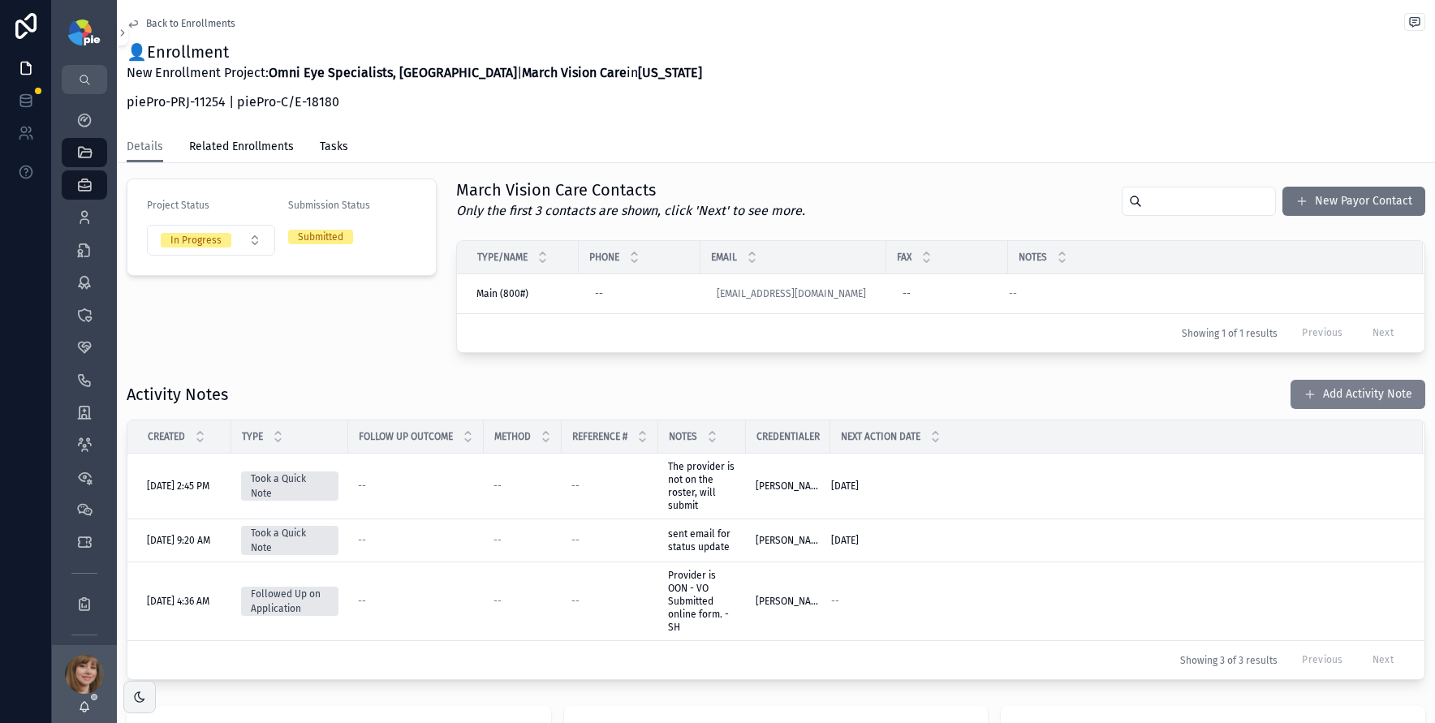
click at [1332, 391] on button "Add Activity Note" at bounding box center [1358, 394] width 135 height 29
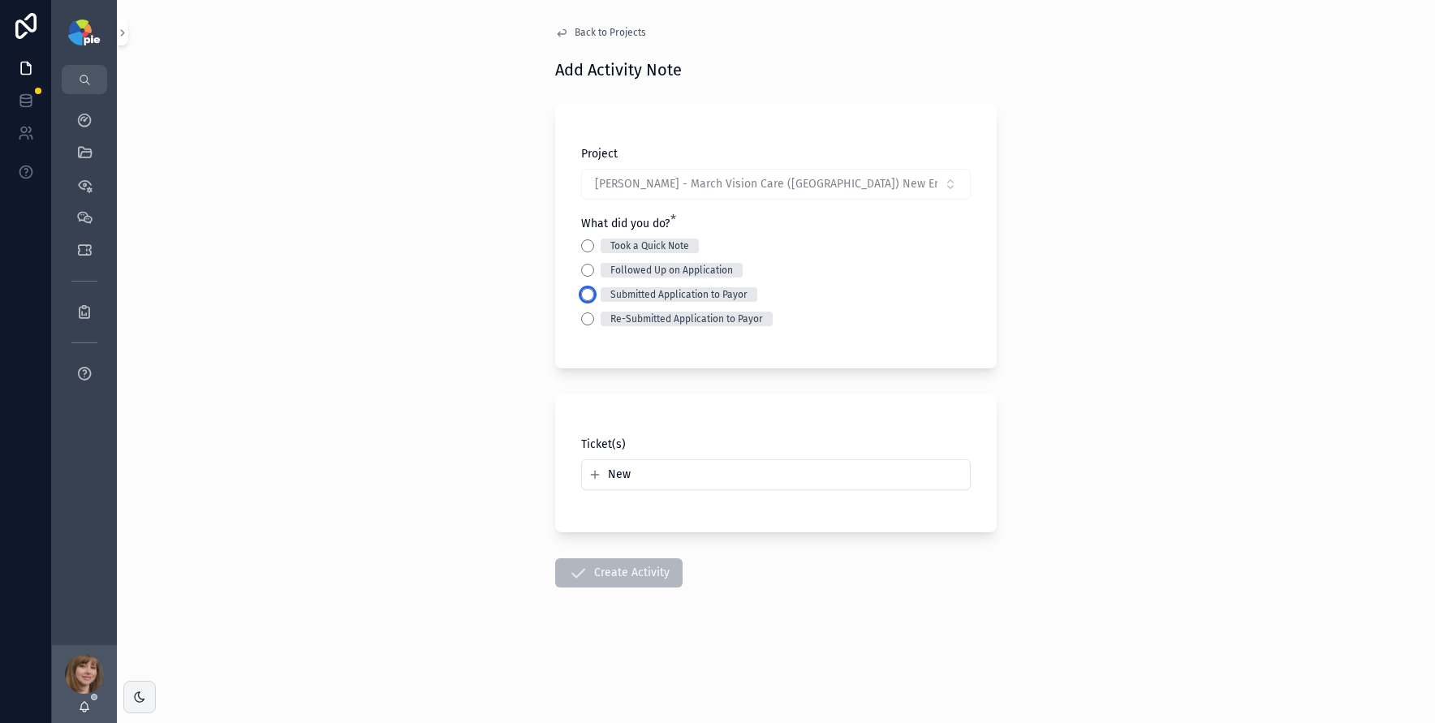
click at [590, 292] on button "Submitted Application to Payor" at bounding box center [587, 294] width 13 height 13
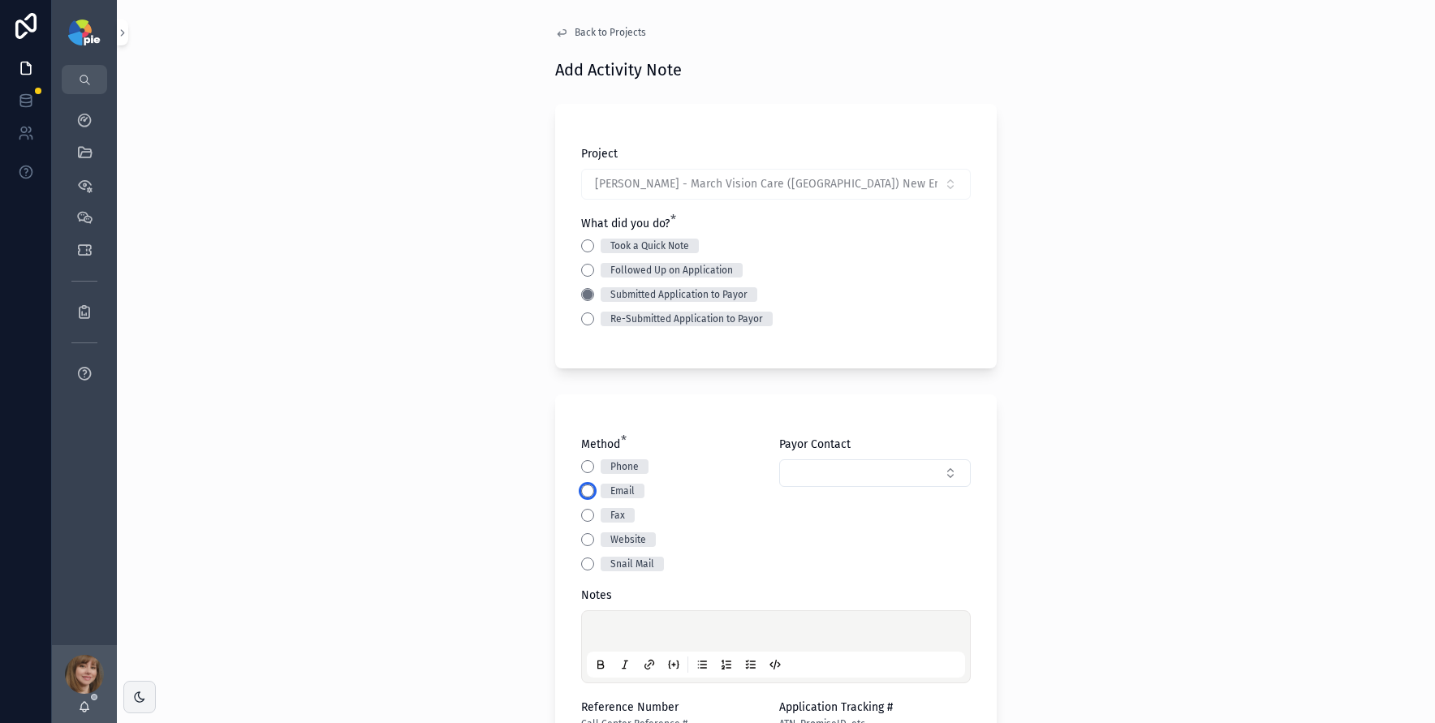
click at [581, 490] on button "Email" at bounding box center [587, 491] width 13 height 13
click at [827, 471] on button "Select Button" at bounding box center [875, 473] width 192 height 28
click at [832, 546] on span "Main (800#) | Email: visionnominations@uhc.com" at bounding box center [859, 553] width 162 height 49
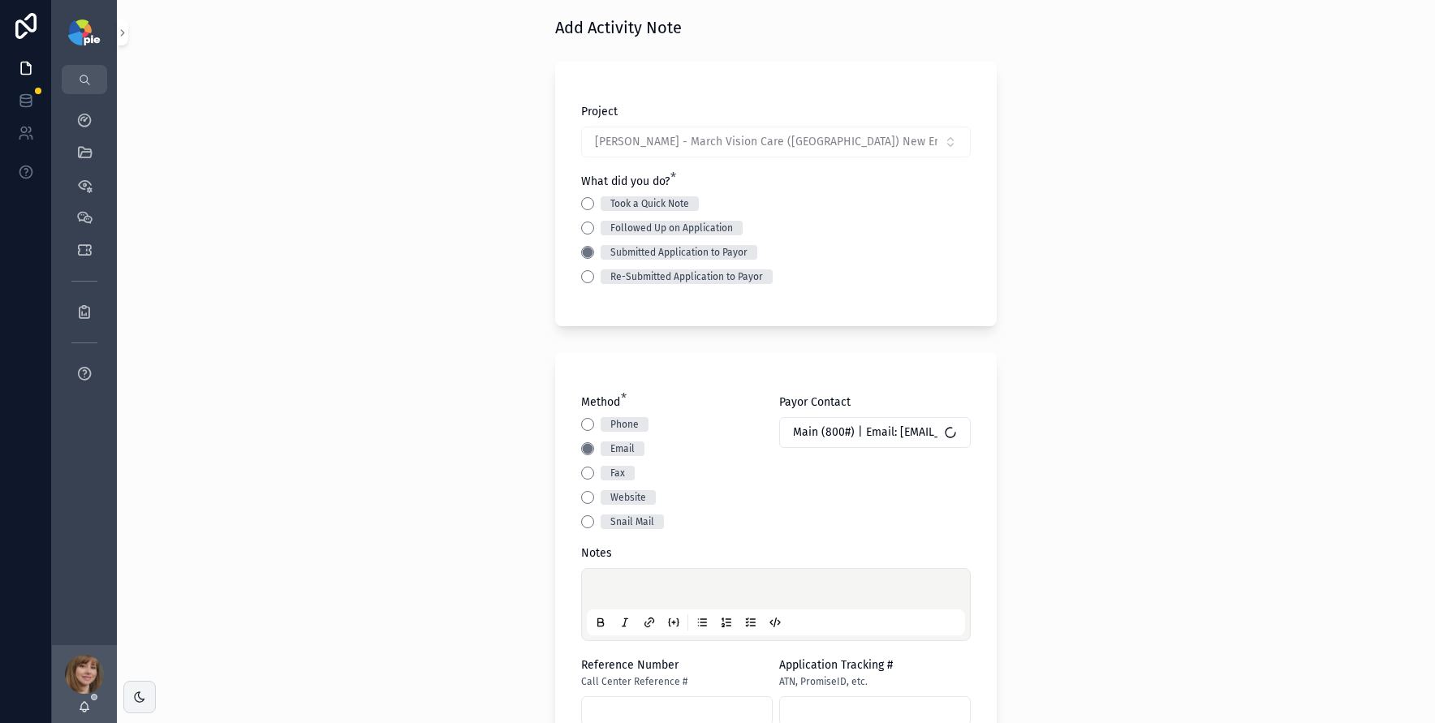
scroll to position [95, 0]
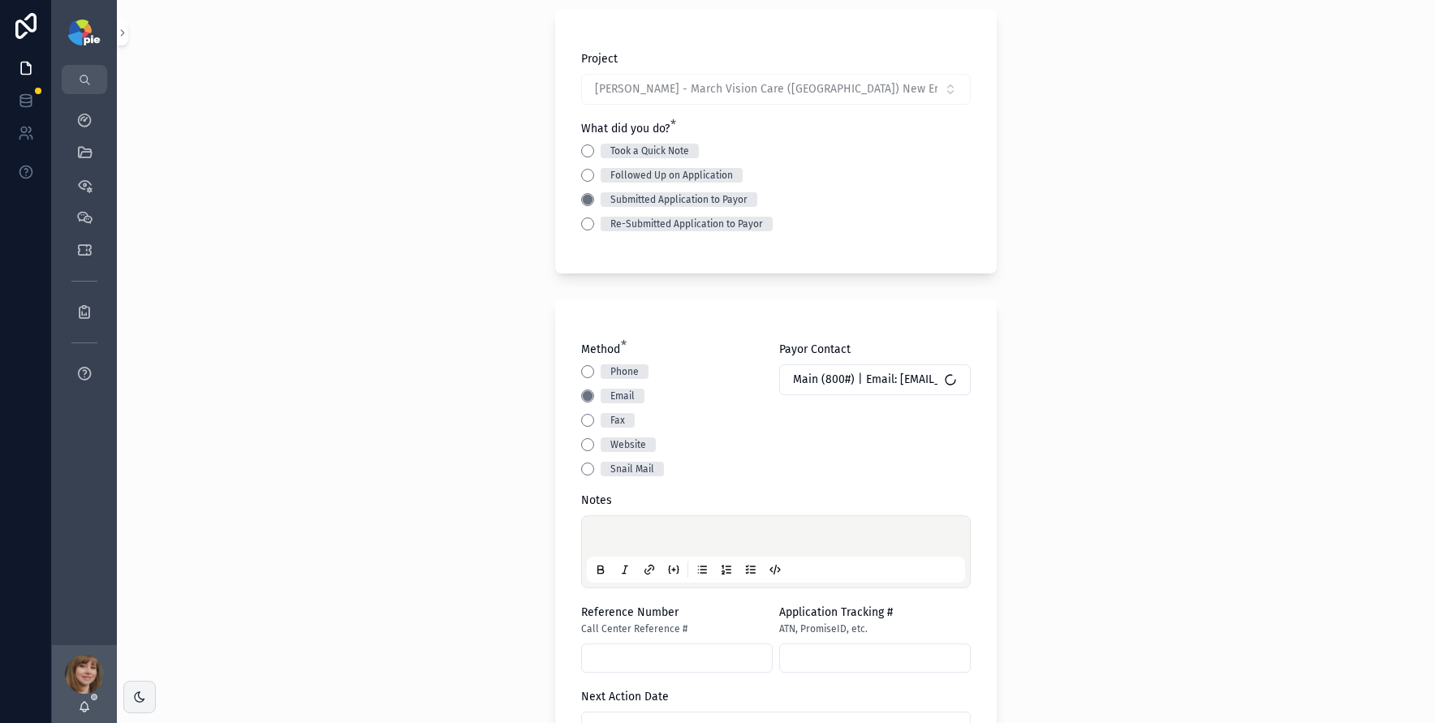
click at [623, 528] on div "scrollable content" at bounding box center [776, 552] width 378 height 62
click at [621, 536] on p "scrollable content" at bounding box center [779, 539] width 378 height 16
click at [250, 222] on div "**********" at bounding box center [776, 266] width 1318 height 723
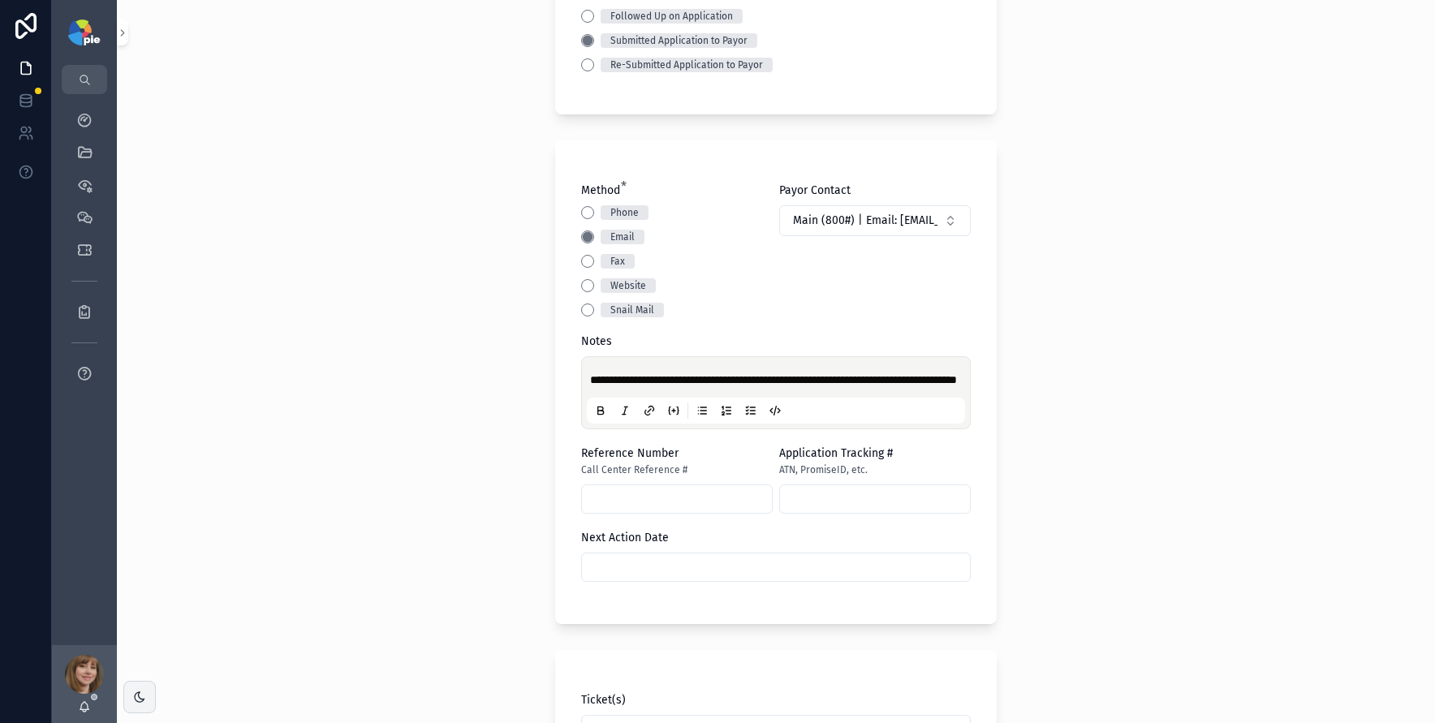
scroll to position [294, 0]
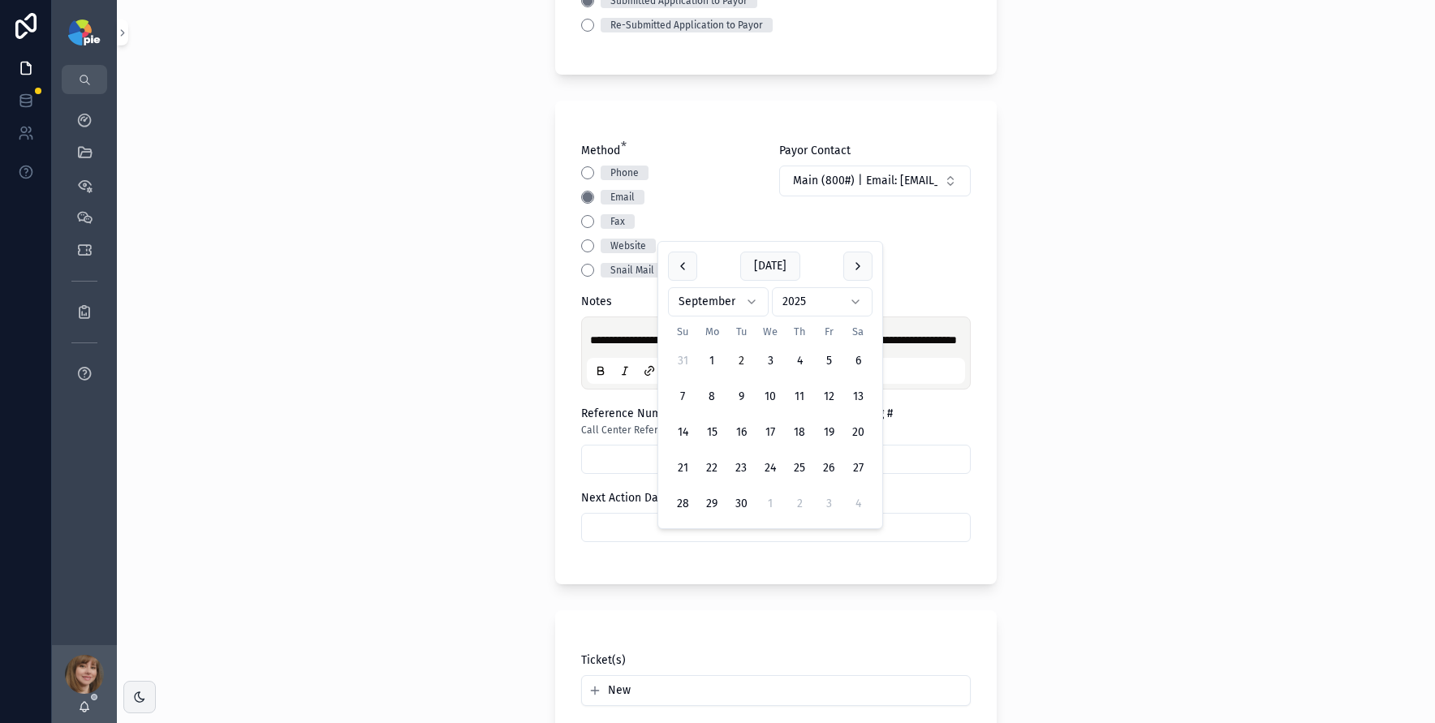
click at [691, 539] on input "scrollable content" at bounding box center [776, 527] width 388 height 23
click at [739, 462] on button "23" at bounding box center [740, 468] width 29 height 29
type input "*********"
click at [468, 463] on div "**********" at bounding box center [776, 361] width 1318 height 723
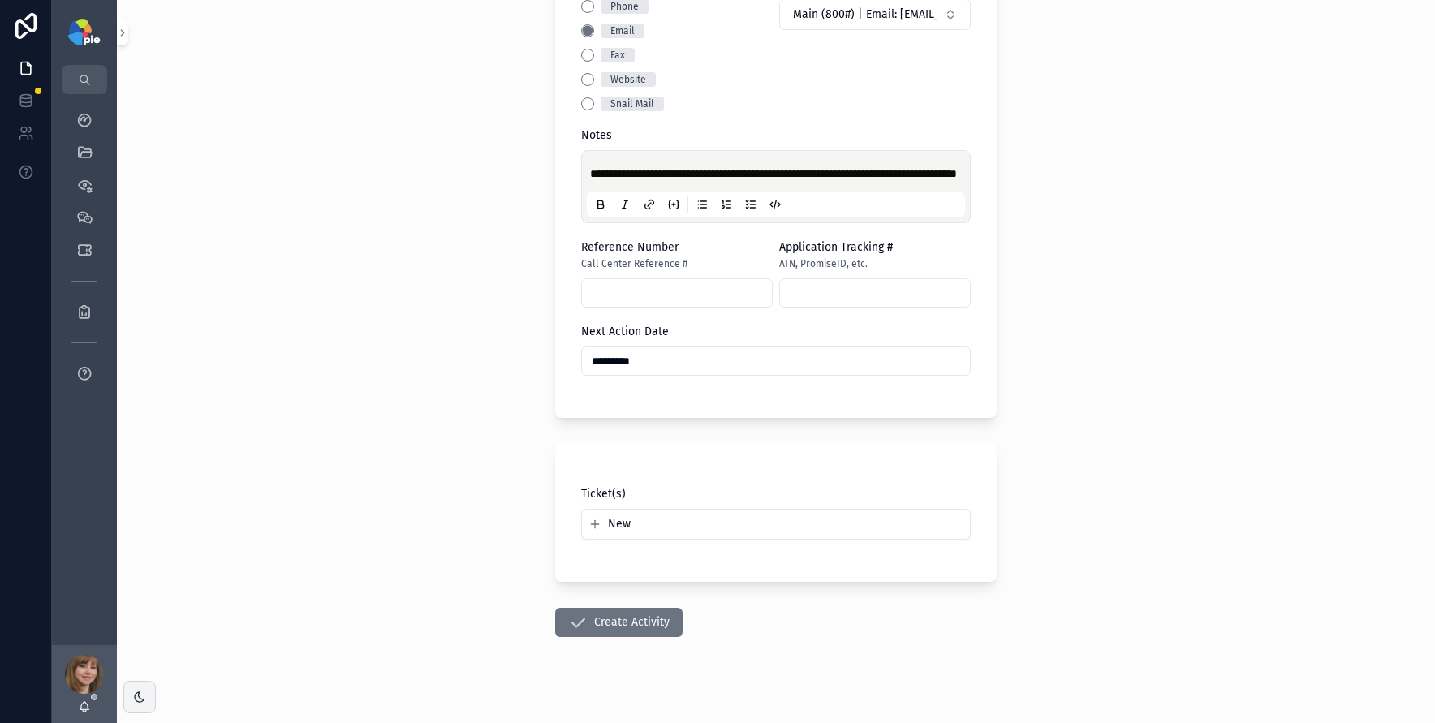
scroll to position [494, 0]
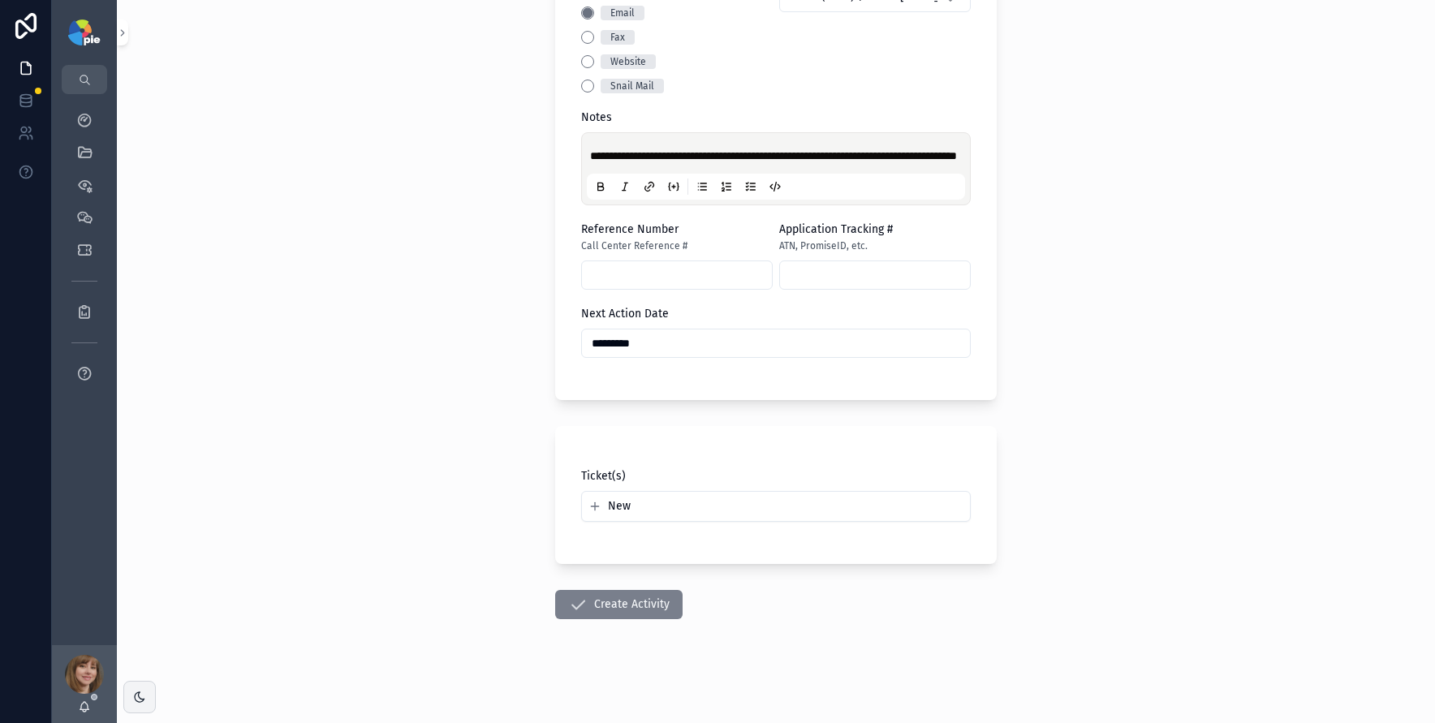
click at [591, 601] on button "Create Activity" at bounding box center [618, 604] width 127 height 29
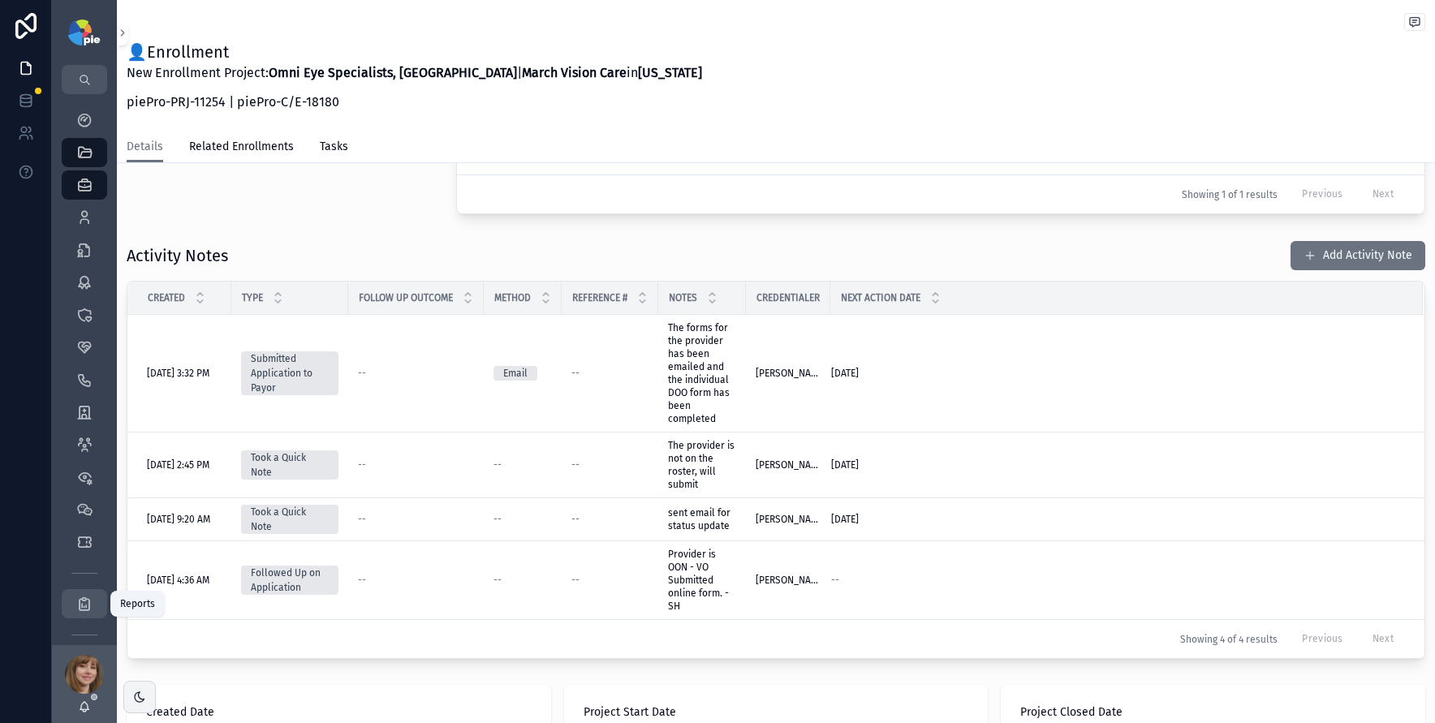
click at [86, 610] on icon "scrollable content" at bounding box center [84, 604] width 16 height 16
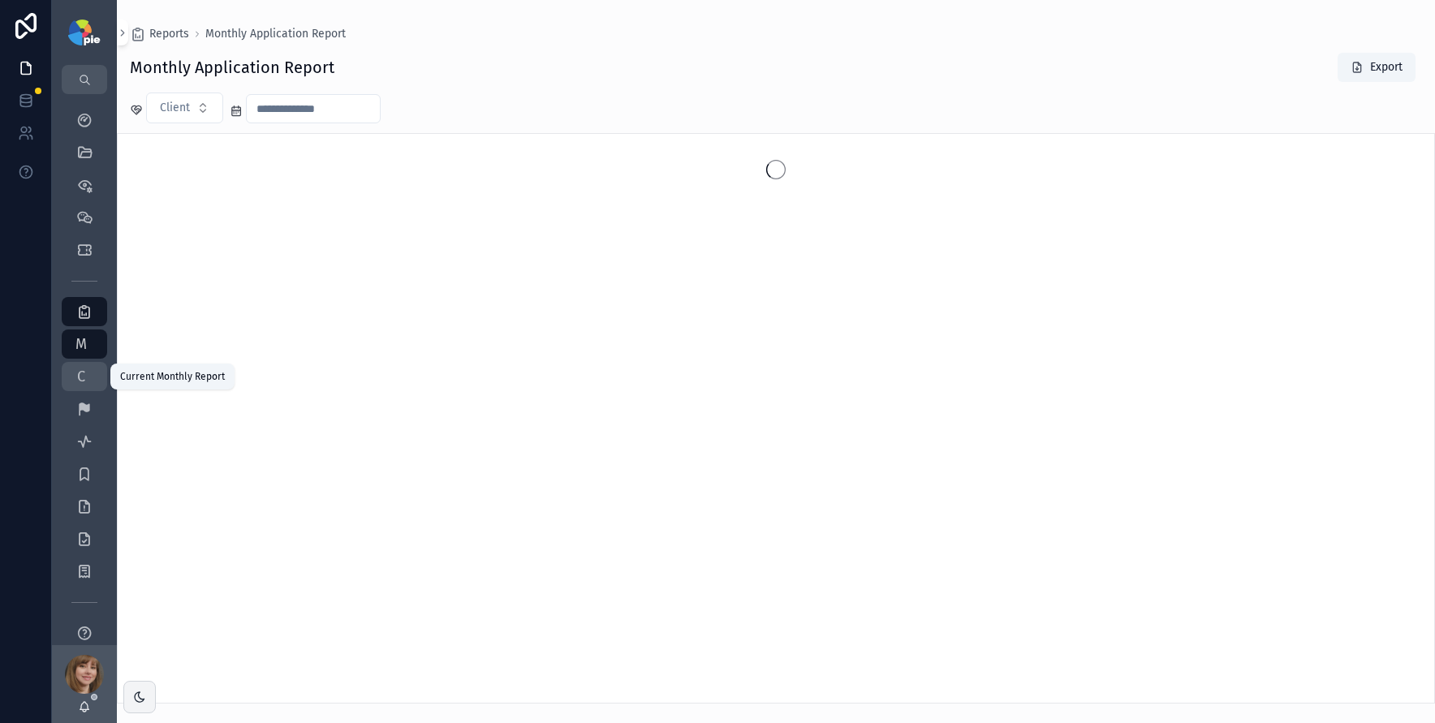
click at [76, 385] on span "C" at bounding box center [81, 377] width 16 height 16
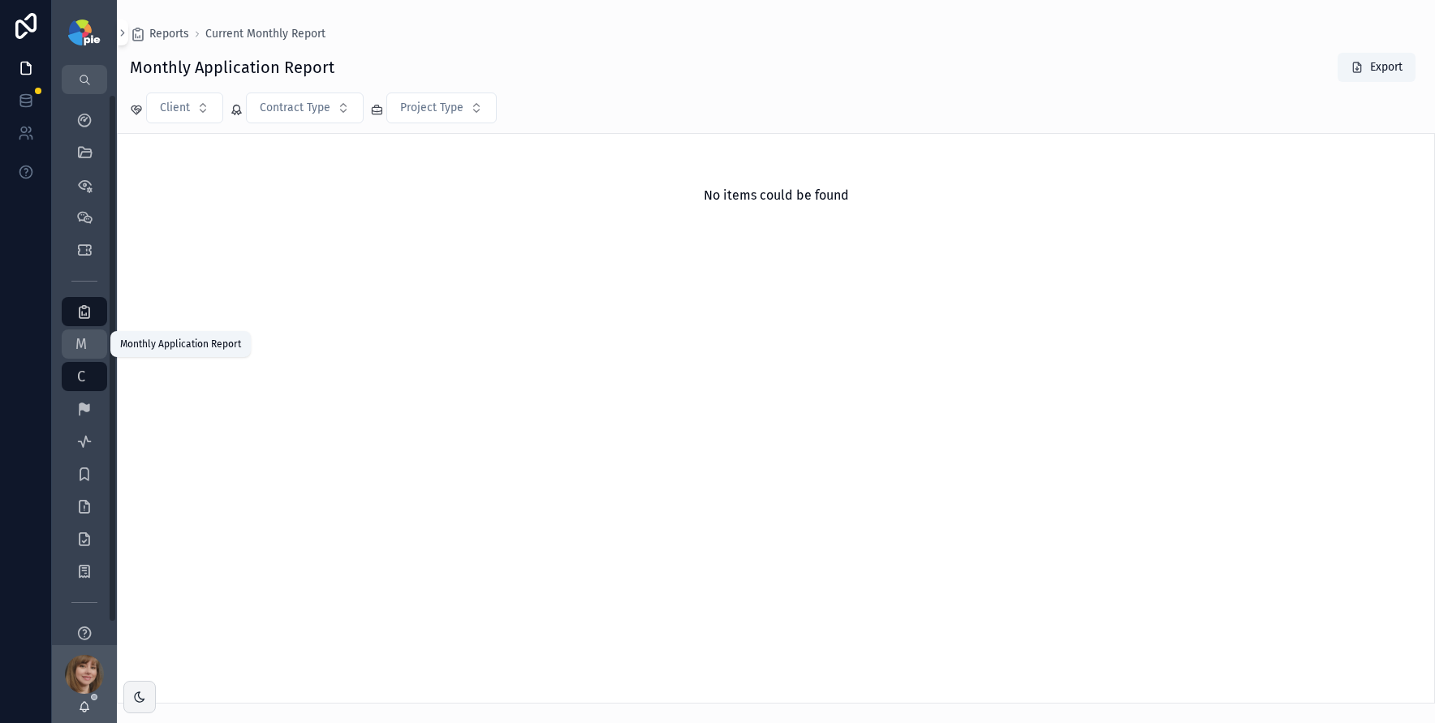
click at [78, 348] on span "M" at bounding box center [81, 344] width 16 height 16
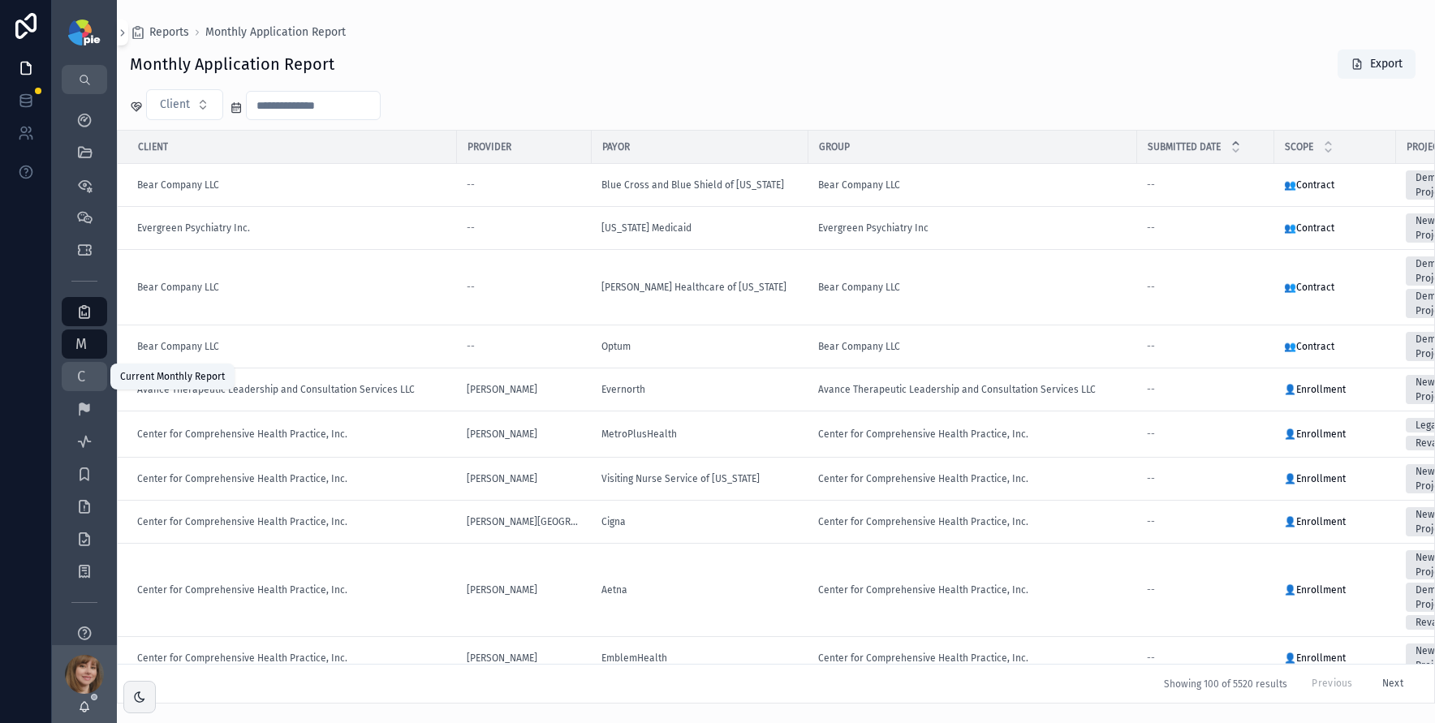
click at [83, 377] on span "C" at bounding box center [81, 377] width 16 height 16
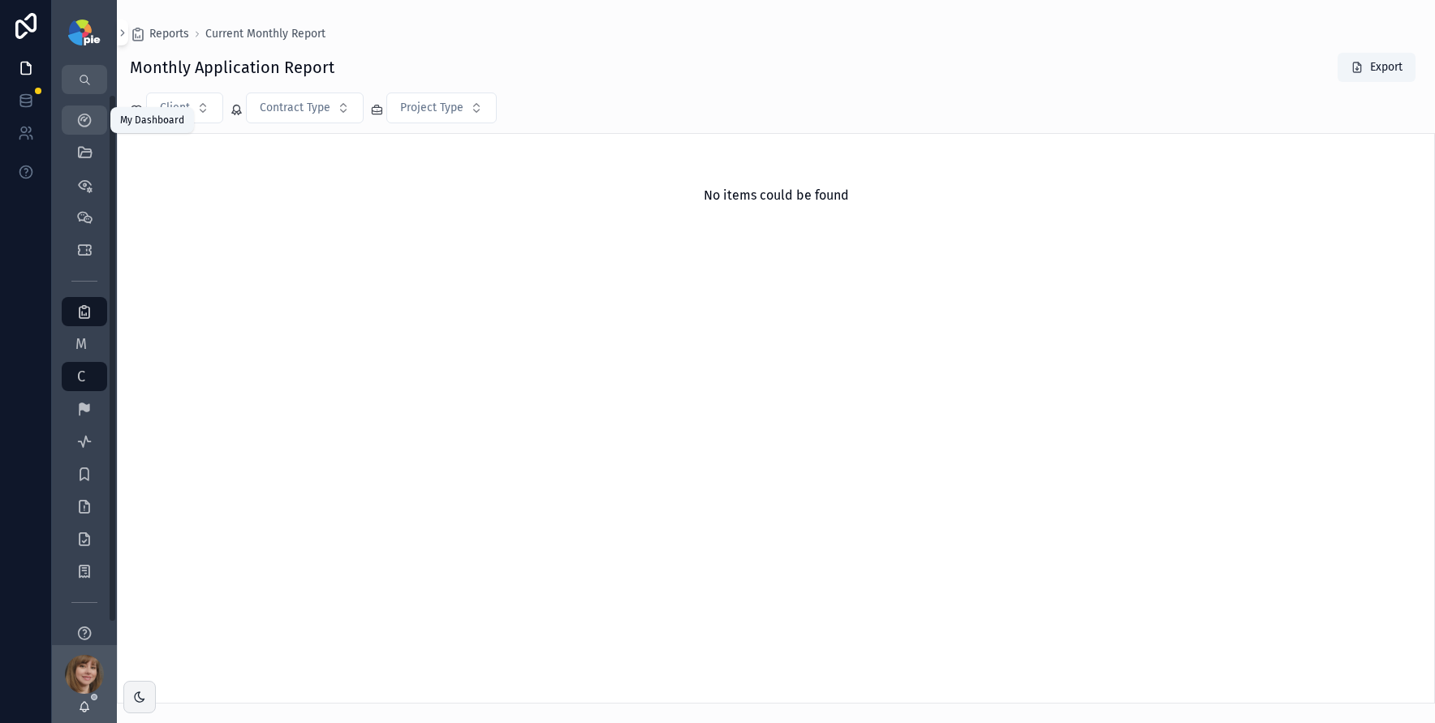
click at [82, 128] on div "My Dashboard" at bounding box center [84, 120] width 26 height 26
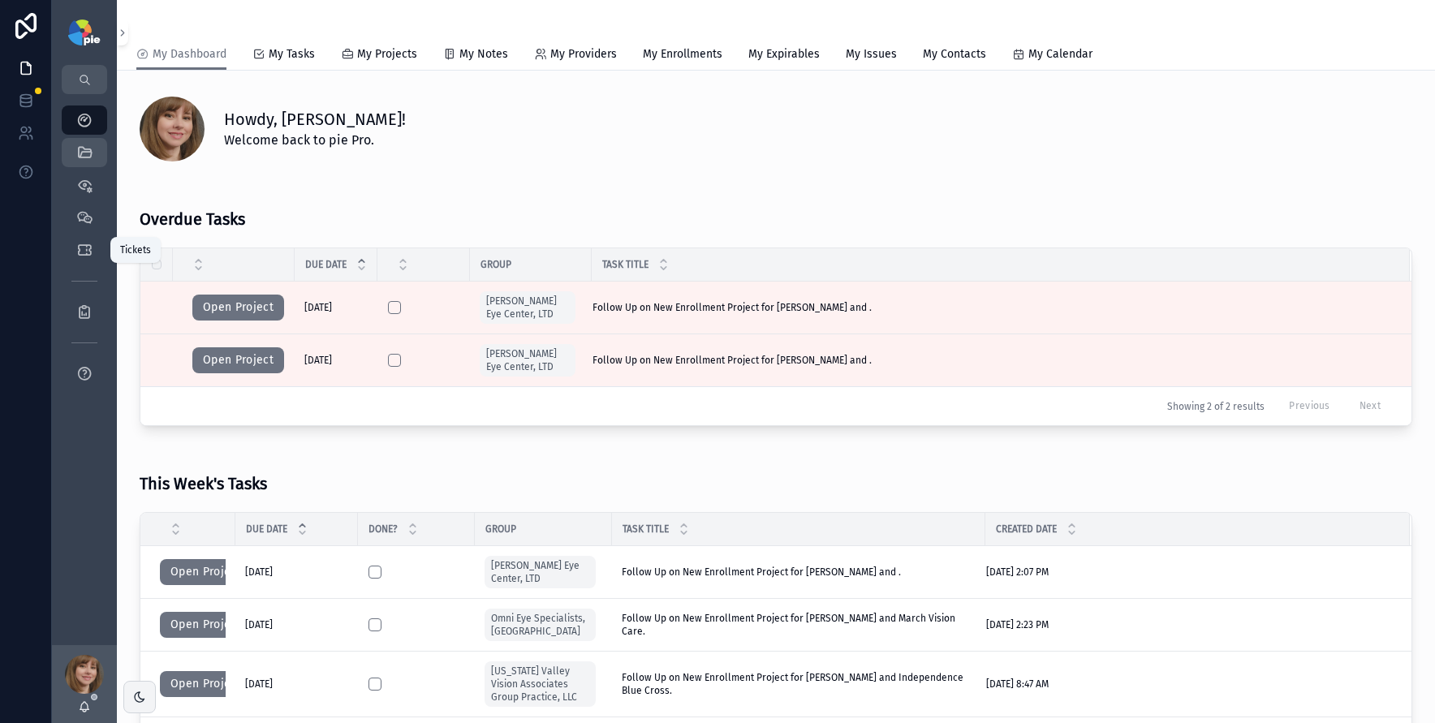
click at [81, 155] on icon "scrollable content" at bounding box center [84, 152] width 16 height 16
click at [85, 150] on icon "scrollable content" at bounding box center [84, 152] width 16 height 16
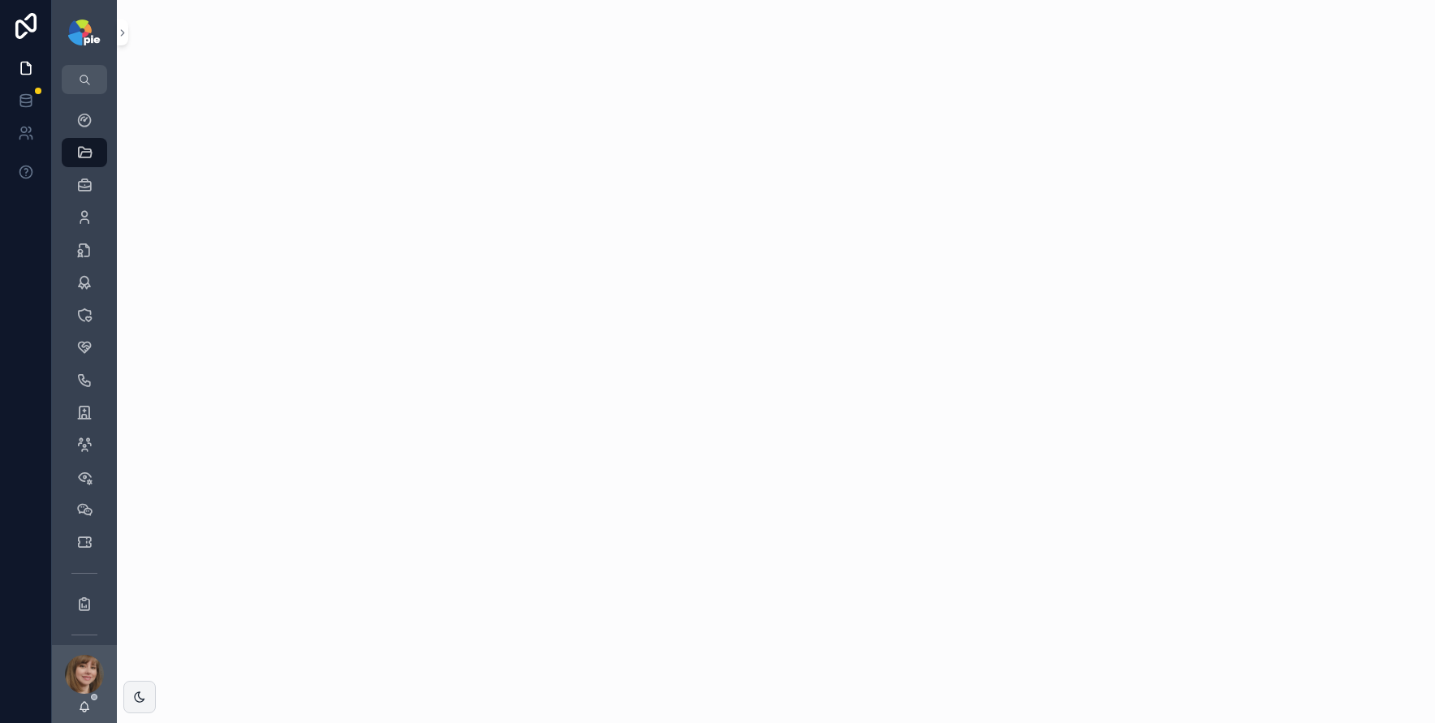
click at [87, 232] on div "Providers 295" at bounding box center [84, 217] width 65 height 32
click at [88, 221] on icon "scrollable content" at bounding box center [84, 217] width 16 height 16
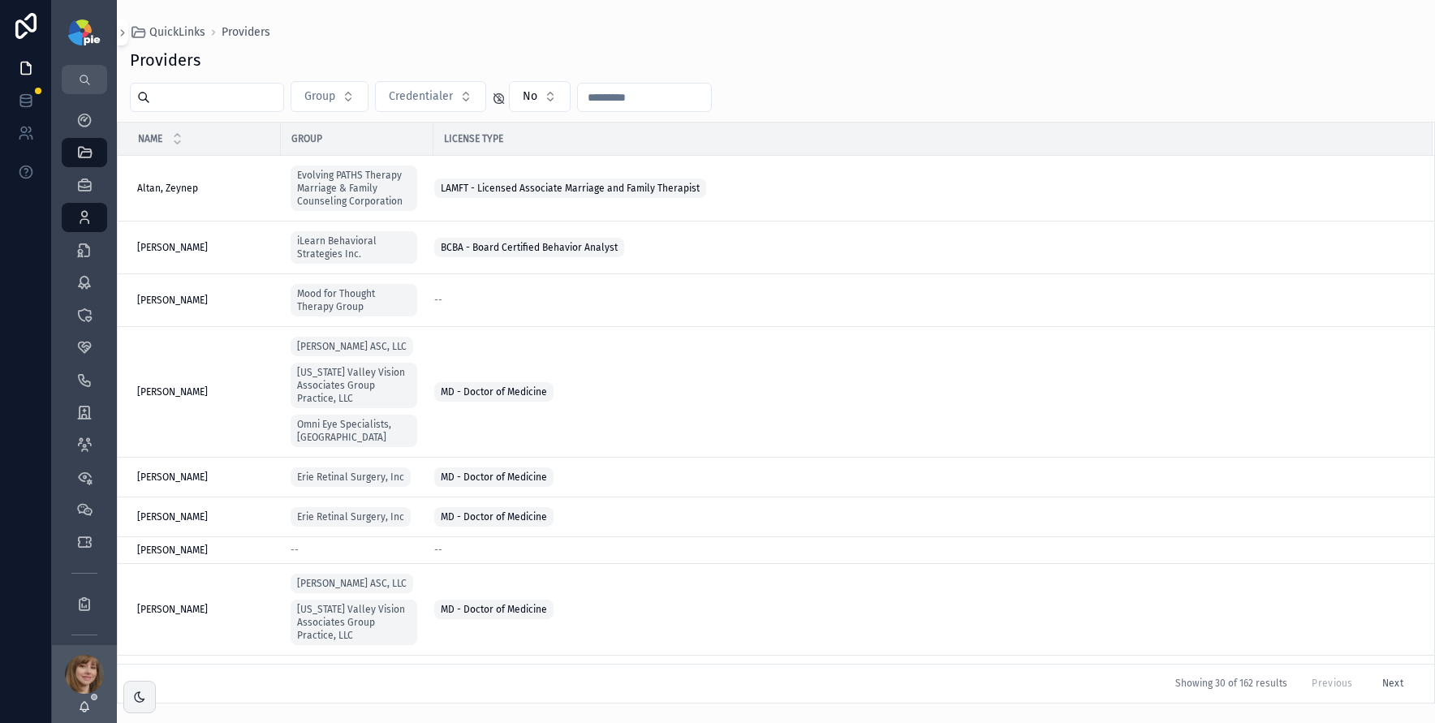
click at [211, 103] on input "scrollable content" at bounding box center [216, 97] width 133 height 23
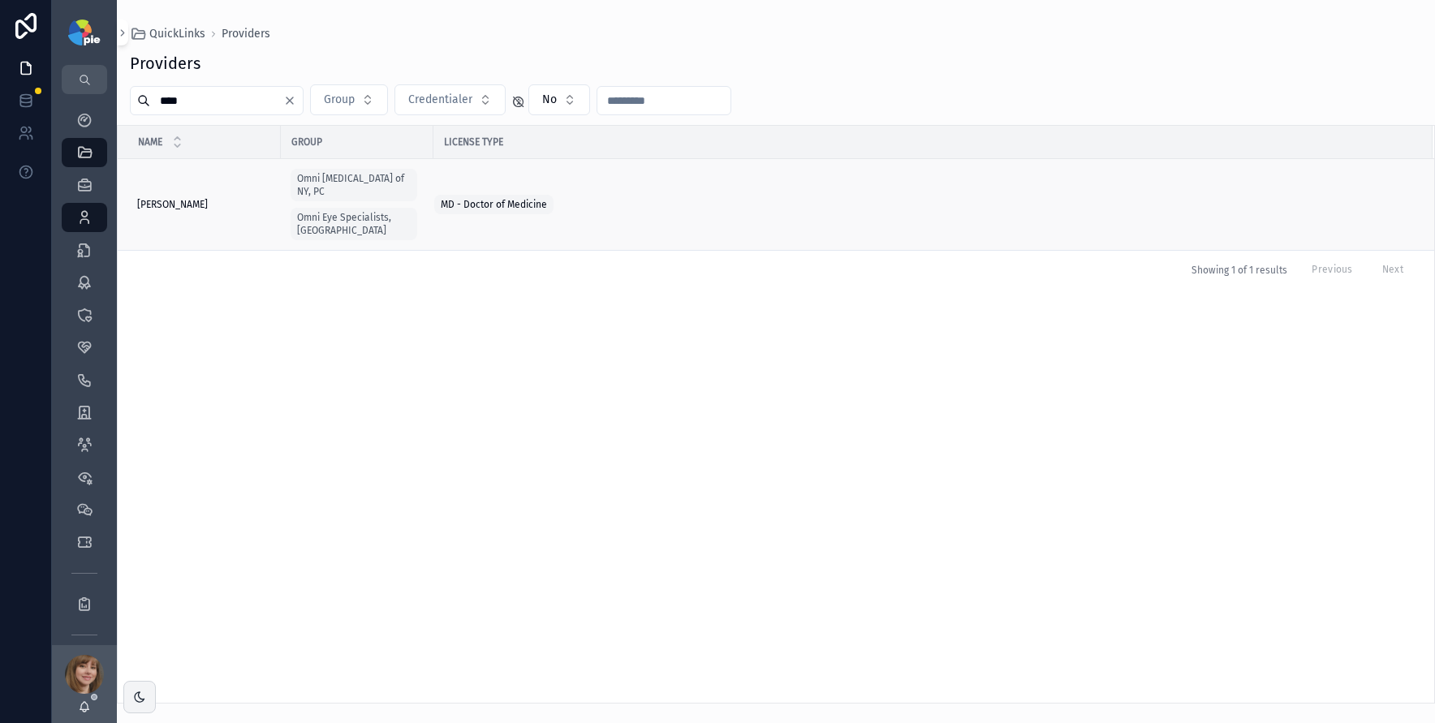
type input "****"
click at [196, 198] on span "[PERSON_NAME]" at bounding box center [172, 204] width 71 height 13
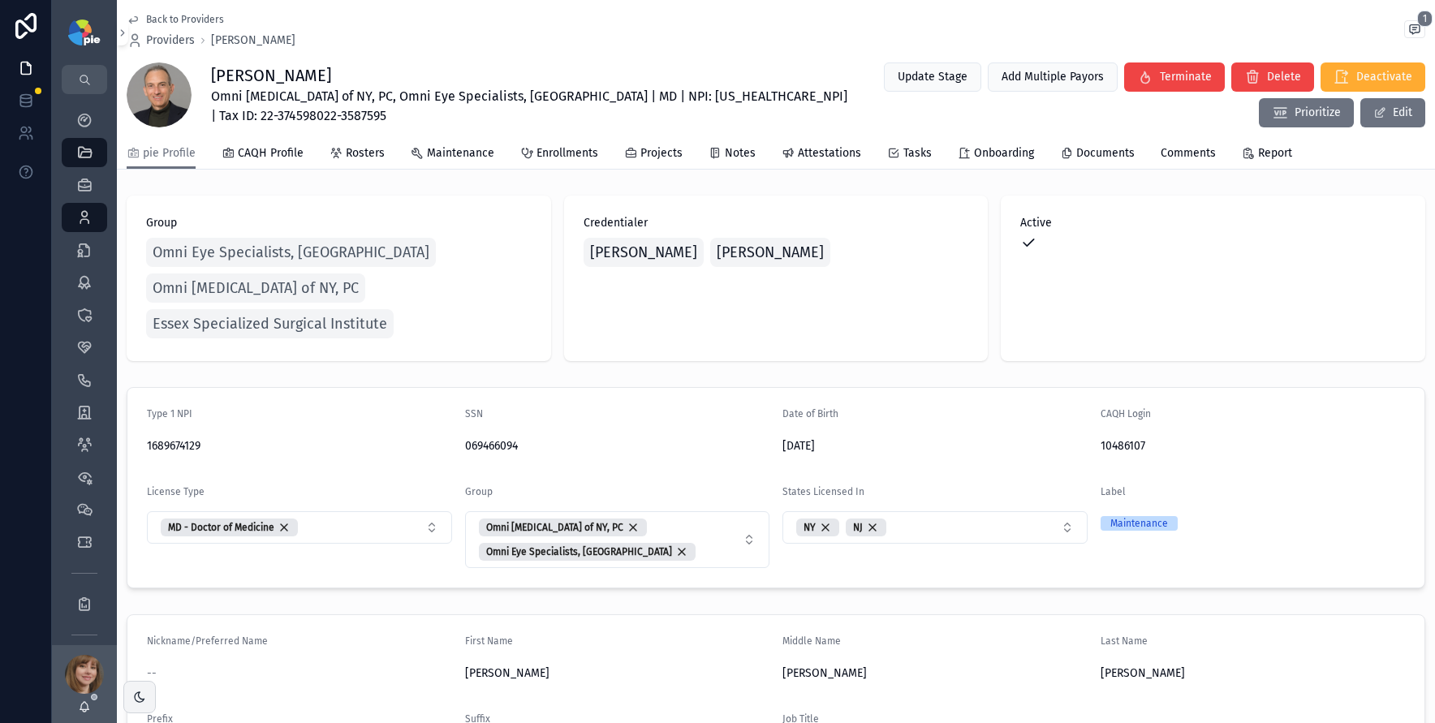
click at [689, 155] on div "pie Profile CAQH Profile Rosters Maintenance Enrollments Projects Notes Attesta…" at bounding box center [776, 153] width 1299 height 31
click at [730, 153] on span "Notes" at bounding box center [740, 153] width 31 height 16
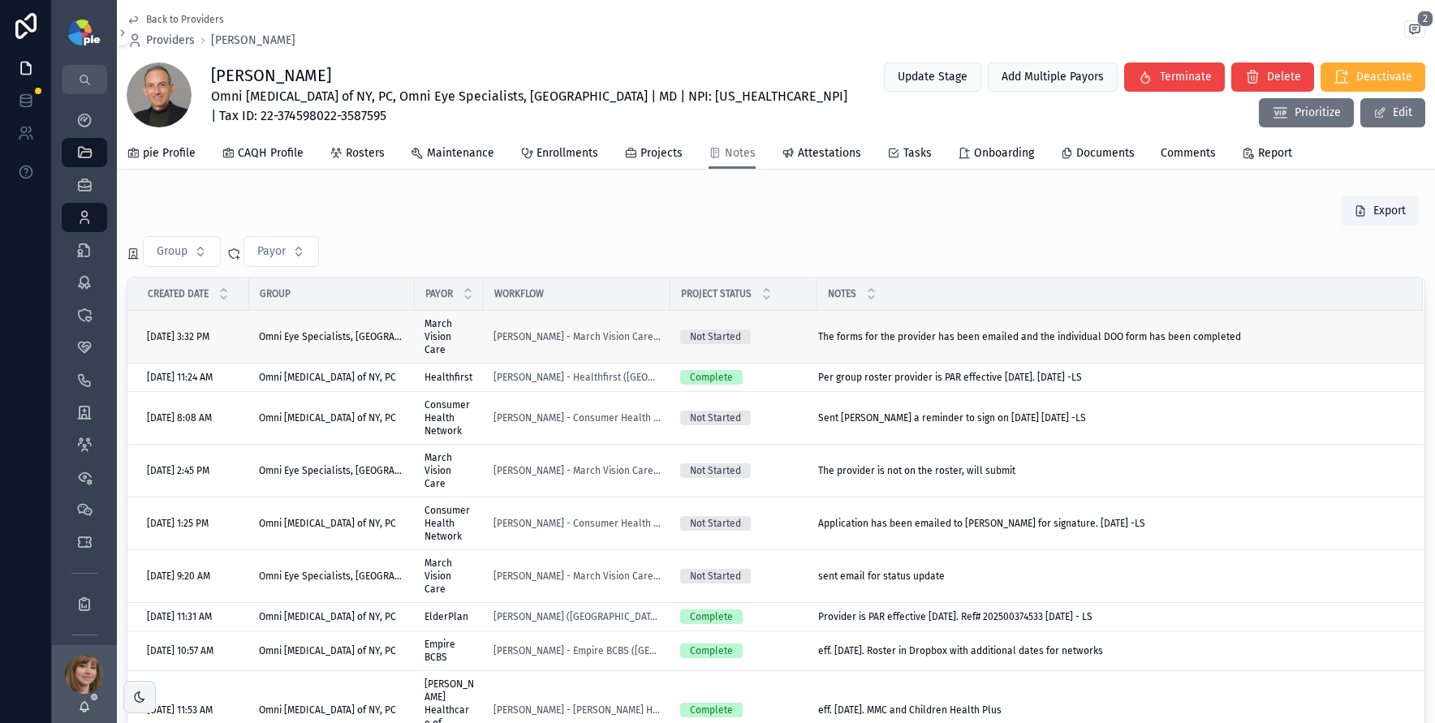
click at [852, 330] on span "The forms for the provider has been emailed and the individual DOO form has bee…" at bounding box center [1029, 336] width 423 height 13
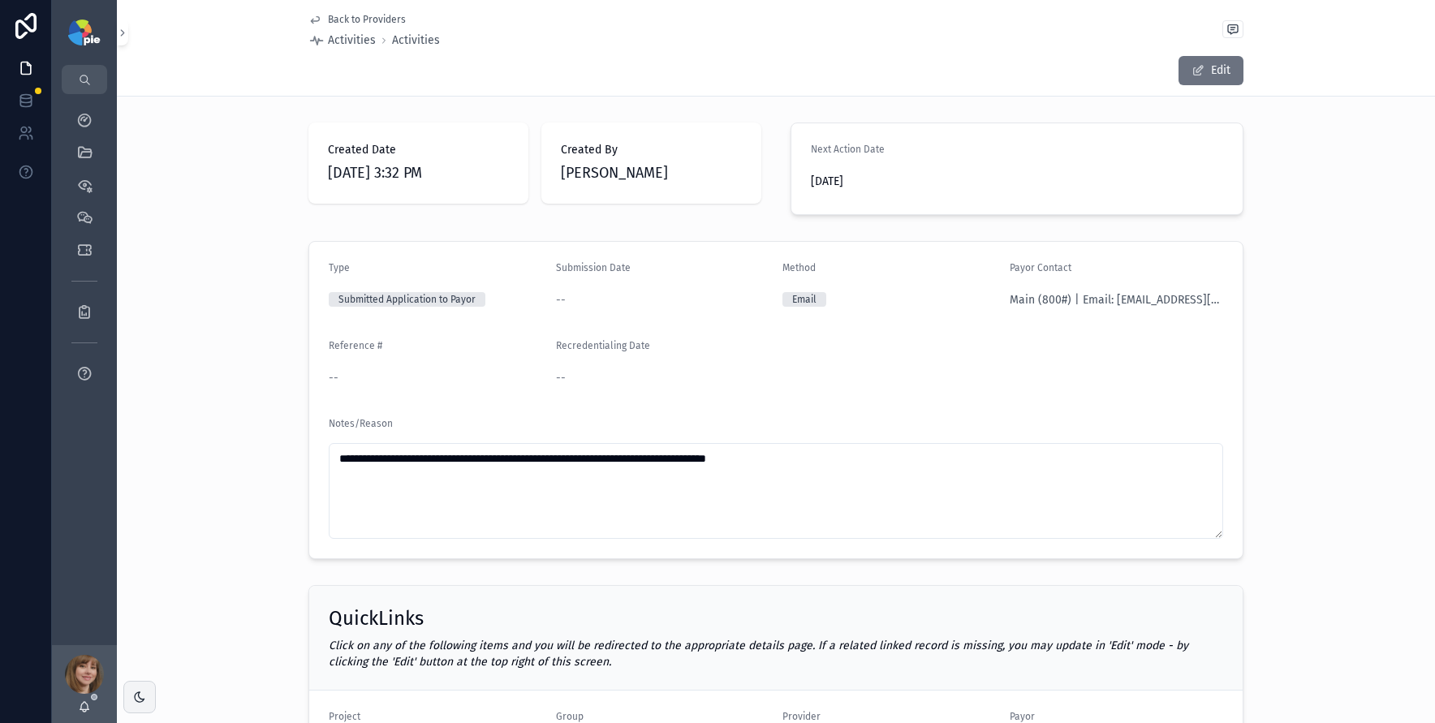
click at [298, 283] on div "**********" at bounding box center [776, 400] width 1318 height 331
click at [368, 19] on span "Back to Providers" at bounding box center [367, 19] width 78 height 13
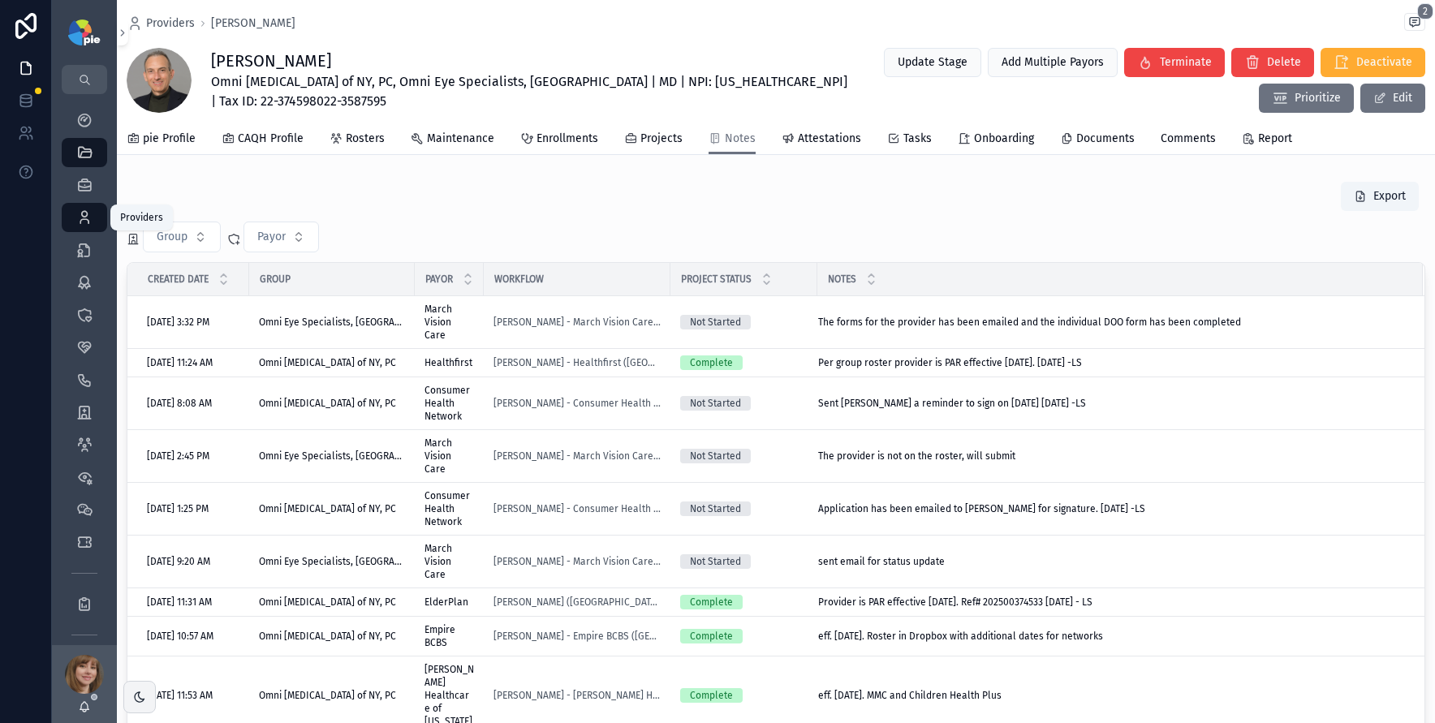
click at [86, 220] on icon "scrollable content" at bounding box center [84, 217] width 16 height 16
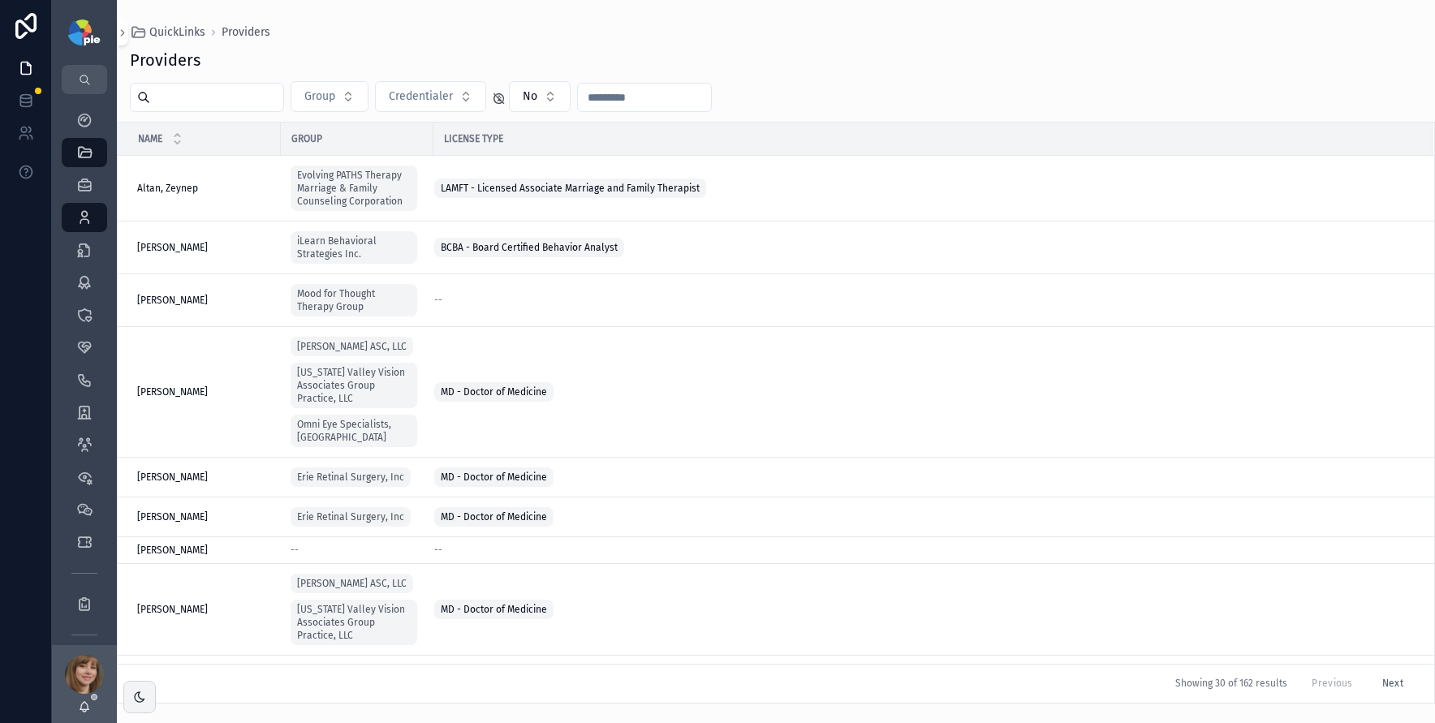
click at [213, 93] on input "scrollable content" at bounding box center [216, 97] width 133 height 23
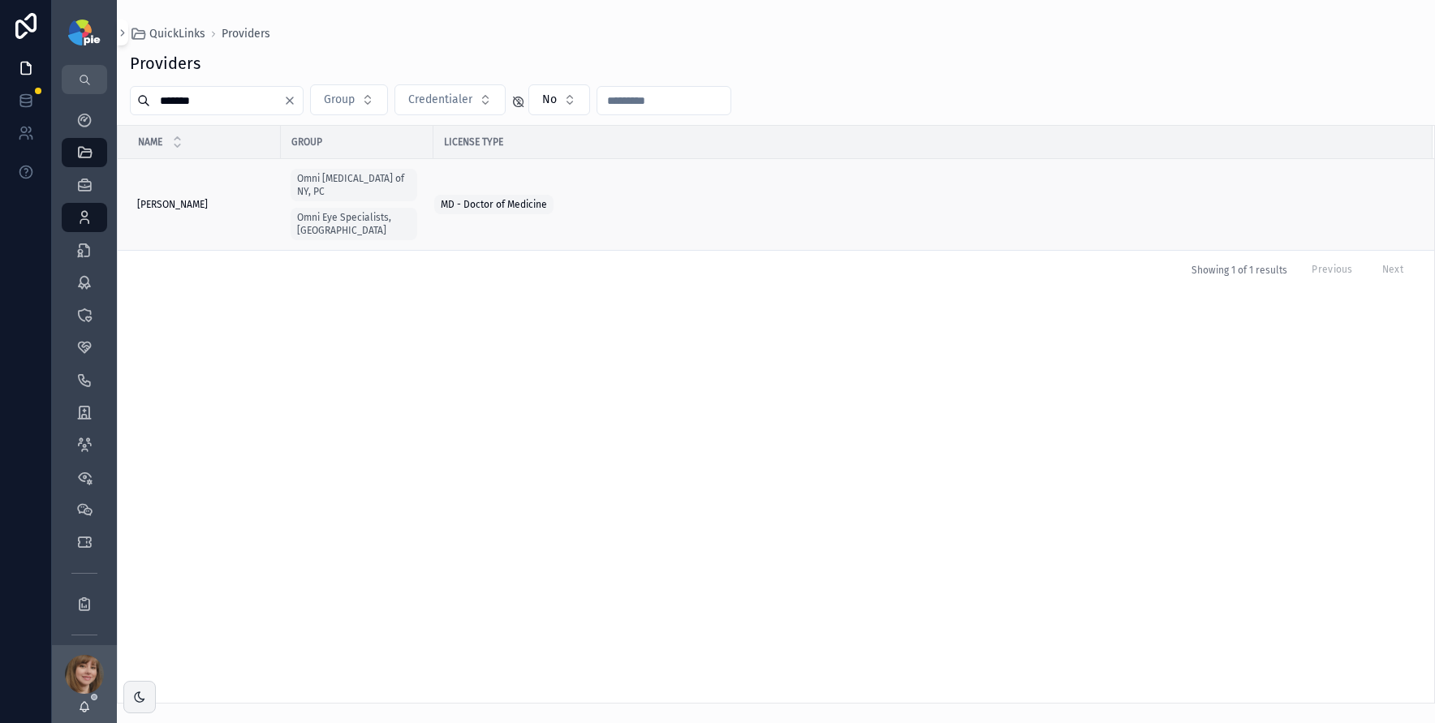
type input "*******"
click at [197, 198] on span "[PERSON_NAME]" at bounding box center [172, 204] width 71 height 13
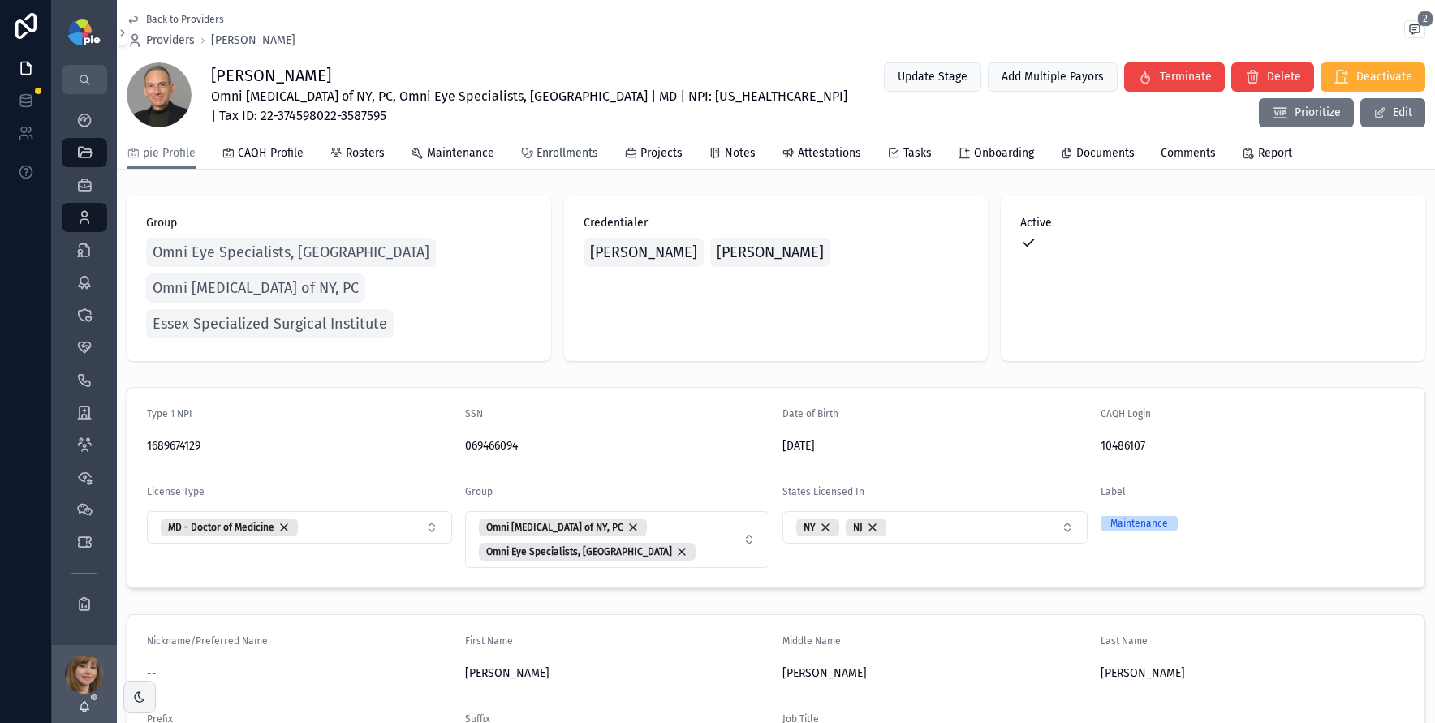
click at [574, 162] on link "Enrollments" at bounding box center [559, 155] width 78 height 32
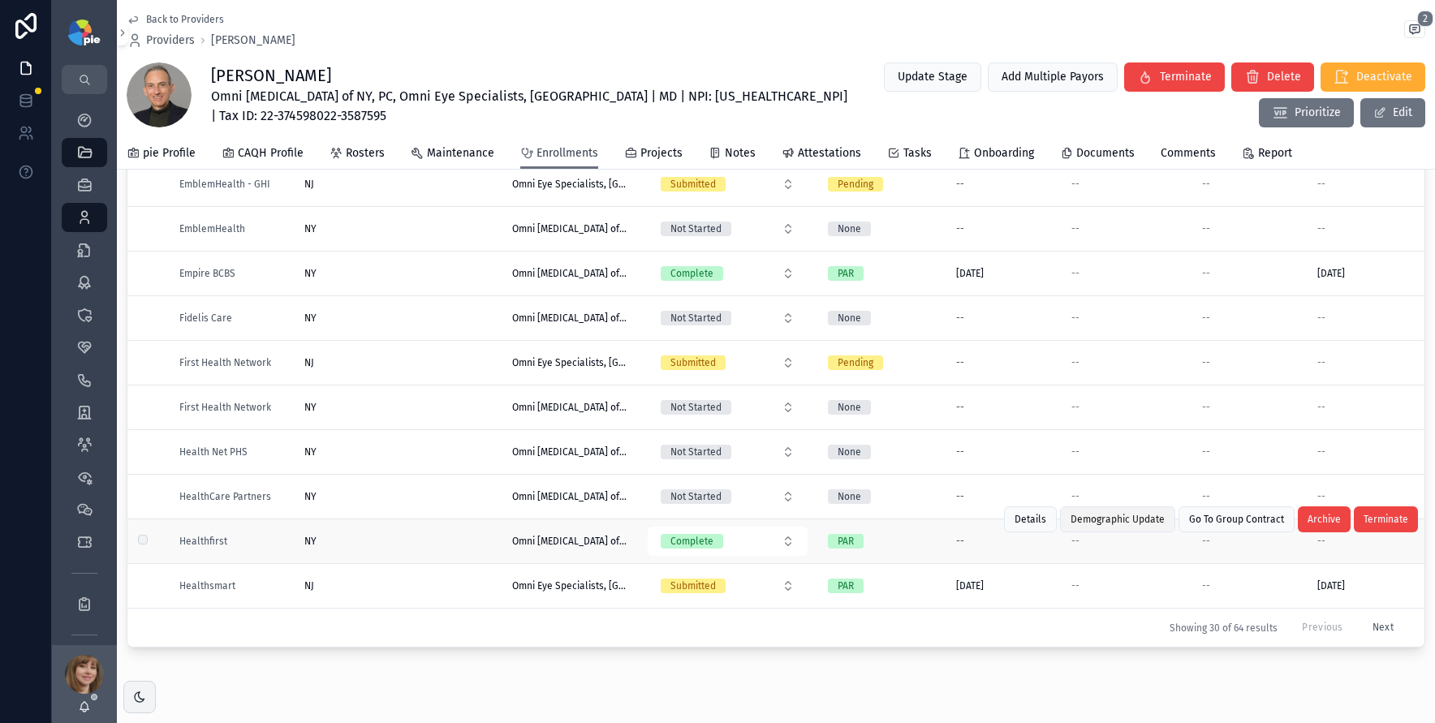
scroll to position [185, 0]
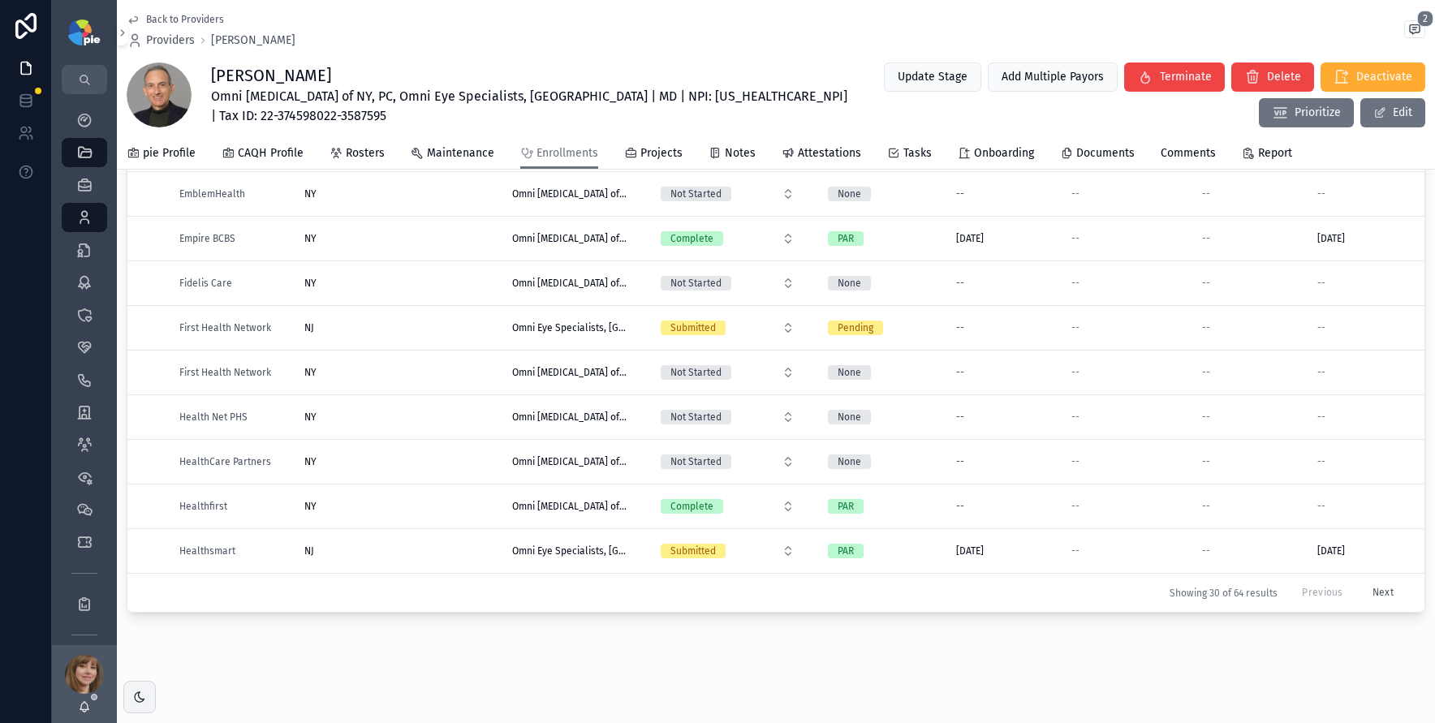
click at [1361, 580] on button "Next" at bounding box center [1383, 592] width 44 height 25
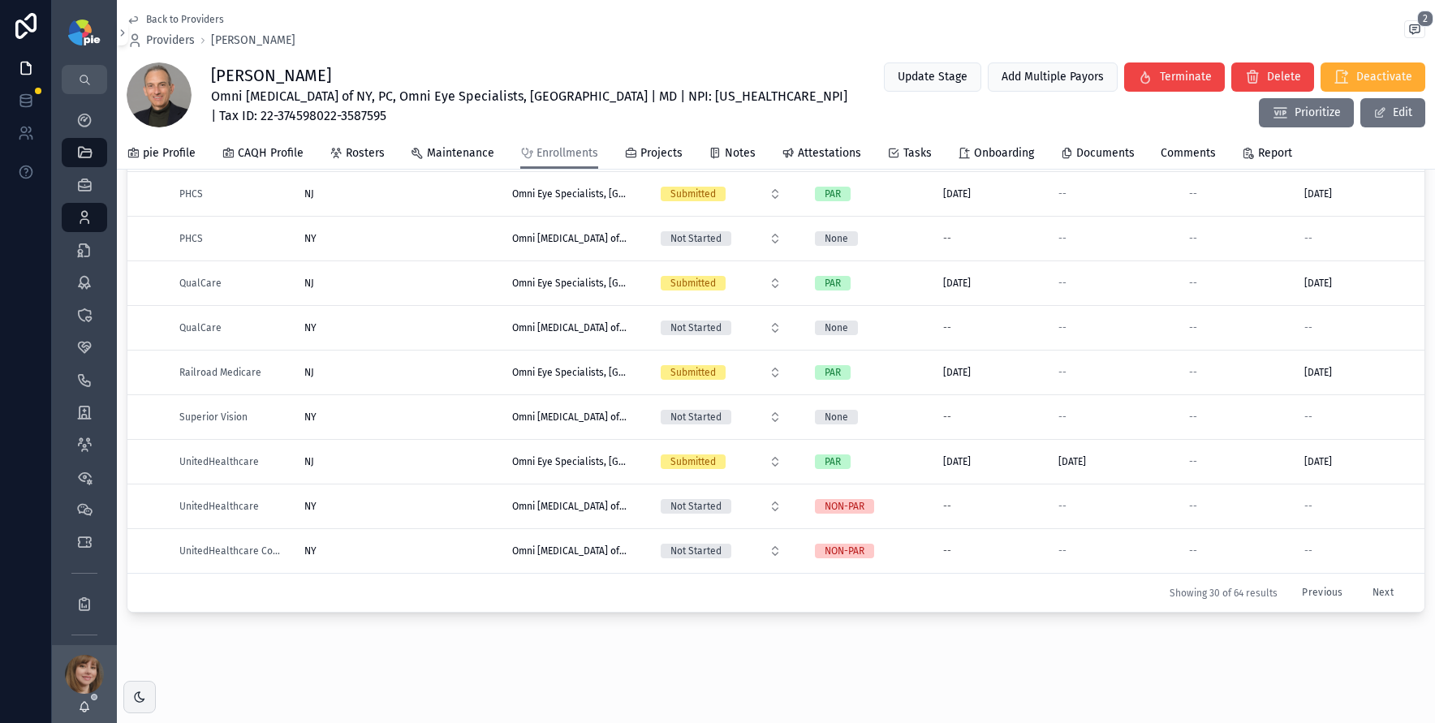
click at [1361, 580] on button "Next" at bounding box center [1383, 592] width 44 height 25
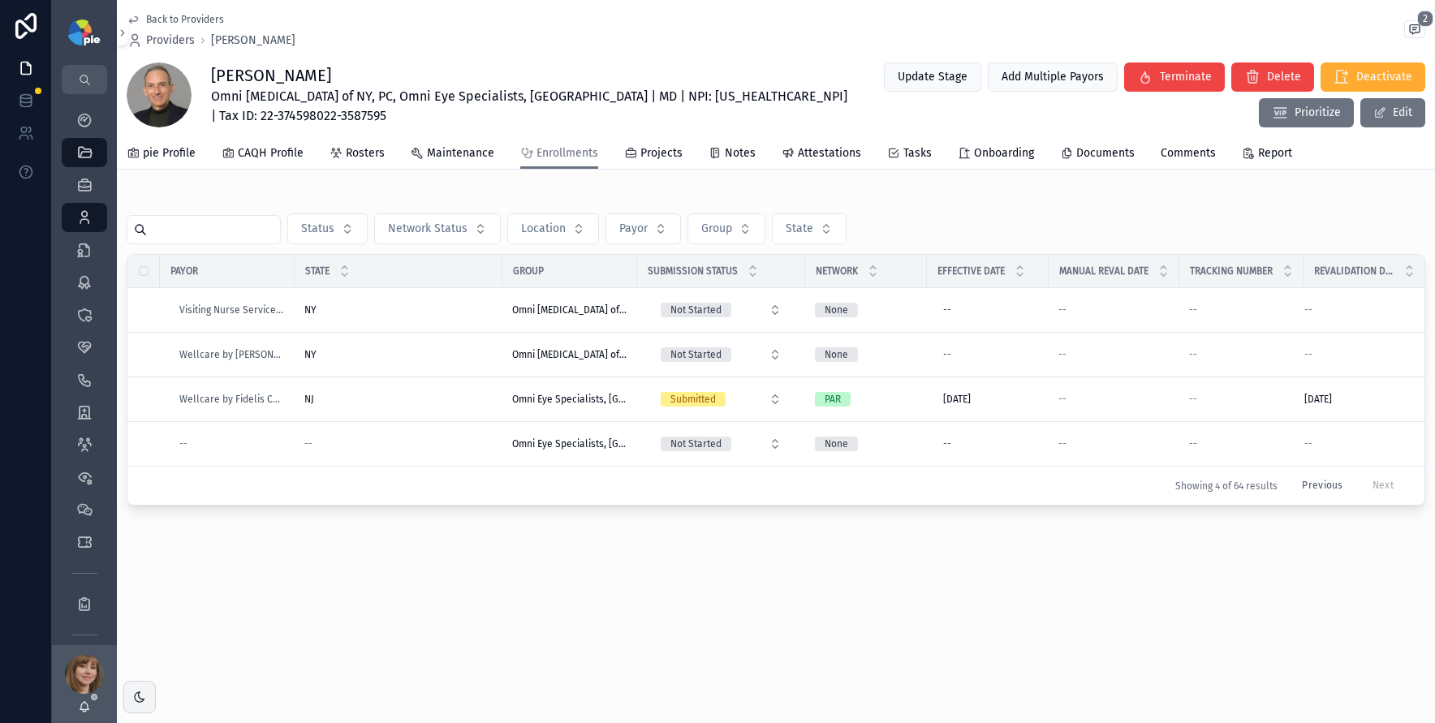
click at [1318, 487] on button "Previous" at bounding box center [1322, 485] width 63 height 25
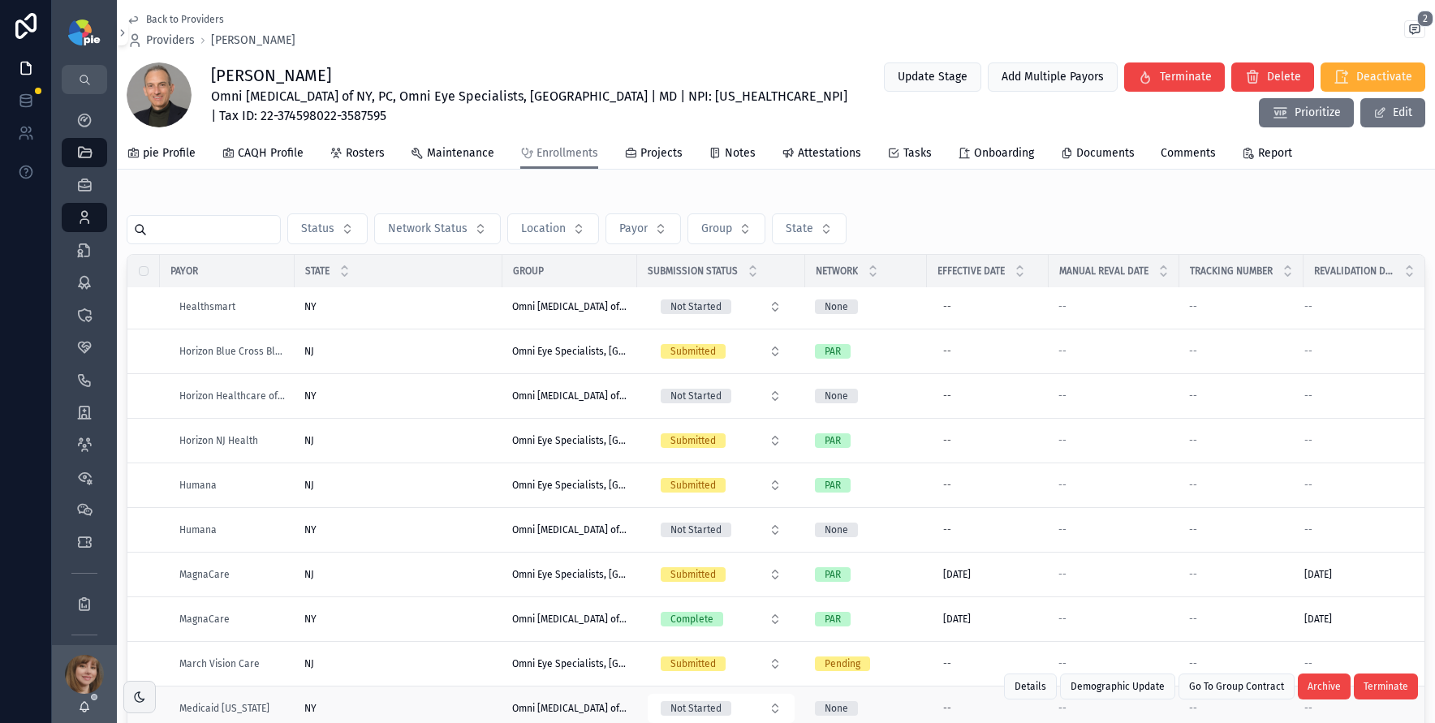
scroll to position [198, 0]
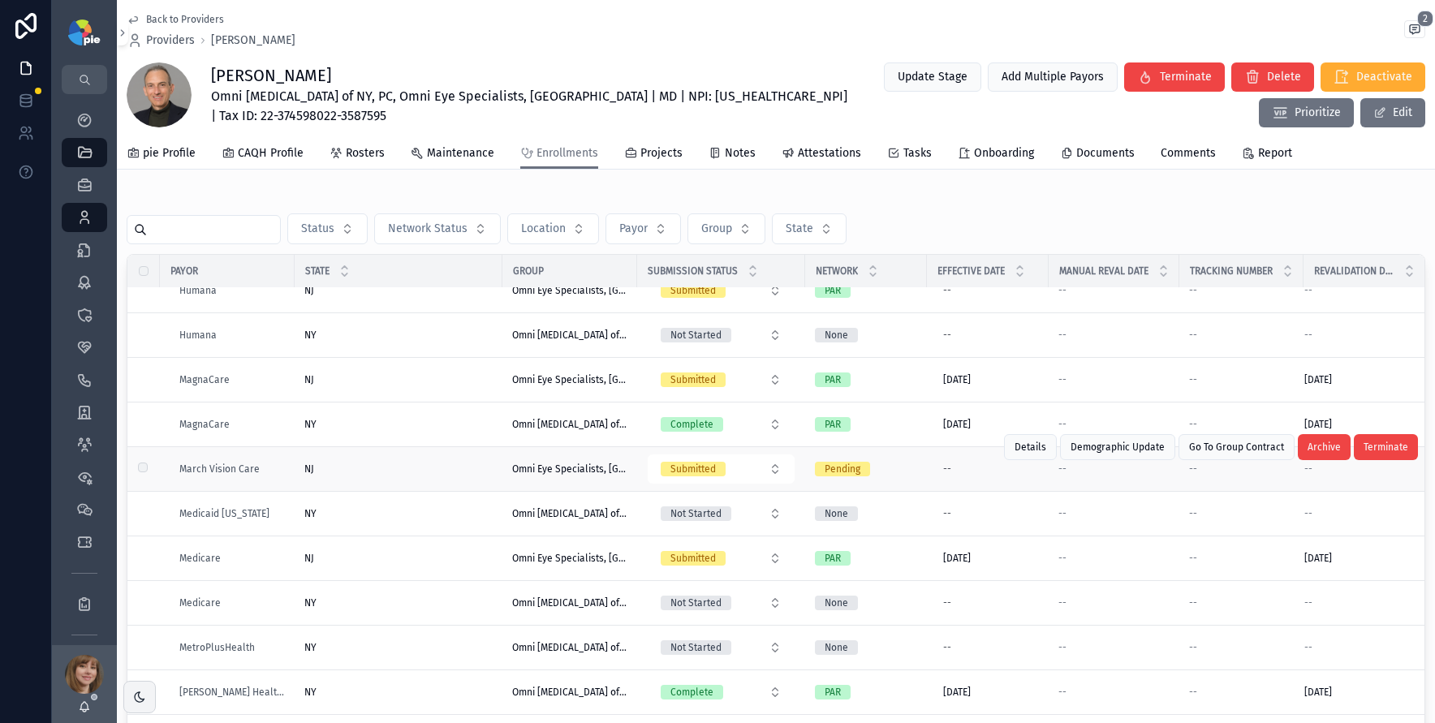
click at [429, 471] on div "NJ NJ" at bounding box center [398, 469] width 188 height 13
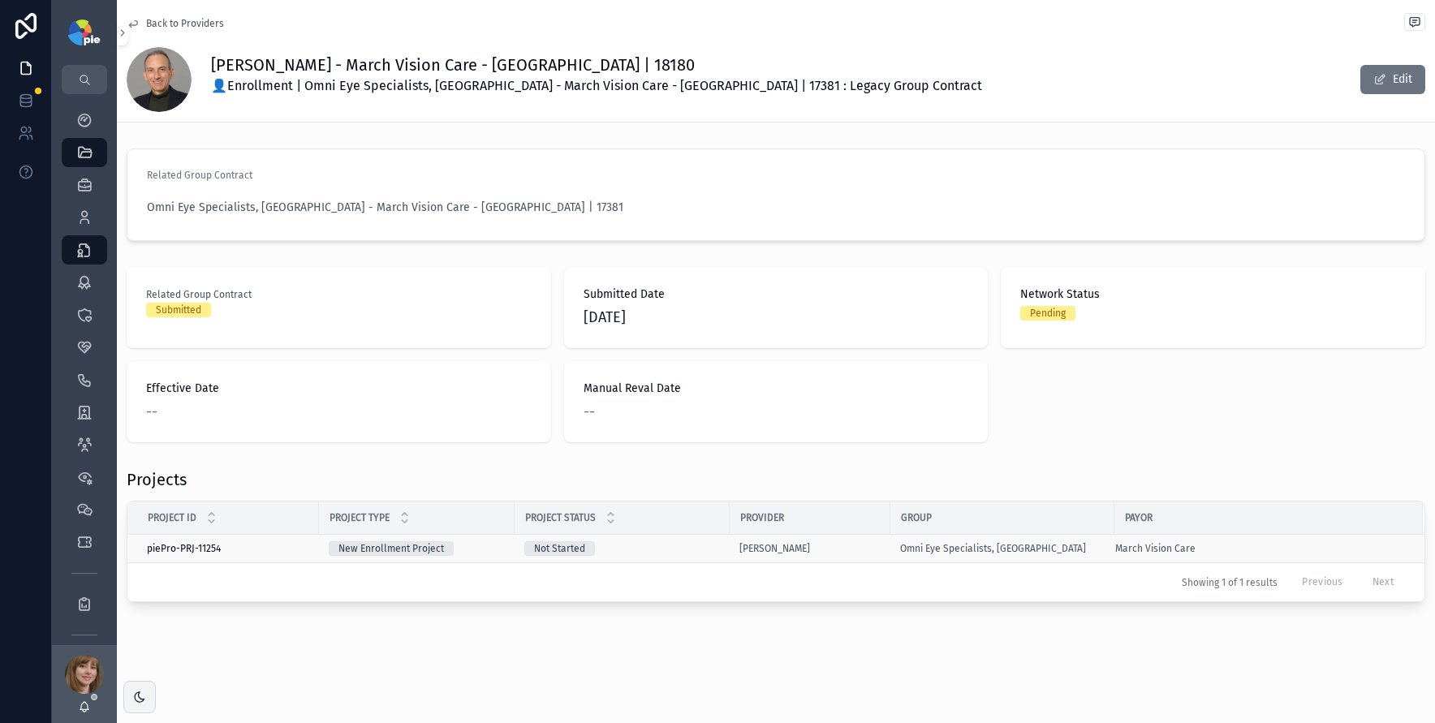
click at [667, 551] on div "Not Started" at bounding box center [622, 548] width 196 height 15
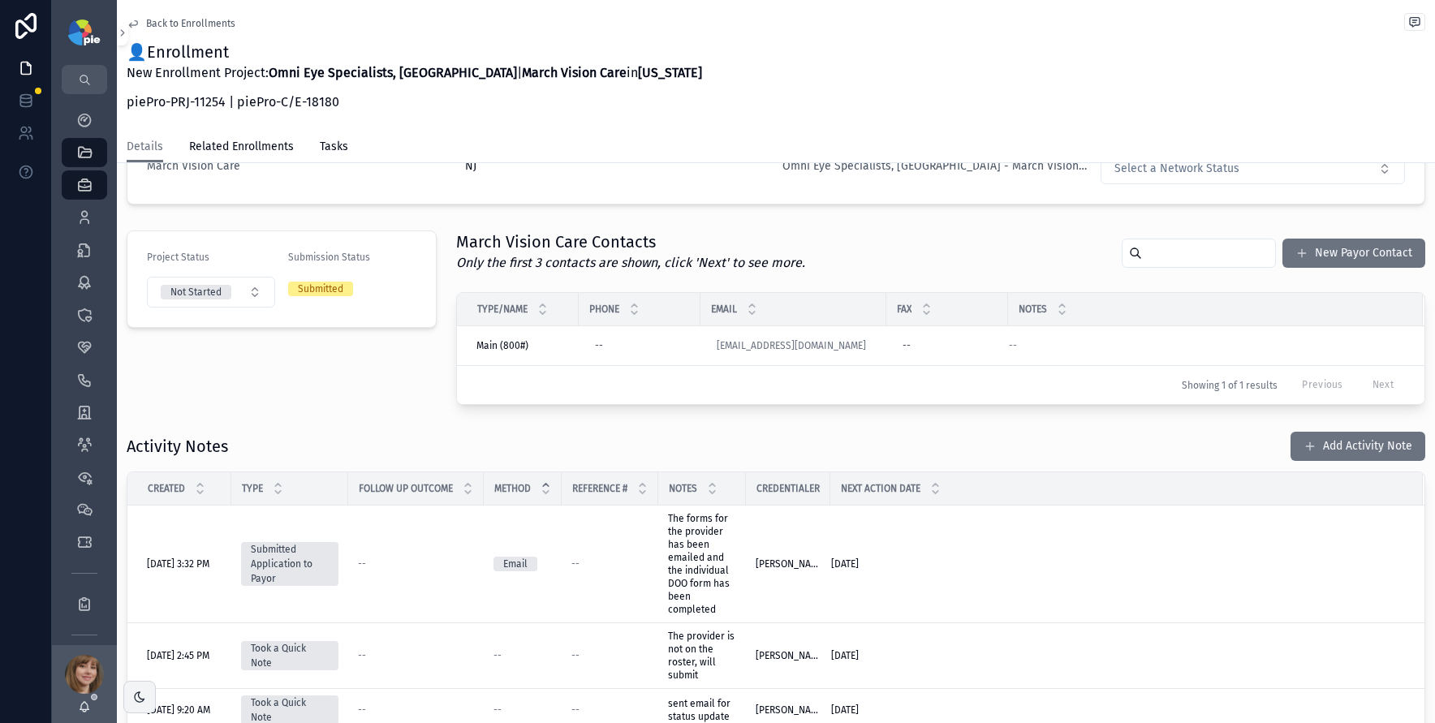
scroll to position [316, 0]
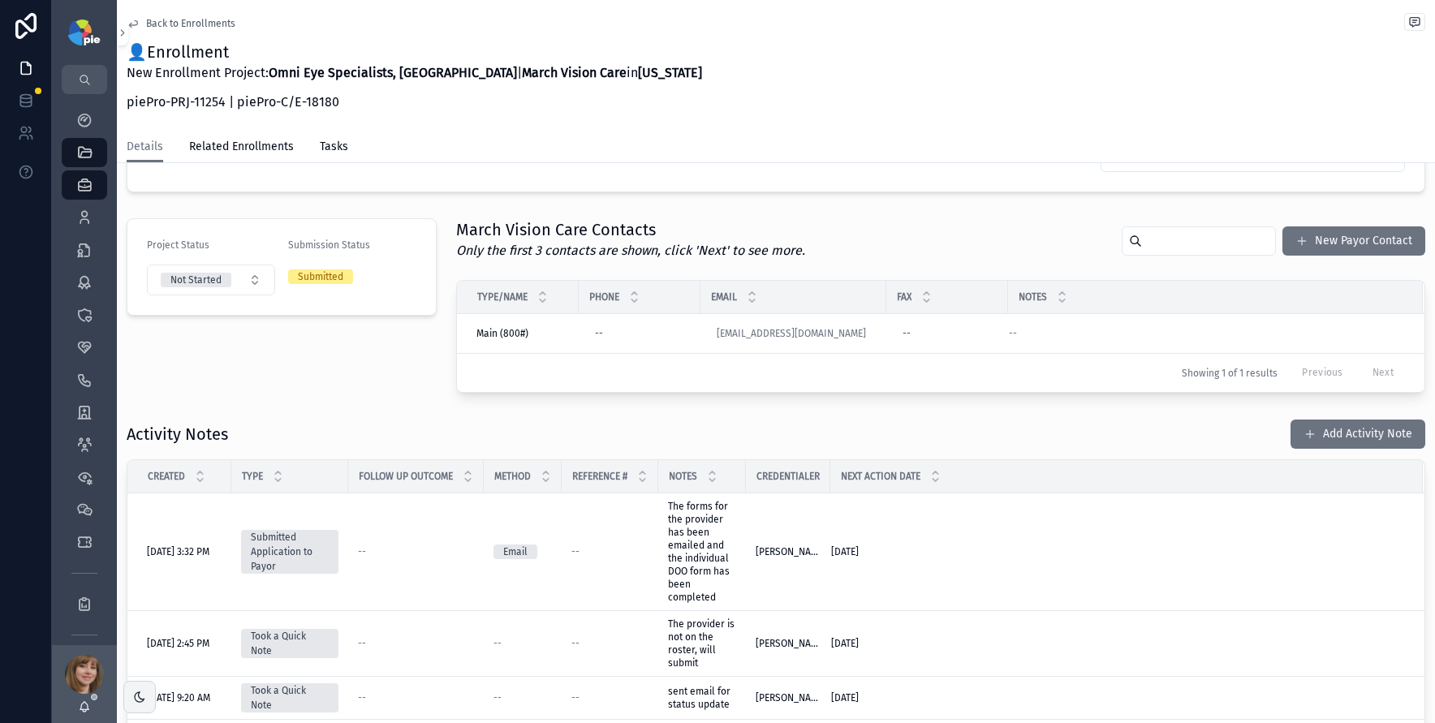
click at [370, 395] on div "Project Status Not Started Submission Status Submitted" at bounding box center [282, 305] width 330 height 187
click at [416, 386] on div "Project Status Not Started Submission Status Submitted" at bounding box center [282, 305] width 330 height 187
click at [260, 401] on div "Project Details Group Omni Eye Specialists, PA Group NPI 1376593863 Group TIN 2…" at bounding box center [776, 409] width 1318 height 1084
click at [274, 351] on div "Project Status Not Started Submission Status Submitted" at bounding box center [282, 305] width 330 height 187
click at [237, 285] on button "Not Started" at bounding box center [211, 280] width 128 height 31
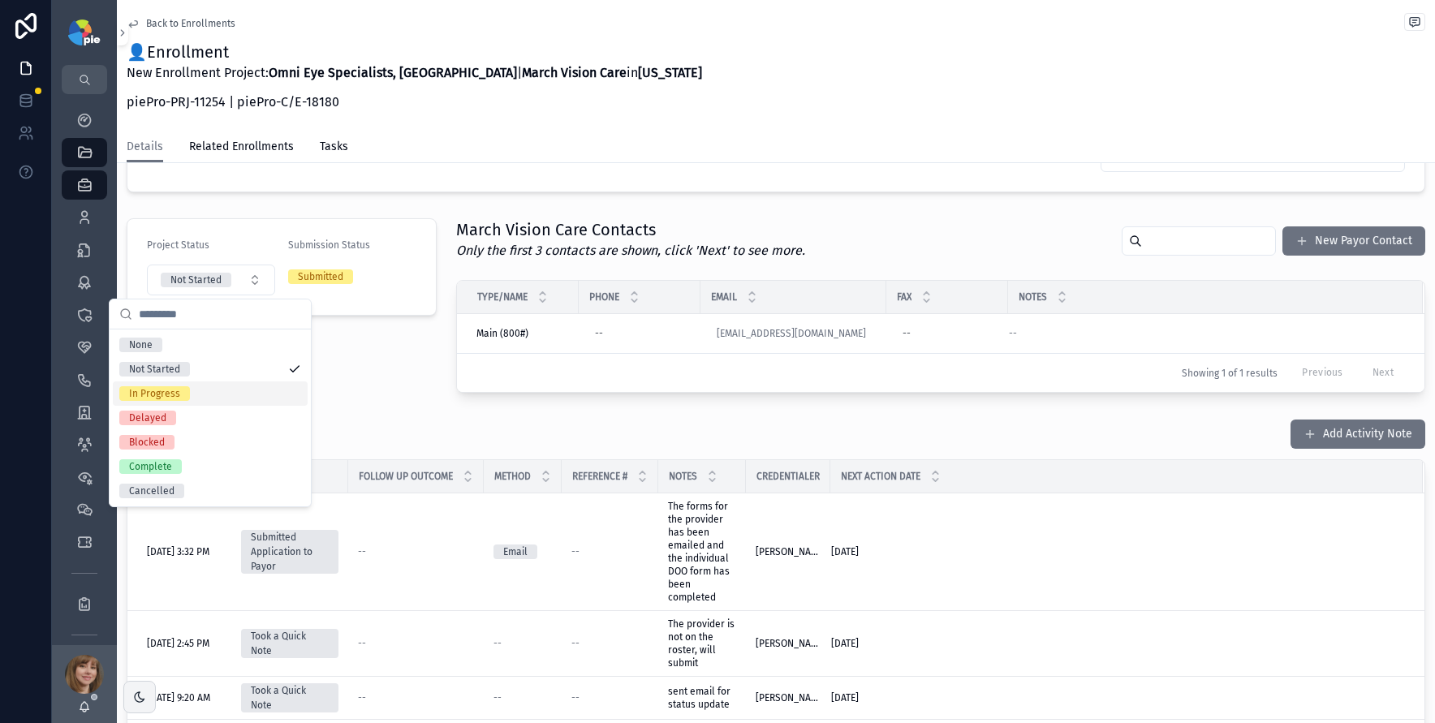
click at [199, 394] on div "In Progress" at bounding box center [210, 393] width 195 height 24
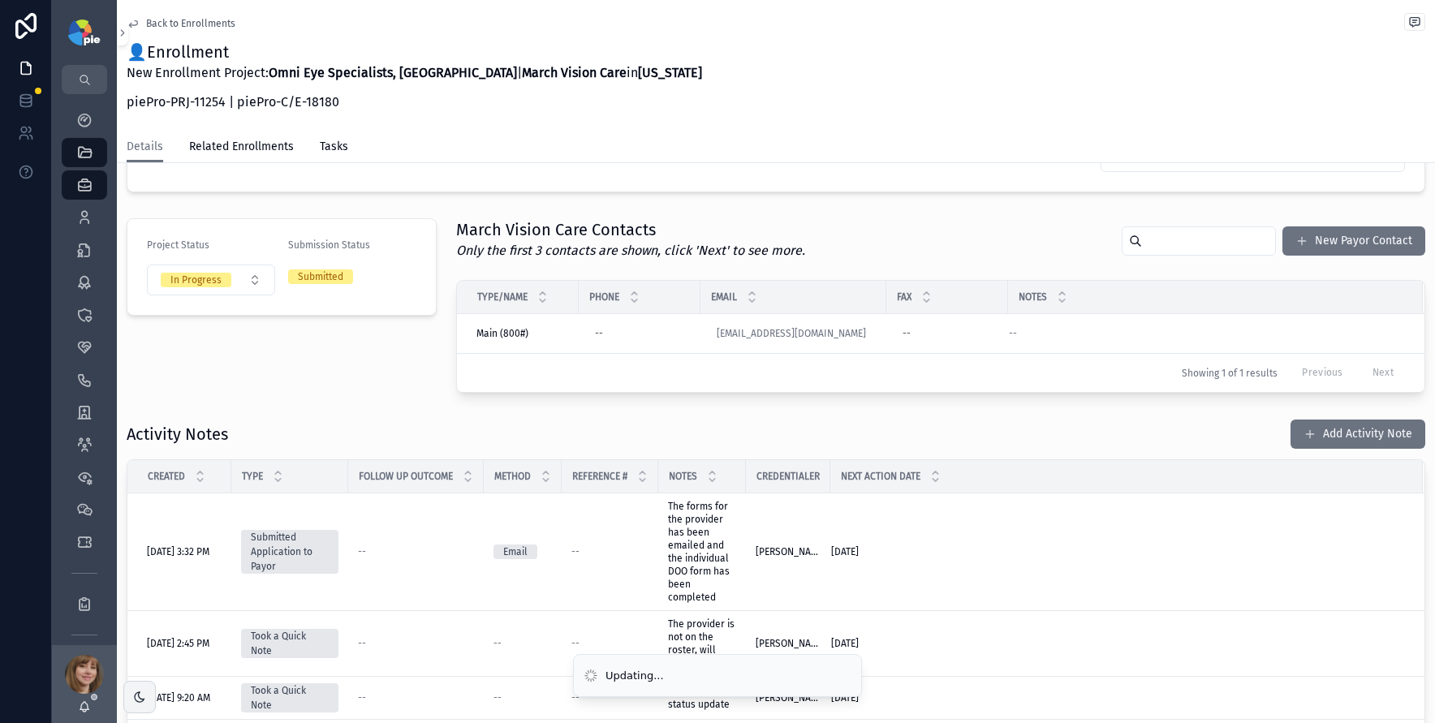
click at [385, 377] on div "Project Status In Progress Submission Status Submitted" at bounding box center [282, 305] width 330 height 187
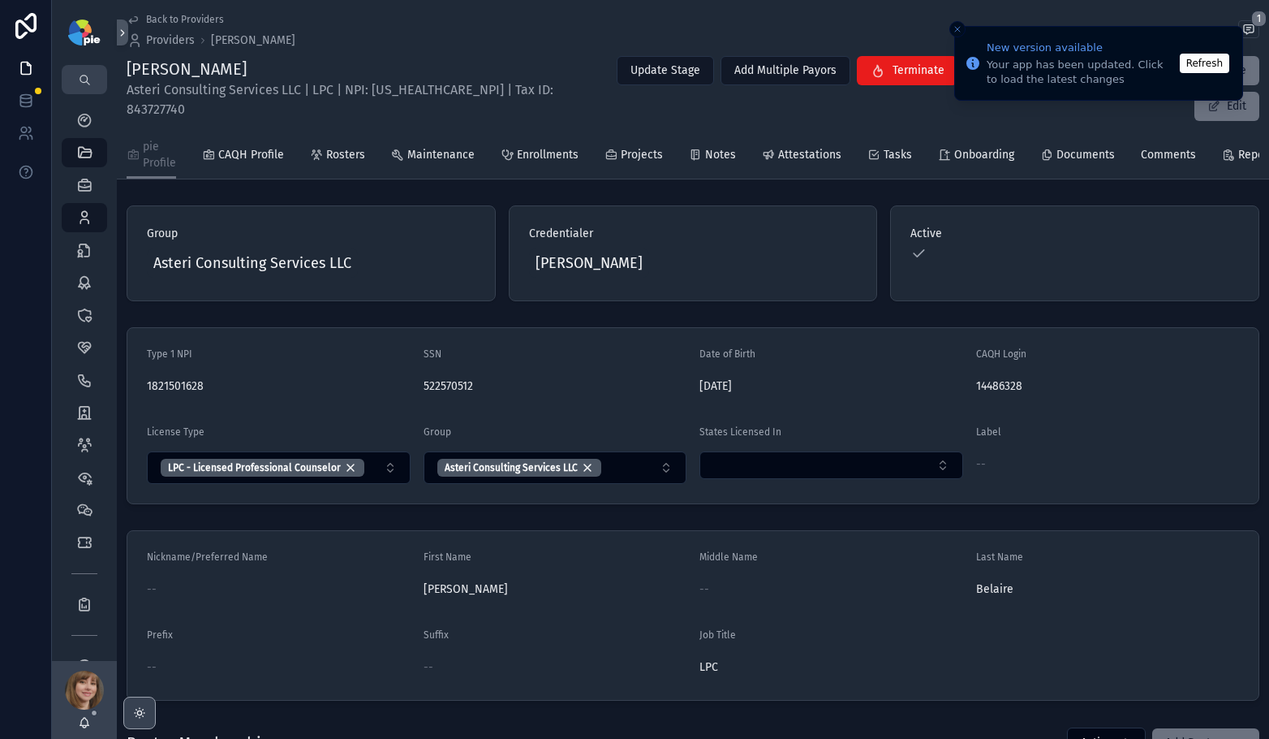
click at [141, 713] on icon "scrollable content" at bounding box center [139, 712] width 4 height 4
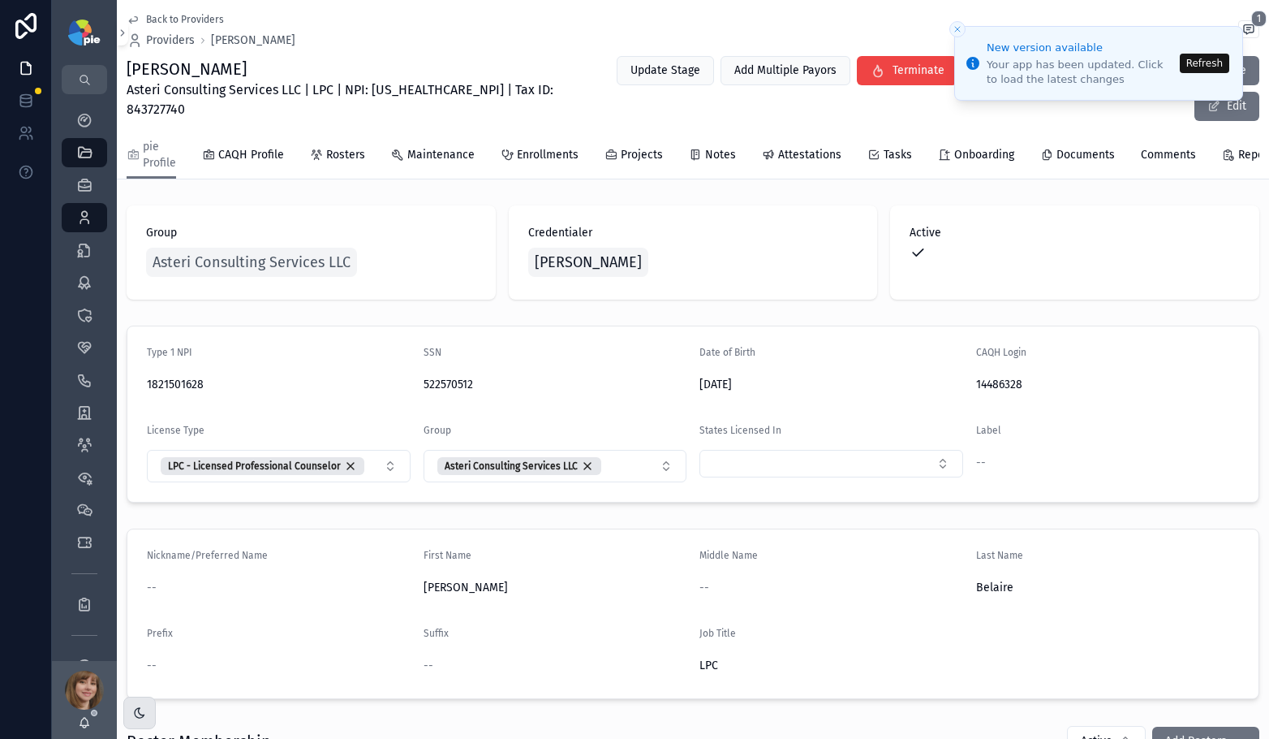
click at [1216, 56] on button "Refresh" at bounding box center [1205, 63] width 50 height 19
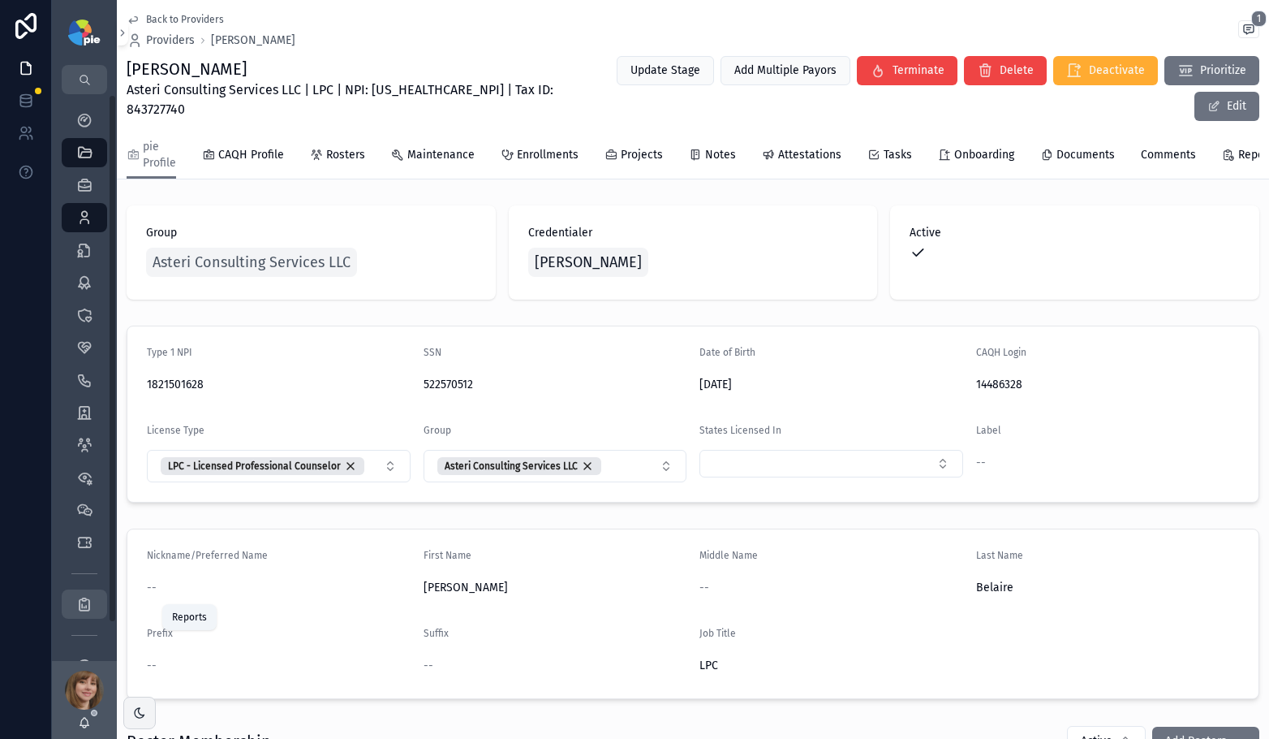
click at [85, 602] on icon "scrollable content" at bounding box center [84, 604] width 16 height 16
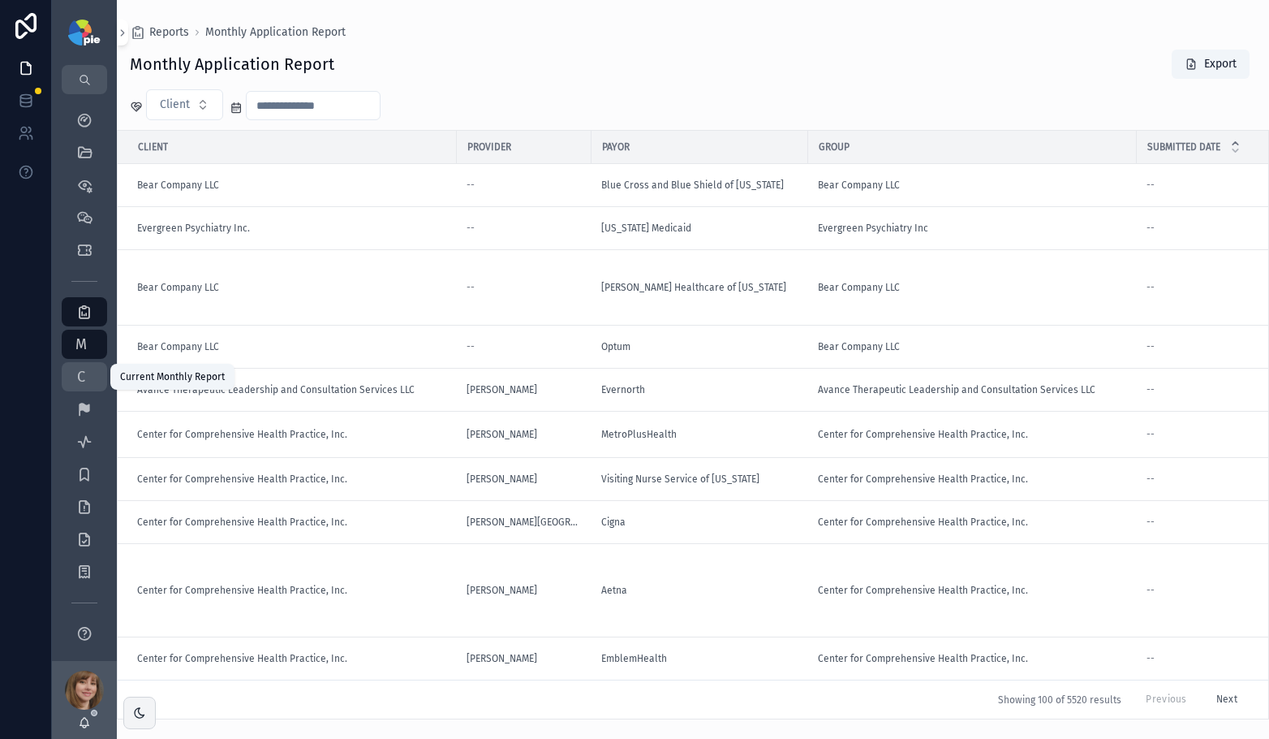
click at [88, 384] on span "C" at bounding box center [81, 377] width 16 height 16
